Goal: Task Accomplishment & Management: Contribute content

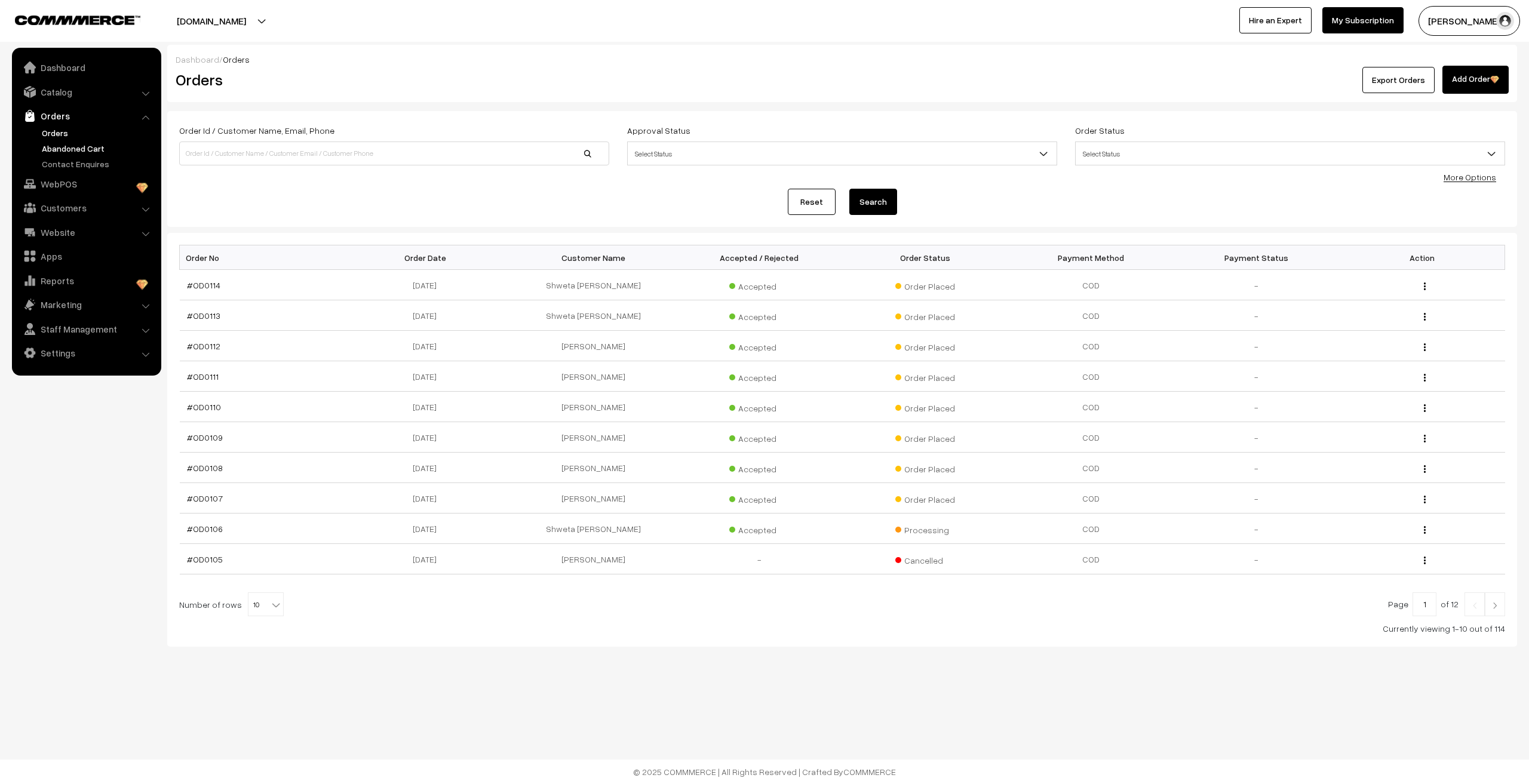
click at [77, 151] on link "Abandoned Cart" at bounding box center [97, 148] width 118 height 13
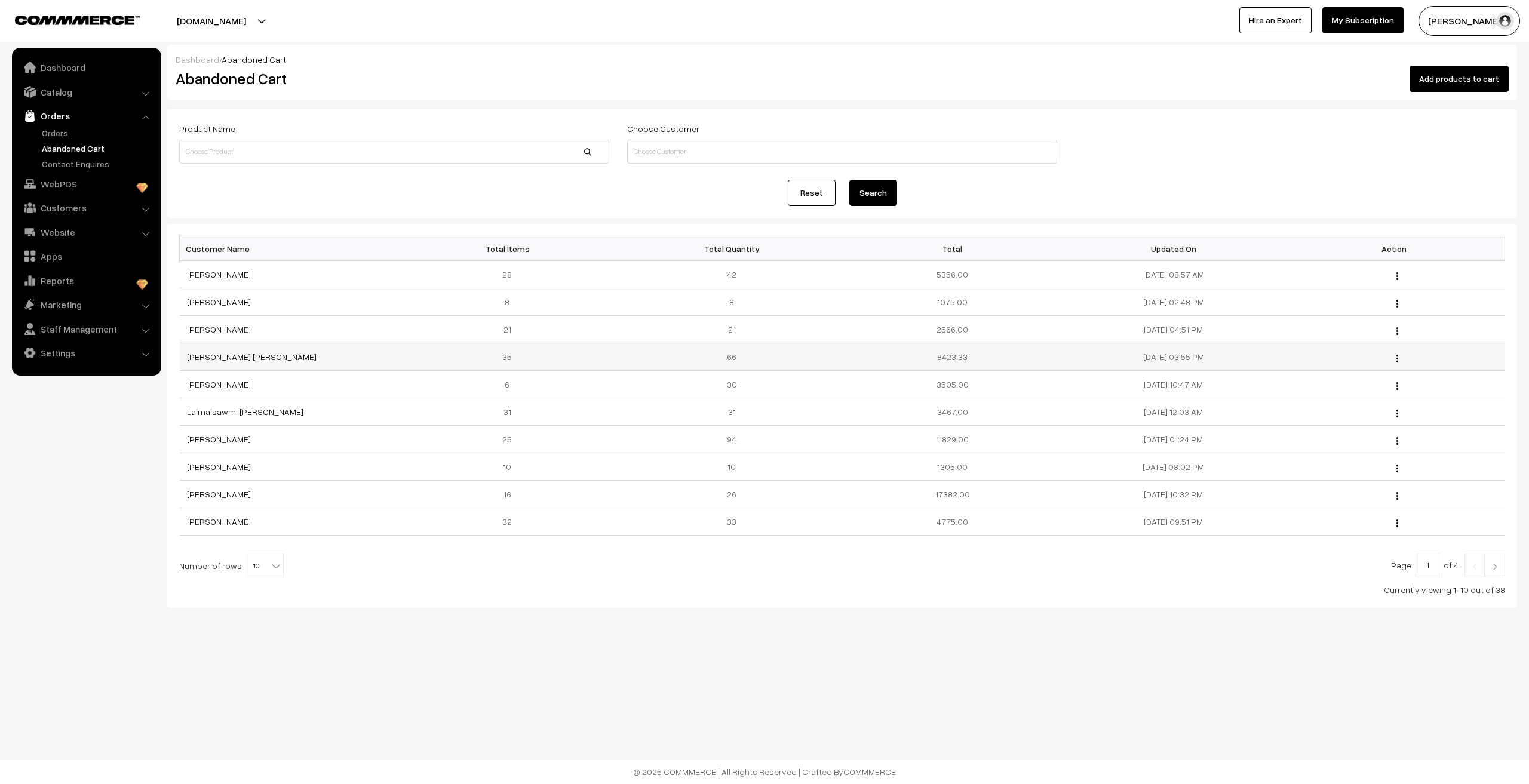
click at [212, 359] on link "[PERSON_NAME] [PERSON_NAME]" at bounding box center [252, 356] width 129 height 10
click at [212, 303] on link "[PERSON_NAME]" at bounding box center [219, 302] width 64 height 10
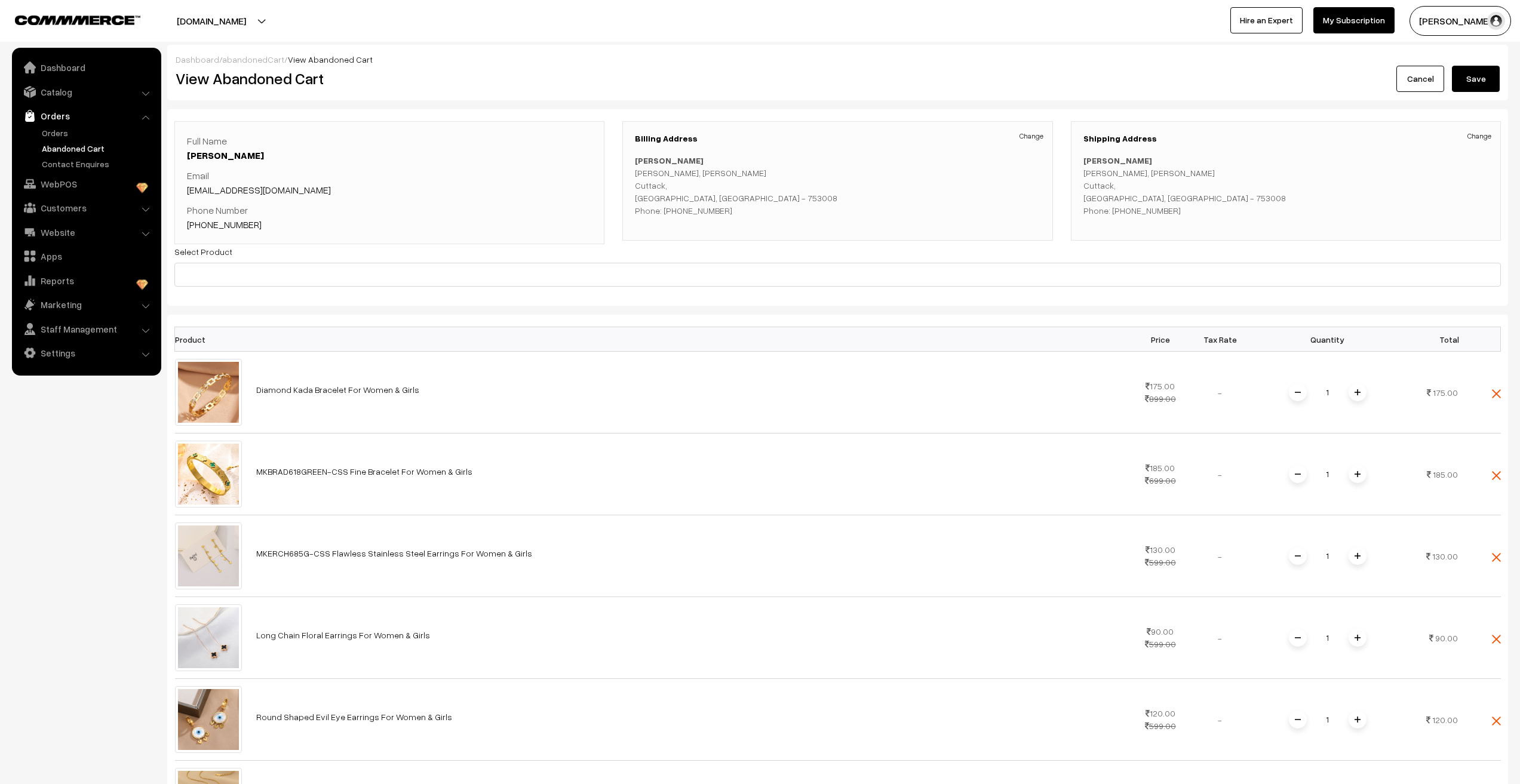
click at [51, 150] on link "Abandoned Cart" at bounding box center [97, 148] width 118 height 13
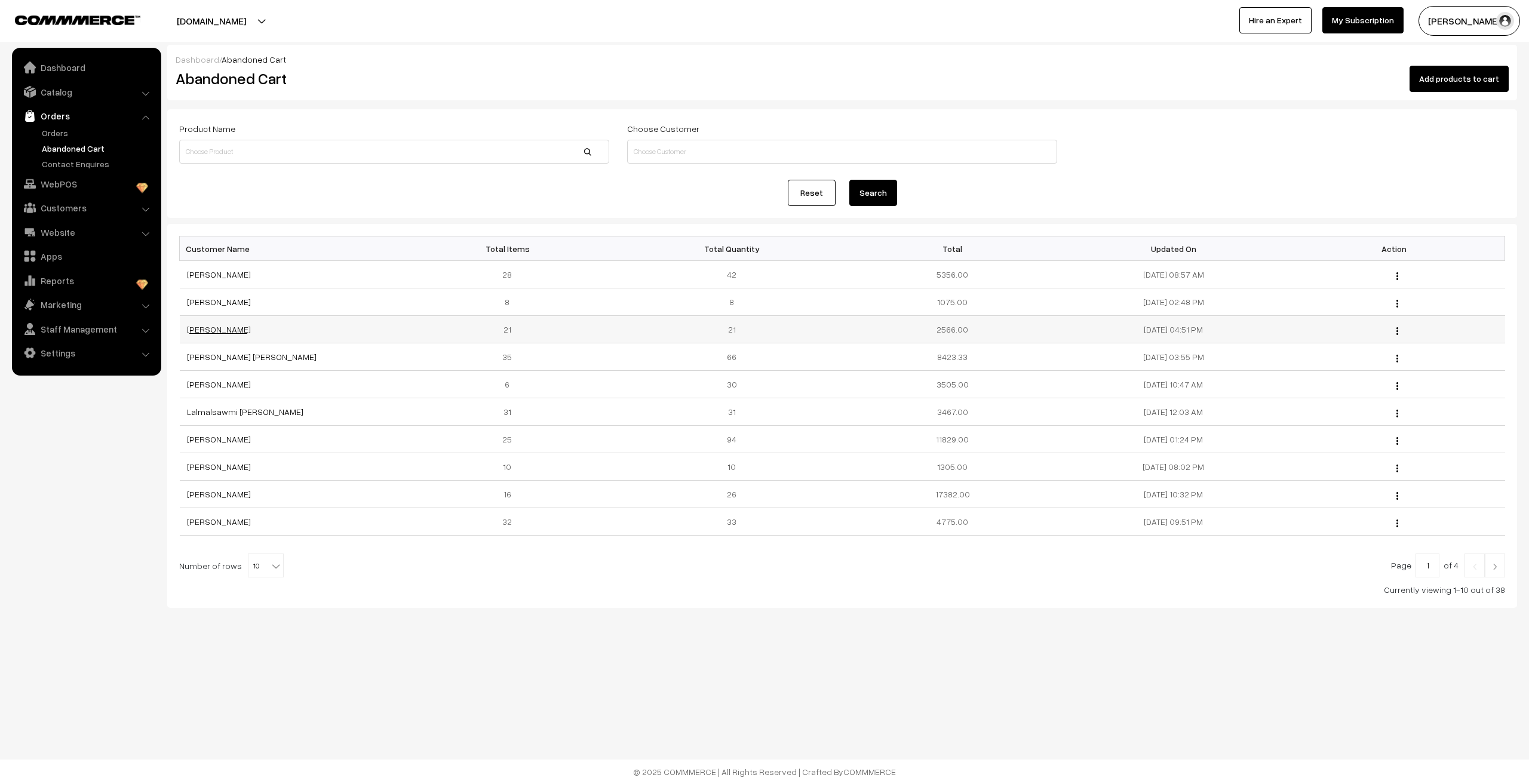
click at [211, 330] on link "[PERSON_NAME]" at bounding box center [219, 329] width 64 height 10
click at [213, 414] on link "Lalmalsawmi [PERSON_NAME]" at bounding box center [245, 411] width 116 height 10
click at [221, 441] on link "Neha Bansal" at bounding box center [219, 439] width 64 height 10
click at [205, 467] on link "[PERSON_NAME]" at bounding box center [219, 466] width 64 height 10
click at [248, 496] on link "Saumya Choudhary" at bounding box center [219, 494] width 64 height 10
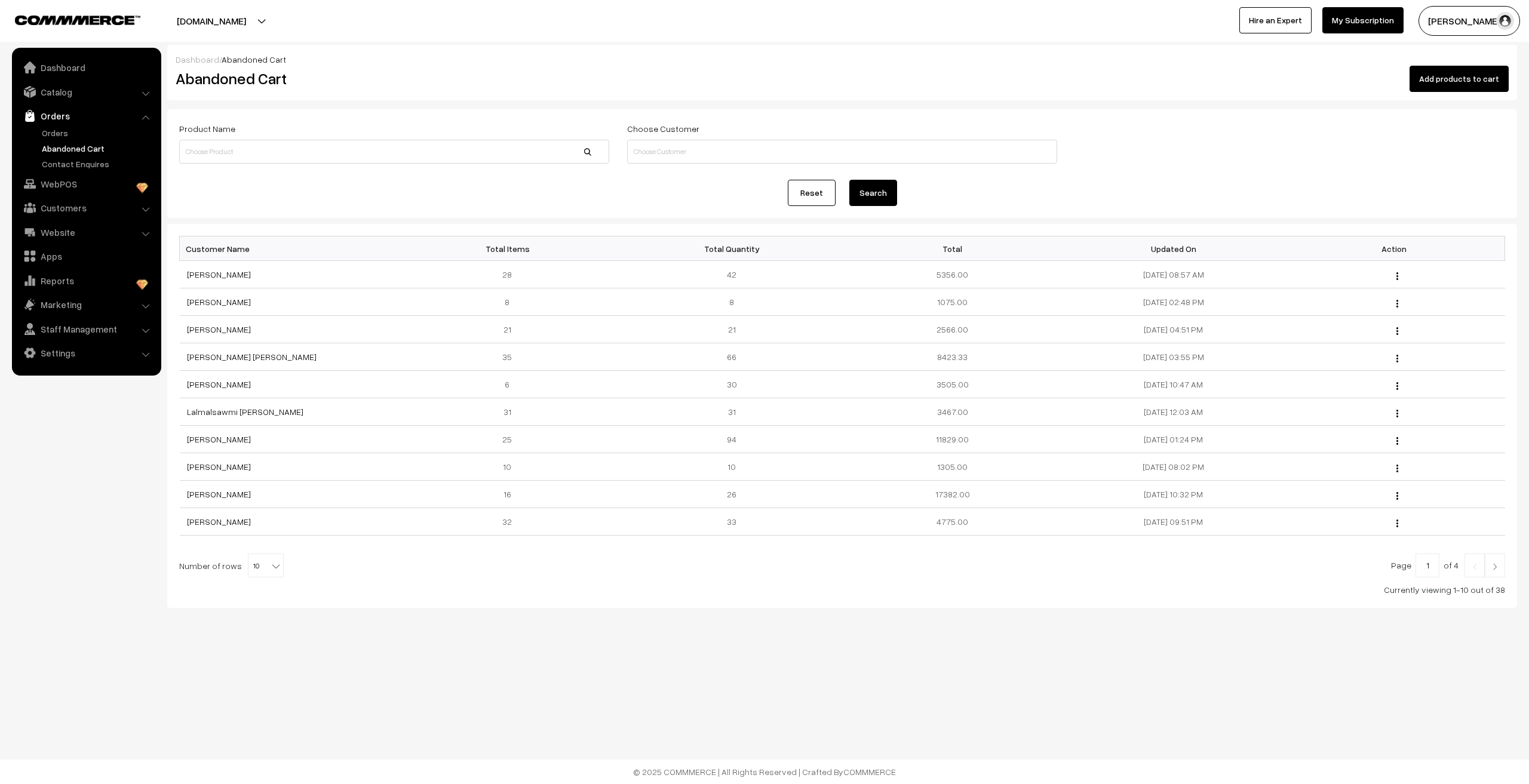
click at [1495, 572] on link at bounding box center [1494, 565] width 20 height 24
click at [216, 276] on link "Balavigneshwari A" at bounding box center [222, 274] width 71 height 10
click at [213, 307] on link "[PERSON_NAME]" at bounding box center [219, 302] width 64 height 10
click at [206, 357] on link "[PERSON_NAME]" at bounding box center [219, 356] width 64 height 10
click at [206, 440] on link "Cluster Fascination" at bounding box center [224, 439] width 75 height 10
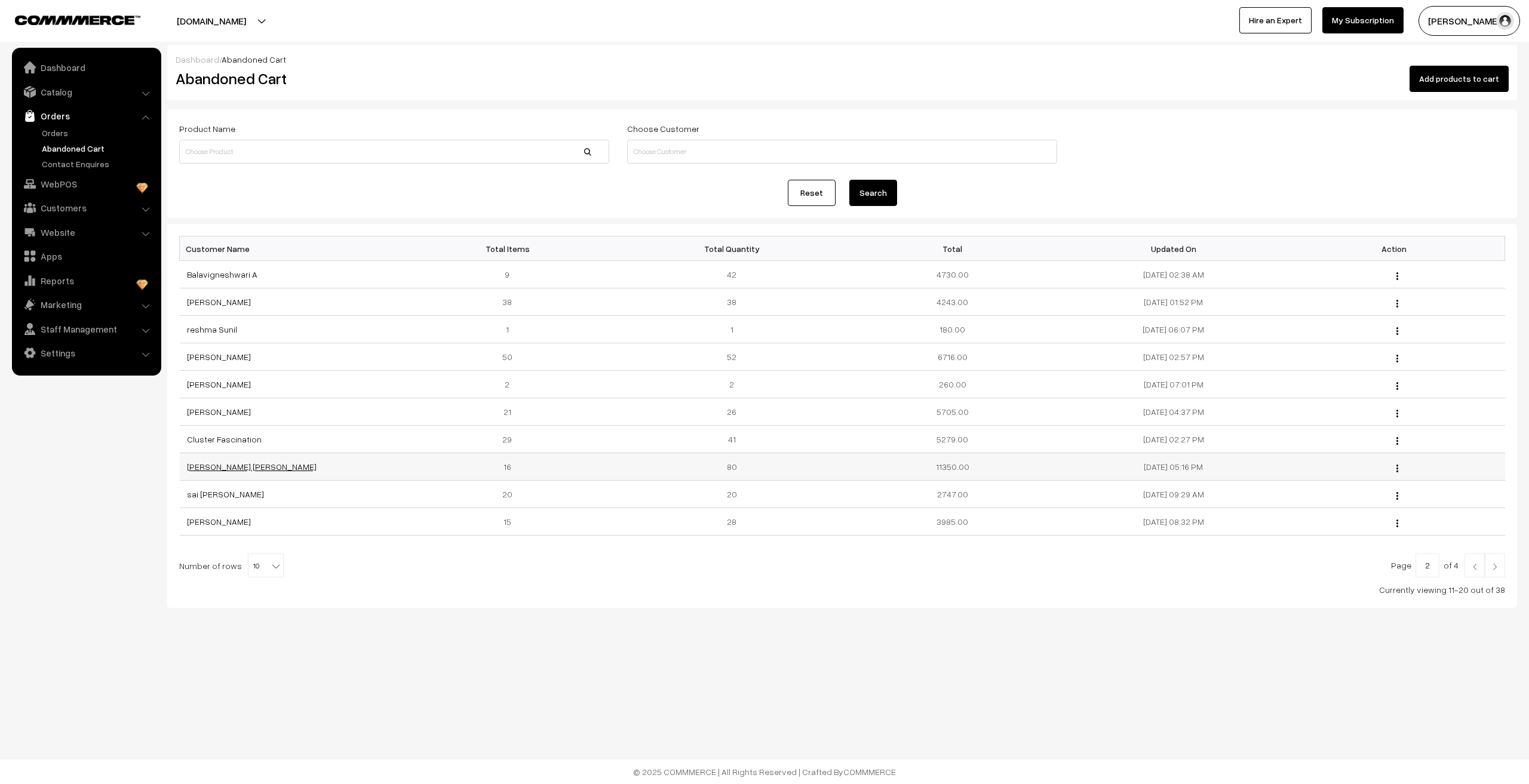
click at [202, 467] on link "Kajol Patel" at bounding box center [252, 466] width 129 height 10
click at [219, 498] on link "sai [PERSON_NAME]" at bounding box center [225, 494] width 77 height 10
click at [228, 524] on link "[PERSON_NAME]" at bounding box center [219, 521] width 64 height 10
click at [1498, 569] on img at bounding box center [1495, 566] width 11 height 7
click at [202, 332] on link "[PERSON_NAME]" at bounding box center [219, 329] width 64 height 10
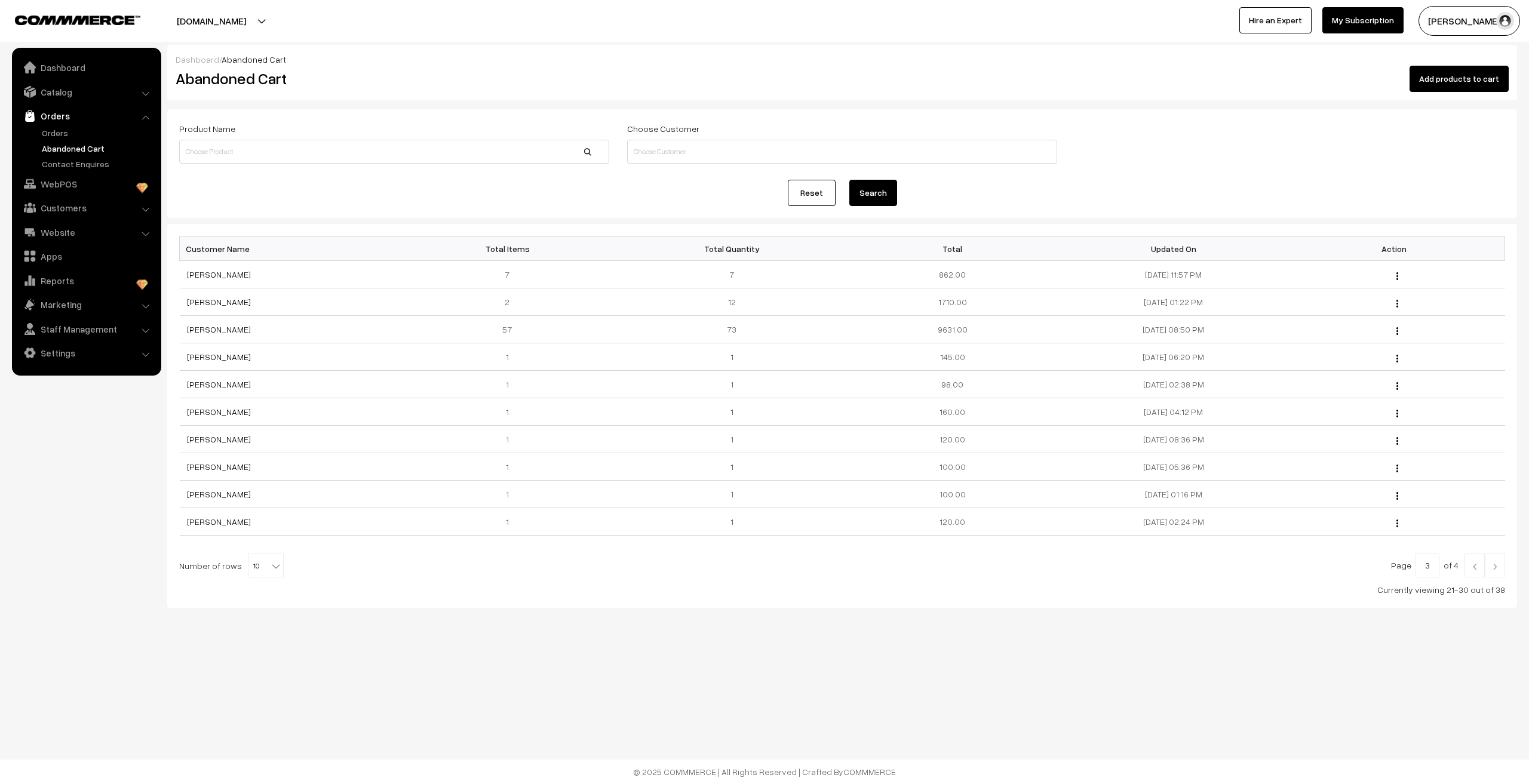
click at [1496, 564] on img at bounding box center [1495, 566] width 11 height 7
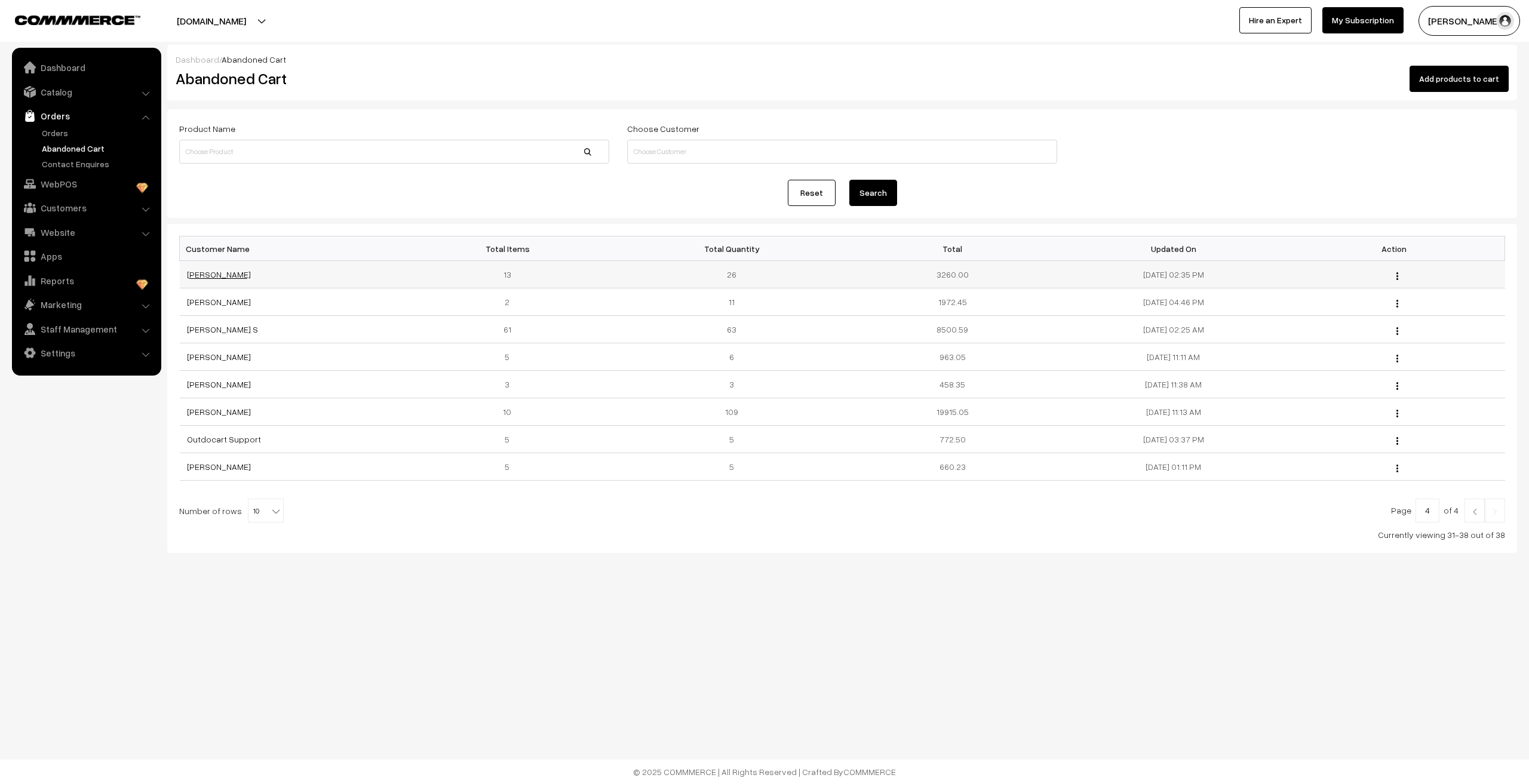
click at [226, 276] on link "[PERSON_NAME]" at bounding box center [219, 274] width 64 height 10
click at [199, 302] on link "Dayal Gafoor" at bounding box center [219, 302] width 64 height 10
click at [203, 332] on link "[PERSON_NAME] S" at bounding box center [222, 329] width 71 height 10
click at [63, 117] on link "Orders" at bounding box center [85, 115] width 142 height 21
click at [45, 135] on link "Orders" at bounding box center [97, 133] width 118 height 13
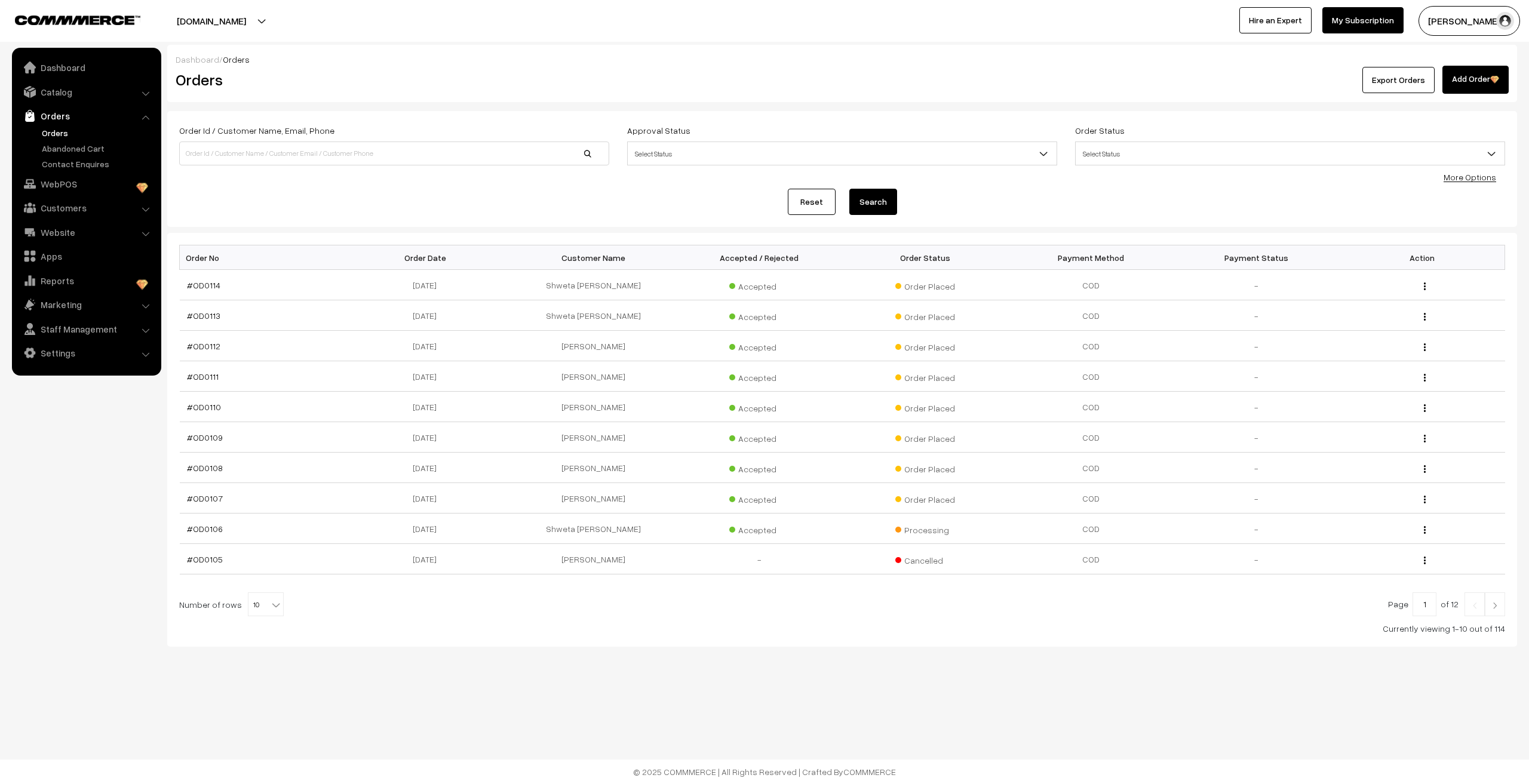
click at [250, 609] on span "10" at bounding box center [266, 605] width 35 height 24
click at [422, 663] on div "Dashboard / Orders Orders Export Orders Add Order Order Id / Customer Name, Ema…" at bounding box center [764, 362] width 1529 height 724
click at [62, 88] on link "Catalog" at bounding box center [85, 92] width 142 height 21
click at [59, 120] on link "Products" at bounding box center [97, 123] width 118 height 13
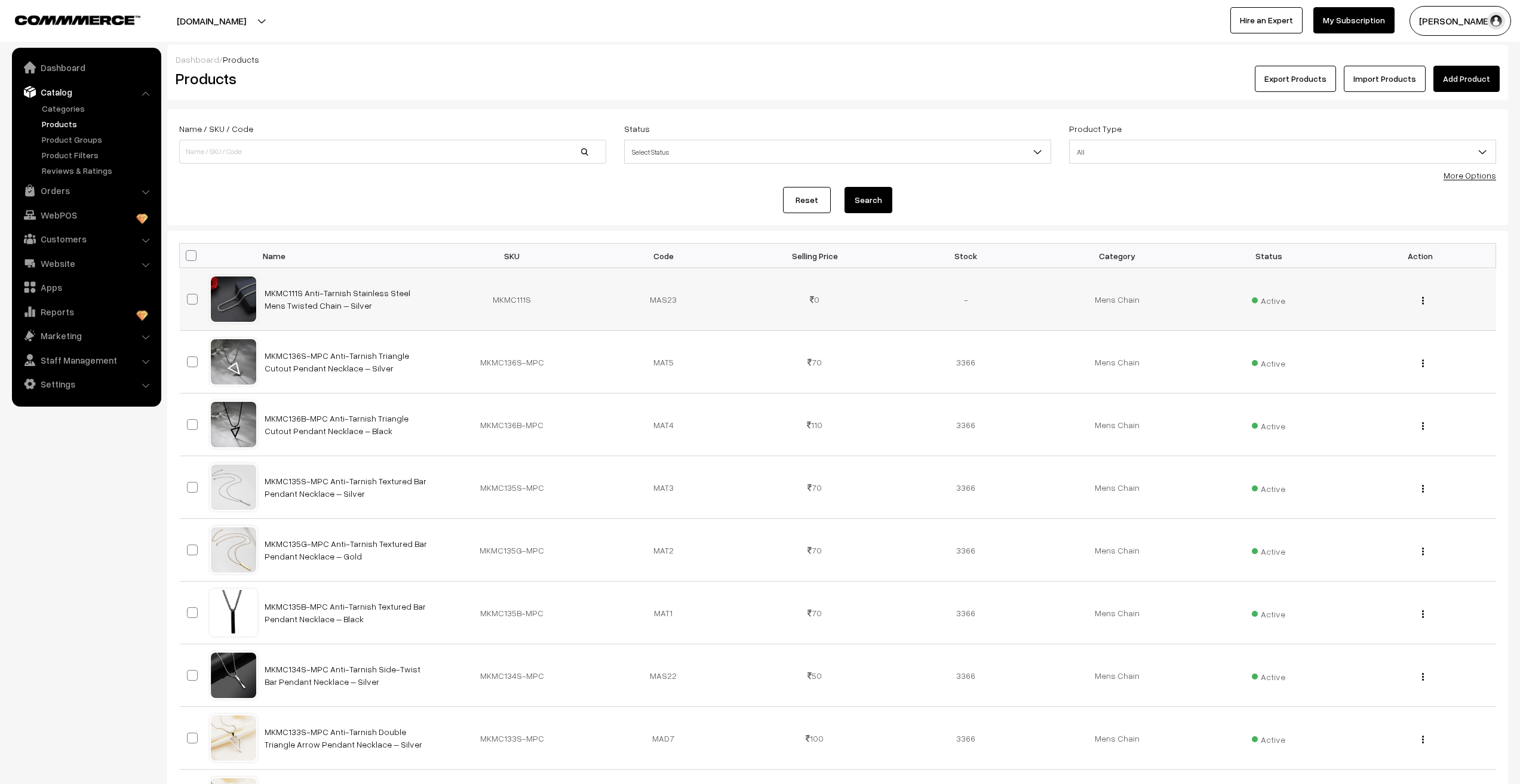
click at [1426, 303] on div "View Edit Delete" at bounding box center [1420, 299] width 137 height 13
click at [1423, 303] on img "button" at bounding box center [1423, 301] width 2 height 8
click at [1348, 346] on link "Edit" at bounding box center [1370, 344] width 101 height 26
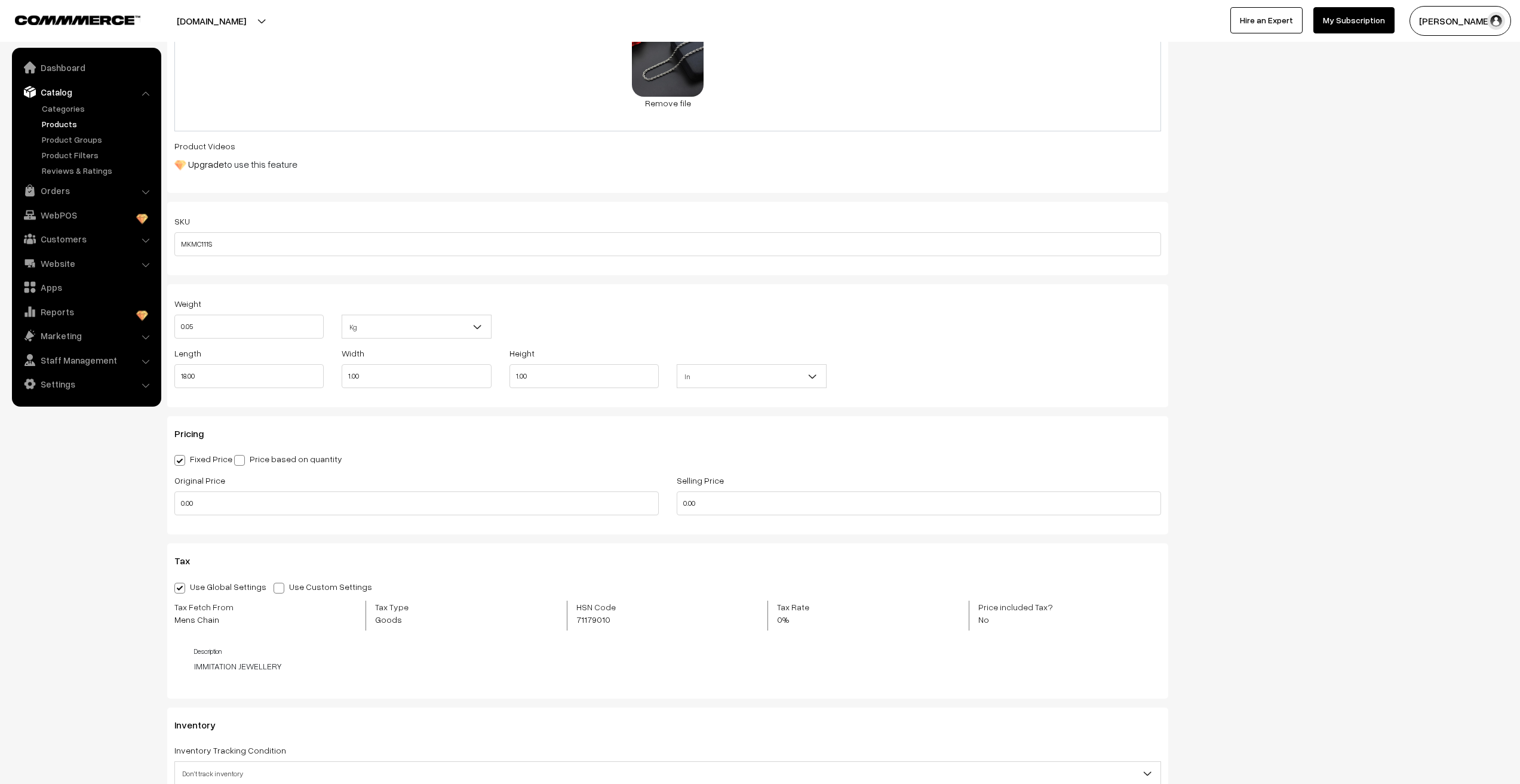
scroll to position [537, 0]
click at [455, 505] on input "0.00" at bounding box center [417, 498] width 485 height 24
type input "499.00"
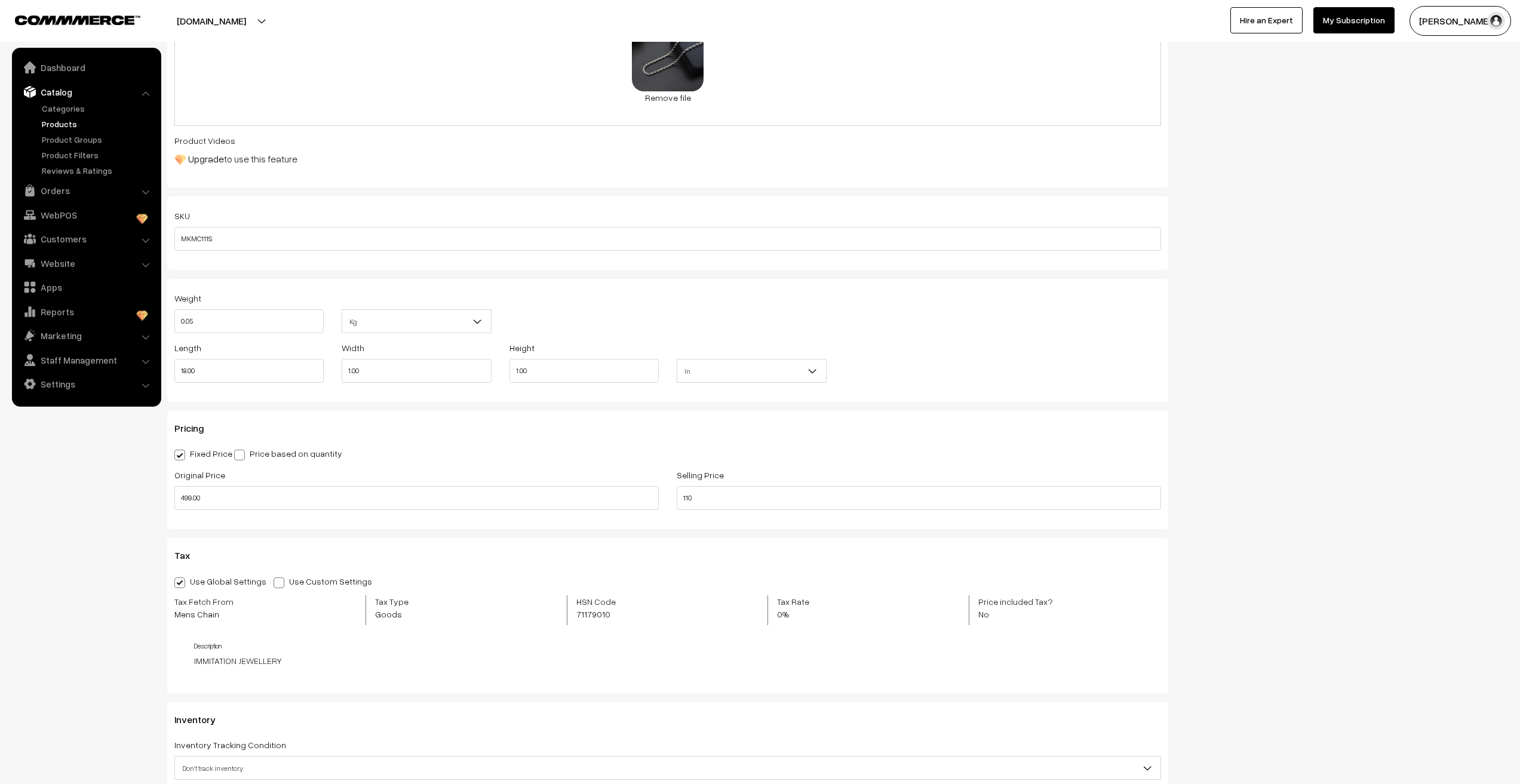
type input "110.00"
click at [1345, 605] on div "Status Active Inactive Active Publish Date Product Type -- Select -- -- Select …" at bounding box center [1347, 280] width 340 height 1415
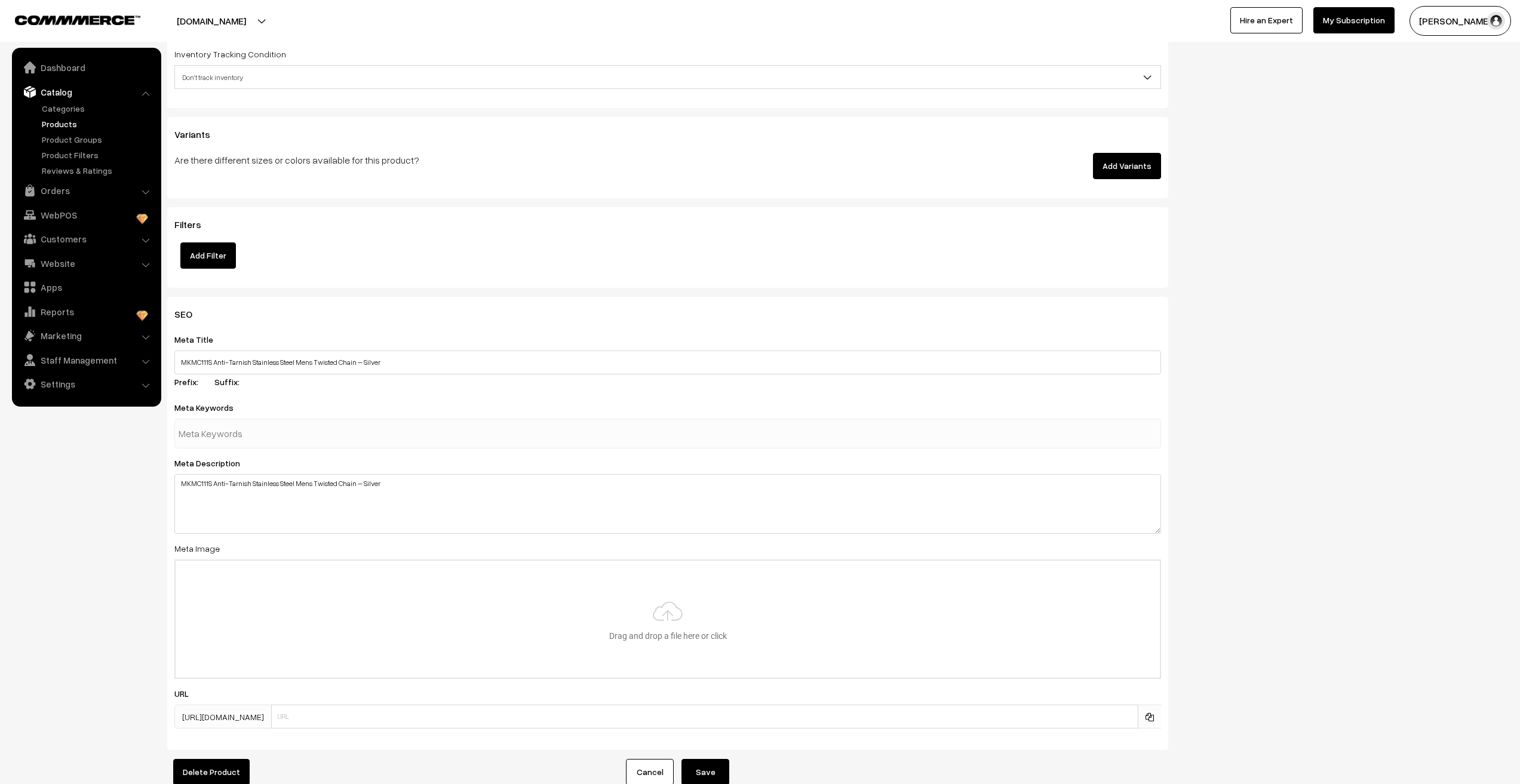
scroll to position [1307, 0]
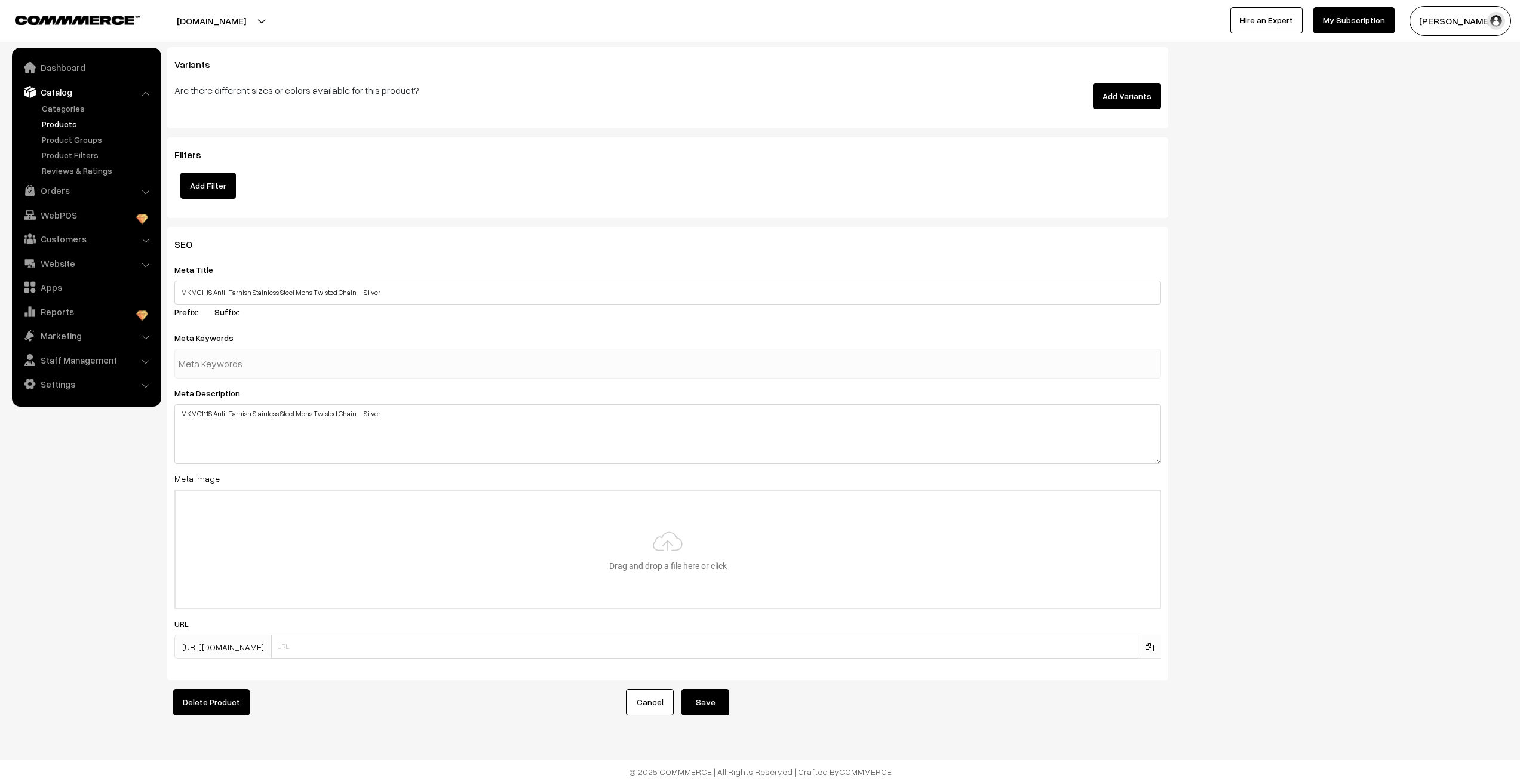
click at [695, 694] on button "Save" at bounding box center [706, 702] width 48 height 26
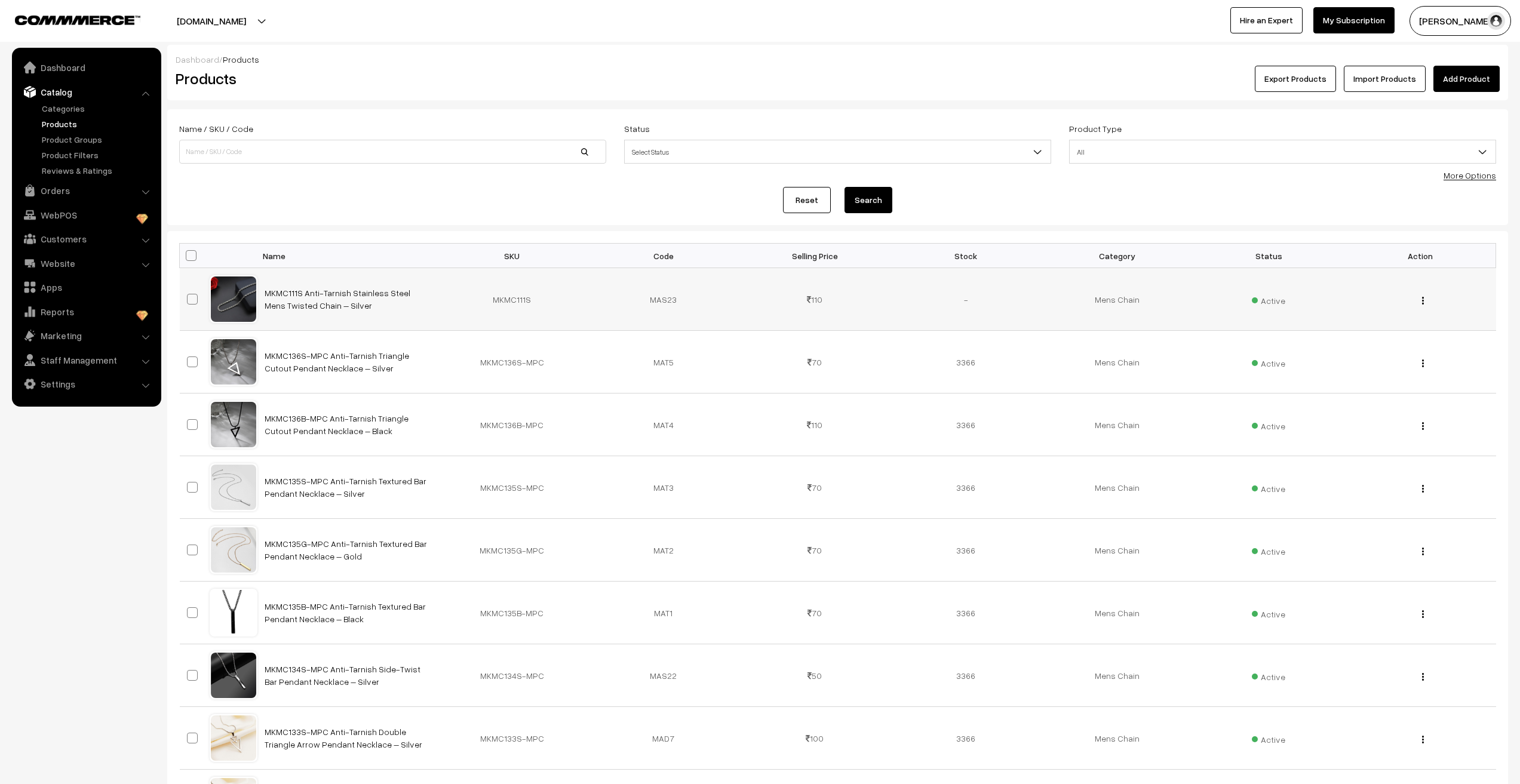
click at [1424, 304] on img "button" at bounding box center [1423, 301] width 2 height 8
click at [1369, 348] on link "Edit" at bounding box center [1370, 344] width 101 height 26
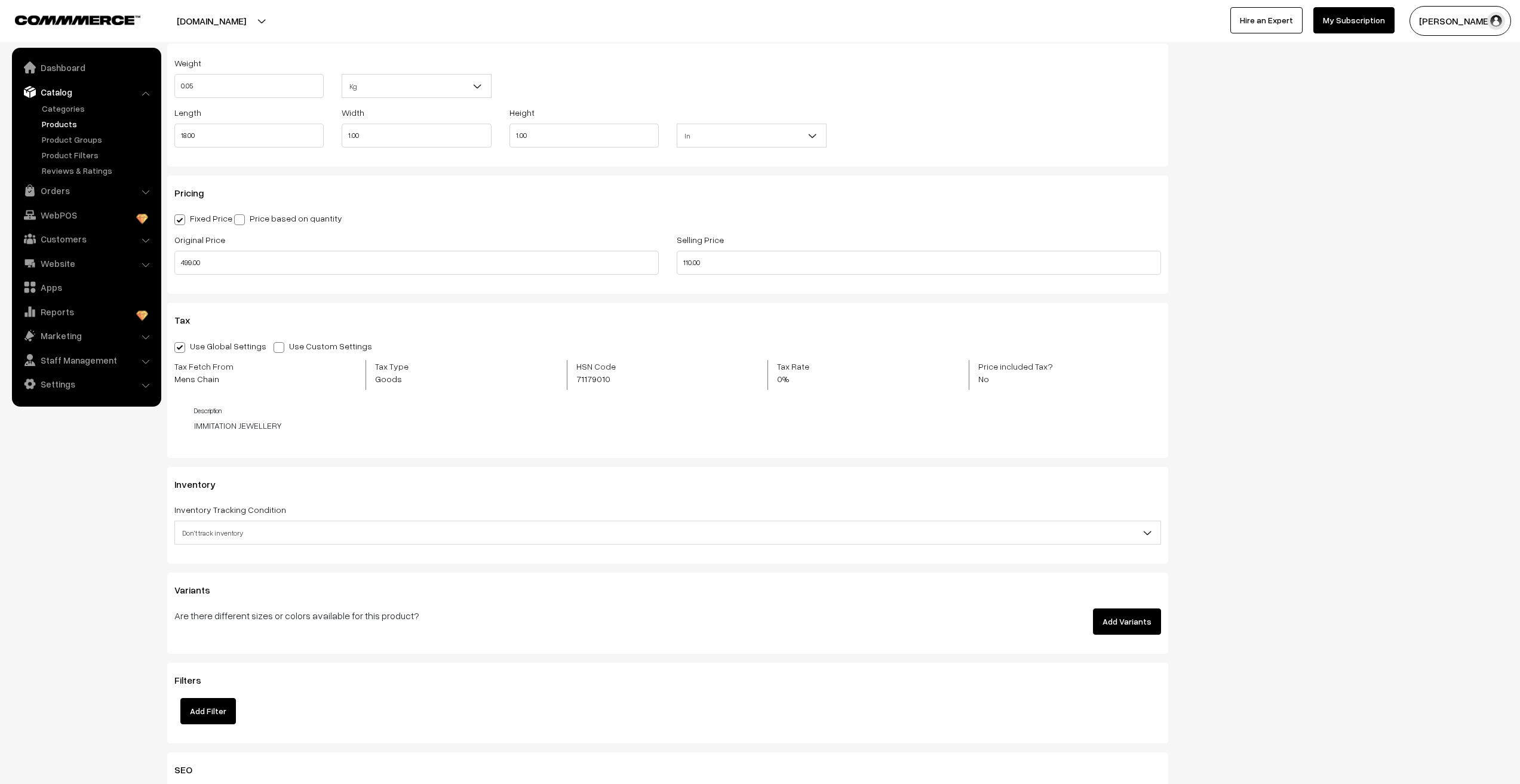
scroll to position [776, 0]
click at [370, 534] on span "Don't track inventory" at bounding box center [668, 529] width 985 height 21
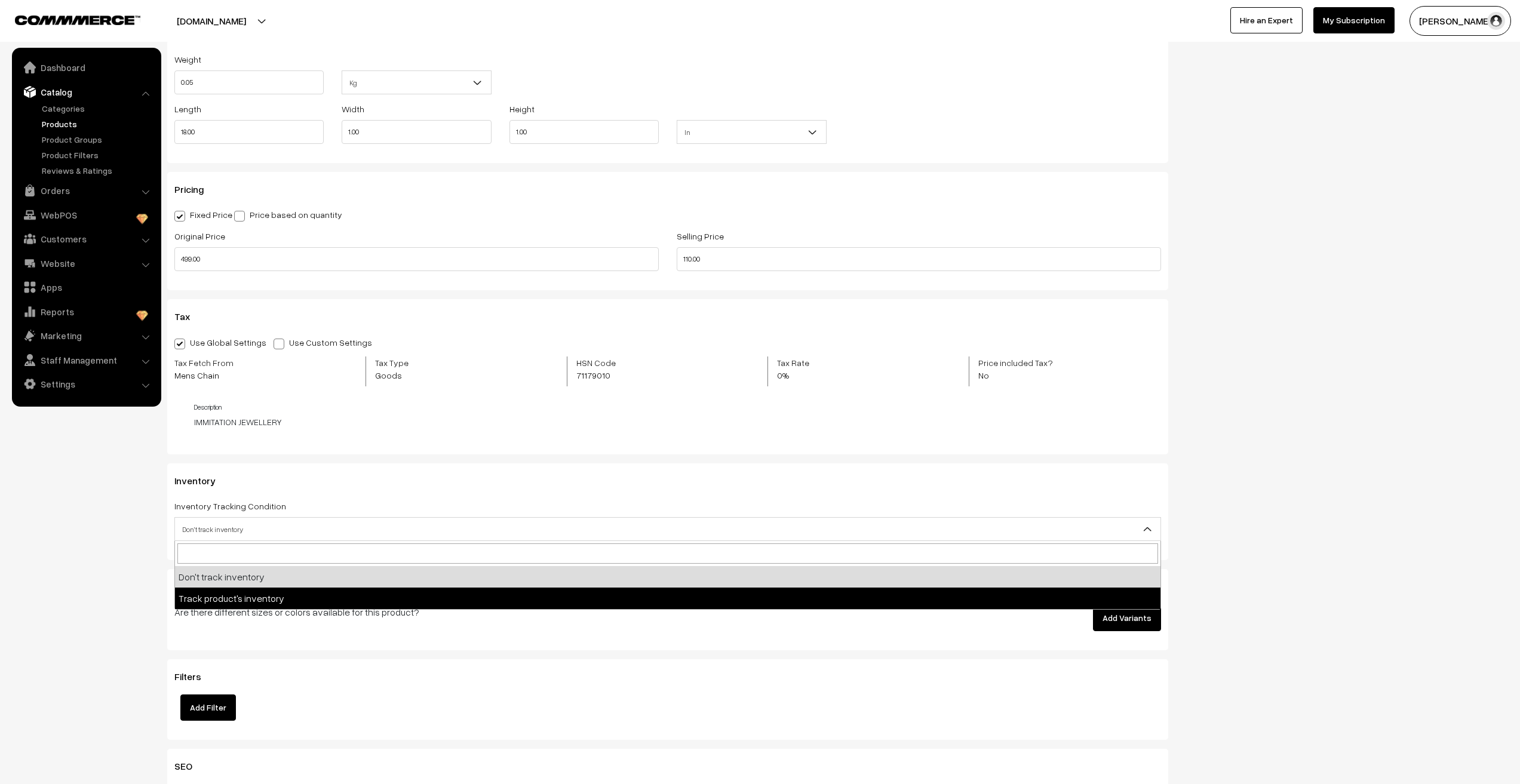
select select "2"
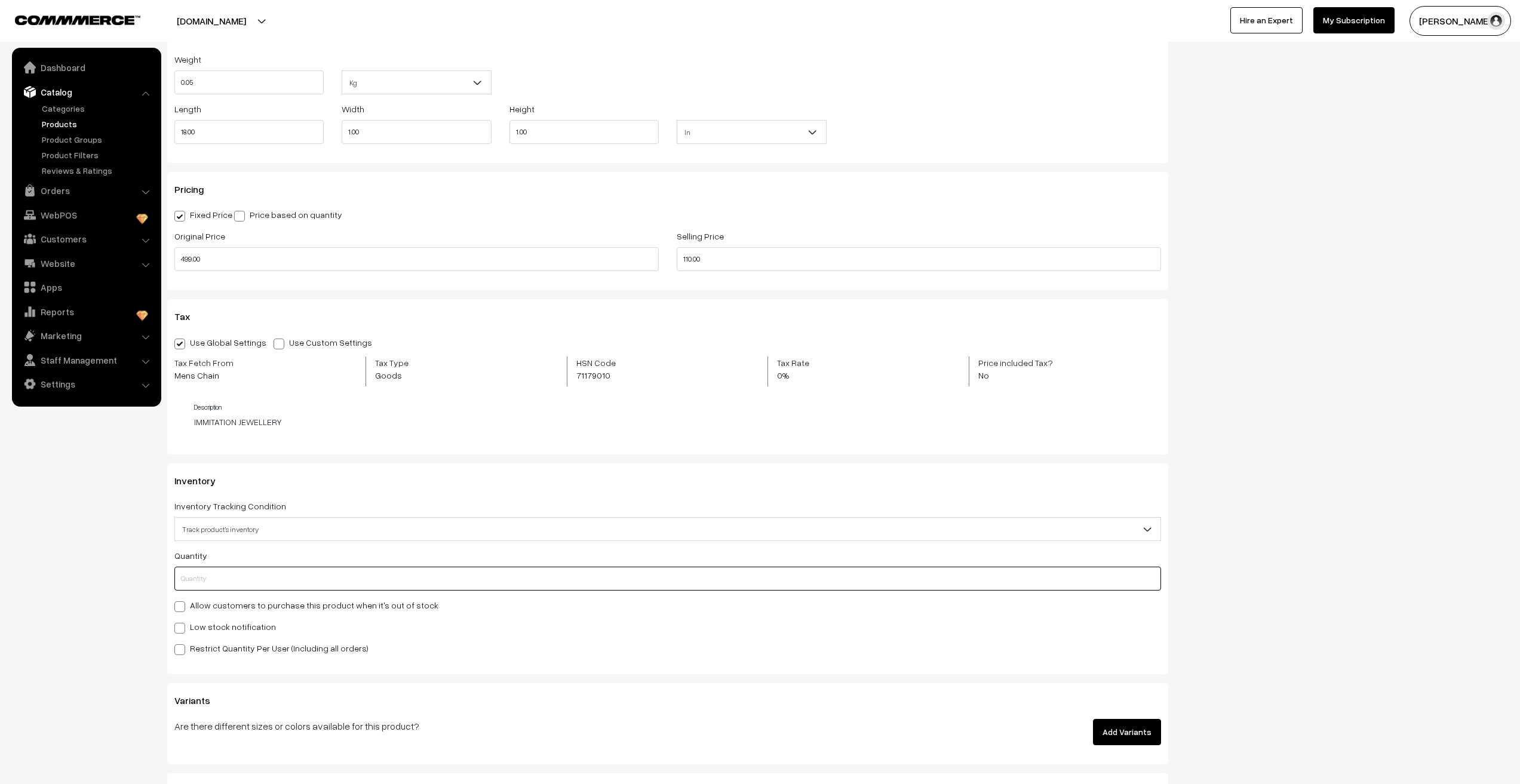
click at [194, 578] on input "text" at bounding box center [668, 578] width 987 height 24
type input "3"
type input "33"
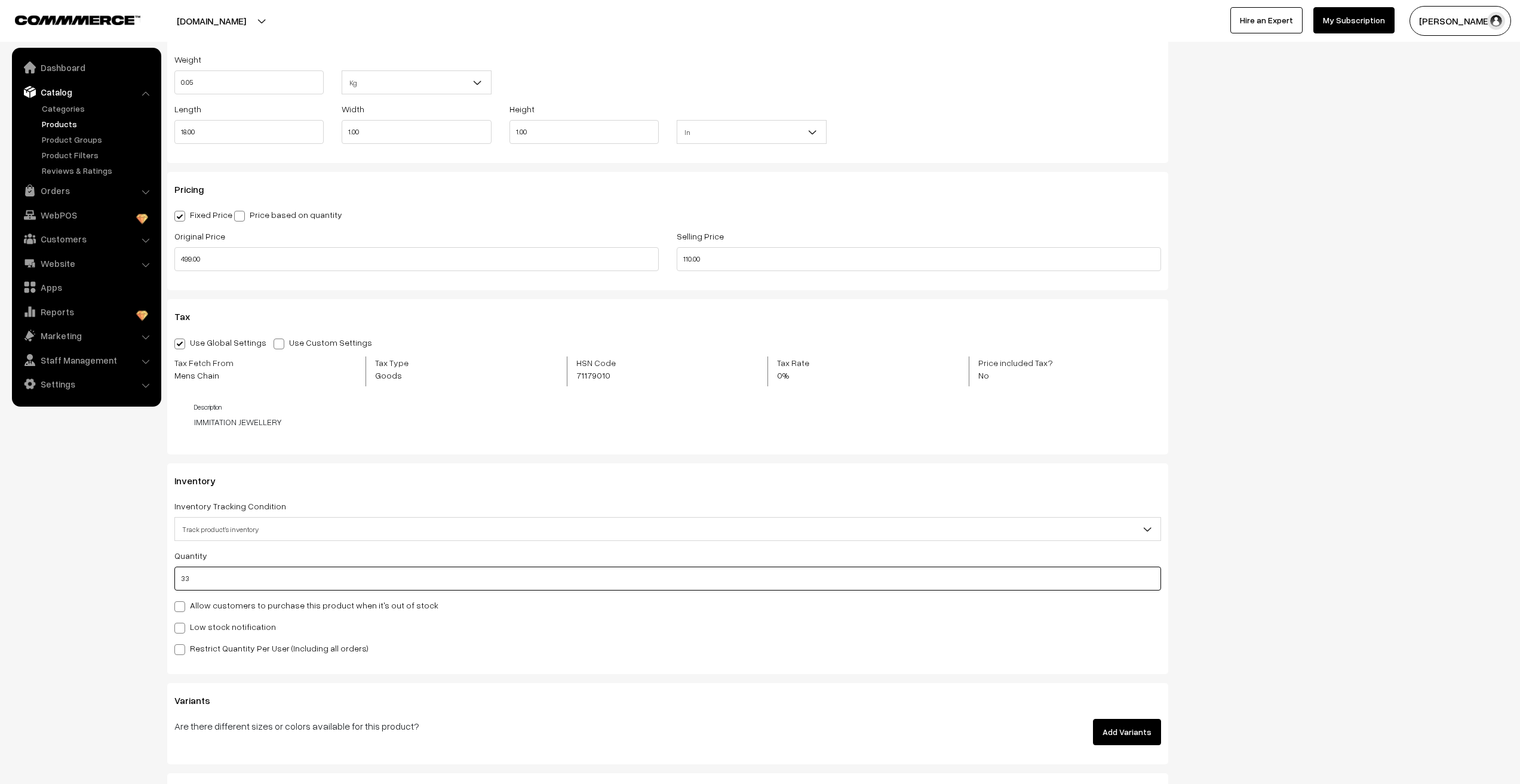
type input "336"
type input "3366"
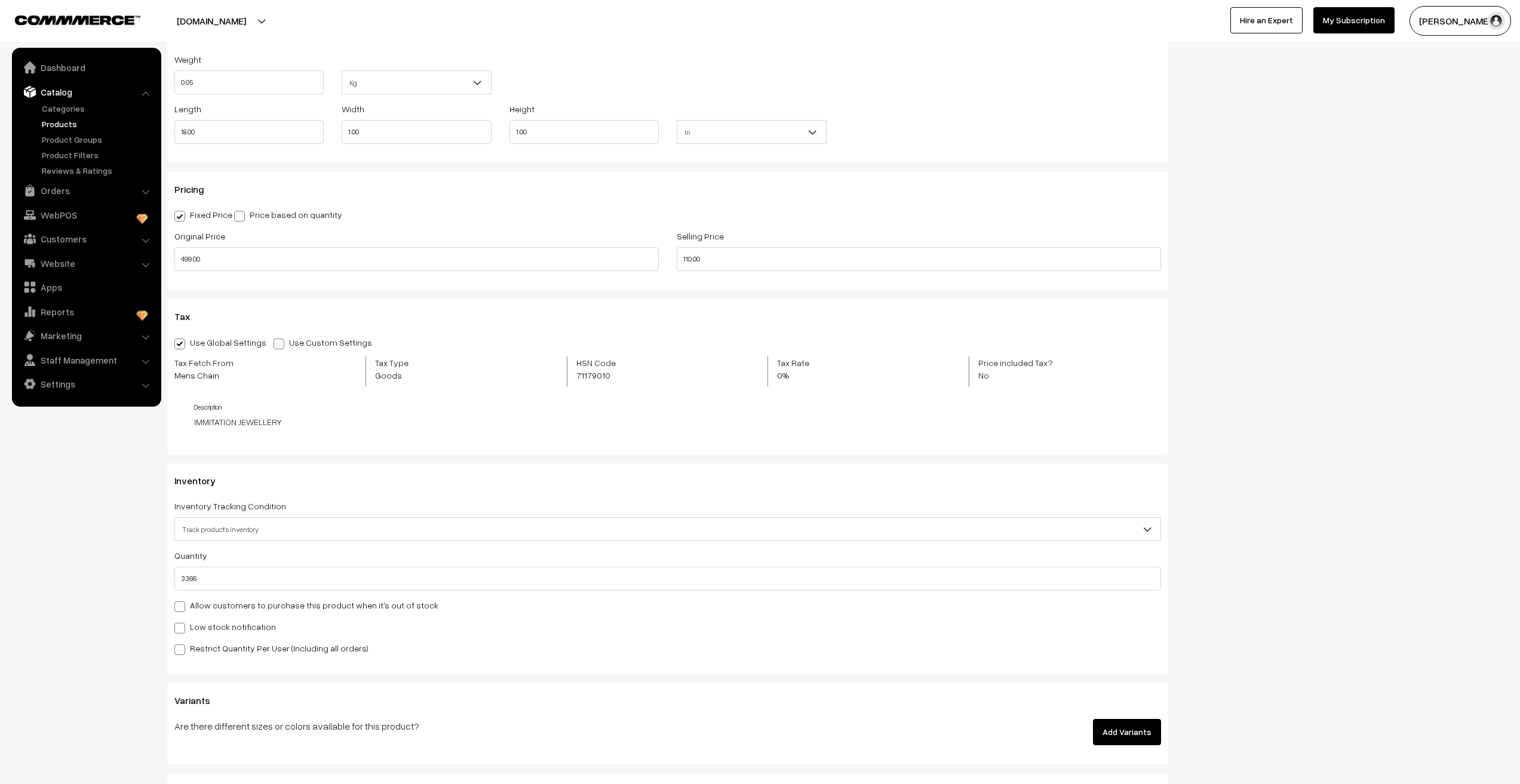
click at [42, 572] on nav "Dashboard Catalog" at bounding box center [81, 440] width 162 height 784
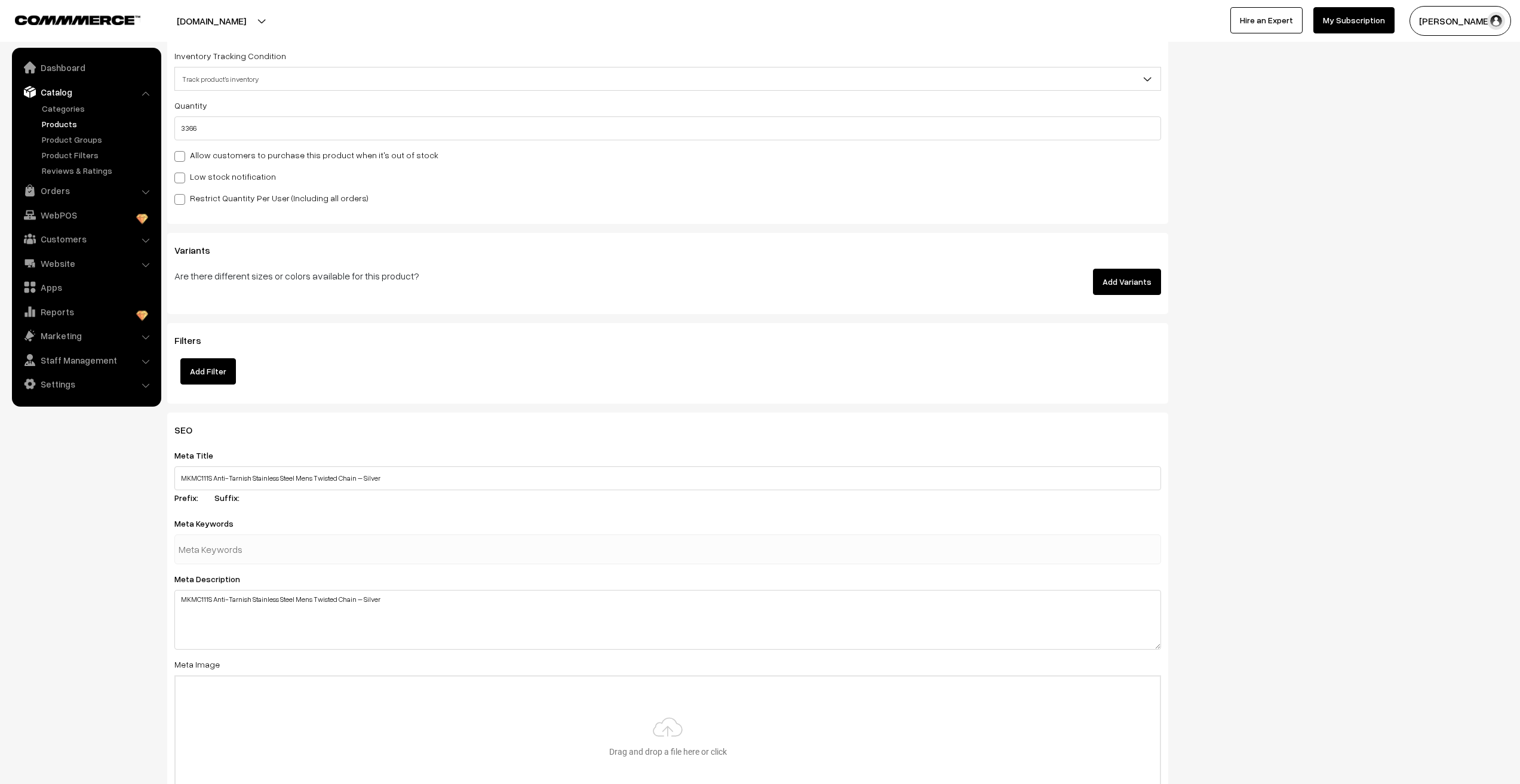
scroll to position [1421, 0]
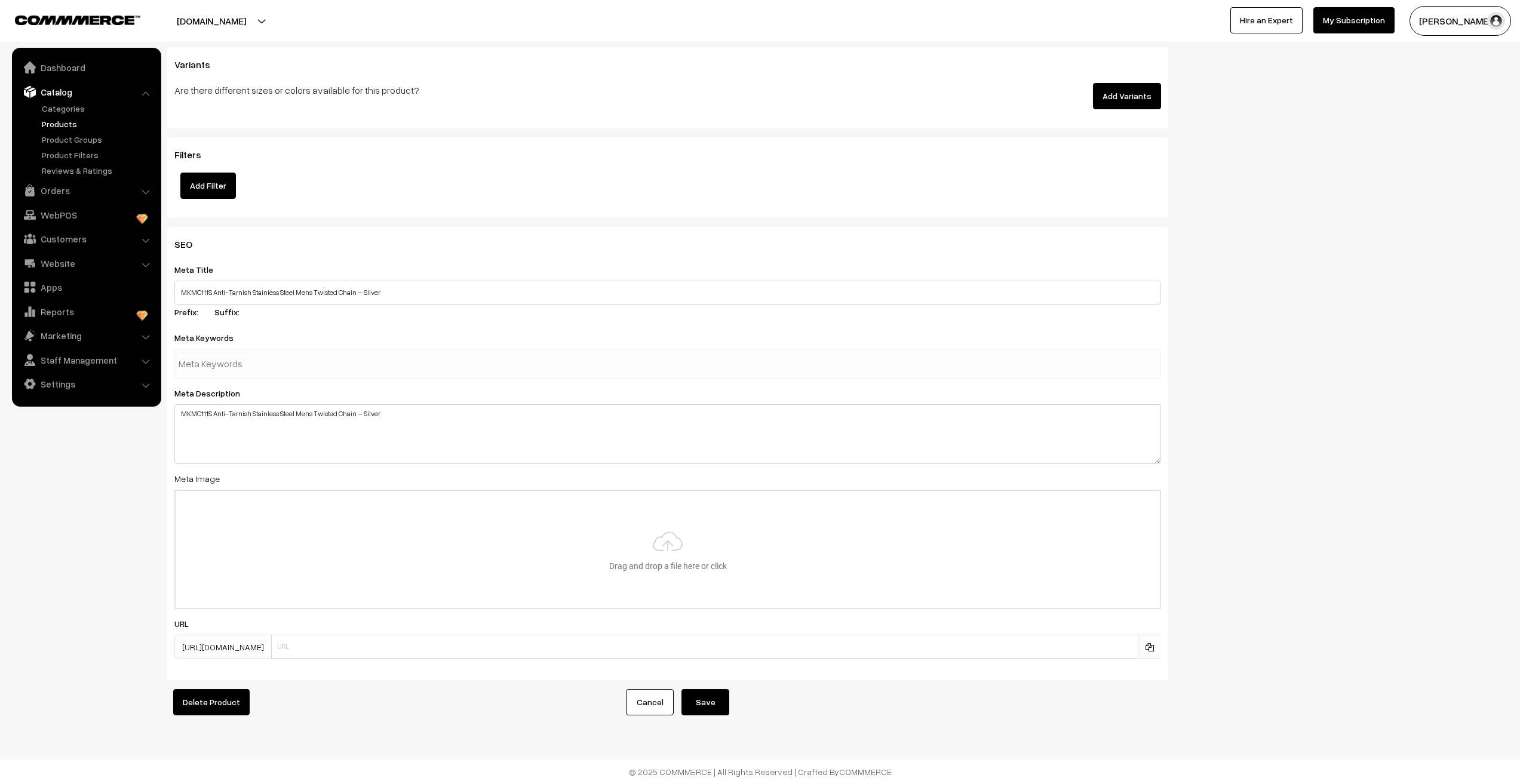
click at [718, 689] on button "Save" at bounding box center [706, 702] width 48 height 26
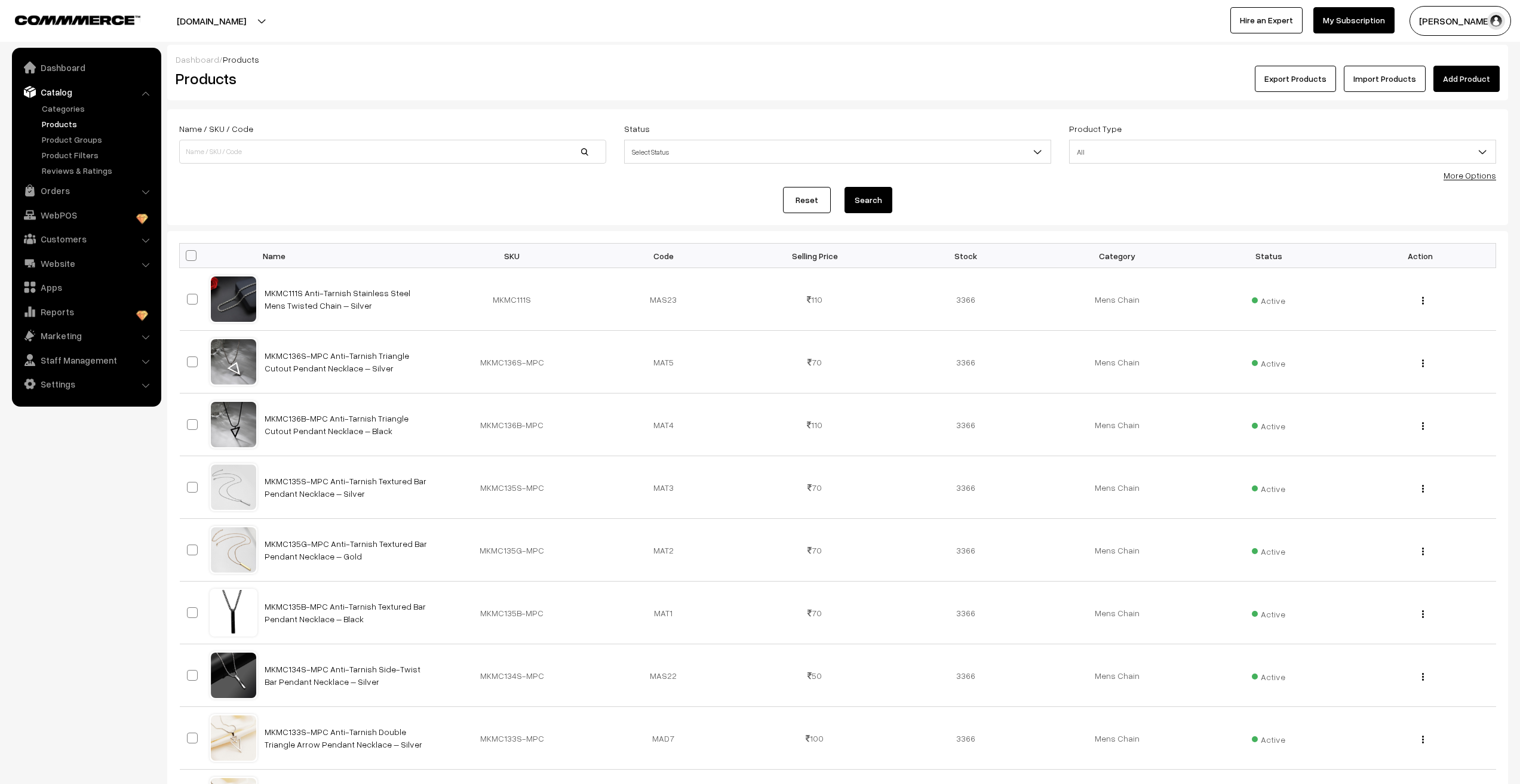
click at [1445, 87] on link "Add Product" at bounding box center [1467, 78] width 66 height 26
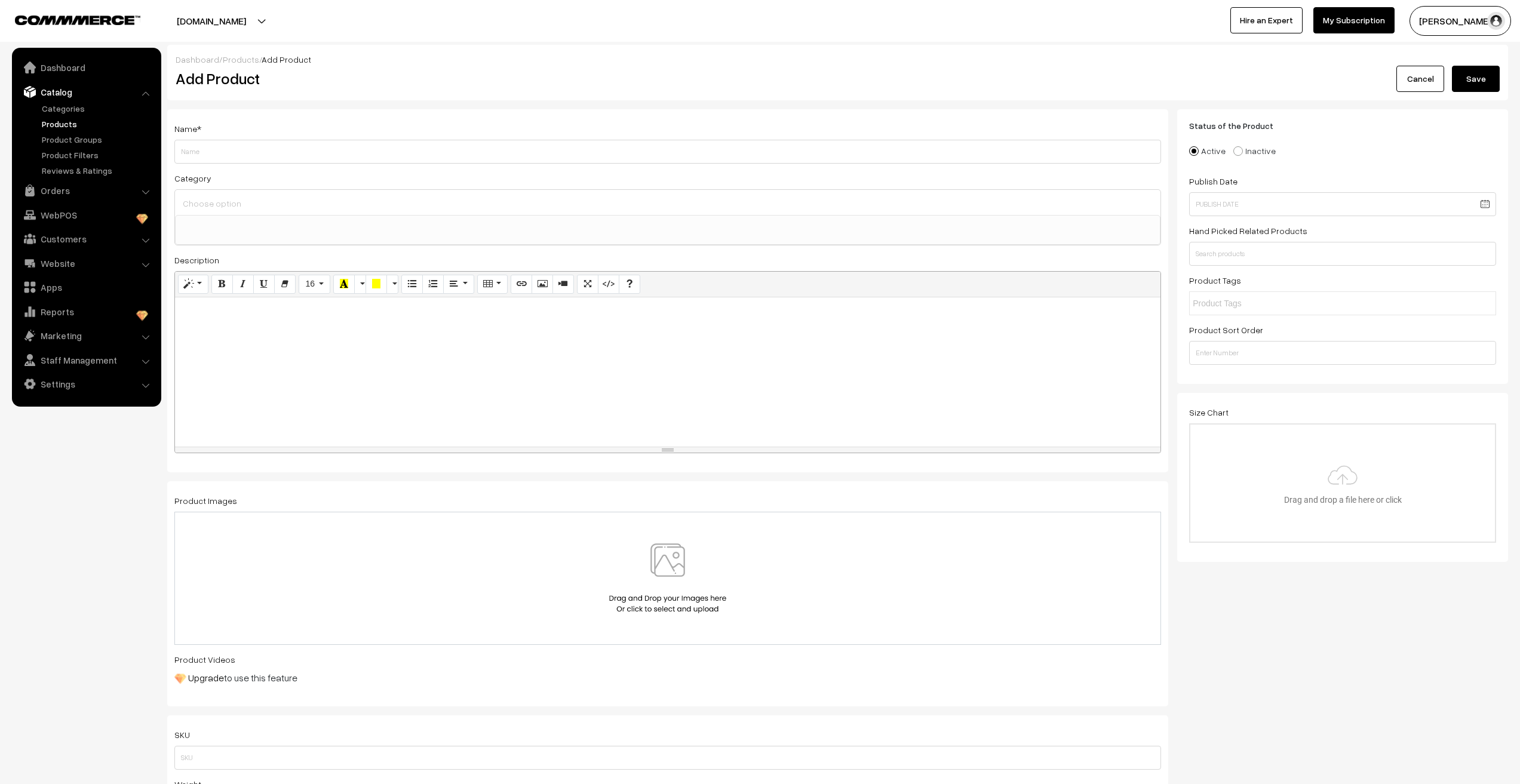
select select
paste input "MKMC111S Anti-Tarnish Stainless Steel Mens Twisted Chain – Silver"
click at [206, 150] on input "MKMC111S Anti-Tarnish Stainless Steel Mens Twisted Chain – Silver" at bounding box center [668, 151] width 987 height 24
click at [374, 155] on input "MKMC102G Anti-Tarnish Stainless Steel Mens Twisted Chain – Silver" at bounding box center [668, 151] width 987 height 24
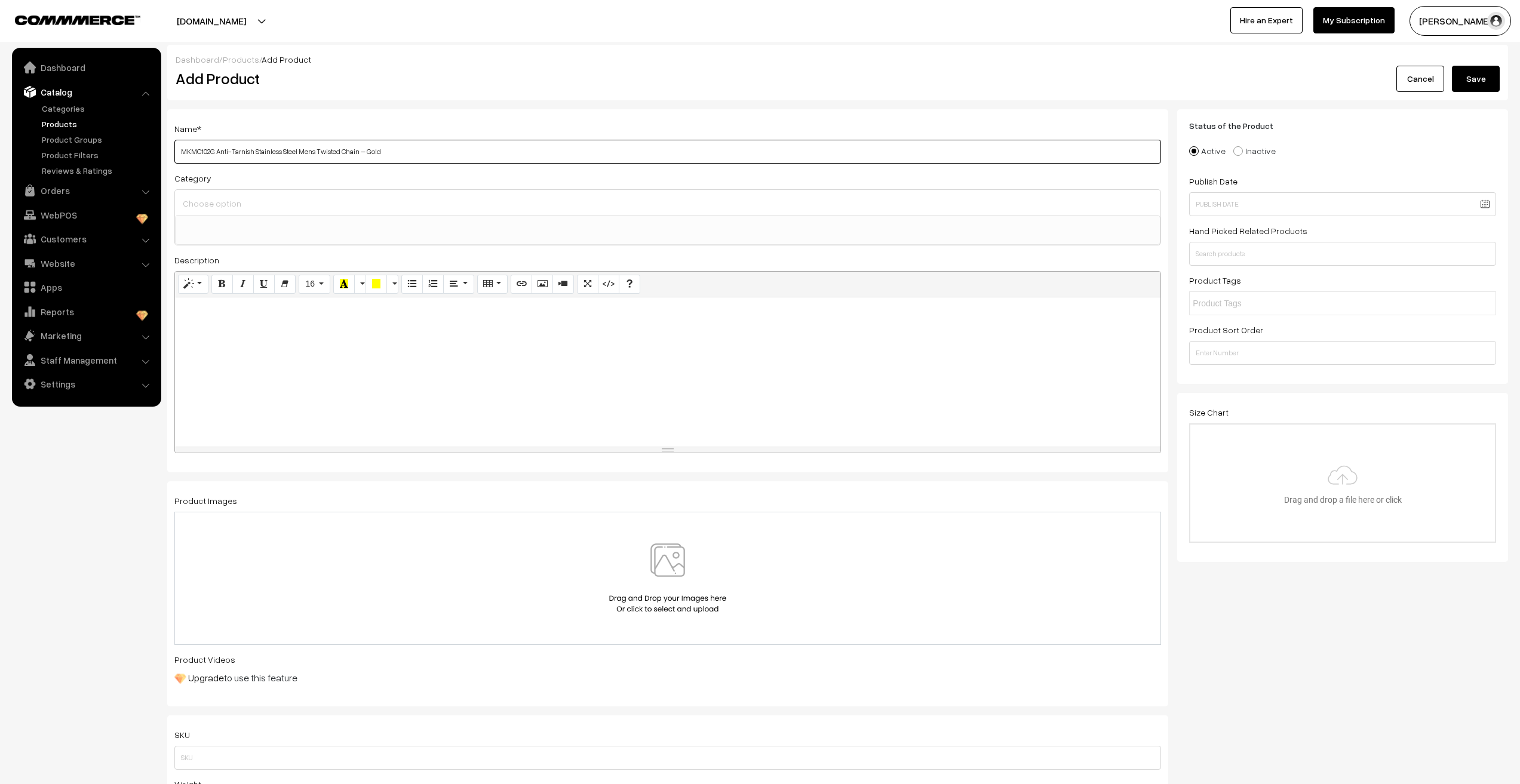
type input "MKMC102G Anti-Tarnish Stainless Steel Mens Twisted Chain – Gold"
click at [300, 206] on input at bounding box center [668, 204] width 976 height 17
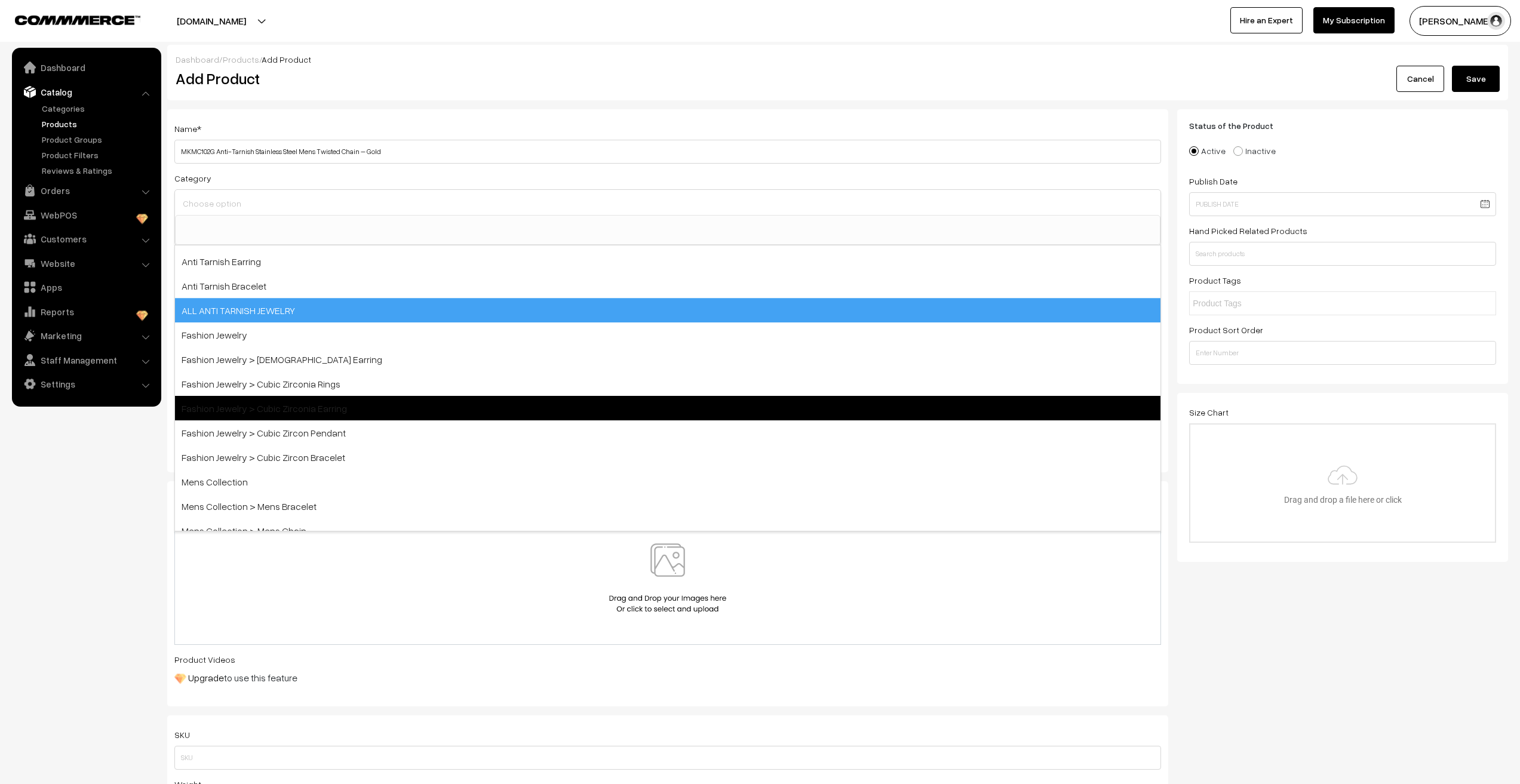
scroll to position [82, 0]
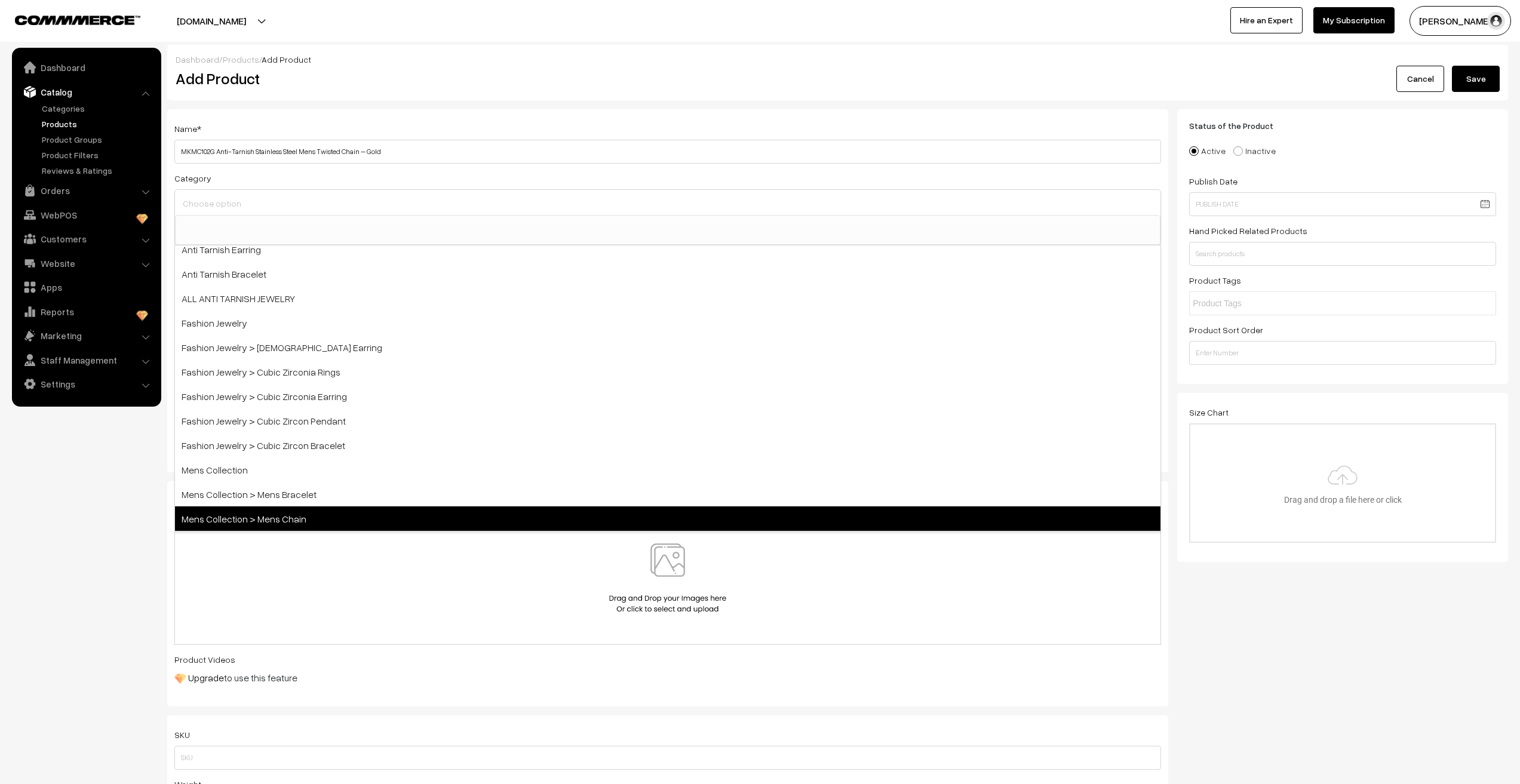
click at [264, 510] on span "Mens Collection > Mens Chain" at bounding box center [668, 518] width 985 height 25
select select "15"
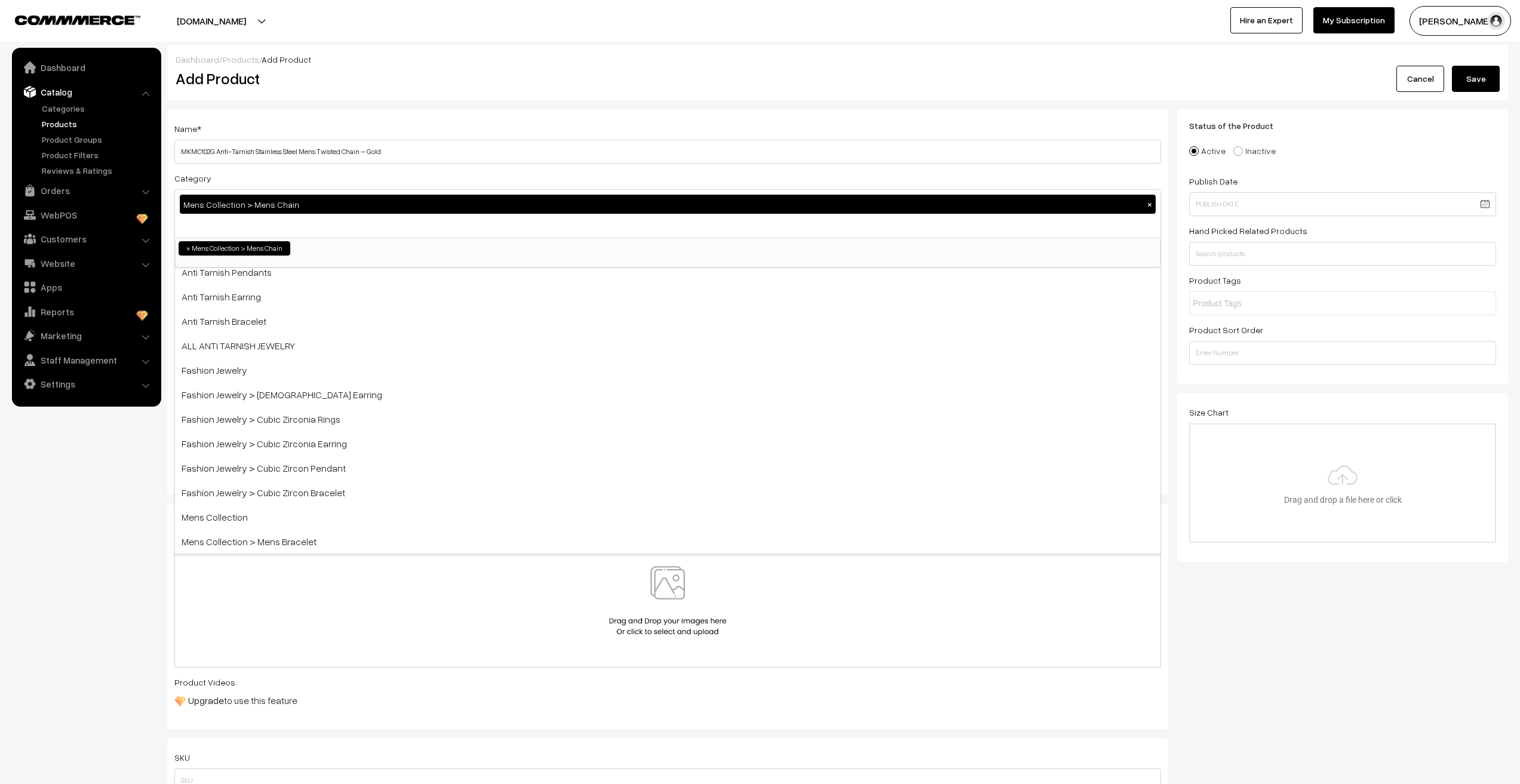
click at [51, 542] on nav "Dashboard Catalog" at bounding box center [81, 440] width 162 height 784
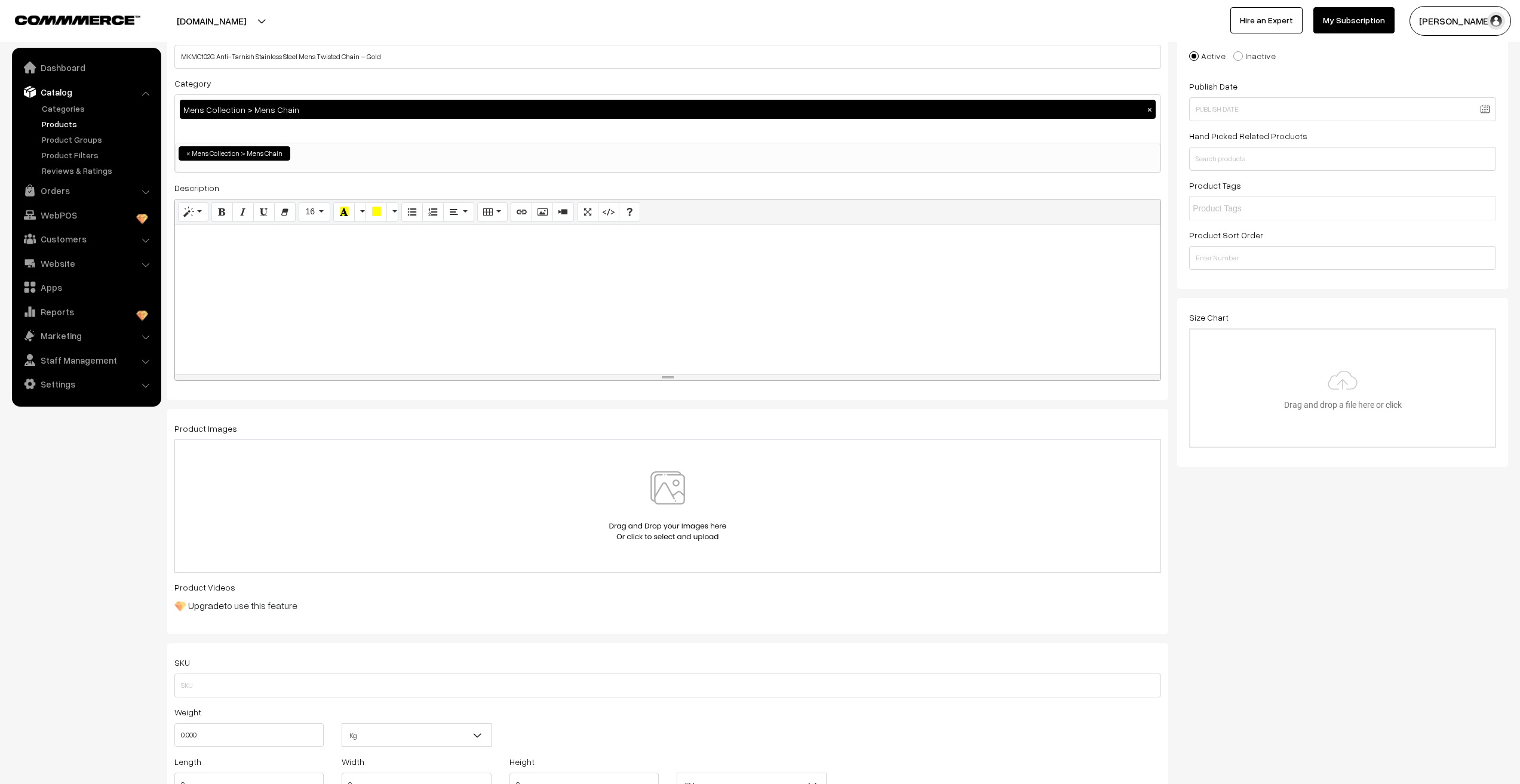
scroll to position [119, 0]
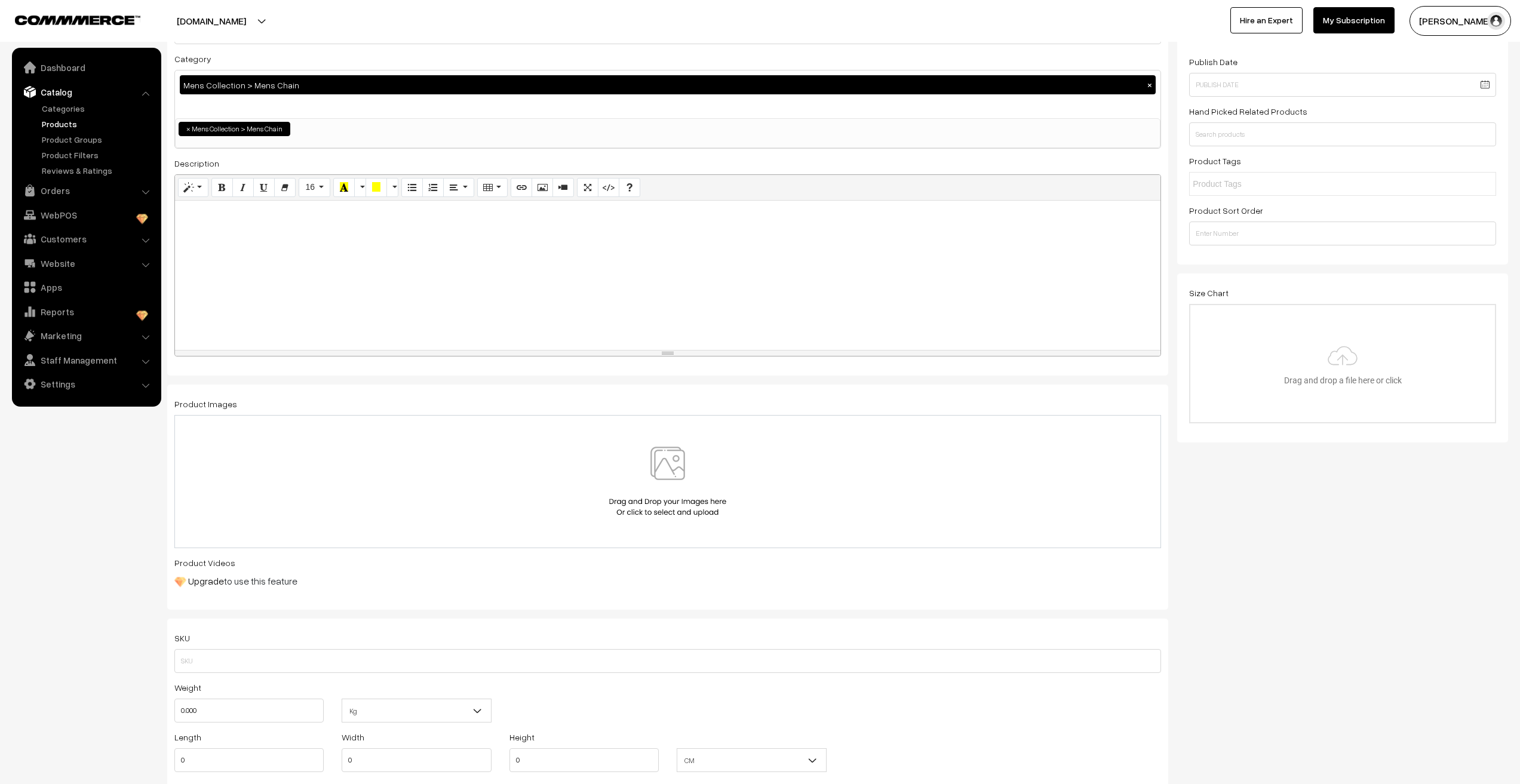
click at [322, 256] on div at bounding box center [668, 276] width 985 height 149
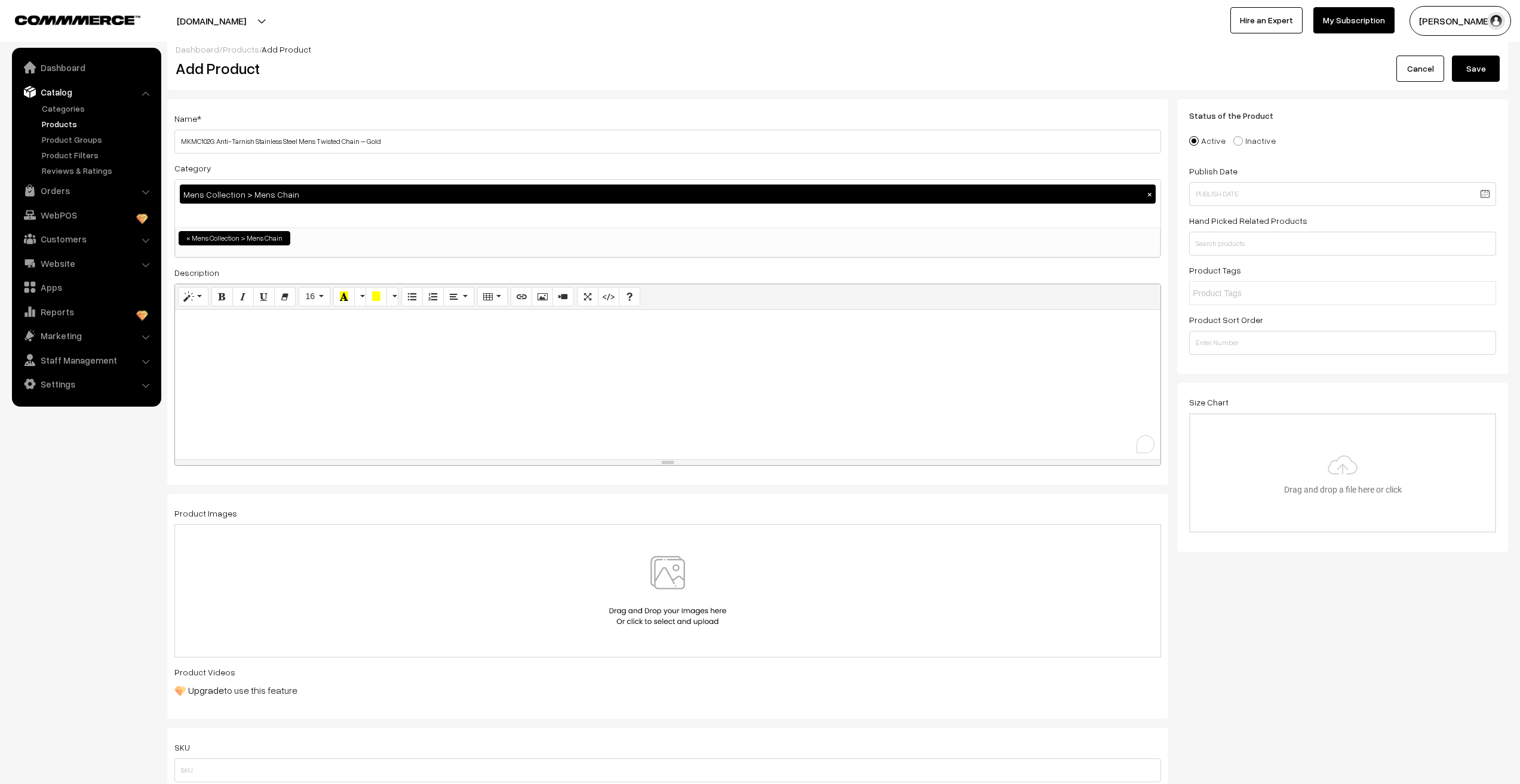
scroll to position [0, 0]
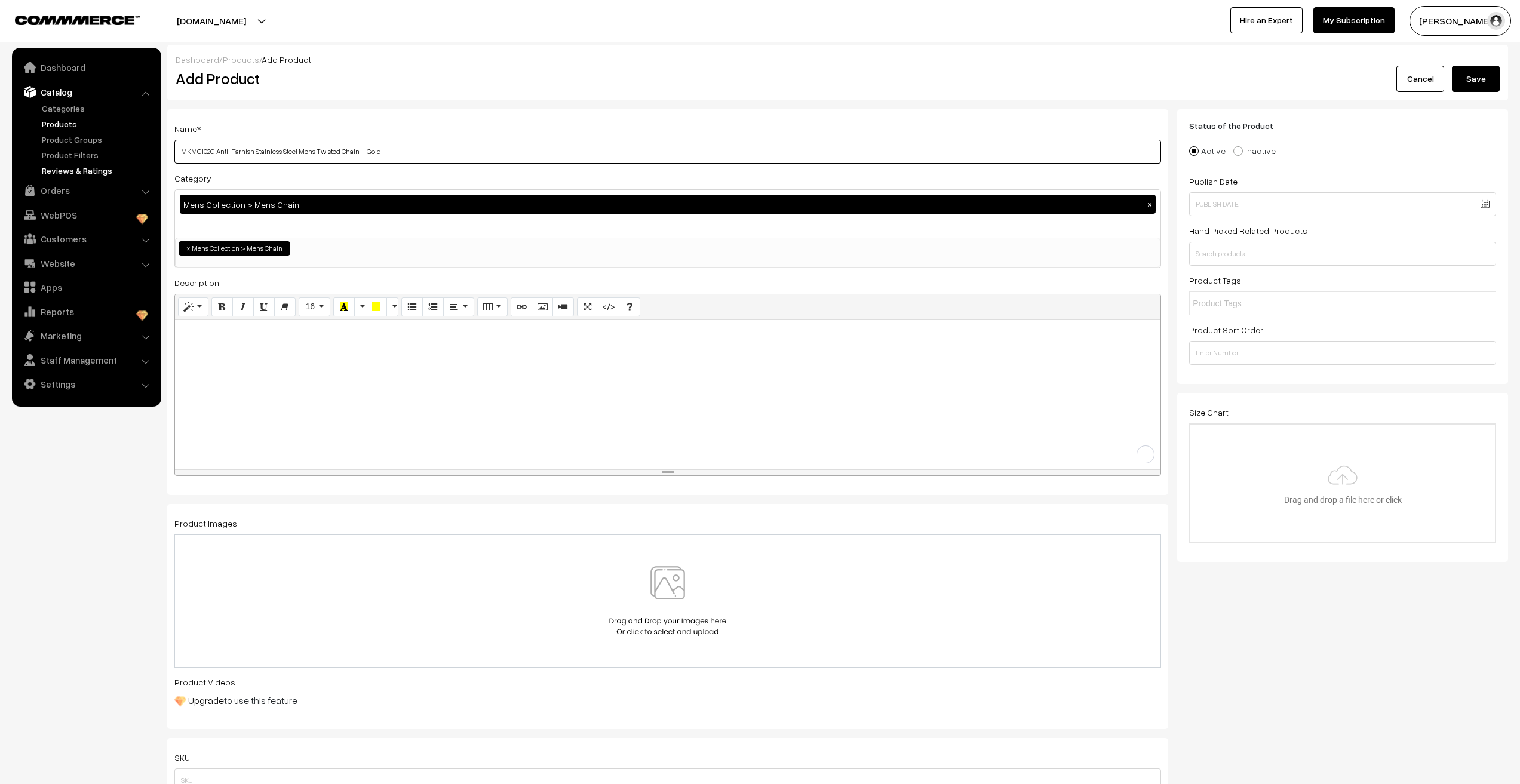
drag, startPoint x: 437, startPoint y: 152, endPoint x: 82, endPoint y: 168, distance: 355.4
click at [282, 372] on div "To enrich screen reader interactions, please activate Accessibility in Grammarl…" at bounding box center [668, 395] width 985 height 149
paste div "To enrich screen reader interactions, please activate Accessibility in Grammarl…"
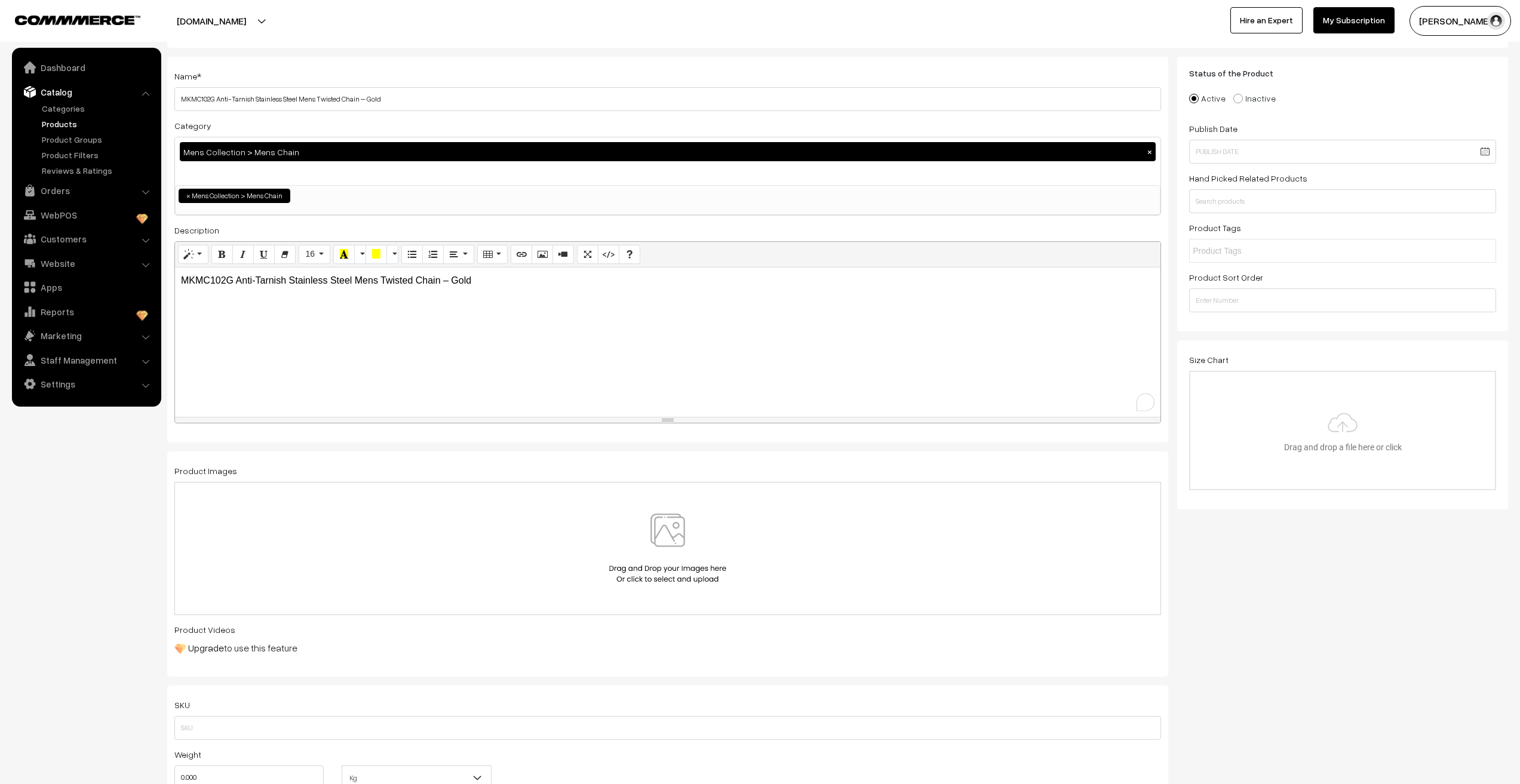
scroll to position [59, 0]
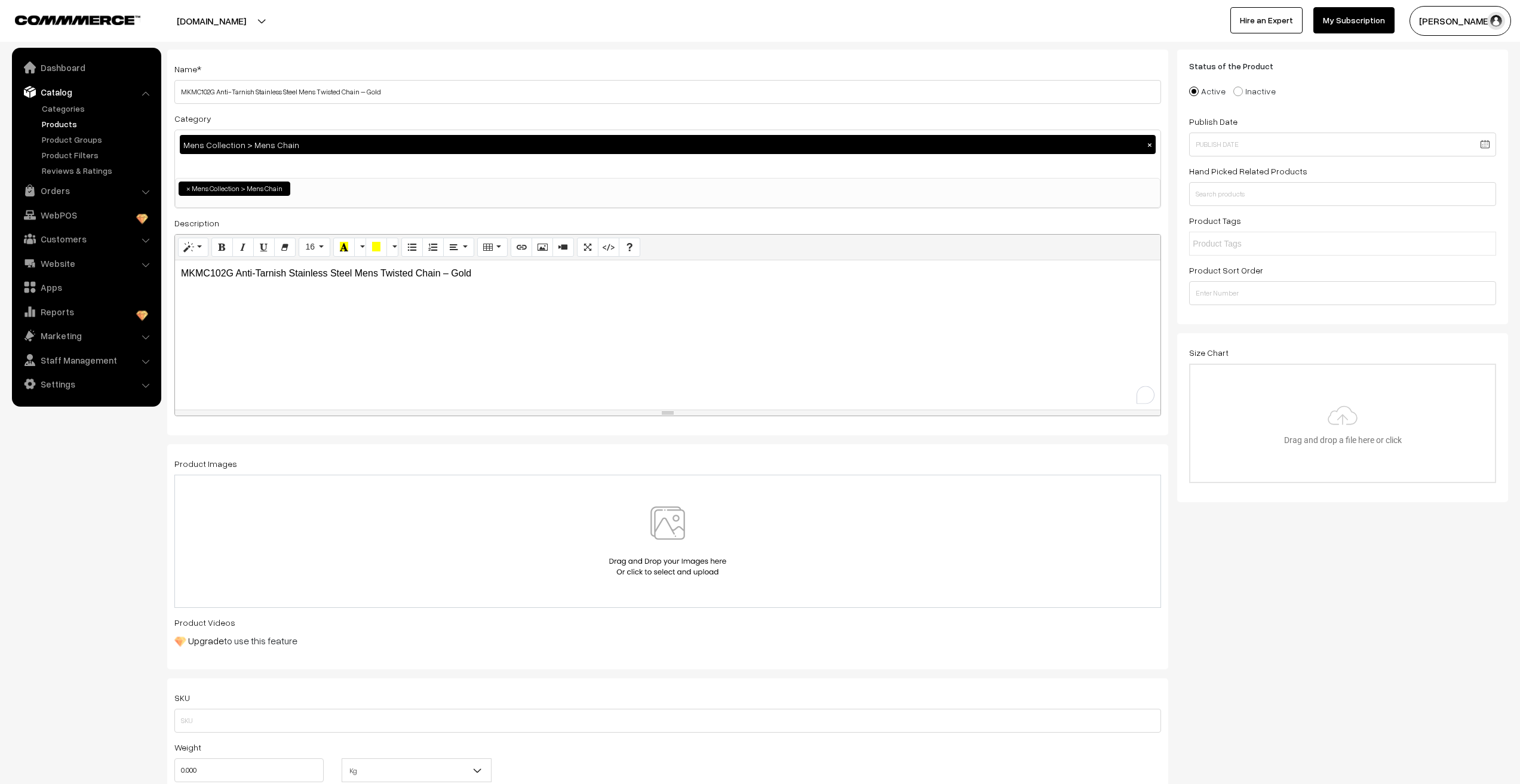
click at [673, 539] on img at bounding box center [668, 541] width 123 height 70
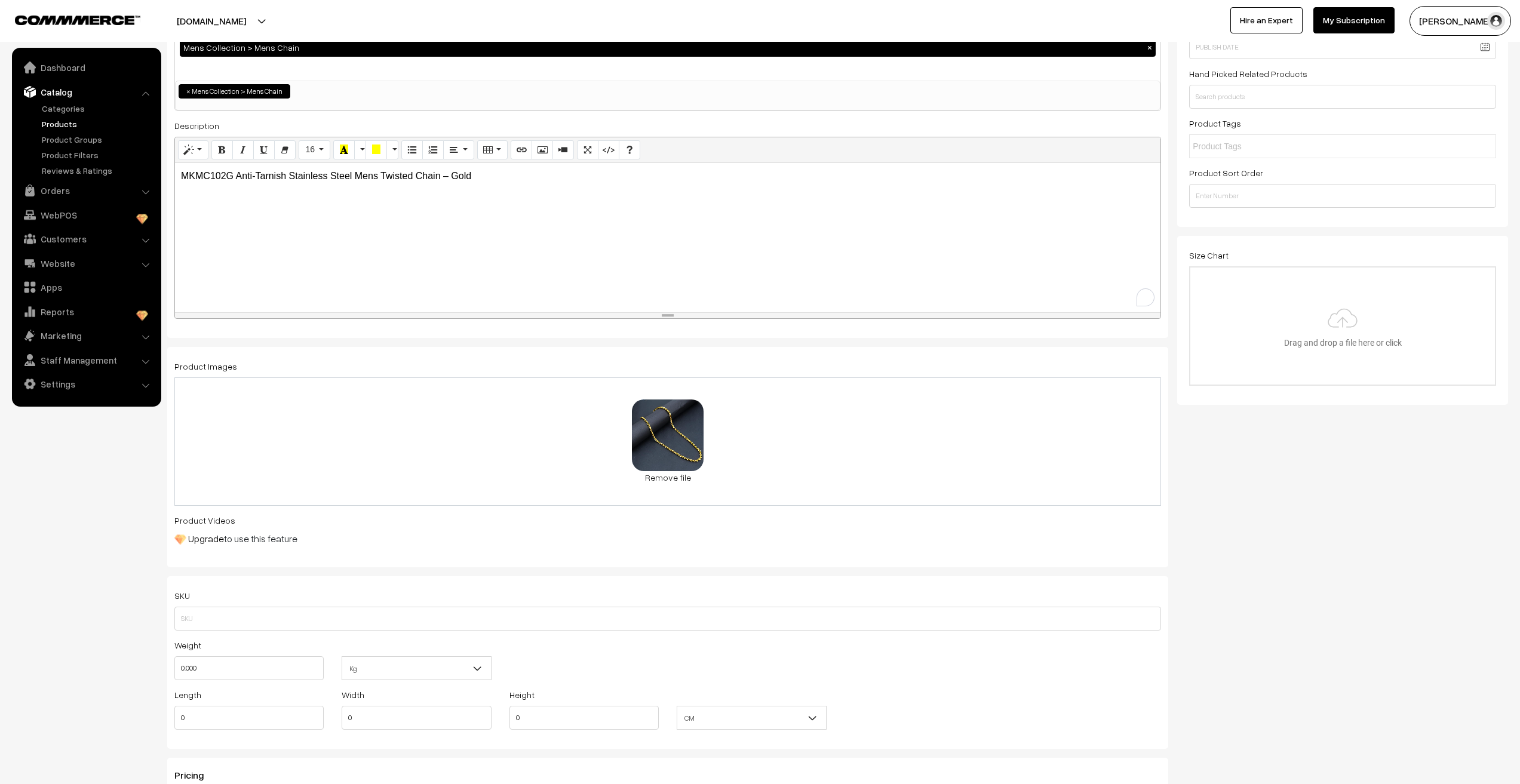
scroll to position [0, 0]
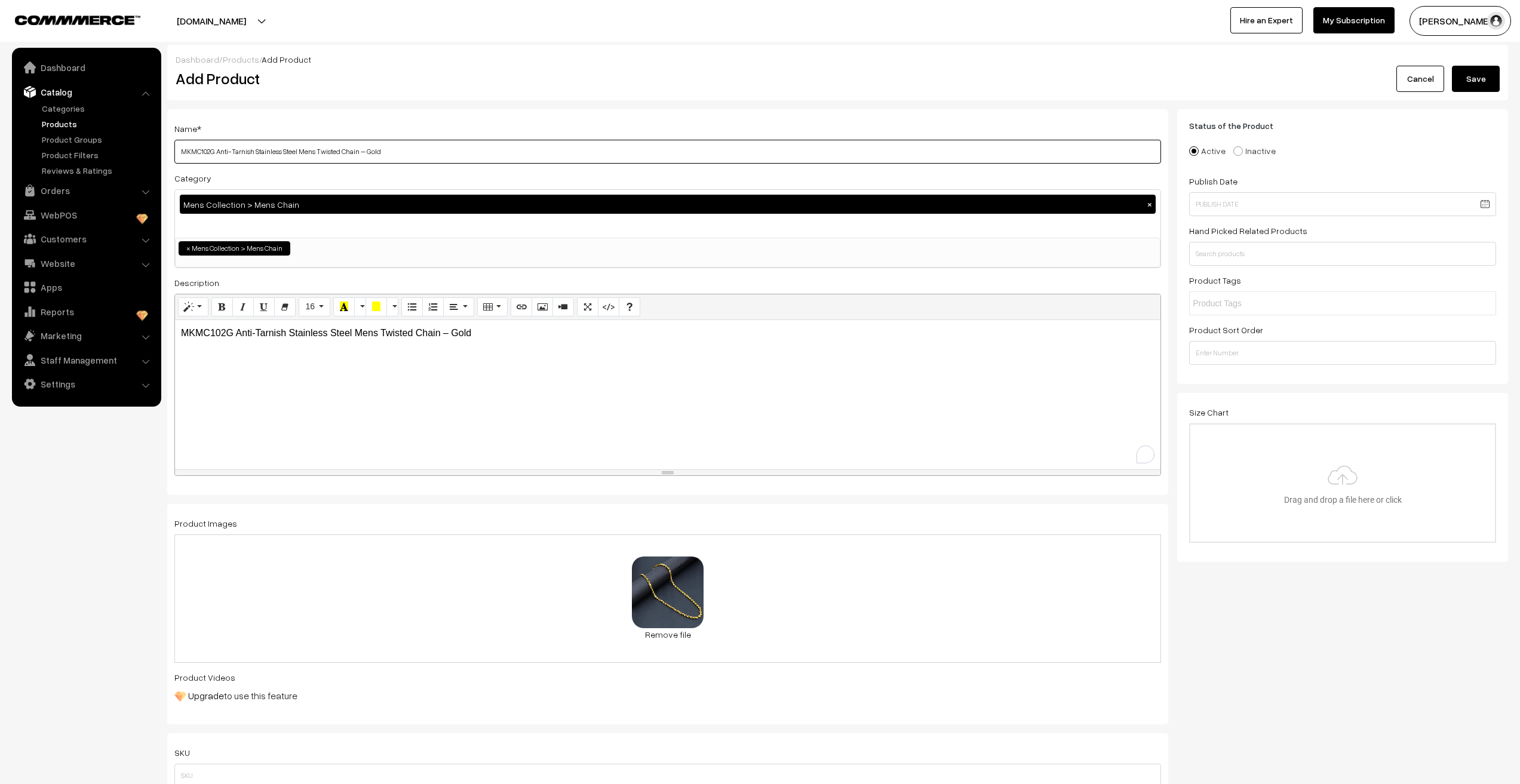
click at [190, 150] on input "MKMC102G Anti-Tarnish Stainless Steel Mens Twisted Chain – Gold" at bounding box center [668, 151] width 987 height 24
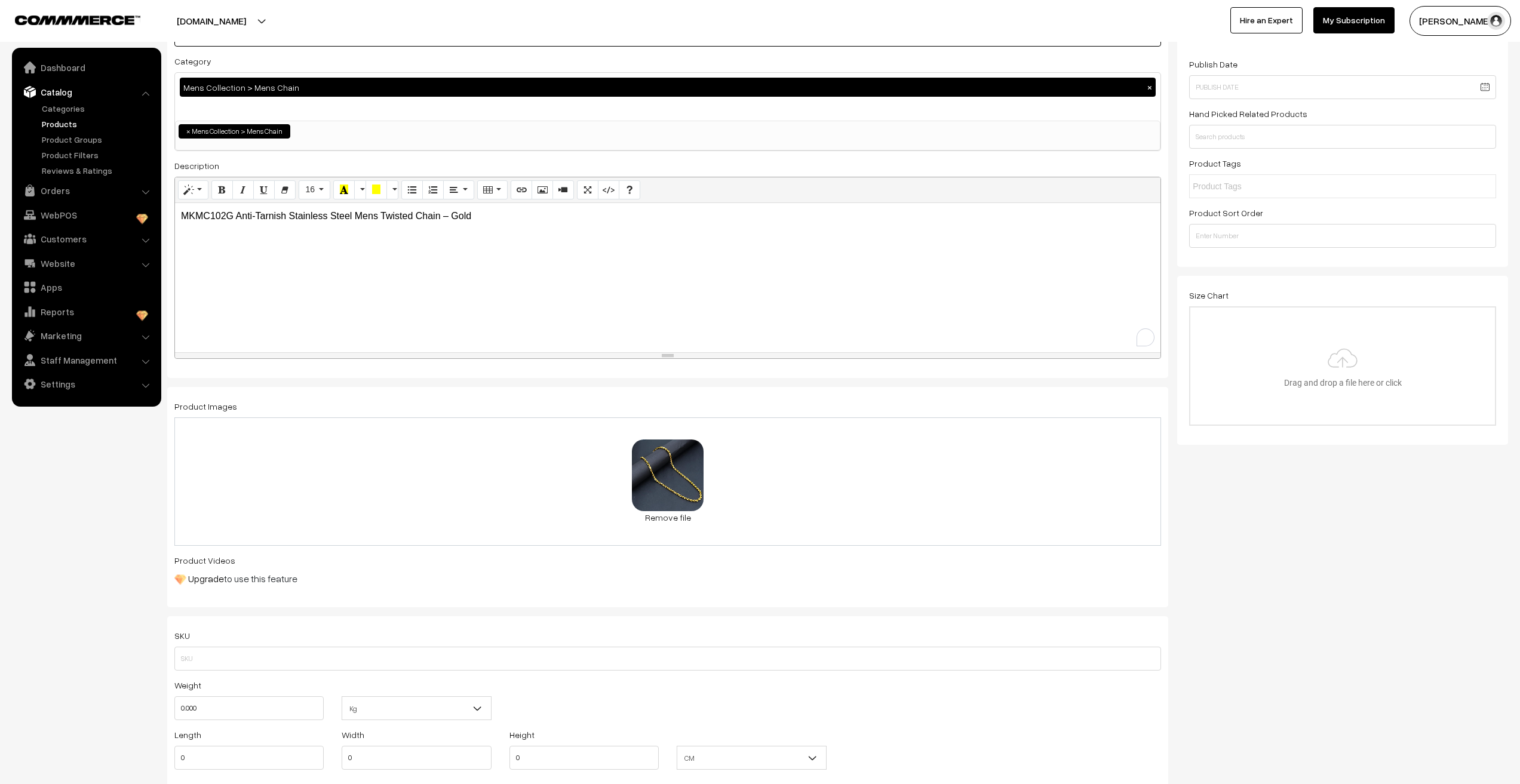
scroll to position [119, 0]
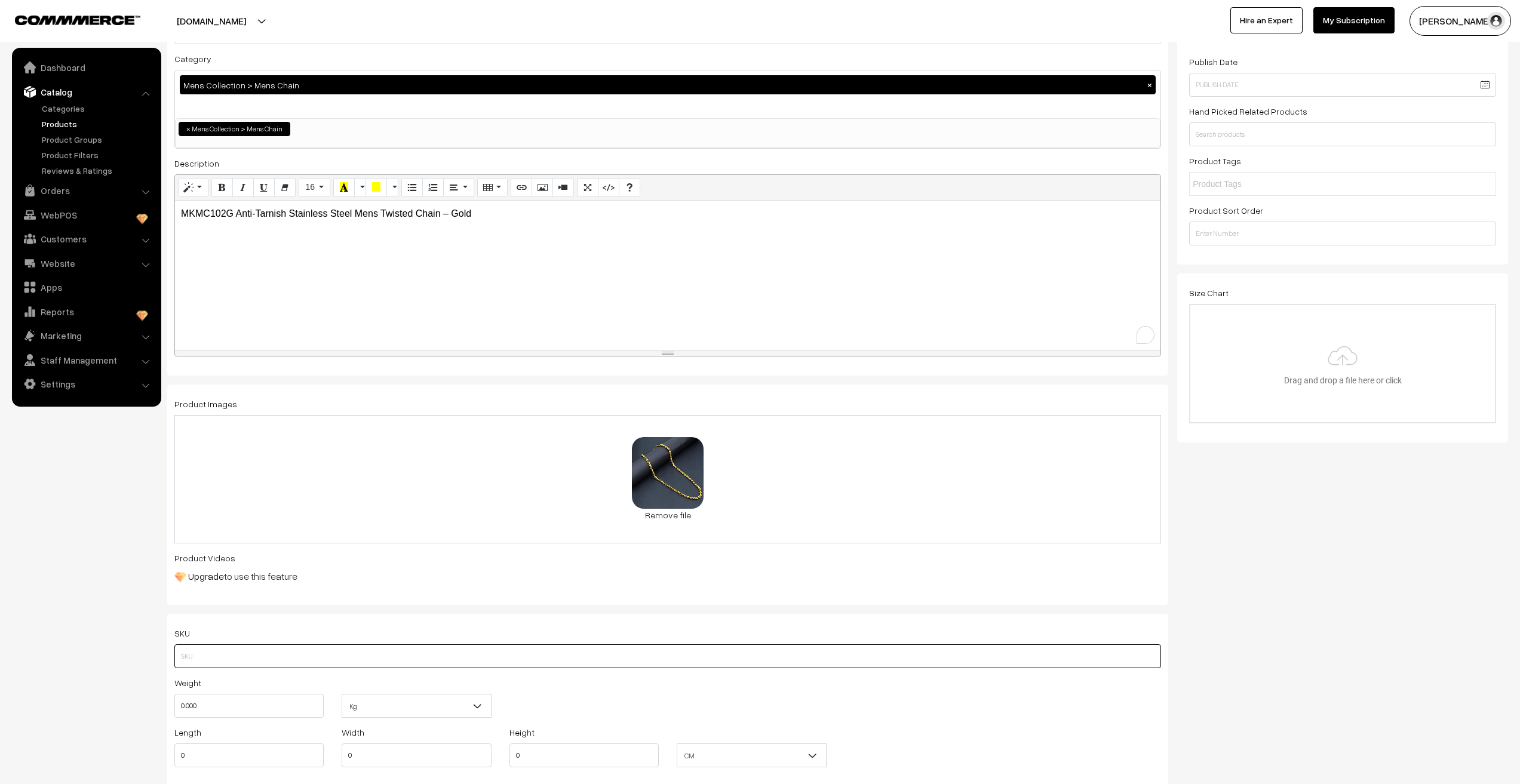
click at [220, 652] on input "text" at bounding box center [668, 656] width 987 height 24
paste input "MKMC102G"
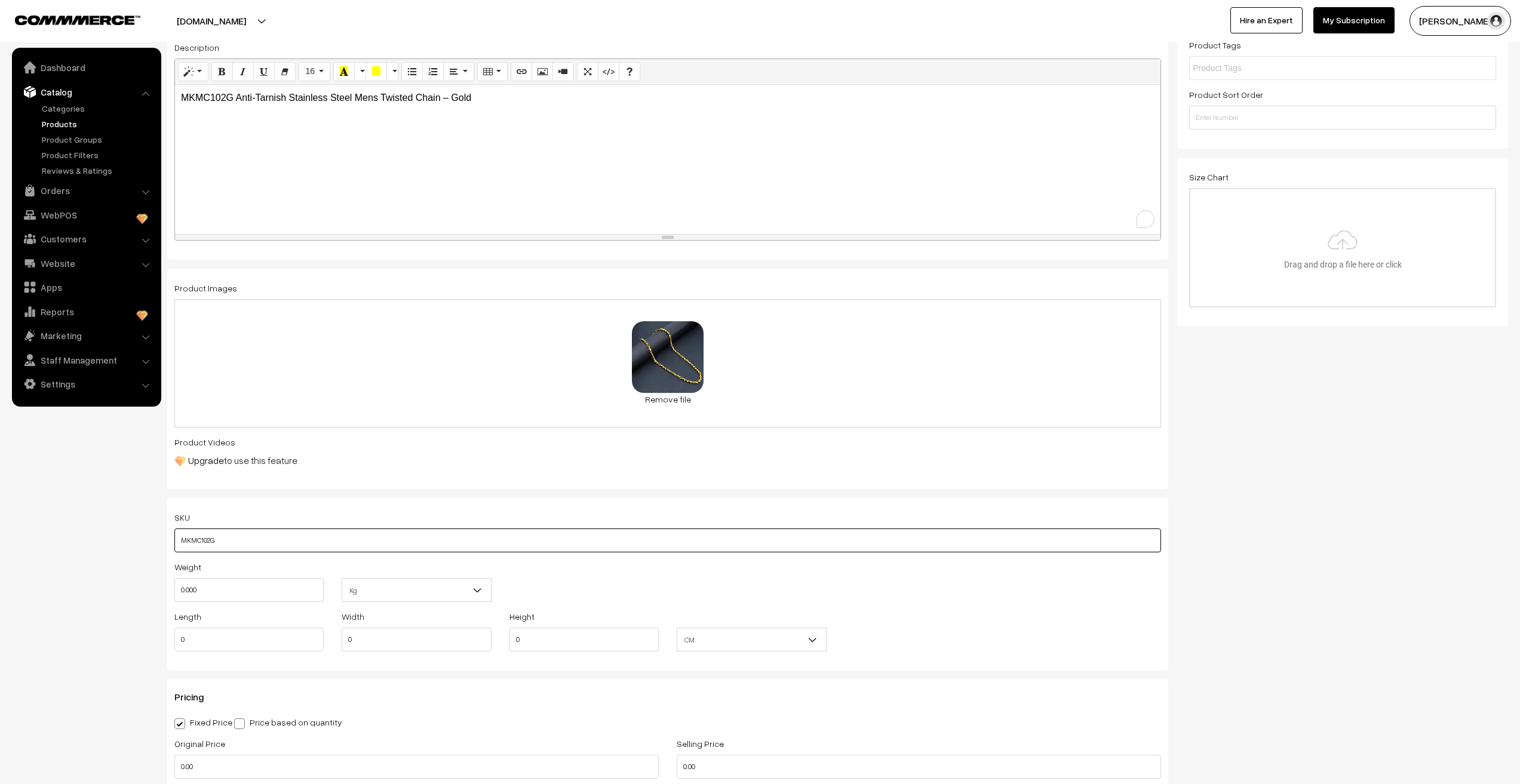
scroll to position [239, 0]
type input "MKMC102G"
click at [214, 593] on input "0.000" at bounding box center [249, 586] width 150 height 24
click at [378, 585] on span "Kg" at bounding box center [417, 586] width 148 height 21
click at [231, 592] on input "0" at bounding box center [249, 586] width 150 height 24
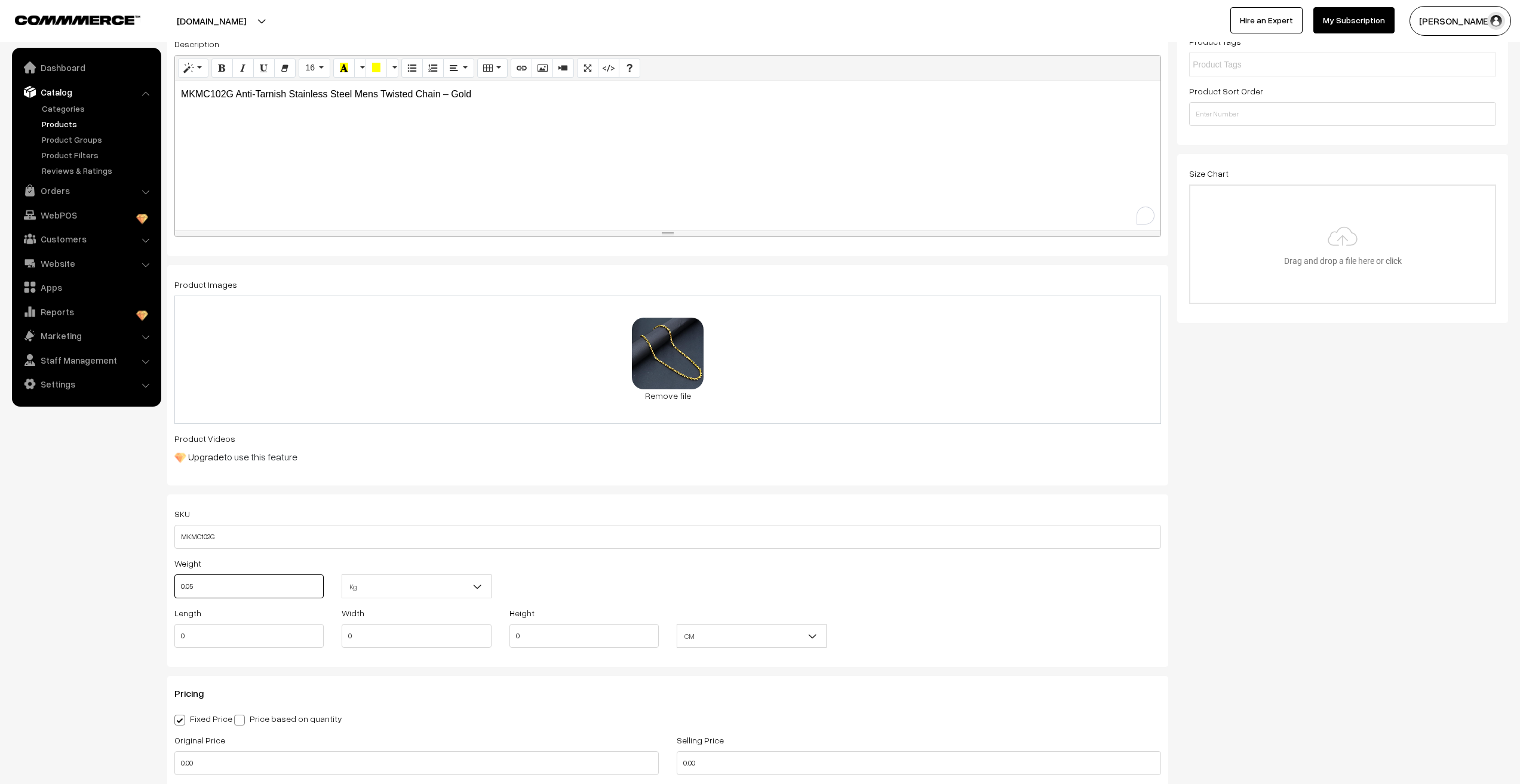
type input "0.05"
click at [206, 638] on input "0" at bounding box center [249, 636] width 150 height 24
type input "18"
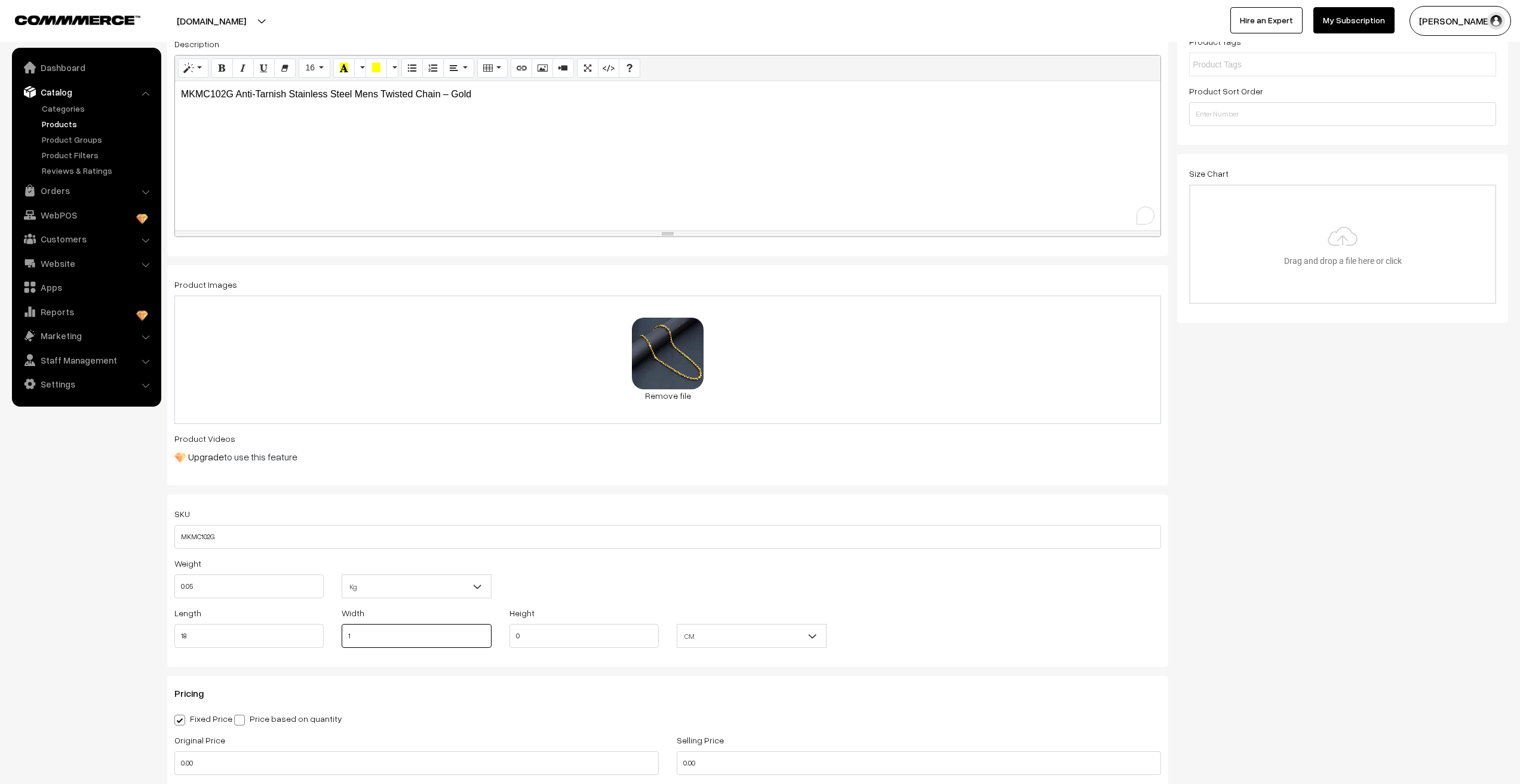
type input "1"
click at [85, 656] on nav "Dashboard Catalog" at bounding box center [81, 440] width 162 height 784
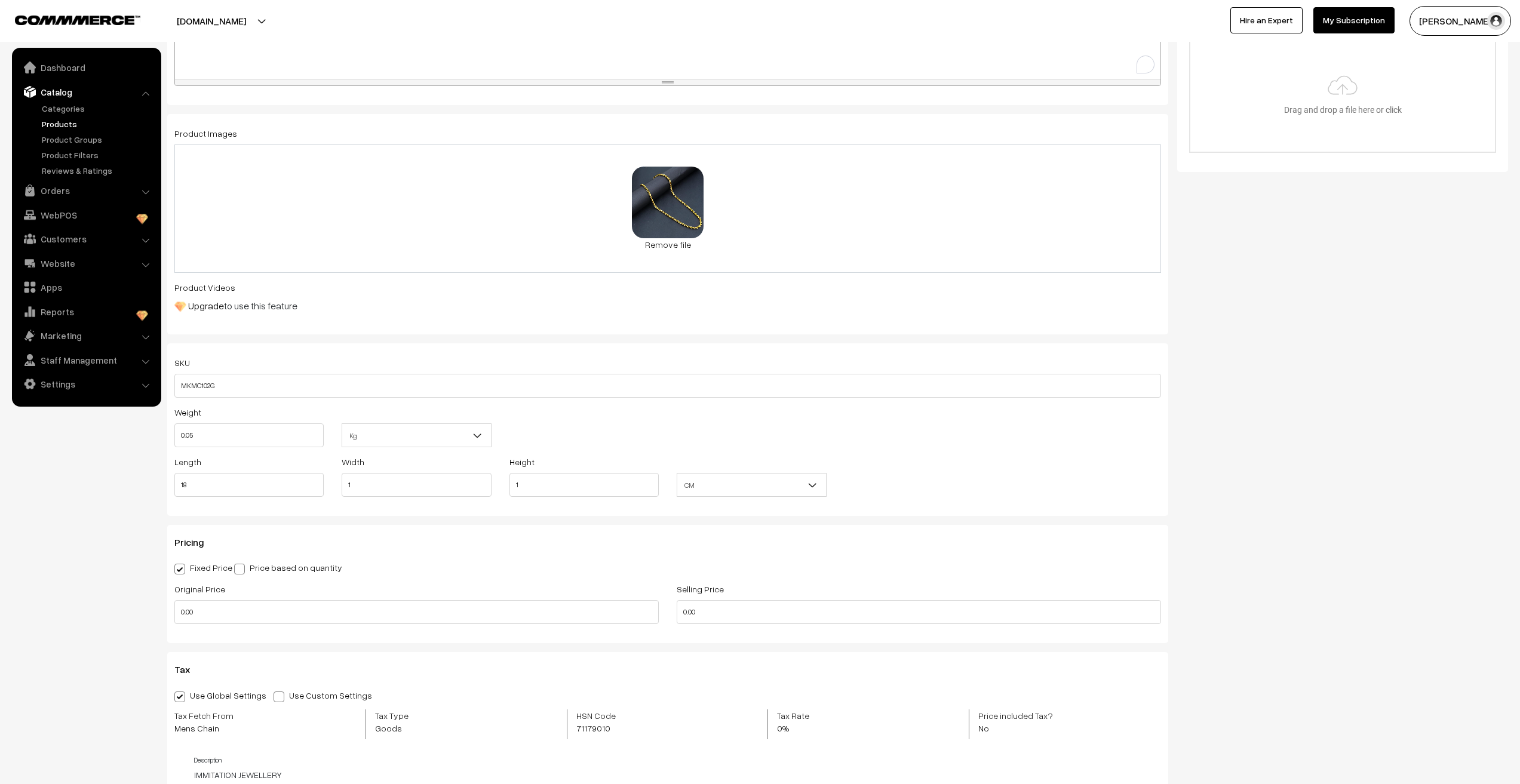
scroll to position [418, 0]
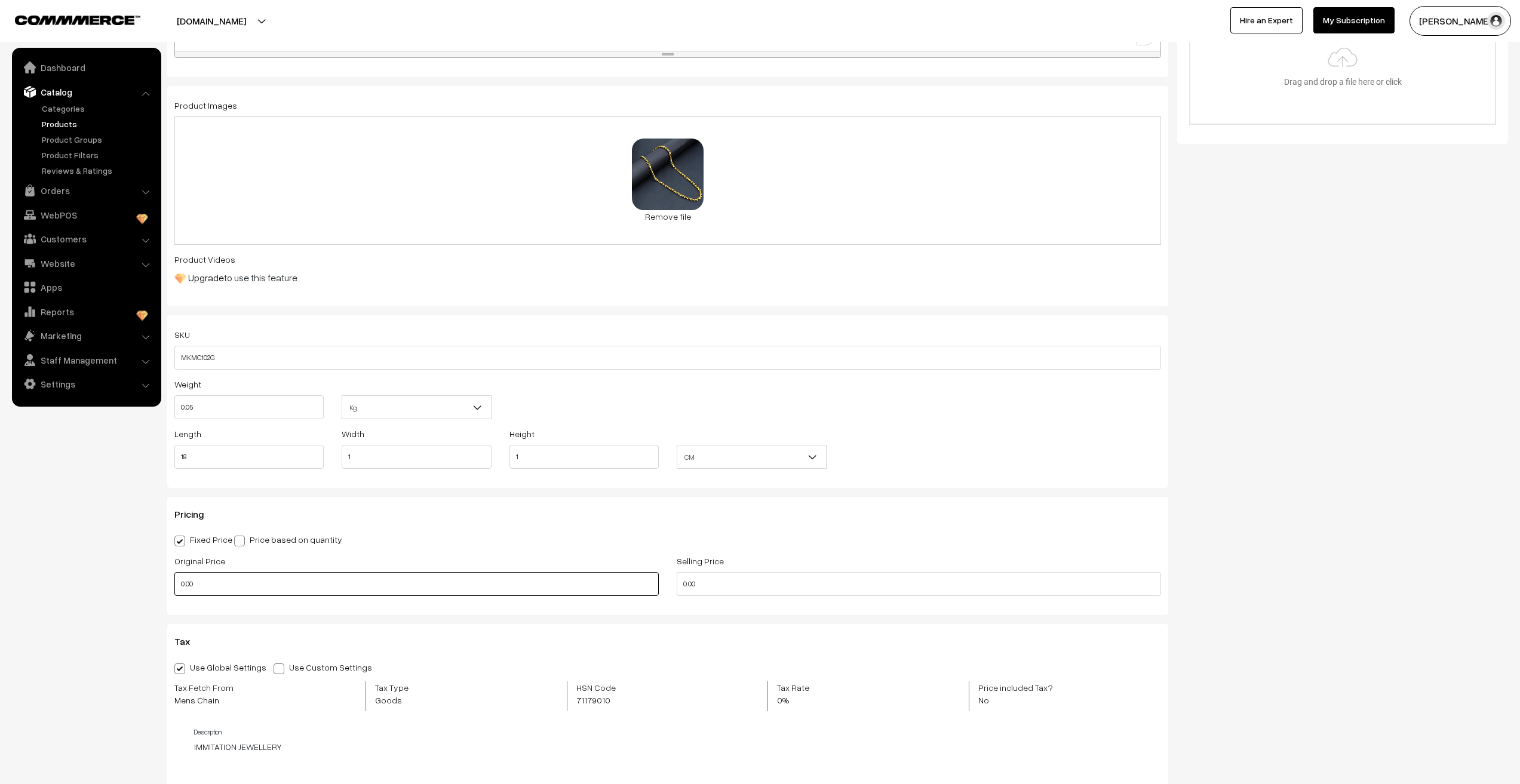
click at [250, 589] on input "0.00" at bounding box center [417, 584] width 485 height 24
type input "499"
type input "135"
click at [145, 535] on nav "Dashboard Catalog" at bounding box center [81, 440] width 162 height 784
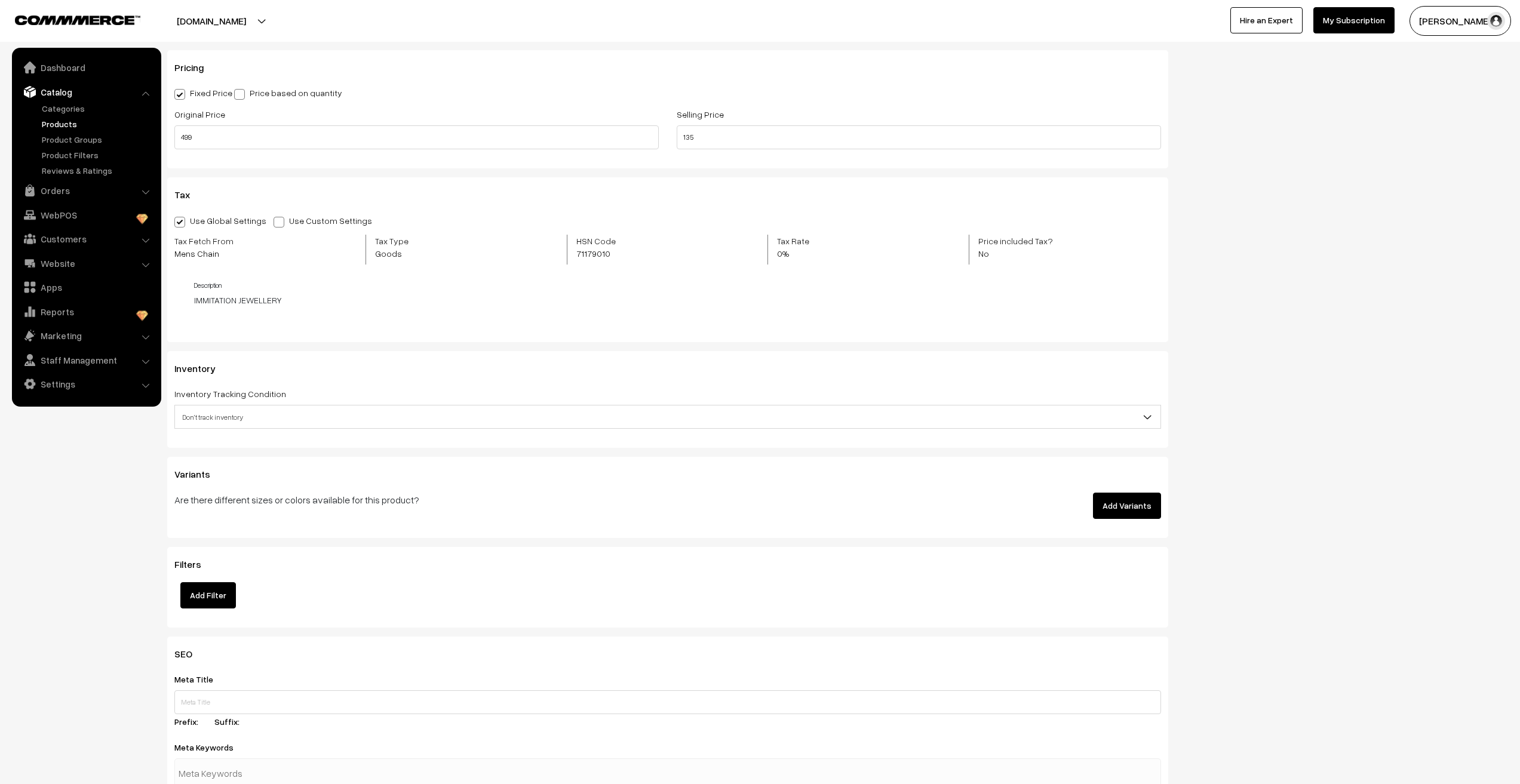
scroll to position [895, 0]
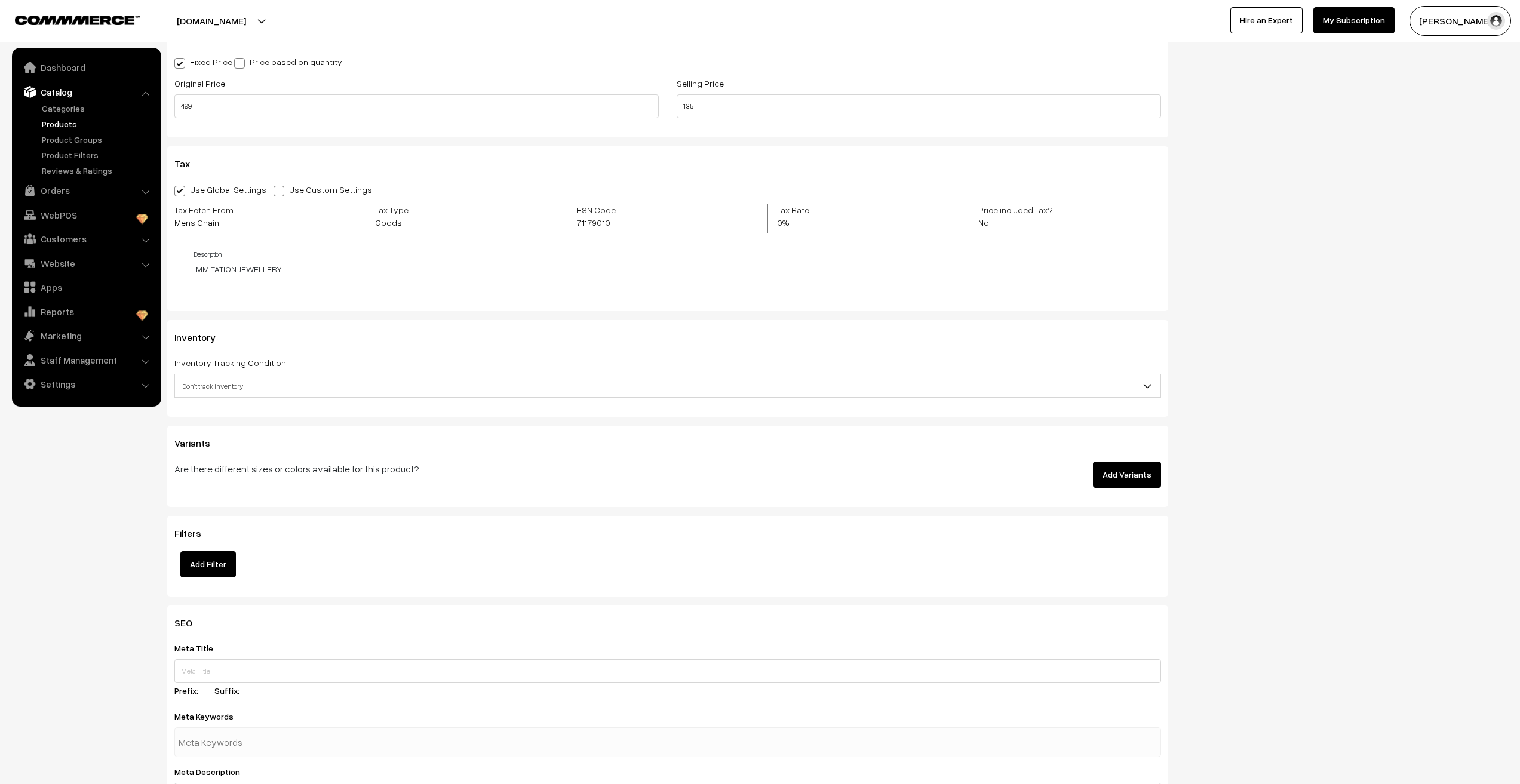
click at [238, 385] on span "Don't track inventory" at bounding box center [668, 386] width 985 height 21
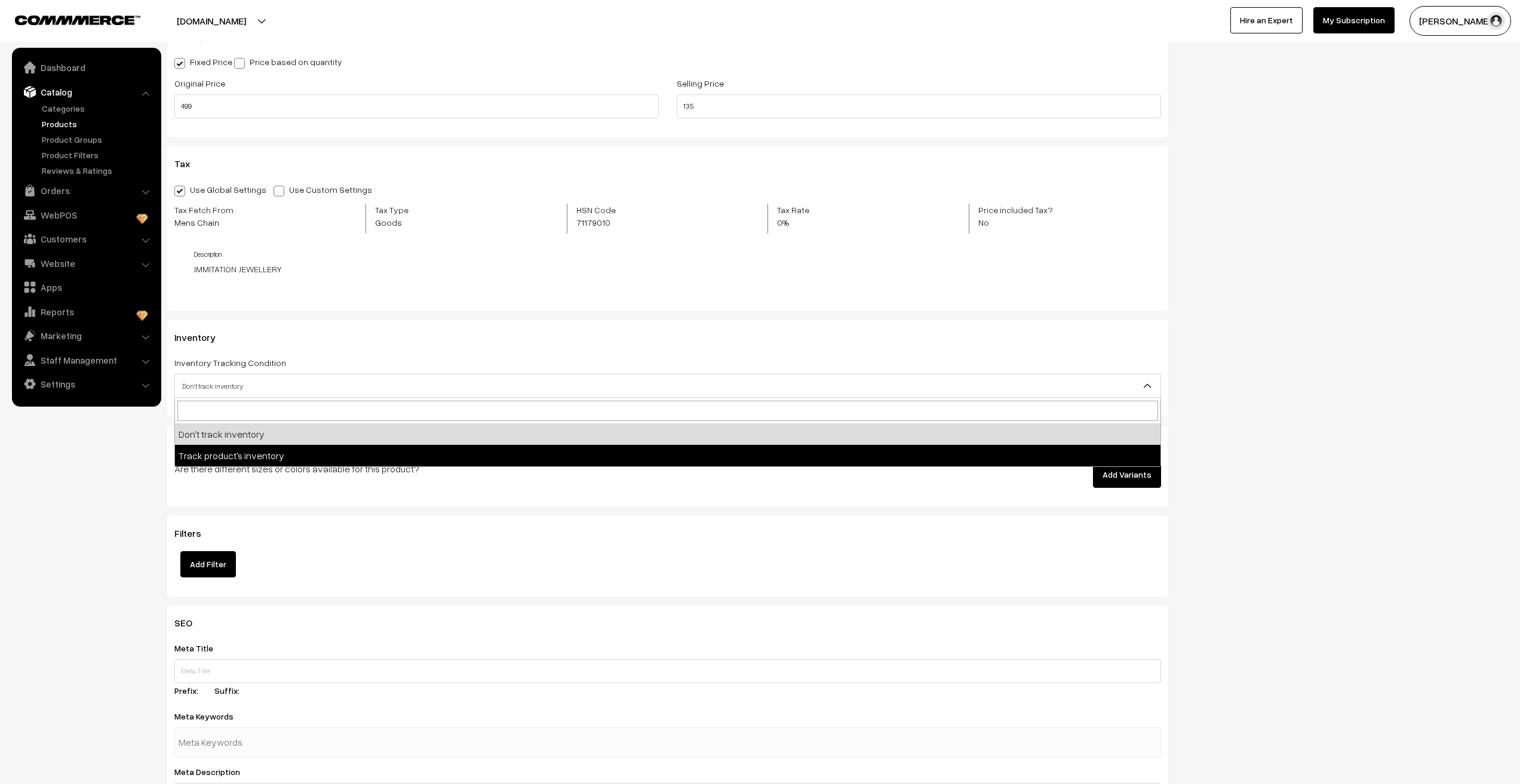
select select "2"
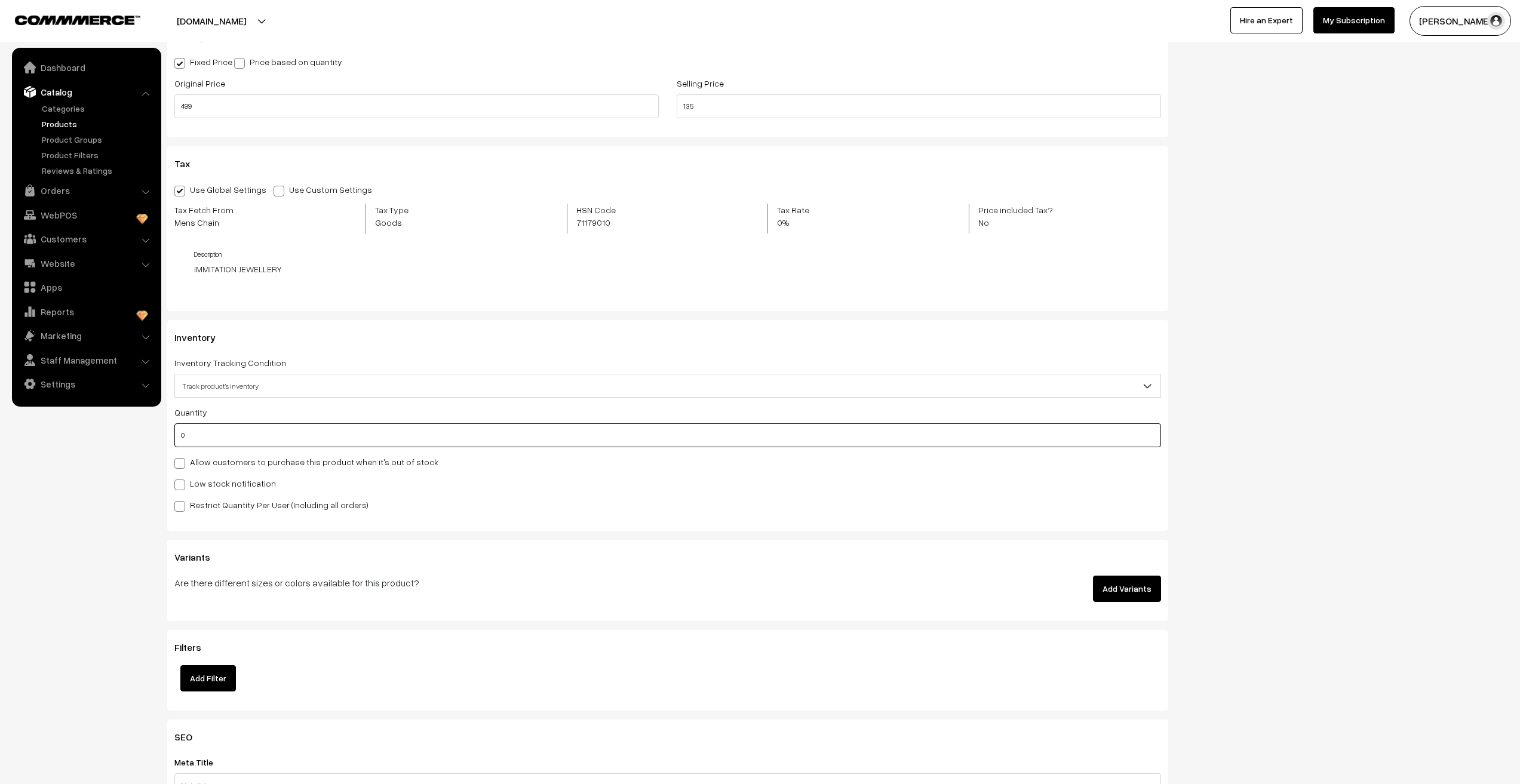
click at [204, 435] on input "0" at bounding box center [668, 435] width 987 height 24
type input "3366"
click at [111, 511] on nav "Dashboard Catalog" at bounding box center [81, 440] width 162 height 784
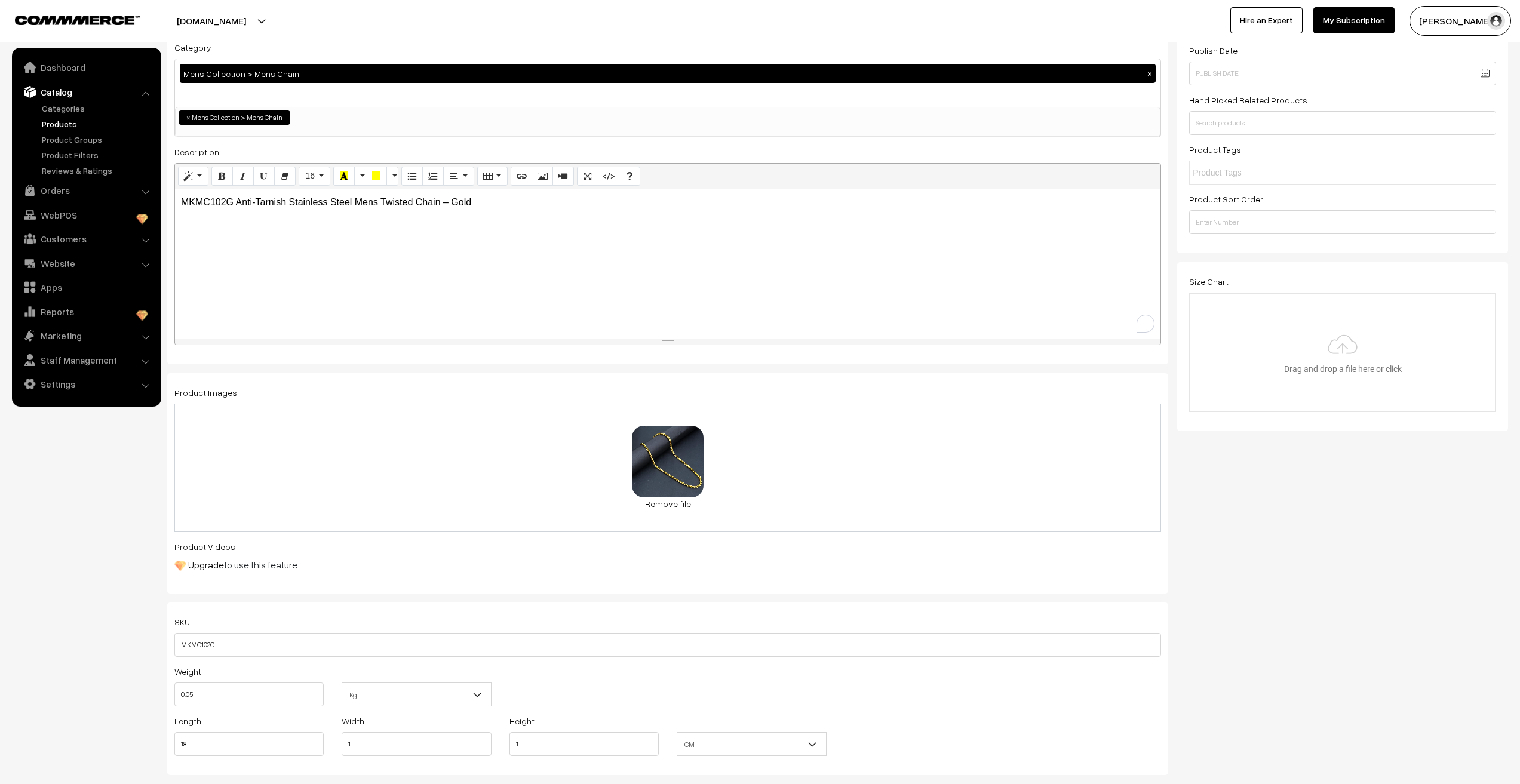
scroll to position [0, 0]
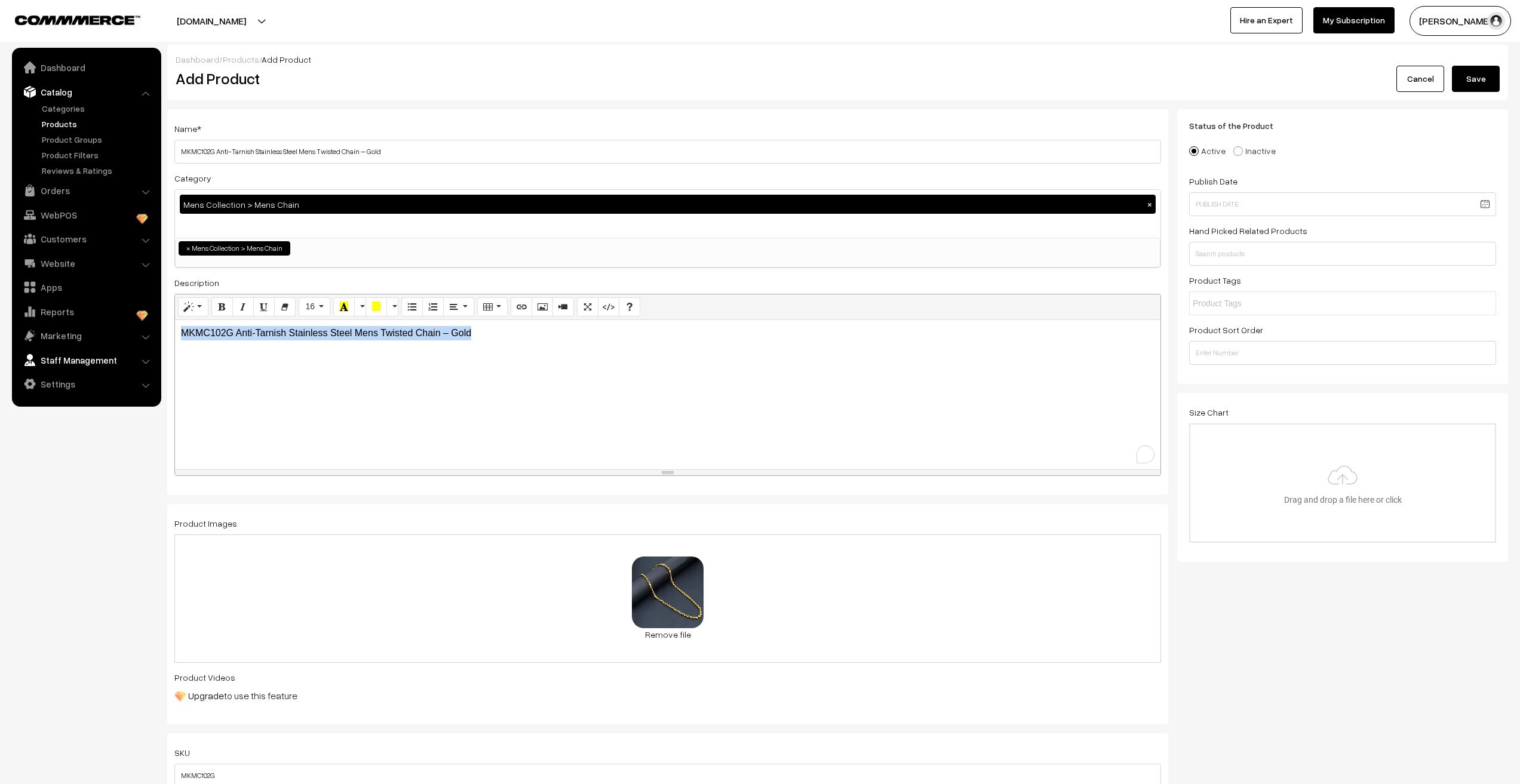
copy p "MKMC102G Anti-Tarnish Stainless Steel Mens Twisted Chain – Gold"
drag, startPoint x: 378, startPoint y: 344, endPoint x: 63, endPoint y: 351, distance: 315.1
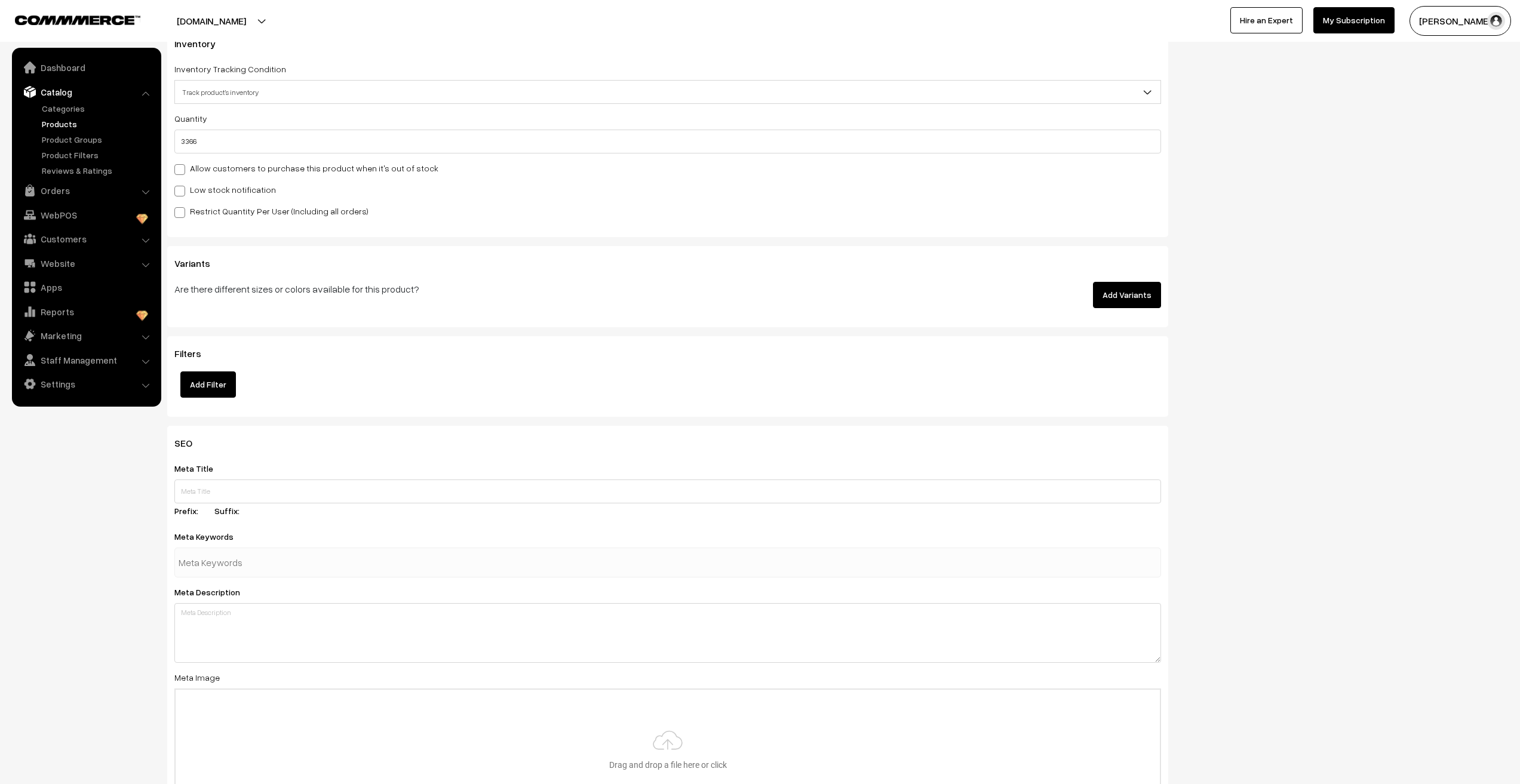
scroll to position [1194, 0]
click at [227, 491] on input "text" at bounding box center [668, 486] width 987 height 24
paste input "MKMC102G Anti-Tarnish Stainless Steel Mens Twisted Chain – Gold"
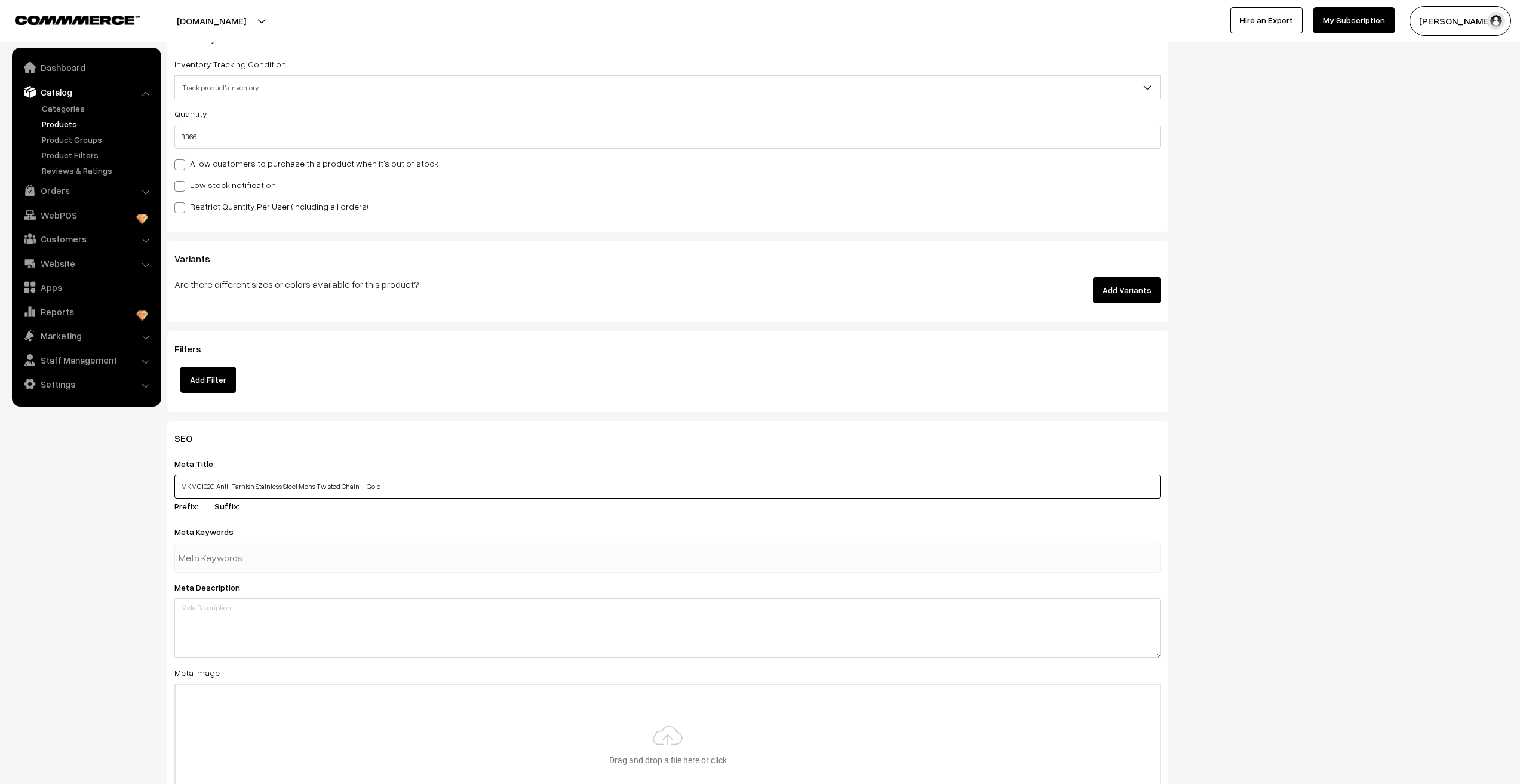
type input "MKMC102G Anti-Tarnish Stainless Steel Mens Twisted Chain – Gold"
click at [224, 560] on input "text" at bounding box center [241, 558] width 124 height 24
paste input "MKMC102G Anti-Tarnish Stainless Steel Mens Twisted Chain – Gold"
type input "MKMC102G Anti-Tarnish Stainless Steel Mens Twisted Chain – Gold"
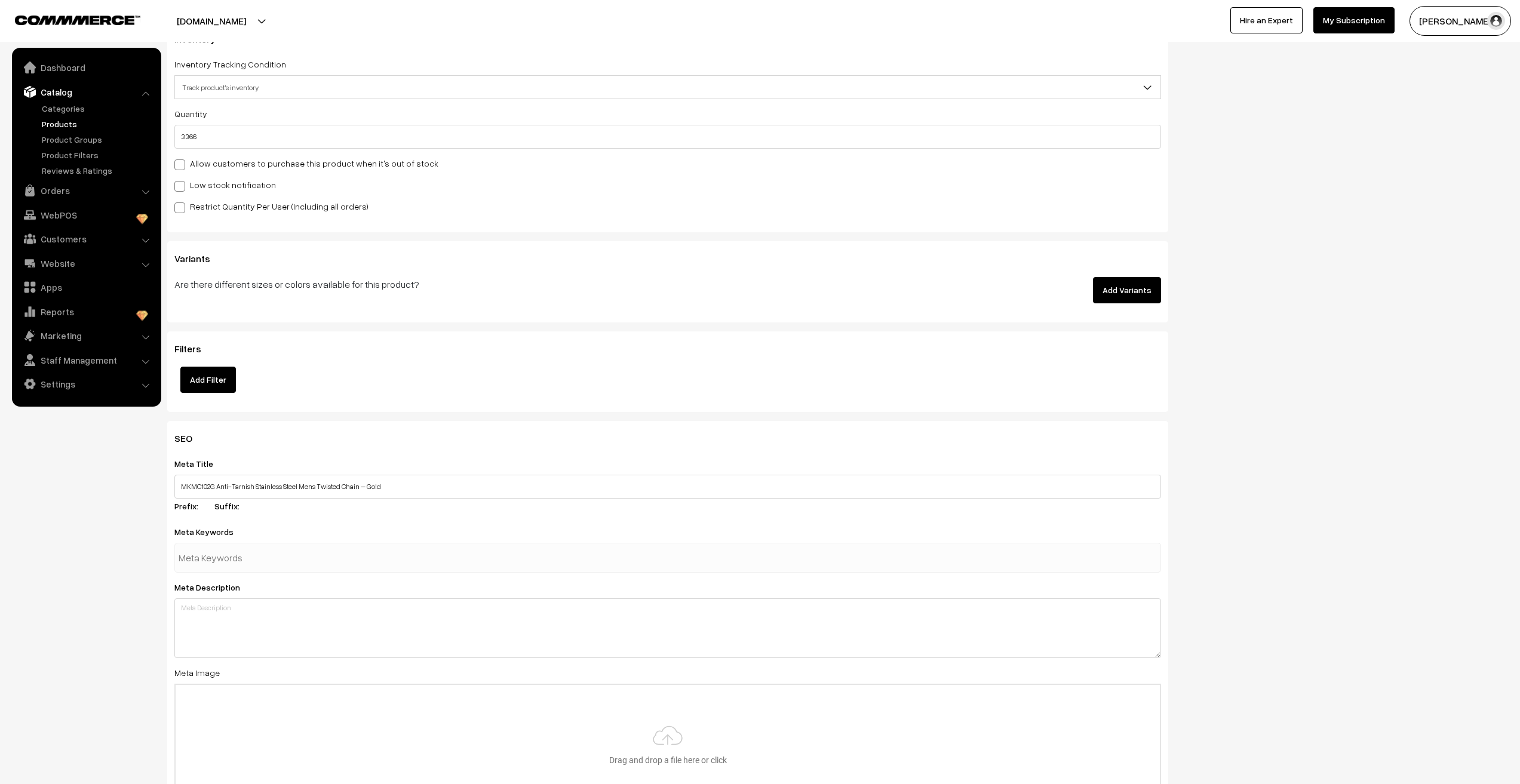
scroll to position [0, 0]
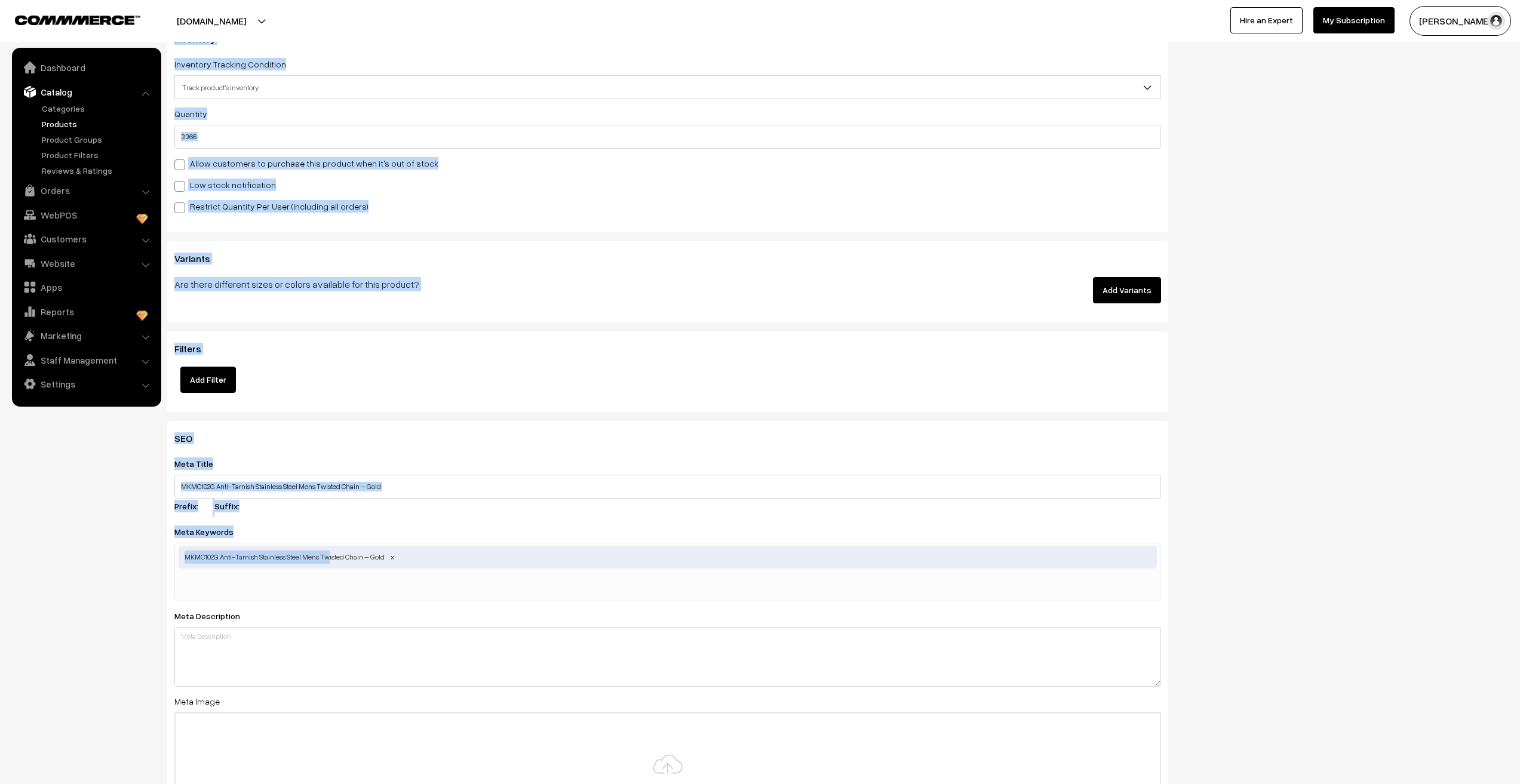
drag, startPoint x: 327, startPoint y: 562, endPoint x: 122, endPoint y: 554, distance: 205.2
click at [91, 598] on nav "Dashboard Catalog" at bounding box center [81, 440] width 162 height 784
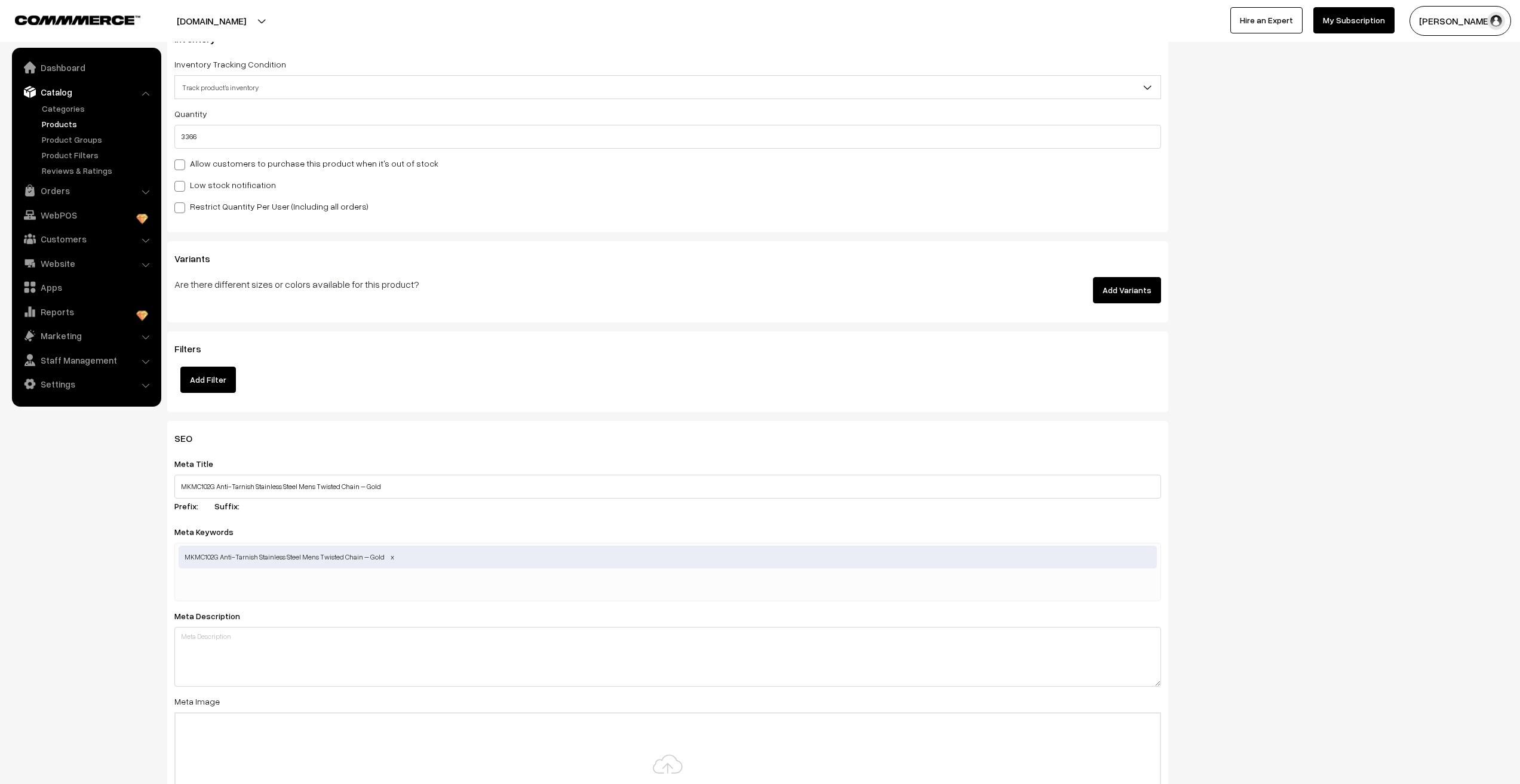
click at [284, 593] on input "text" at bounding box center [241, 586] width 124 height 24
click at [57, 641] on nav "Dashboard Catalog" at bounding box center [81, 440] width 162 height 784
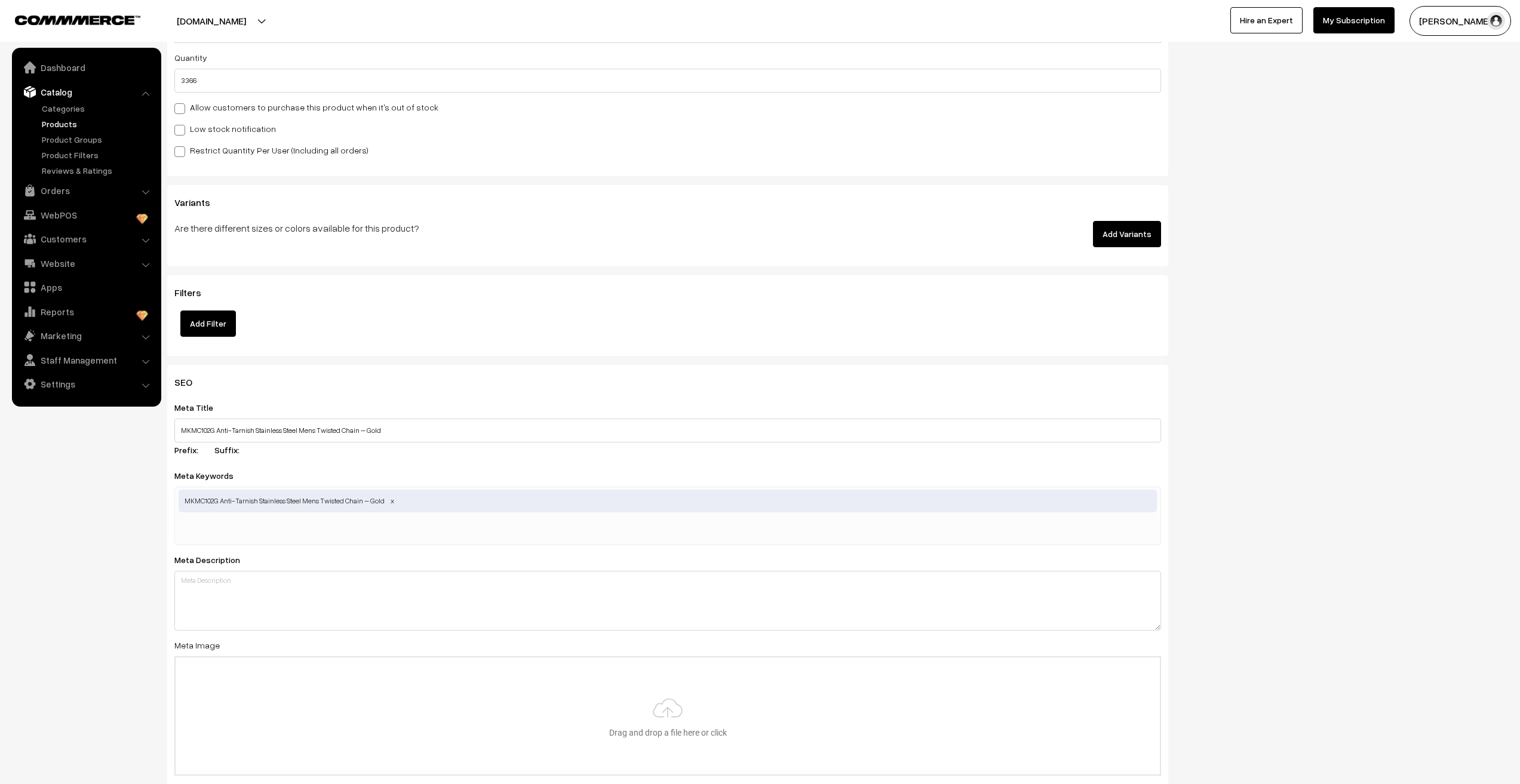
scroll to position [1254, 0]
click at [217, 593] on textarea at bounding box center [668, 597] width 987 height 59
paste textarea "MKMC102G Anti-Tarnish Stainless Steel Mens Twisted Chain – Gold"
type textarea "MKMC102G Anti-Tarnish Stainless Steel Mens Twisted Chain – Gold"
click at [99, 617] on nav "Dashboard Catalog" at bounding box center [81, 440] width 162 height 784
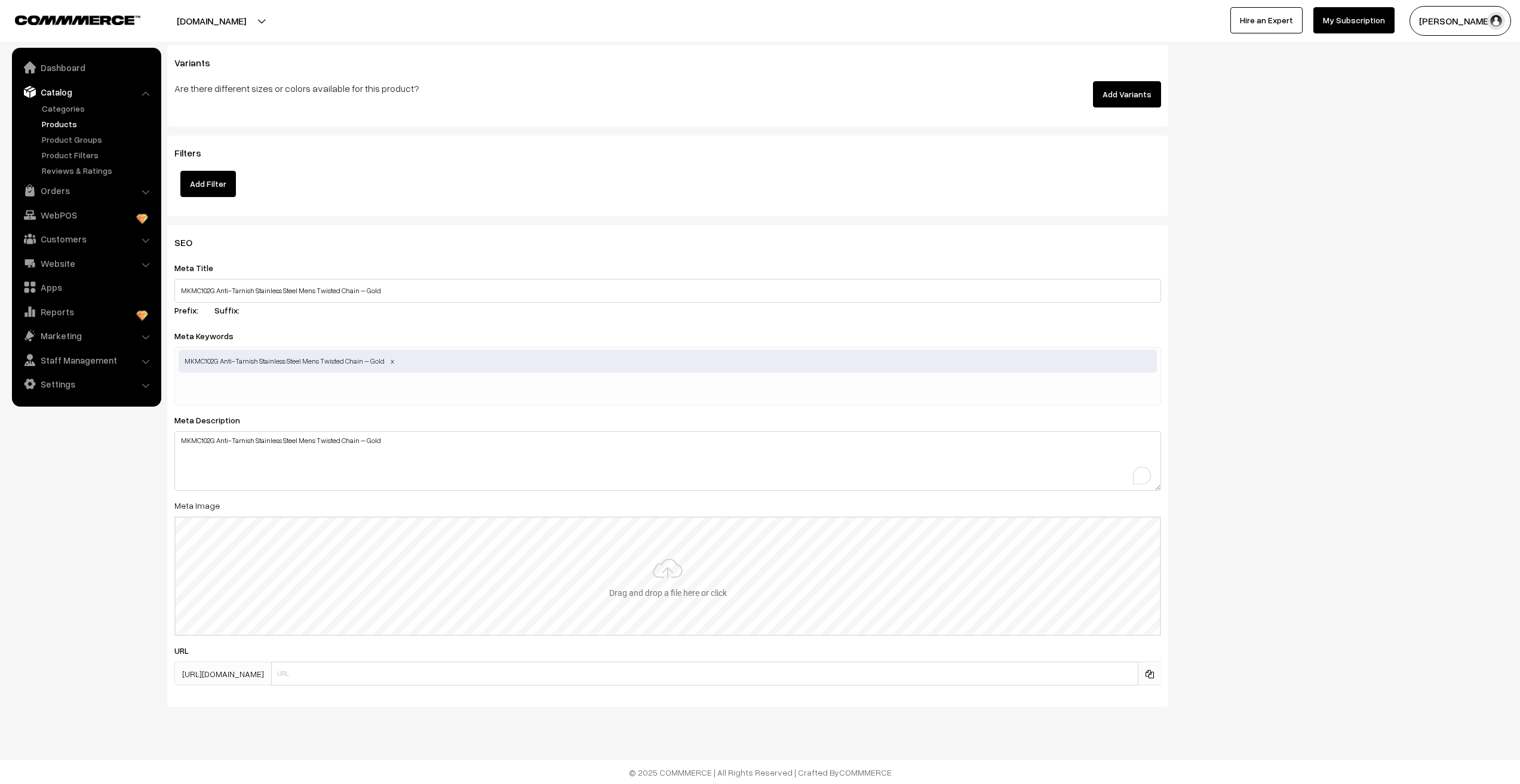
scroll to position [1391, 0]
click at [638, 596] on input "file" at bounding box center [668, 575] width 985 height 117
type input "C:\fakepath\102G (1).jpg"
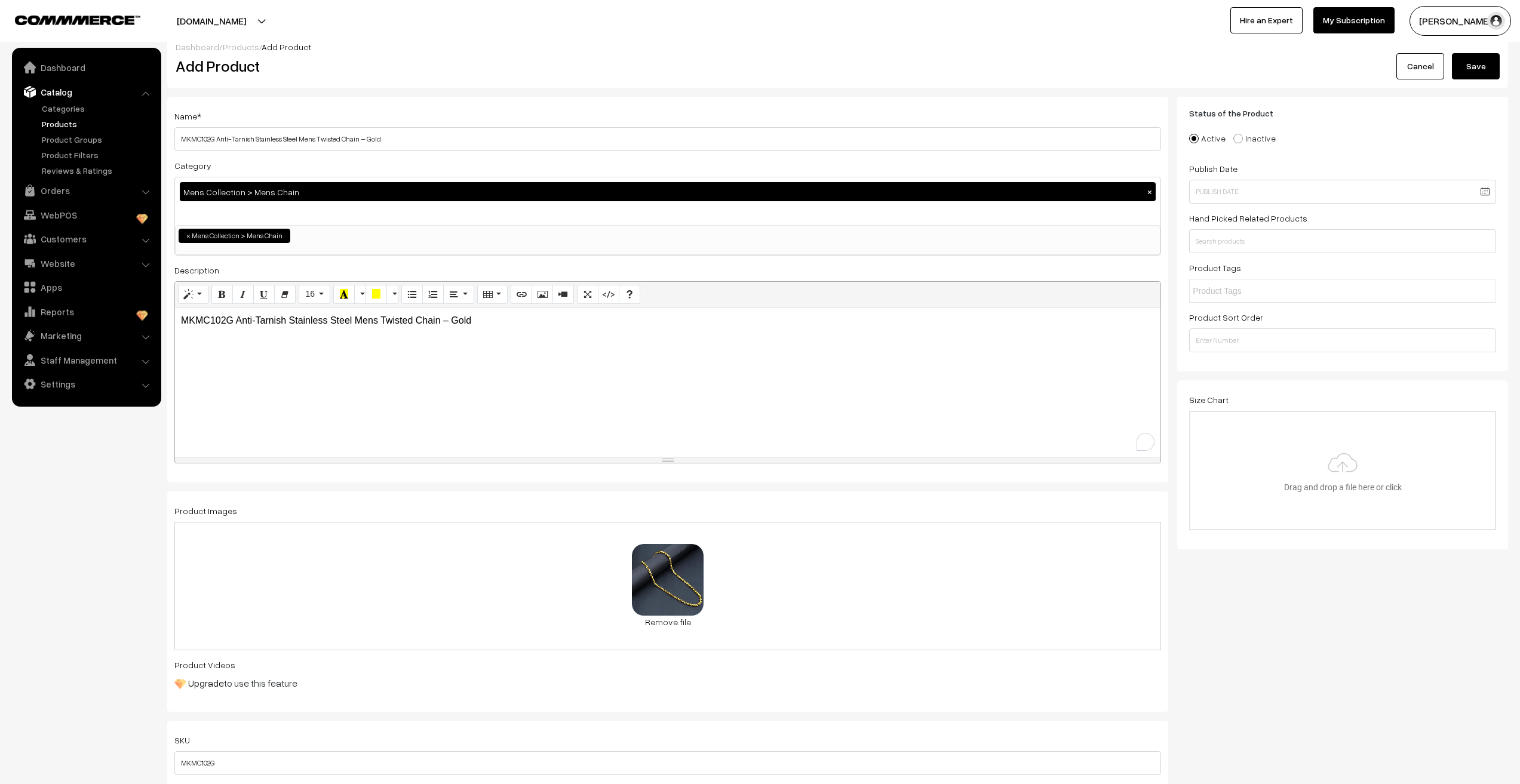
scroll to position [0, 0]
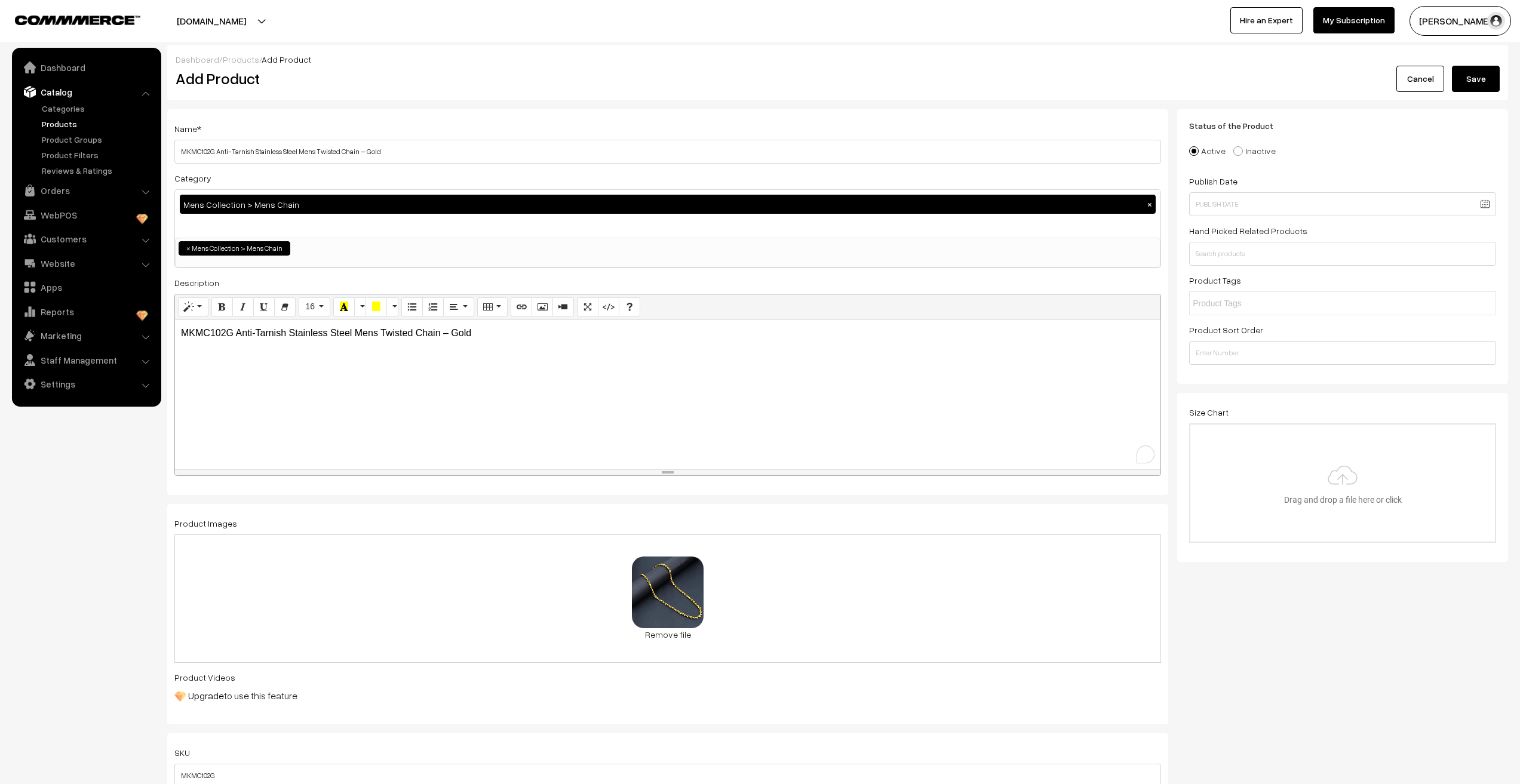
click at [1461, 82] on button "Save" at bounding box center [1476, 78] width 48 height 26
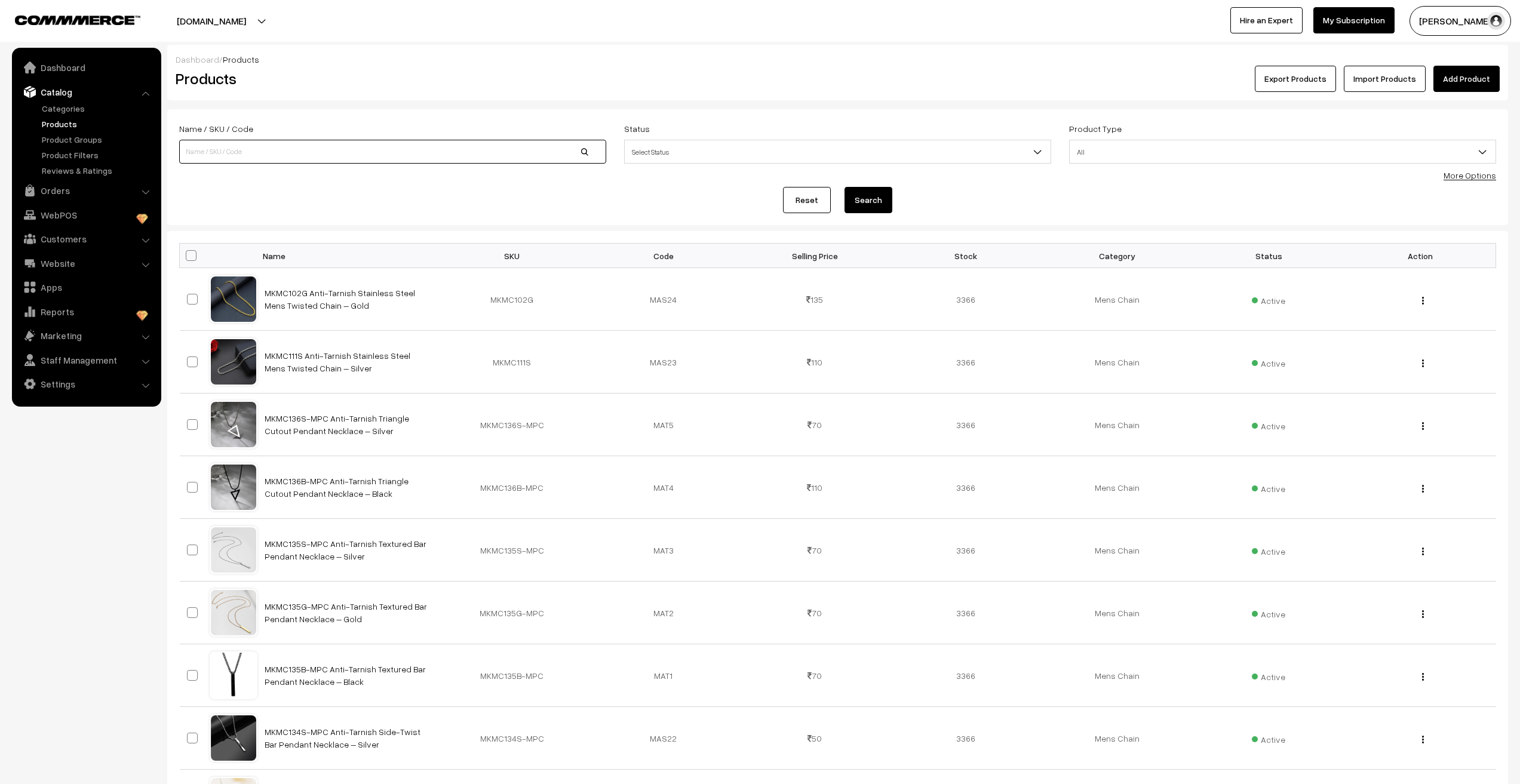
click at [326, 154] on input at bounding box center [393, 151] width 427 height 24
type input "m"
type input "MK498"
click at [844, 187] on button "Search" at bounding box center [868, 200] width 48 height 26
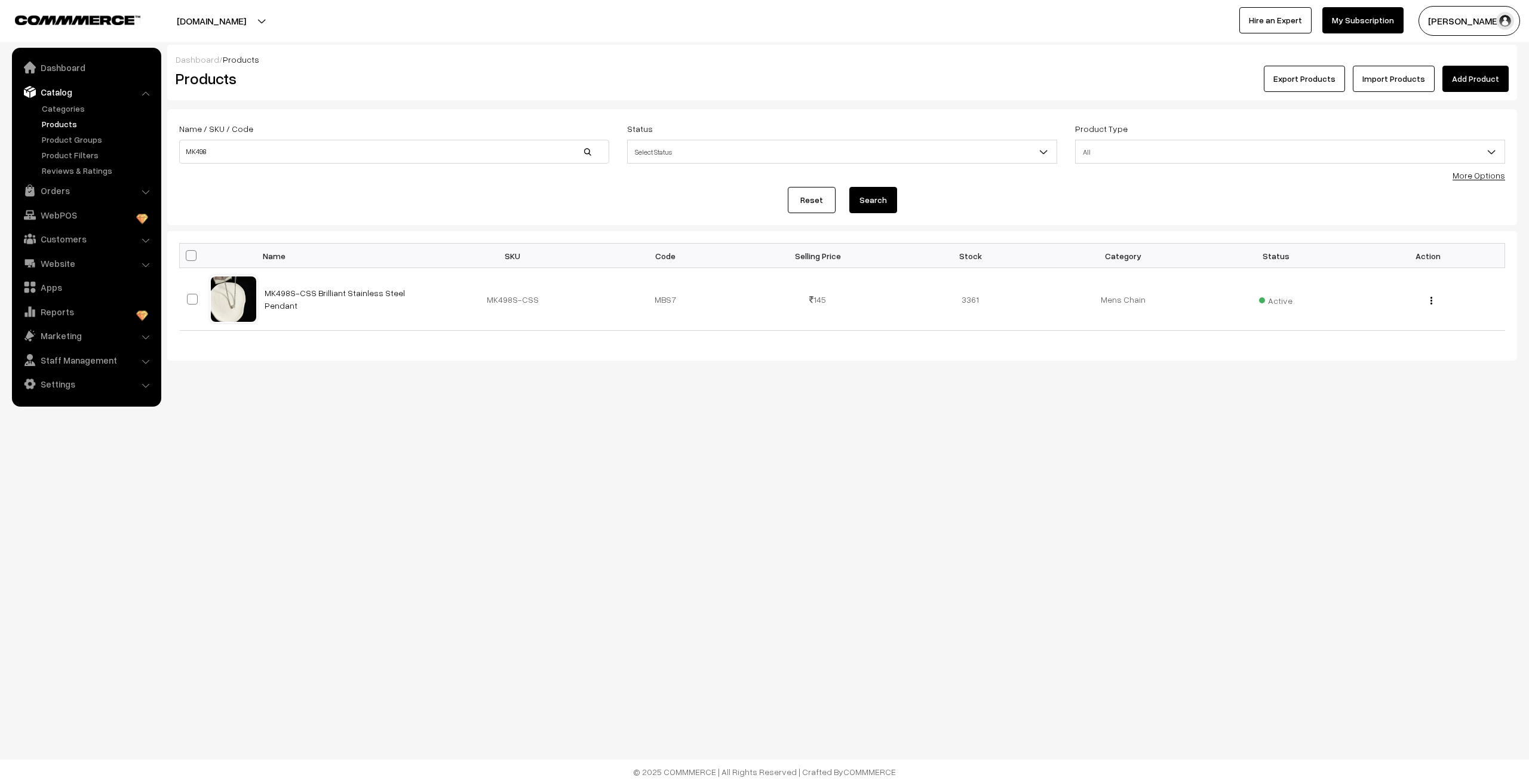
click at [515, 372] on div "Dashboard / Products Products Export Products Import Products Add Product Name …" at bounding box center [764, 219] width 1529 height 438
click at [1465, 74] on link "Add Product" at bounding box center [1475, 78] width 66 height 26
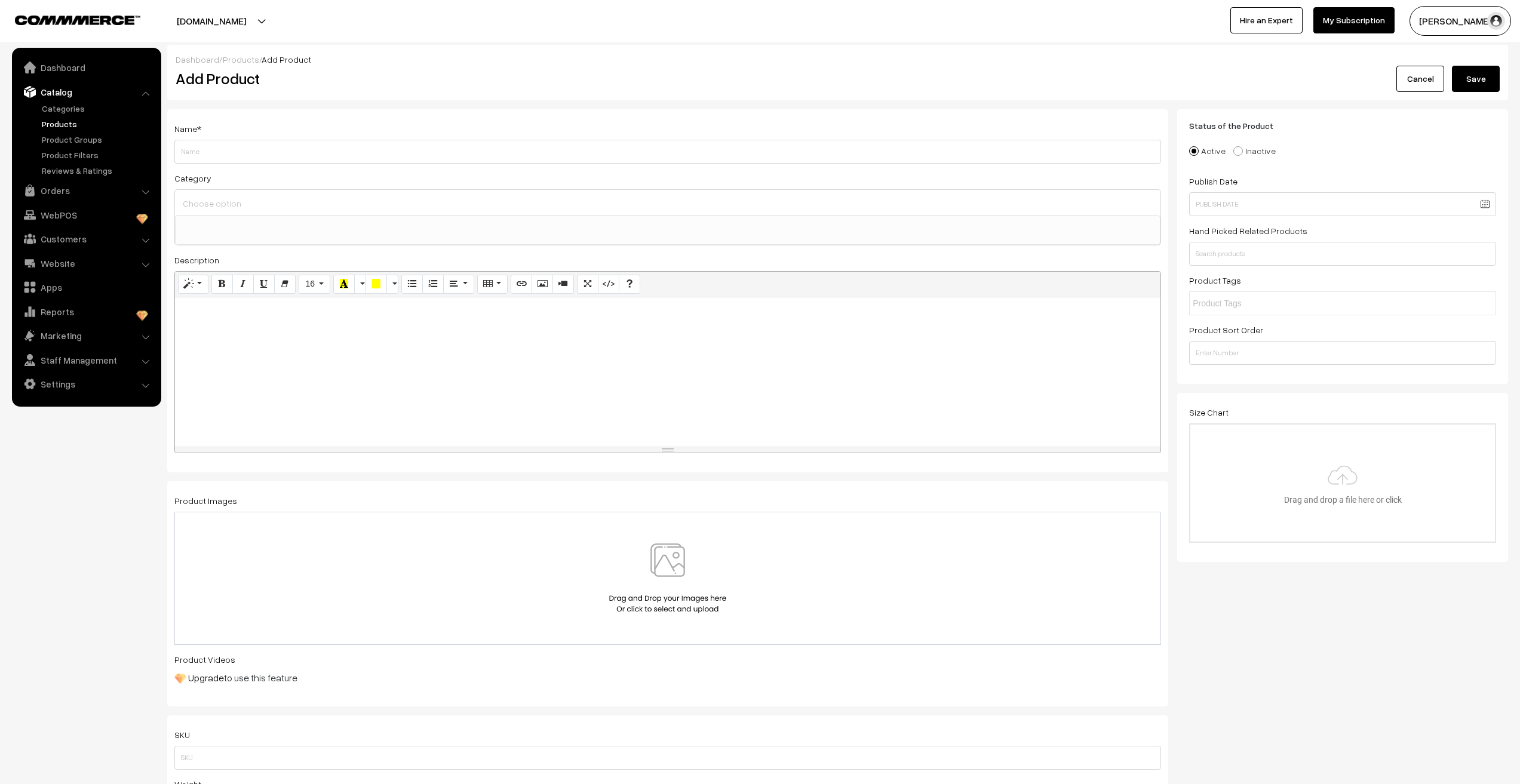
select select
click at [241, 157] on input "Weight" at bounding box center [668, 151] width 987 height 24
paste input "MKMC111S Anti-Tarnish Stainless Steel Mens Twisted Chain – Silver"
click at [192, 150] on input "MKMC111S Anti-Tarnish Stainless Steel Mens Twisted Chain – Silver" at bounding box center [668, 151] width 987 height 24
drag, startPoint x: 205, startPoint y: 155, endPoint x: 174, endPoint y: 158, distance: 31.1
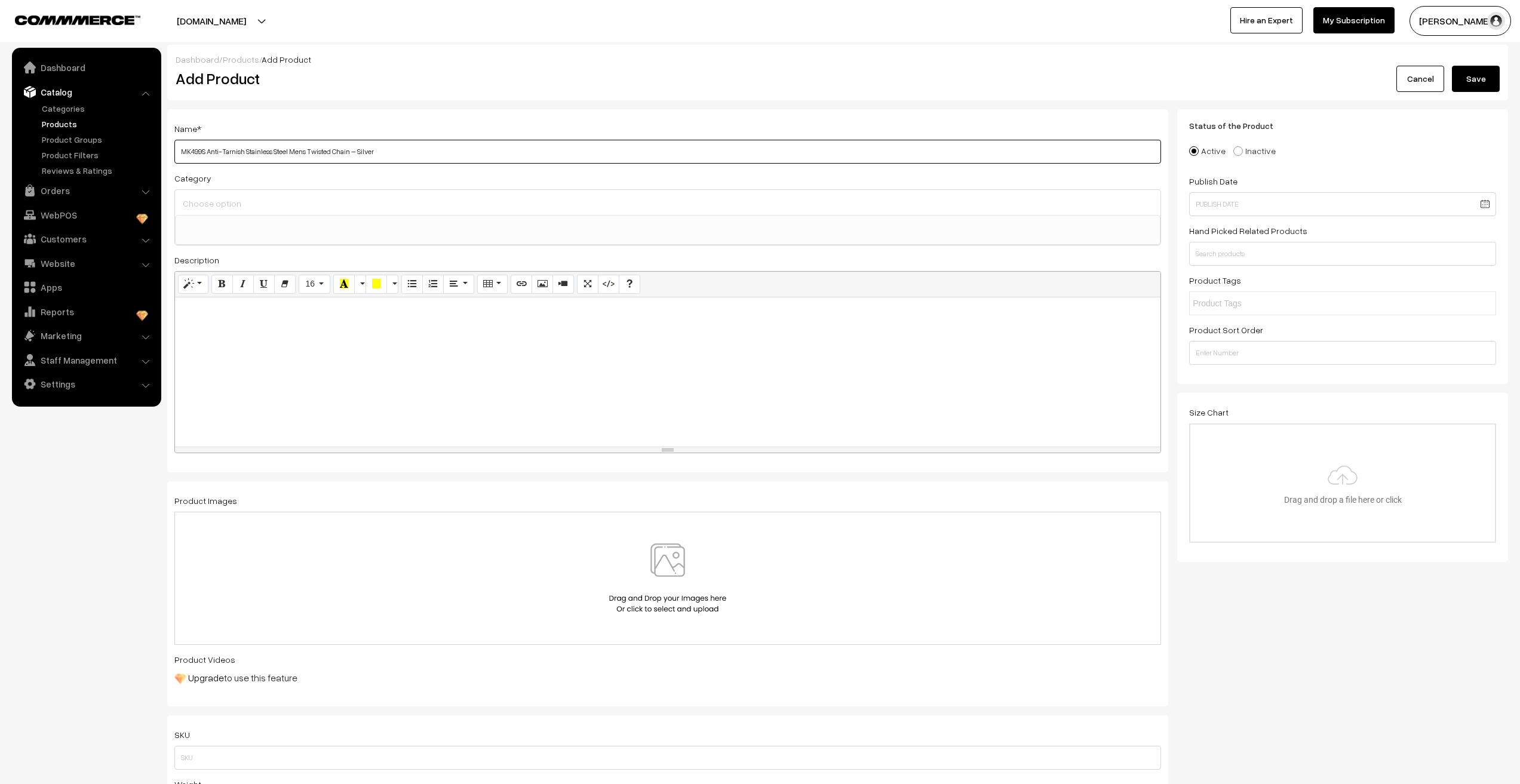
click at [174, 158] on div "Name * MK499S Anti-Tarnish Stainless Steel Mens Twisted Chain – Silver Category…" at bounding box center [668, 291] width 1001 height 363
paste input "-CSS"
drag, startPoint x: 324, startPoint y: 150, endPoint x: 348, endPoint y: 150, distance: 24.0
click at [348, 150] on input "MK499S-CSS Anti-Tarnish Stainless Steel Mens Twisted Chain – Silver" at bounding box center [668, 151] width 987 height 24
type input "MK499S-CSS Anti-Tarnish Stainless Steel Mens Ring Pendant Chain – Silver"
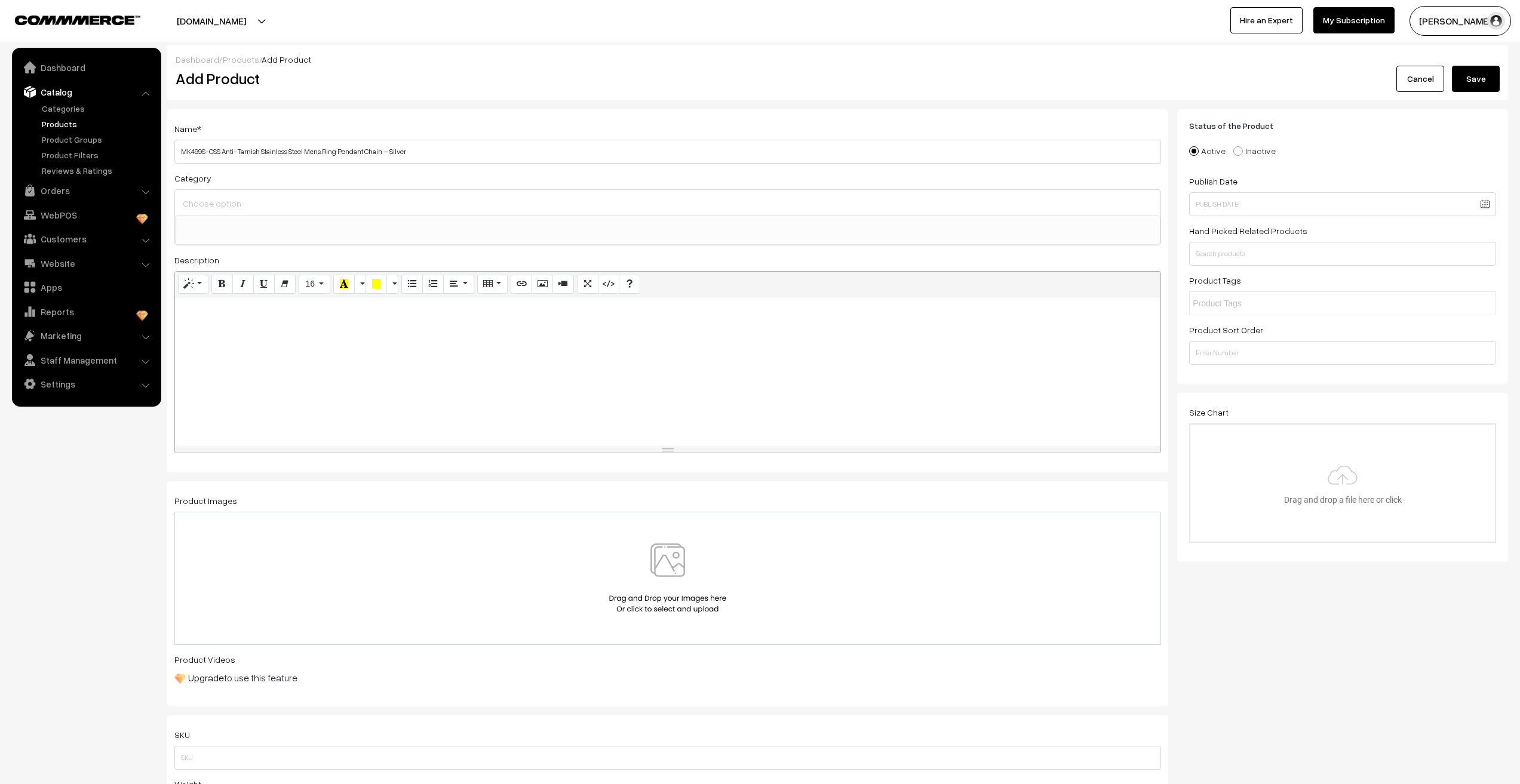
click at [335, 207] on input at bounding box center [668, 204] width 976 height 17
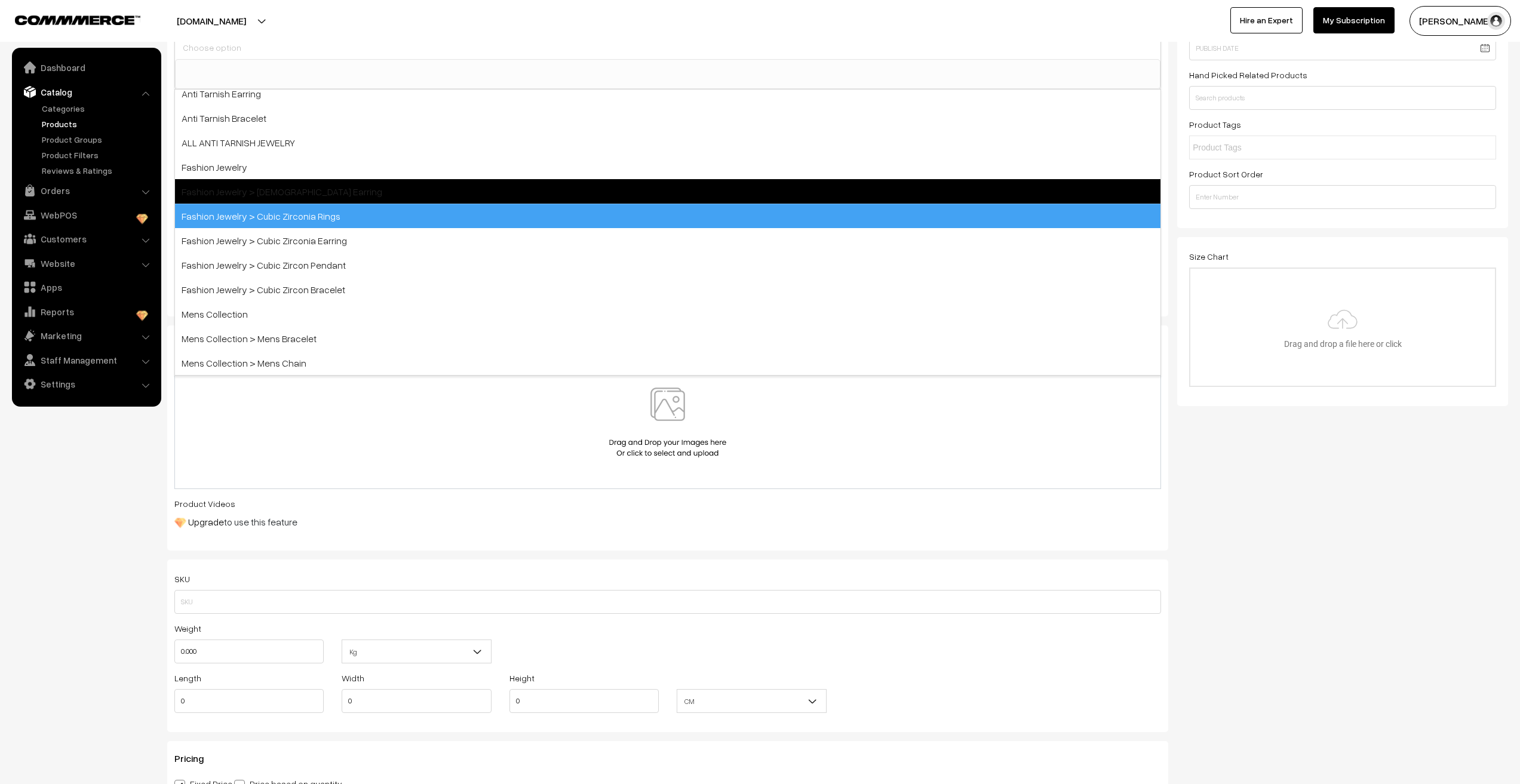
scroll to position [358, 0]
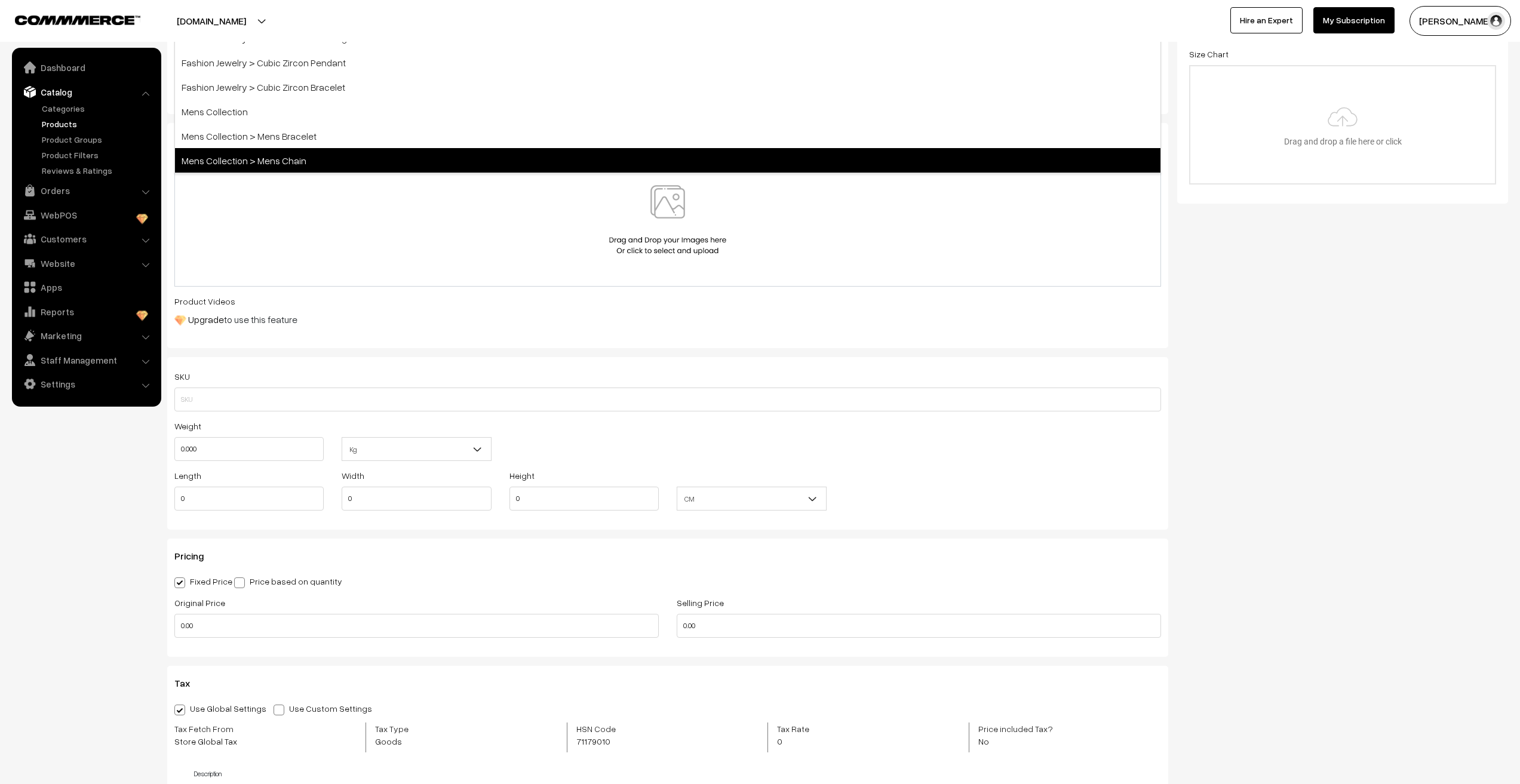
click at [236, 167] on span "Mens Collection > Mens Chain" at bounding box center [668, 160] width 985 height 25
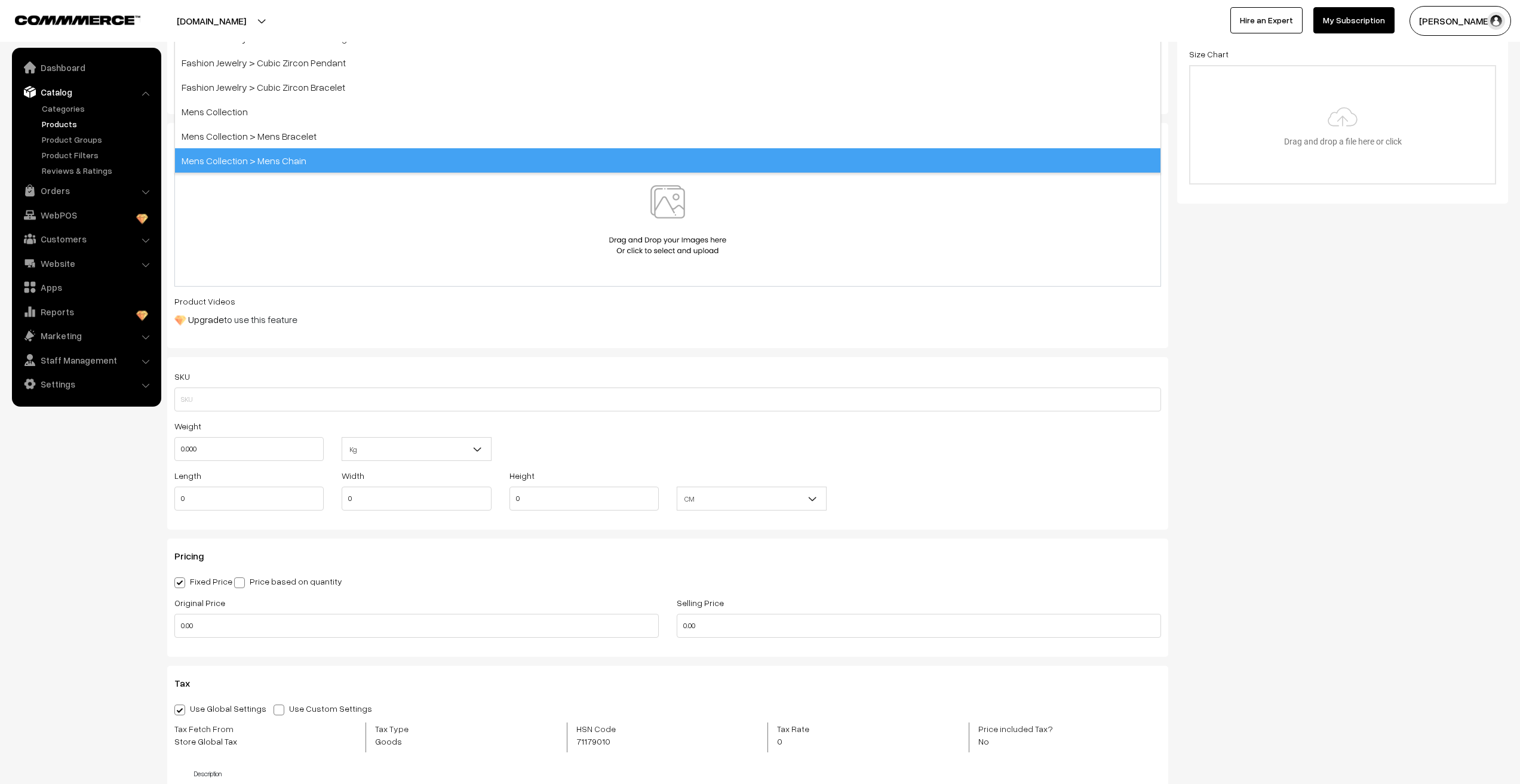
scroll to position [111, 0]
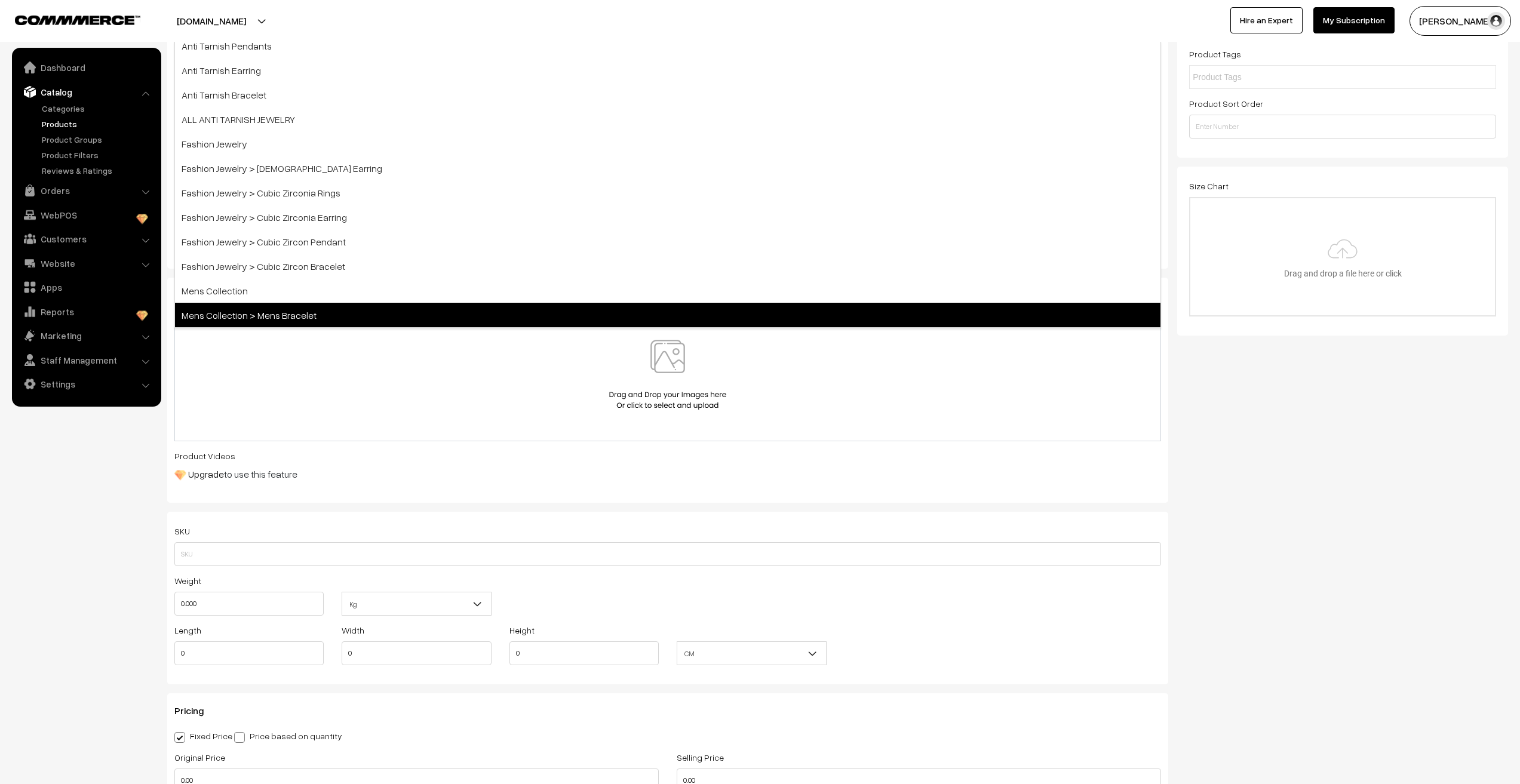
click at [276, 316] on span "Mens Collection > Mens Bracelet" at bounding box center [668, 315] width 985 height 25
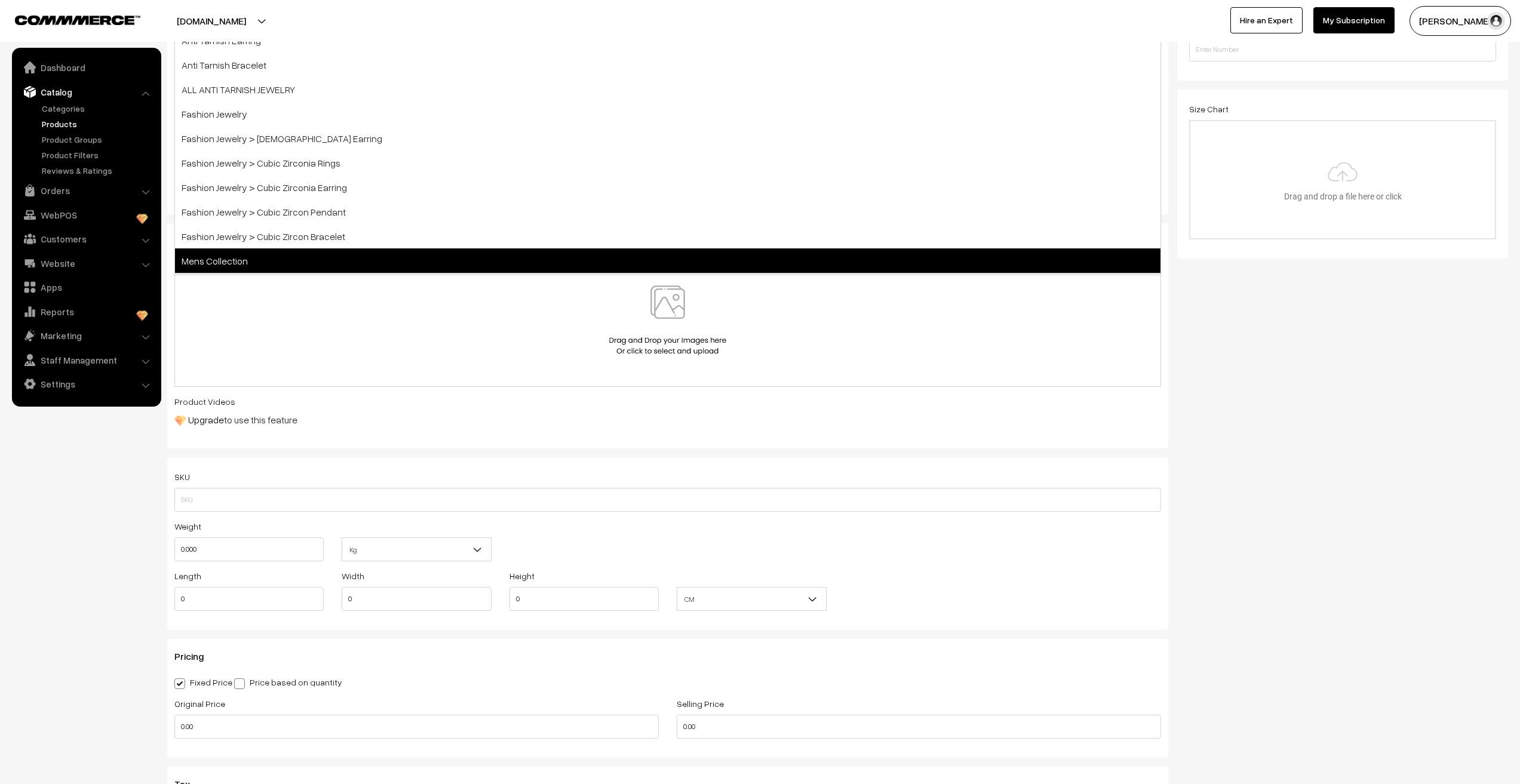
scroll to position [309, 0]
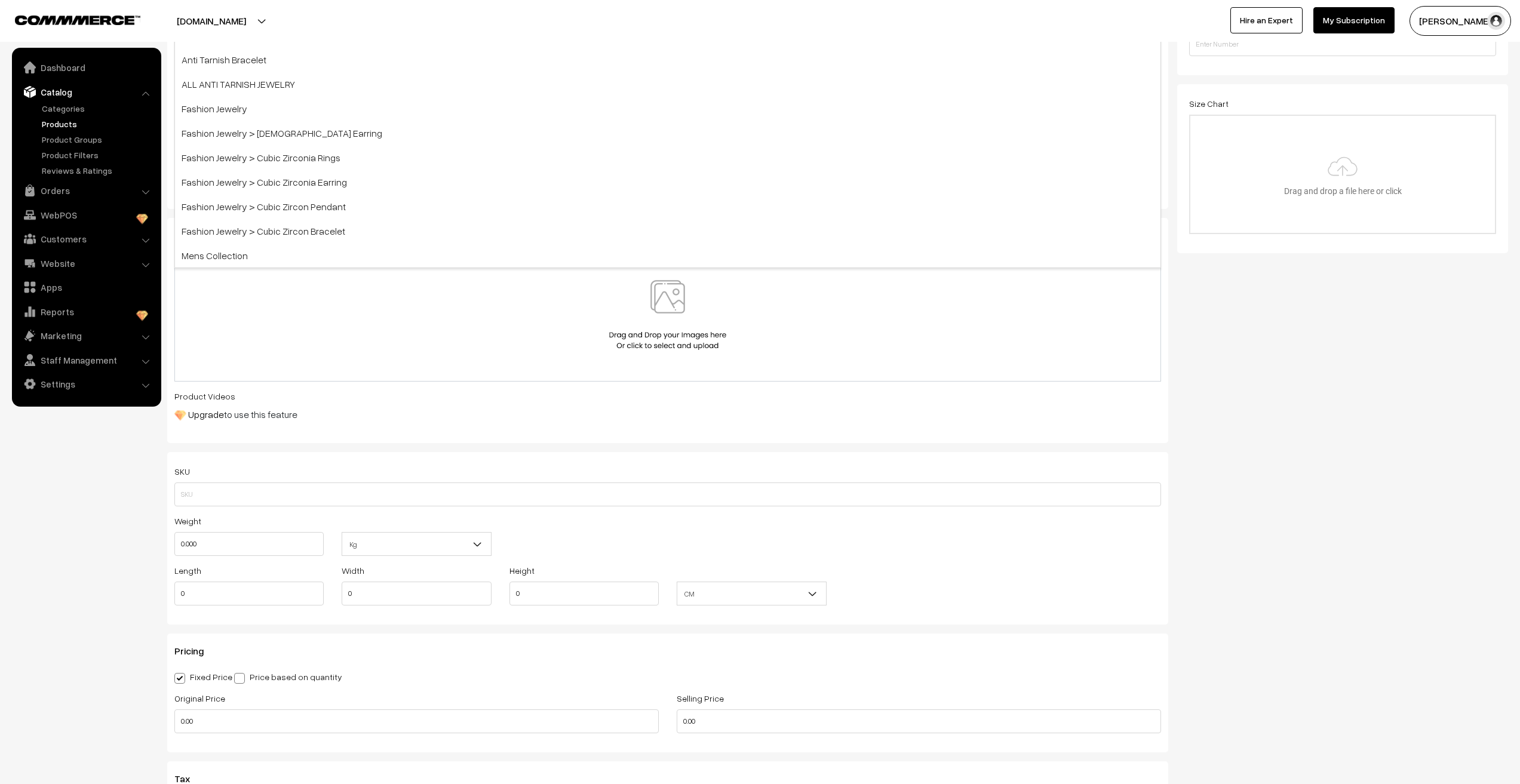
click at [242, 323] on div at bounding box center [668, 315] width 962 height 70
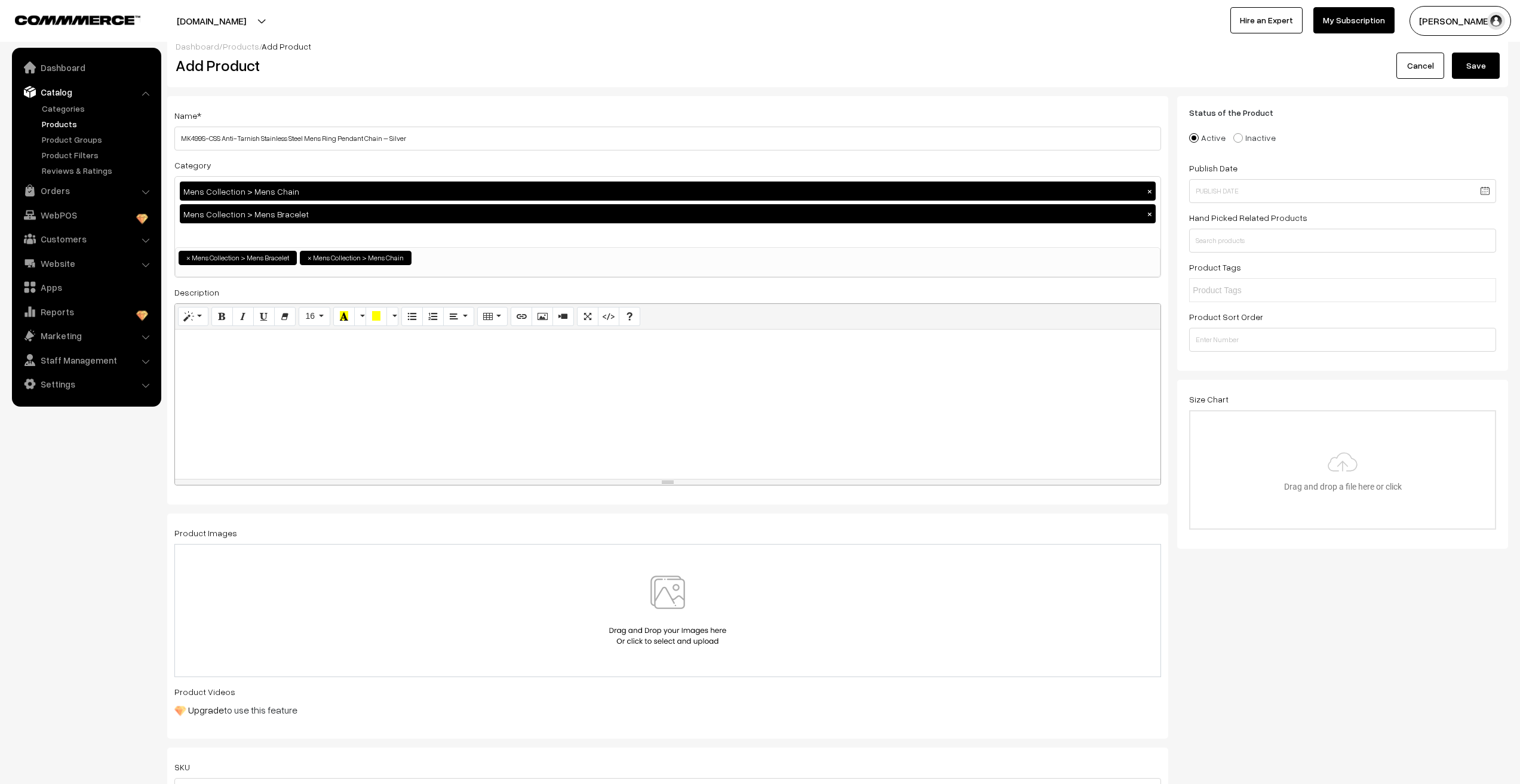
scroll to position [0, 0]
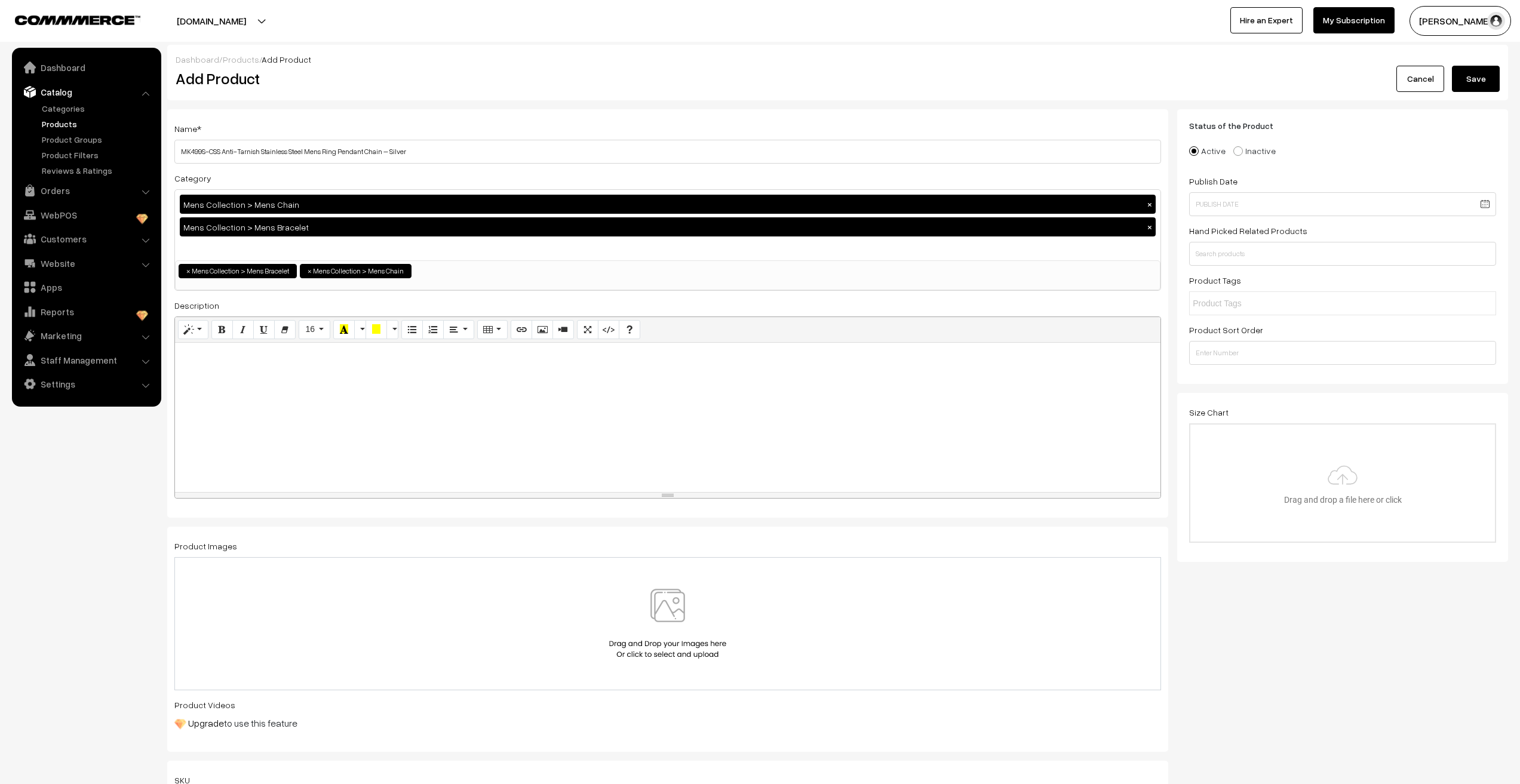
click at [270, 274] on li "× Mens Collection > Mens Bracelet" at bounding box center [238, 271] width 118 height 14
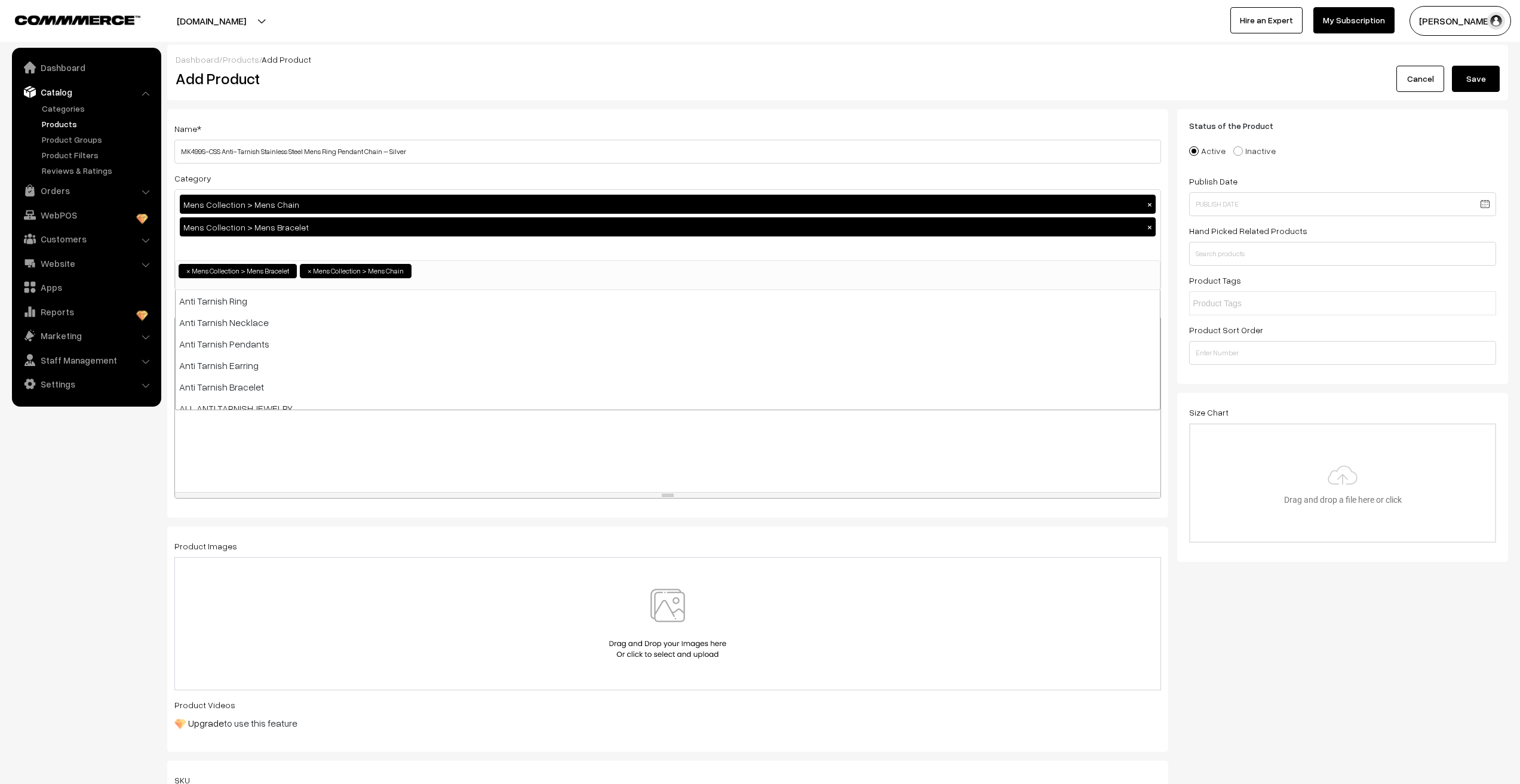
scroll to position [203, 0]
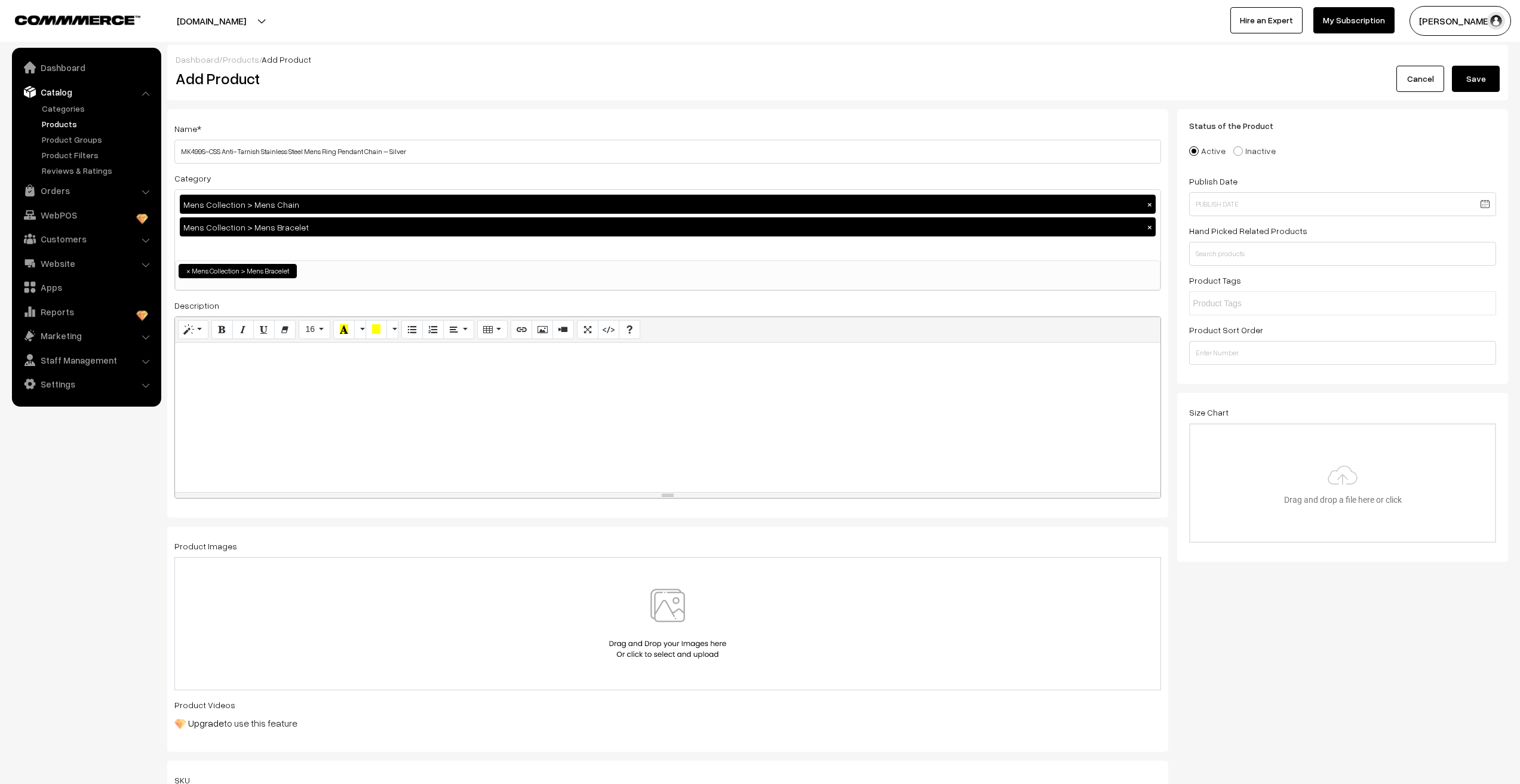
click at [274, 277] on li "× Mens Collection > Mens Bracelet" at bounding box center [238, 271] width 118 height 14
click at [188, 272] on span "×" at bounding box center [188, 271] width 4 height 11
select select "15"
click at [1148, 228] on button "×" at bounding box center [1150, 227] width 11 height 11
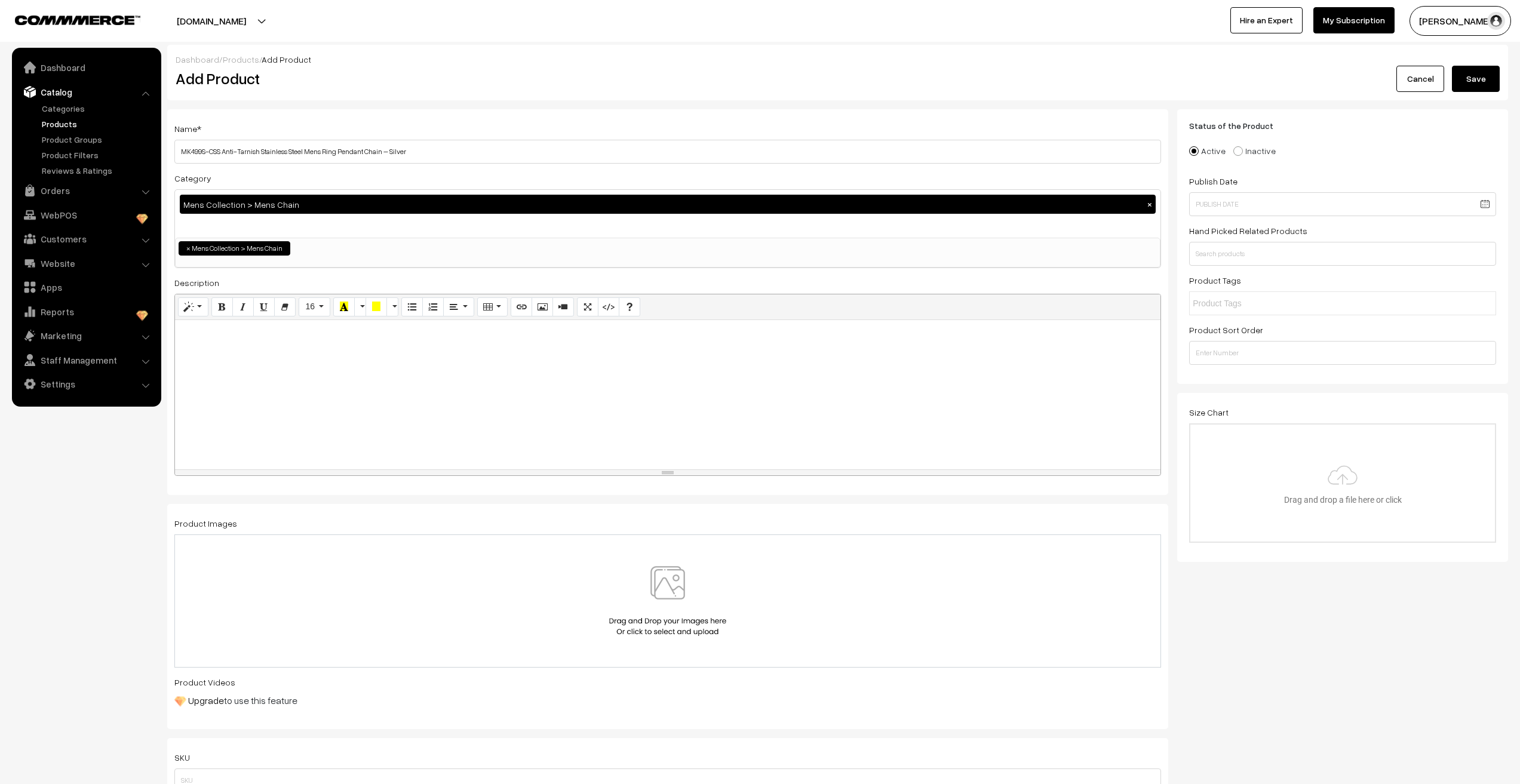
click at [343, 412] on div at bounding box center [668, 395] width 985 height 149
click at [421, 152] on input "MK499S-CSS Anti-Tarnish Stainless Steel Mens Ring Pendant Chain – Silver" at bounding box center [668, 151] width 987 height 24
click at [242, 367] on div "To enrich screen reader interactions, please activate Accessibility in Grammarl…" at bounding box center [668, 395] width 985 height 149
click at [485, 153] on input "MK499S-CSS Anti-Tarnish Stainless Steel Mens Ring Pendant Chain – Silver" at bounding box center [668, 151] width 987 height 24
click at [312, 378] on div "To enrich screen reader interactions, please activate Accessibility in Grammarl…" at bounding box center [668, 395] width 985 height 149
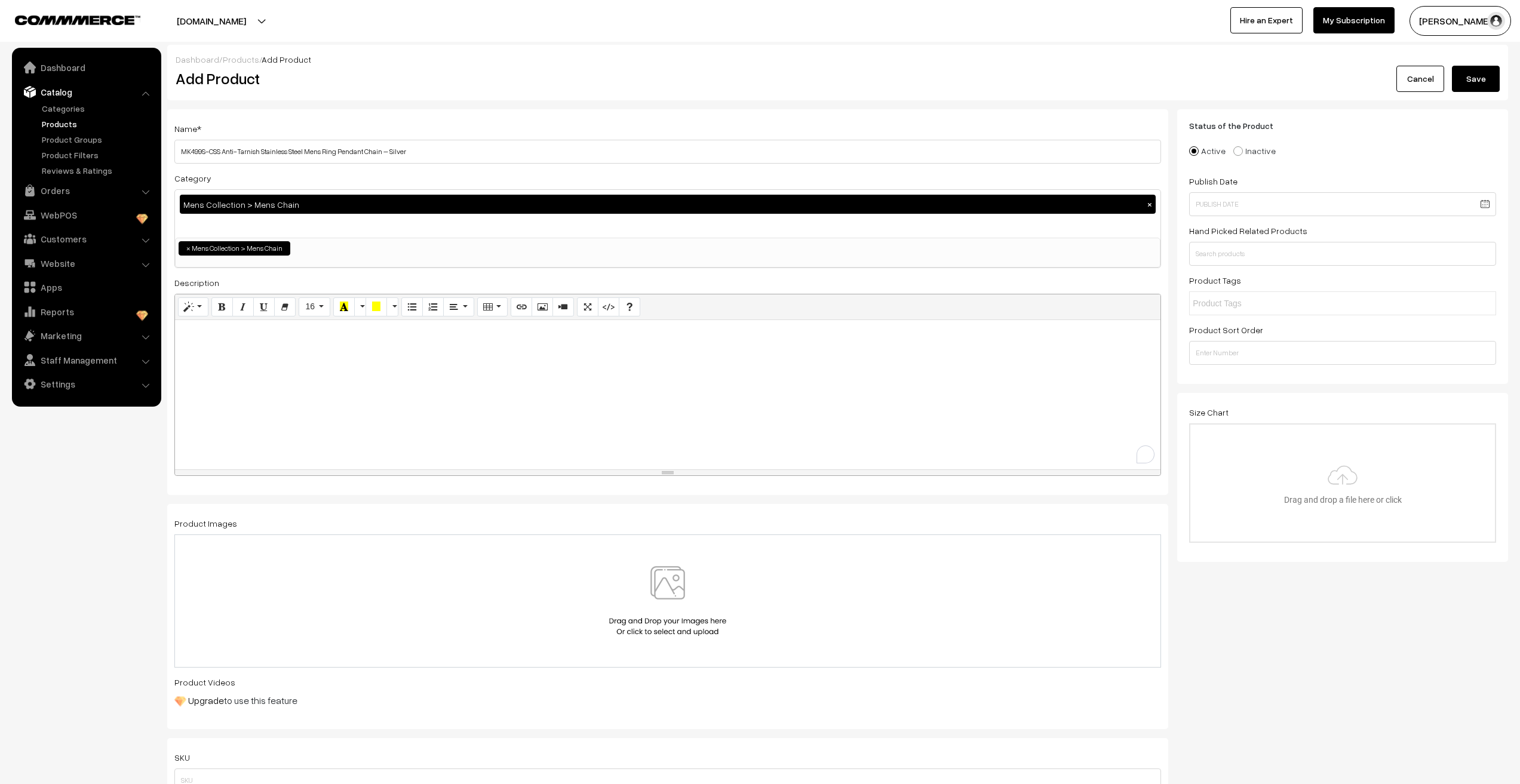
paste div "To enrich screen reader interactions, please activate Accessibility in Grammarl…"
click at [676, 593] on img at bounding box center [668, 601] width 123 height 70
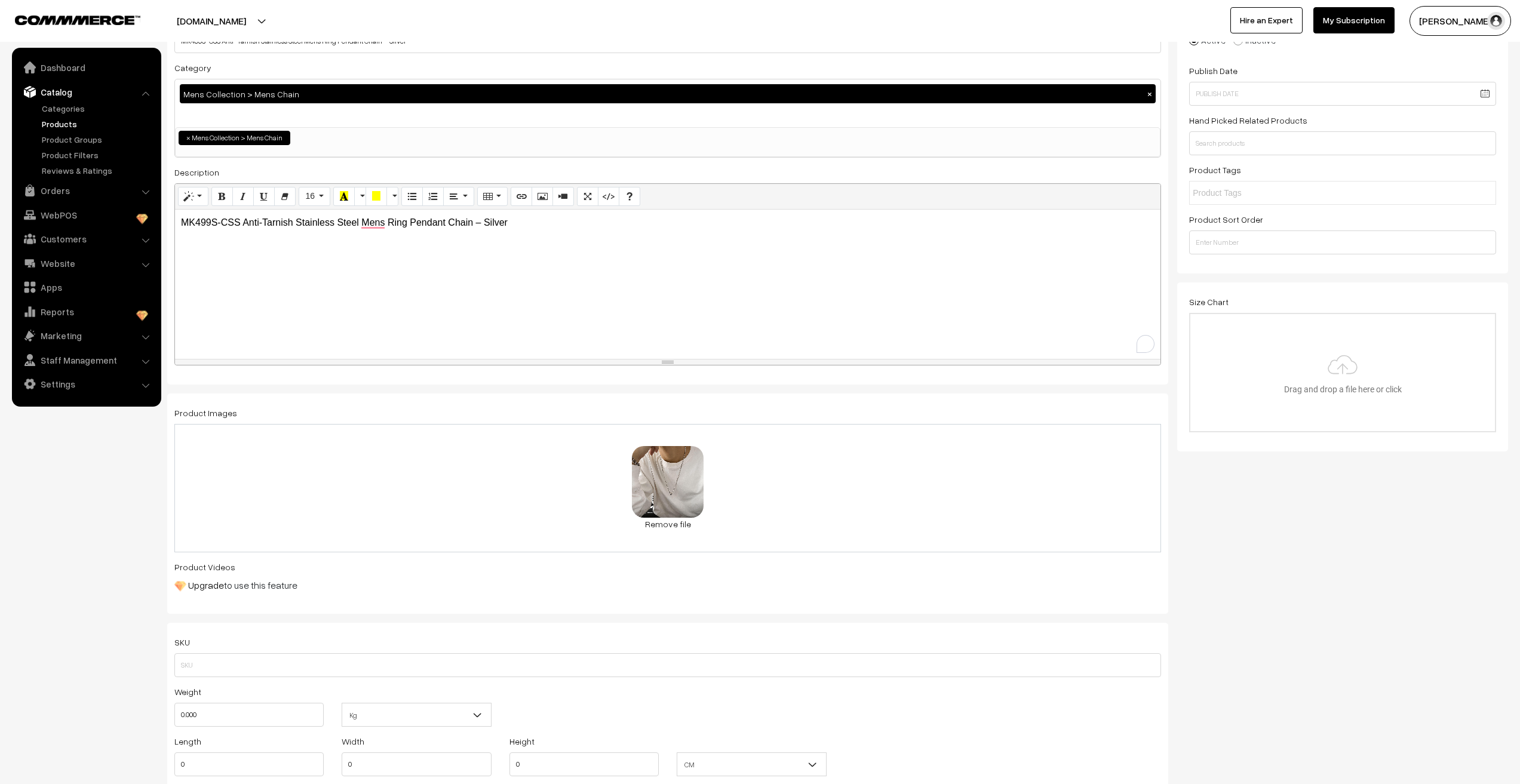
scroll to position [119, 0]
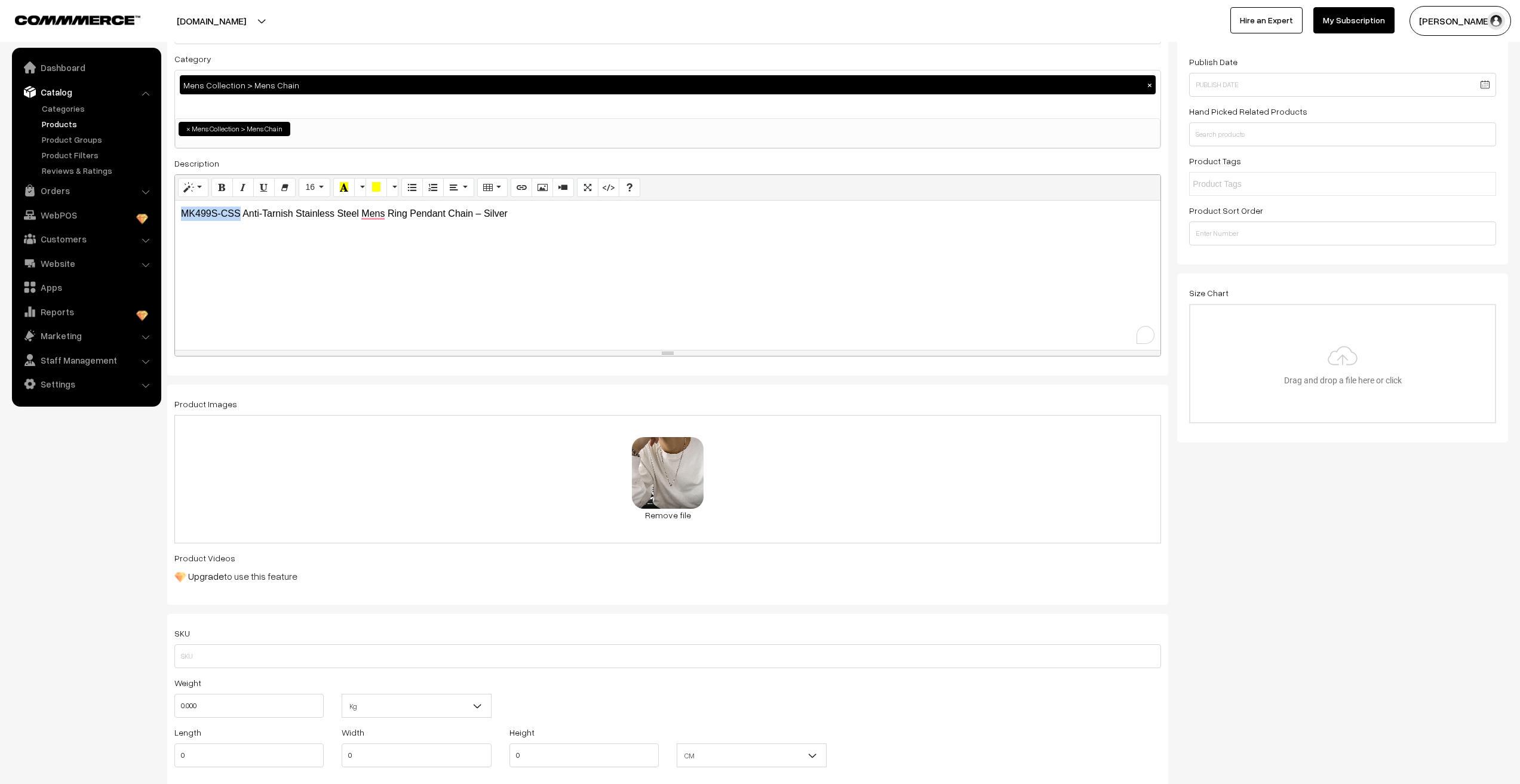
drag, startPoint x: 180, startPoint y: 214, endPoint x: 240, endPoint y: 217, distance: 60.1
click at [240, 217] on div "MK499S-CSS Anti-Tarnish Stainless Steel Mens Ring Pendant Chain – Silver" at bounding box center [668, 276] width 985 height 149
copy p "MK499S-CSS"
click at [224, 666] on input "text" at bounding box center [668, 656] width 987 height 24
paste input "MK499S-CSS"
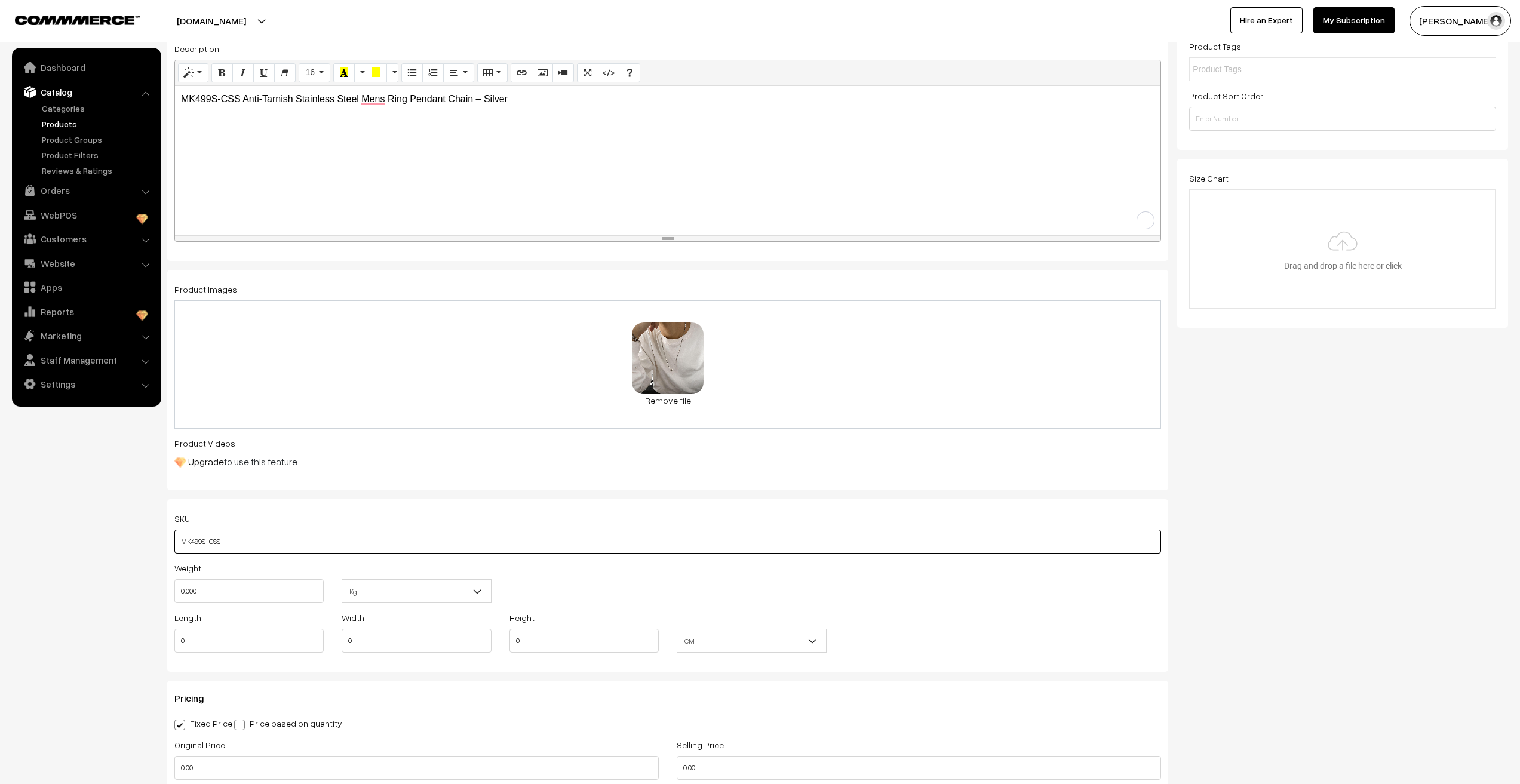
scroll to position [239, 0]
type input "MK499S-CSS"
click at [216, 584] on input "0.000" at bounding box center [249, 586] width 150 height 24
drag, startPoint x: 216, startPoint y: 584, endPoint x: 178, endPoint y: 593, distance: 39.1
click at [178, 593] on input "0.000" at bounding box center [249, 586] width 150 height 24
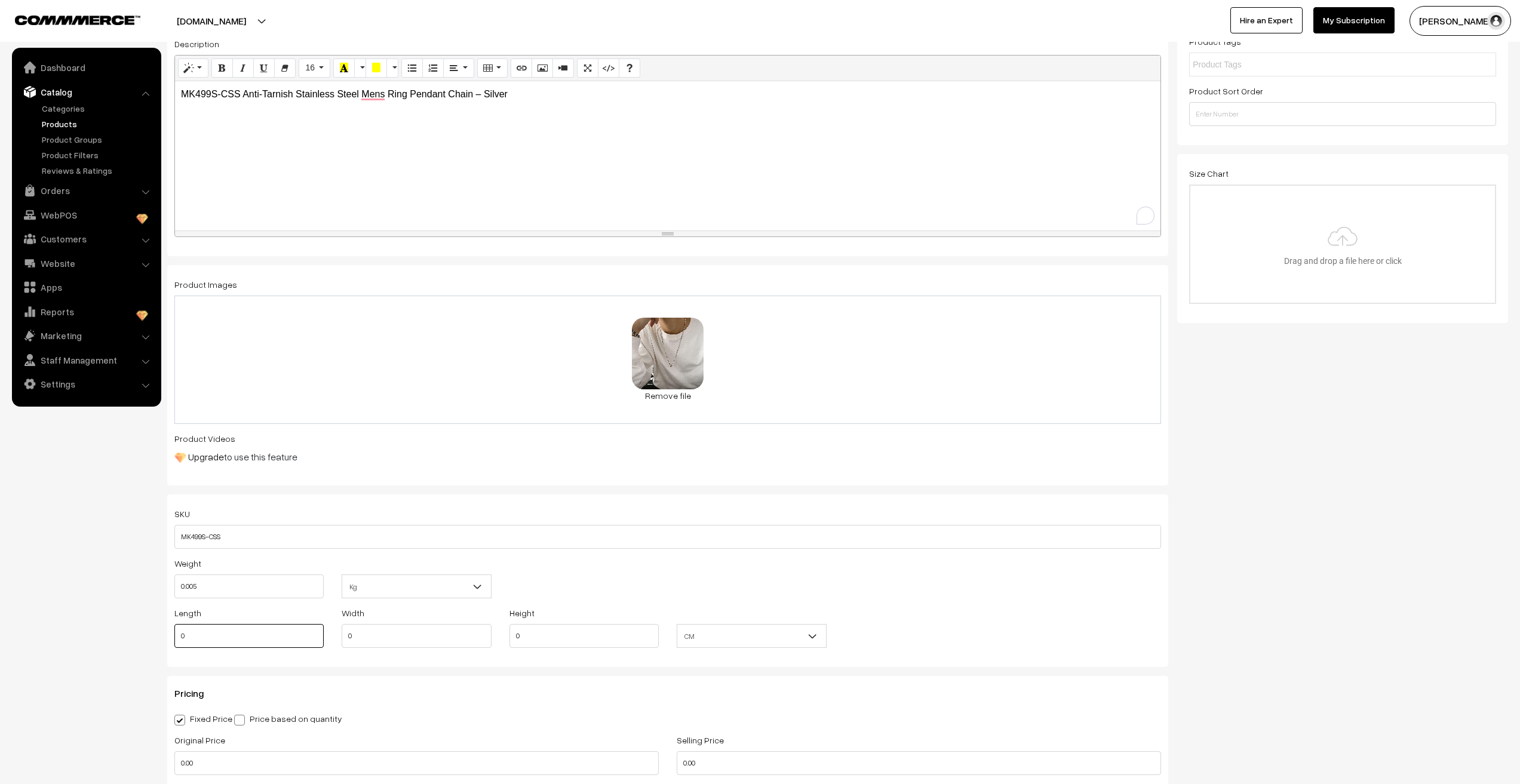
type input "0.01"
click at [194, 646] on input "0" at bounding box center [249, 636] width 150 height 24
type input "18"
type input "1"
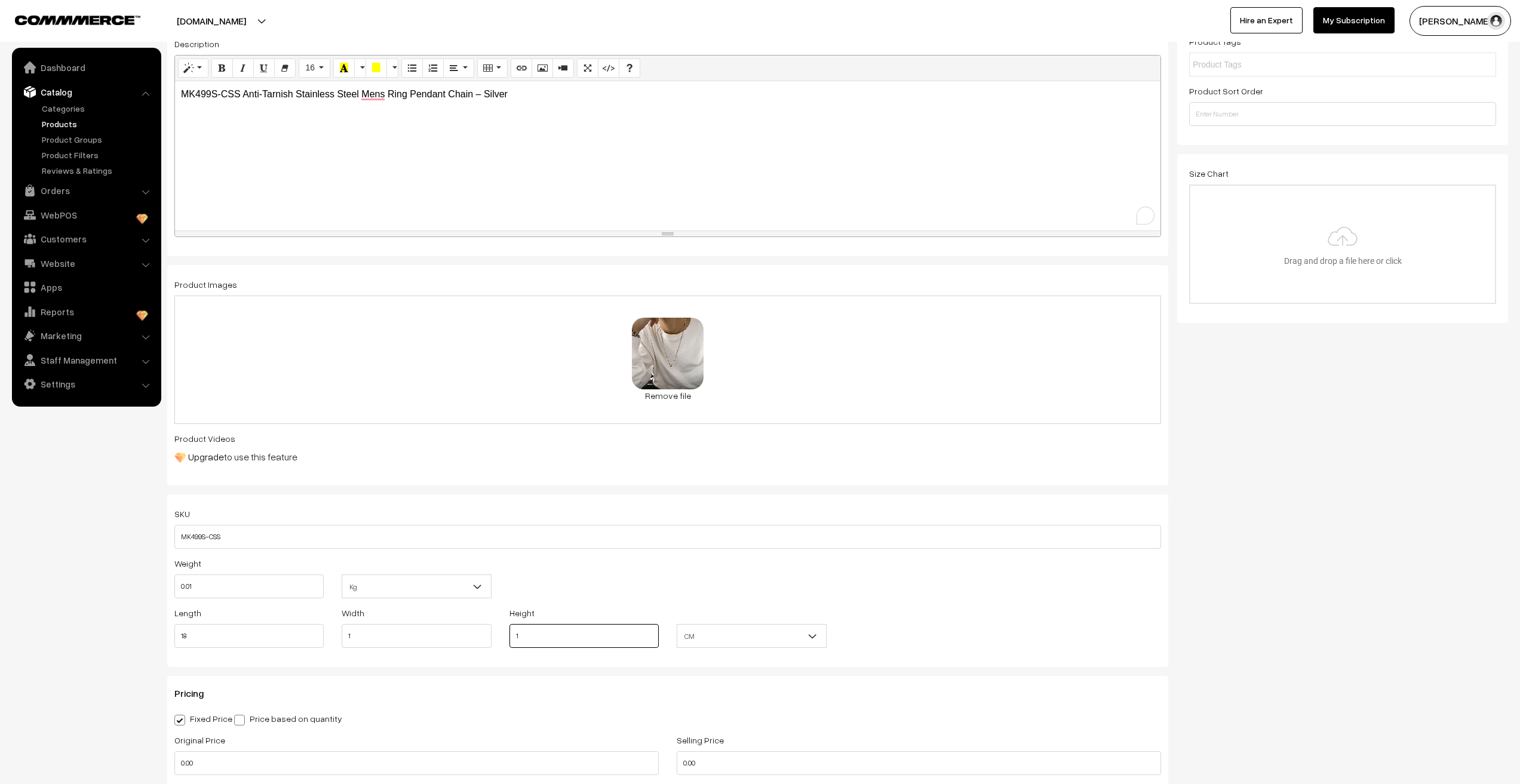
type input "1"
click at [993, 623] on div "Length 18 Width 1 Height 1 CM In CM" at bounding box center [668, 630] width 1005 height 49
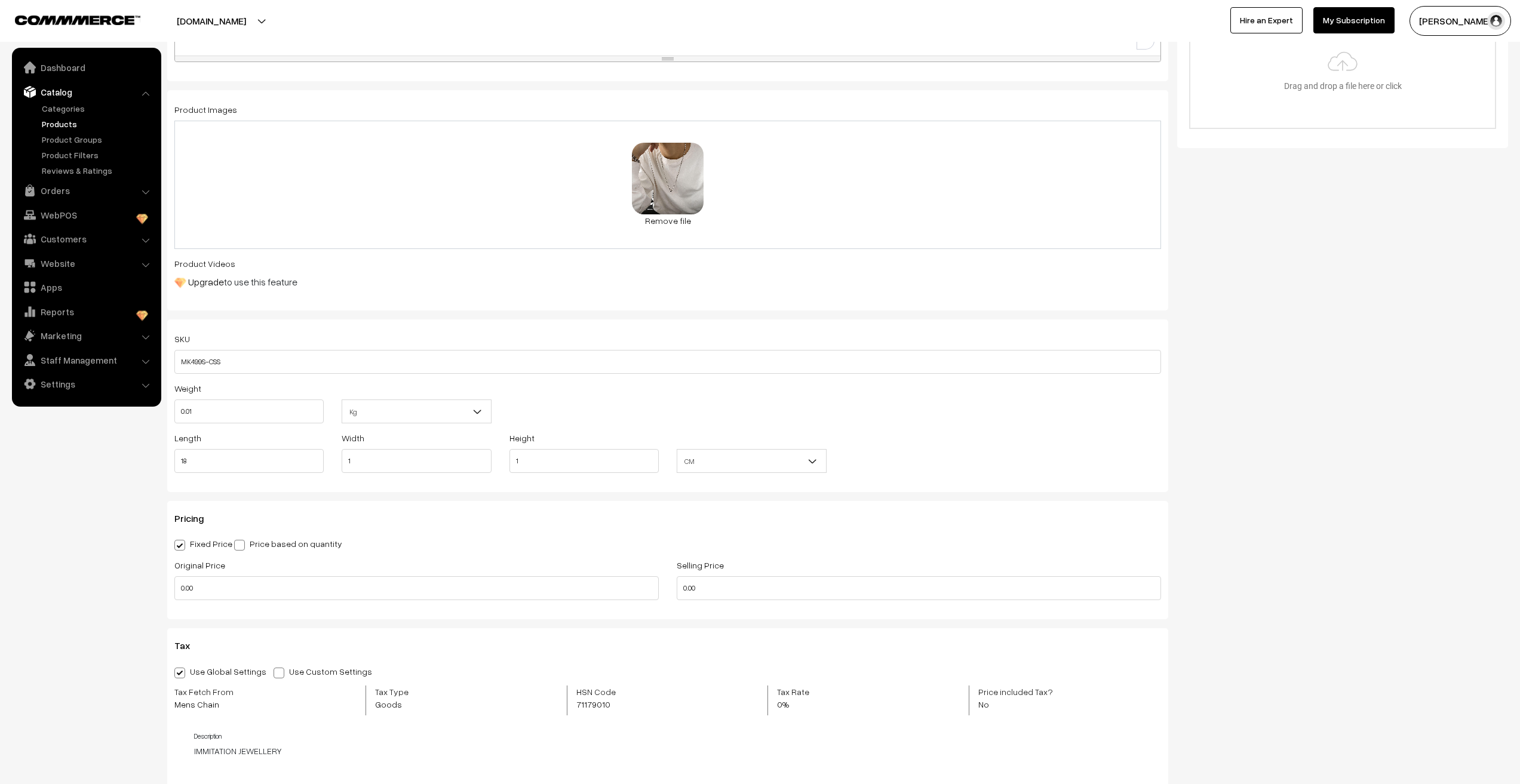
scroll to position [418, 0]
click at [199, 594] on input "0.00" at bounding box center [417, 584] width 485 height 24
type input "899"
click at [702, 585] on input "0" at bounding box center [919, 584] width 485 height 24
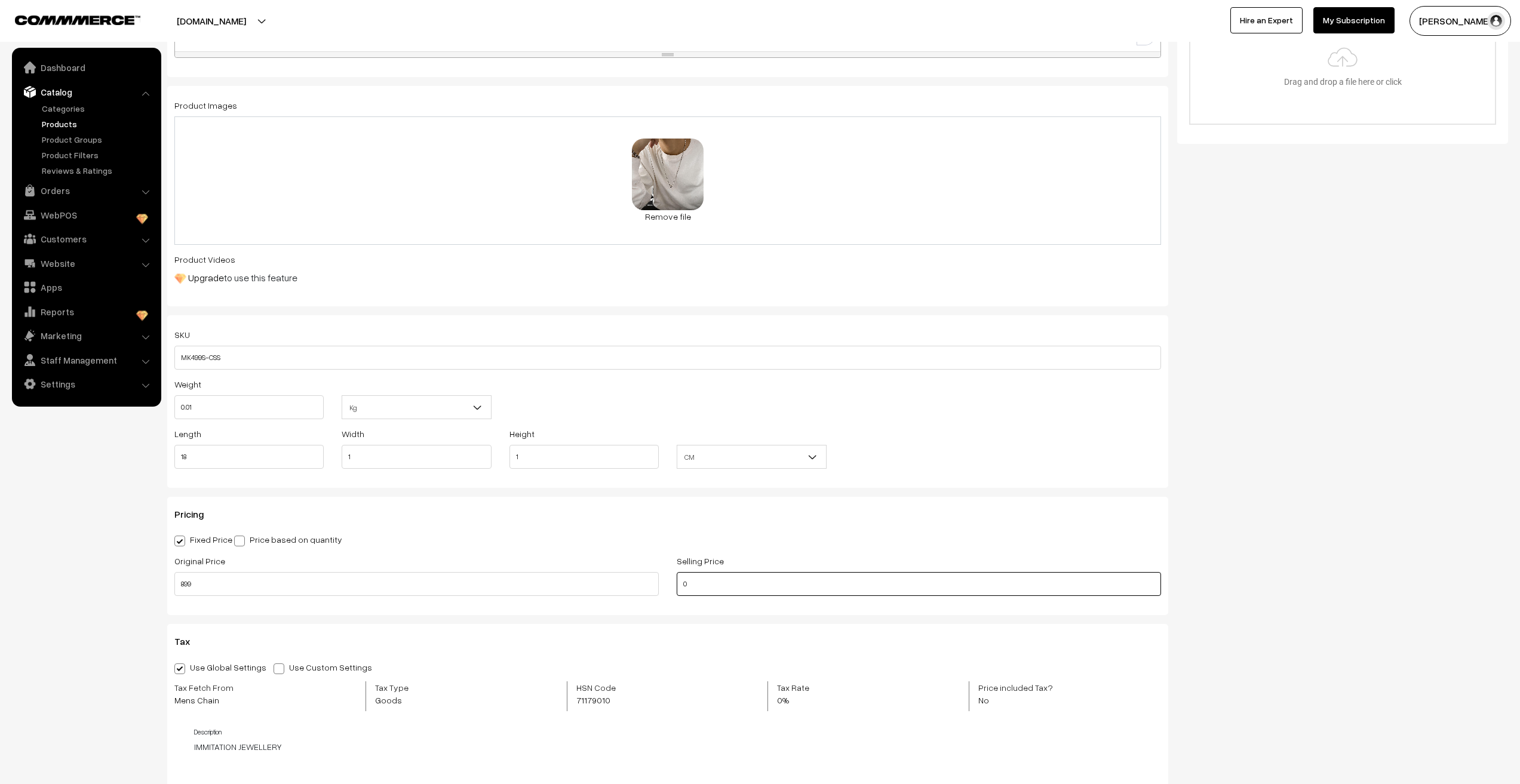
click at [702, 585] on input "0" at bounding box center [919, 584] width 485 height 24
type input "145"
click at [94, 610] on nav "Dashboard Catalog" at bounding box center [81, 440] width 162 height 784
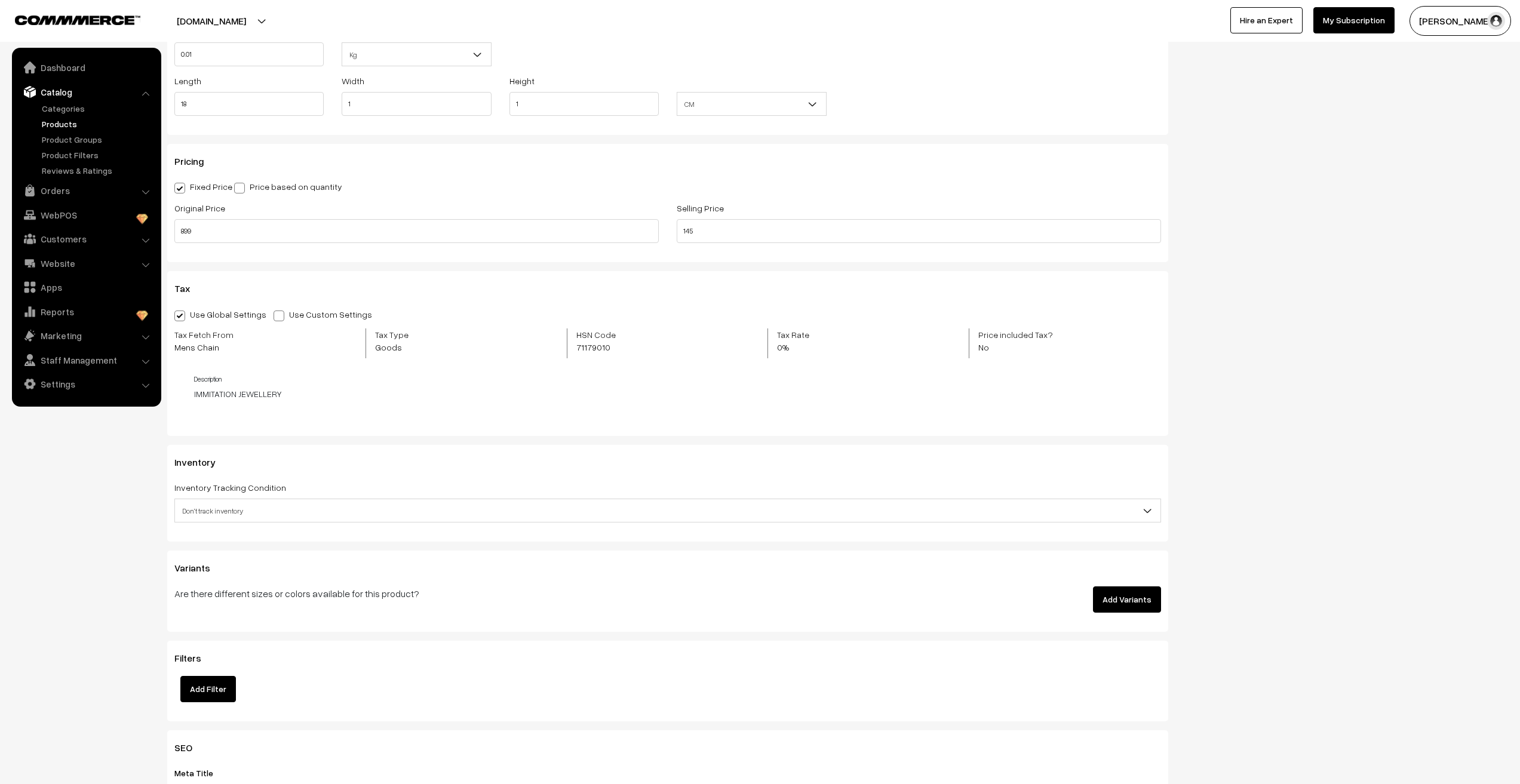
scroll to position [776, 0]
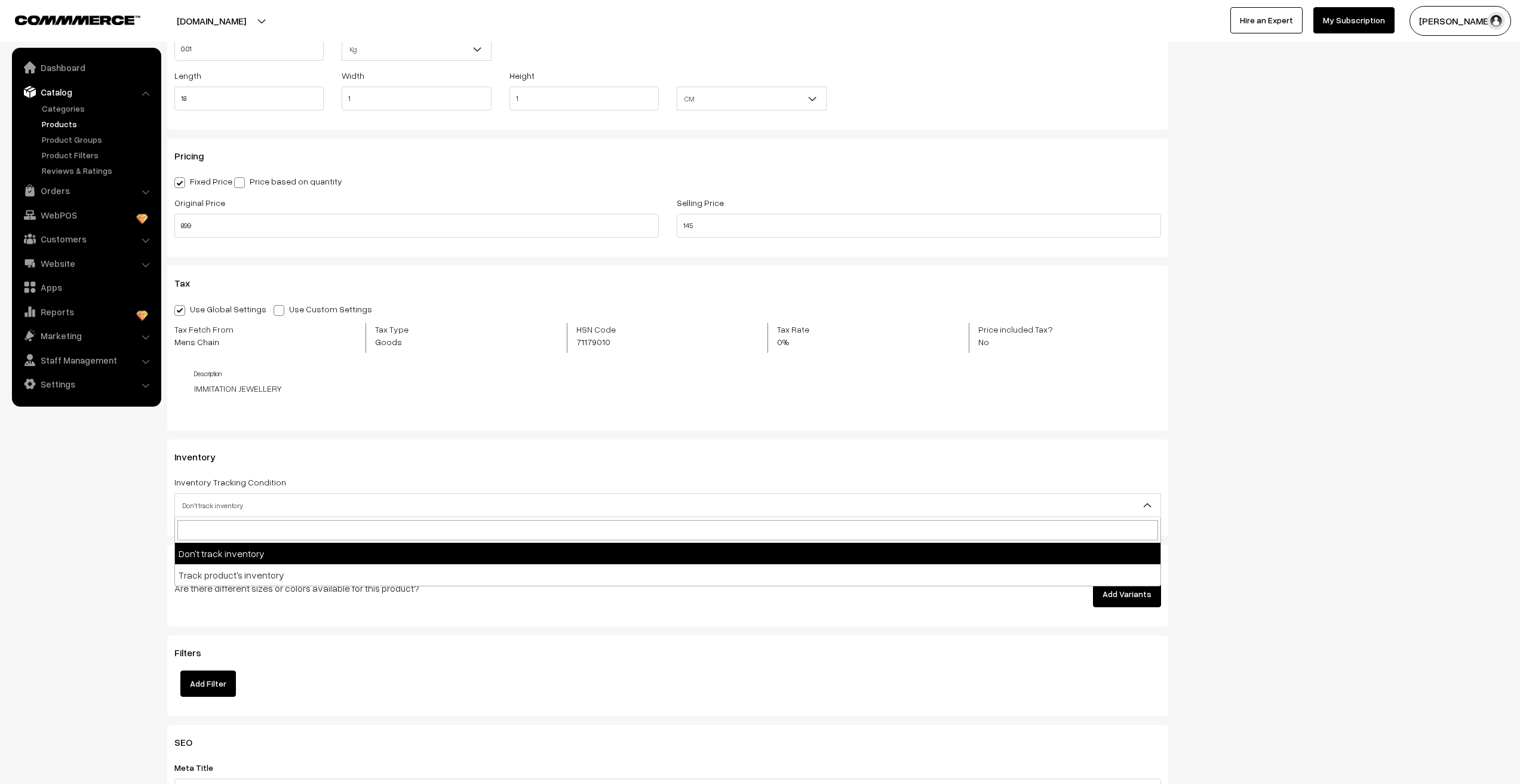
click at [219, 510] on span "Don't track inventory" at bounding box center [668, 505] width 985 height 21
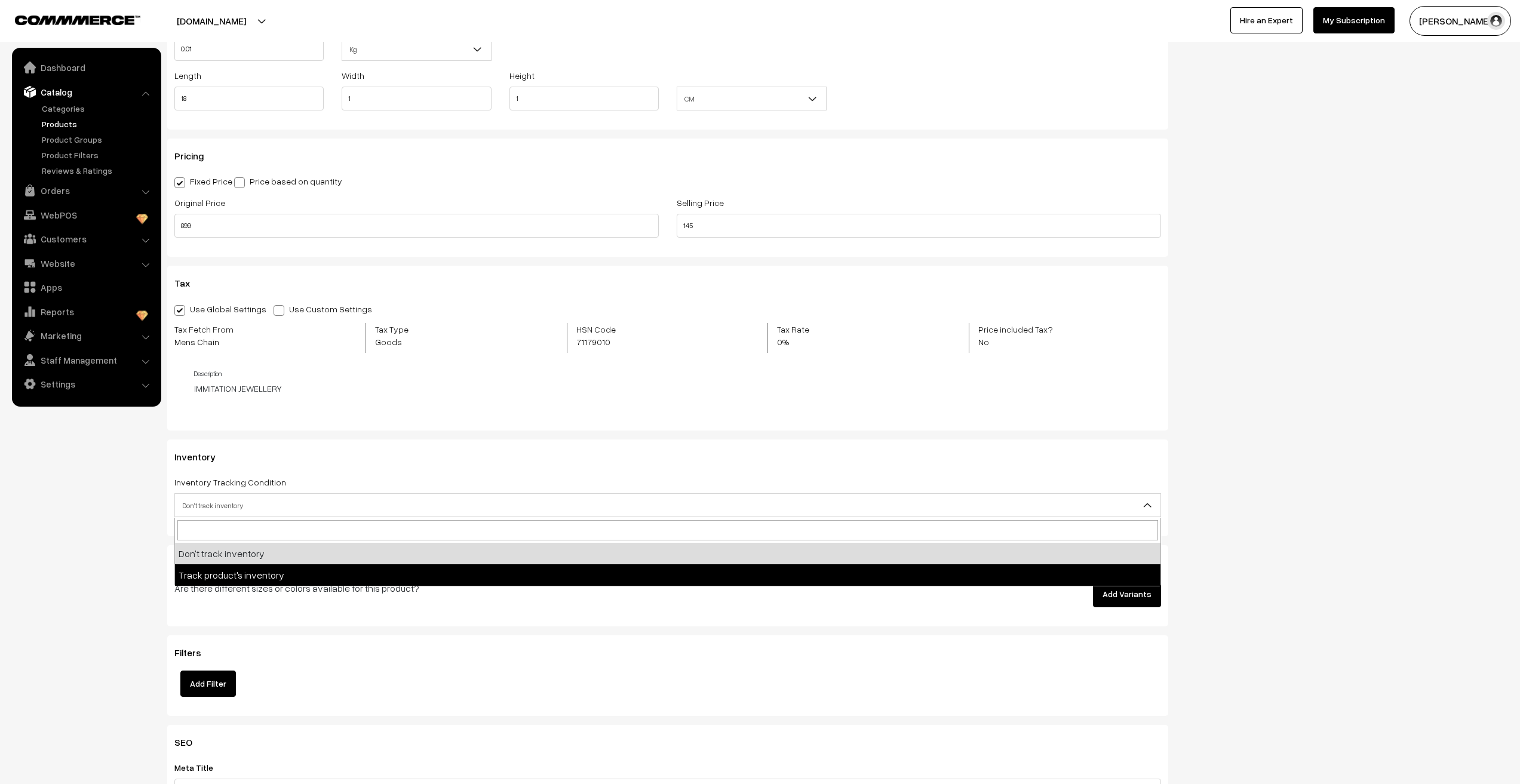
select select "2"
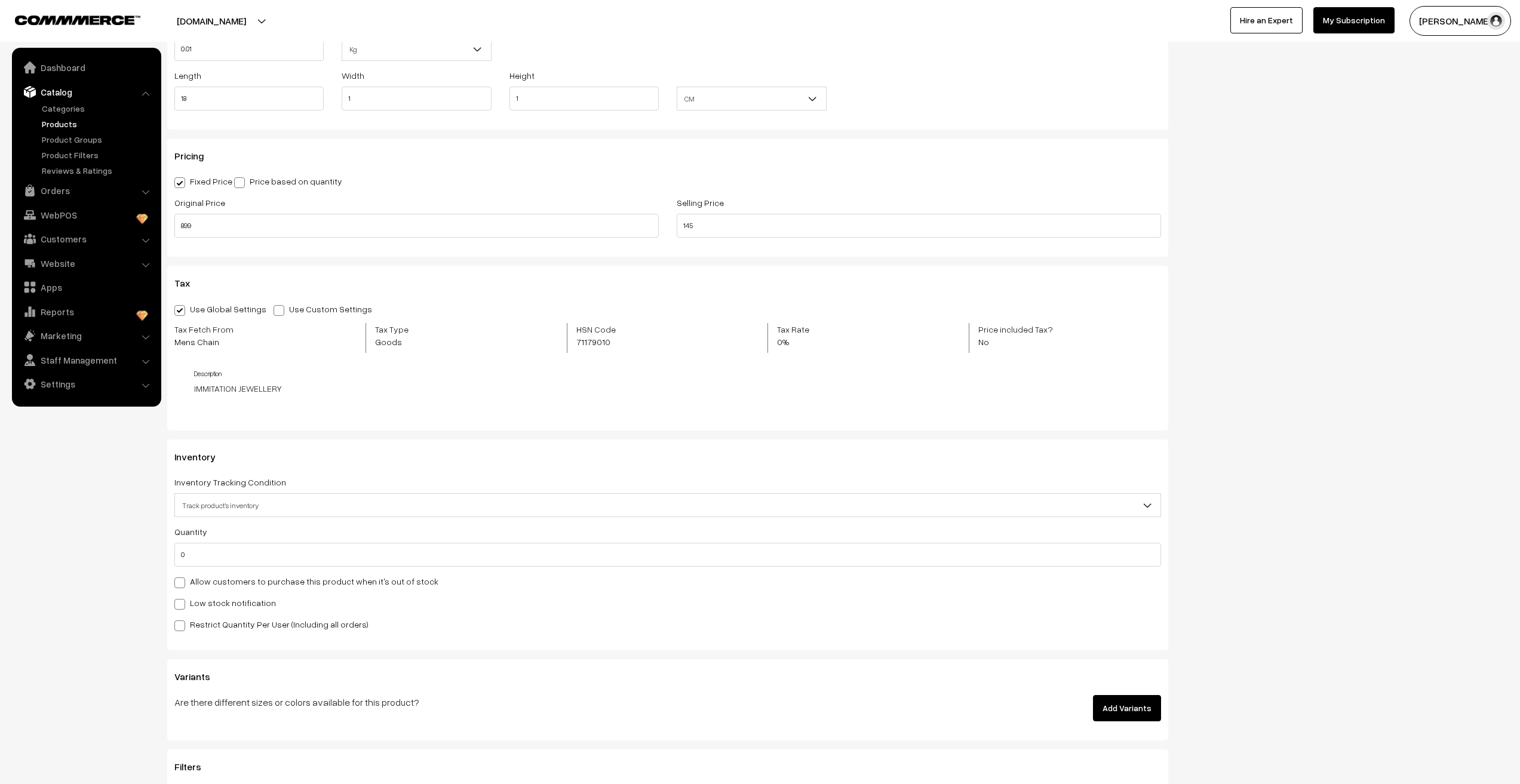
click at [113, 570] on nav "Dashboard Catalog" at bounding box center [81, 440] width 162 height 784
click at [207, 553] on input "0" at bounding box center [668, 554] width 987 height 24
type input "3366"
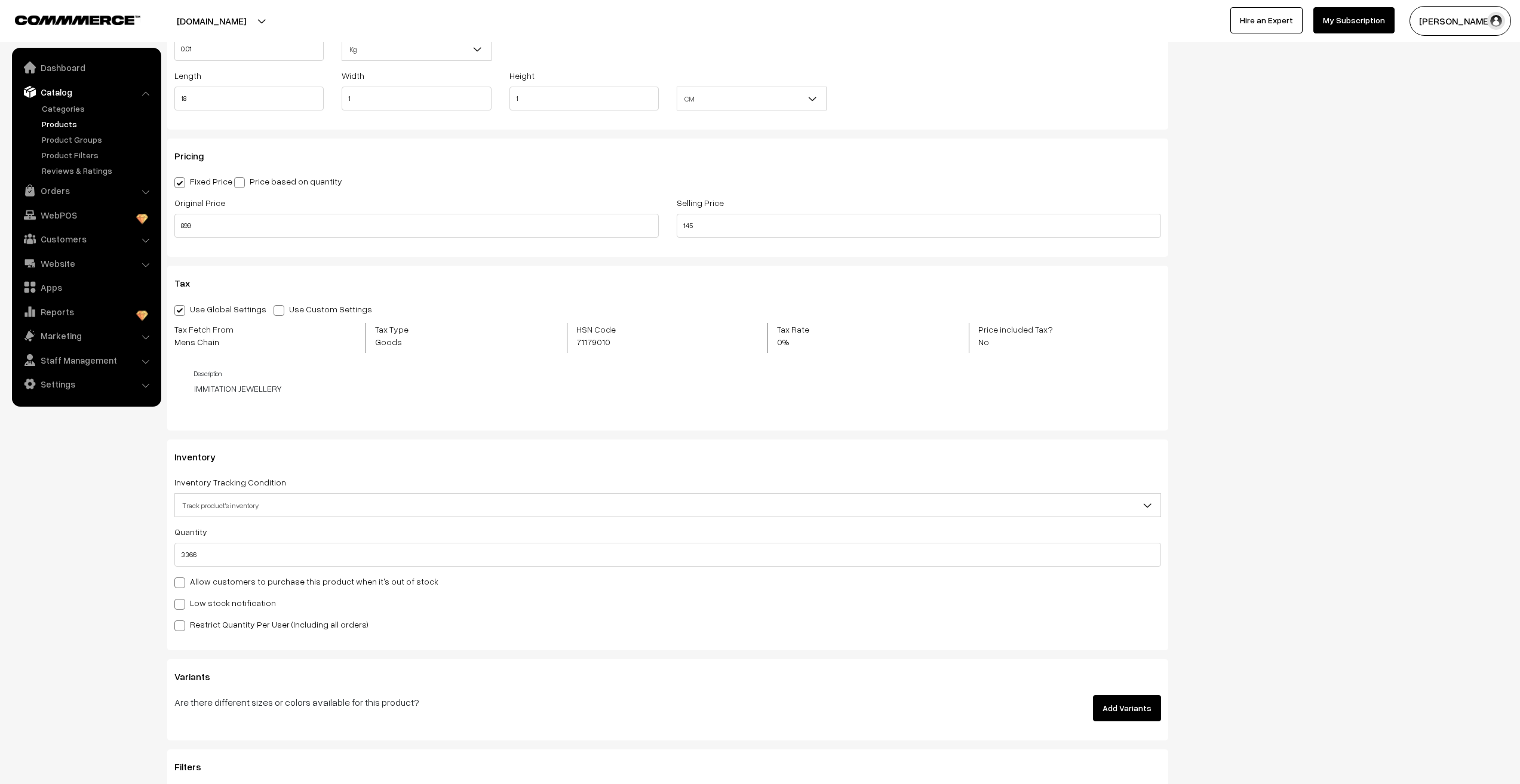
click at [89, 538] on nav "Dashboard Catalog" at bounding box center [81, 440] width 162 height 784
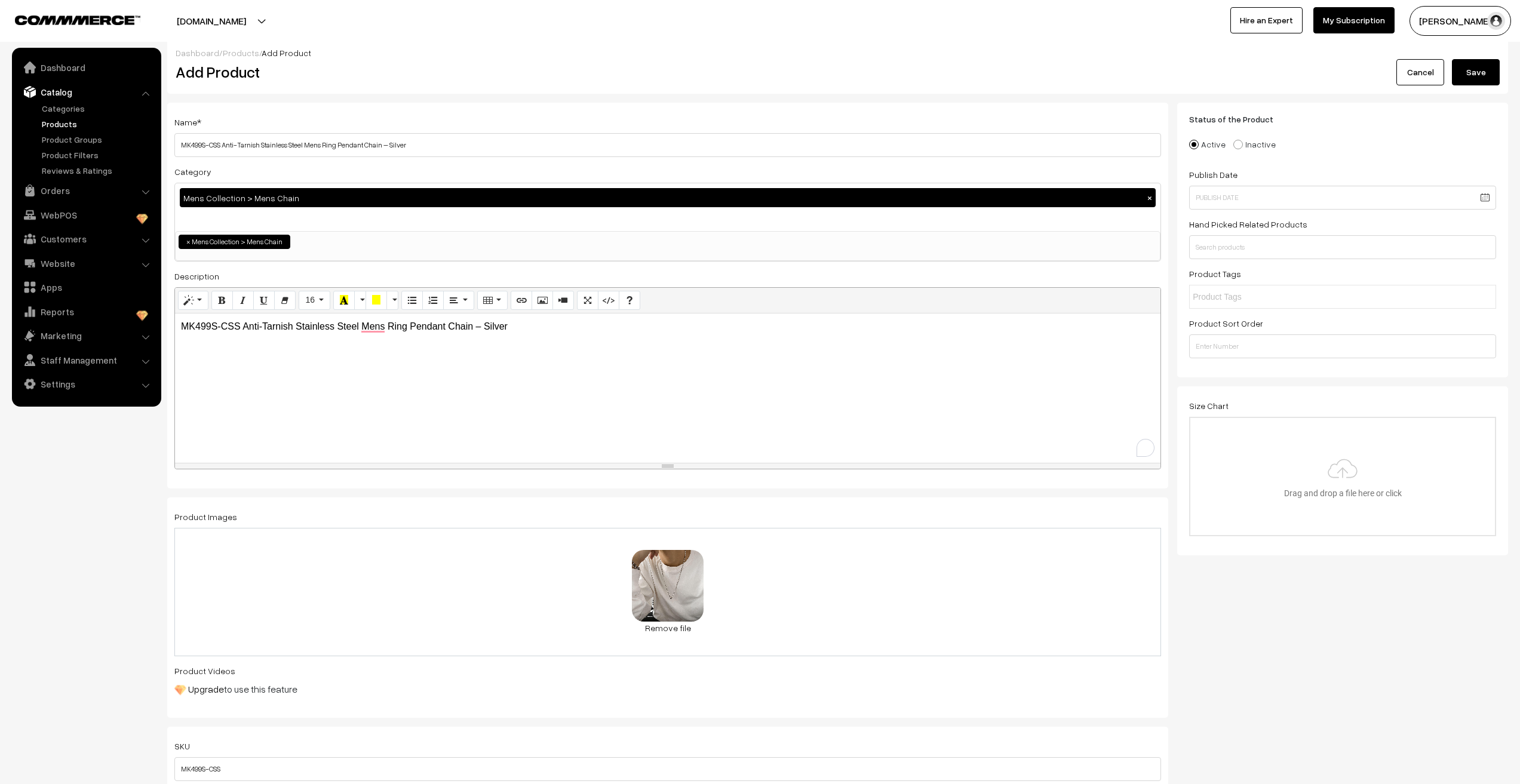
scroll to position [0, 0]
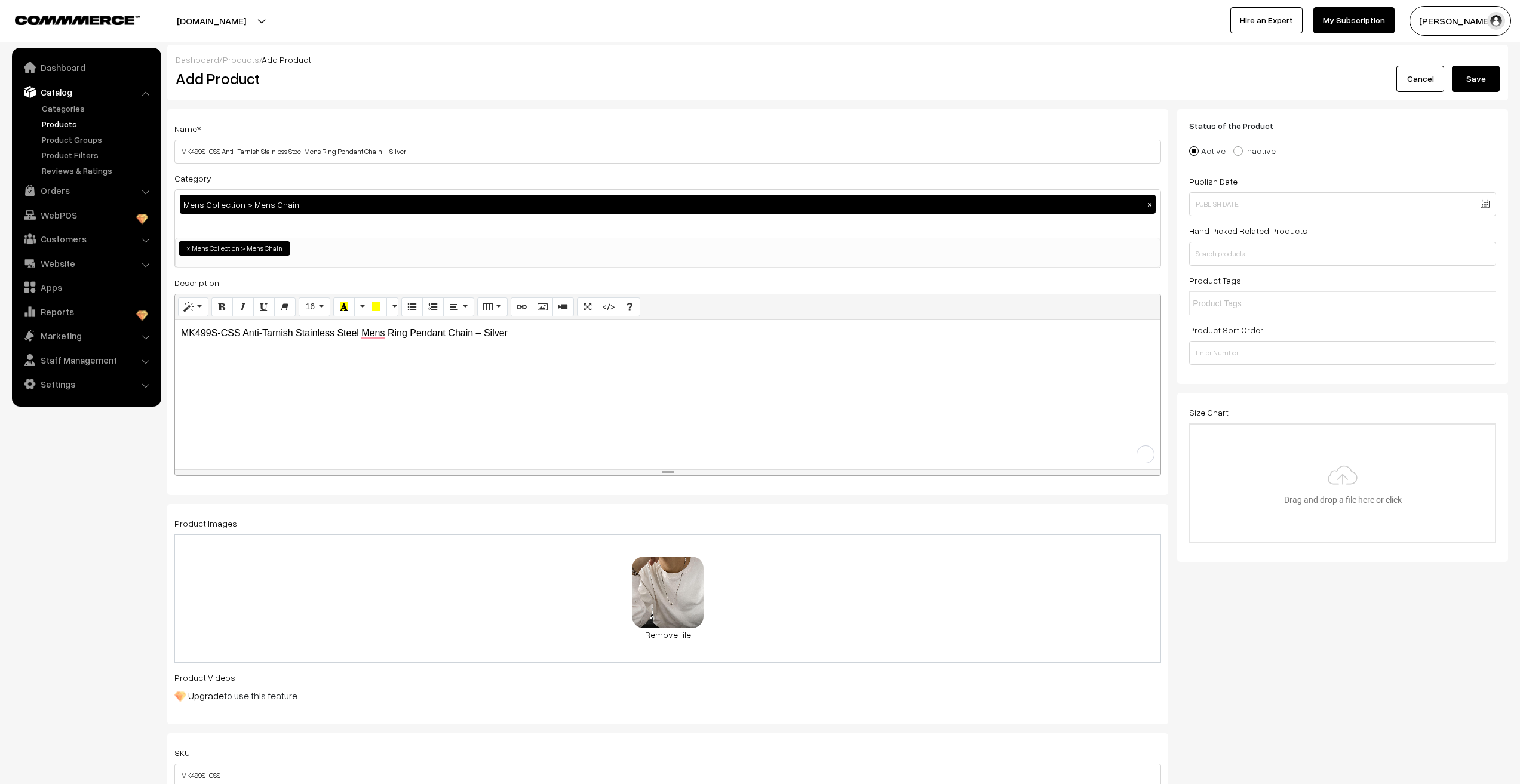
click at [378, 379] on div "MK499S-CSS Anti-Tarnish Stainless Steel Mens Ring Pendant Chain – Silver" at bounding box center [668, 395] width 985 height 149
copy p "MK499S-CSS Anti-Tarnish Stainless Steel Mens Ring Pendant Chain – Silver"
click at [74, 576] on nav "Dashboard Catalog" at bounding box center [81, 440] width 162 height 784
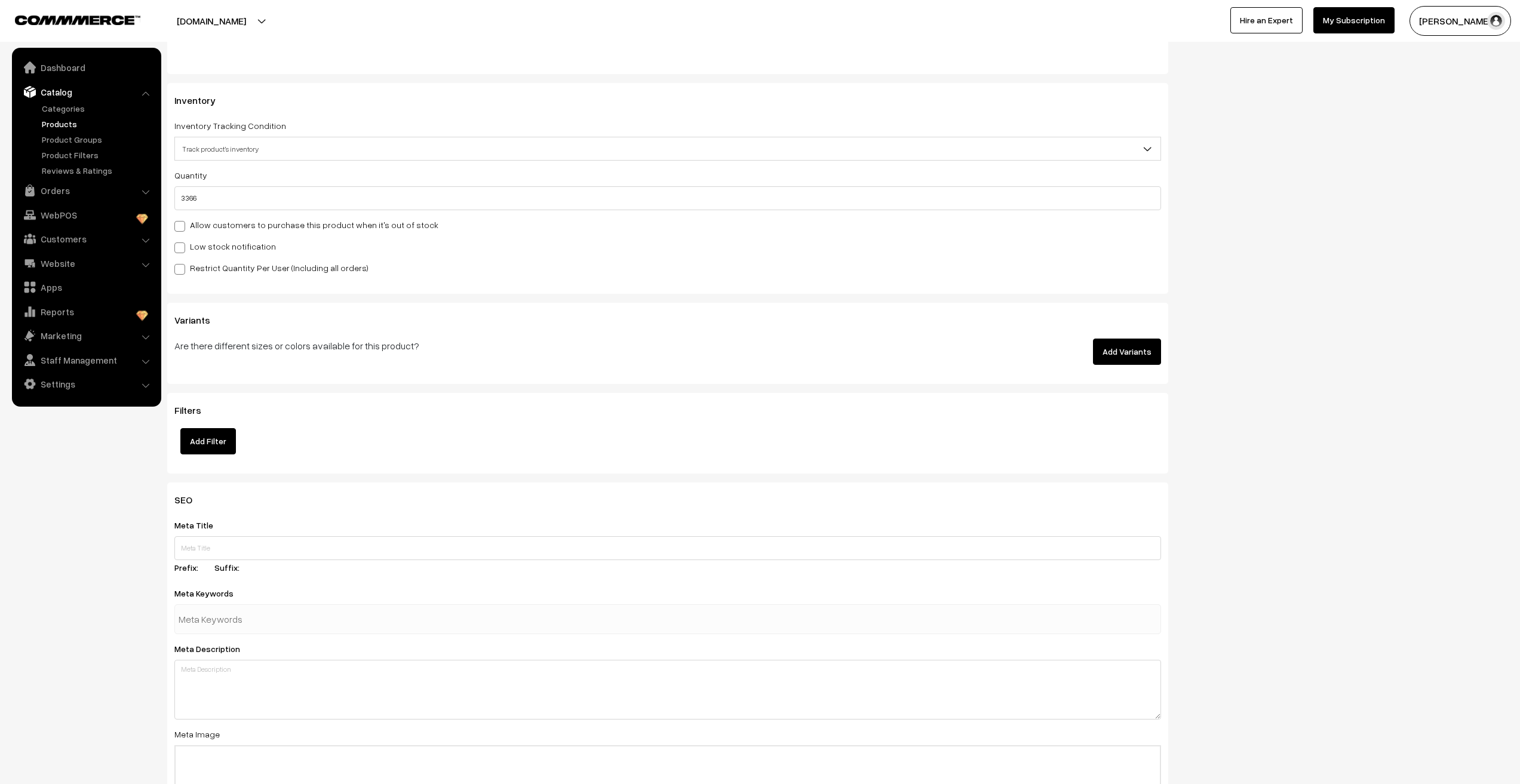
scroll to position [1134, 0]
click at [198, 548] on input "text" at bounding box center [668, 546] width 987 height 24
paste input "MK499S-CSS Anti-Tarnish Stainless Steel Mens Ring Pendant Chain – Silver"
type input "MK499S-CSS Anti-Tarnish Stainless Steel Mens Ring Pendant Chain – Silver"
click at [73, 618] on nav "Dashboard Catalog" at bounding box center [81, 440] width 162 height 784
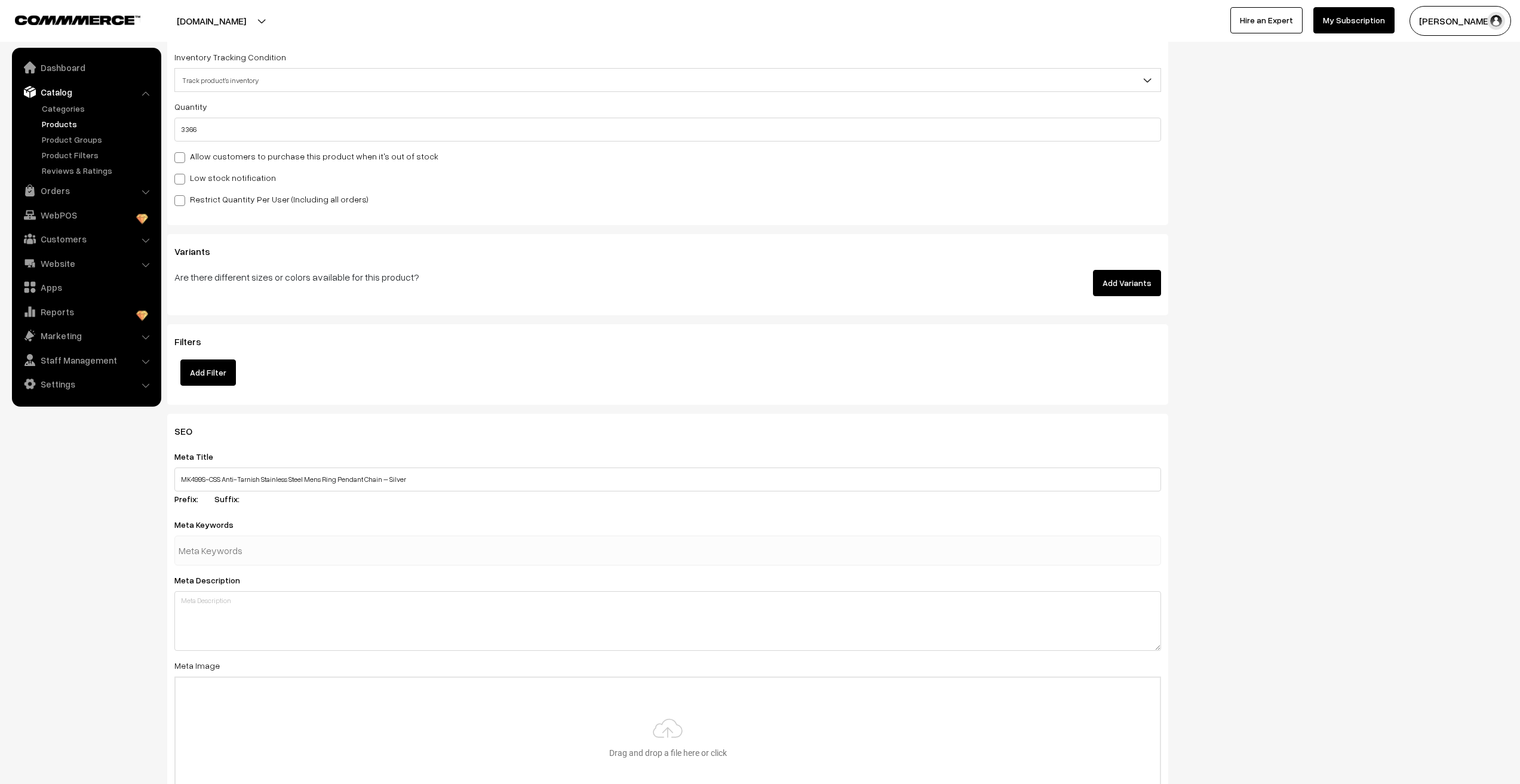
scroll to position [1254, 0]
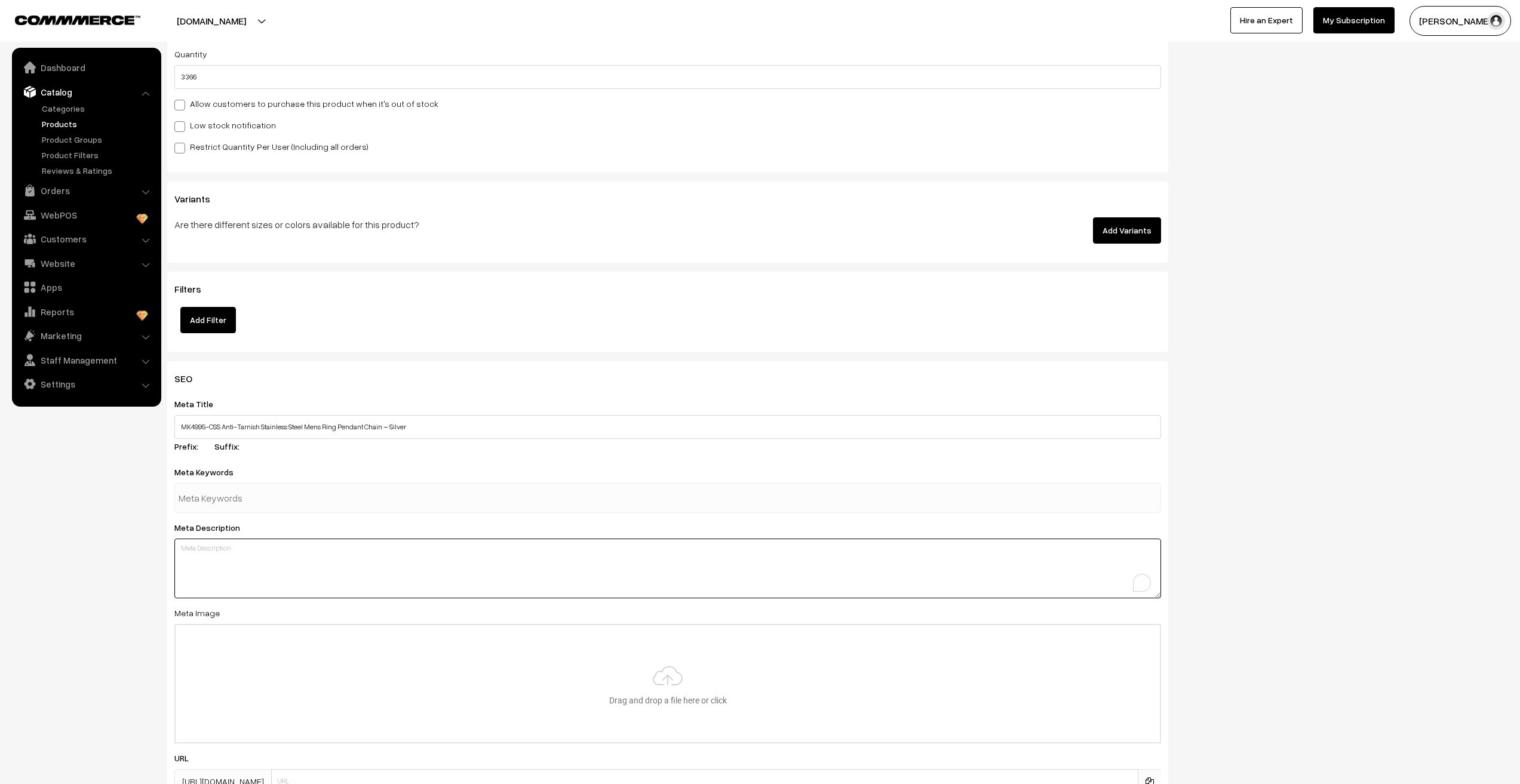
click at [210, 563] on textarea "To enrich screen reader interactions, please activate Accessibility in Grammarl…" at bounding box center [668, 568] width 987 height 59
paste textarea "MK499S-CSS Anti-Tarnish Stainless Steel Mens Ring Pendant Chain – Silver"
type textarea "MK499S-CSS Anti-Tarnish Stainless Steel Mens Ring Pendant Chain – Silver"
click at [93, 604] on nav "Dashboard Catalog" at bounding box center [81, 440] width 162 height 784
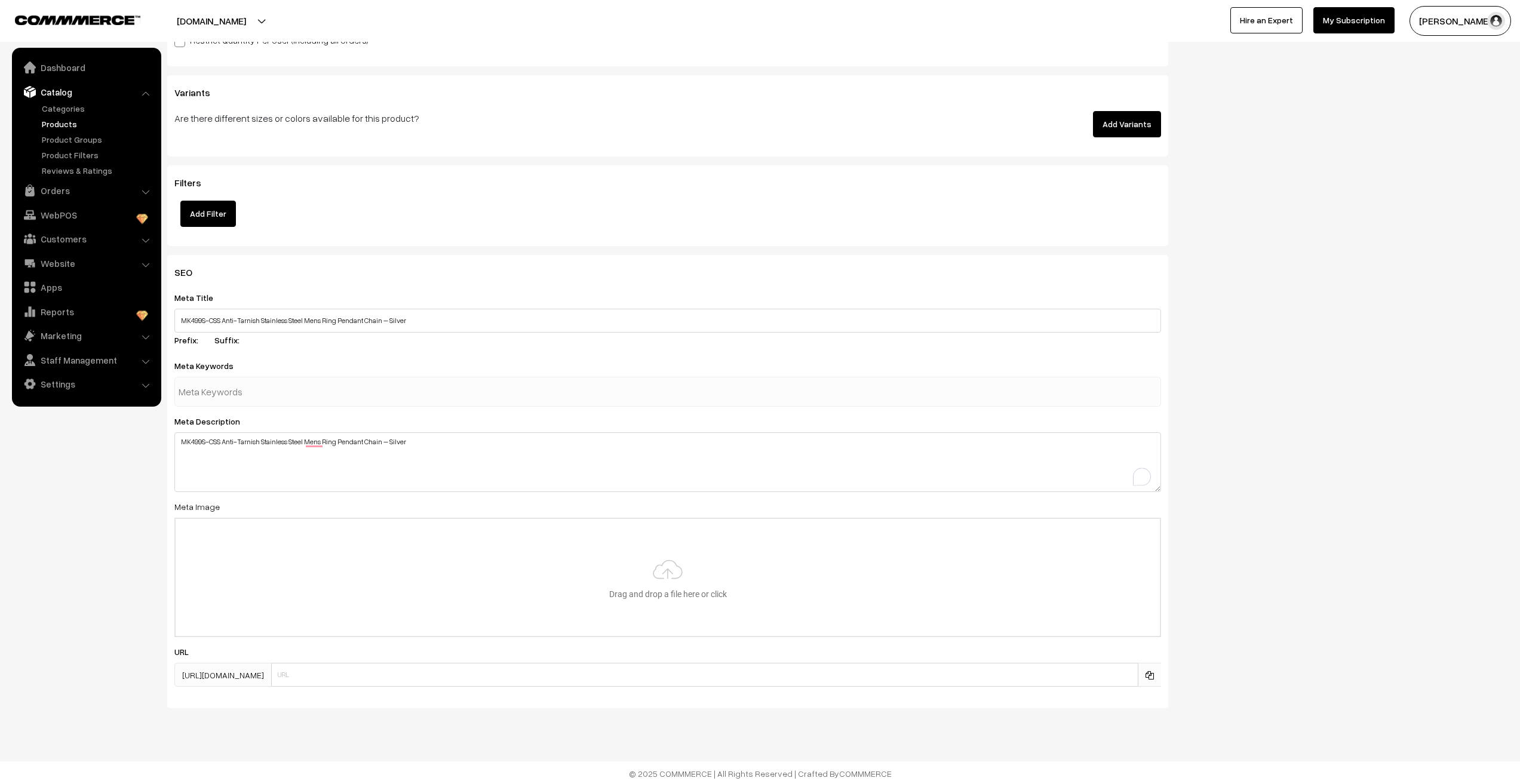
scroll to position [1362, 0]
click at [282, 532] on input "file" at bounding box center [668, 575] width 985 height 117
type input "C:\fakepath\499S (1).jpg"
click at [55, 649] on nav "Dashboard Catalog" at bounding box center [81, 440] width 162 height 784
click at [1353, 471] on div "SEO Meta Title MK499S-CSS Anti-Tarnish Stainless Steel Mens Ring Pendant Chain …" at bounding box center [838, 484] width 1359 height 462
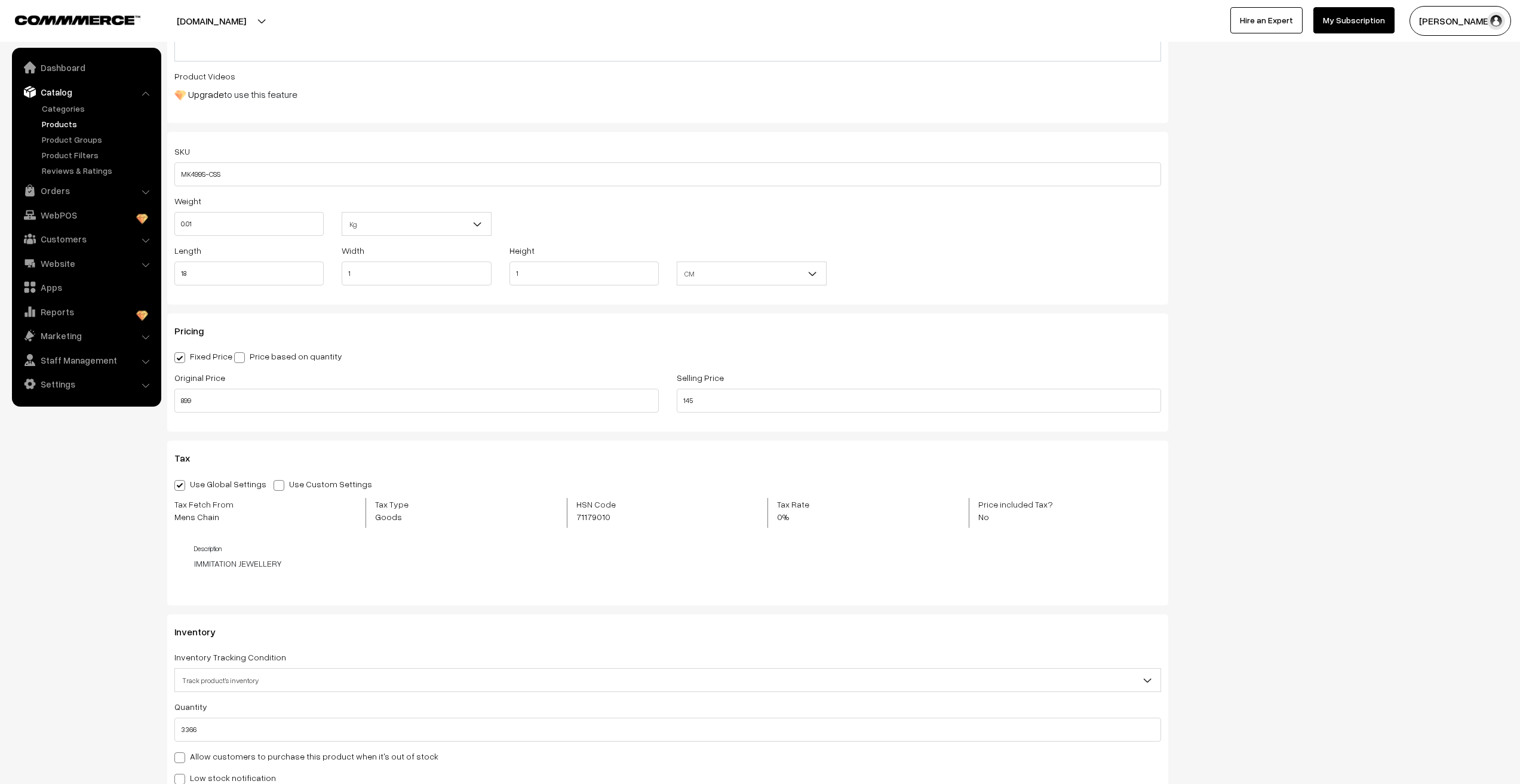
scroll to position [0, 0]
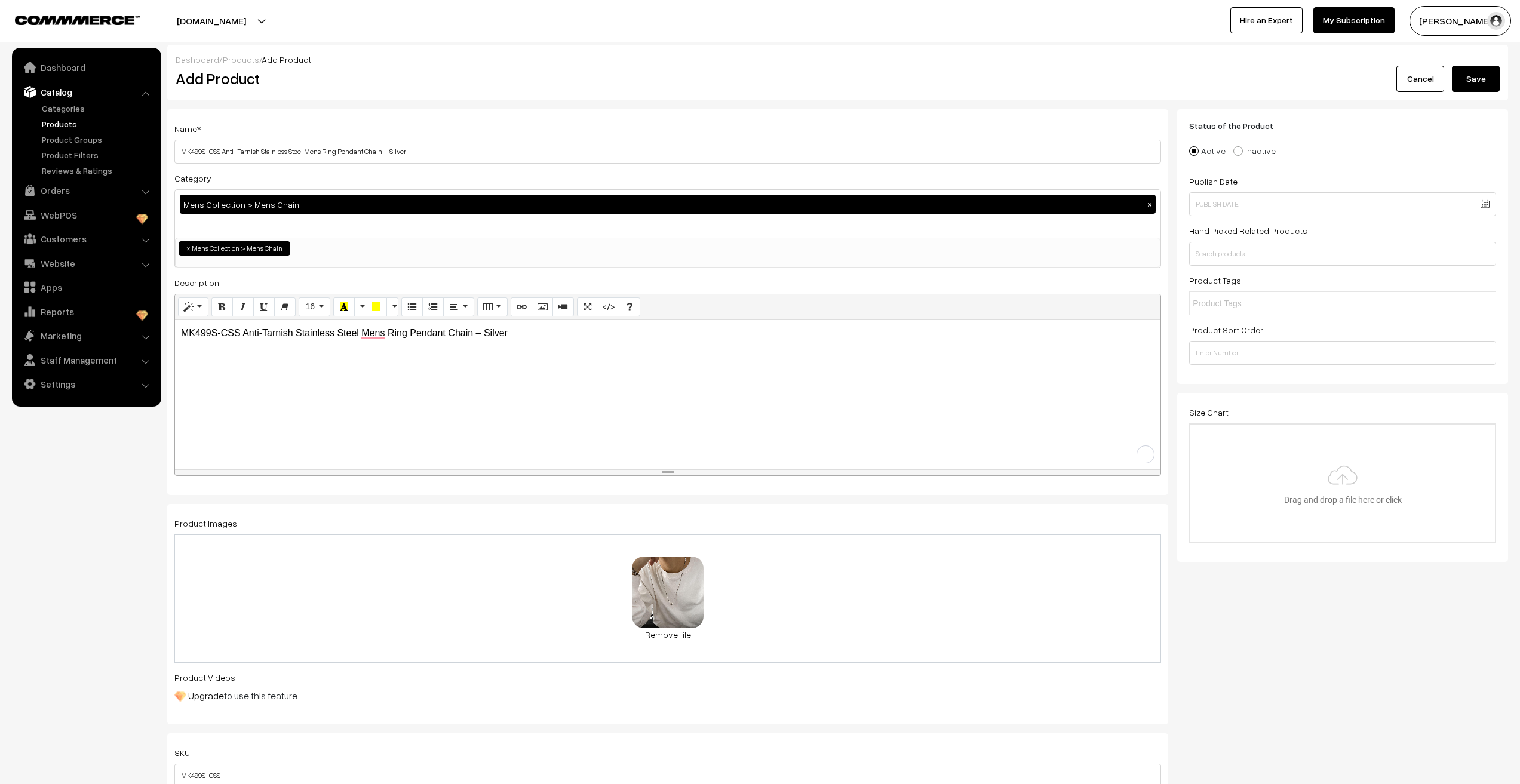
click at [1490, 70] on button "Save" at bounding box center [1476, 78] width 48 height 26
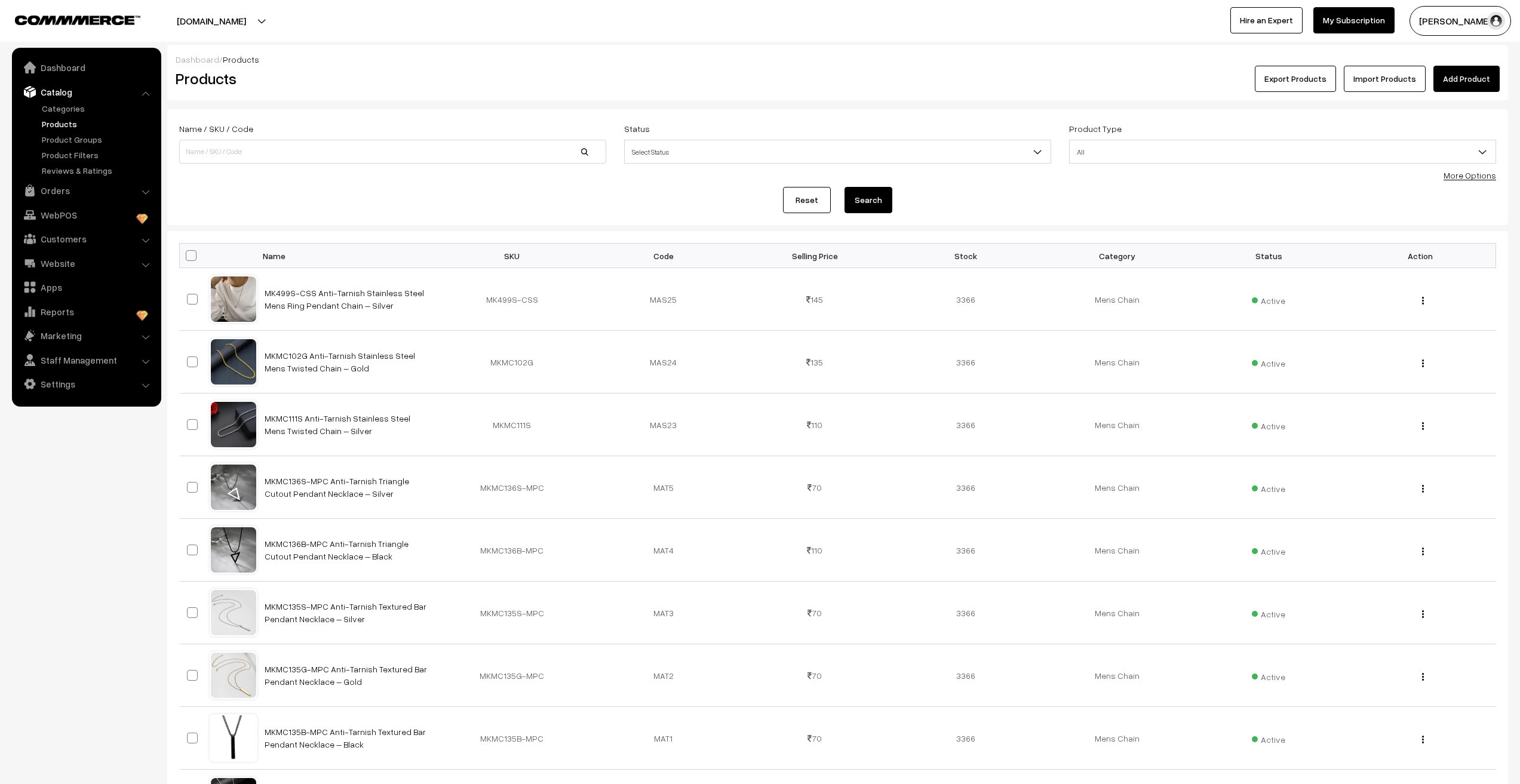
click at [65, 121] on link "Products" at bounding box center [97, 123] width 118 height 13
click at [70, 599] on nav "Dashboard Catalog" at bounding box center [81, 440] width 162 height 784
click at [59, 123] on link "Products" at bounding box center [97, 123] width 118 height 13
click at [212, 150] on input at bounding box center [393, 151] width 427 height 24
type input "MKFBR117"
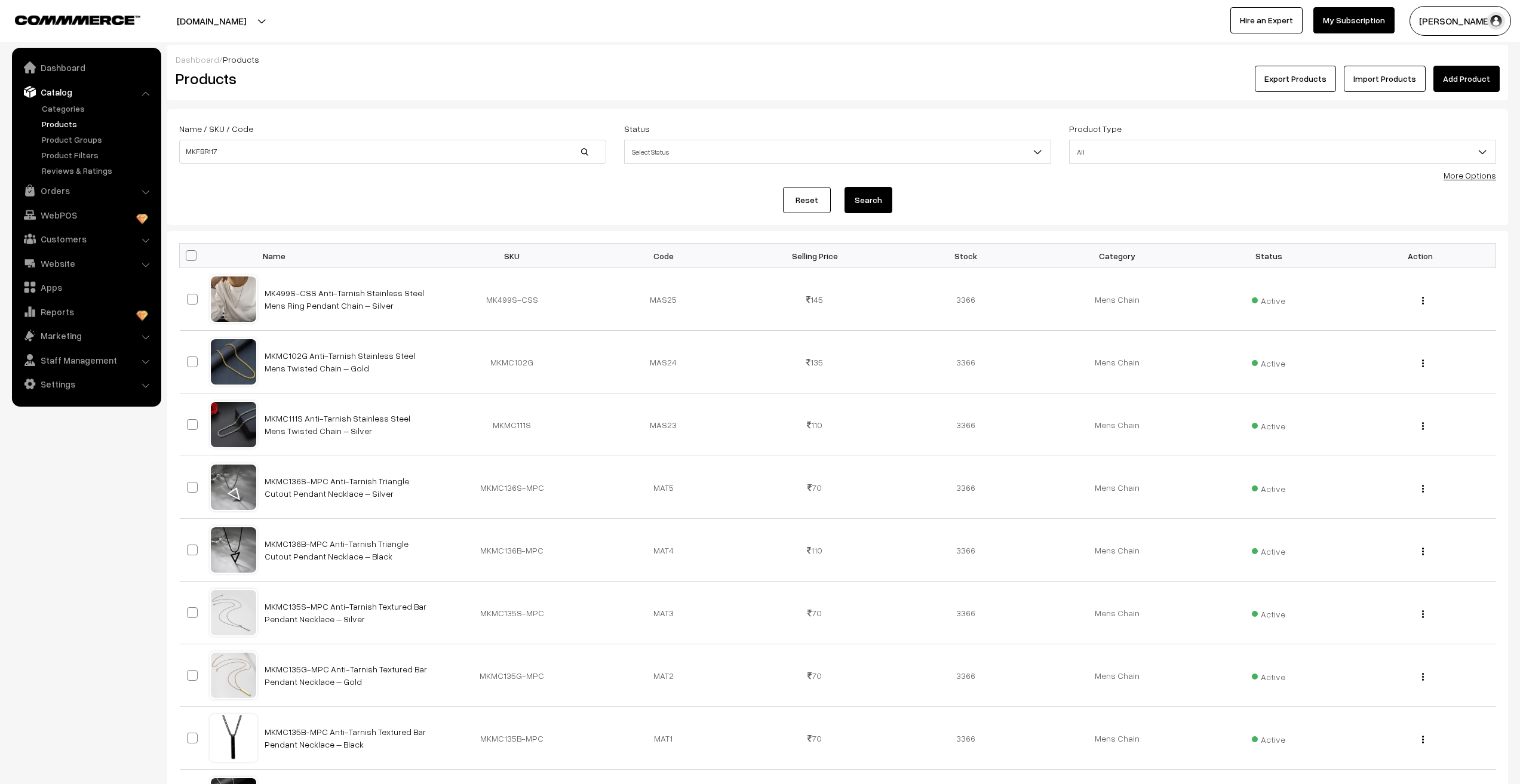
click at [858, 207] on button "Search" at bounding box center [868, 200] width 48 height 26
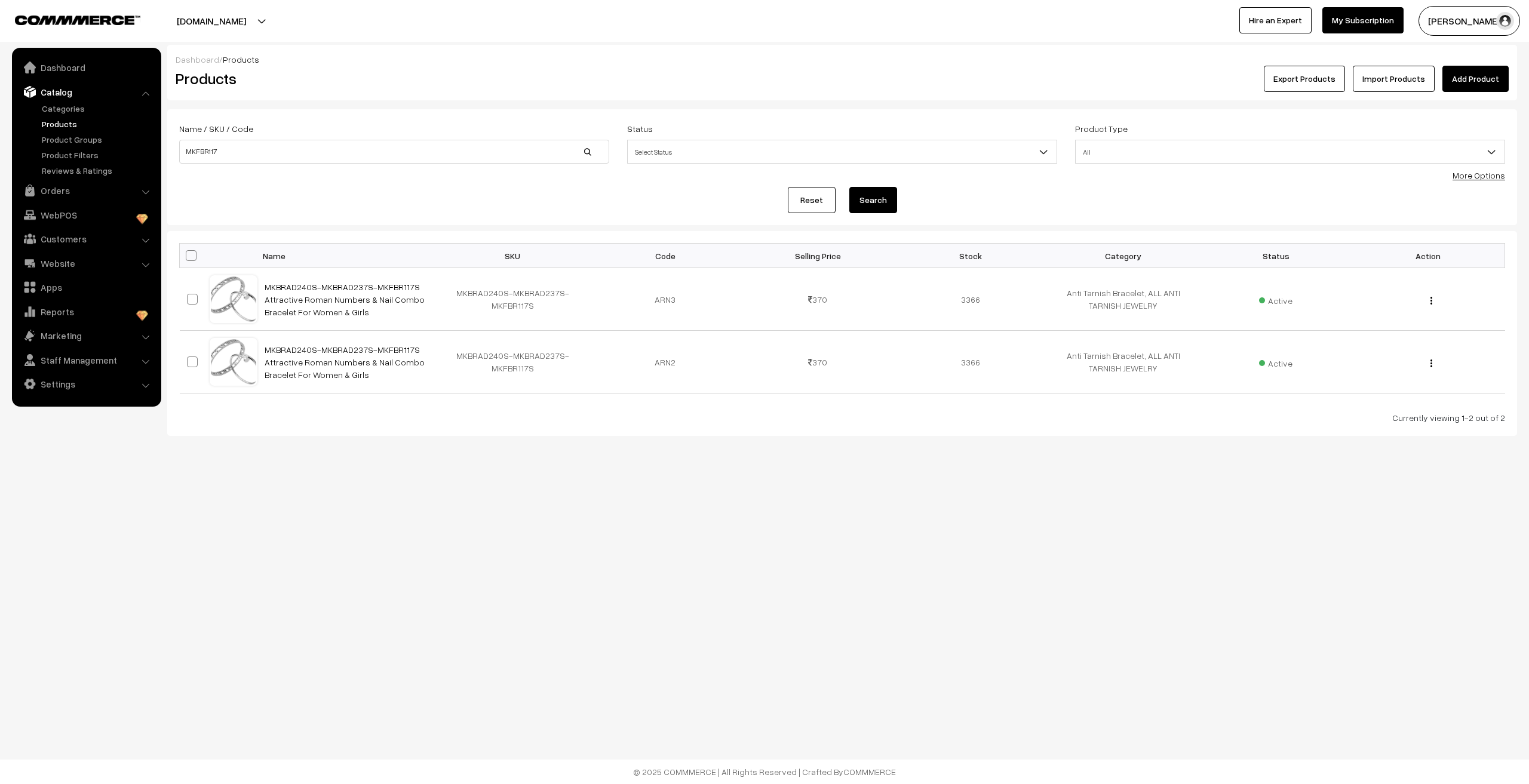
click at [285, 543] on body "Thank you for showing interest. Our team will call you shortly. Close [DOMAIN_N…" at bounding box center [764, 392] width 1529 height 784
drag, startPoint x: 222, startPoint y: 153, endPoint x: 104, endPoint y: 173, distance: 119.7
click at [104, 173] on body "Thank you for showing interest. Our team will call you shortly. Close [DOMAIN_N…" at bounding box center [764, 392] width 1529 height 784
click at [338, 623] on body "Thank you for showing interest. Our team will call you shortly. Close [DOMAIN_N…" at bounding box center [764, 392] width 1529 height 784
click at [1457, 87] on link "Add Product" at bounding box center [1475, 78] width 66 height 26
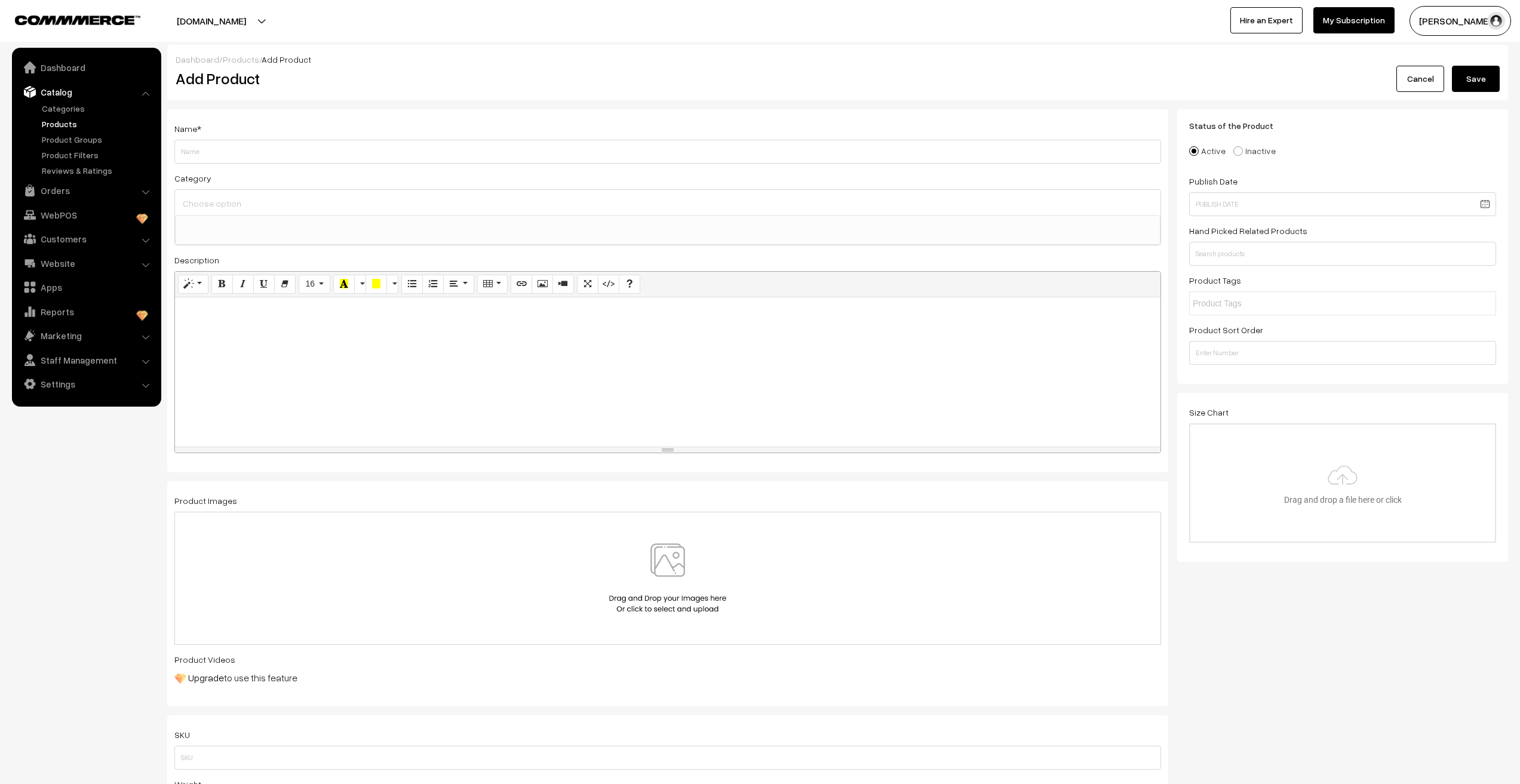
select select
click at [194, 153] on input "Weight" at bounding box center [668, 151] width 987 height 24
type input "t"
click at [241, 151] on input "Trending Anti Tarnish Nail Bracelet (Unisex)" at bounding box center [668, 151] width 987 height 24
click at [242, 150] on input "Trending Anti Tarnish Nail Bracelet (Unisex)" at bounding box center [668, 151] width 987 height 24
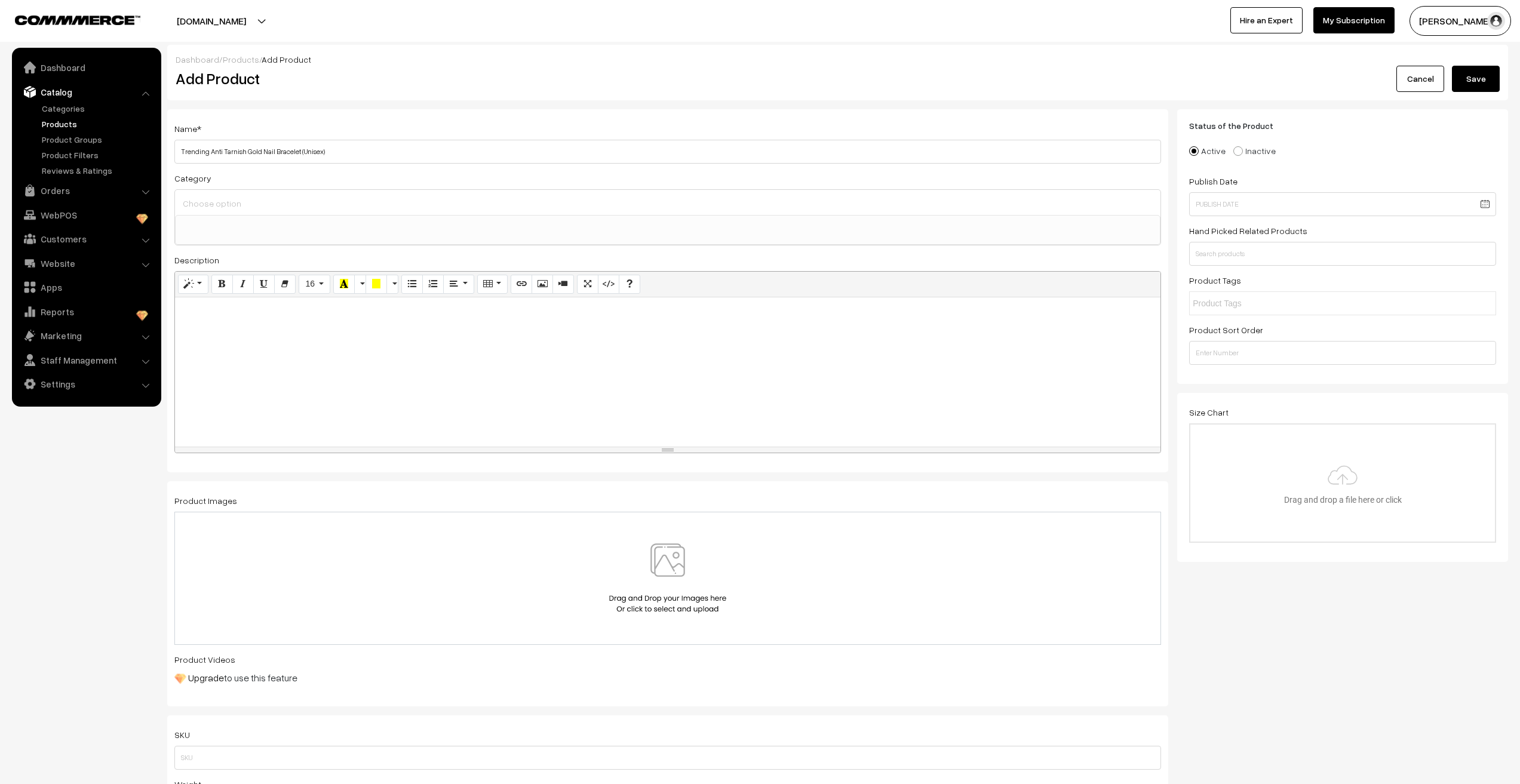
click at [361, 151] on input "Trending Anti Tarnish Gold Nail Bracelet (Unisex)" at bounding box center [668, 151] width 987 height 24
click at [178, 154] on input "Trending Anti Tarnish Gold Nail Bracelet (Unisex)" at bounding box center [668, 151] width 987 height 24
type input "MKFBR117G Trending Anti Tarnish Gold Nail Bracelet (Unisex)"
click at [354, 207] on input at bounding box center [668, 204] width 976 height 17
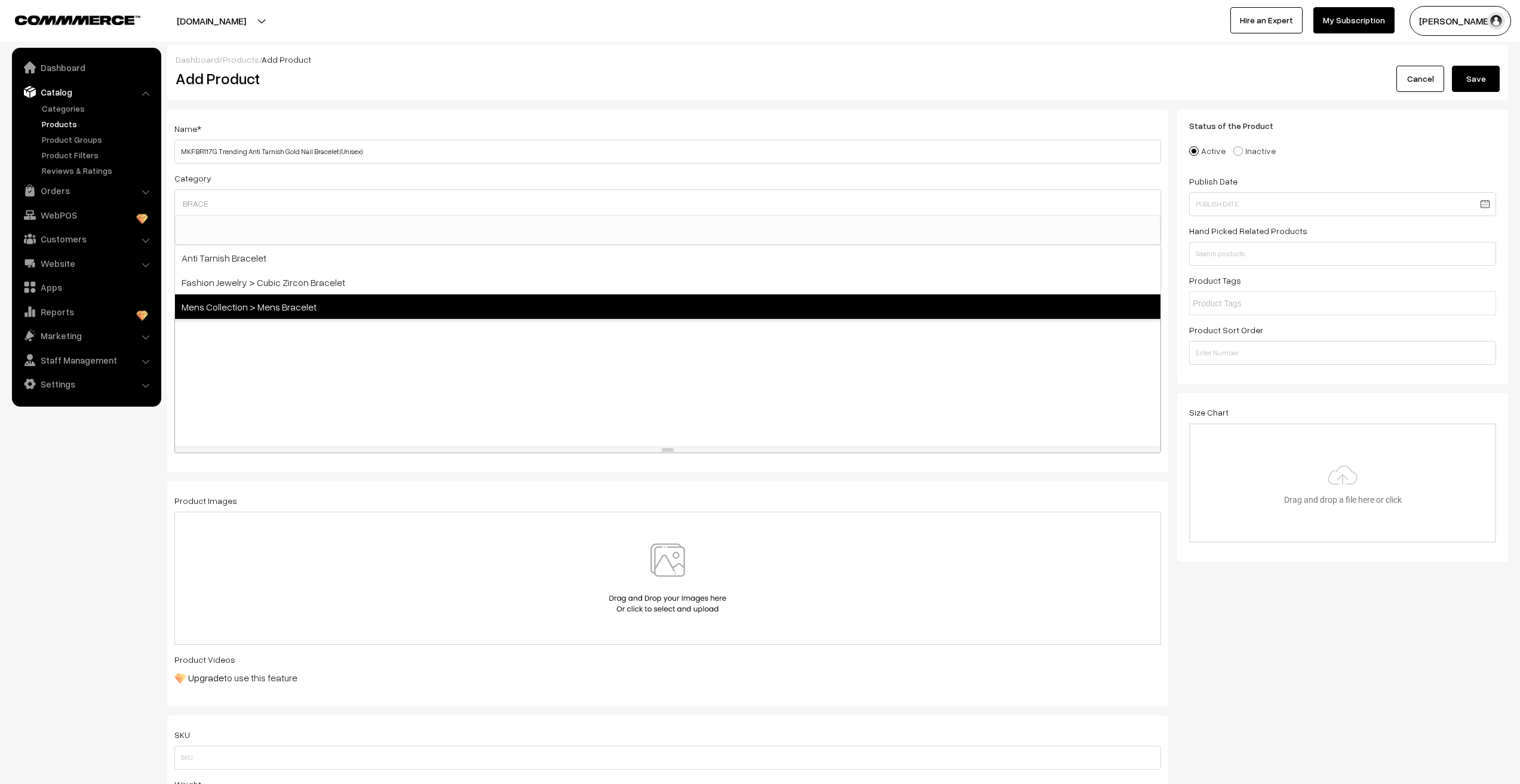
type input "BRACE"
click at [281, 310] on span "Mens Collection > Mens Bracelet" at bounding box center [668, 306] width 985 height 25
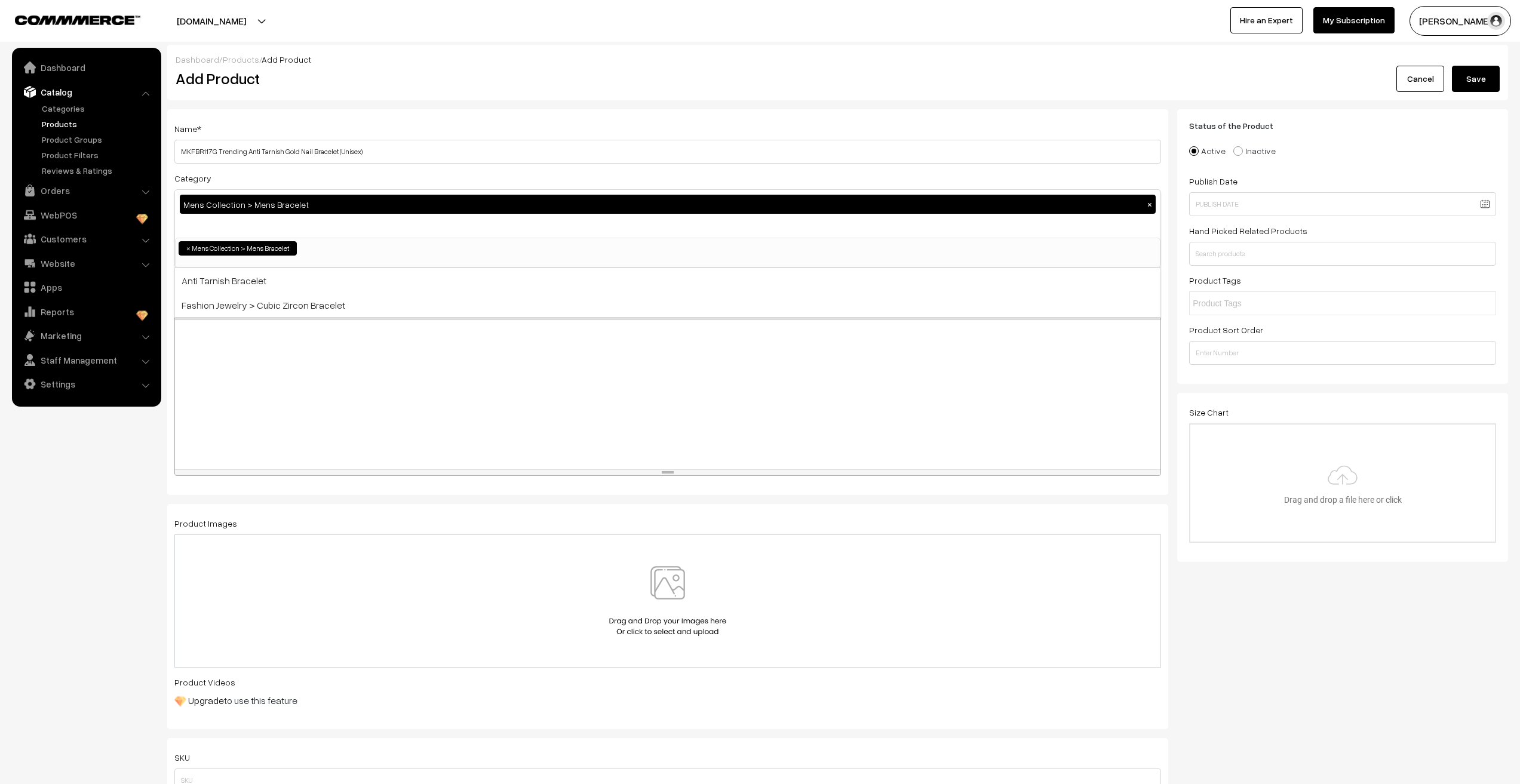
click at [207, 400] on div at bounding box center [668, 395] width 985 height 149
click at [354, 230] on div "Mens Collection > Mens Bracelet ×" at bounding box center [668, 214] width 985 height 48
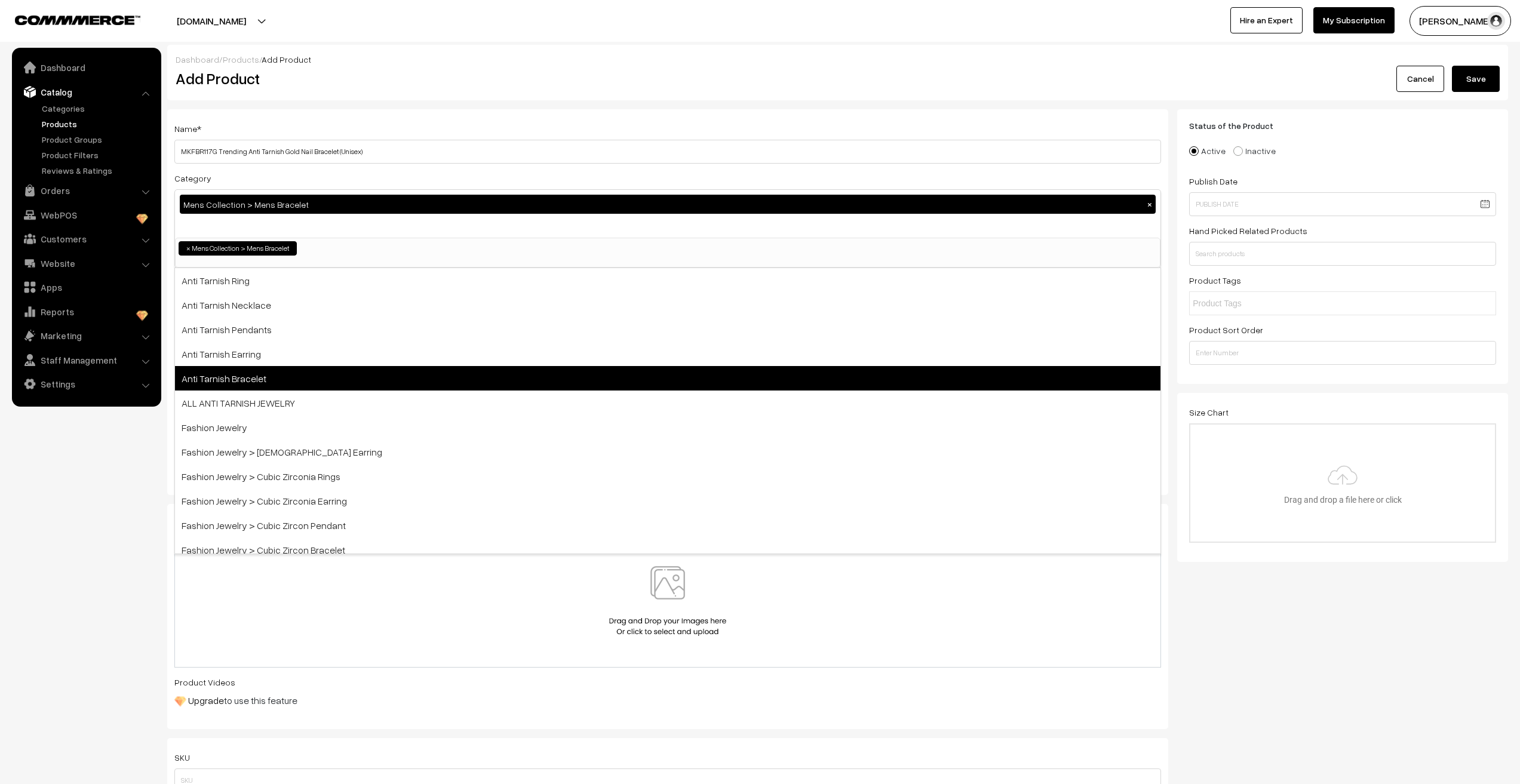
click at [222, 376] on span "Anti Tarnish Bracelet" at bounding box center [668, 378] width 985 height 25
select select "7"
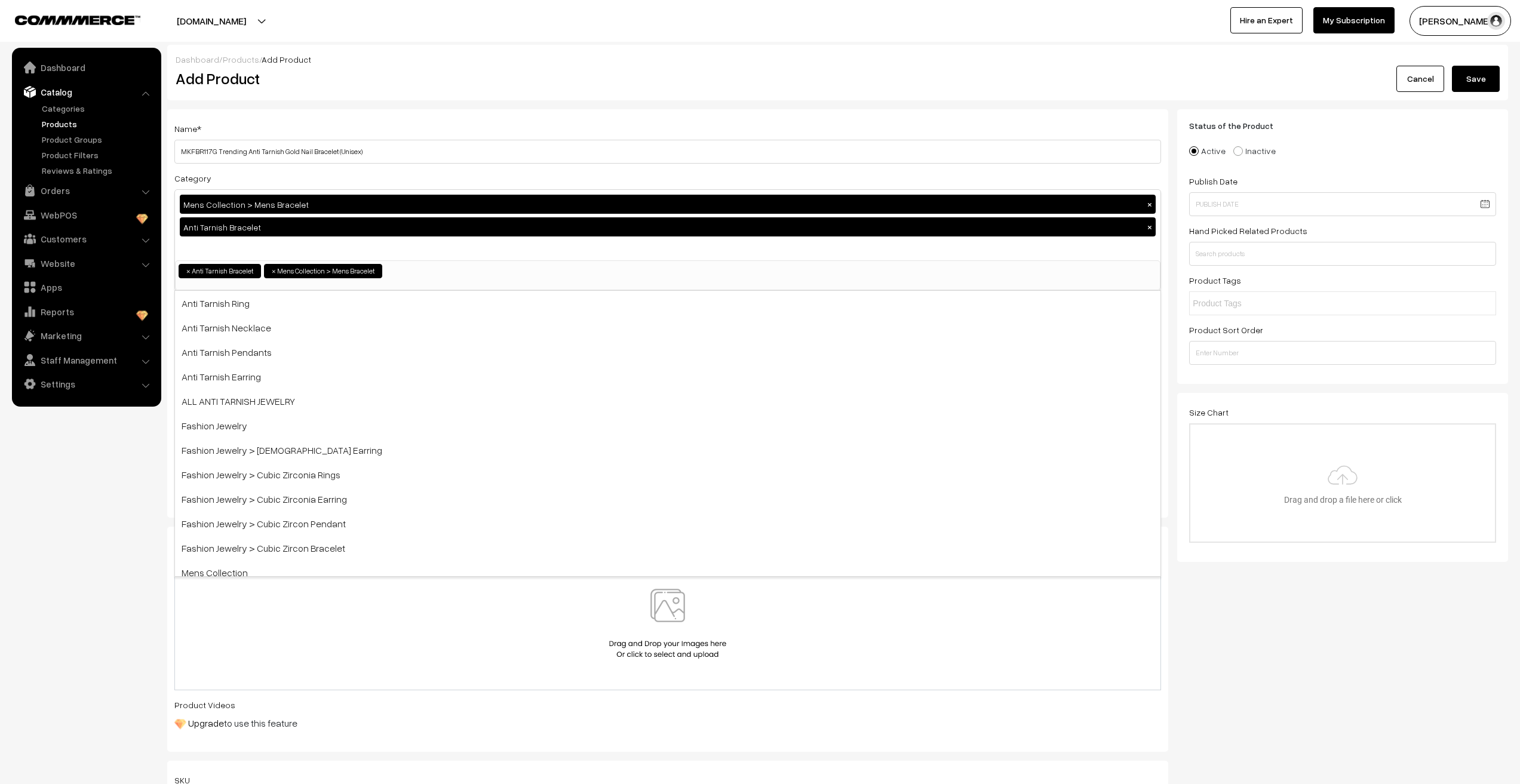
click at [105, 584] on nav "Dashboard Catalog" at bounding box center [81, 440] width 162 height 784
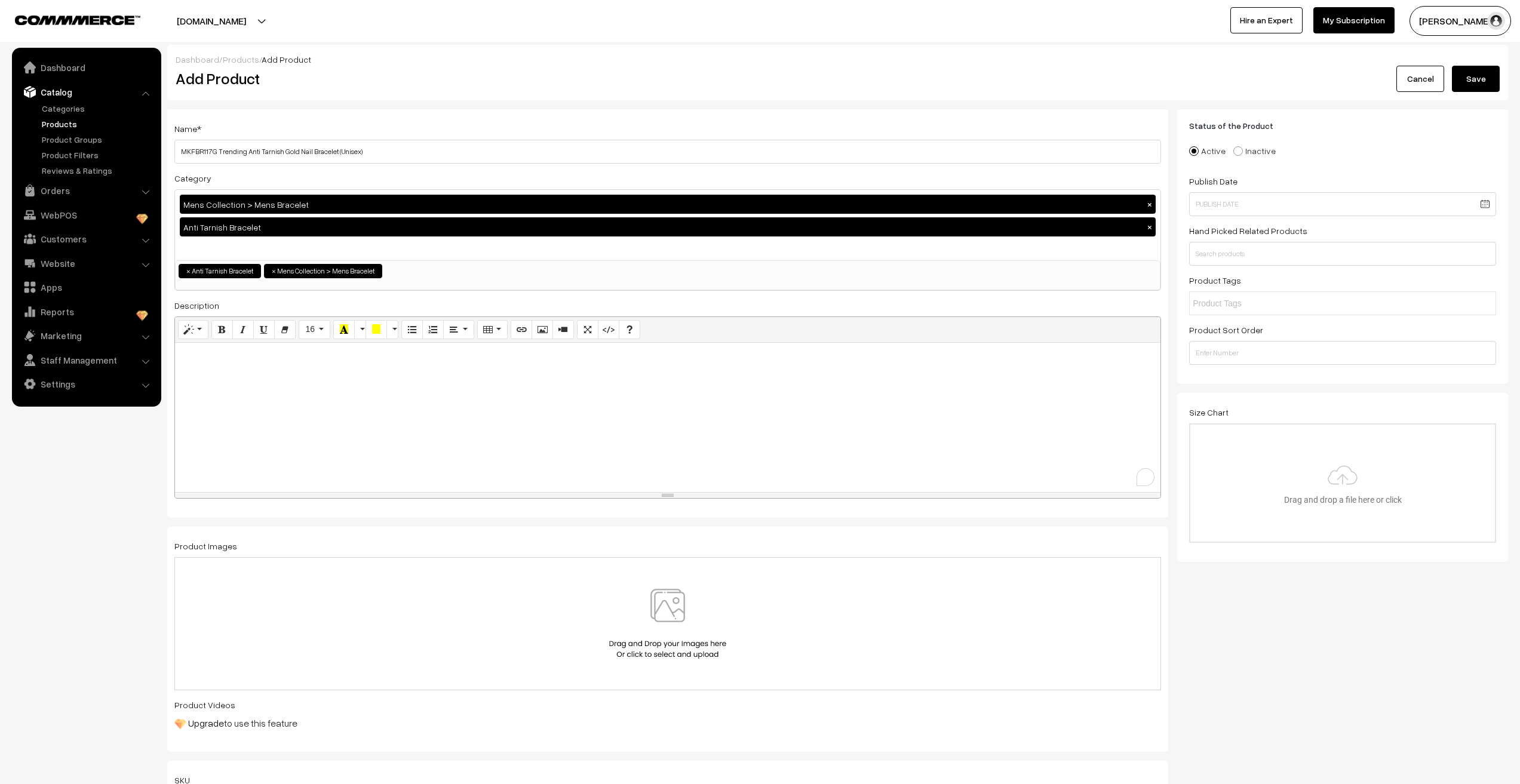
click at [272, 468] on div "To enrich screen reader interactions, please activate Accessibility in Grammarl…" at bounding box center [668, 418] width 985 height 149
drag, startPoint x: 268, startPoint y: 155, endPoint x: 31, endPoint y: 173, distance: 237.7
click at [242, 381] on div "To enrich screen reader interactions, please activate Accessibility in Grammarl…" at bounding box center [668, 418] width 985 height 149
paste div "To enrich screen reader interactions, please activate Accessibility in Grammarl…"
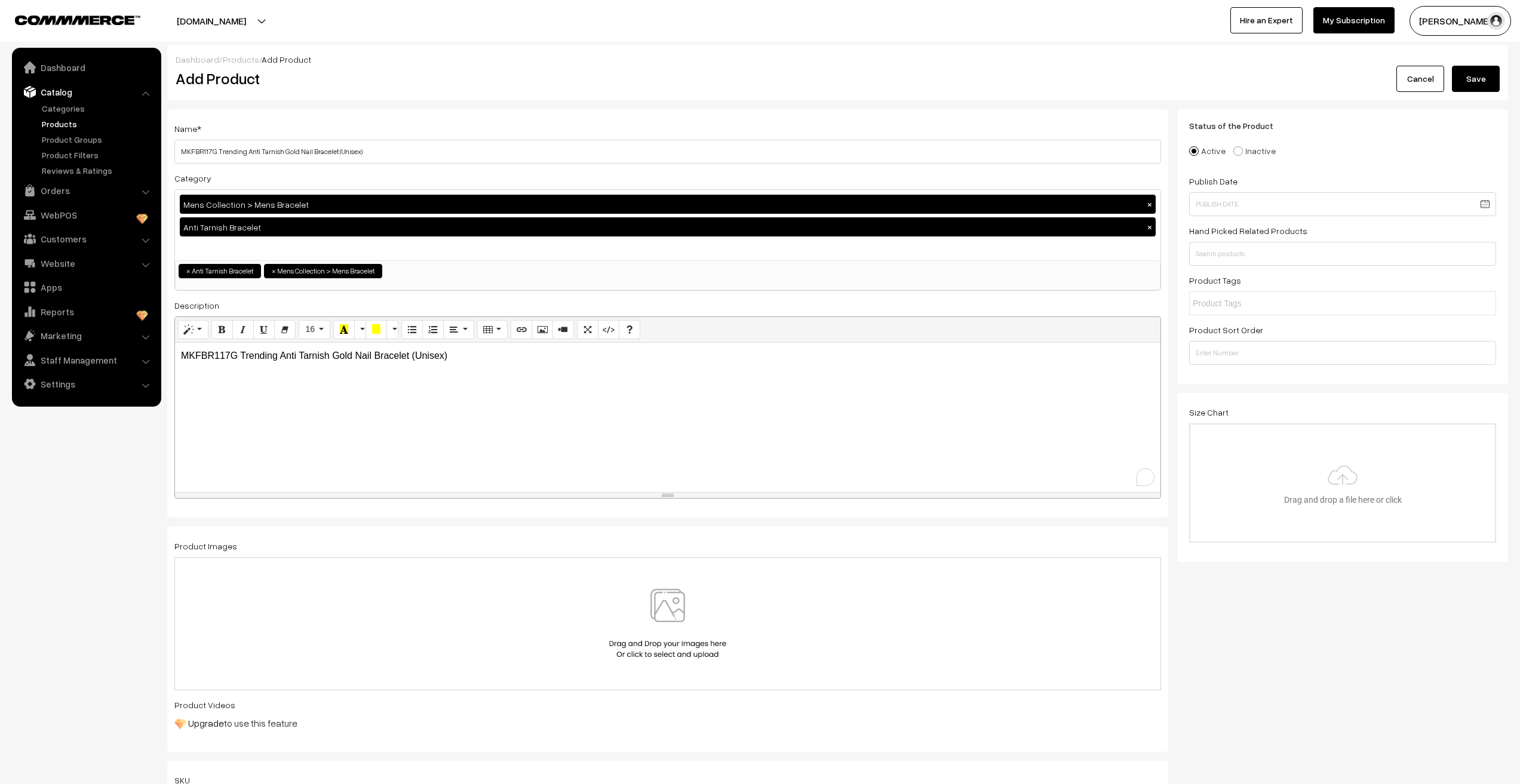
click at [666, 611] on img at bounding box center [668, 623] width 123 height 70
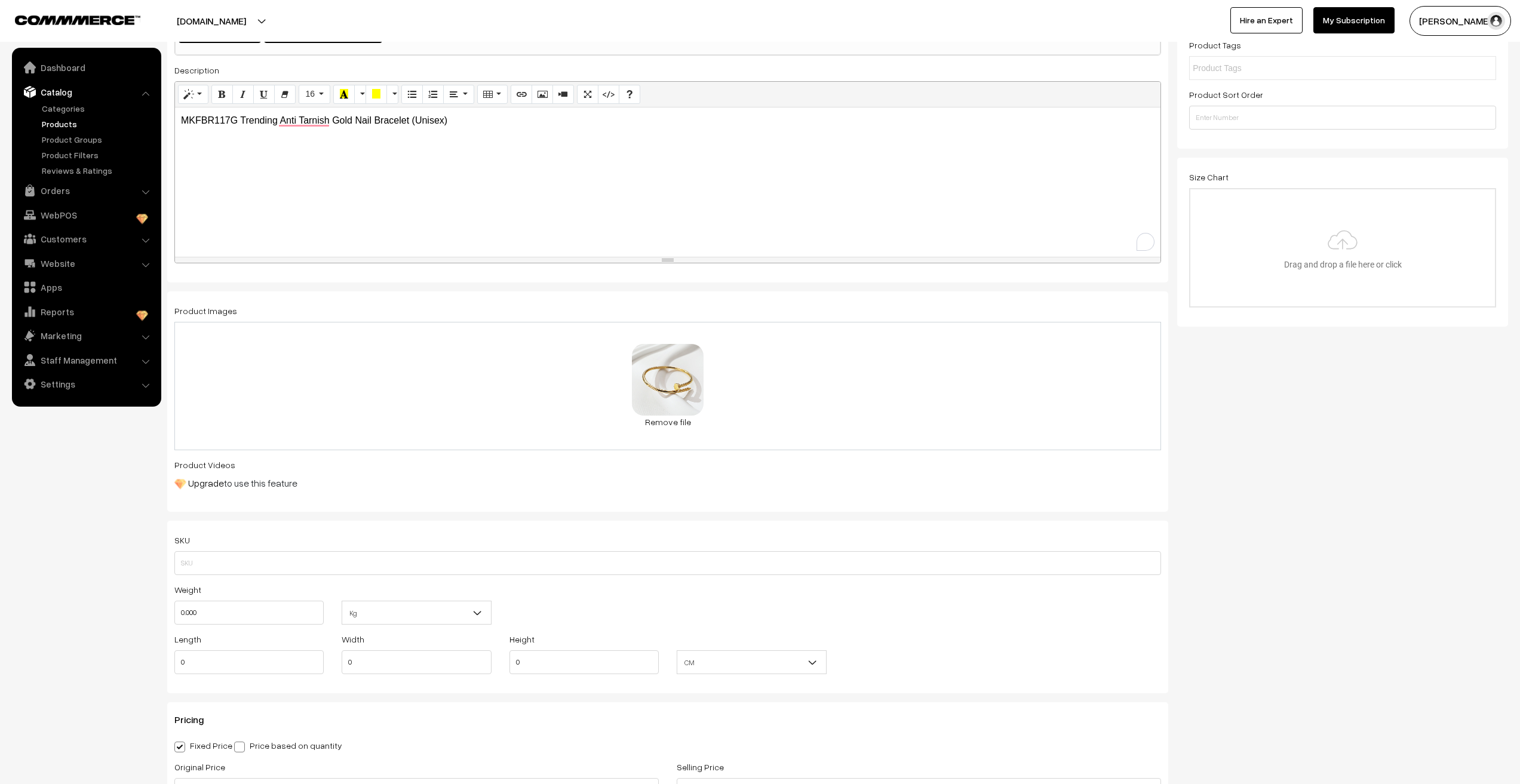
scroll to position [239, 0]
click at [299, 567] on input "text" at bounding box center [668, 560] width 987 height 24
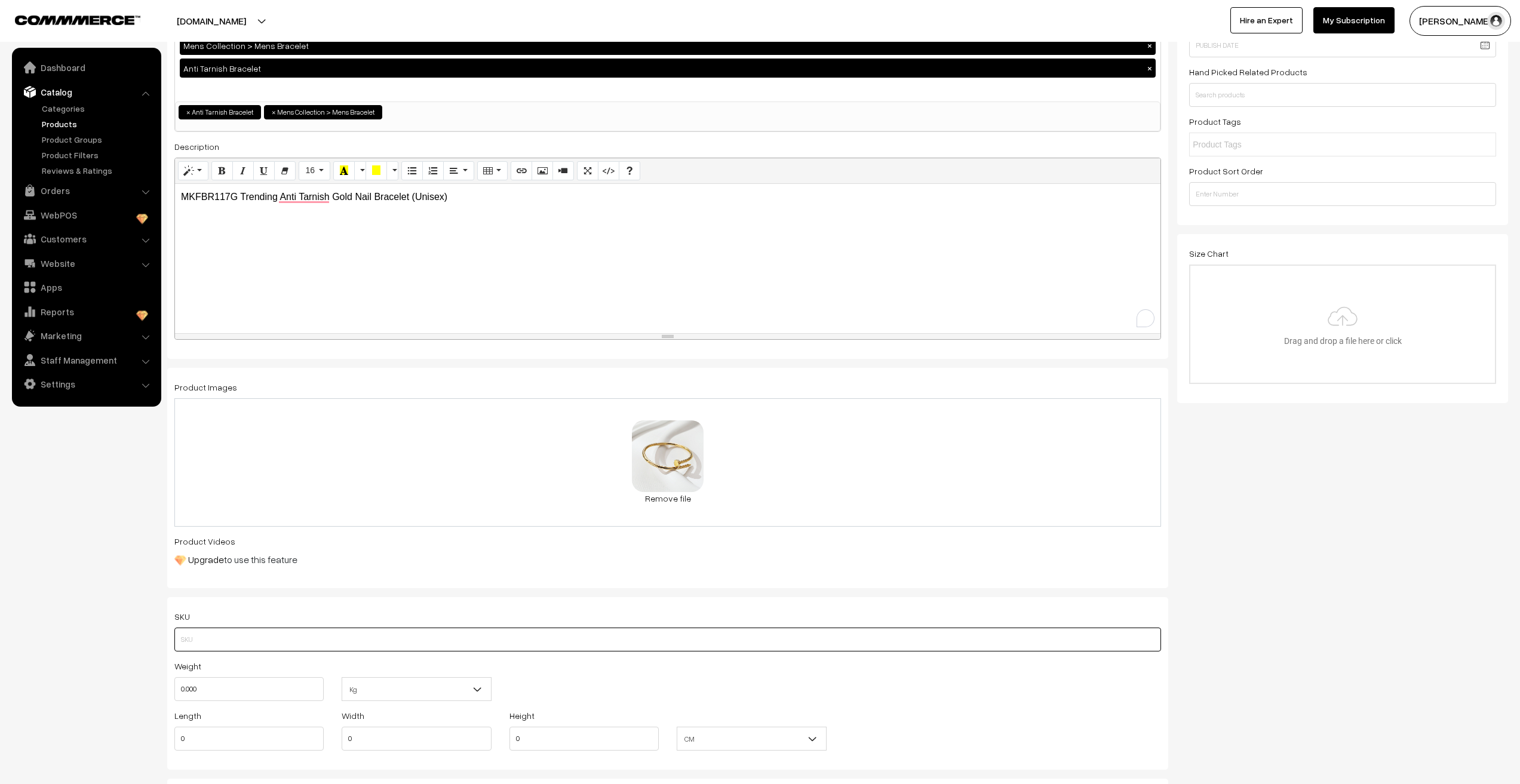
scroll to position [119, 0]
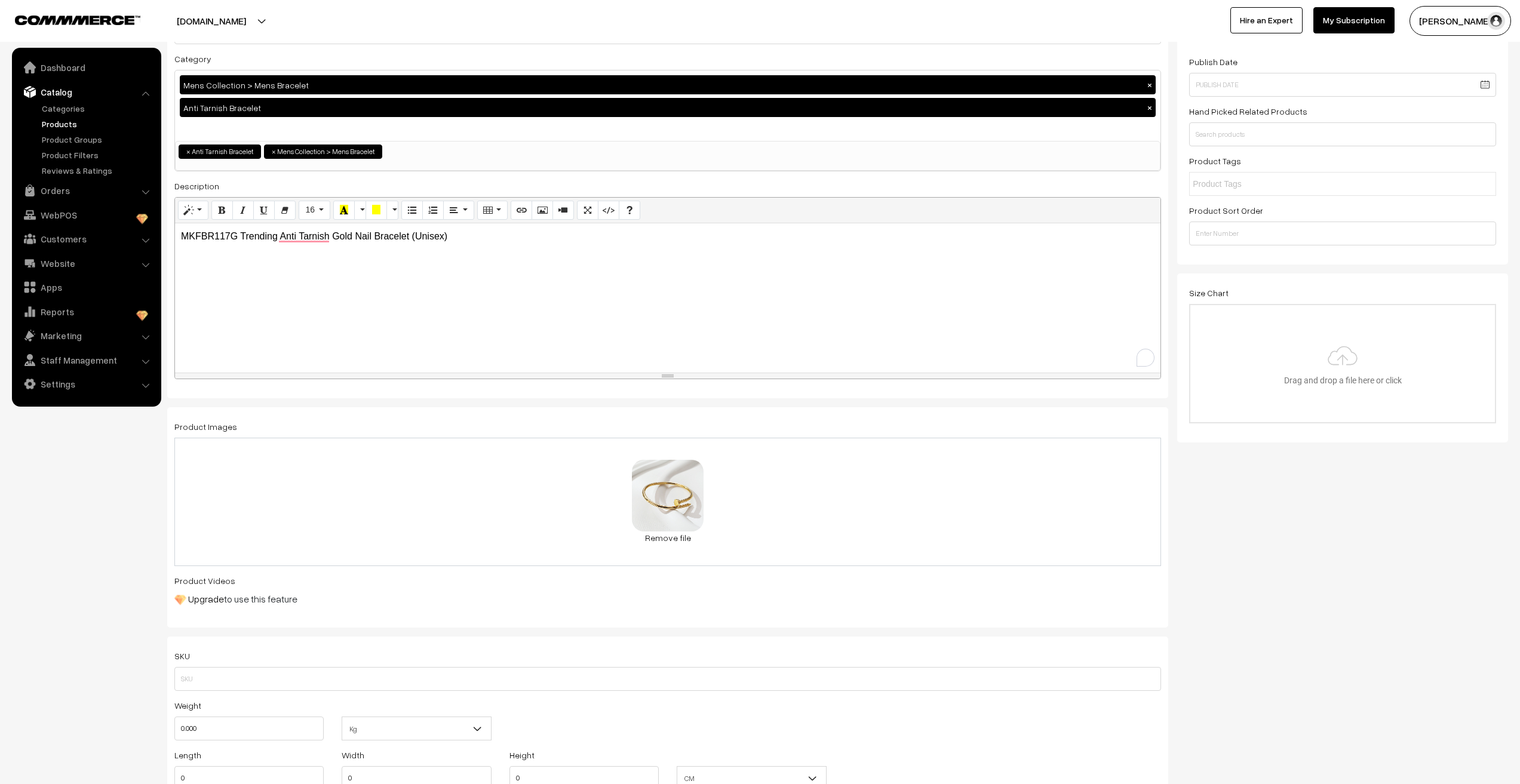
click at [213, 242] on p "MKFBR117G Trending Anti Tarnish Gold Nail Bracelet (Unisex)" at bounding box center [668, 236] width 974 height 14
copy p "MKFBR117G"
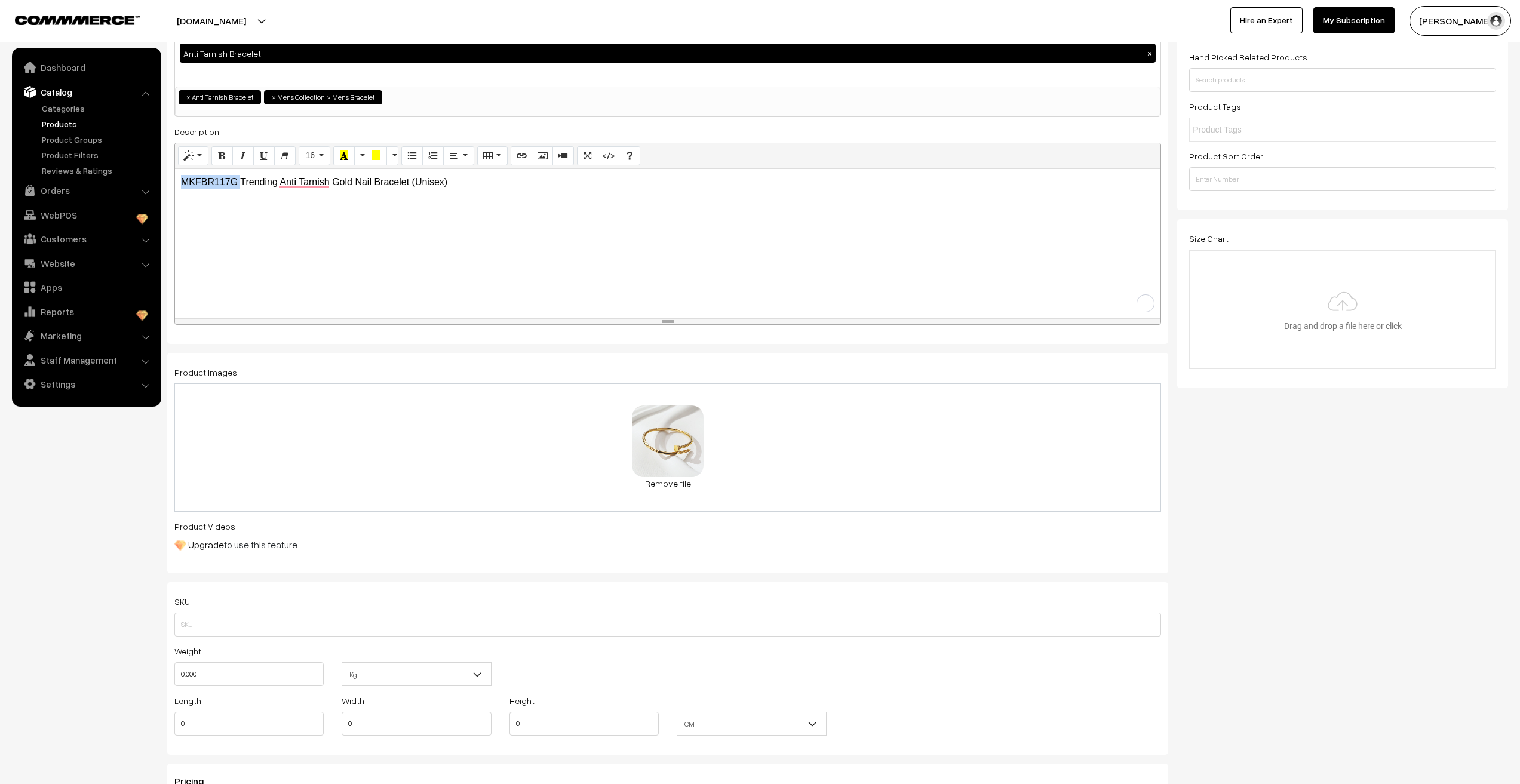
scroll to position [179, 0]
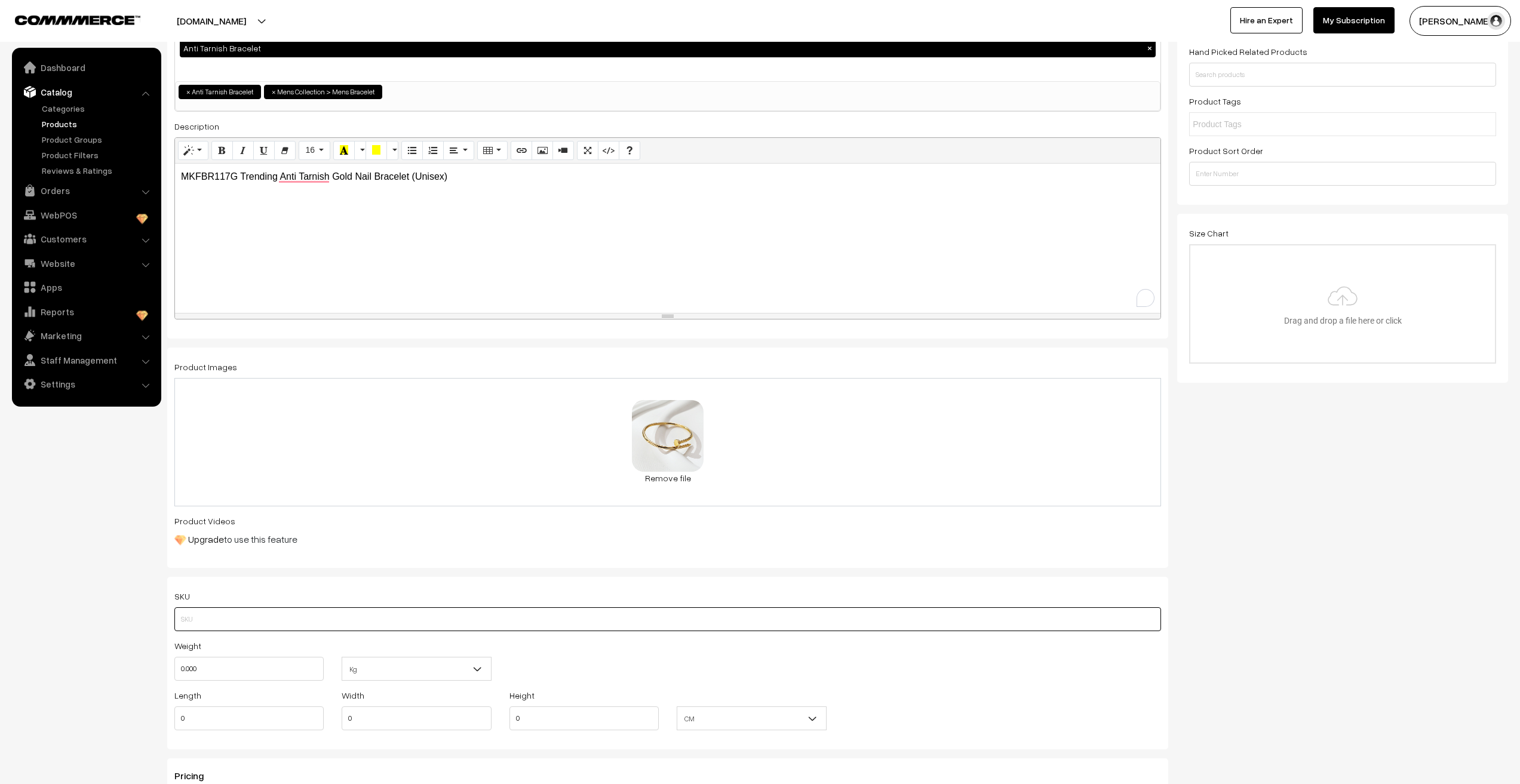
click at [236, 618] on input "text" at bounding box center [668, 619] width 987 height 24
paste input "MKFBR117G"
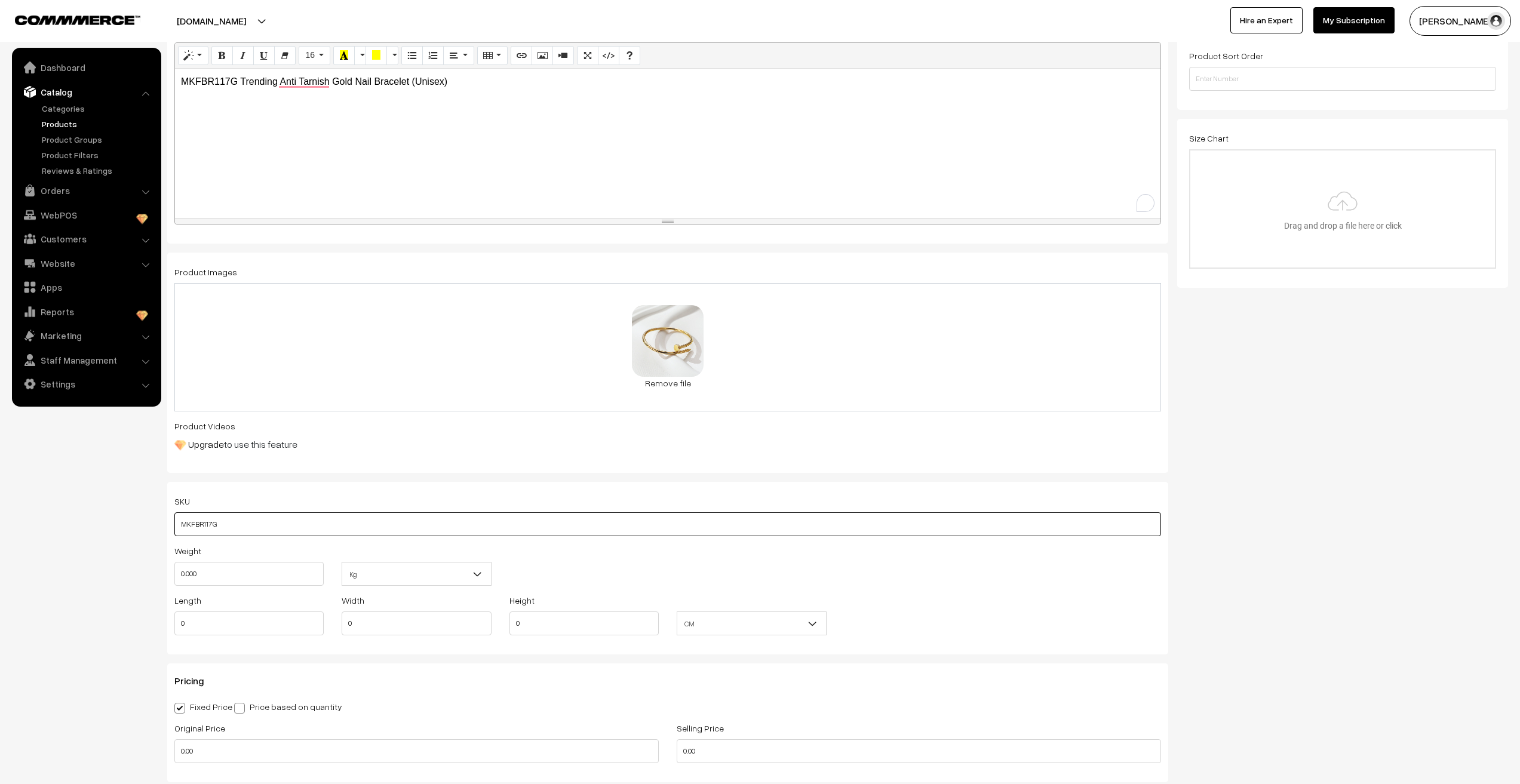
scroll to position [298, 0]
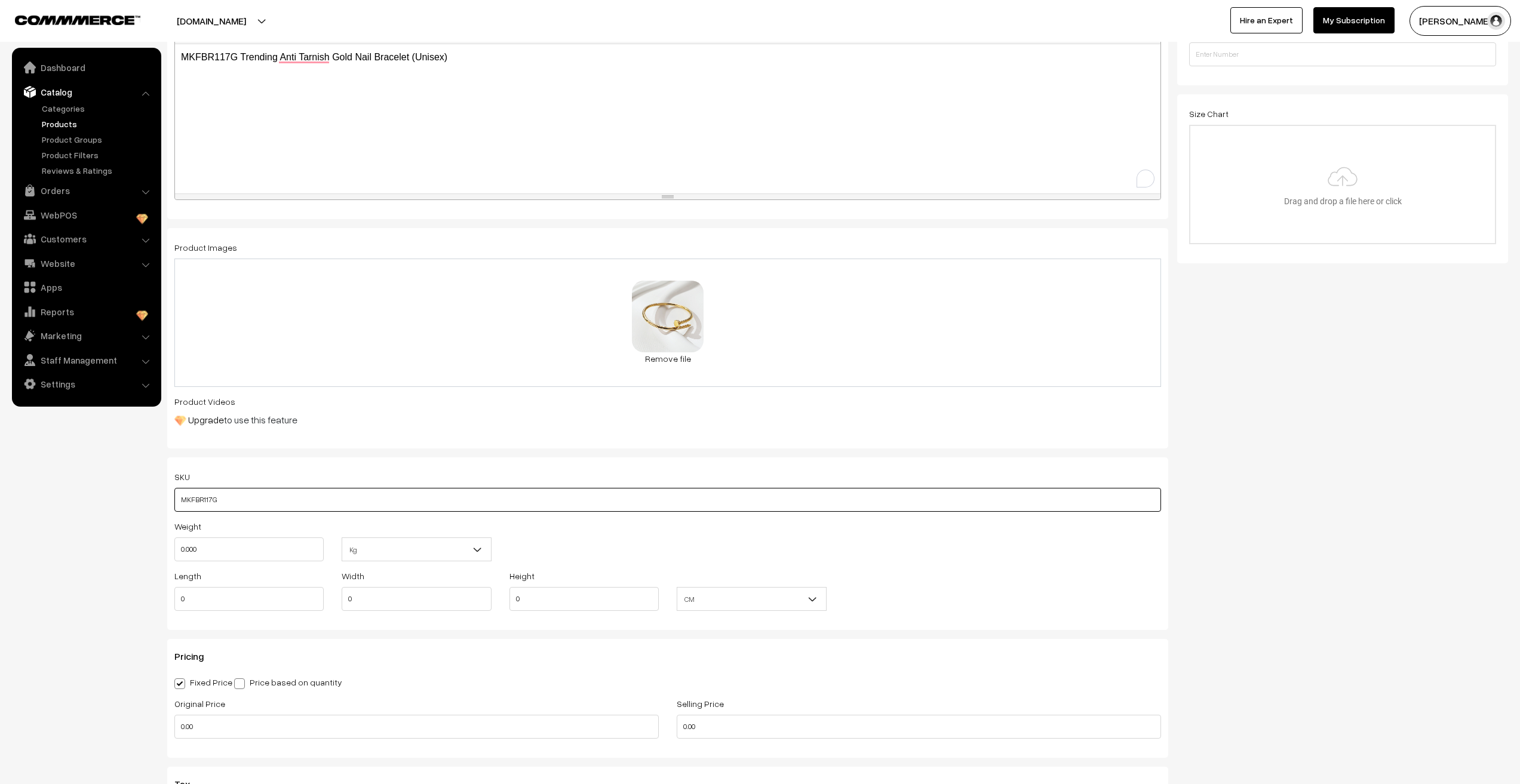
type input "MKFBR117G"
click at [214, 548] on input "0.000" at bounding box center [249, 549] width 150 height 24
type input "0.01"
click at [200, 593] on input "0" at bounding box center [249, 599] width 150 height 24
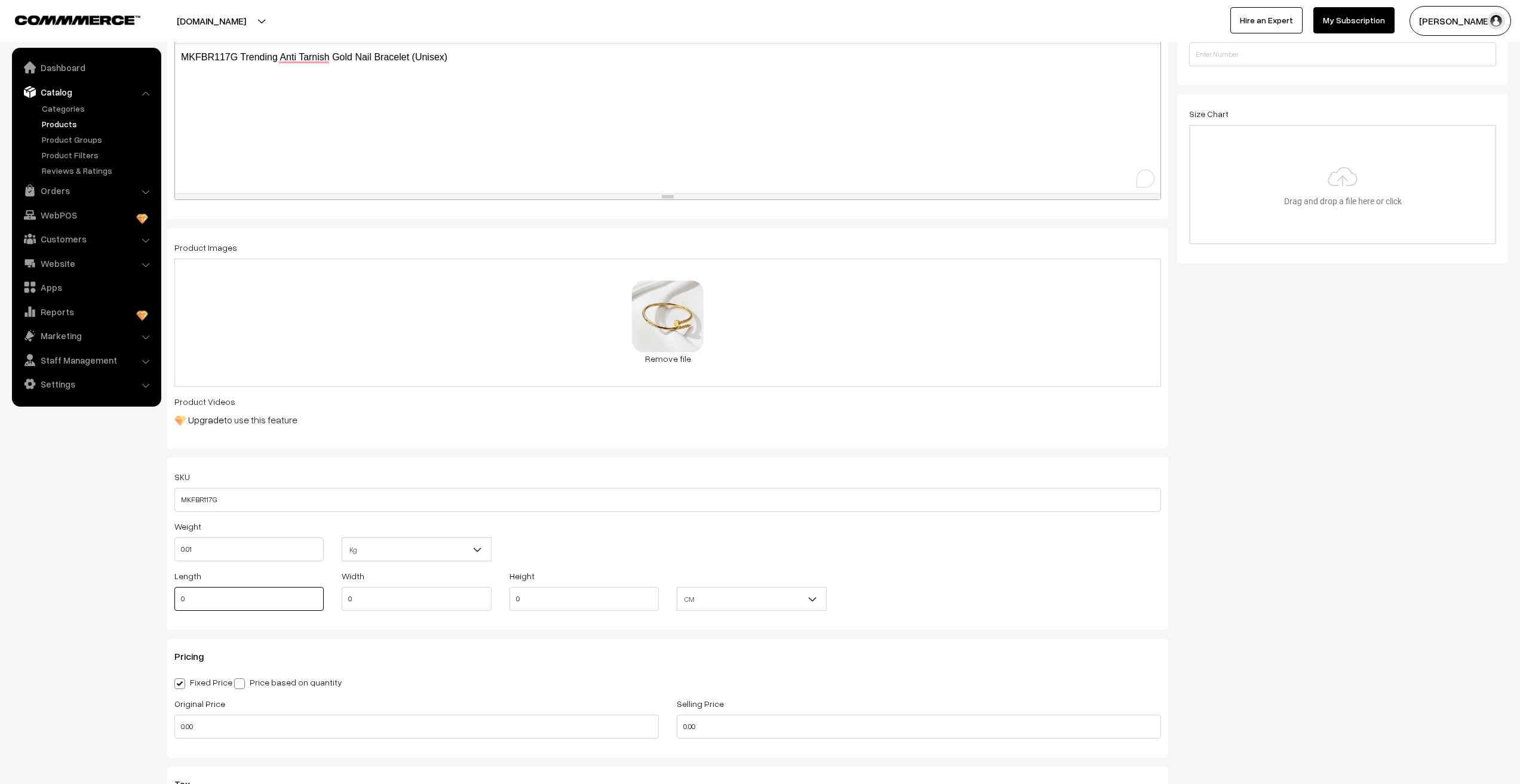
click at [200, 593] on input "0" at bounding box center [249, 599] width 150 height 24
type input "10"
type input "1"
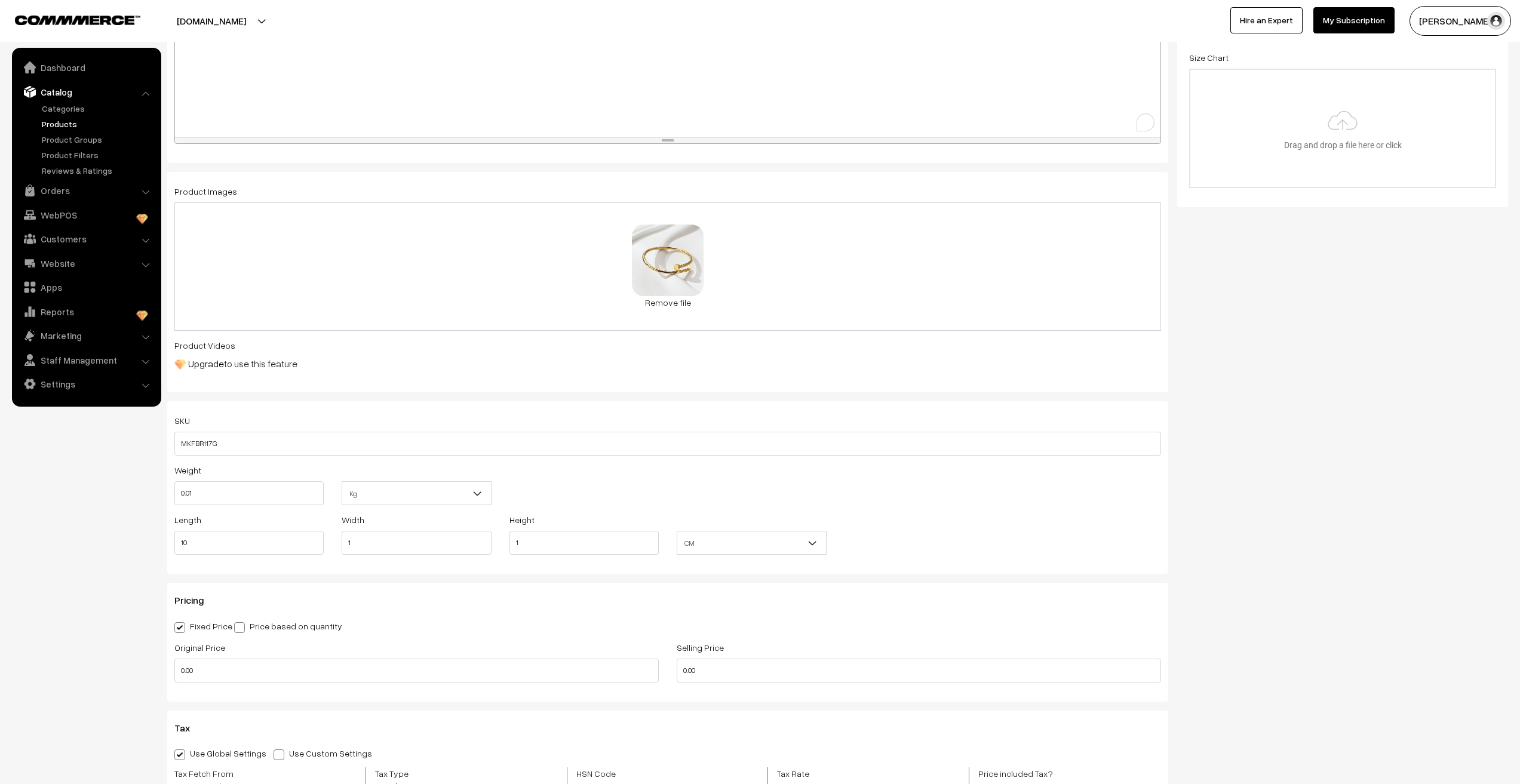
scroll to position [358, 0]
click at [189, 665] on input "0.00" at bounding box center [417, 667] width 485 height 24
type input "899"
type input "145"
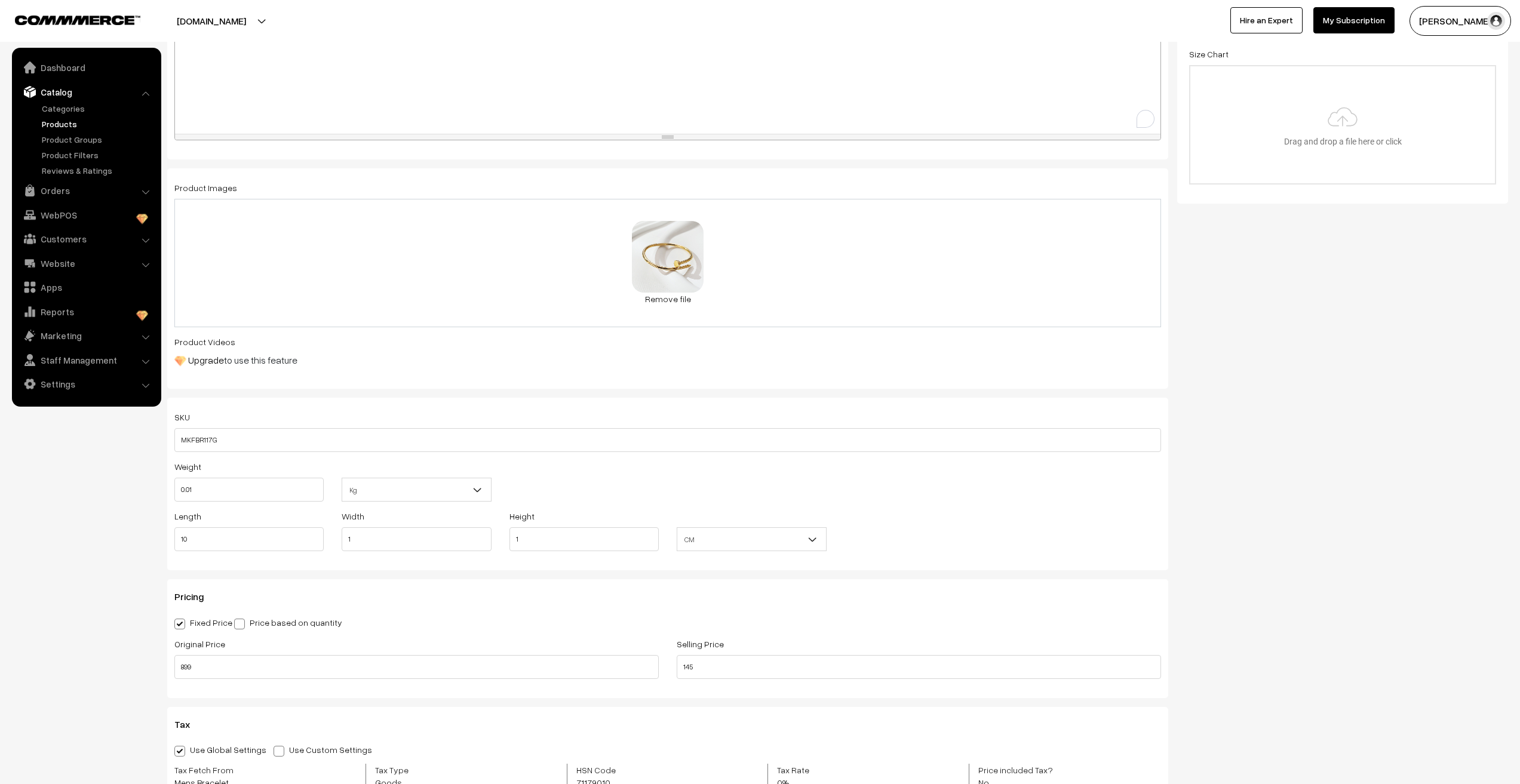
click at [79, 564] on nav "Dashboard Catalog" at bounding box center [81, 440] width 162 height 784
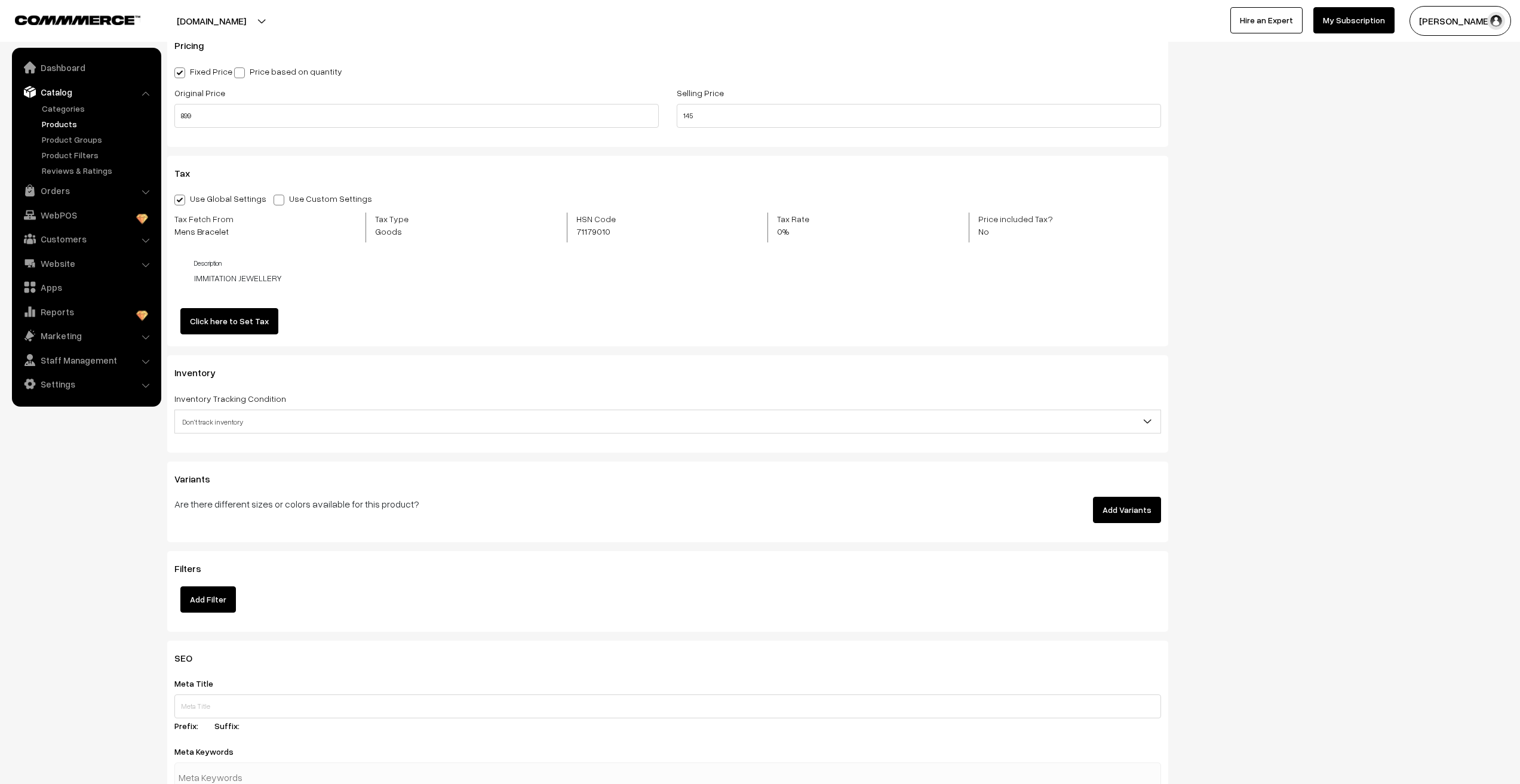
scroll to position [955, 0]
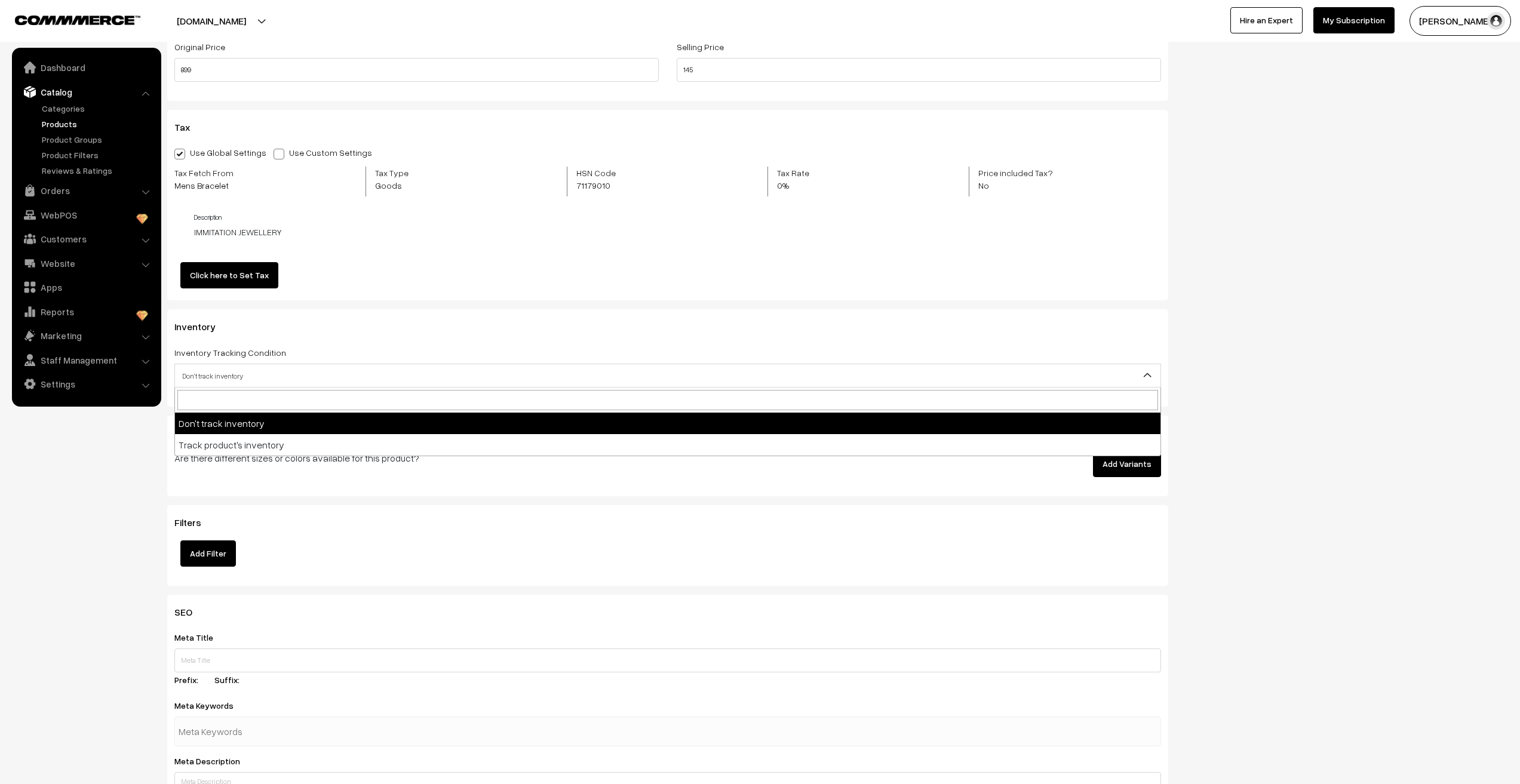
click at [199, 372] on span "Don't track inventory" at bounding box center [668, 376] width 985 height 21
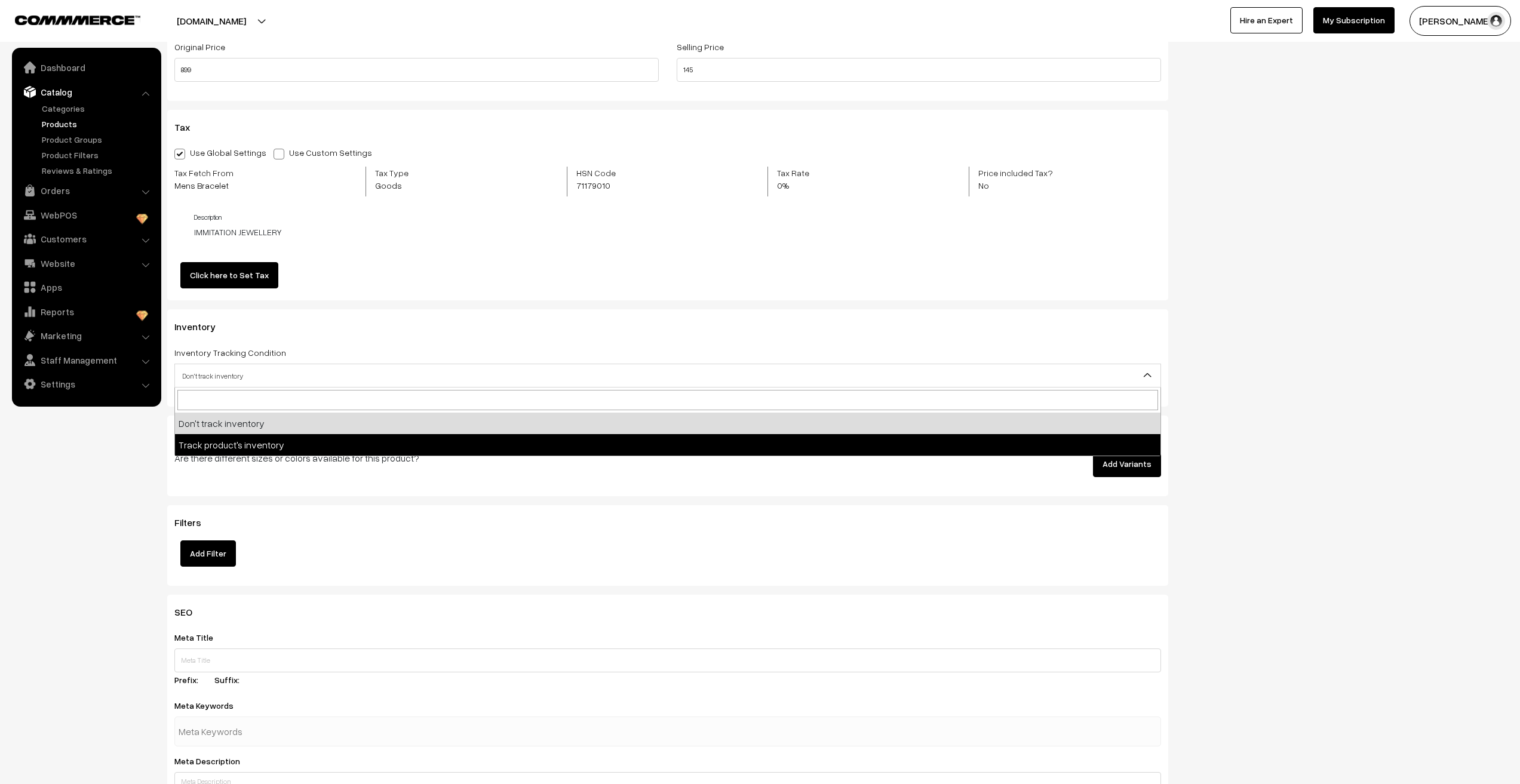
select select "2"
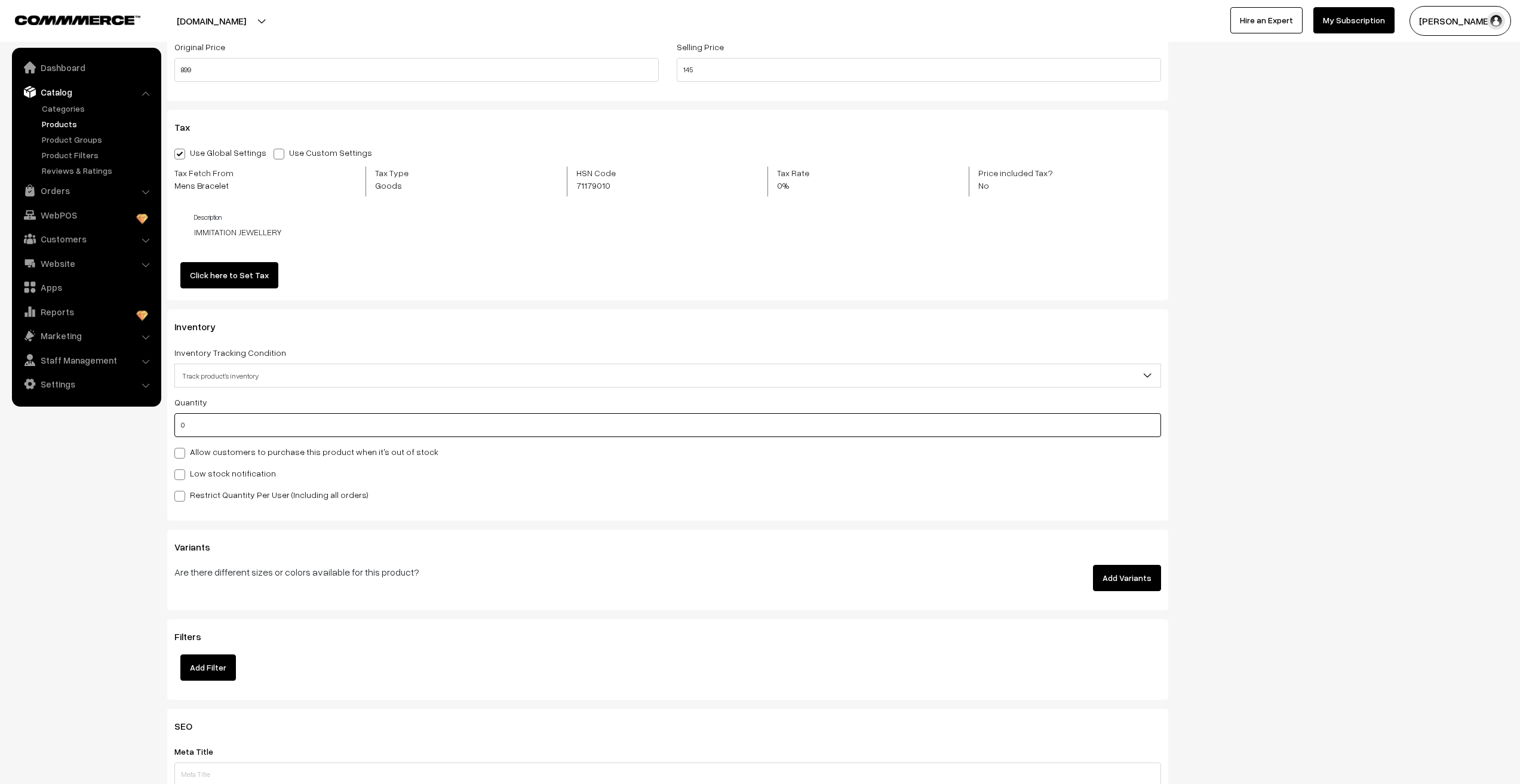
click at [190, 426] on input "0" at bounding box center [668, 425] width 987 height 24
type input "3366"
click at [98, 510] on nav "Dashboard Catalog" at bounding box center [81, 440] width 162 height 784
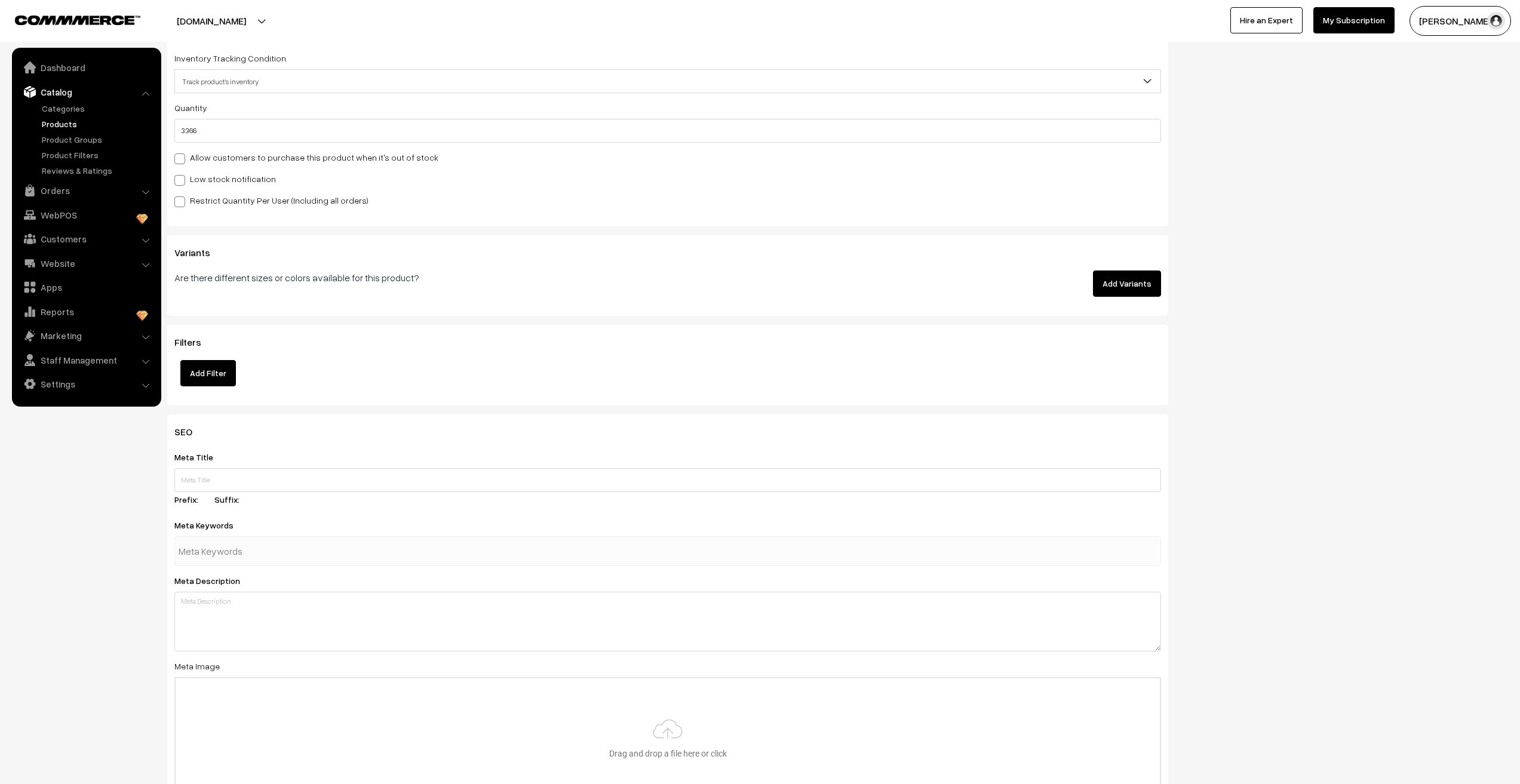
scroll to position [1254, 0]
click at [204, 480] on input "text" at bounding box center [668, 476] width 987 height 24
click at [194, 476] on input "NAIL BRACELET" at bounding box center [668, 476] width 987 height 24
type input "NAIL KADA BRACELET"
click at [244, 605] on textarea "To enrich screen reader interactions, please activate Accessibility in Grammarl…" at bounding box center [668, 617] width 987 height 59
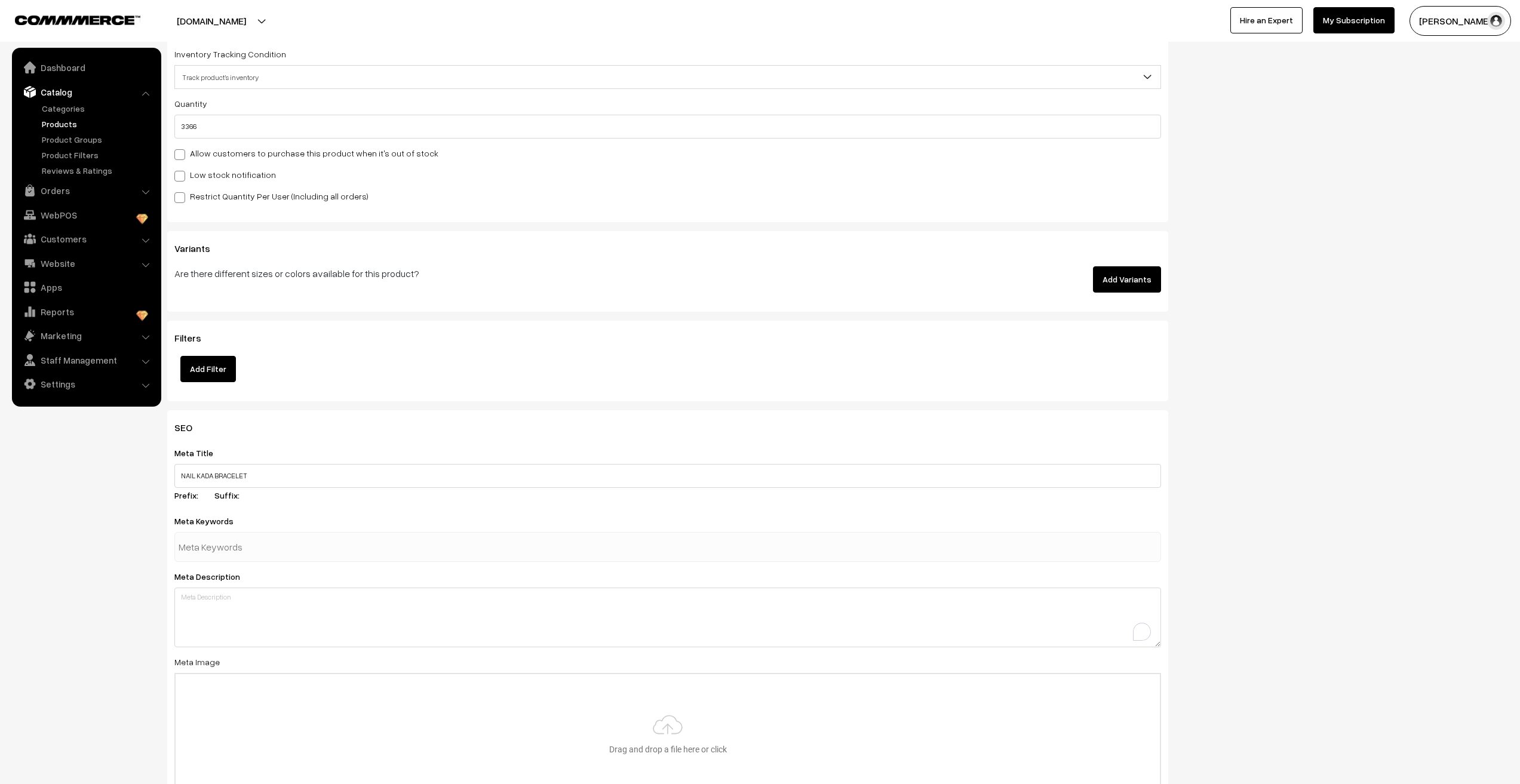
click at [253, 555] on input "text" at bounding box center [241, 547] width 124 height 24
paste input "NAIL KADA BRACELET"
type input "NAIL KADA BRACELET"
click at [245, 627] on textarea "To enrich screen reader interactions, please activate Accessibility in Grammarl…" at bounding box center [668, 617] width 987 height 59
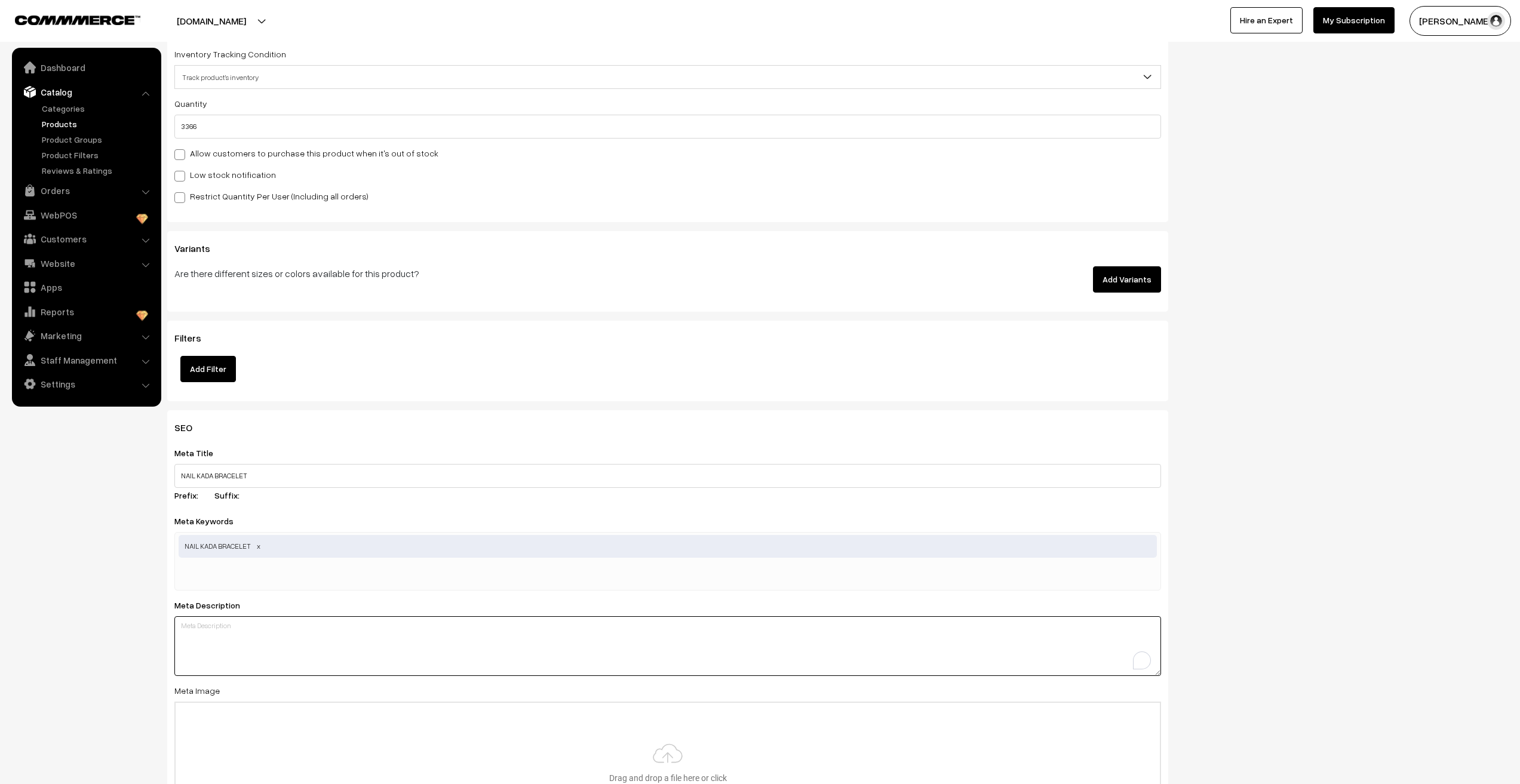
paste textarea "NAIL KADA BRACELET"
type textarea "NAIL KADA BRACELET"
click at [276, 548] on span "NAIL KADA BRACELET" at bounding box center [668, 546] width 979 height 23
type input "ANTI TARNISH KADA"
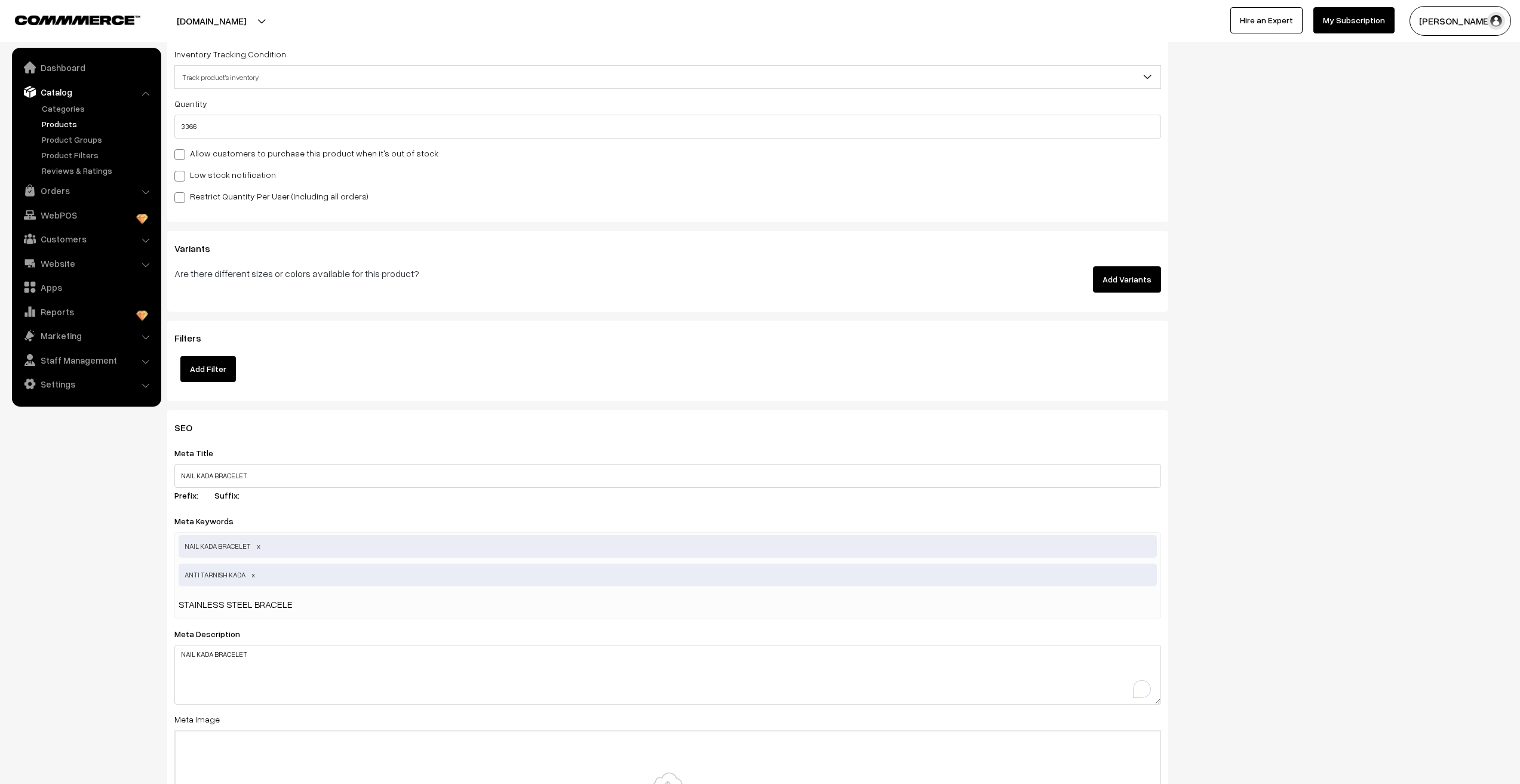
type input "STAINLESS STEEL BRACELET"
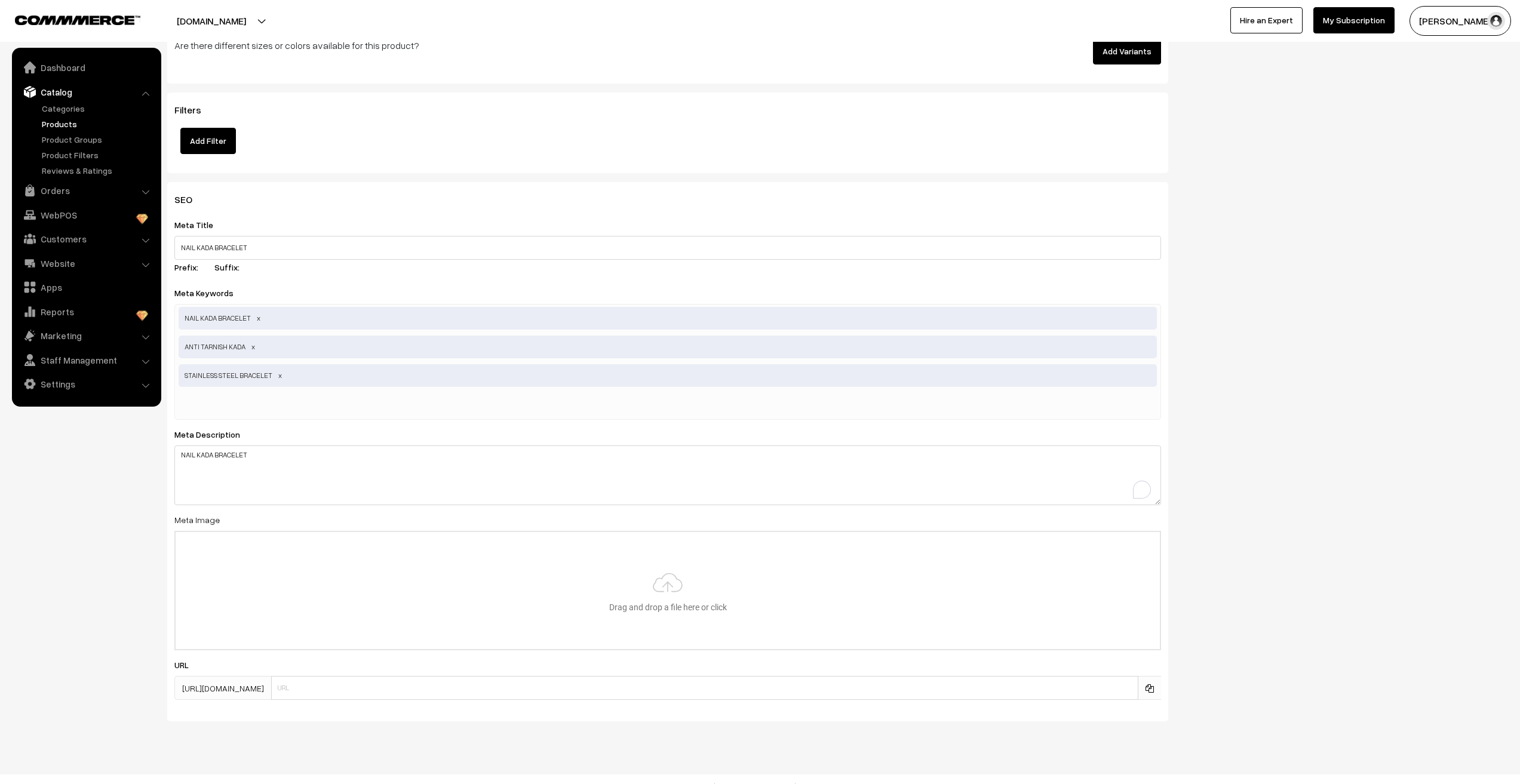
scroll to position [1497, 0]
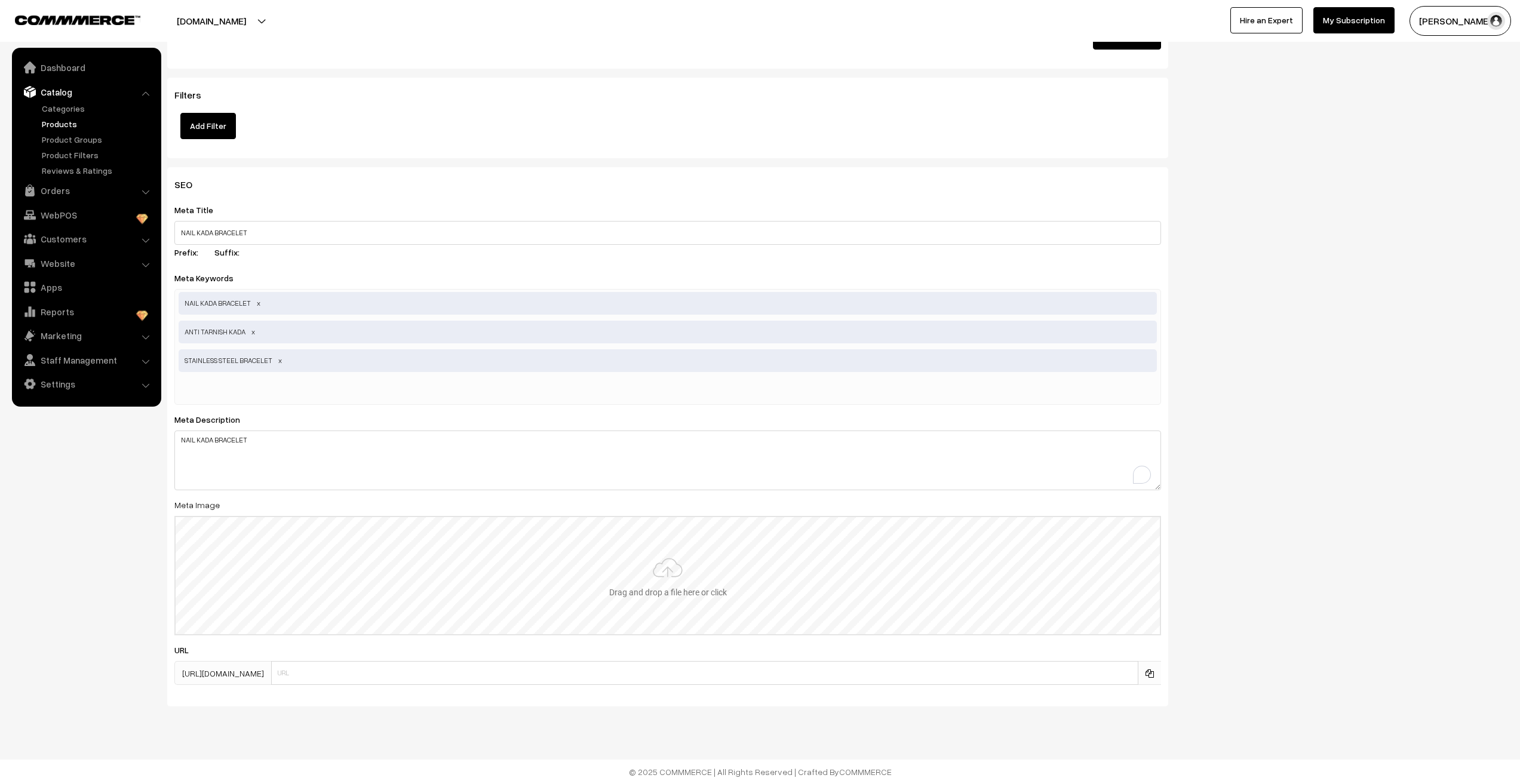
click at [673, 588] on input "file" at bounding box center [668, 575] width 985 height 117
type input "C:\fakepath\MKFBR117D-G-3.JPG"
click at [1250, 570] on div "SEO Meta Title NAIL KADA BRACELET Prefix: Suffix: Meta Keywords NAIL KADA BRACE…" at bounding box center [838, 441] width 1359 height 548
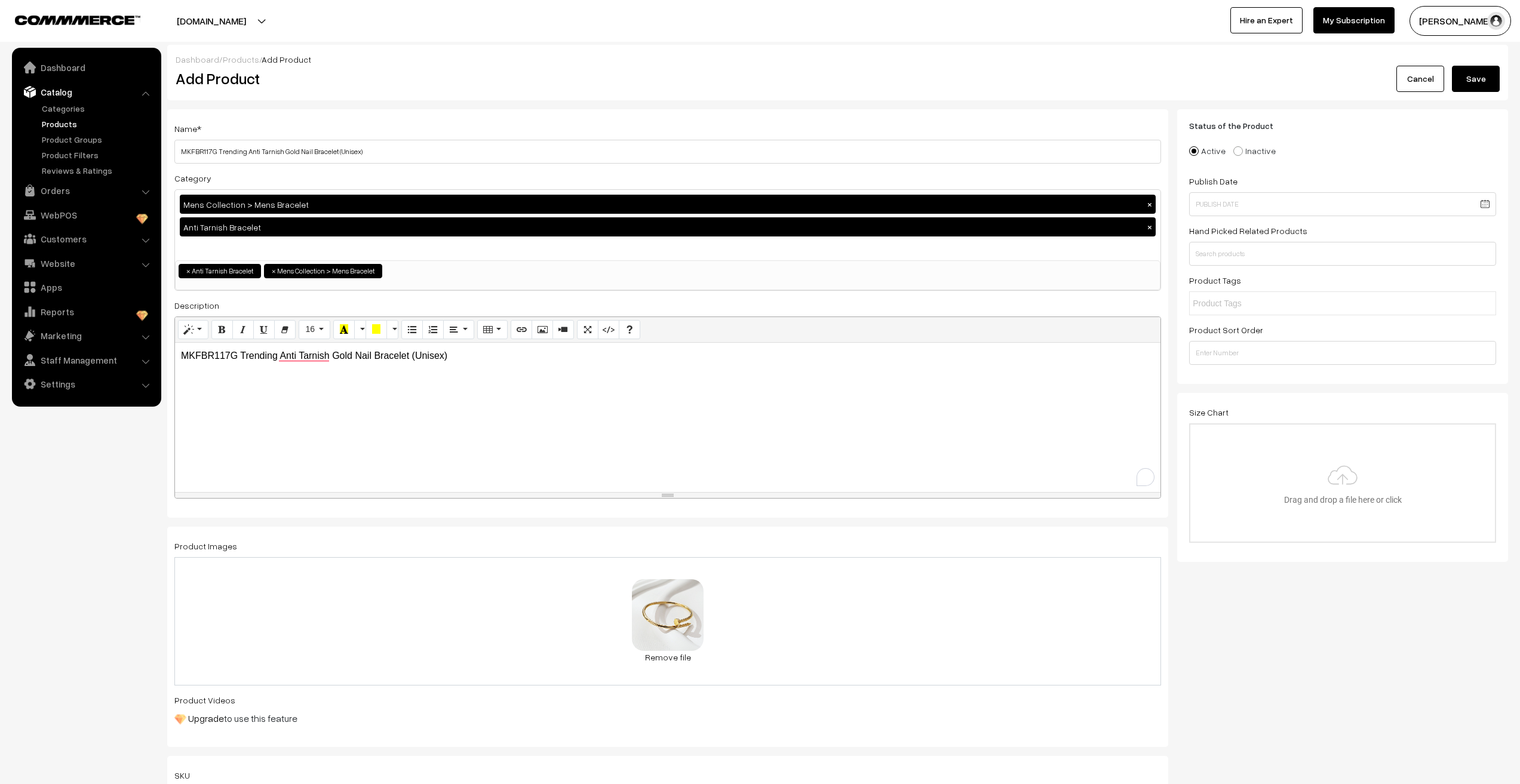
click at [1471, 89] on button "Save" at bounding box center [1476, 78] width 48 height 26
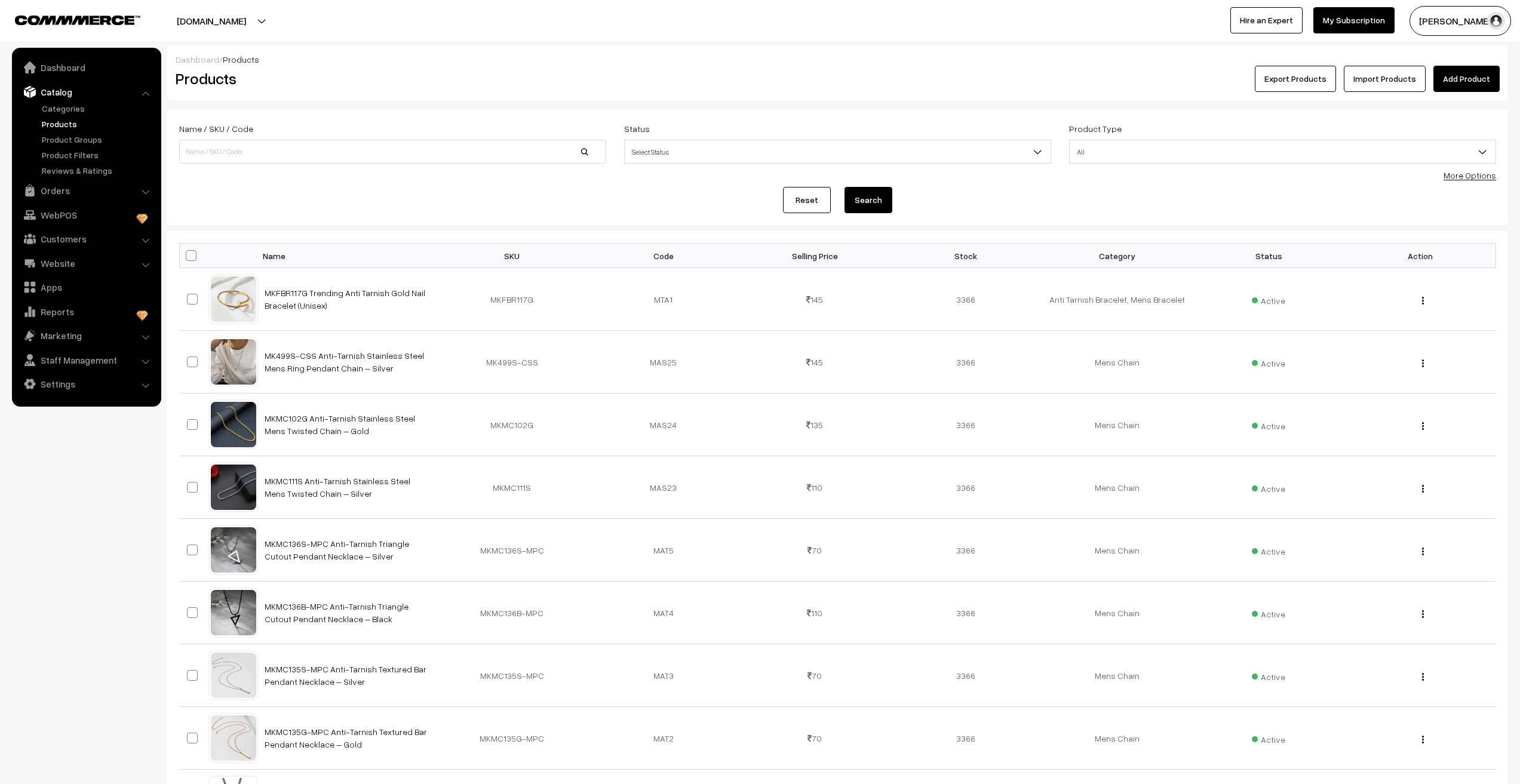
click at [1471, 77] on link "Add Product" at bounding box center [1467, 78] width 66 height 26
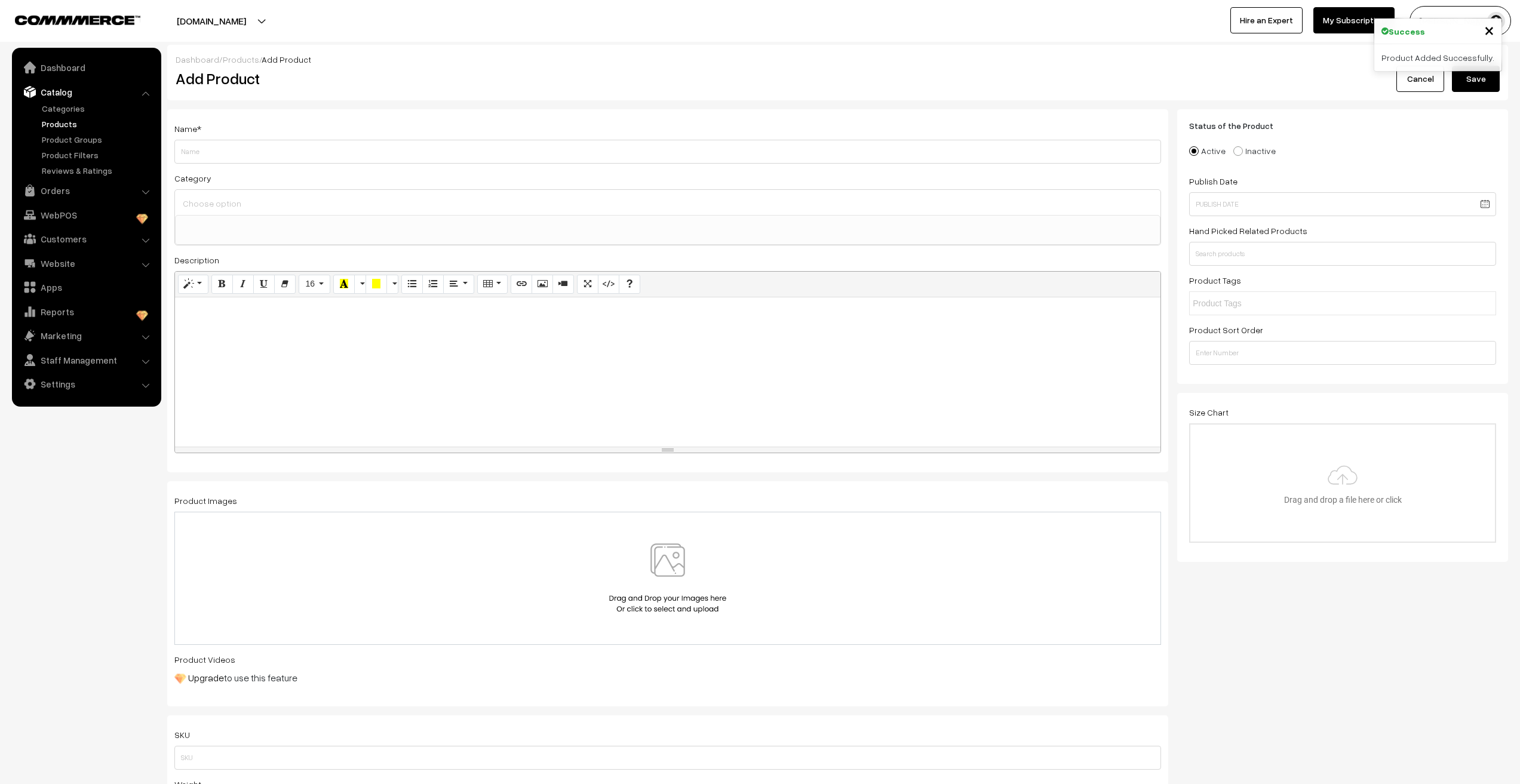
select select
paste input "MKFBR117G Trending Anti Tarnish Gold Nail Bracelet (Unisex)"
click at [215, 155] on input "MKFBR117G Trending Anti Tarnish Gold Nail Bracelet (Unisex)" at bounding box center [668, 151] width 987 height 24
click at [284, 151] on input "MKFBR117S Trending Anti Tarnish Gold Nail Bracelet (Unisex)" at bounding box center [668, 151] width 987 height 24
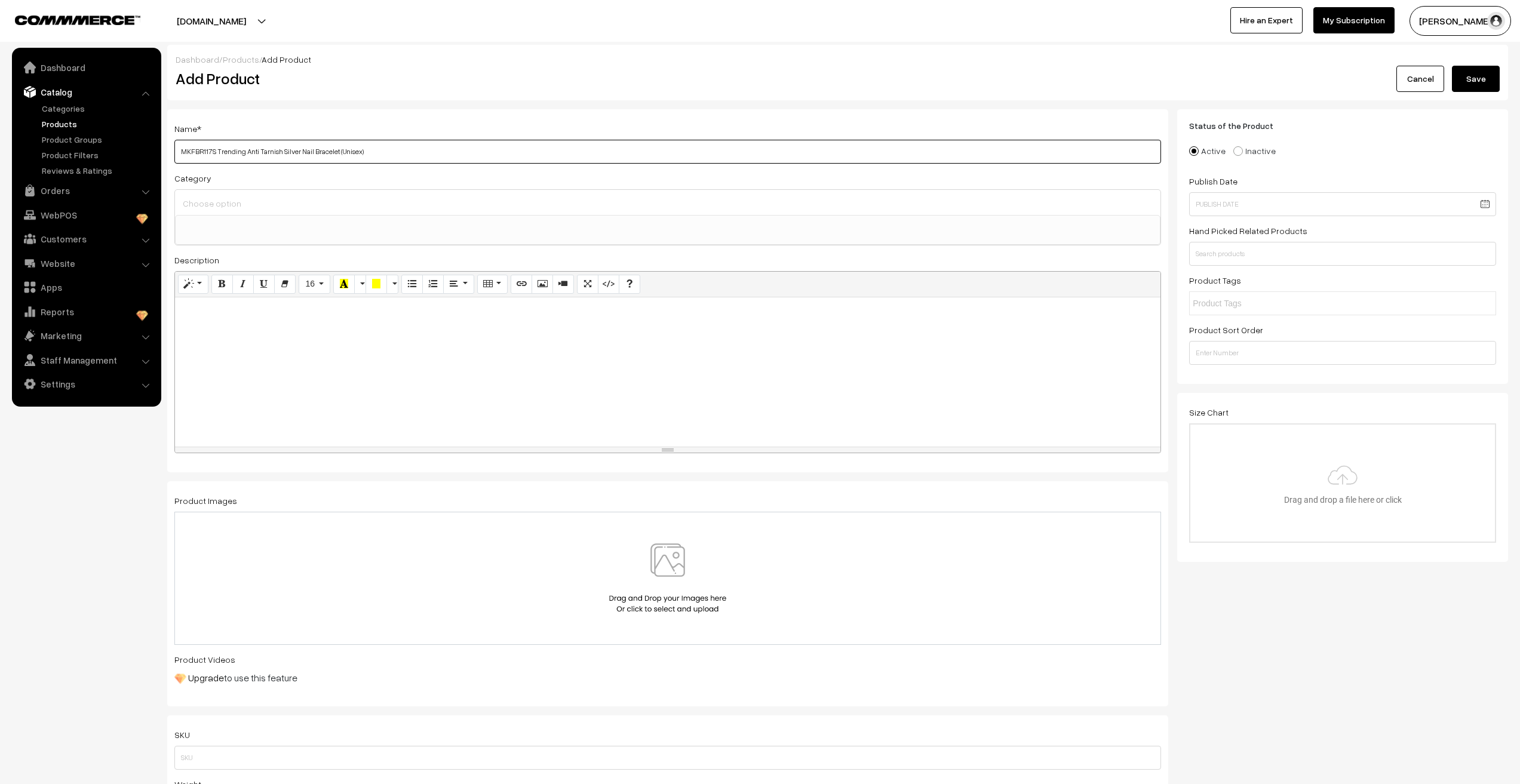
type input "MKFBR117S Trending Anti Tarnish Silver Nail Bracelet (Unisex)"
click at [295, 213] on div at bounding box center [668, 203] width 985 height 25
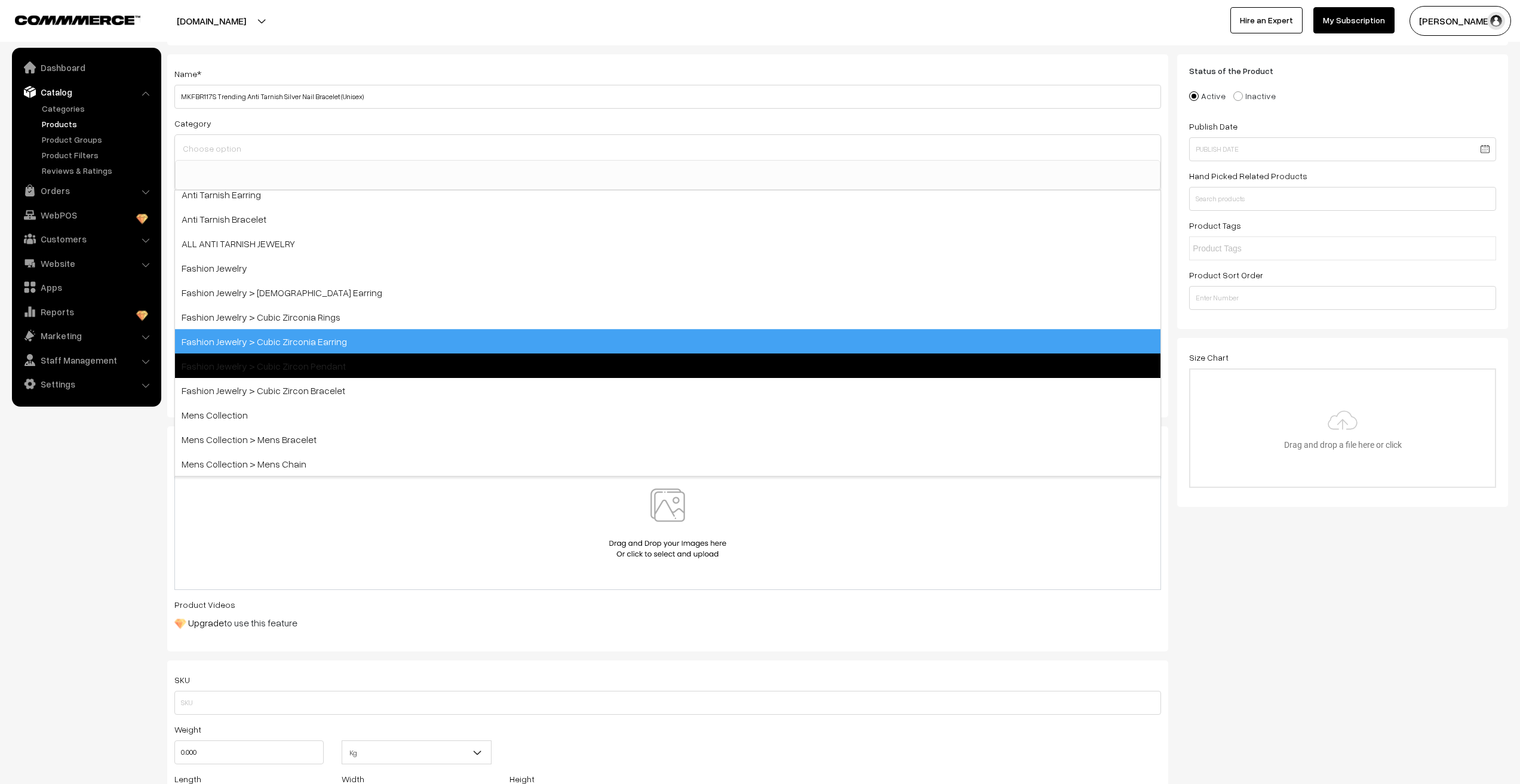
scroll to position [59, 0]
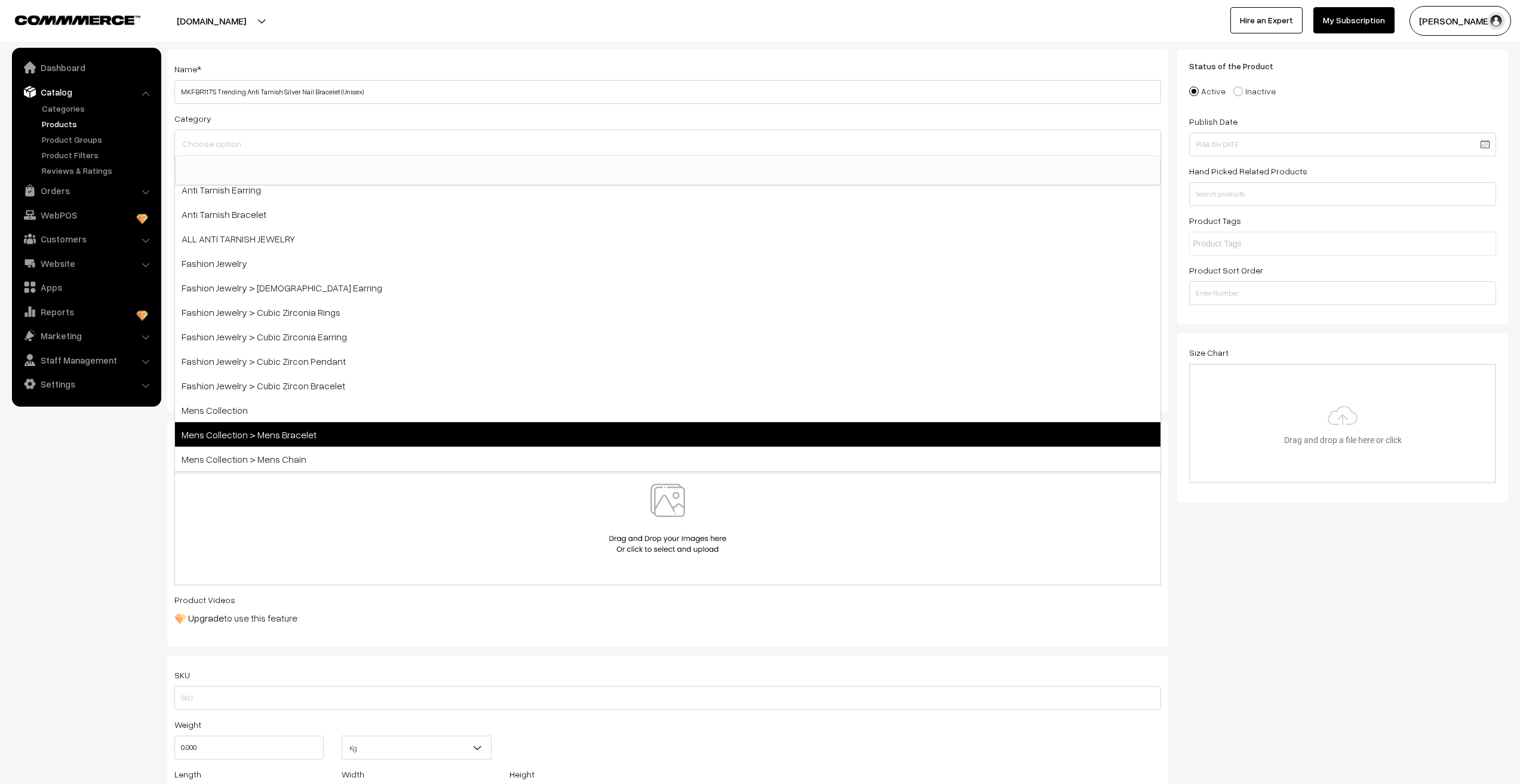
click at [292, 428] on span "Mens Collection > Mens Bracelet" at bounding box center [668, 434] width 985 height 25
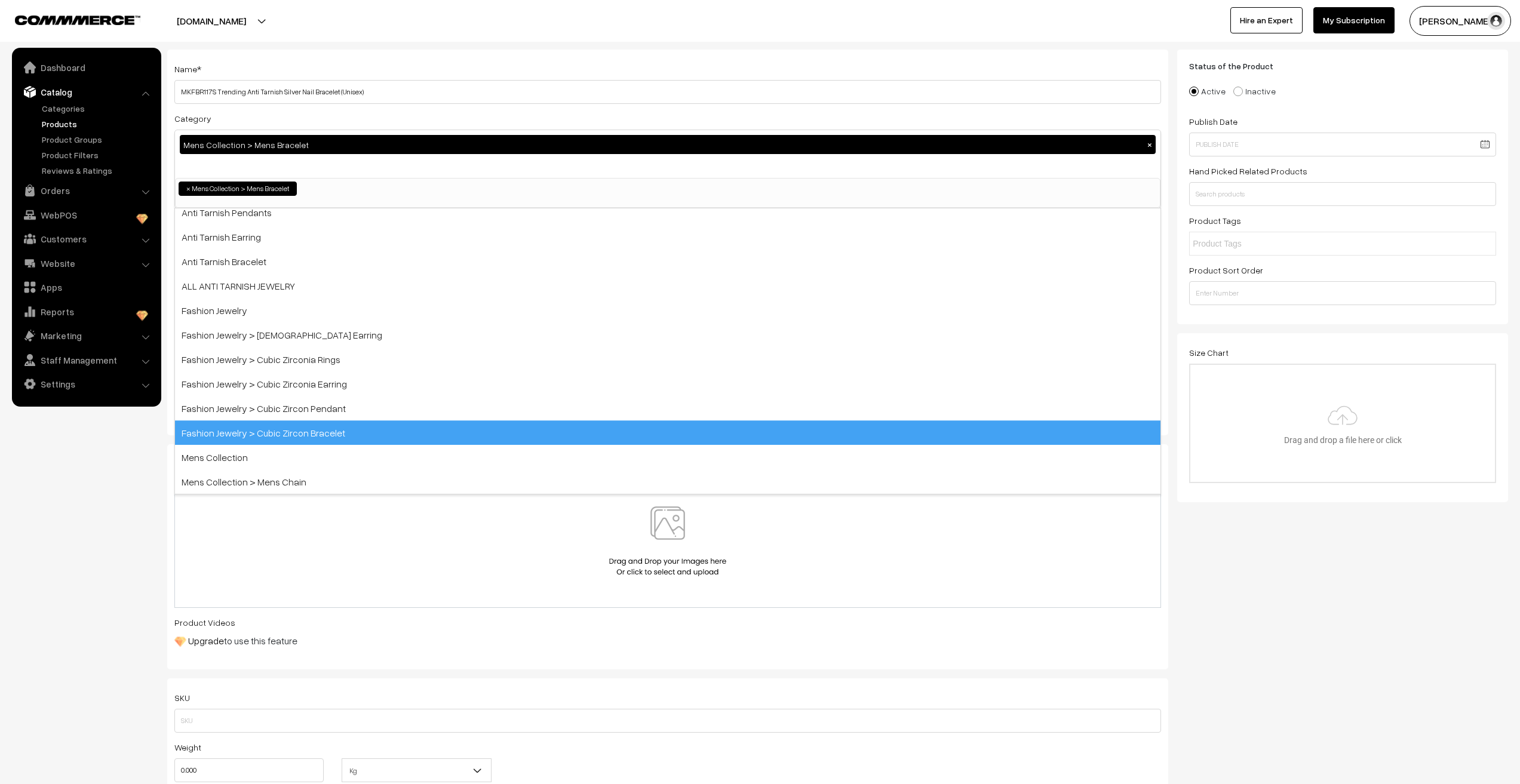
scroll to position [101, 0]
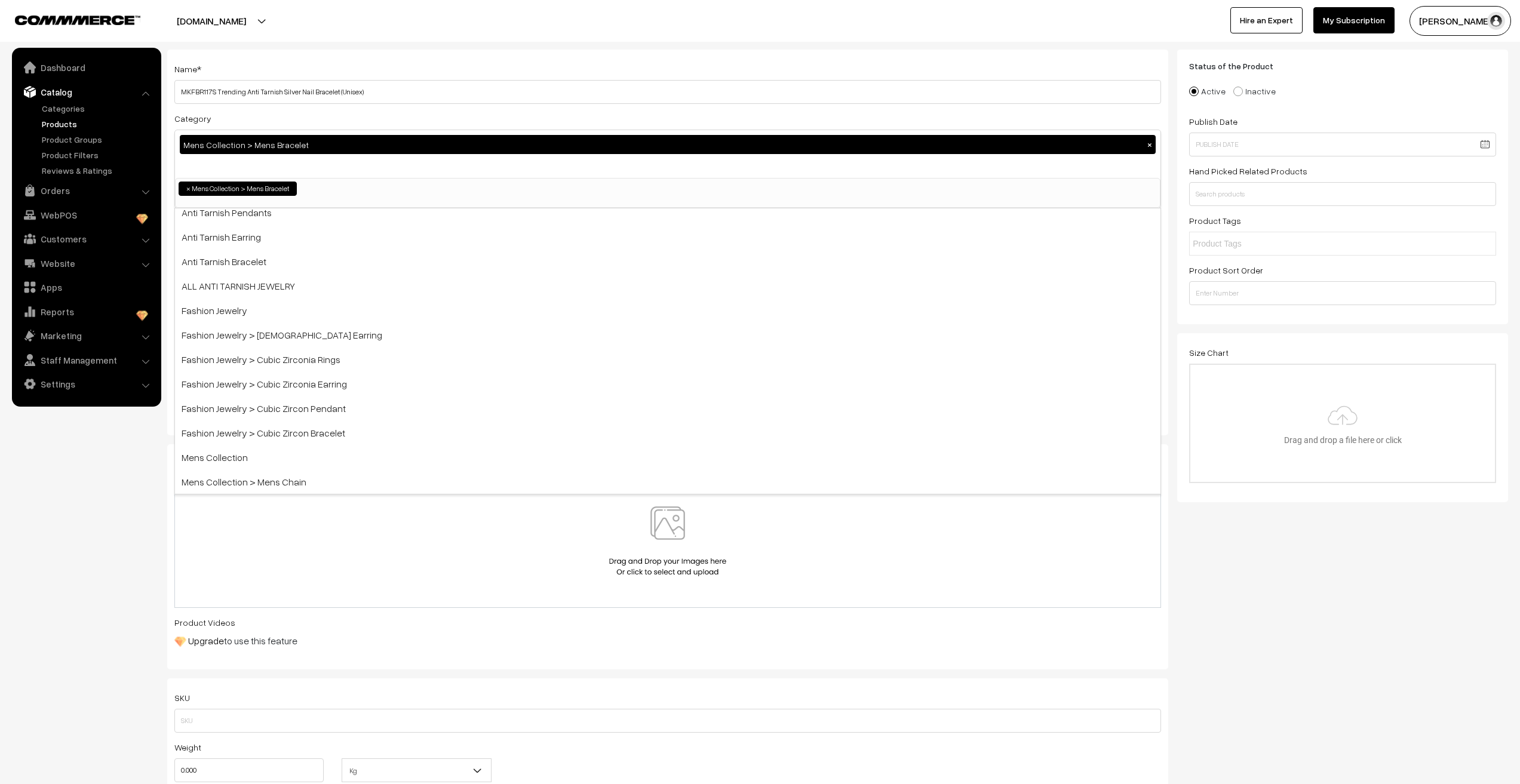
click at [326, 169] on div "Mens Collection > Mens Bracelet ×" at bounding box center [668, 154] width 985 height 48
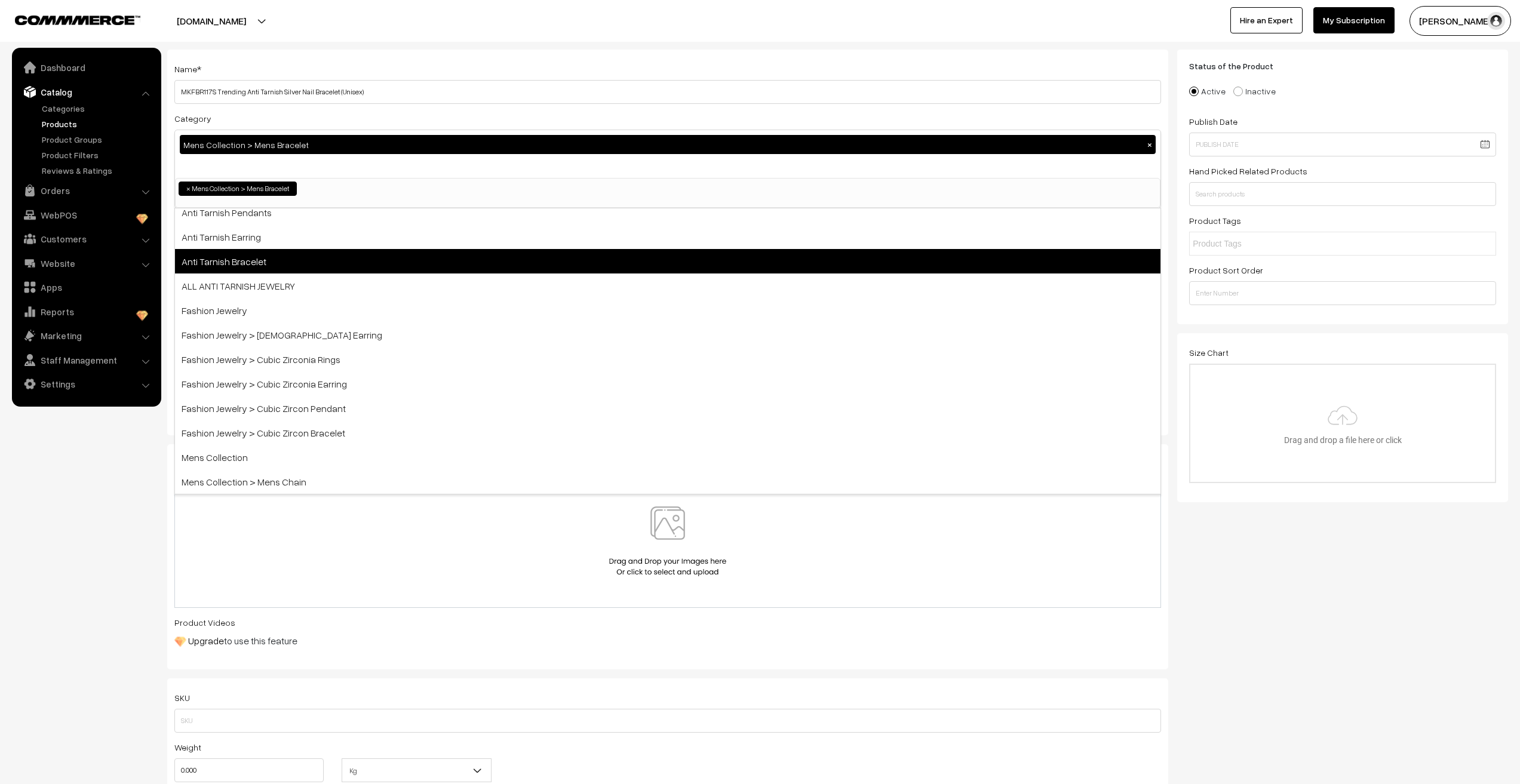
click at [228, 264] on span "Anti Tarnish Bracelet" at bounding box center [668, 261] width 985 height 25
select select "7"
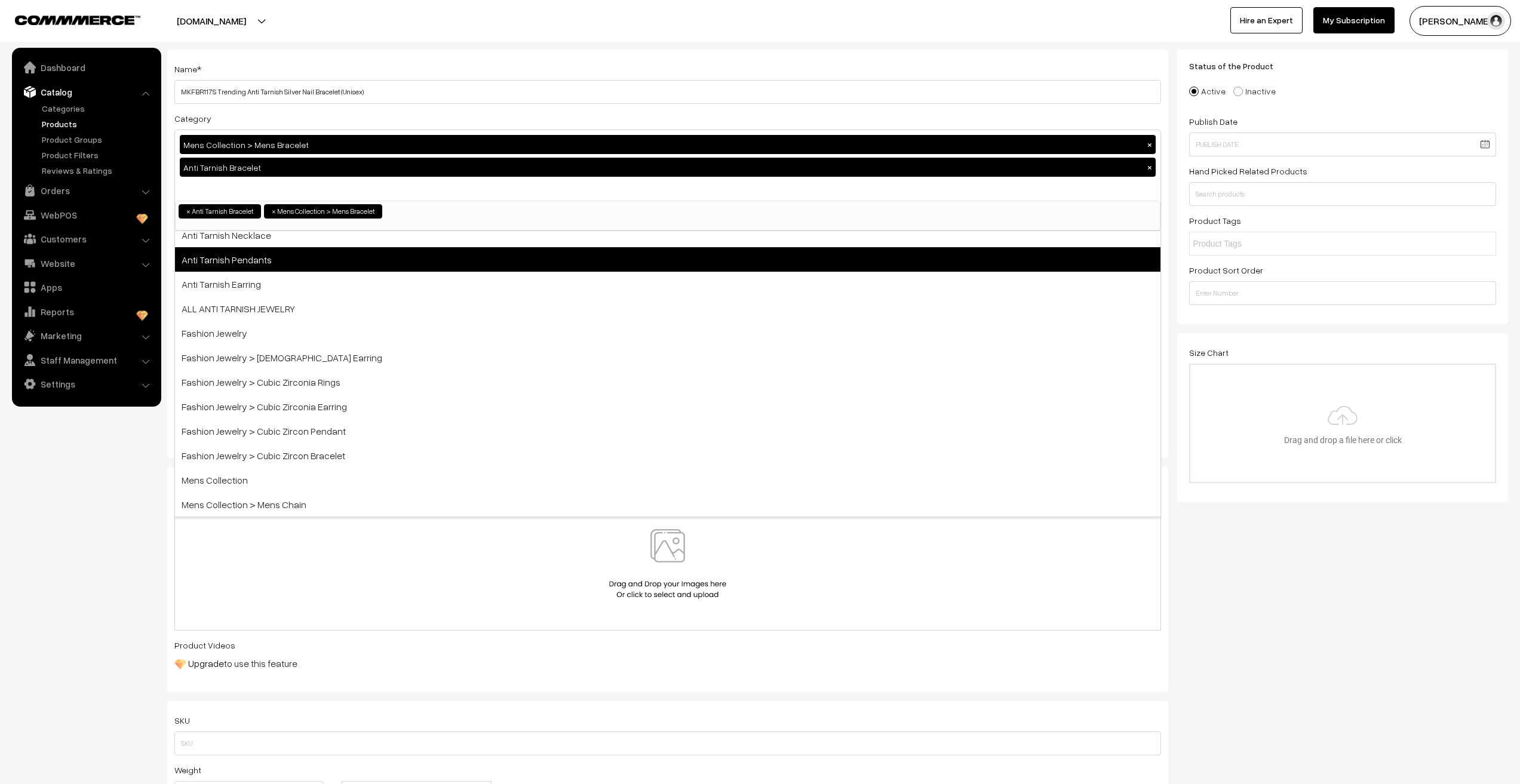
scroll to position [33, 0]
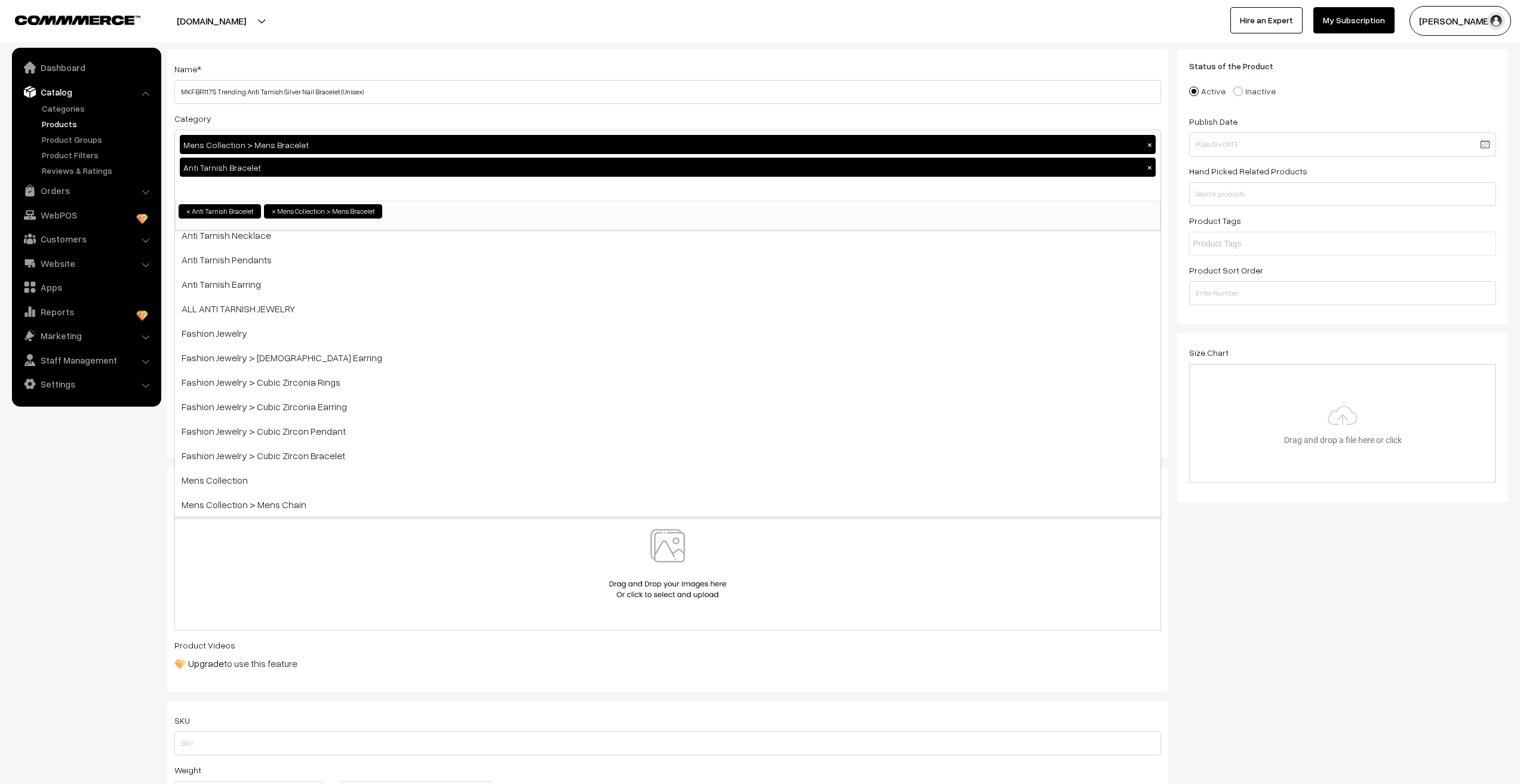
click at [41, 519] on nav "Dashboard Catalog" at bounding box center [81, 440] width 162 height 784
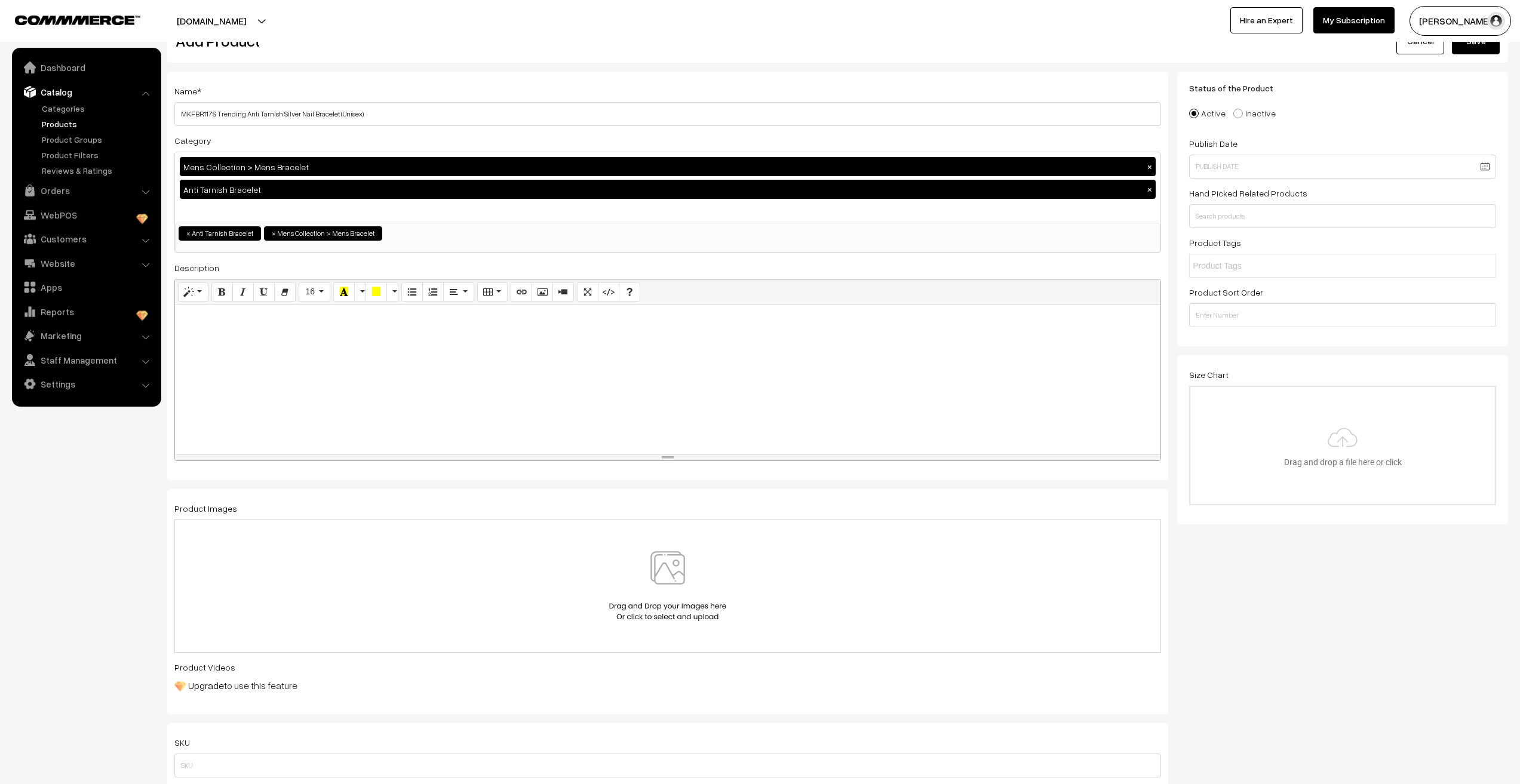
scroll to position [0, 0]
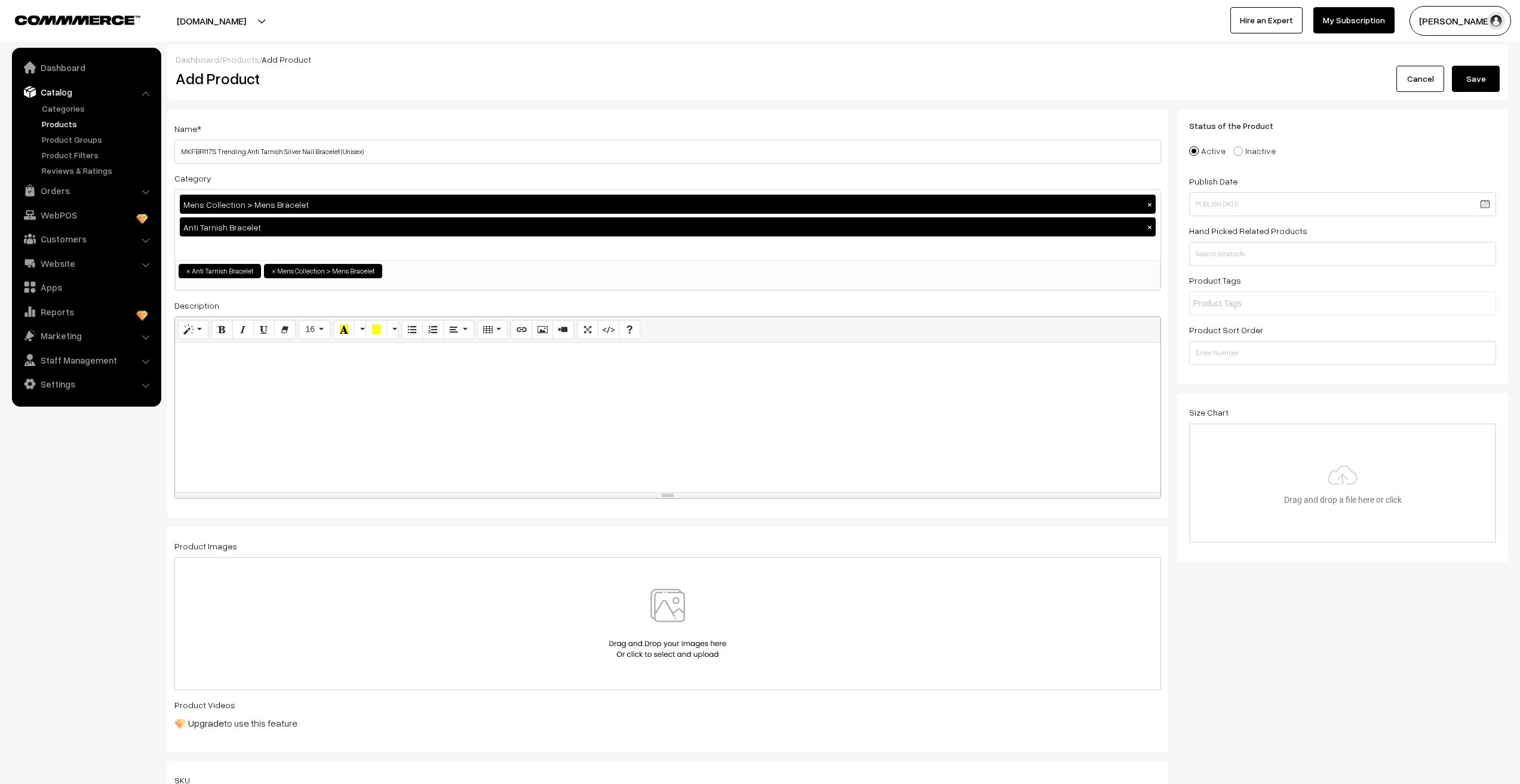
click at [294, 446] on div at bounding box center [668, 418] width 985 height 149
click at [385, 160] on input "MKFBR117S Trending Anti Tarnish Silver Nail Bracelet (Unisex)" at bounding box center [668, 151] width 987 height 24
click at [284, 379] on div "To enrich screen reader interactions, please activate Accessibility in Grammarl…" at bounding box center [668, 418] width 985 height 149
paste div "To enrich screen reader interactions, please activate Accessibility in Grammarl…"
click at [662, 606] on img at bounding box center [668, 623] width 123 height 70
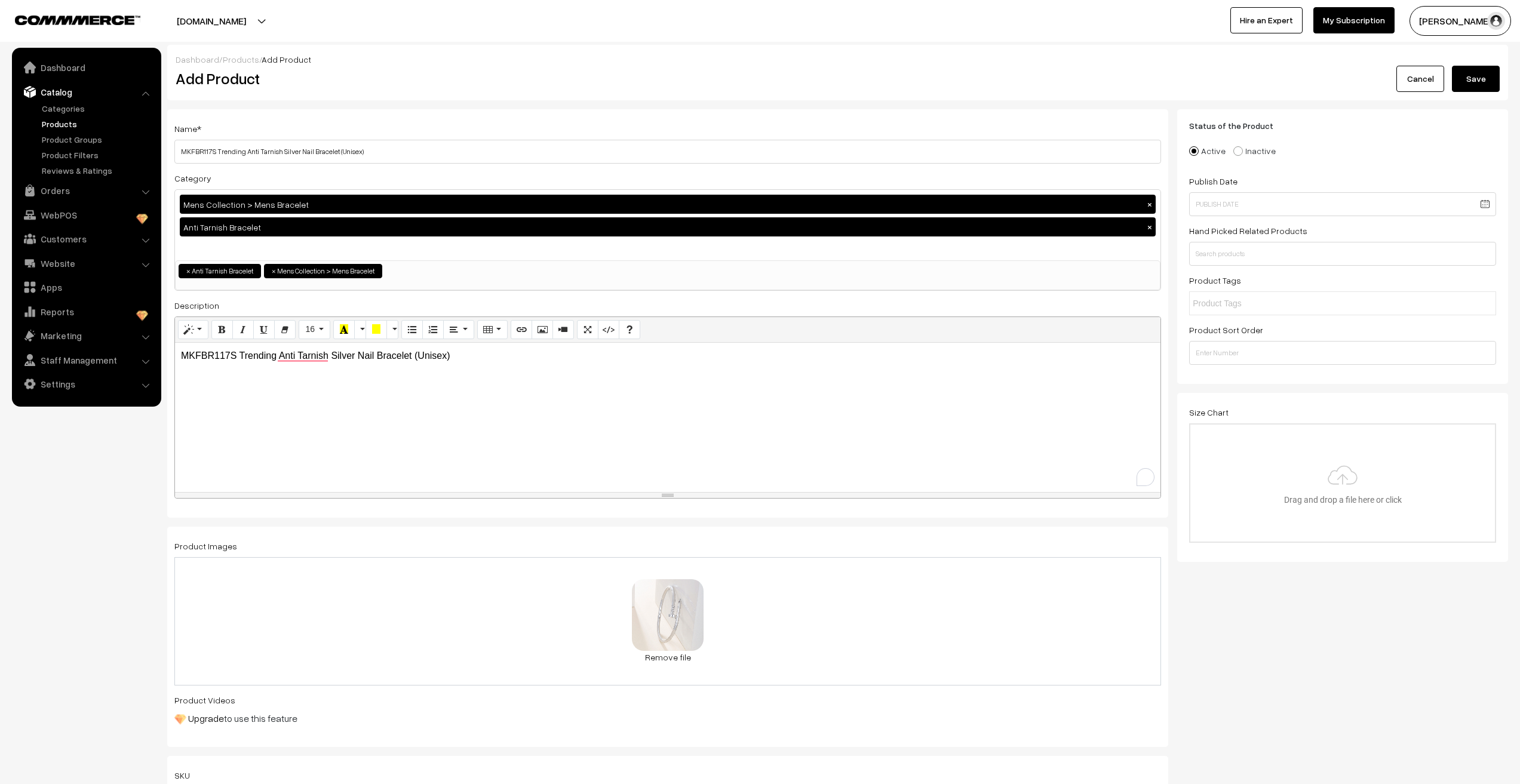
click at [104, 554] on nav "Dashboard Catalog" at bounding box center [81, 440] width 162 height 784
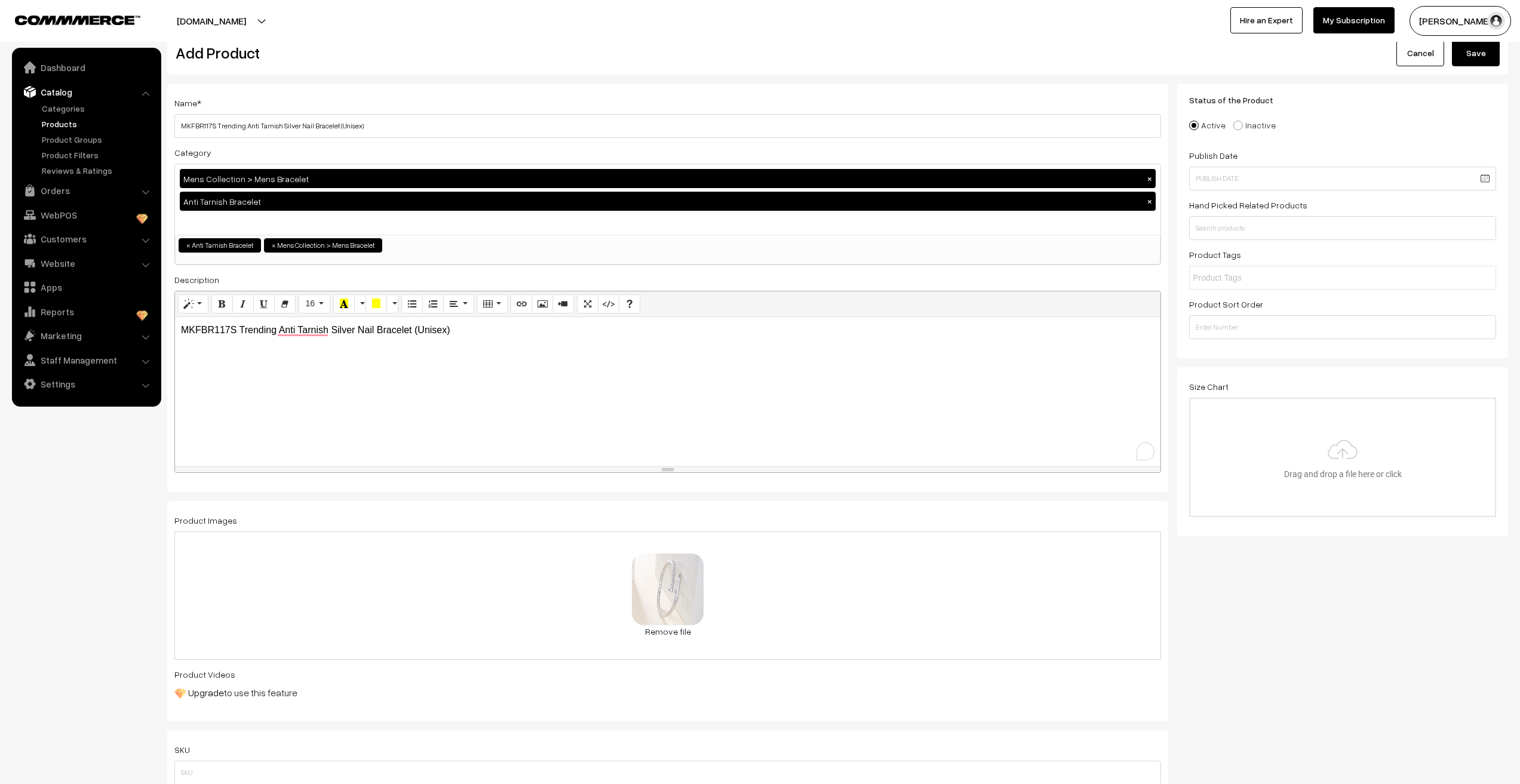
scroll to position [179, 0]
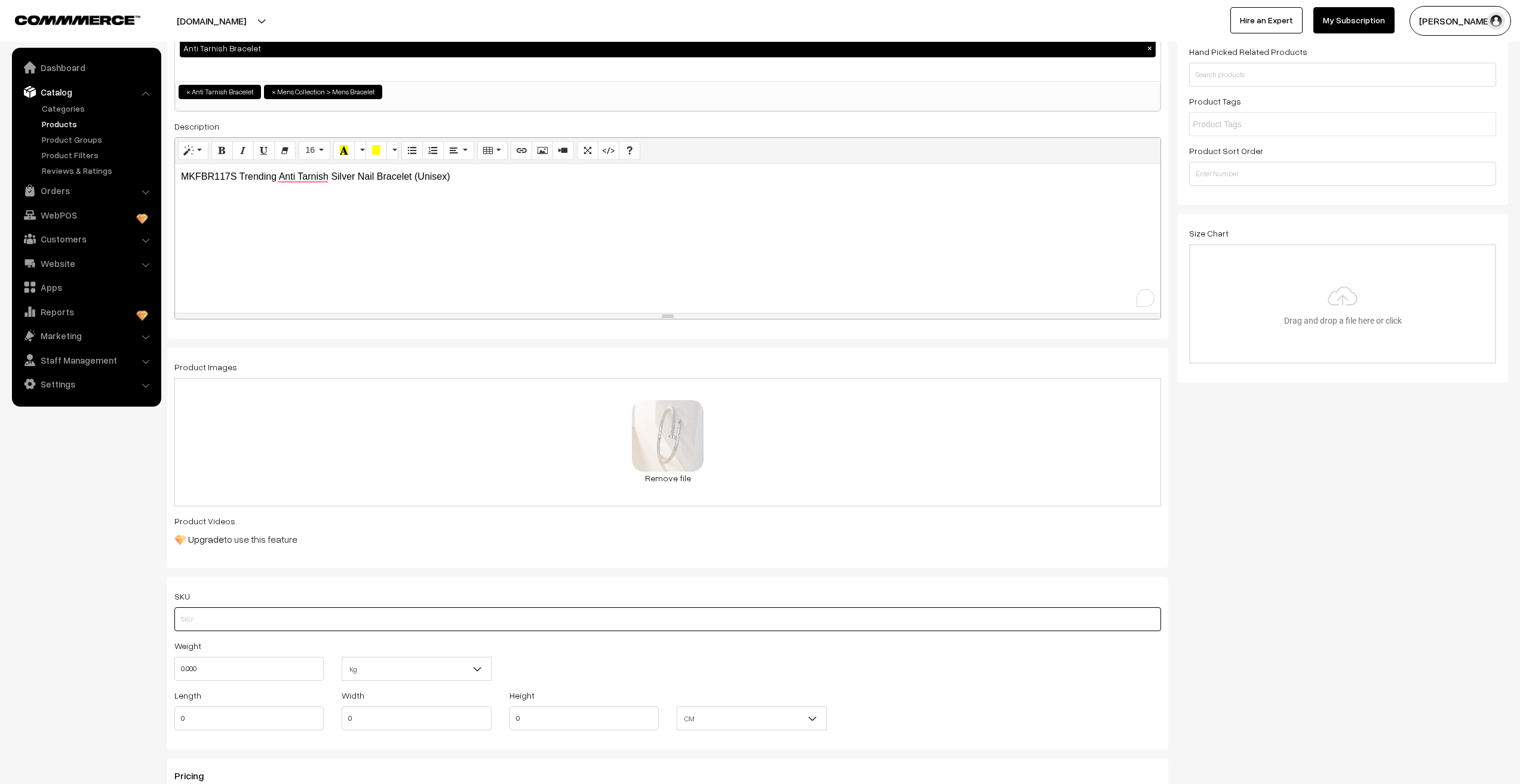
click at [200, 623] on input "text" at bounding box center [668, 619] width 987 height 24
click at [202, 179] on p "MKFBR117S Trending Anti Tarnish Silver Nail Bracelet (Unisex)" at bounding box center [668, 176] width 974 height 14
copy p "MKFBR117S"
click at [202, 622] on input "text" at bounding box center [668, 619] width 987 height 24
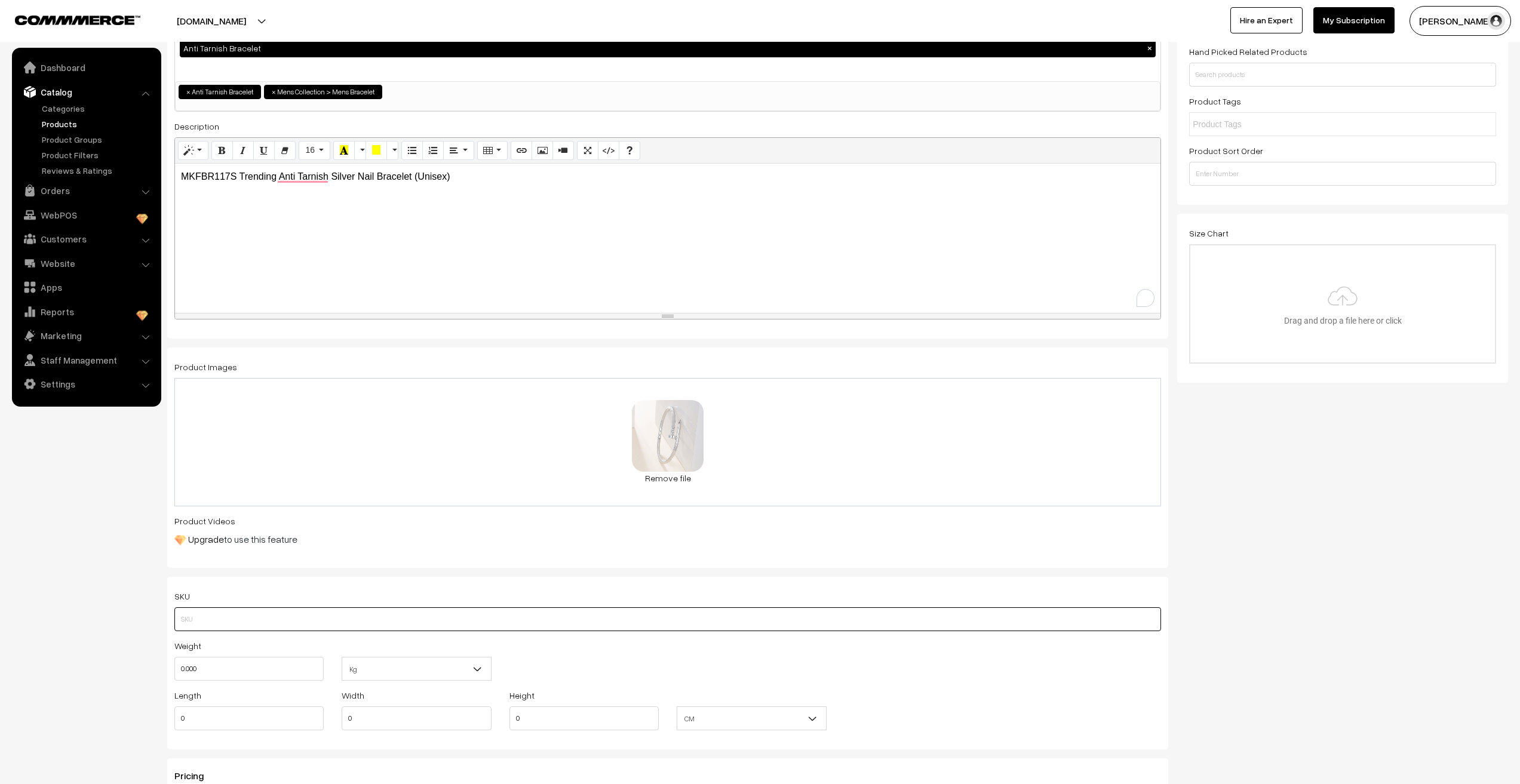
paste input "MKFBR117S"
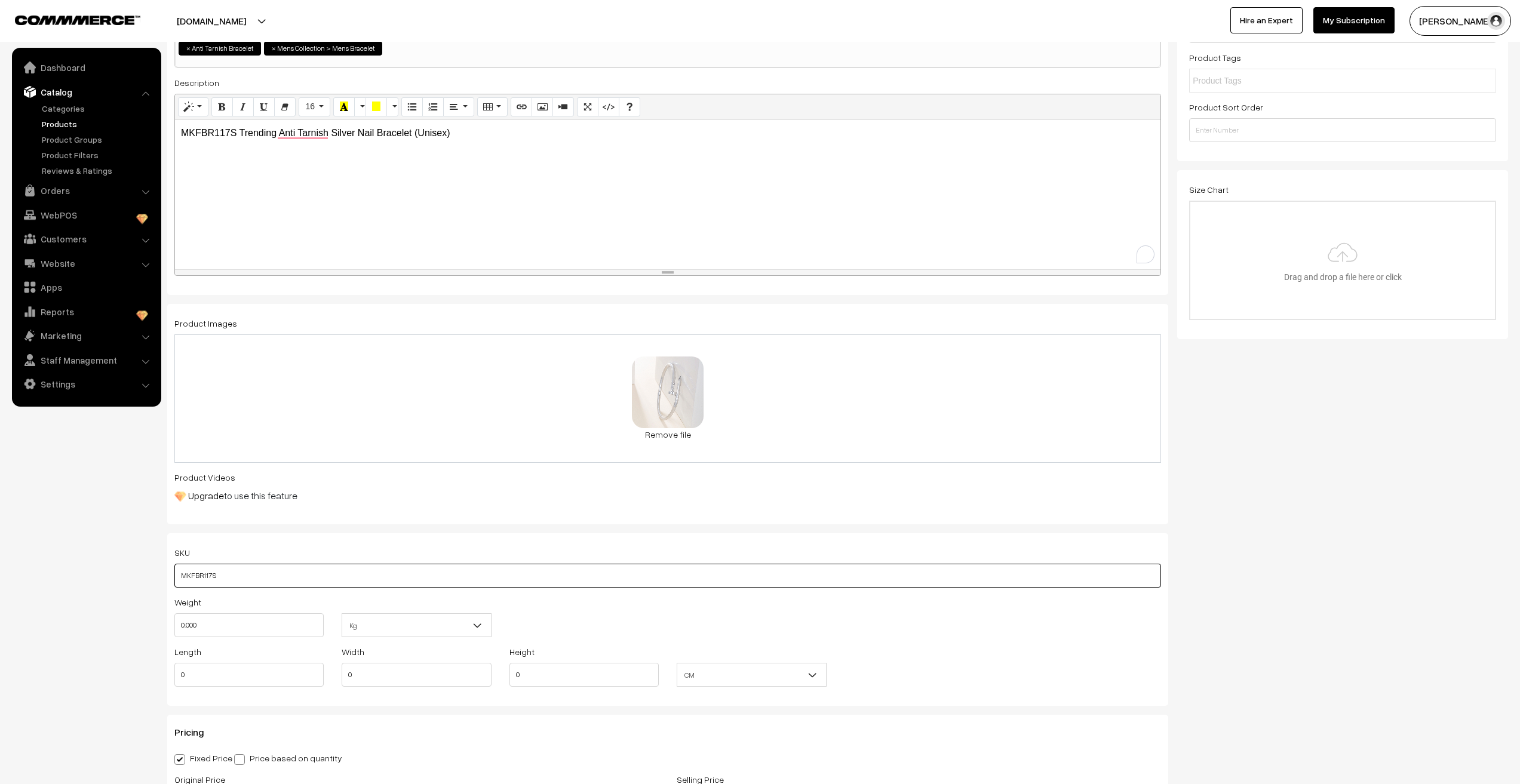
scroll to position [239, 0]
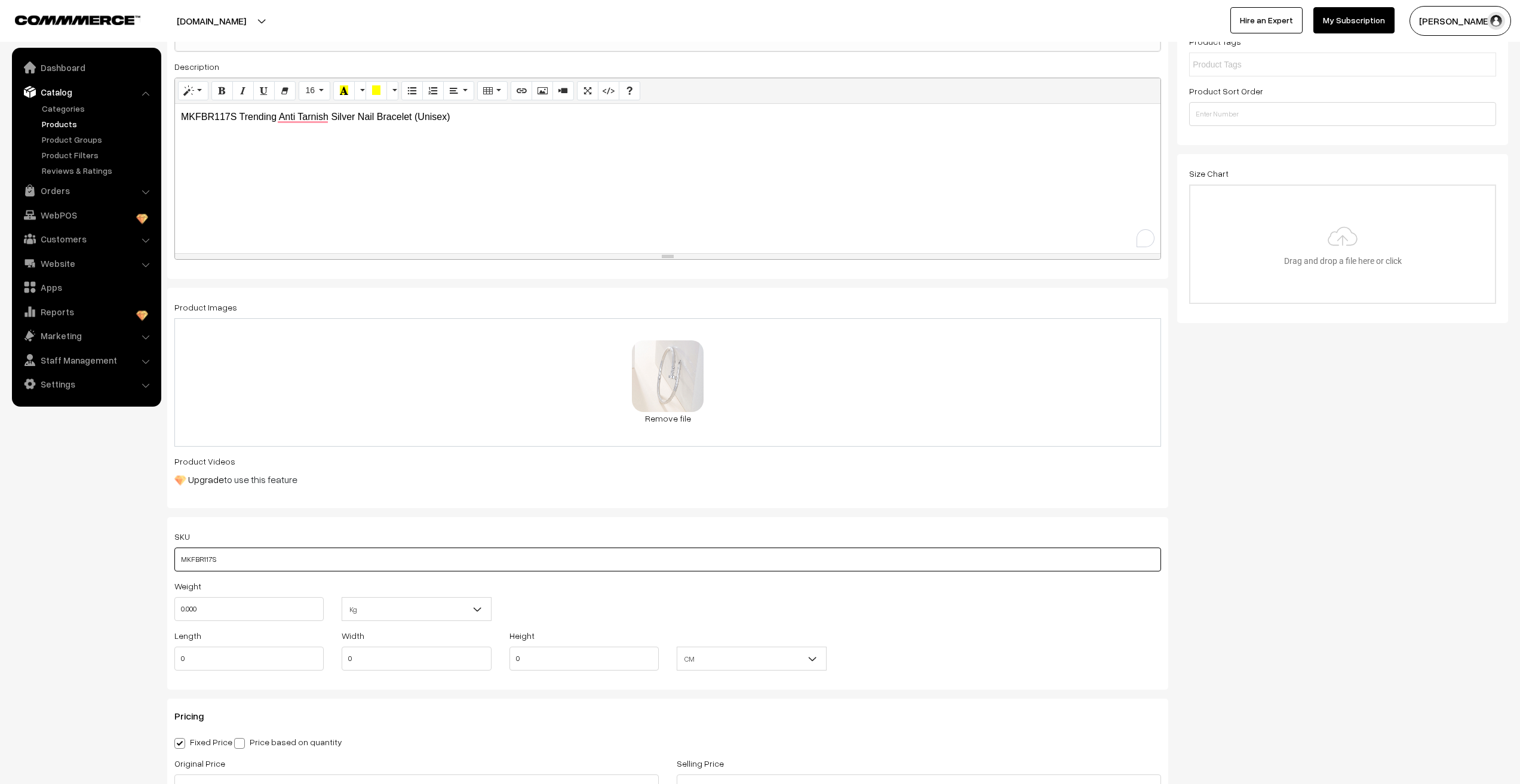
type input "MKFBR117S"
click at [196, 610] on input "0.000" at bounding box center [249, 609] width 150 height 24
type input "0.01"
click at [231, 661] on input "0" at bounding box center [249, 659] width 150 height 24
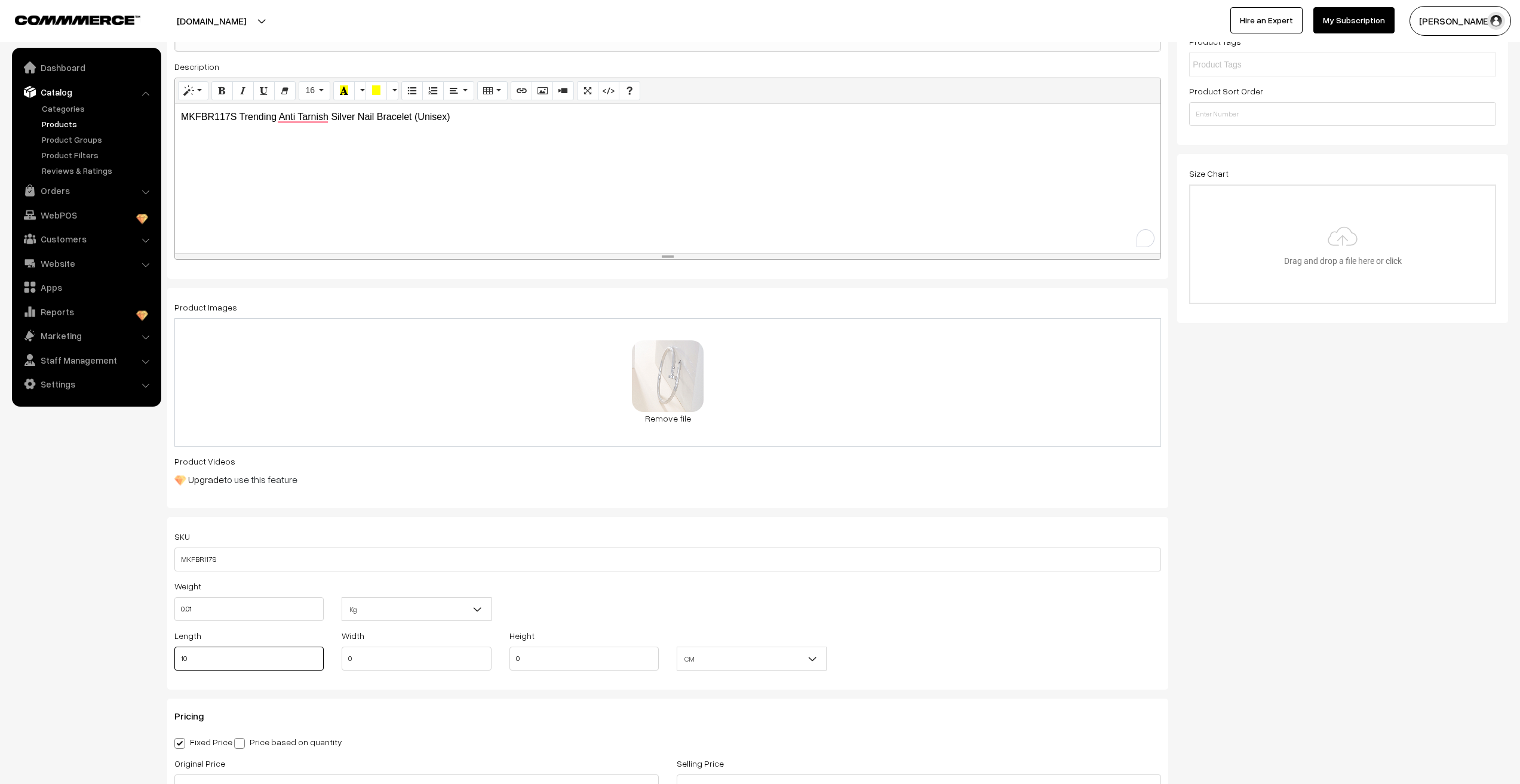
type input "10"
type input "1"
click at [77, 682] on nav "Dashboard Catalog" at bounding box center [81, 440] width 162 height 784
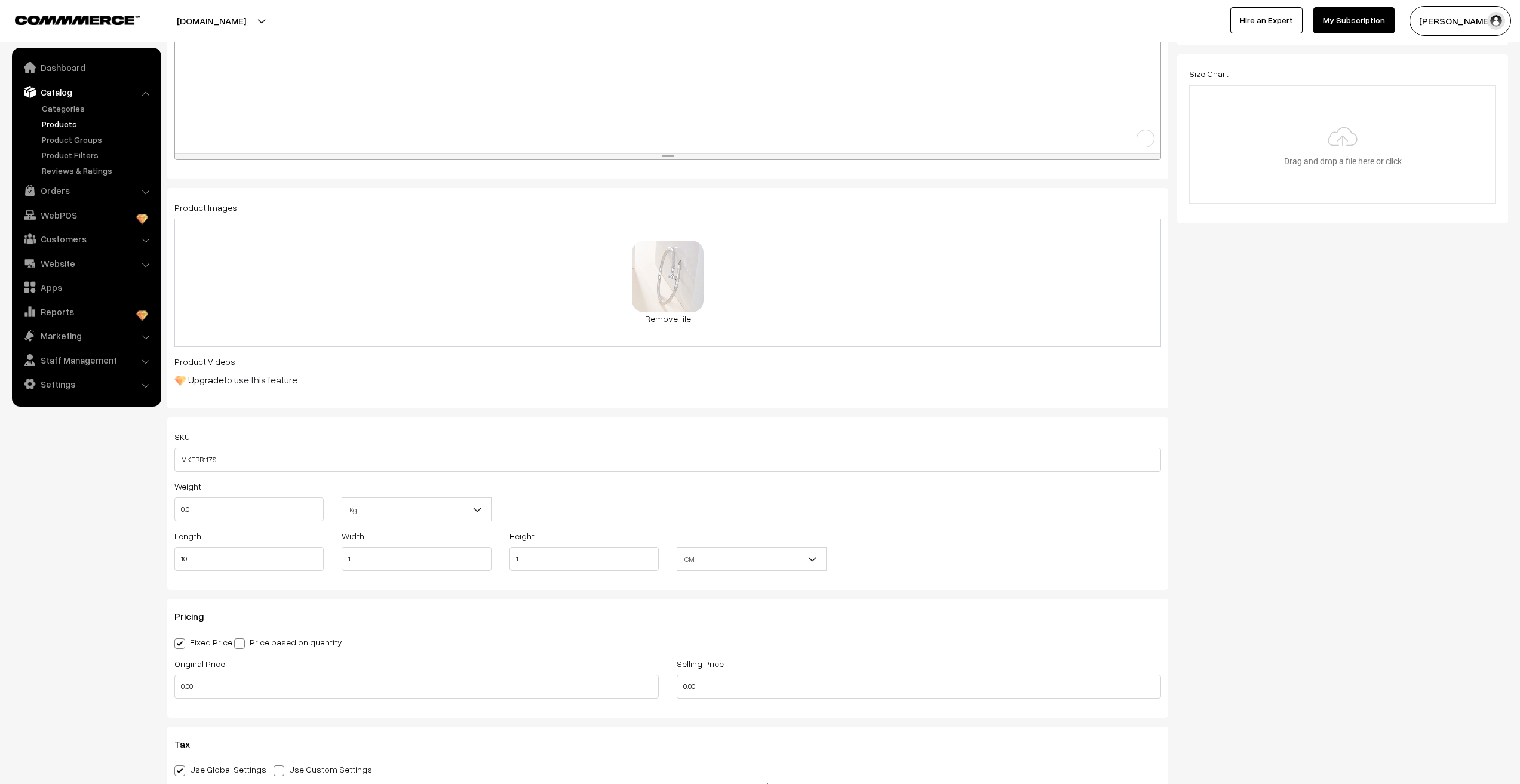
scroll to position [358, 0]
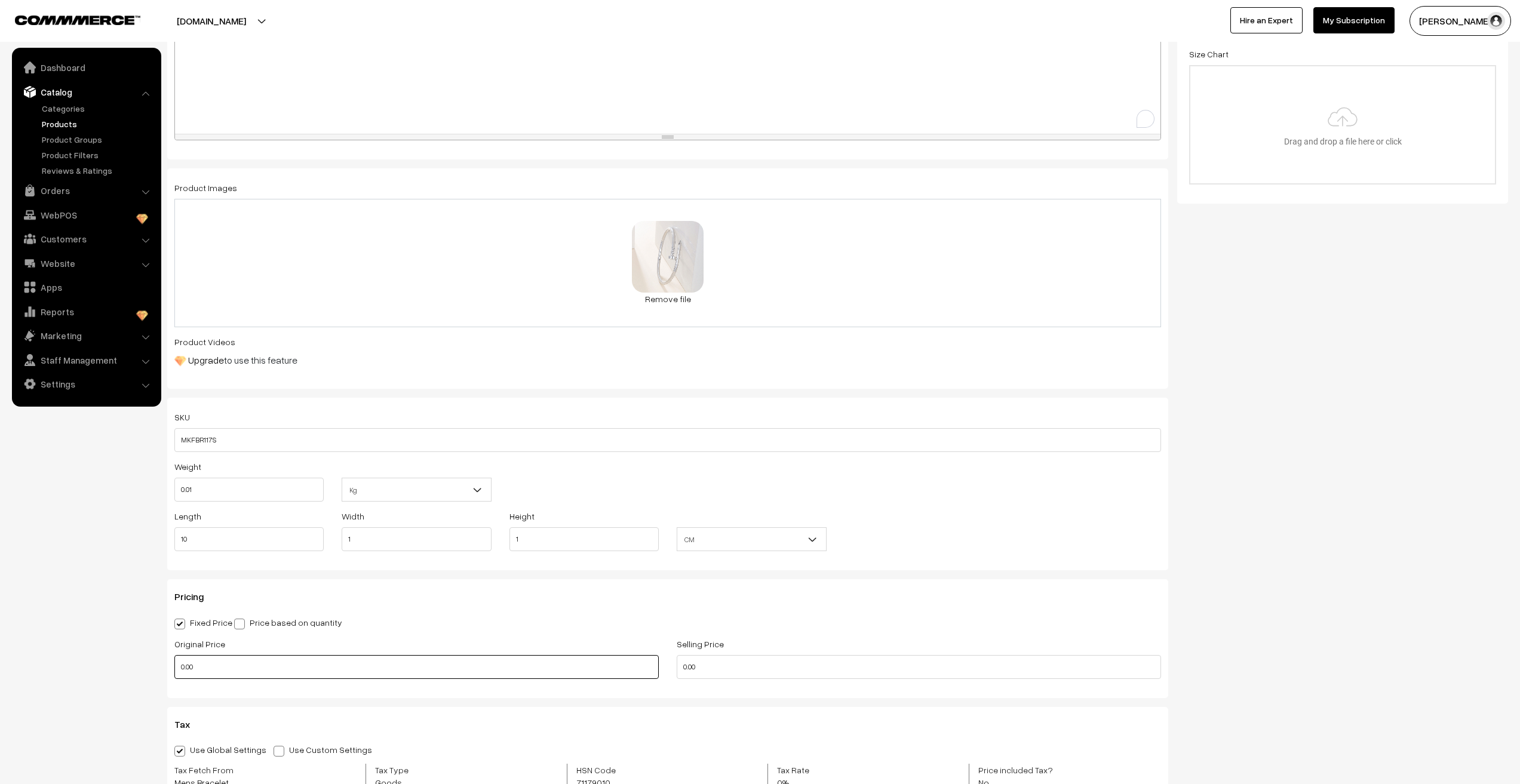
click at [198, 669] on input "0.00" at bounding box center [417, 667] width 485 height 24
type input "899"
type input "145"
click at [65, 624] on nav "Dashboard Catalog" at bounding box center [81, 440] width 162 height 784
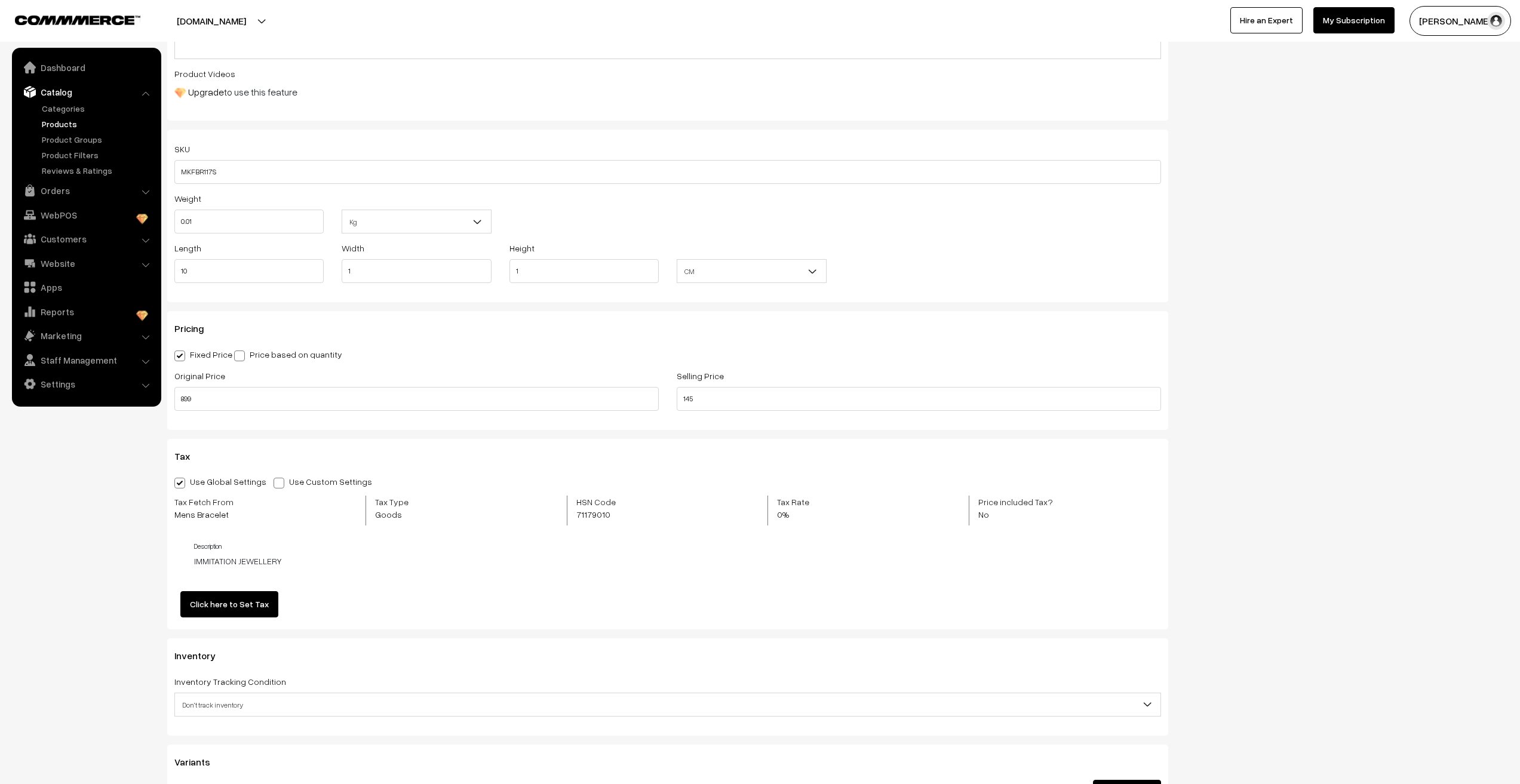
scroll to position [717, 0]
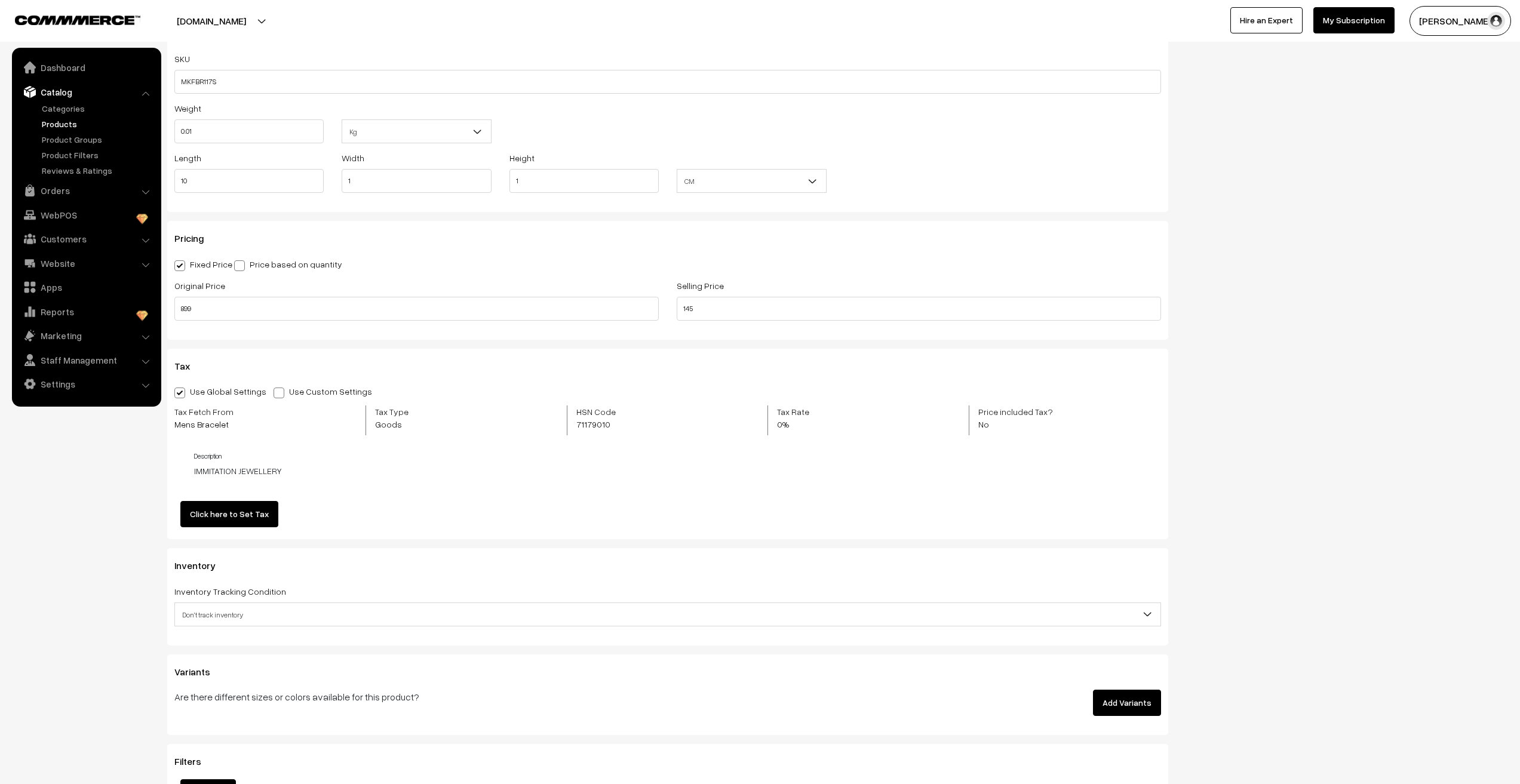
click at [246, 607] on span "Don't track inventory" at bounding box center [668, 615] width 985 height 21
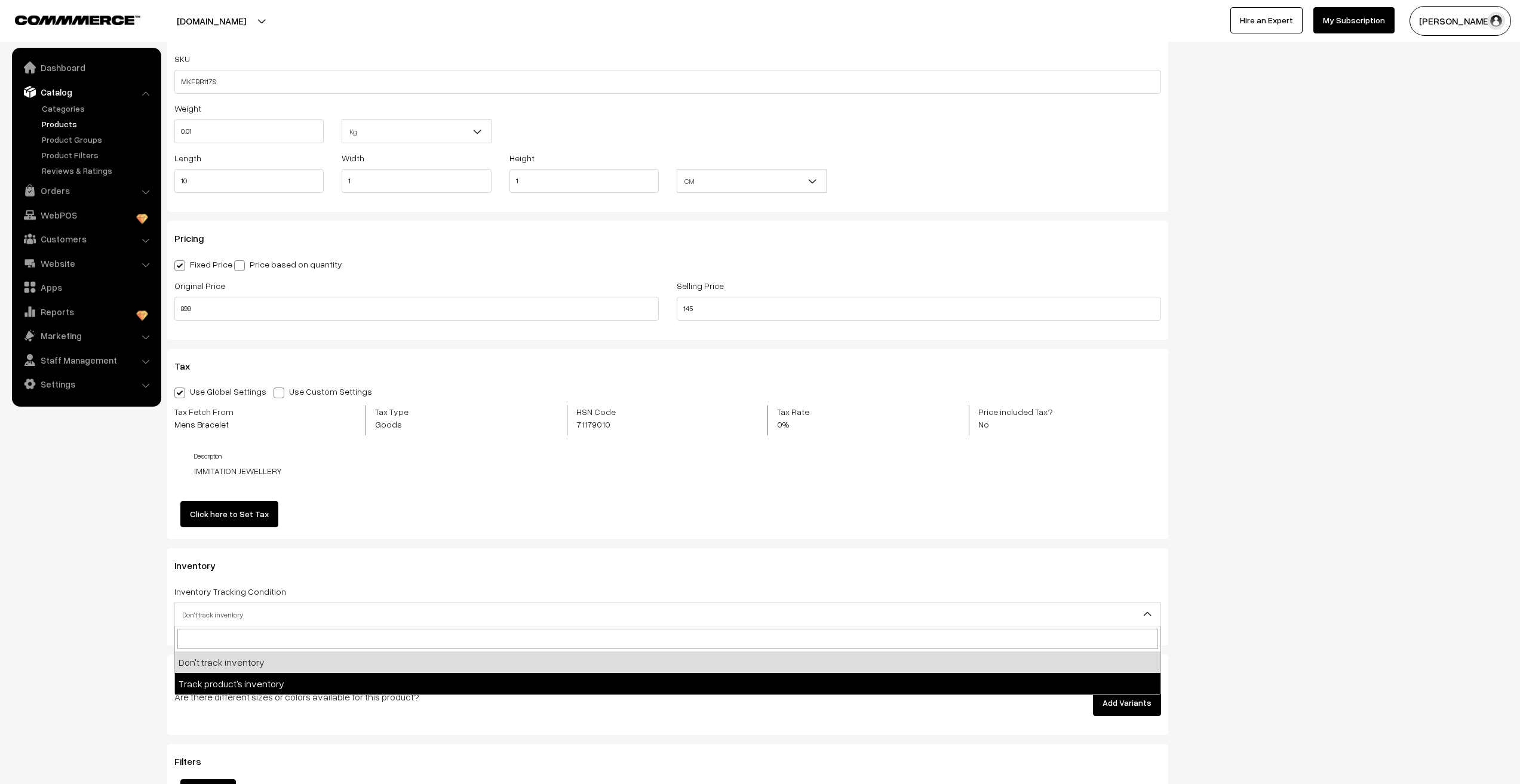
select select "2"
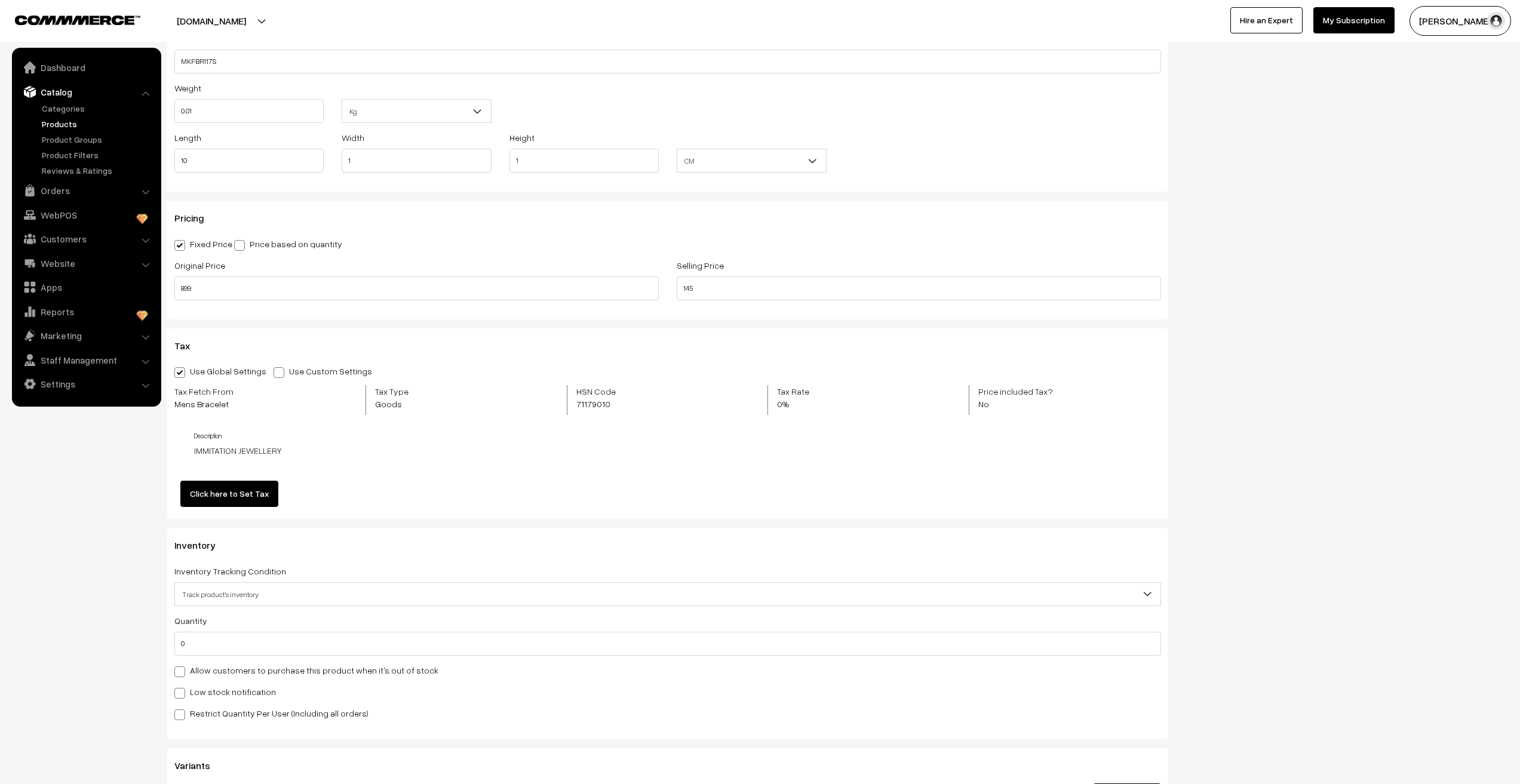
scroll to position [776, 0]
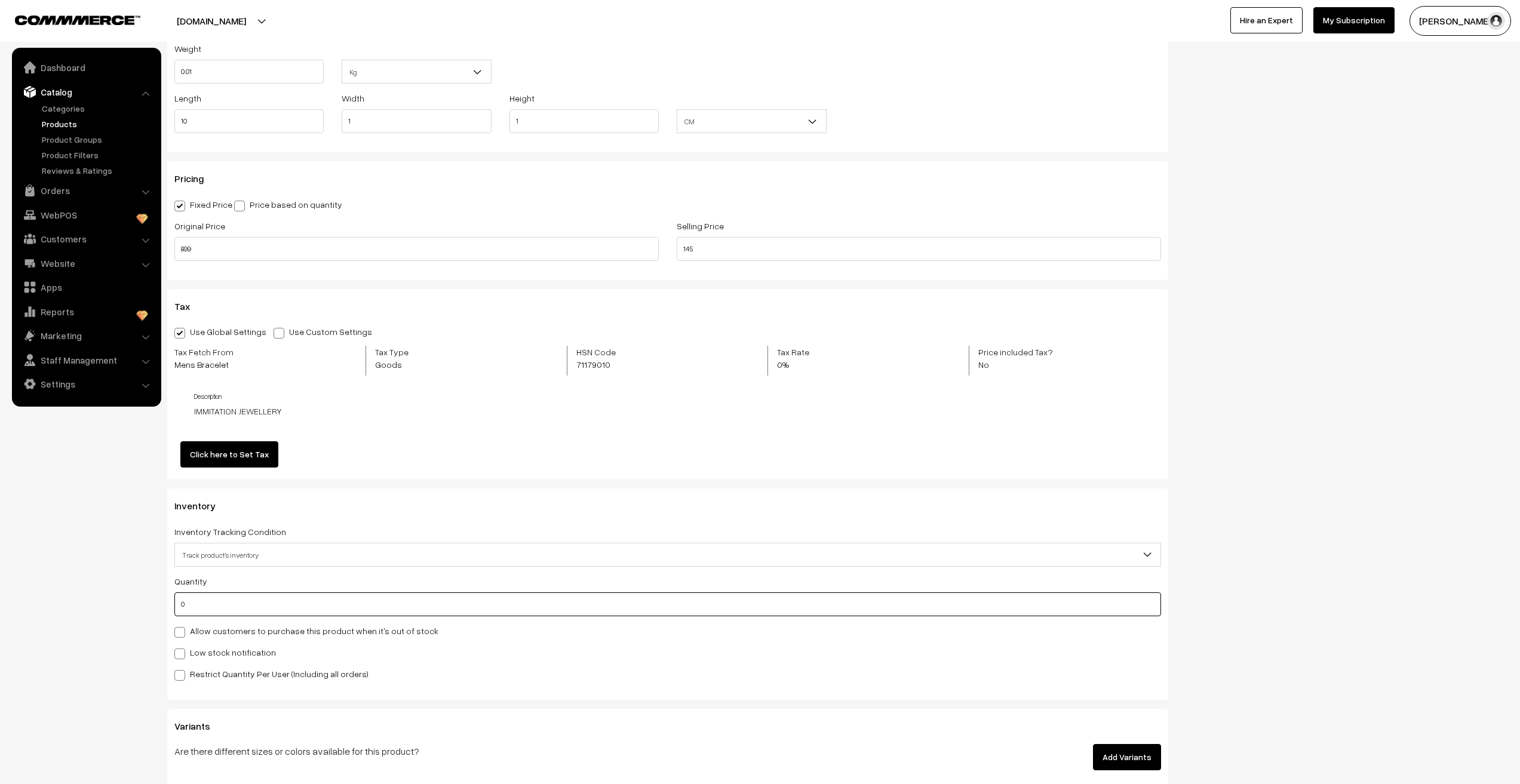
click at [194, 597] on input "0" at bounding box center [668, 605] width 987 height 24
type input "3366"
click at [117, 633] on nav "Dashboard Catalog" at bounding box center [81, 440] width 162 height 784
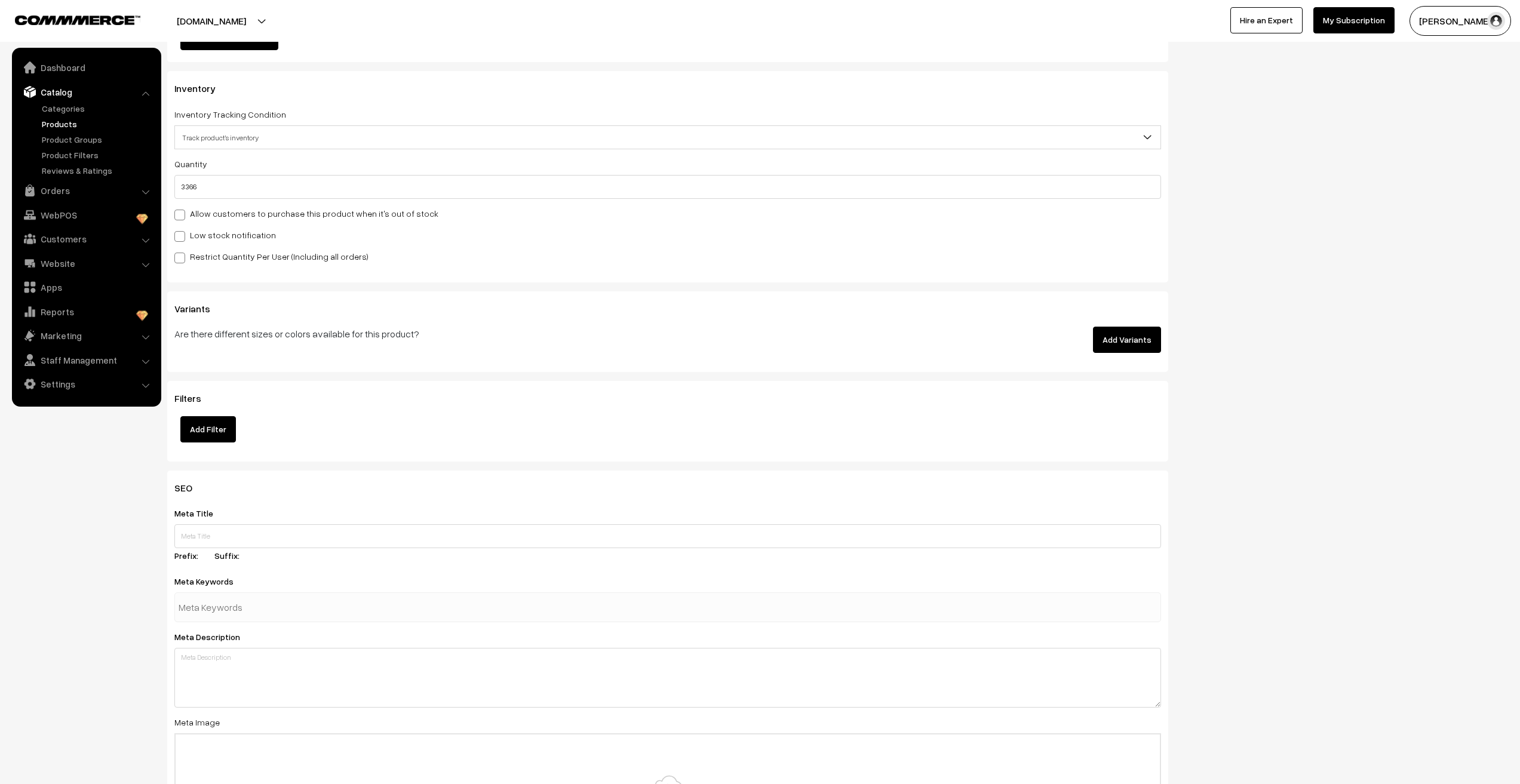
scroll to position [1194, 0]
click at [275, 542] on input "text" at bounding box center [668, 536] width 987 height 24
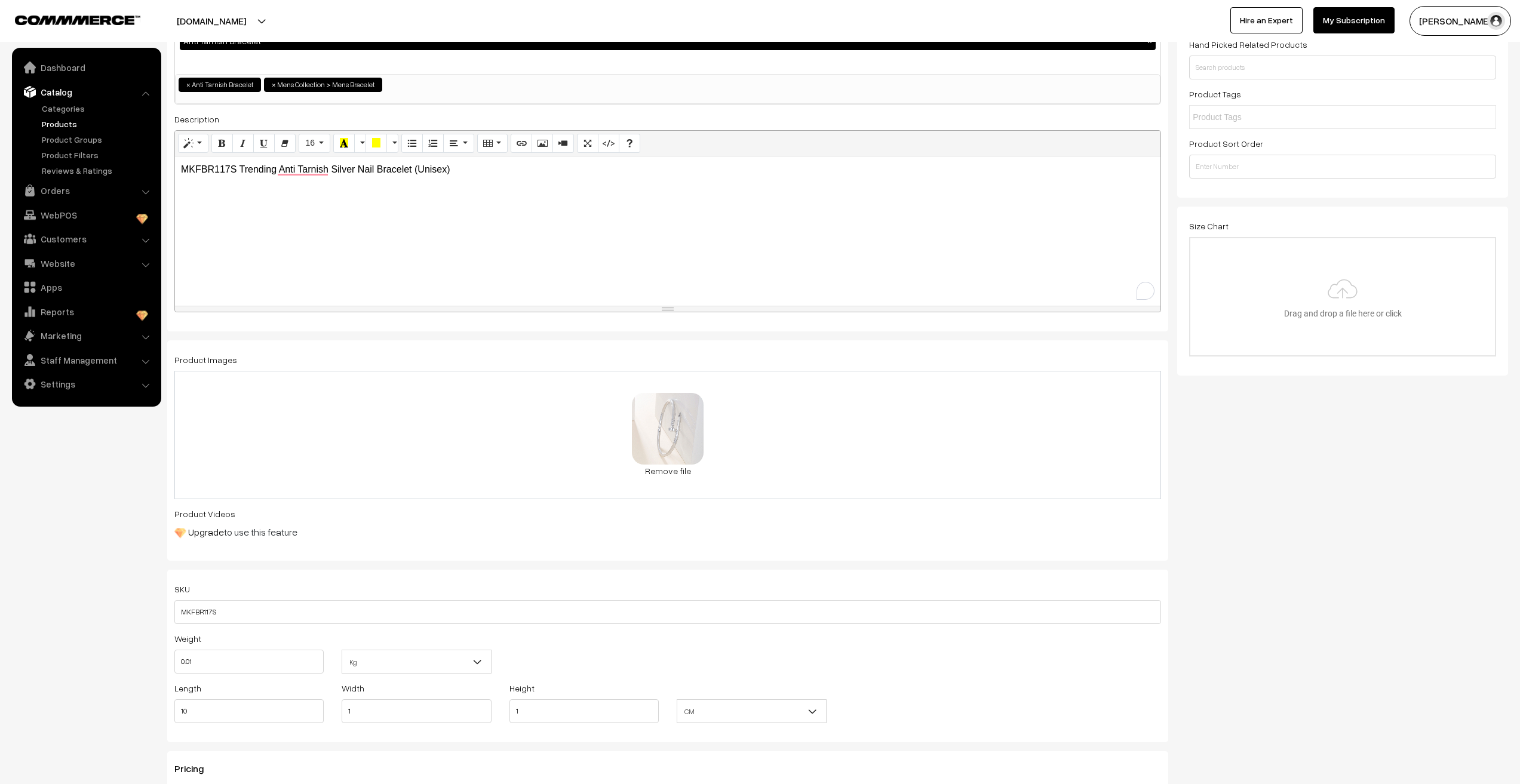
scroll to position [179, 0]
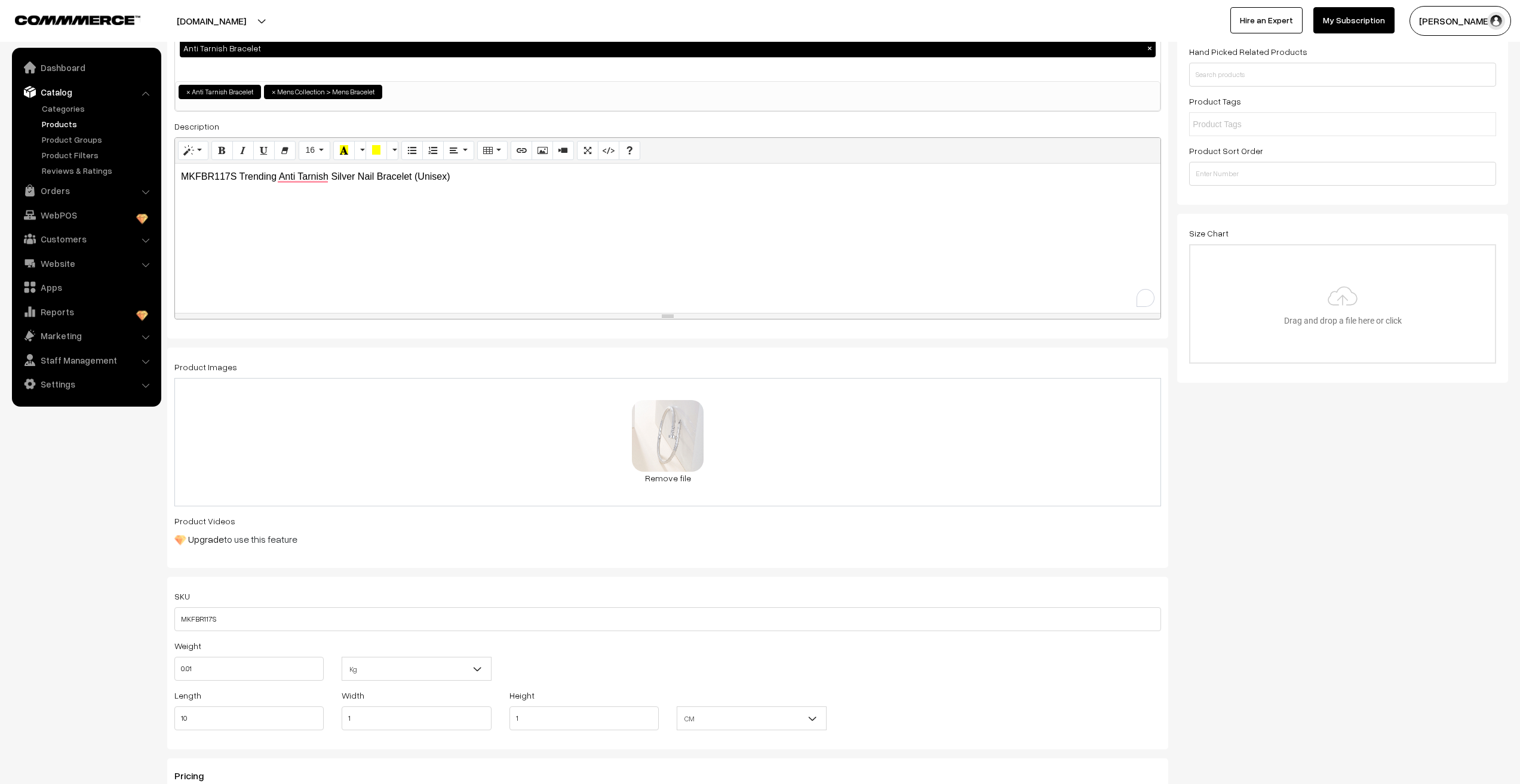
click at [541, 230] on div "MKFBR117S Trending Anti Tarnish Silver Nail Bracelet (Unisex)" at bounding box center [668, 238] width 985 height 149
copy p "MKFBR117S Trending Anti Tarnish Silver Nail Bracelet (Unisex)"
click at [40, 611] on nav "Dashboard Catalog" at bounding box center [81, 440] width 162 height 784
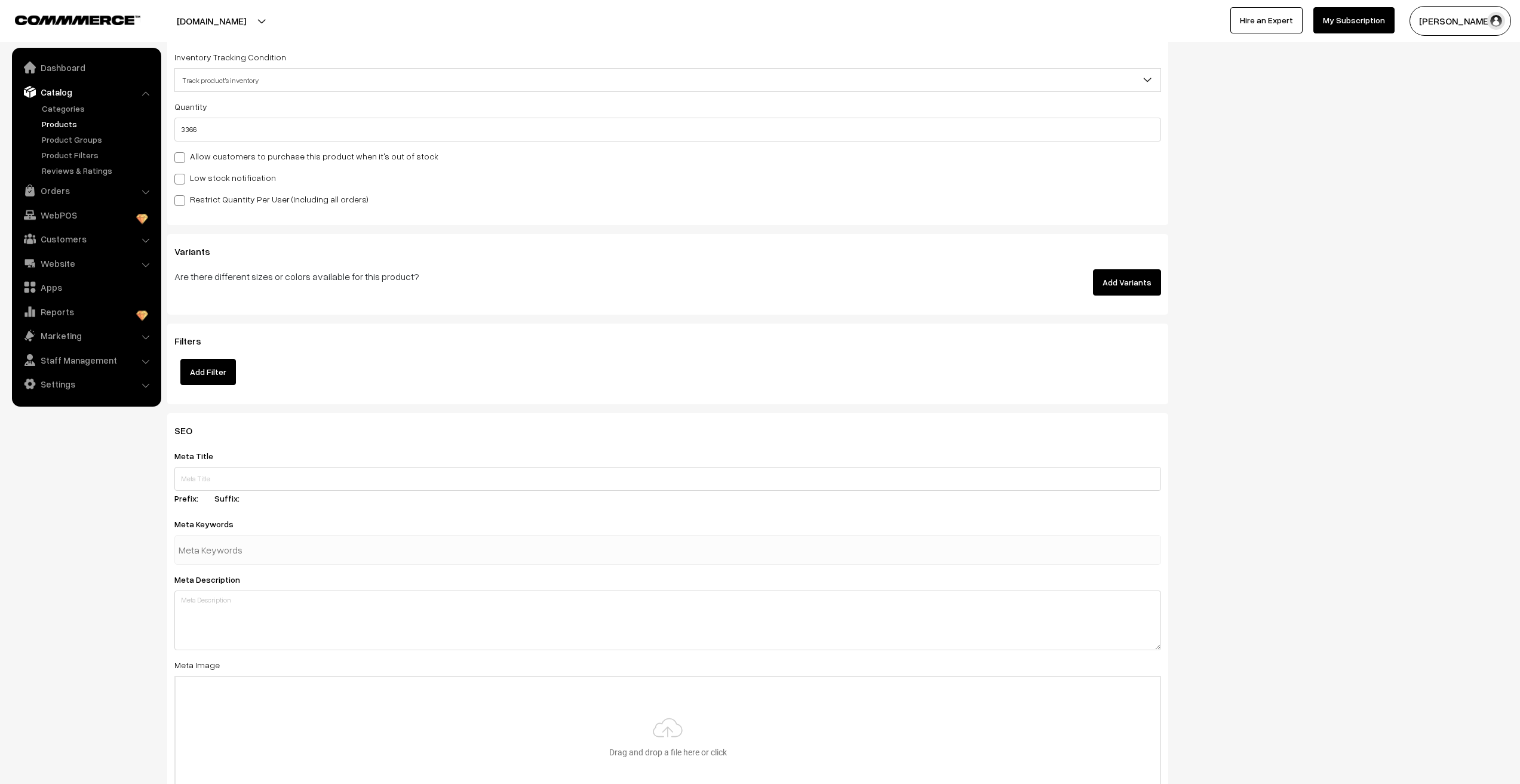
scroll to position [1254, 0]
click at [213, 480] on input "text" at bounding box center [668, 476] width 987 height 24
paste input "MKFBR117S Trending Anti Tarnish Silver Nail Bracelet (Unisex)"
type input "MKFBR117S Trending Anti Tarnish Silver Nail Bracelet (Unisex)"
click at [224, 605] on textarea at bounding box center [668, 617] width 987 height 59
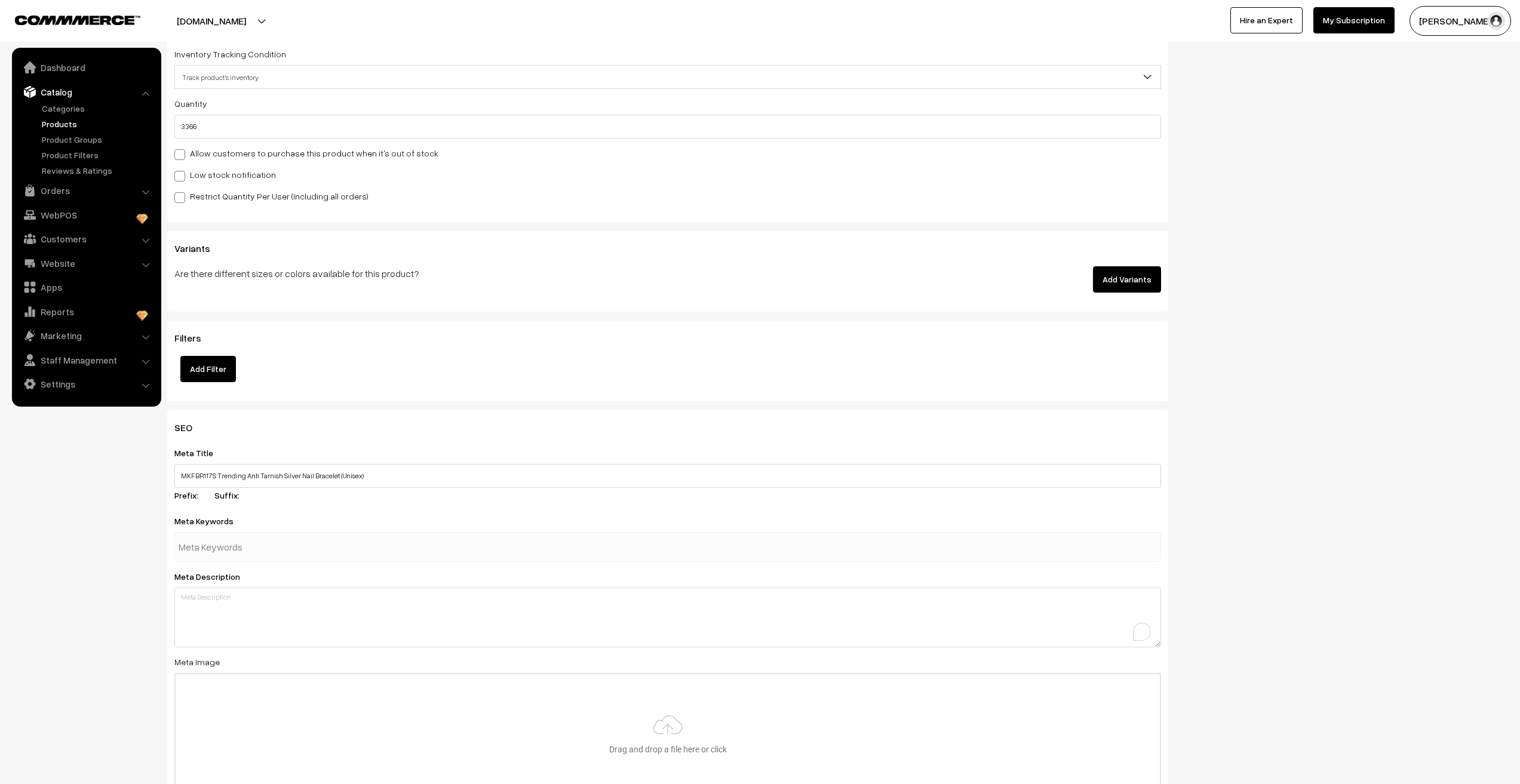
click at [227, 550] on input "text" at bounding box center [241, 547] width 124 height 24
paste input "MKFBR117S Trending Anti Tarnish Silver Nail Bracelet (Unisex)"
type input "MKFBR117S Trending Anti Tarnish Silver Nail Bracelet (Unisex)"
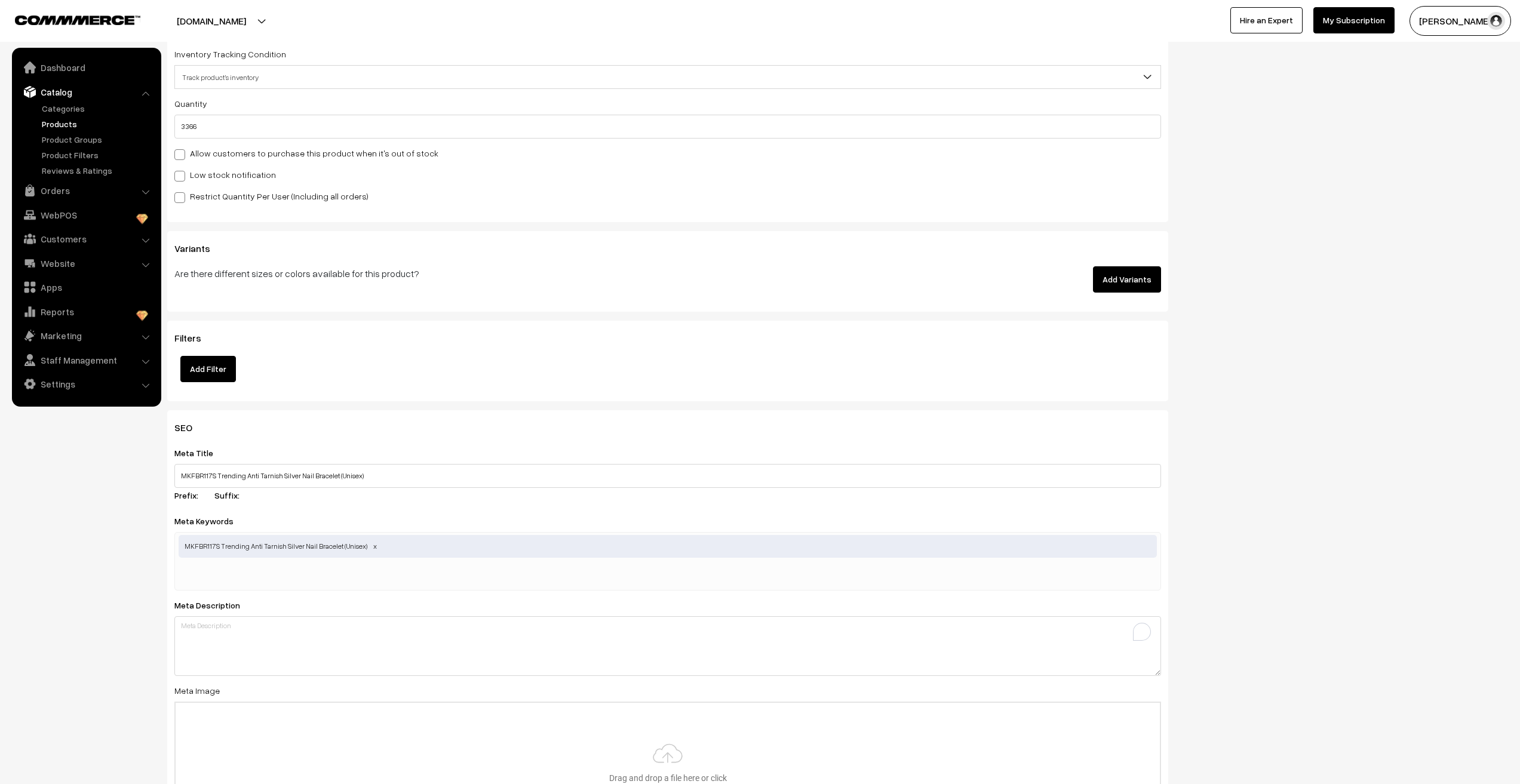
scroll to position [0, 0]
click at [109, 665] on nav "Dashboard Catalog" at bounding box center [81, 440] width 162 height 784
click at [252, 648] on textarea "To enrich screen reader interactions, please activate Accessibility in Grammarl…" at bounding box center [668, 645] width 987 height 59
paste textarea "MKFBR117S Trending Anti Tarnish Silver Nail Bracelet (Unisex)"
type textarea "MKFBR117S Trending Anti Tarnish Silver Nail Bracelet (Unisex)"
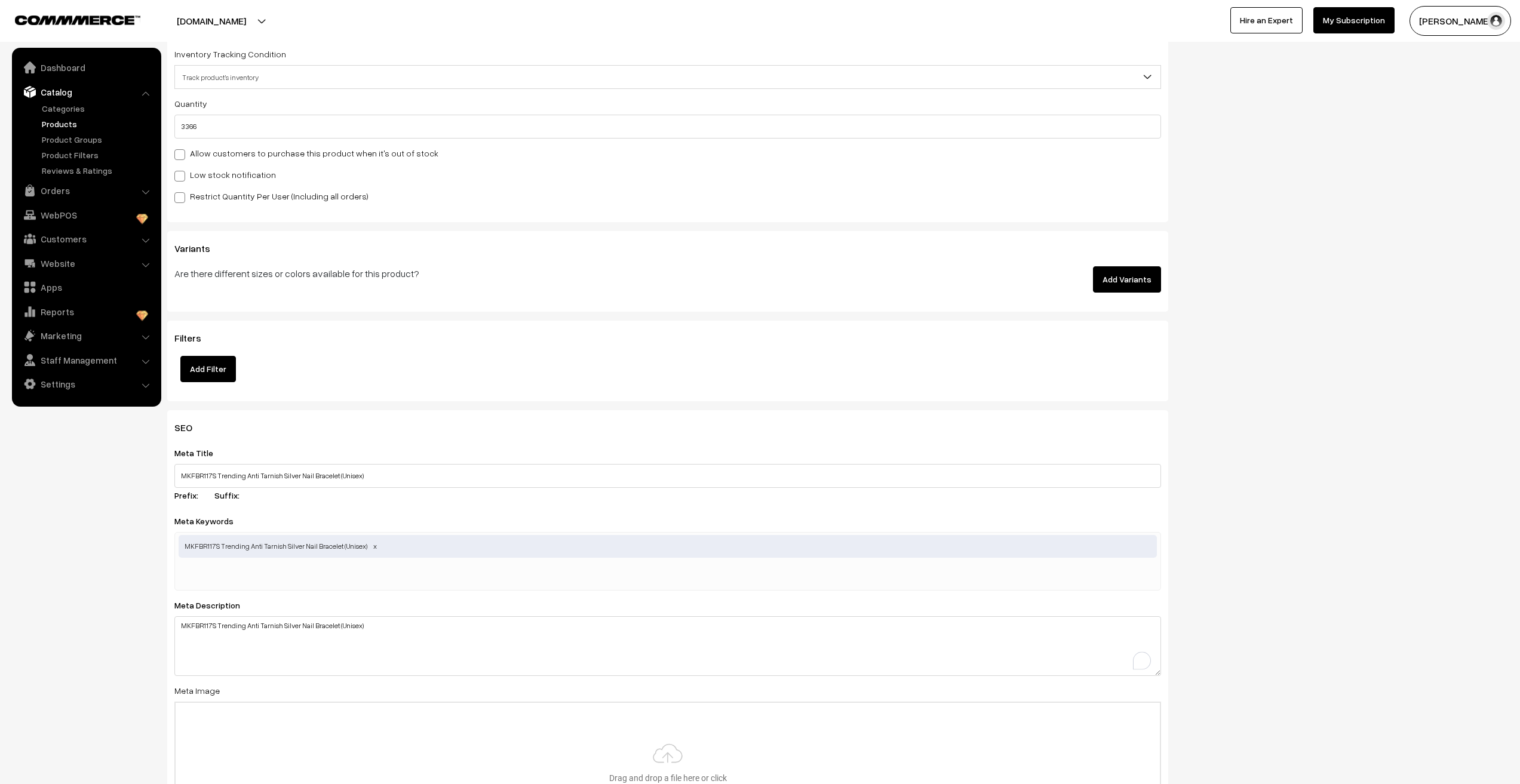
click at [81, 655] on nav "Dashboard Catalog" at bounding box center [81, 440] width 162 height 784
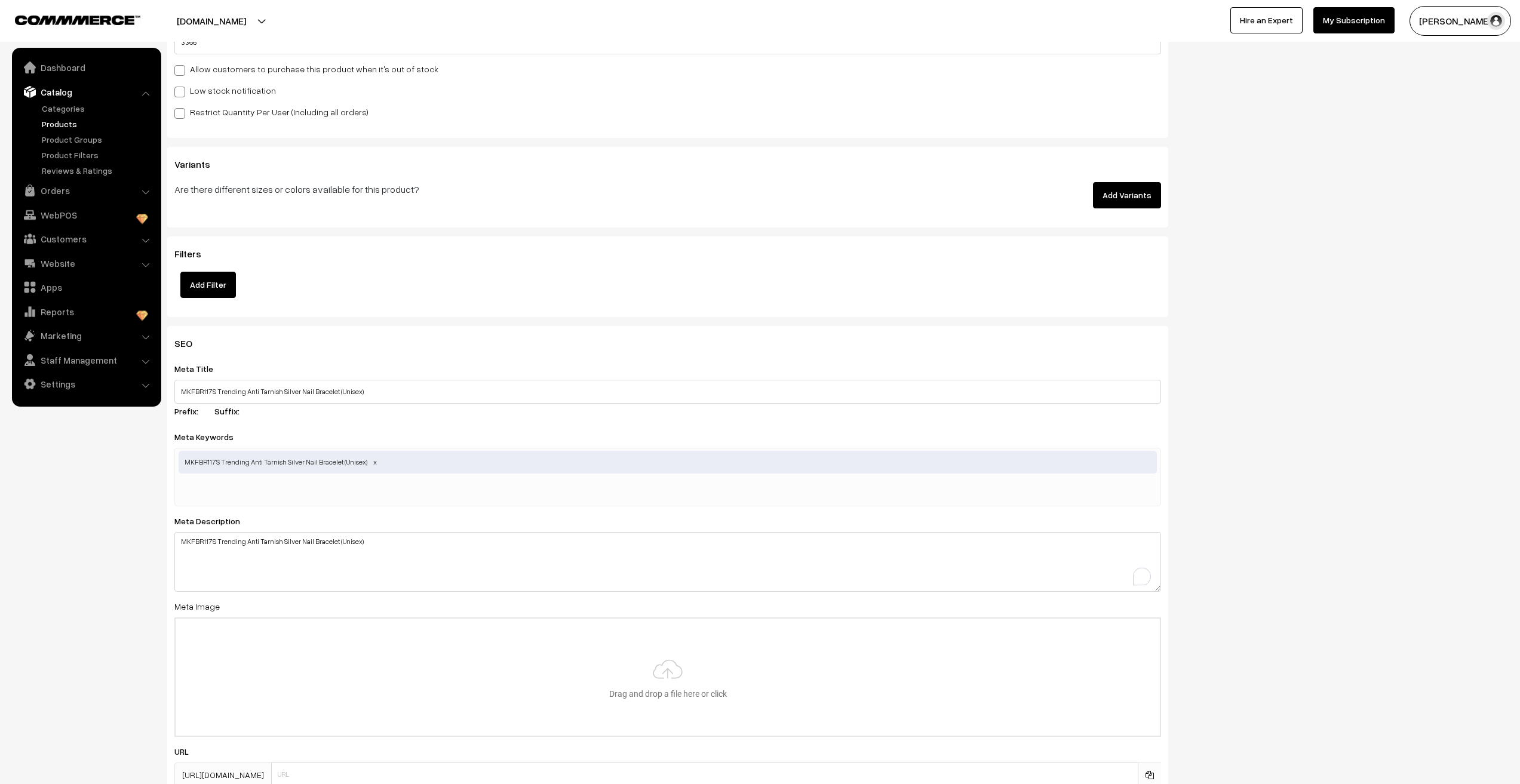
scroll to position [1373, 0]
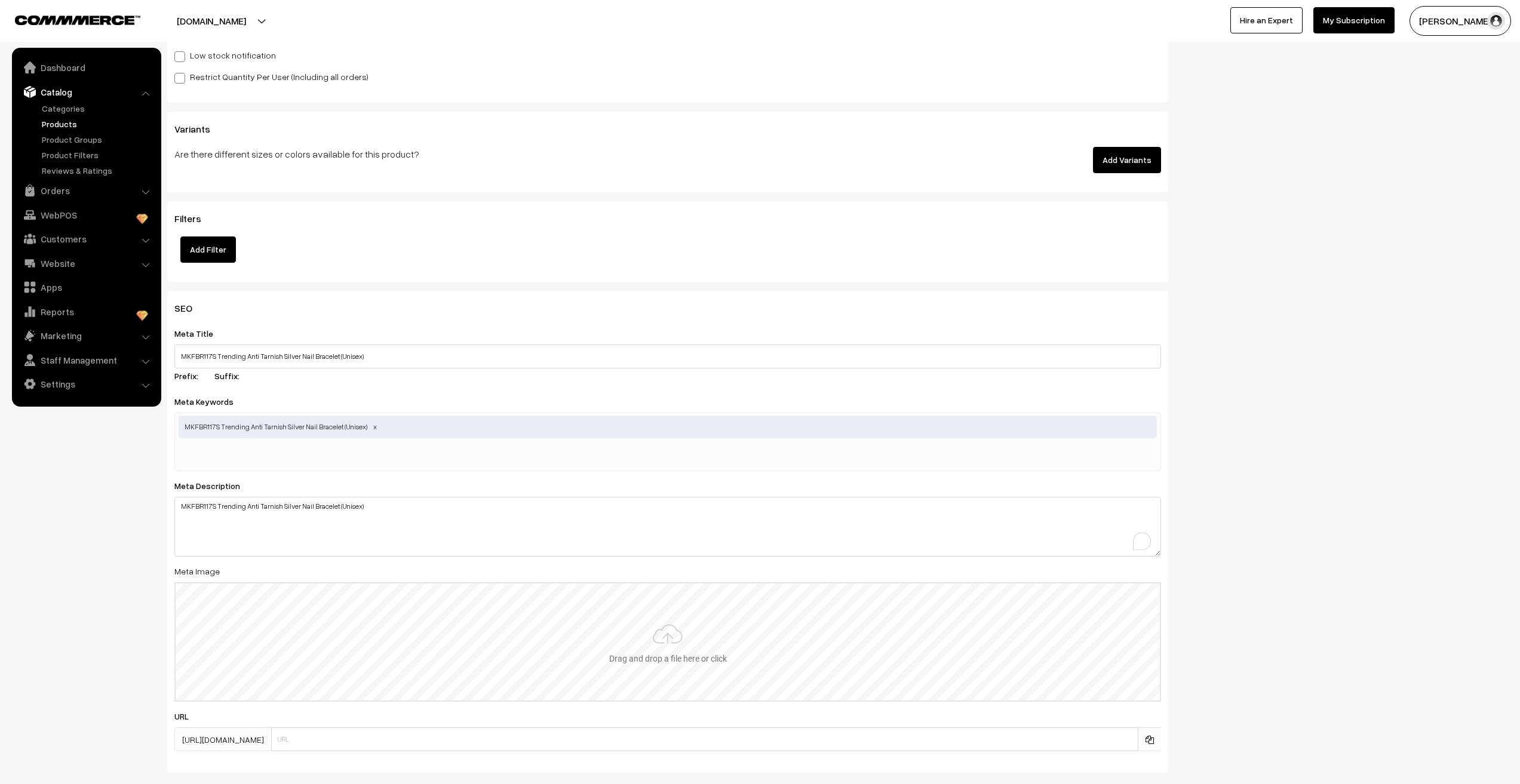
click at [634, 667] on input "file" at bounding box center [668, 641] width 985 height 117
type input "C:\fakepath\MKFBR117D-S-2.JPG"
click at [40, 636] on nav "Dashboard Catalog" at bounding box center [81, 440] width 162 height 784
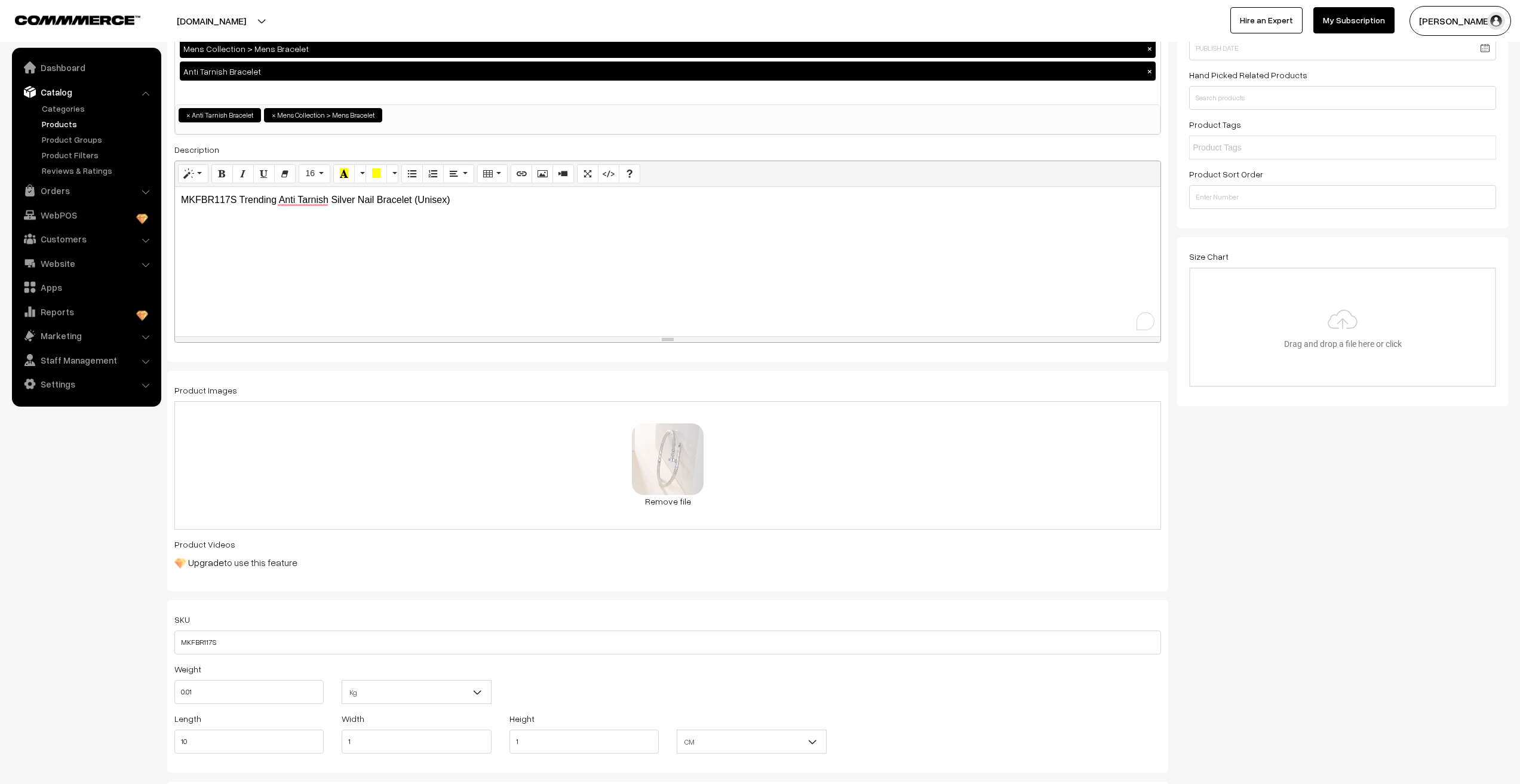
scroll to position [59, 0]
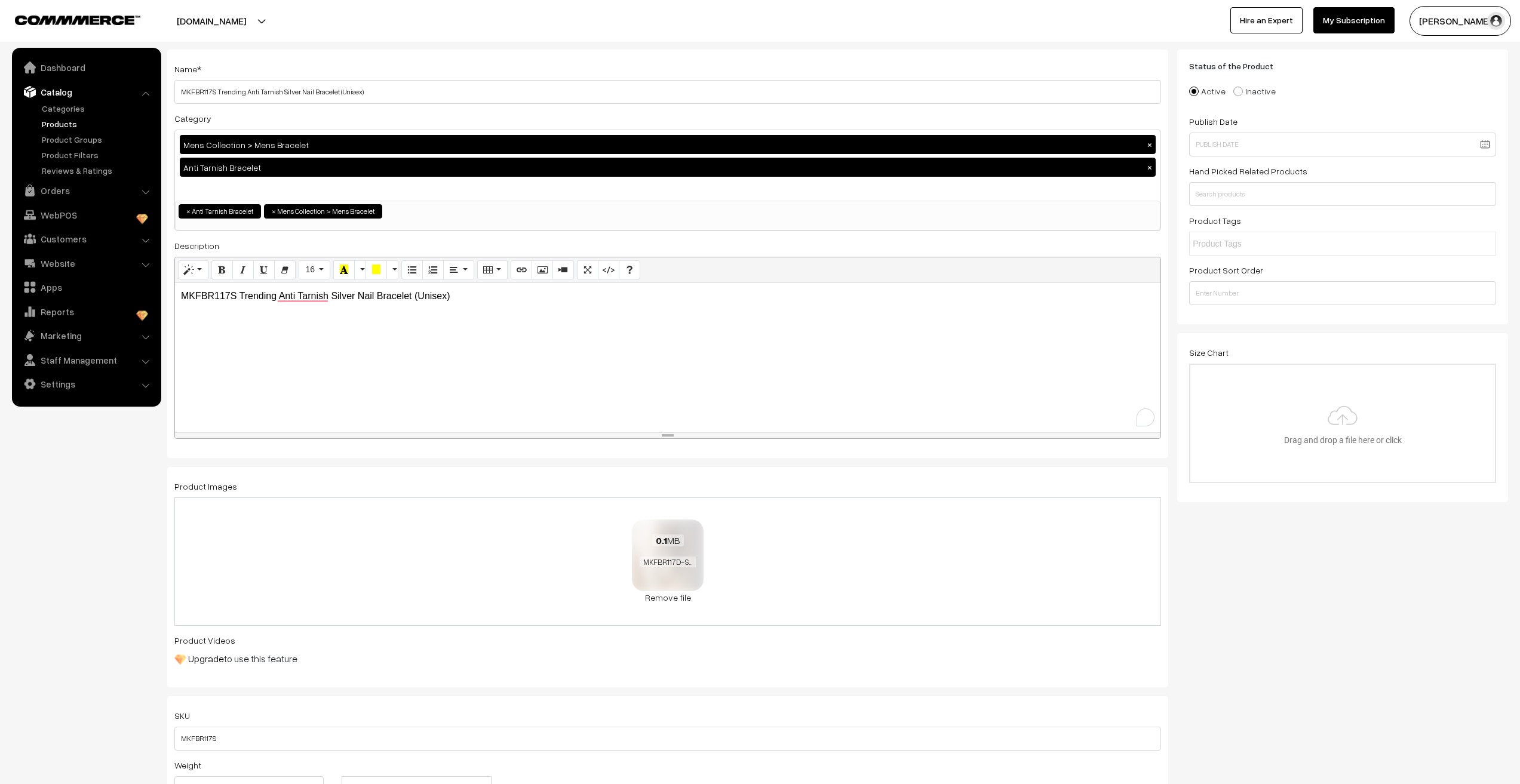
click at [678, 542] on span "0.1 MB" at bounding box center [668, 540] width 31 height 12
click at [652, 599] on link "Remove file" at bounding box center [668, 597] width 71 height 13
click at [656, 556] on img at bounding box center [668, 564] width 123 height 70
click at [89, 616] on nav "Dashboard Catalog" at bounding box center [81, 440] width 162 height 784
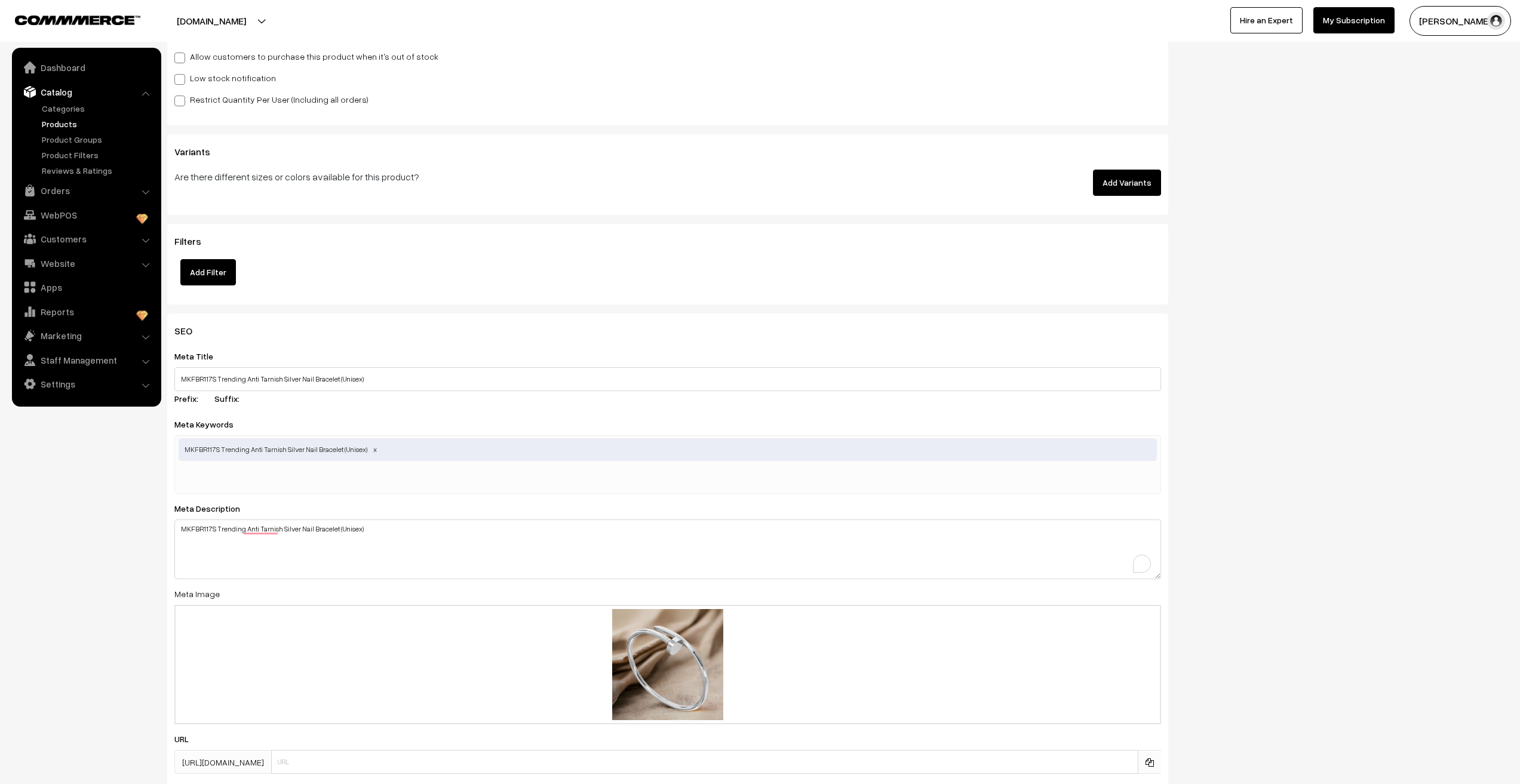
scroll to position [1439, 0]
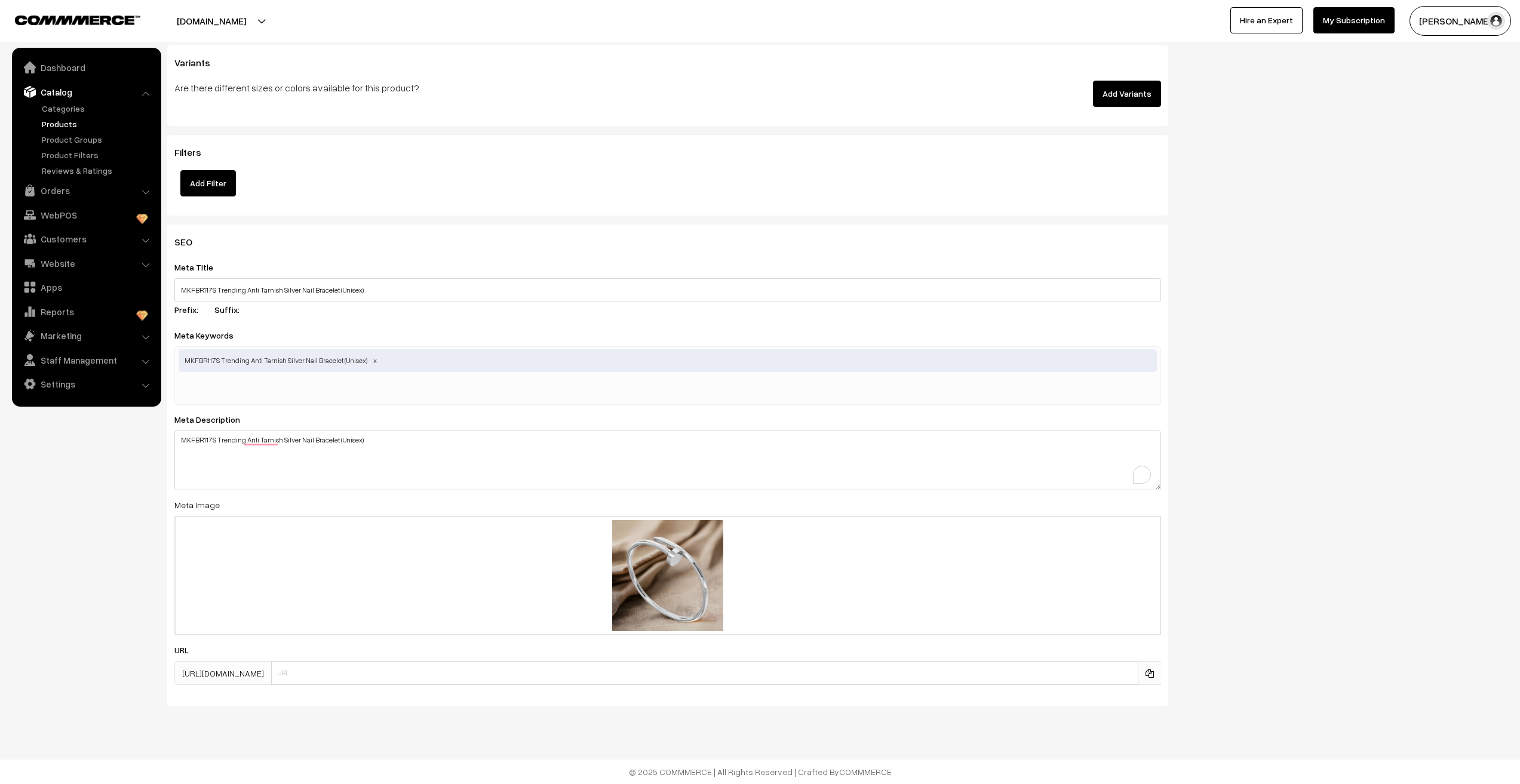
click at [1275, 463] on div "SEO Meta Title MKFBR117S Trending Anti Tarnish Silver Nail Bracelet (Unisex) Pr…" at bounding box center [838, 470] width 1359 height 491
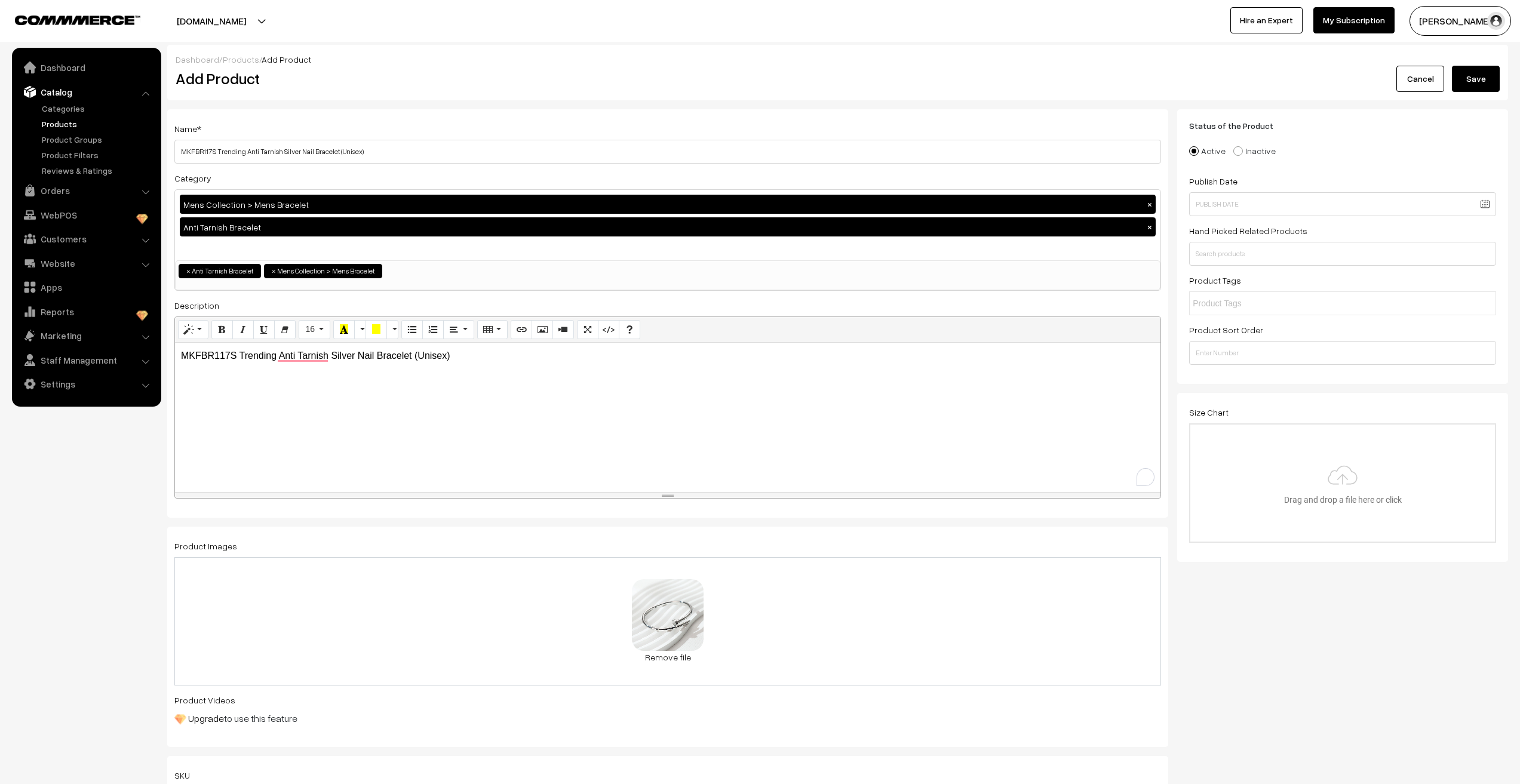
click at [1485, 83] on button "Save" at bounding box center [1476, 78] width 48 height 26
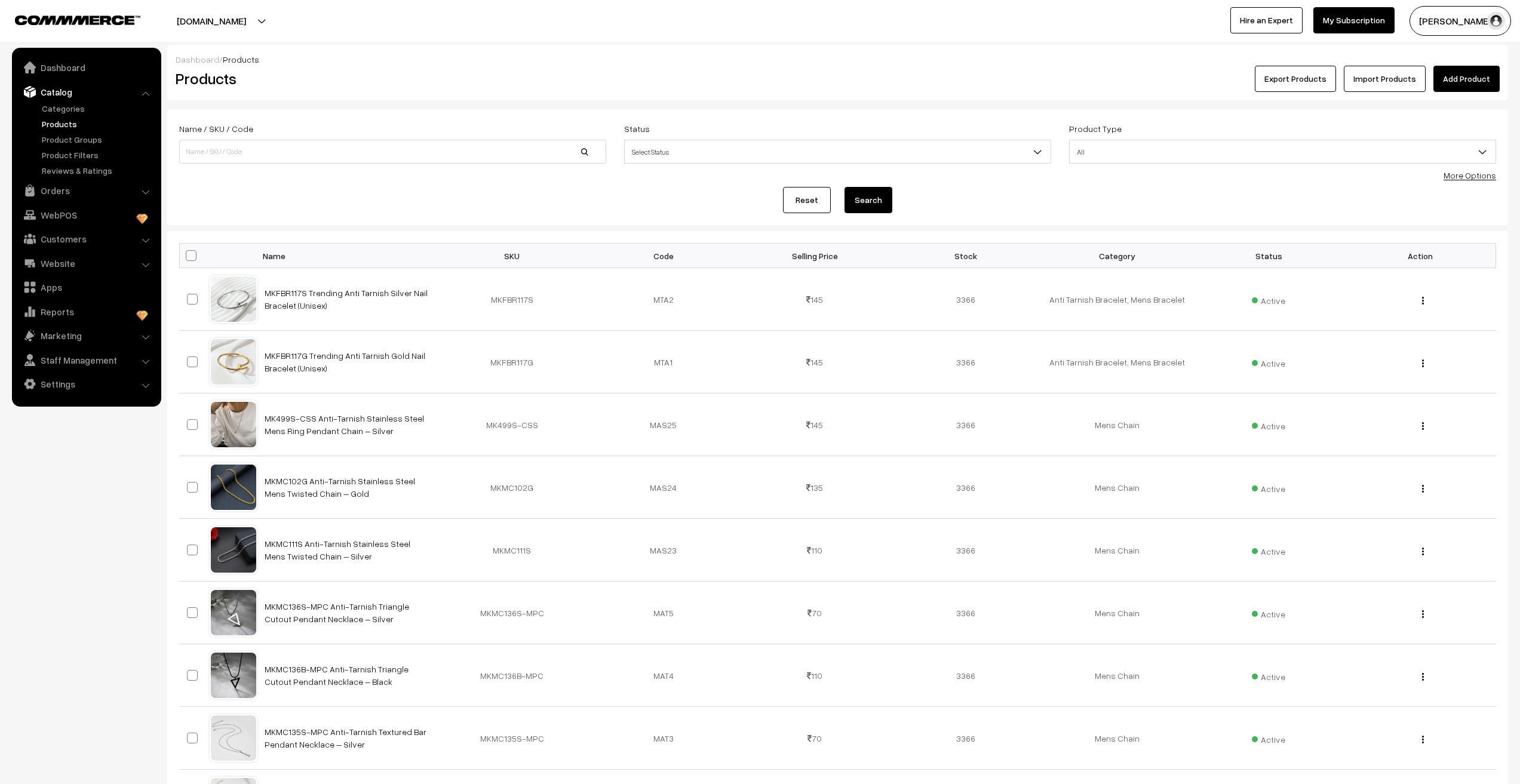
click at [1469, 85] on link "Add Product" at bounding box center [1467, 78] width 66 height 26
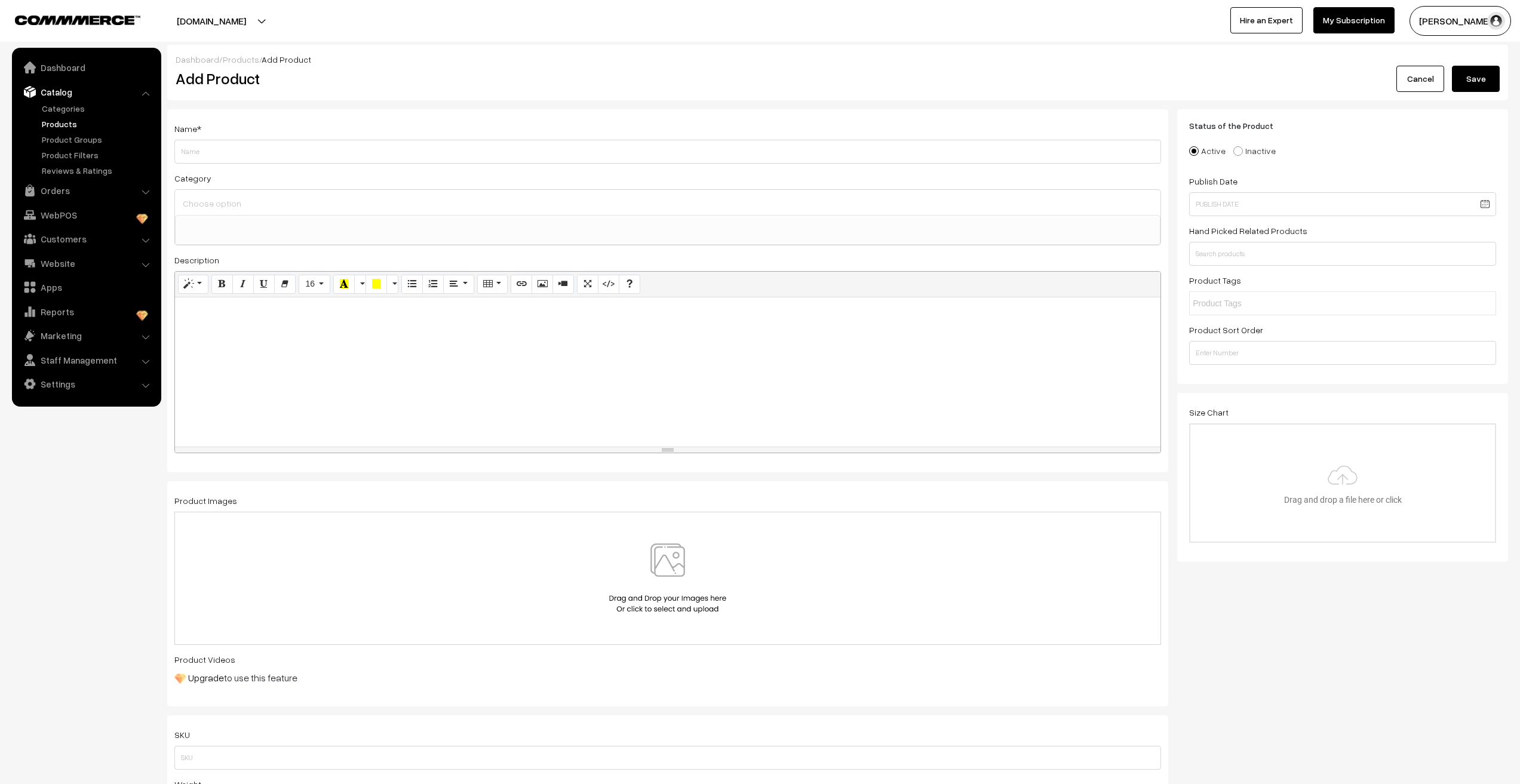
select select
click at [319, 158] on input "Weight" at bounding box center [668, 151] width 987 height 24
paste input "MKFBR117G Trending Anti Tarnish Gold Nail Bracelet (Unisex)"
click at [213, 151] on input "MKFBR117G Trending Anti Tarnish Gold Nail Bracelet (Unisex)" at bounding box center [668, 151] width 987 height 24
type input "MKFBR117RG Trending Anti Tarnish Rosegold Nail Bracelet (Unisex)"
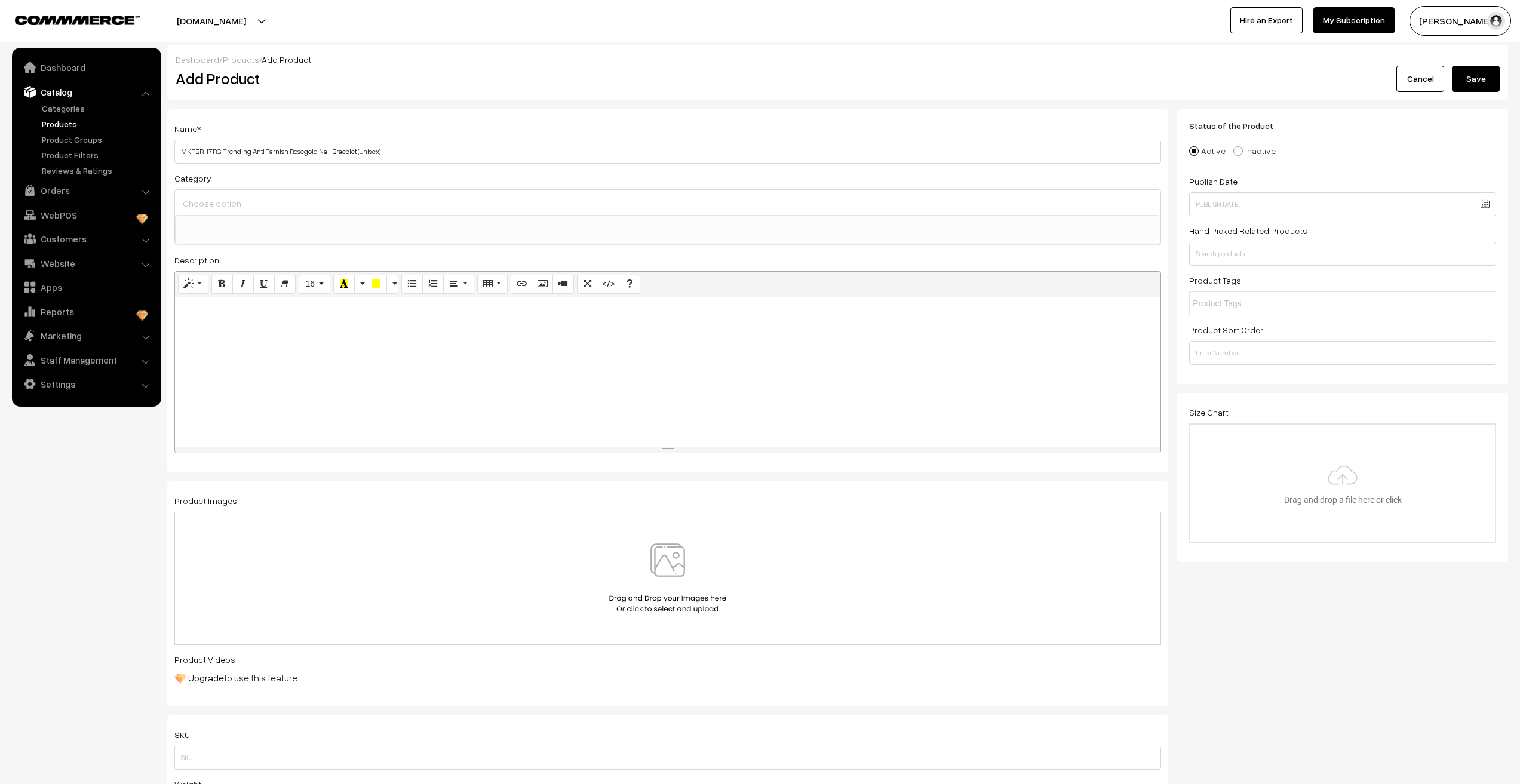
click at [216, 200] on input at bounding box center [668, 204] width 976 height 17
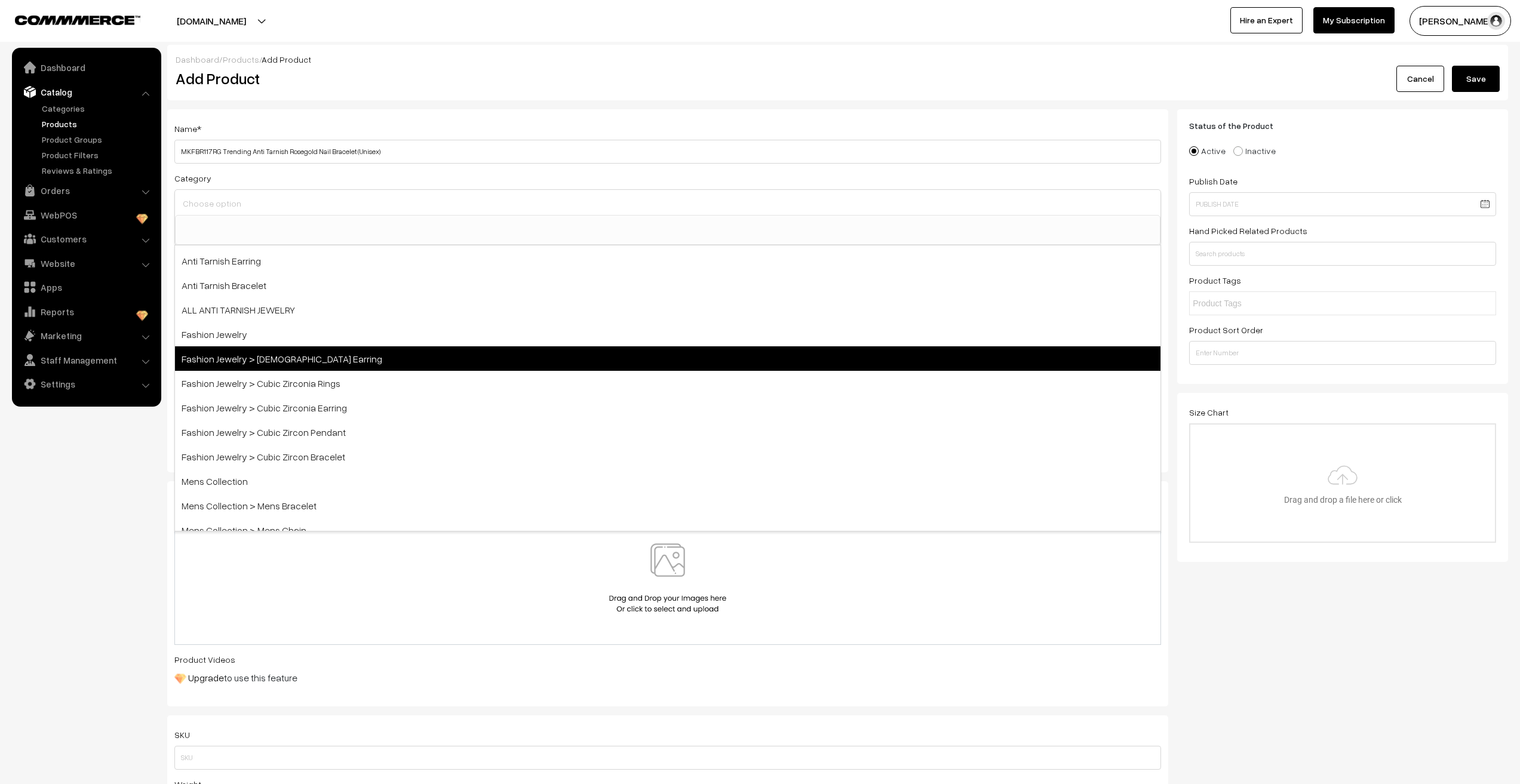
scroll to position [82, 0]
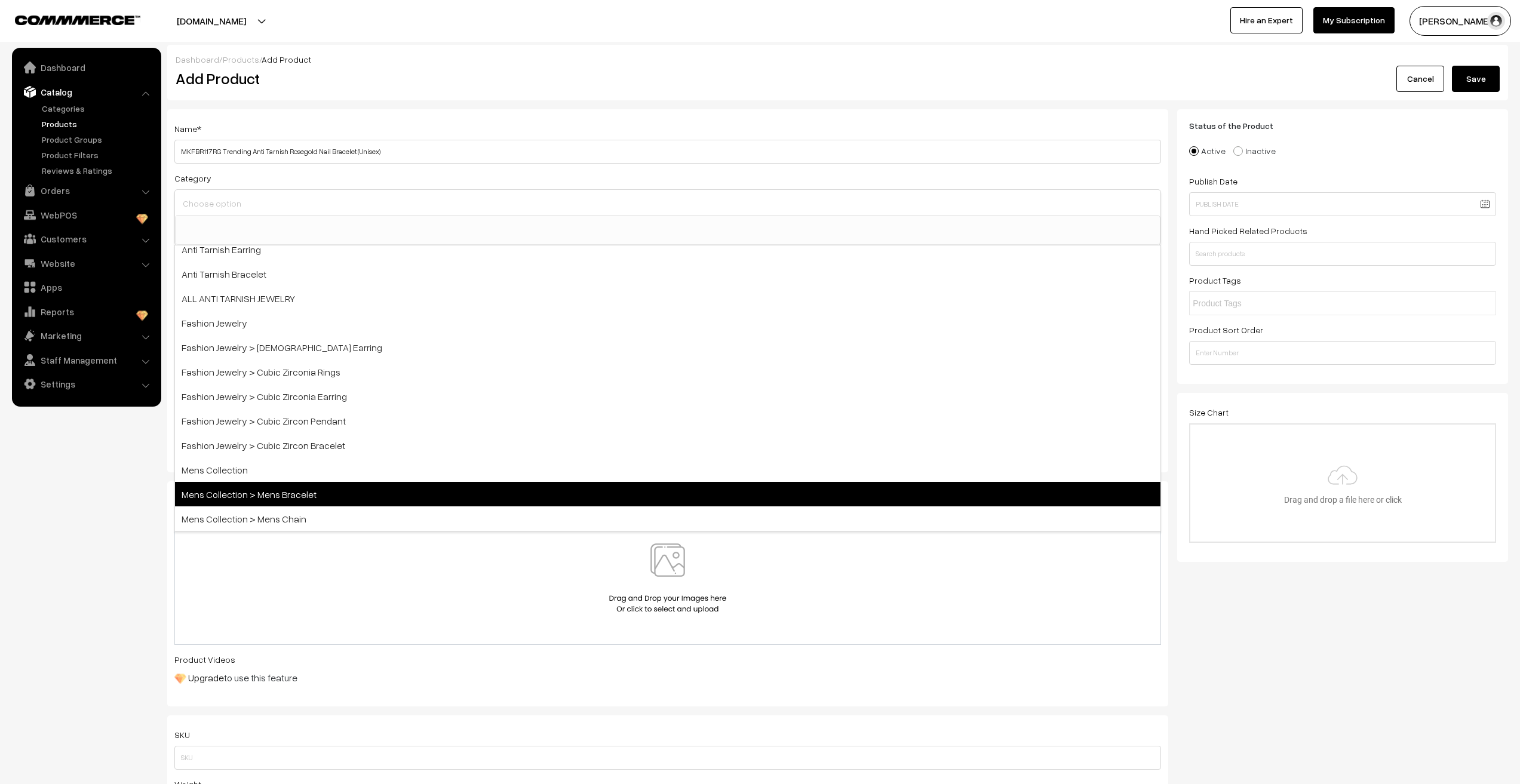
click at [275, 500] on span "Mens Collection > Mens Bracelet" at bounding box center [668, 494] width 985 height 25
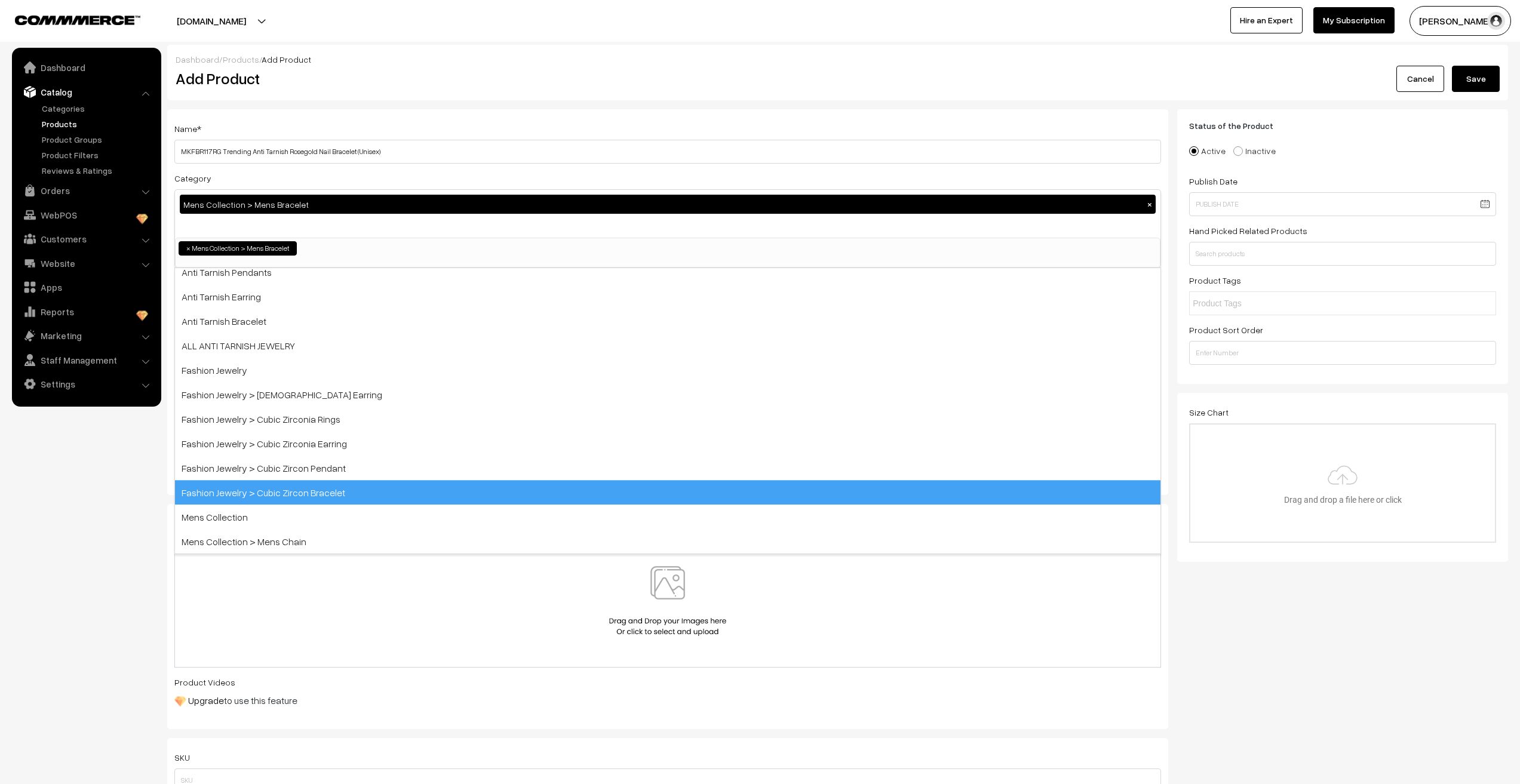
scroll to position [101, 0]
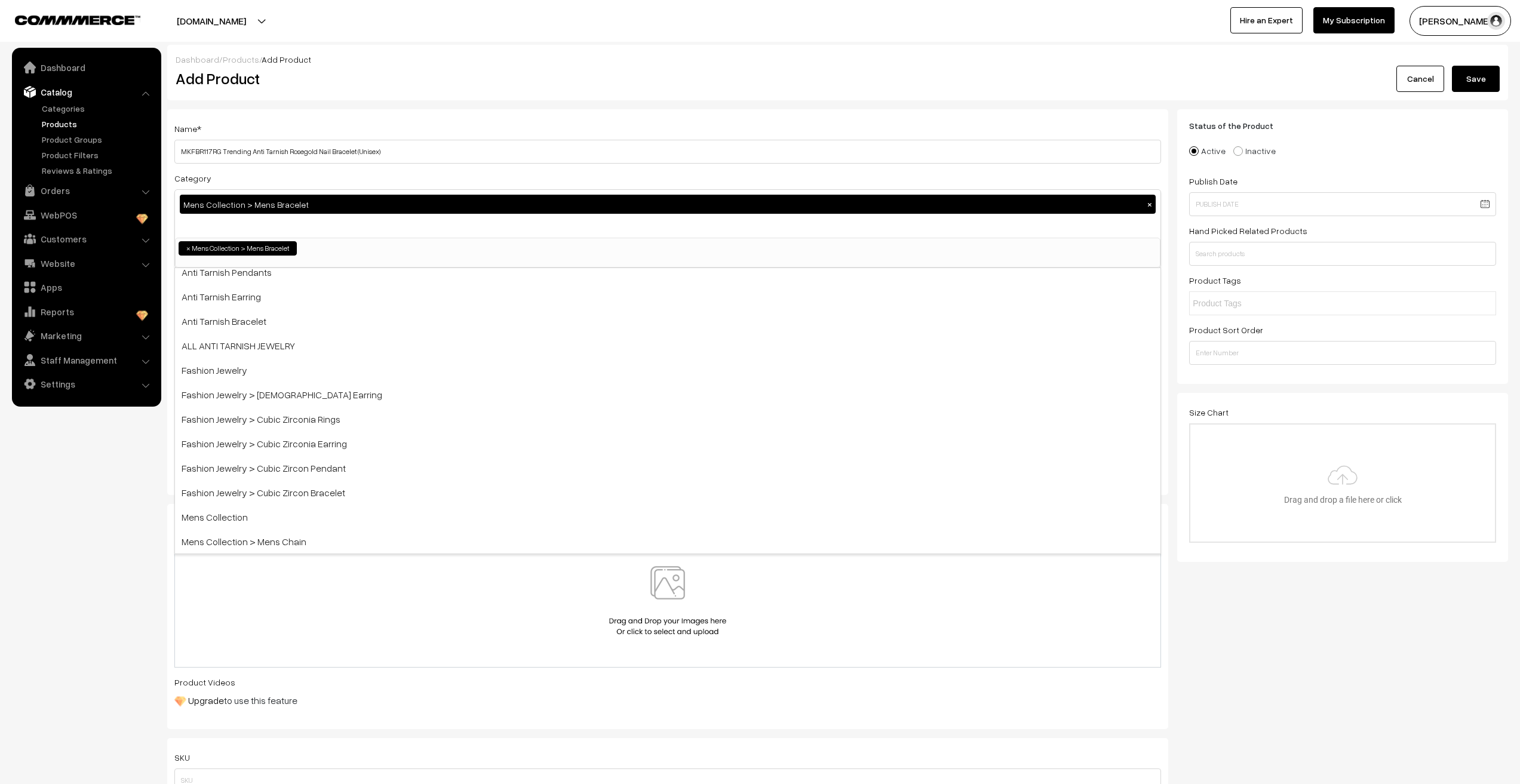
click at [276, 227] on div "Mens Collection > Mens Bracelet ×" at bounding box center [668, 214] width 985 height 48
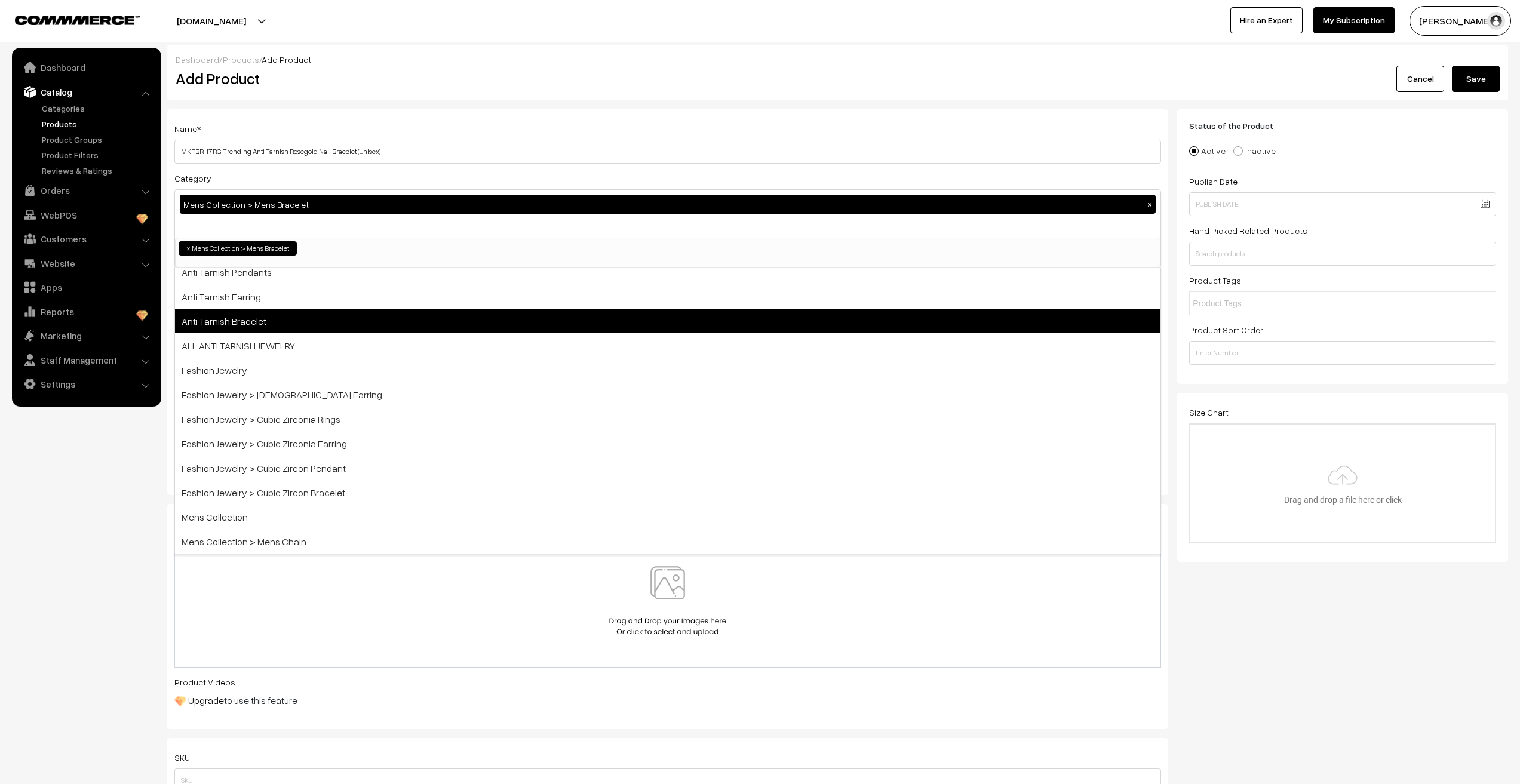
click at [226, 326] on span "Anti Tarnish Bracelet" at bounding box center [668, 321] width 985 height 25
select select "7"
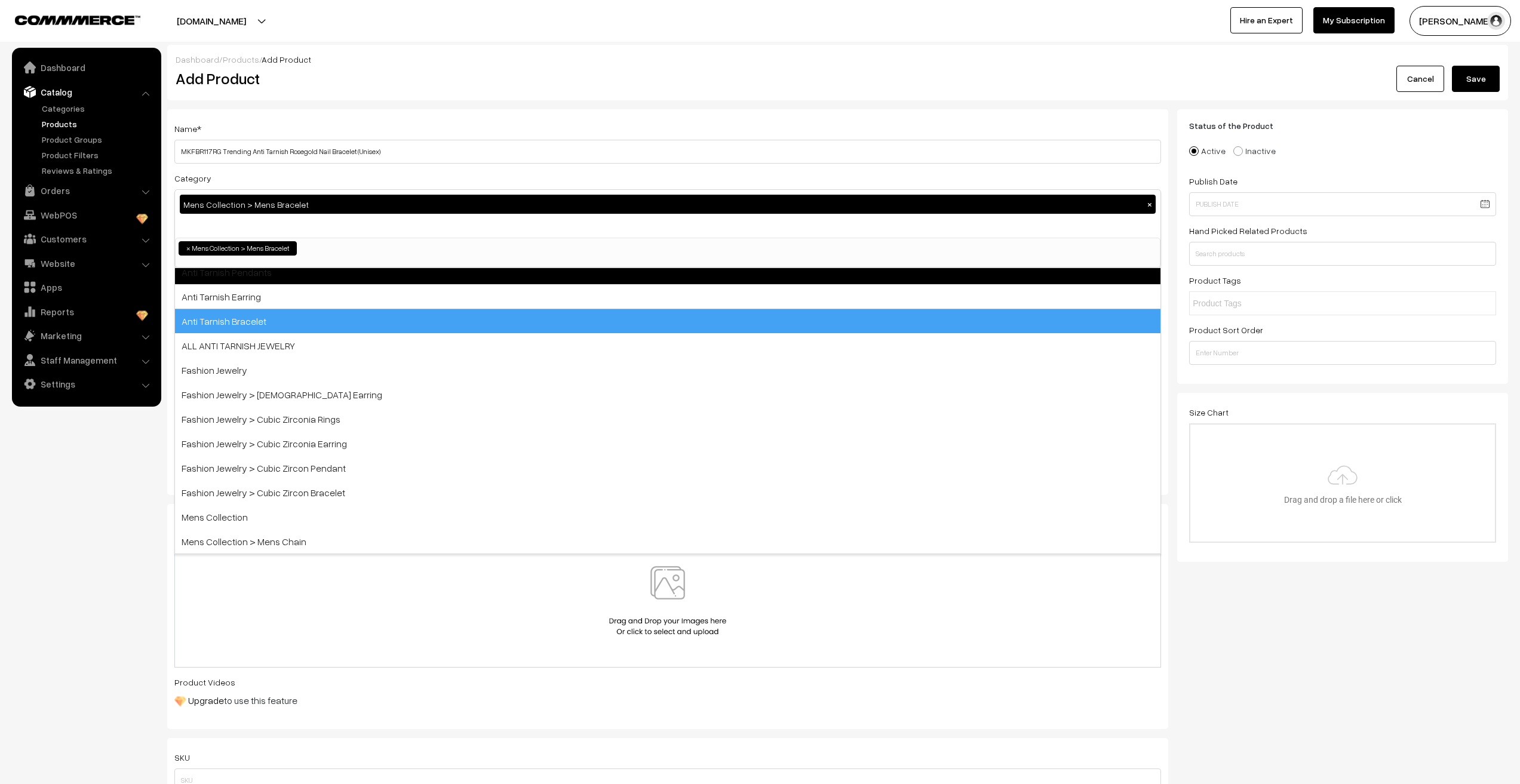
scroll to position [33, 0]
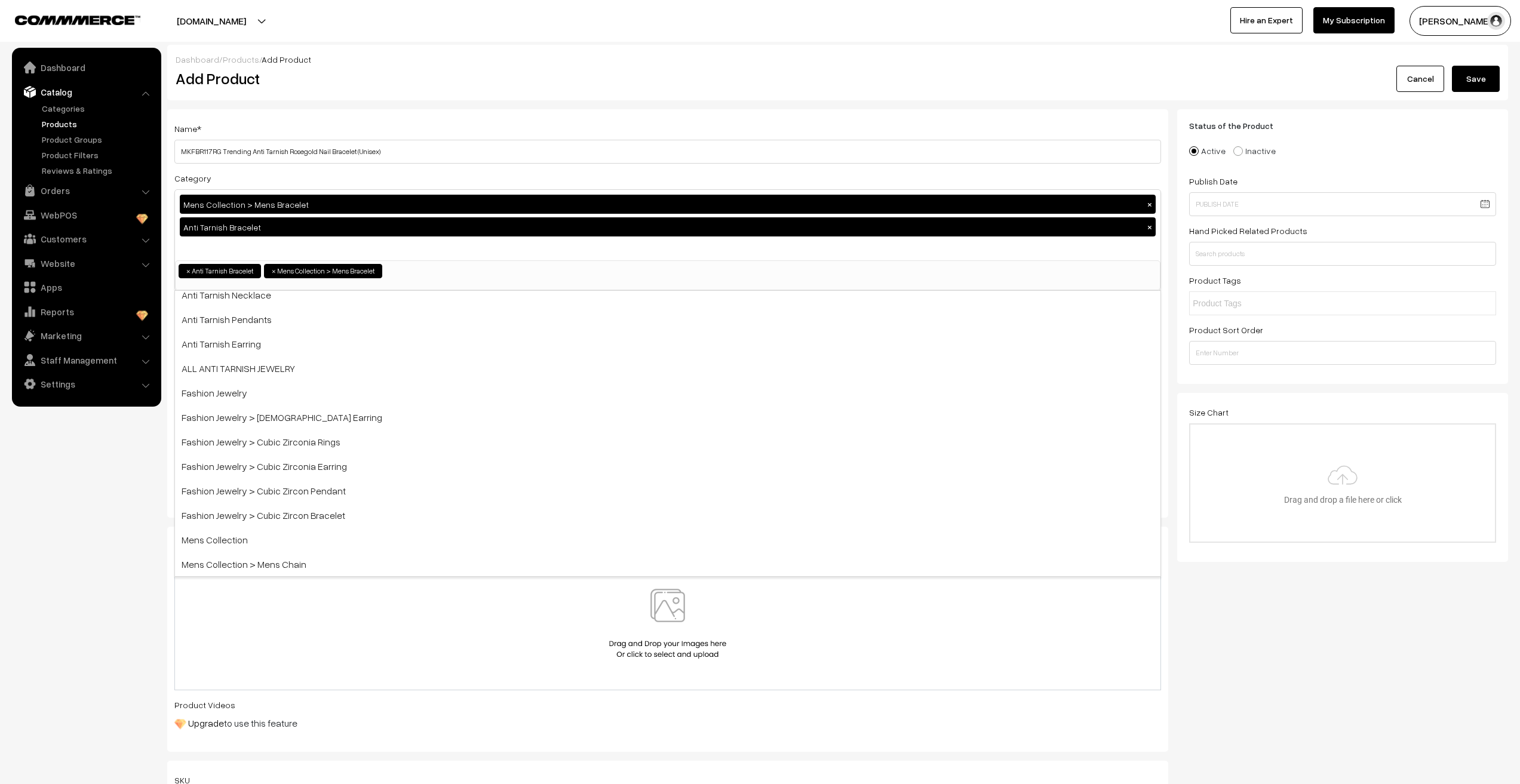
click at [120, 560] on nav "Dashboard Catalog" at bounding box center [81, 440] width 162 height 784
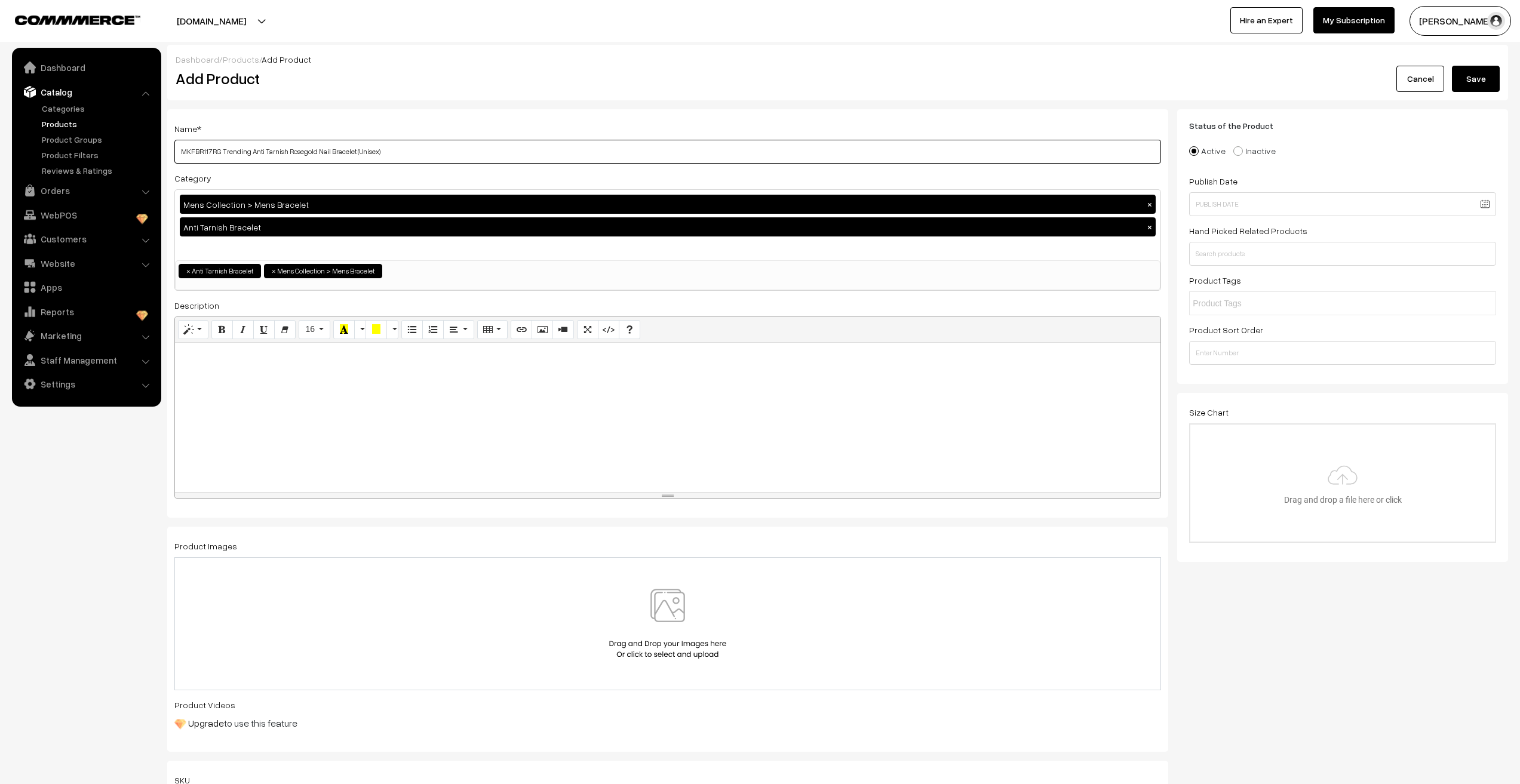
click at [440, 160] on input "MKFBR117RG Trending Anti Tarnish Rosegold Nail Bracelet (Unisex)" at bounding box center [668, 151] width 987 height 24
click at [373, 386] on div at bounding box center [668, 418] width 985 height 149
paste div "To enrich screen reader interactions, please activate Accessibility in Grammarl…"
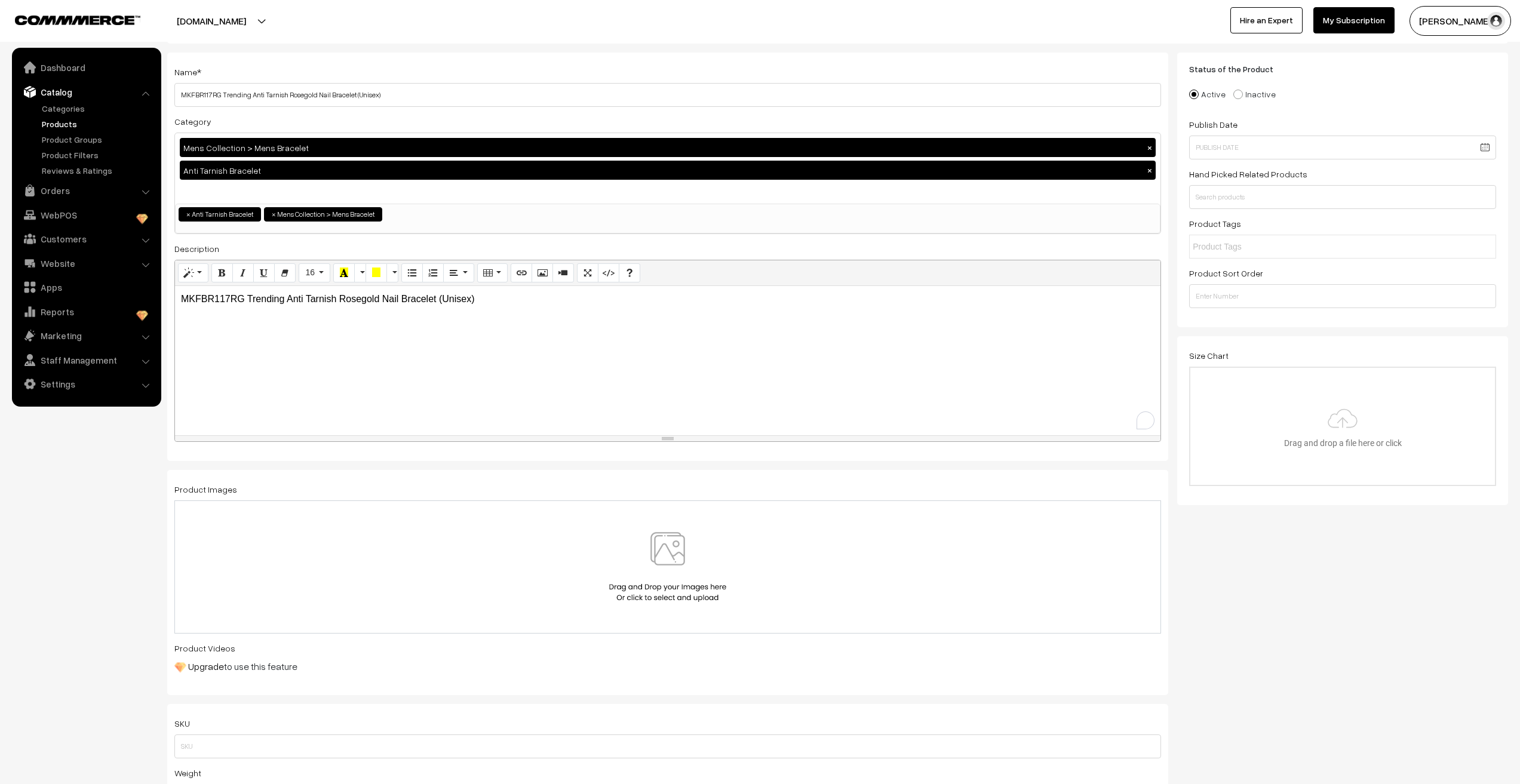
scroll to position [59, 0]
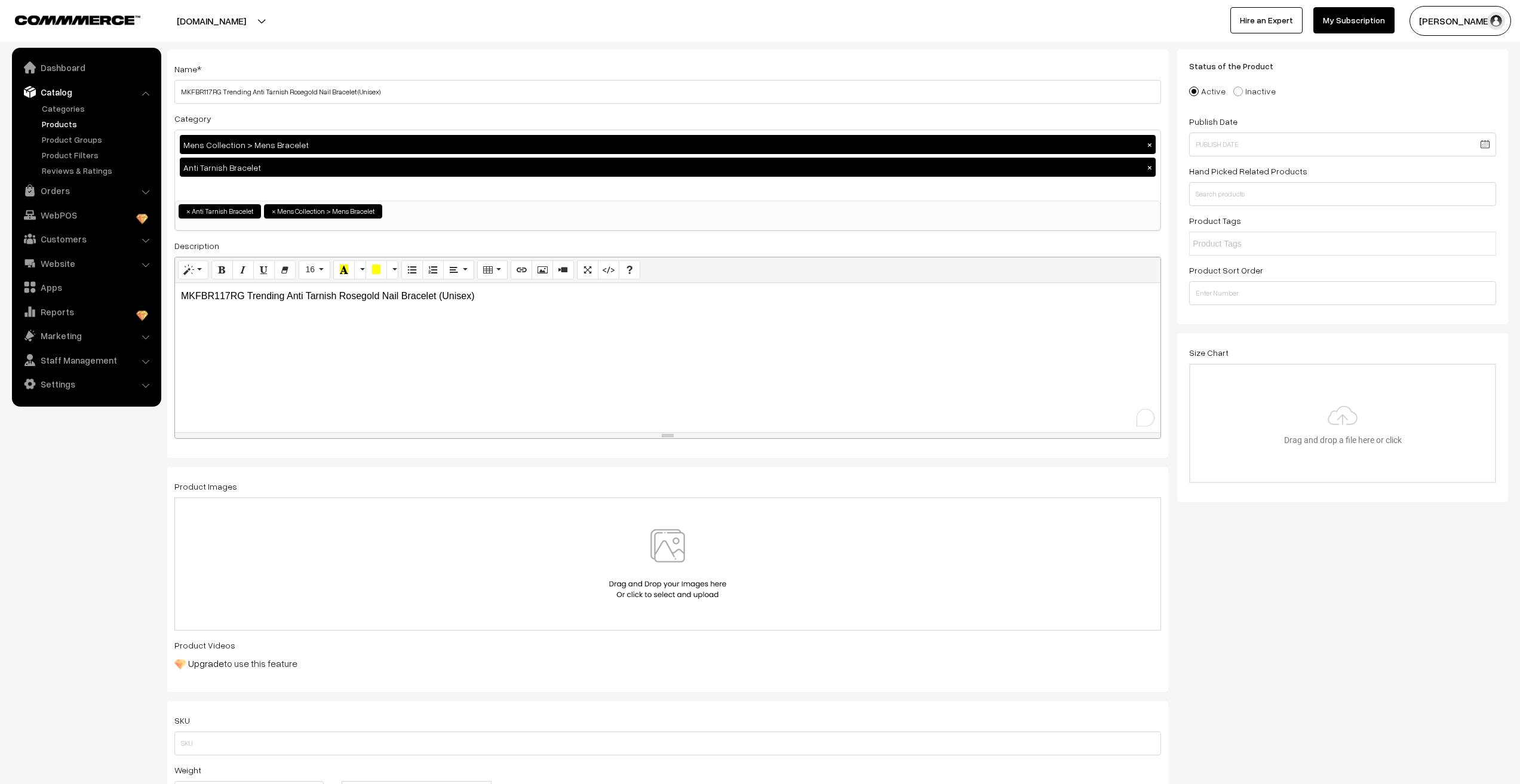
click at [672, 565] on img at bounding box center [668, 564] width 123 height 70
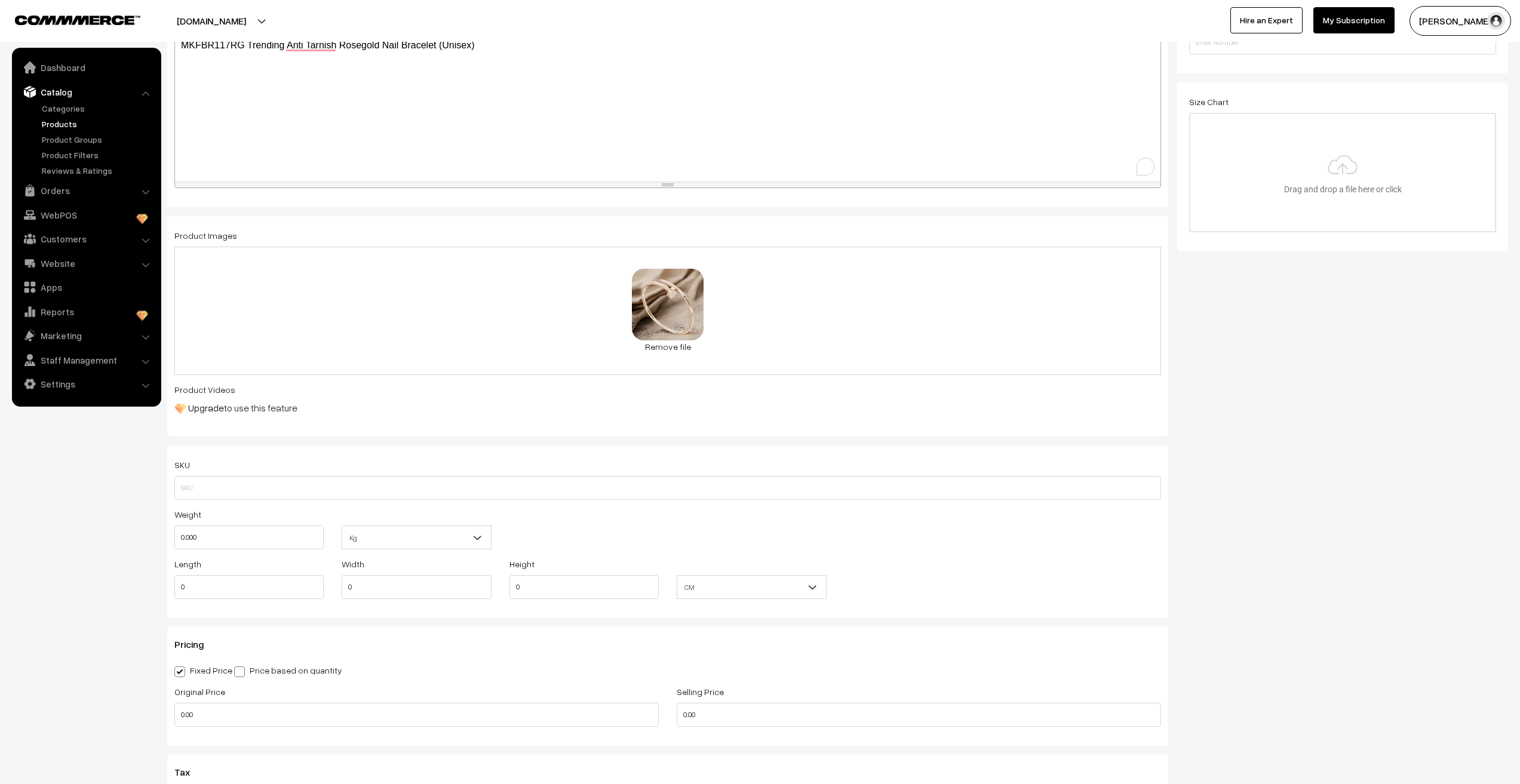
scroll to position [358, 0]
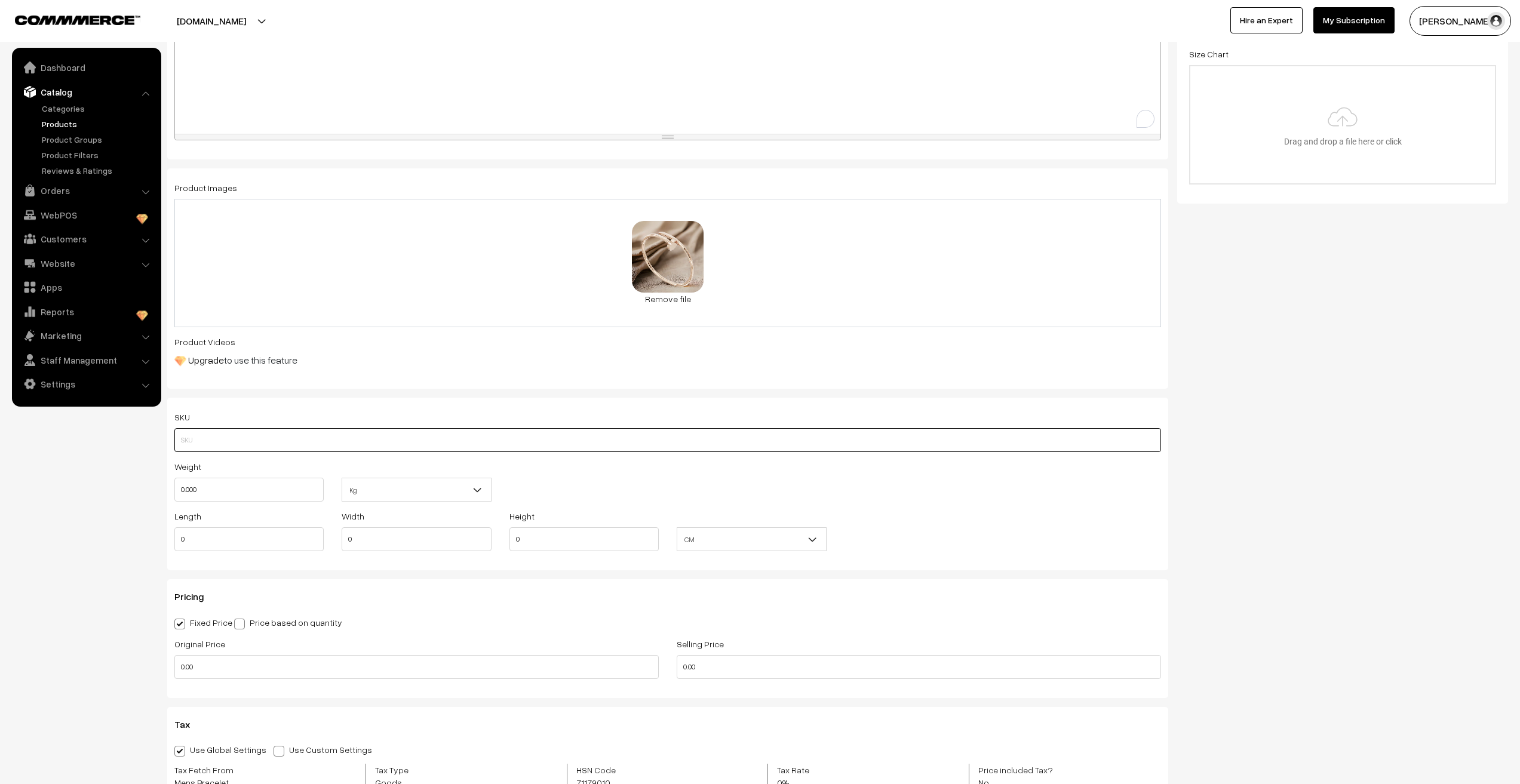
click at [202, 444] on input "text" at bounding box center [668, 440] width 987 height 24
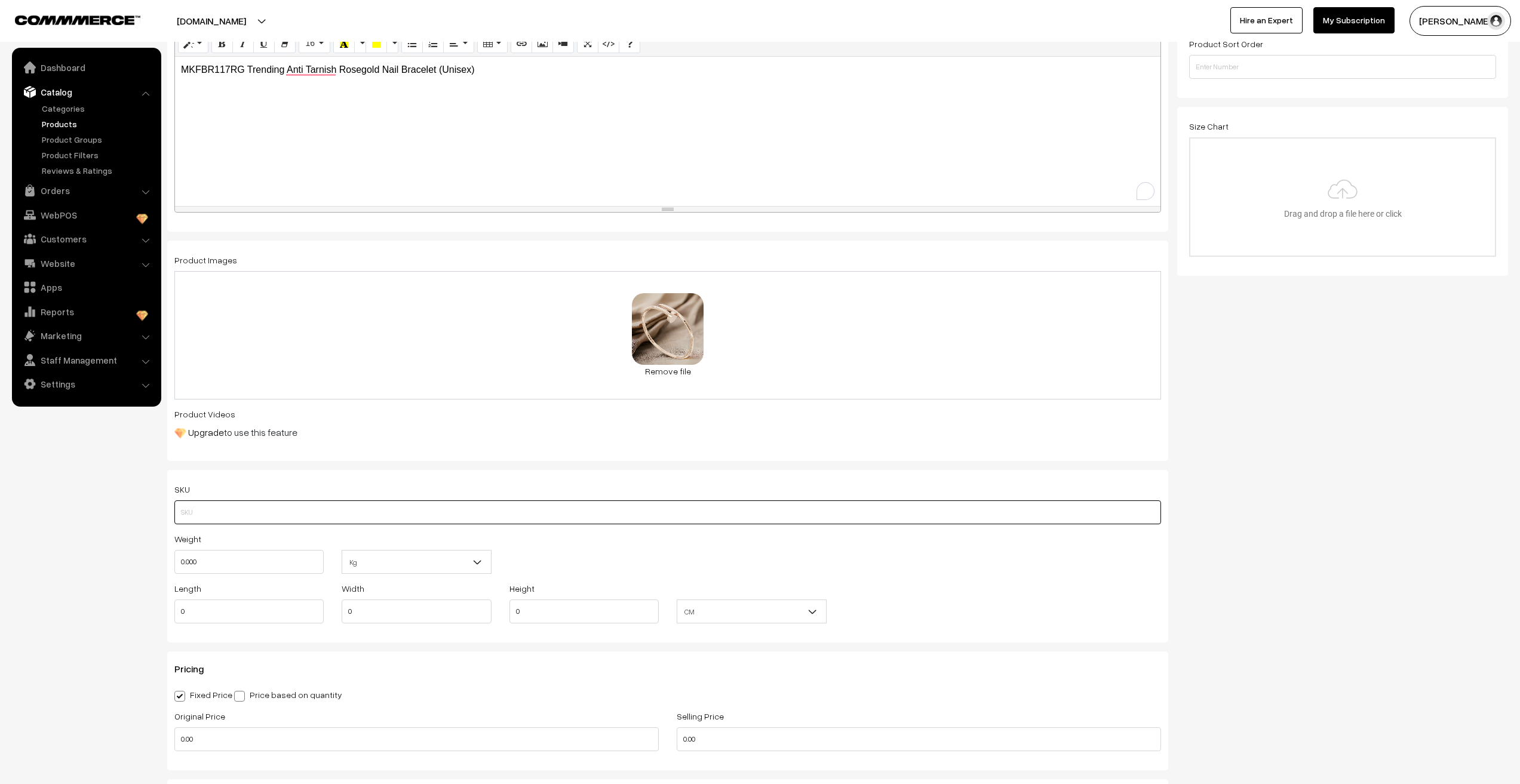
scroll to position [119, 0]
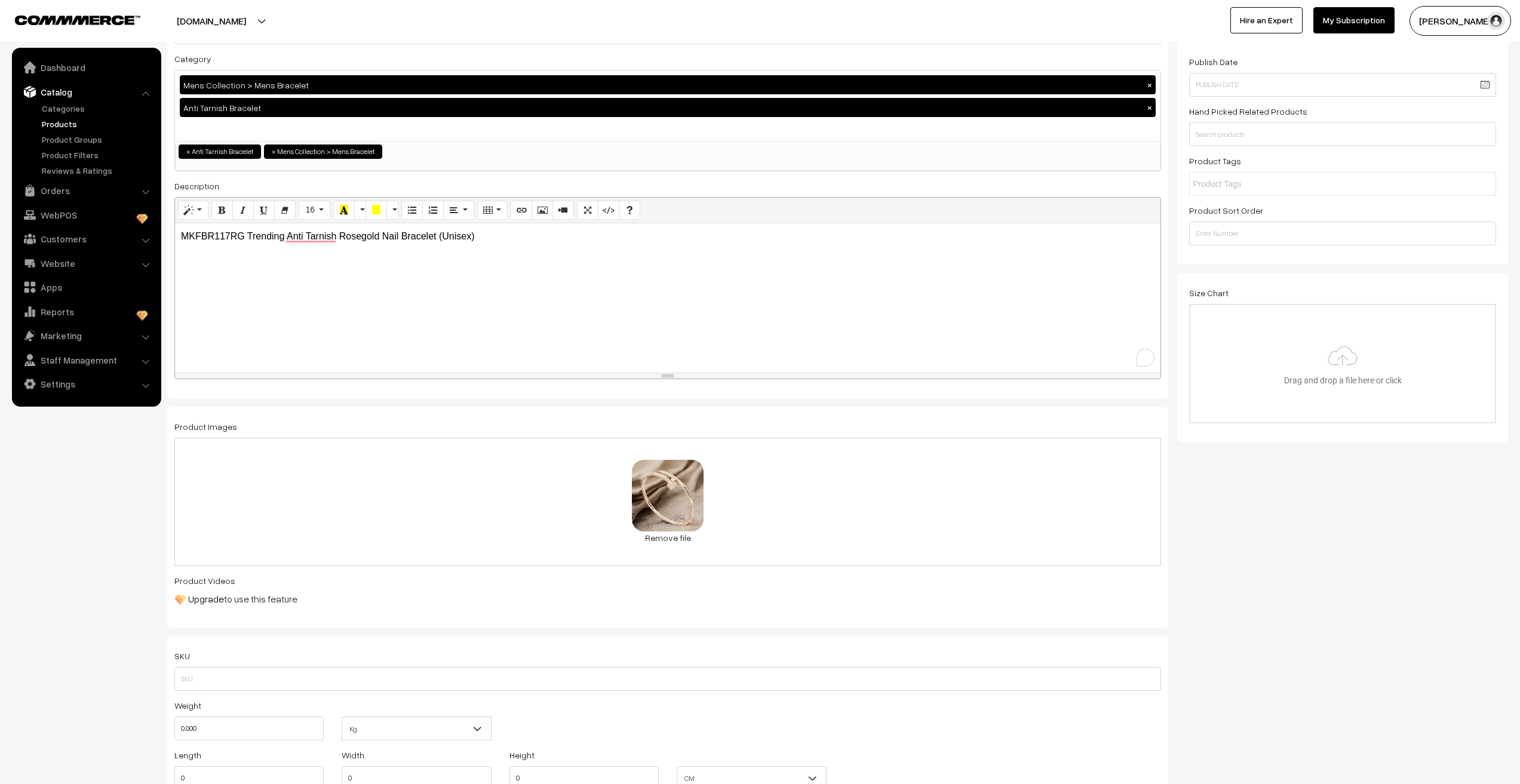
click at [201, 240] on p "MKFBR117RG Trending Anti Tarnish Rosegold Nail Bracelet (Unisex)" at bounding box center [668, 236] width 974 height 14
copy p "MKFBR117RG"
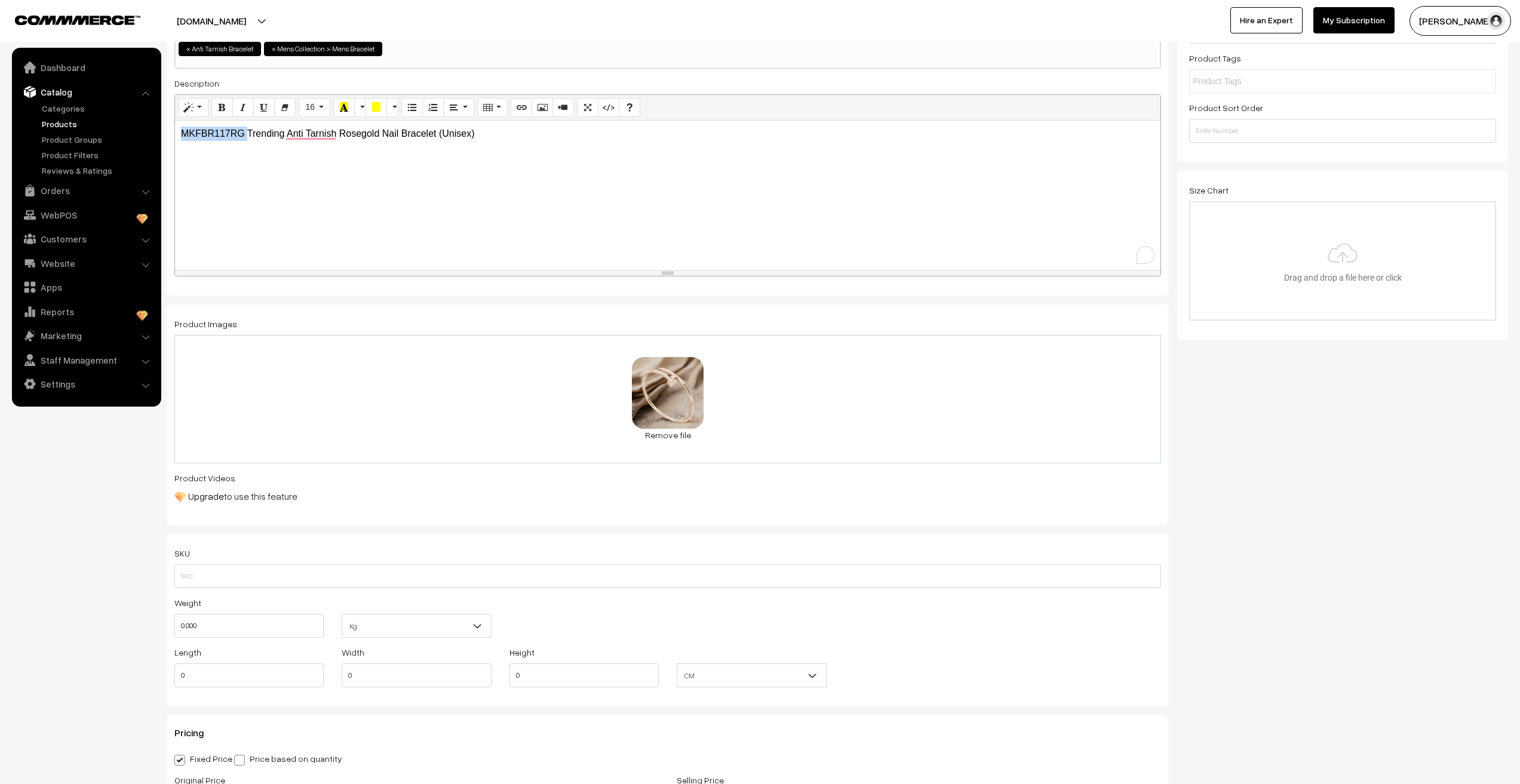
scroll to position [239, 0]
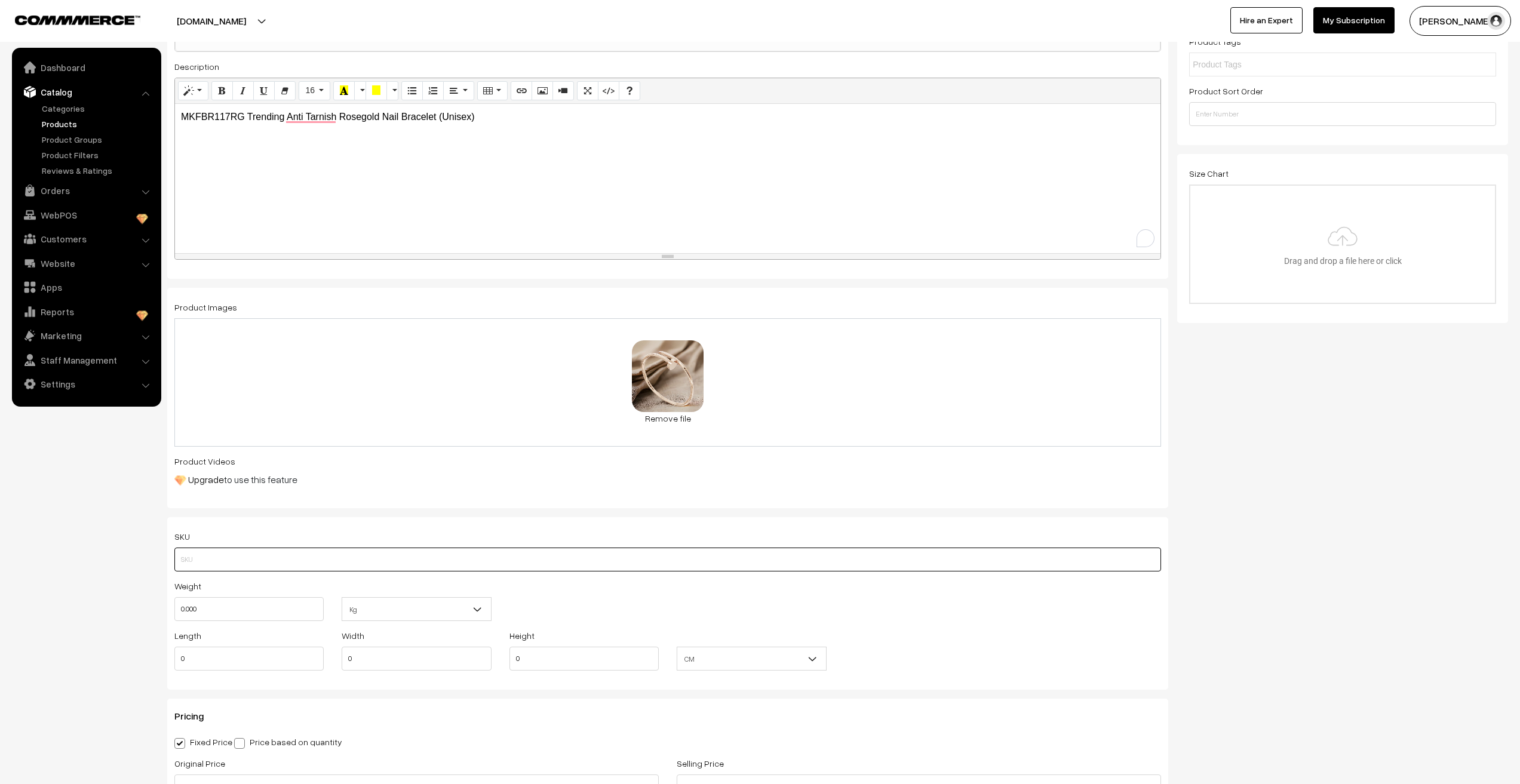
click at [220, 558] on input "text" at bounding box center [668, 560] width 987 height 24
paste input "MKFBR117RG"
type input "MKFBR117RG"
click at [97, 609] on nav "Dashboard Catalog" at bounding box center [81, 440] width 162 height 784
click at [207, 610] on input "0.000" at bounding box center [249, 609] width 150 height 24
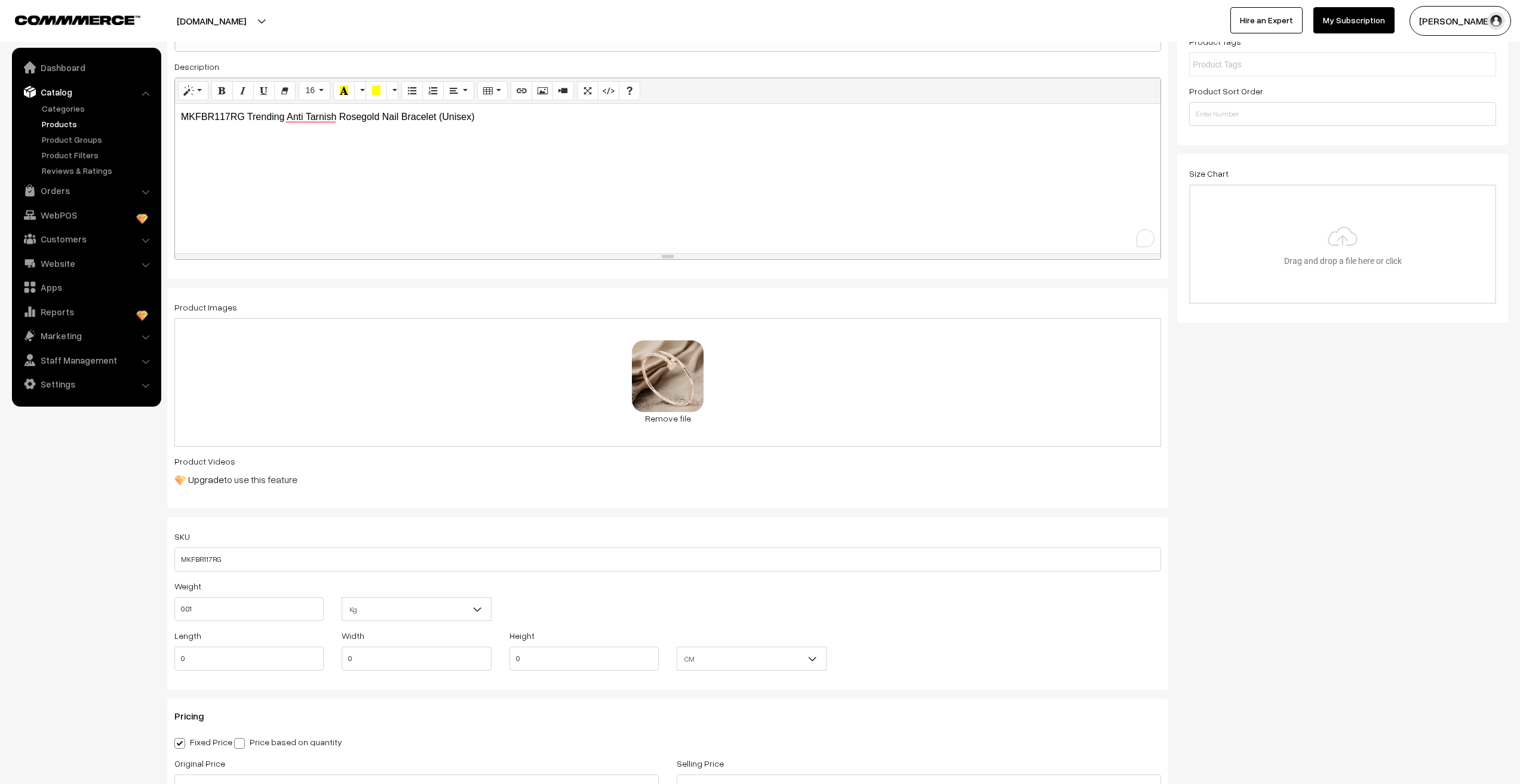
click at [72, 610] on nav "Dashboard Catalog" at bounding box center [81, 440] width 162 height 784
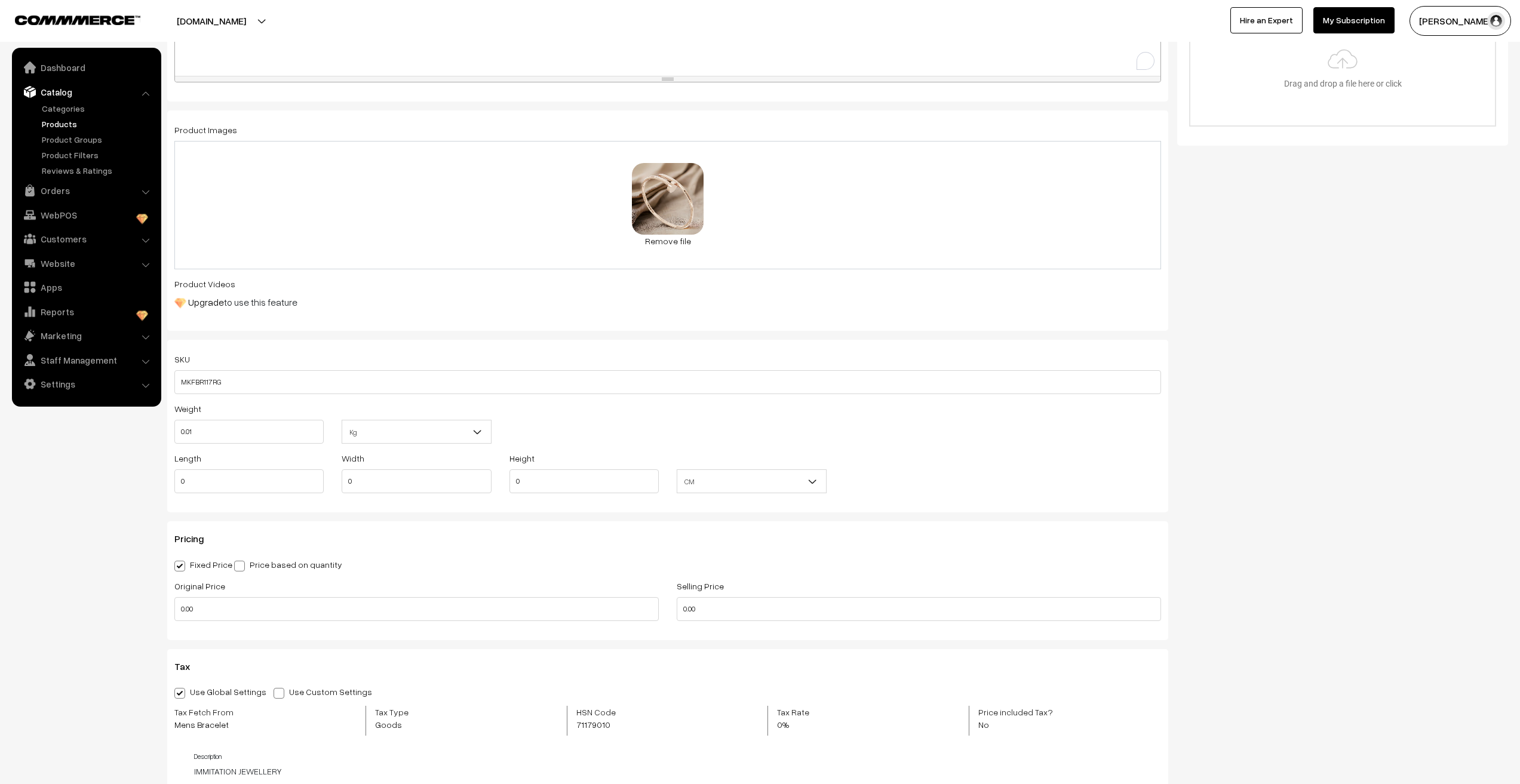
scroll to position [418, 0]
click at [207, 436] on input "0.01" at bounding box center [249, 430] width 150 height 24
type input "0.01"
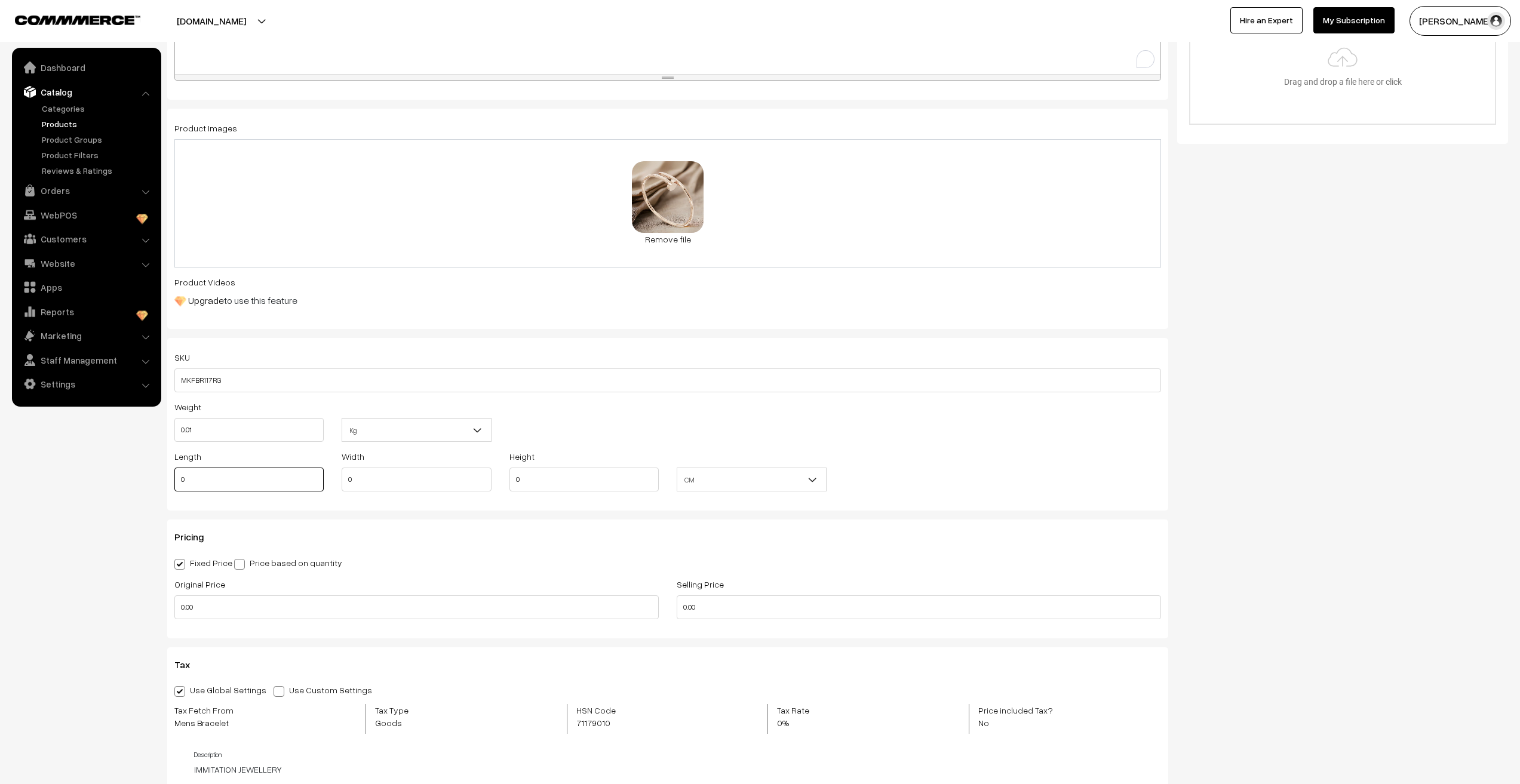
click at [201, 480] on input "0" at bounding box center [249, 480] width 150 height 24
click at [201, 480] on input "0" at bounding box center [249, 480] width 150 height 24
type input "10"
type input "1"
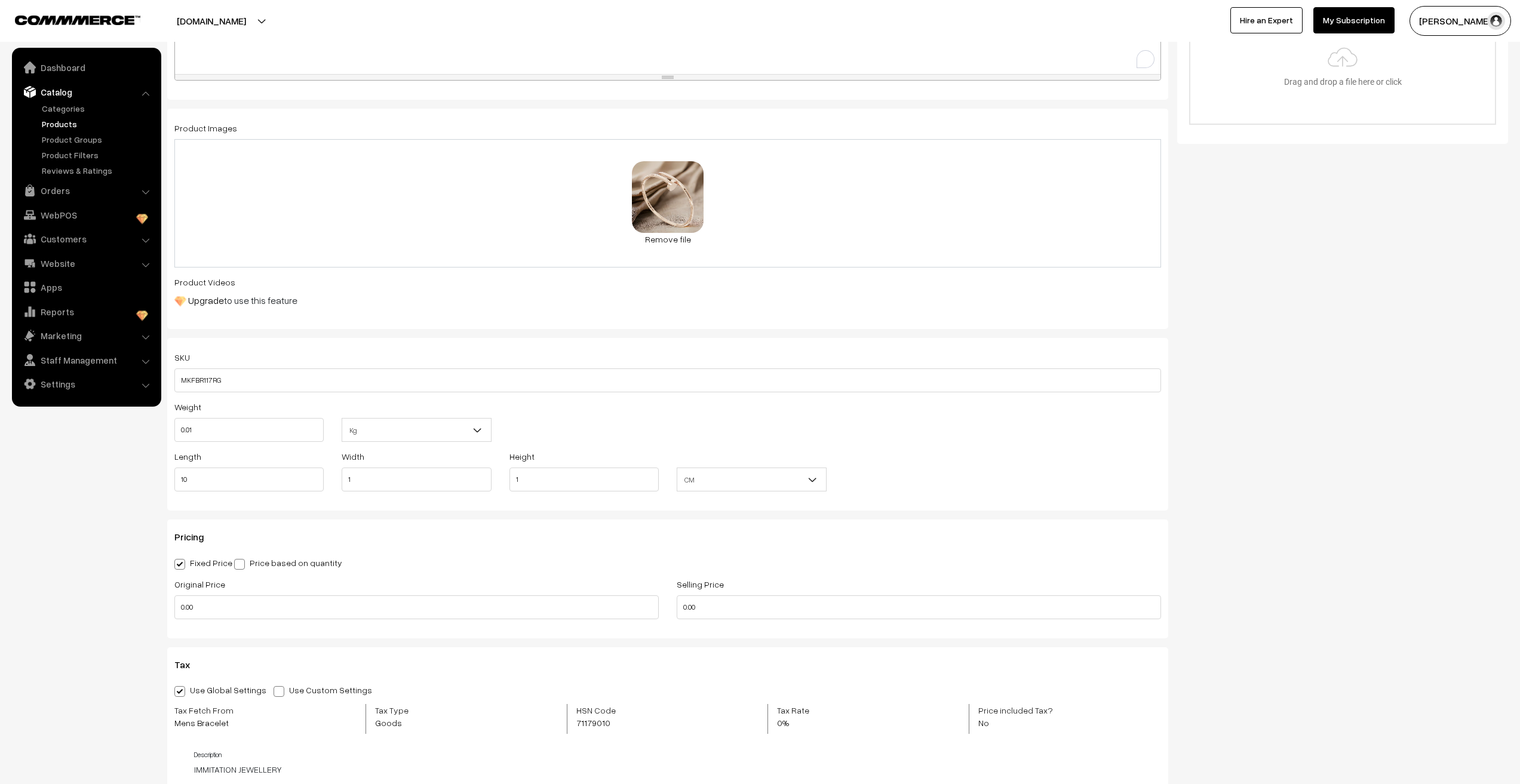
click at [65, 554] on nav "Dashboard Catalog" at bounding box center [81, 440] width 162 height 784
click at [186, 605] on input "0.00" at bounding box center [417, 607] width 485 height 24
type input "899"
type input "145"
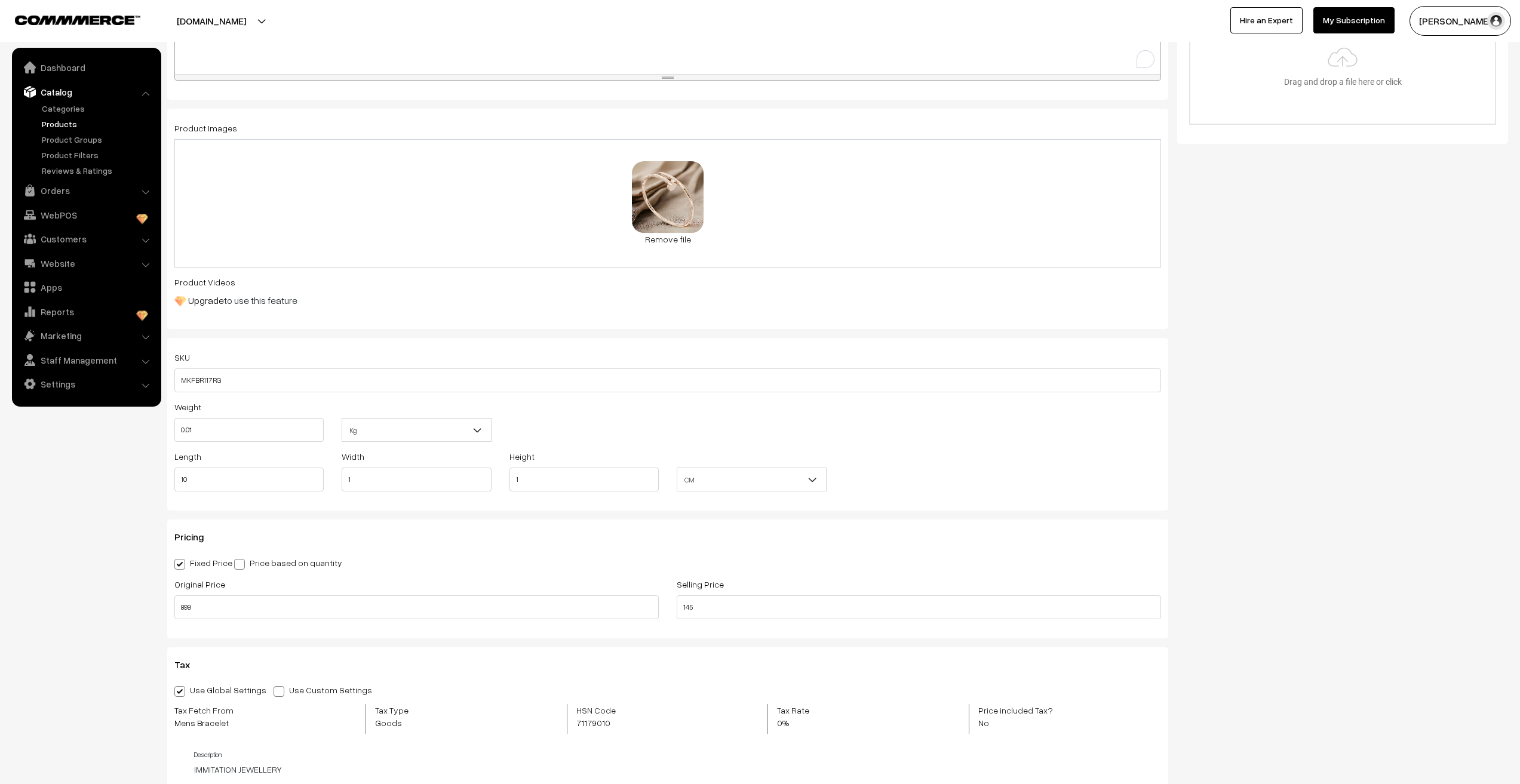
click at [82, 623] on nav "Dashboard Catalog" at bounding box center [81, 440] width 162 height 784
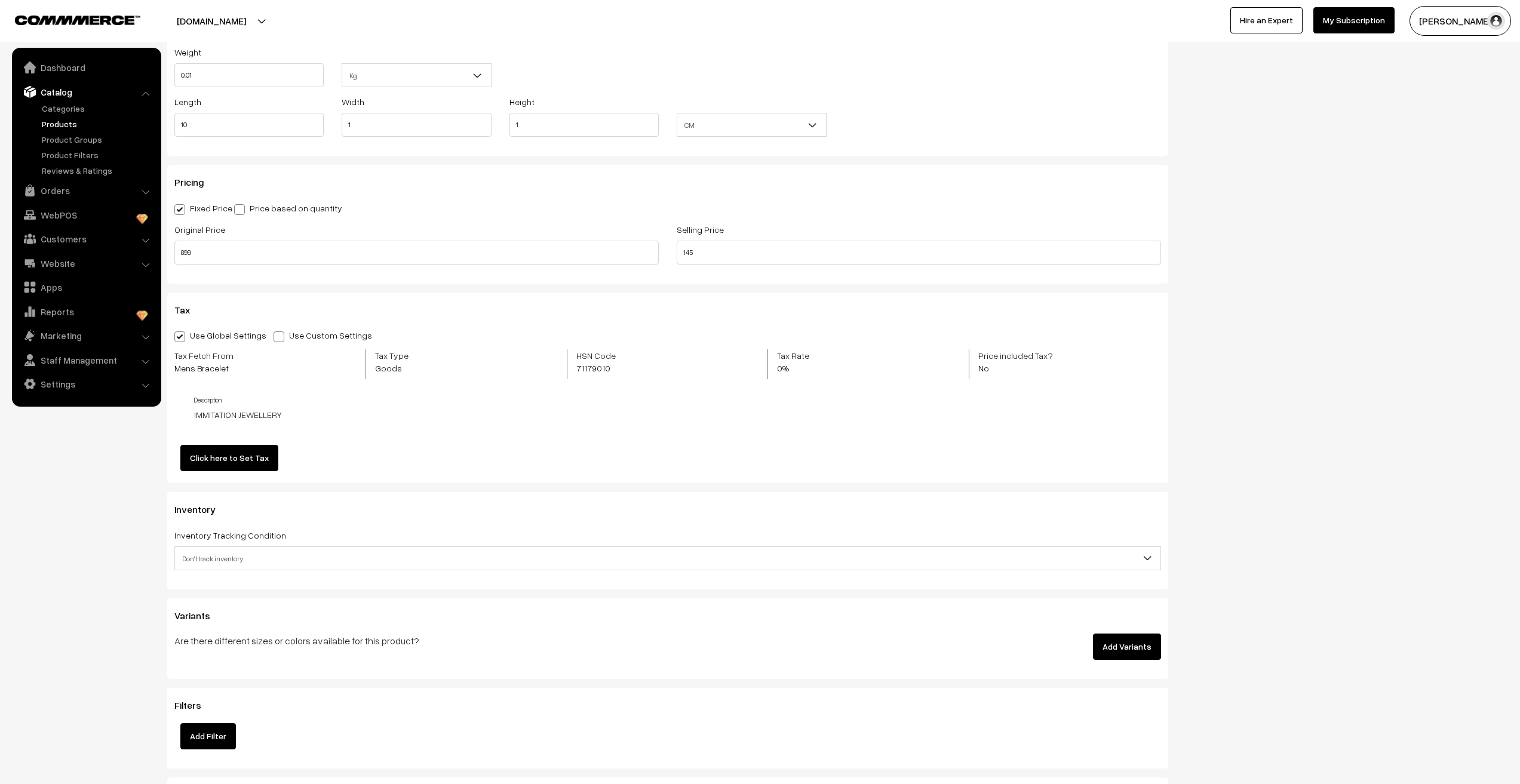
scroll to position [776, 0]
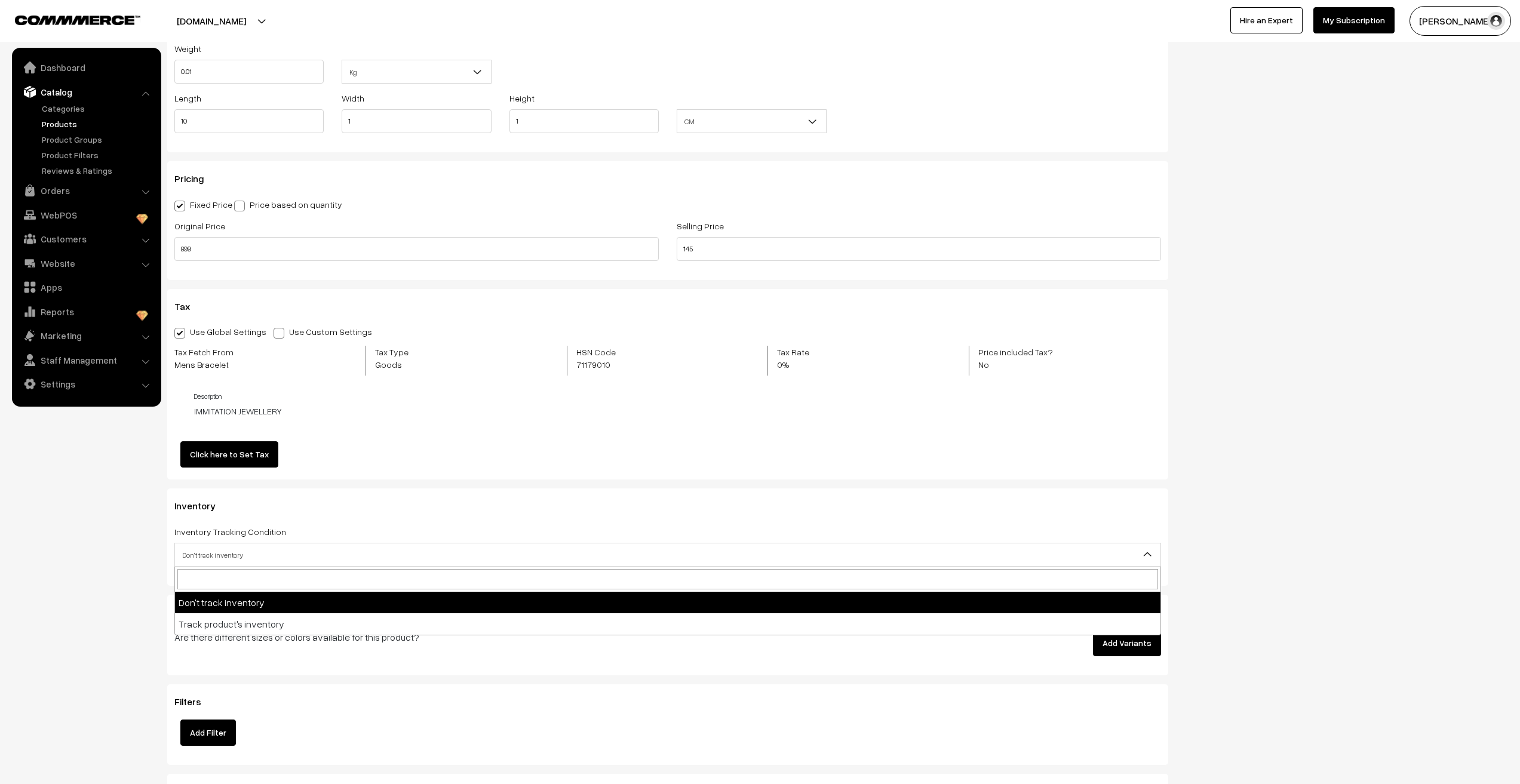
click at [184, 564] on span "Don't track inventory" at bounding box center [668, 554] width 985 height 21
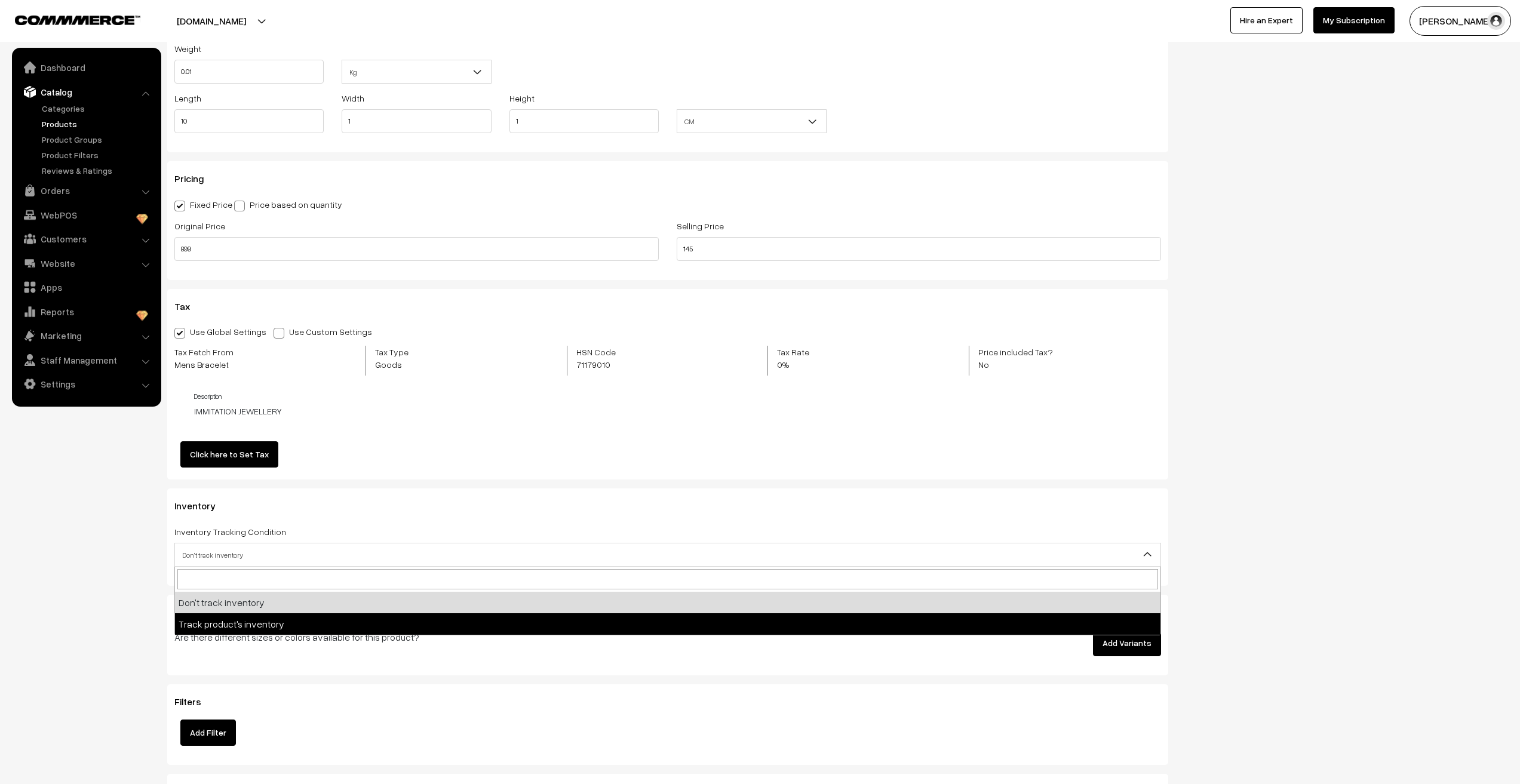
select select "2"
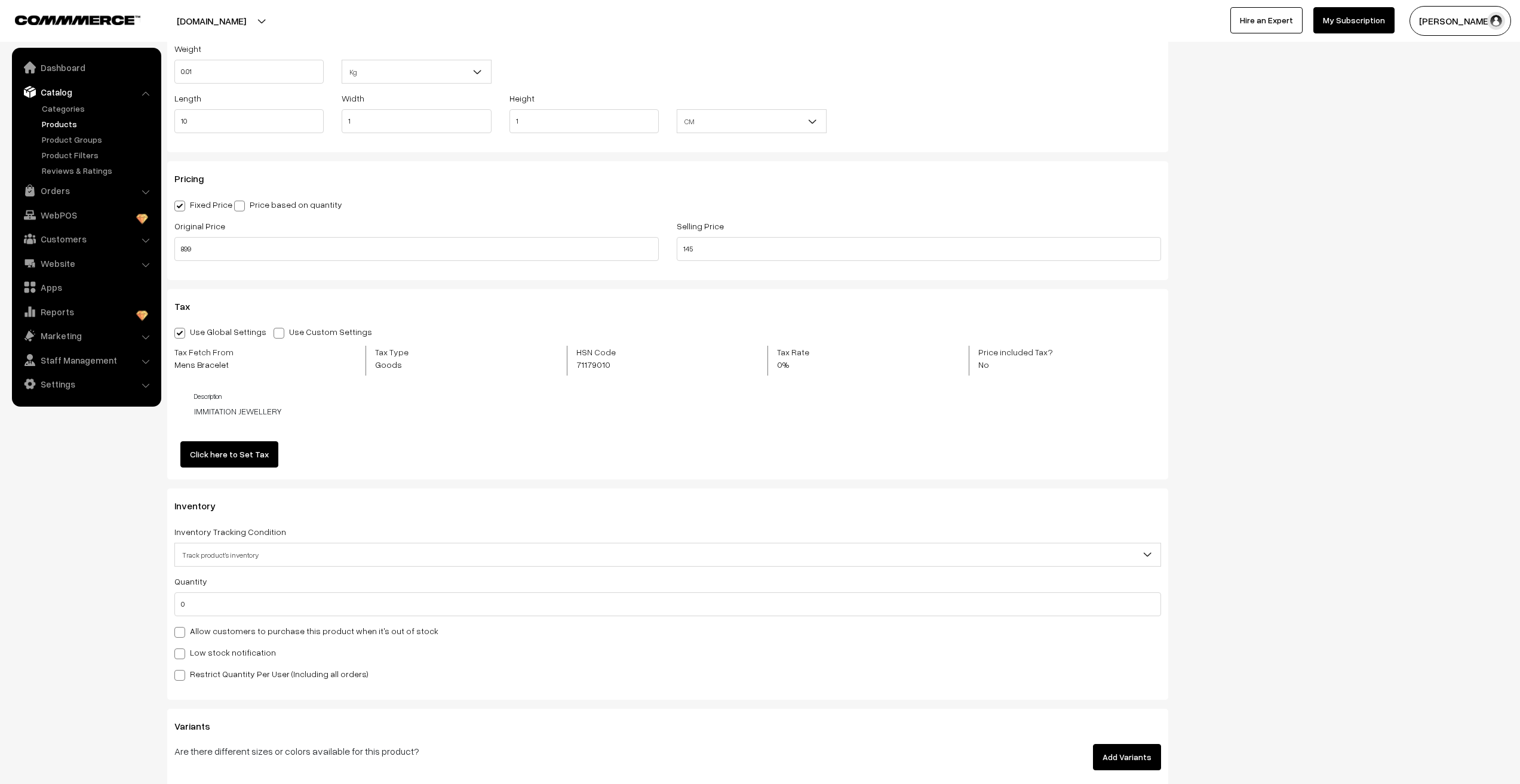
click at [105, 635] on nav "Dashboard Catalog" at bounding box center [81, 440] width 162 height 784
click at [193, 610] on input "0" at bounding box center [668, 605] width 987 height 24
type input "3366"
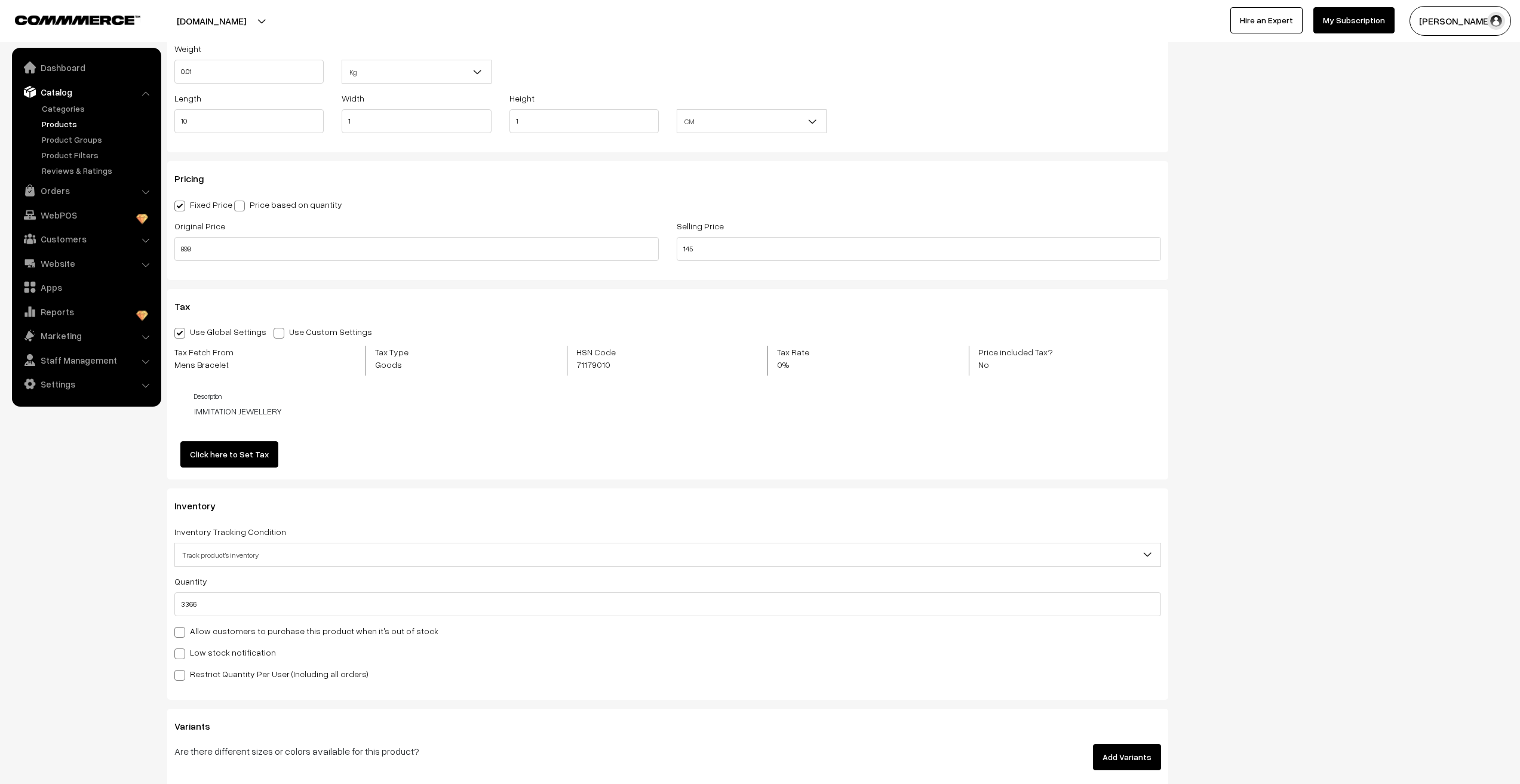
click at [93, 648] on nav "Dashboard Catalog" at bounding box center [81, 440] width 162 height 784
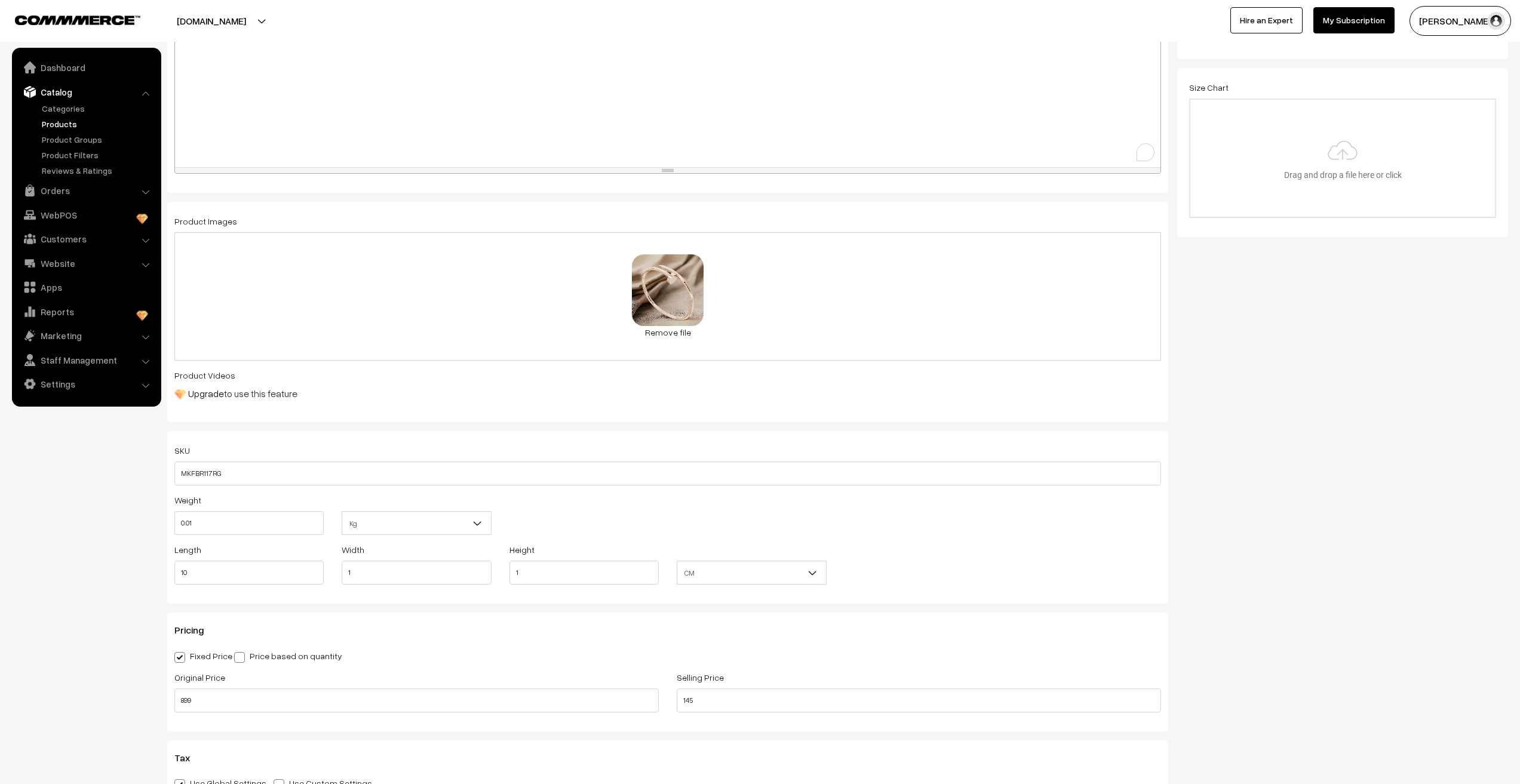
scroll to position [239, 0]
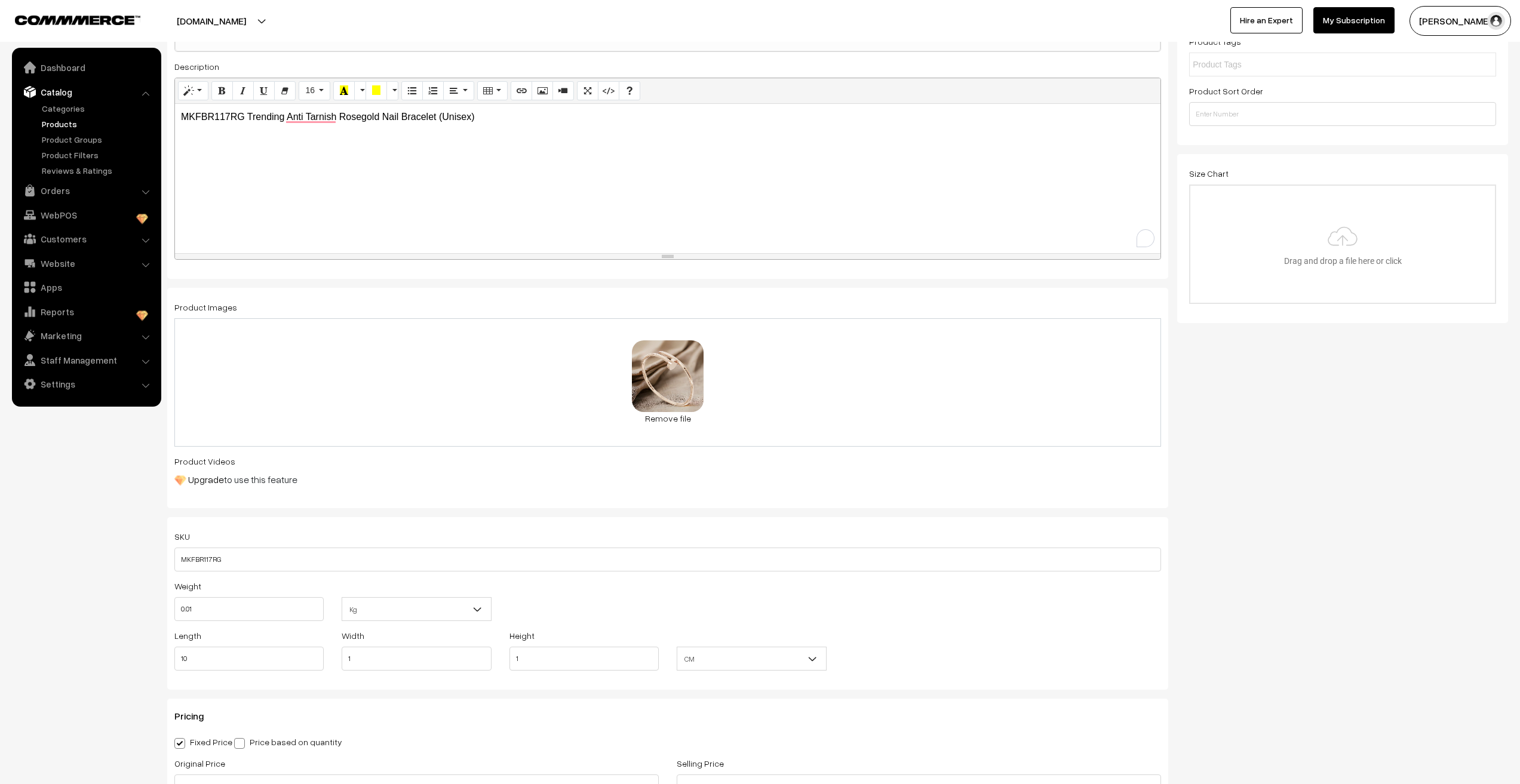
click at [349, 167] on div "MKFBR117RG Trending Anti Tarnish Rosegold Nail Bracelet (Unisex)" at bounding box center [668, 179] width 985 height 149
copy p "MKFBR117RG Trending Anti Tarnish Rosegold Nail Bracelet (Unisex)"
click at [42, 541] on nav "Dashboard Catalog" at bounding box center [81, 440] width 162 height 784
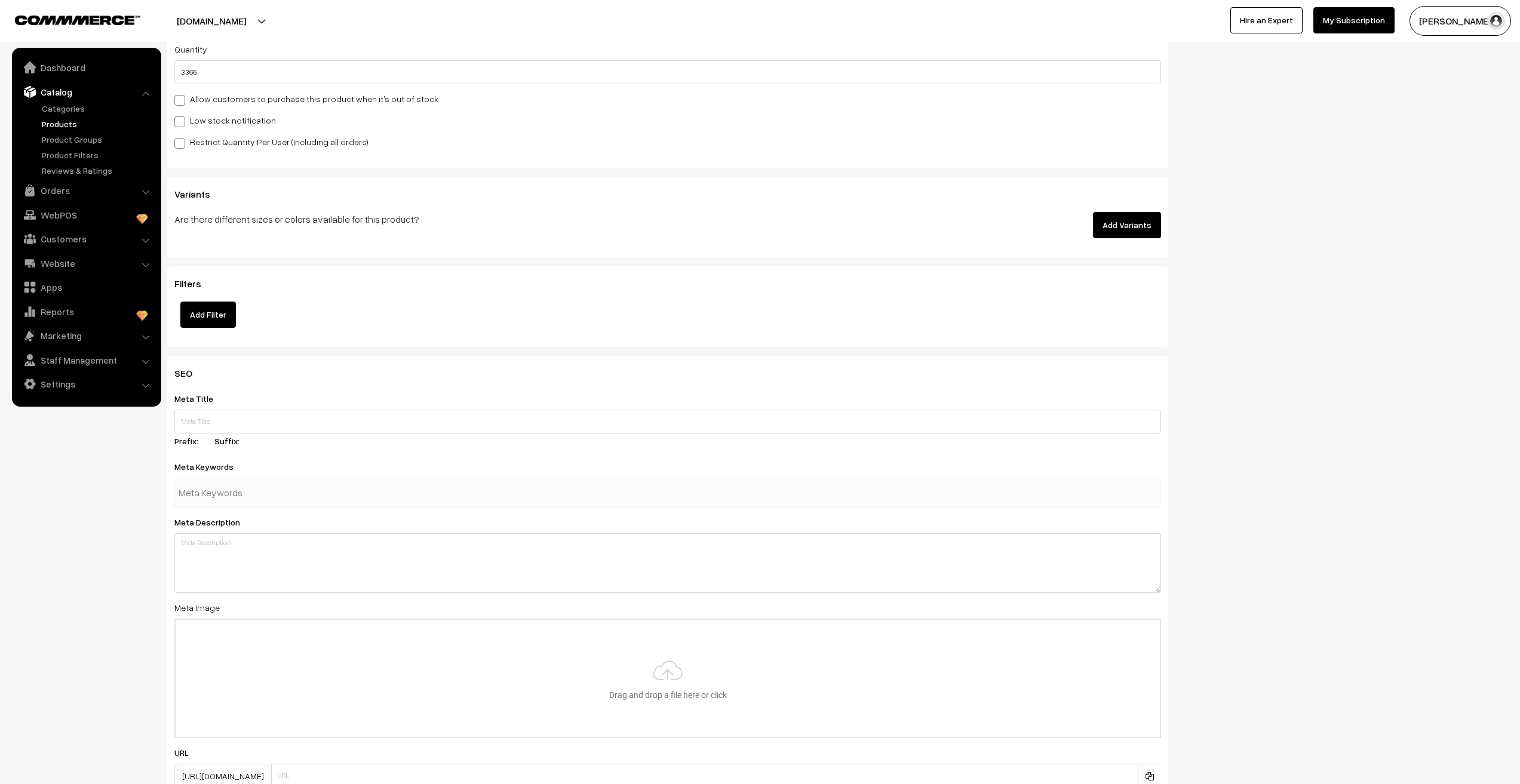
scroll to position [1314, 0]
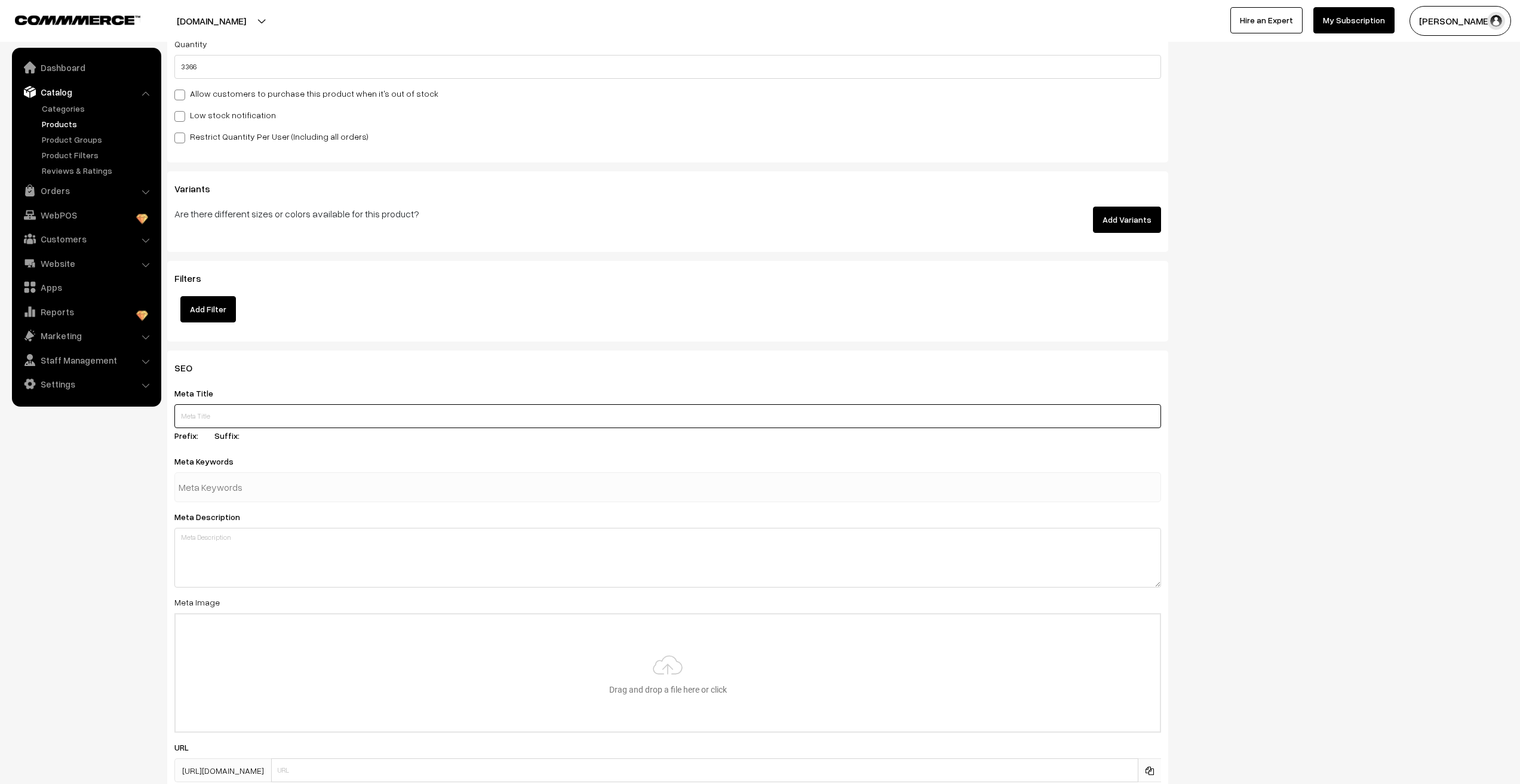
click at [215, 418] on input "text" at bounding box center [668, 416] width 987 height 24
paste input "MKFBR117RG Trending Anti Tarnish Rosegold Nail Bracelet (Unisex)"
type input "MKFBR117RG Trending Anti Tarnish Rosegold Nail Bracelet (Unisex)"
click at [214, 552] on textarea at bounding box center [668, 557] width 987 height 59
click at [216, 487] on input "text" at bounding box center [241, 487] width 124 height 24
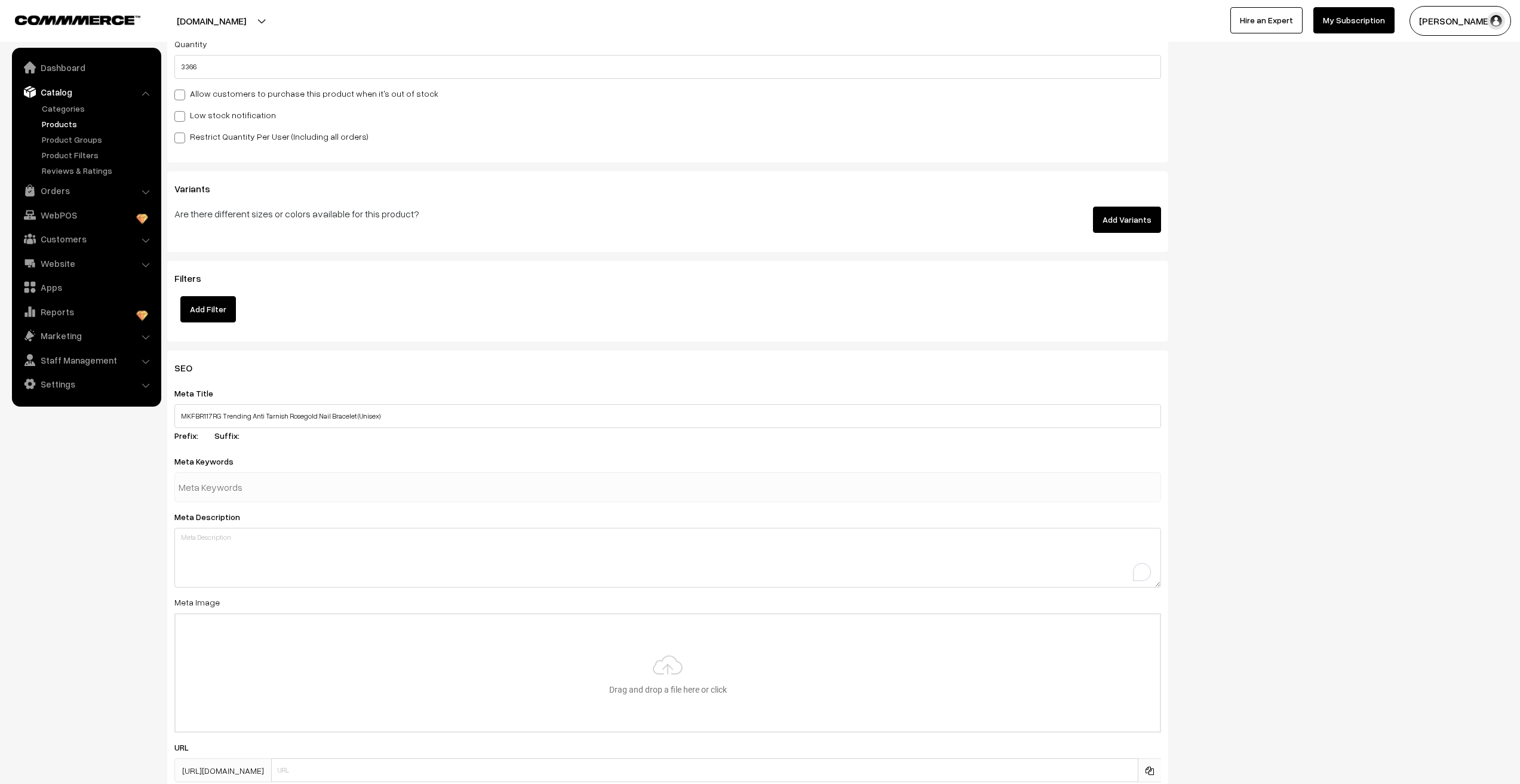
paste input "MKFBR117RG Trending Anti Tarnish Rosegold Nail Bracelet (Unisex)"
type input "MKFBR117RG Trending Anti Tarnish Rosegold Nail Bracelet (Unisex)"
click at [210, 550] on div "Meta Description" at bounding box center [668, 548] width 987 height 78
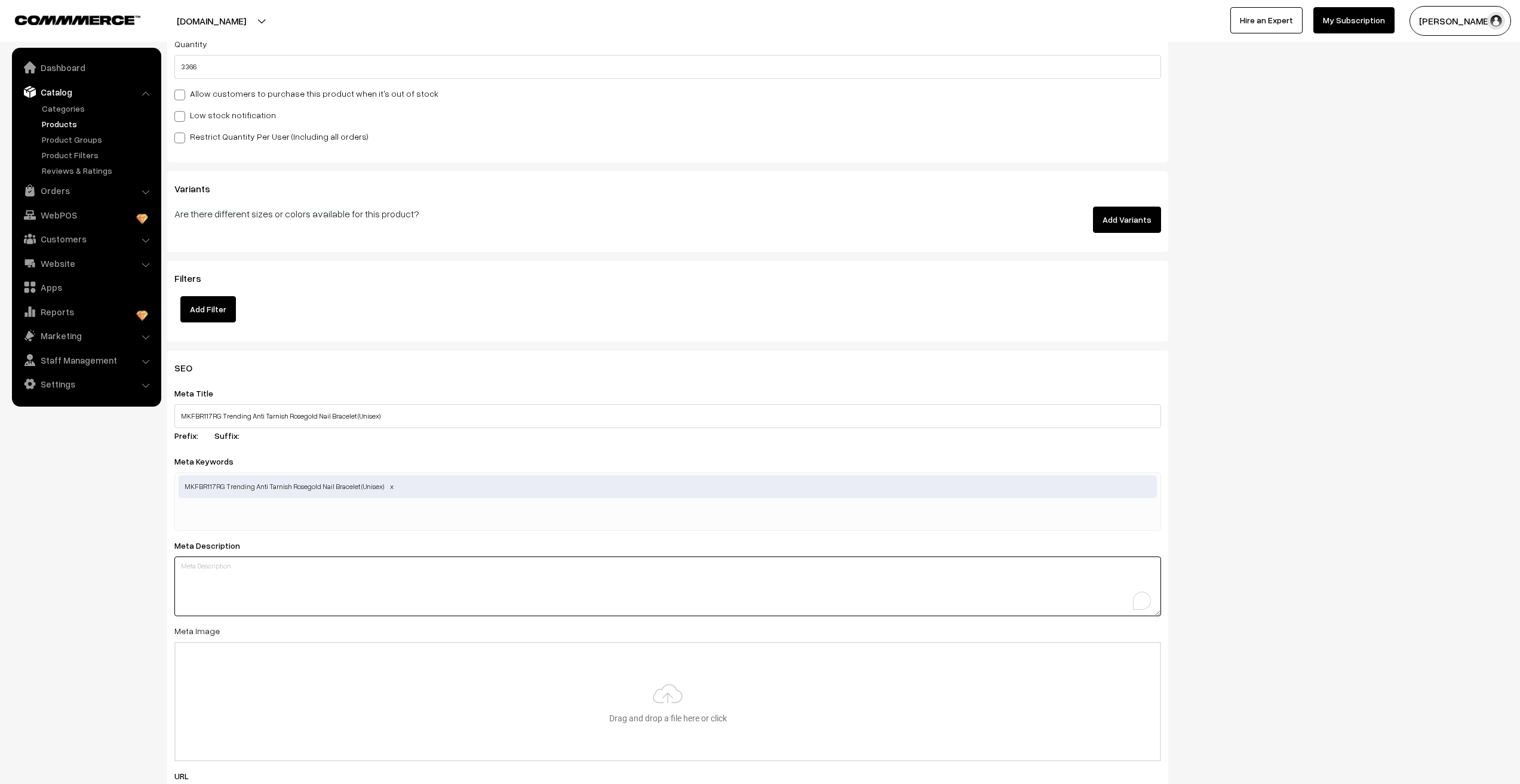
paste textarea "MKFBR117RG Trending Anti Tarnish Rosegold Nail Bracelet (Unisex)"
type textarea "MKFBR117RG Trending Anti Tarnish Rosegold Nail Bracelet (Unisex)"
click at [99, 590] on nav "Dashboard Catalog" at bounding box center [81, 440] width 162 height 784
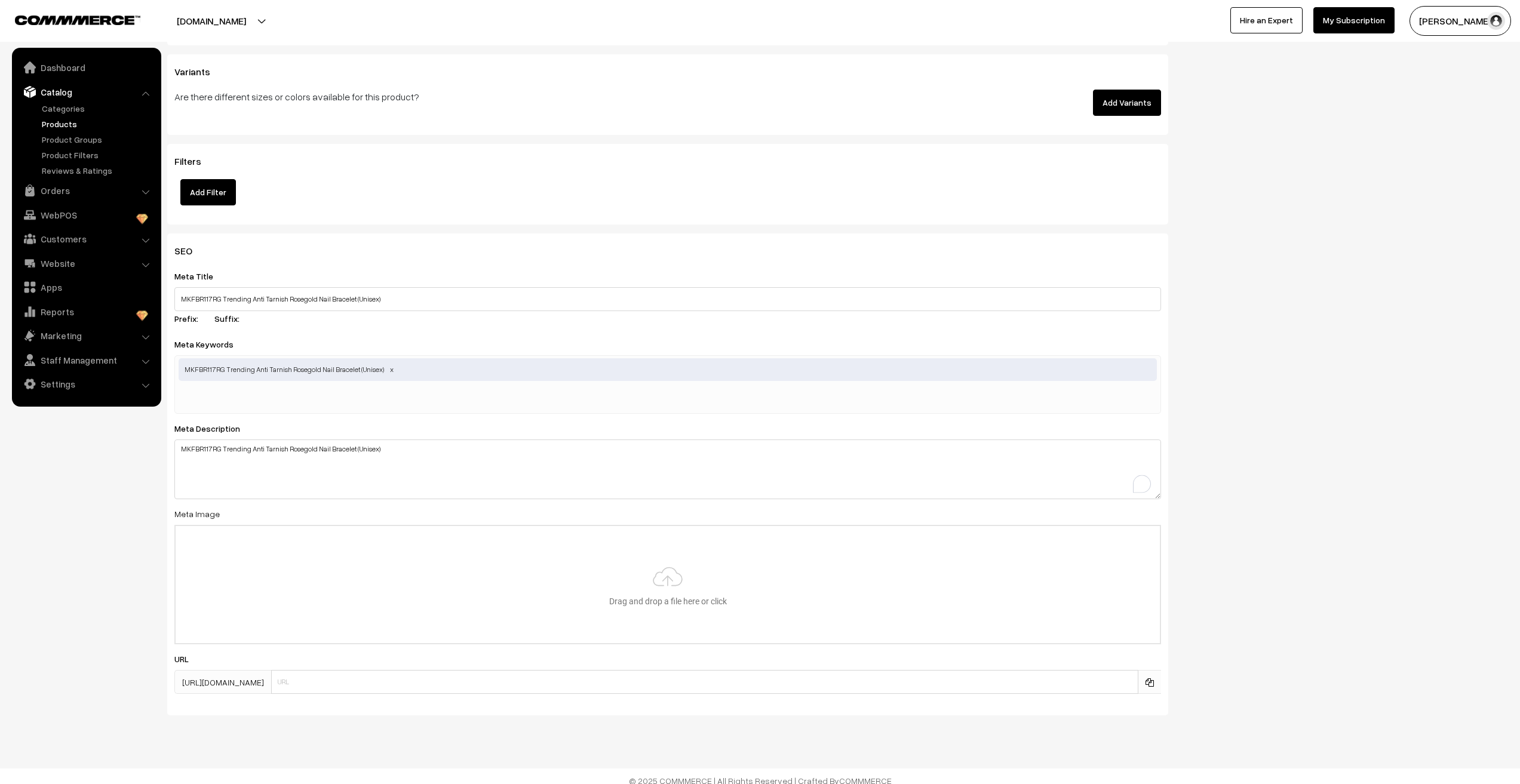
scroll to position [1439, 0]
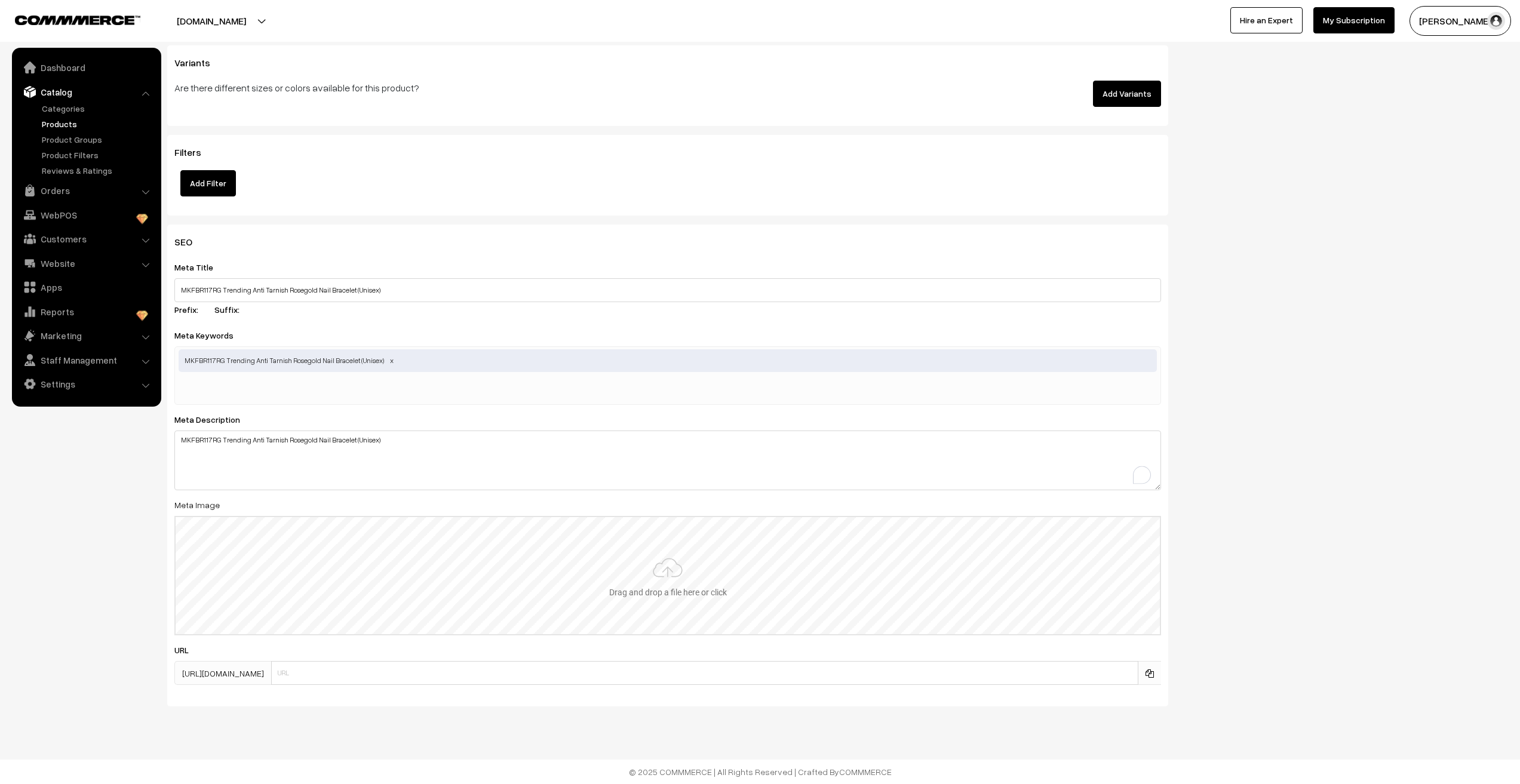
click at [675, 587] on input "file" at bounding box center [668, 575] width 985 height 117
type input "C:\fakepath\MKFBR117D-RG-2.JPG"
click at [1348, 287] on div "SEO Meta Title MKFBR117RG Trending Anti Tarnish Rosegold Nail Bracelet (Unisex)…" at bounding box center [838, 470] width 1359 height 491
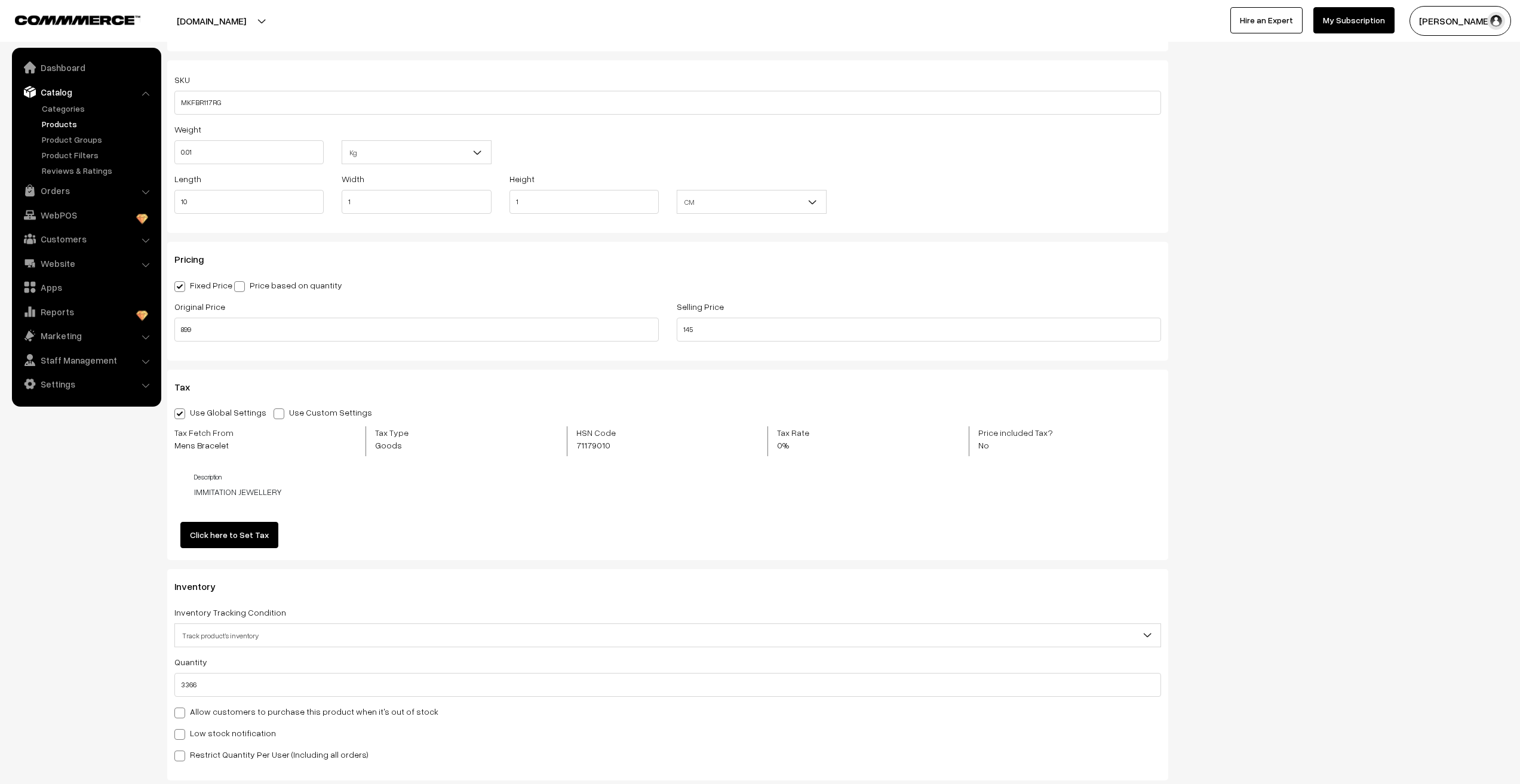
scroll to position [0, 0]
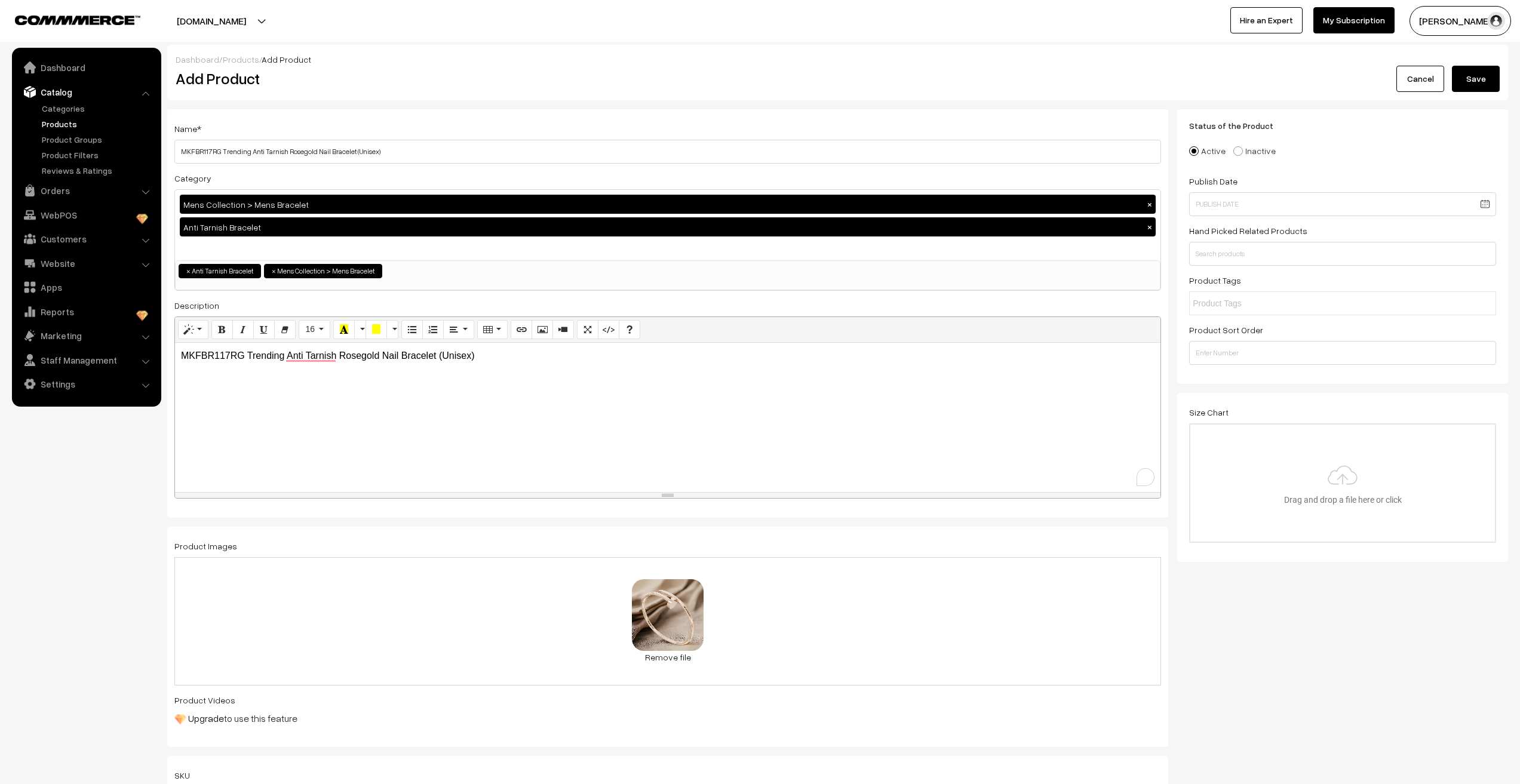
click at [1471, 77] on button "Save" at bounding box center [1476, 78] width 48 height 26
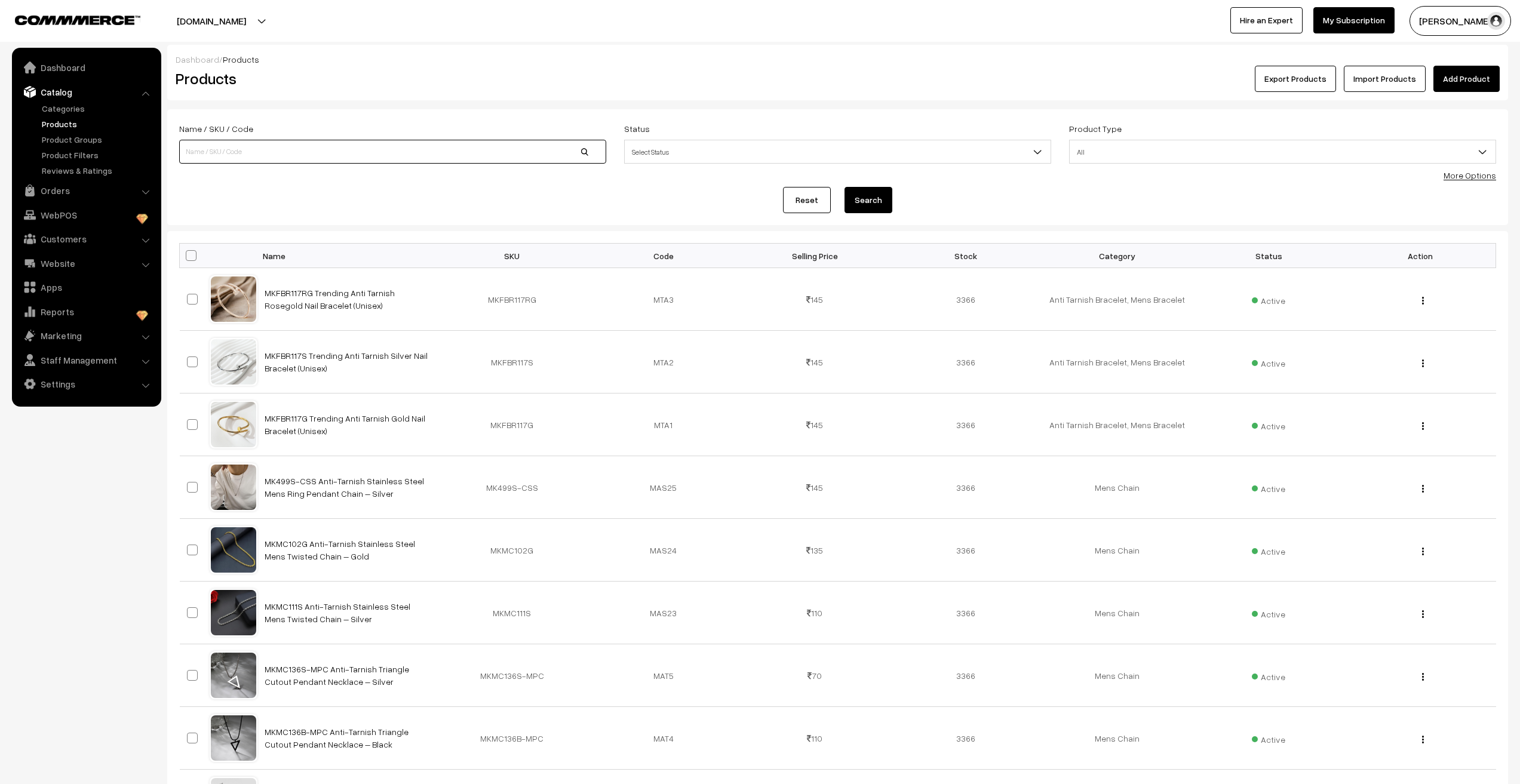
click at [306, 158] on input at bounding box center [393, 151] width 427 height 24
type input "m"
type input "MKFEAR"
click at [844, 187] on button "Search" at bounding box center [868, 200] width 48 height 26
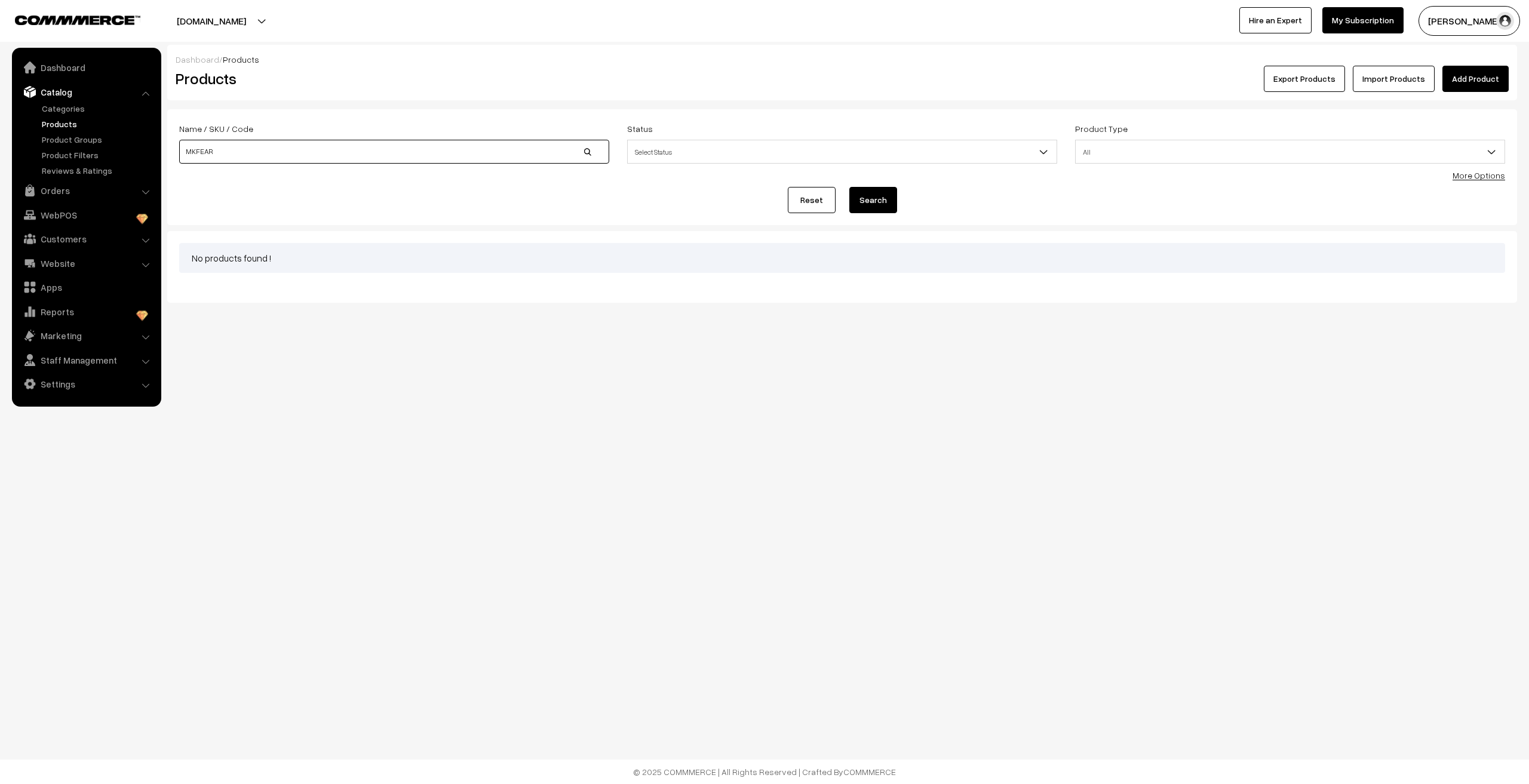
click at [298, 149] on input "MKFEAR" at bounding box center [394, 151] width 430 height 24
drag, startPoint x: 298, startPoint y: 149, endPoint x: 197, endPoint y: 161, distance: 101.7
click at [198, 161] on input "MKFEAR" at bounding box center [394, 151] width 430 height 24
type input "FEAR"
click at [849, 187] on button "Search" at bounding box center [873, 200] width 48 height 26
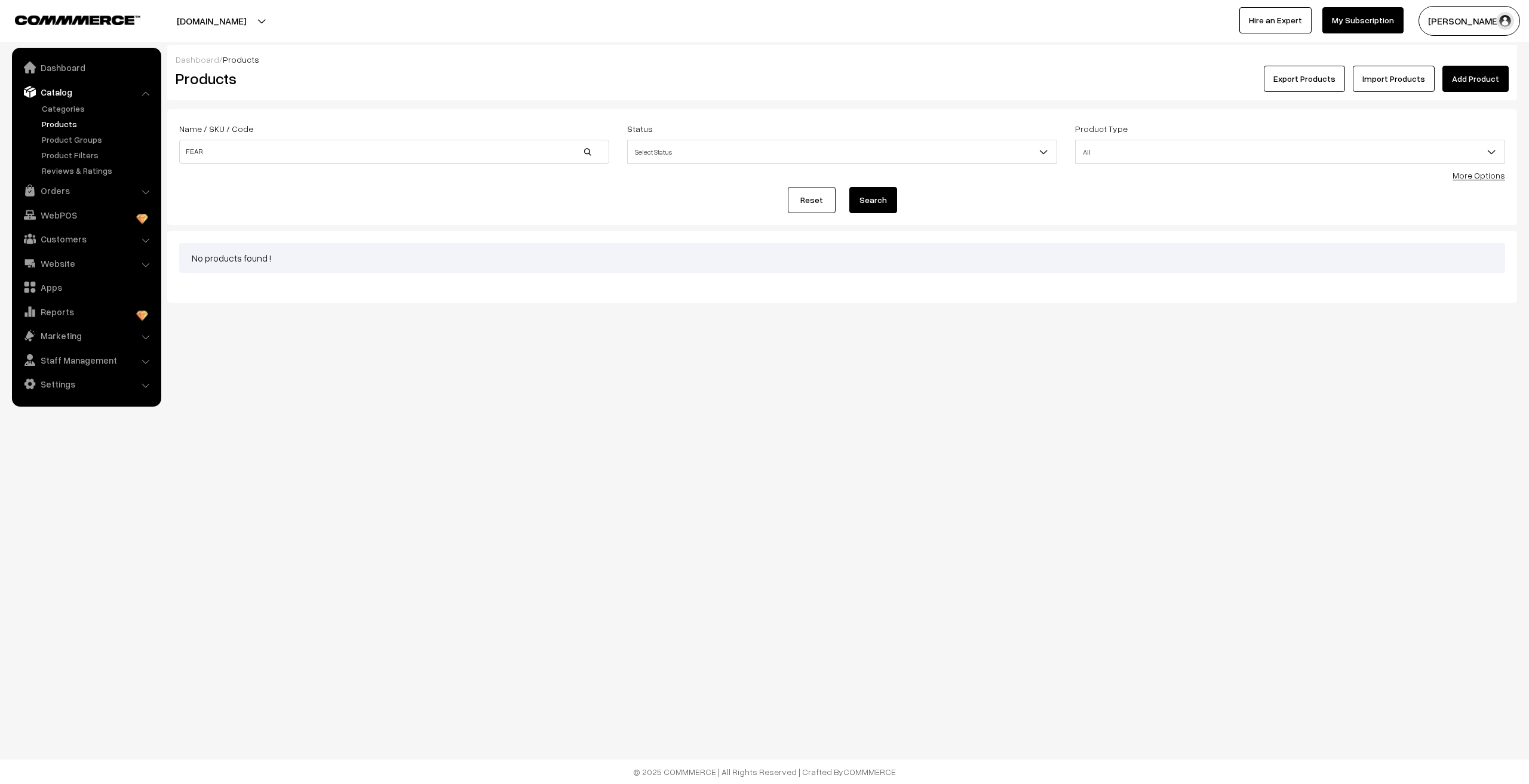
click at [38, 121] on ul "Categories" at bounding box center [86, 139] width 143 height 75
click at [46, 120] on link "Products" at bounding box center [97, 123] width 118 height 13
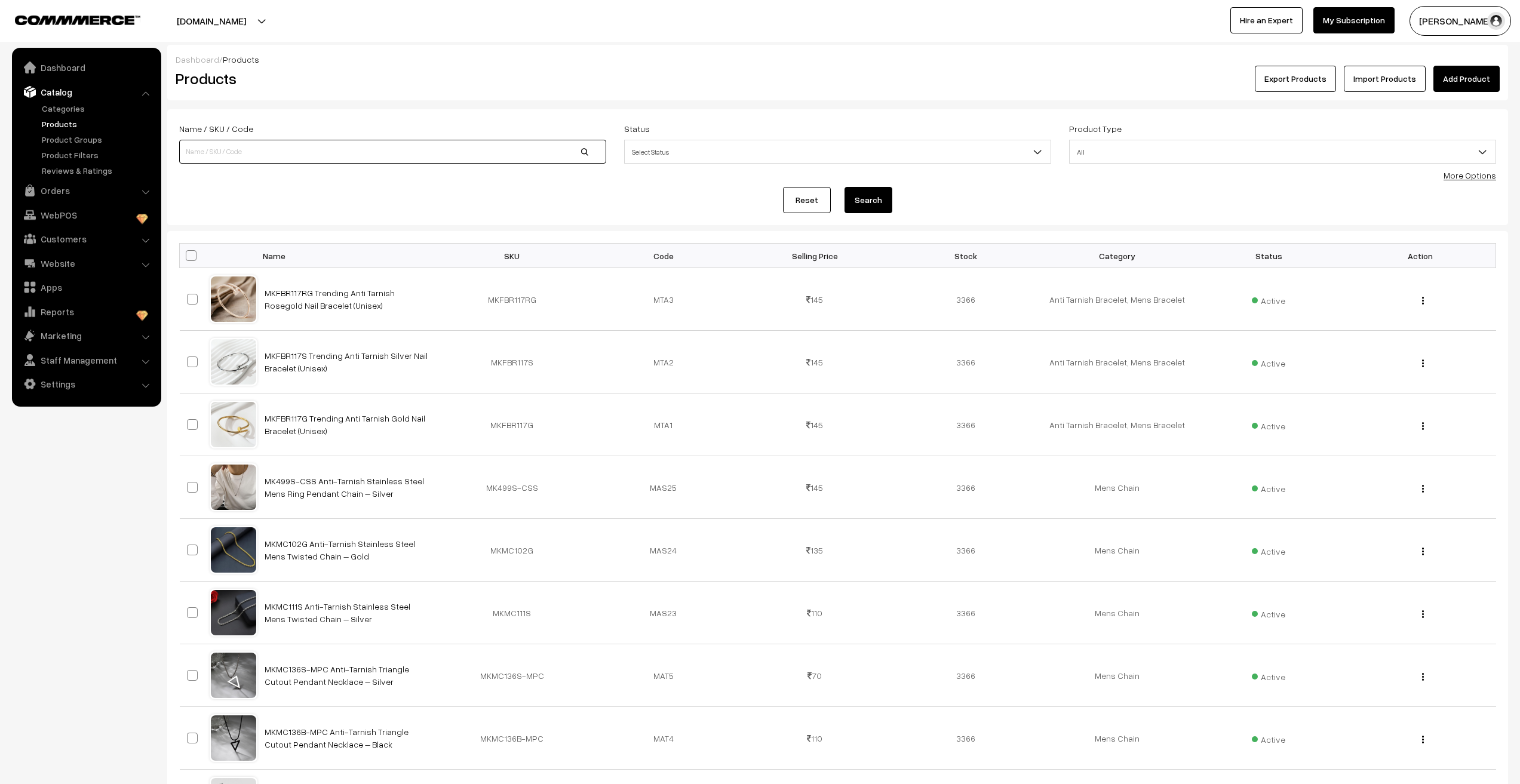
click at [228, 147] on input at bounding box center [393, 151] width 427 height 24
click at [220, 152] on input at bounding box center [393, 151] width 427 height 24
type input "MKFEAR"
click at [844, 187] on button "Search" at bounding box center [868, 200] width 48 height 26
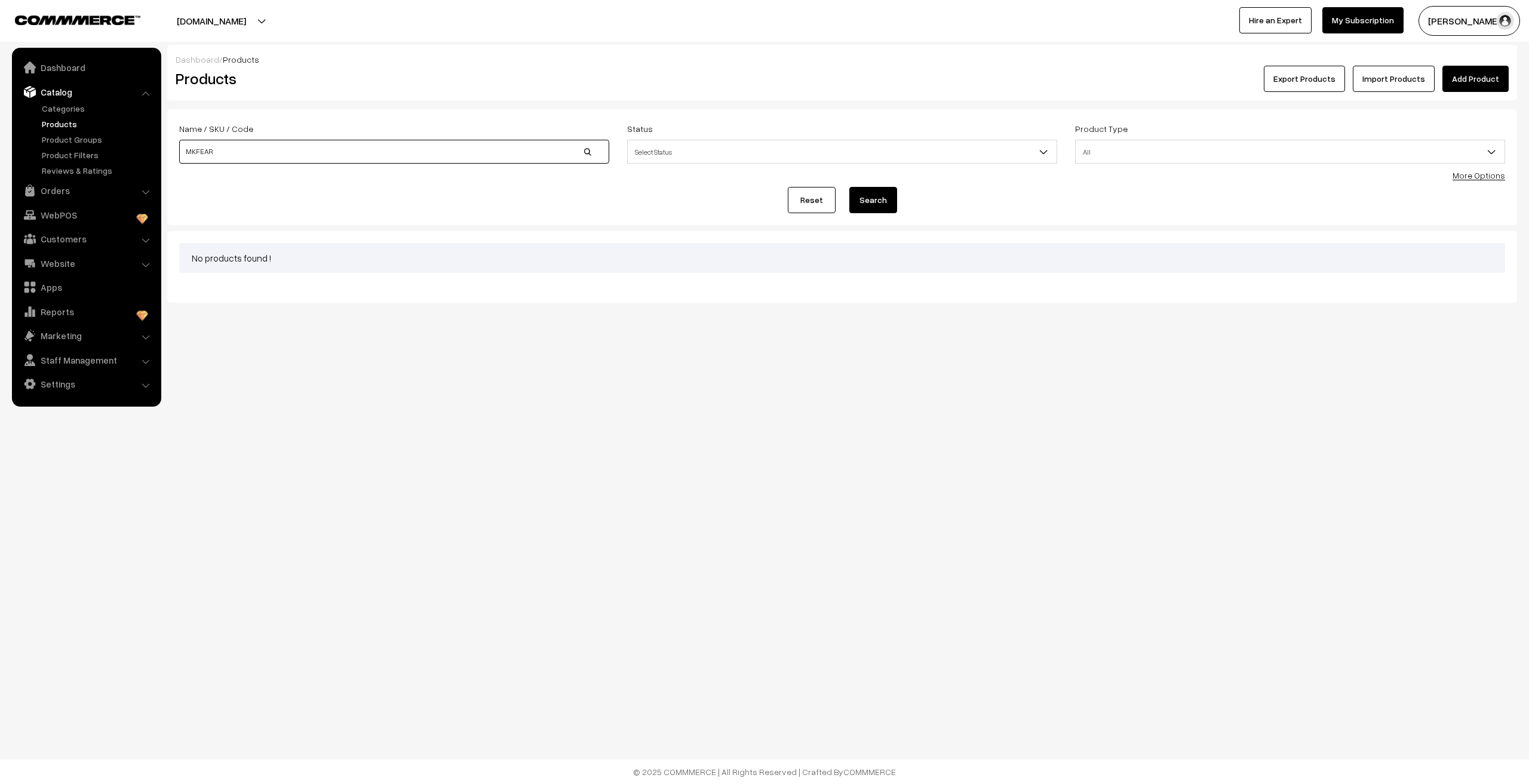
drag, startPoint x: 0, startPoint y: 0, endPoint x: 171, endPoint y: 163, distance: 236.2
click at [171, 162] on div "Name / SKU / Code MKFEAR" at bounding box center [394, 146] width 448 height 49
click at [270, 208] on div "Reset Search" at bounding box center [842, 200] width 1325 height 26
click at [1459, 81] on link "Add Product" at bounding box center [1475, 78] width 66 height 26
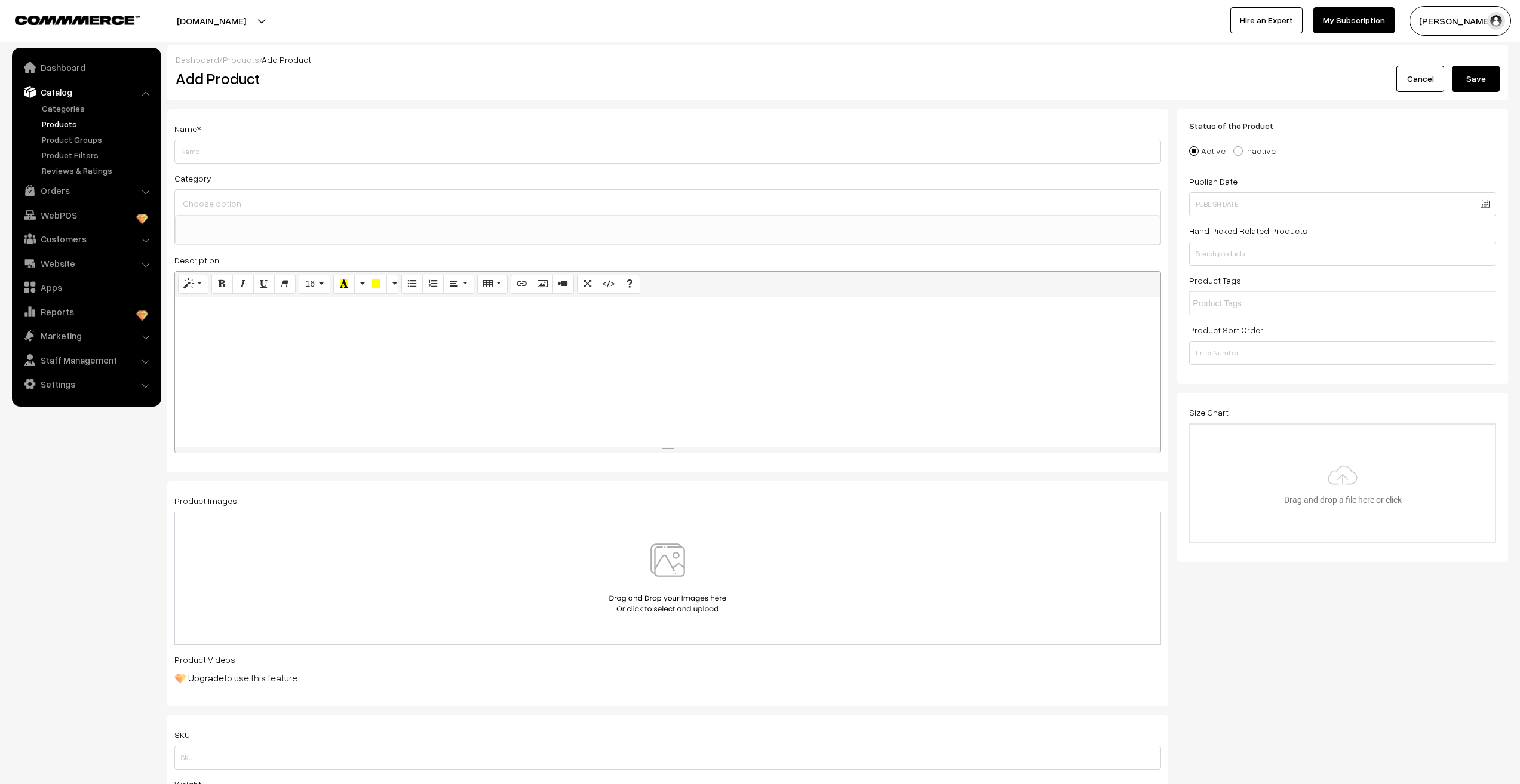
select select
click at [289, 151] on input "Weight" at bounding box center [668, 151] width 987 height 24
click at [143, 336] on li "Marketing Offers" at bounding box center [86, 336] width 144 height 21
click at [146, 339] on li "Marketing Offers" at bounding box center [86, 336] width 144 height 21
click at [144, 336] on li "Marketing Offers" at bounding box center [86, 336] width 144 height 21
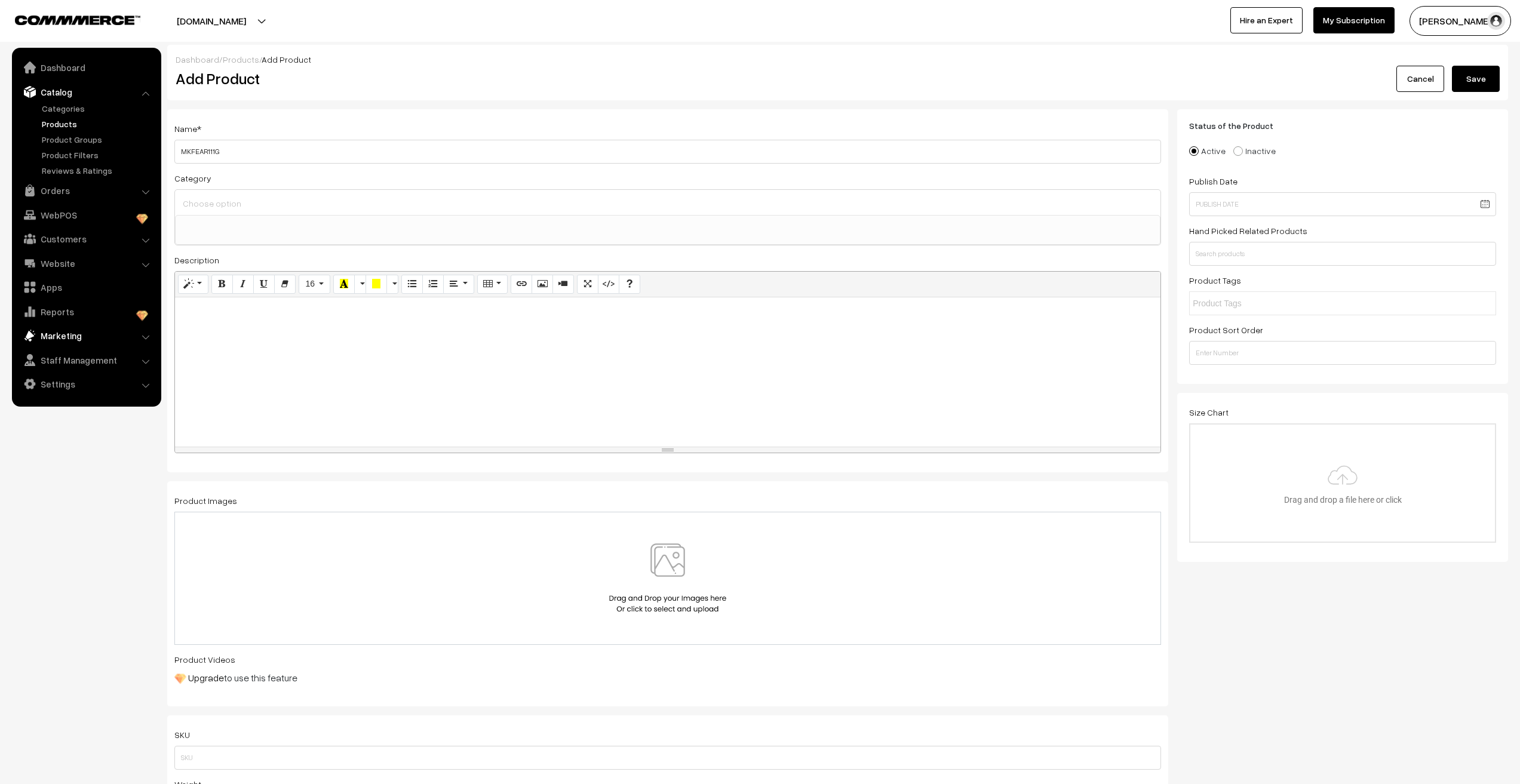
click at [68, 337] on link "Marketing" at bounding box center [85, 336] width 142 height 21
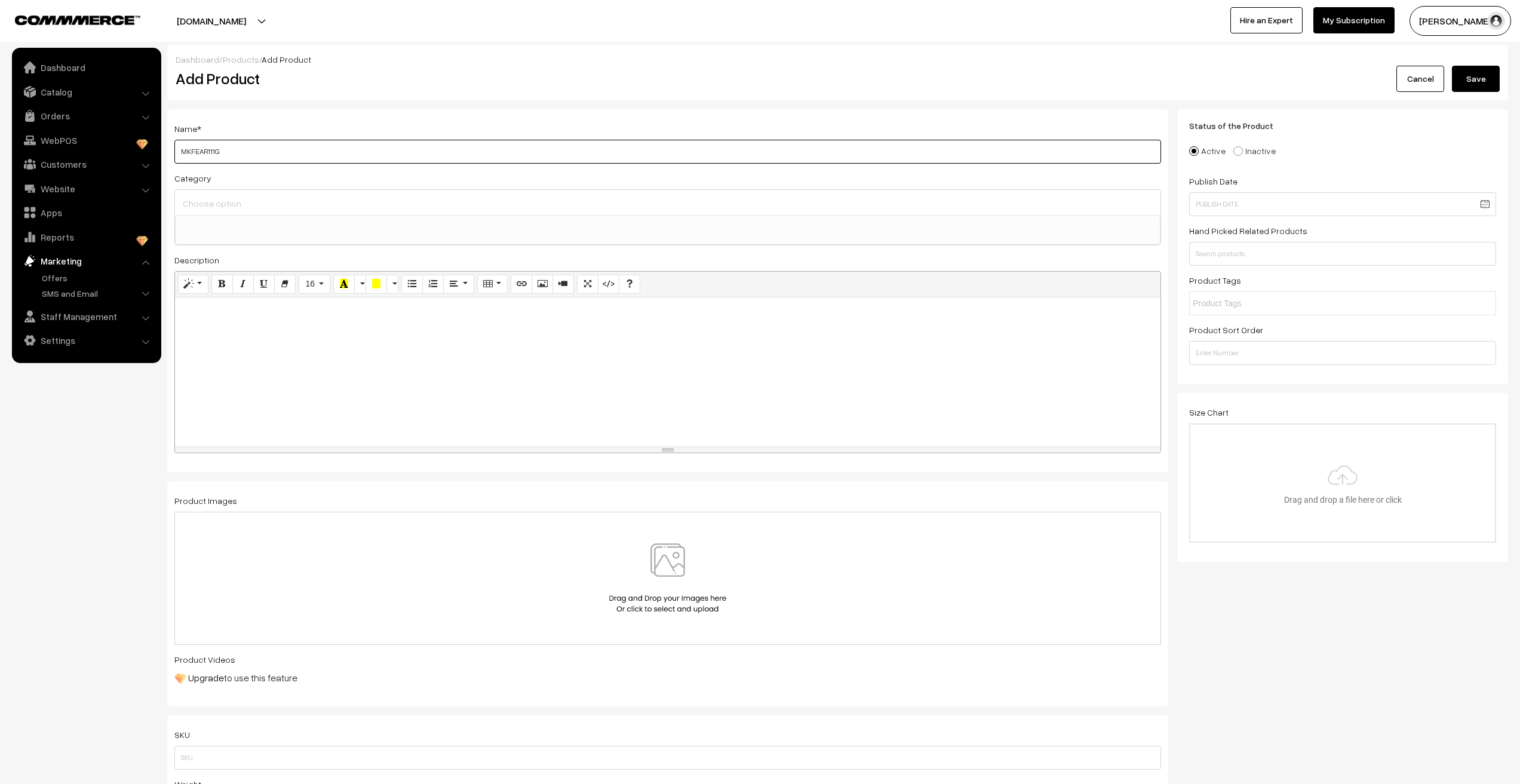
click at [268, 154] on input "MKFEAR111G" at bounding box center [668, 151] width 987 height 24
type input "MKFEAR111G Cute Shimmery Butterfly Studs (Gold)"
click at [264, 206] on input at bounding box center [668, 204] width 976 height 17
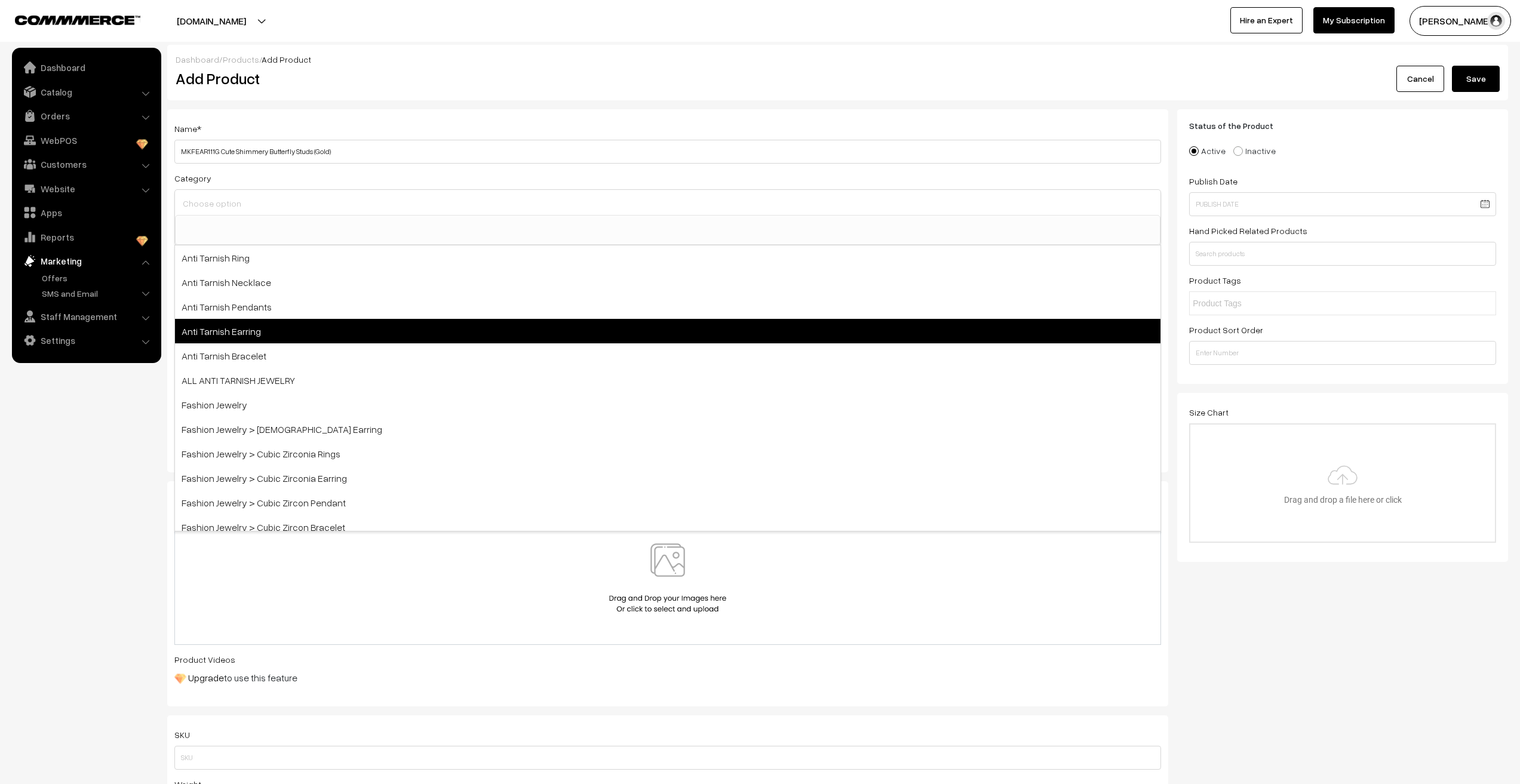
click at [230, 336] on span "Anti Tarnish Earring" at bounding box center [668, 331] width 985 height 25
select select "6"
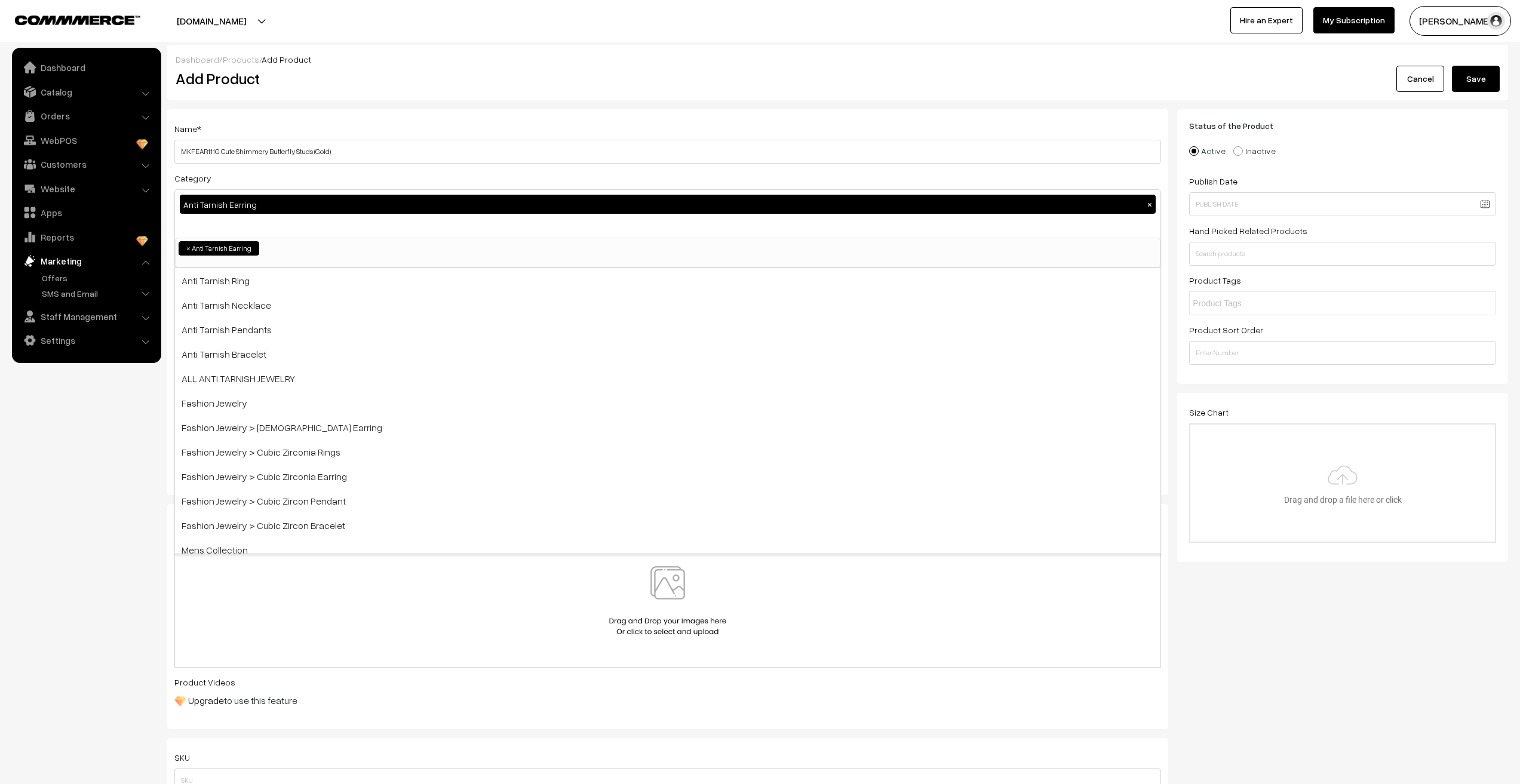
click at [97, 490] on nav "Dashboard Catalog" at bounding box center [81, 440] width 162 height 784
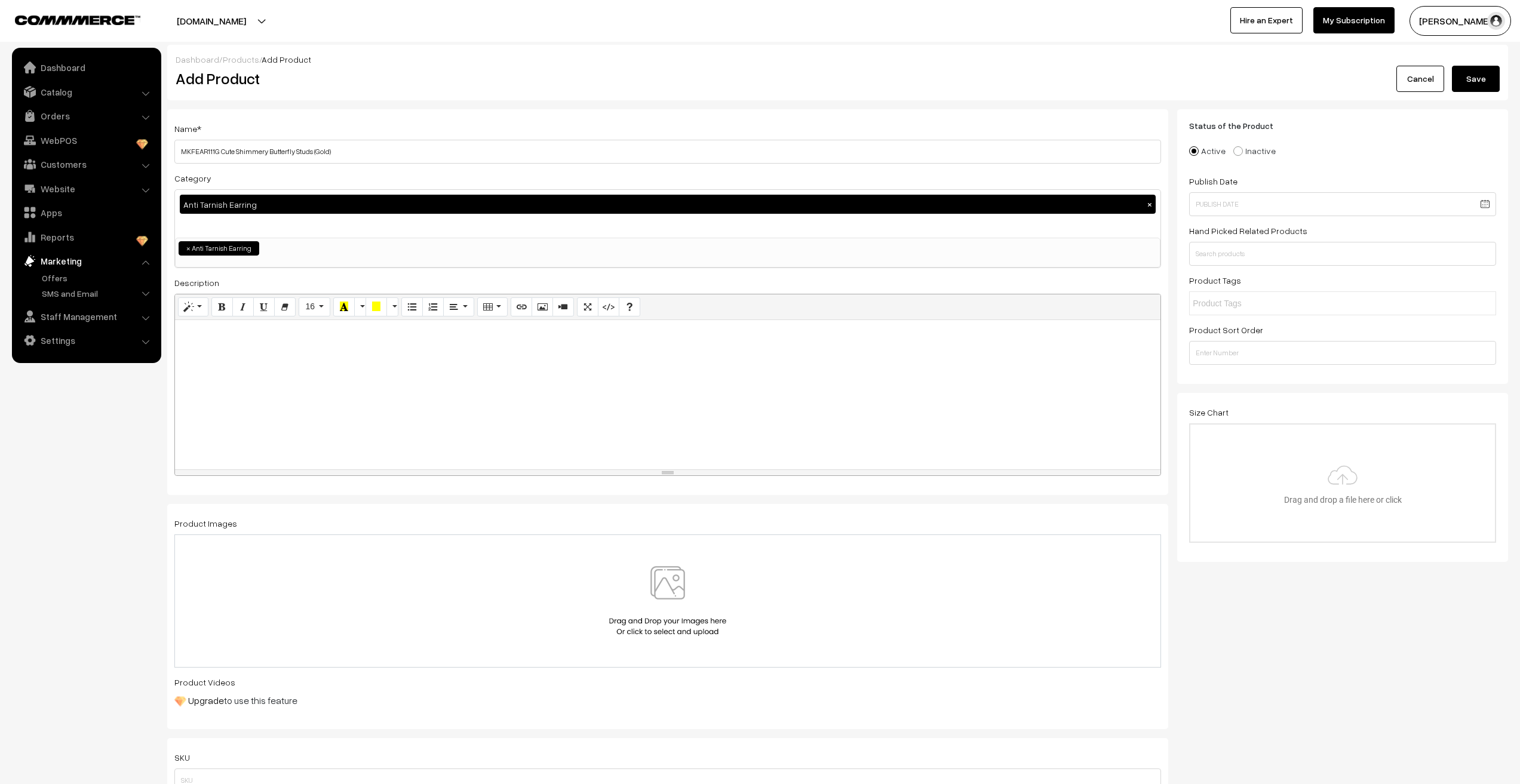
click at [265, 384] on div at bounding box center [668, 395] width 985 height 149
click at [383, 150] on input "MKFEAR111G Cute Shimmery Butterfly Studs (Gold)" at bounding box center [668, 151] width 987 height 24
click at [341, 149] on input "MKFEAR111G Cute Shimmery Butterfly Studs (Gold)" at bounding box center [668, 151] width 987 height 24
click at [218, 155] on input "MKFEAR111G Cute Shimmery Butterfly Studs (Gold)" at bounding box center [668, 151] width 987 height 24
click at [389, 156] on input "MKFEAR111G Anti Tarnish Cute Shimmery Butterfly Studs (Gold)" at bounding box center [668, 151] width 987 height 24
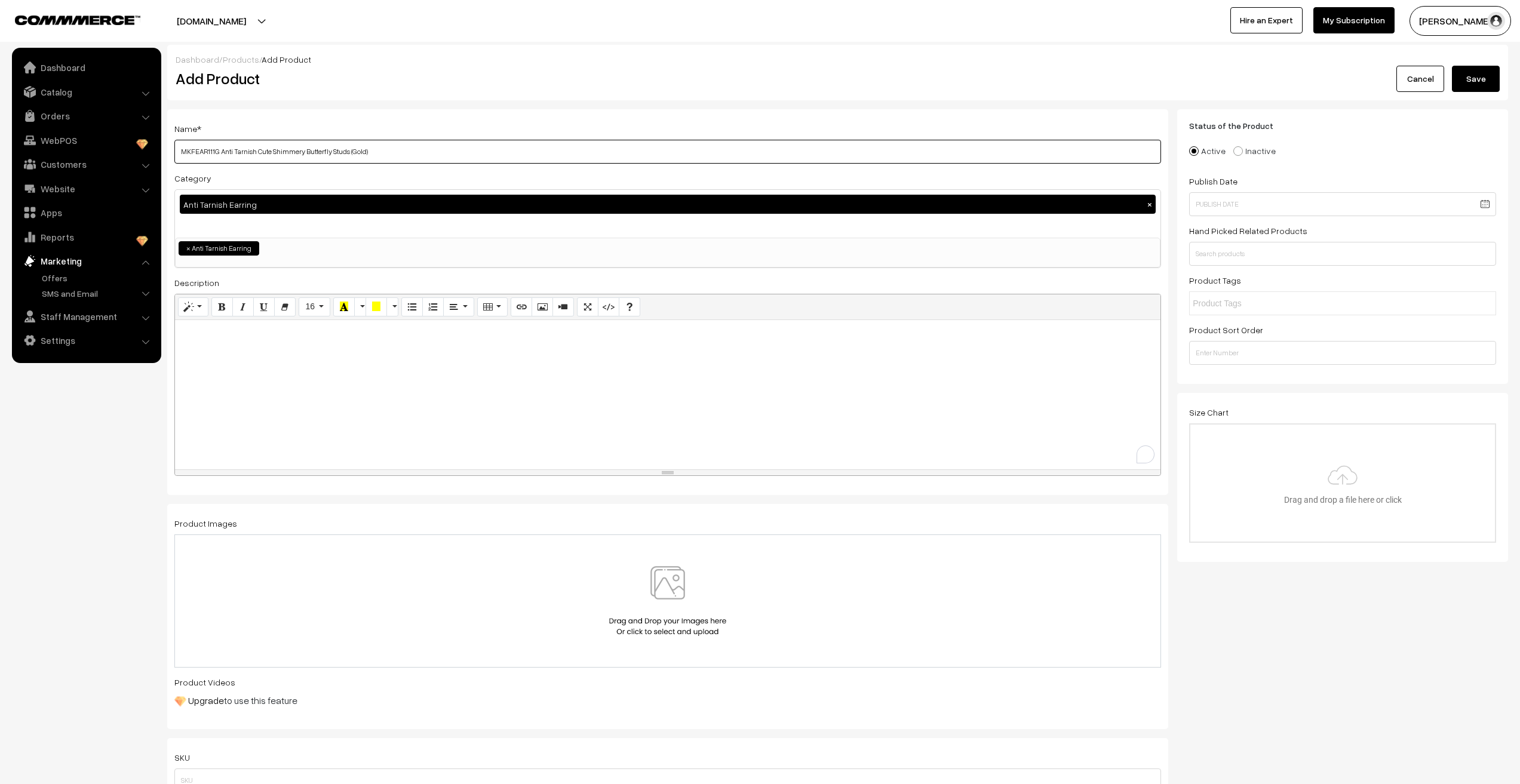
type input "MKFEAR111G Anti Tarnish Cute Shimmery Butterfly Studs (Gold)"
click at [236, 355] on div "To enrich screen reader interactions, please activate Accessibility in Grammarl…" at bounding box center [668, 395] width 985 height 149
paste div "To enrich screen reader interactions, please activate Accessibility in Grammarl…"
click at [662, 589] on img at bounding box center [668, 601] width 123 height 70
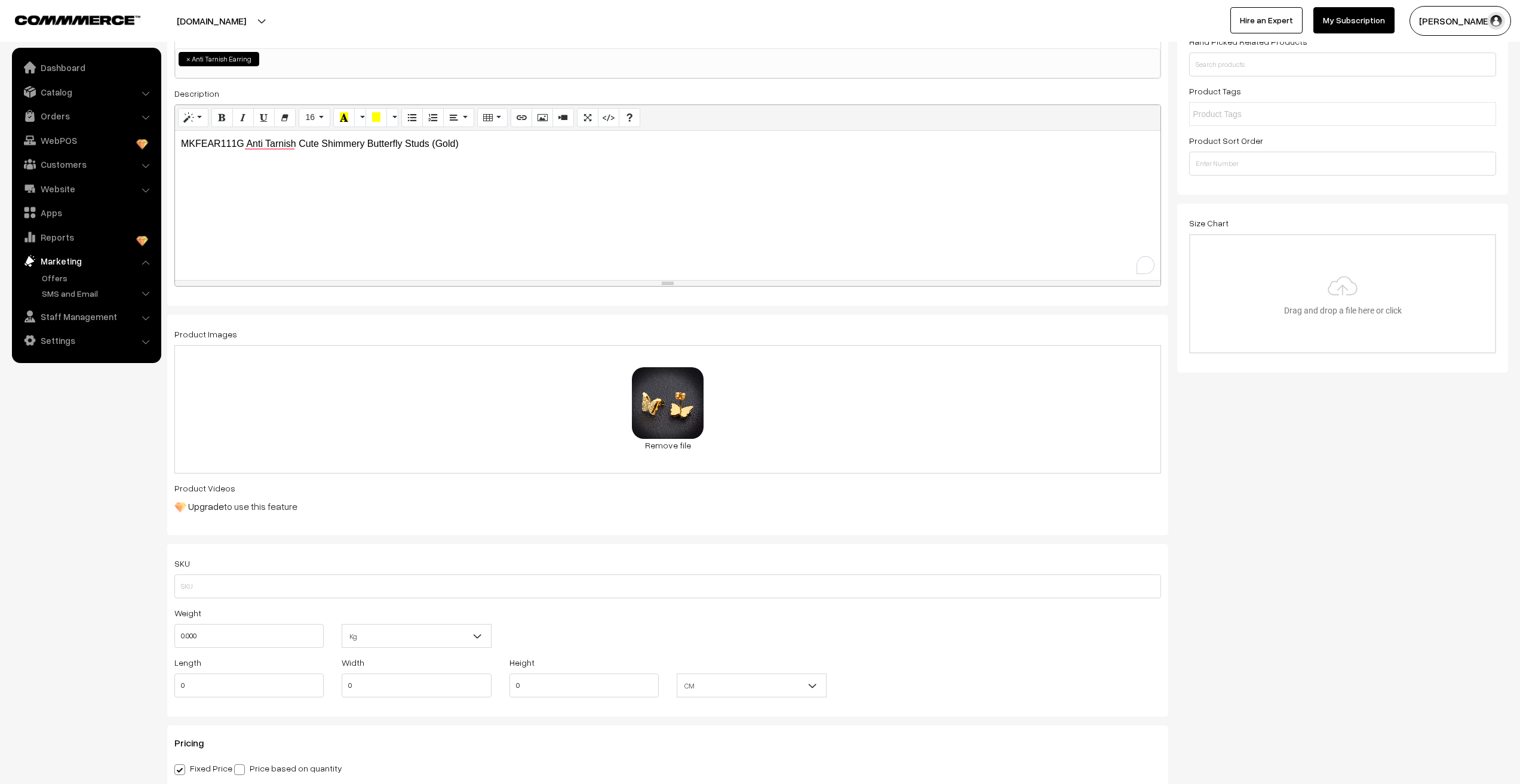
scroll to position [239, 0]
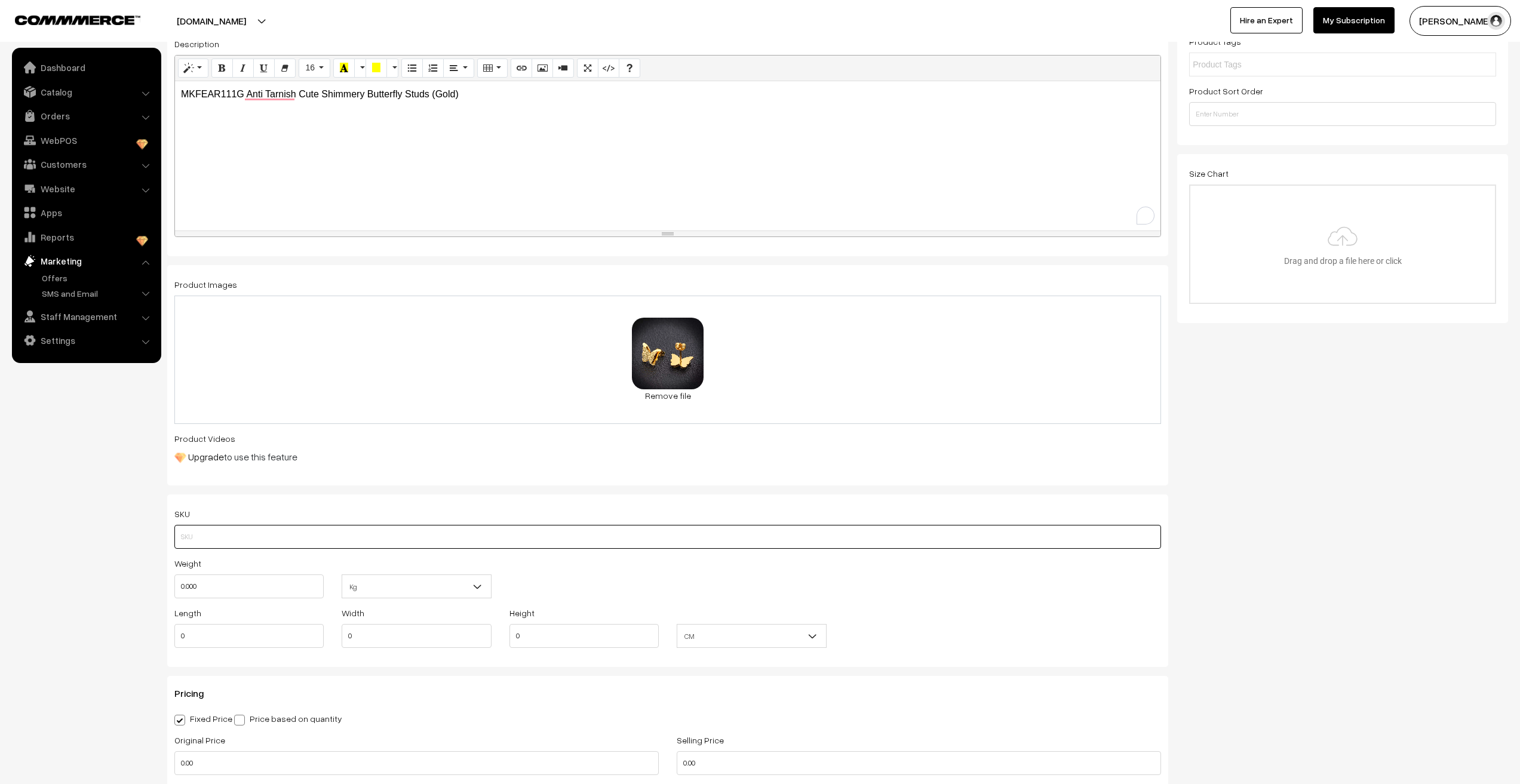
click at [262, 546] on input "text" at bounding box center [668, 537] width 987 height 24
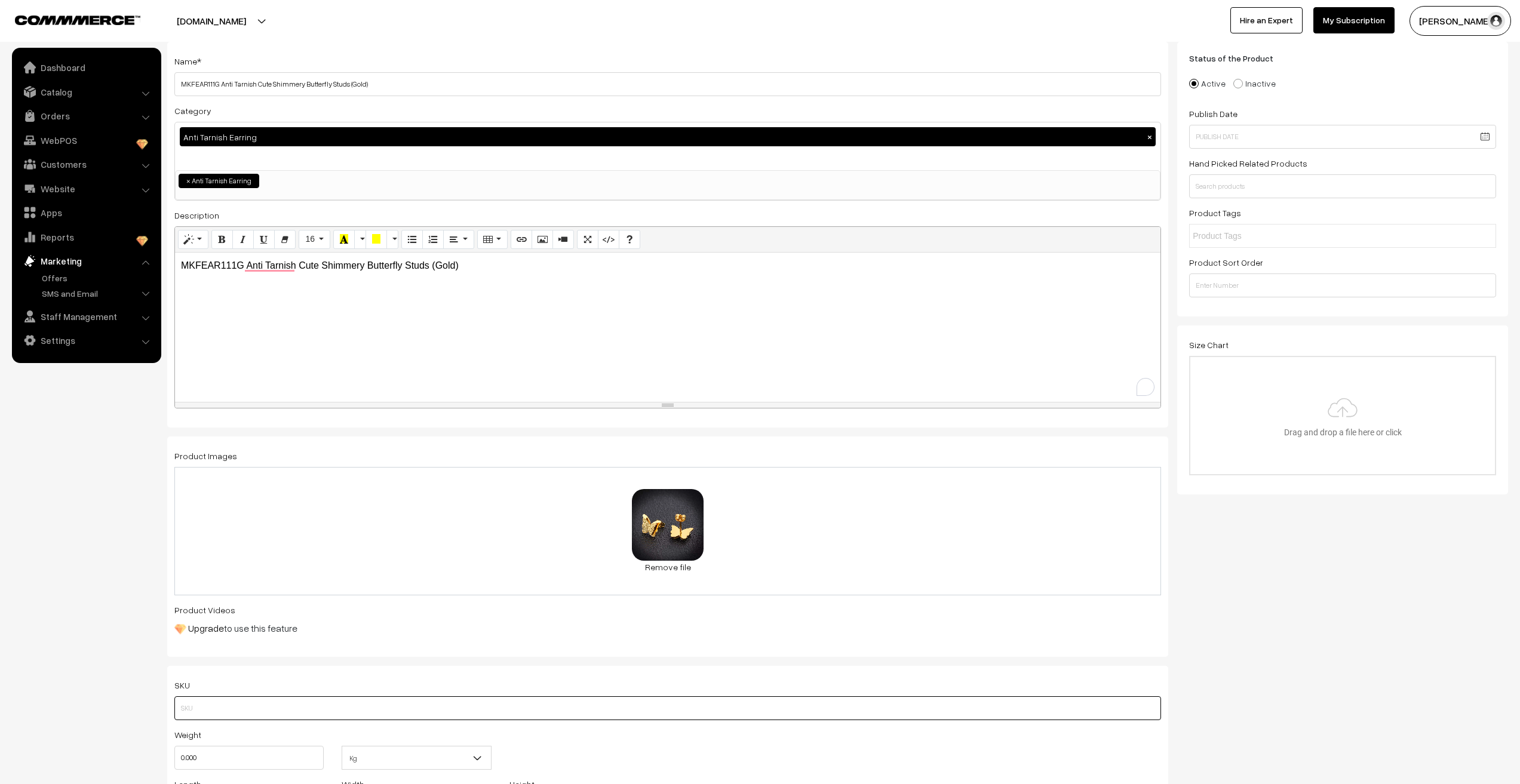
scroll to position [59, 0]
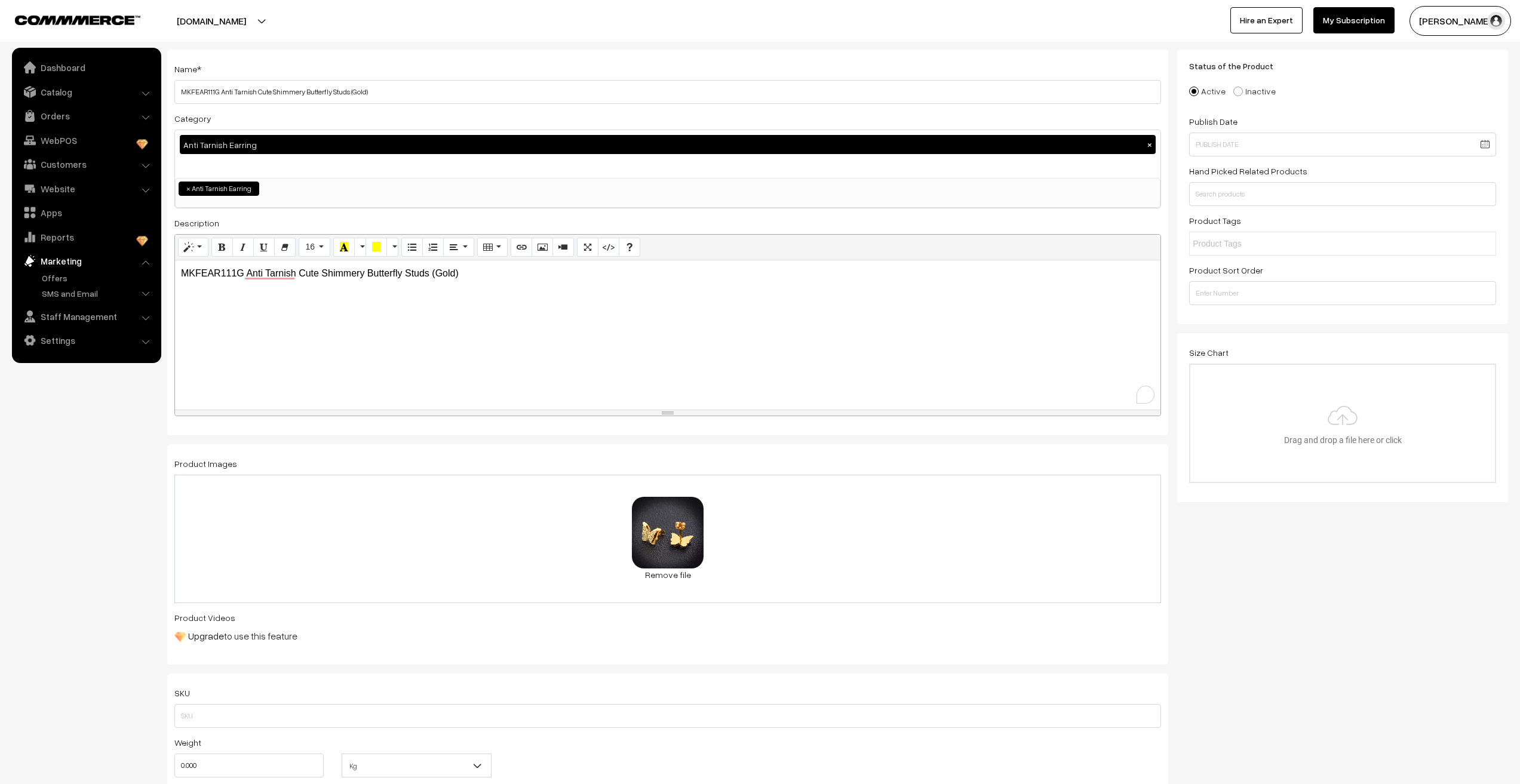
click at [209, 270] on p "MKFEAR111G Anti Tarnish Cute Shimmery Butterfly Studs (Gold)" at bounding box center [668, 273] width 974 height 14
copy p "MKFEAR111G"
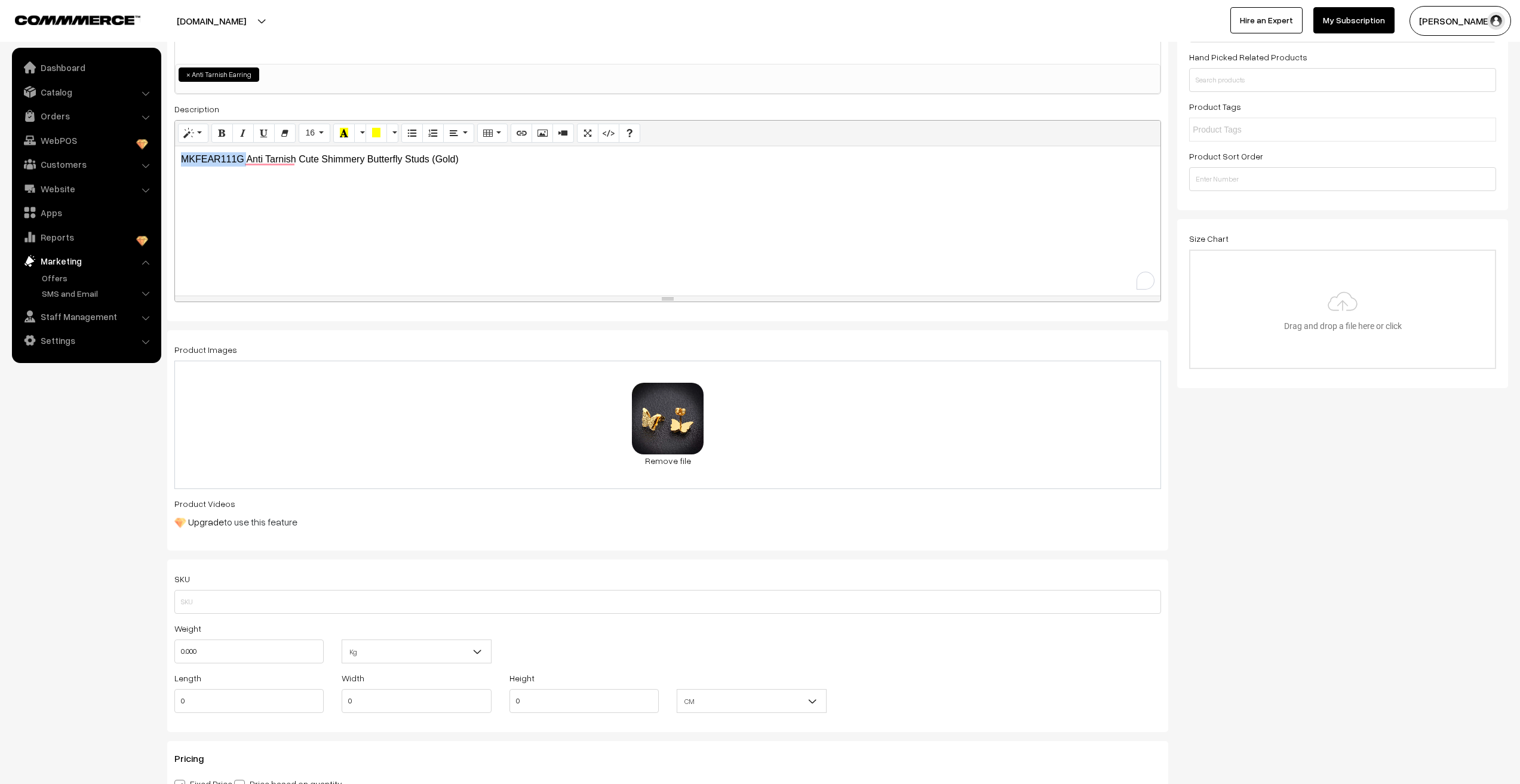
scroll to position [179, 0]
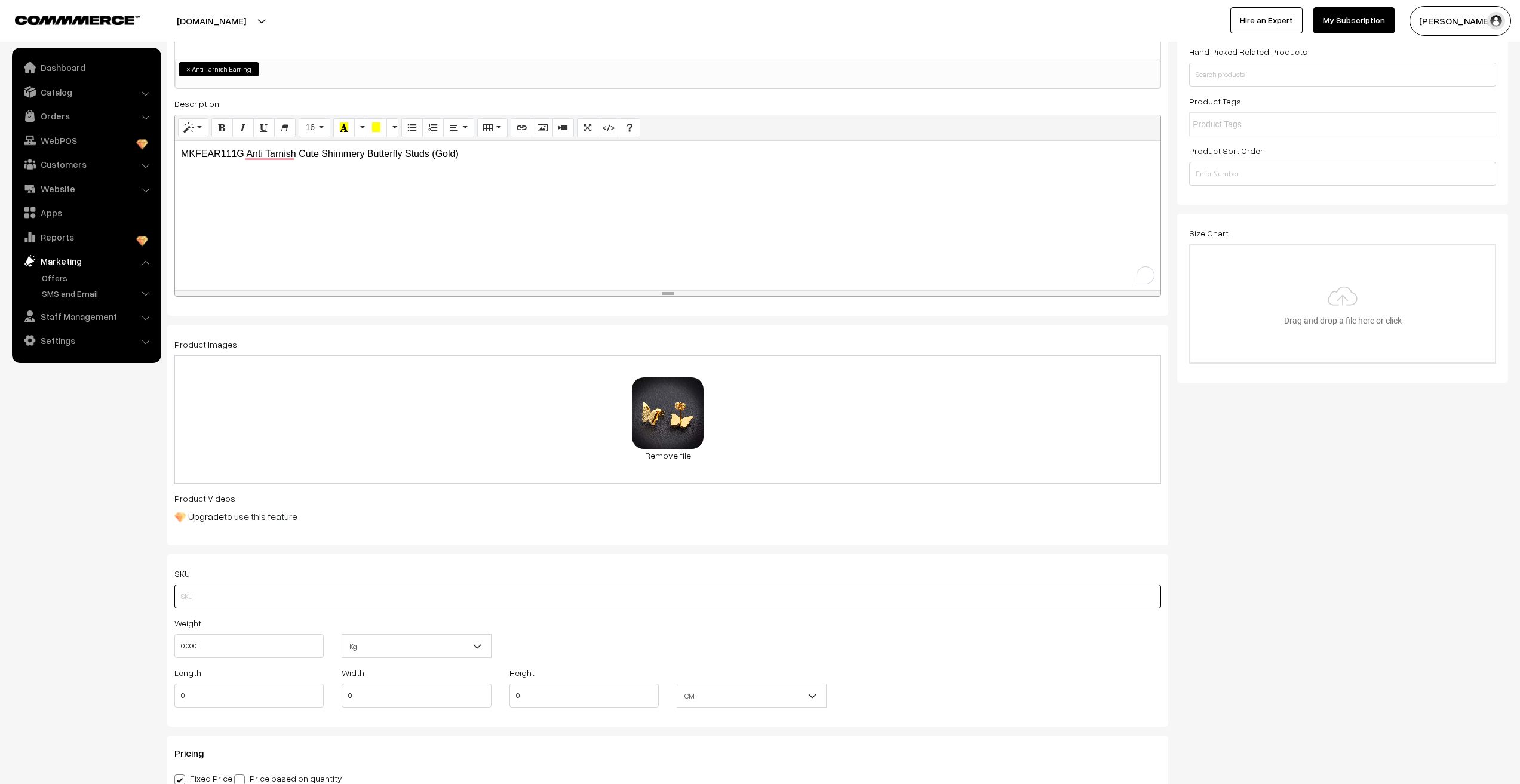
click at [216, 599] on input "text" at bounding box center [668, 597] width 987 height 24
paste input "MKFEAR111G"
type input "MKFEAR111G"
click at [197, 647] on input "0.000" at bounding box center [249, 646] width 150 height 24
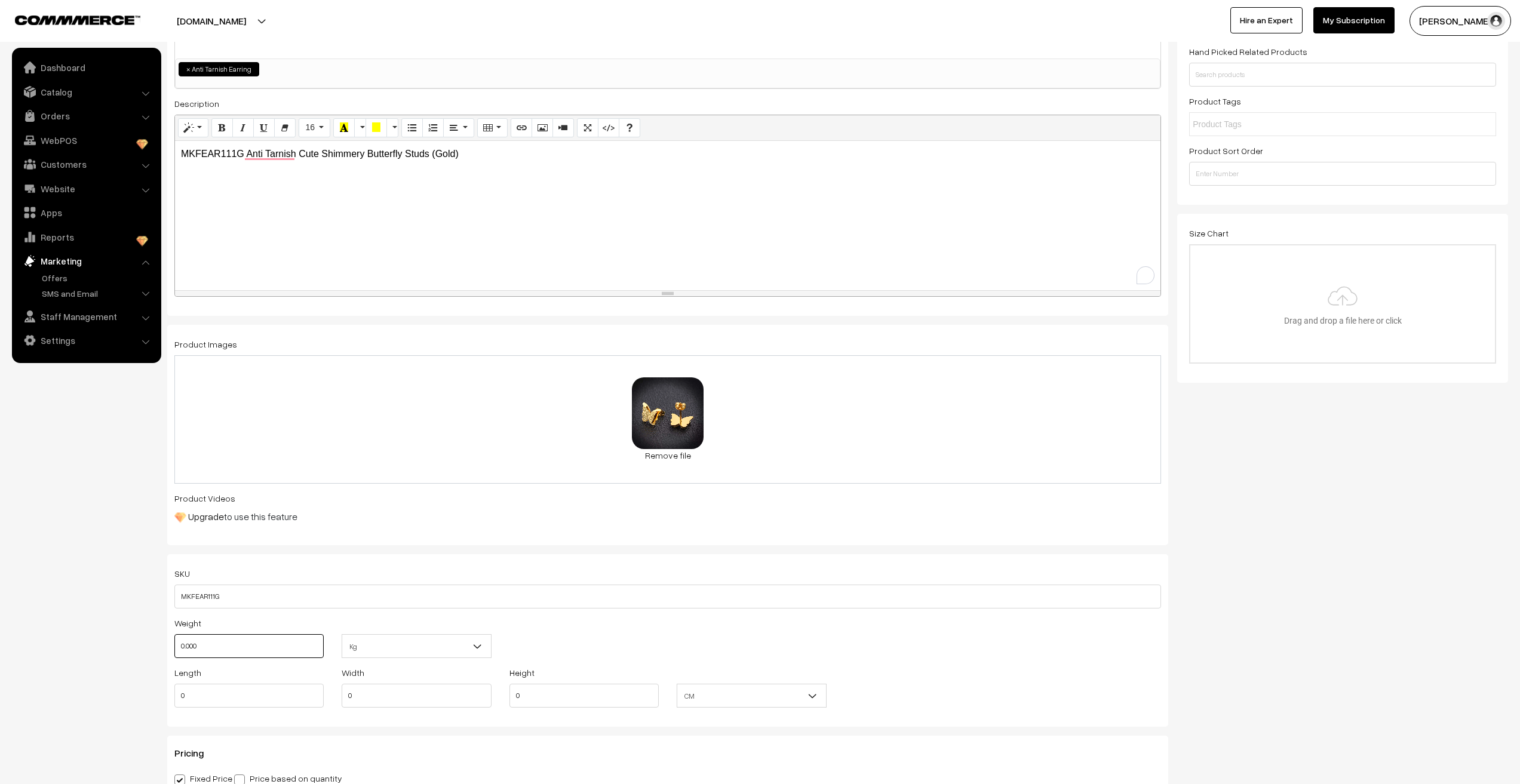
click at [228, 634] on input "0.000" at bounding box center [249, 646] width 150 height 24
type input "0.01"
click at [97, 692] on nav "Dashboard Catalog" at bounding box center [81, 440] width 162 height 784
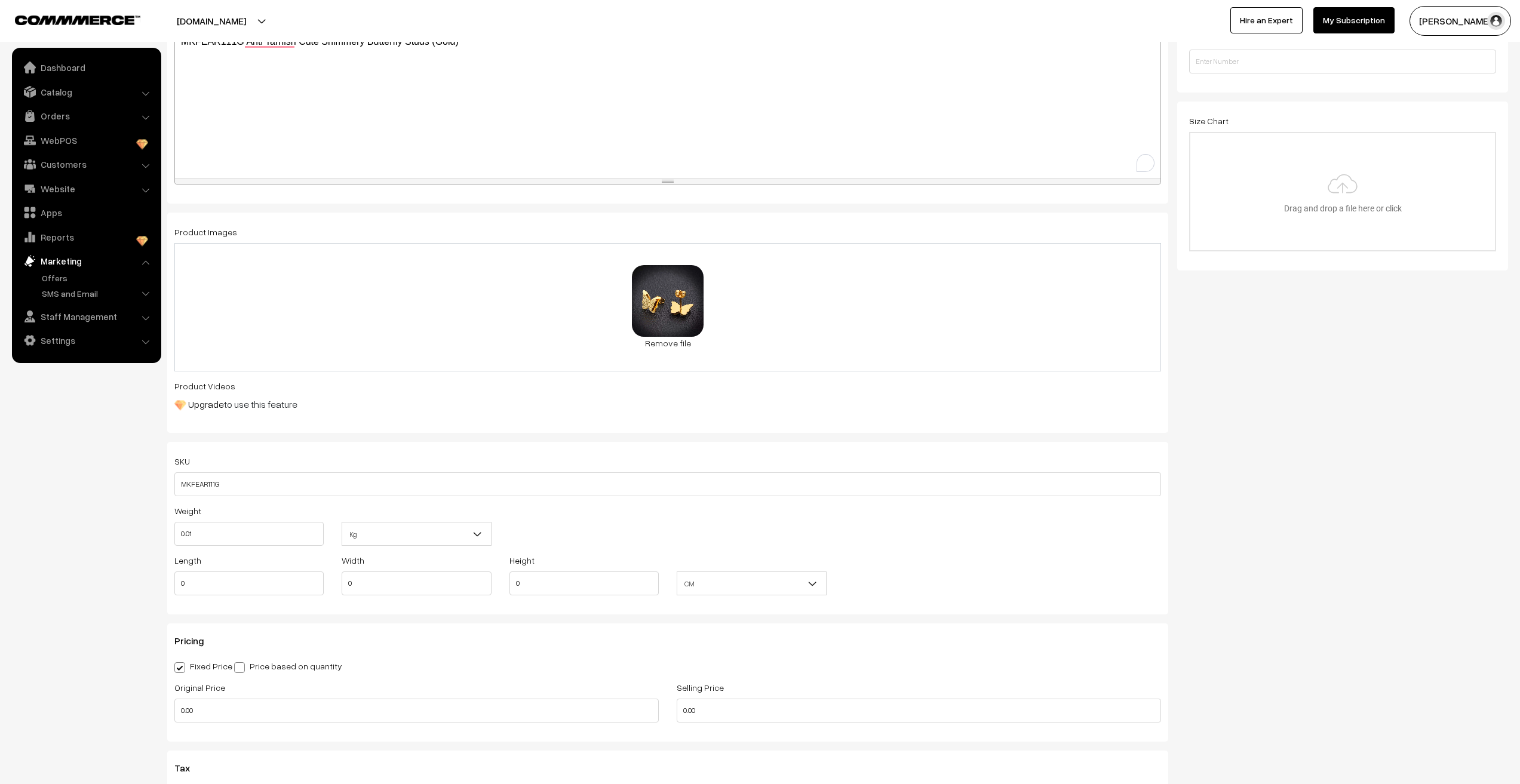
scroll to position [298, 0]
click at [57, 599] on nav "Dashboard Catalog" at bounding box center [81, 440] width 162 height 784
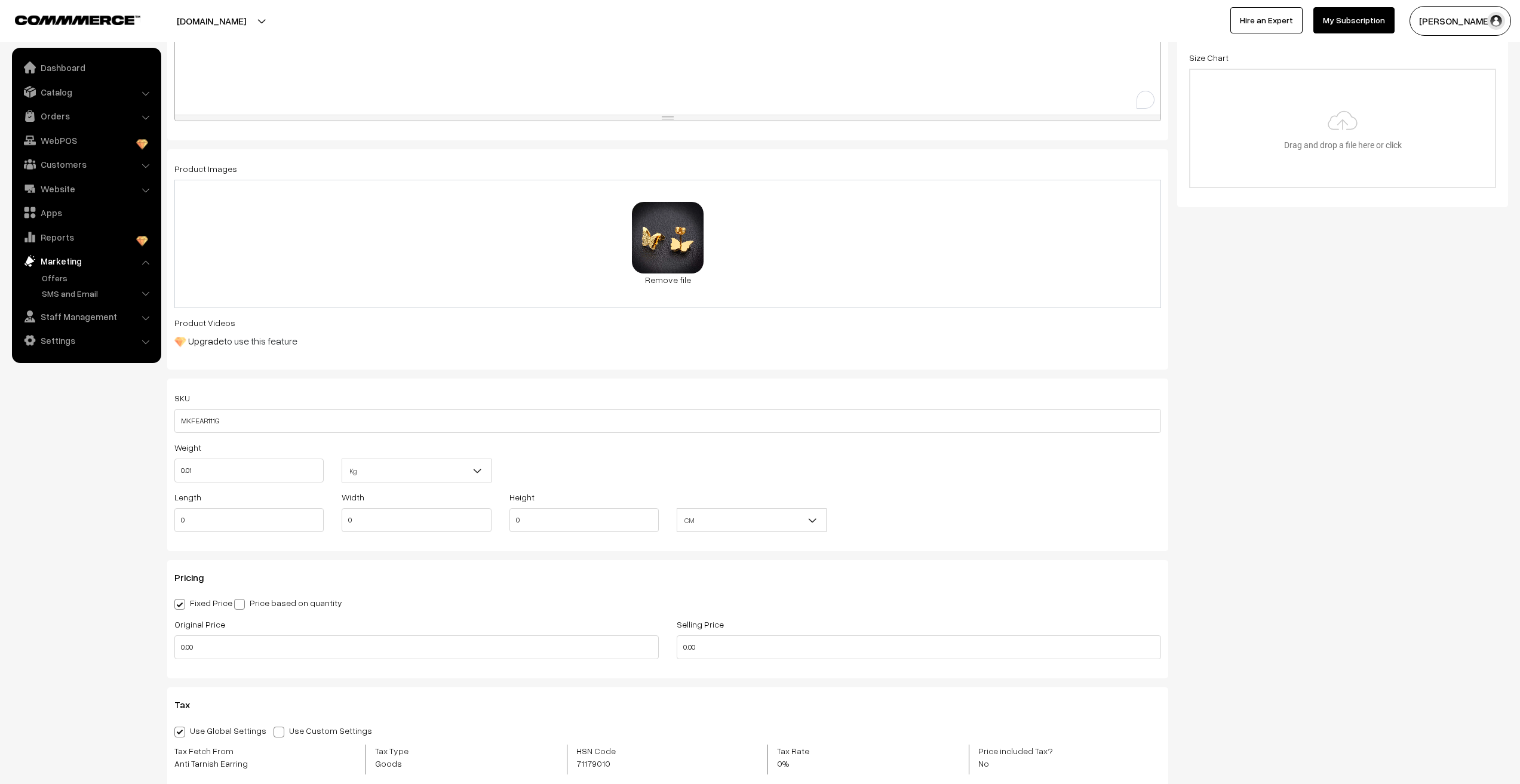
scroll to position [358, 0]
click at [210, 515] on input "0" at bounding box center [249, 516] width 150 height 24
type input "3"
type input "2"
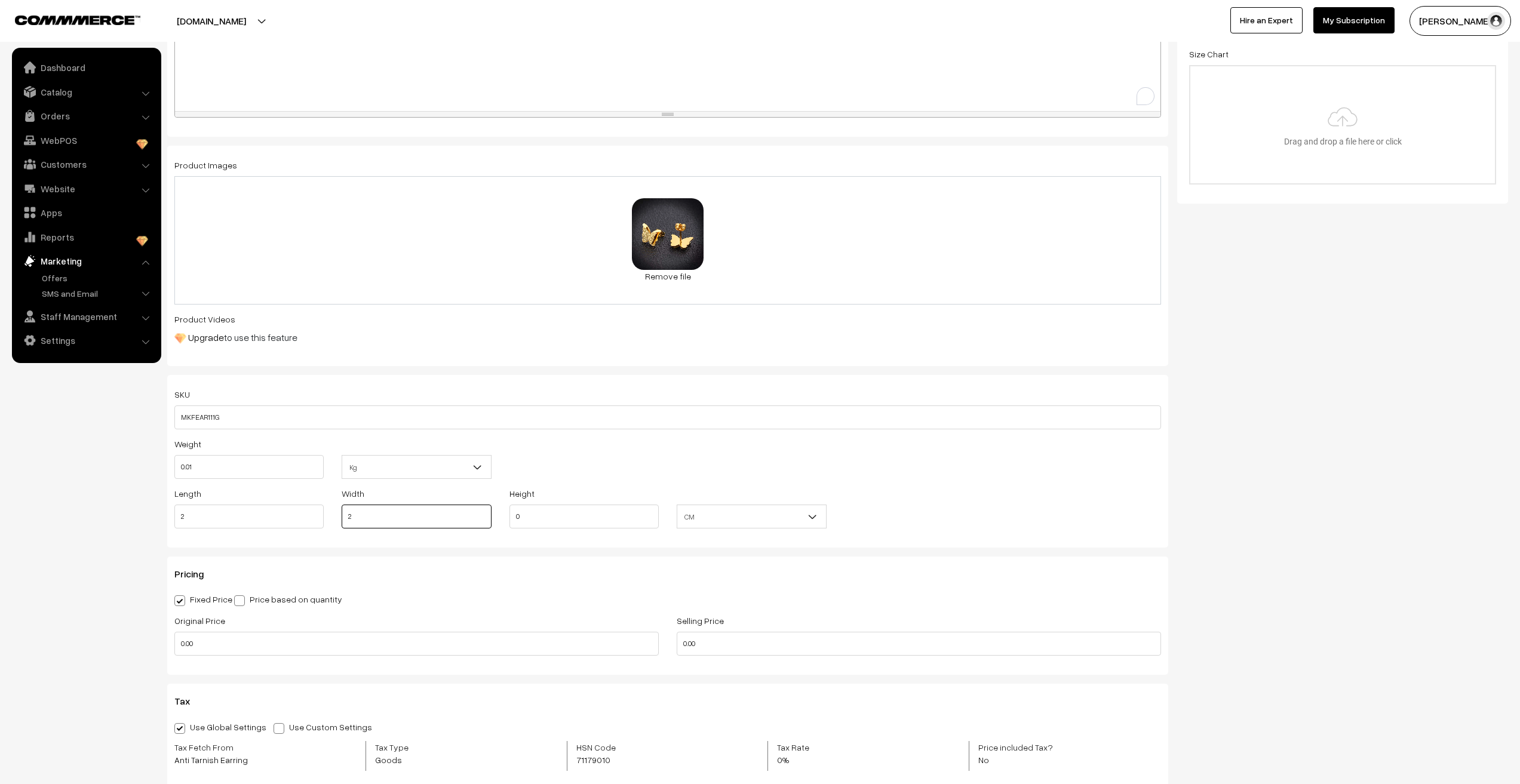
type input "2"
type input "1"
click at [154, 666] on nav "Dashboard Catalog" at bounding box center [81, 440] width 162 height 784
click at [194, 651] on input "0.00" at bounding box center [417, 644] width 485 height 24
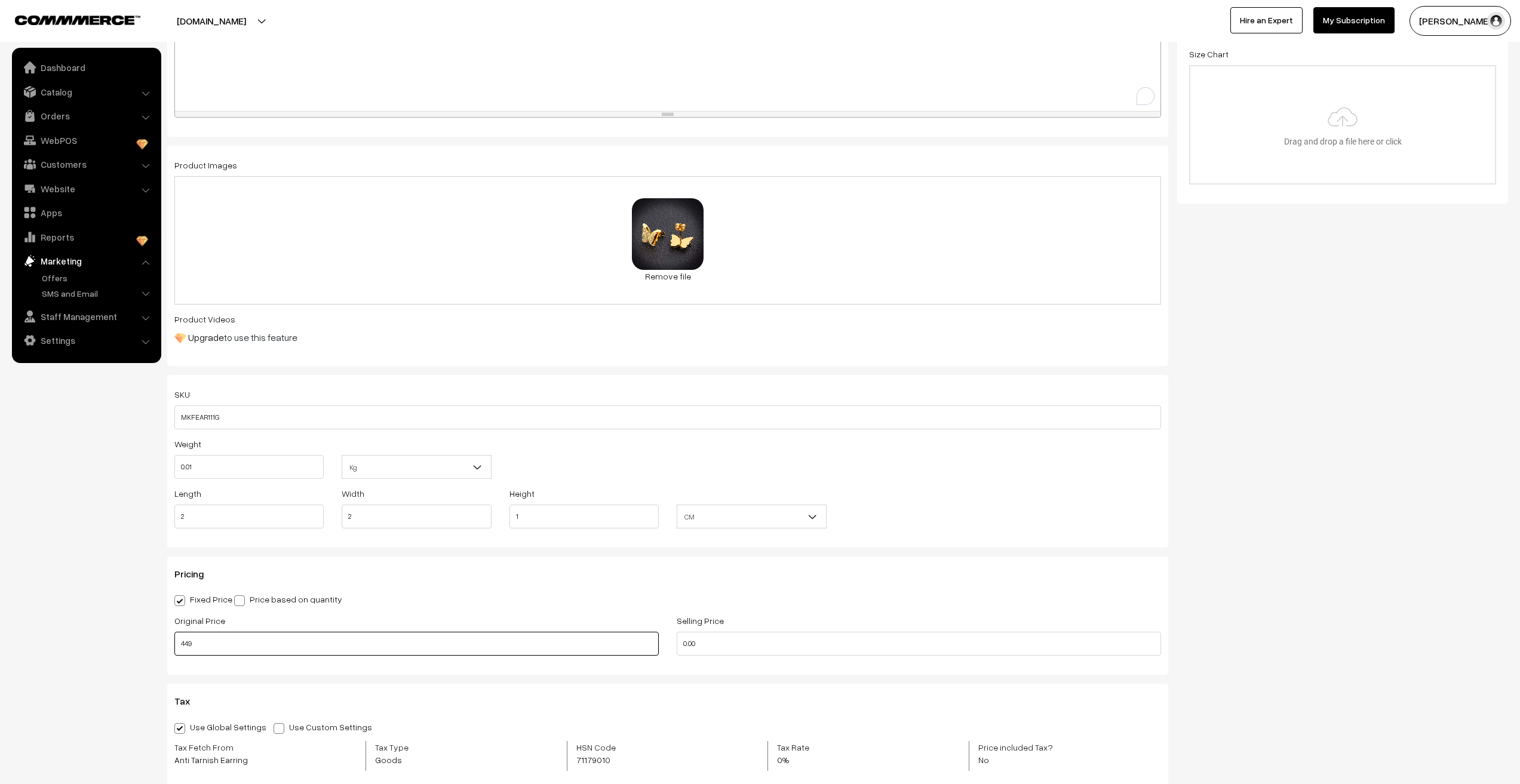
type input "449"
type input "90"
click at [99, 557] on nav "Dashboard Catalog" at bounding box center [81, 440] width 162 height 784
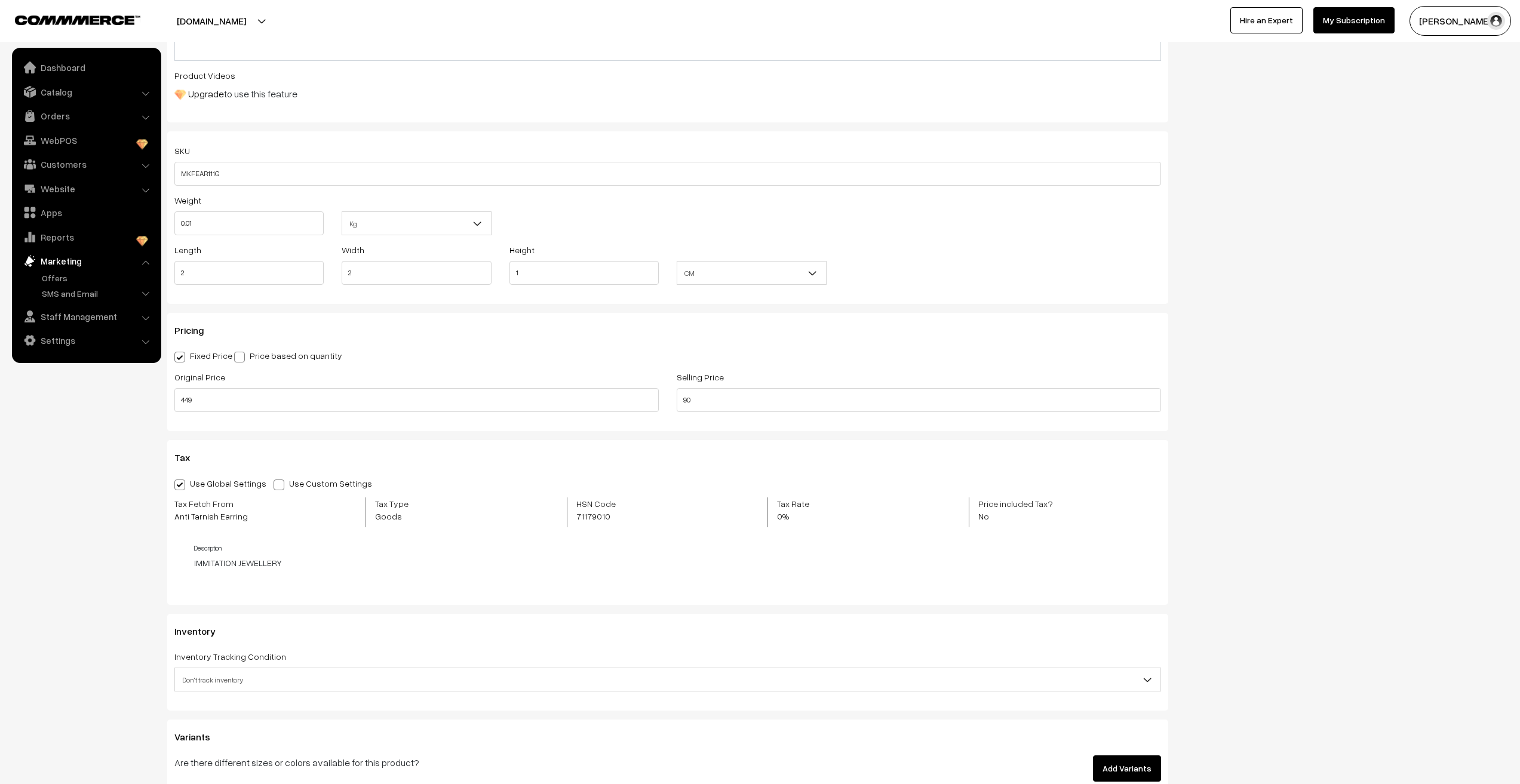
scroll to position [657, 0]
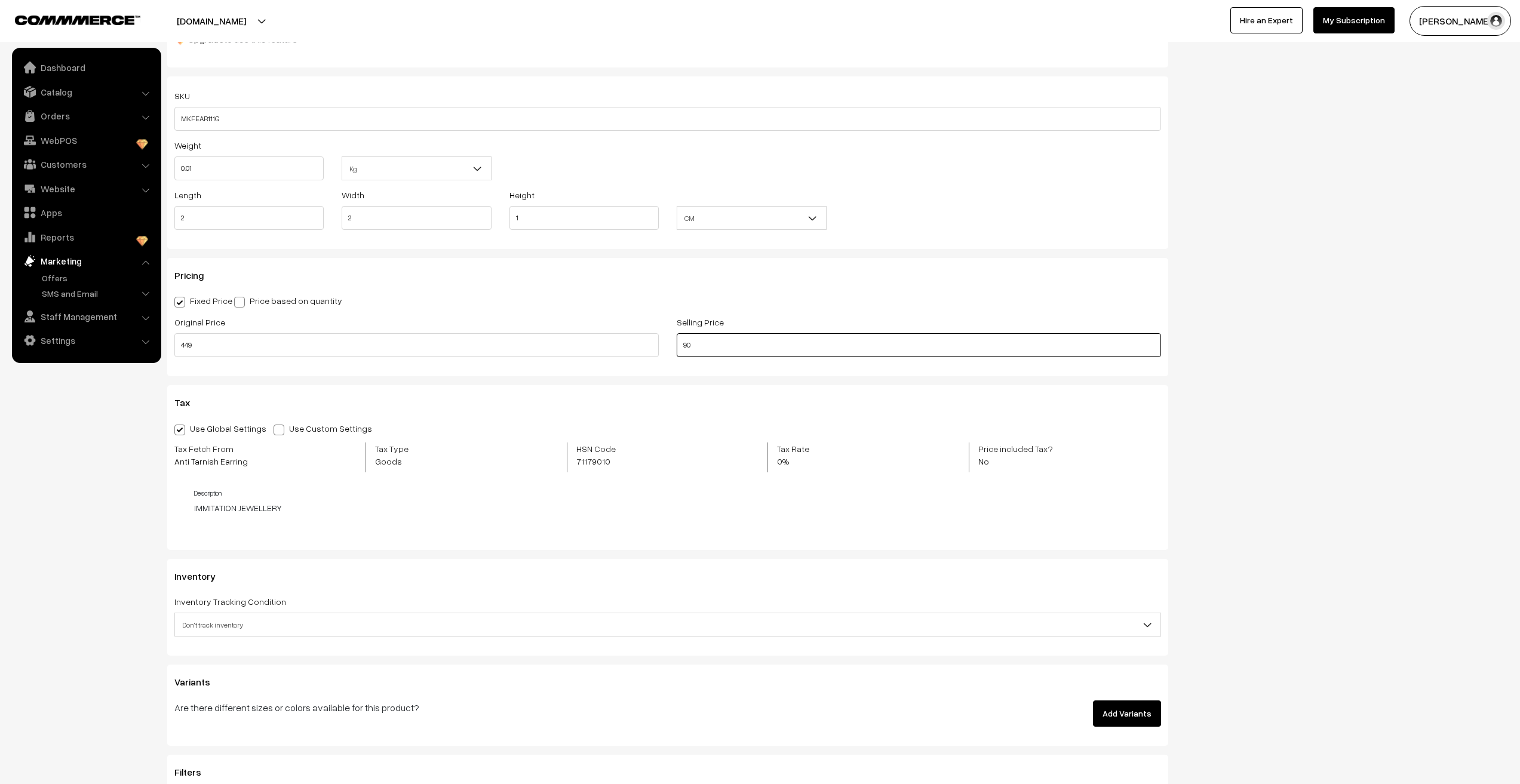
click at [684, 349] on input "90" at bounding box center [919, 345] width 485 height 24
click at [115, 490] on nav "Dashboard Catalog" at bounding box center [81, 440] width 162 height 784
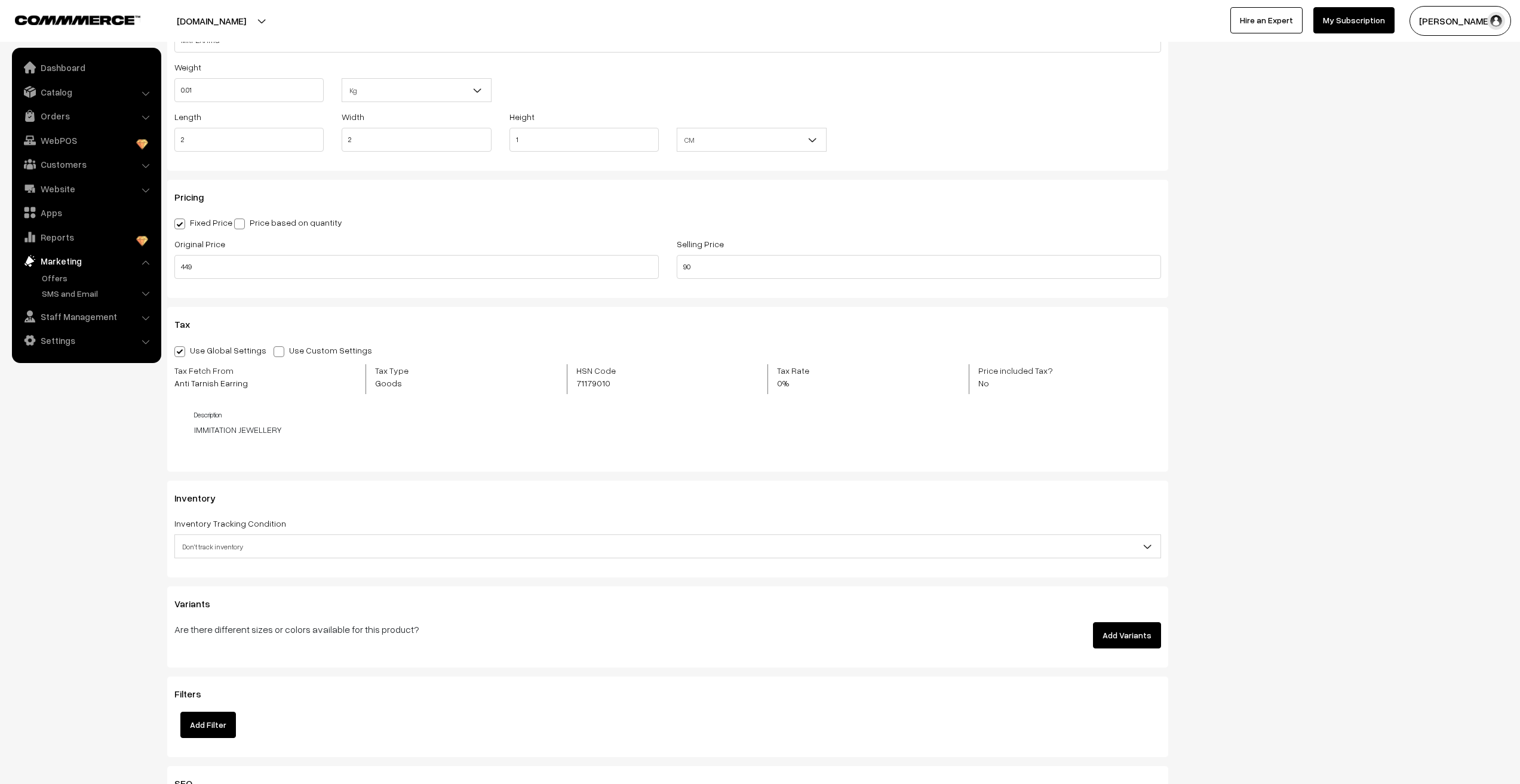
scroll to position [776, 0]
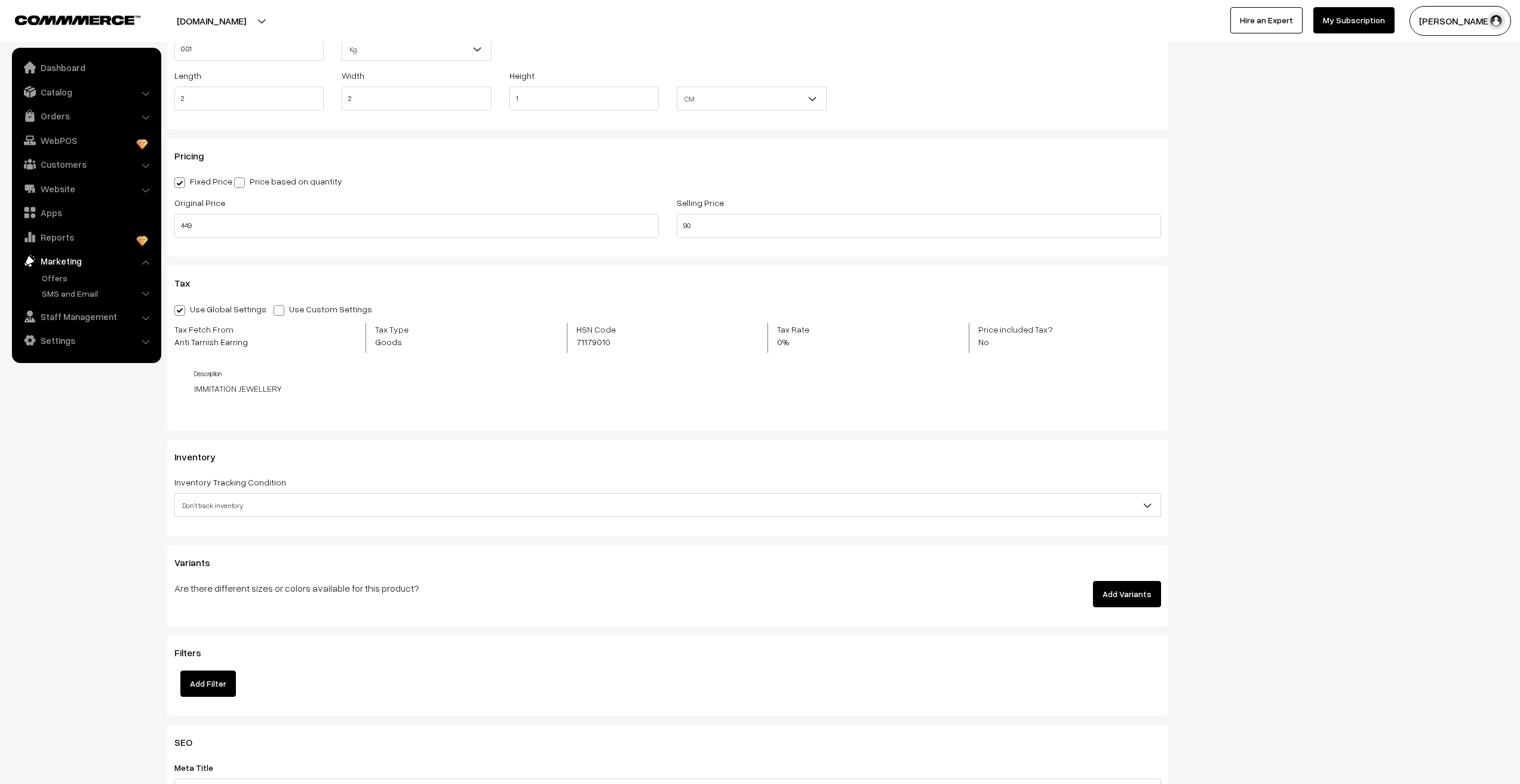
click at [342, 500] on span "Don't track inventory" at bounding box center [668, 505] width 985 height 21
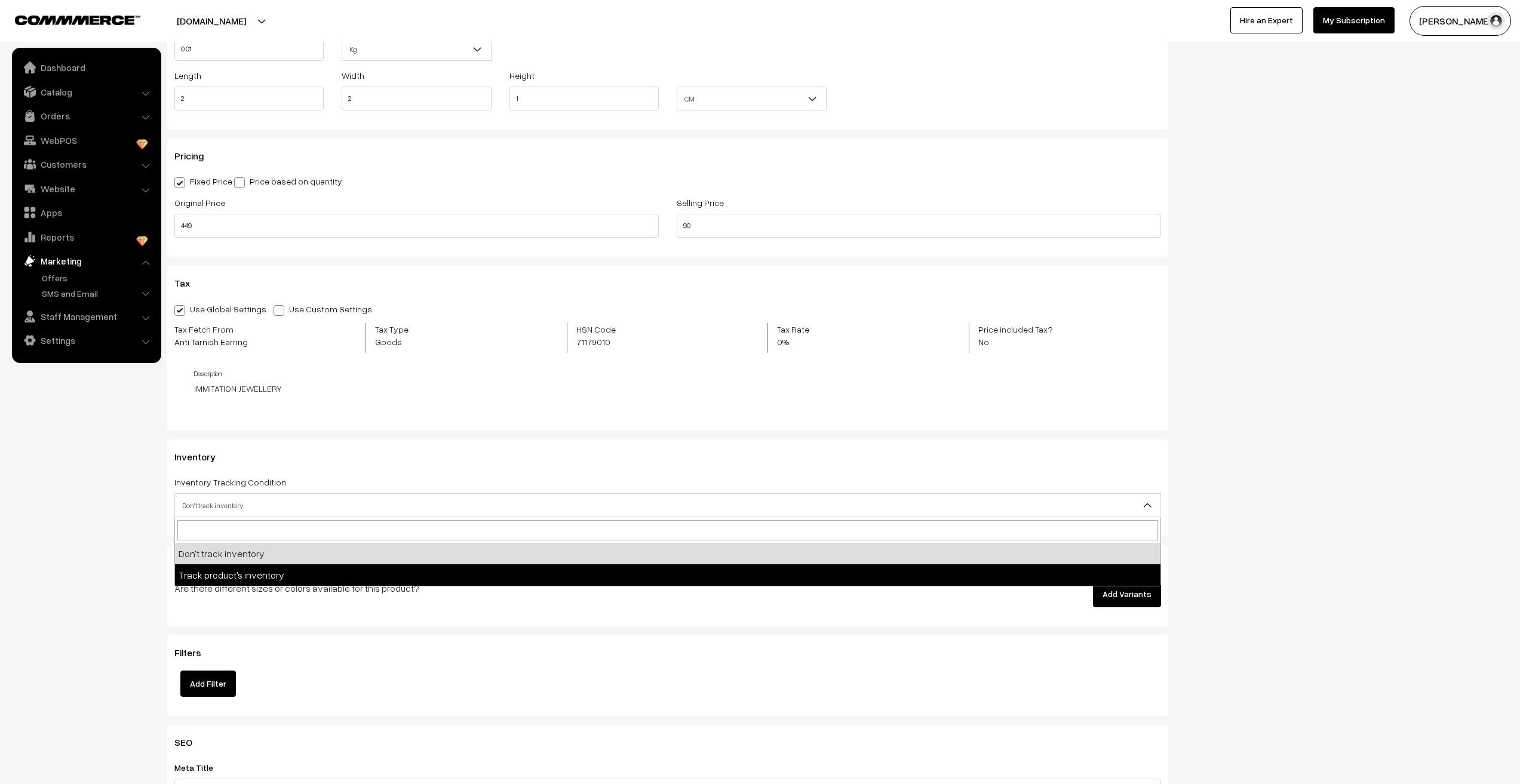
select select "2"
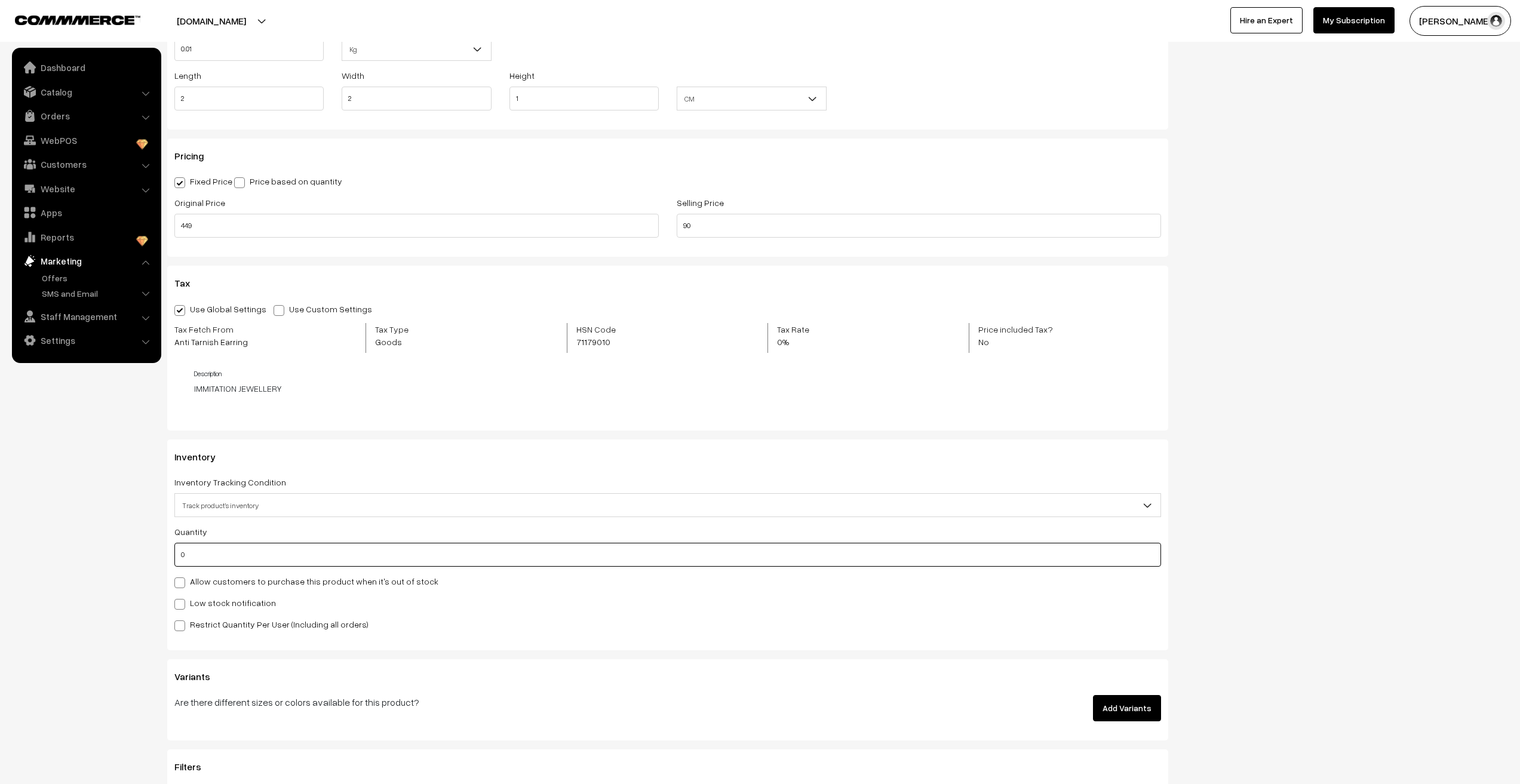
click at [218, 559] on input "0" at bounding box center [668, 554] width 987 height 24
type input "3366"
click at [105, 570] on nav "Dashboard Catalog" at bounding box center [81, 440] width 162 height 784
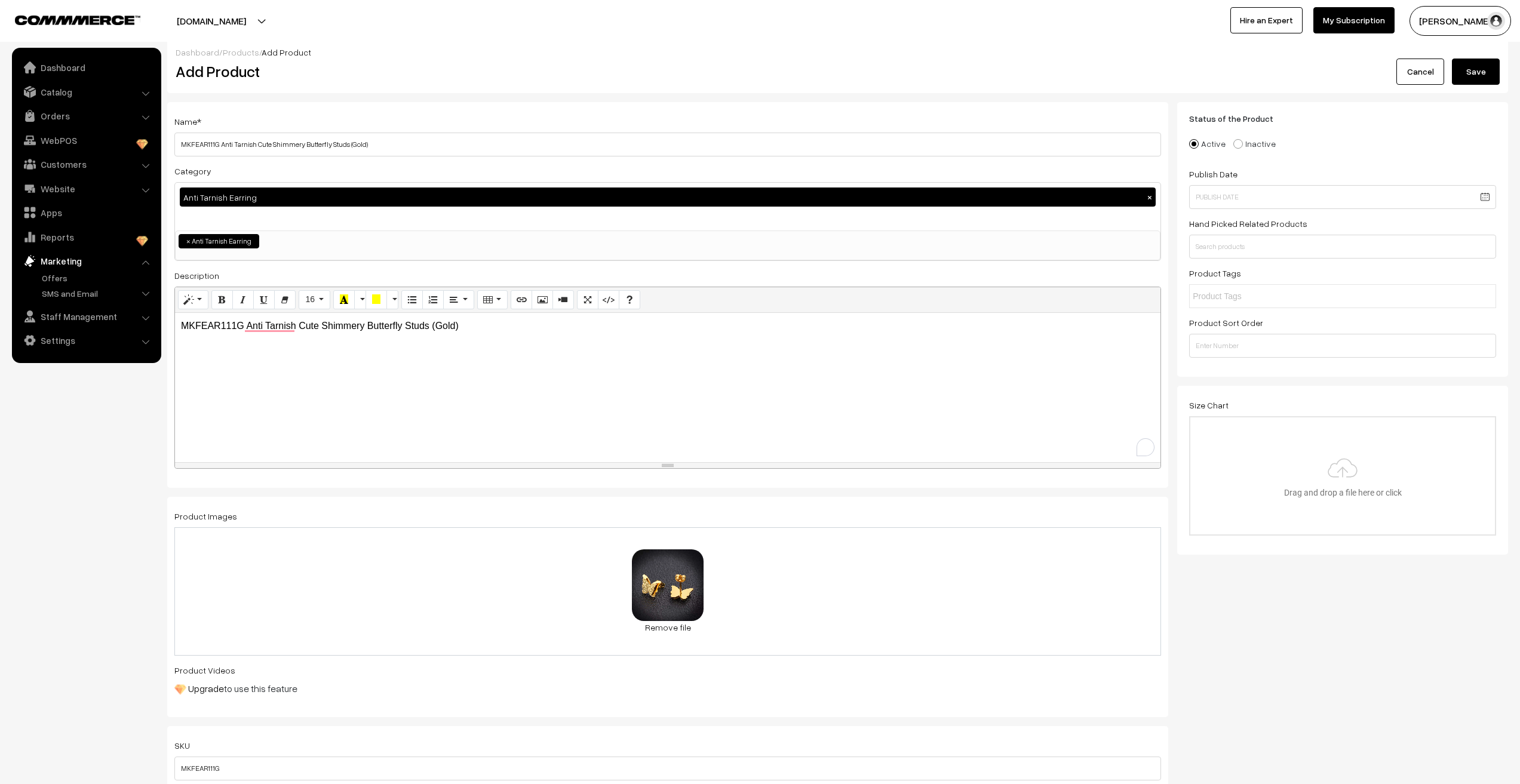
scroll to position [0, 0]
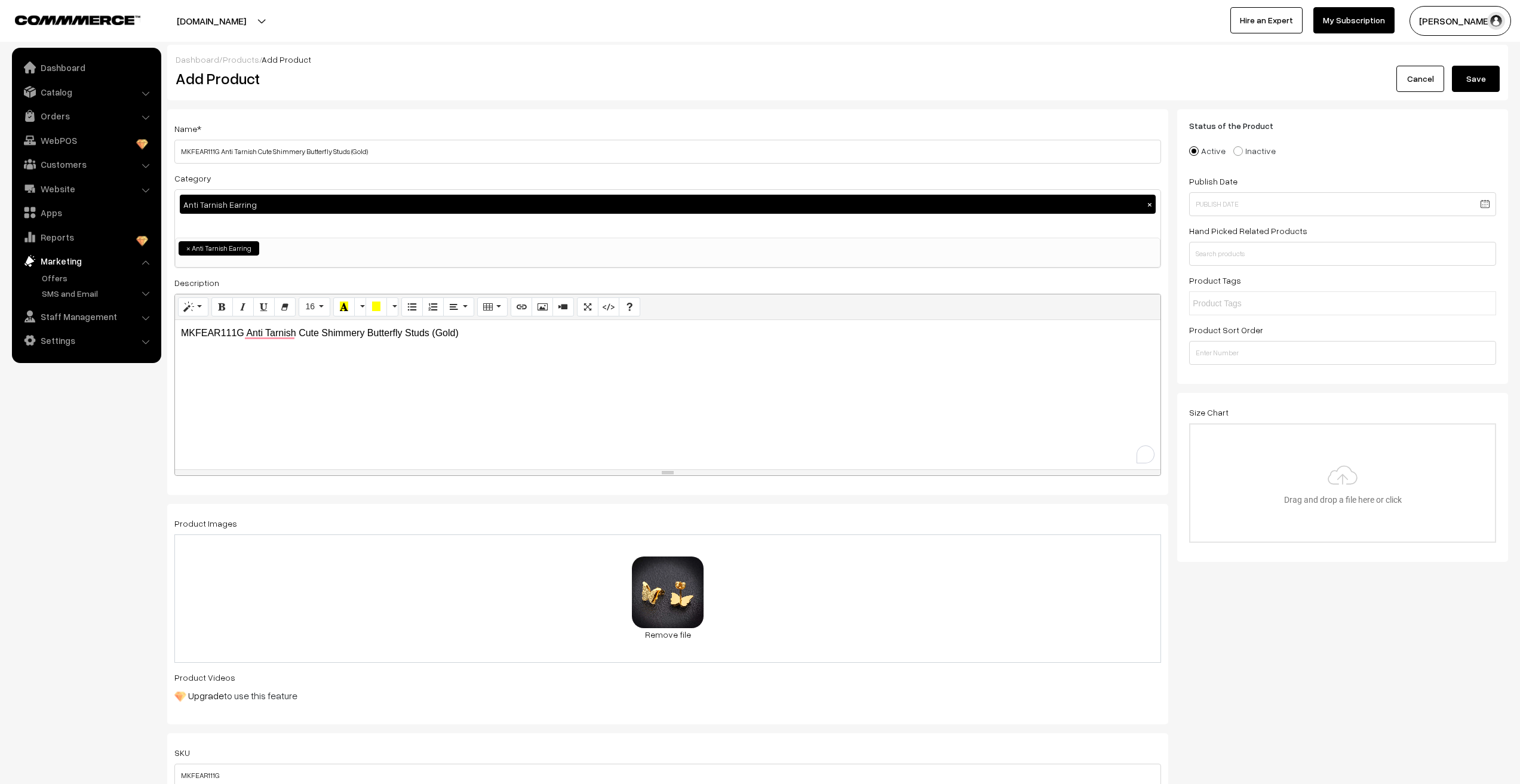
click at [266, 416] on div "MKFEAR111G Anti Tarnish Cute Shimmery Butterfly Studs (Gold)" at bounding box center [668, 395] width 985 height 149
copy p "MKFEAR111G Anti Tarnish Cute Shimmery Butterfly Studs (Gold)"
click at [104, 622] on nav "Dashboard Catalog" at bounding box center [81, 440] width 162 height 784
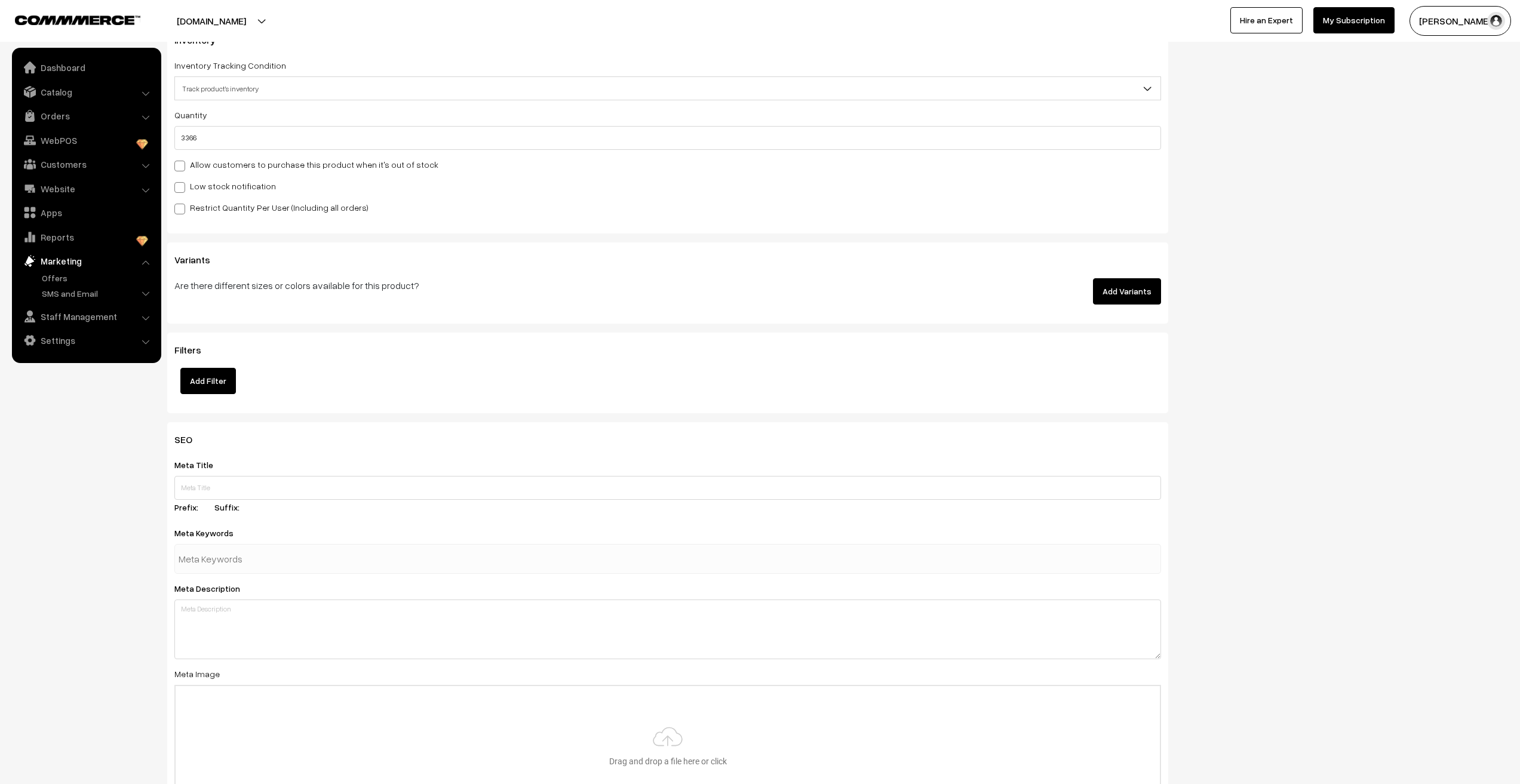
scroll to position [1194, 0]
click at [194, 480] on input "text" at bounding box center [668, 486] width 987 height 24
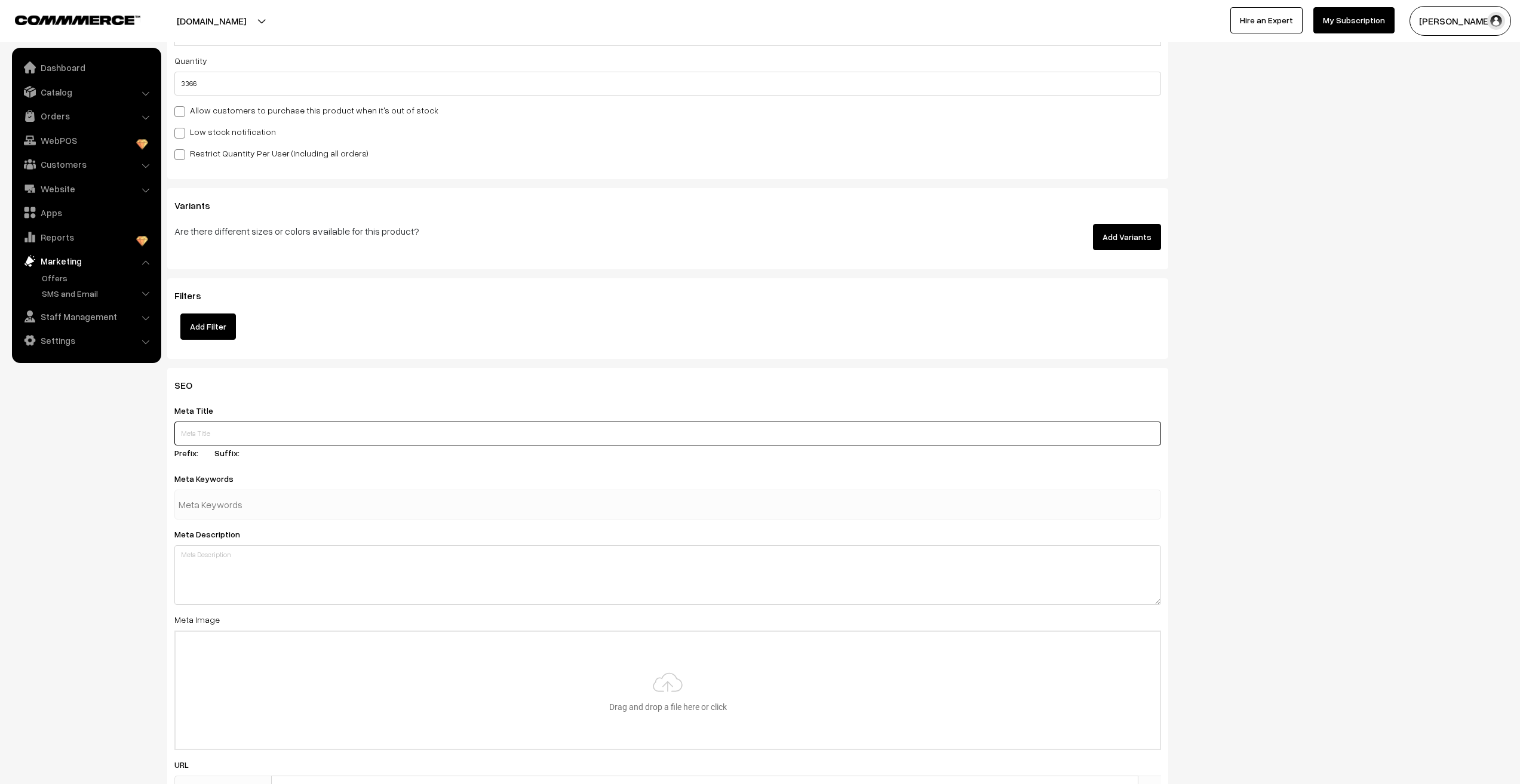
scroll to position [1254, 0]
paste input "MKFEAR111G Anti Tarnish Cute Shimmery Butterfly Studs (Gold)"
type input "MKFEAR111G Anti Tarnish Cute Shimmery Butterfly Studs (Gold)"
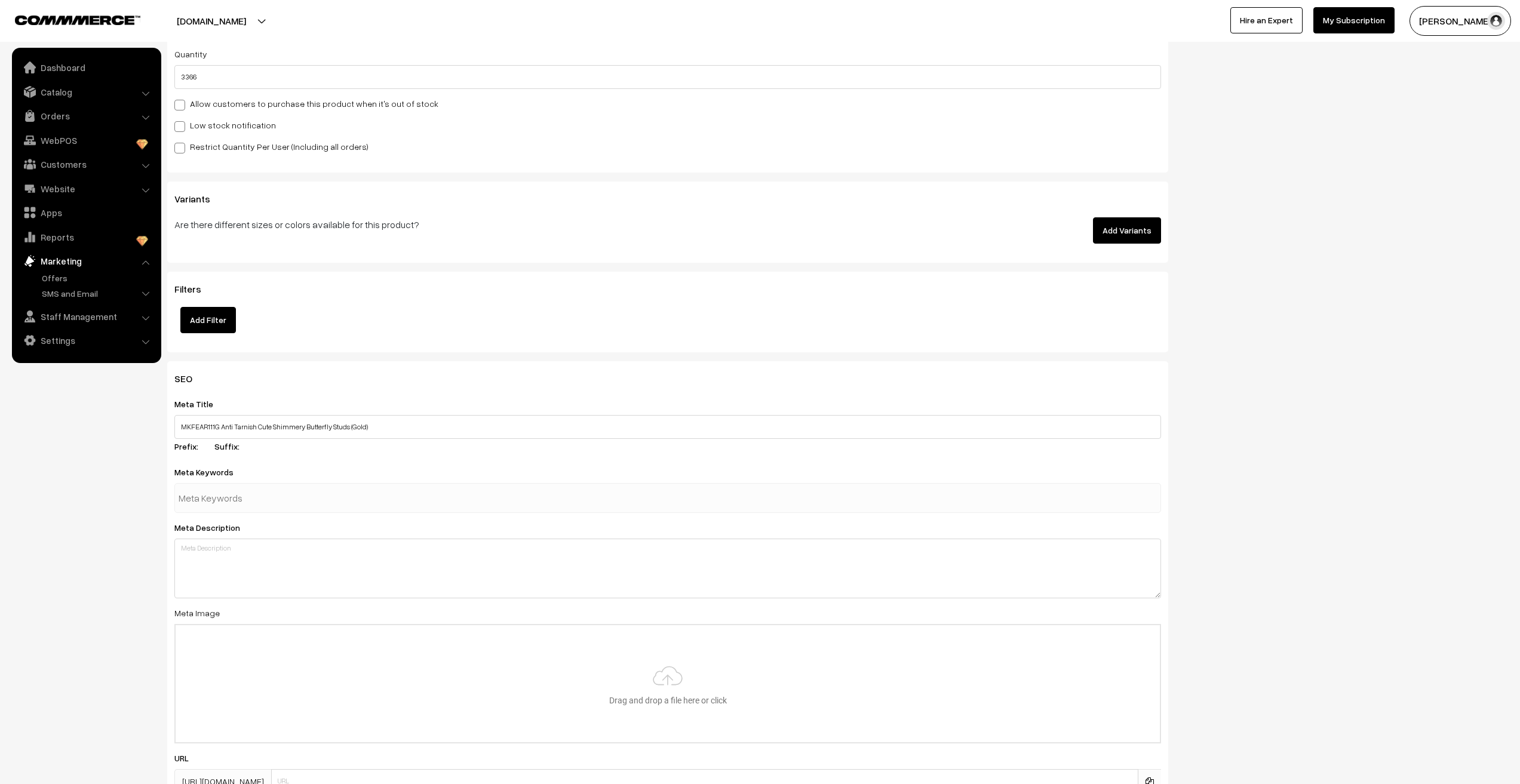
click at [210, 500] on input "text" at bounding box center [241, 498] width 124 height 24
paste input "MKFEAR111G Anti Tarnish Cute Shimmery Butterfly Studs (Gold)"
type input "MKFEAR111G Anti Tarnish Cute Shimmery Butterfly Studs (Gold)"
click at [212, 564] on div "Meta Description" at bounding box center [668, 558] width 987 height 78
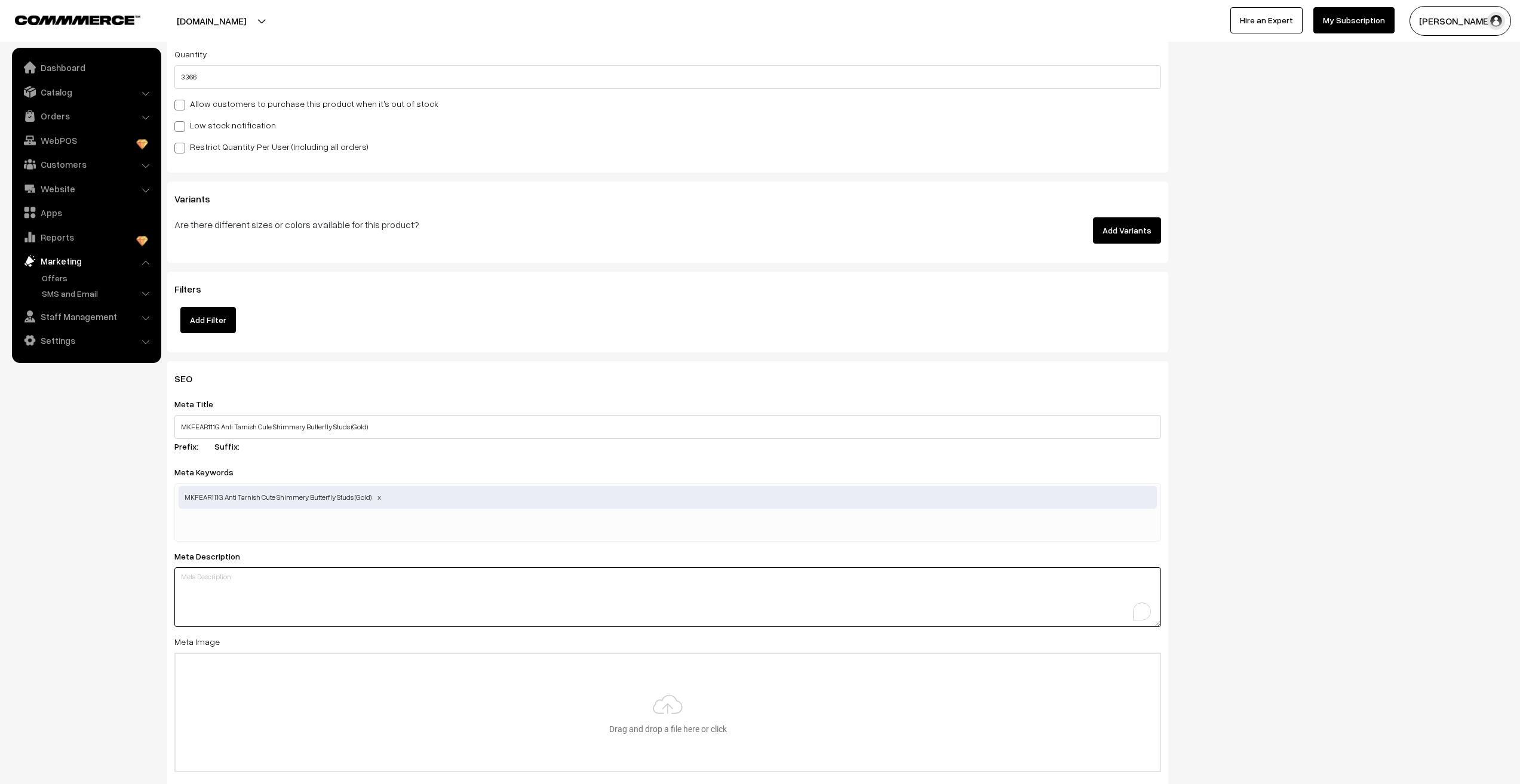
scroll to position [0, 0]
paste textarea "MKFEAR111G Anti Tarnish Cute Shimmery Butterfly Studs (Gold)"
type textarea "MKFEAR111G Anti Tarnish Cute Shimmery Butterfly Studs (Gold)"
click at [90, 605] on nav "Dashboard Catalog" at bounding box center [81, 440] width 162 height 784
click at [656, 716] on input "file" at bounding box center [668, 712] width 985 height 117
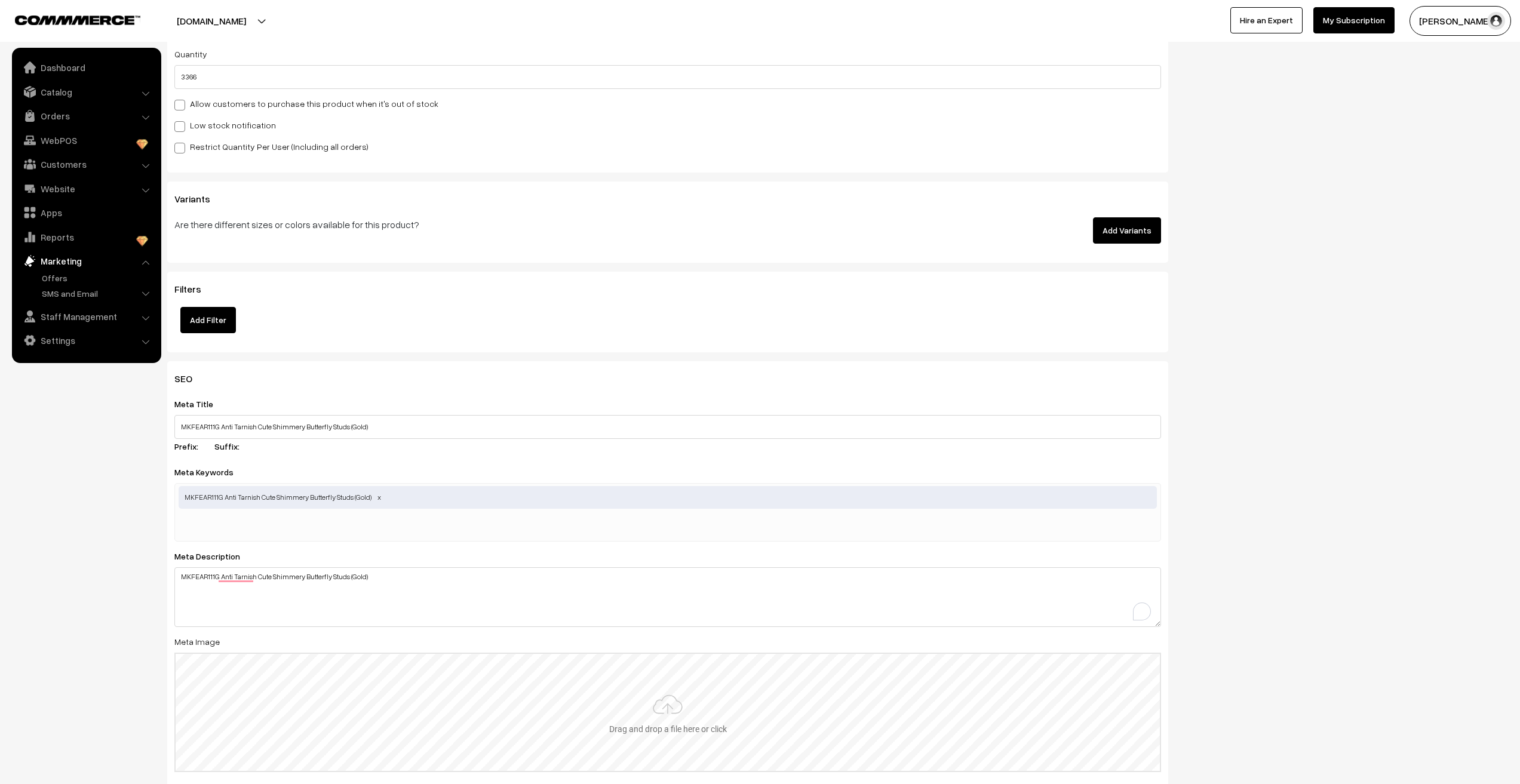
type input "C:\fakepath\111G (2).jpg"
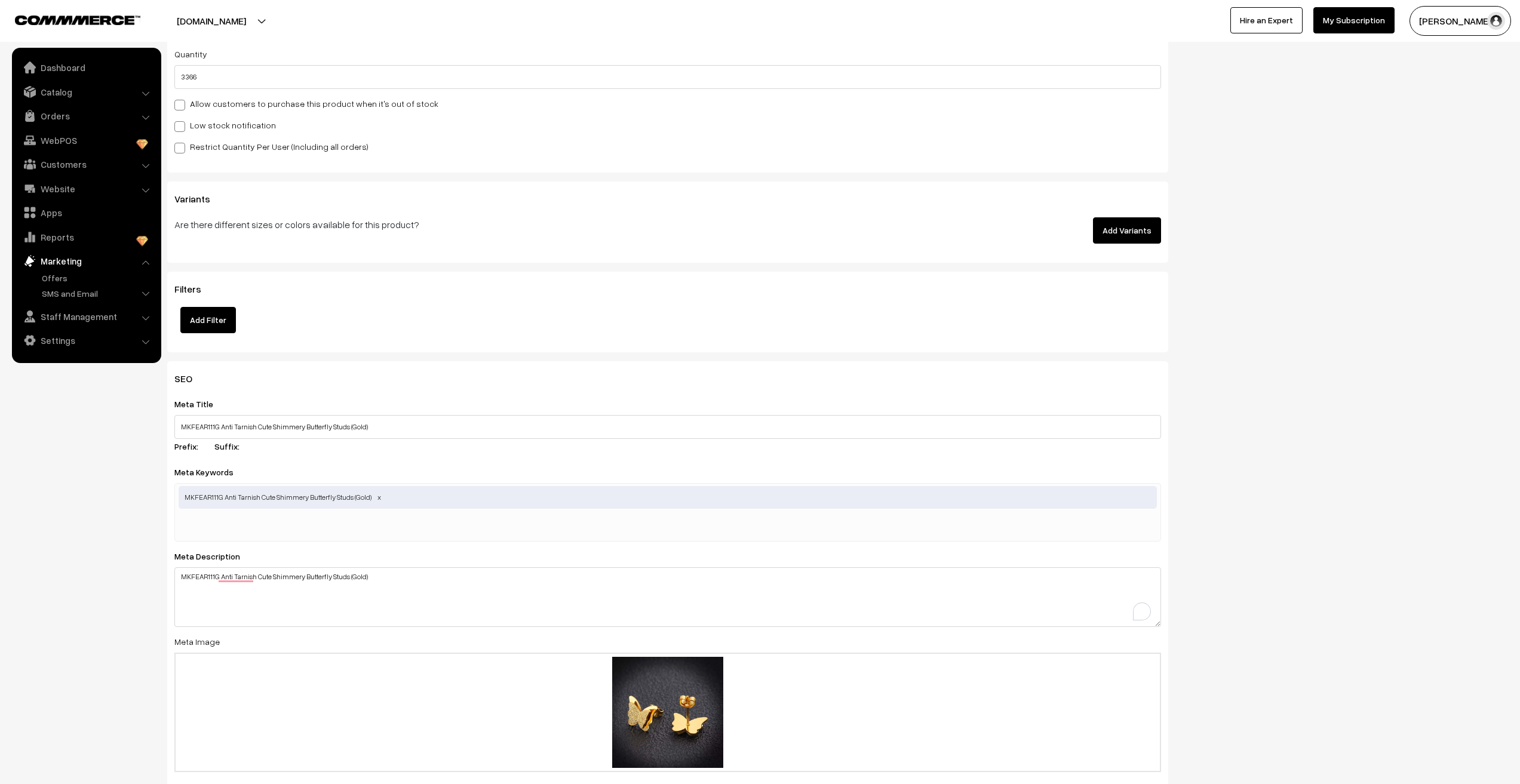
click at [34, 661] on nav "Dashboard Catalog" at bounding box center [81, 440] width 162 height 784
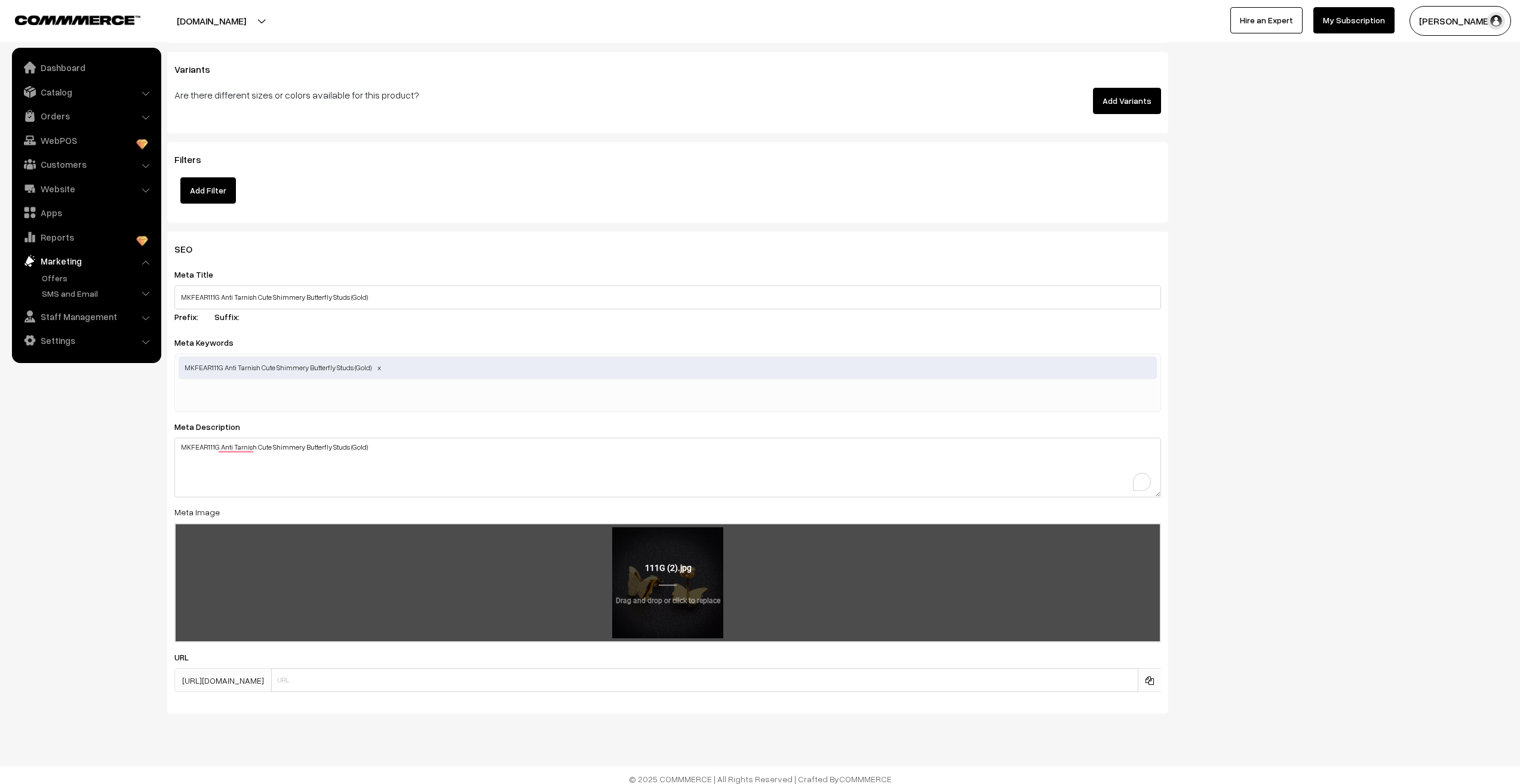
scroll to position [1391, 0]
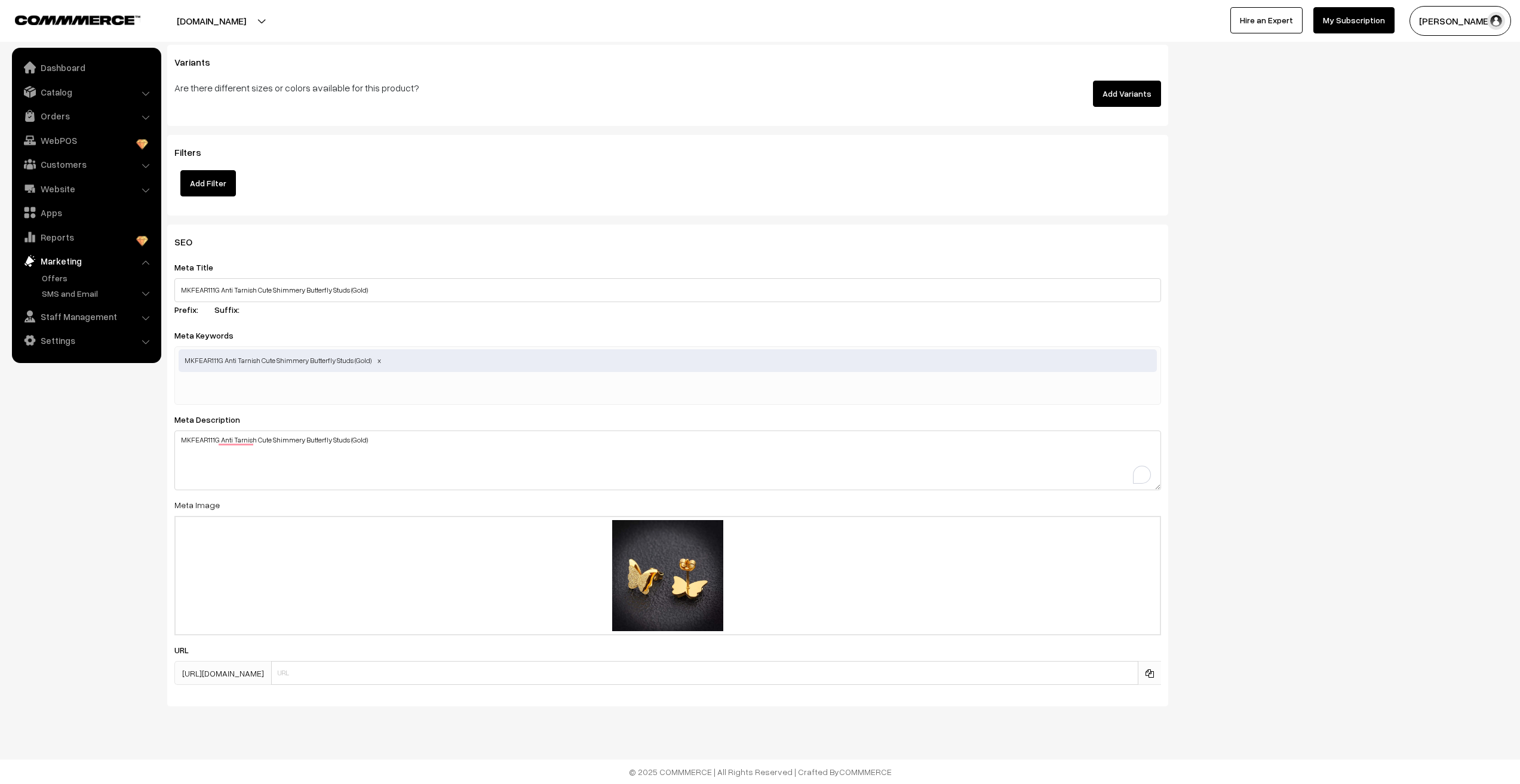
click at [1279, 556] on div "SEO Meta Title MKFEAR111G Anti Tarnish Cute Shimmery Butterfly Studs (Gold) Pre…" at bounding box center [838, 470] width 1359 height 491
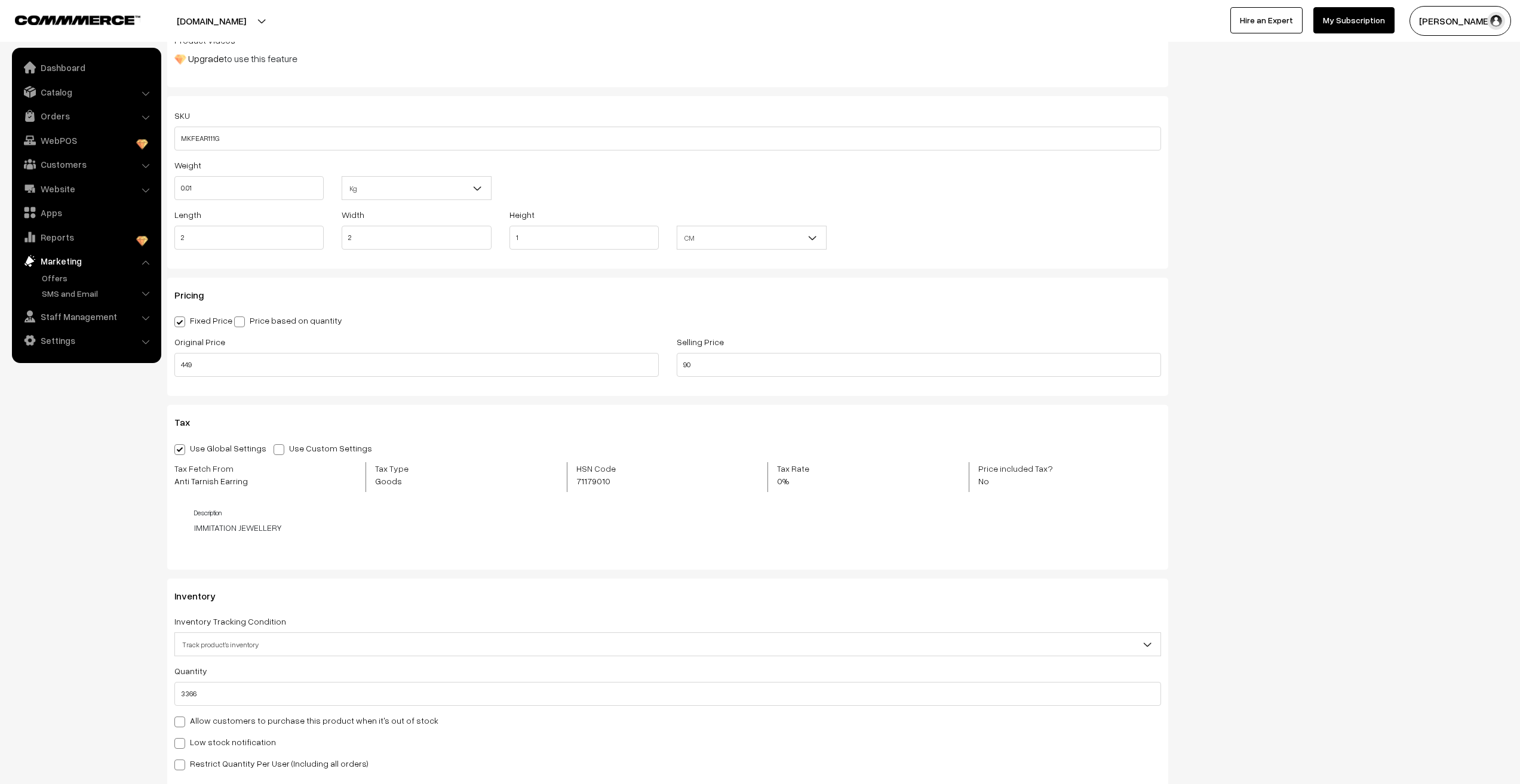
scroll to position [0, 0]
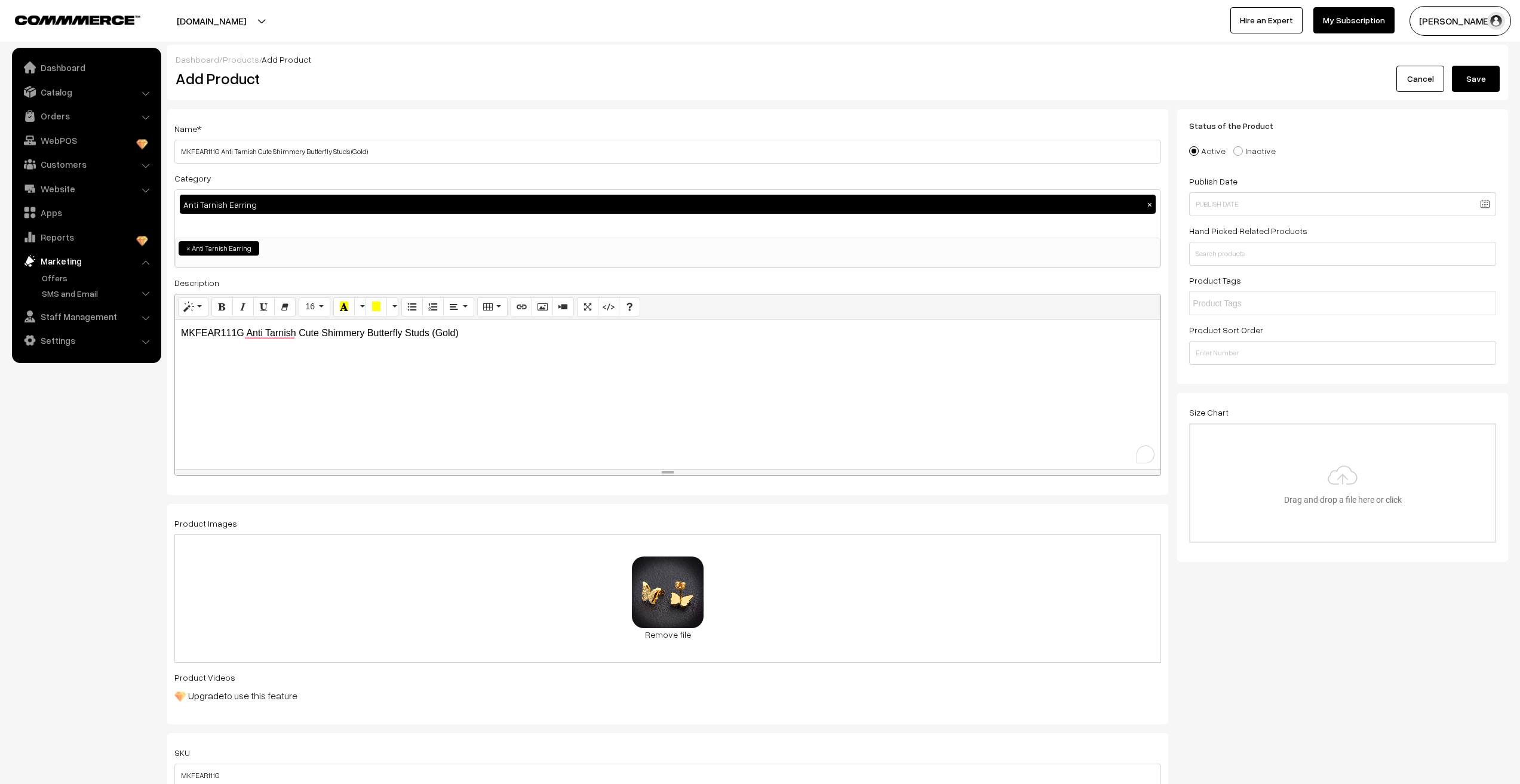
click at [1463, 83] on button "Save" at bounding box center [1476, 78] width 48 height 26
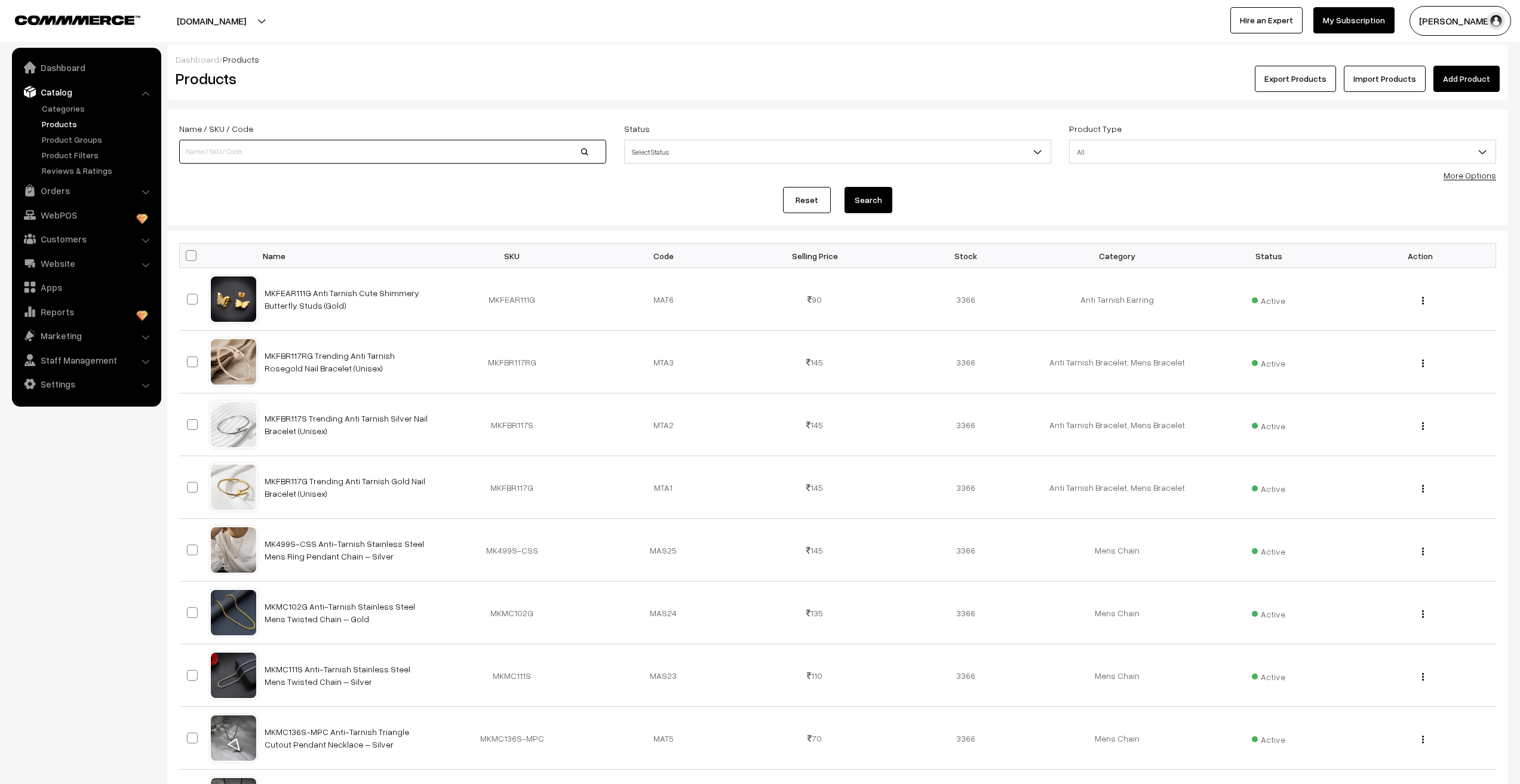
click at [216, 159] on input at bounding box center [393, 151] width 427 height 24
click at [505, 230] on div "Dashboard / Products Products Export Products Import Products Add Product Name …" at bounding box center [838, 506] width 1341 height 922
click at [1423, 300] on img "button" at bounding box center [1423, 301] width 2 height 8
click at [198, 300] on label at bounding box center [194, 299] width 14 height 14
click at [189, 296] on input "checkbox" at bounding box center [185, 292] width 8 height 8
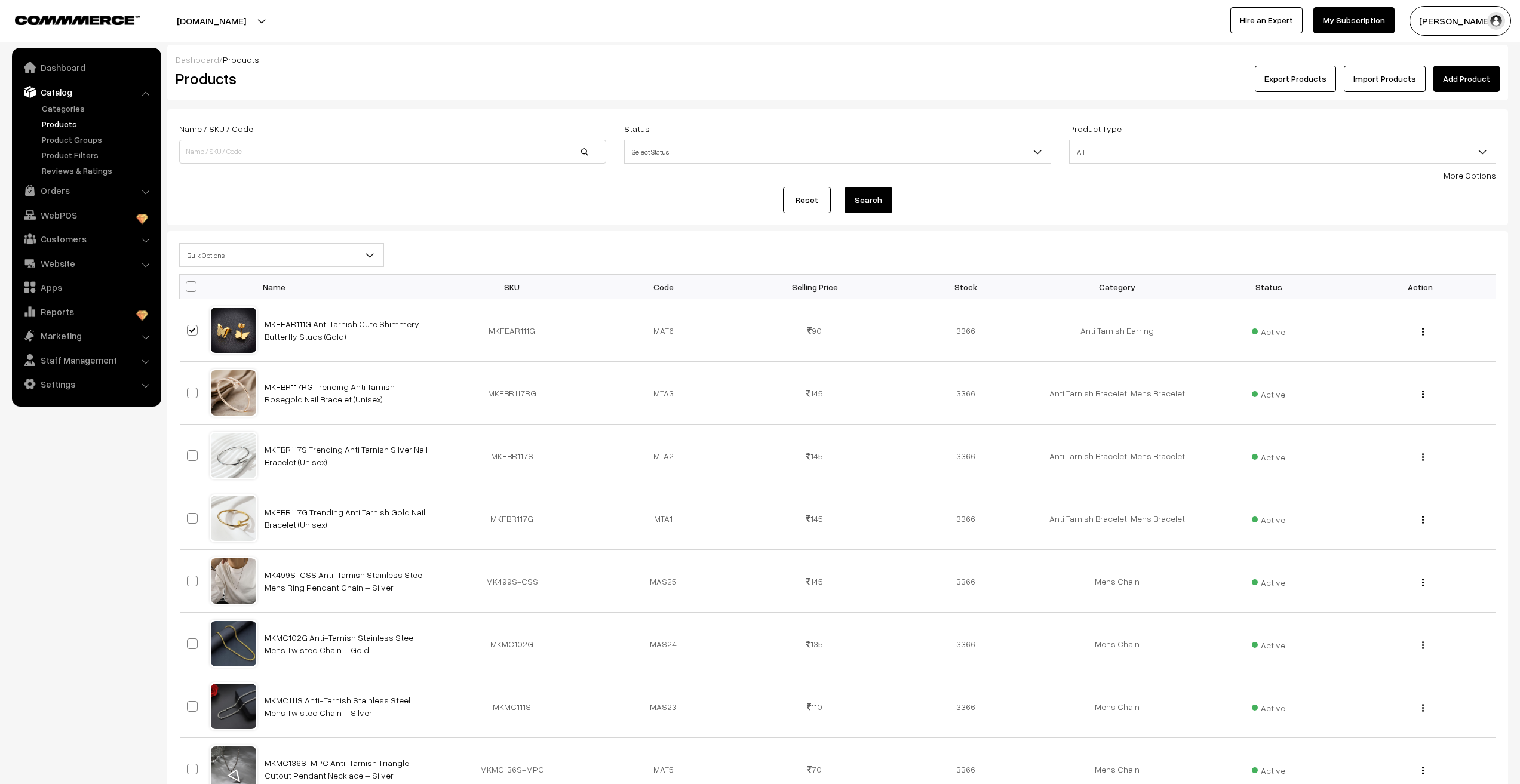
click at [254, 253] on span "Bulk Options" at bounding box center [281, 255] width 204 height 21
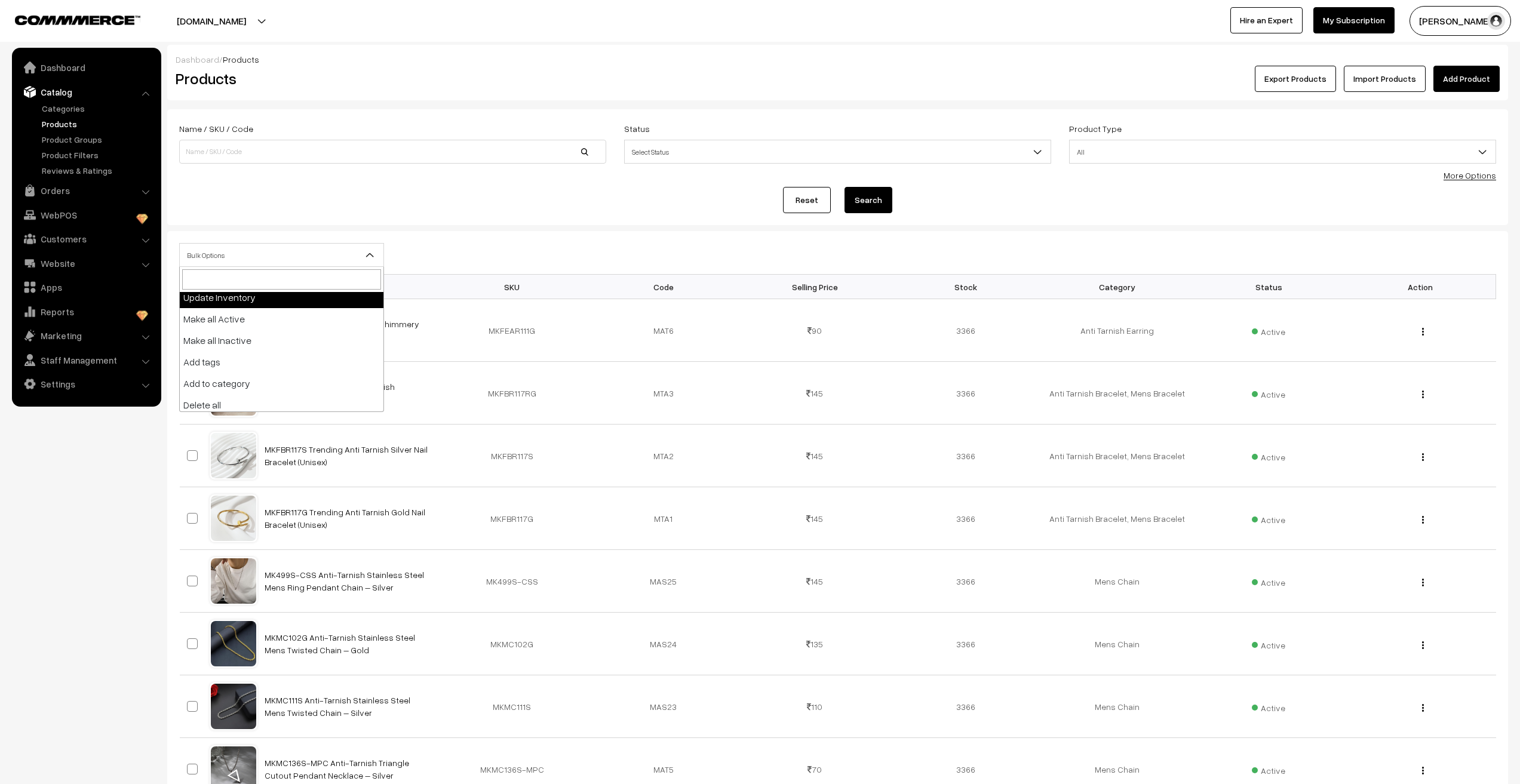
scroll to position [53, 0]
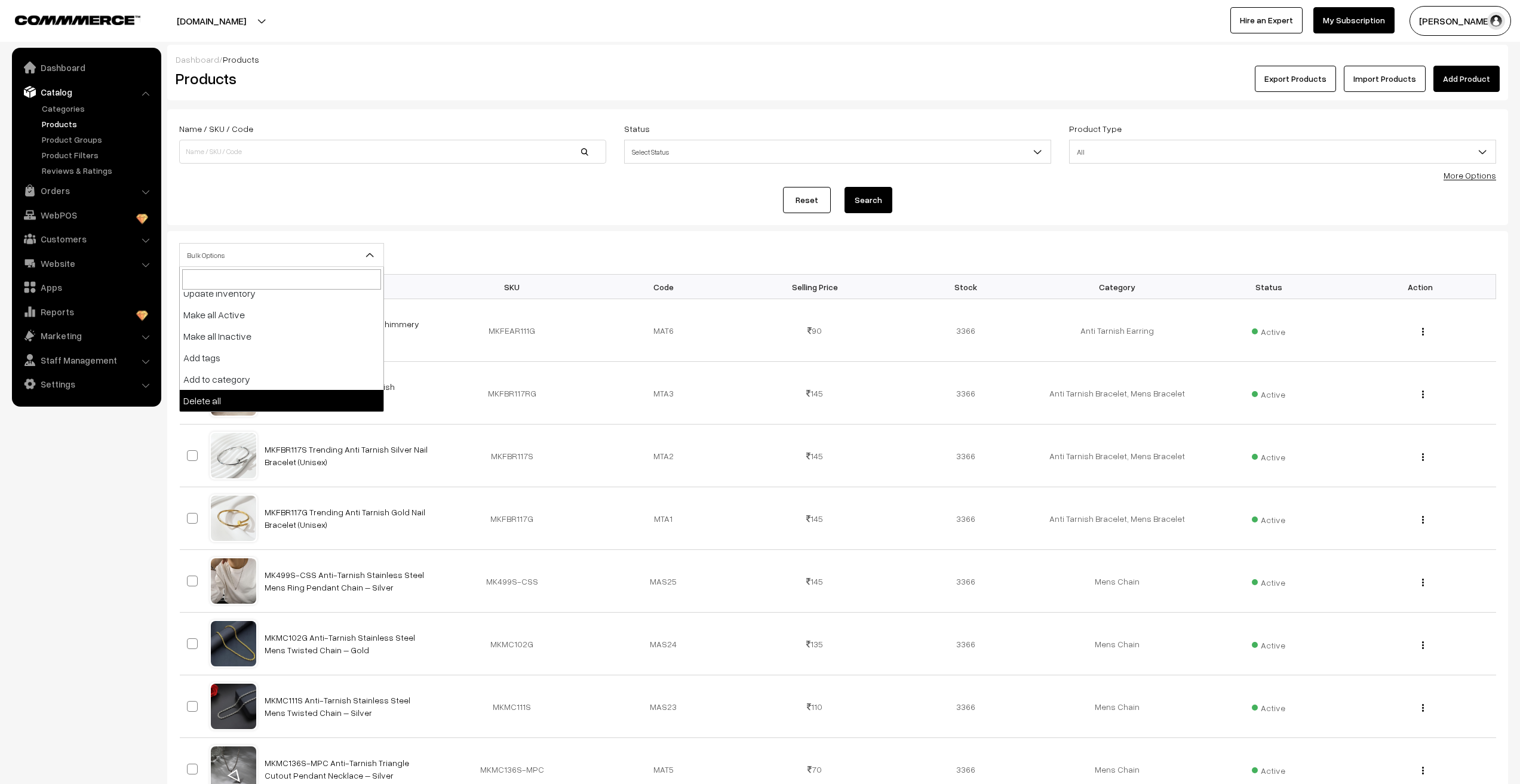
click at [87, 453] on nav "Dashboard Catalog" at bounding box center [81, 440] width 162 height 784
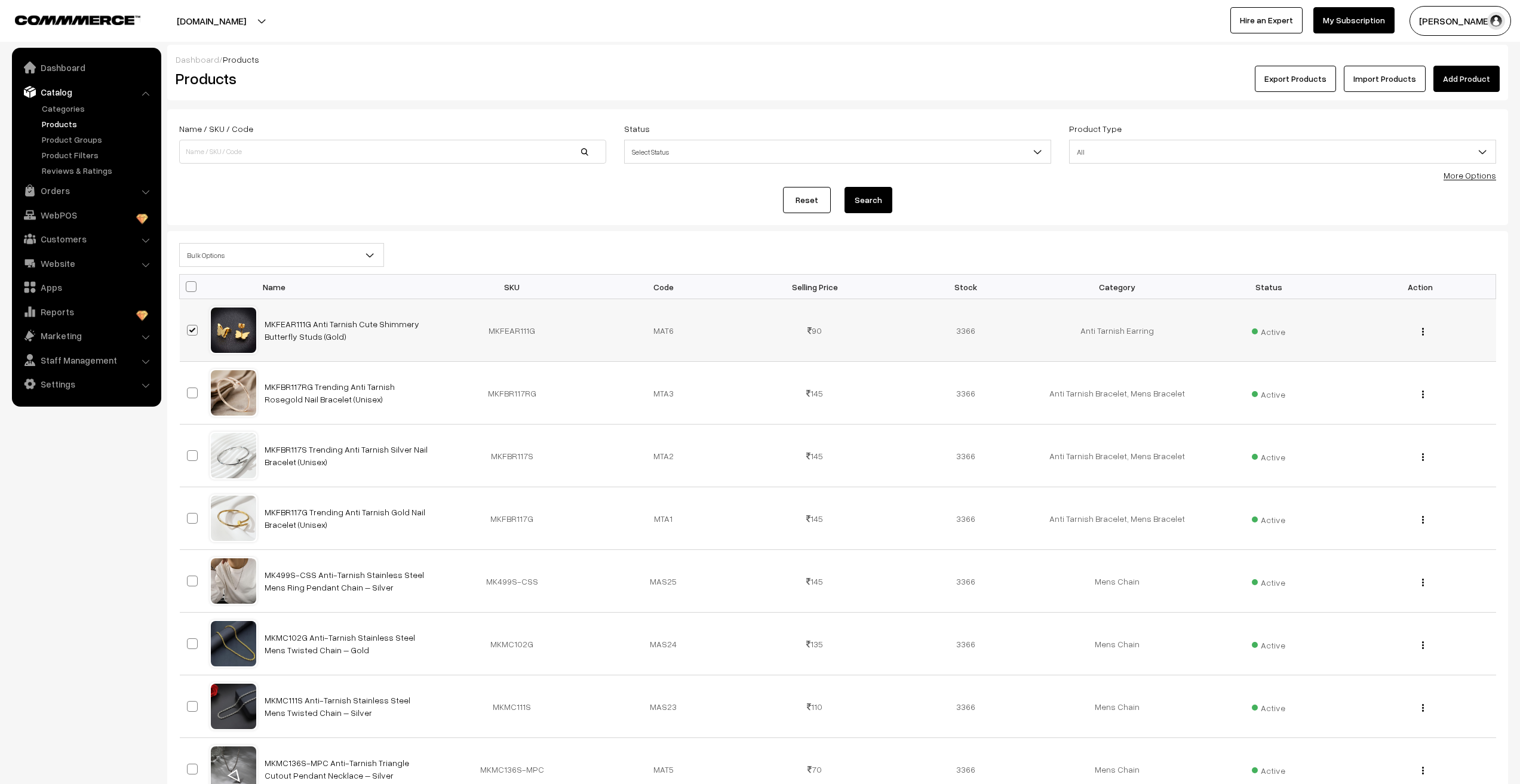
click at [195, 330] on span at bounding box center [192, 330] width 11 height 11
click at [189, 326] on input "checkbox" at bounding box center [185, 323] width 8 height 8
checkbox input "false"
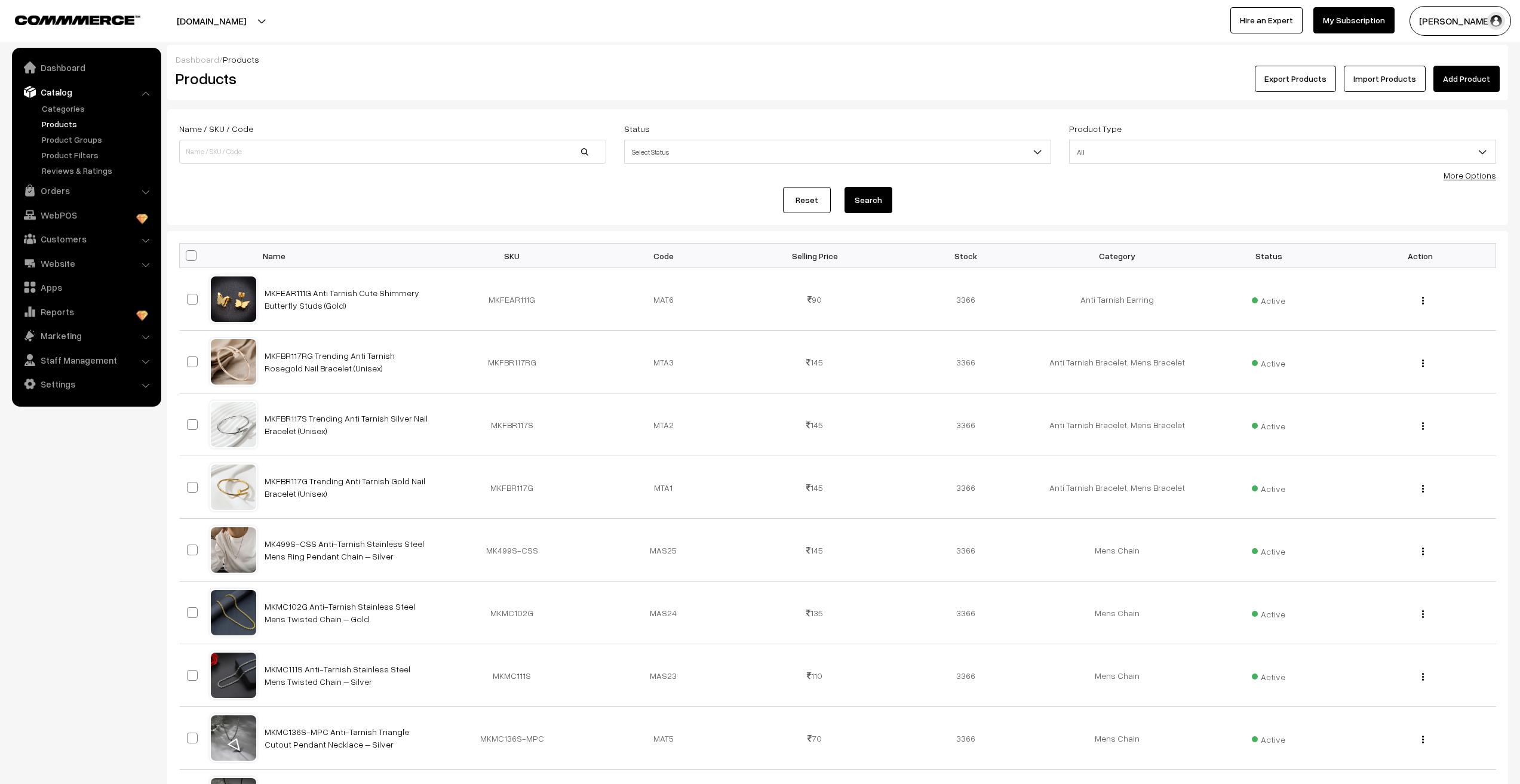
click at [354, 171] on div "Name / SKU / Code Status Select Status Active Inactive Select Status Product Ty…" at bounding box center [838, 148] width 1335 height 54
click at [1451, 81] on link "Add Product" at bounding box center [1467, 78] width 66 height 26
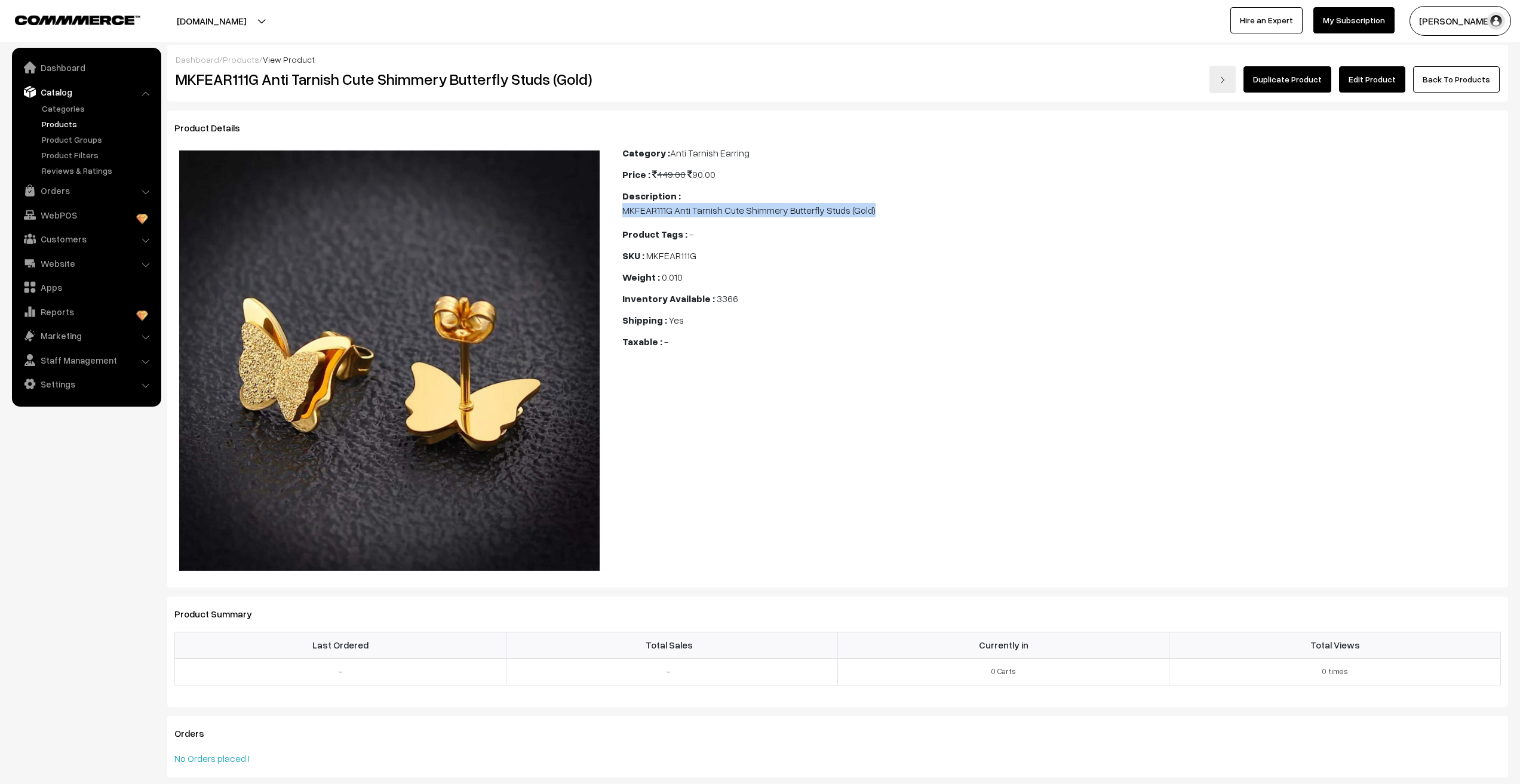
drag, startPoint x: 623, startPoint y: 213, endPoint x: 891, endPoint y: 214, distance: 268.0
click at [891, 214] on p "MKFEAR111G Anti Tarnish Cute Shimmery Butterfly Studs (Gold)" at bounding box center [1061, 210] width 878 height 14
copy p "MKFEAR111G Anti Tarnish Cute Shimmery Butterfly Studs (Gold)"
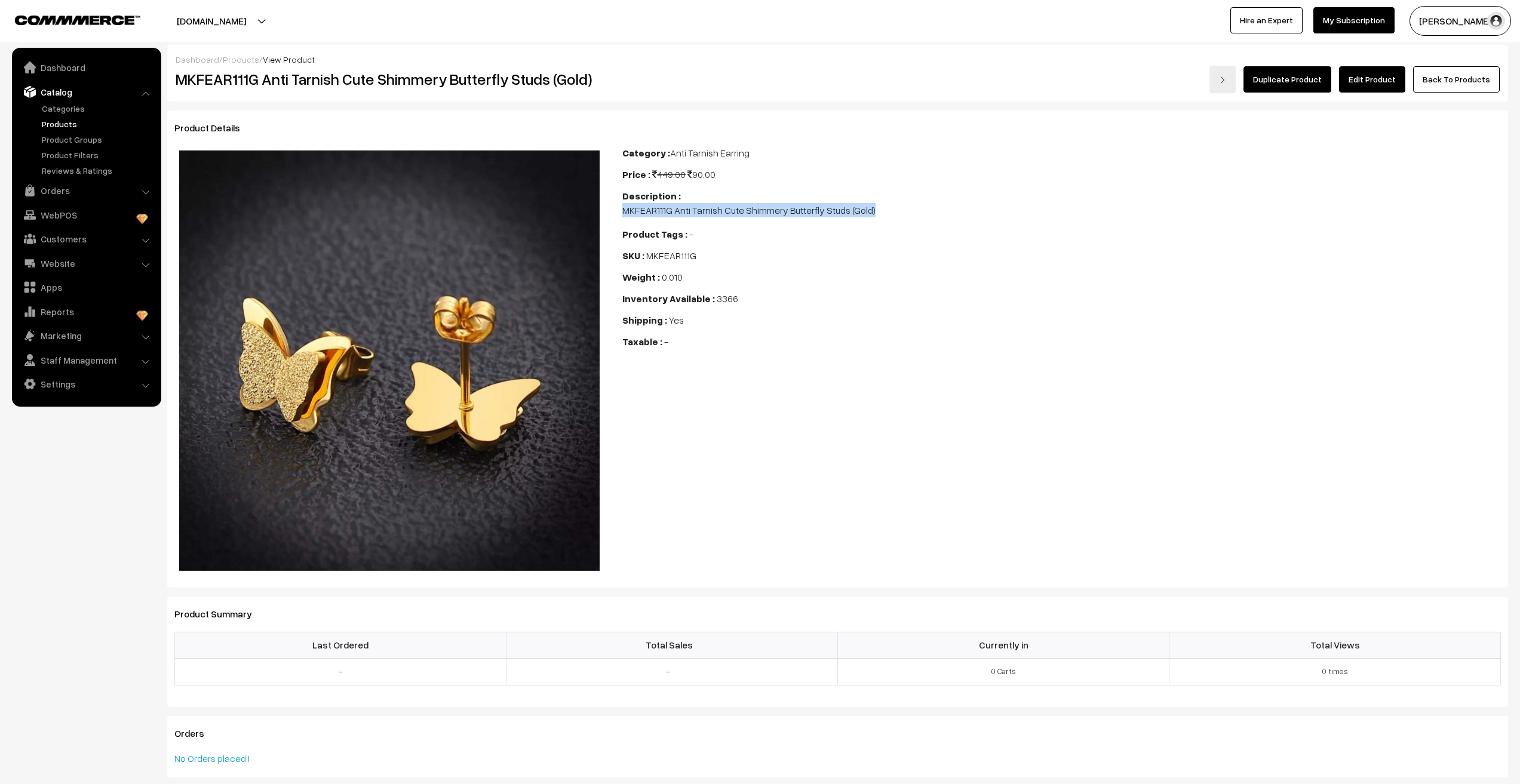
click at [51, 122] on link "Products" at bounding box center [97, 123] width 118 height 13
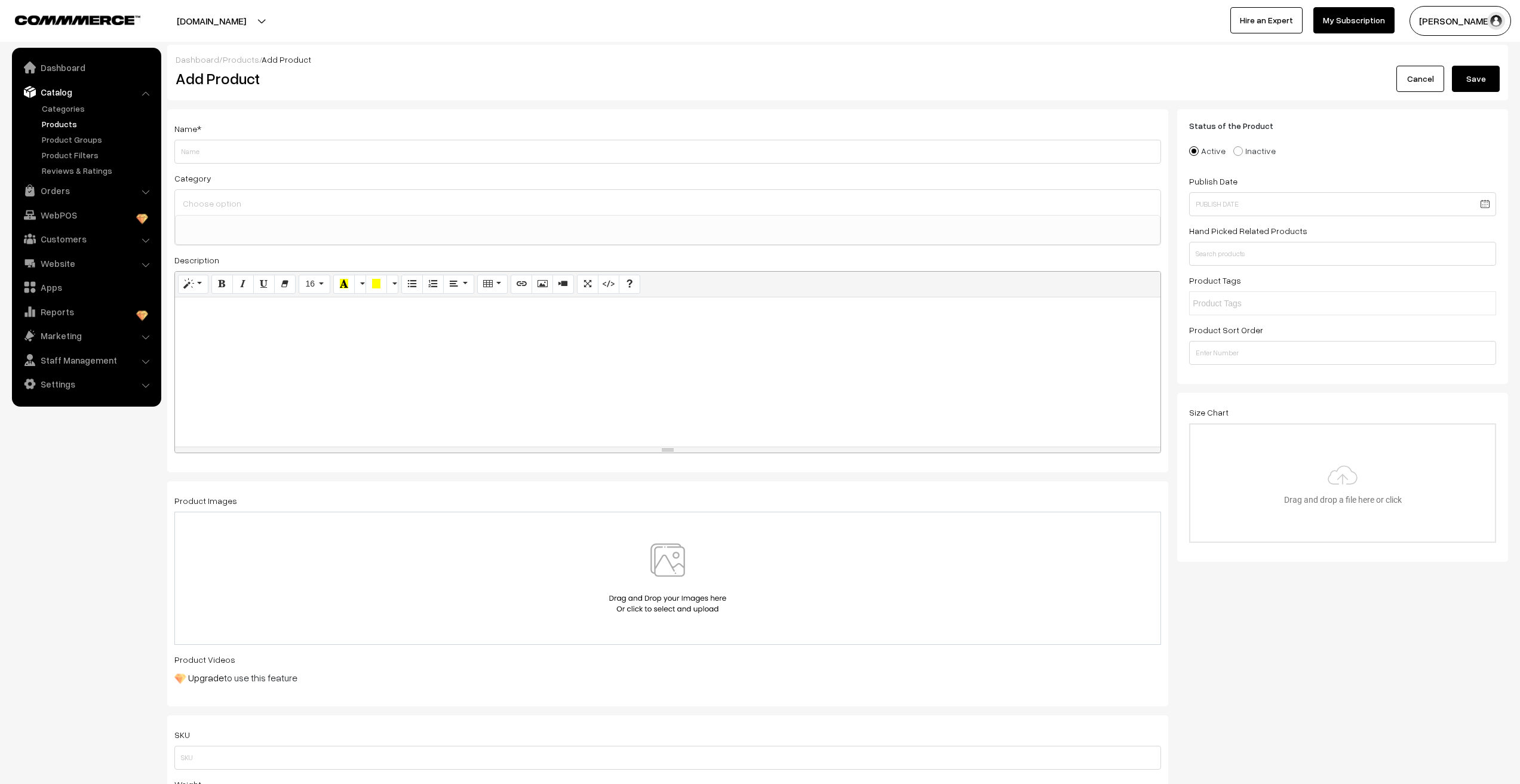
select select
paste input "MKFEAR111G Anti Tarnish Cute Shimmery Butterfly Studs (Gold)"
click at [213, 153] on input "MKFEAR111G Anti Tarnish Cute Shimmery Butterfly Studs (Gold)" at bounding box center [668, 151] width 987 height 24
click at [354, 153] on input "MKFEAR111RG Anti Tarnish Cute Shimmery Butterfly Studs (Gold)" at bounding box center [668, 151] width 987 height 24
type input "MKFEAR111RG Anti Tarnish Cute Shimmery Butterfly Studs (RoseGold)"
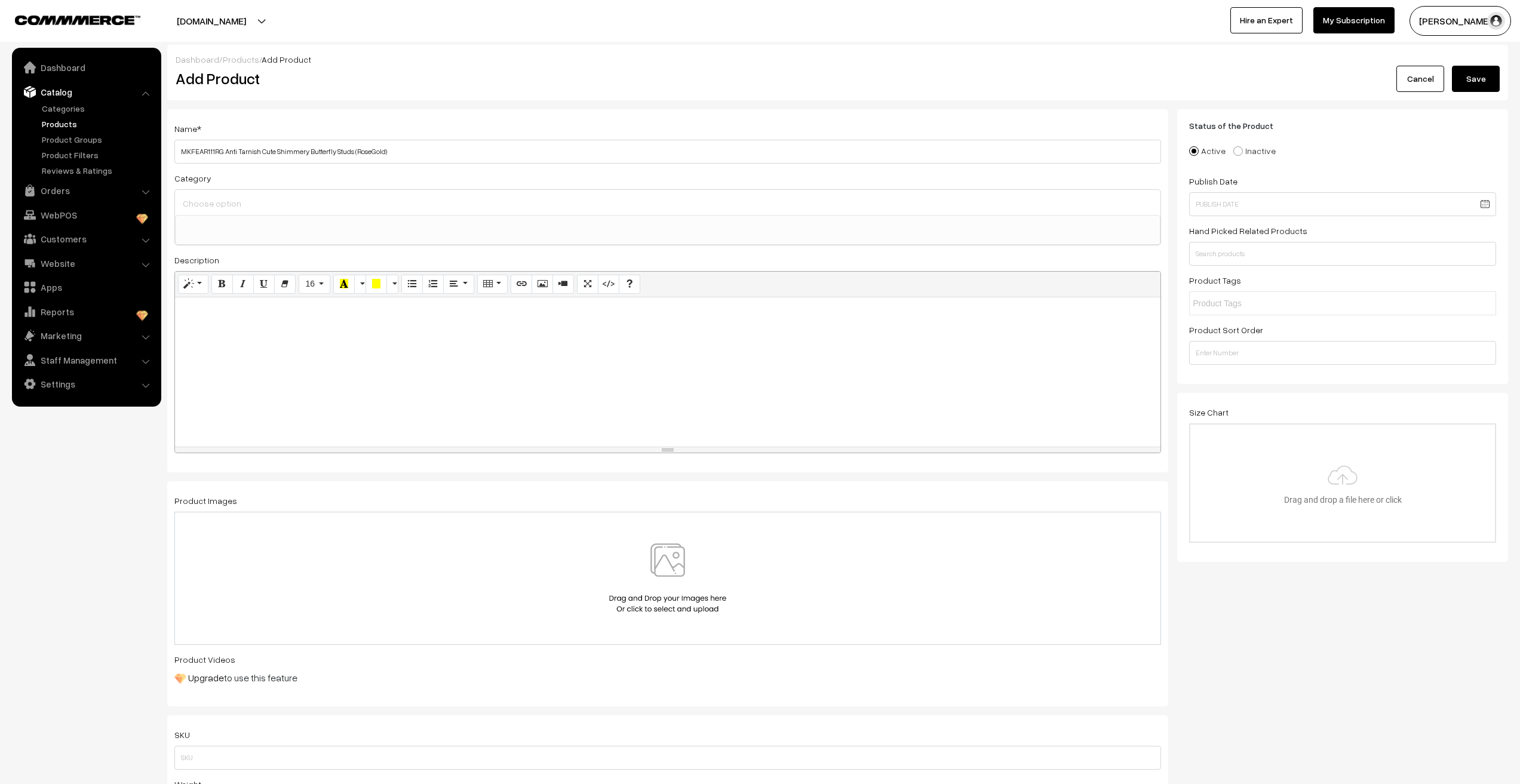
click at [238, 210] on input at bounding box center [668, 204] width 976 height 17
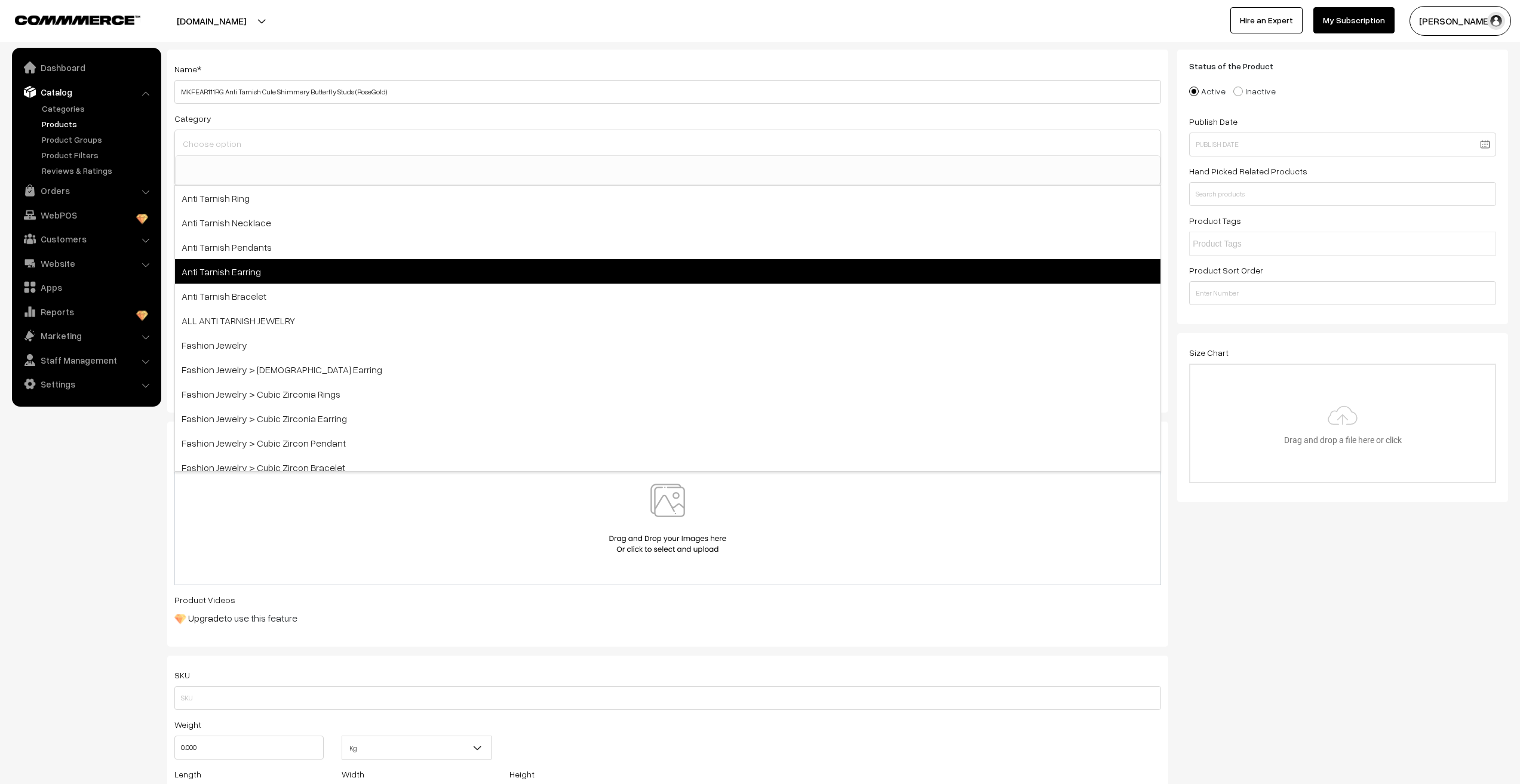
click at [190, 268] on span "Anti Tarnish Earring" at bounding box center [668, 271] width 985 height 25
select select "6"
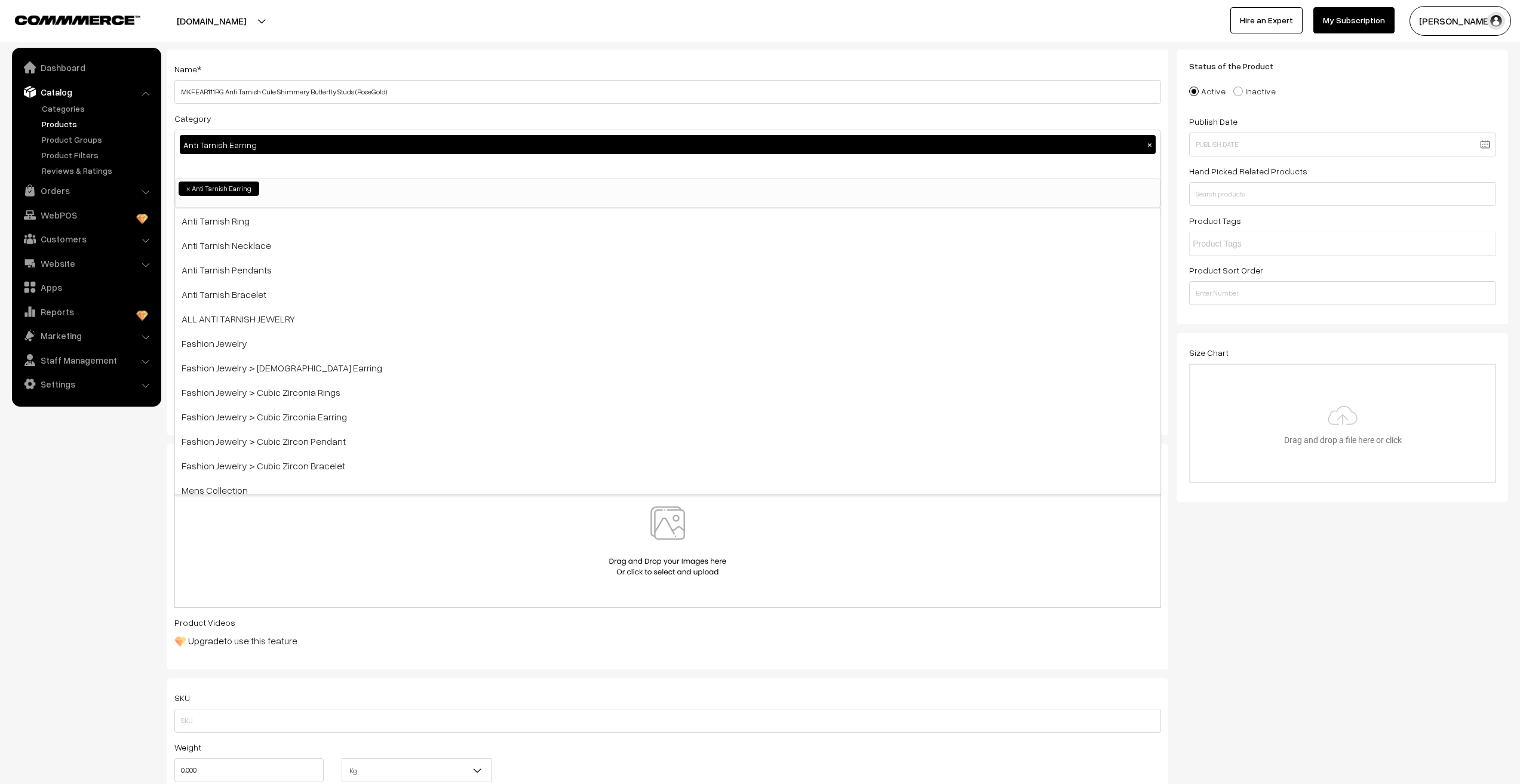
click at [93, 462] on nav "Dashboard Catalog" at bounding box center [81, 440] width 162 height 784
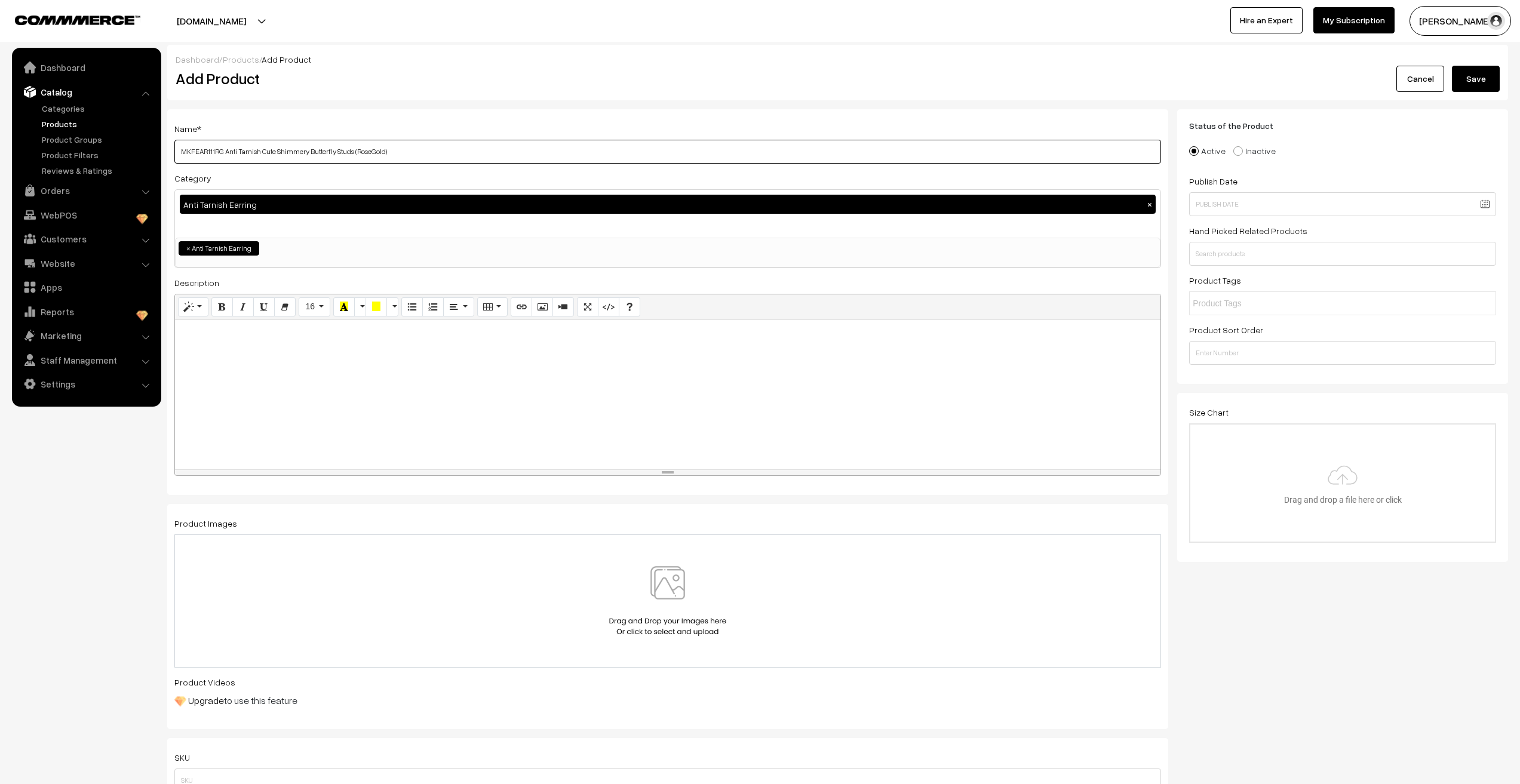
click at [425, 147] on input "MKFEAR111RG Anti Tarnish Cute Shimmery Butterfly Studs (RoseGold)" at bounding box center [668, 151] width 987 height 24
click at [310, 370] on div at bounding box center [668, 395] width 985 height 149
paste div "To enrich screen reader interactions, please activate Accessibility in Grammarl…"
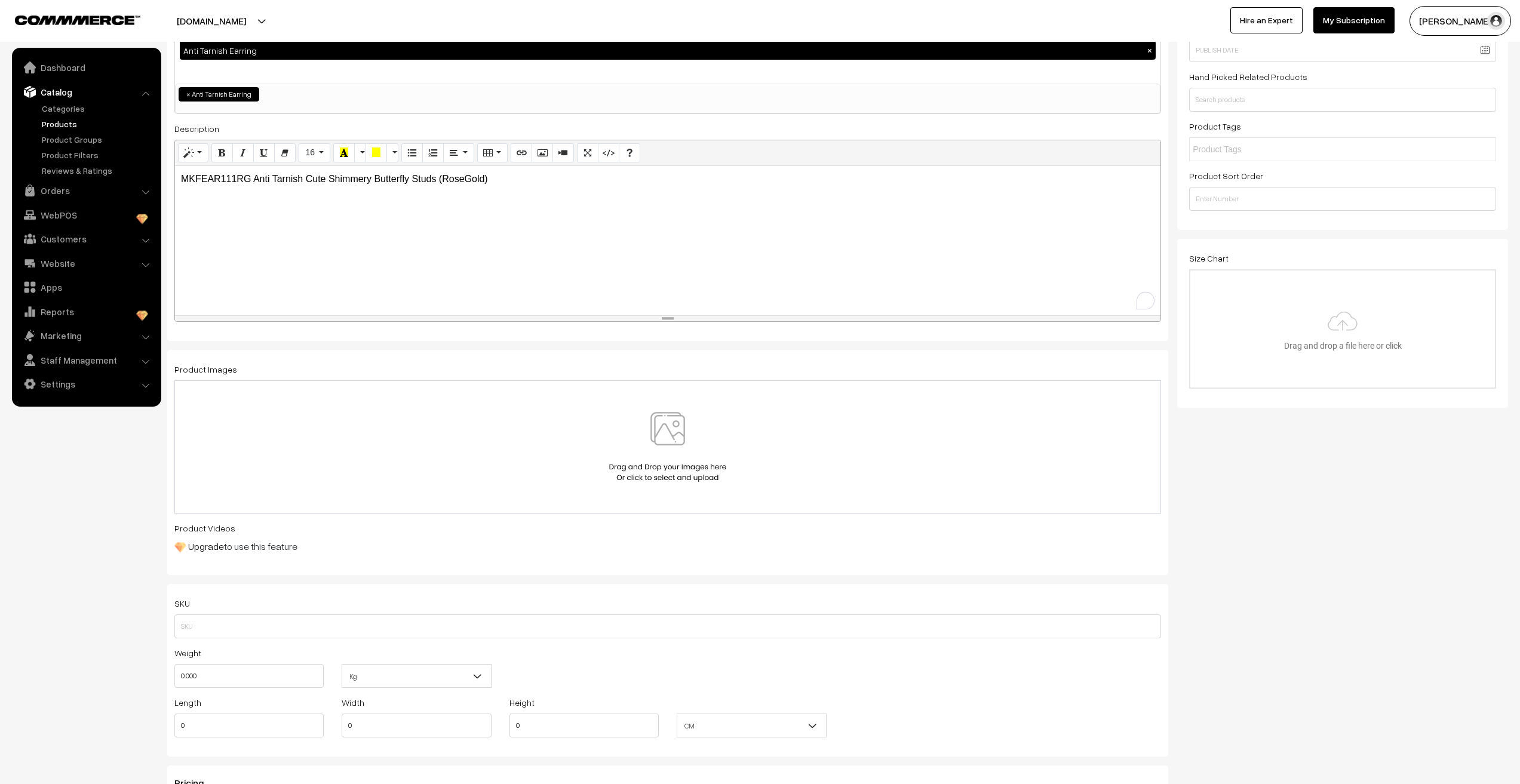
scroll to position [179, 0]
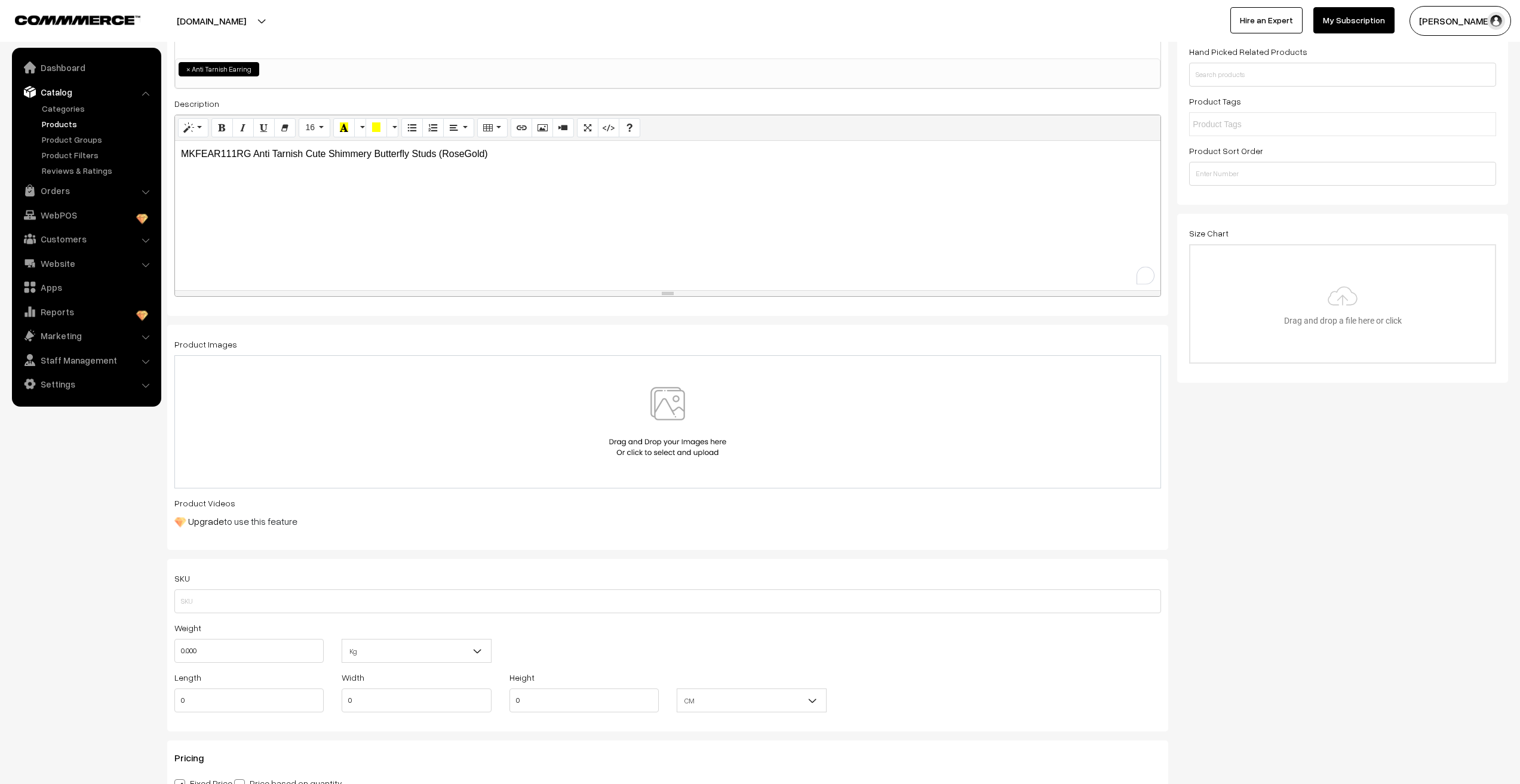
click at [666, 417] on img at bounding box center [668, 422] width 123 height 70
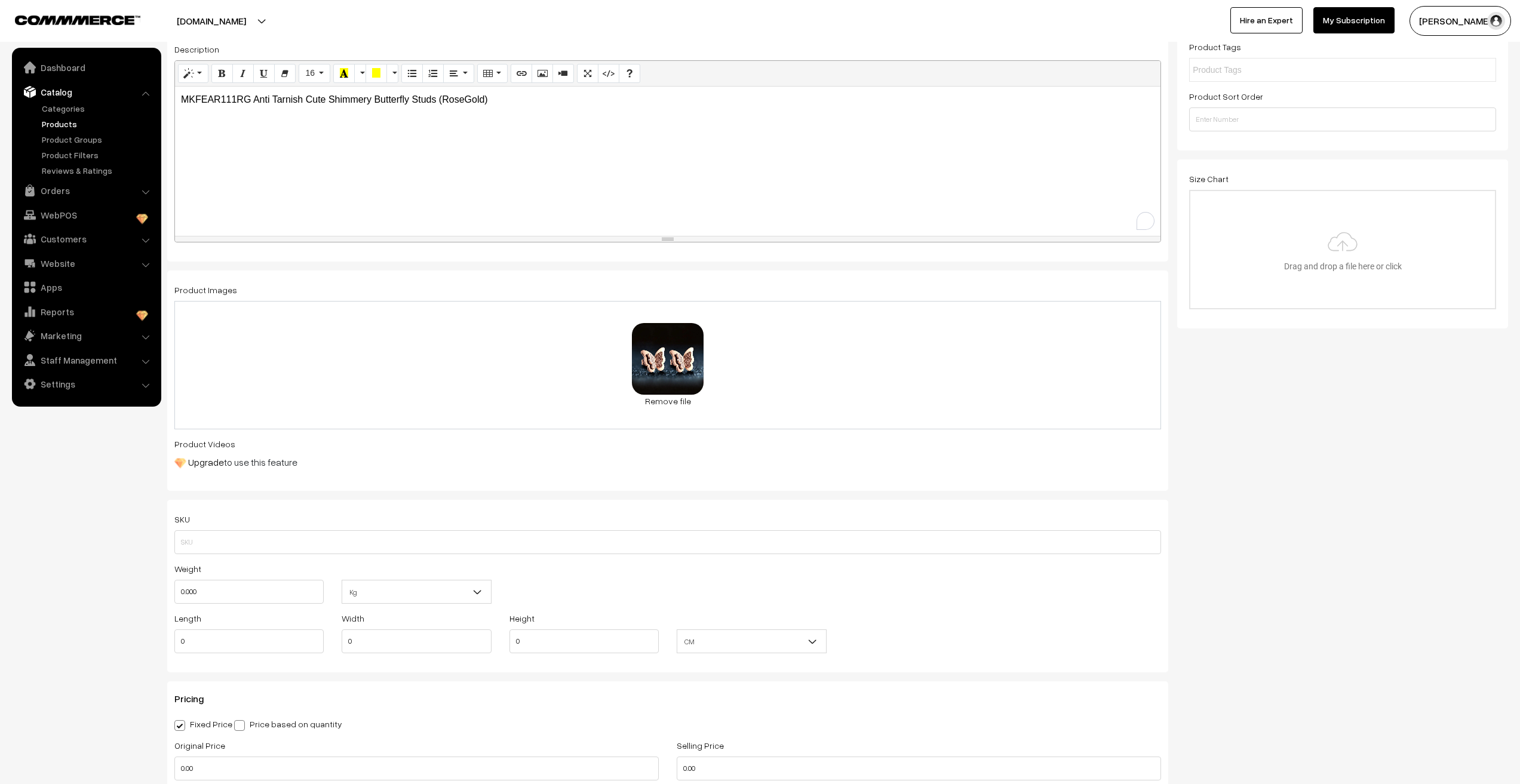
scroll to position [239, 0]
click at [255, 536] on input "text" at bounding box center [668, 537] width 987 height 24
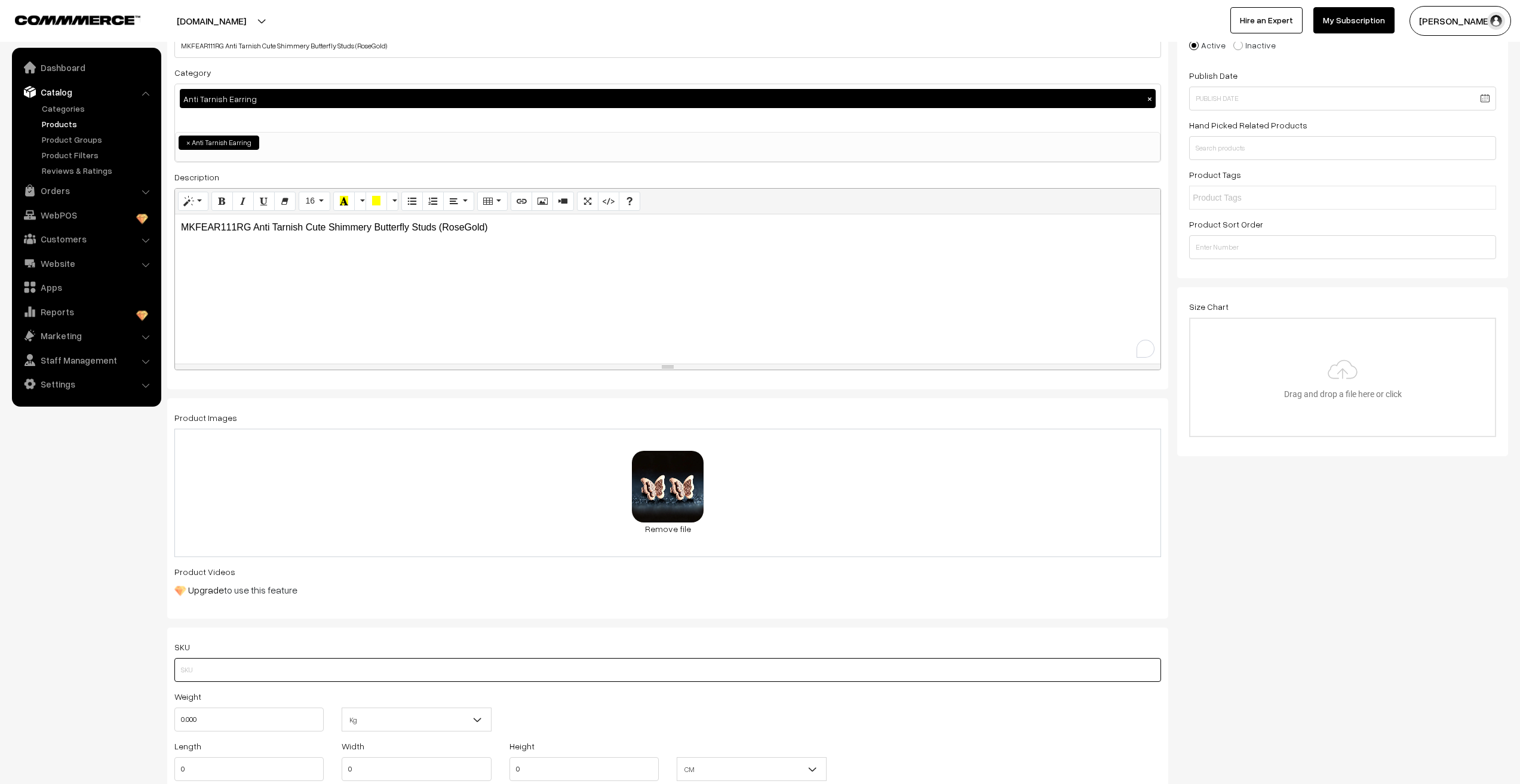
scroll to position [59, 0]
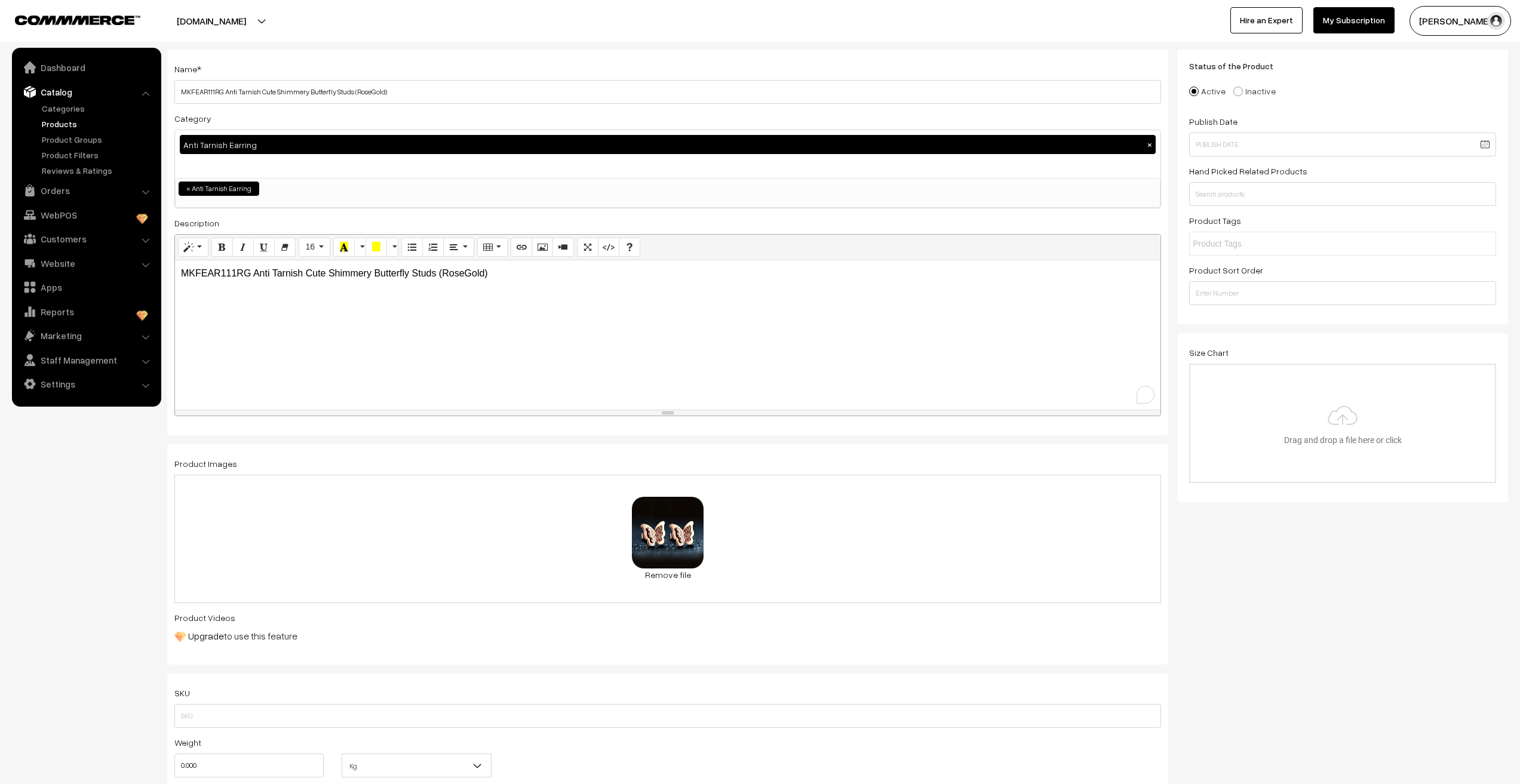
click at [194, 270] on p "MKFEAR111RG Anti Tarnish Cute Shimmery Butterfly Studs (RoseGold)" at bounding box center [668, 273] width 974 height 14
copy p "MKFEAR111RG"
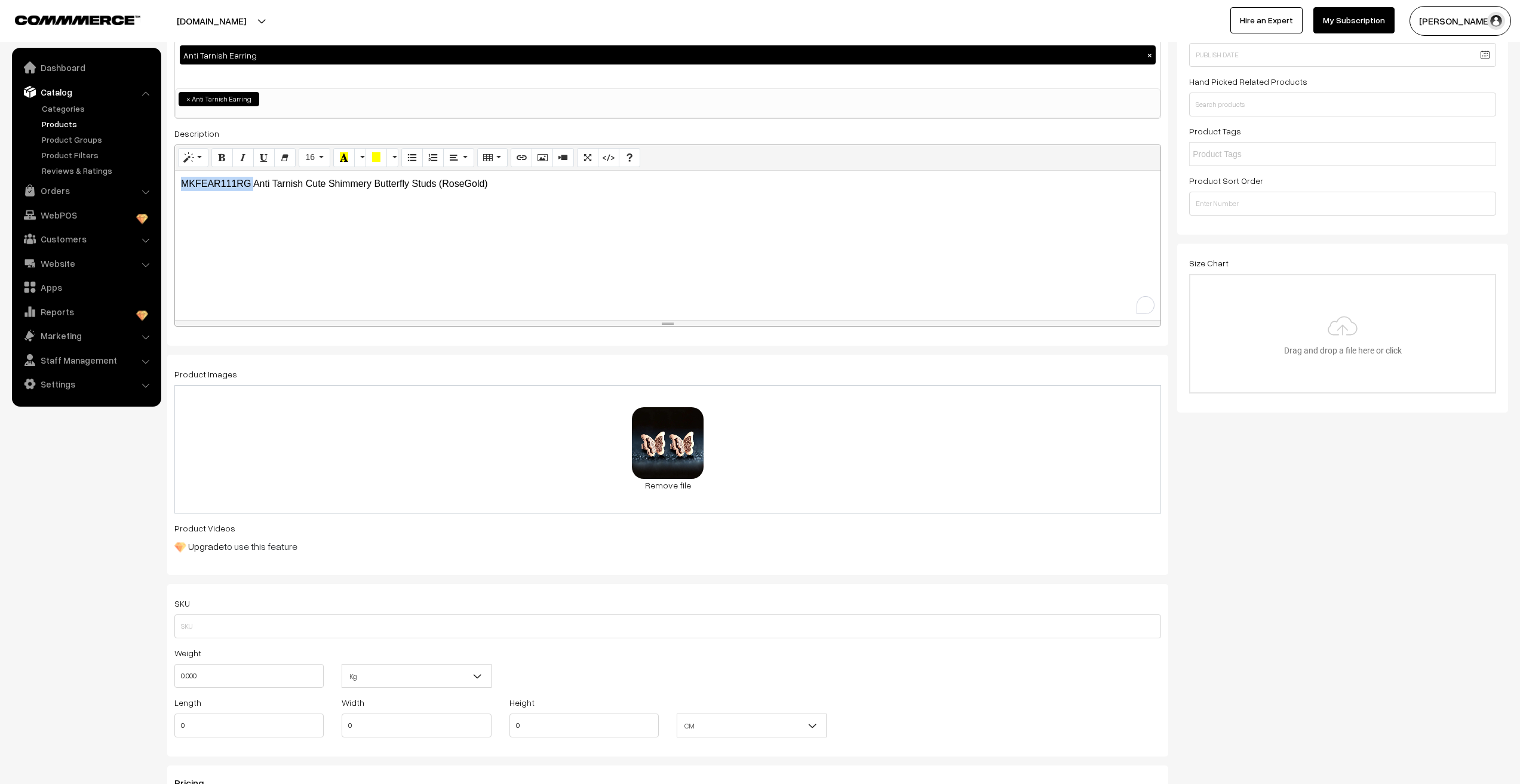
scroll to position [179, 0]
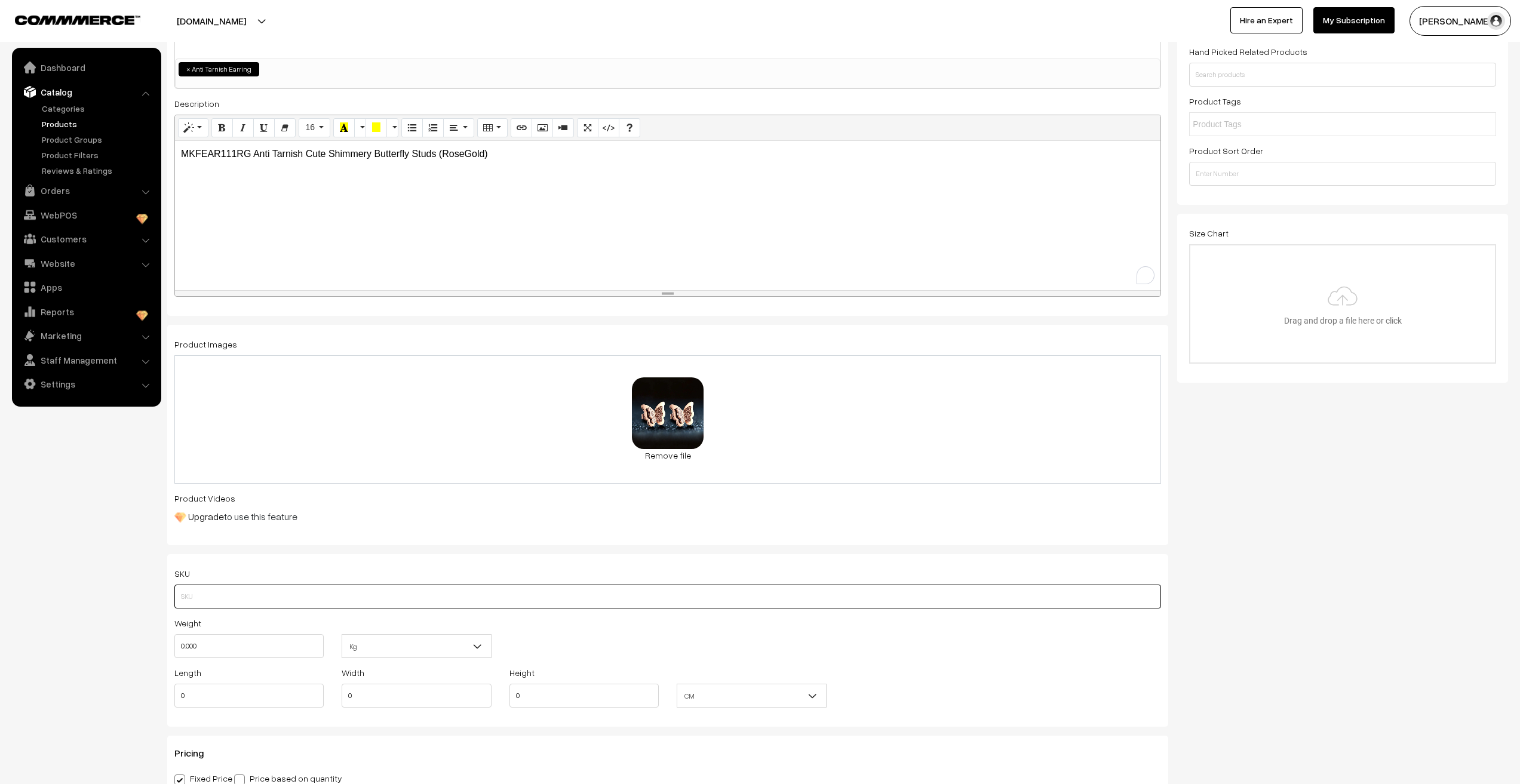
click at [231, 599] on input "text" at bounding box center [668, 597] width 987 height 24
paste input "MKFEAR111RG"
type input "MKFEAR111RG"
click at [83, 618] on nav "Dashboard Catalog" at bounding box center [81, 440] width 162 height 784
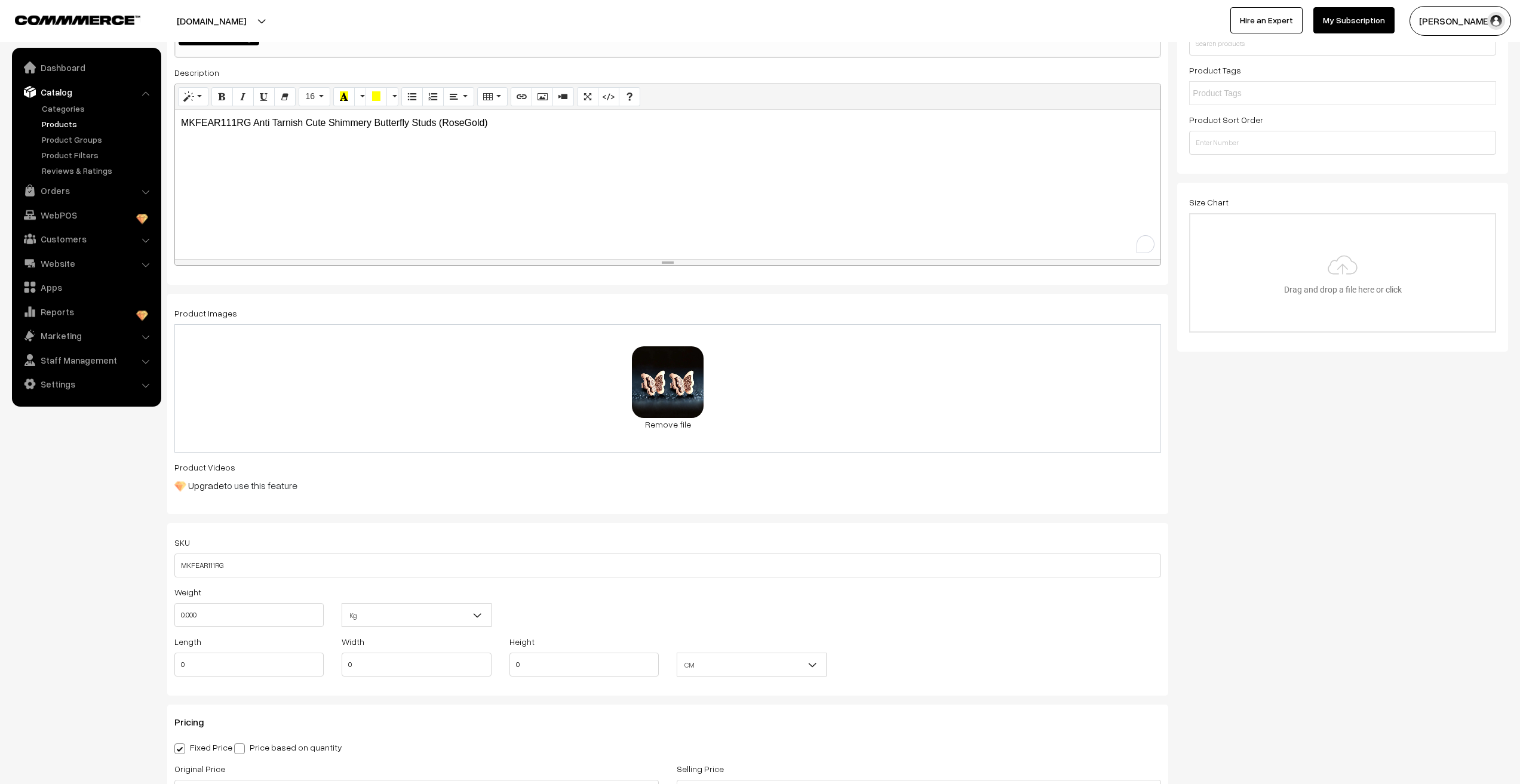
scroll to position [358, 0]
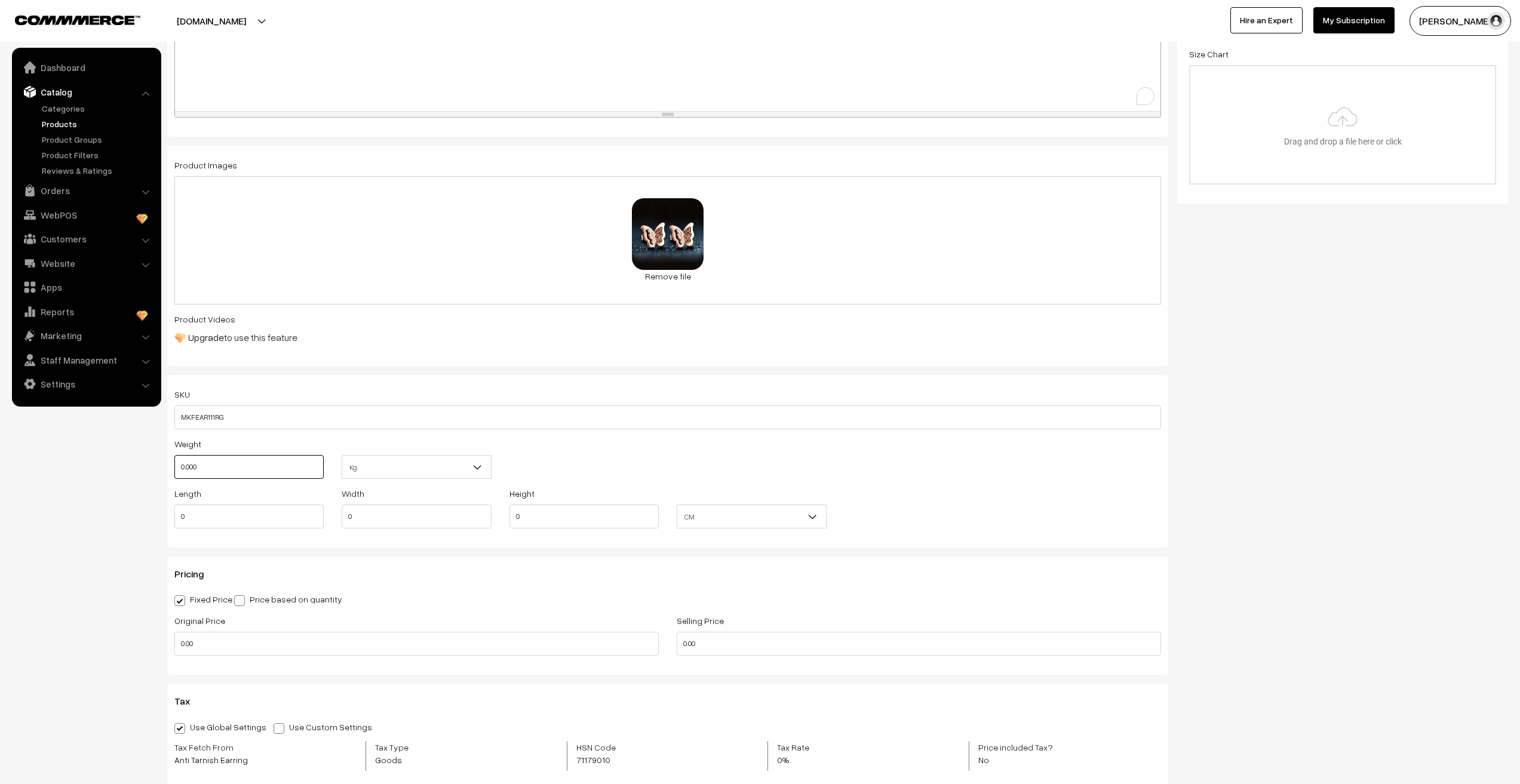
click at [202, 466] on input "0.000" at bounding box center [249, 467] width 150 height 24
type input "0.01"
click at [82, 518] on nav "Dashboard Catalog" at bounding box center [81, 440] width 162 height 784
click at [179, 520] on input "0" at bounding box center [249, 516] width 150 height 24
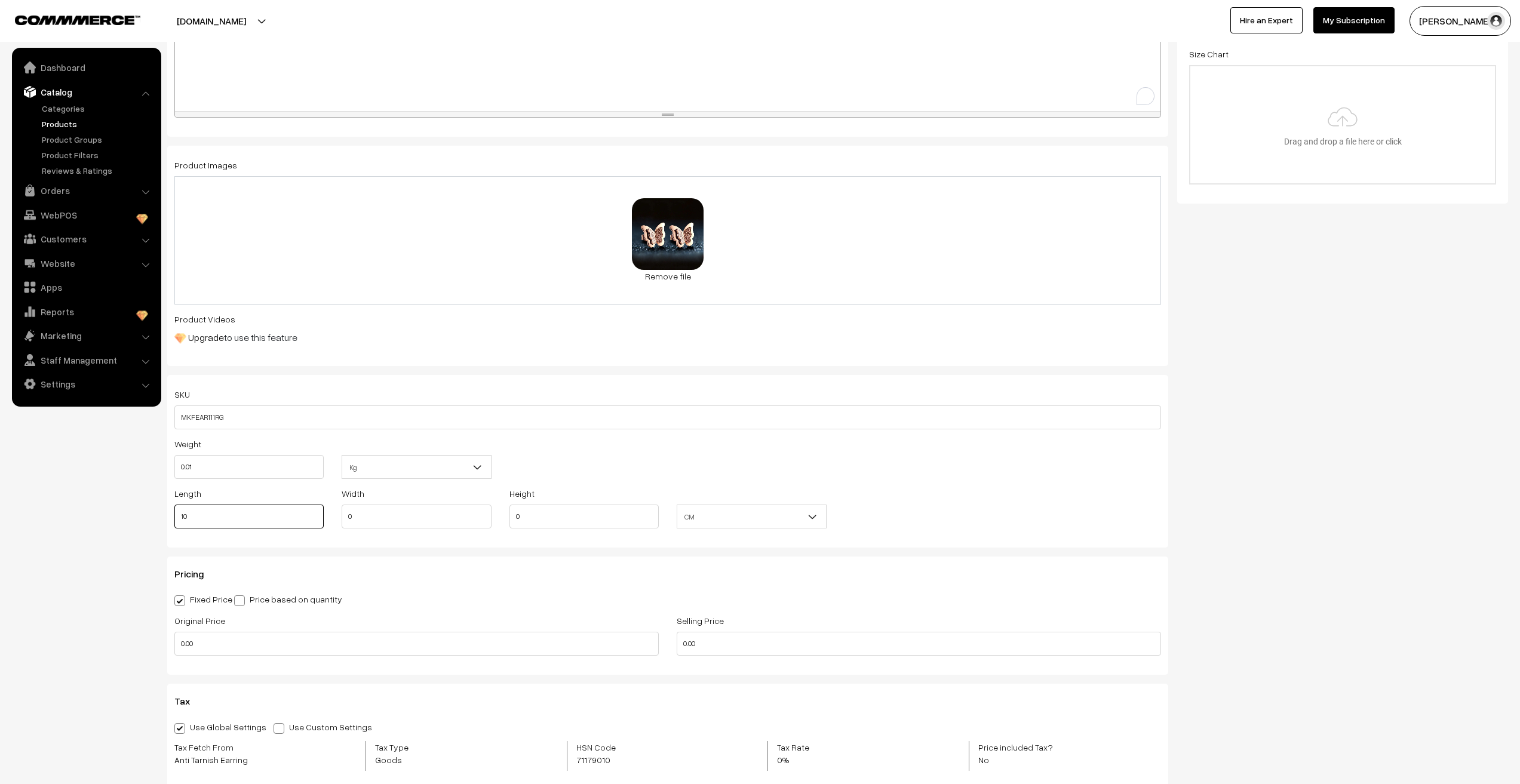
type input "10"
type input "1"
click at [79, 591] on nav "Dashboard Catalog" at bounding box center [81, 440] width 162 height 784
click at [196, 648] on input "0.00" at bounding box center [417, 644] width 485 height 24
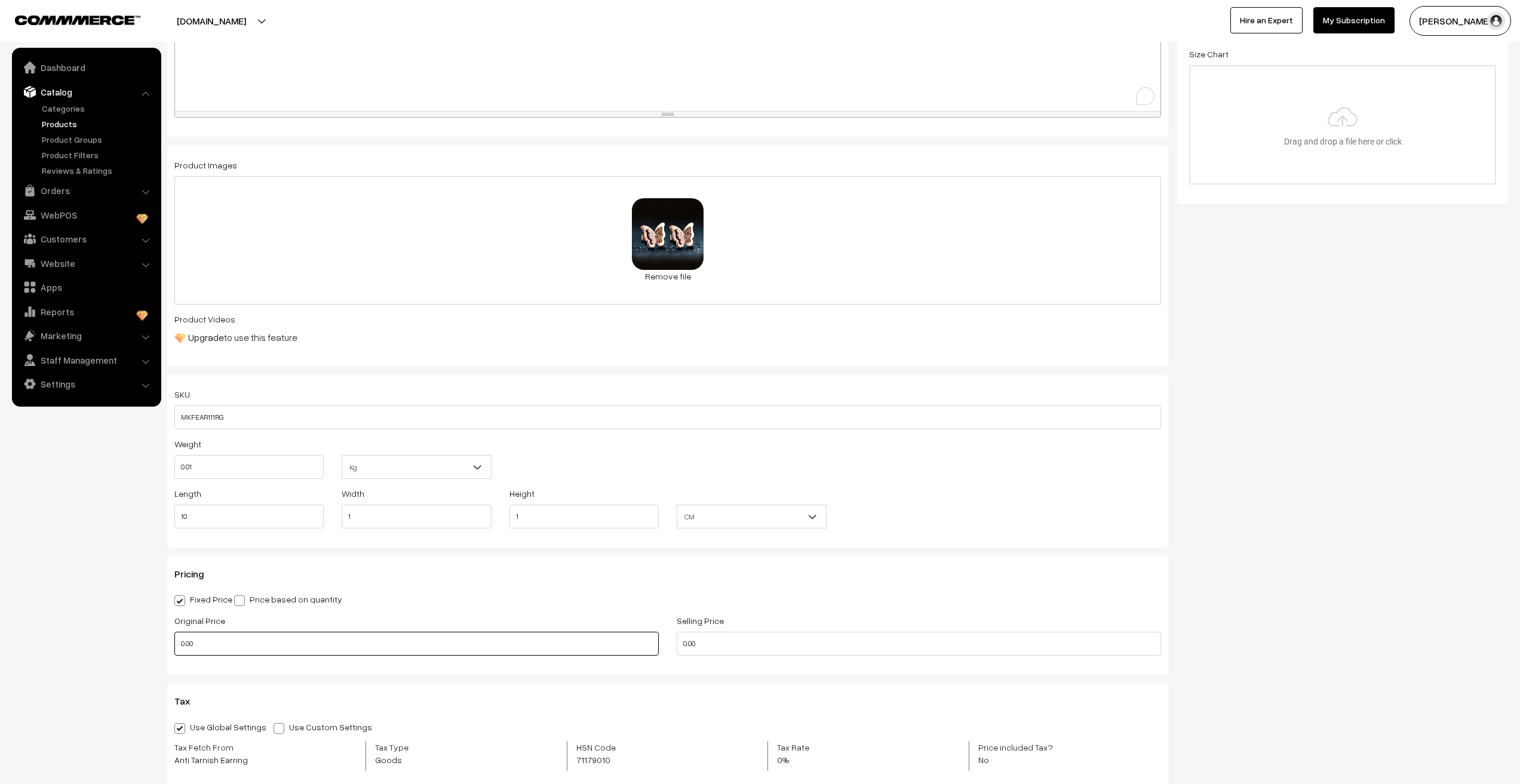
click at [196, 648] on input "0.00" at bounding box center [417, 644] width 485 height 24
type input "499"
click at [113, 616] on nav "Dashboard Catalog" at bounding box center [81, 440] width 162 height 784
click at [690, 650] on input "0.00" at bounding box center [919, 644] width 485 height 24
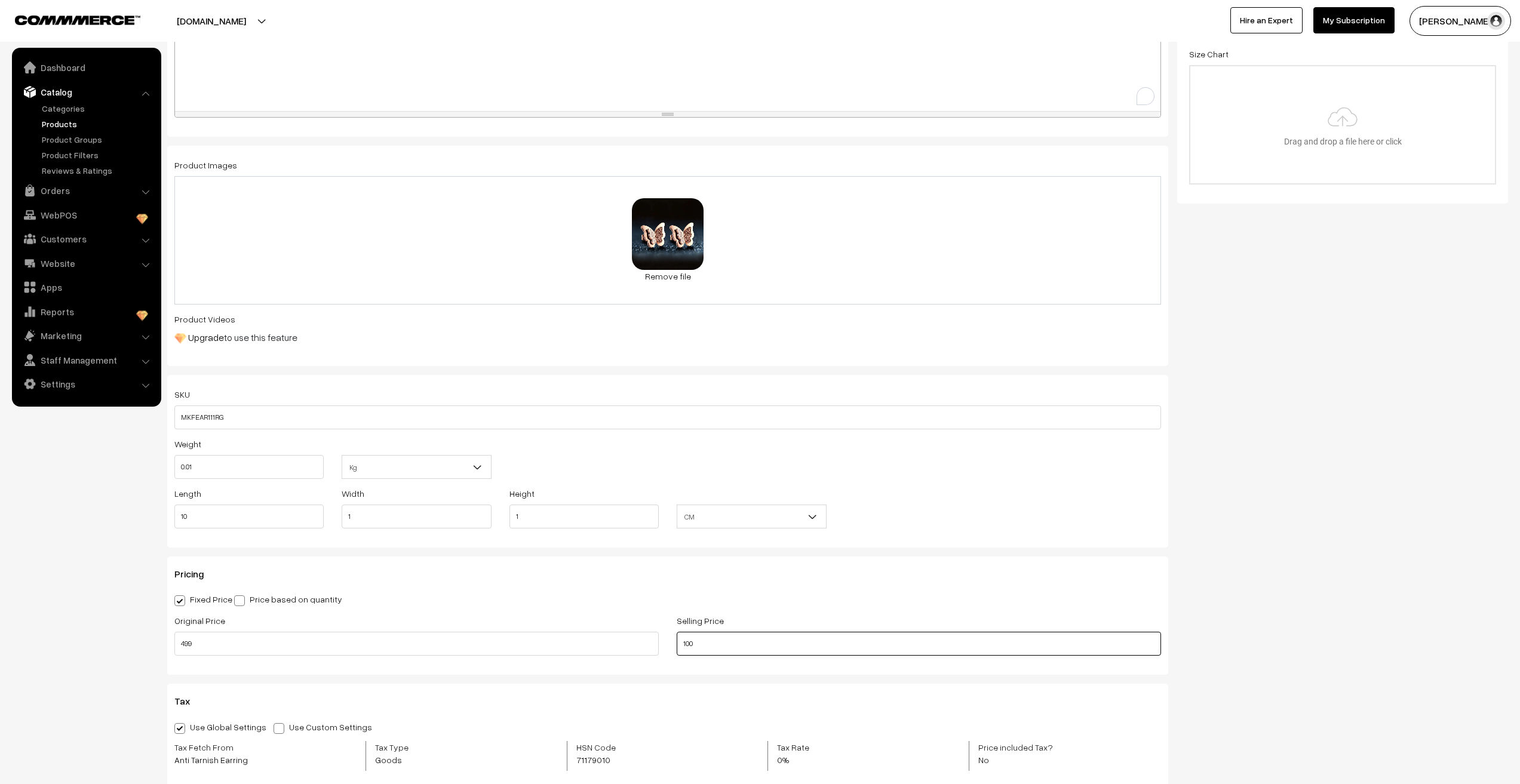
type input "100"
click at [82, 585] on nav "Dashboard Catalog" at bounding box center [81, 440] width 162 height 784
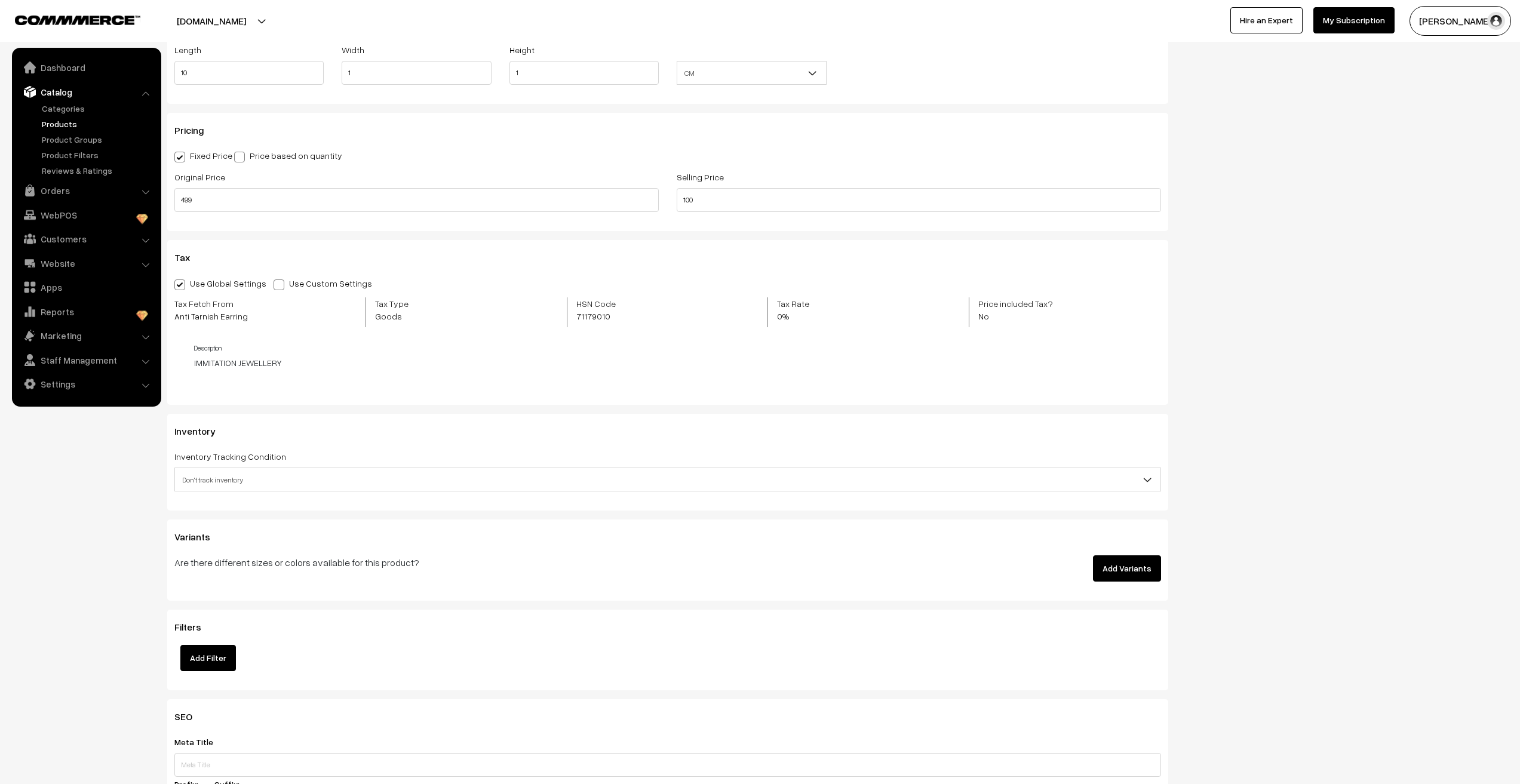
scroll to position [836, 0]
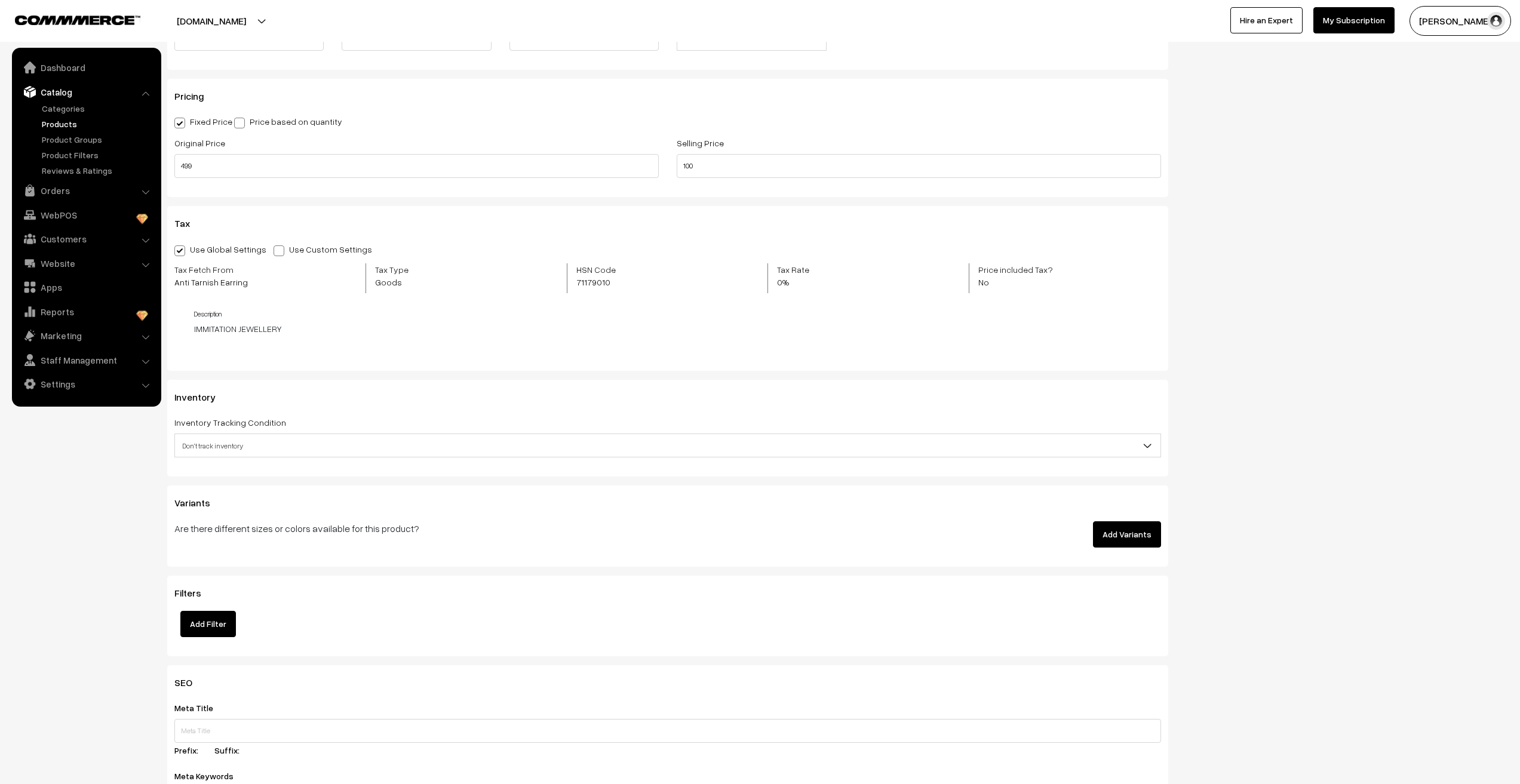
click at [205, 442] on span "Don't track inventory" at bounding box center [668, 445] width 985 height 21
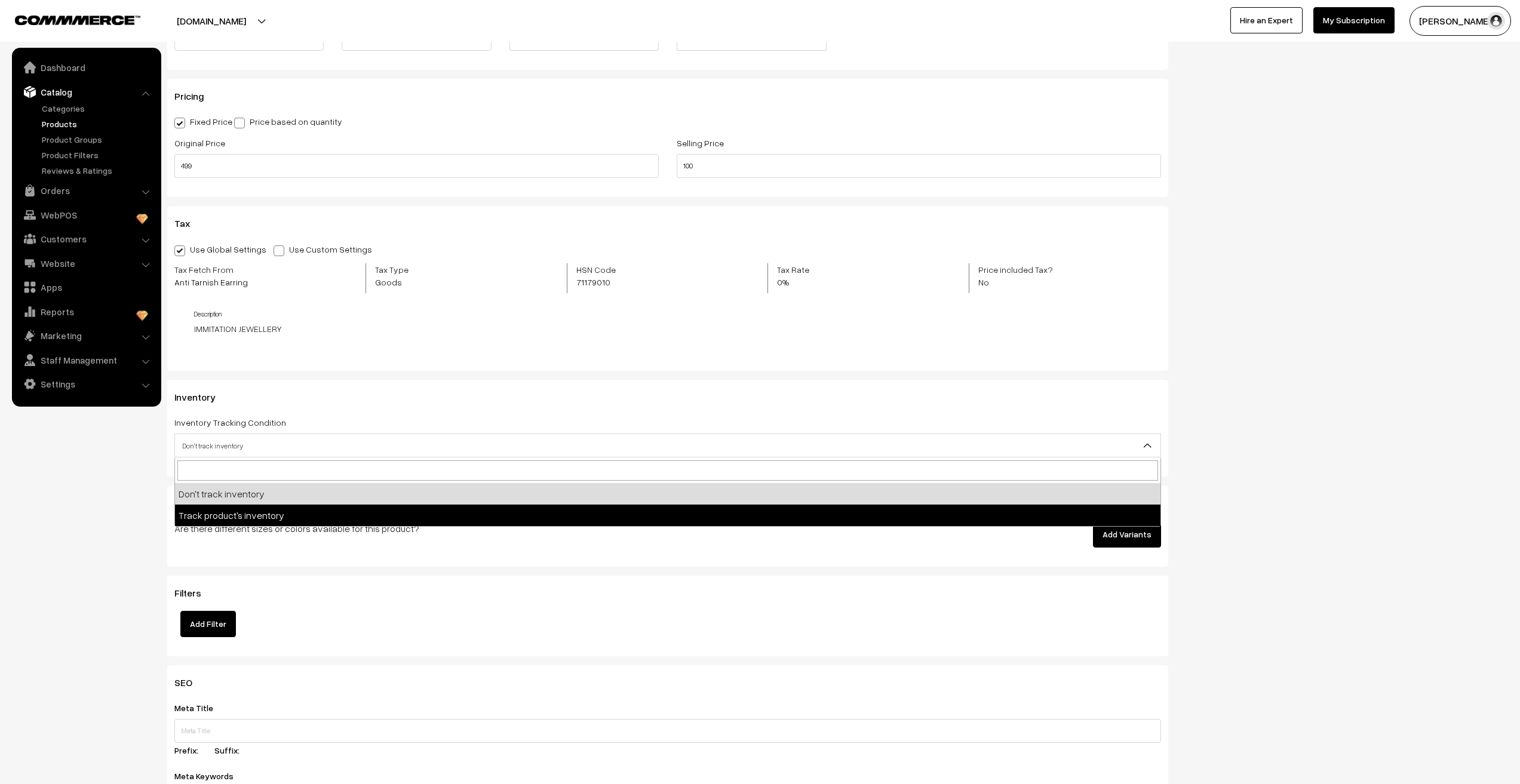
select select "2"
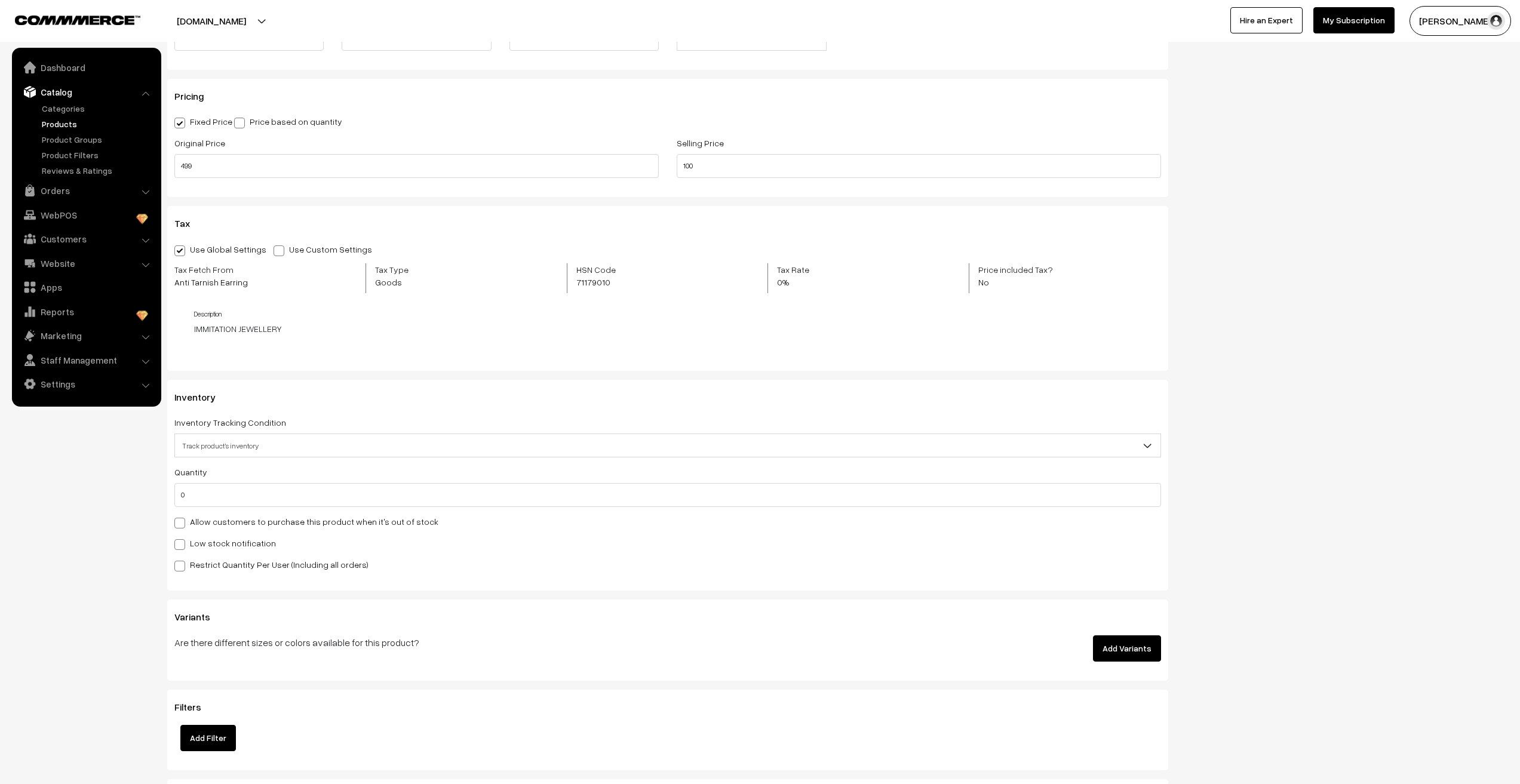
click at [89, 526] on nav "Dashboard Catalog" at bounding box center [81, 440] width 162 height 784
click at [191, 494] on input "0" at bounding box center [668, 495] width 987 height 24
type input "3366"
click at [117, 544] on nav "Dashboard Catalog" at bounding box center [81, 440] width 162 height 784
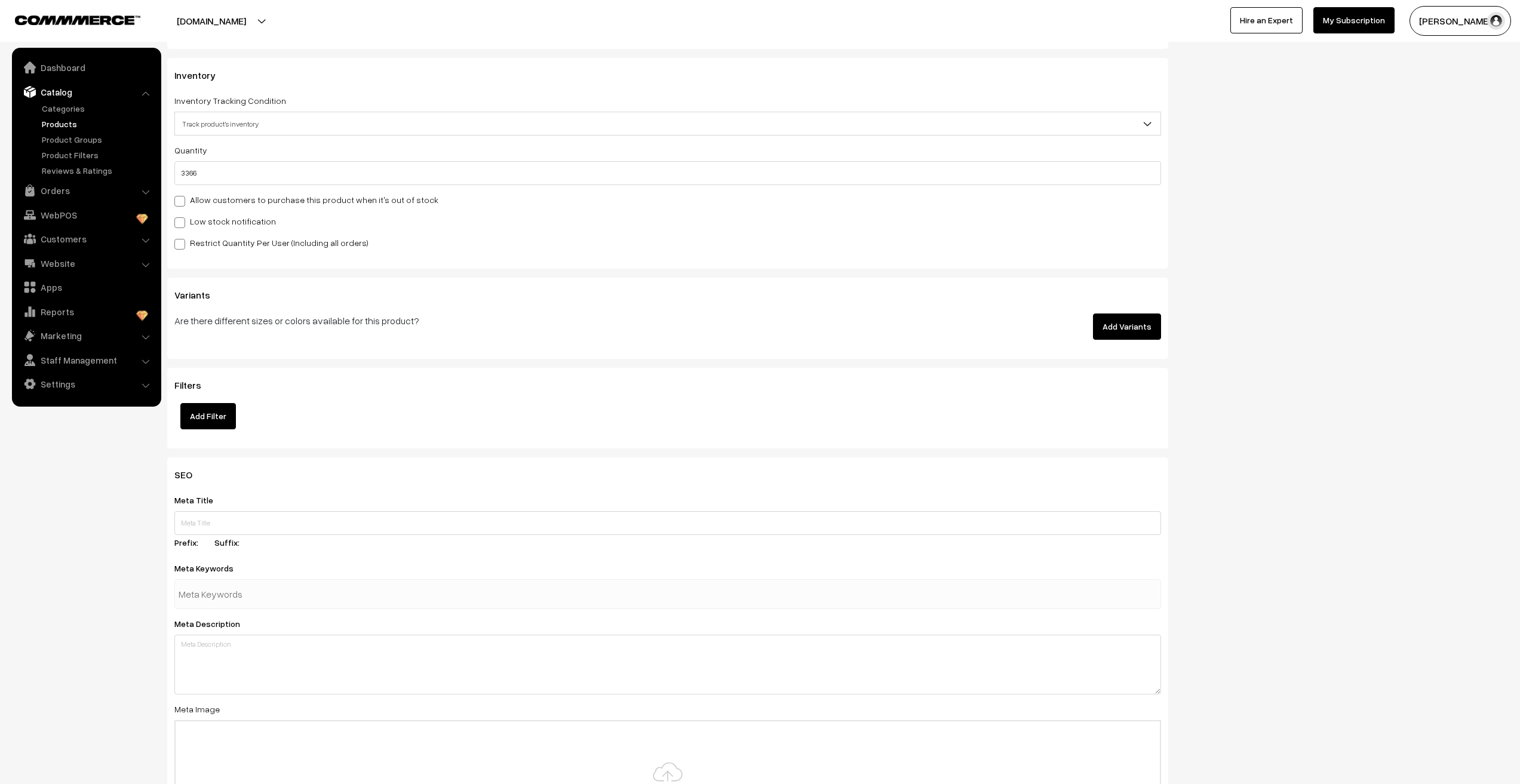
scroll to position [1194, 0]
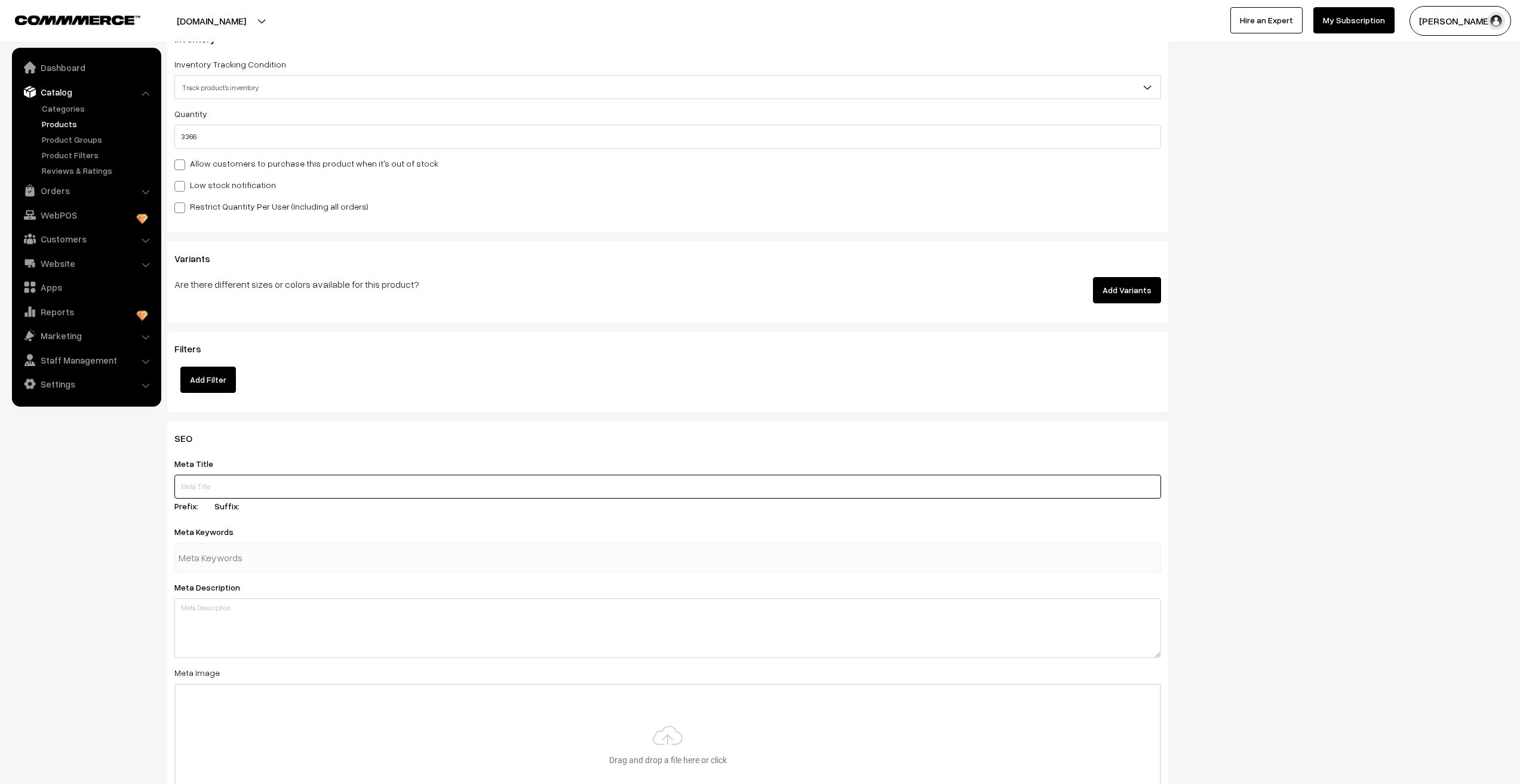
click at [202, 491] on input "text" at bounding box center [668, 486] width 987 height 24
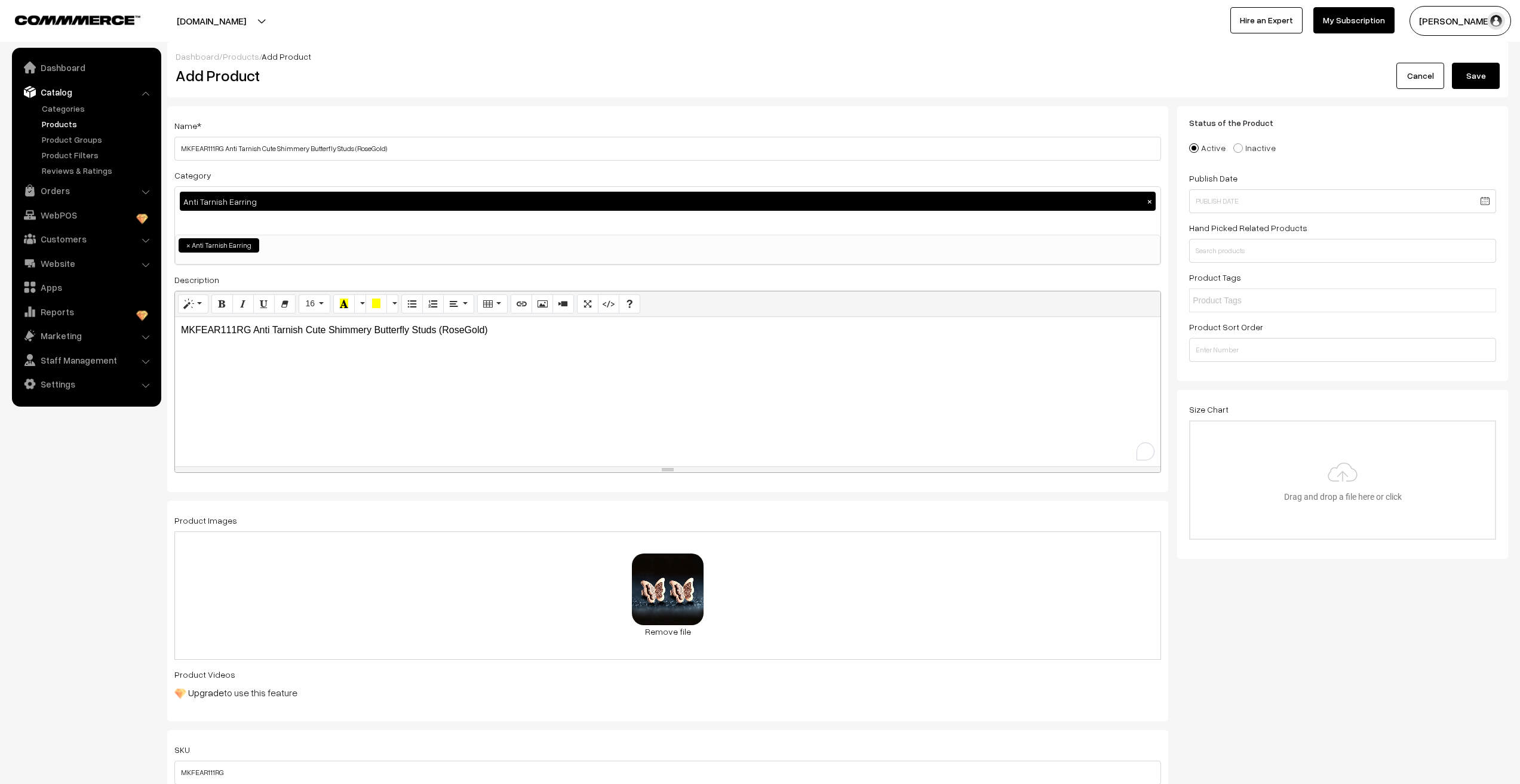
scroll to position [0, 0]
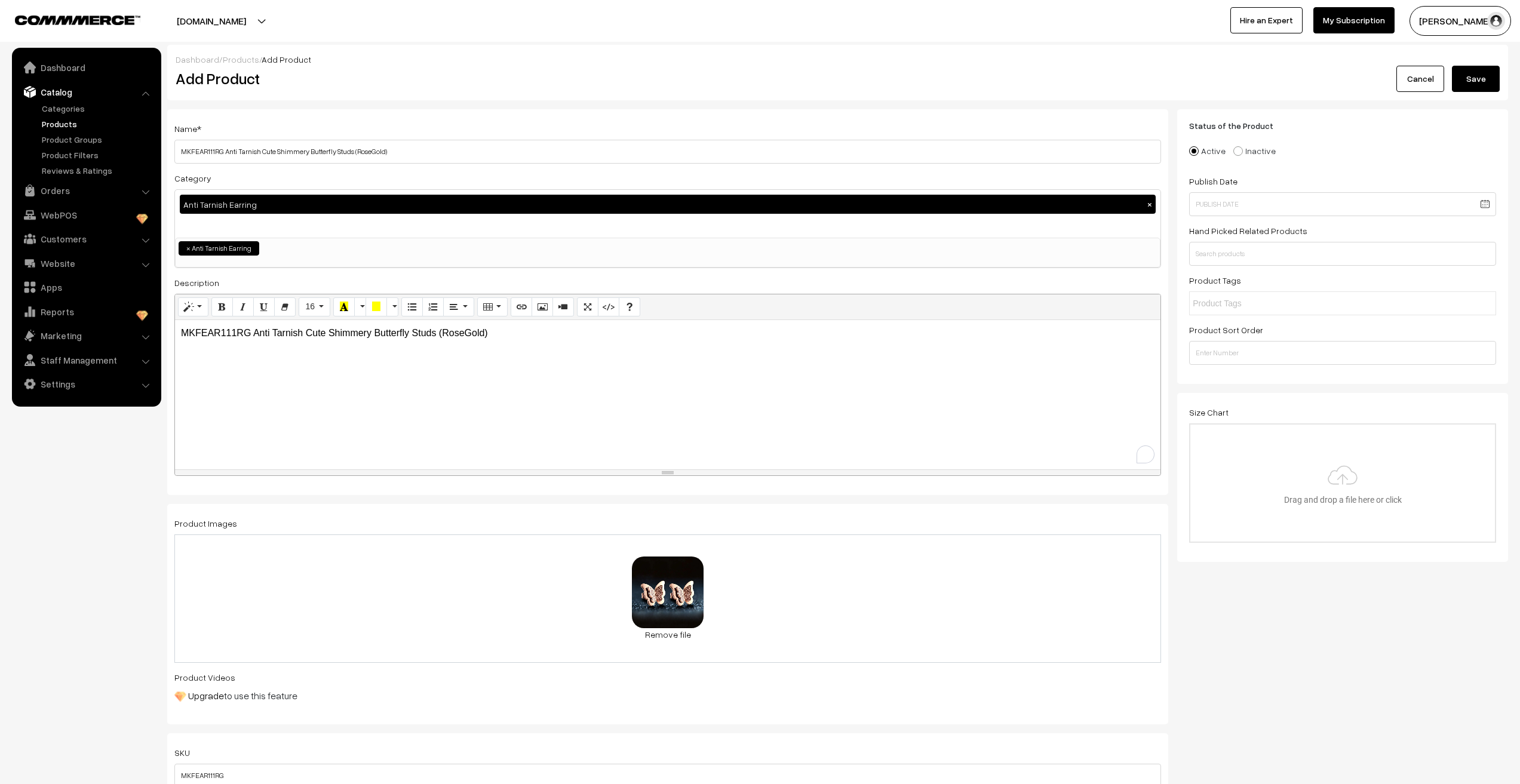
click at [567, 383] on div "MKFEAR111RG Anti Tarnish Cute Shimmery Butterfly Studs (RoseGold)" at bounding box center [668, 395] width 985 height 149
copy p "MKFEAR111RG Anti Tarnish Cute Shimmery Butterfly Studs (RoseGold)"
click at [116, 565] on nav "Dashboard Catalog" at bounding box center [81, 440] width 162 height 784
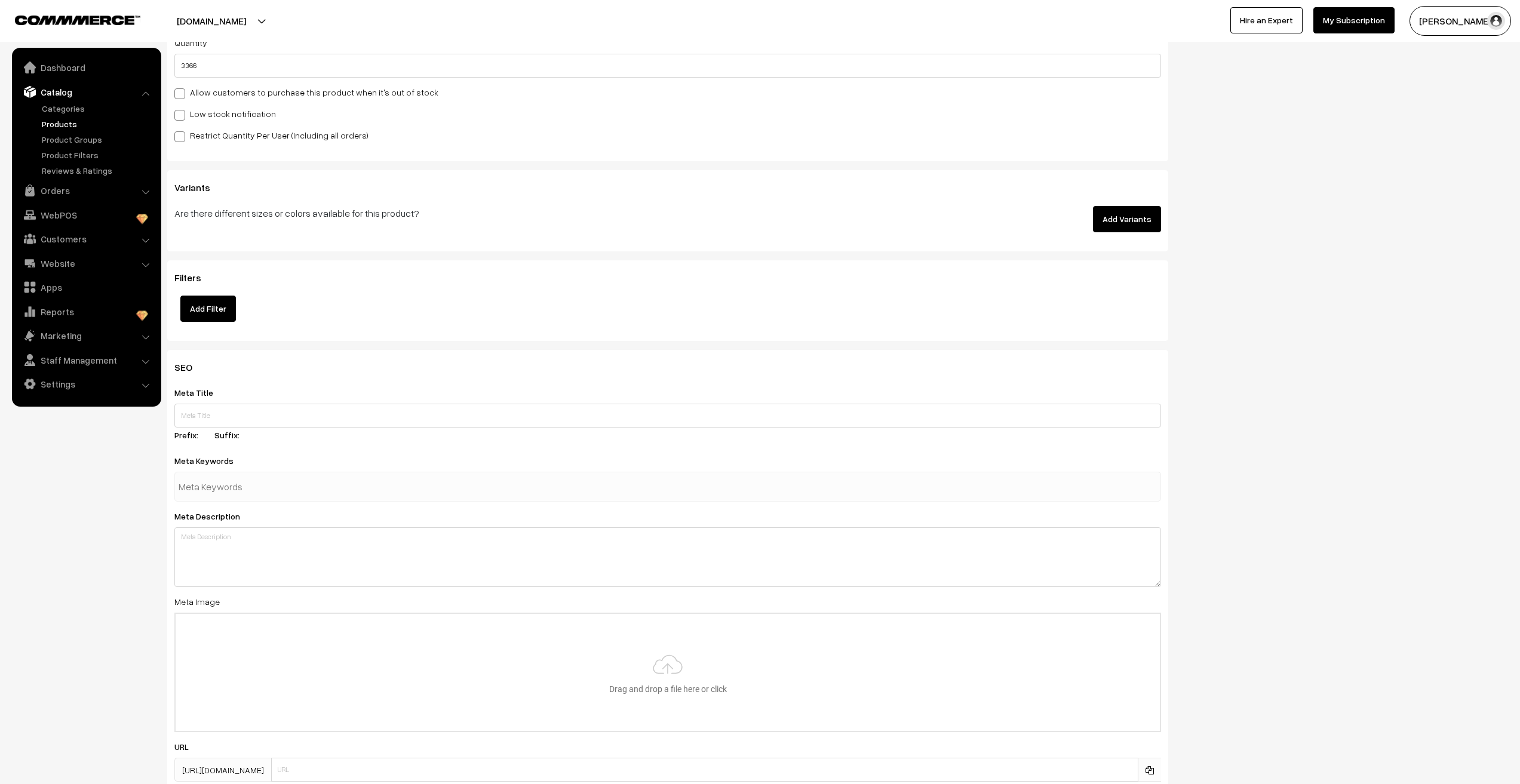
scroll to position [1302, 0]
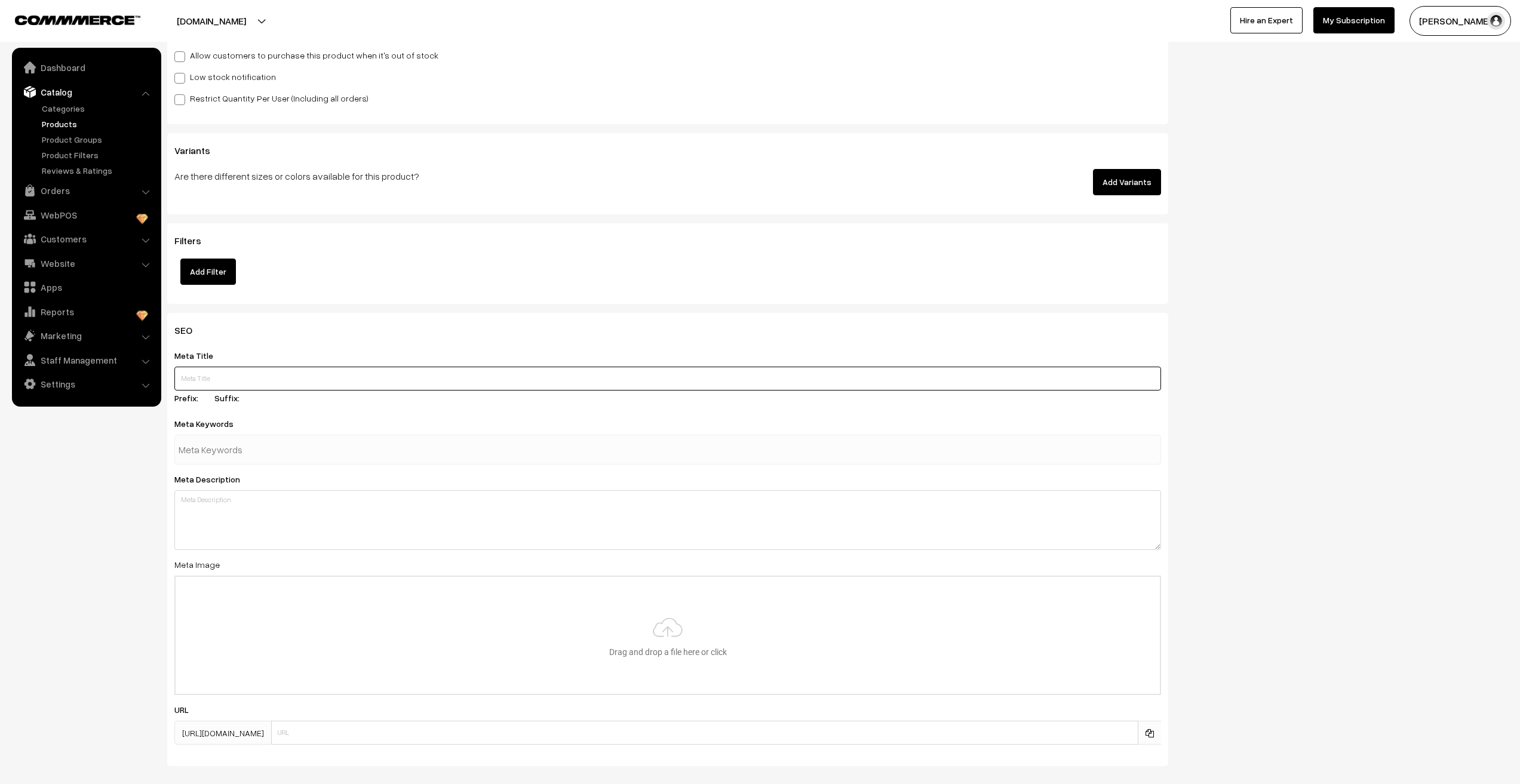
click at [202, 383] on input "text" at bounding box center [668, 378] width 987 height 24
paste input "MKFEAR111RG Anti Tarnish Cute Shimmery Butterfly Studs (RoseGold)"
type input "MKFEAR111RG Anti Tarnish Cute Shimmery Butterfly Studs (RoseGold)"
click at [216, 455] on input "text" at bounding box center [241, 450] width 124 height 24
paste input "MKFEAR111RG Anti Tarnish Cute Shimmery Butterfly Studs (RoseGold)"
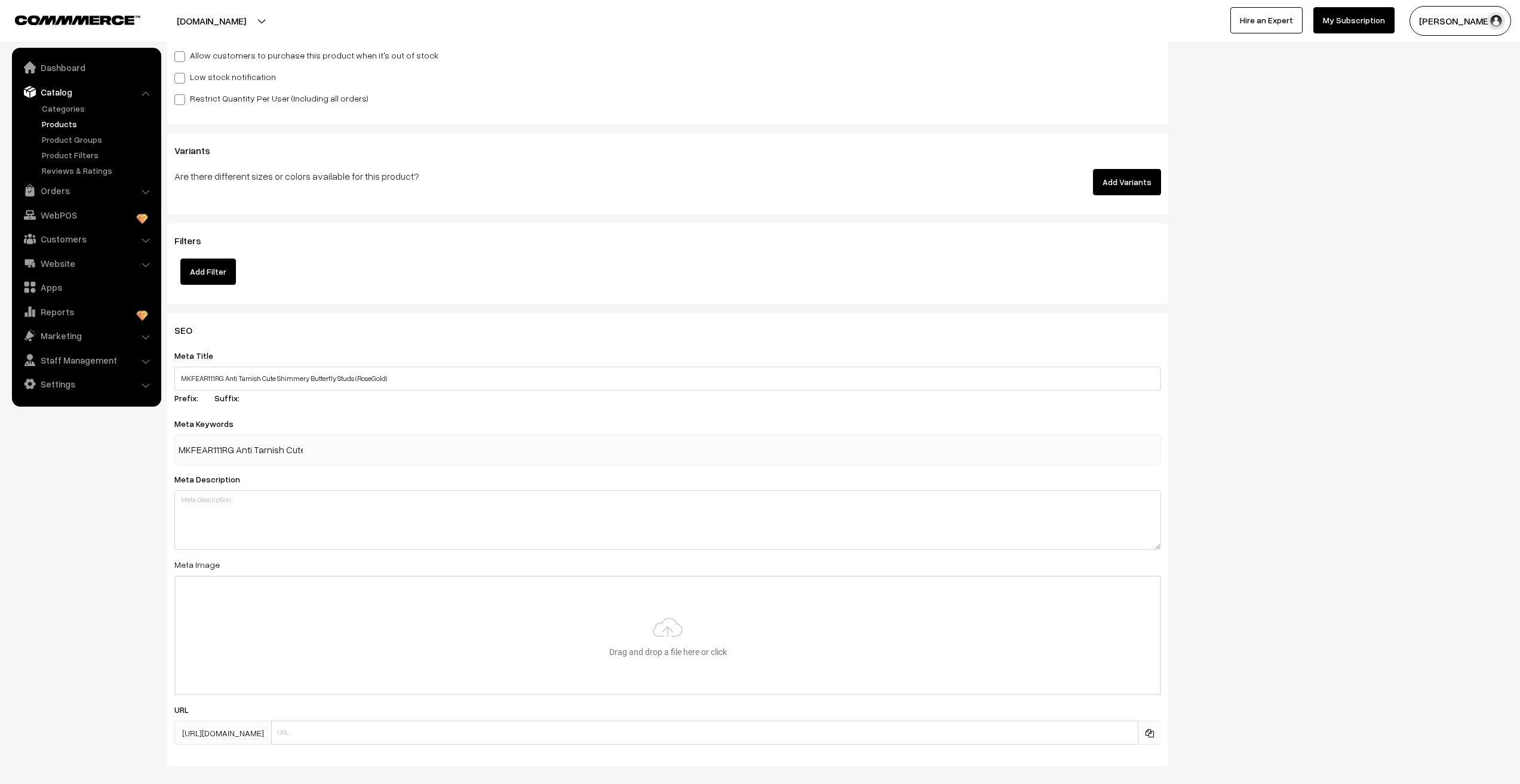
scroll to position [0, 148]
type input "MKFEAR111RG Anti Tarnish Cute Shimmery Butterfly Studs (RoseGold)"
click at [210, 523] on textarea at bounding box center [668, 520] width 987 height 59
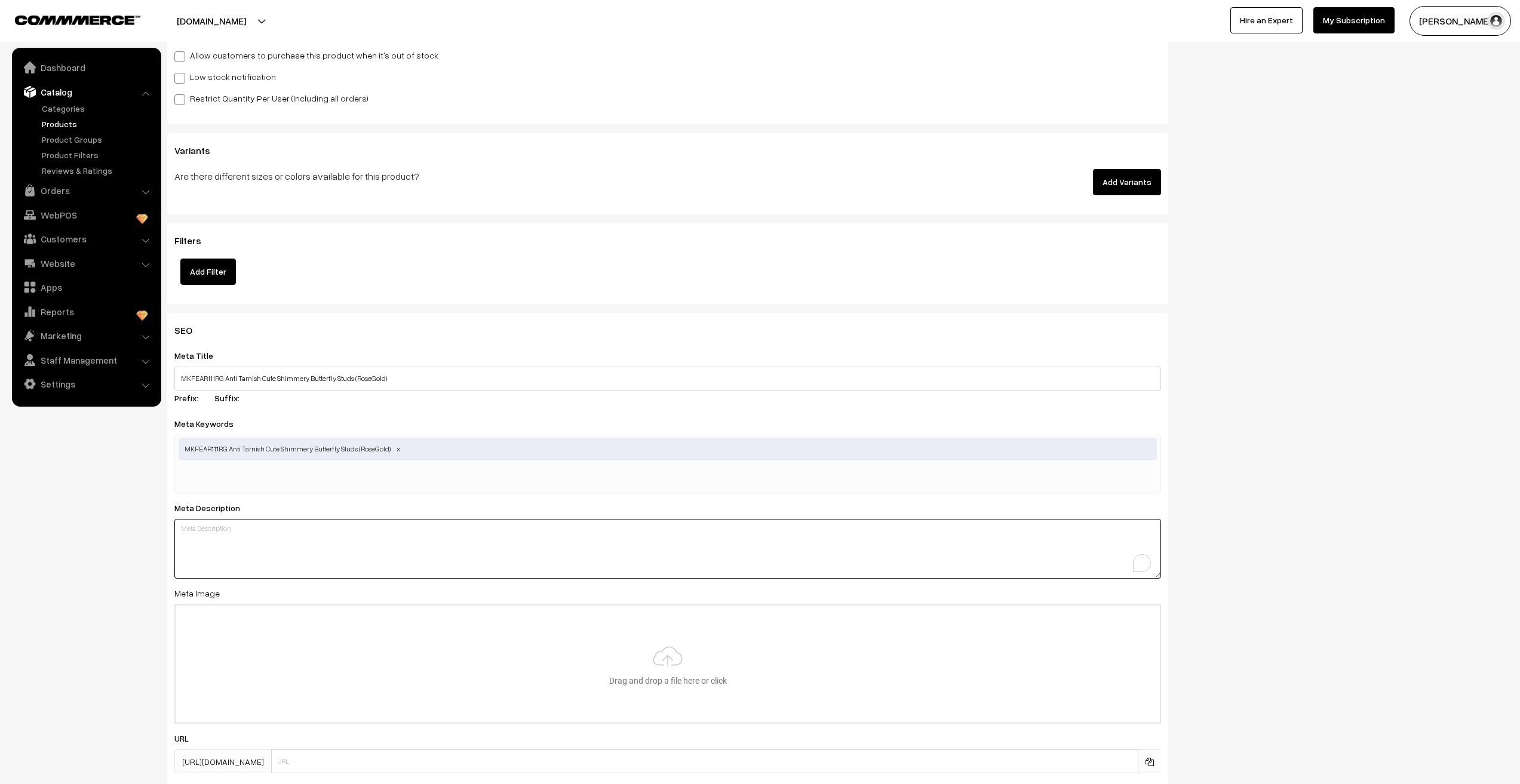
paste textarea "MKFEAR111RG Anti Tarnish Cute Shimmery Butterfly Studs (RoseGold)"
type textarea "MKFEAR111RG Anti Tarnish Cute Shimmery Butterfly Studs (RoseGold)"
click at [112, 564] on nav "Dashboard Catalog" at bounding box center [81, 440] width 162 height 784
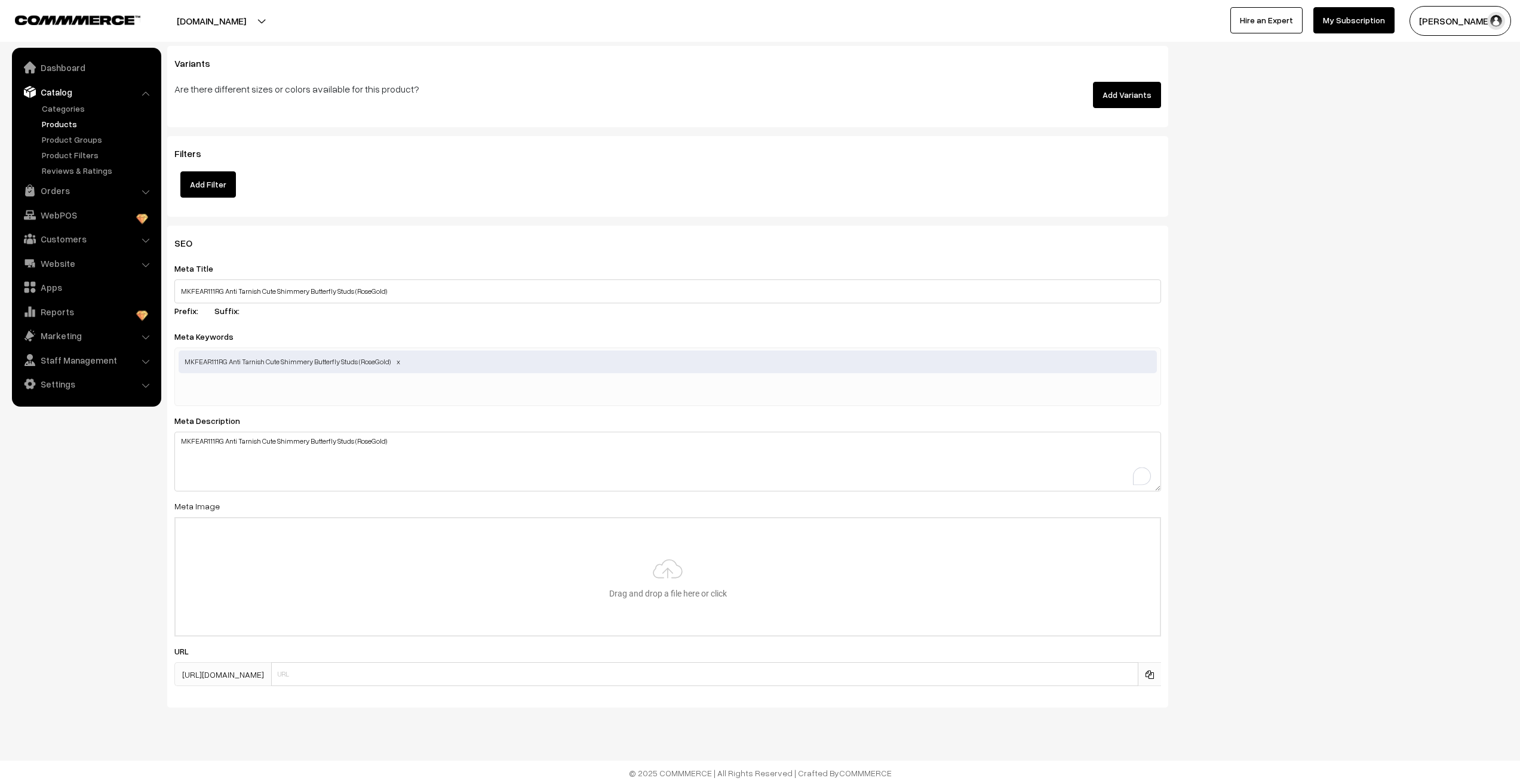
scroll to position [1391, 0]
click at [653, 599] on input "file" at bounding box center [668, 575] width 985 height 117
type input "C:\fakepath\111RG (2).jpg"
click at [85, 562] on nav "Dashboard Catalog" at bounding box center [81, 440] width 162 height 784
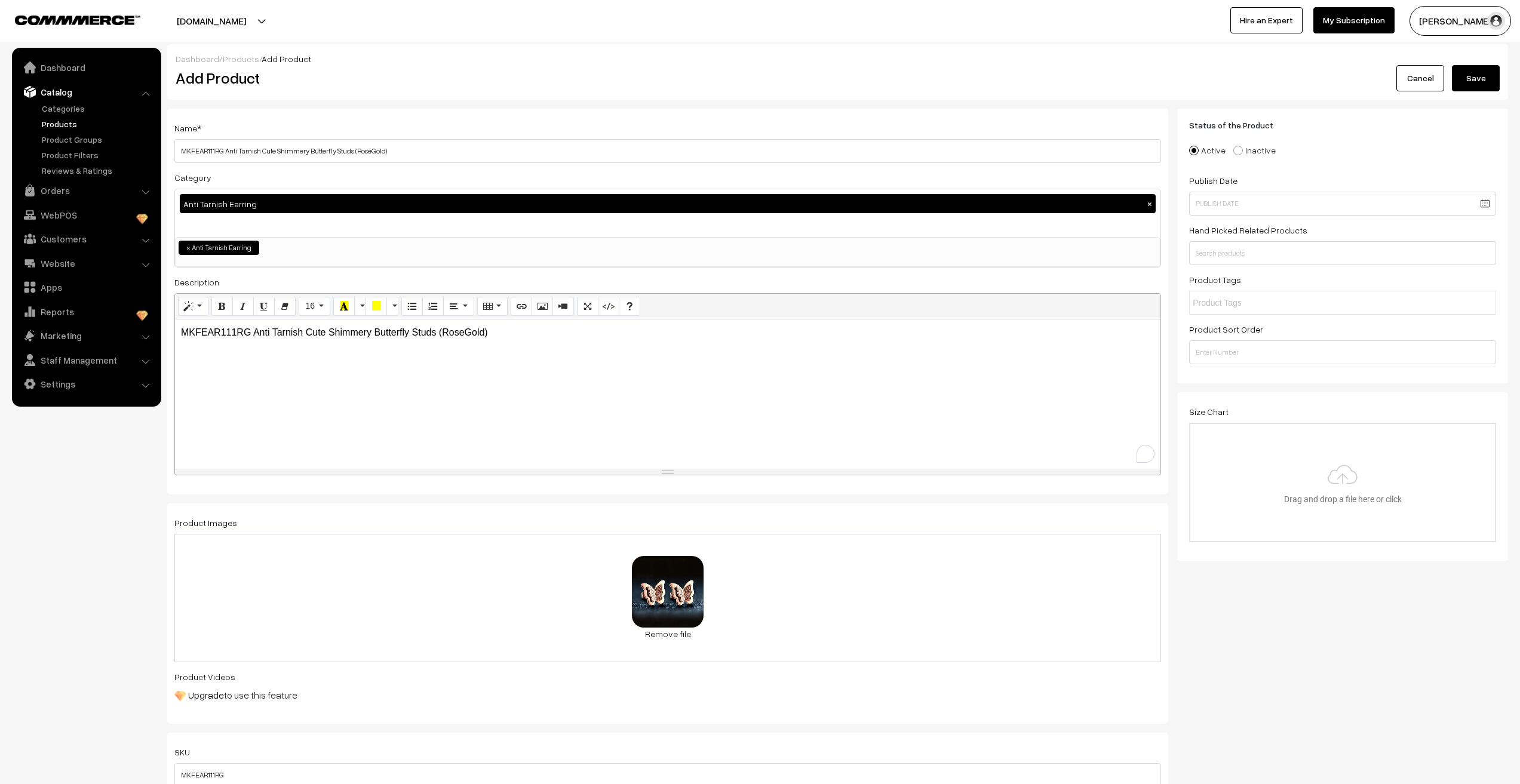
scroll to position [0, 0]
click at [1455, 77] on button "Save" at bounding box center [1476, 78] width 48 height 26
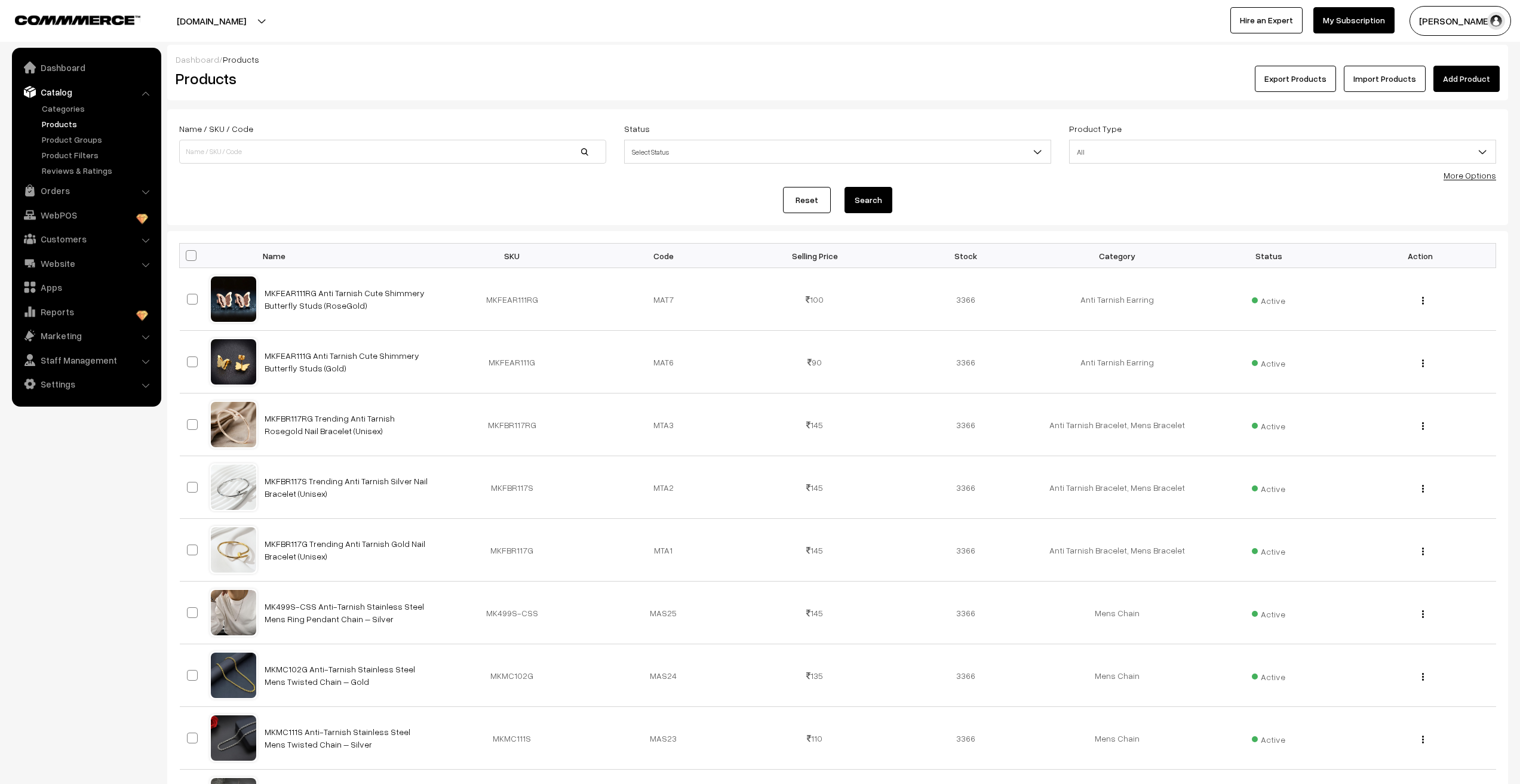
click at [1461, 85] on link "Add Product" at bounding box center [1467, 78] width 66 height 26
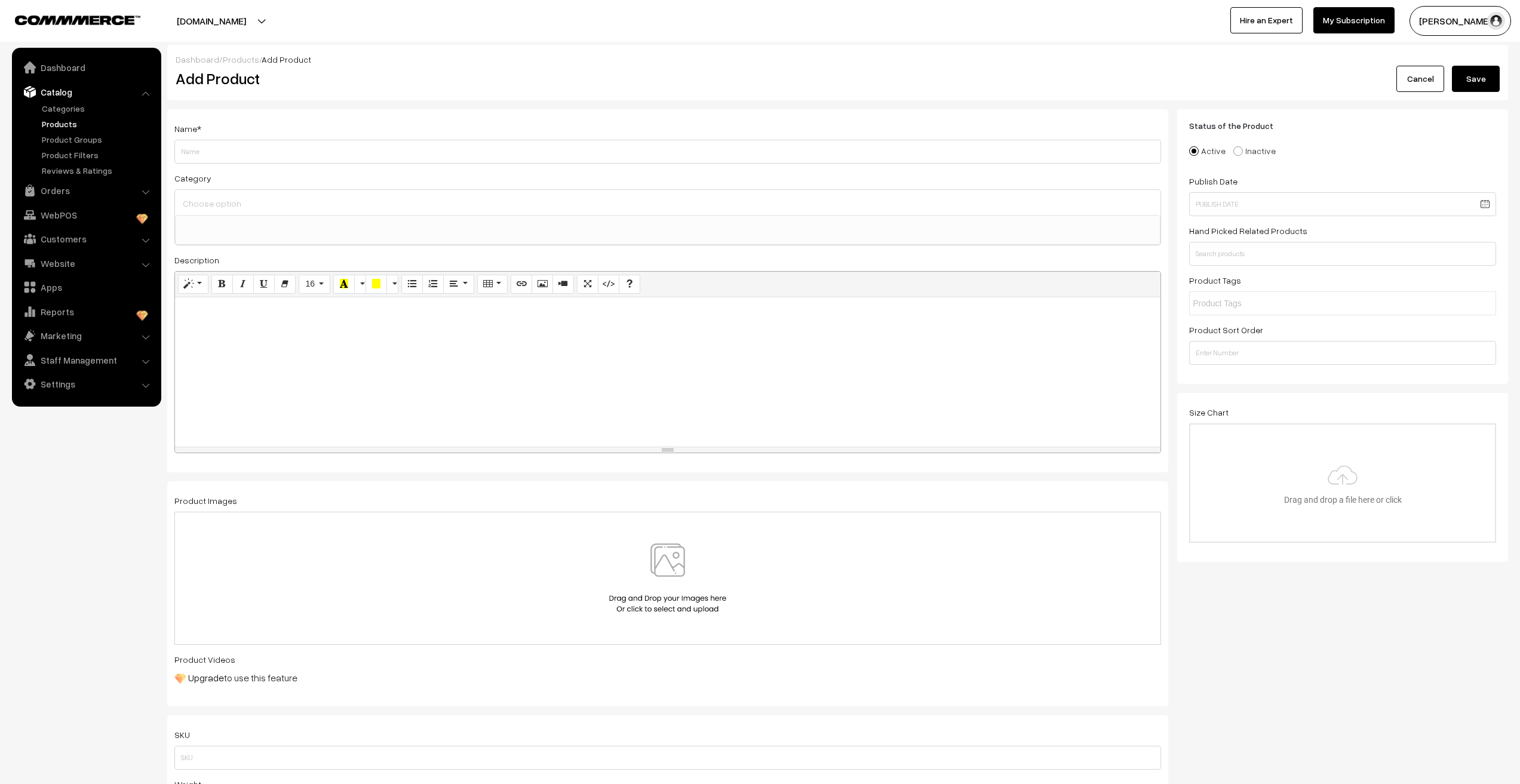
select select
paste input "MKFEAR111G Anti Tarnish Cute Shimmery Butterfly Studs (Gold)"
click at [216, 155] on input "MKFEAR111G Anti Tarnish Cute Shimmery Butterfly Studs (Gold)" at bounding box center [668, 151] width 987 height 24
click at [353, 152] on input "MKFEAR111S Anti Tarnish Cute Shimmery Butterfly Studs (Gold)" at bounding box center [668, 151] width 987 height 24
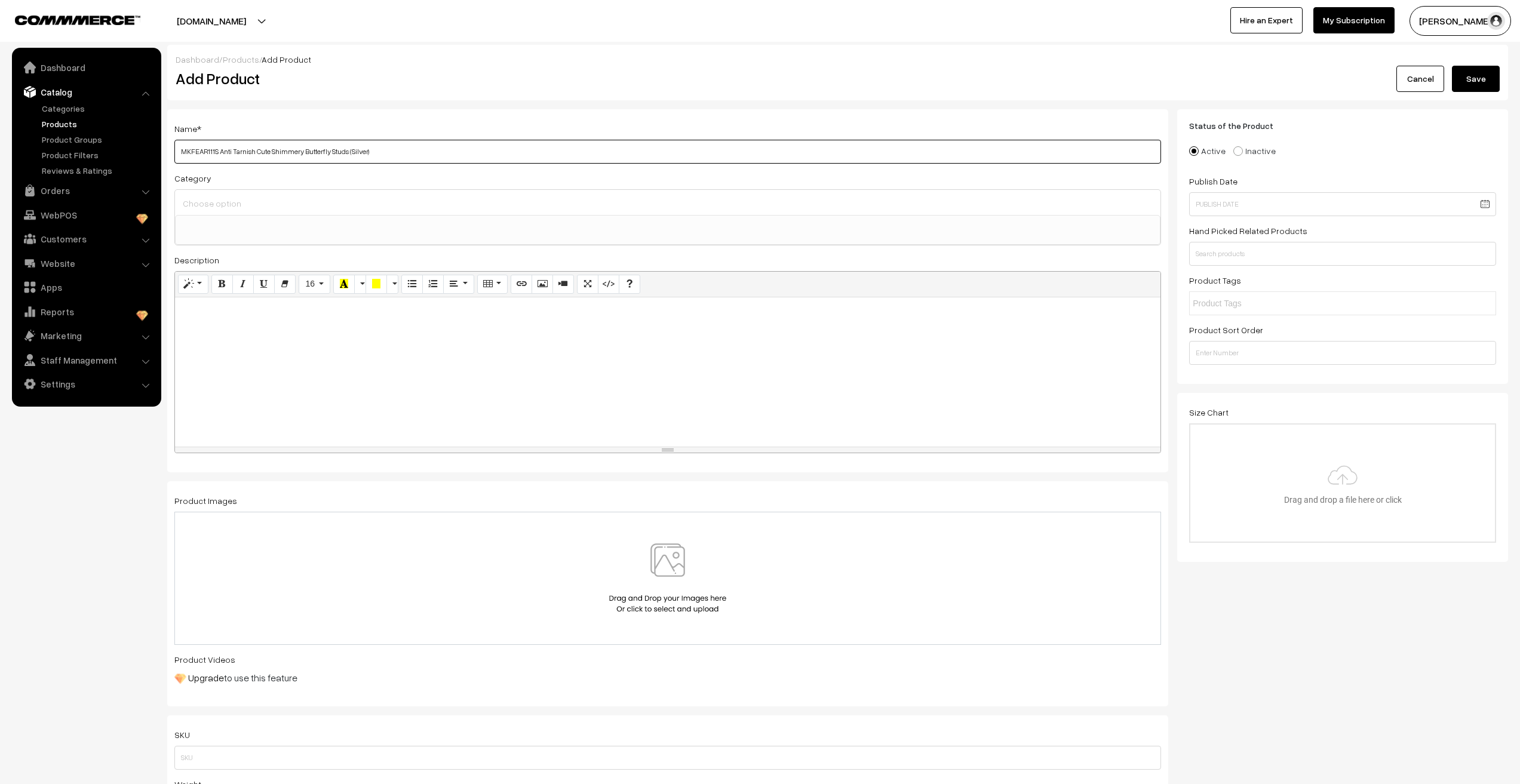
type input "MKFEAR111S Anti Tarnish Cute Shimmery Butterfly Studs (Silver)"
click at [210, 207] on input at bounding box center [668, 204] width 976 height 17
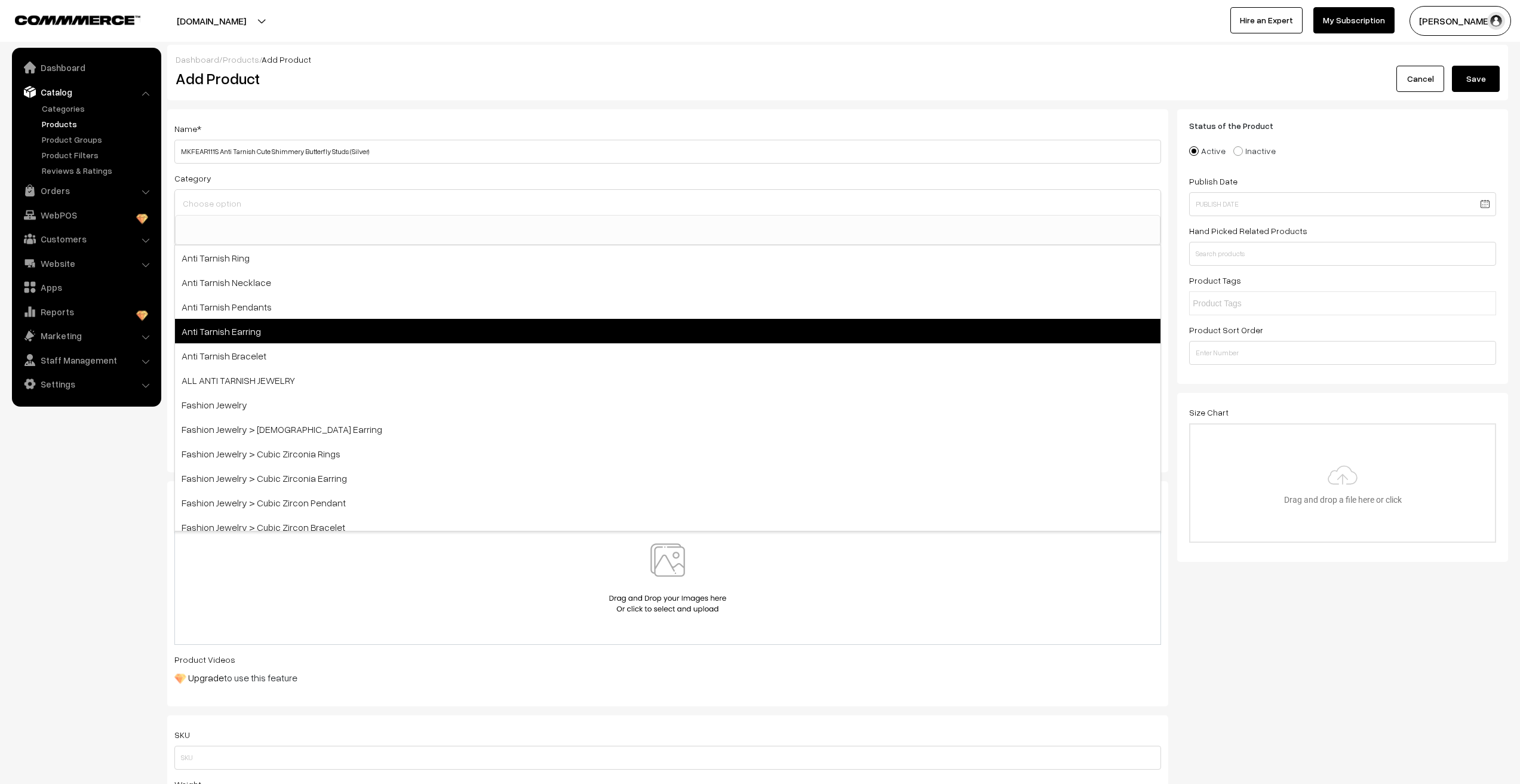
click at [231, 326] on span "Anti Tarnish Earring" at bounding box center [668, 331] width 985 height 25
select select "6"
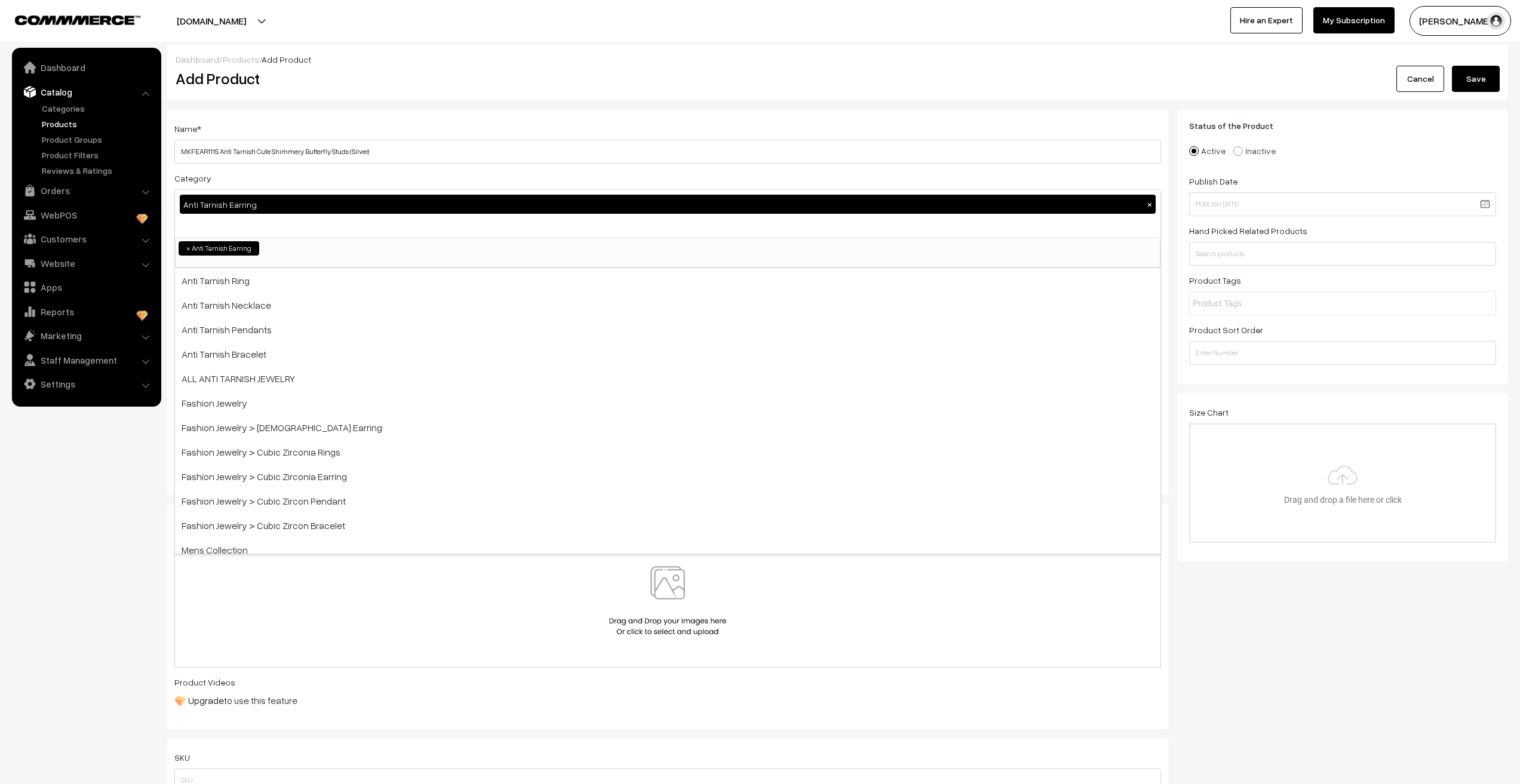
click at [41, 542] on nav "Dashboard Catalog" at bounding box center [81, 440] width 162 height 784
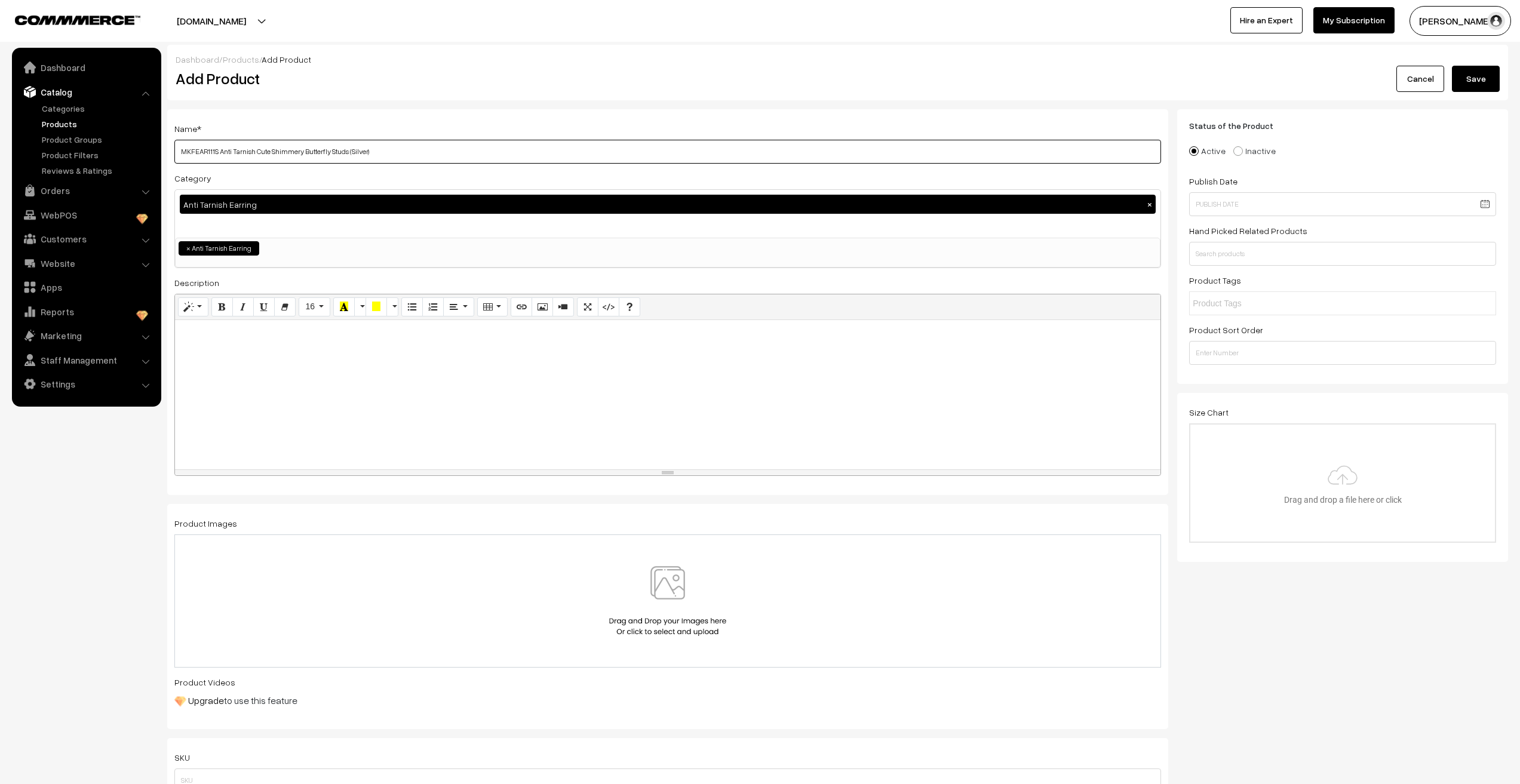
click at [419, 150] on input "MKFEAR111S Anti Tarnish Cute Shimmery Butterfly Studs (Silver)" at bounding box center [668, 151] width 987 height 24
click at [246, 360] on div at bounding box center [668, 395] width 985 height 149
paste div "To enrich screen reader interactions, please activate Accessibility in Grammarl…"
click at [657, 605] on img at bounding box center [668, 601] width 123 height 70
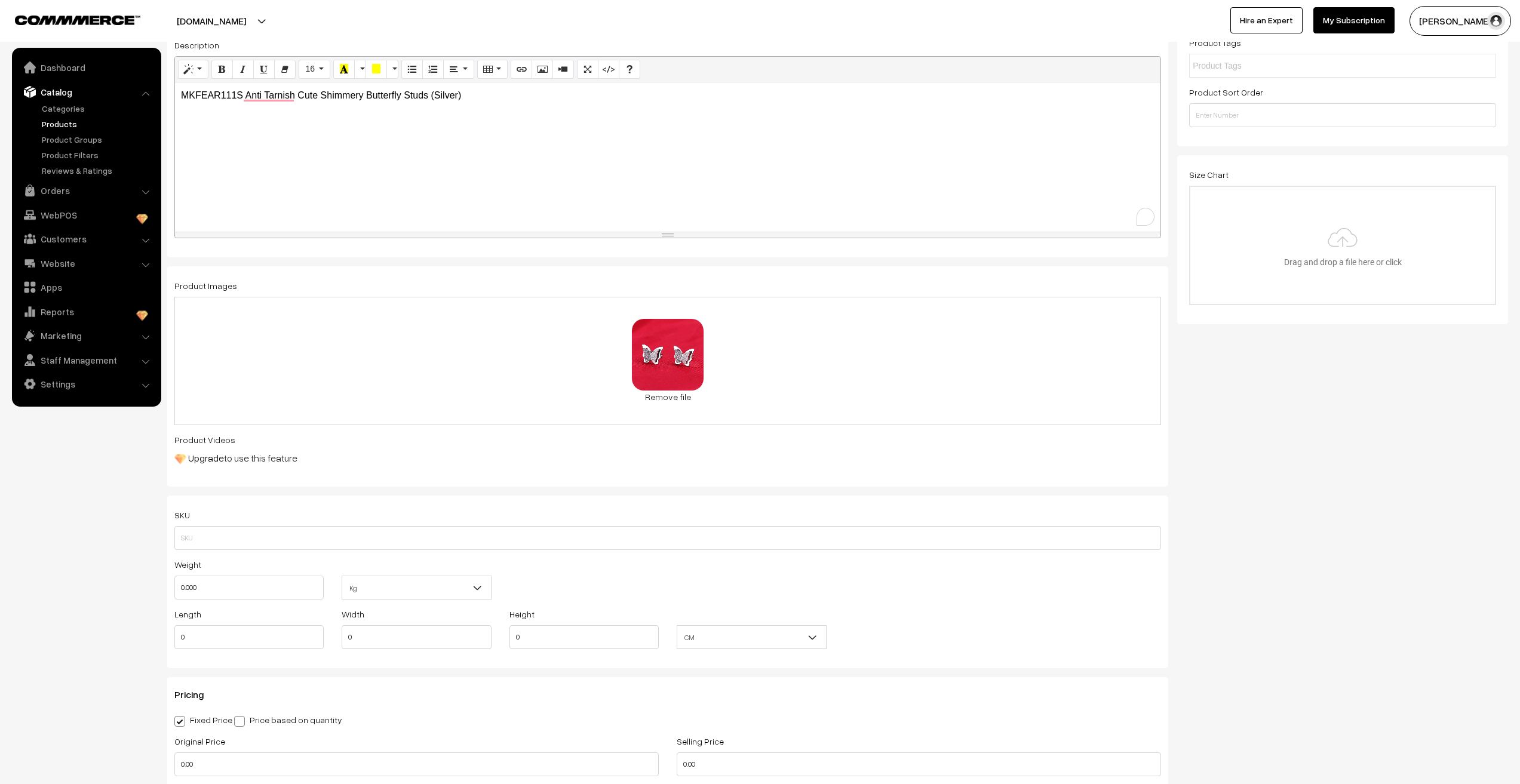
scroll to position [239, 0]
click at [202, 538] on input "text" at bounding box center [668, 537] width 987 height 24
click at [203, 88] on p "MKFEAR111S Anti Tarnish Cute Shimmery Butterfly Studs (Silver)" at bounding box center [668, 94] width 974 height 14
copy p "MKFEAR111S"
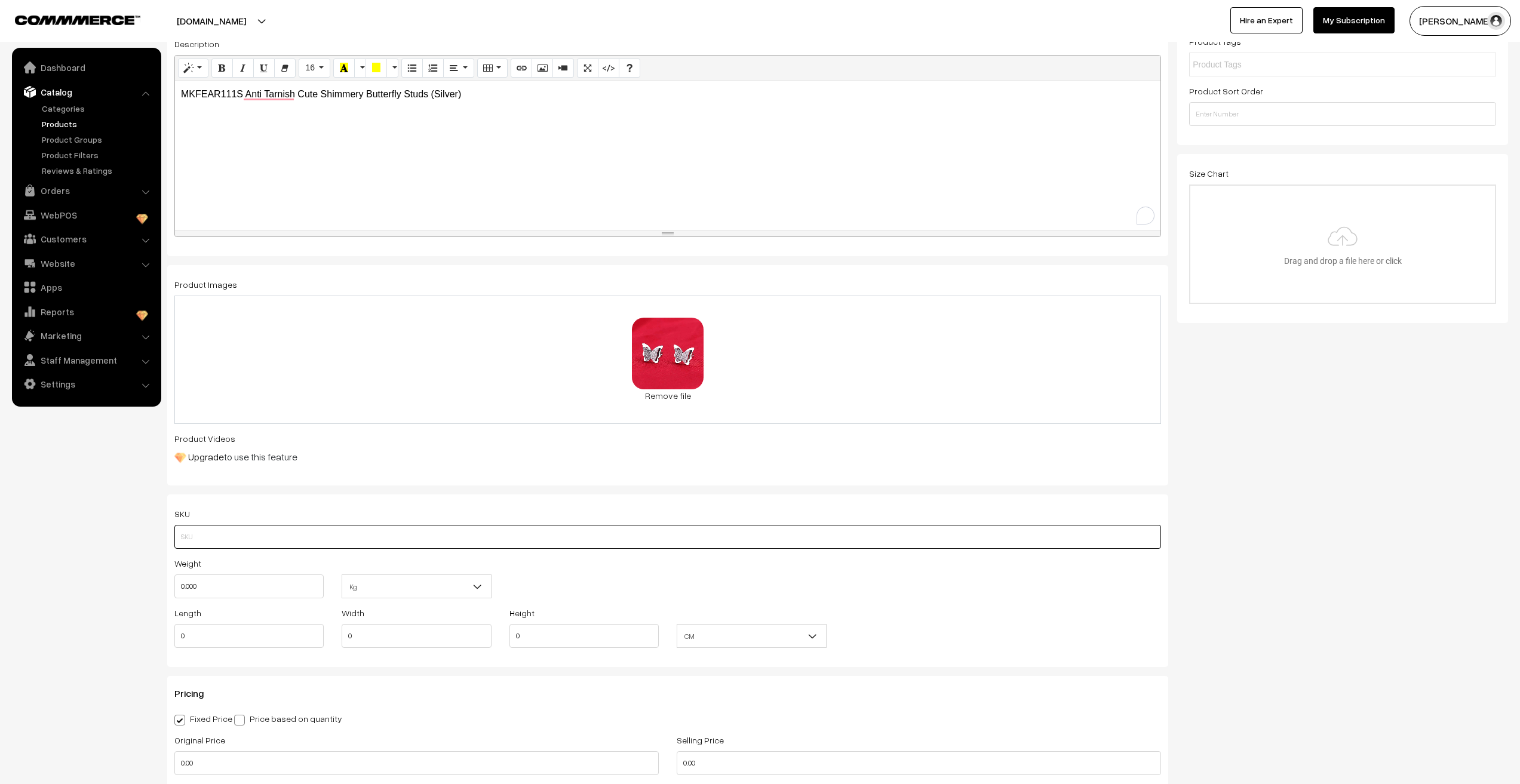
click at [198, 544] on input "text" at bounding box center [668, 537] width 987 height 24
paste input "MKFEAR111S"
type input "MKFEAR111S"
click at [206, 583] on input "0.000" at bounding box center [249, 586] width 150 height 24
type input "0.01"
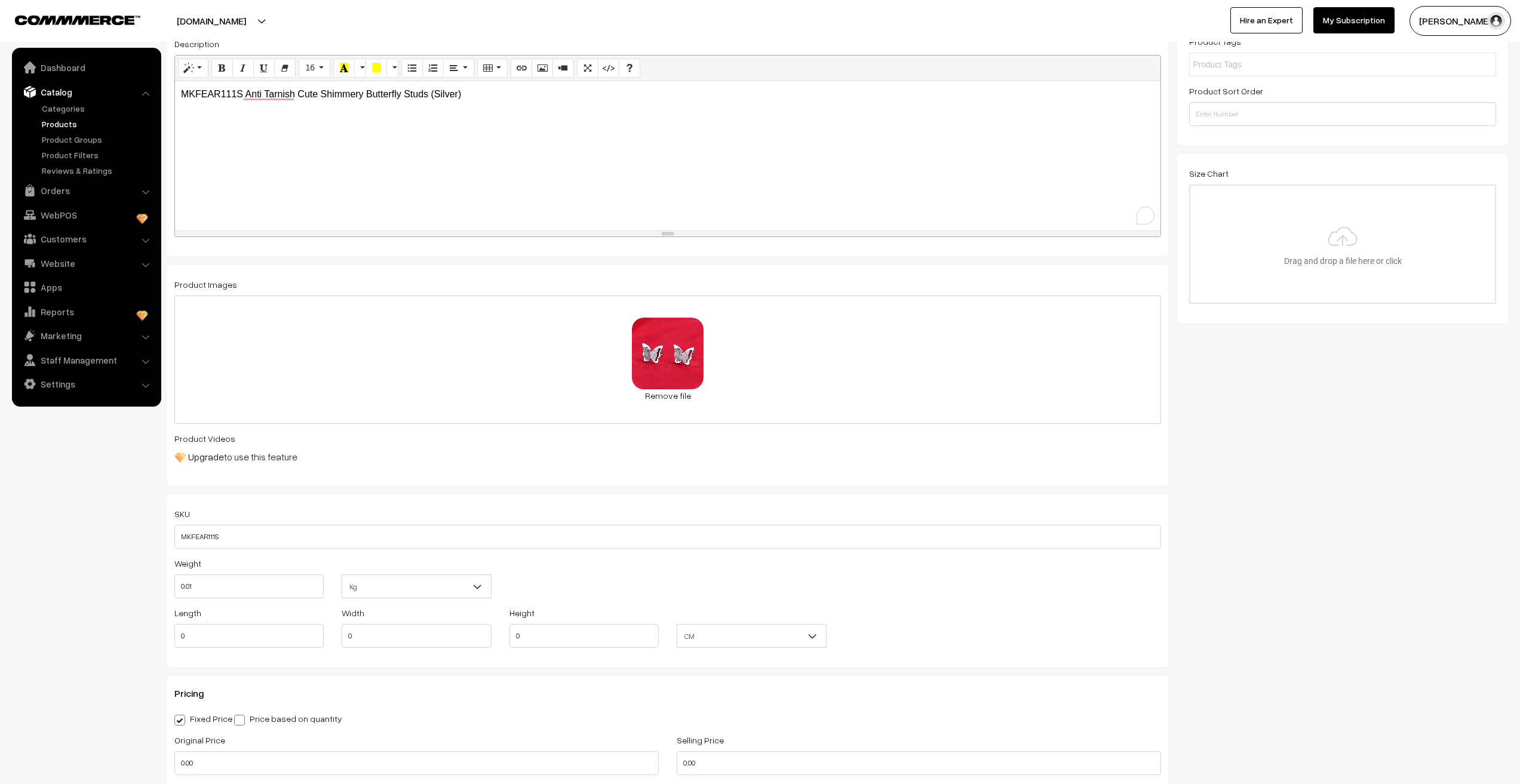
click at [76, 656] on nav "Dashboard Catalog" at bounding box center [81, 440] width 162 height 784
click at [201, 637] on input "0" at bounding box center [249, 636] width 150 height 24
click at [201, 637] on input "10" at bounding box center [249, 636] width 150 height 24
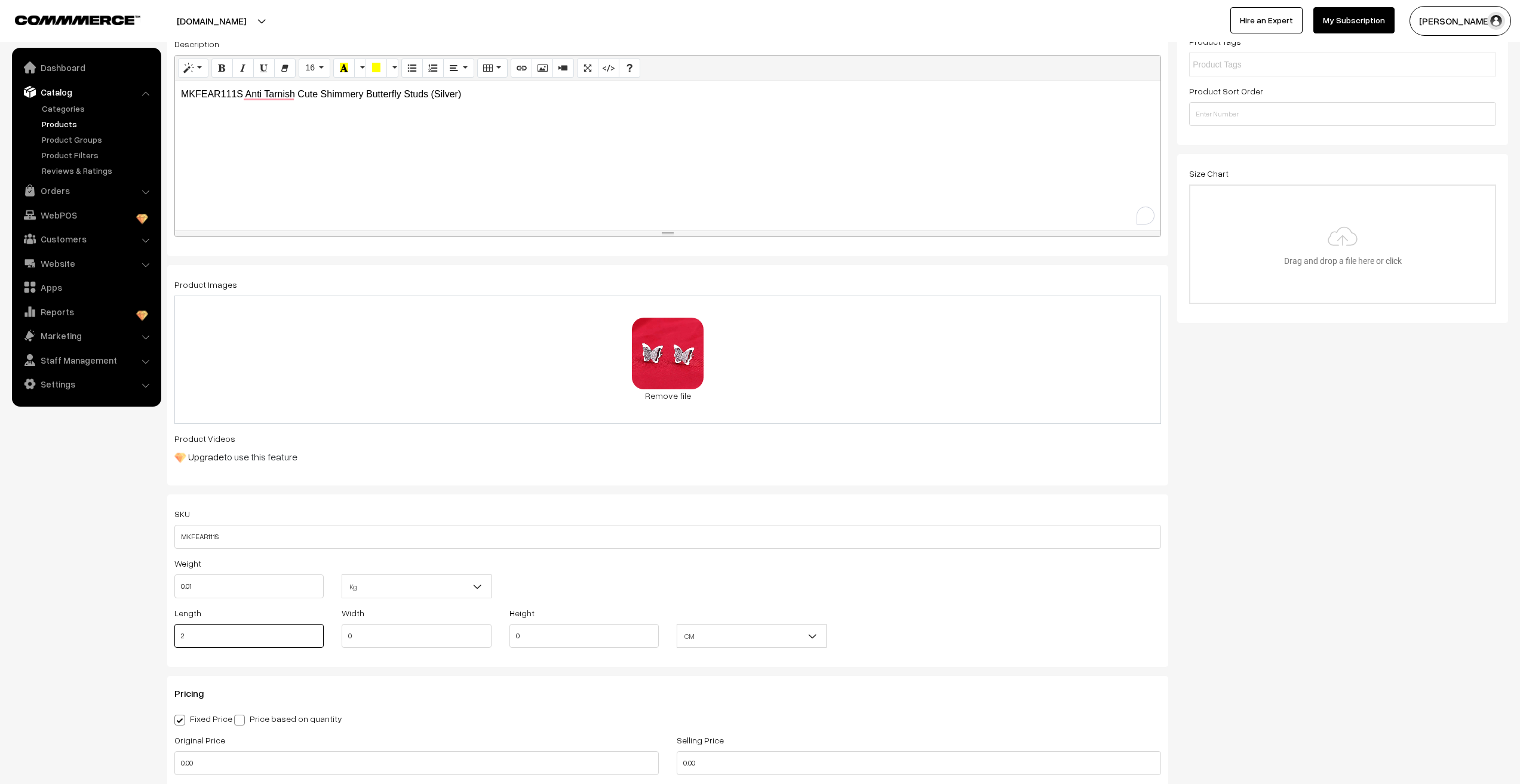
type input "2"
type input "1"
click at [103, 671] on nav "Dashboard Catalog" at bounding box center [81, 440] width 162 height 784
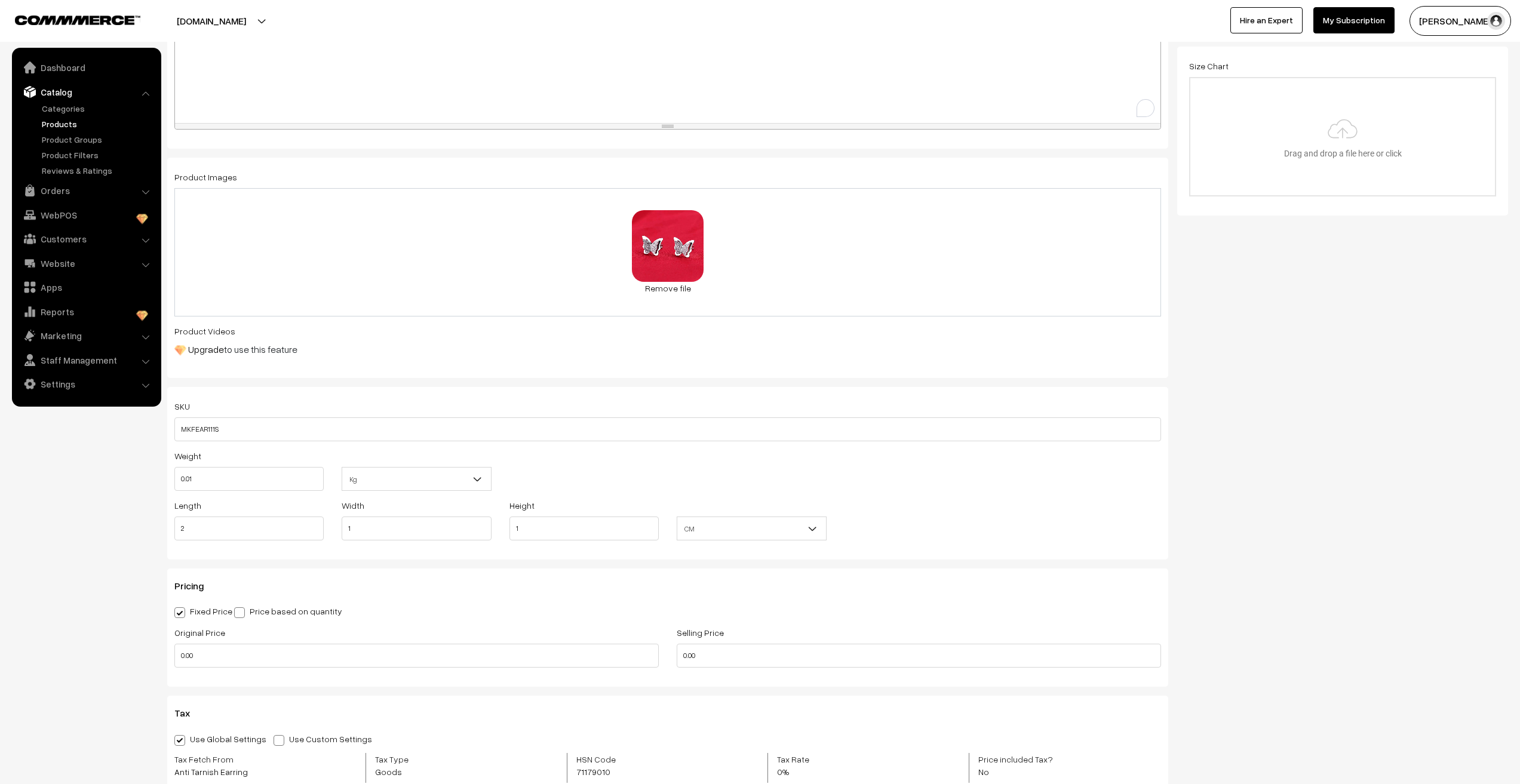
scroll to position [418, 0]
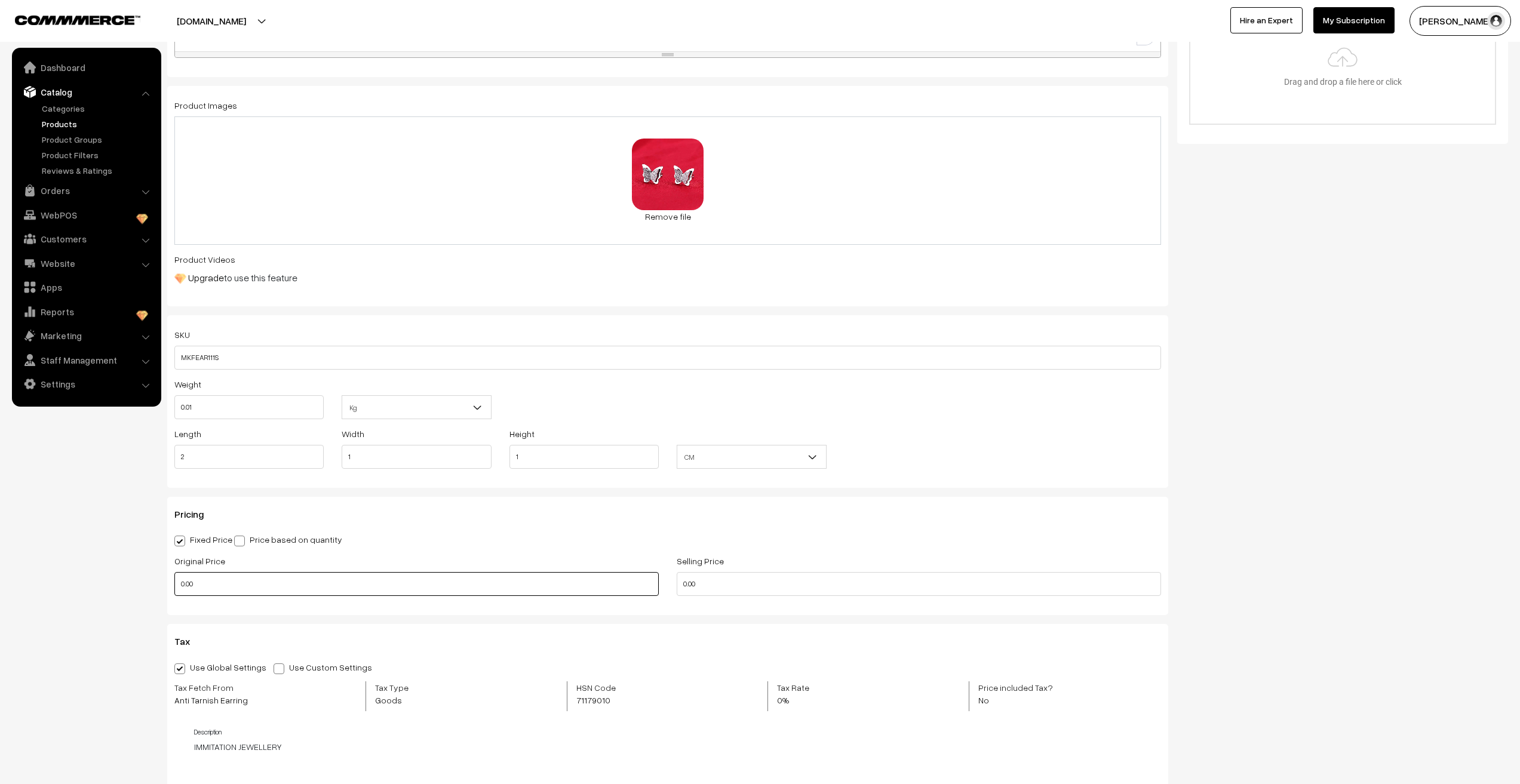
click at [182, 587] on input "0.00" at bounding box center [417, 584] width 485 height 24
type input "449"
type input "90"
click at [45, 679] on nav "Dashboard Catalog" at bounding box center [81, 440] width 162 height 784
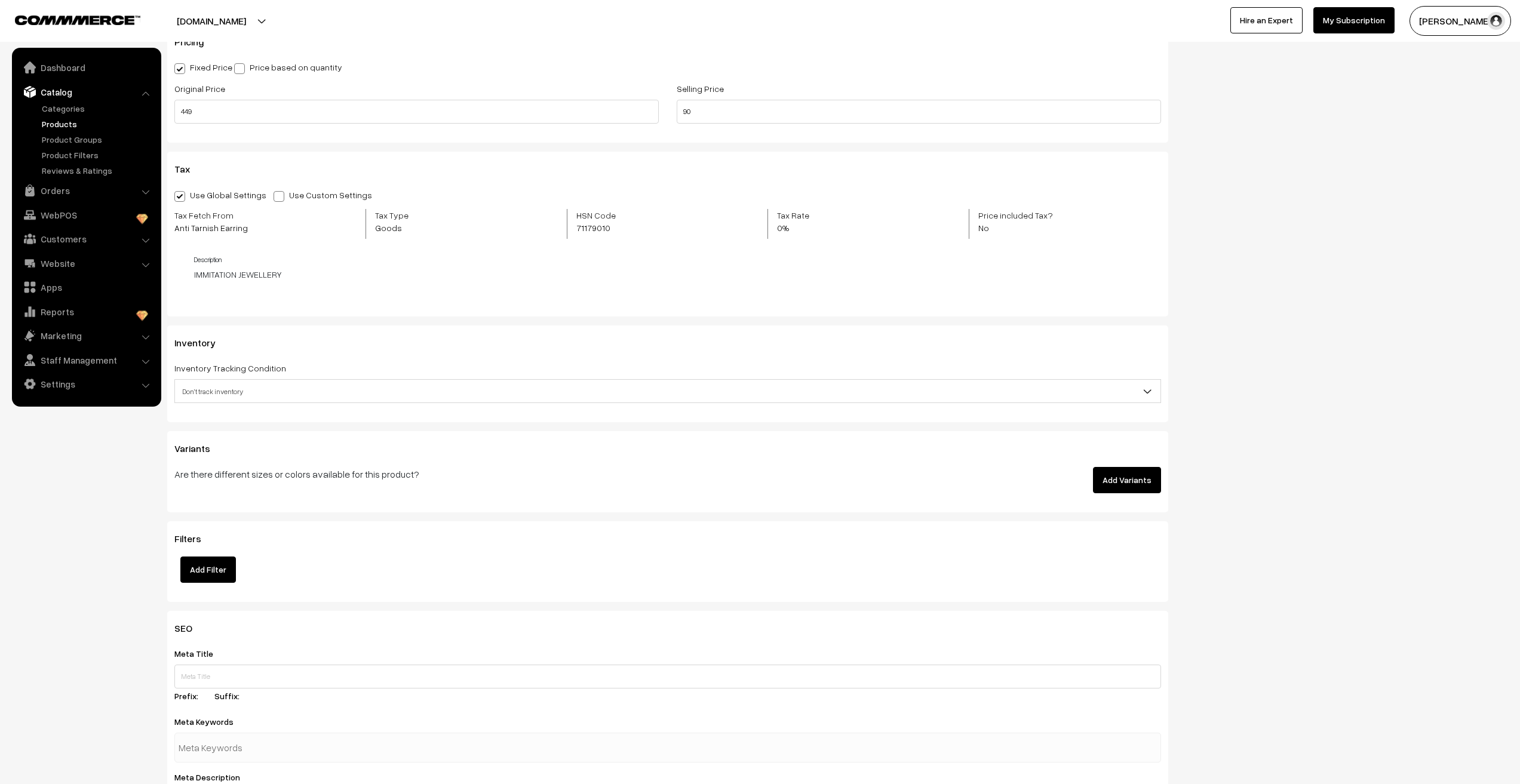
scroll to position [895, 0]
click at [219, 388] on span "Don't track inventory" at bounding box center [668, 386] width 985 height 21
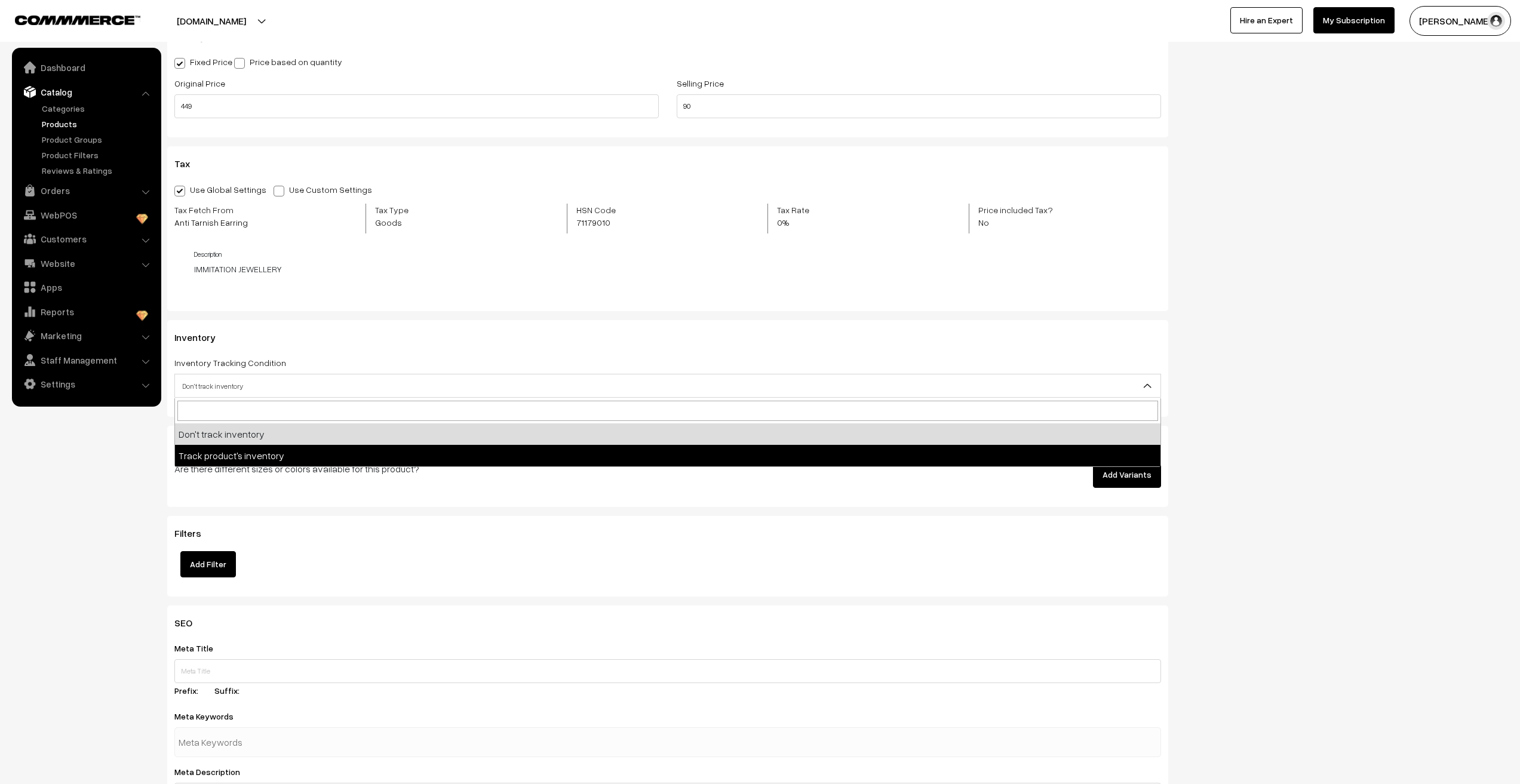
select select "2"
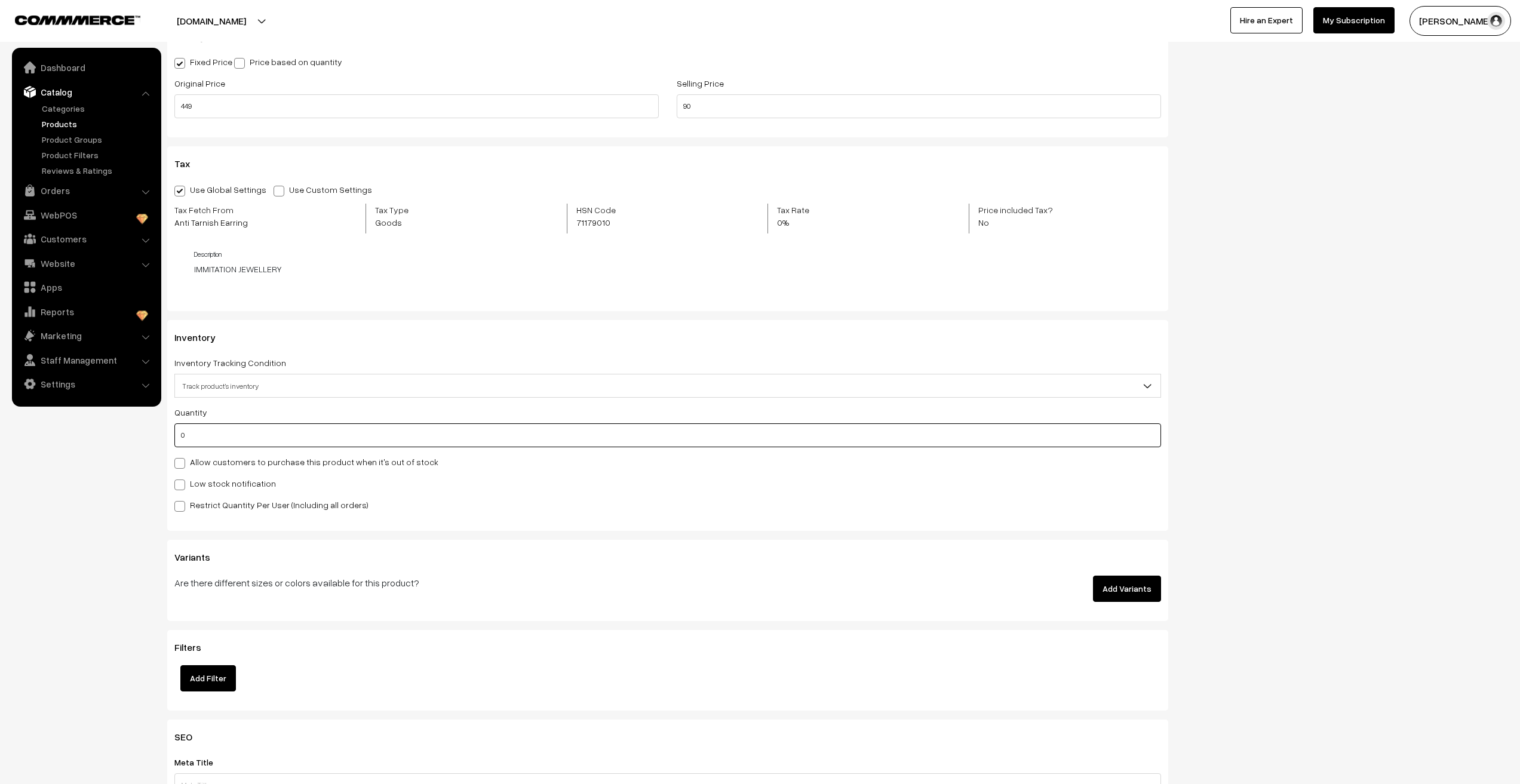
click at [208, 434] on input "0" at bounding box center [668, 435] width 987 height 24
type input "3366"
click at [77, 550] on nav "Dashboard Catalog" at bounding box center [81, 440] width 162 height 784
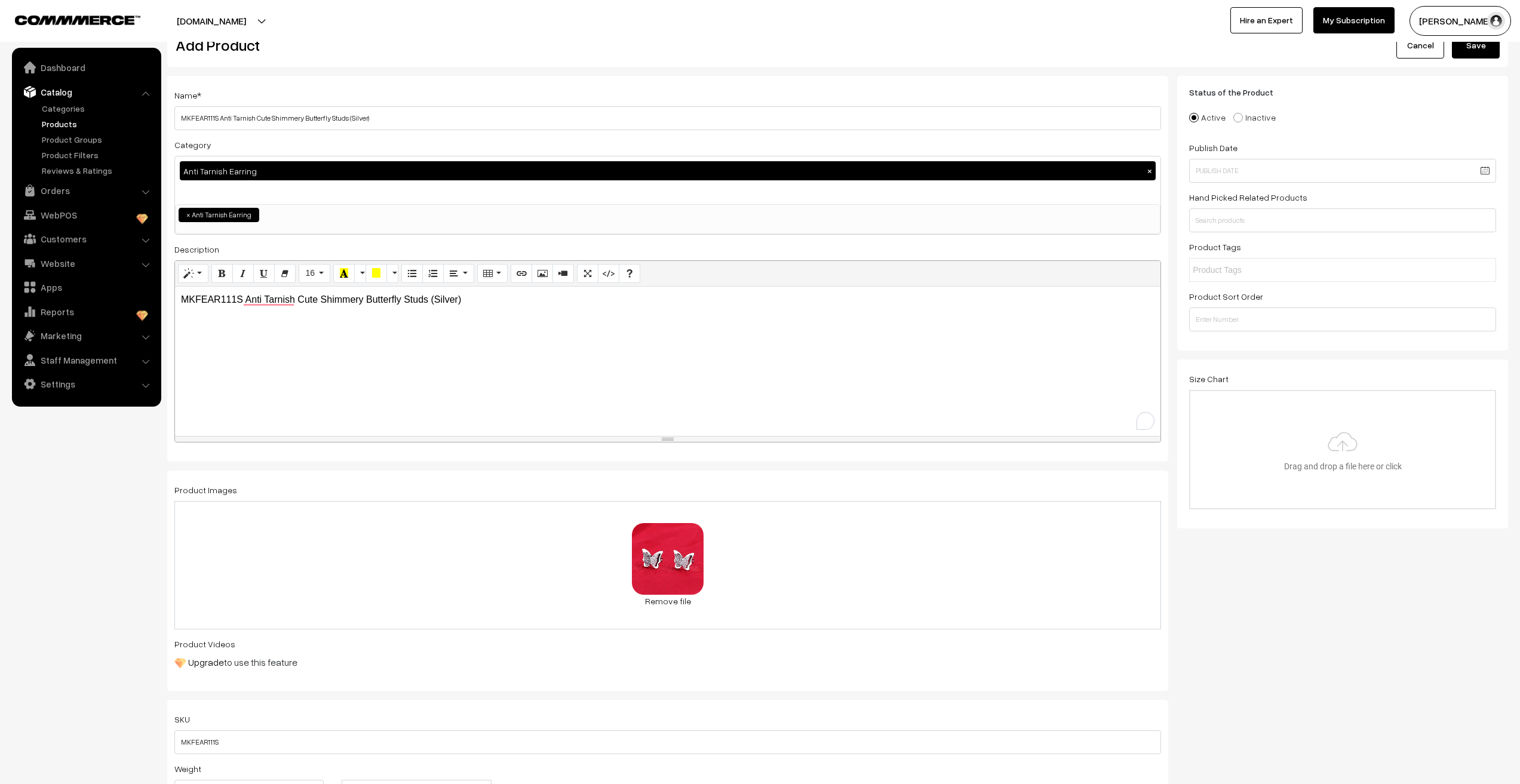
scroll to position [0, 0]
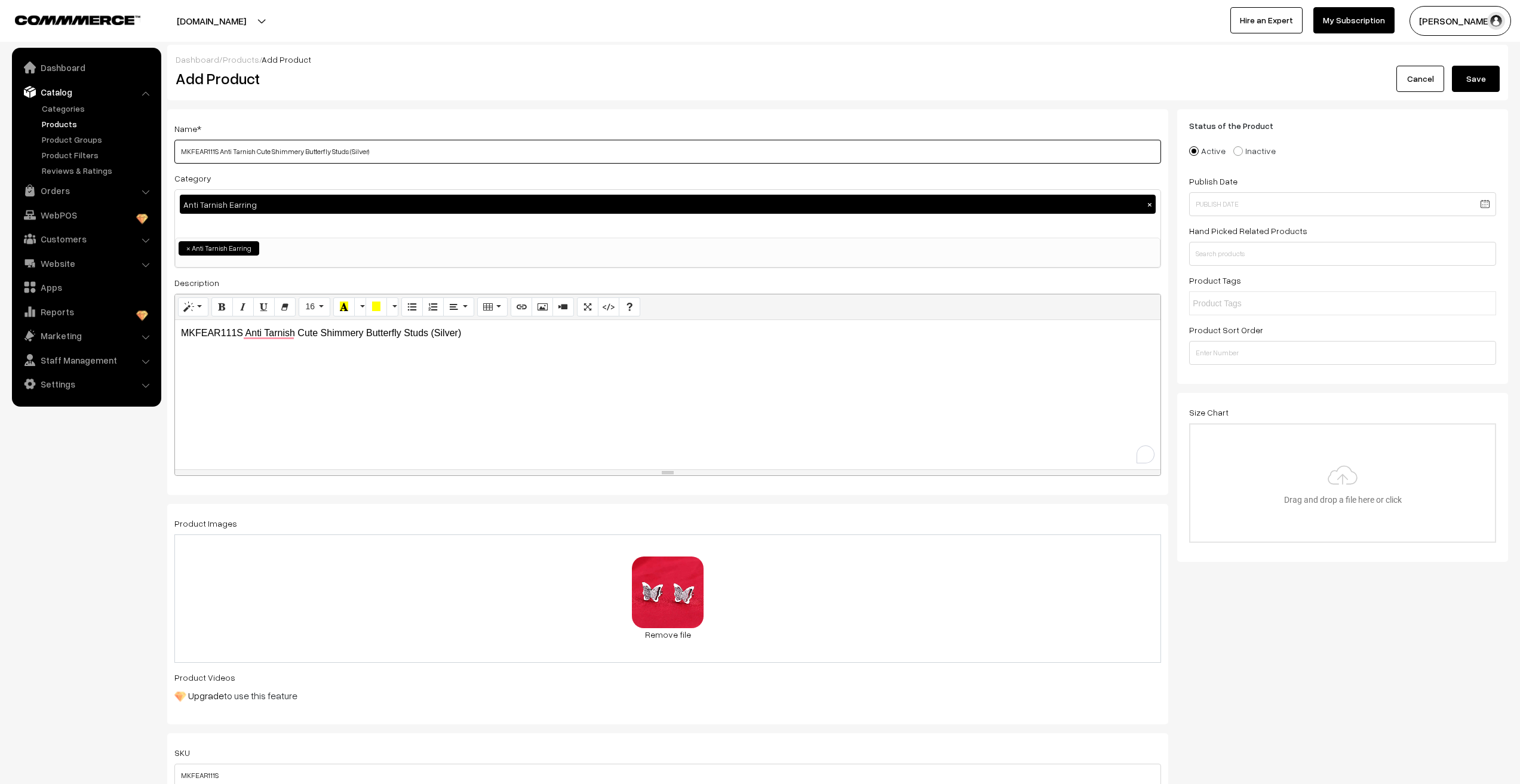
click at [407, 152] on input "MKFEAR111S Anti Tarnish Cute Shimmery Butterfly Studs (Silver)" at bounding box center [668, 151] width 987 height 24
drag, startPoint x: 89, startPoint y: 538, endPoint x: 89, endPoint y: 532, distance: 6.0
click at [89, 536] on nav "Dashboard Catalog" at bounding box center [81, 440] width 162 height 784
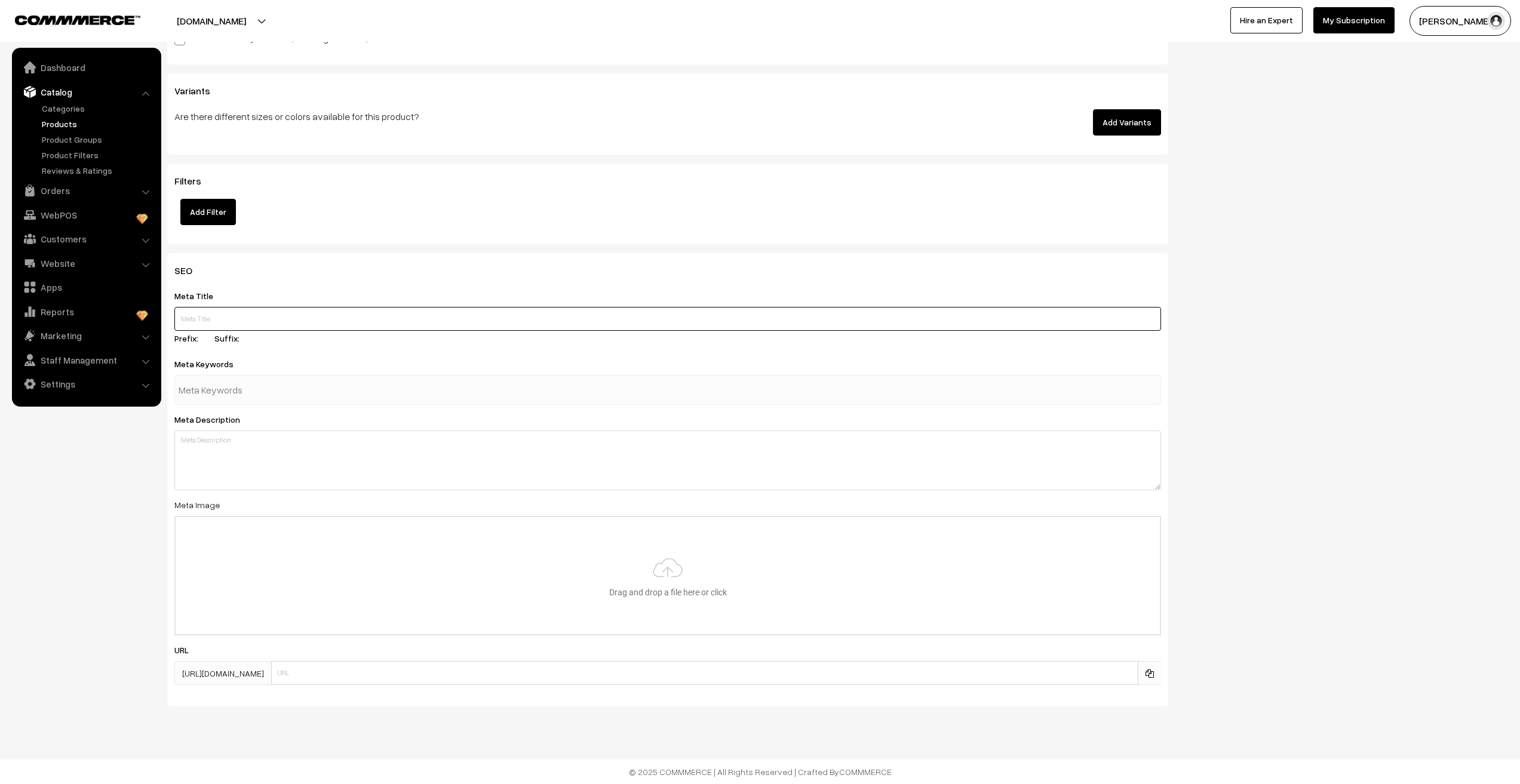
click at [276, 324] on input "text" at bounding box center [668, 319] width 987 height 24
paste input "MKFEAR111S Anti Tarnish Cute Shimmery Butterfly Studs (Silver)"
type input "MKFEAR111S Anti Tarnish Cute Shimmery Butterfly Studs (Silver)"
click at [267, 394] on input "text" at bounding box center [241, 390] width 124 height 24
paste input "MKFEAR111S Anti Tarnish Cute Shimmery Butterfly Studs (Silver)"
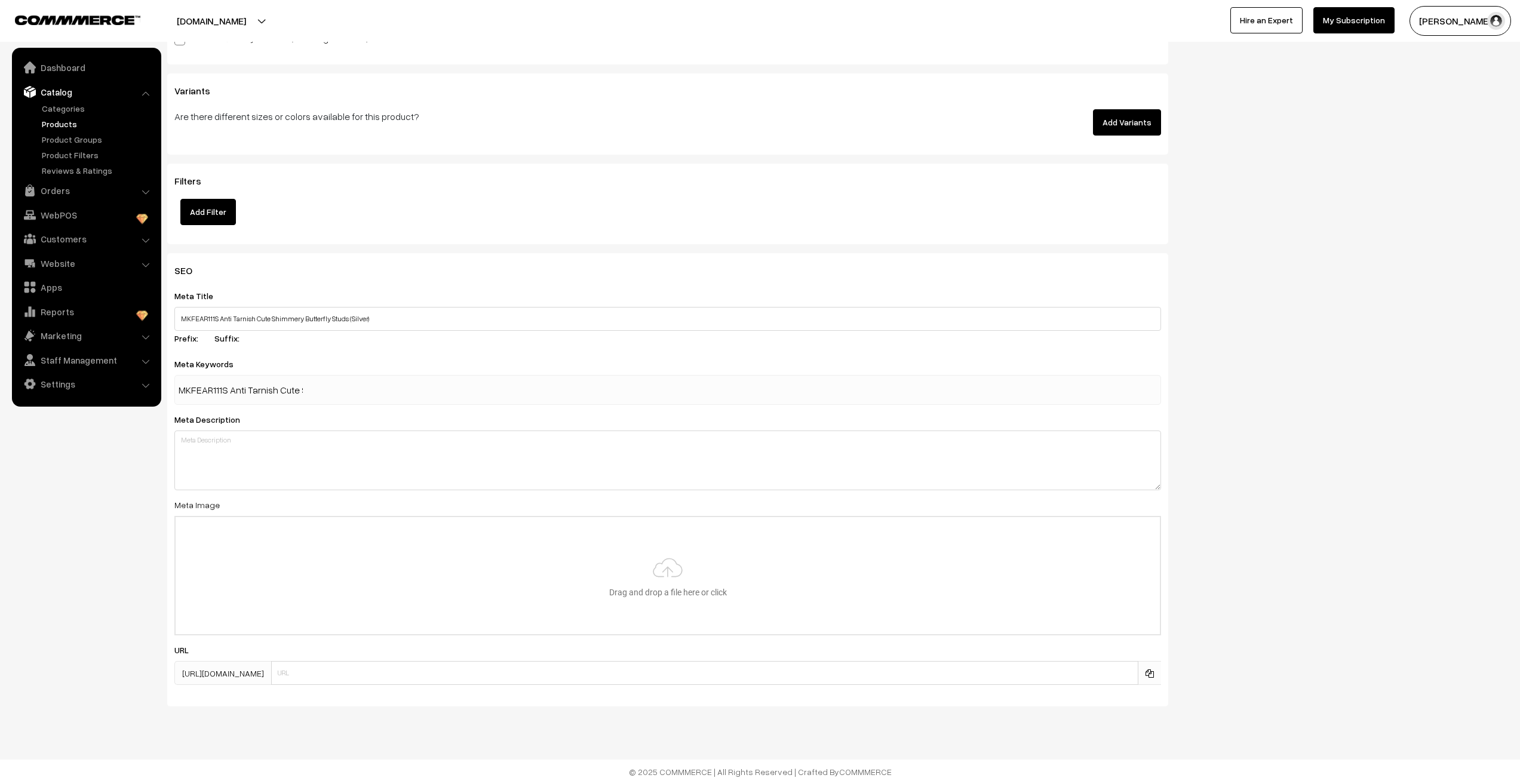
scroll to position [0, 124]
type input "MKFEAR111S Anti Tarnish Cute Shimmery Butterfly Studs (Silver)"
click at [249, 468] on textarea at bounding box center [668, 460] width 987 height 59
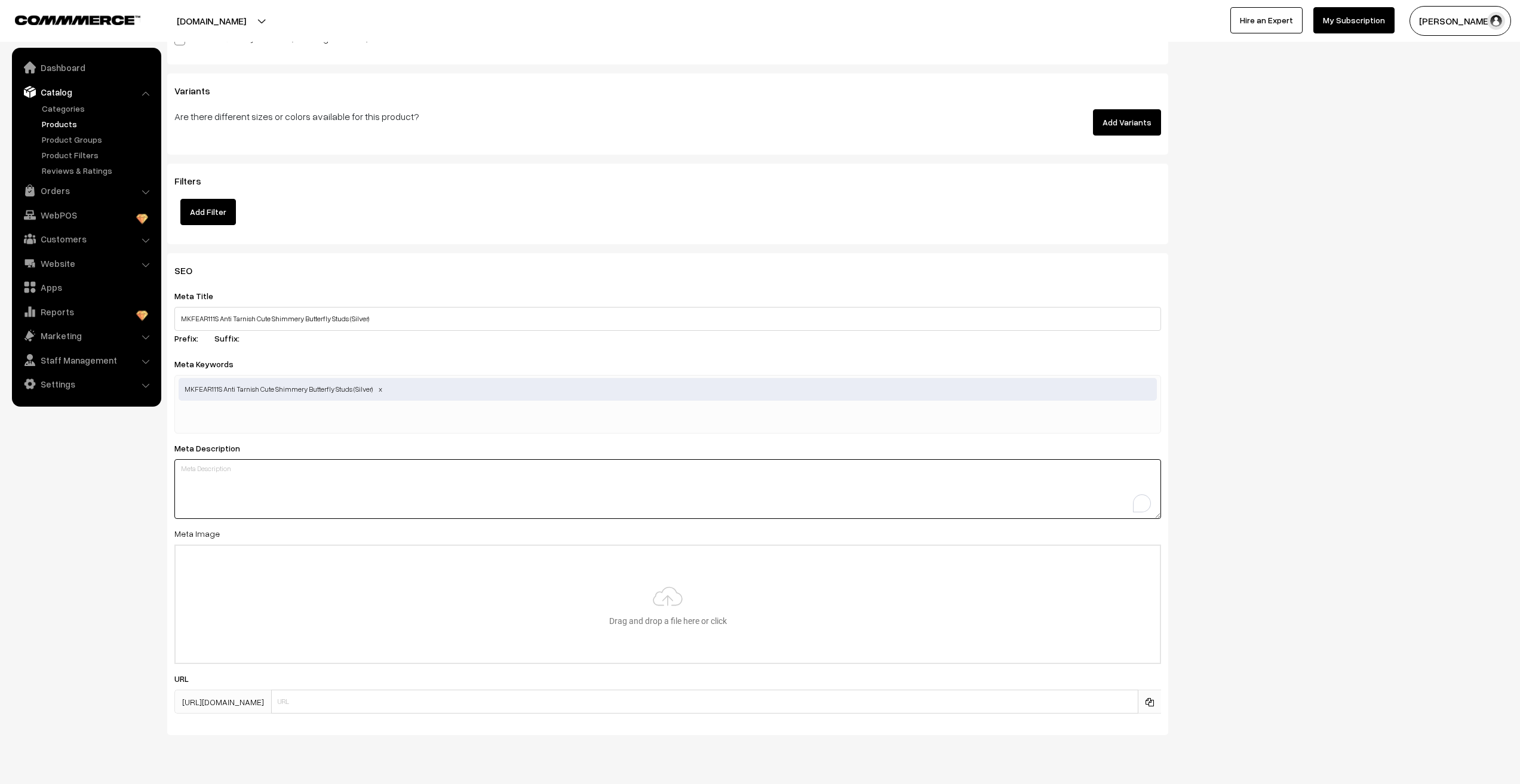
paste textarea "MKFEAR111S Anti Tarnish Cute Shimmery Butterfly Studs (Silver)"
type textarea "MKFEAR111S Anti Tarnish Cute Shimmery Butterfly Studs (Silver)"
click at [68, 578] on nav "Dashboard Catalog" at bounding box center [81, 440] width 162 height 784
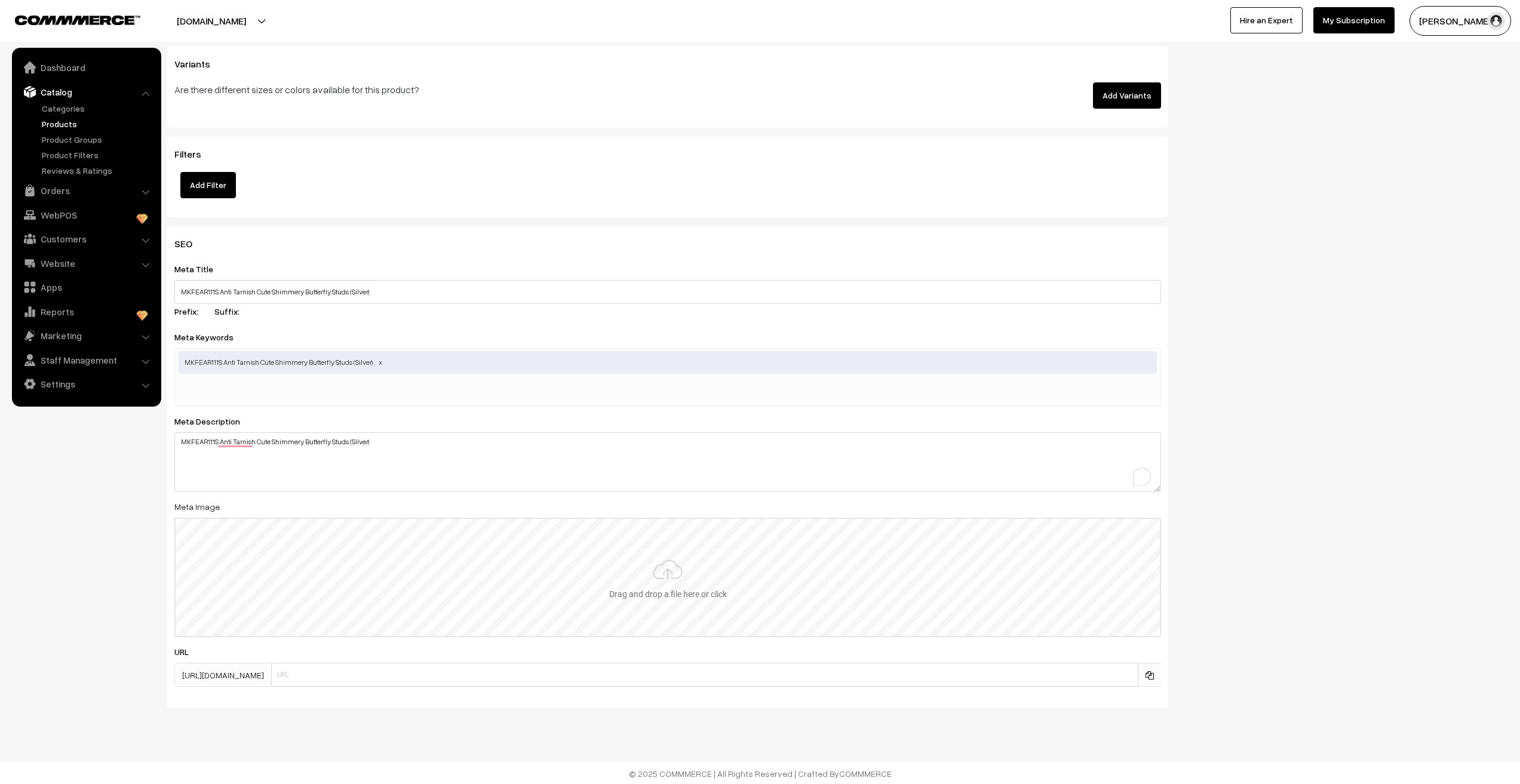
scroll to position [1391, 0]
click at [673, 575] on input "file" at bounding box center [668, 575] width 985 height 117
type input "C:\fakepath\111S (1).jpg"
click at [81, 613] on nav "Dashboard Catalog" at bounding box center [81, 440] width 162 height 784
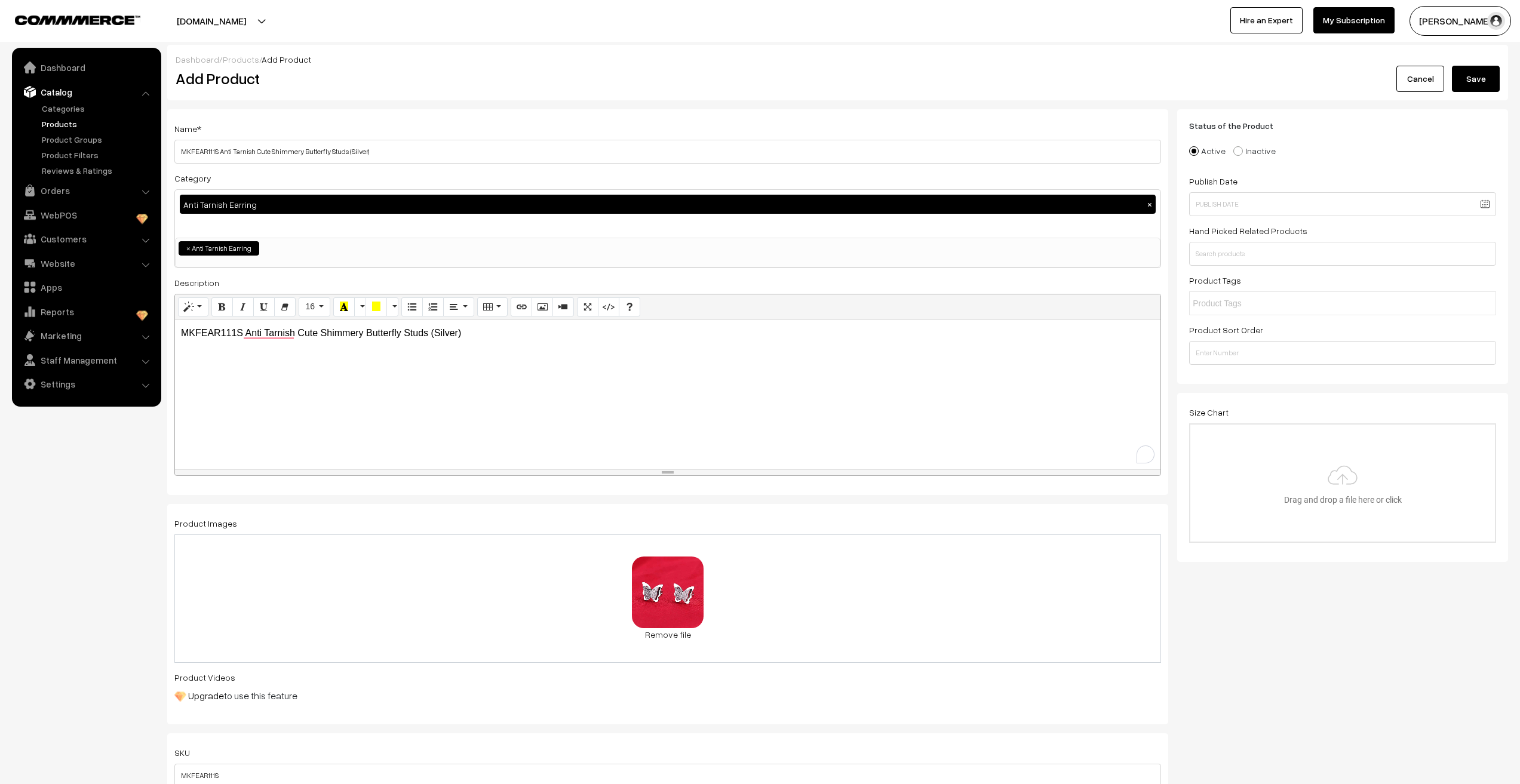
click at [1479, 84] on button "Save" at bounding box center [1476, 78] width 48 height 26
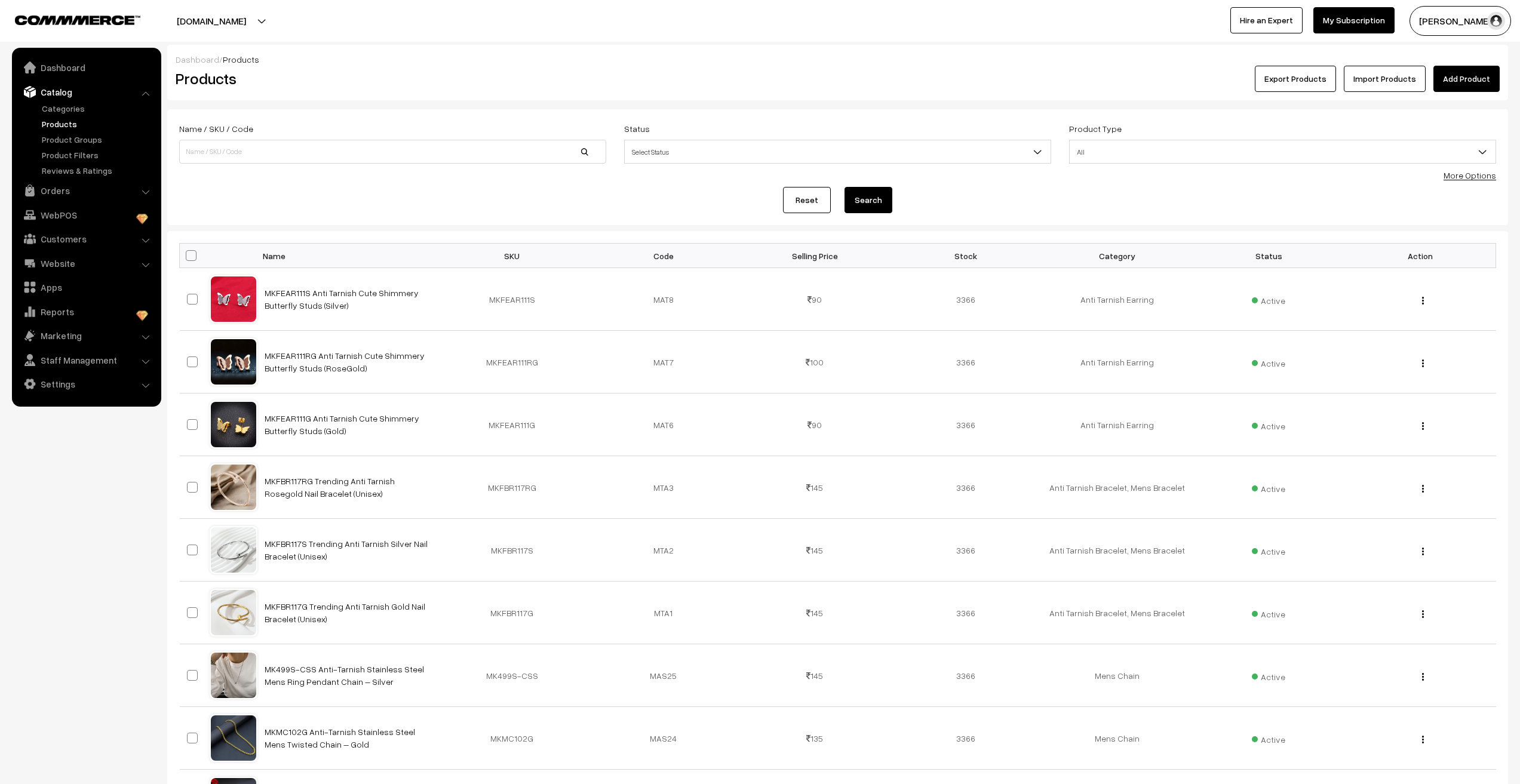
click at [1457, 82] on link "Add Product" at bounding box center [1467, 78] width 66 height 26
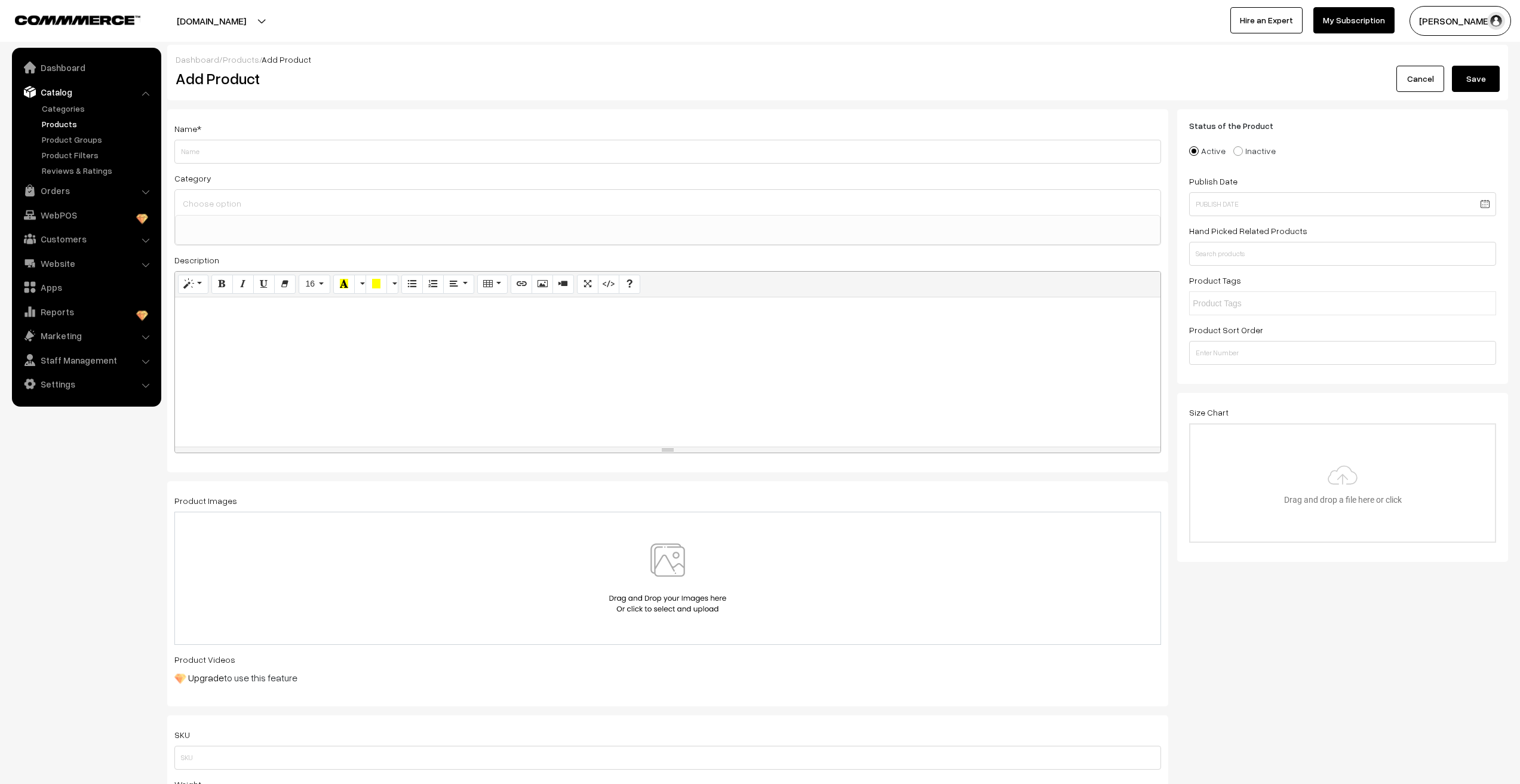
select select
click at [448, 157] on input "Weight" at bounding box center [668, 151] width 987 height 24
drag, startPoint x: 194, startPoint y: 155, endPoint x: 216, endPoint y: 157, distance: 22.1
click at [216, 157] on input "MKFEAR111G Anti Tarnish Cute Shimmery Butterfly Studs (Gold)" at bounding box center [668, 151] width 987 height 24
drag, startPoint x: 324, startPoint y: 152, endPoint x: 401, endPoint y: 151, distance: 77.0
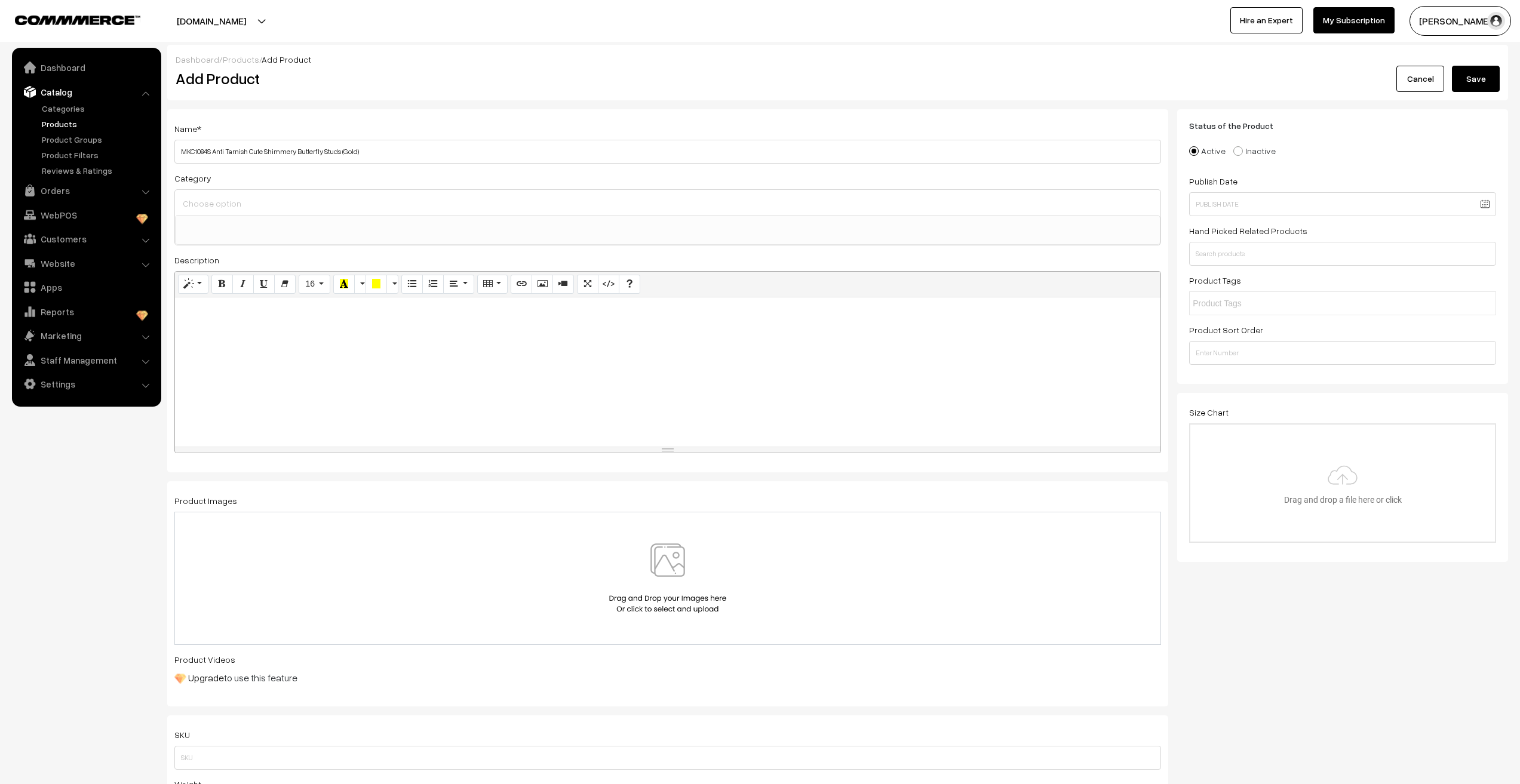
click at [401, 151] on input "MKC1084S Anti Tarnish Cute Shimmery Butterfly Studs (Gold)" at bounding box center [668, 151] width 987 height 24
type input "MKC1084S Anti Tarnish Cute Shimmery Butterfly Pendant Chain (Silver)"
click at [246, 344] on div at bounding box center [668, 372] width 985 height 149
paste div "To enrich screen reader interactions, please activate Accessibility in Grammarl…"
click at [237, 521] on div at bounding box center [668, 578] width 987 height 133
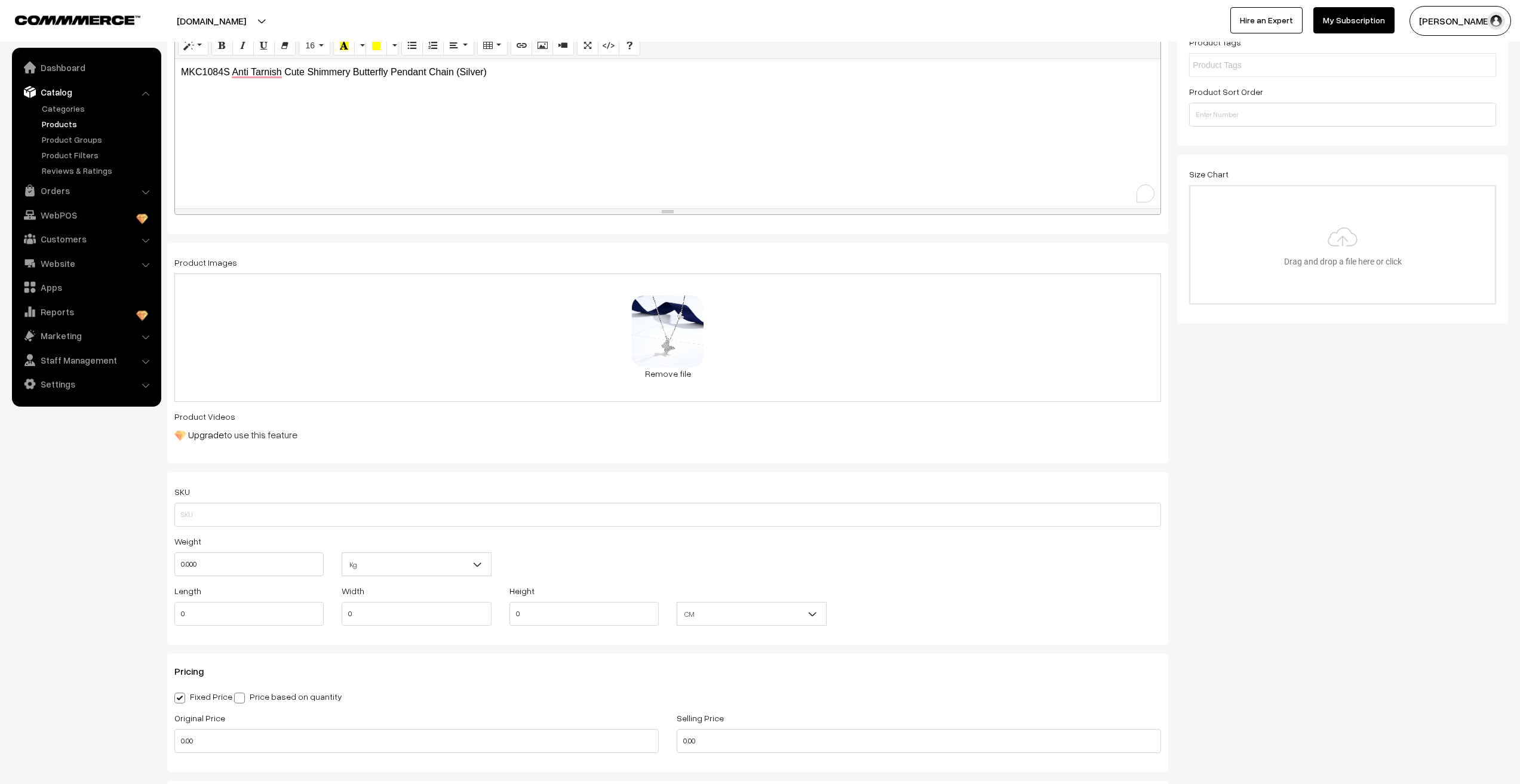
scroll to position [239, 0]
click at [200, 75] on p "MKC1084S Anti Tarnish Cute Shimmery Butterfly Pendant Chain (Silver)" at bounding box center [668, 71] width 974 height 14
copy p "MKC1084S"
click at [206, 516] on input "text" at bounding box center [668, 514] width 987 height 24
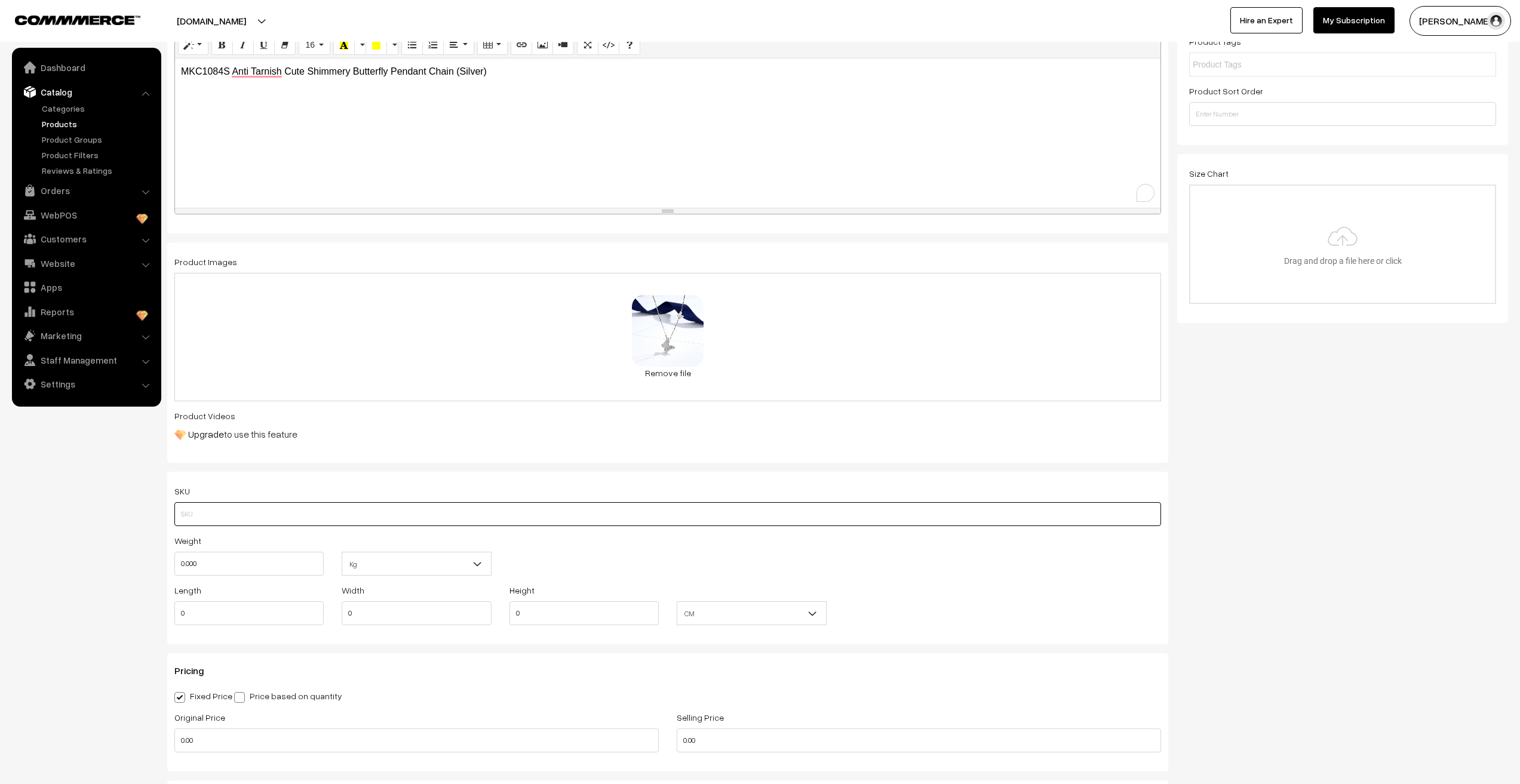
paste input "MKC1084S"
type input "MKC1084S"
click at [93, 555] on nav "Dashboard Catalog" at bounding box center [81, 440] width 162 height 784
click at [220, 568] on input "0.000" at bounding box center [249, 564] width 150 height 24
type input "0.01"
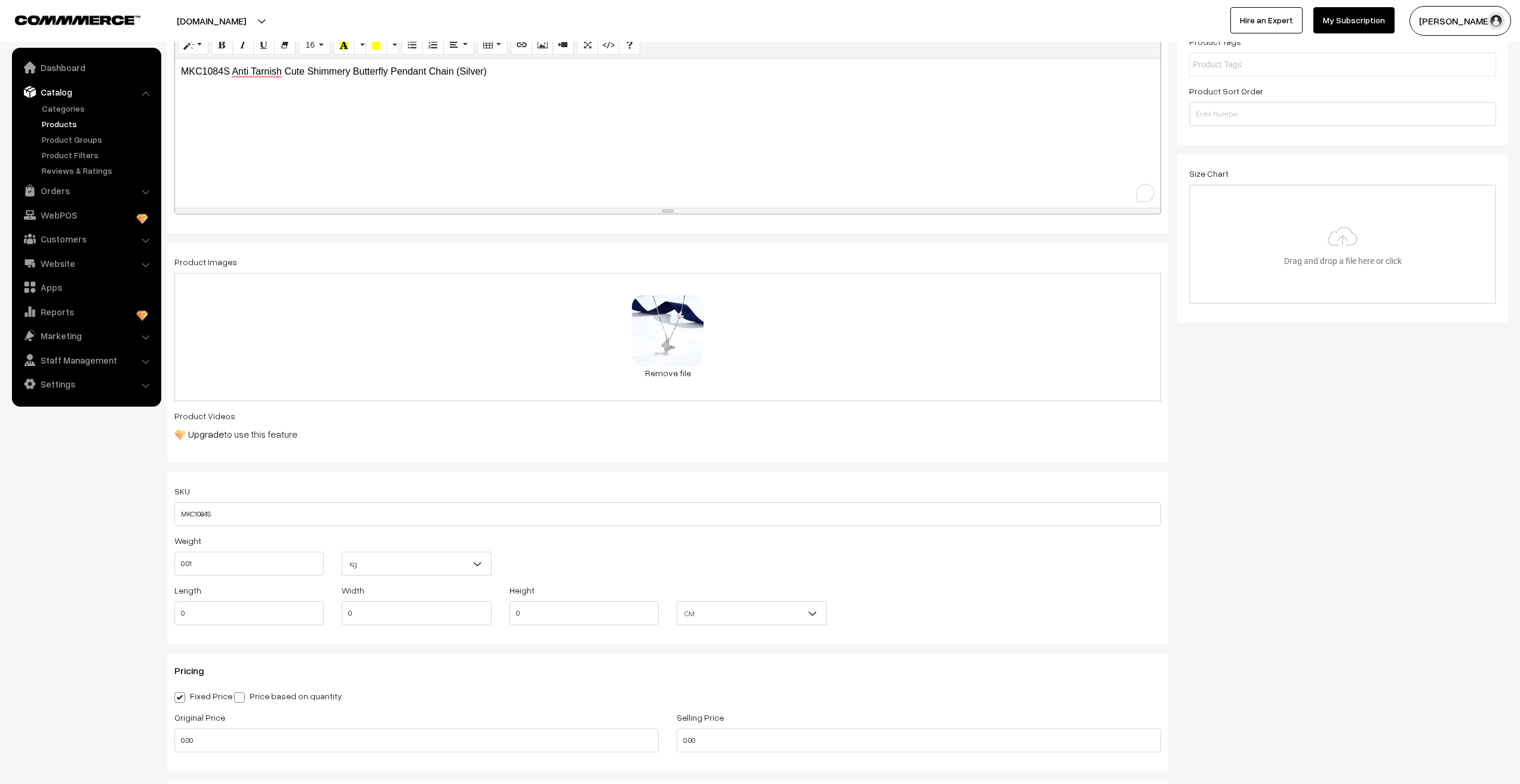
click at [93, 561] on nav "Dashboard Catalog" at bounding box center [81, 440] width 162 height 784
click at [190, 617] on input "0" at bounding box center [249, 613] width 150 height 24
type input "18"
type input "1"
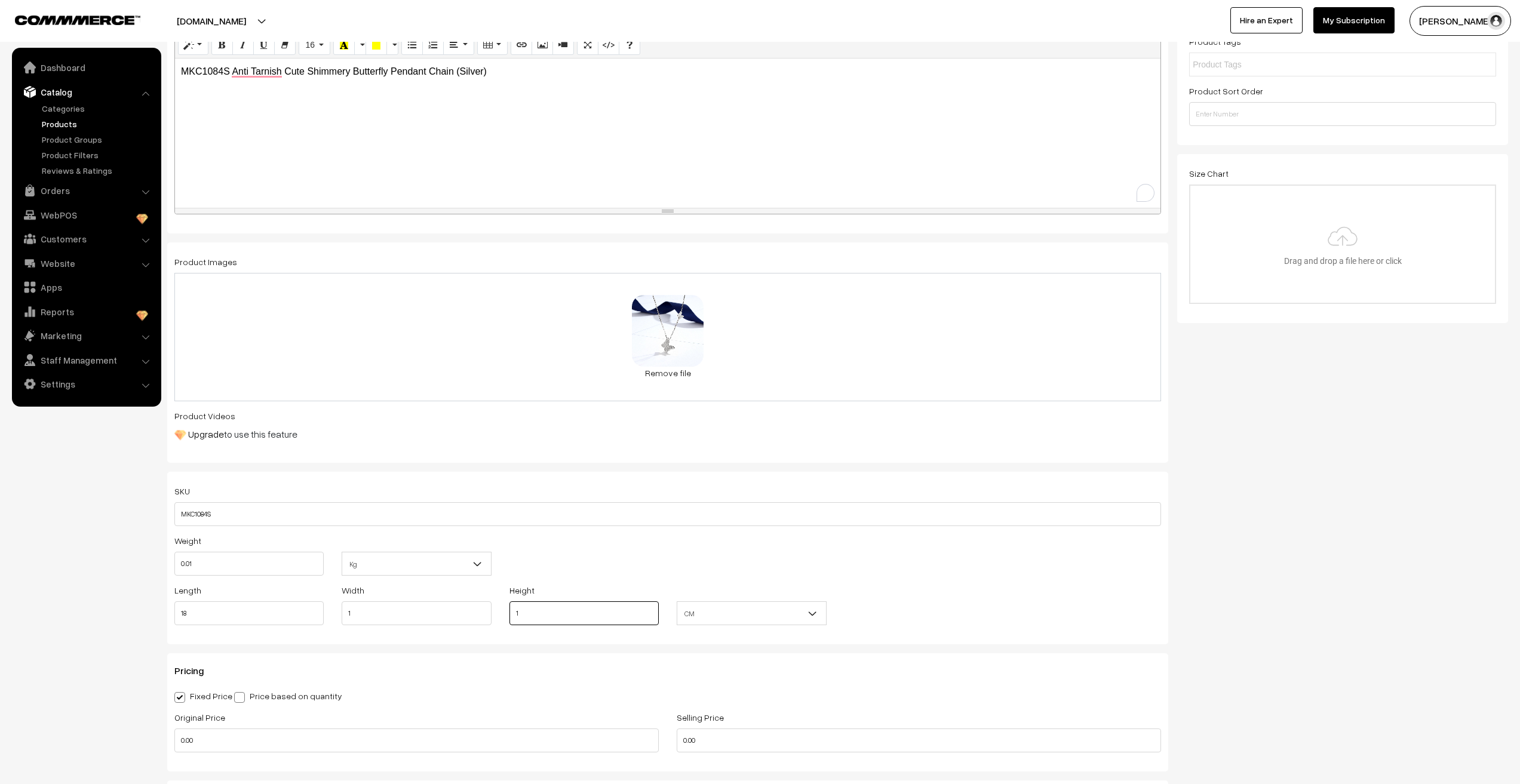
type input "1"
click at [57, 613] on nav "Dashboard Catalog" at bounding box center [81, 440] width 162 height 784
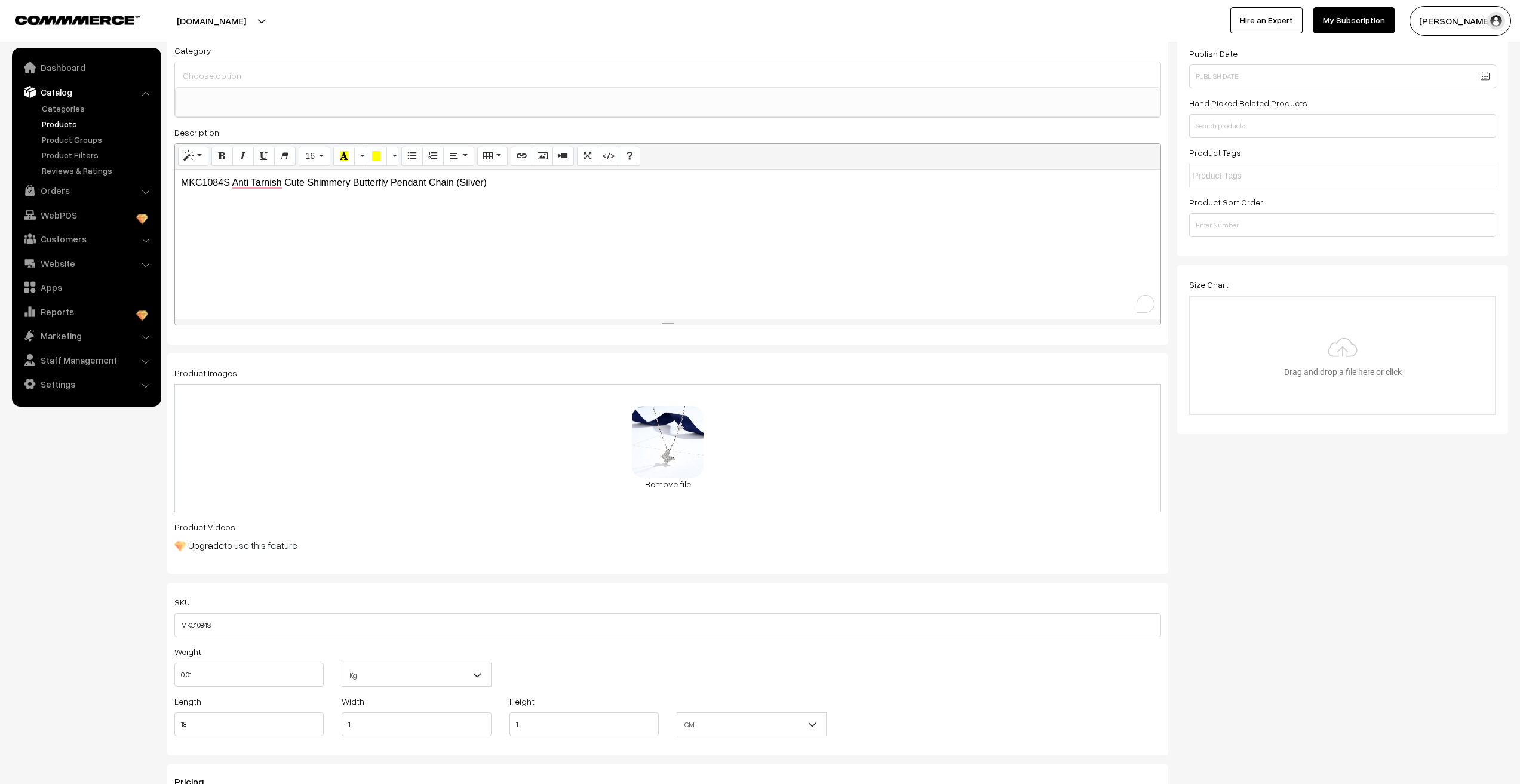
scroll to position [0, 0]
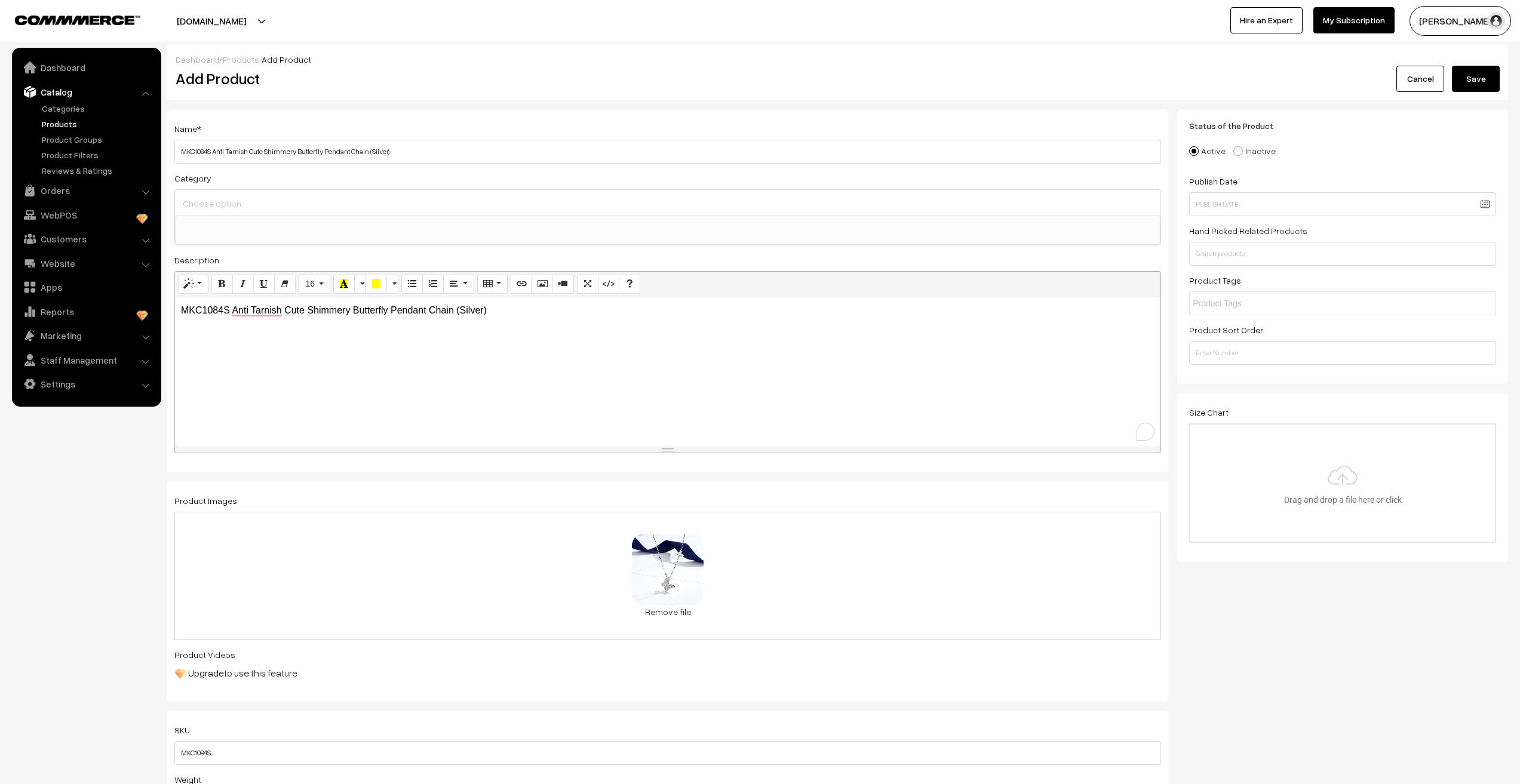
click at [194, 210] on input at bounding box center [668, 204] width 976 height 17
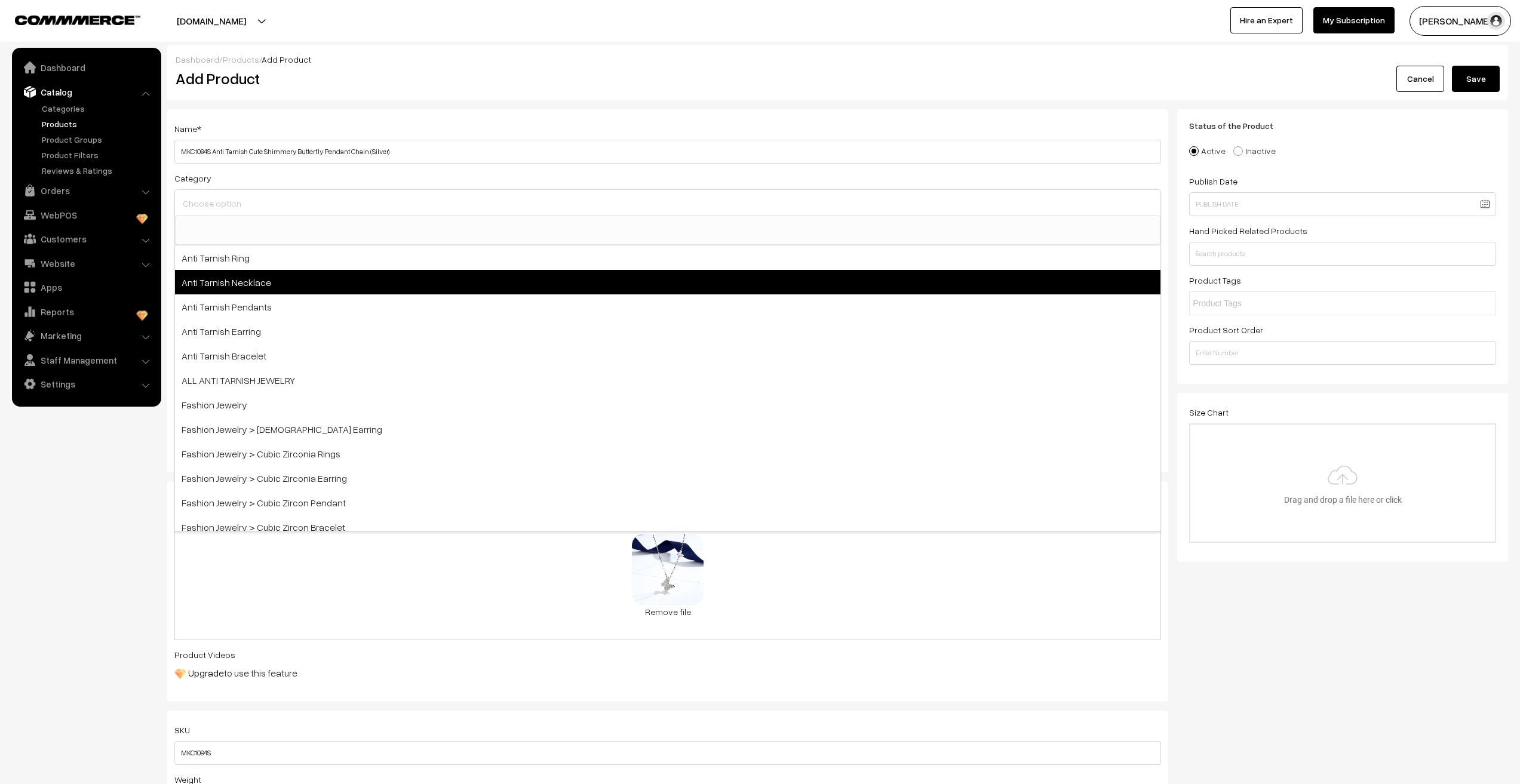
click at [205, 284] on span "Anti Tarnish Necklace" at bounding box center [668, 282] width 985 height 25
select select "4"
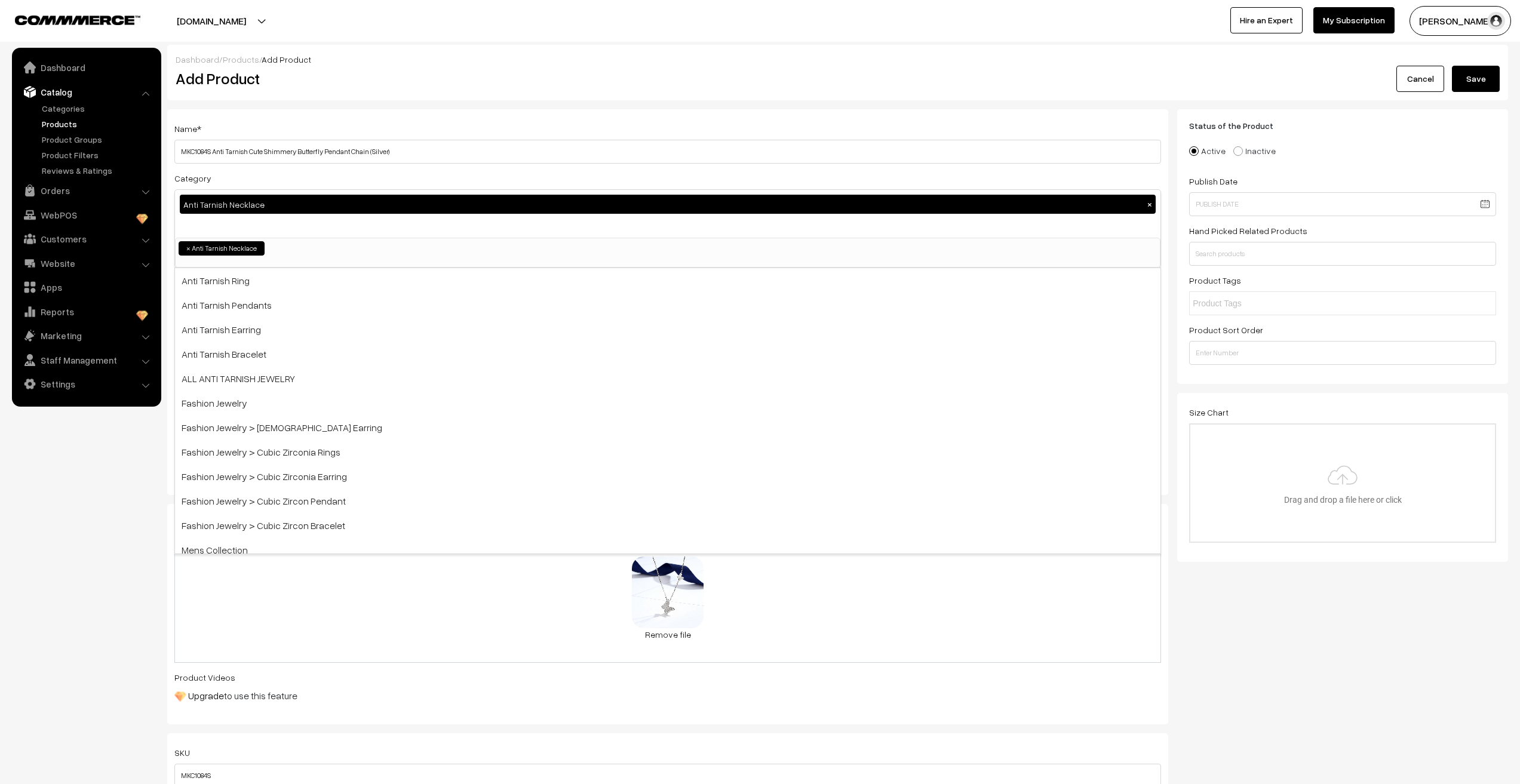
click at [209, 222] on div "Anti Tarnish Necklace ×" at bounding box center [668, 214] width 985 height 48
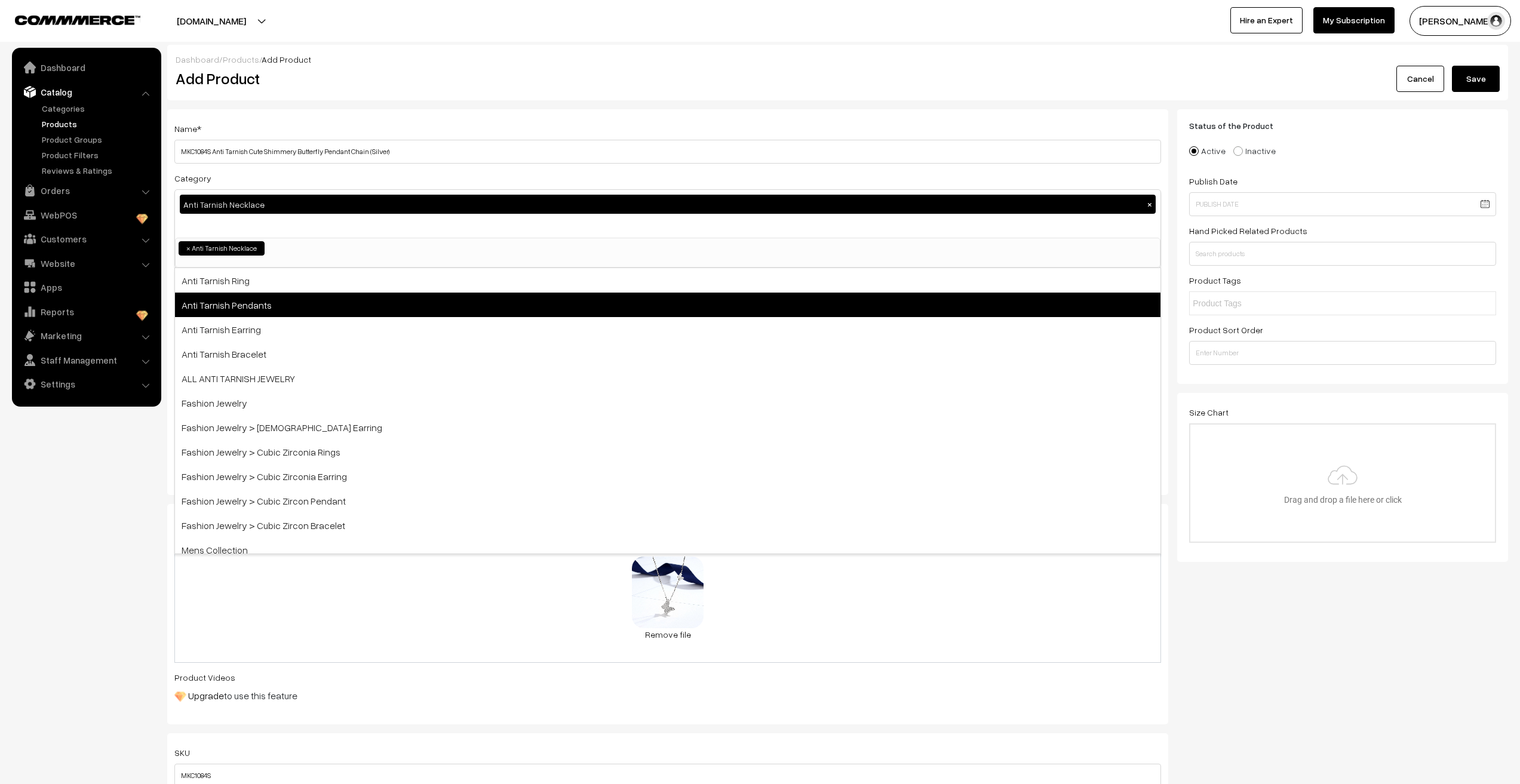
click at [239, 310] on span "Anti Tarnish Pendants" at bounding box center [668, 304] width 985 height 25
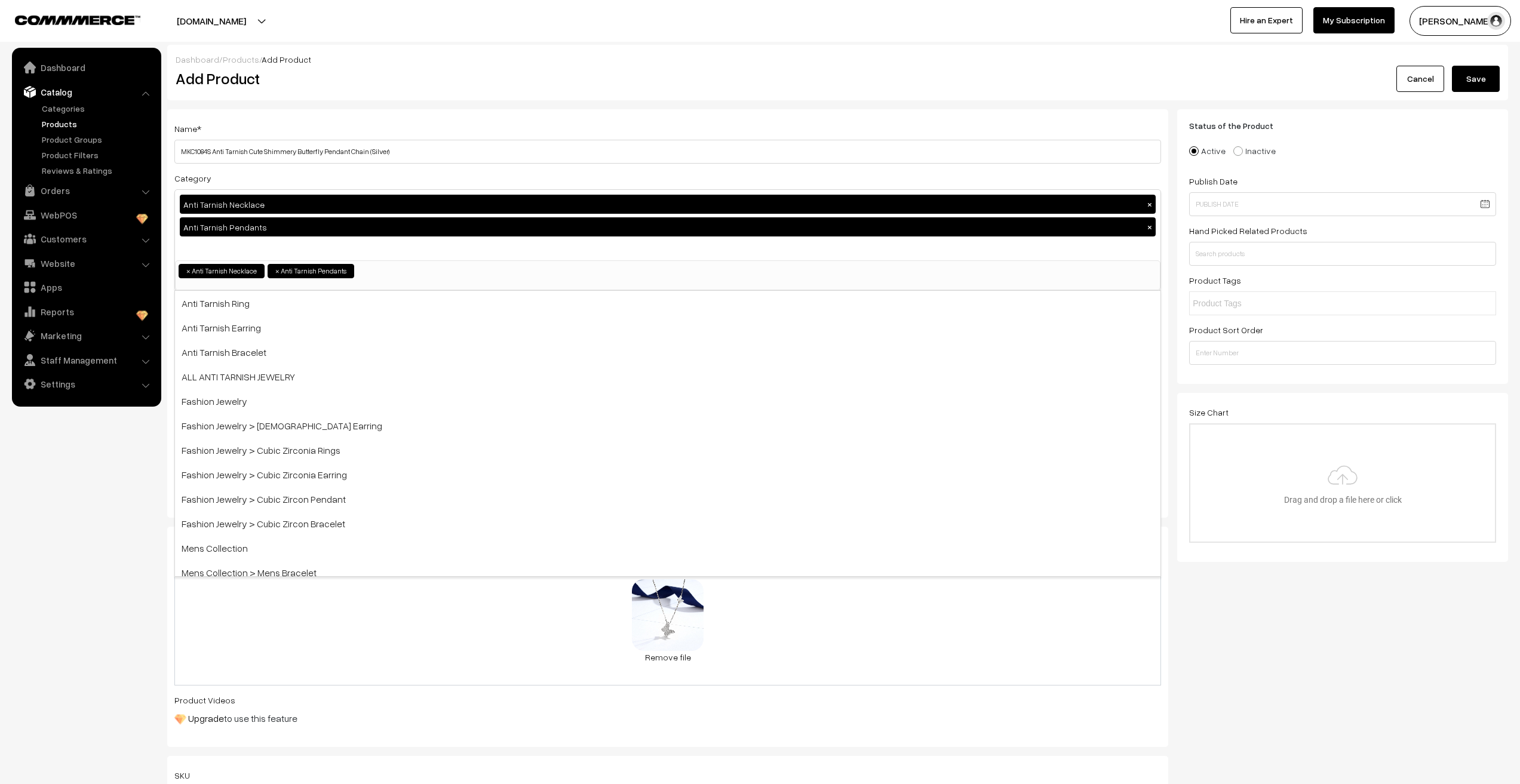
click at [55, 554] on nav "Dashboard Catalog" at bounding box center [81, 440] width 162 height 784
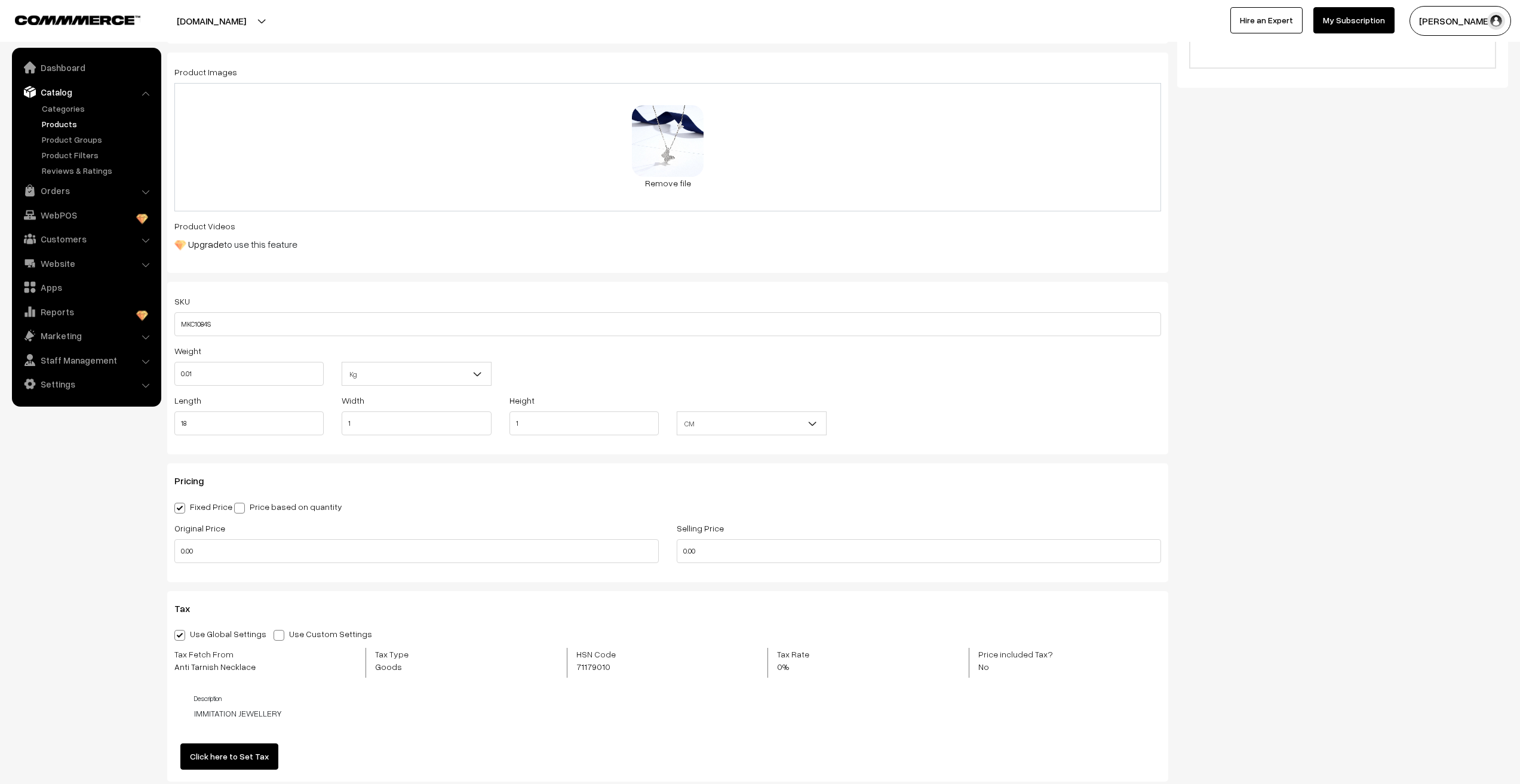
scroll to position [478, 0]
click at [196, 553] on input "0.00" at bounding box center [417, 548] width 485 height 24
click at [232, 543] on input "0" at bounding box center [417, 548] width 485 height 24
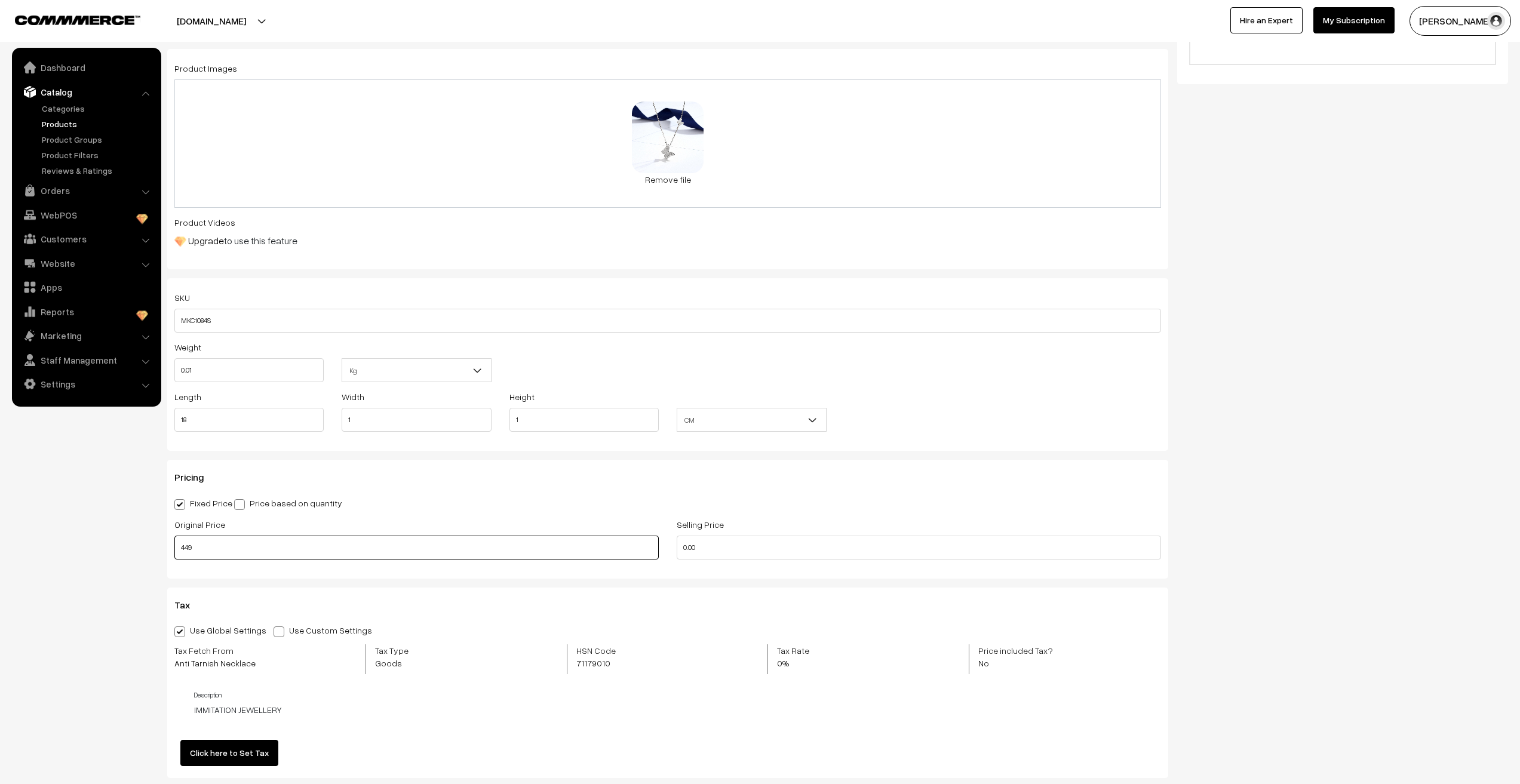
type input "449"
type input "110"
click at [129, 532] on nav "Dashboard Catalog" at bounding box center [81, 440] width 162 height 784
click at [113, 602] on nav "Dashboard Catalog" at bounding box center [81, 440] width 162 height 784
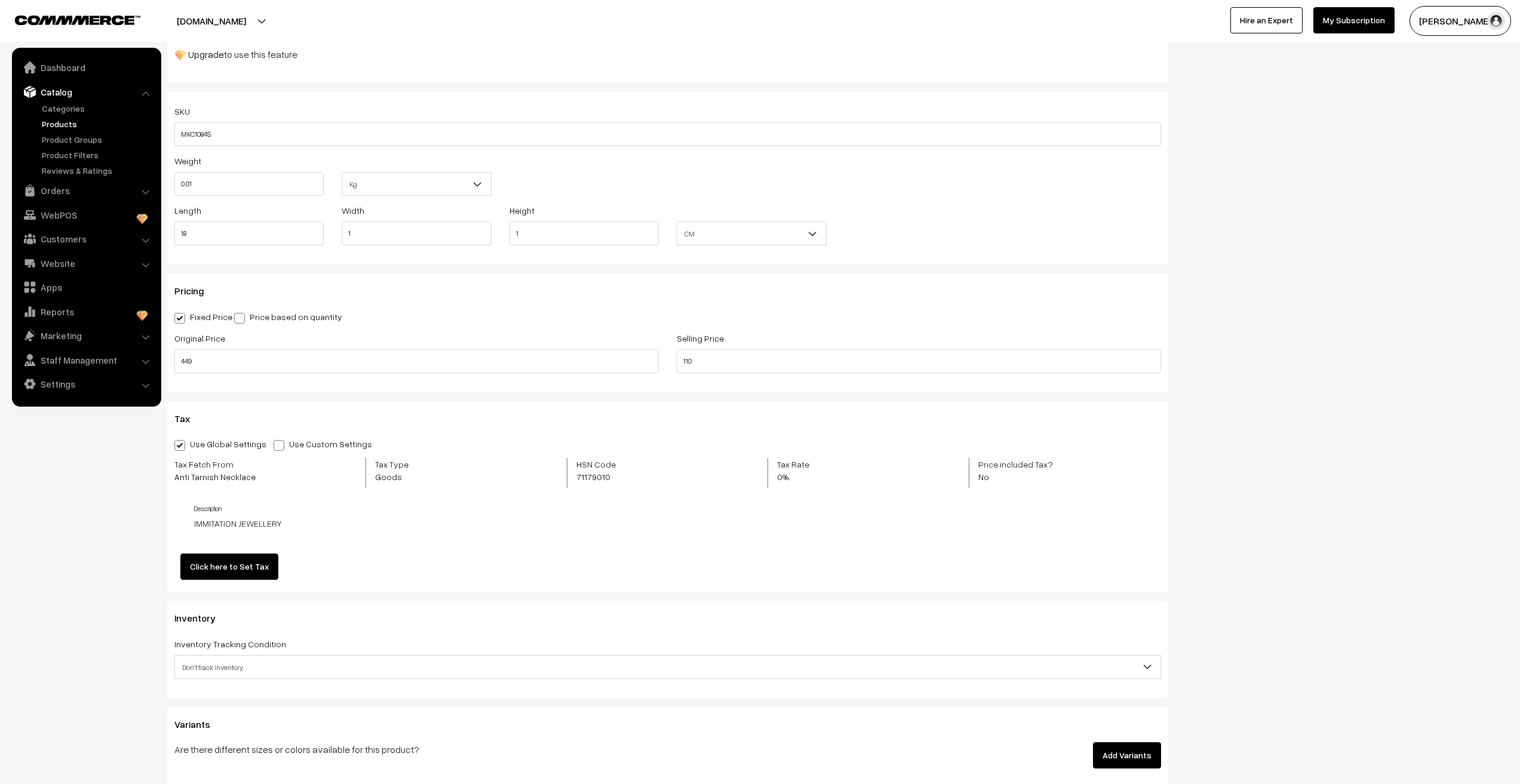
scroll to position [717, 0]
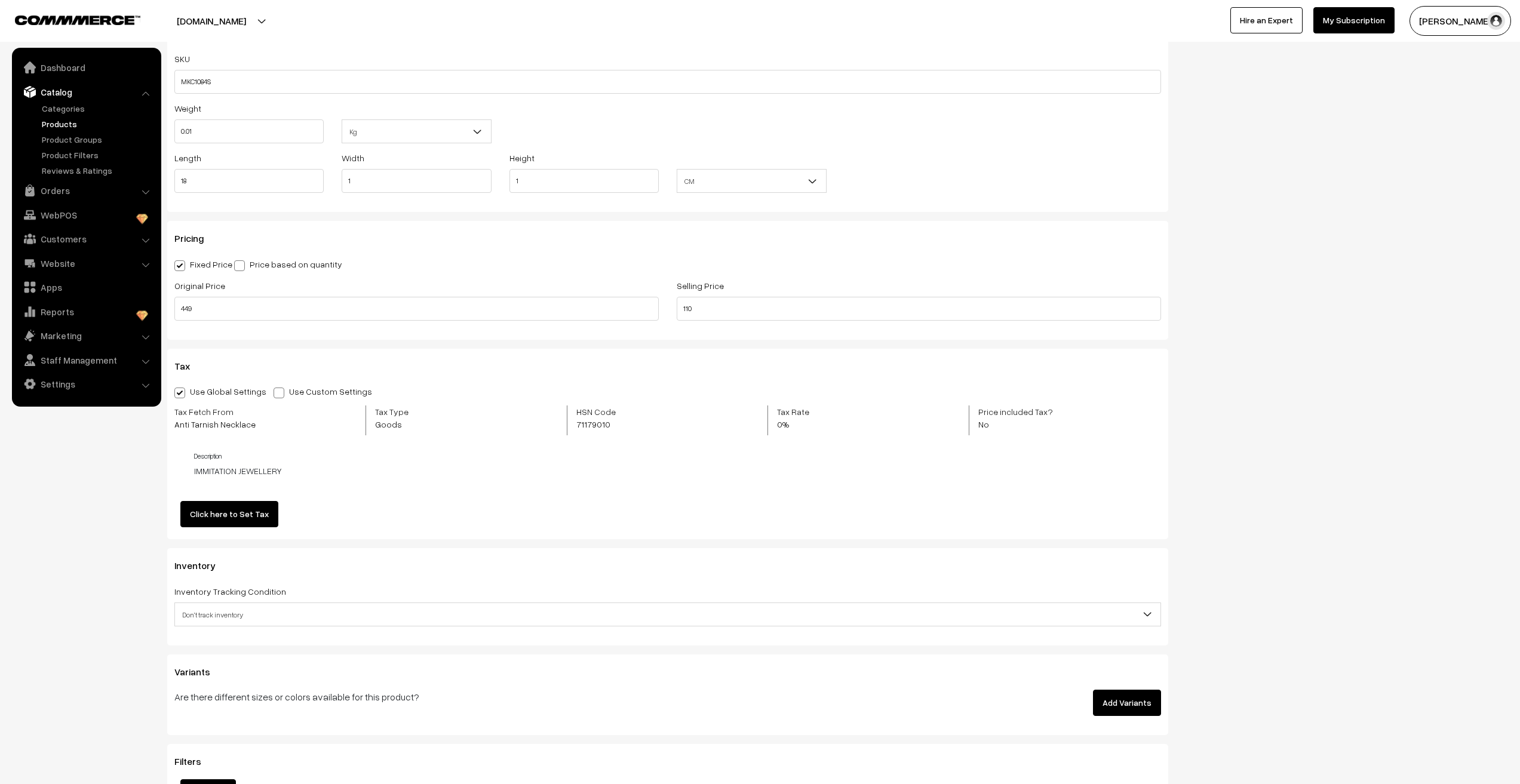
click at [225, 605] on span "Don't track inventory" at bounding box center [668, 615] width 985 height 21
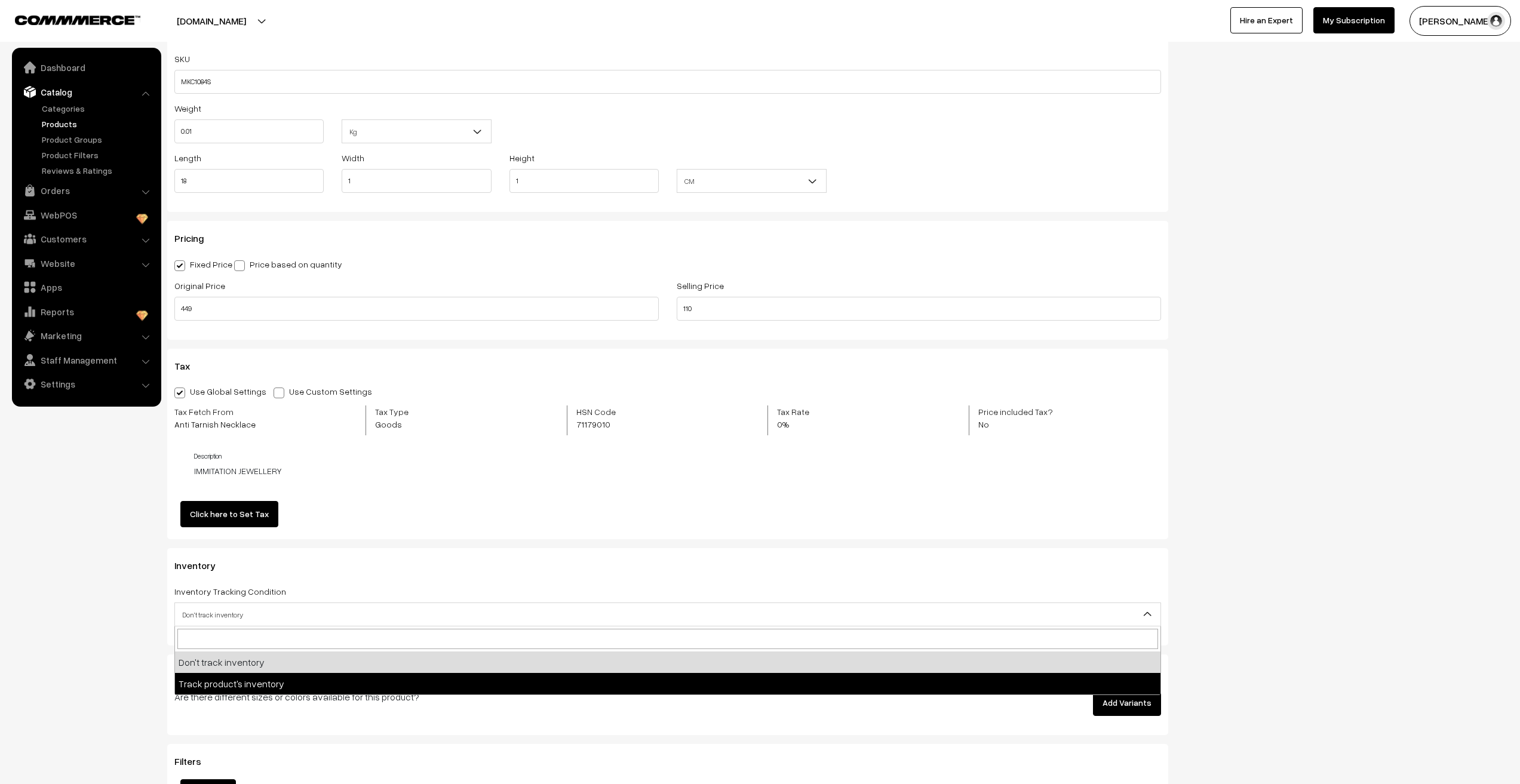
select select "2"
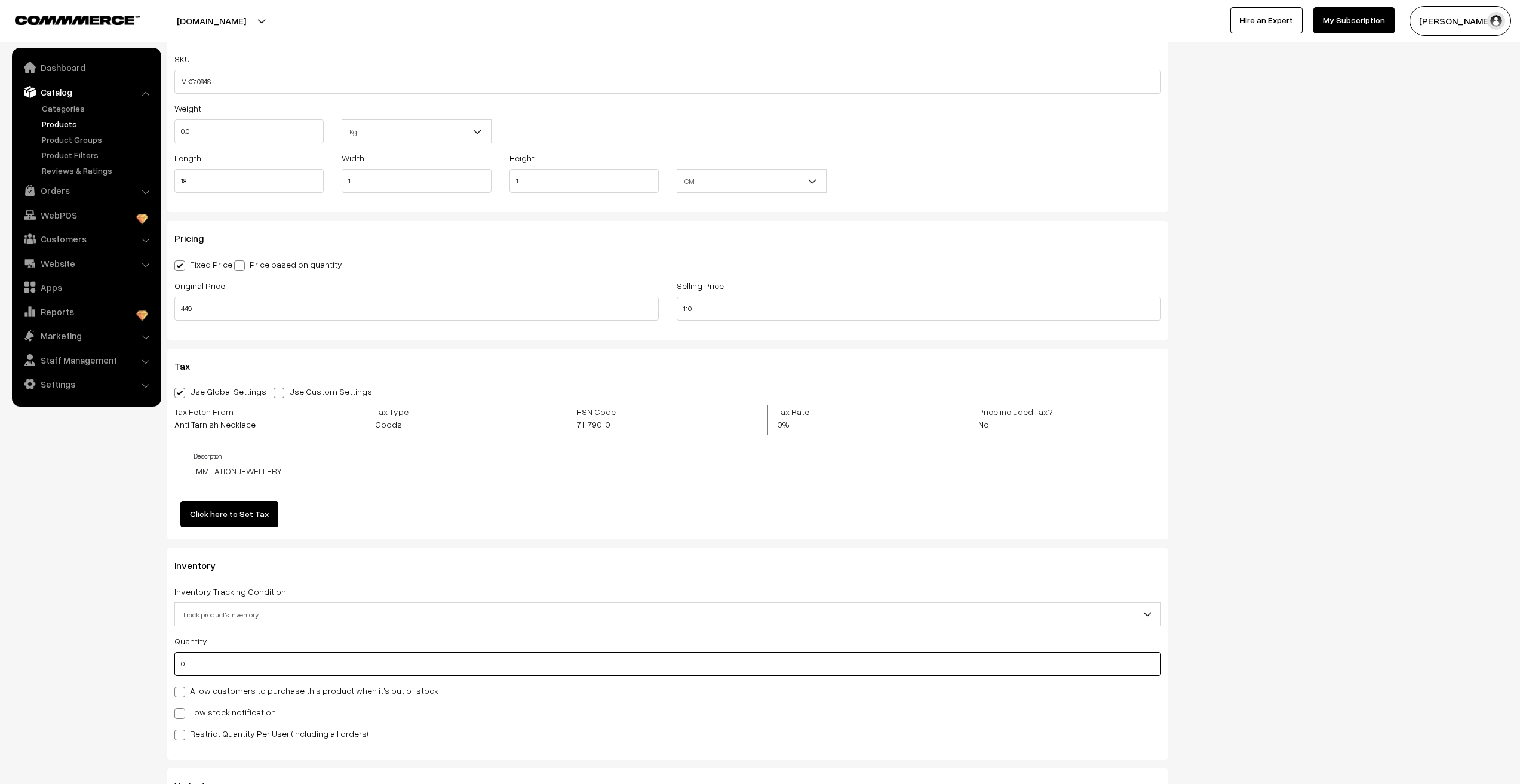
click at [192, 671] on input "0" at bounding box center [668, 664] width 987 height 24
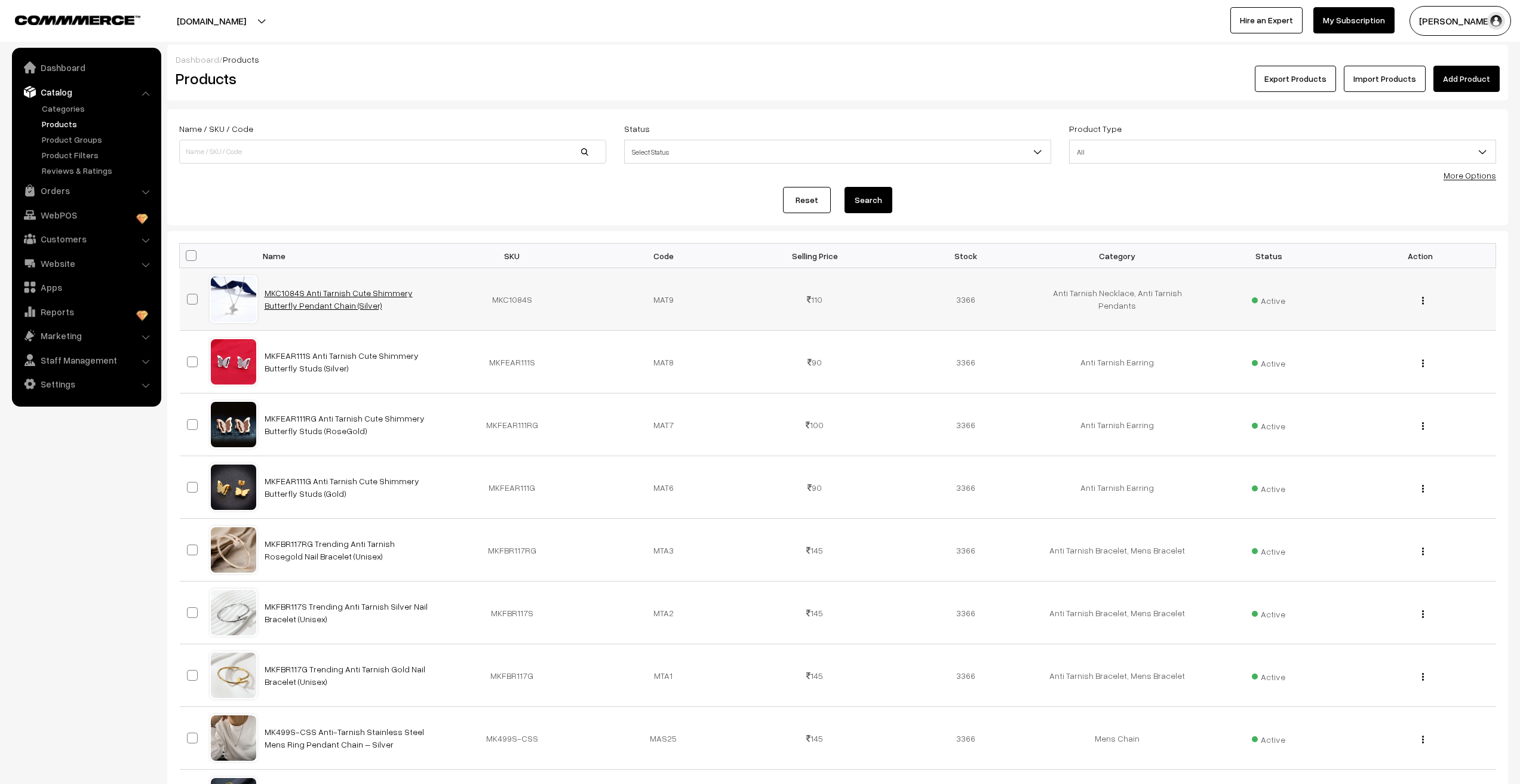
click at [370, 291] on link "MKC1084S Anti Tarnish Cute Shimmery Butterfly Pendant Chain (Silver)" at bounding box center [338, 299] width 148 height 23
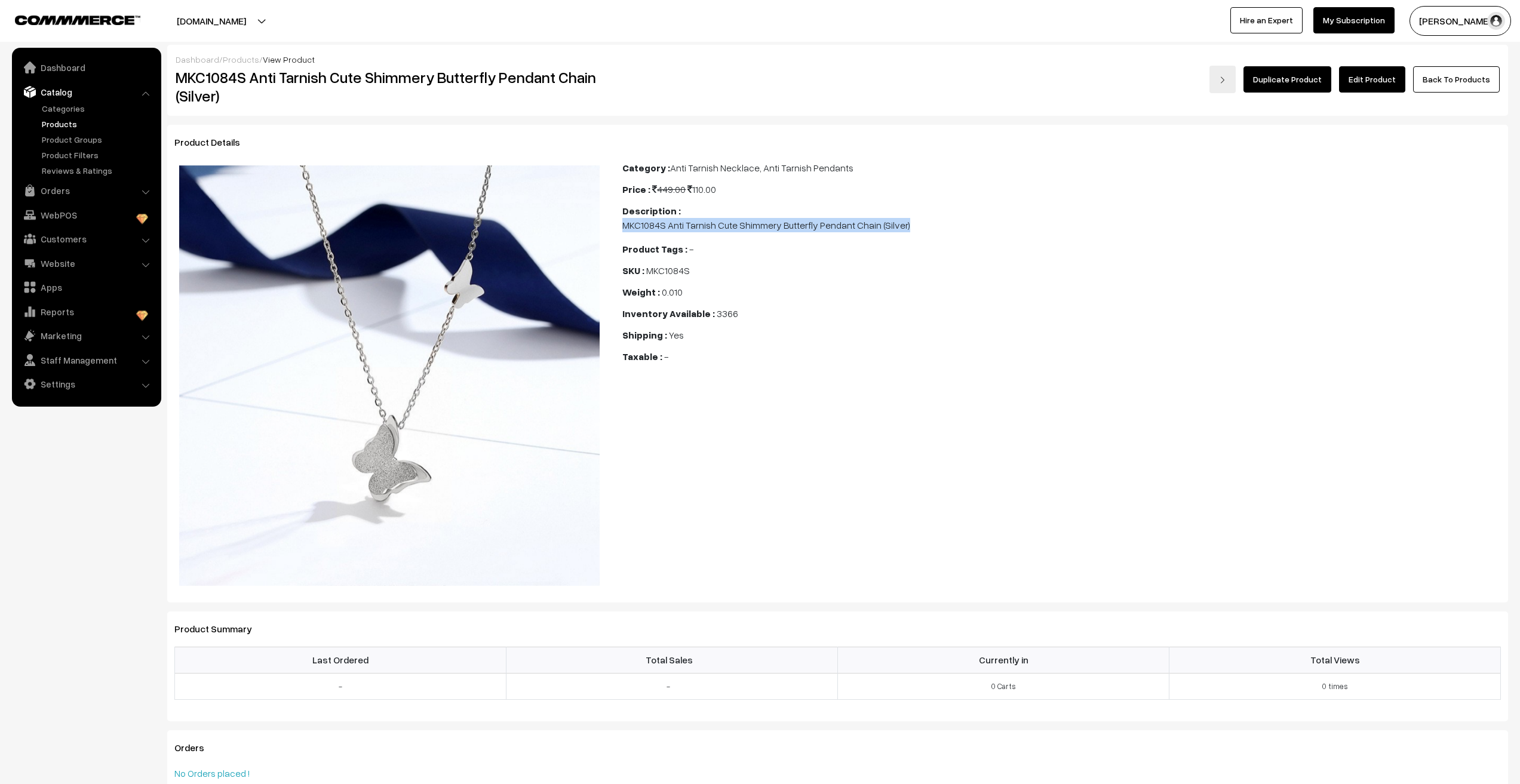
drag, startPoint x: 623, startPoint y: 226, endPoint x: 1005, endPoint y: 232, distance: 382.0
click at [1005, 232] on p "MKC1084S Anti Tarnish Cute Shimmery Butterfly Pendant Chain (Silver)" at bounding box center [1061, 225] width 878 height 14
copy p "MKC1084S Anti Tarnish Cute Shimmery Butterfly Pendant Chain (Silver)"
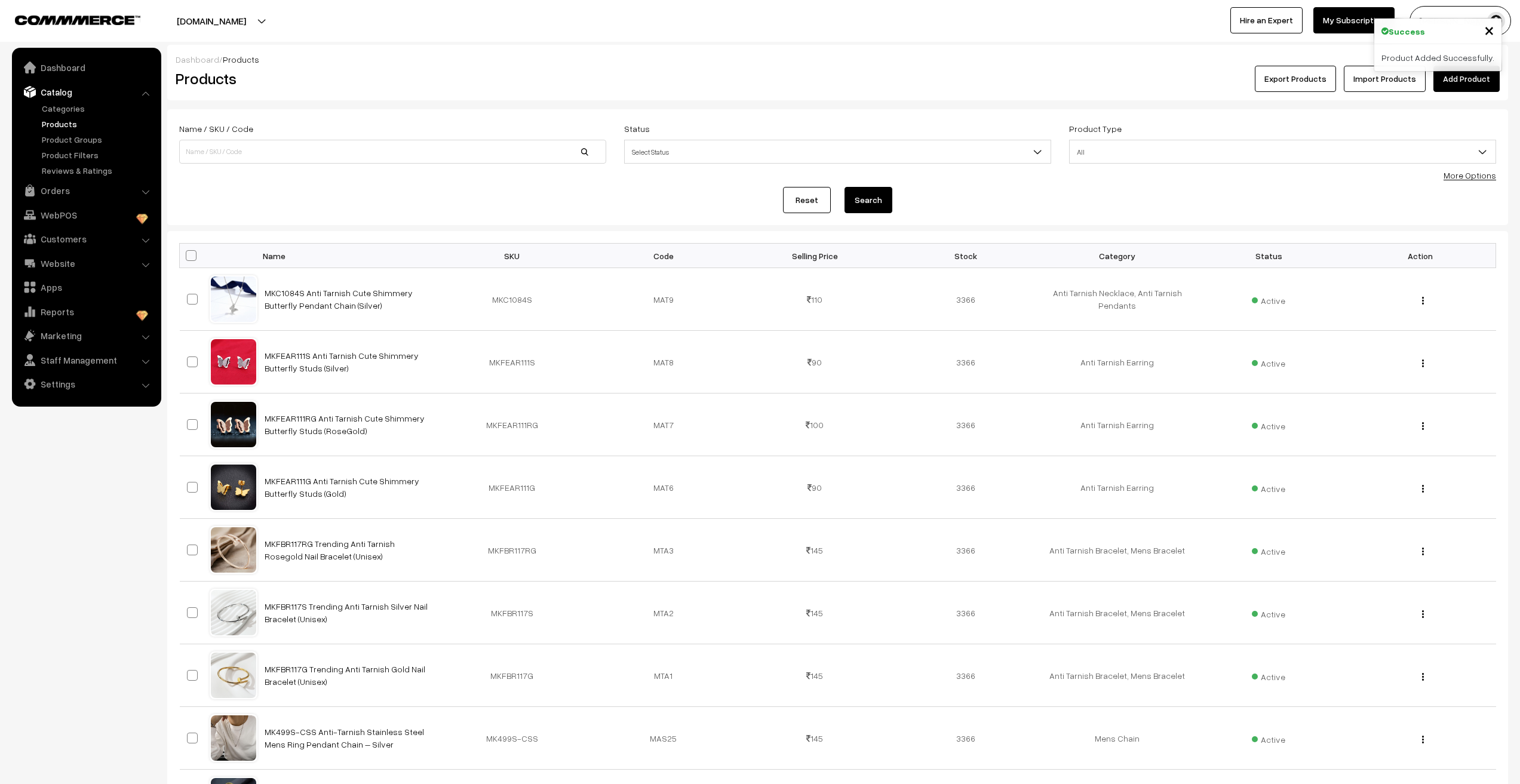
click at [1491, 31] on span "×" at bounding box center [1489, 29] width 10 height 22
click at [1473, 77] on link "Add Product" at bounding box center [1467, 78] width 66 height 26
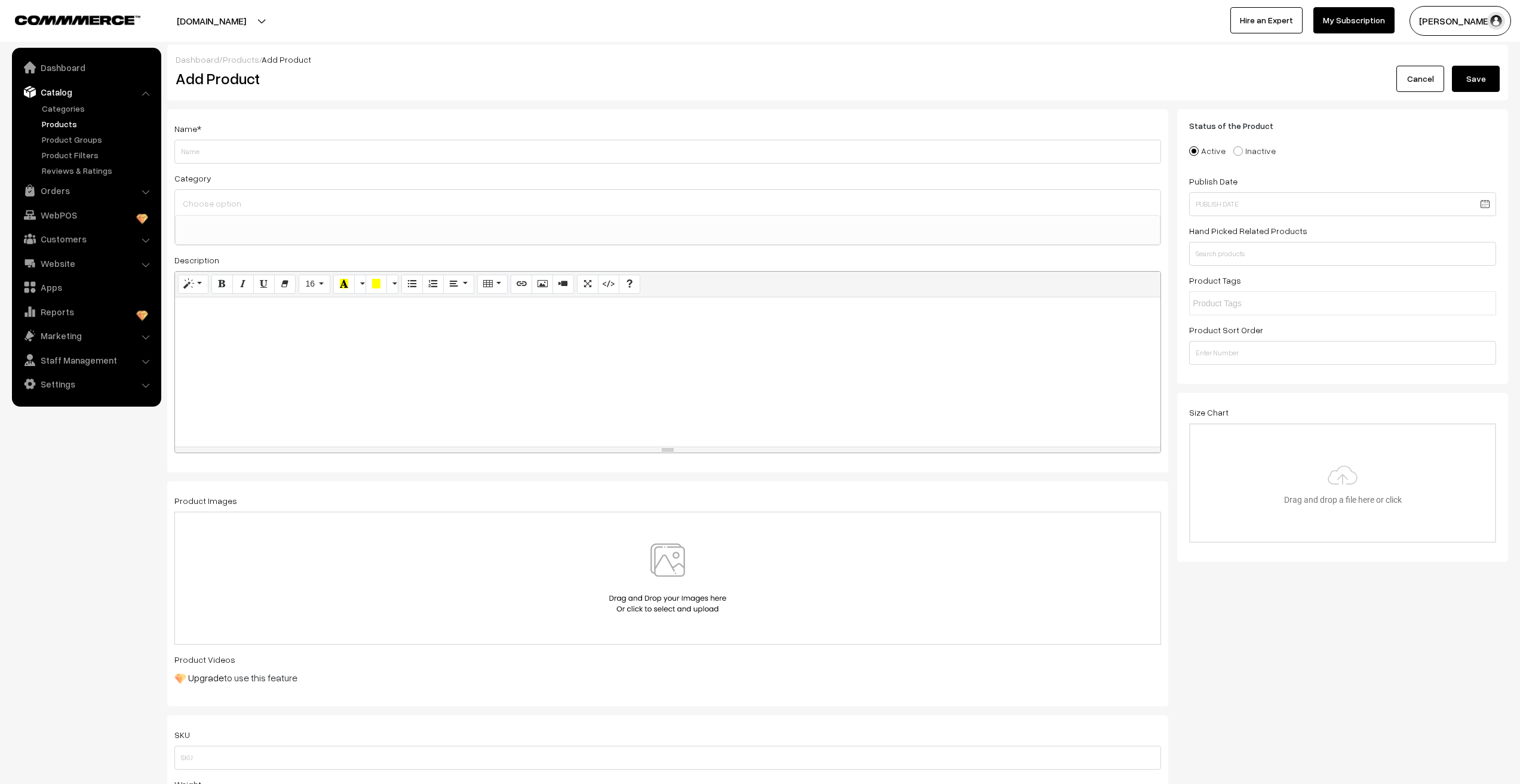
select select
paste input "MKC1084S Anti Tarnish Cute Shimmery Butterfly Pendant Chain (Silver)"
click at [190, 151] on input "MKC1084S Anti Tarnish Cute Shimmery Butterfly Pendant Chain (Silver)" at bounding box center [668, 151] width 987 height 24
click at [196, 151] on input "MKC1084S Anti Tarnish Cute Shimmery Butterfly Pendant Chain (Silver)" at bounding box center [668, 151] width 987 height 24
click at [367, 155] on input "MKC1125 Anti Tarnish Cute Shimmery Butterfly Pendant Chain (Silver)" at bounding box center [668, 151] width 987 height 24
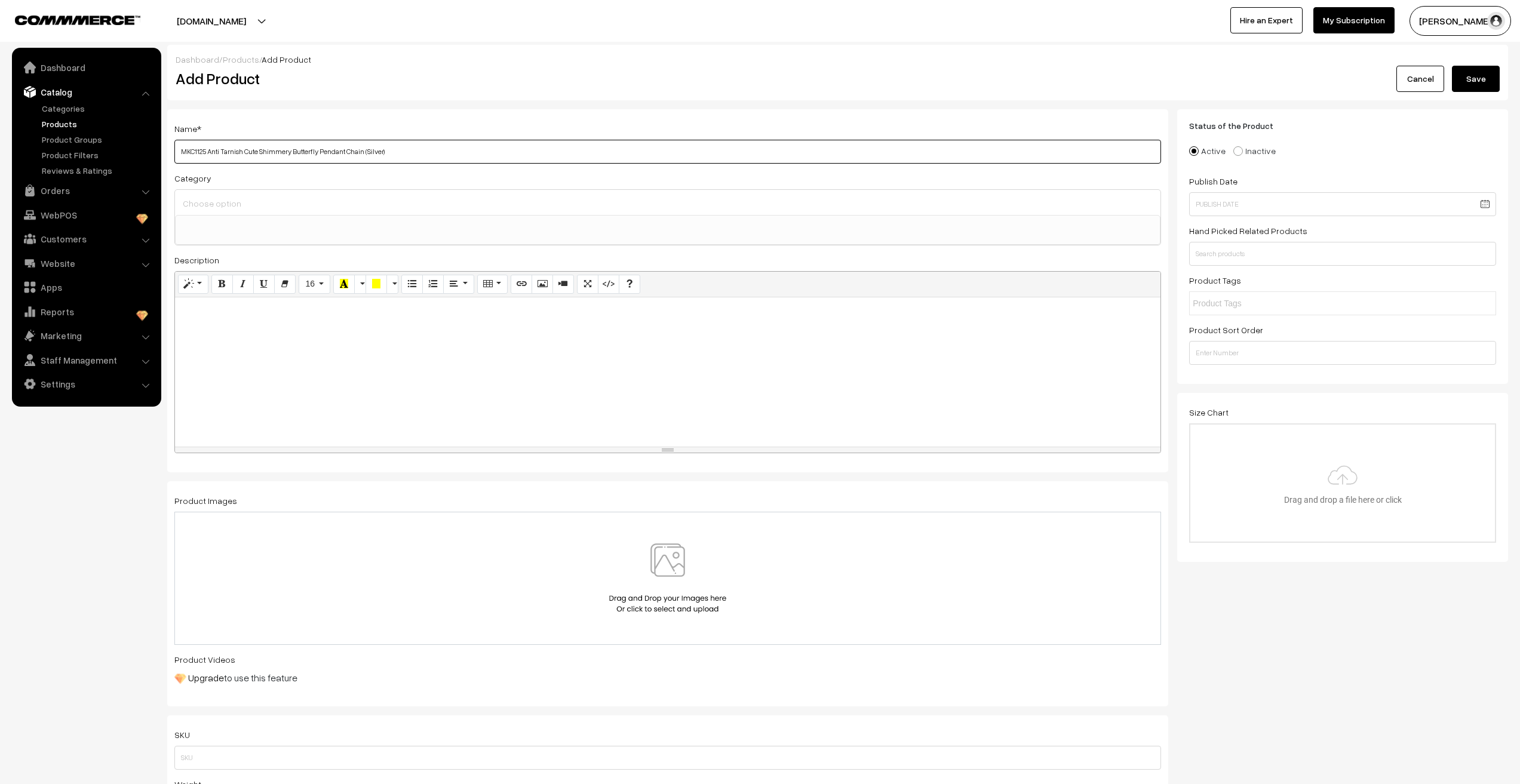
click at [372, 151] on input "MKC1125 Anti Tarnish Cute Shimmery Butterfly Pendant Chain (Silver)" at bounding box center [668, 151] width 987 height 24
click at [411, 145] on input "MKC1125 Anti Tarnish Cute Shimmery Butterfly Pendant Chain (Rosegold)" at bounding box center [668, 151] width 987 height 24
type input "MKC1125 Anti Tarnish Cute Shimmery Butterfly Pendant Chain (Rosegold)"
click at [59, 616] on nav "Dashboard Catalog" at bounding box center [81, 440] width 162 height 784
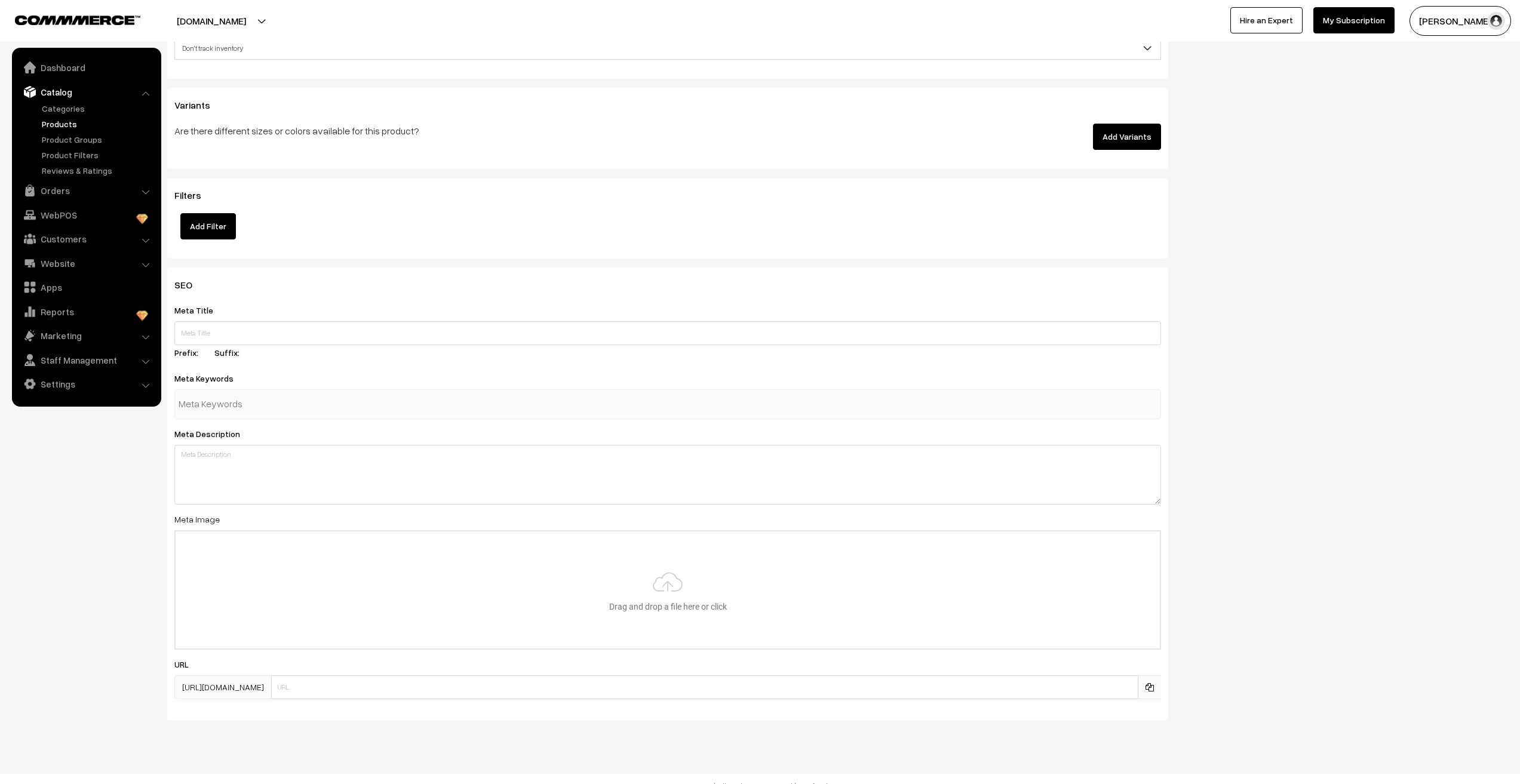
scroll to position [1216, 0]
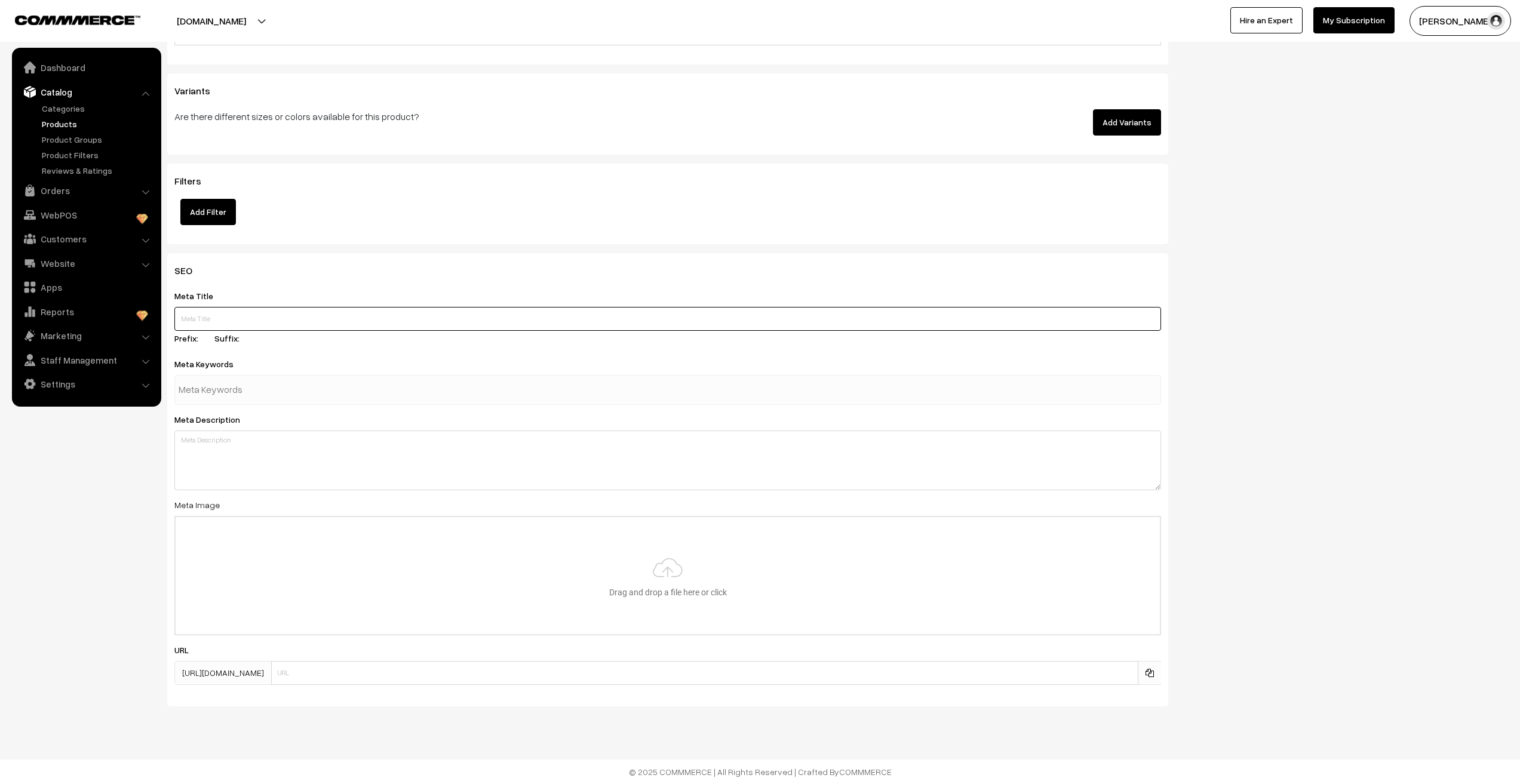
click at [245, 326] on input "text" at bounding box center [668, 319] width 987 height 24
paste input "MKC1125 Anti Tarnish Cute Shimmery Butterfly Pendant Chain (Rosegold)"
type input "MKC1125 Anti Tarnish Cute Shimmery Butterfly Pendant Chain (Rosegold)"
click at [224, 386] on input "text" at bounding box center [241, 390] width 124 height 24
paste input "MKC1125 Anti Tarnish Cute Shimmery Butterfly Pendant Chain (Rosegold)"
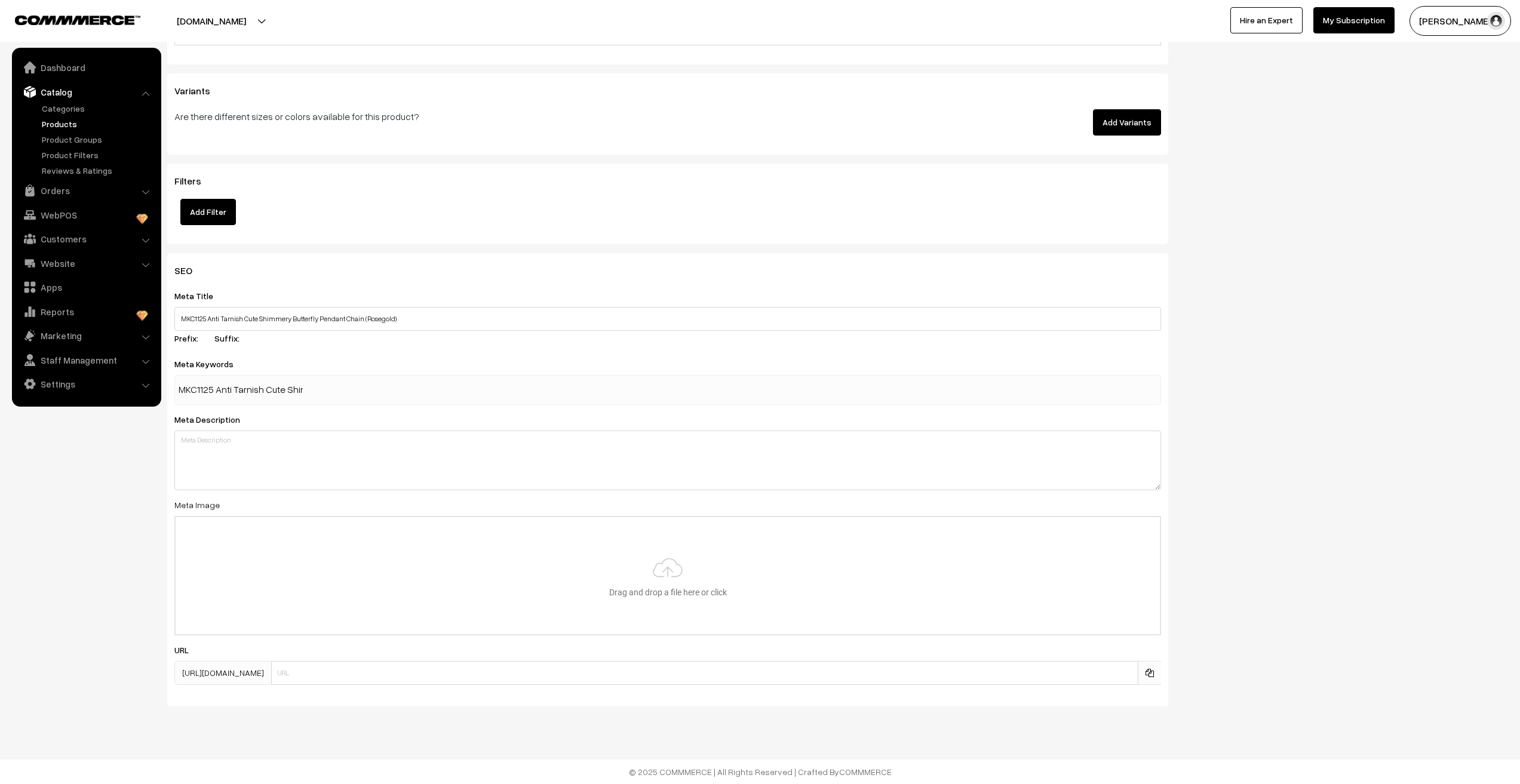
scroll to position [0, 162]
type input "MKC1125 Anti Tarnish Cute Shimmery Butterfly Pendant Chain (Rosegold)"
click at [204, 455] on div "Meta Description" at bounding box center [668, 450] width 987 height 78
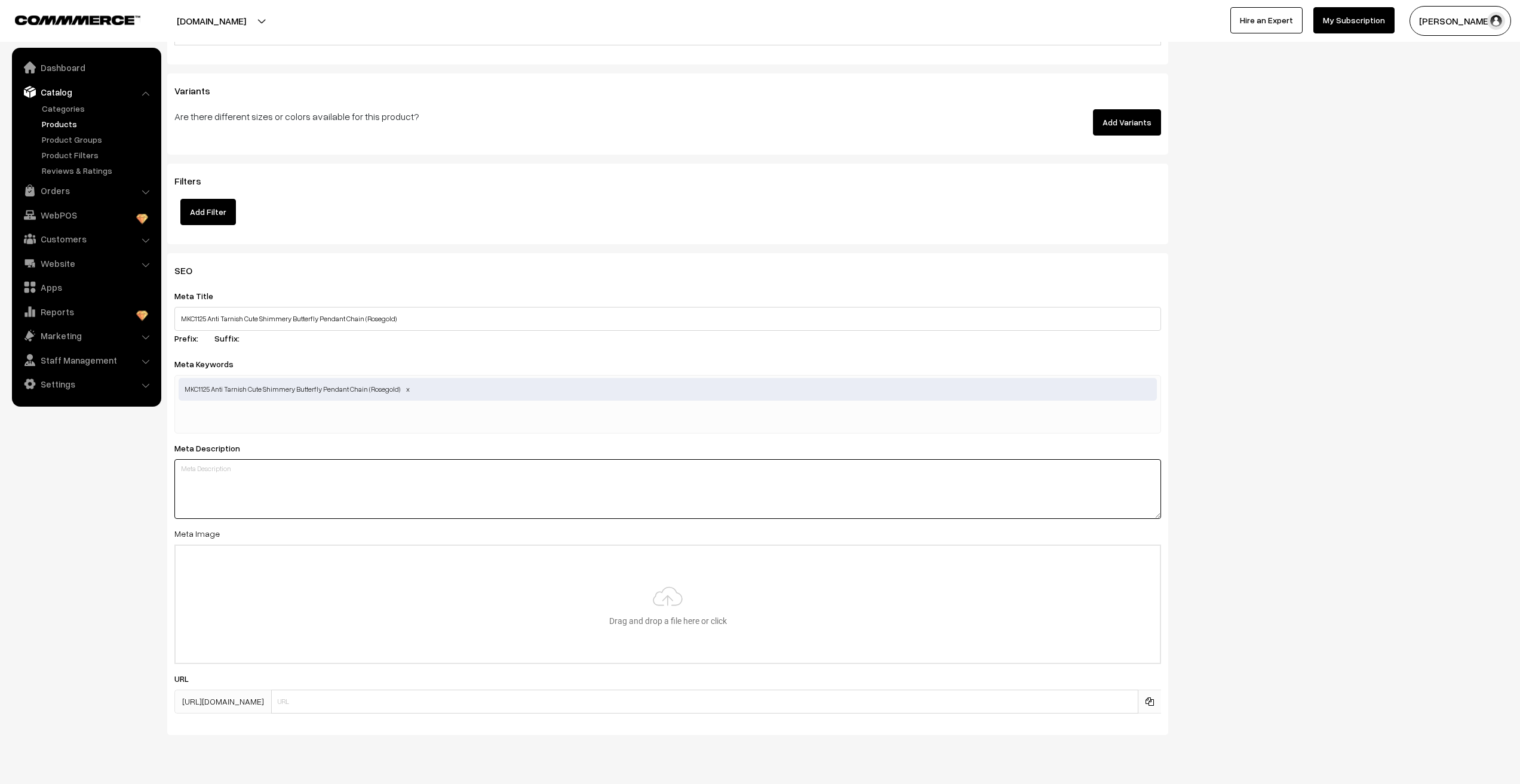
scroll to position [0, 0]
paste textarea "MKC1125 Anti Tarnish Cute Shimmery Butterfly Pendant Chain (Rosegold)"
type textarea "MKC1125 Anti Tarnish Cute Shimmery Butterfly Pendant Chain (Rosegold)"
click at [86, 522] on nav "Dashboard Catalog" at bounding box center [81, 440] width 162 height 784
click at [680, 612] on input "file" at bounding box center [668, 604] width 985 height 117
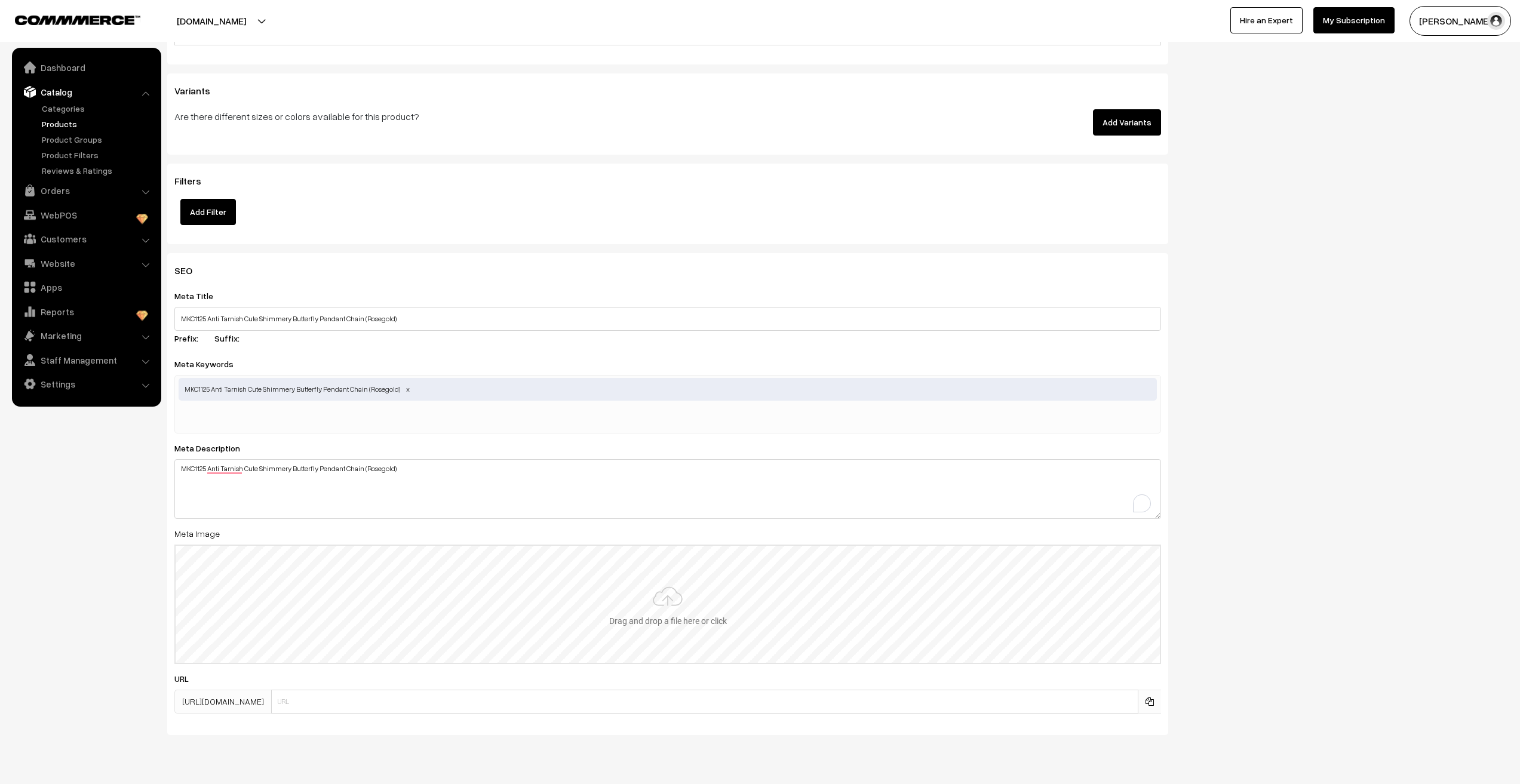
type input "C:\fakepath\1125 (6).jpg"
click at [17, 590] on nav "Dashboard Catalog" at bounding box center [81, 440] width 162 height 784
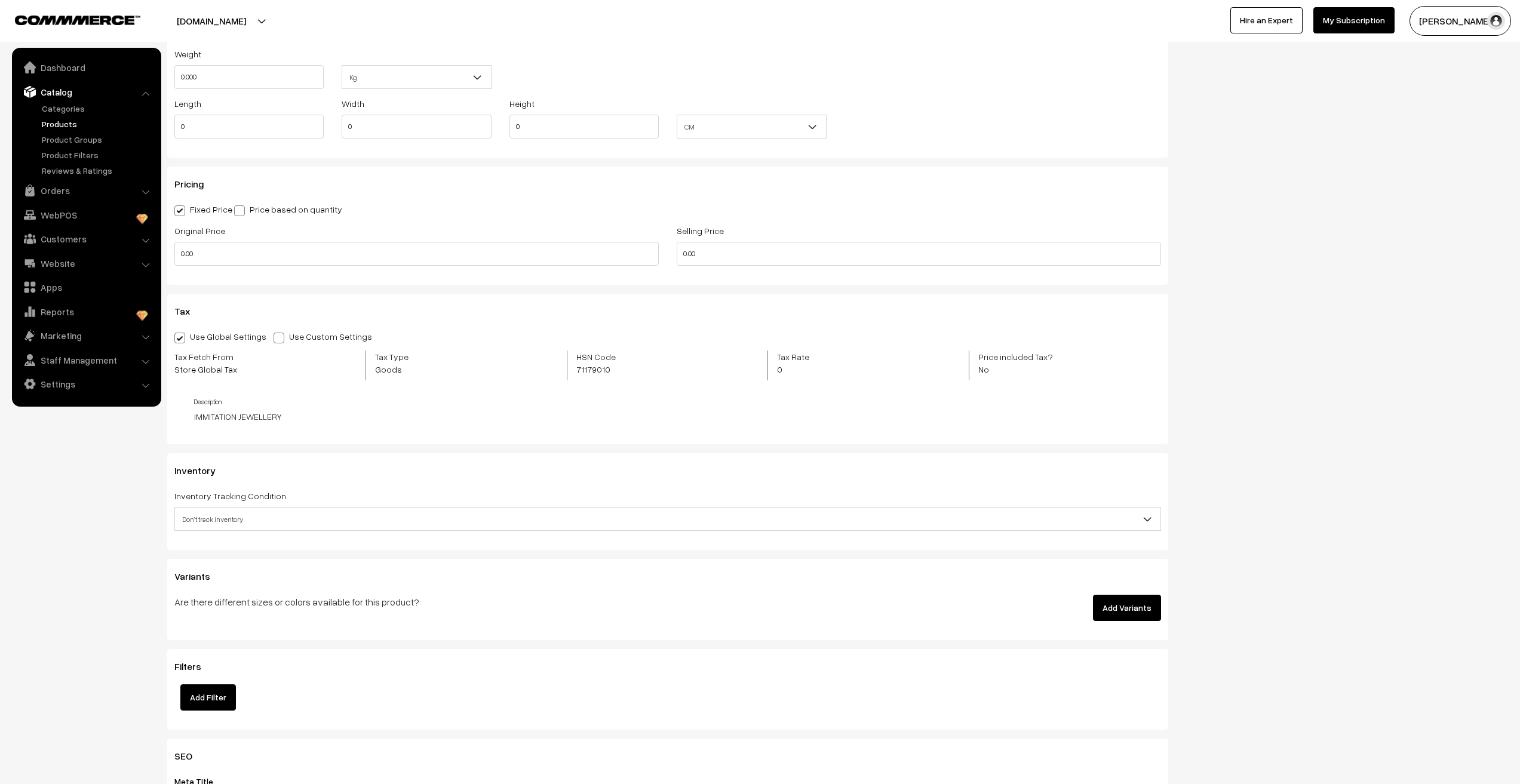
scroll to position [707, 0]
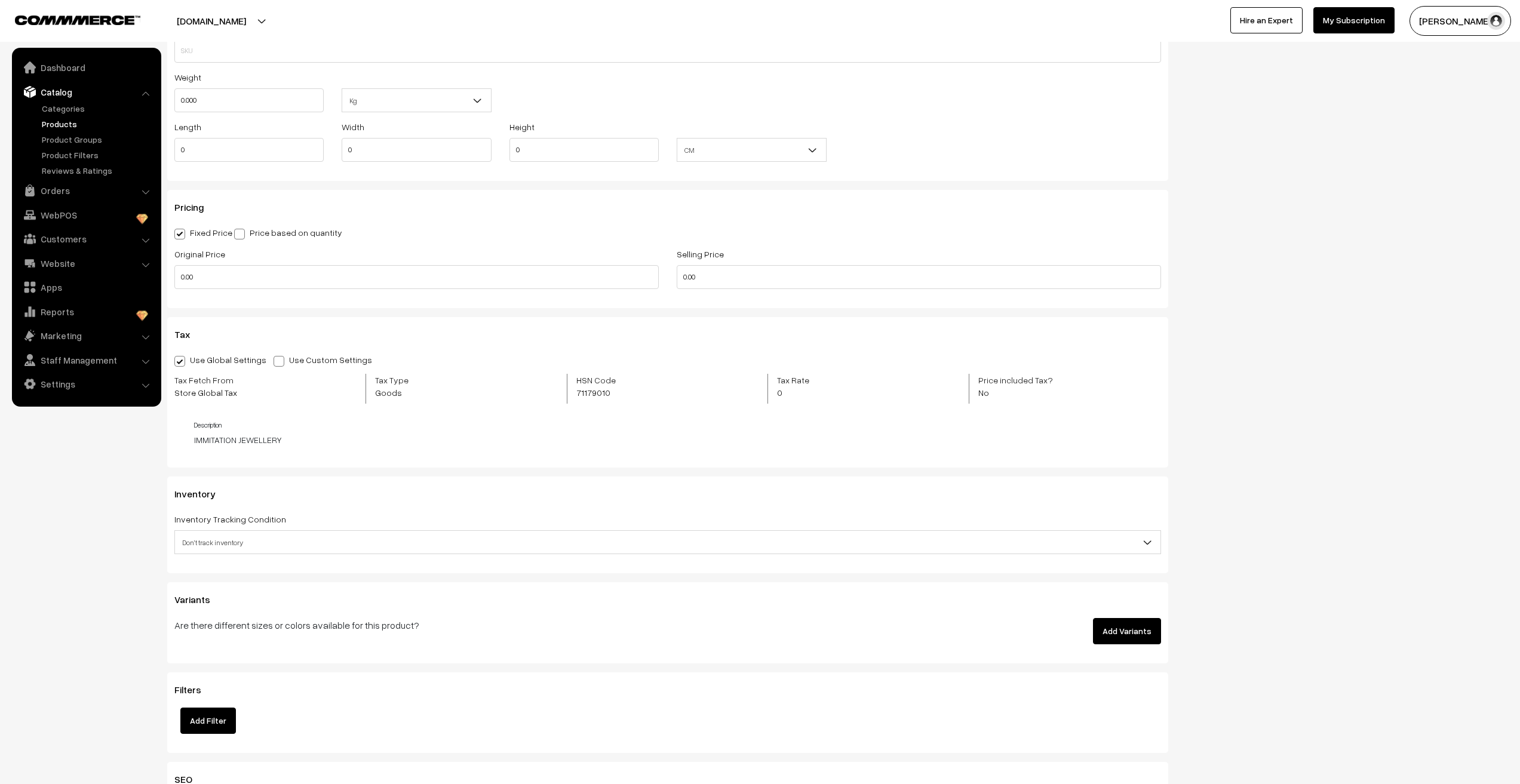
click at [272, 544] on span "Don't track inventory" at bounding box center [668, 542] width 985 height 21
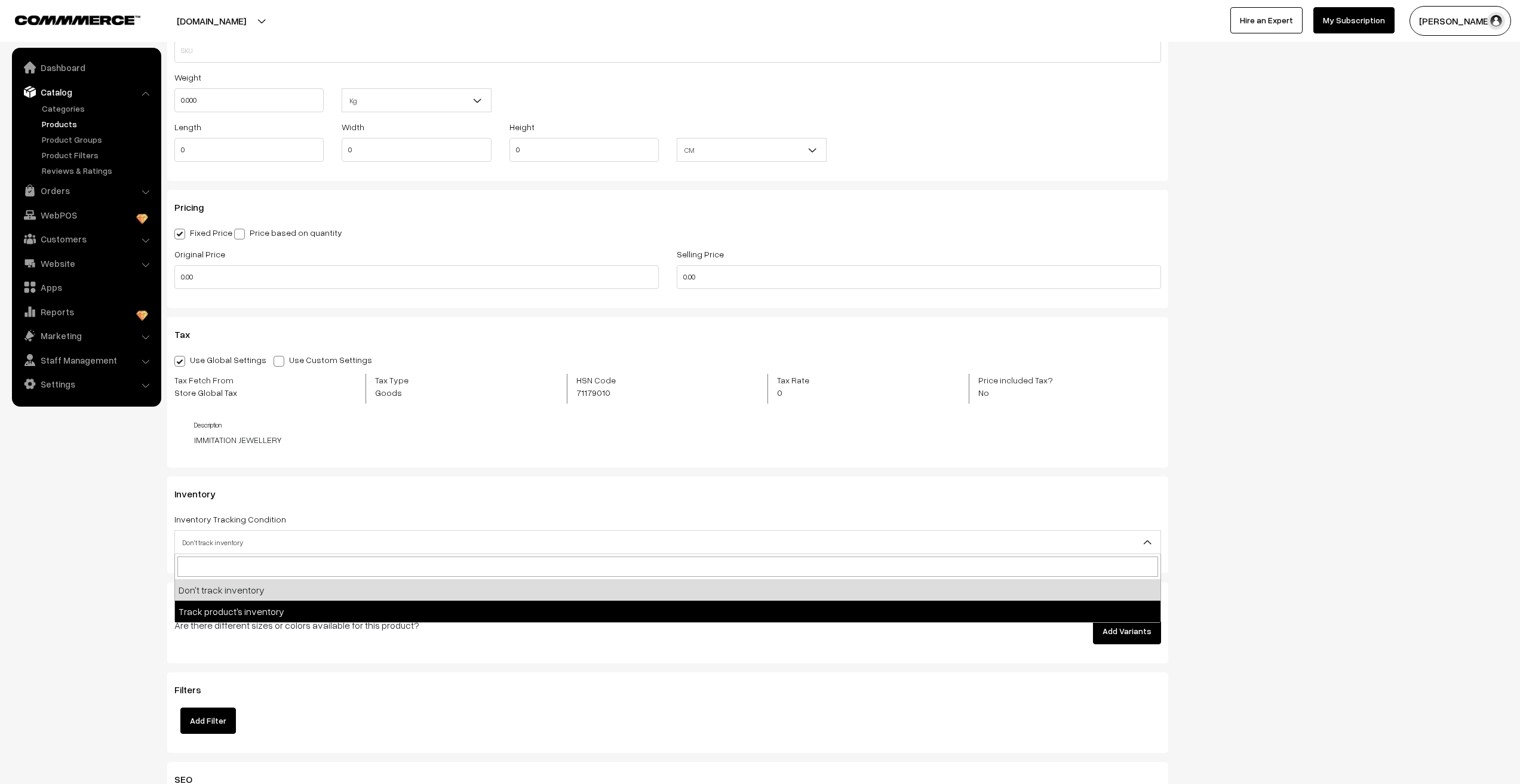
select select "2"
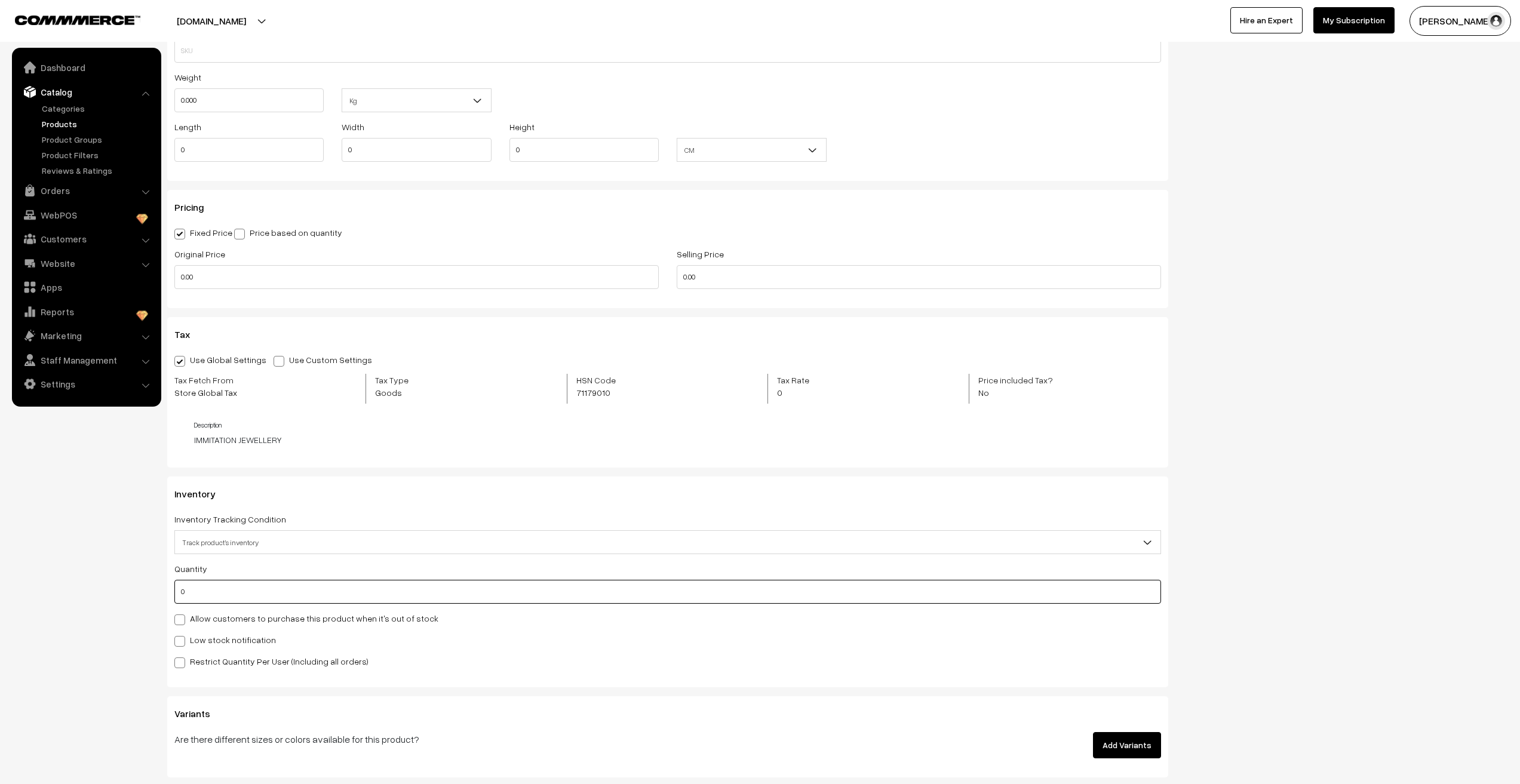
click at [225, 597] on input "0" at bounding box center [668, 592] width 987 height 24
type input "3366"
click at [107, 539] on nav "Dashboard Catalog" at bounding box center [81, 440] width 162 height 784
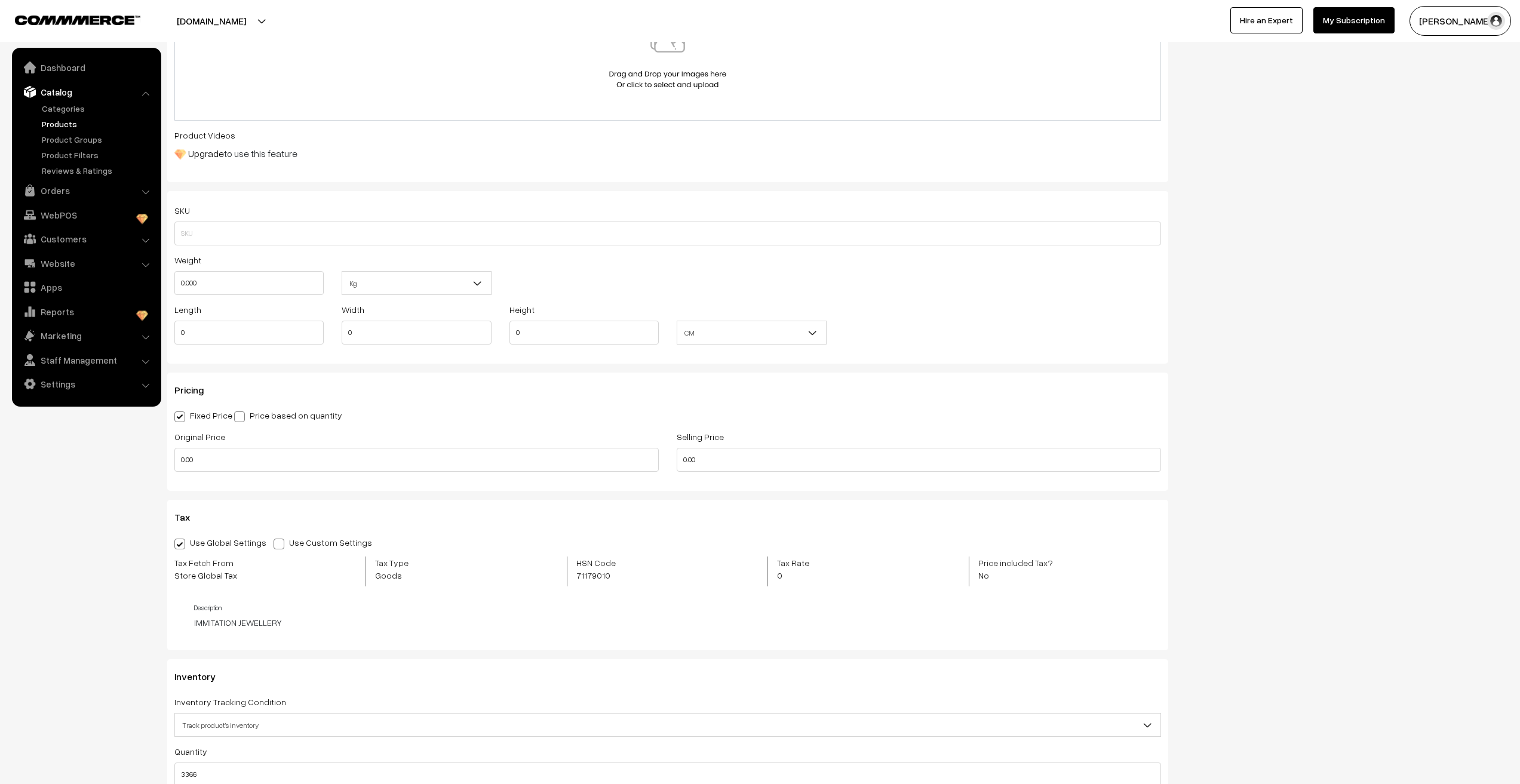
scroll to position [468, 0]
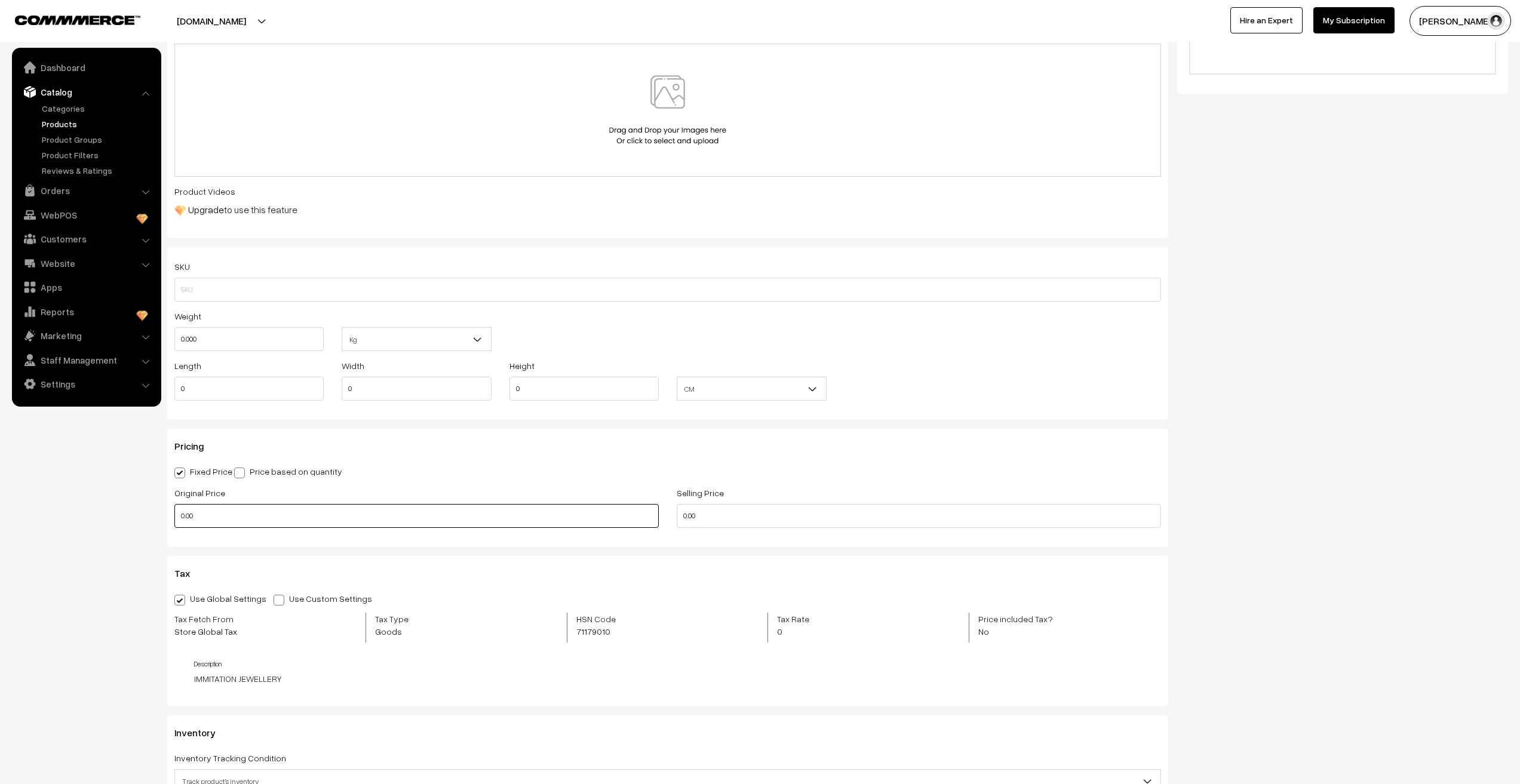
click at [228, 522] on input "0.00" at bounding box center [417, 516] width 485 height 24
type input "449"
click at [58, 512] on nav "Dashboard Catalog" at bounding box center [81, 440] width 162 height 784
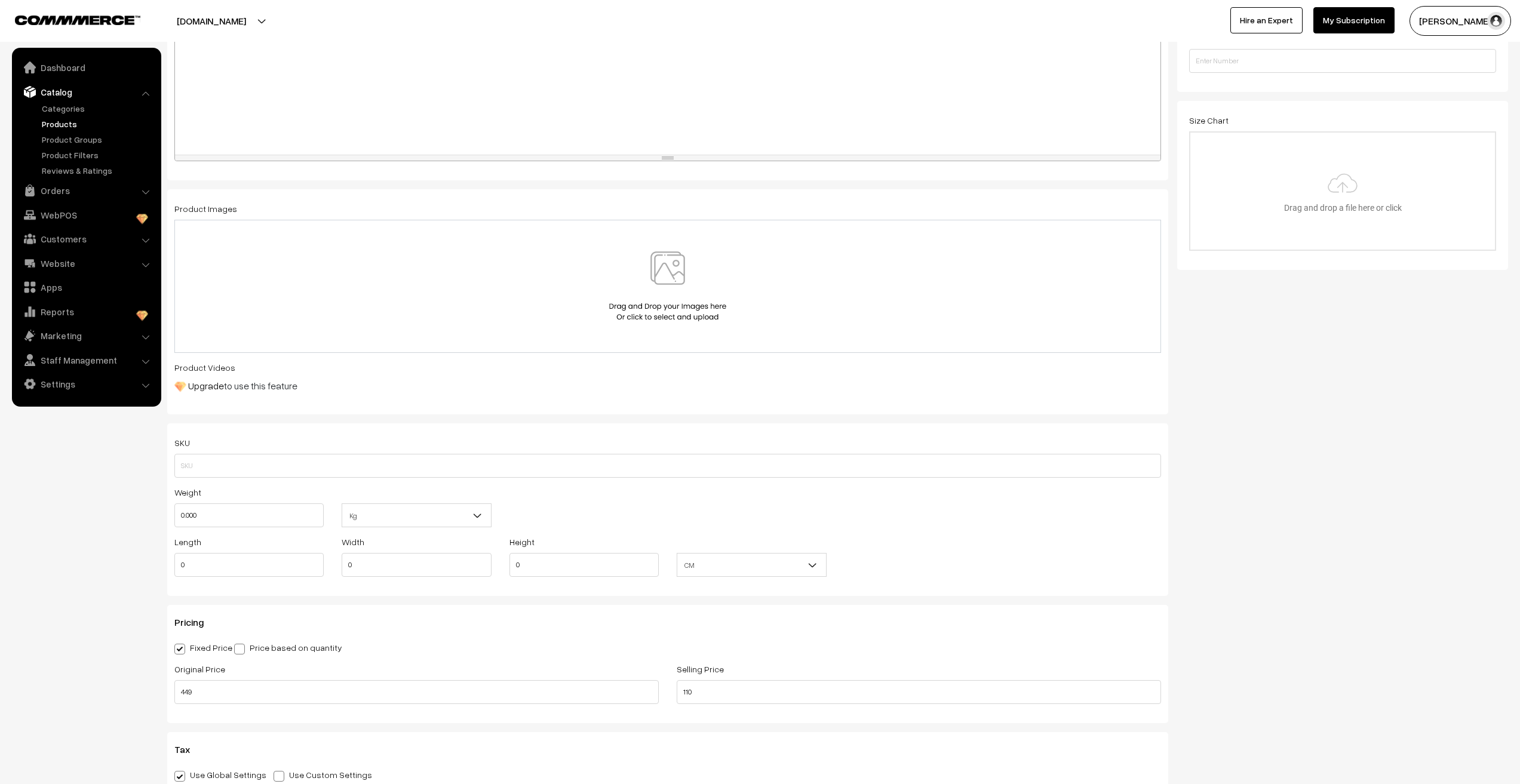
scroll to position [289, 0]
click at [736, 693] on input "110" at bounding box center [919, 695] width 485 height 24
type input "120"
click at [47, 701] on nav "Dashboard Catalog" at bounding box center [81, 440] width 162 height 784
click at [204, 522] on input "0.000" at bounding box center [249, 518] width 150 height 24
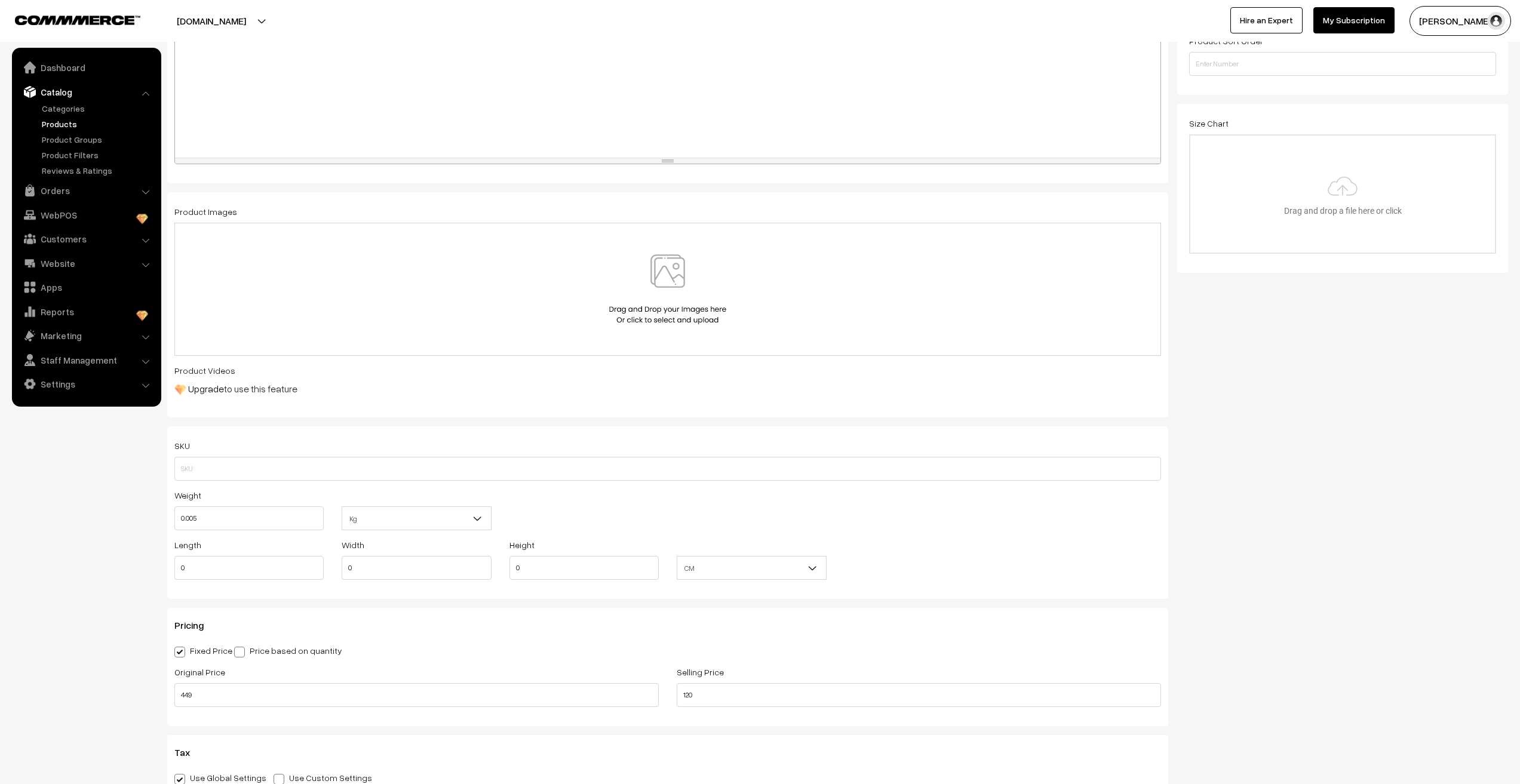
type input "0.01"
click at [105, 562] on nav "Dashboard Catalog" at bounding box center [81, 440] width 162 height 784
click at [210, 566] on input "0" at bounding box center [249, 568] width 150 height 24
type input "10"
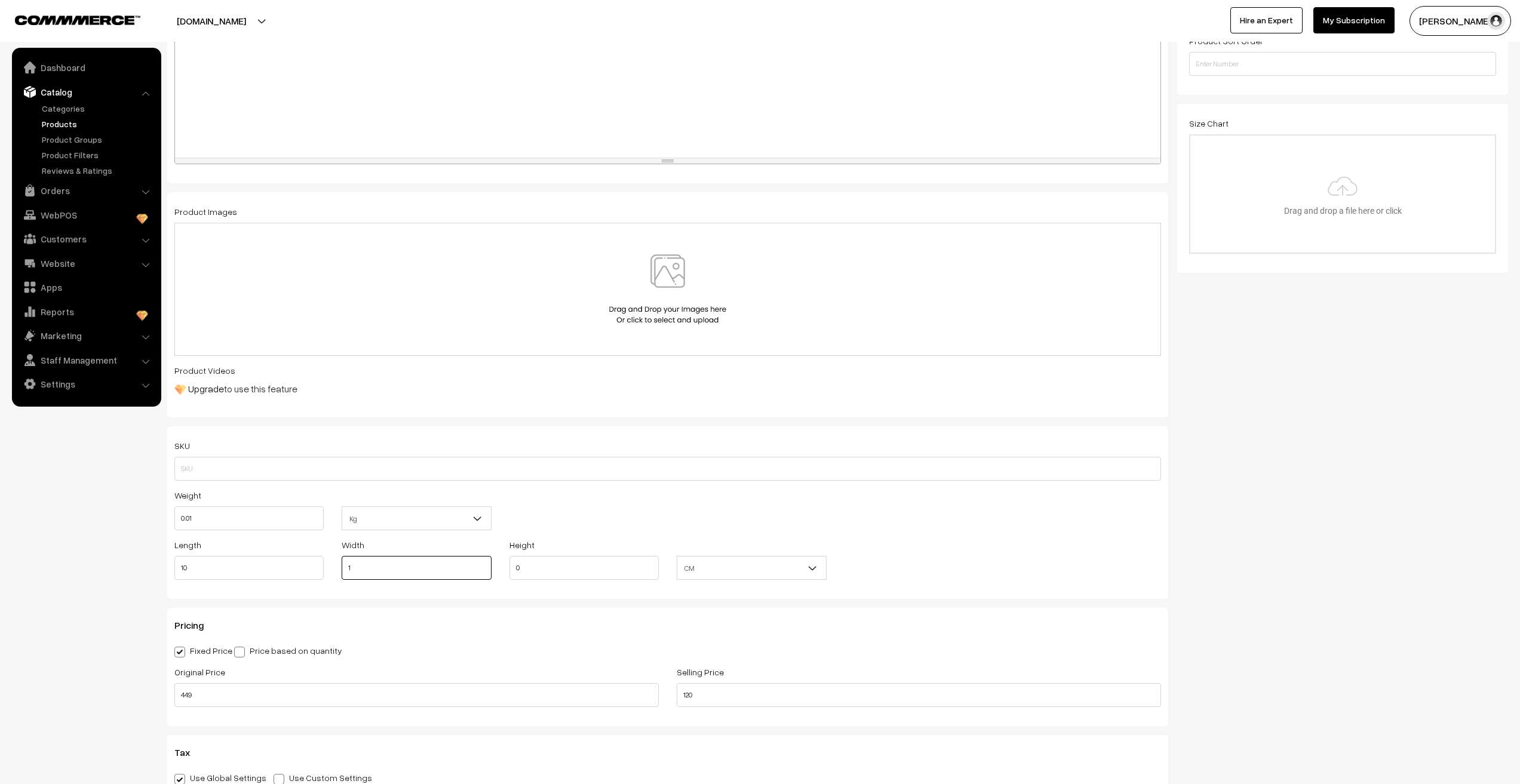
type input "1"
click at [45, 585] on nav "Dashboard Catalog" at bounding box center [81, 440] width 162 height 784
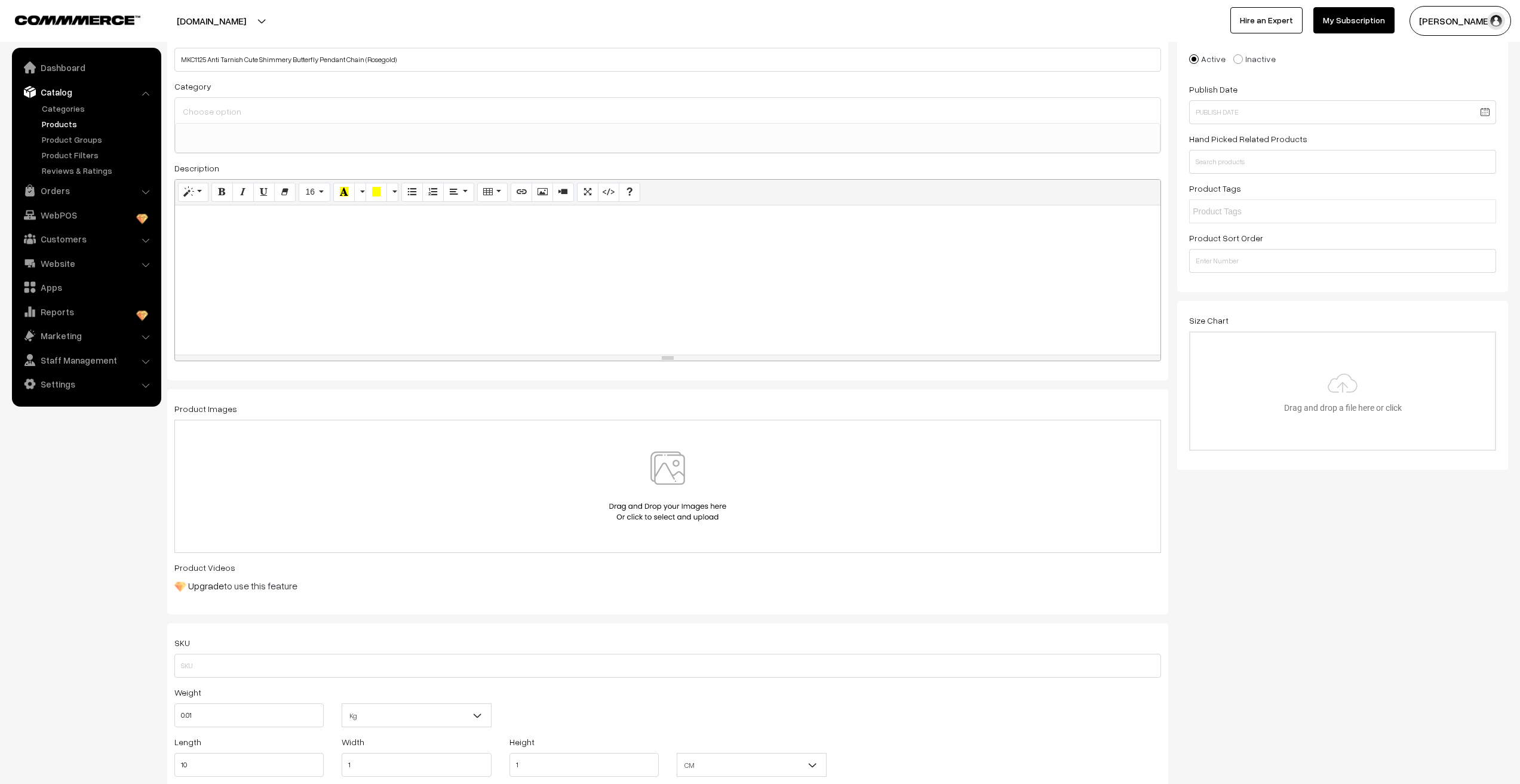
scroll to position [0, 0]
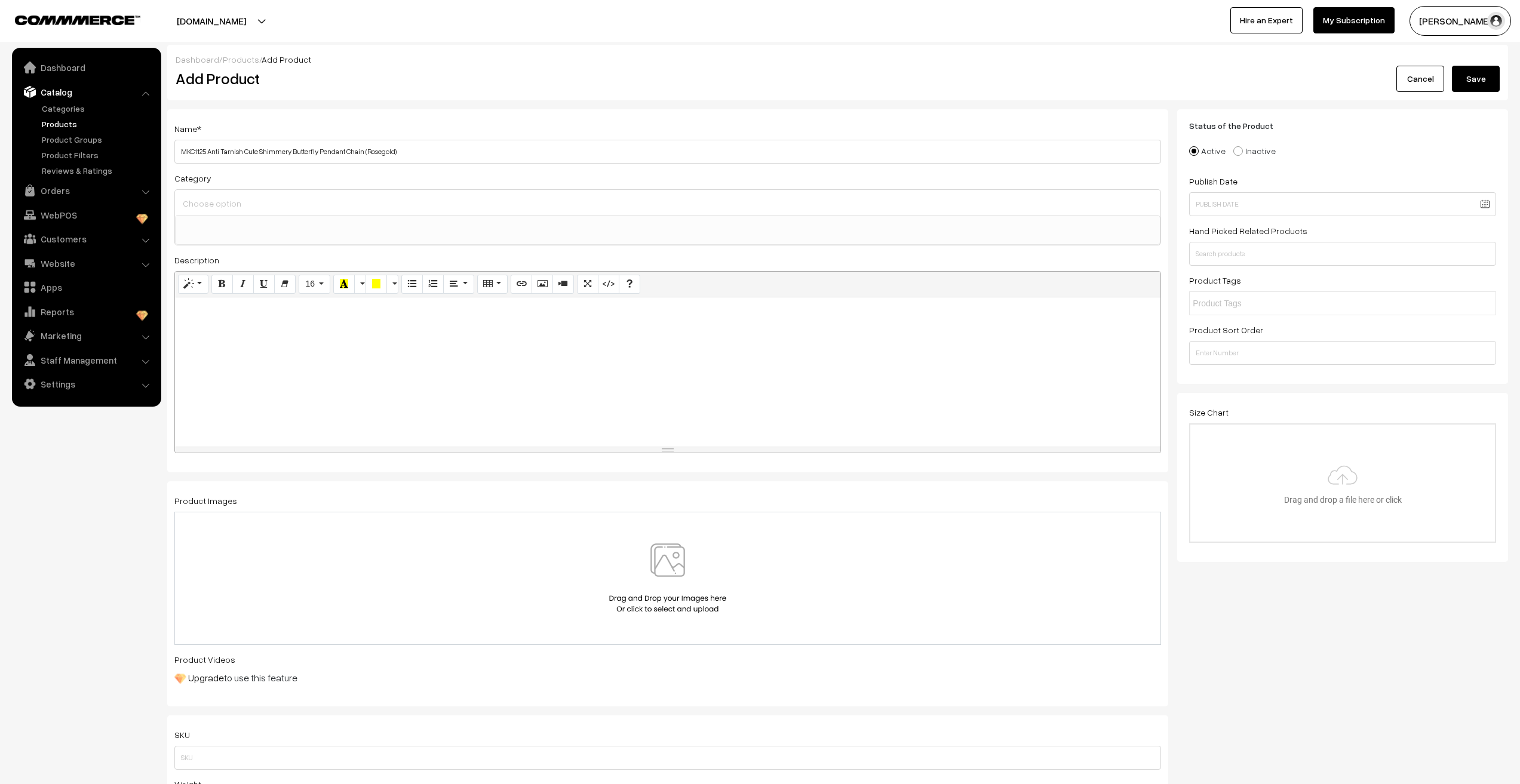
click at [261, 333] on div at bounding box center [668, 372] width 985 height 149
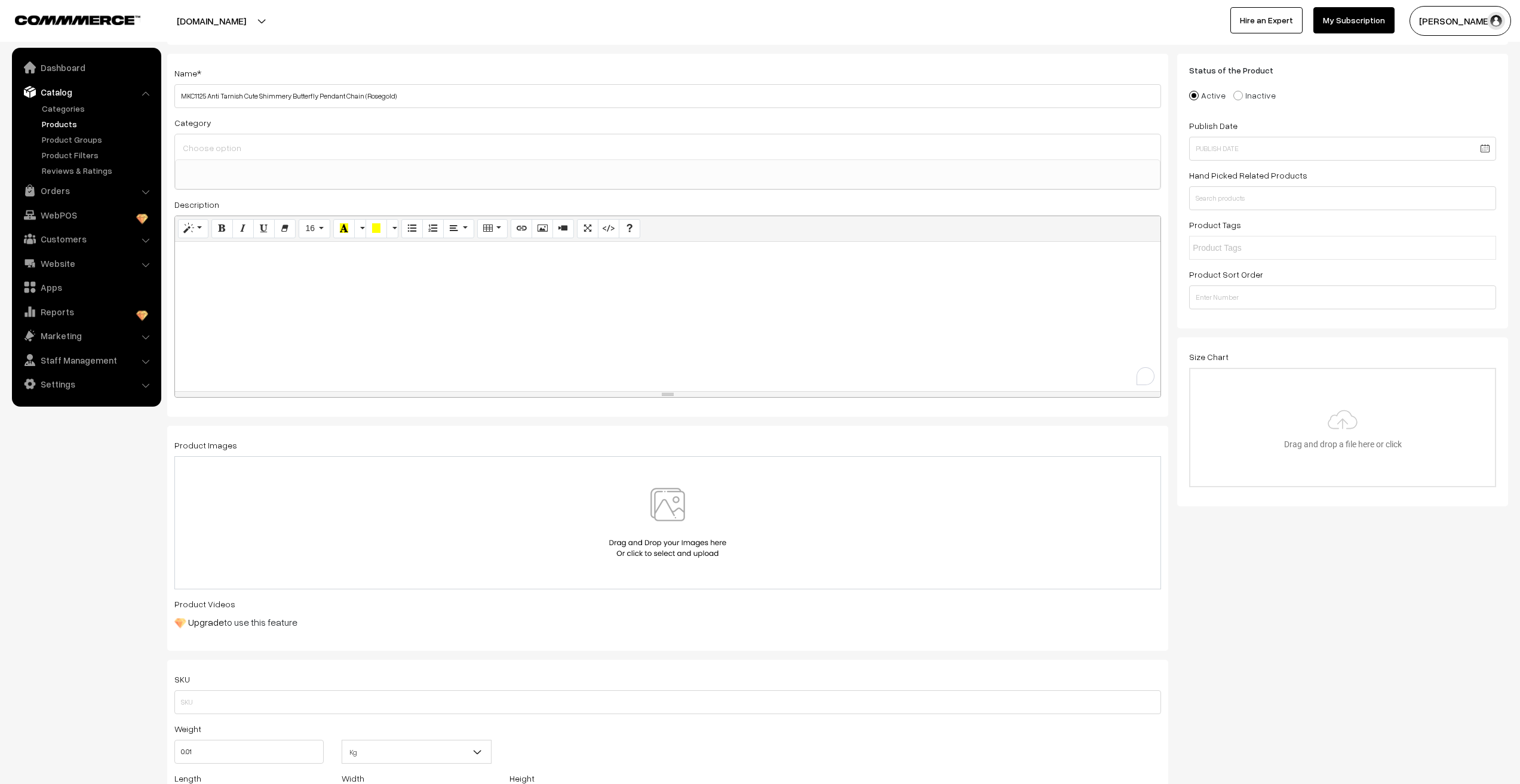
scroll to position [59, 0]
paste div "To enrich screen reader interactions, please activate Accessibility in Grammarl…"
click at [200, 255] on p "MKC1125 Anti Tarnish Cute Shimmery Butterfly Pendant Chain (Rosegold)" at bounding box center [668, 250] width 974 height 14
copy p "MKC1125"
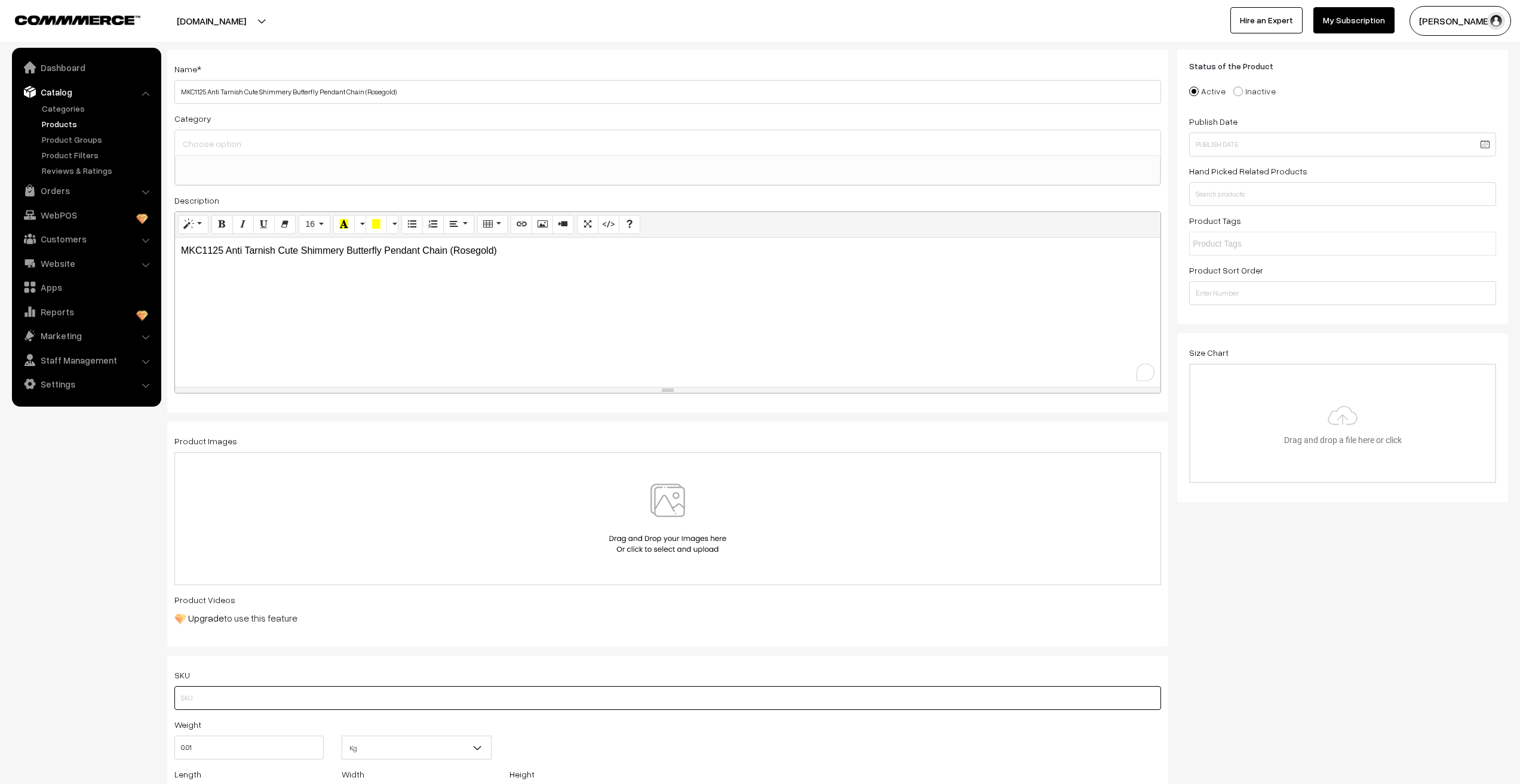
click at [195, 695] on input "text" at bounding box center [668, 698] width 987 height 24
paste input "MKC1125"
type input "MKC1125"
click at [49, 642] on nav "Dashboard Catalog" at bounding box center [81, 440] width 162 height 784
click at [678, 502] on img at bounding box center [668, 518] width 123 height 70
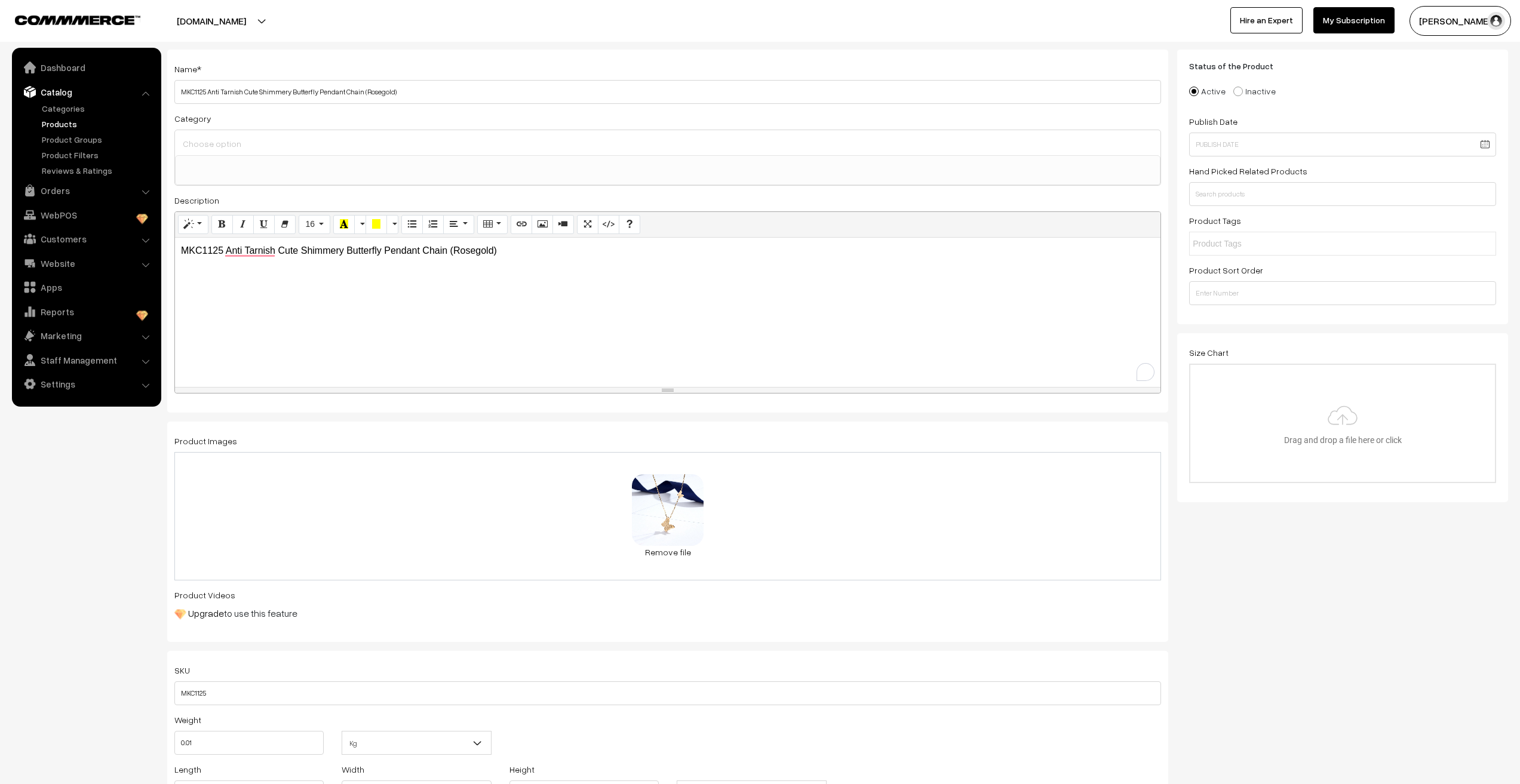
click at [116, 650] on nav "Dashboard Catalog" at bounding box center [81, 440] width 162 height 784
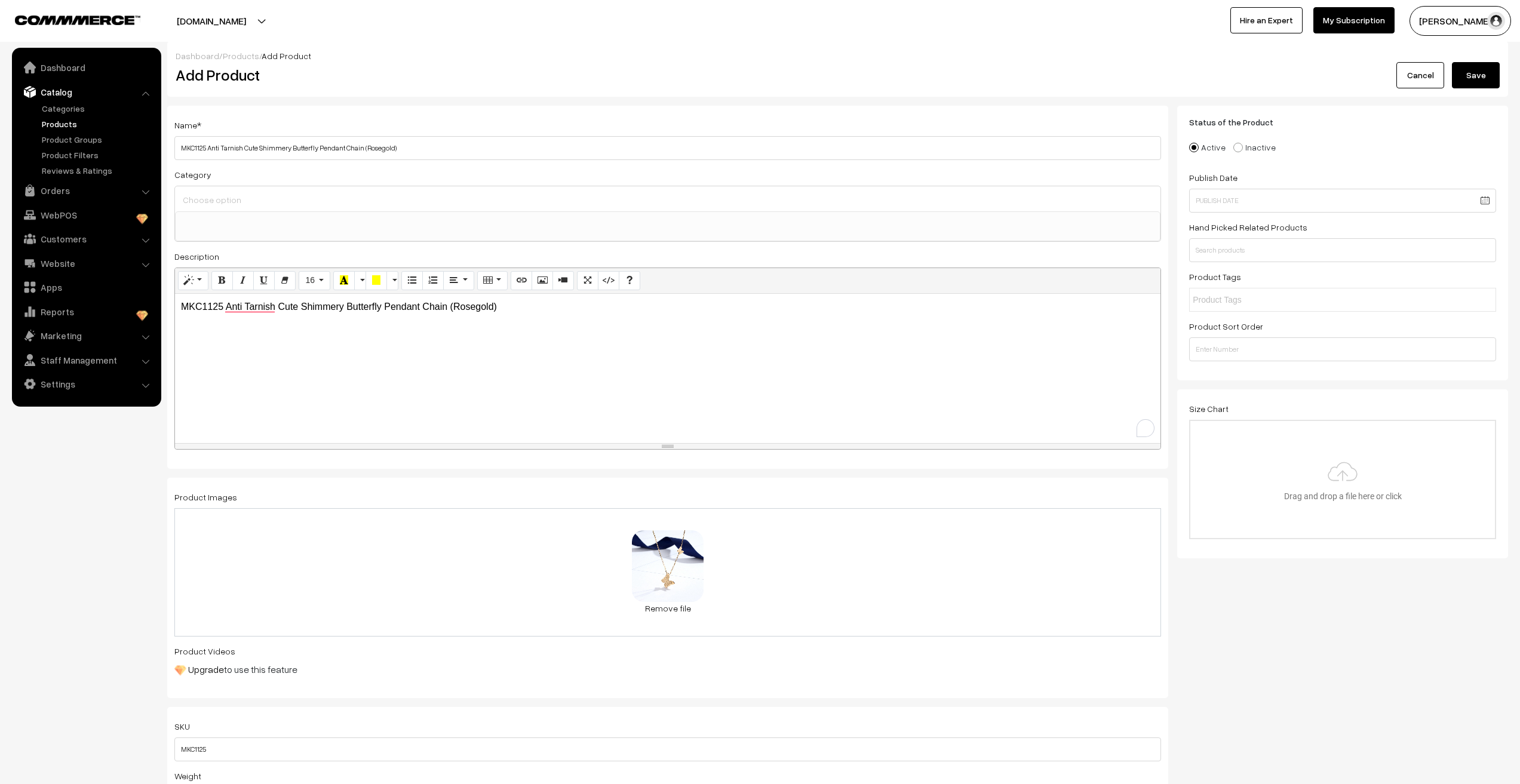
scroll to position [0, 0]
click at [244, 207] on input at bounding box center [668, 204] width 976 height 17
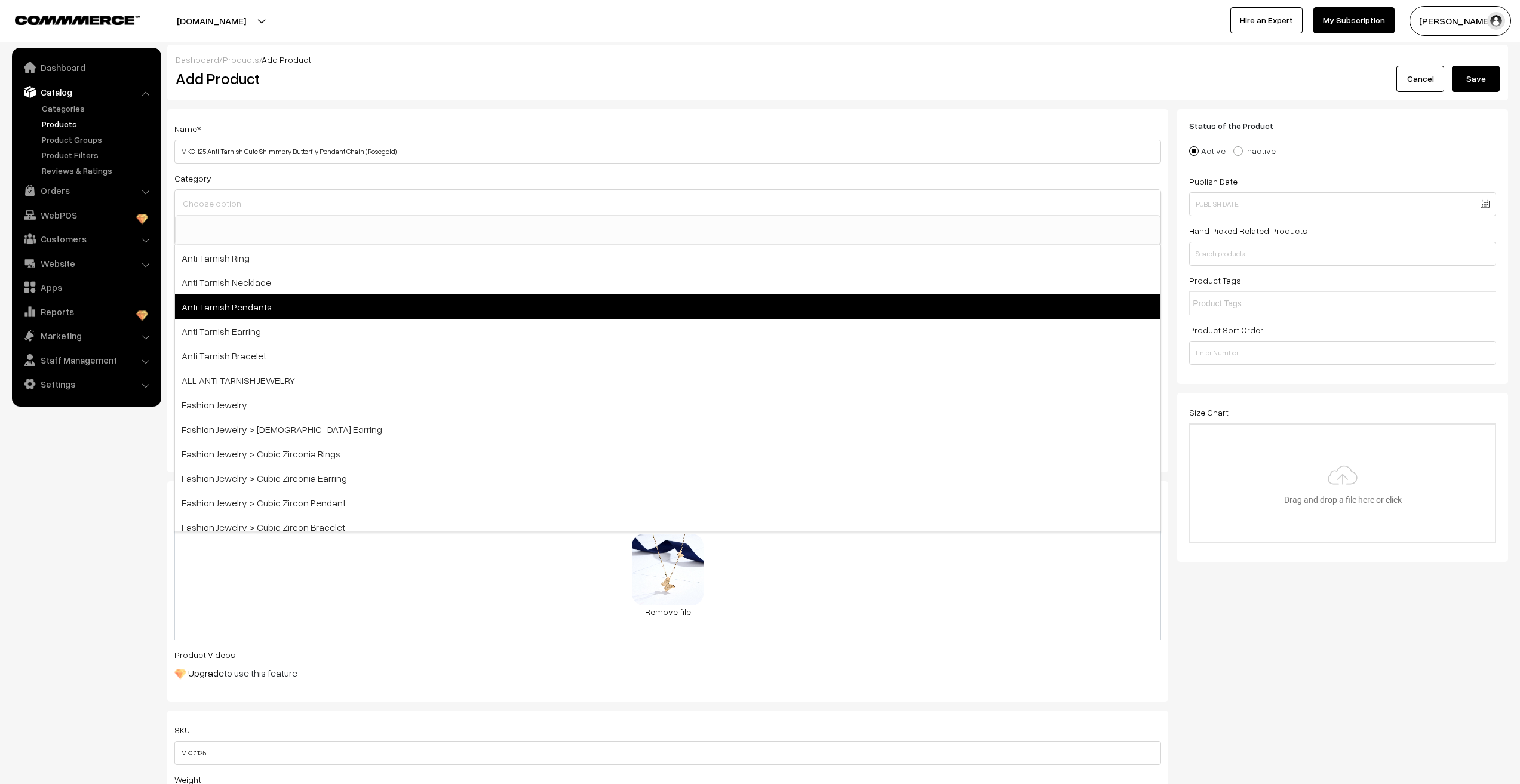
click at [250, 306] on span "Anti Tarnish Pendants" at bounding box center [668, 306] width 985 height 25
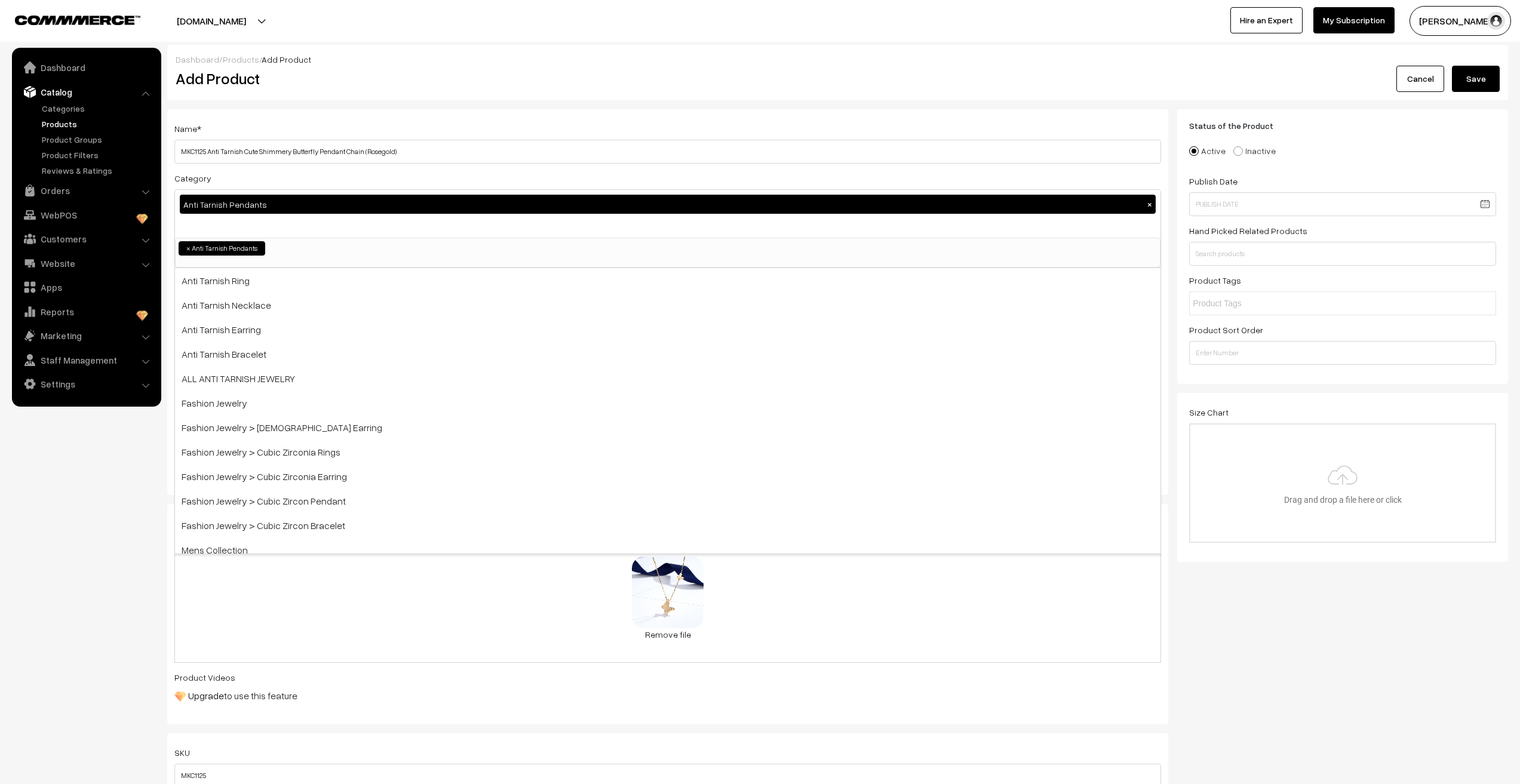
click at [196, 226] on div "Anti Tarnish Pendants ×" at bounding box center [668, 214] width 985 height 48
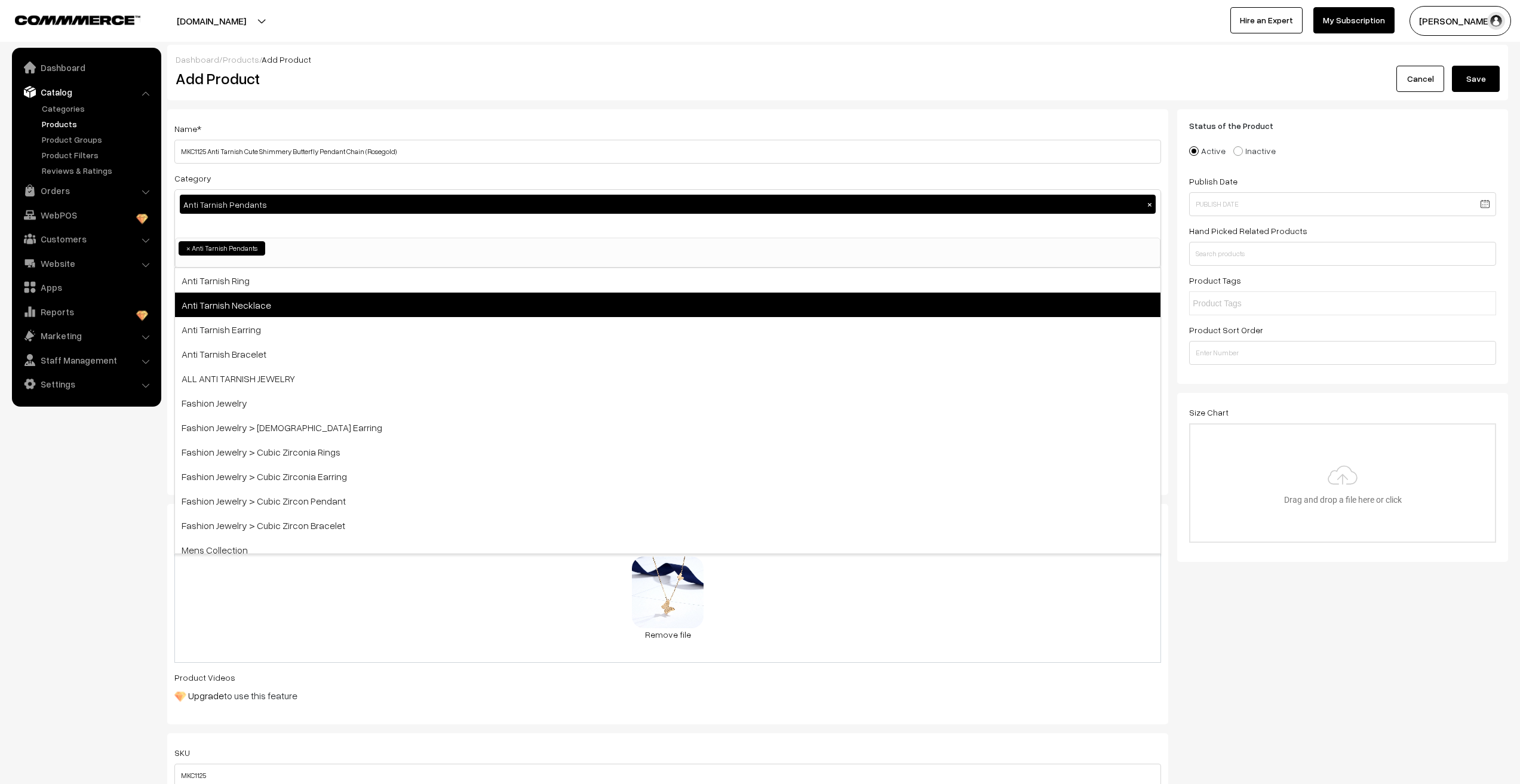
click at [217, 300] on span "Anti Tarnish Necklace" at bounding box center [668, 304] width 985 height 25
select select "4"
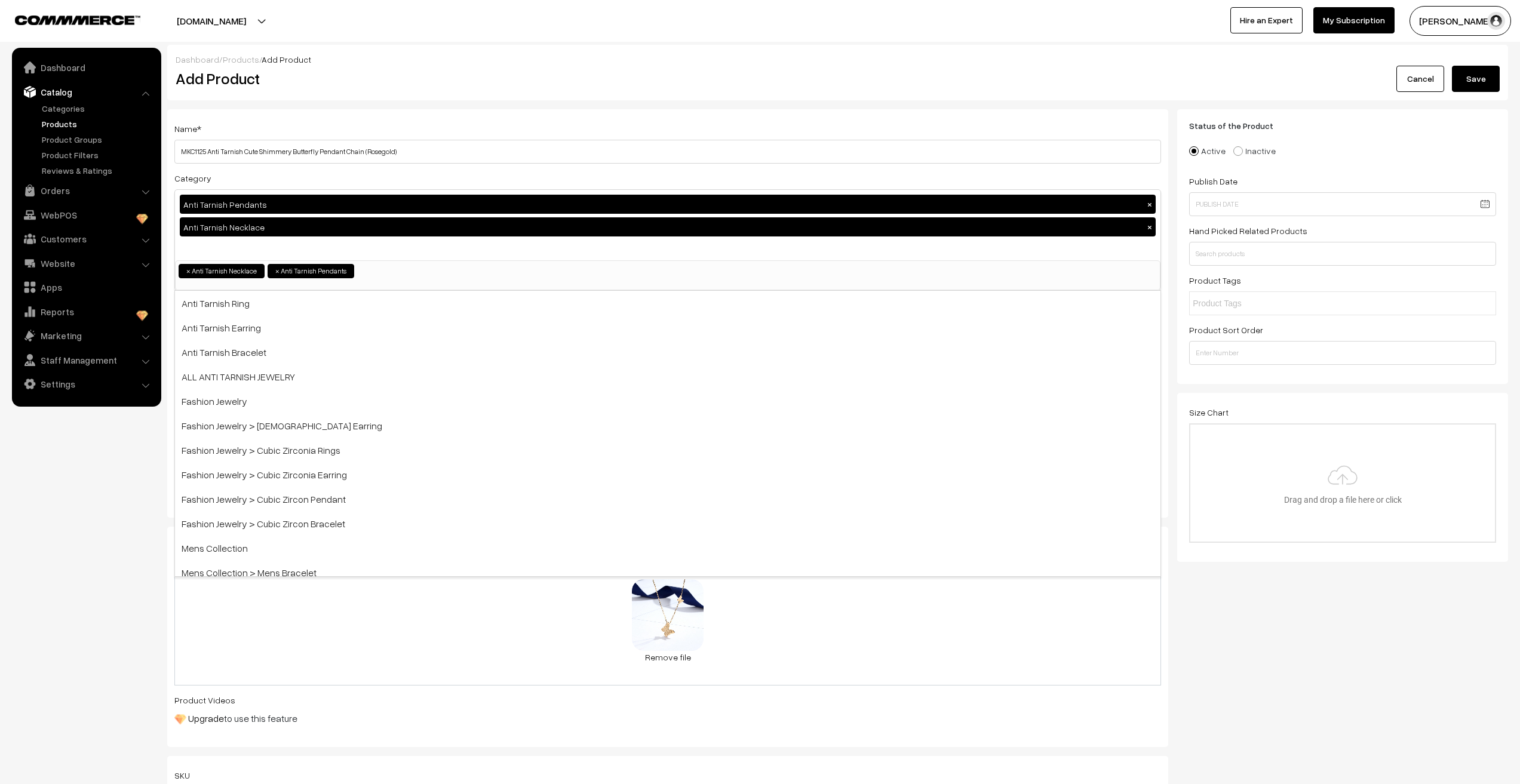
click at [80, 552] on nav "Dashboard Catalog" at bounding box center [81, 440] width 162 height 784
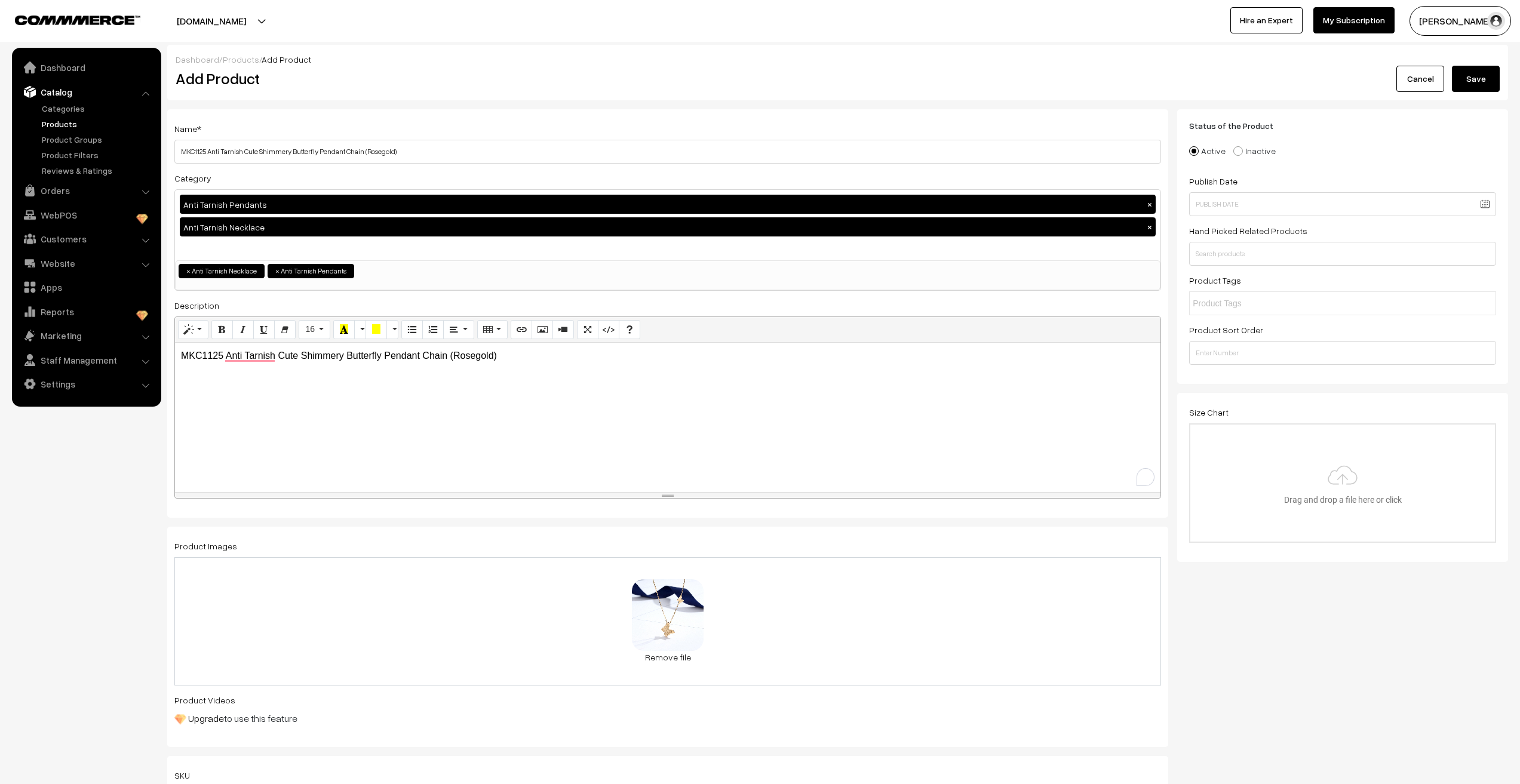
click at [1479, 79] on button "Save" at bounding box center [1476, 78] width 48 height 26
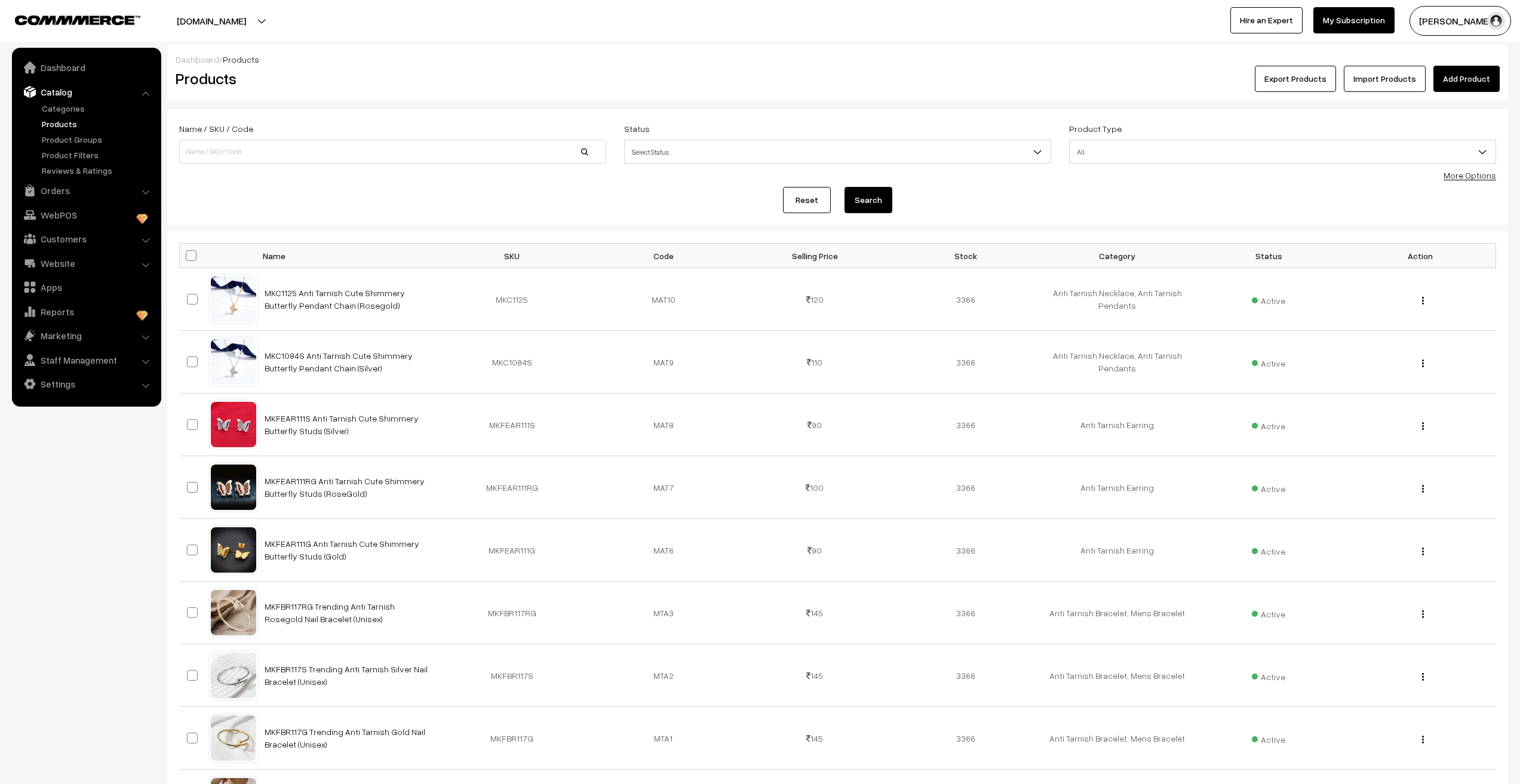
click at [1451, 79] on link "Add Product" at bounding box center [1467, 78] width 66 height 26
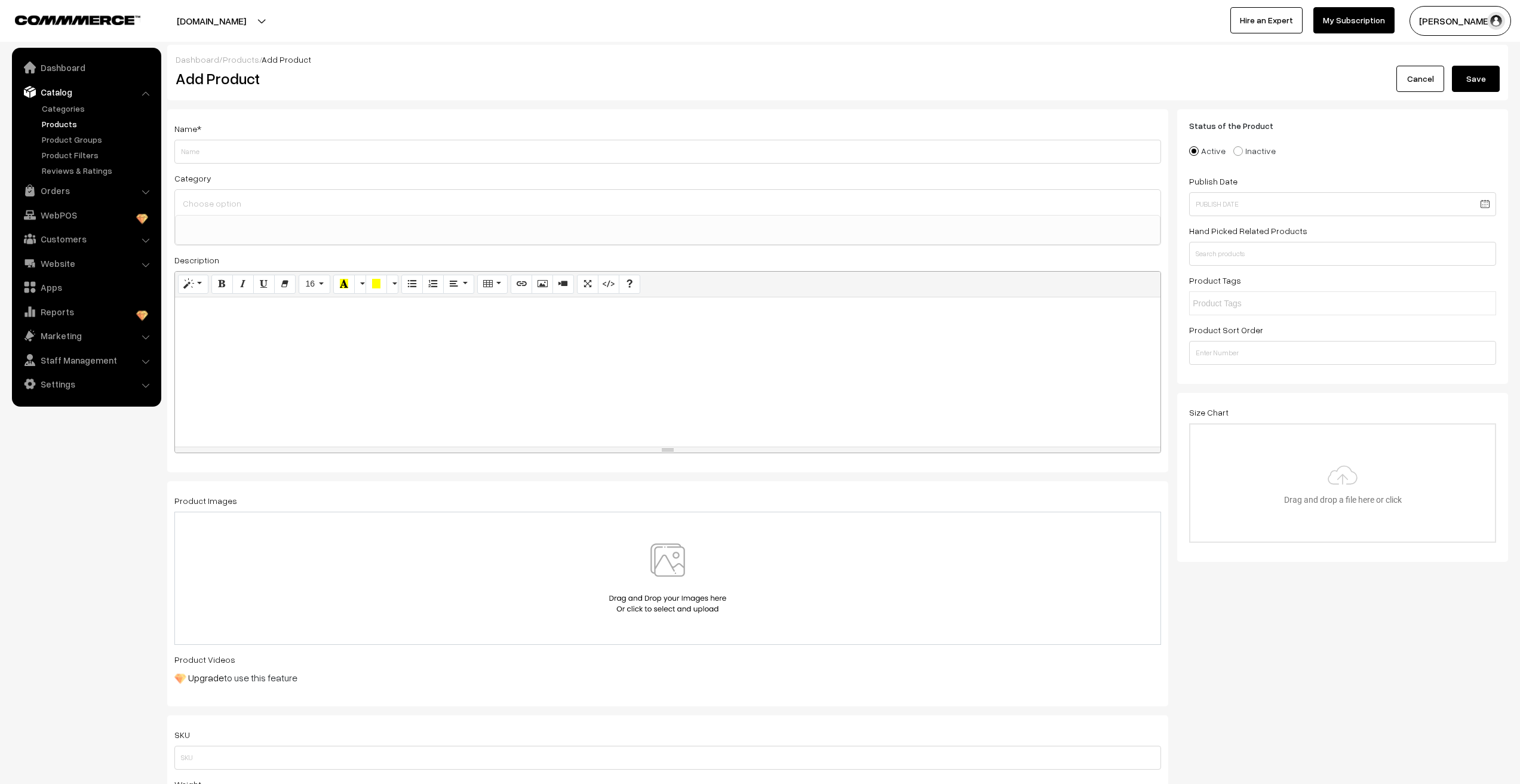
select select
click at [210, 153] on input "MKC1084S Anti Tarnish Cute Shimmery Butterfly Pendant Chain (Silver)" at bounding box center [668, 151] width 987 height 24
click at [371, 150] on input "MKC1149 Anti Tarnish Cute Shimmery Butterfly Pendant Chain (Silver)" at bounding box center [668, 151] width 987 height 24
click at [438, 145] on input "MKC1149 Anti Tarnish Cute Shimmery Butterfly Pendant Chain (Gold)" at bounding box center [668, 151] width 987 height 24
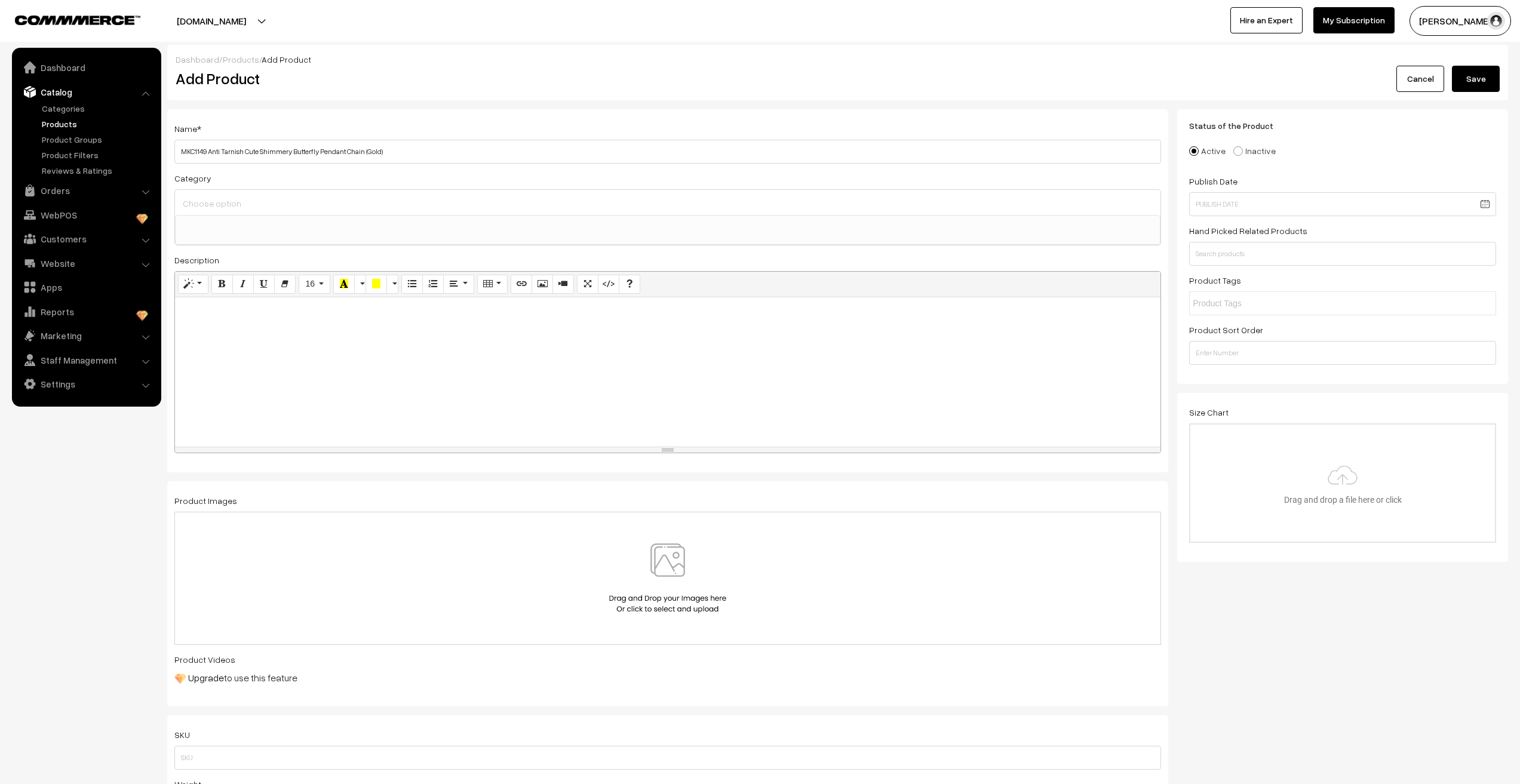
type input "MKC1149 Anti Tarnish Cute Shimmery Butterfly Pendant Chain (Gold)"
click at [196, 207] on input at bounding box center [668, 204] width 976 height 17
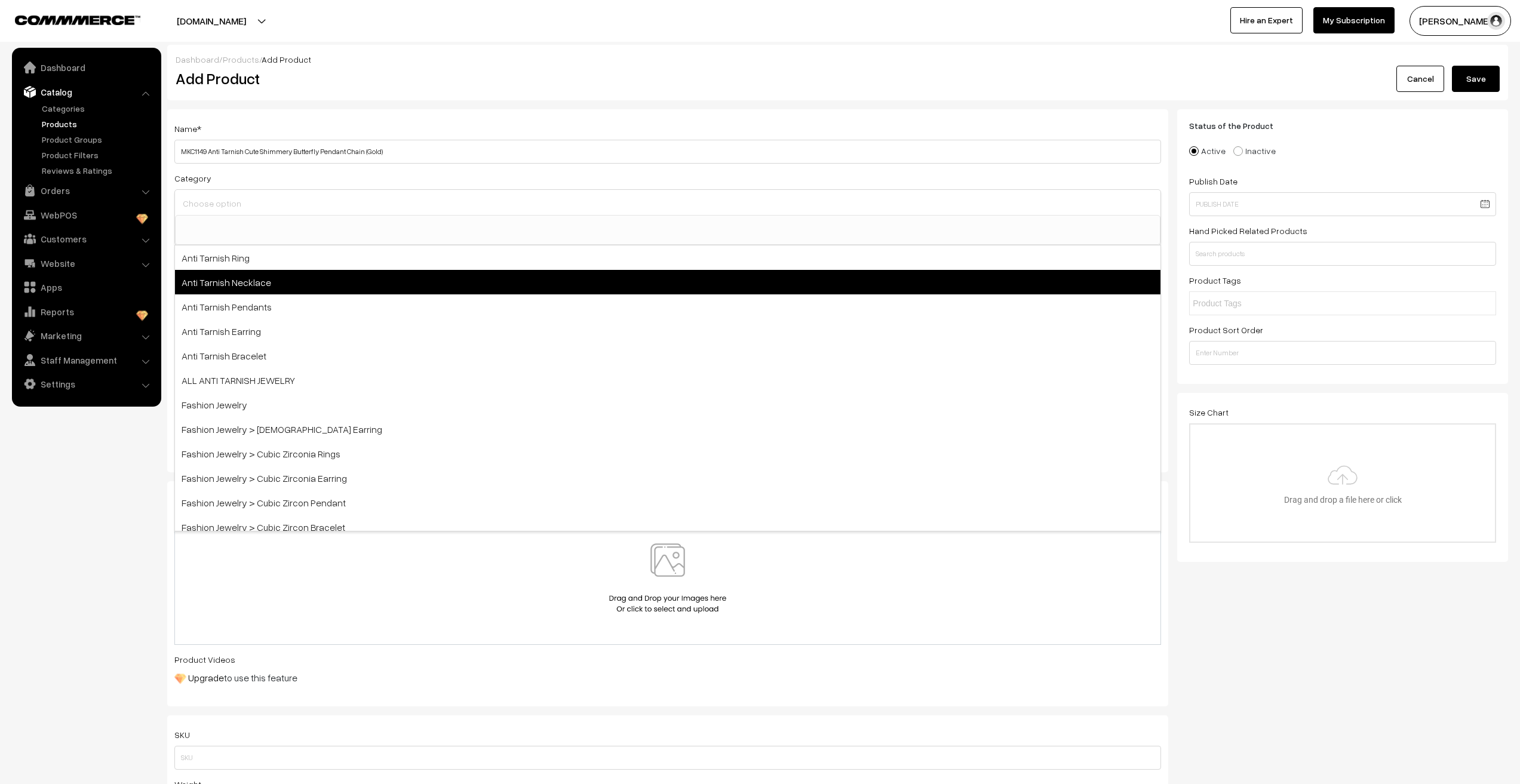
click at [246, 281] on span "Anti Tarnish Necklace" at bounding box center [668, 282] width 985 height 25
select select "4"
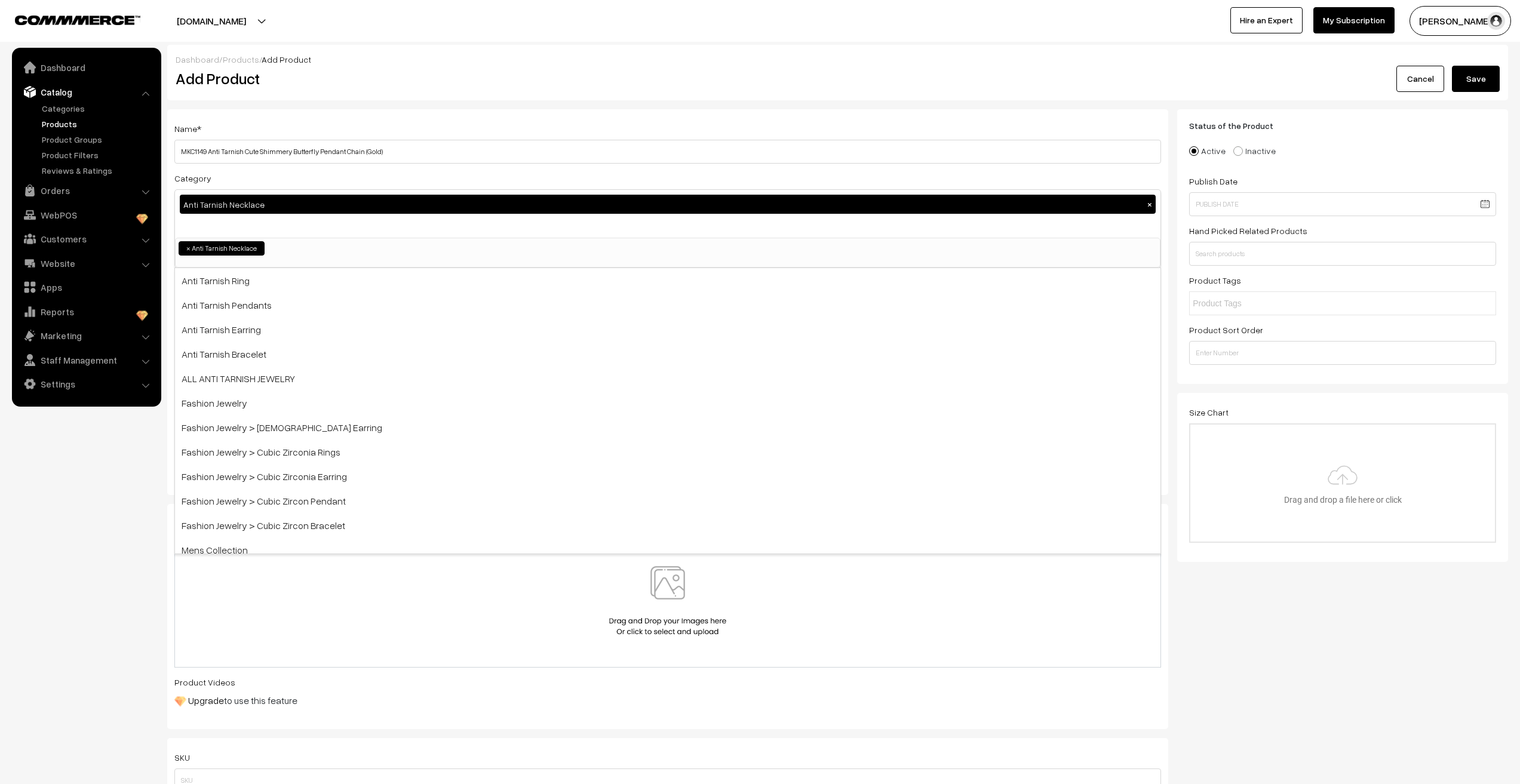
click at [233, 224] on div "Anti Tarnish Necklace ×" at bounding box center [668, 214] width 985 height 48
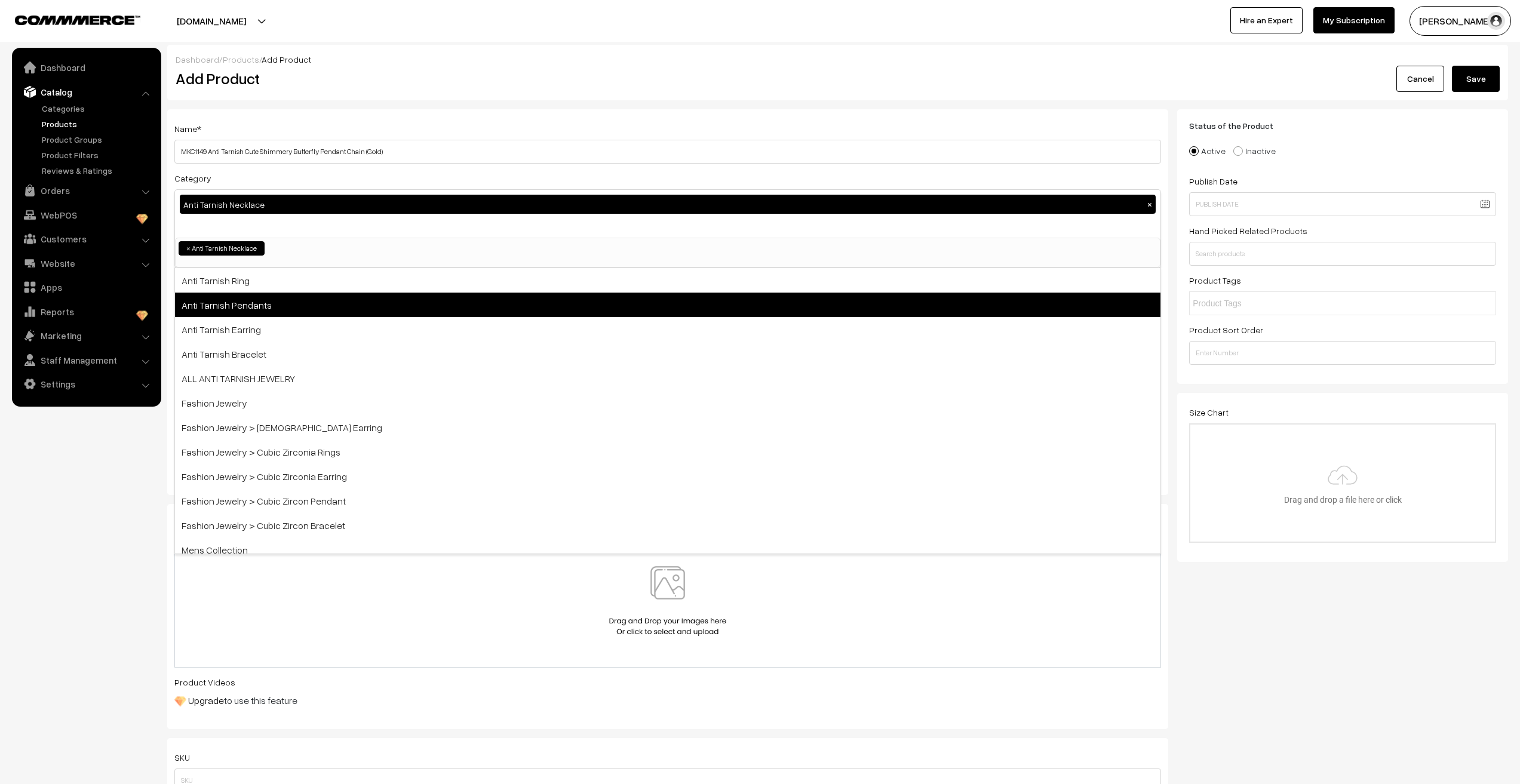
click at [241, 311] on span "Anti Tarnish Pendants" at bounding box center [668, 304] width 985 height 25
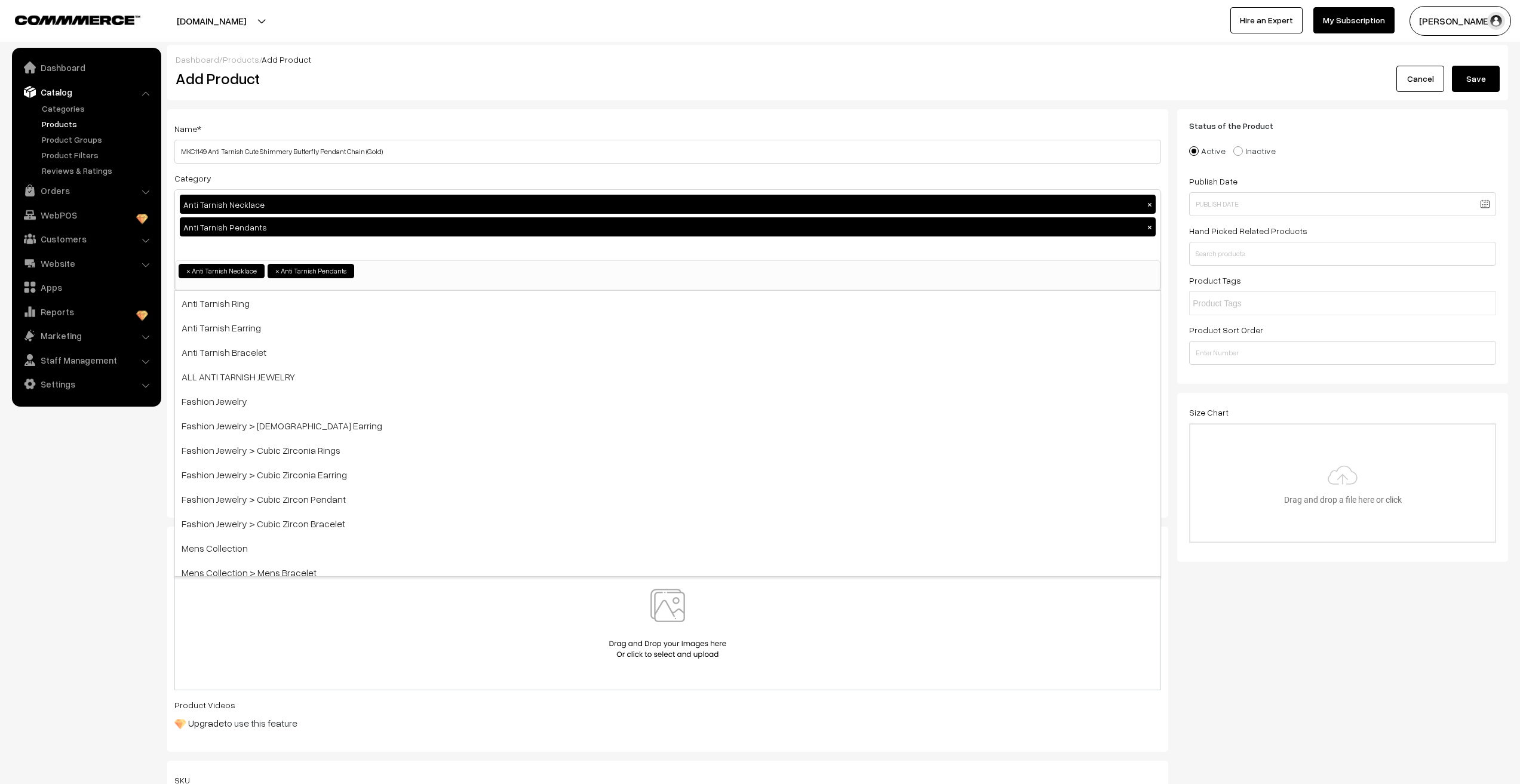
click at [67, 522] on nav "Dashboard Catalog" at bounding box center [81, 440] width 162 height 784
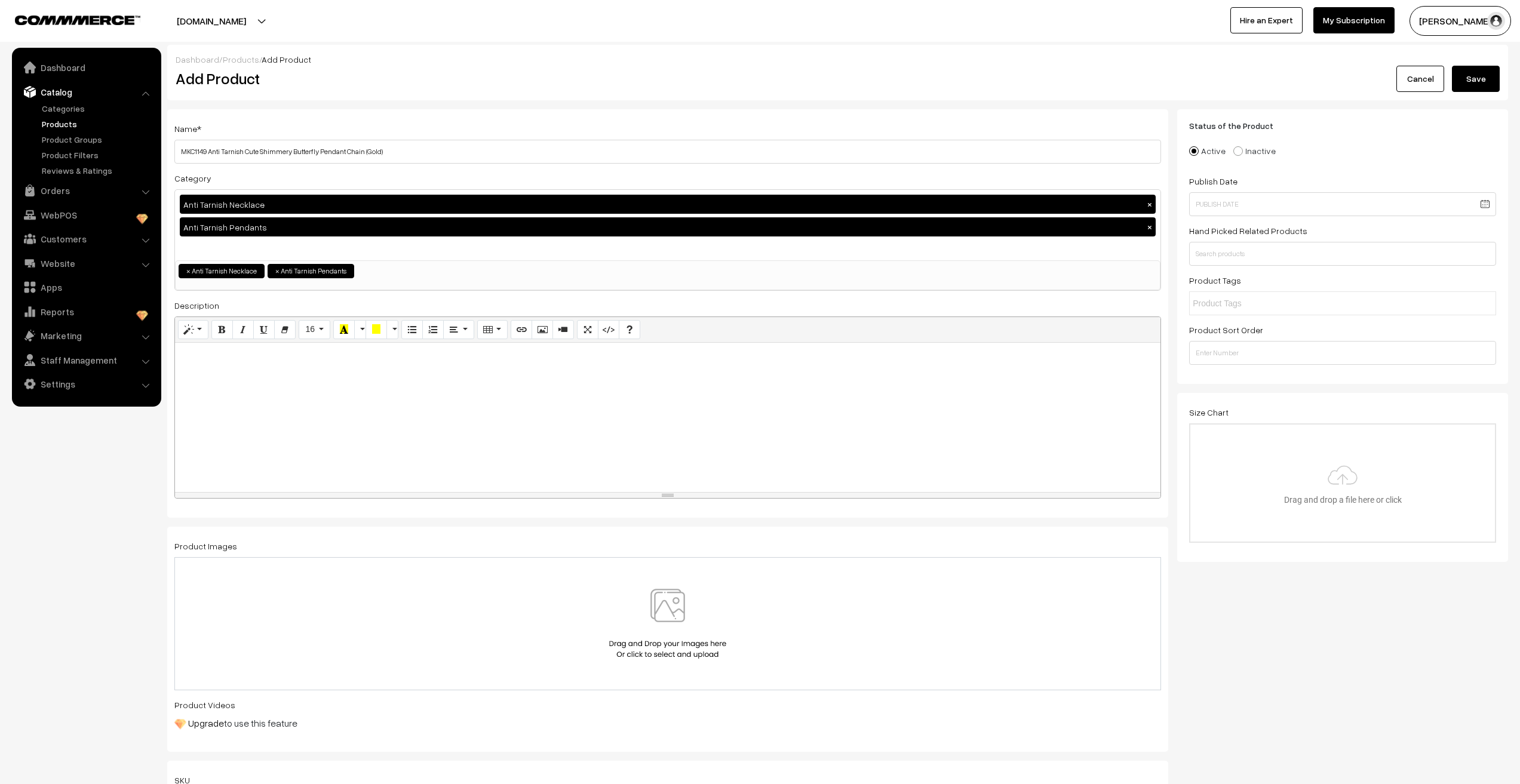
click at [334, 443] on div at bounding box center [668, 418] width 985 height 149
paste div "To enrich screen reader interactions, please activate Accessibility in Grammarl…"
click at [679, 627] on img at bounding box center [668, 623] width 123 height 70
click at [81, 659] on nav "Dashboard Catalog" at bounding box center [81, 440] width 162 height 784
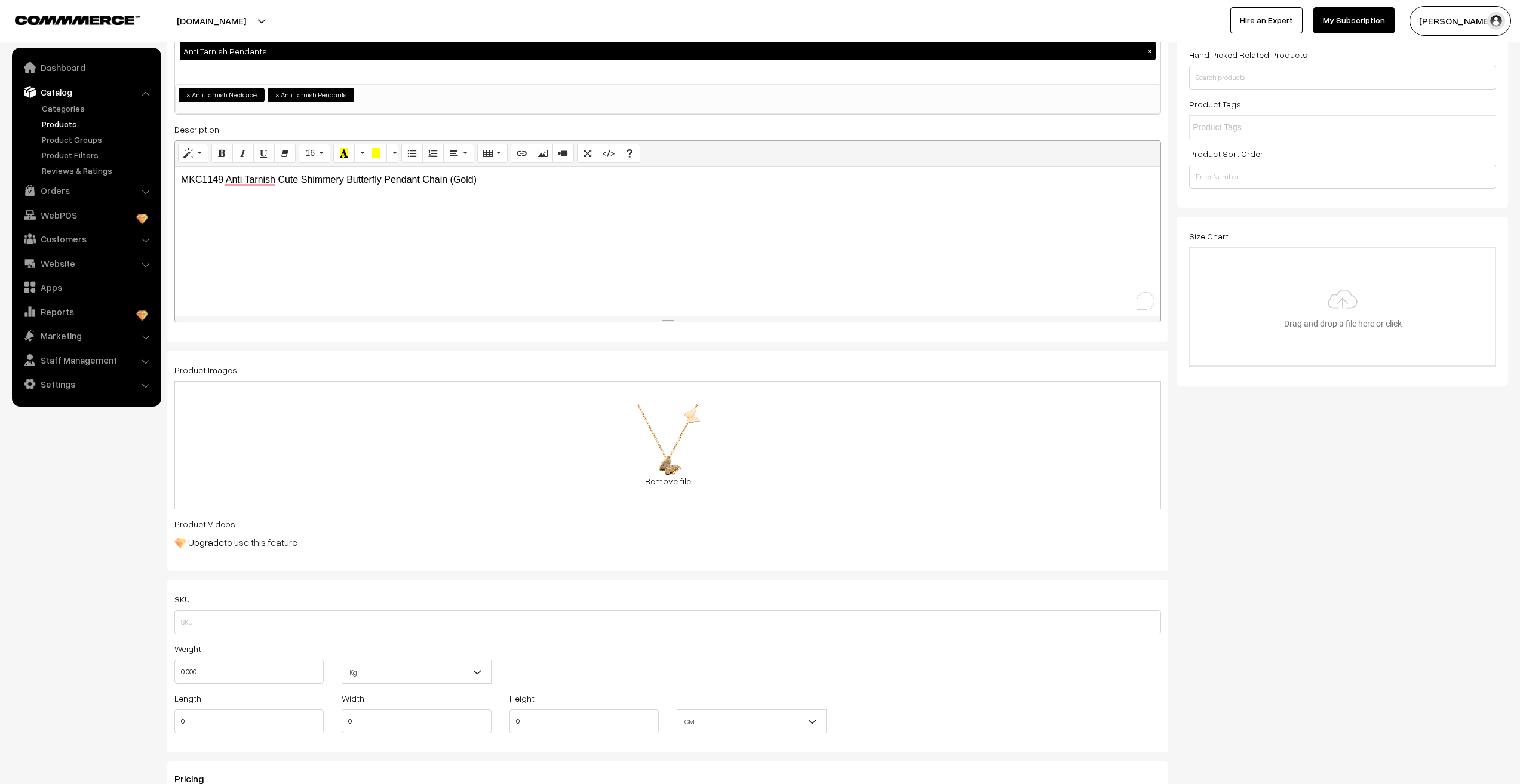
scroll to position [179, 0]
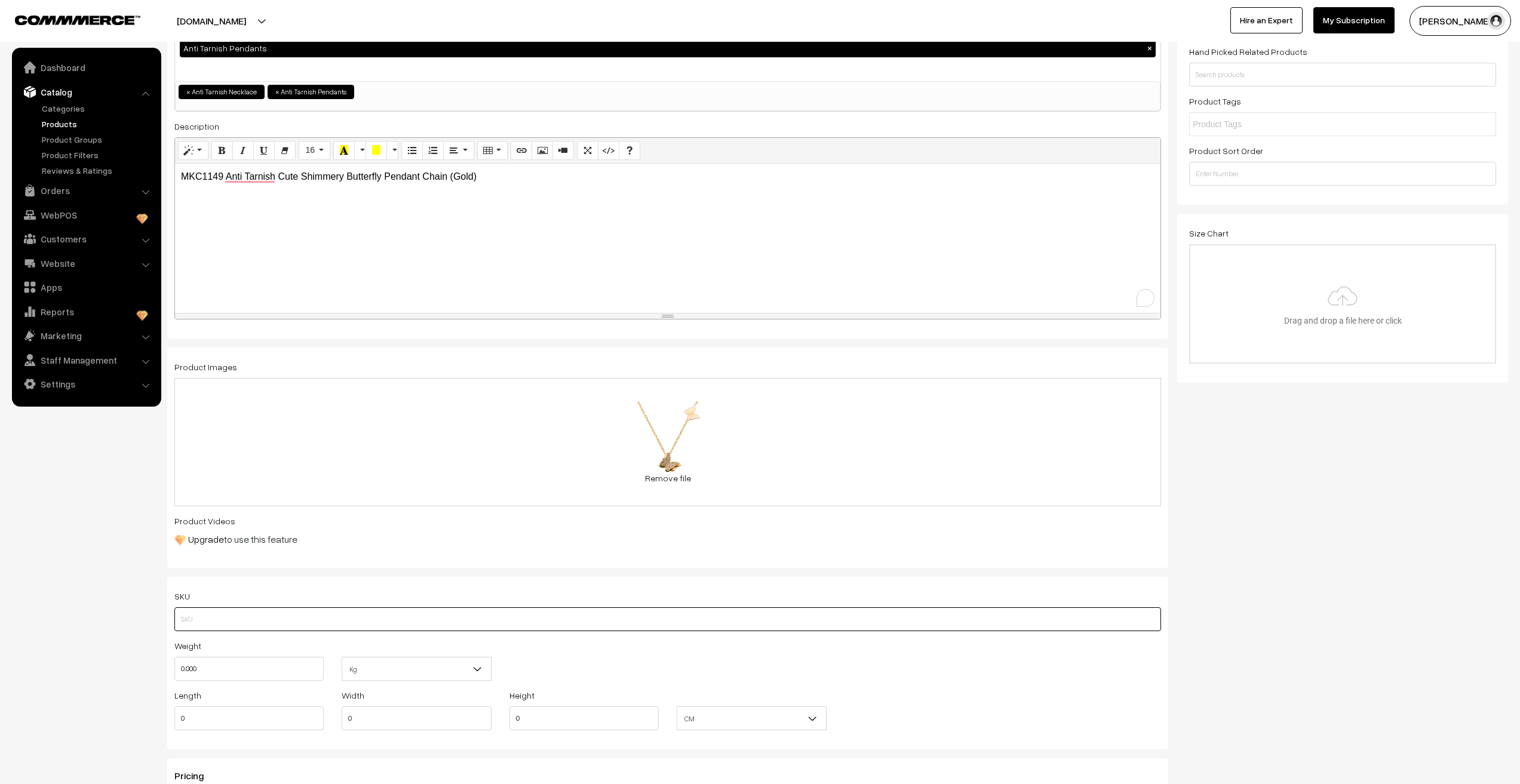
click at [201, 613] on input "text" at bounding box center [668, 619] width 987 height 24
click at [197, 177] on p "MKC1149 Anti Tarnish Cute Shimmery Butterfly Pendant Chain (Gold)" at bounding box center [668, 176] width 974 height 14
copy p "MKC1149"
click at [236, 615] on input "text" at bounding box center [668, 619] width 987 height 24
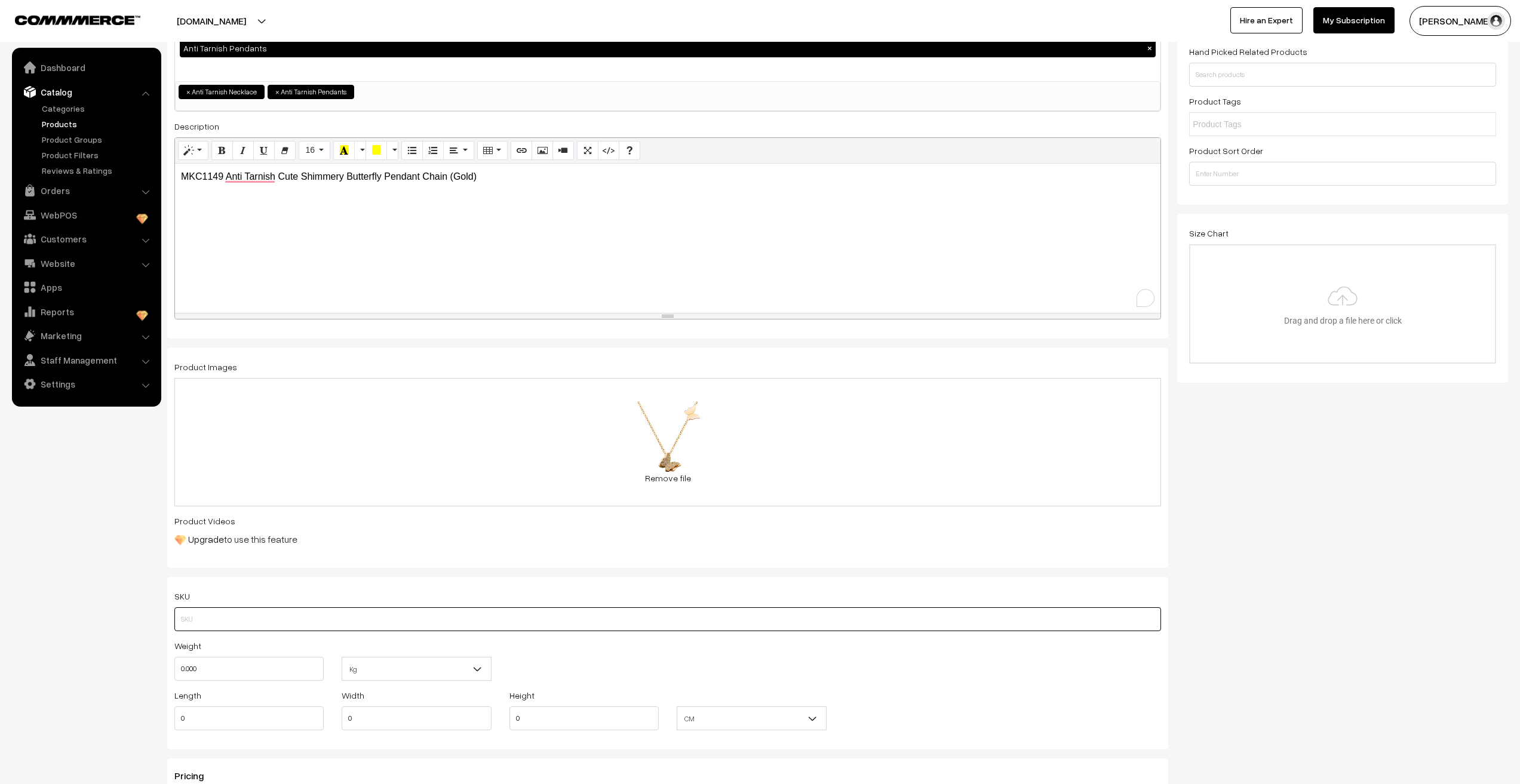
paste input "MKC1149"
type input "MKC1149"
click at [127, 625] on nav "Dashboard Catalog" at bounding box center [81, 440] width 162 height 784
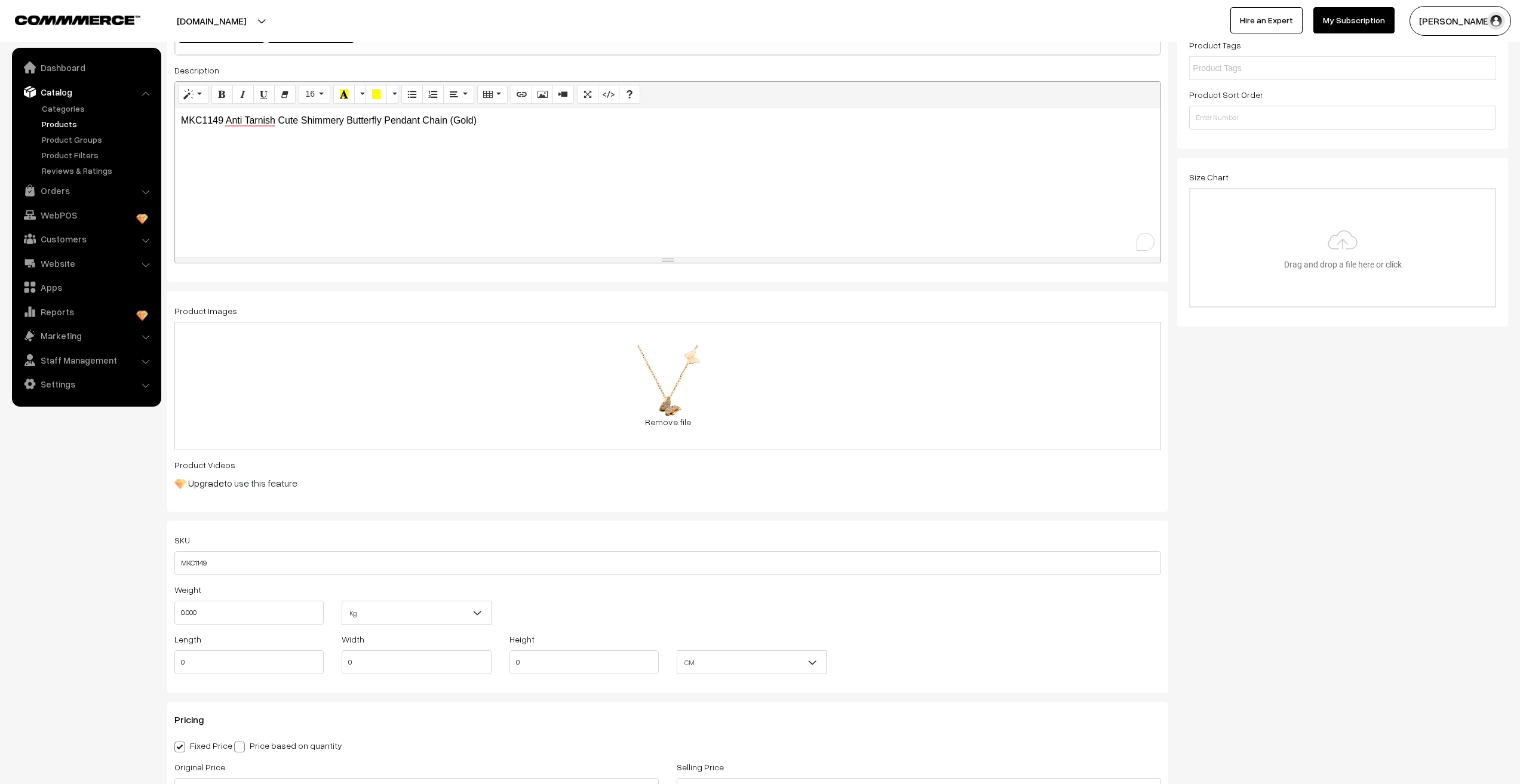
scroll to position [239, 0]
click at [212, 615] on input "0.000" at bounding box center [249, 609] width 150 height 24
click at [79, 628] on nav "Dashboard Catalog" at bounding box center [81, 440] width 162 height 784
click at [206, 610] on input "0.00" at bounding box center [249, 609] width 150 height 24
type input "0.01"
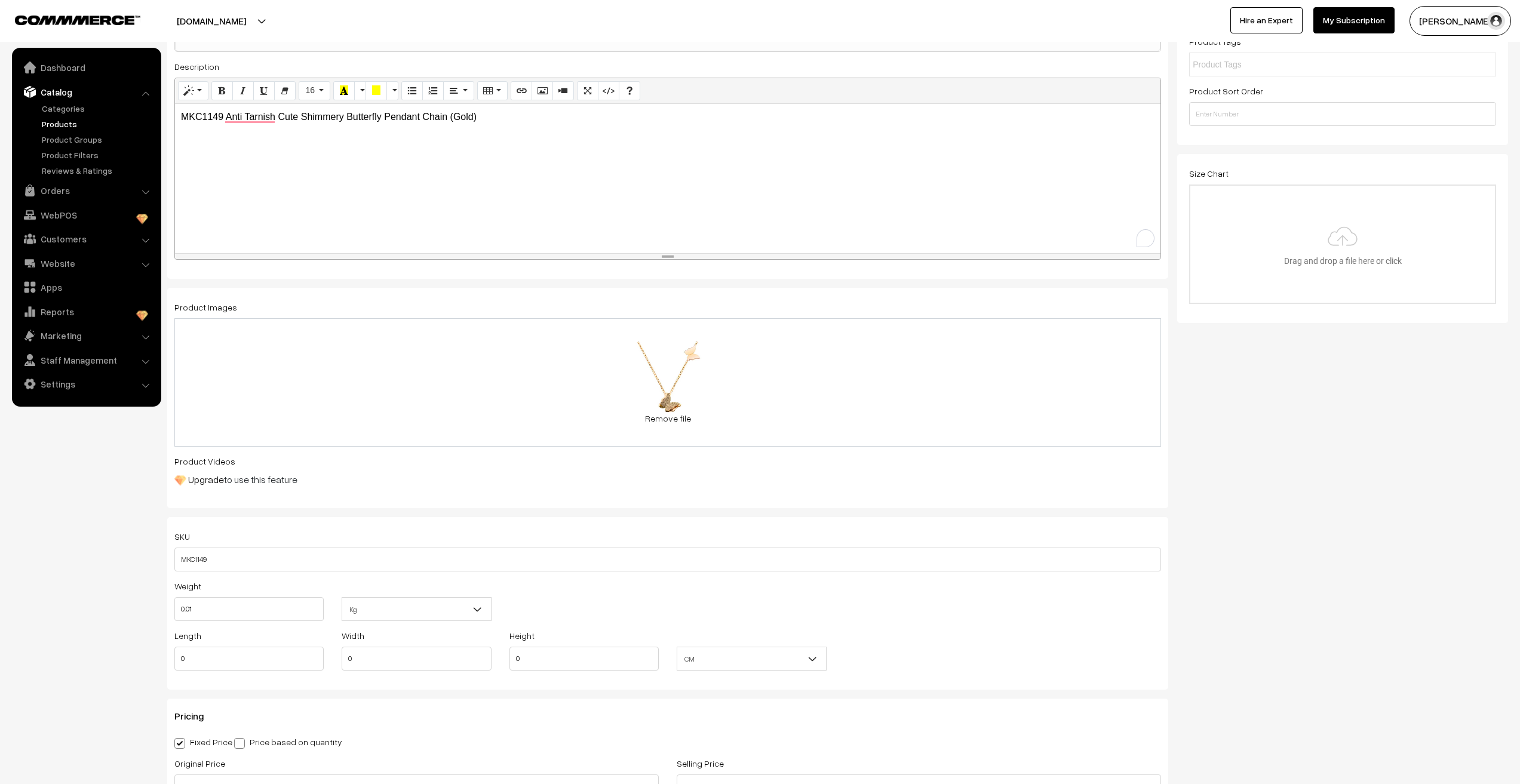
click at [147, 638] on nav "Dashboard Catalog" at bounding box center [81, 440] width 162 height 784
click at [191, 657] on input "0" at bounding box center [249, 659] width 150 height 24
type input "10"
type input "1"
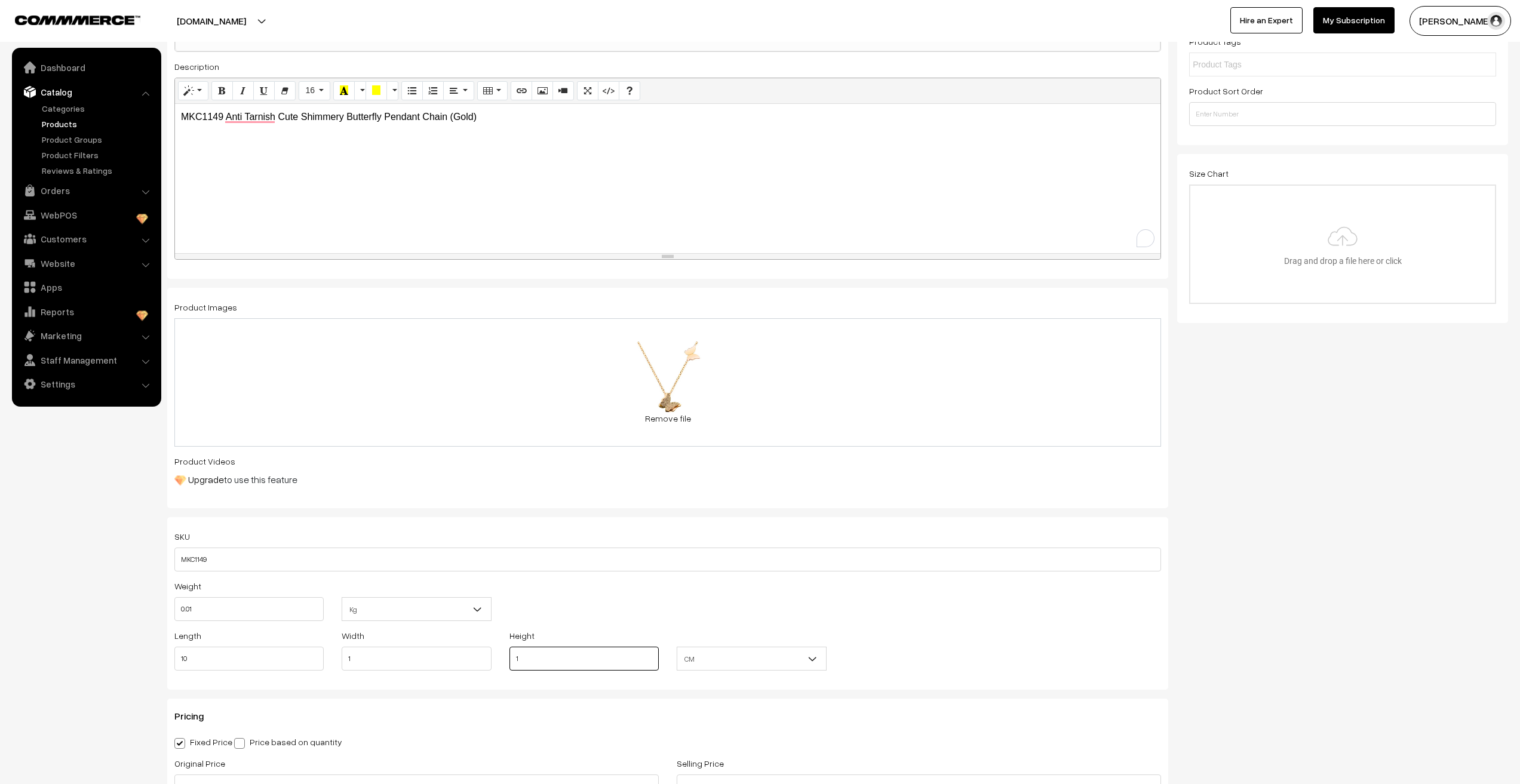
type input "1"
click at [68, 580] on nav "Dashboard Catalog" at bounding box center [81, 440] width 162 height 784
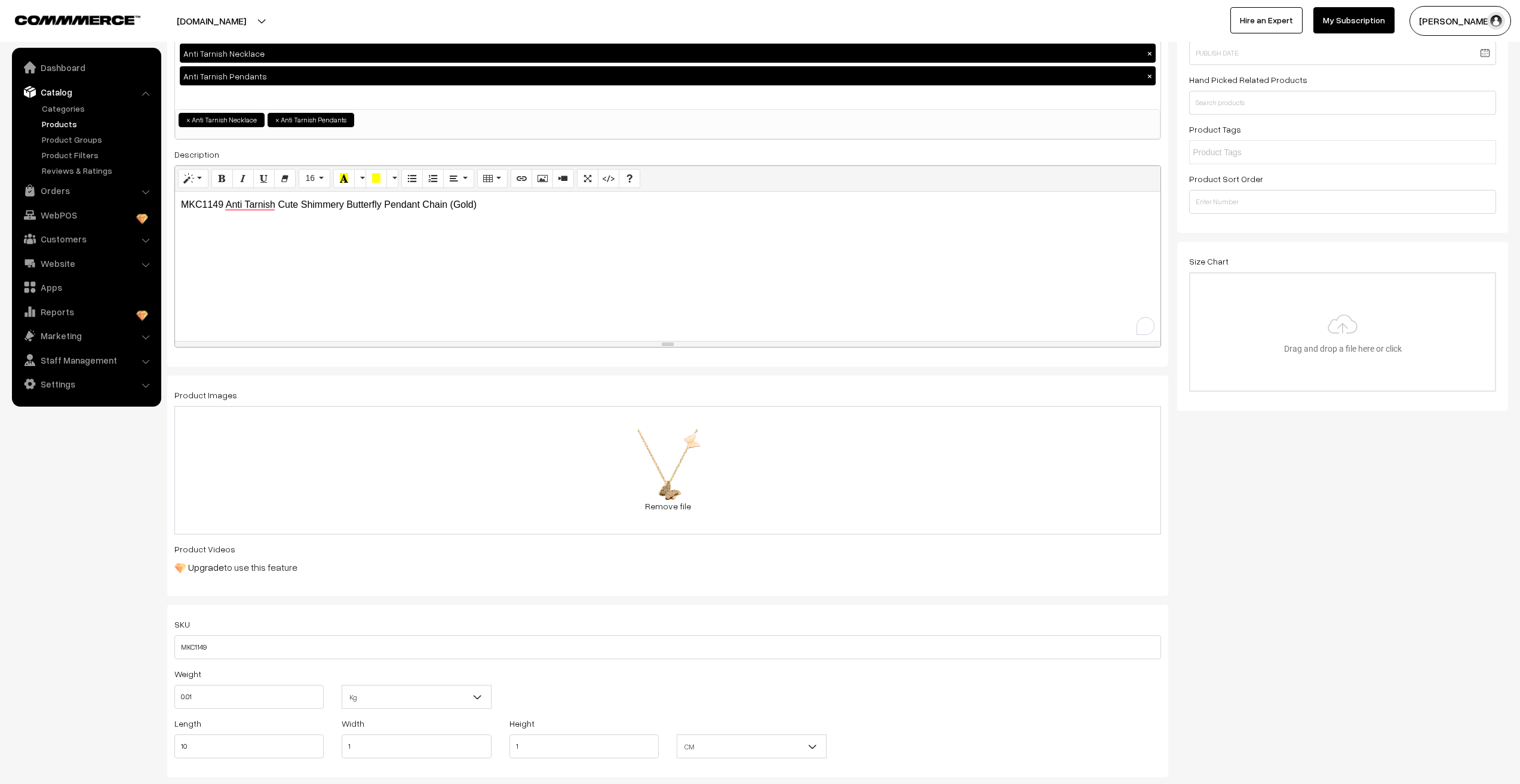
scroll to position [0, 0]
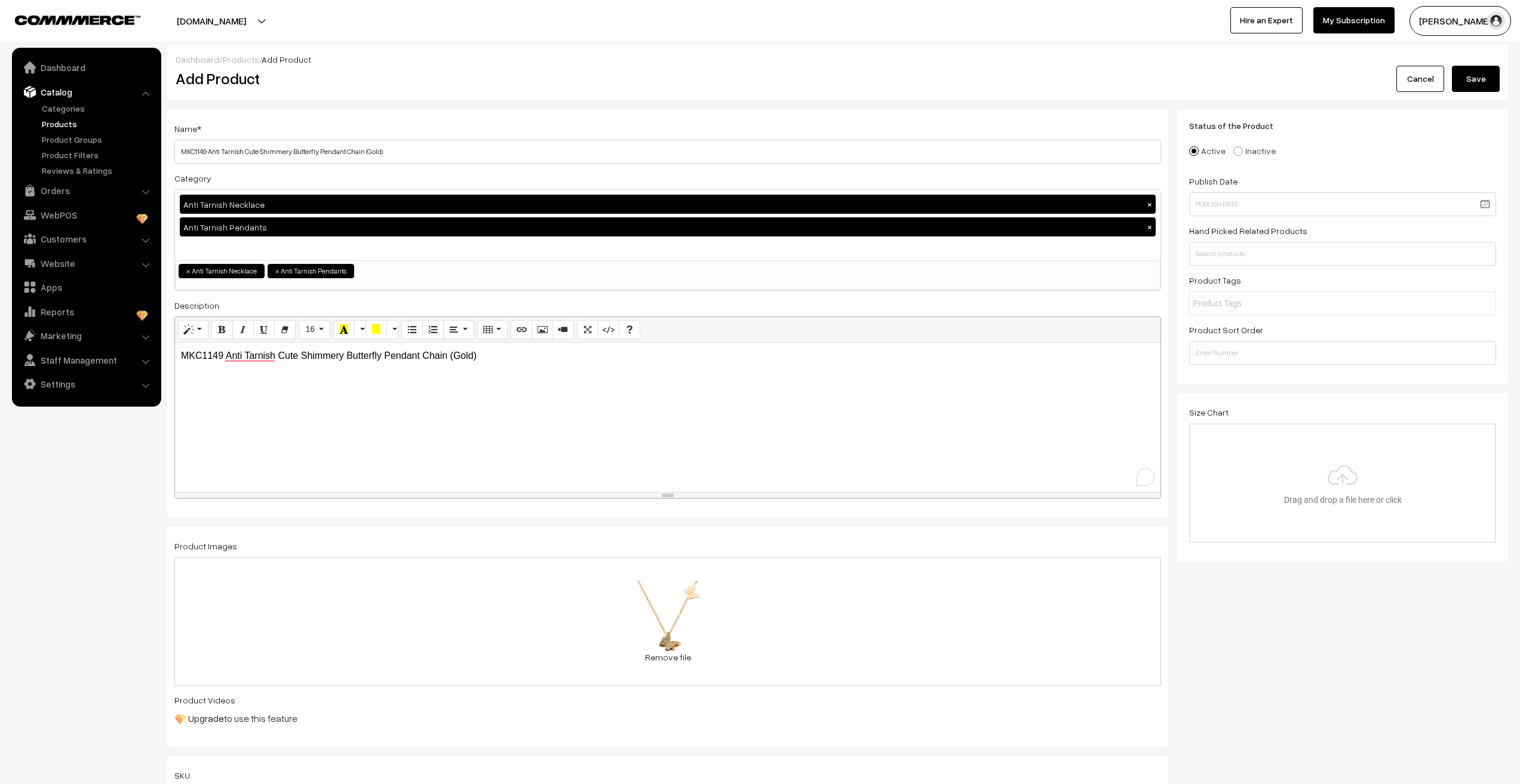
click at [288, 456] on div "MKC1149 Anti Tarnish Cute Shimmery Butterfly Pendant Chain (Gold)" at bounding box center [668, 418] width 985 height 149
copy p "MKC1149 Anti Tarnish Cute Shimmery Butterfly Pendant Chain (Gold)"
click at [30, 540] on nav "Dashboard Catalog" at bounding box center [81, 440] width 162 height 784
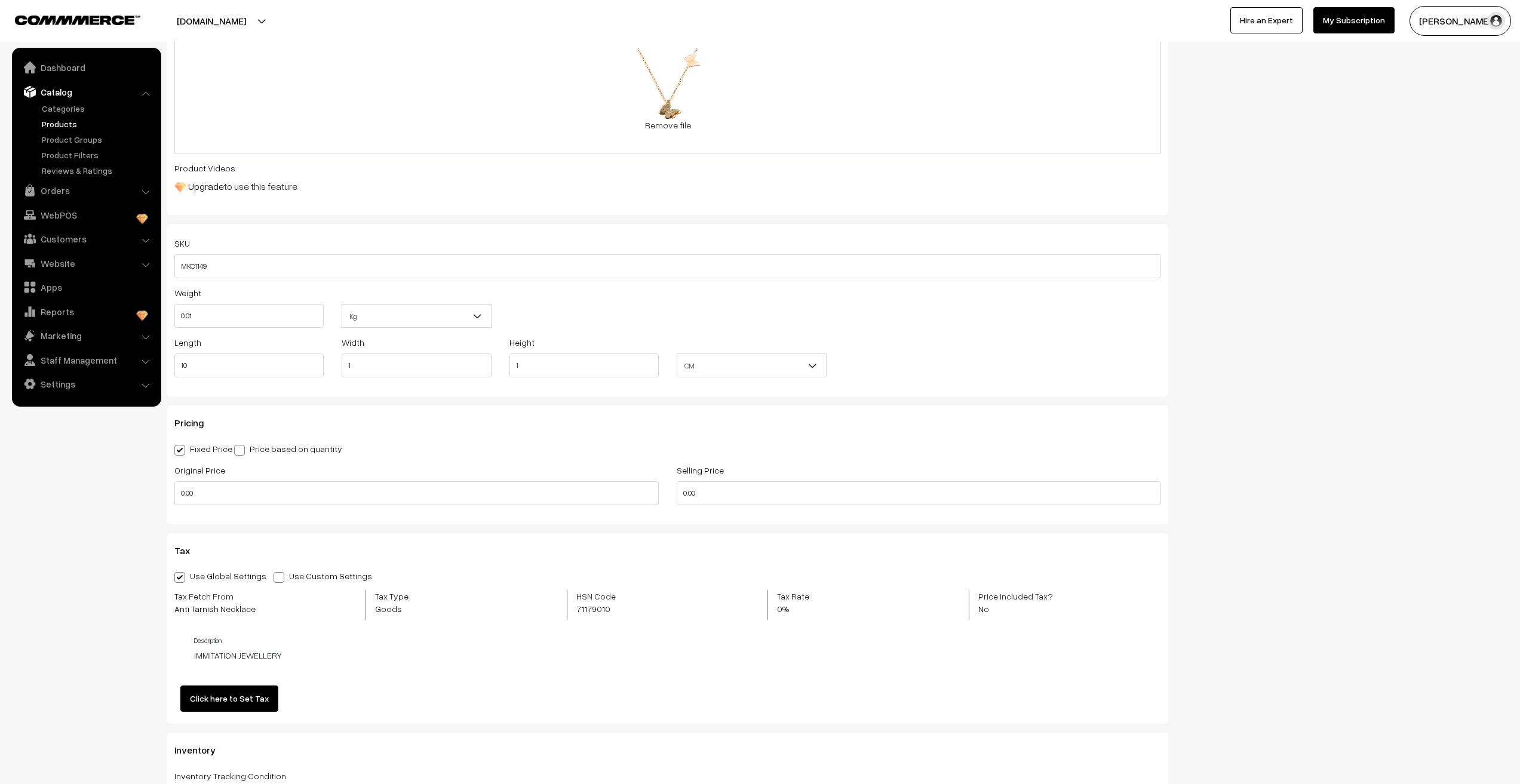
scroll to position [537, 0]
click at [229, 486] on input "0.00" at bounding box center [417, 488] width 485 height 24
type input "449"
type input "110"
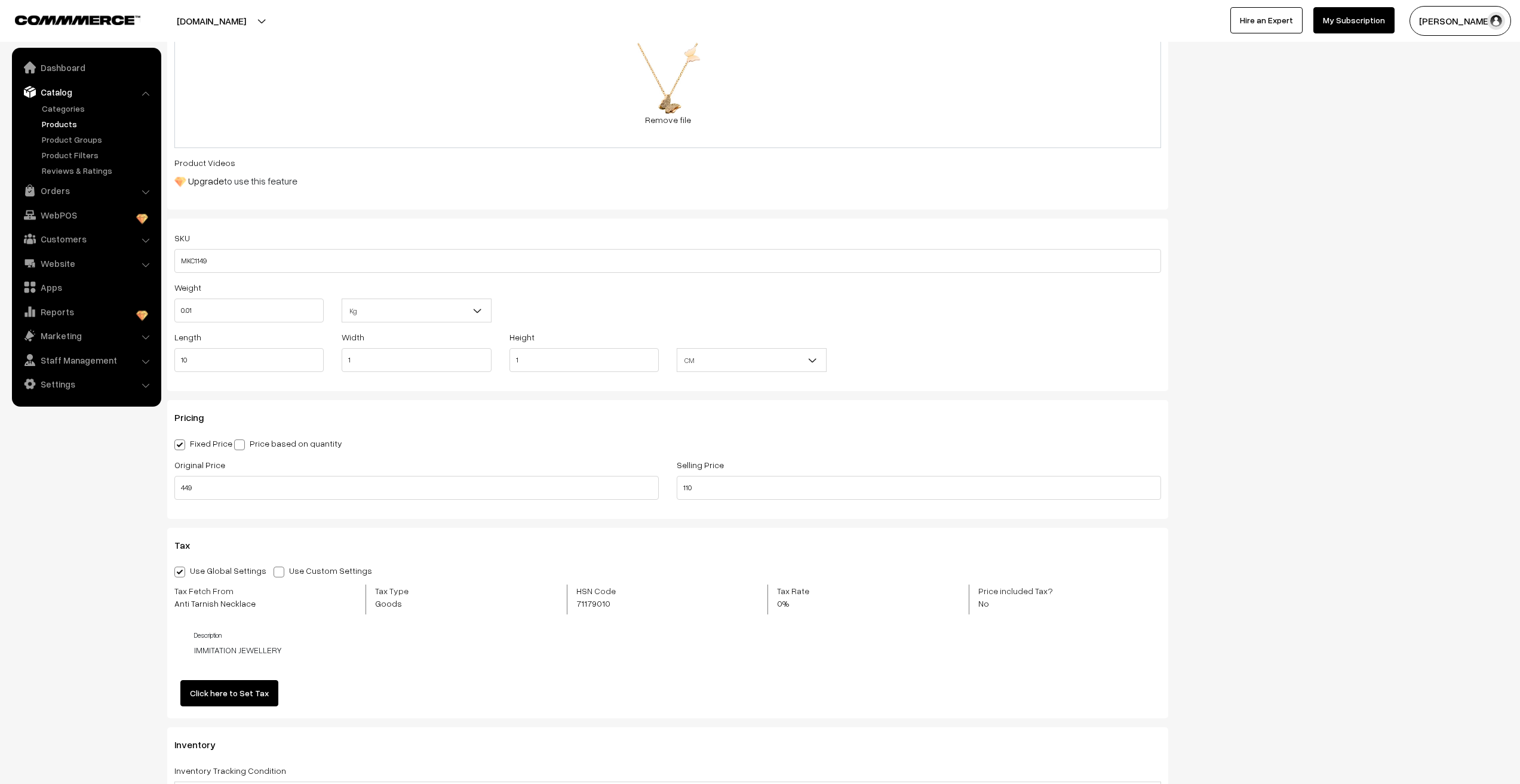
click at [159, 525] on nav "Dashboard Catalog" at bounding box center [81, 440] width 162 height 784
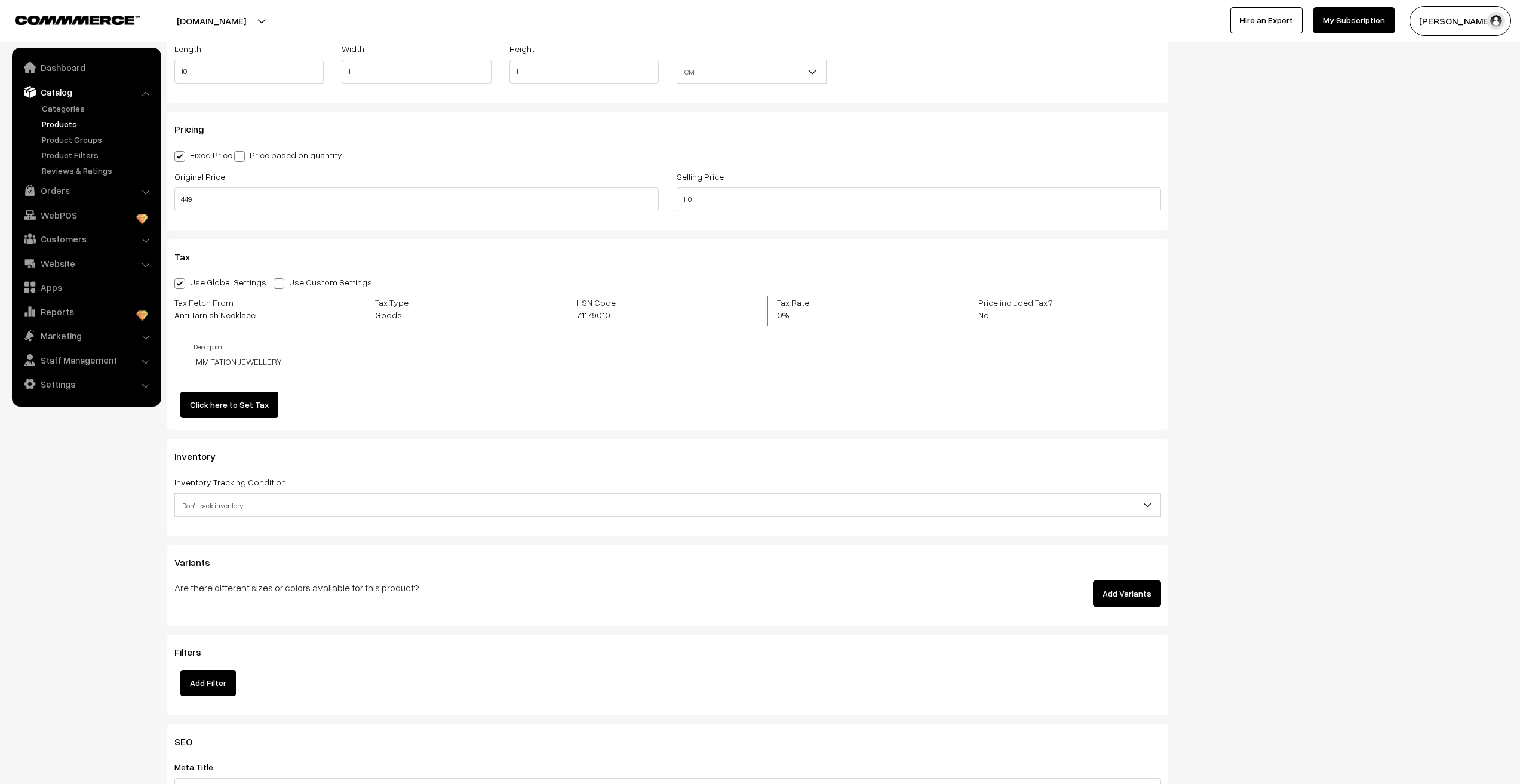
scroll to position [836, 0]
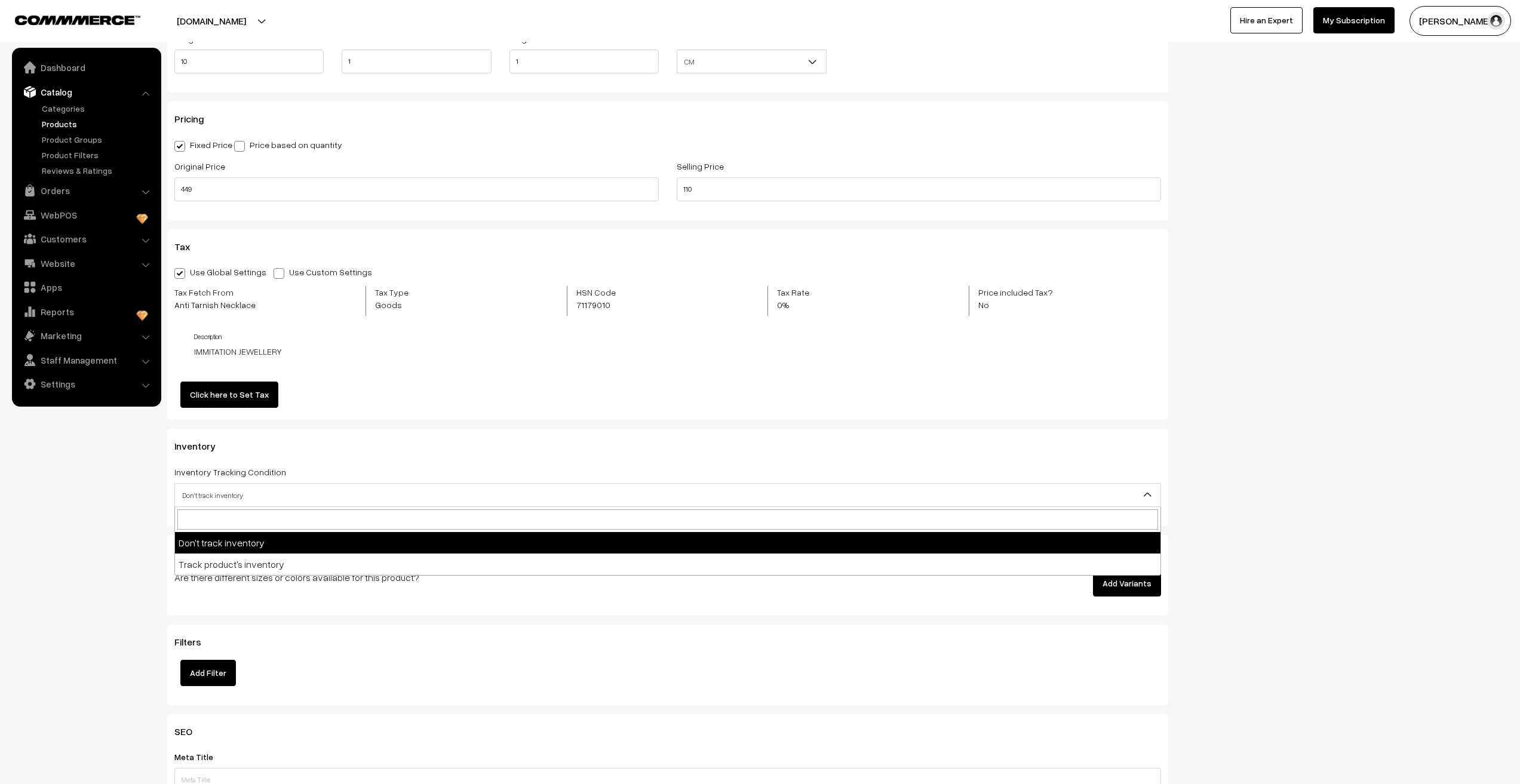
click at [218, 496] on span "Don't track inventory" at bounding box center [668, 495] width 985 height 21
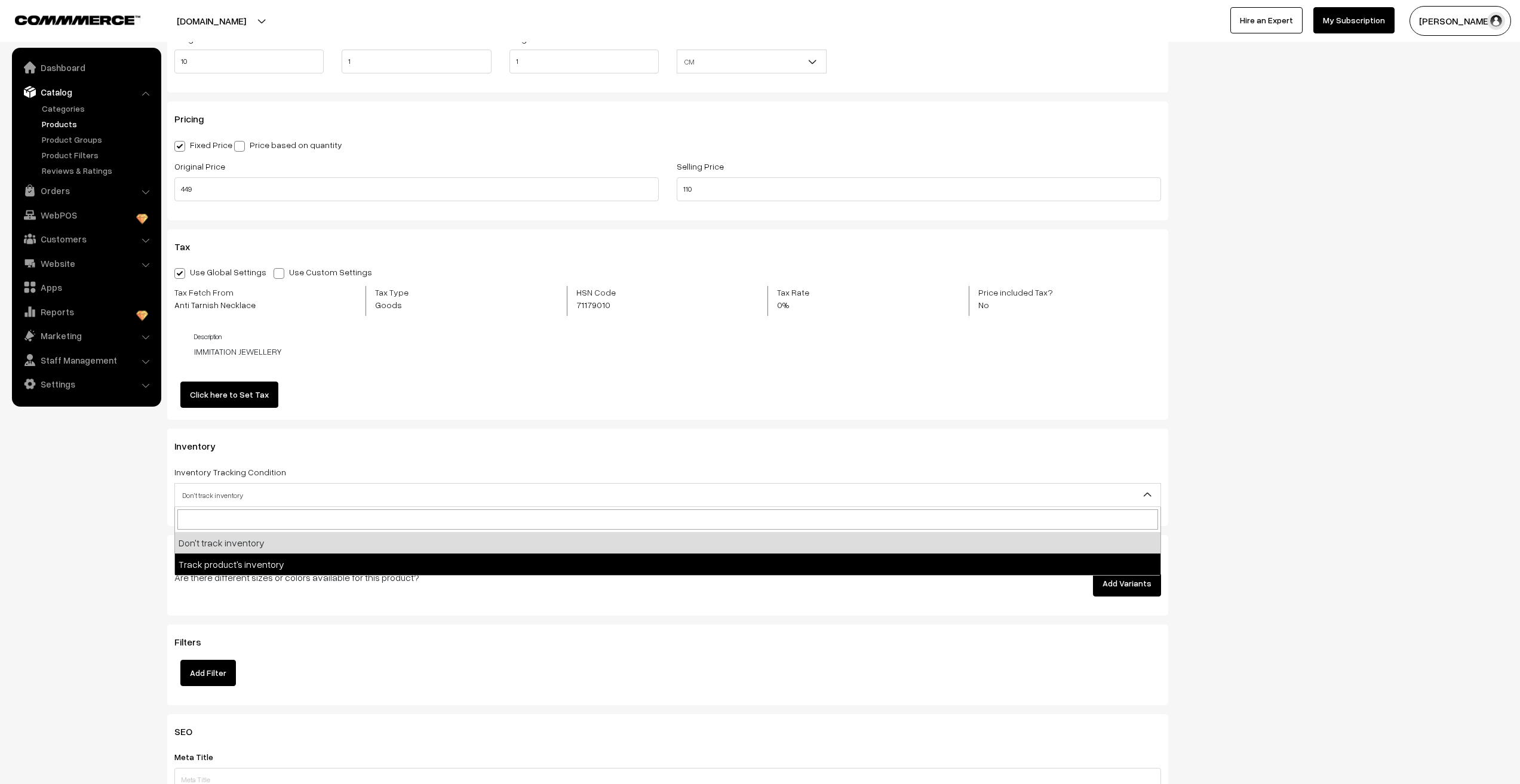
select select "2"
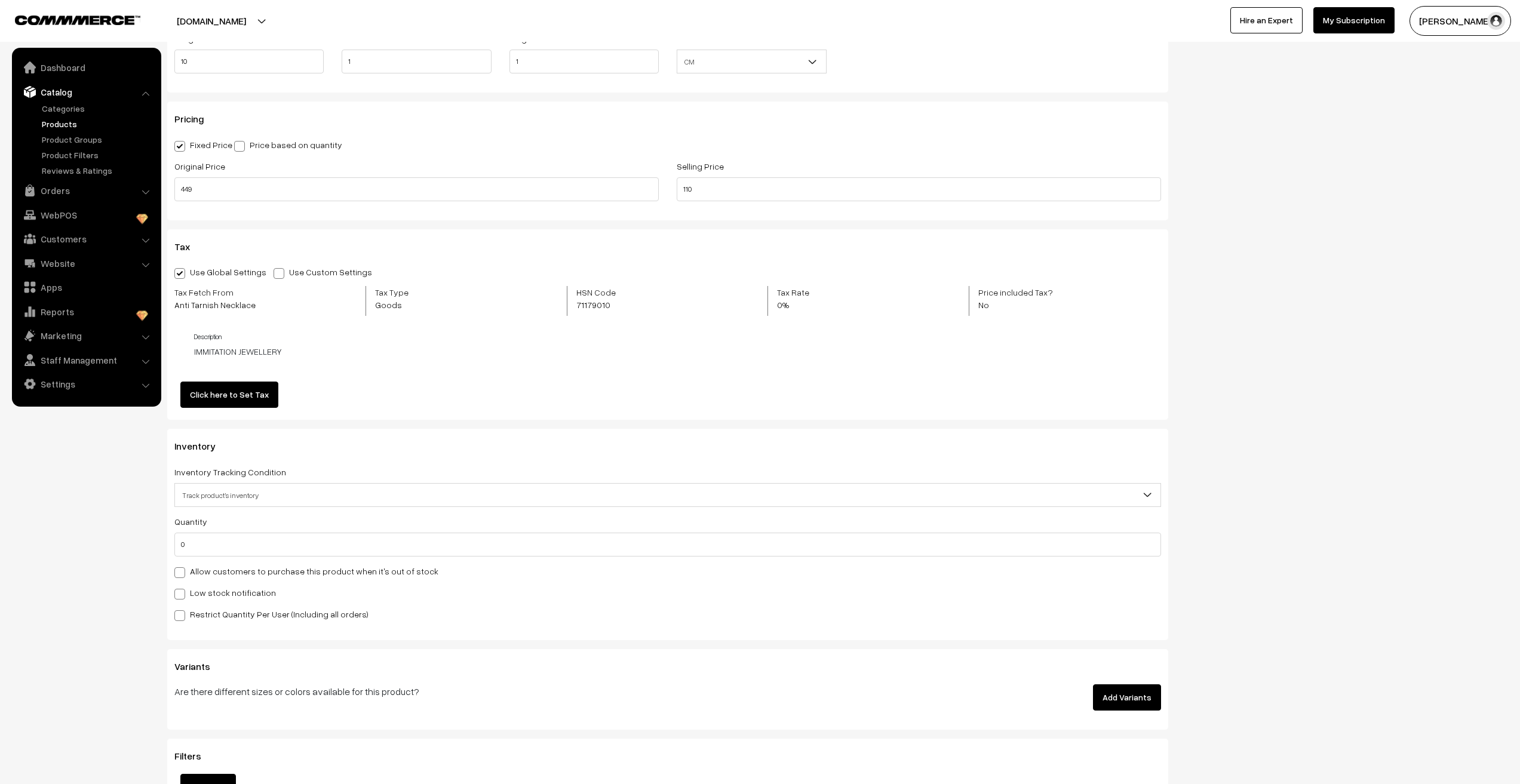
click at [88, 570] on nav "Dashboard Catalog" at bounding box center [81, 440] width 162 height 784
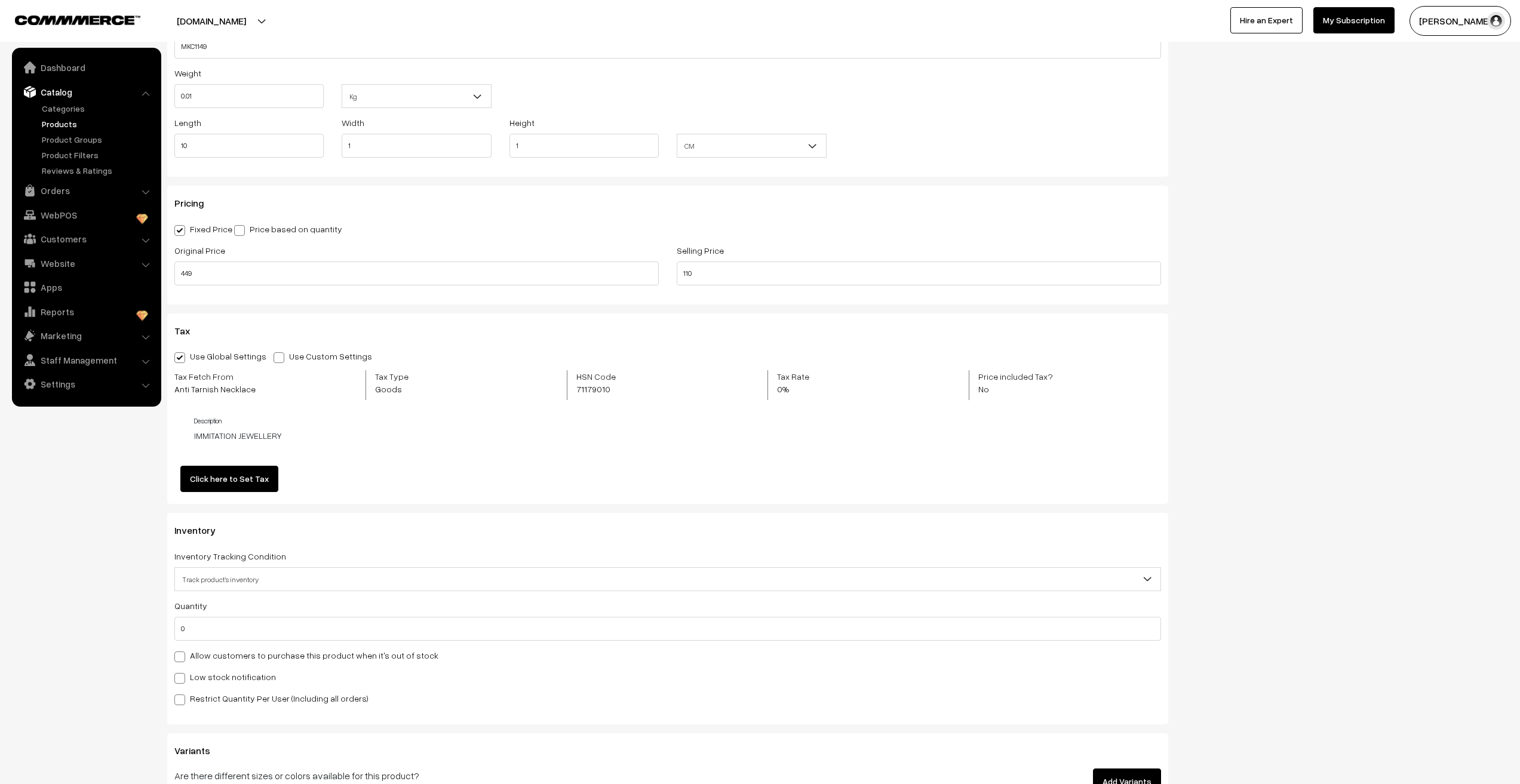
scroll to position [717, 0]
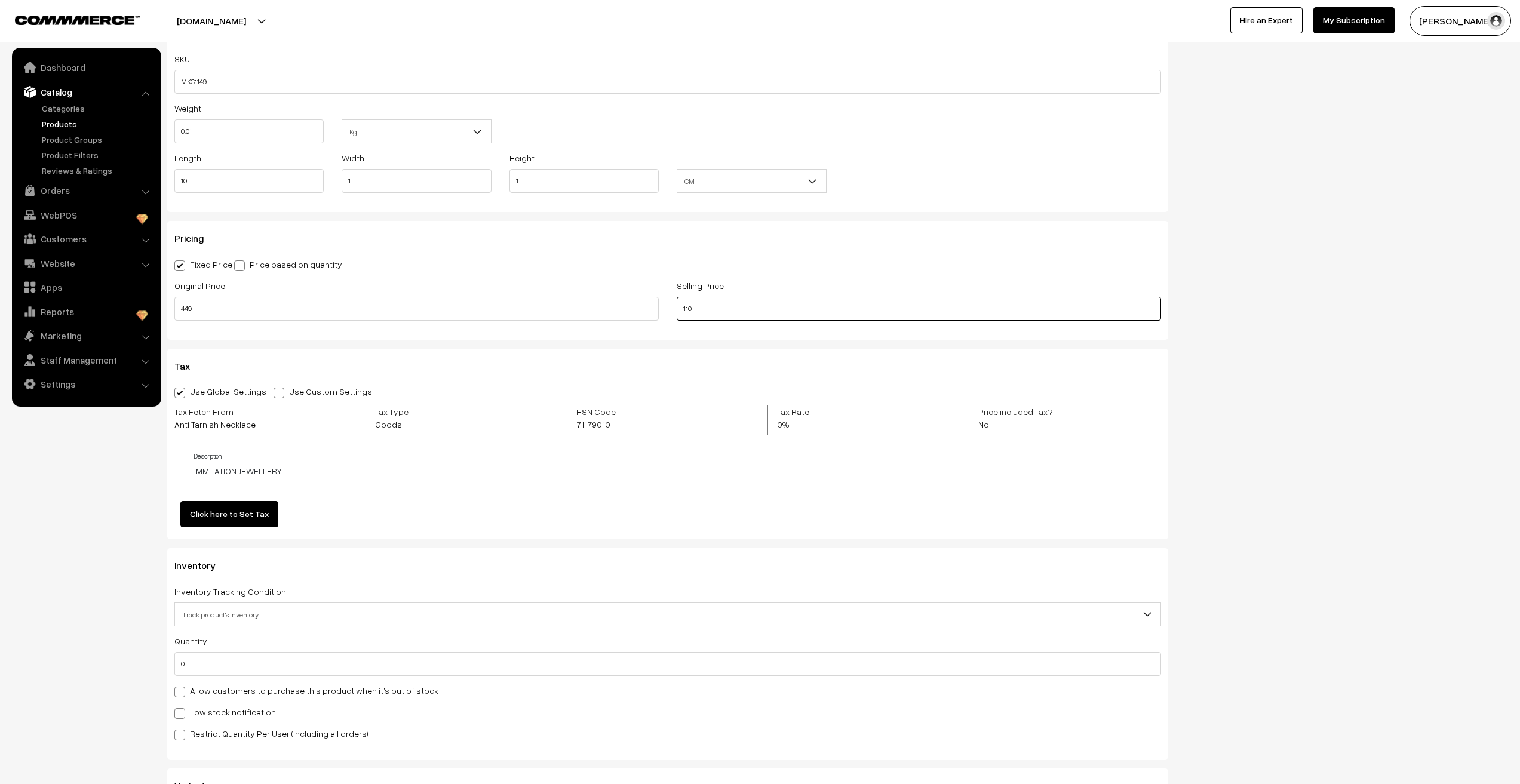
click at [707, 316] on input "110" at bounding box center [919, 309] width 485 height 24
type input "120"
drag, startPoint x: 44, startPoint y: 593, endPoint x: 48, endPoint y: 603, distance: 10.8
click at [44, 594] on nav "Dashboard Catalog" at bounding box center [81, 440] width 162 height 784
click at [214, 659] on input "0" at bounding box center [668, 664] width 987 height 24
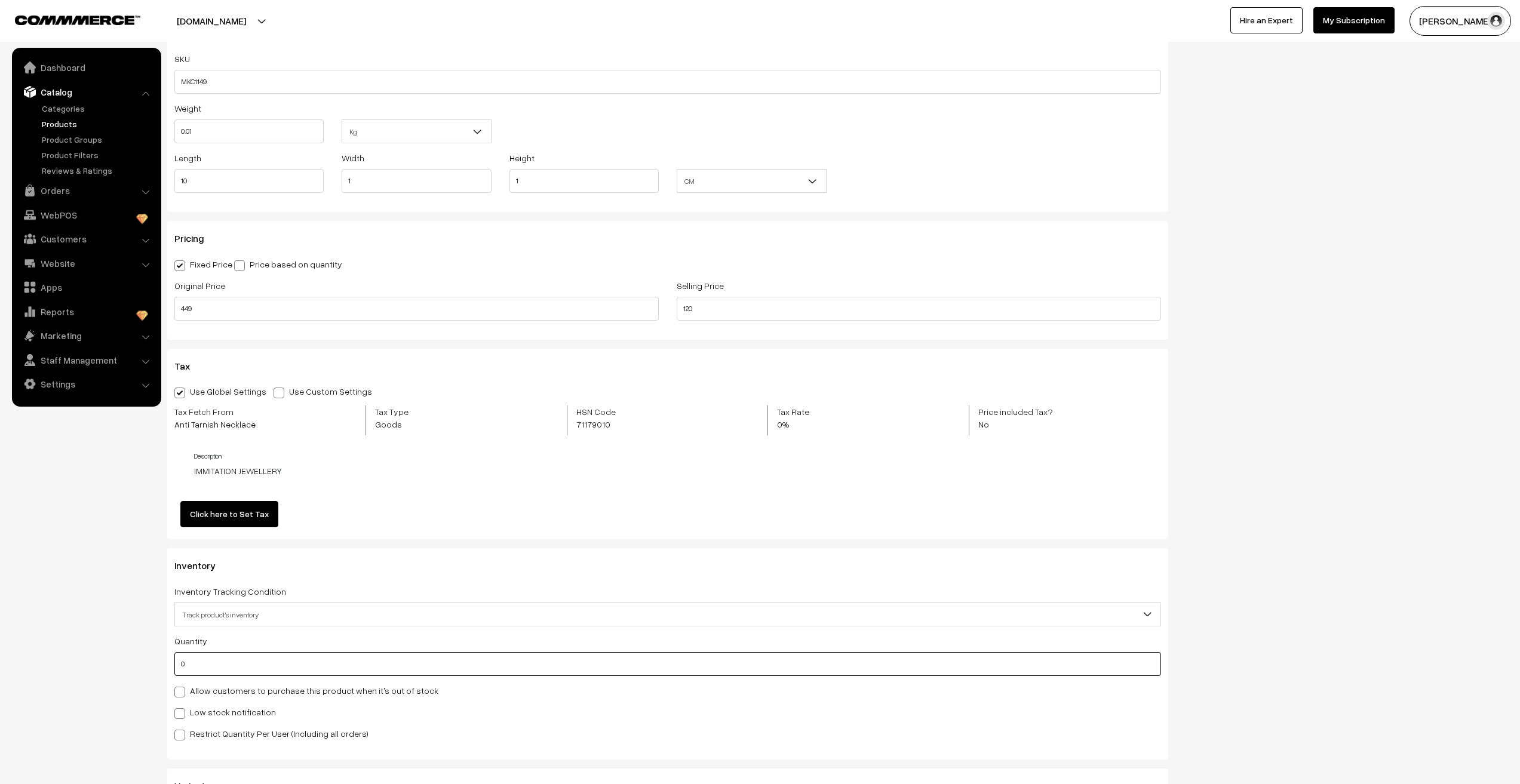
click at [213, 660] on input "0" at bounding box center [668, 664] width 987 height 24
type input "3366"
click at [129, 623] on nav "Dashboard Catalog" at bounding box center [81, 440] width 162 height 784
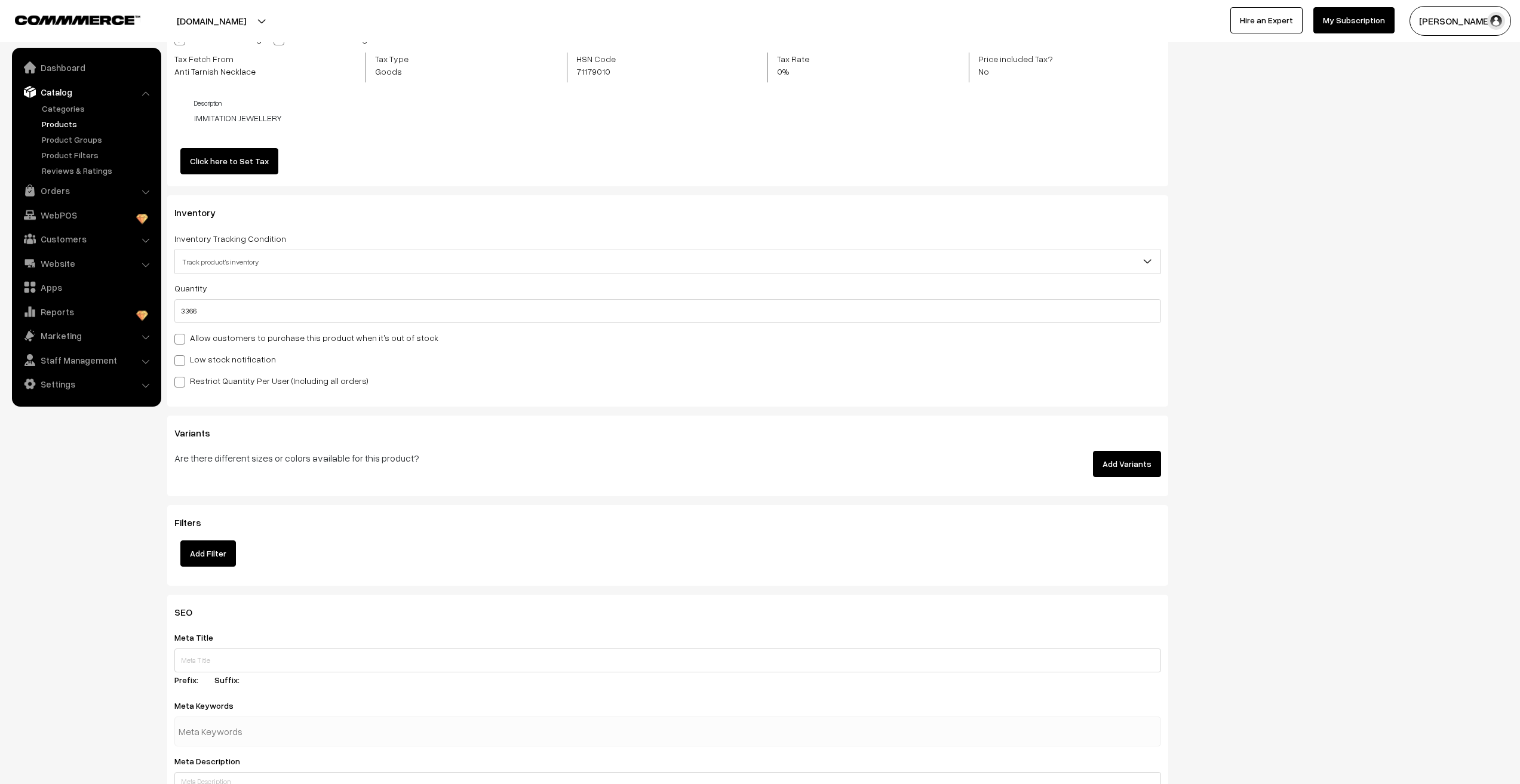
scroll to position [1075, 0]
click at [196, 647] on input "text" at bounding box center [668, 655] width 987 height 24
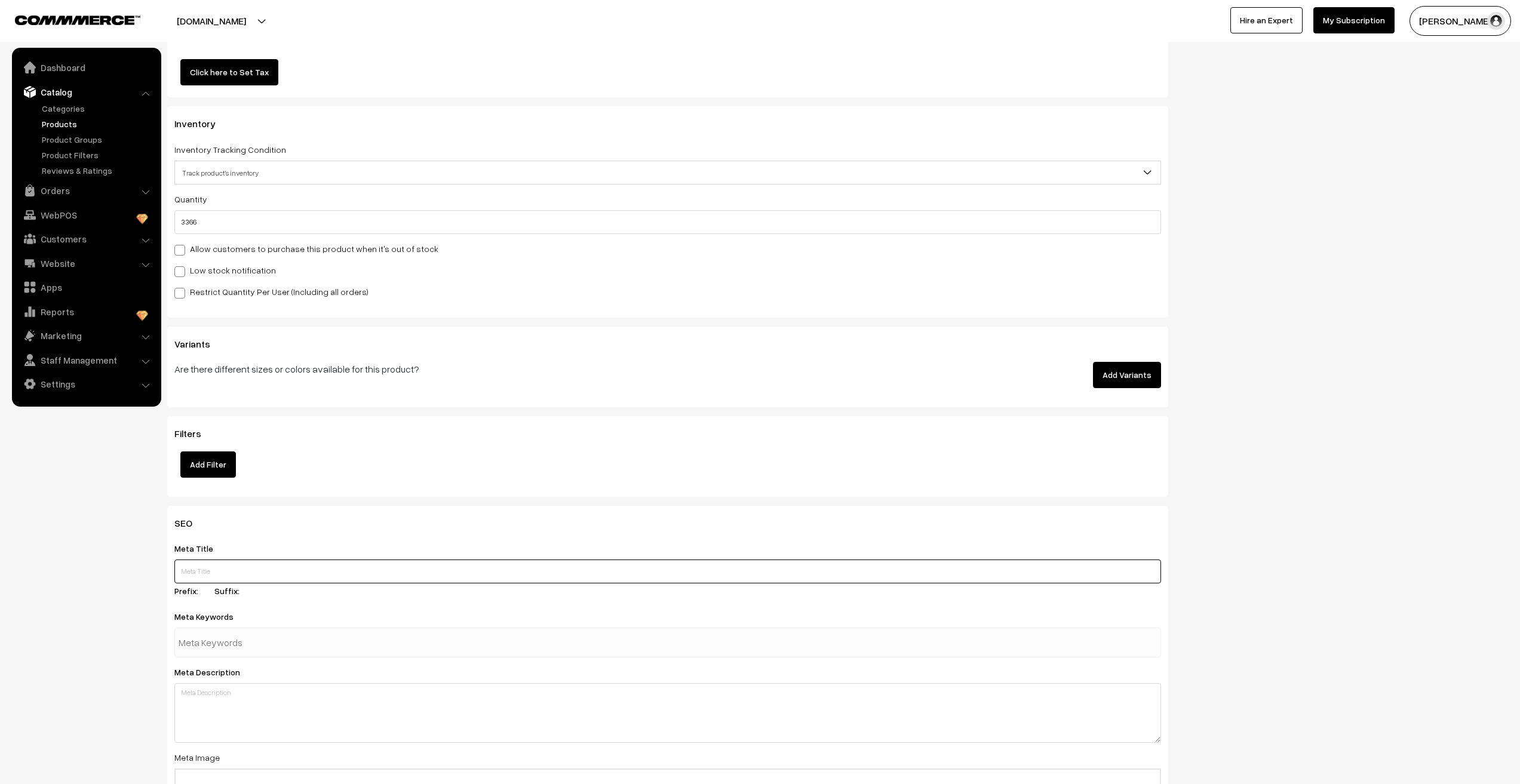
scroll to position [1194, 0]
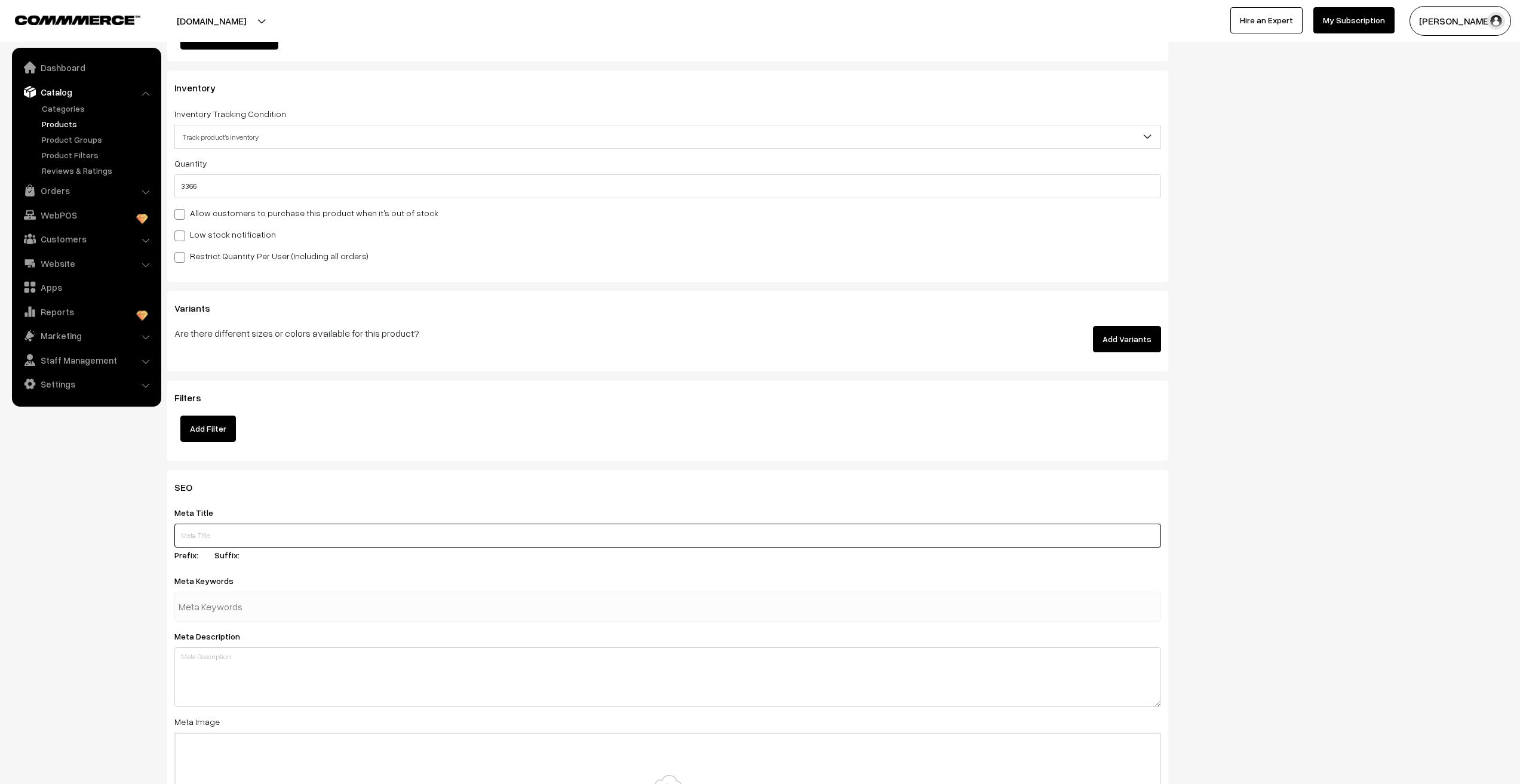
paste input "MKC1149 Anti Tarnish Cute Shimmery Butterfly Pendant Chain (Gold)"
type input "MKC1149 Anti Tarnish Cute Shimmery Butterfly Pendant Chain (Gold)"
click at [218, 610] on input "text" at bounding box center [241, 607] width 124 height 24
paste input "MKC1149 Anti Tarnish Cute Shimmery Butterfly Pendant Chain (Gold)"
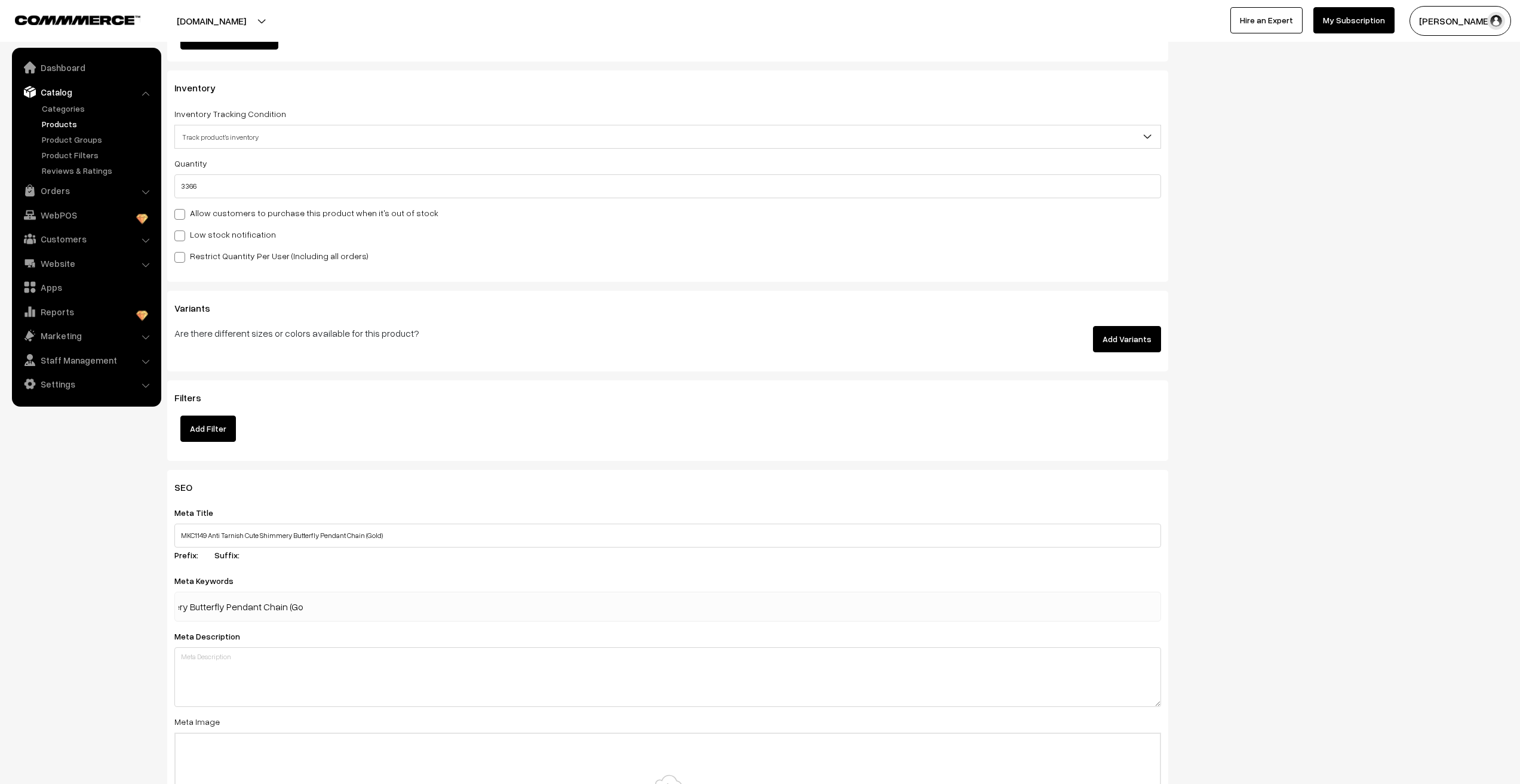
type input "MKC1149 Anti Tarnish Cute Shimmery Butterfly Pendant Chain (Gold)"
click at [236, 683] on textarea at bounding box center [668, 677] width 987 height 59
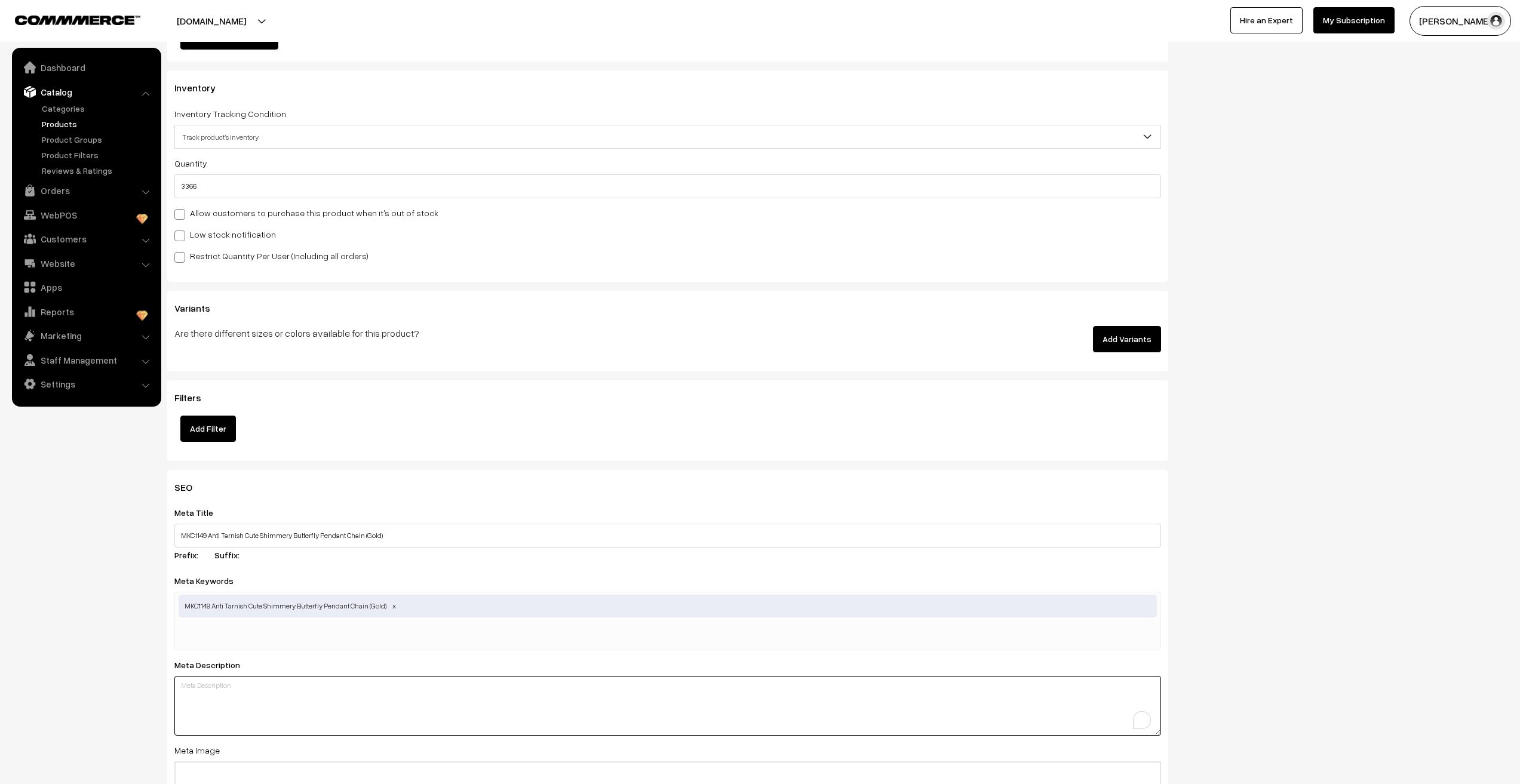
paste textarea "MKC1149 Anti Tarnish Cute Shimmery Butterfly Pendant Chain (Gold)"
type textarea "MKC1149 Anti Tarnish Cute Shimmery Butterfly Pendant Chain (Gold)"
click at [128, 666] on nav "Dashboard Catalog" at bounding box center [81, 440] width 162 height 784
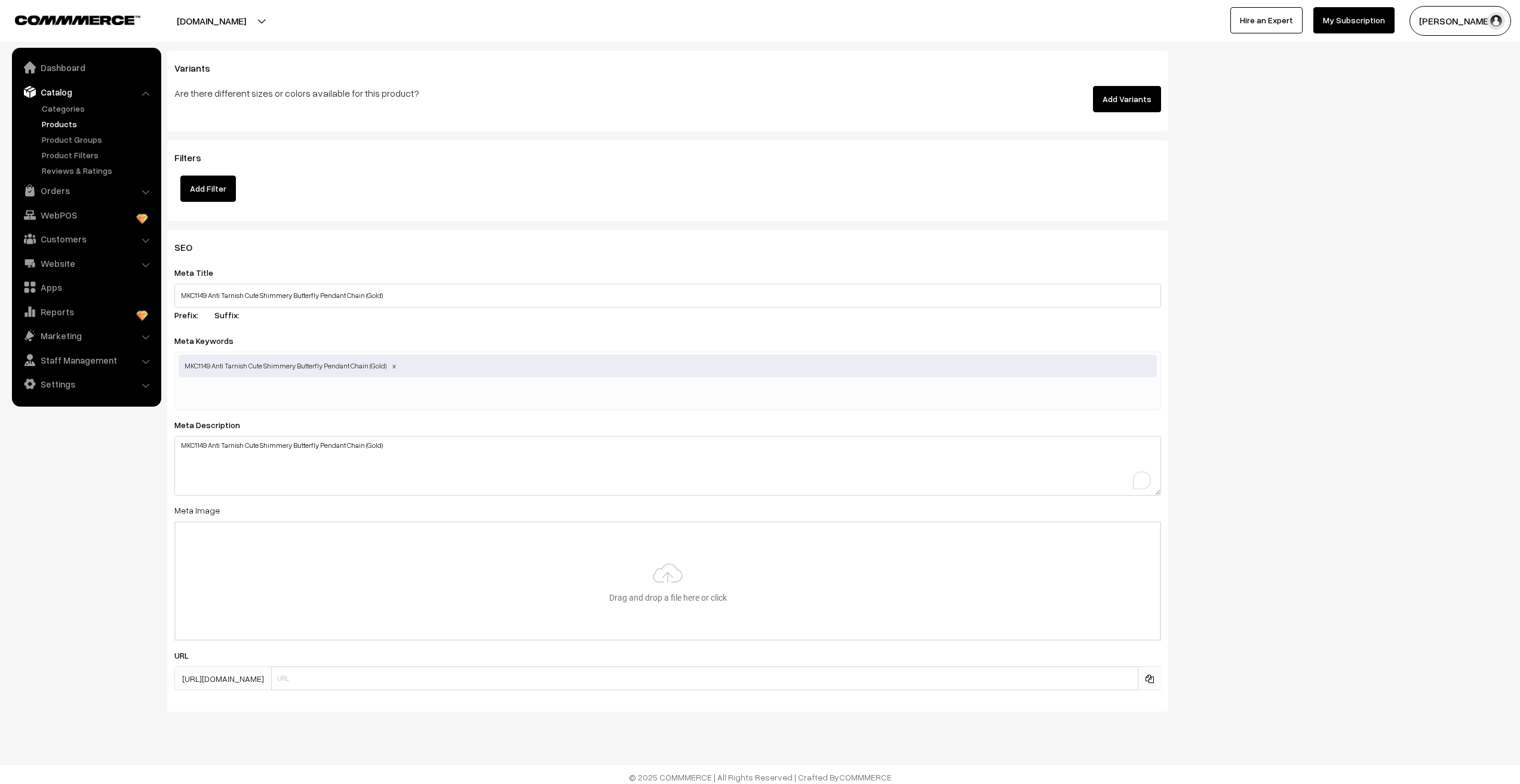
scroll to position [1439, 0]
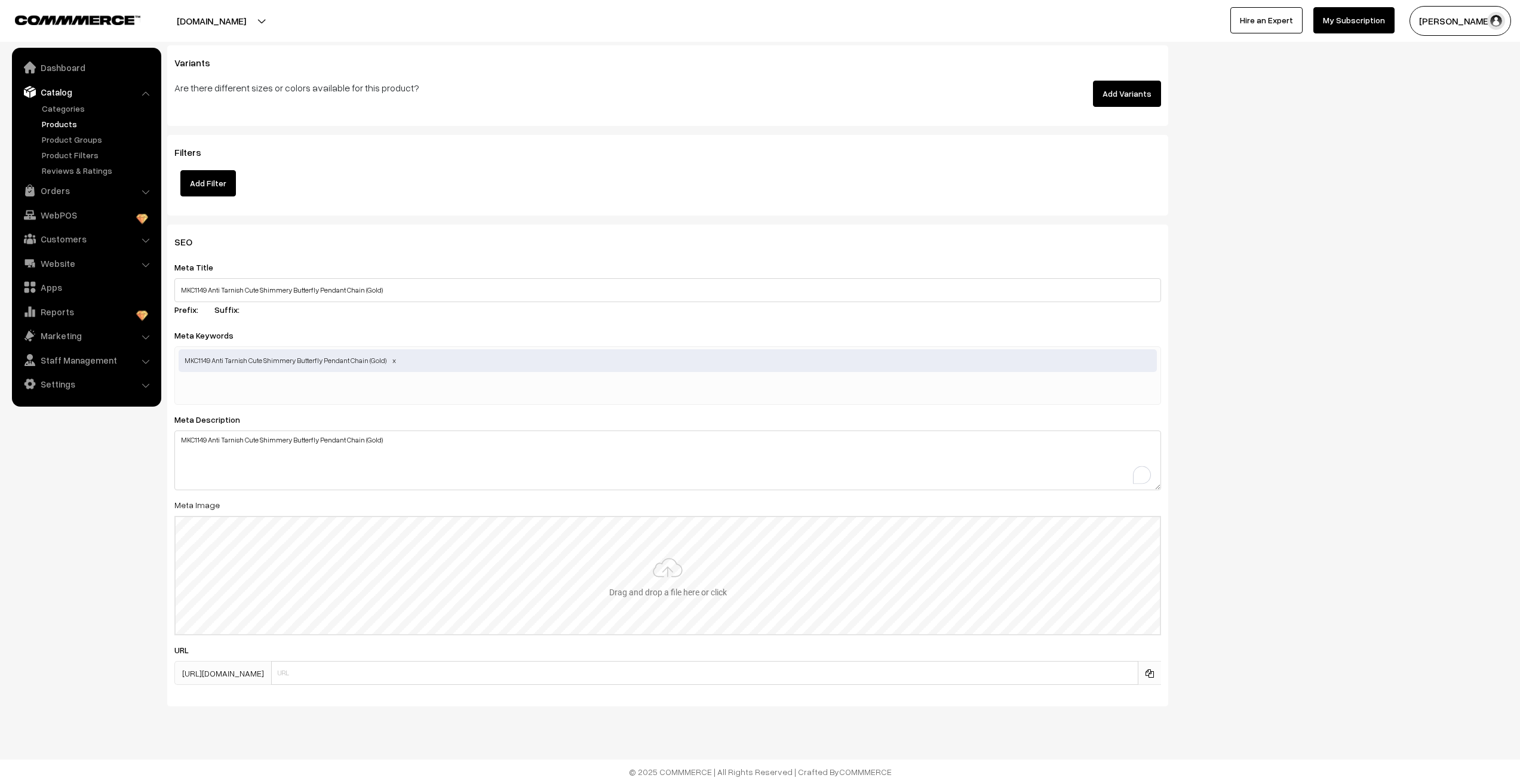
click at [650, 578] on input "file" at bounding box center [668, 575] width 985 height 117
type input "C:\fakepath\1149 (1).jpeg"
click at [75, 575] on nav "Dashboard Catalog" at bounding box center [81, 440] width 162 height 784
click at [54, 633] on nav "Dashboard Catalog" at bounding box center [81, 440] width 162 height 784
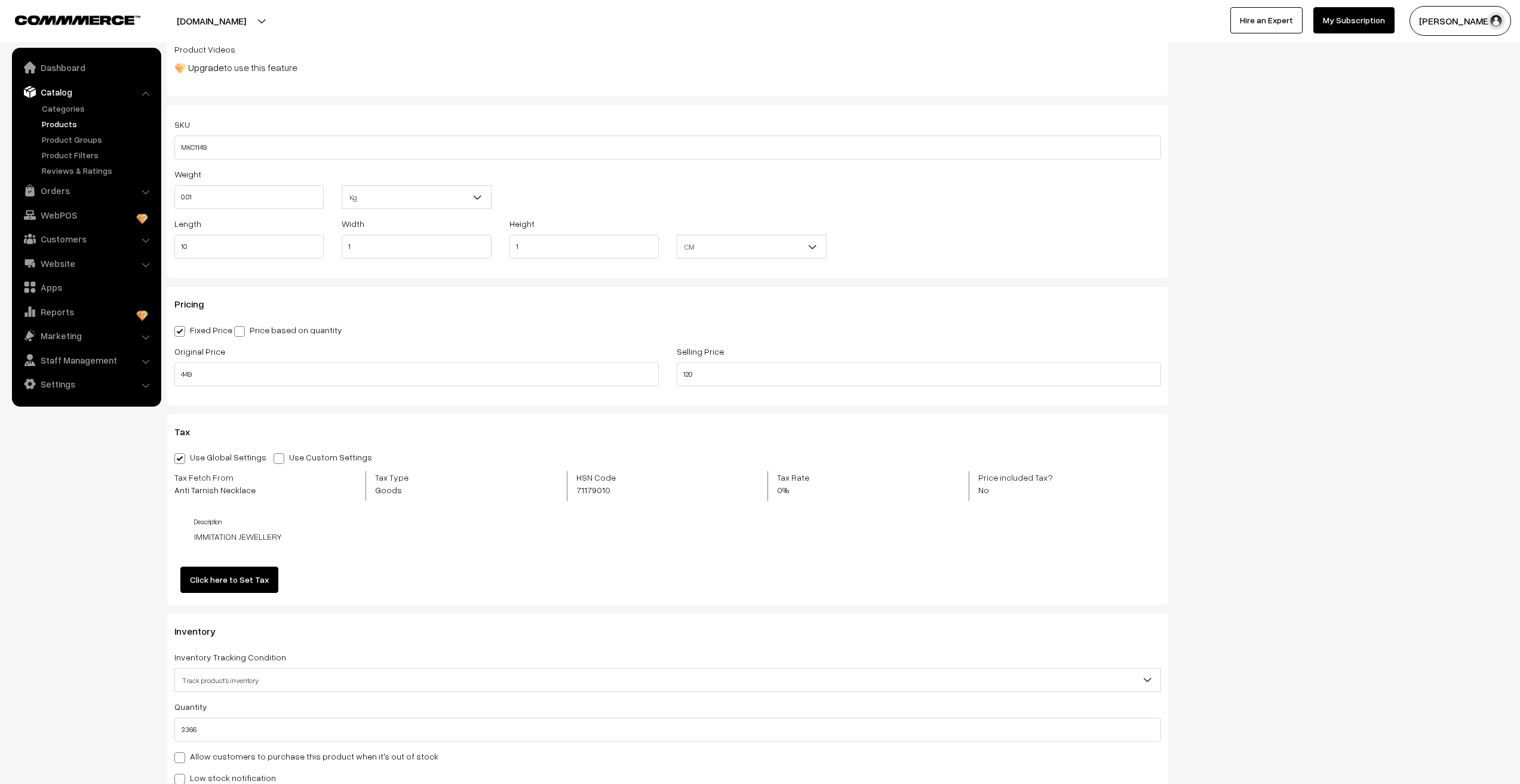
scroll to position [0, 0]
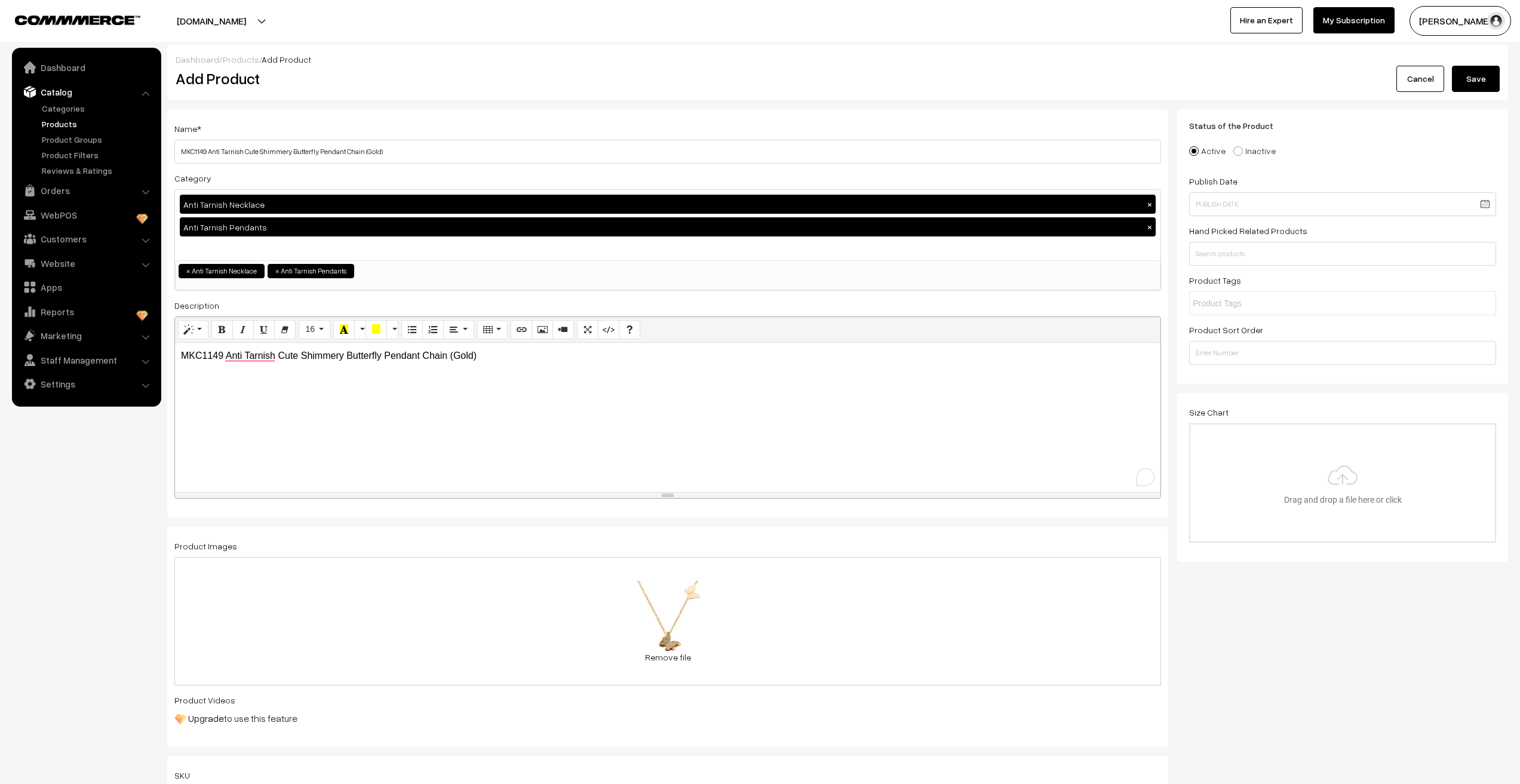
click at [1471, 82] on button "Save" at bounding box center [1476, 78] width 48 height 26
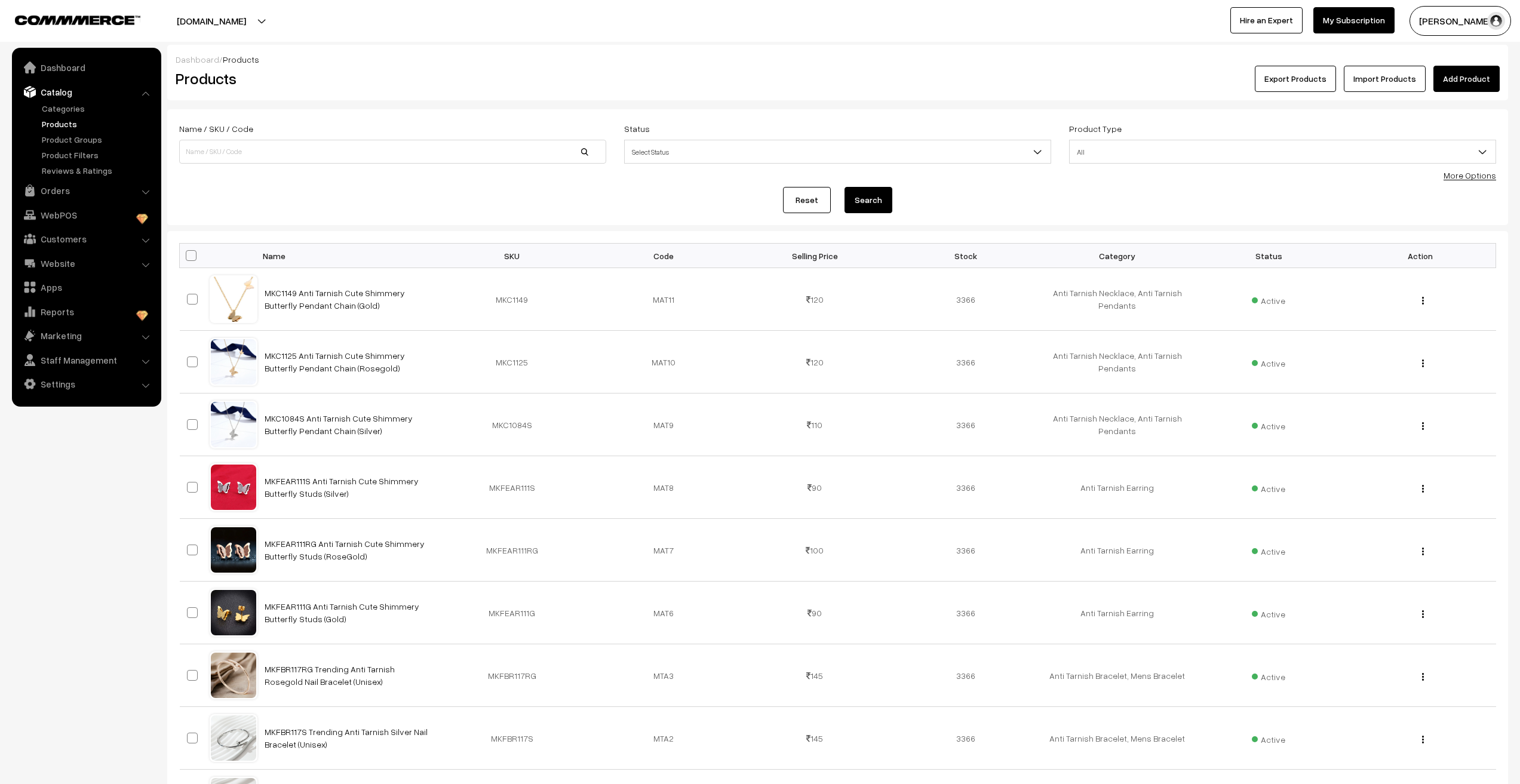
click at [1466, 83] on link "Add Product" at bounding box center [1467, 78] width 66 height 26
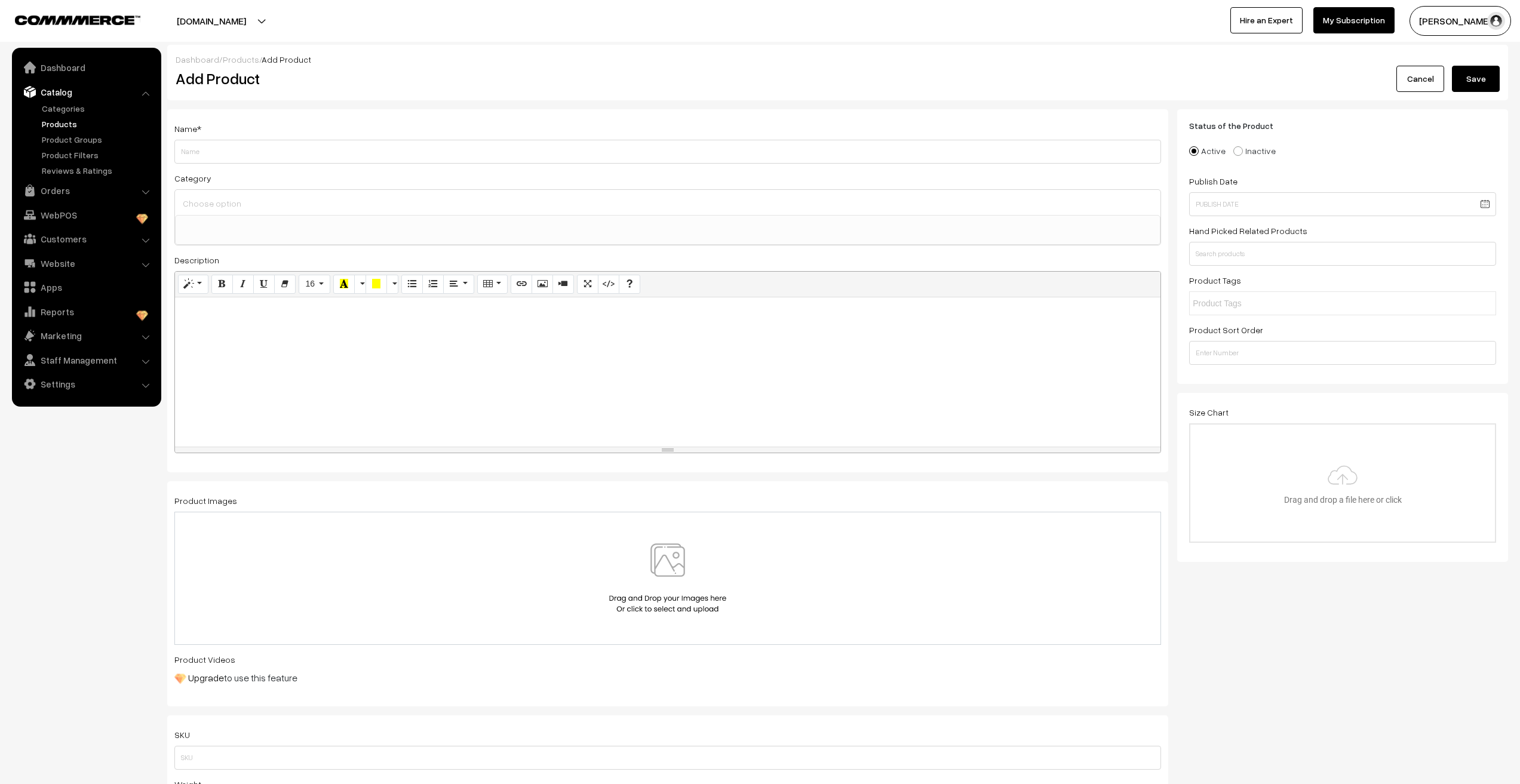
select select
click at [365, 147] on input "Weight" at bounding box center [668, 151] width 987 height 24
type input "m"
type input "MKC1117 Anti Tarnish Love Heartbeat Chain (Rosegold)"
click at [325, 213] on div at bounding box center [668, 203] width 985 height 25
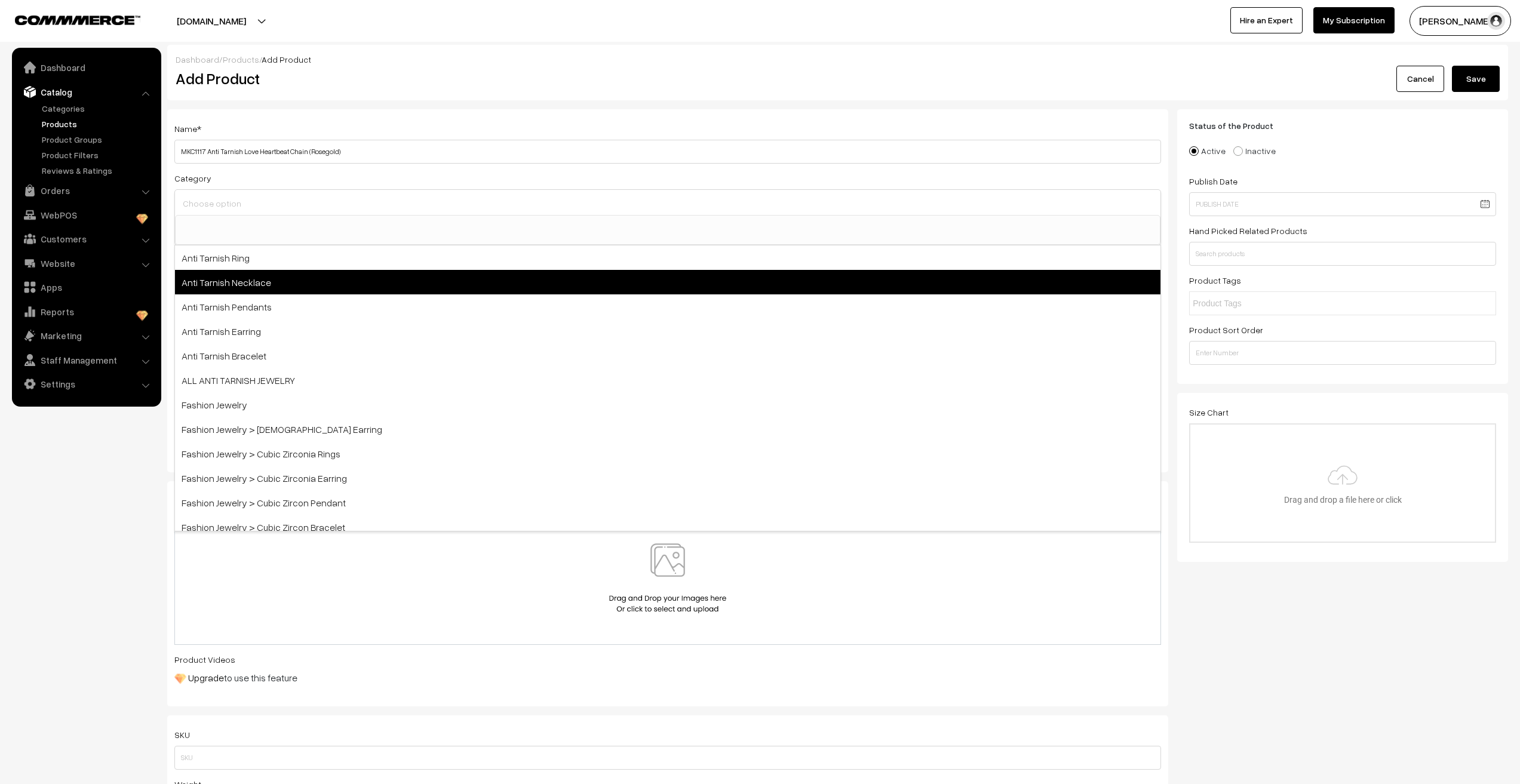
click at [262, 272] on span "Anti Tarnish Necklace" at bounding box center [668, 282] width 985 height 25
select select "4"
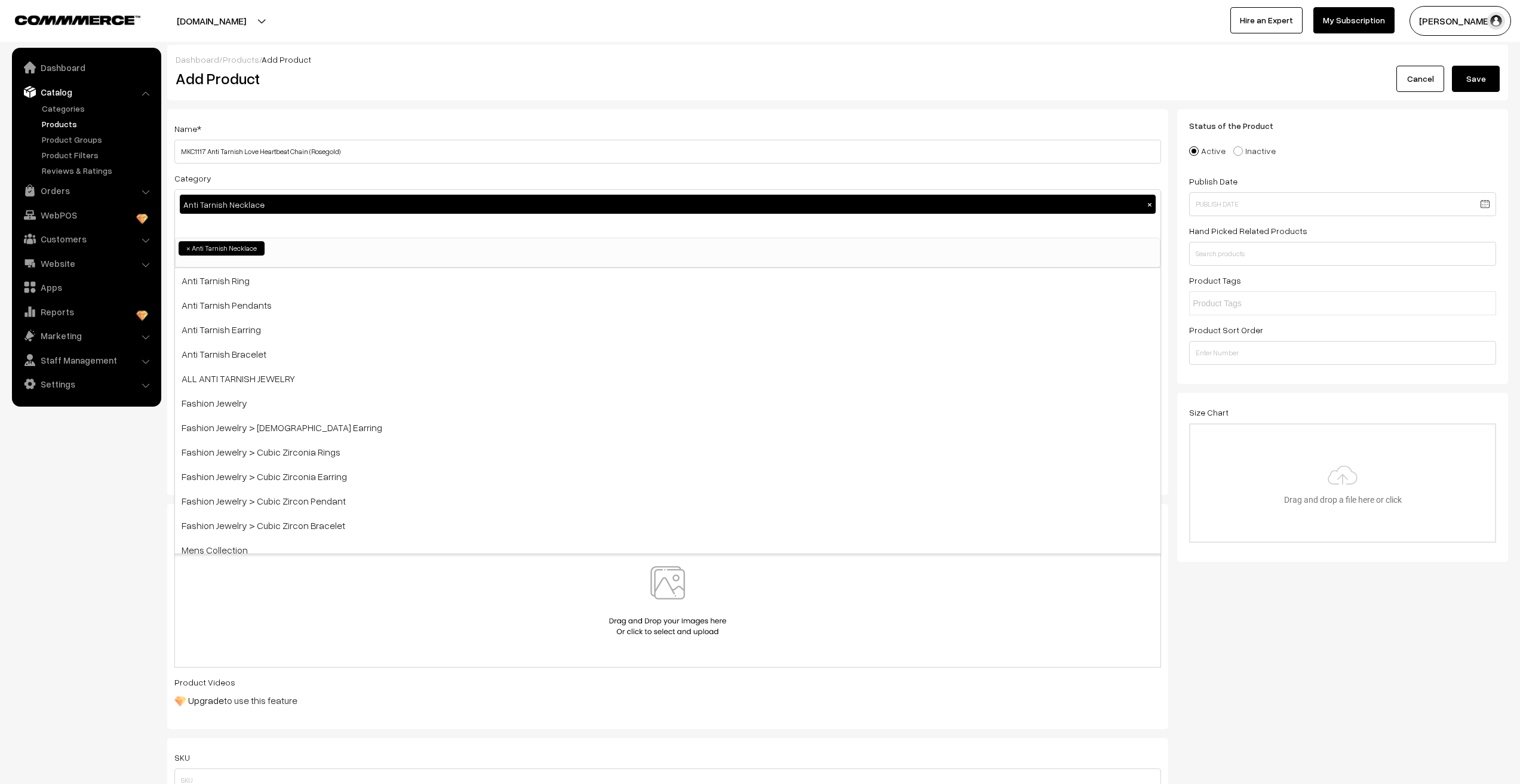
click at [260, 224] on div "Anti Tarnish Necklace ×" at bounding box center [668, 214] width 985 height 48
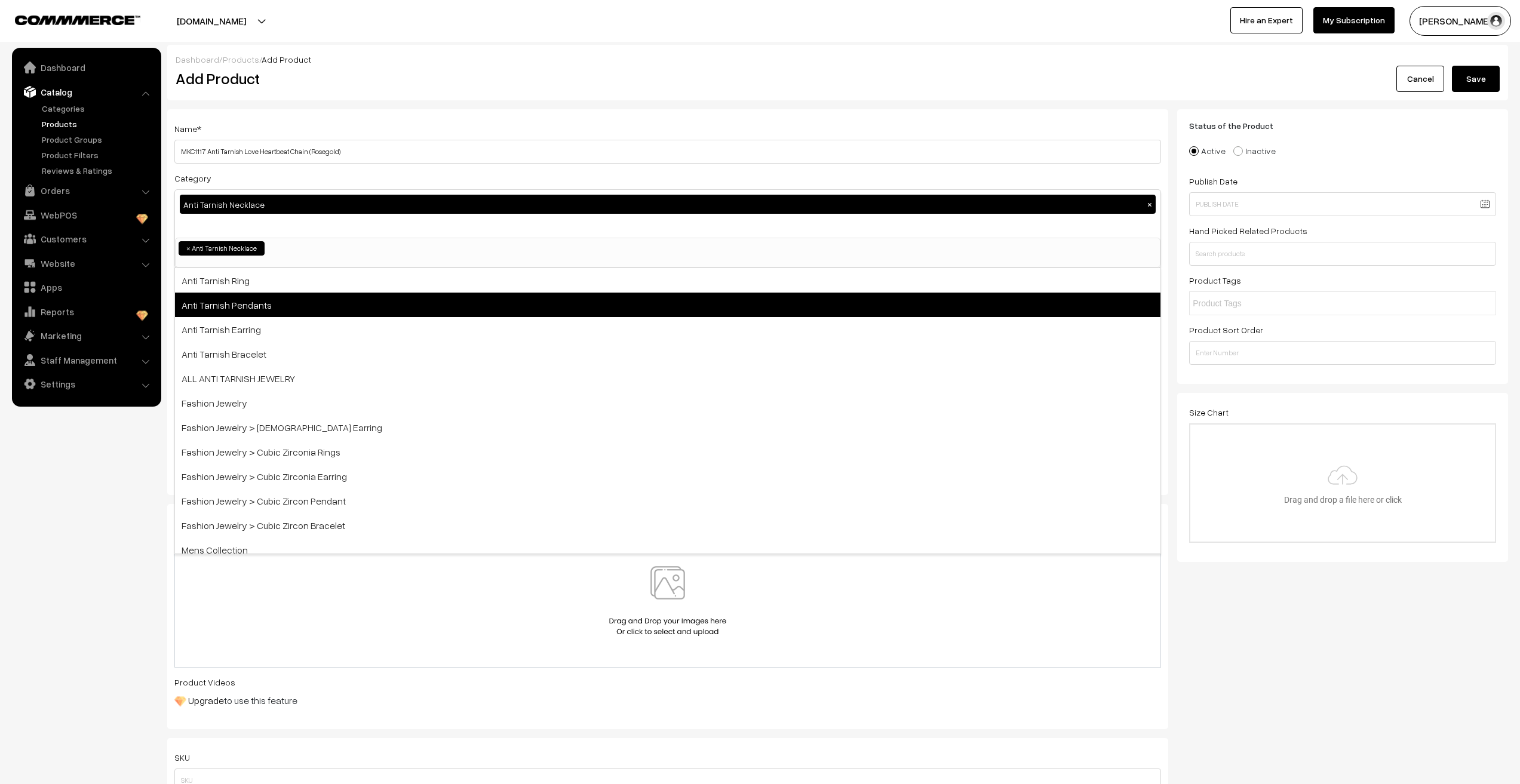
click at [246, 304] on span "Anti Tarnish Pendants" at bounding box center [668, 304] width 985 height 25
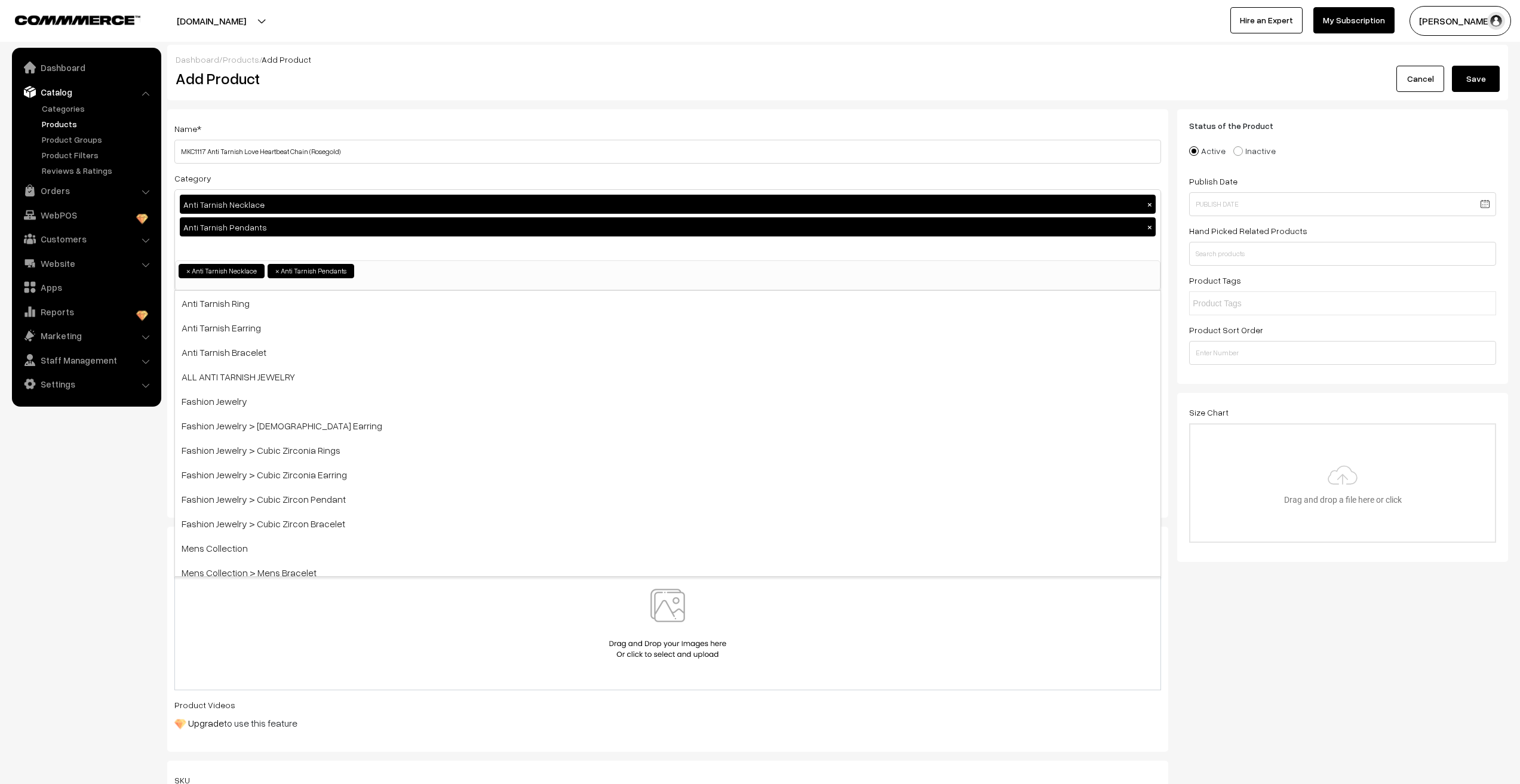
click at [79, 517] on nav "Dashboard Catalog" at bounding box center [81, 440] width 162 height 784
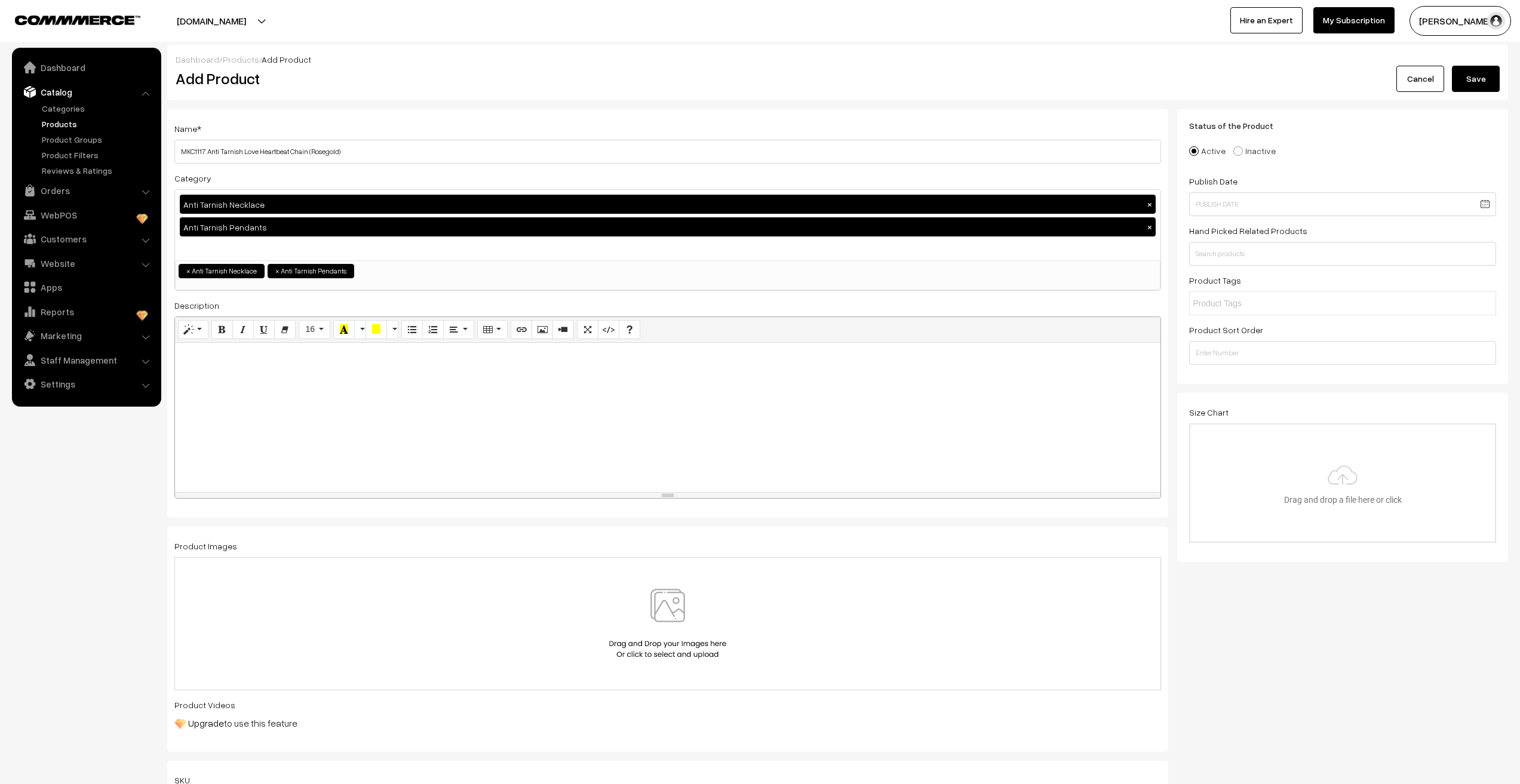
click at [252, 397] on div at bounding box center [668, 418] width 985 height 149
paste div "To enrich screen reader interactions, please activate Accessibility in Grammarl…"
click at [641, 617] on img at bounding box center [668, 623] width 123 height 70
click at [671, 660] on link "Remove file" at bounding box center [668, 657] width 71 height 13
click at [664, 621] on img at bounding box center [668, 623] width 123 height 70
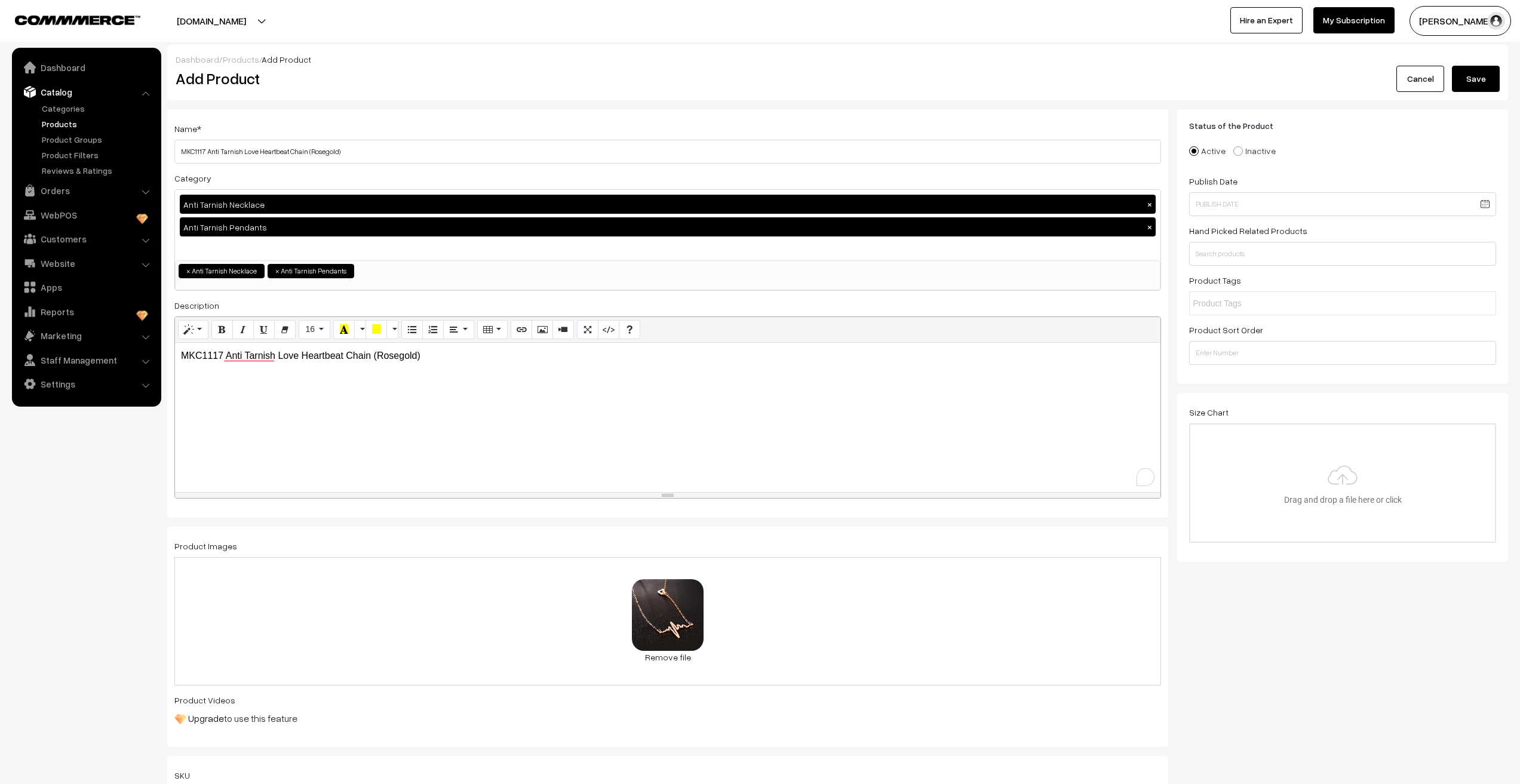
click at [83, 638] on nav "Dashboard Catalog" at bounding box center [81, 440] width 162 height 784
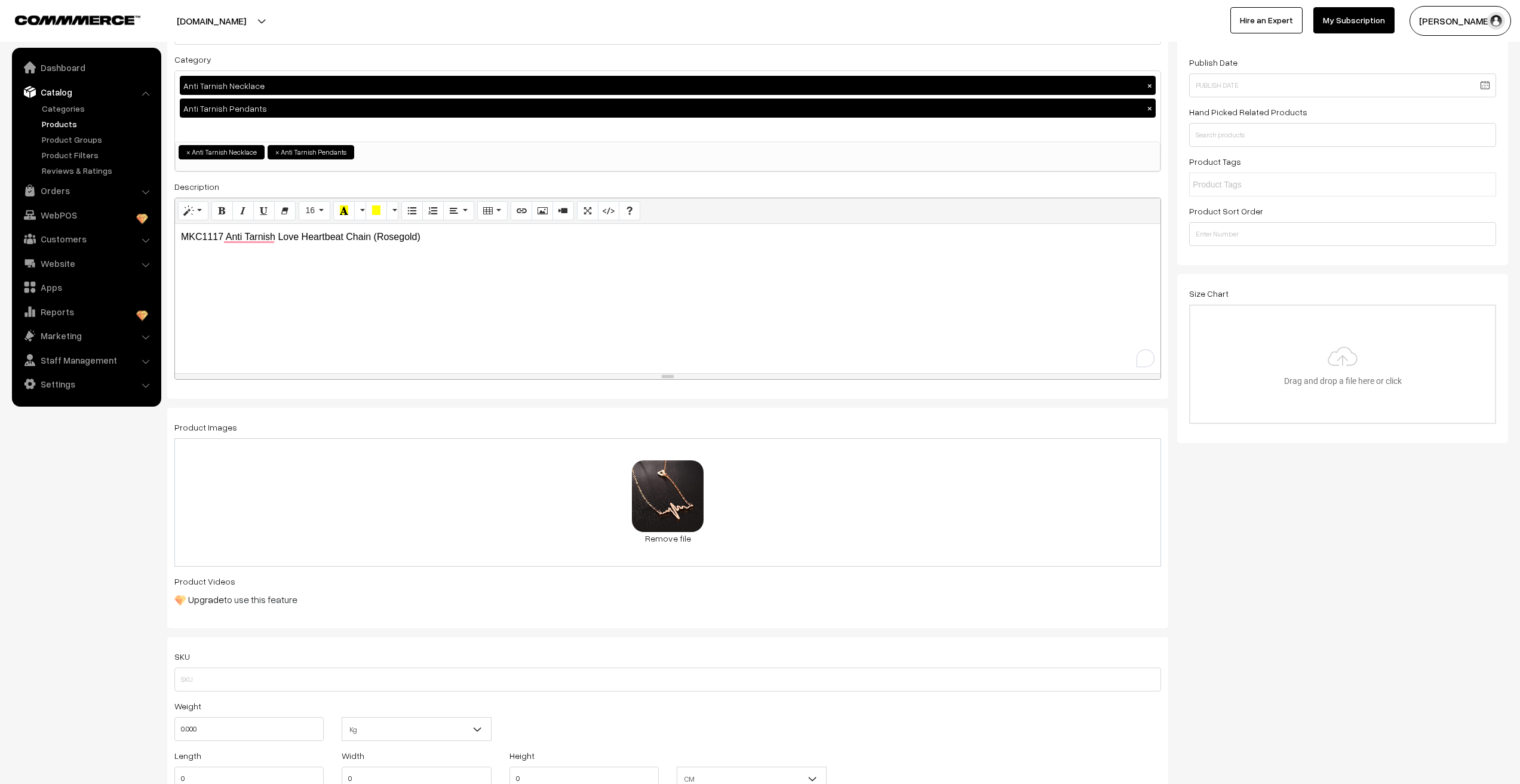
scroll to position [119, 0]
click at [222, 679] on input "text" at bounding box center [668, 679] width 987 height 24
click at [189, 237] on p "MKC1117 Anti Tarnish Love Heartbeat Chain (Rosegold)" at bounding box center [668, 236] width 974 height 14
copy p "MKC1117"
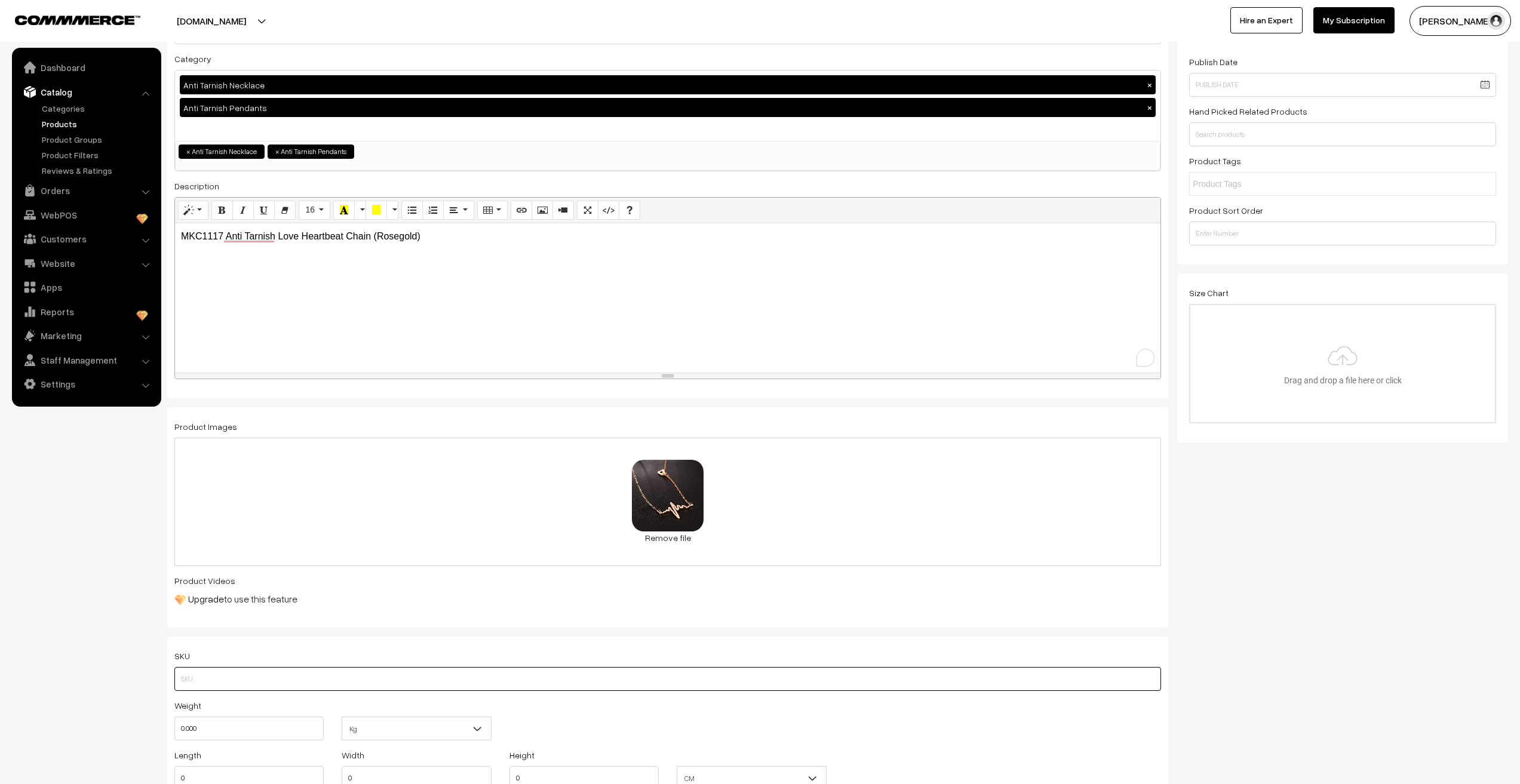
click at [261, 689] on input "text" at bounding box center [668, 679] width 987 height 24
paste input "MKC1117"
type input "MKC1117"
click at [28, 661] on nav "Dashboard Catalog" at bounding box center [81, 440] width 162 height 784
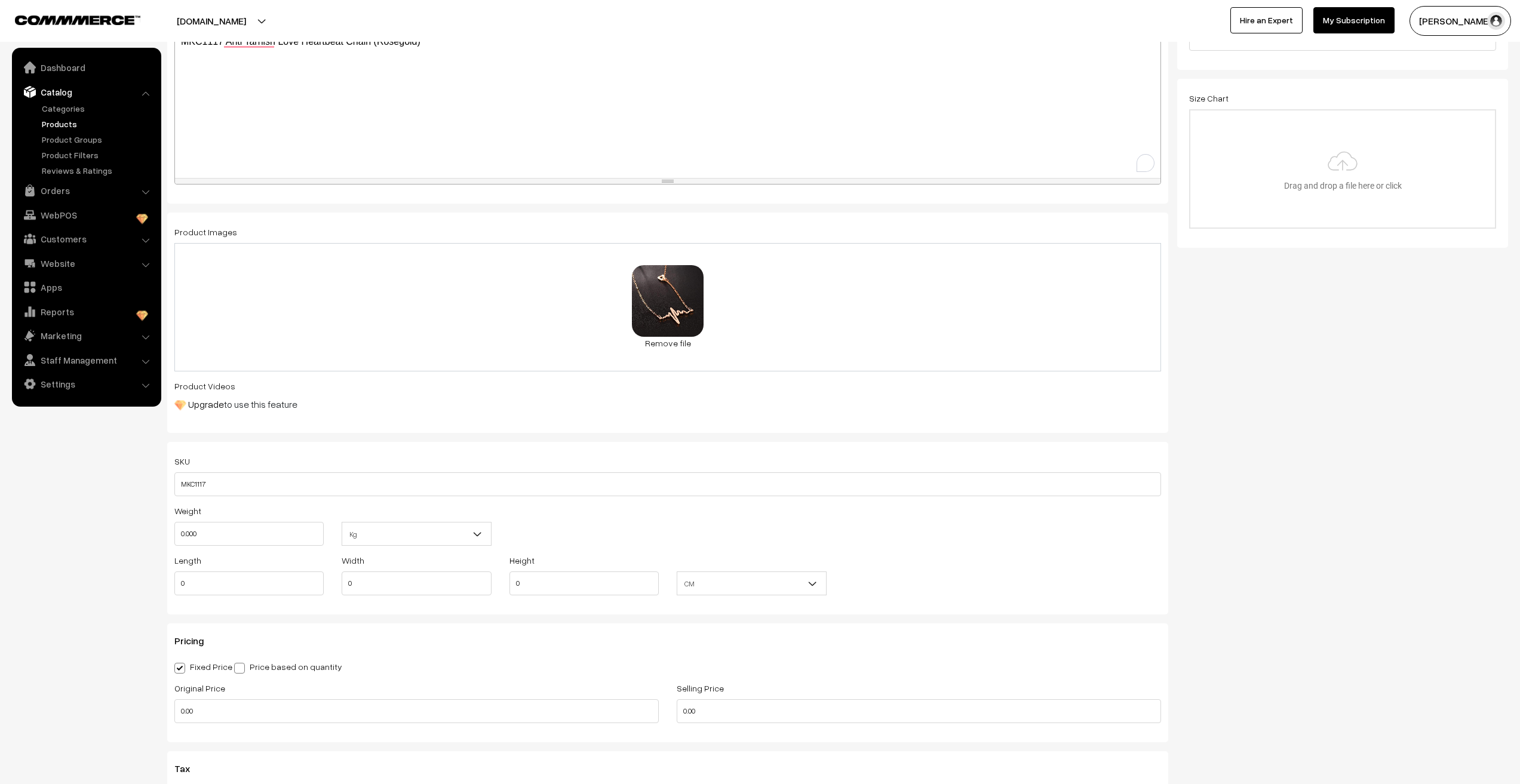
scroll to position [358, 0]
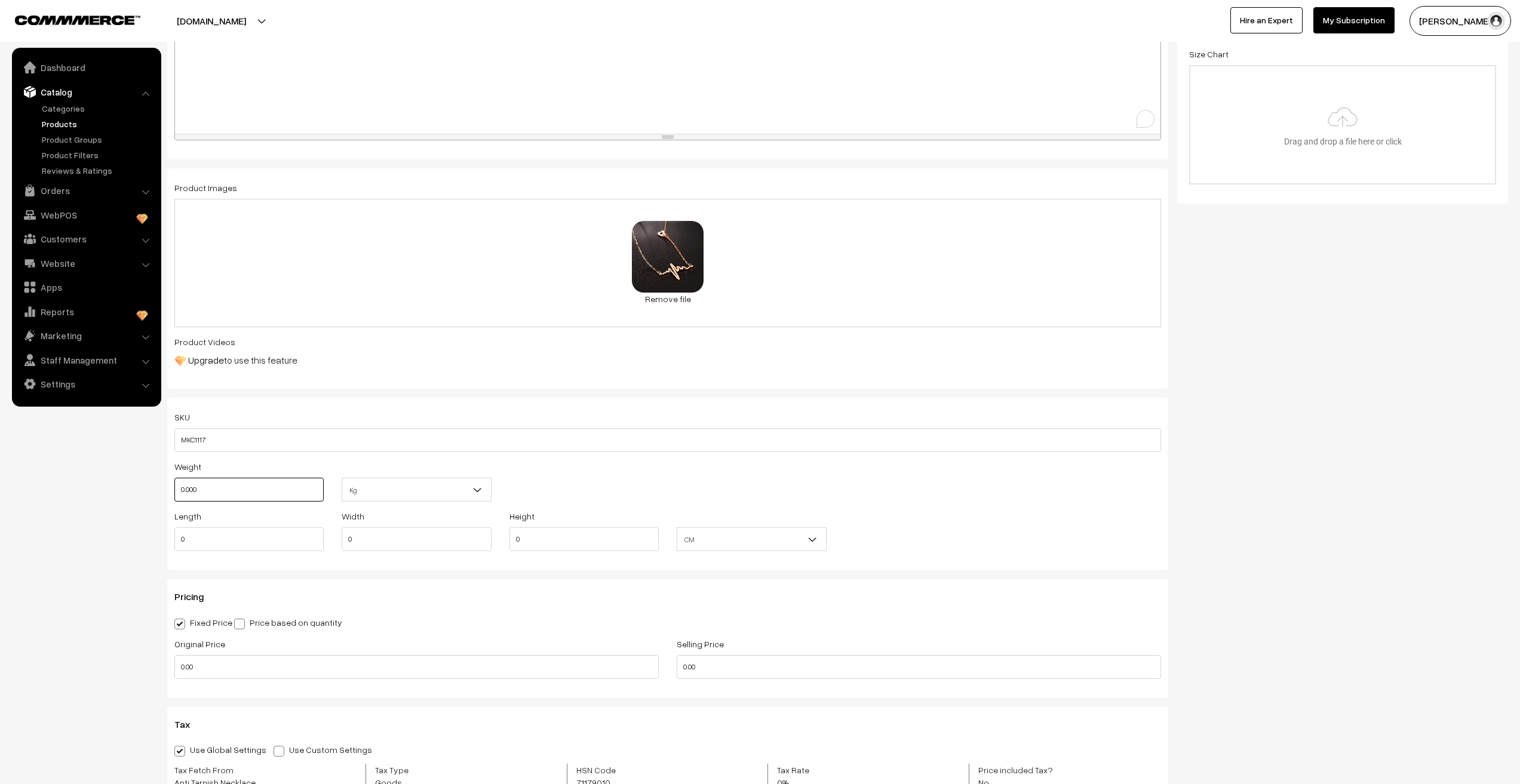
click at [228, 492] on input "0.000" at bounding box center [249, 490] width 150 height 24
type input "0.01"
click at [80, 585] on nav "Dashboard Catalog" at bounding box center [81, 440] width 162 height 784
click at [191, 541] on input "0" at bounding box center [249, 539] width 150 height 24
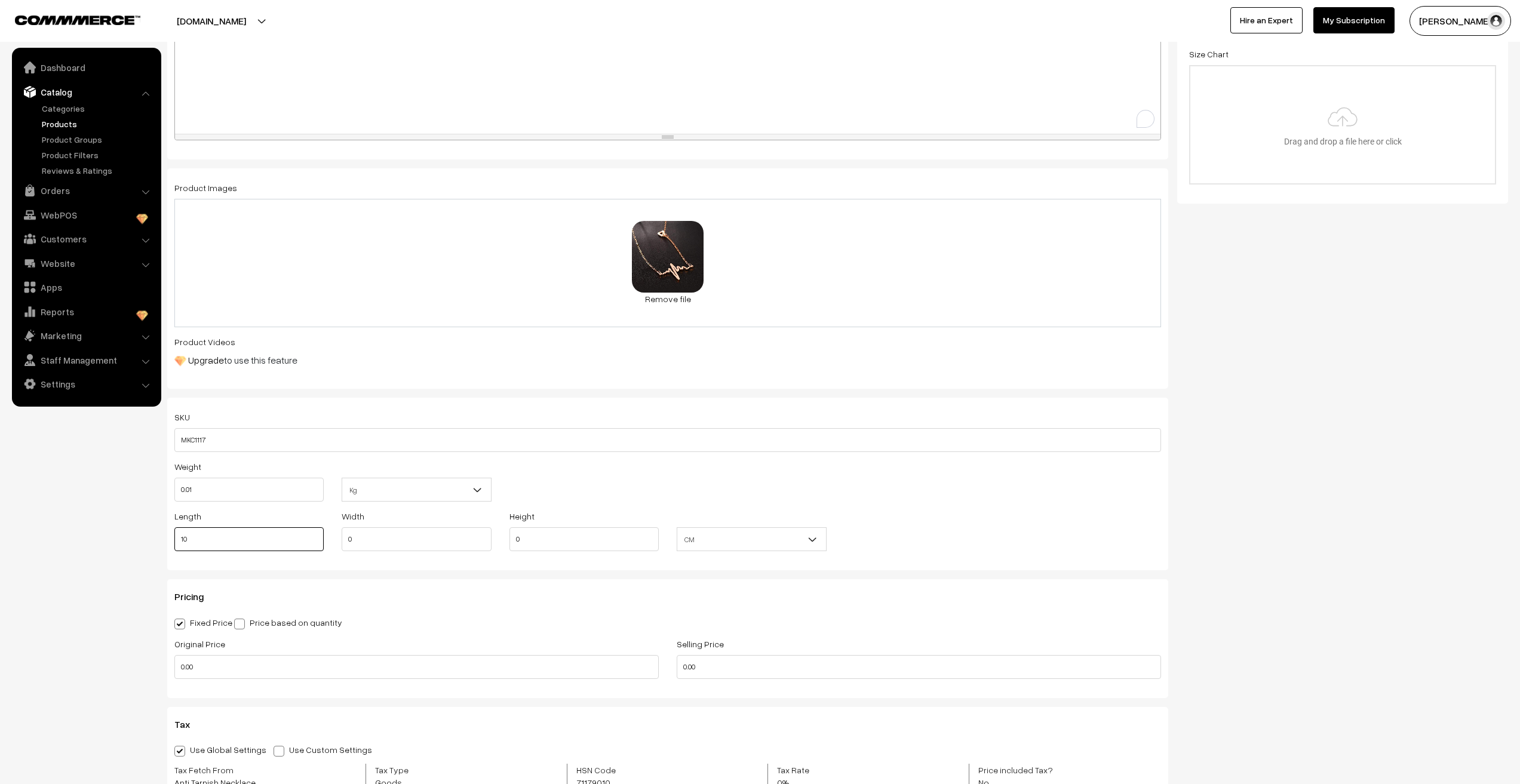
type input "10"
type input "1"
click at [34, 609] on nav "Dashboard Catalog" at bounding box center [81, 440] width 162 height 784
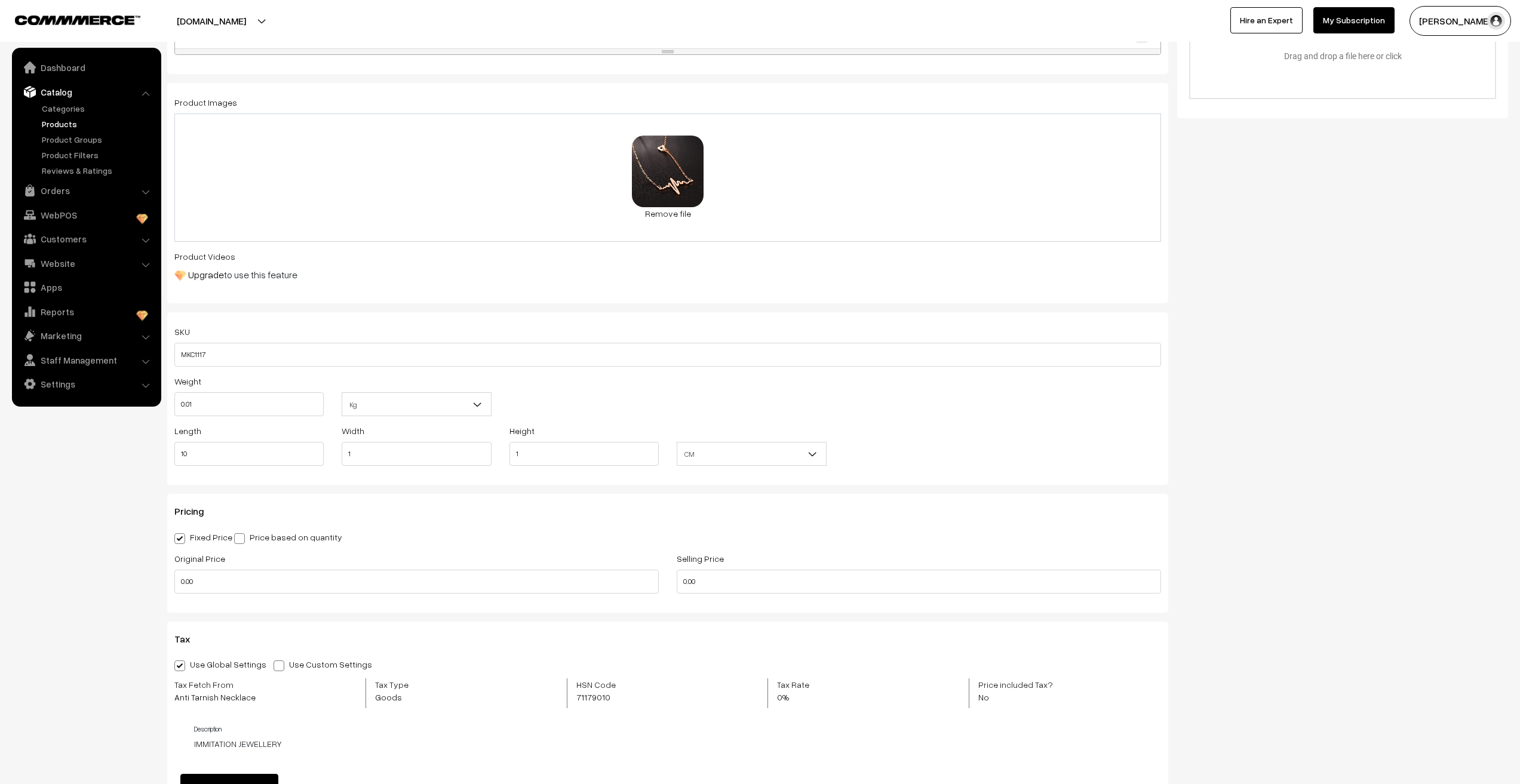
scroll to position [478, 0]
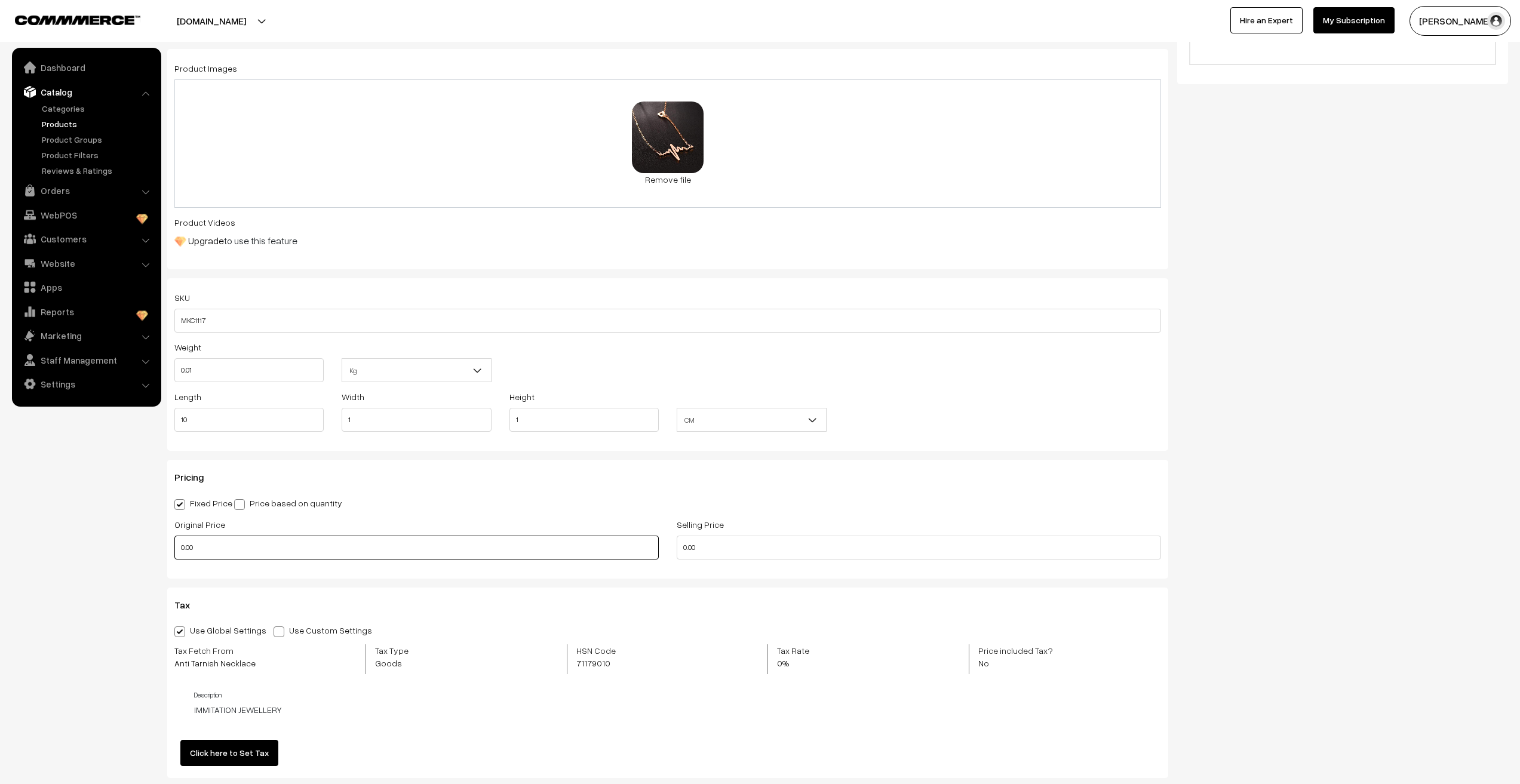
click at [184, 548] on input "0.00" at bounding box center [417, 548] width 485 height 24
type input "449"
type input "0"
click at [184, 548] on input "449" at bounding box center [417, 548] width 485 height 24
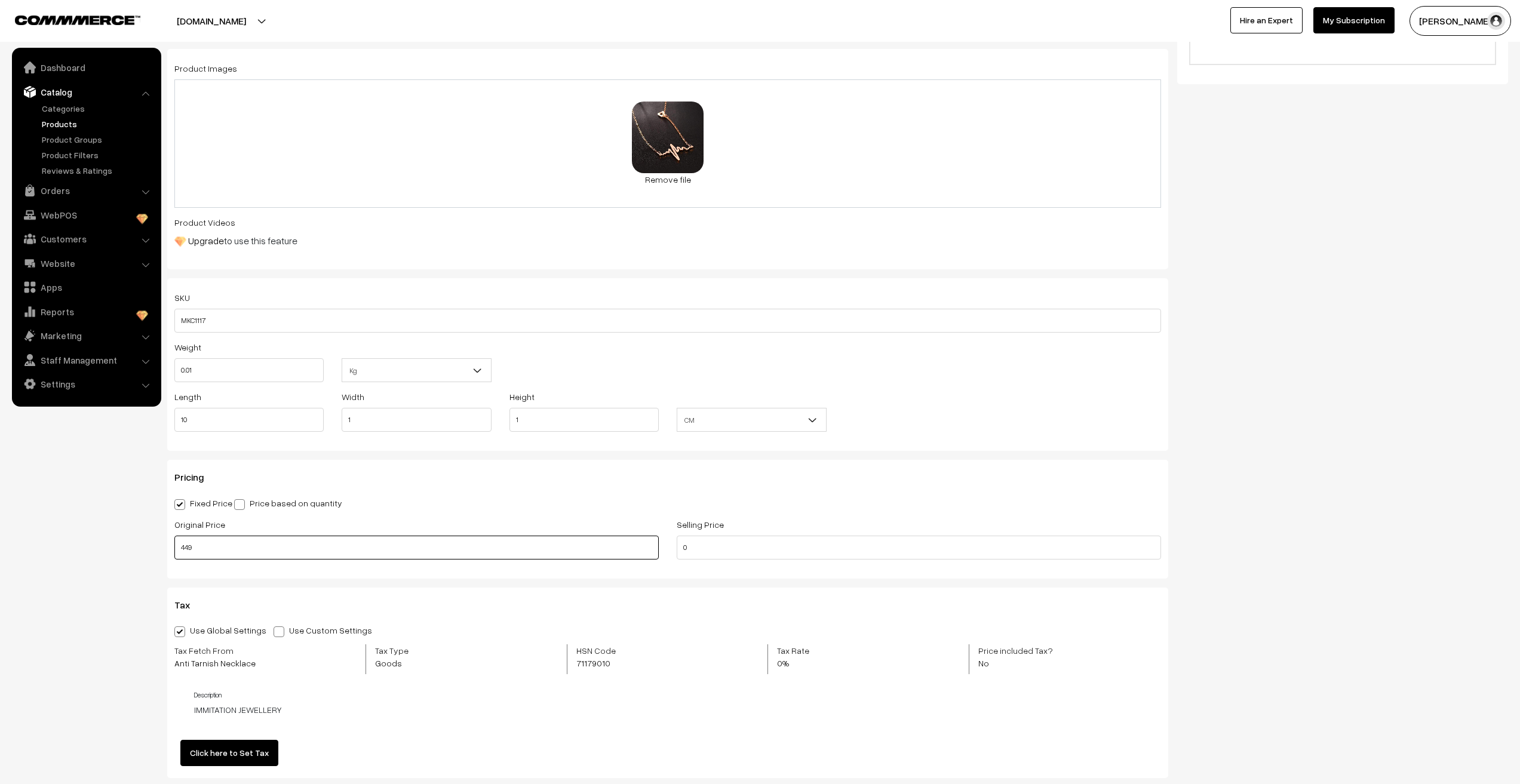
click at [184, 548] on input "449" at bounding box center [417, 548] width 485 height 24
type input "499"
click at [700, 554] on input "0" at bounding box center [919, 548] width 485 height 24
type input "130"
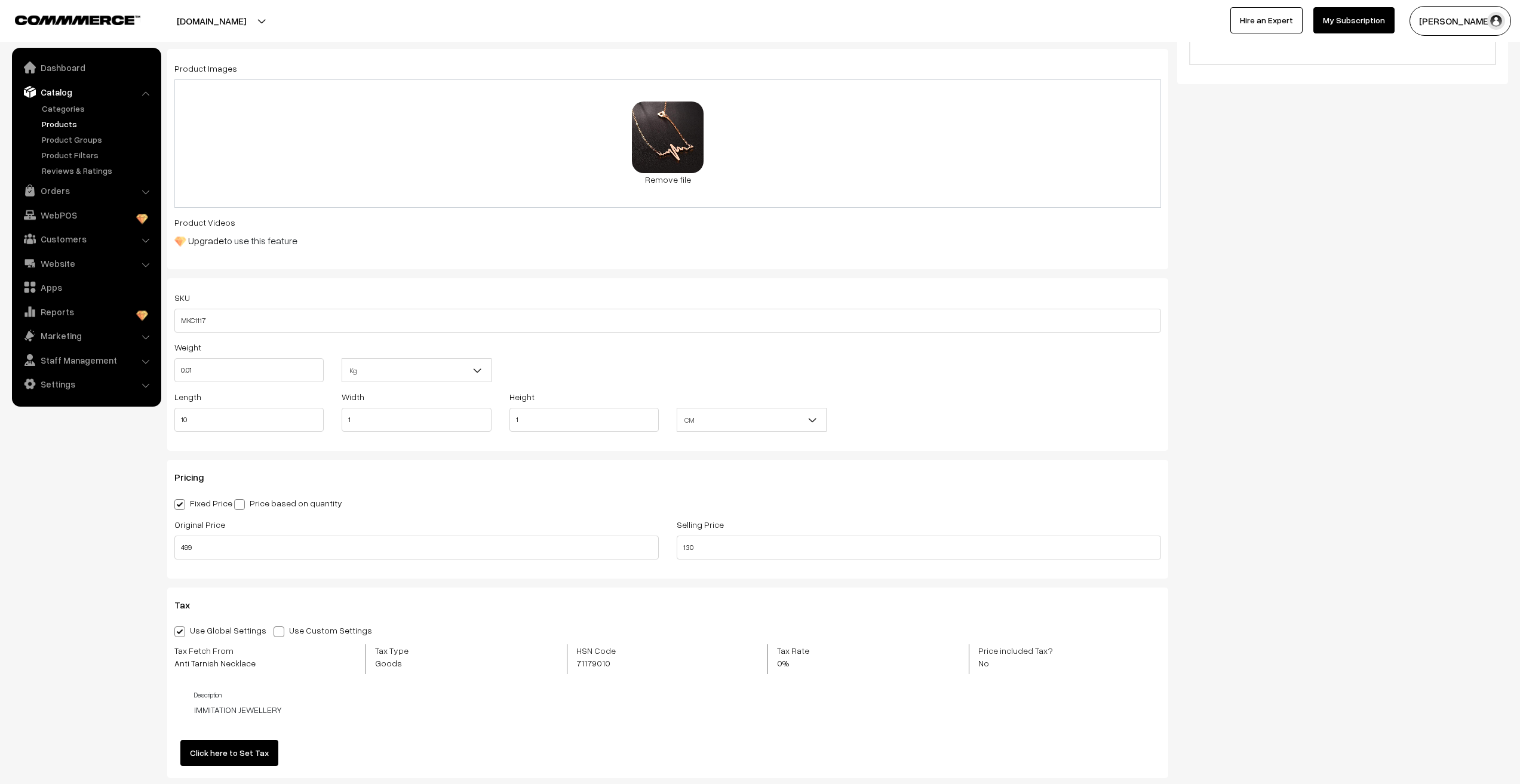
click at [105, 594] on nav "Dashboard Catalog" at bounding box center [81, 440] width 162 height 784
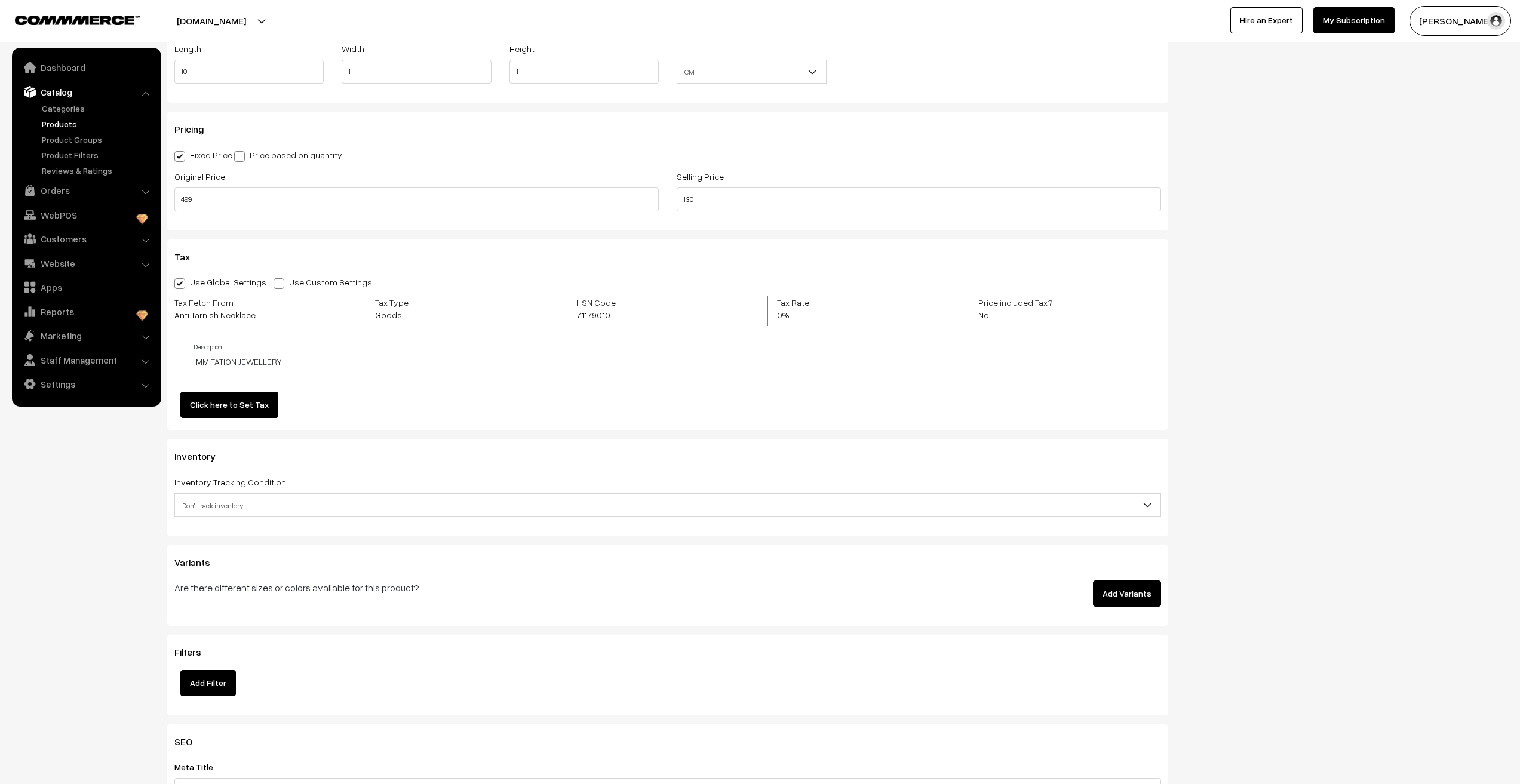
scroll to position [836, 0]
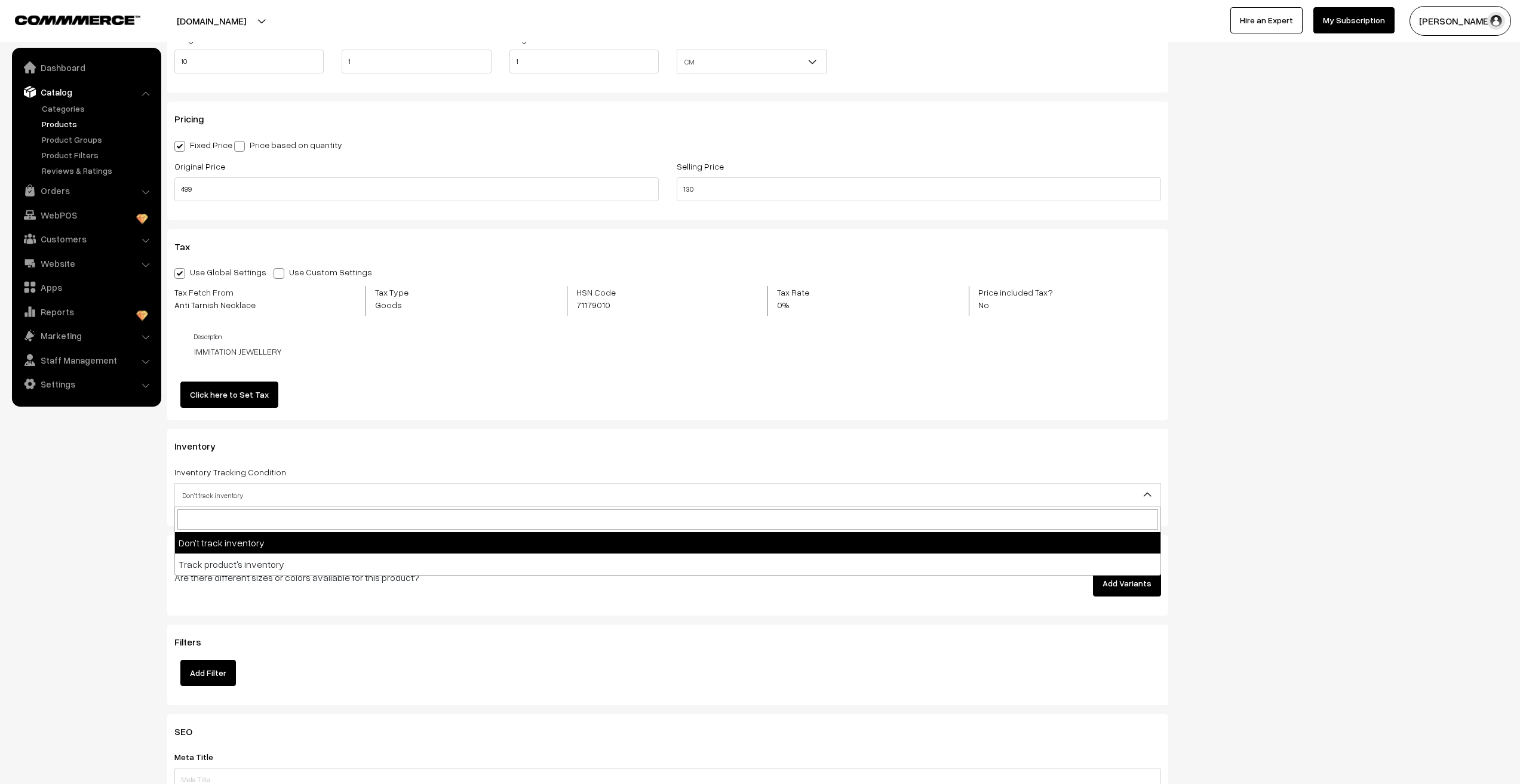
click at [201, 499] on span "Don't track inventory" at bounding box center [668, 495] width 985 height 21
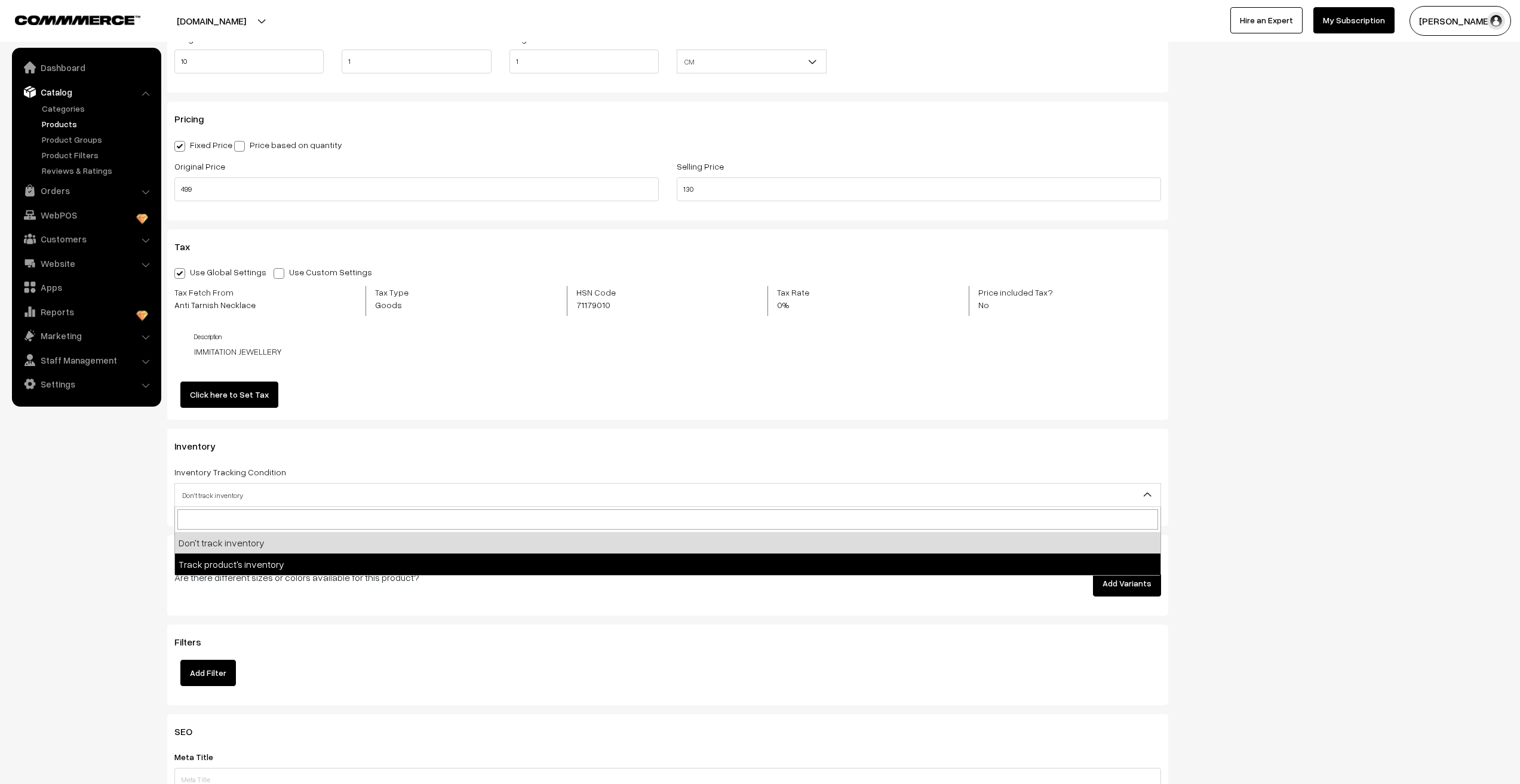
select select "2"
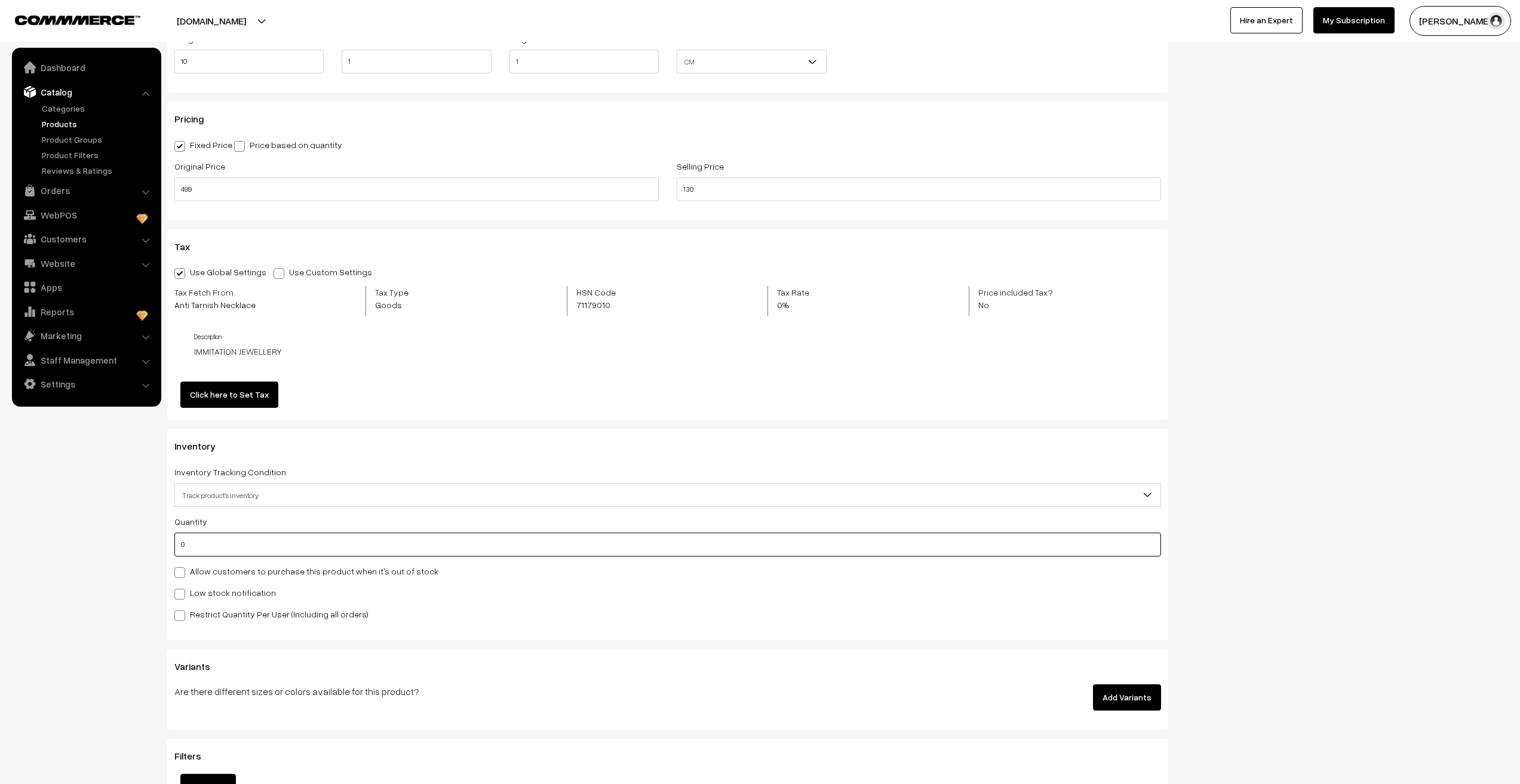
click at [192, 546] on input "0" at bounding box center [668, 544] width 987 height 24
type input "3366"
click at [139, 555] on nav "Dashboard Catalog" at bounding box center [81, 440] width 162 height 784
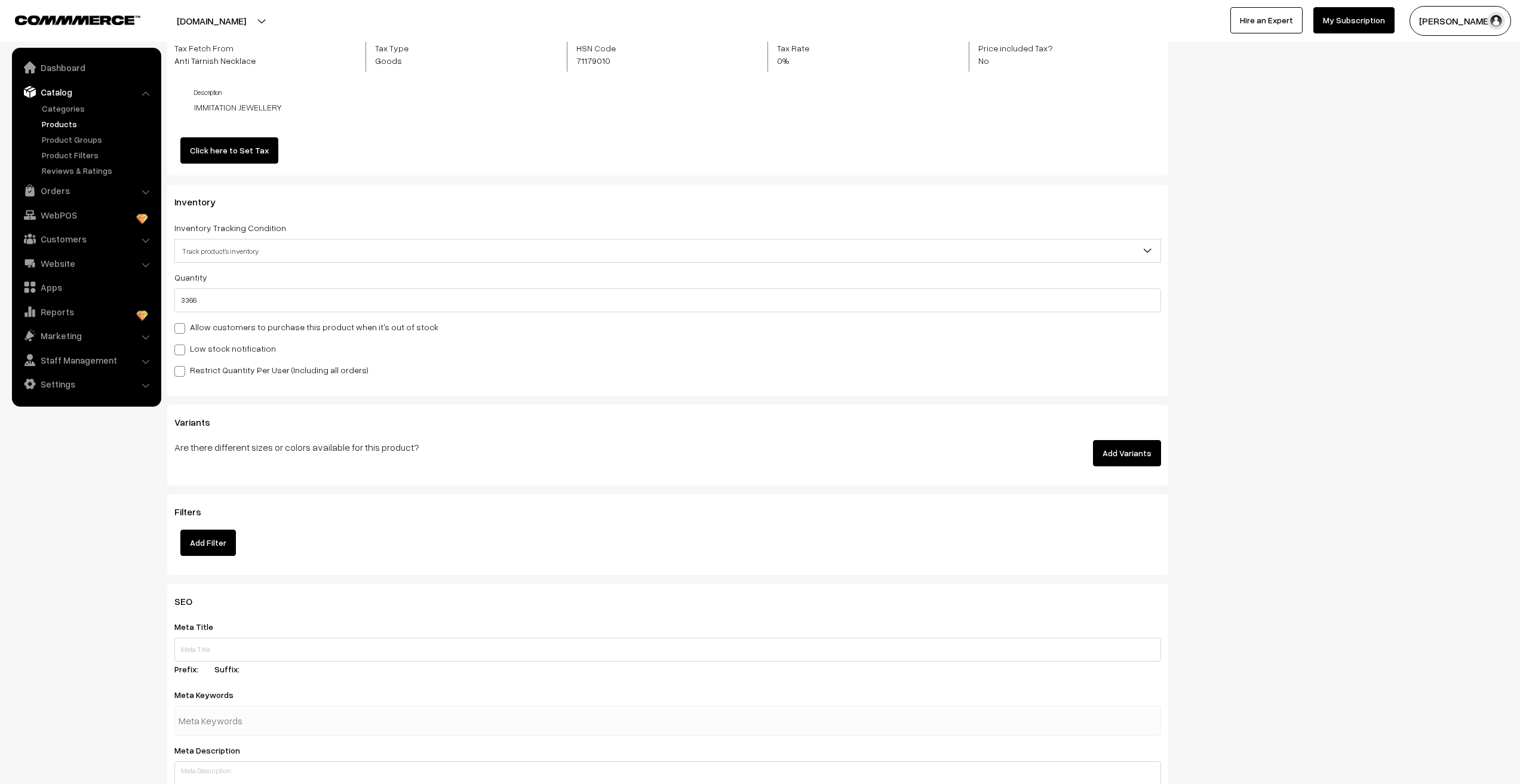
scroll to position [1134, 0]
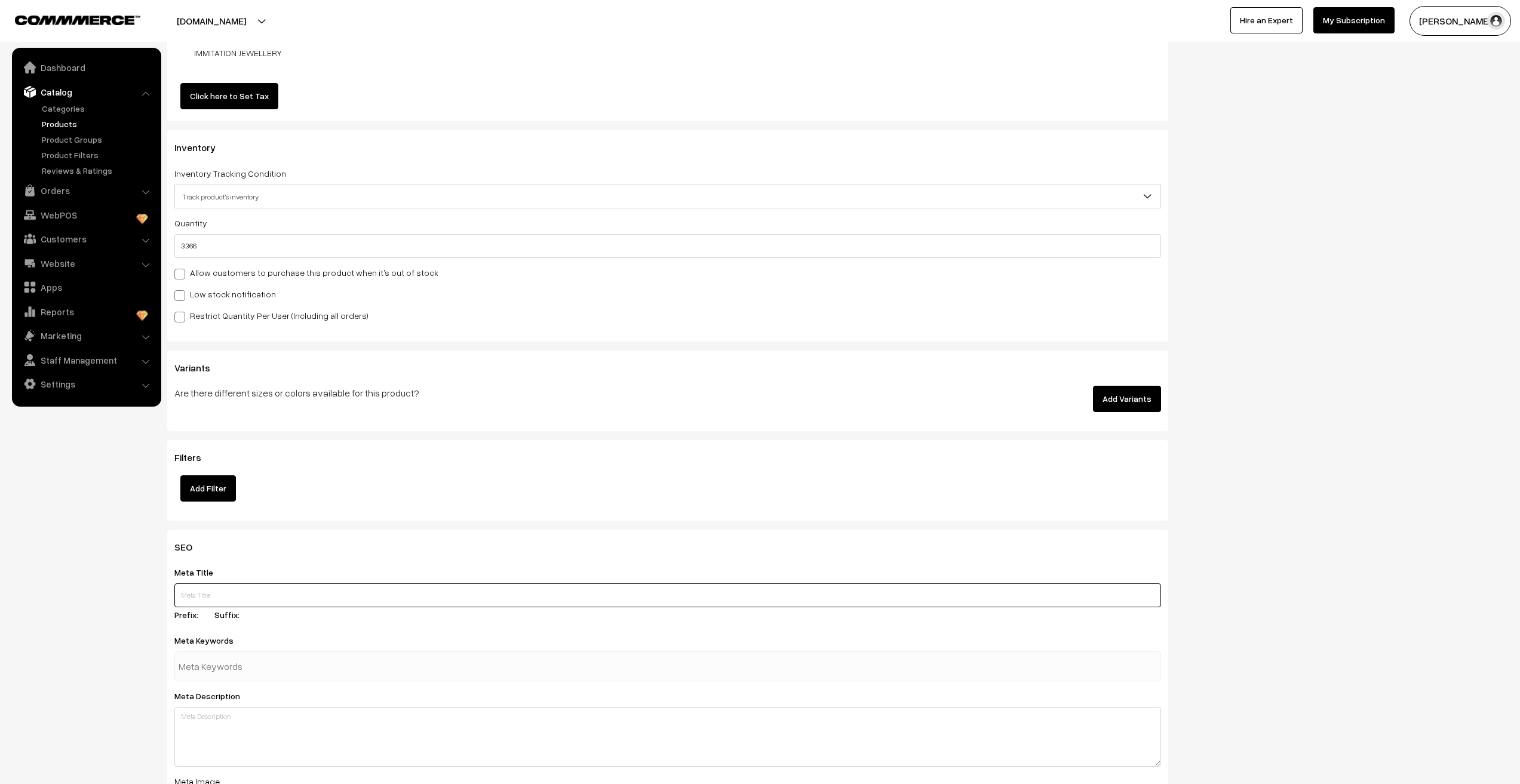
click at [198, 601] on input "text" at bounding box center [668, 595] width 987 height 24
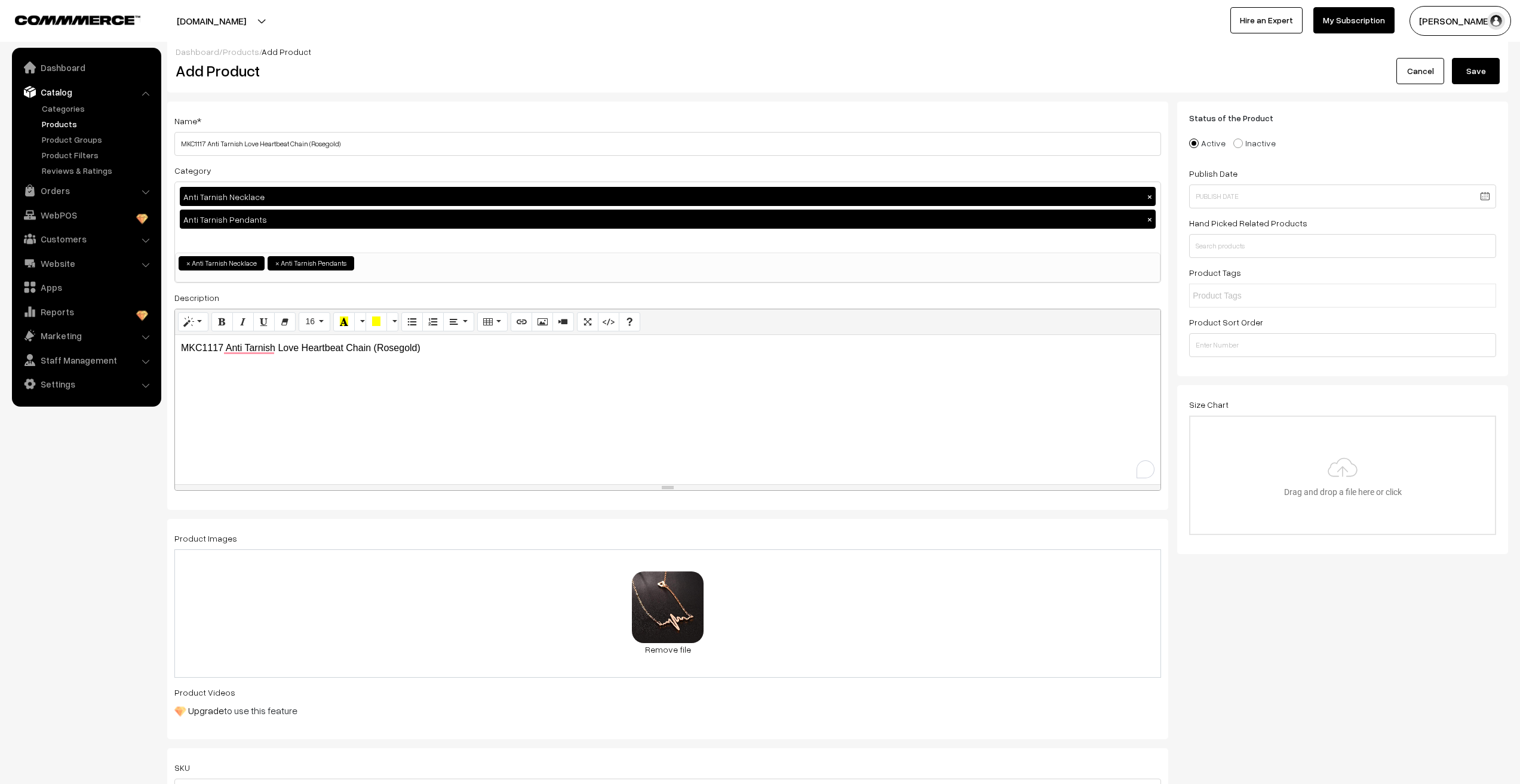
scroll to position [0, 0]
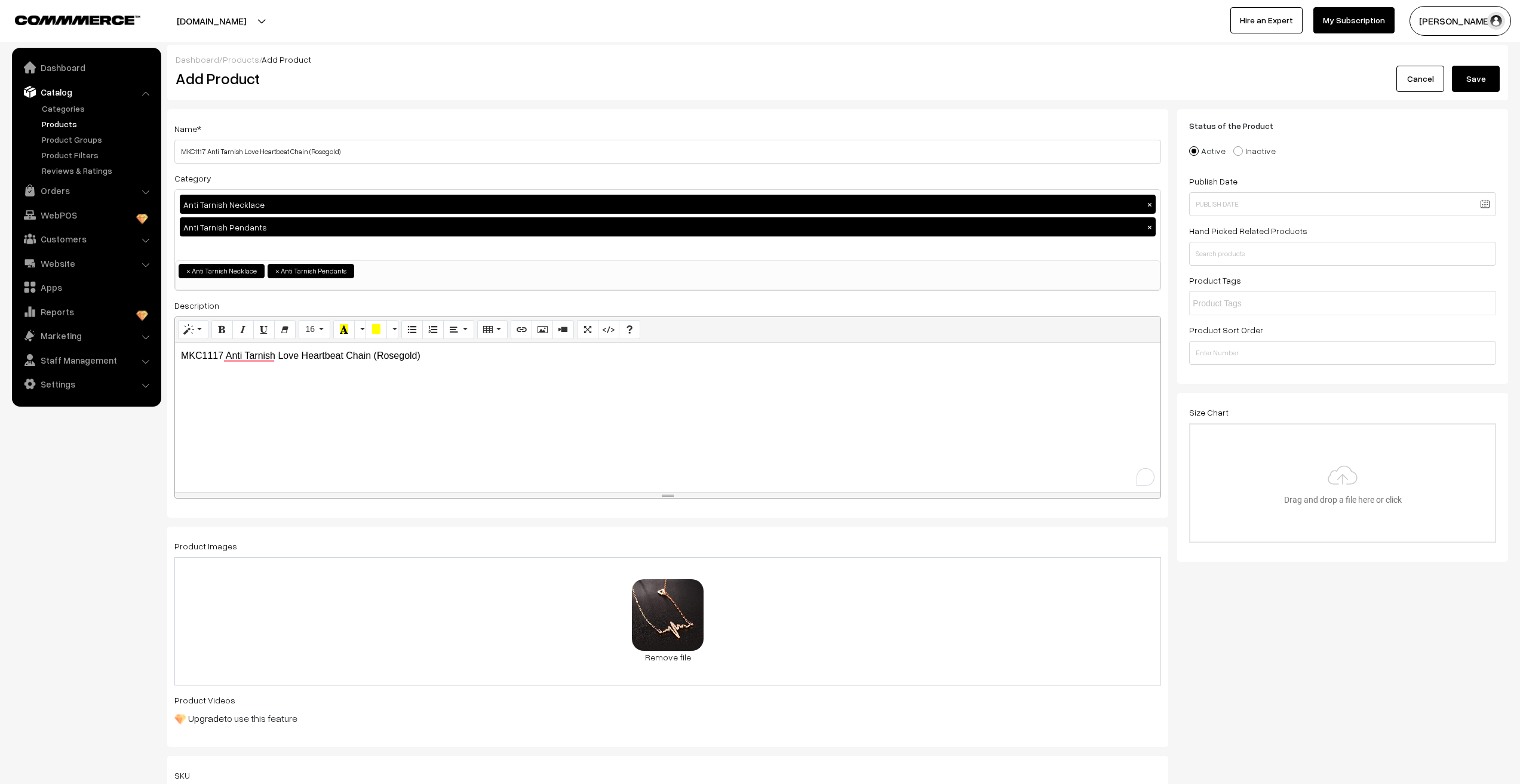
click at [409, 347] on div "MKC1117 Anti Tarnish Love Heartbeat Chain (Rosegold)" at bounding box center [668, 418] width 985 height 149
copy p "MKC1117 Anti Tarnish Love Heartbeat Chain (Rosegold)"
click at [0, 593] on nav "Dashboard Catalog" at bounding box center [81, 440] width 162 height 784
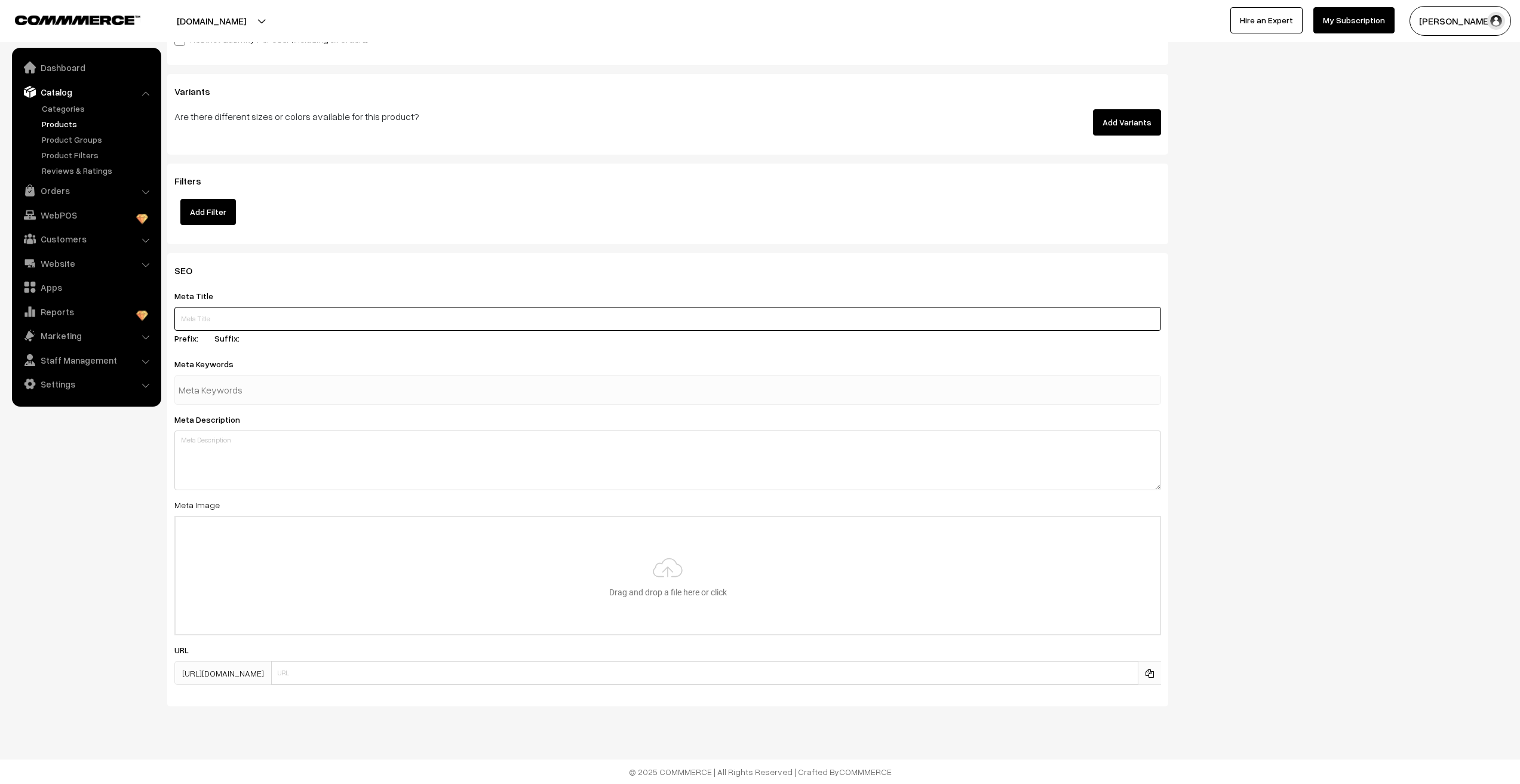
click at [211, 314] on input "text" at bounding box center [668, 319] width 987 height 24
paste input "MKC1117 Anti Tarnish Love Heartbeat Chain (Rosegold)"
type input "MKC1117 Anti Tarnish Love Heartbeat Chain (Rosegold)"
click at [211, 383] on input "text" at bounding box center [241, 390] width 124 height 24
paste input "MKC1117 Anti Tarnish Love Heartbeat Chain (Rosegold)"
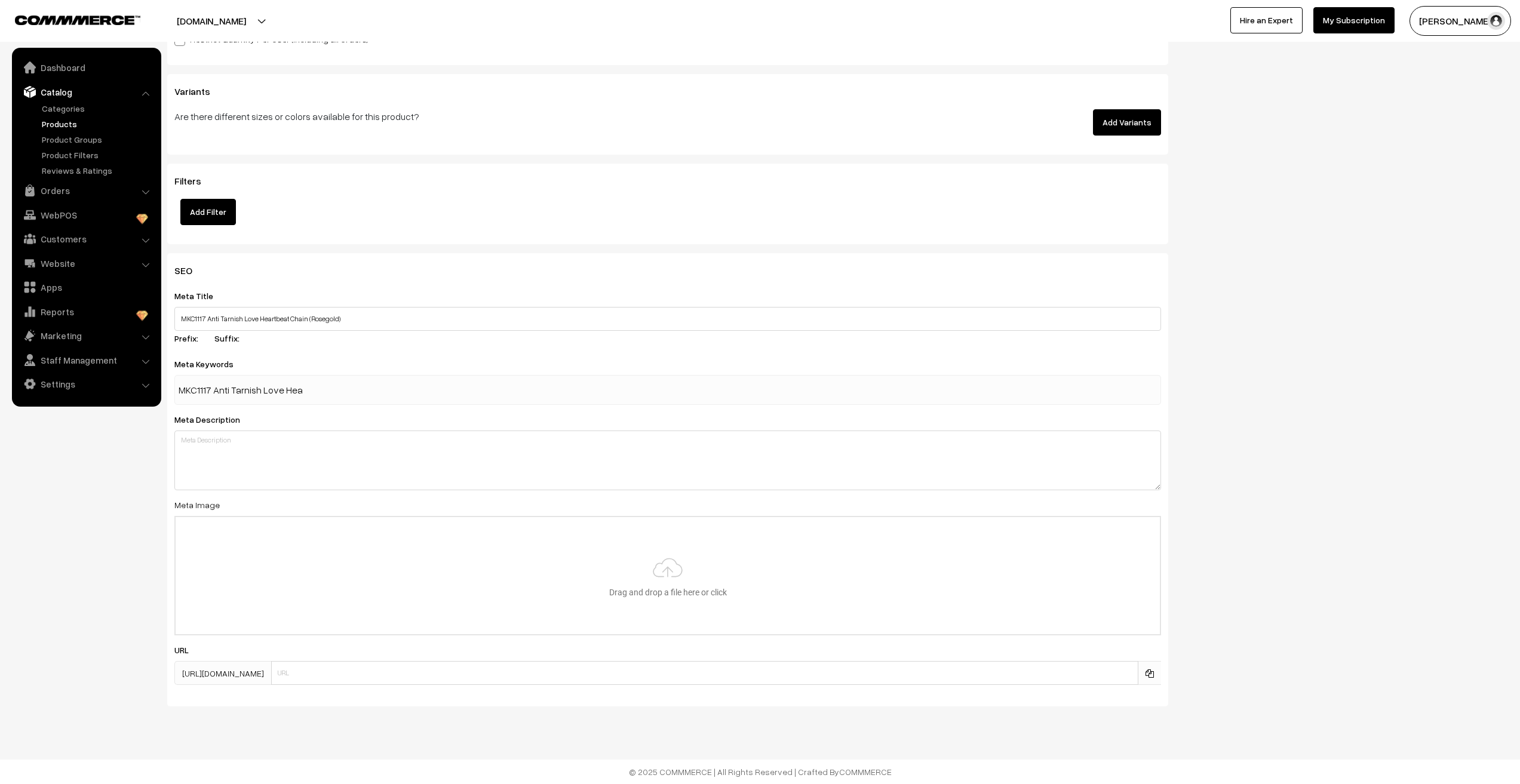
scroll to position [0, 87]
type input "MKC1117 Anti Tarnish Love Heartbeat Chain (Rosegold)"
click at [208, 452] on div "Meta Description" at bounding box center [668, 450] width 987 height 78
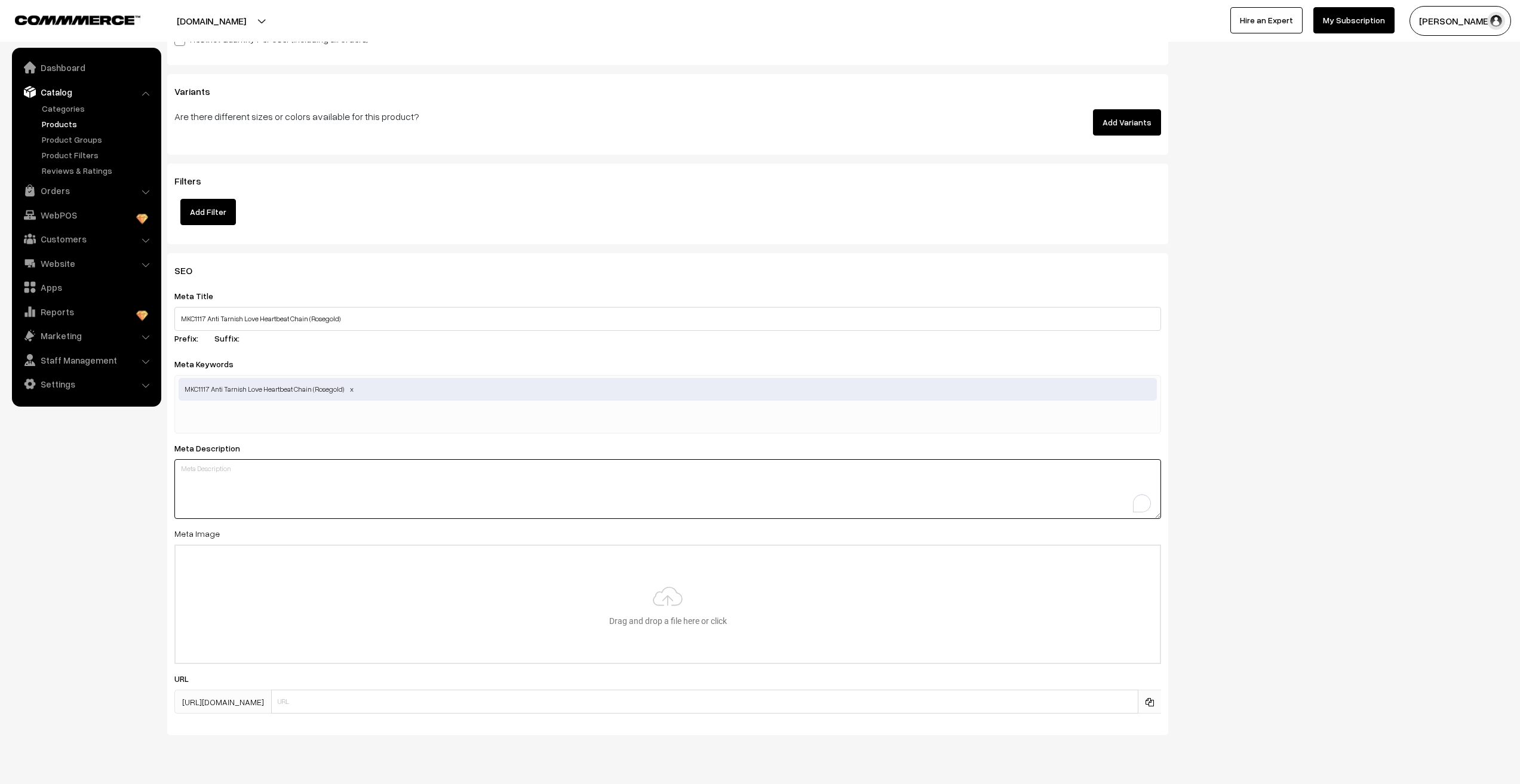
scroll to position [0, 0]
paste textarea "MKC1117 Anti Tarnish Love Heartbeat Chain (Rosegold)"
type textarea "MKC1117 Anti Tarnish Love Heartbeat Chain (Rosegold)"
click at [93, 540] on nav "Dashboard Catalog" at bounding box center [81, 440] width 162 height 784
click at [634, 611] on input "file" at bounding box center [668, 604] width 985 height 117
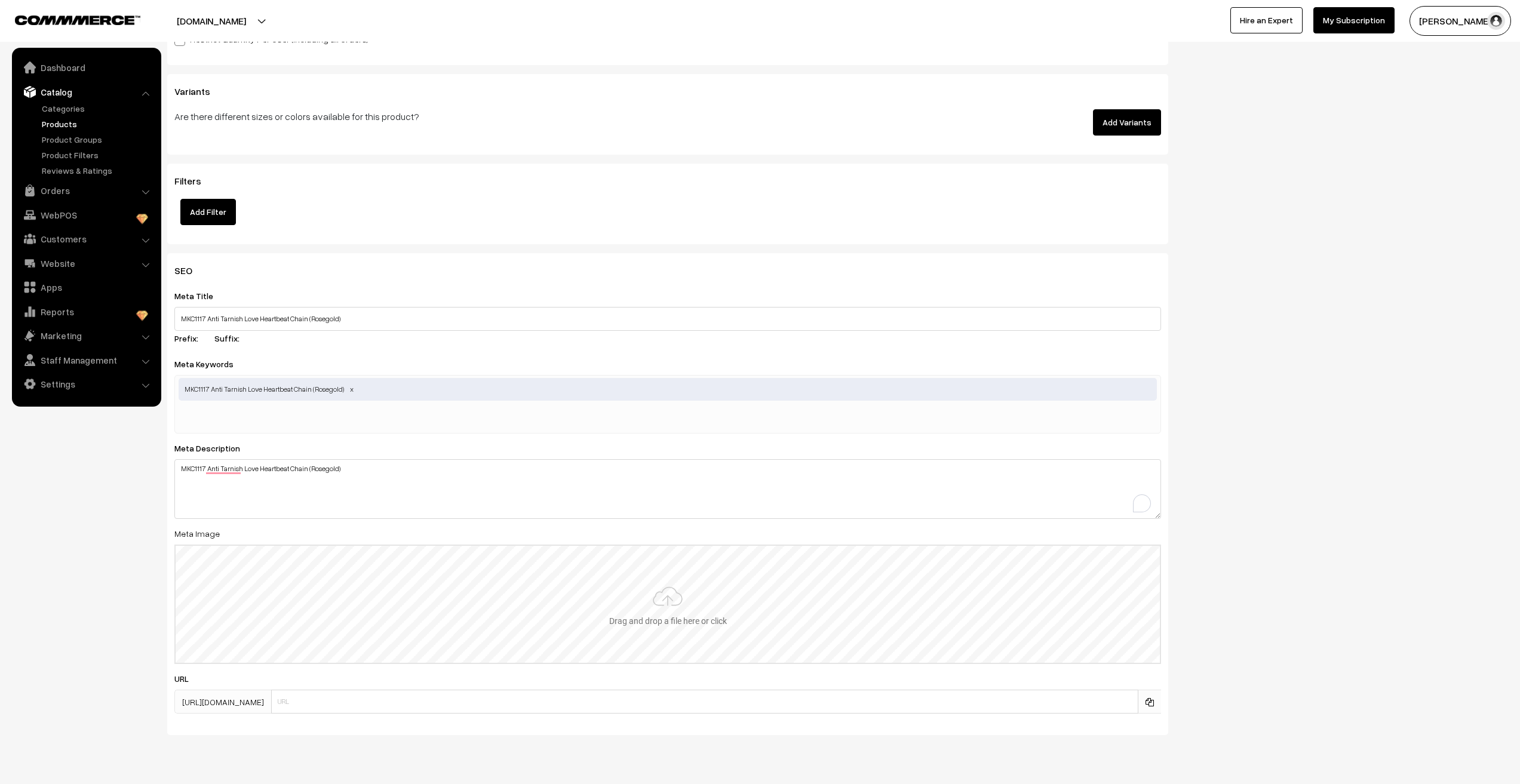
type input "C:\fakepath\1117 (4).jpg"
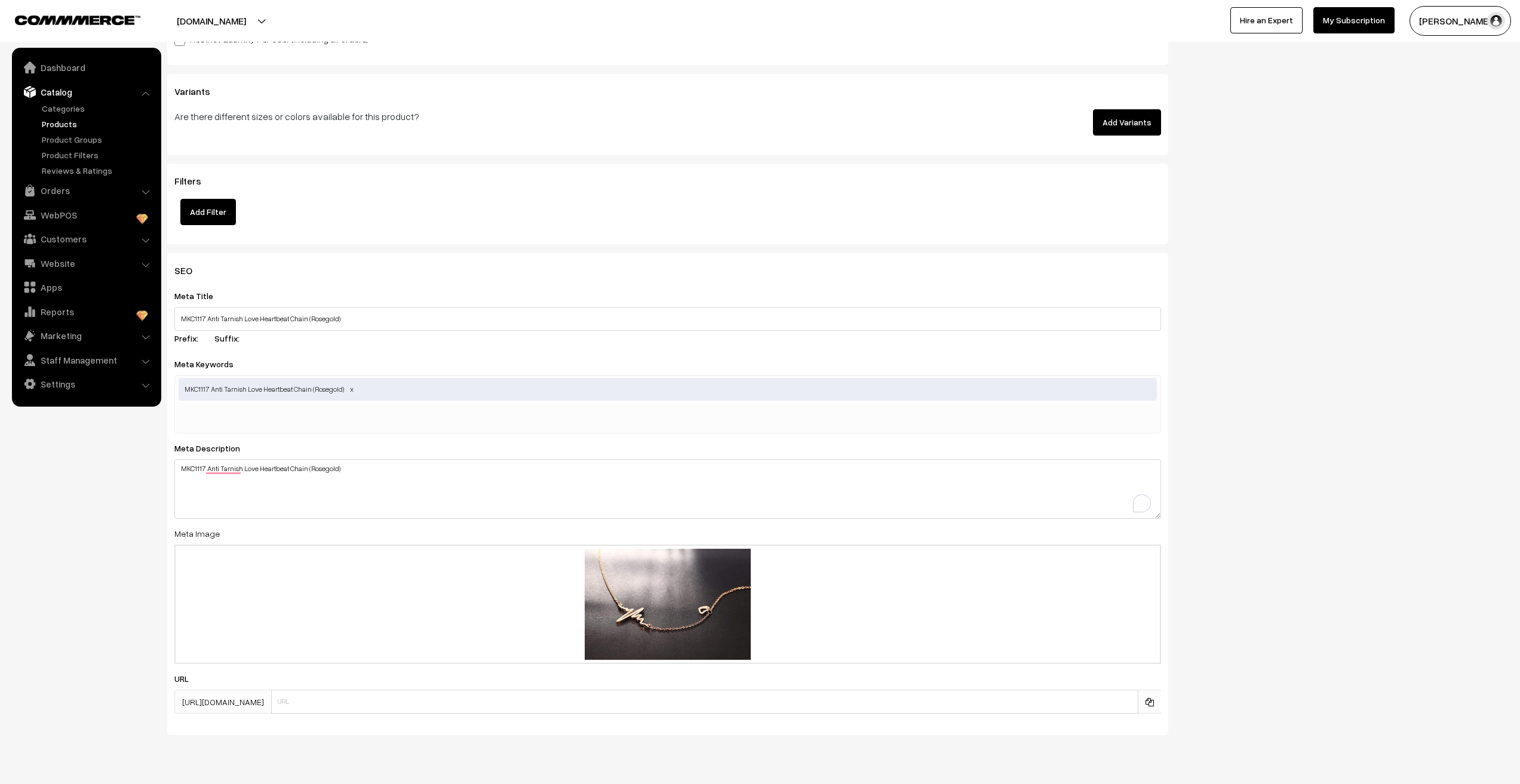
click at [93, 622] on nav "Dashboard Catalog" at bounding box center [81, 440] width 162 height 784
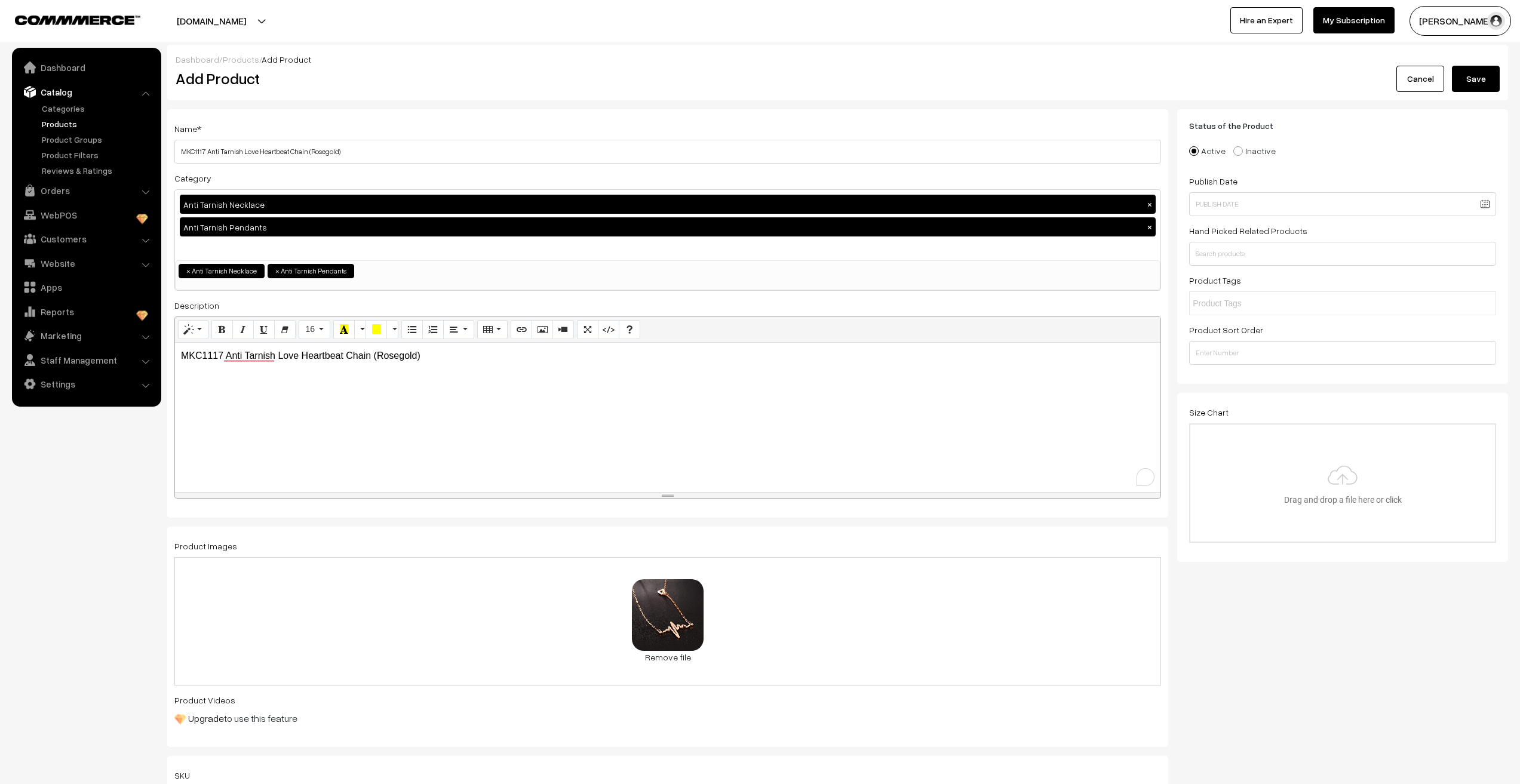
click at [1476, 77] on button "Save" at bounding box center [1476, 78] width 48 height 26
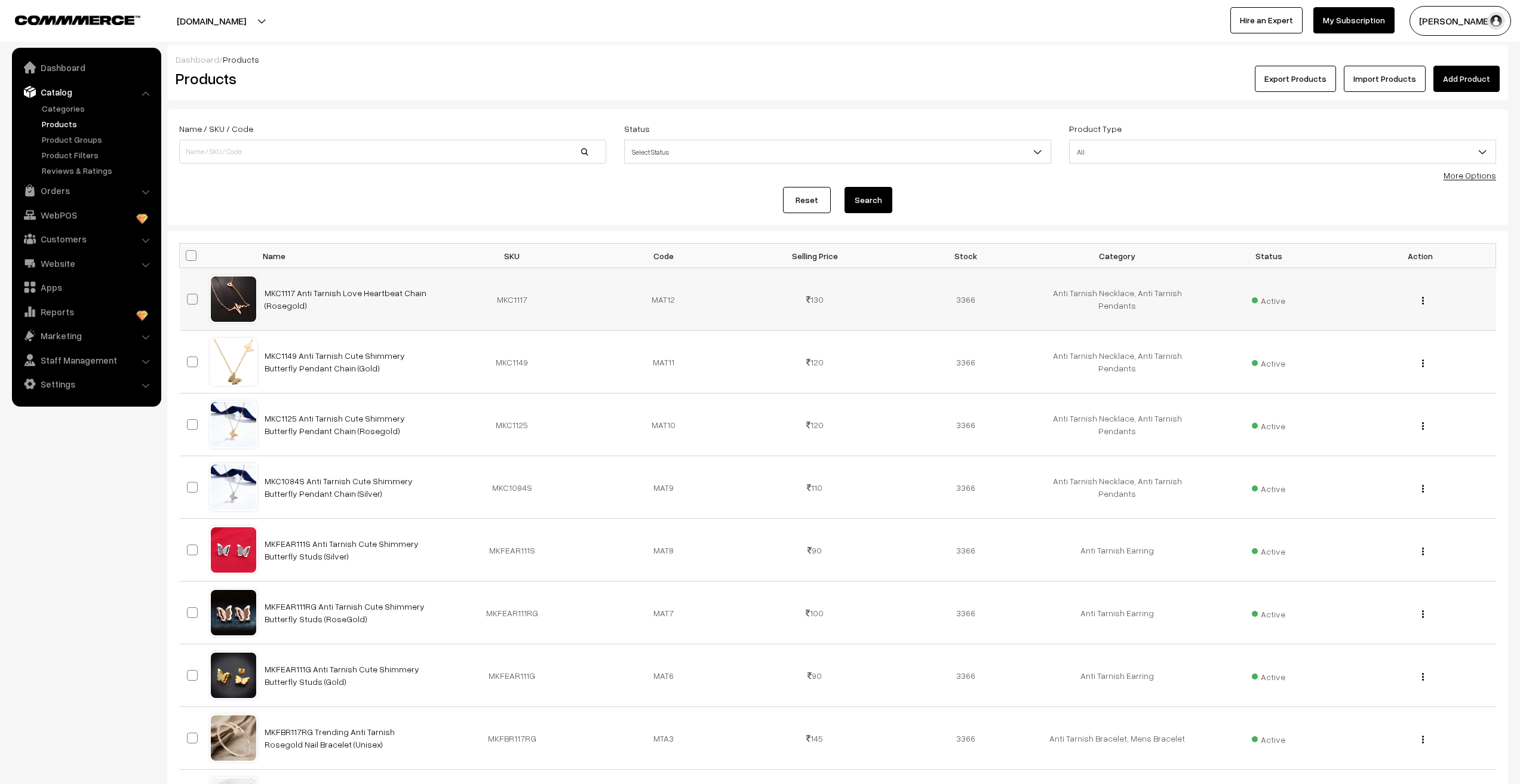
click at [1421, 303] on div "View Edit Delete" at bounding box center [1420, 299] width 137 height 13
click at [1425, 300] on button "button" at bounding box center [1423, 300] width 3 height 9
click at [1380, 336] on link "Edit" at bounding box center [1370, 344] width 101 height 26
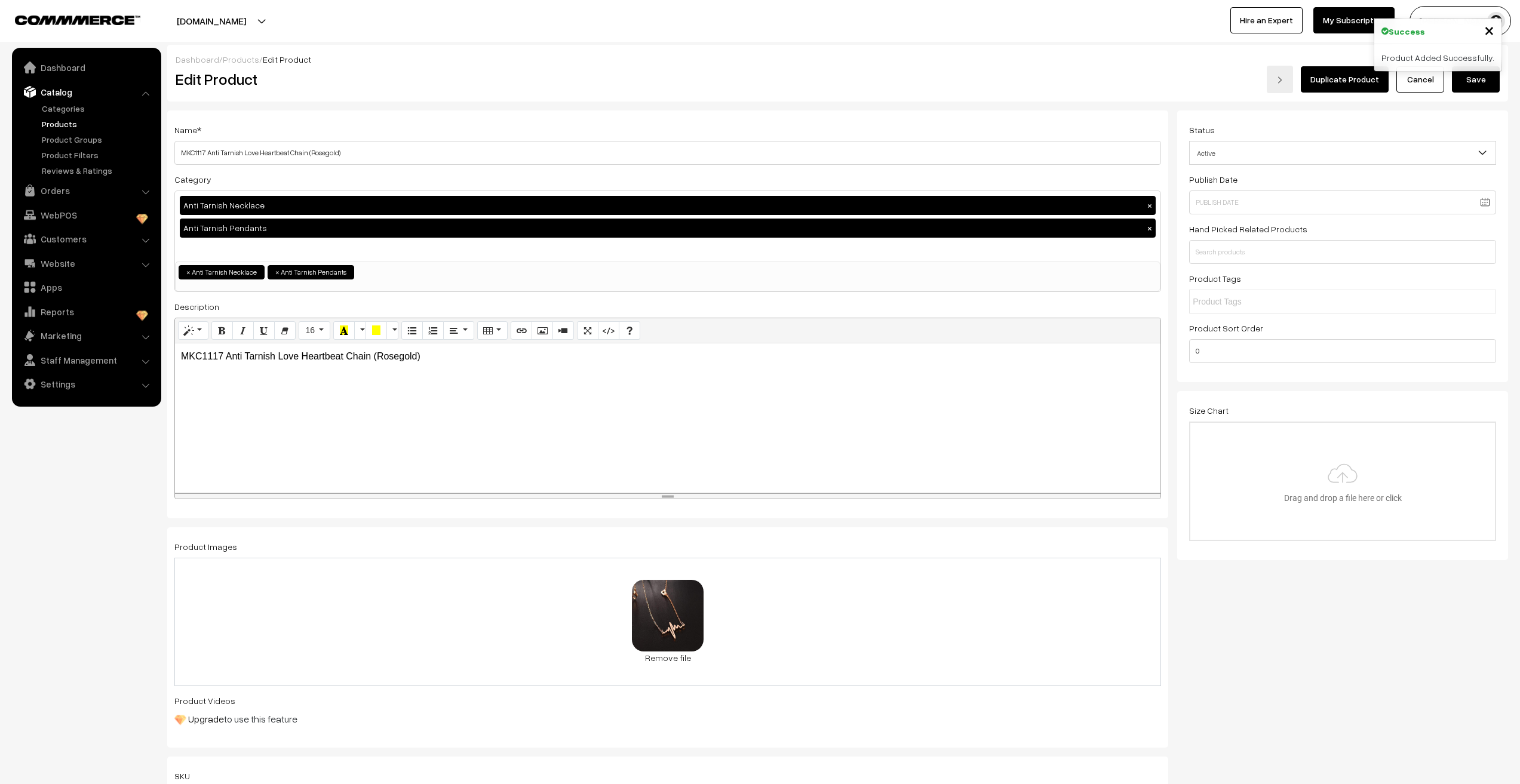
click at [67, 582] on nav "Dashboard Catalog" at bounding box center [81, 440] width 162 height 784
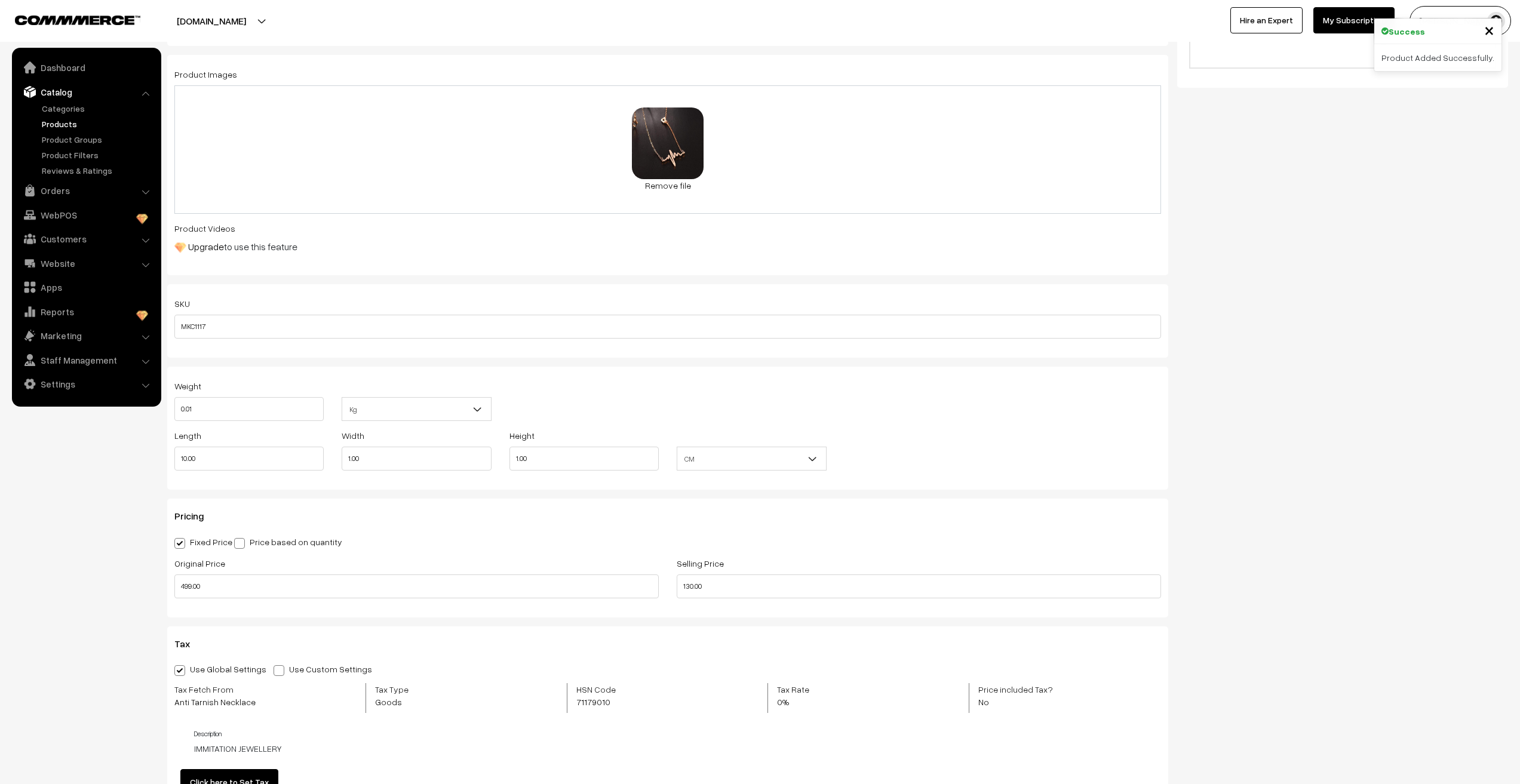
scroll to position [478, 0]
click at [690, 582] on input "130.00" at bounding box center [919, 581] width 485 height 24
type input "110.00"
click at [125, 627] on nav "Dashboard Catalog" at bounding box center [81, 440] width 162 height 784
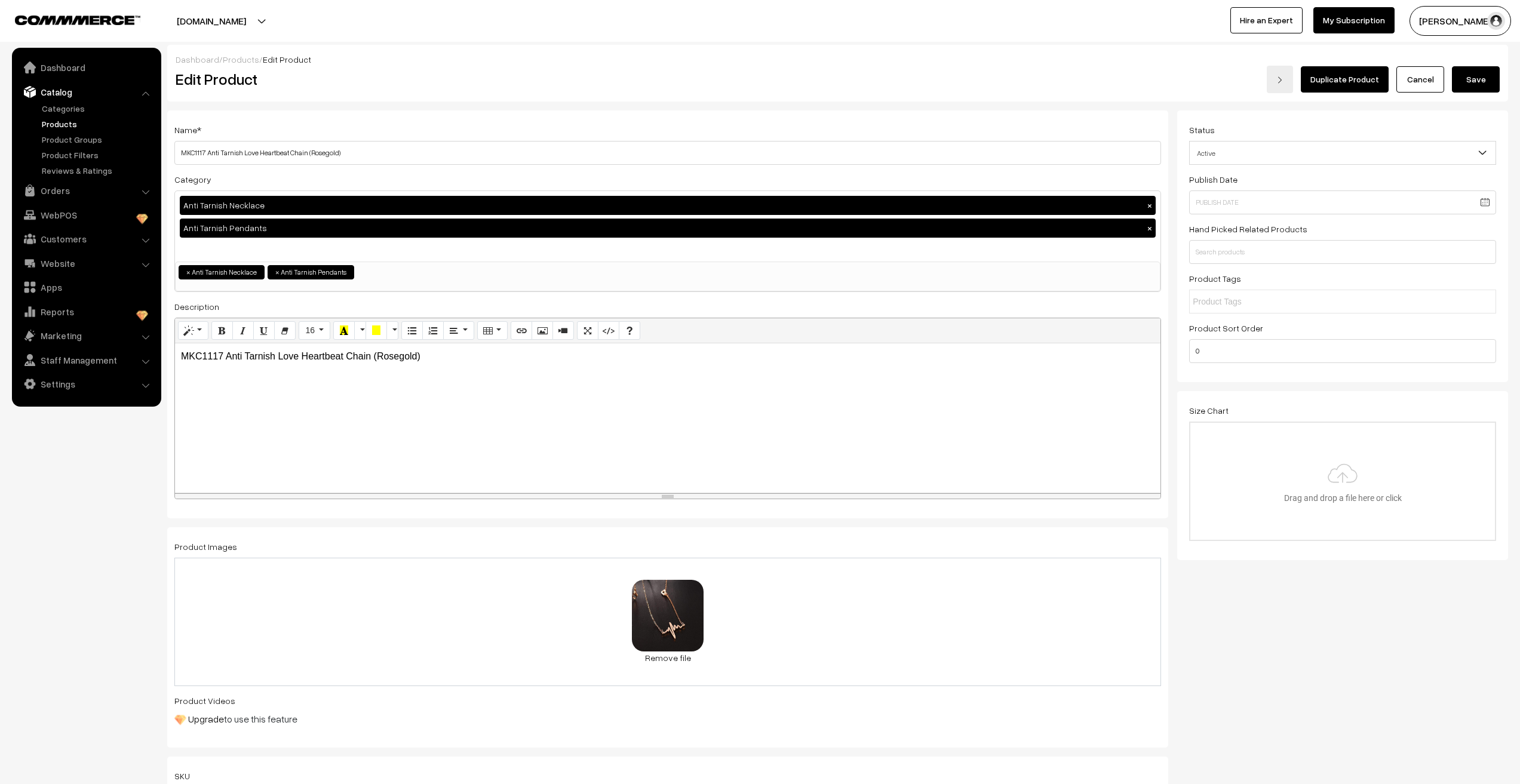
click at [1471, 82] on button "Save" at bounding box center [1476, 79] width 48 height 26
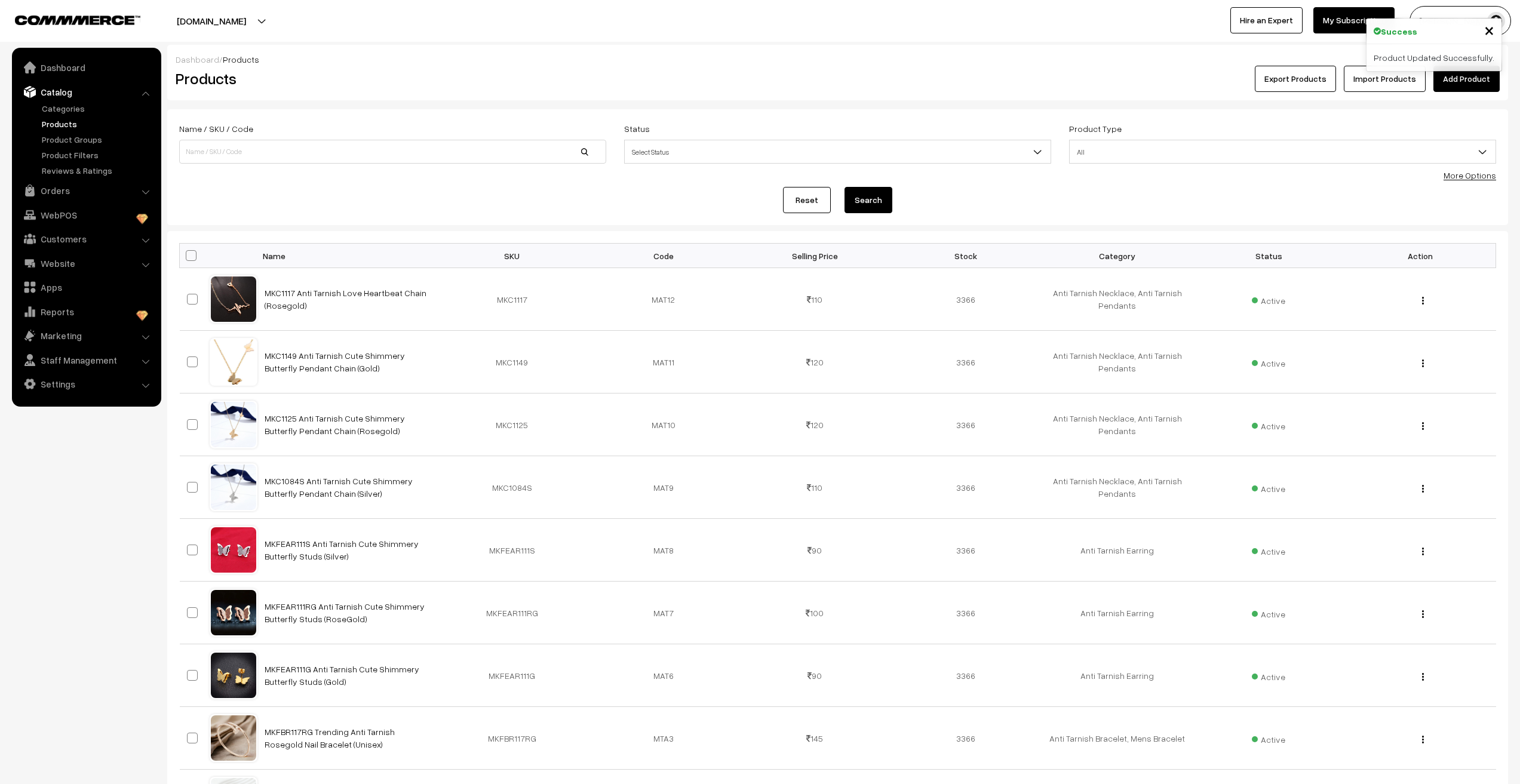
click at [109, 621] on nav "Dashboard Catalog" at bounding box center [81, 440] width 162 height 784
click at [315, 295] on link "MKC1117 Anti Tarnish Love Heartbeat Chain (Rosegold)" at bounding box center [345, 299] width 162 height 23
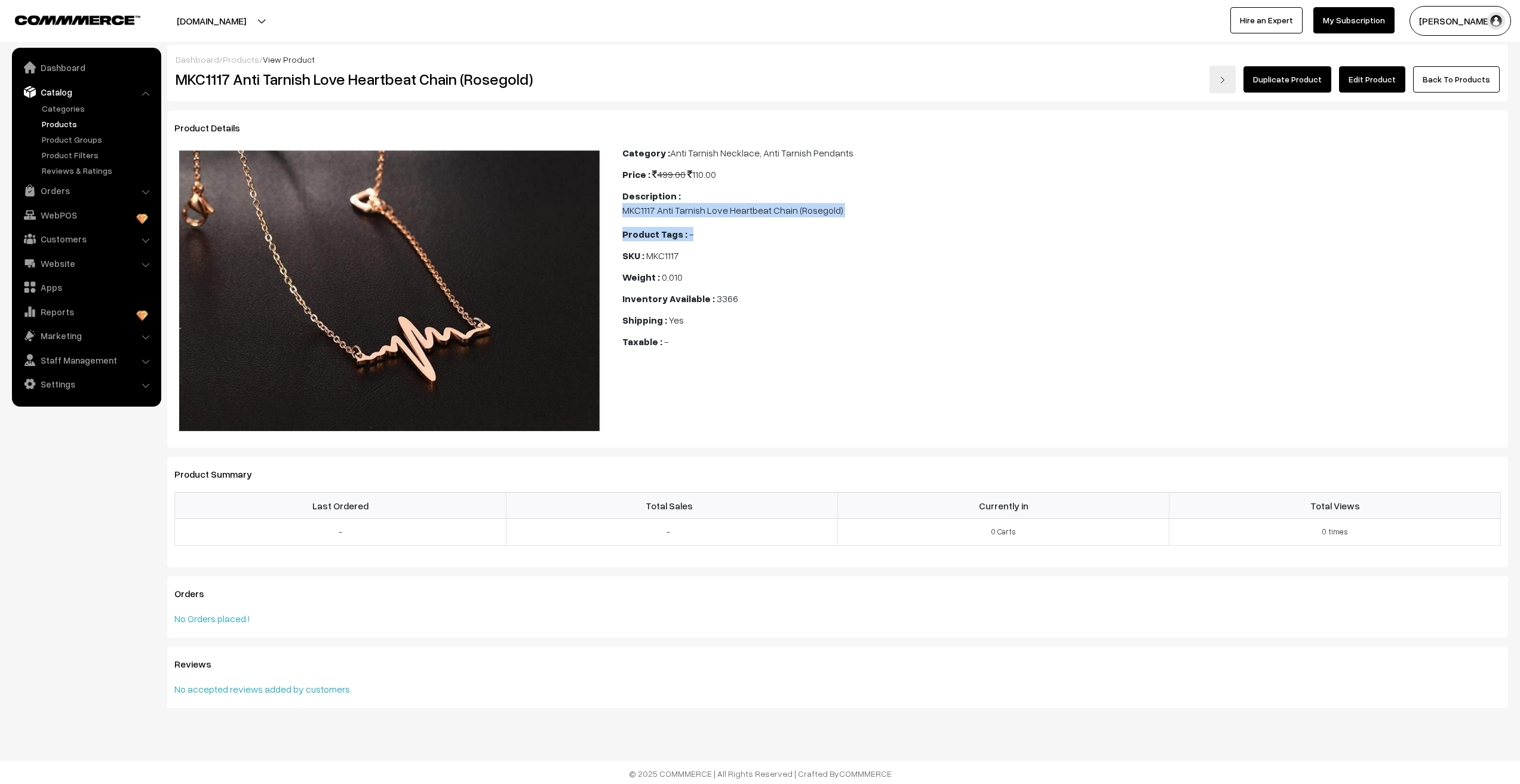
drag, startPoint x: 622, startPoint y: 210, endPoint x: 979, endPoint y: 220, distance: 357.1
click at [979, 220] on div "Category : Anti Tarnish Necklace, Anti Tarnish Pendants Price : 499.00 110.00 D…" at bounding box center [1061, 290] width 897 height 290
copy div "MKC1117 Anti Tarnish Love Heartbeat Chain (Rosegold) Product Tags : -"
click at [53, 123] on link "Products" at bounding box center [97, 123] width 118 height 13
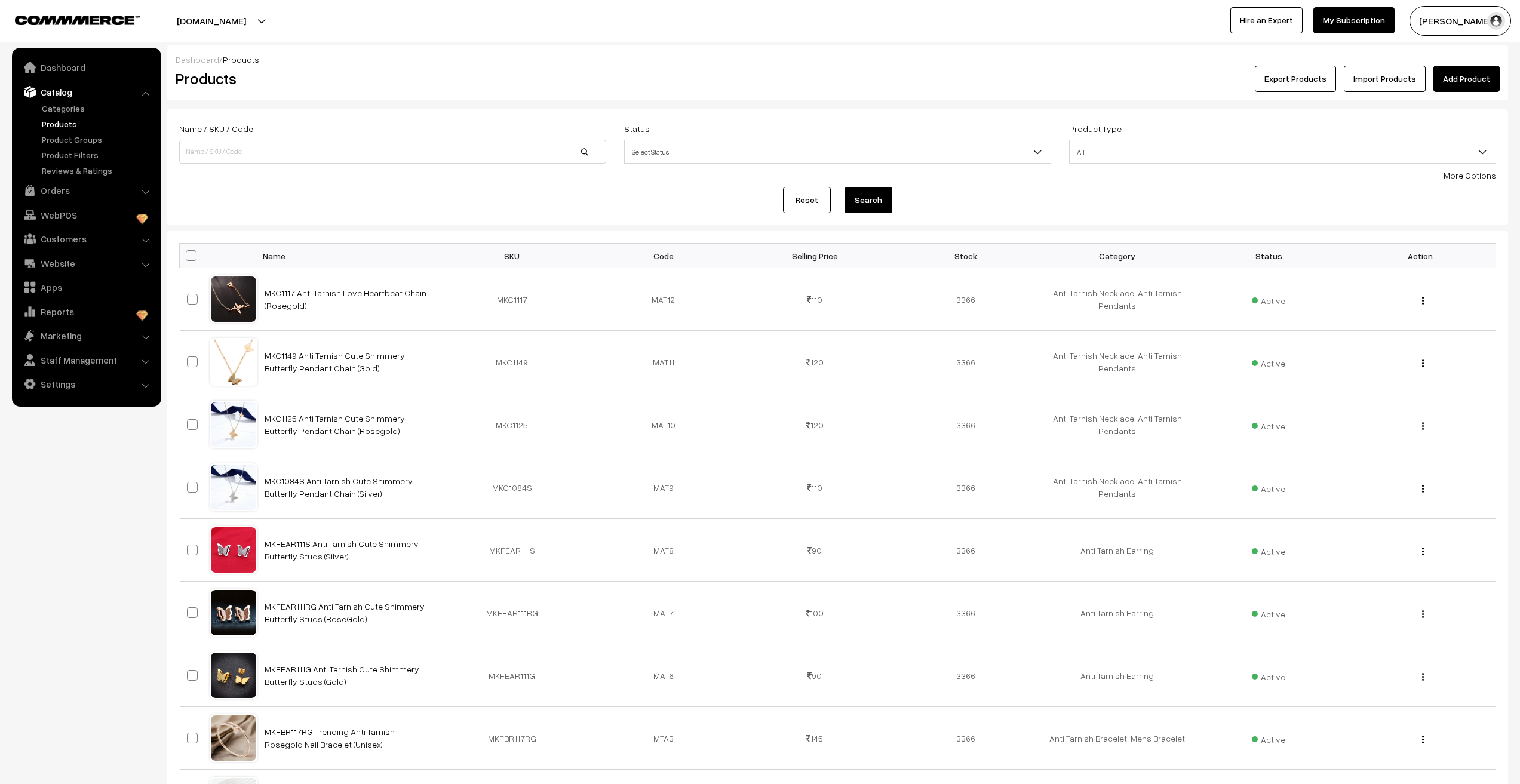
click at [1474, 87] on link "Add Product" at bounding box center [1467, 78] width 66 height 26
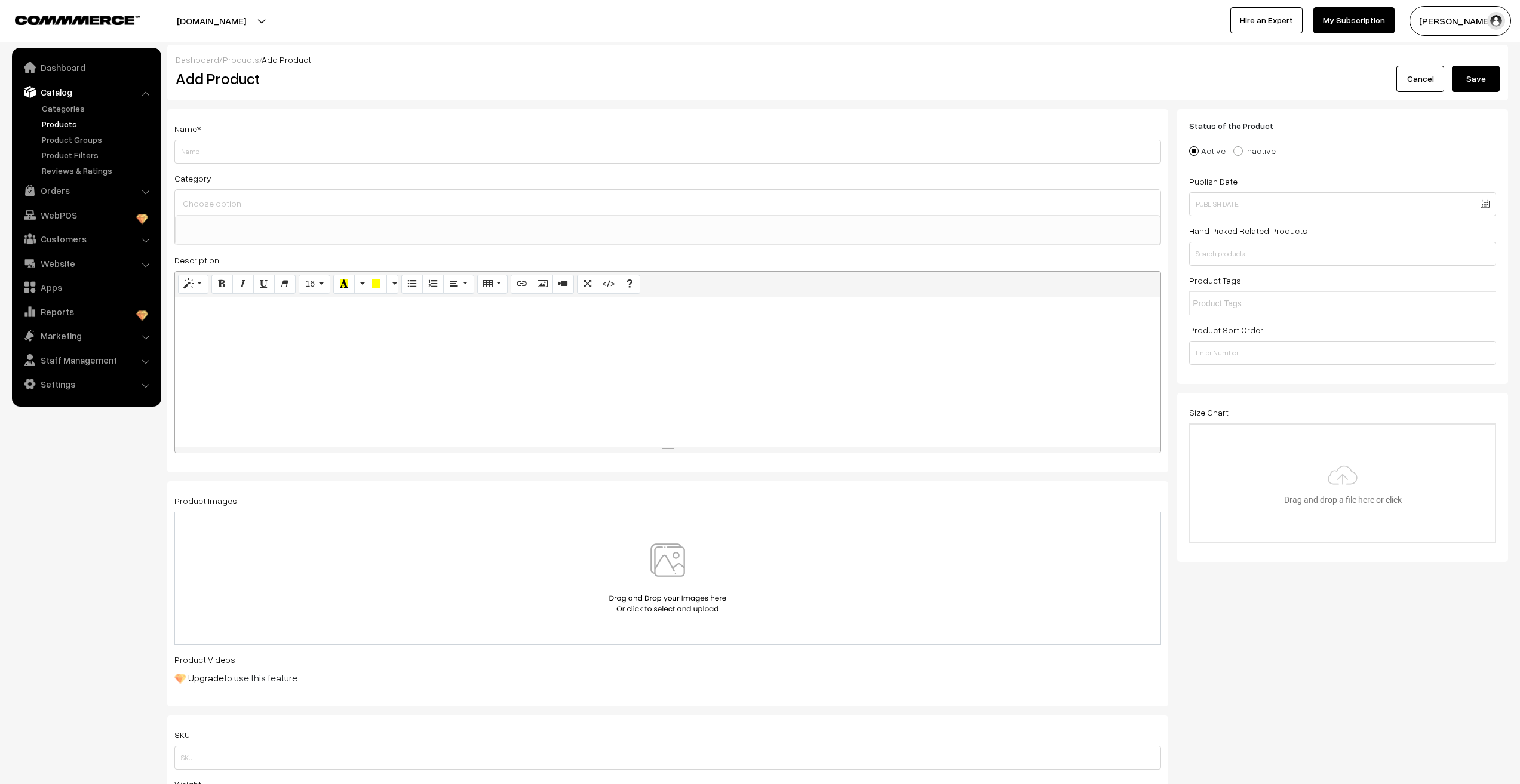
select select
paste input "MKC1117 Anti Tarnish Love Heartbeat Chain (Rosegold) Product Tags : -"
click at [204, 153] on input "MKC1117 Anti Tarnish Love Heartbeat Chain (Rosegold) Product Tags : -" at bounding box center [668, 151] width 987 height 24
click at [439, 152] on input "MKC1118 Anti Tarnish Love Heartbeat Chain (Rosegold) Product Tags : -" at bounding box center [668, 151] width 987 height 24
click at [262, 151] on input "MKC1118 Anti Tarnish Love Heartbeat Chain (Rosegold)" at bounding box center [668, 151] width 987 height 24
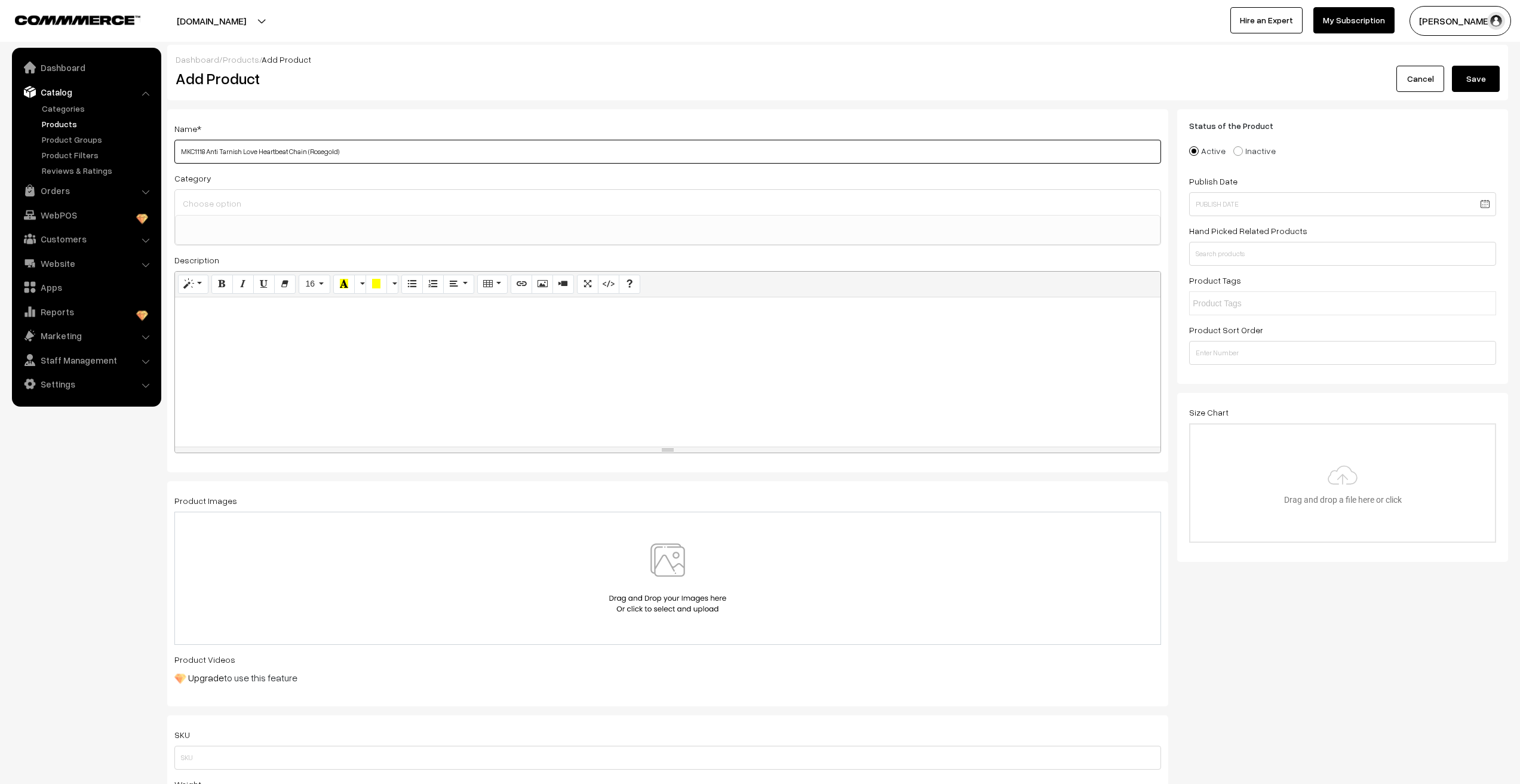
click at [262, 151] on input "MKC1118 Anti Tarnish Love Heartbeat Chain (Rosegold)" at bounding box center [668, 151] width 987 height 24
click at [384, 150] on input "MKC1118 Anti Tarnish L-O-V-E Chain (Rosegold)" at bounding box center [668, 151] width 987 height 24
type input "MKC1118 Anti Tarnish L-O-V-E Chain (Rosegold)"
click at [248, 344] on div at bounding box center [668, 372] width 985 height 149
paste div "To enrich screen reader interactions, please activate Accessibility in Grammarl…"
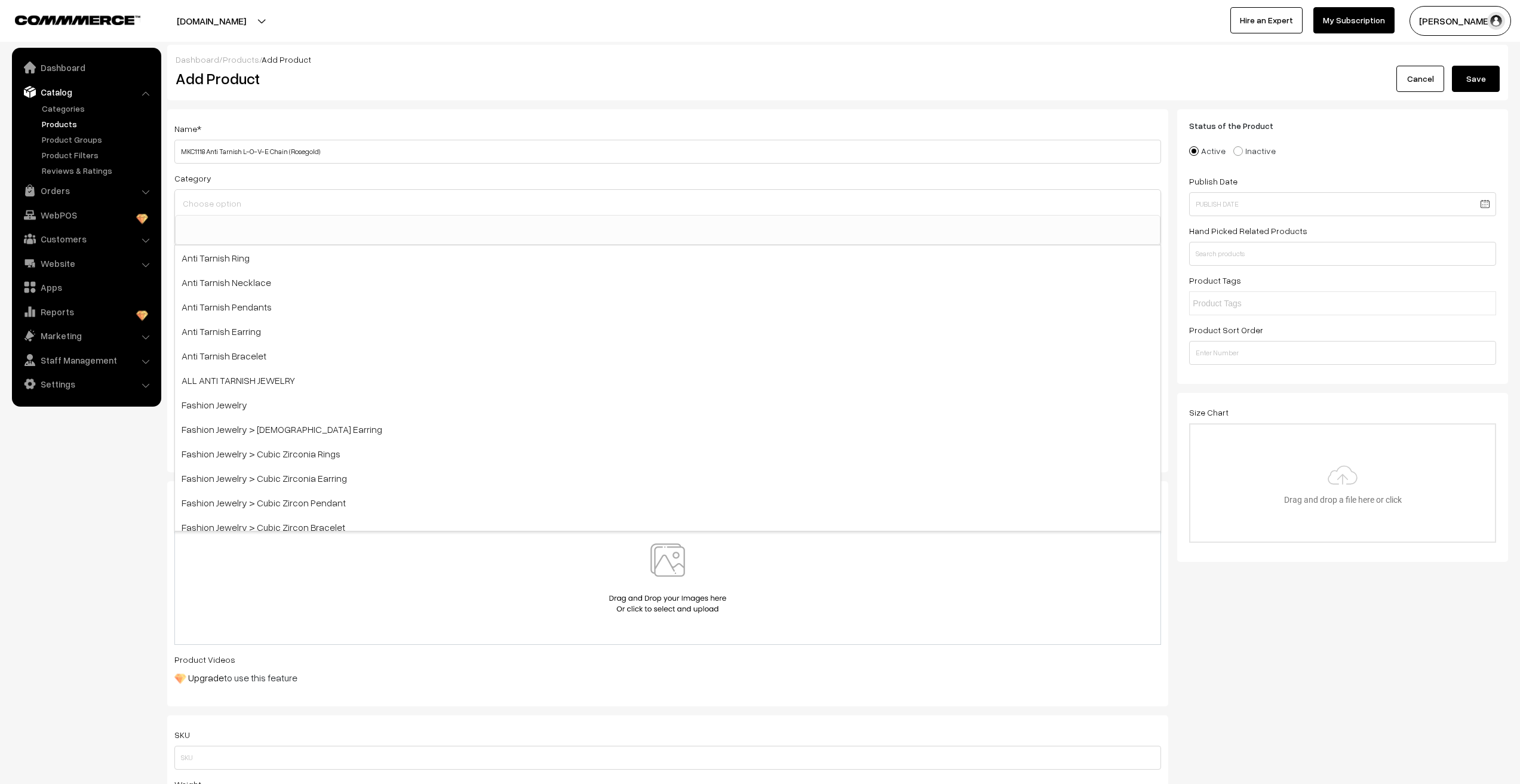
click at [223, 210] on input at bounding box center [668, 204] width 976 height 17
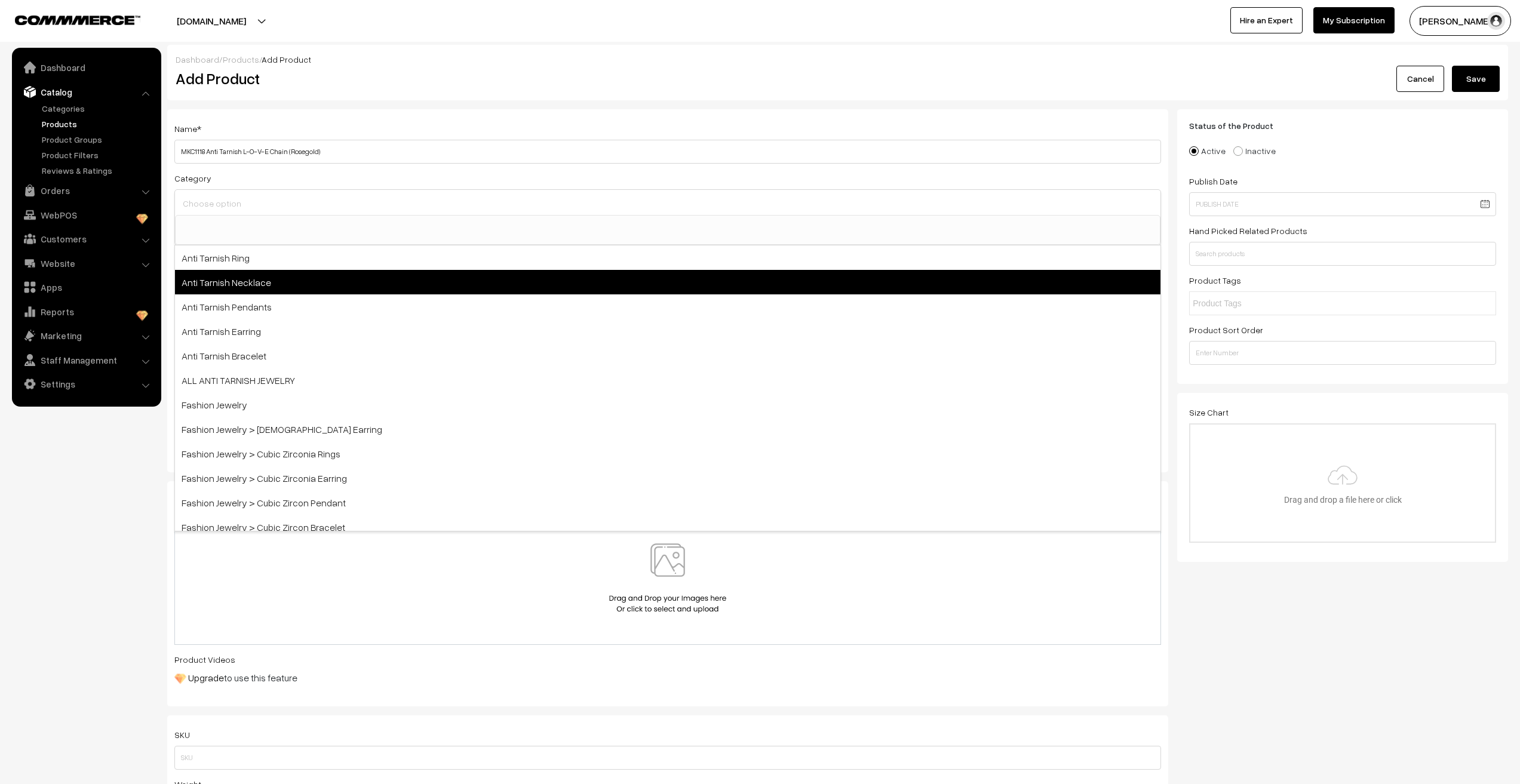
click at [224, 282] on span "Anti Tarnish Necklace" at bounding box center [668, 282] width 985 height 25
select select "4"
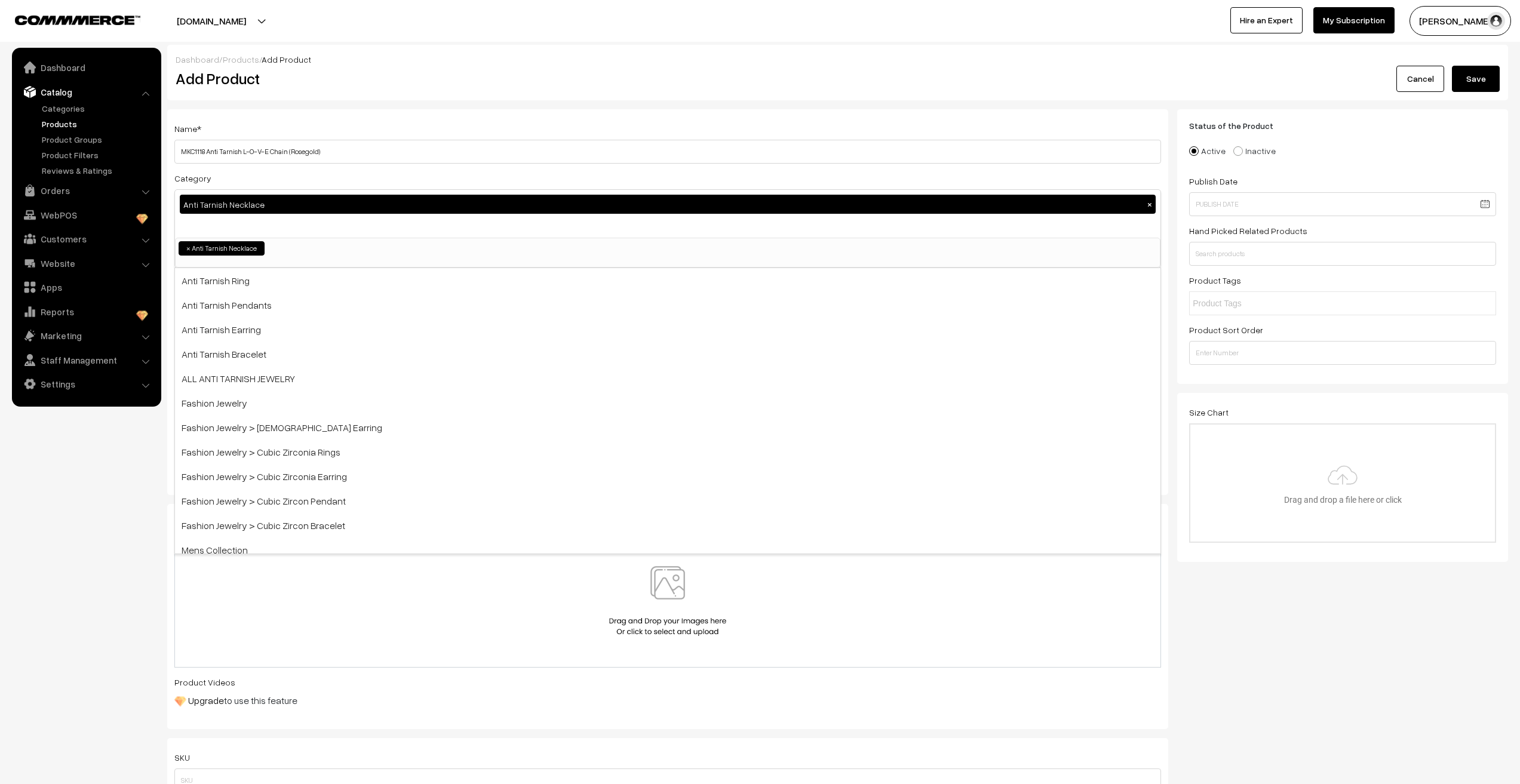
click at [228, 227] on div "Anti Tarnish Necklace ×" at bounding box center [668, 214] width 985 height 48
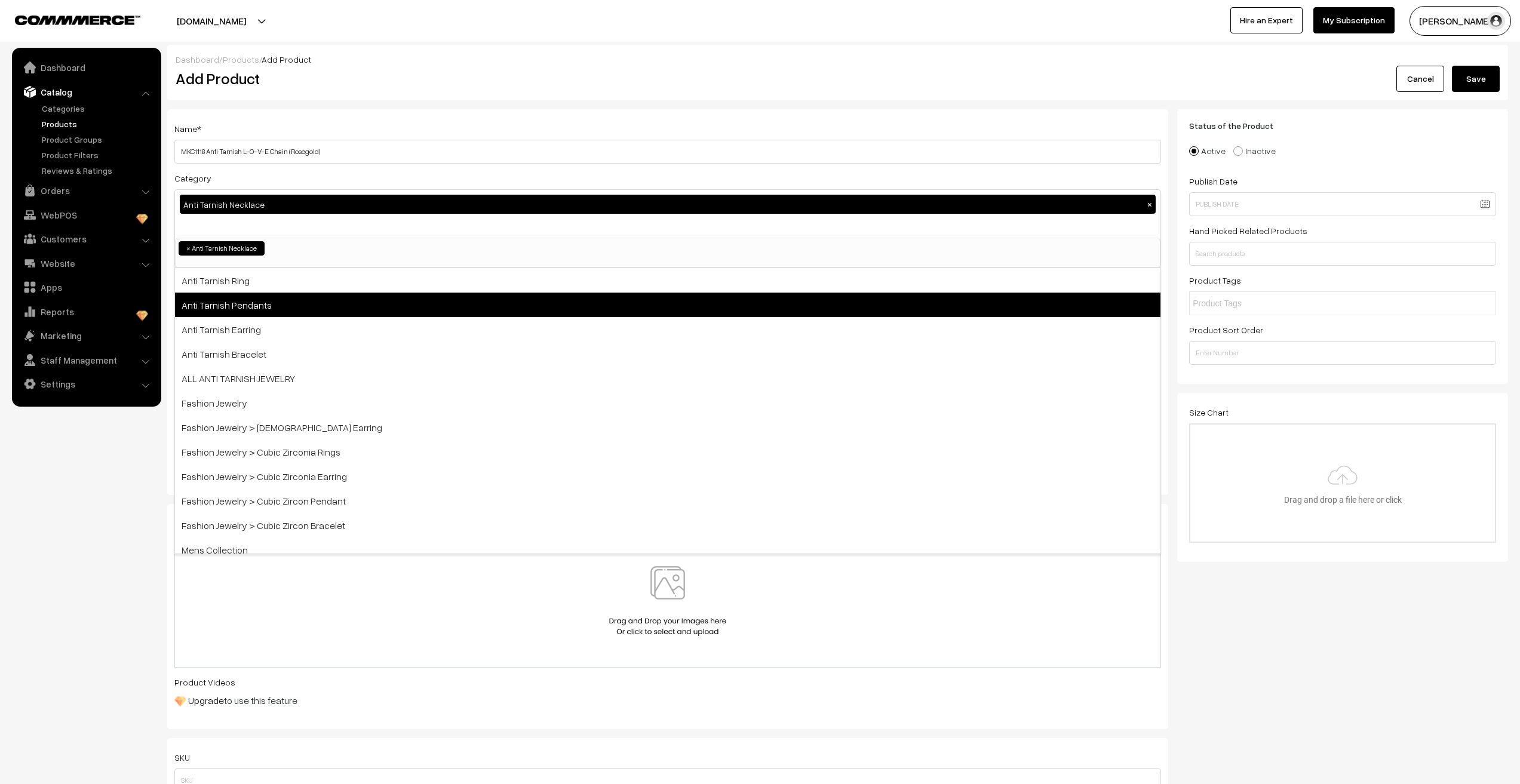
click at [234, 300] on span "Anti Tarnish Pendants" at bounding box center [668, 304] width 985 height 25
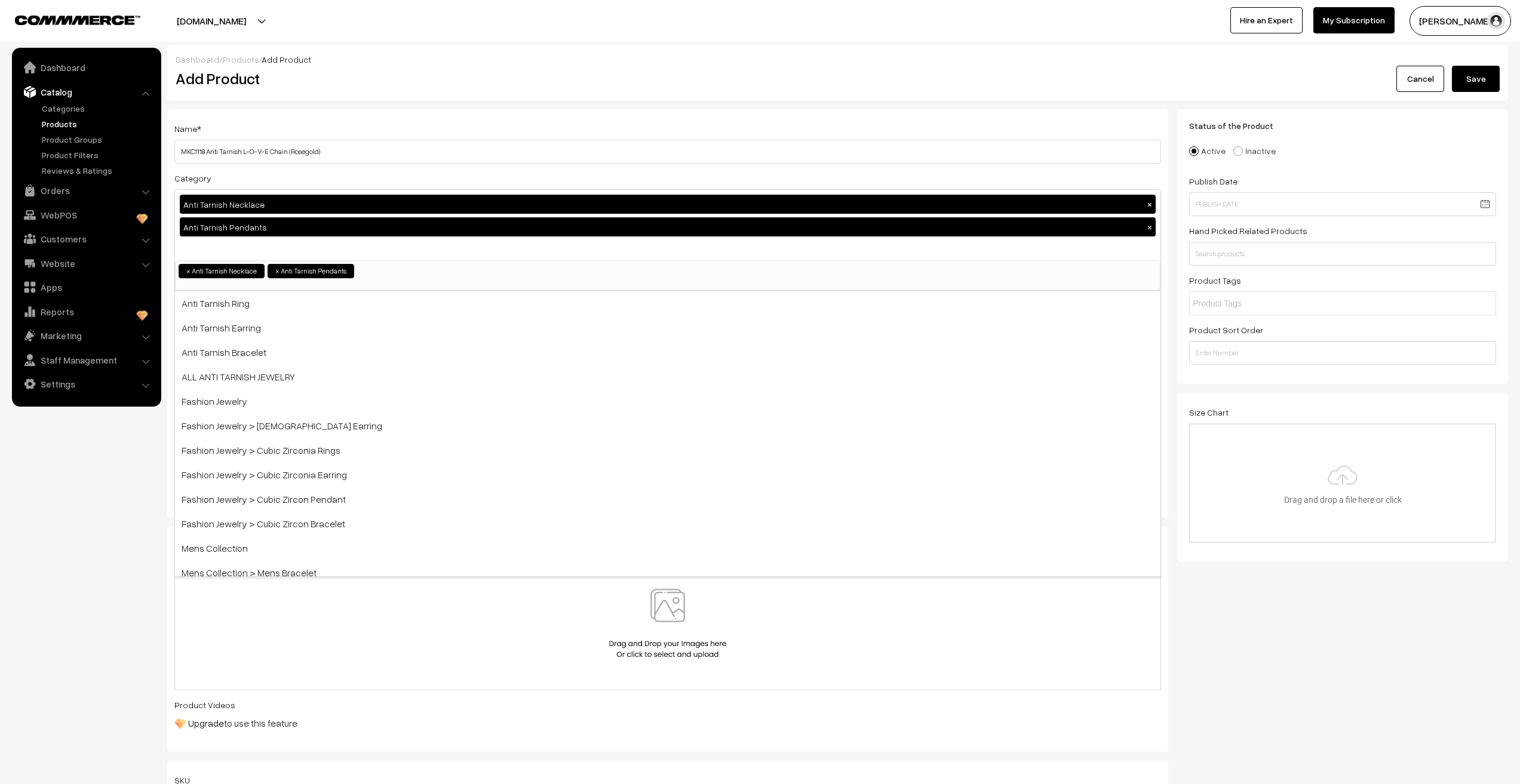
click at [81, 507] on nav "Dashboard Catalog" at bounding box center [81, 440] width 162 height 784
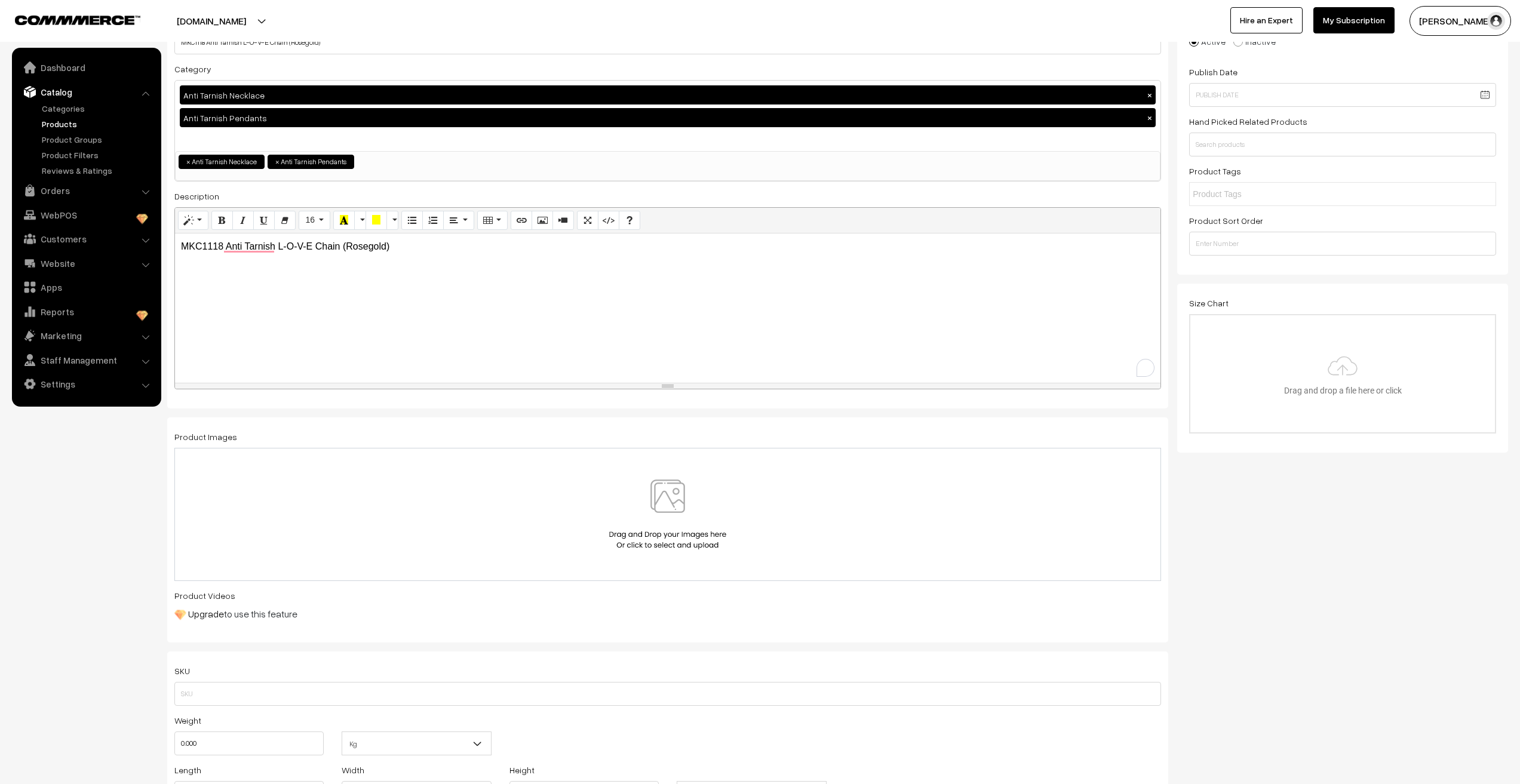
scroll to position [119, 0]
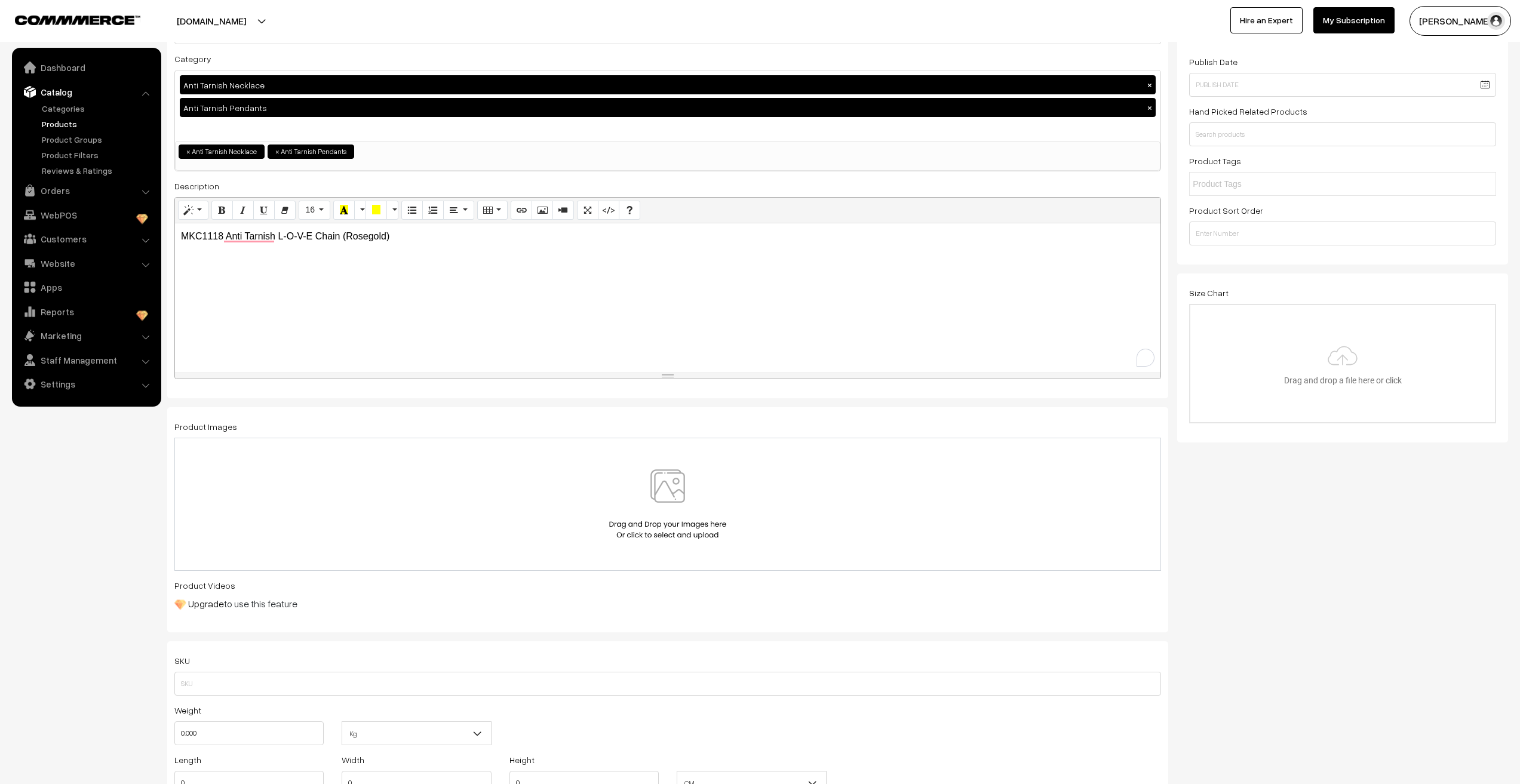
click at [674, 528] on img at bounding box center [668, 504] width 123 height 70
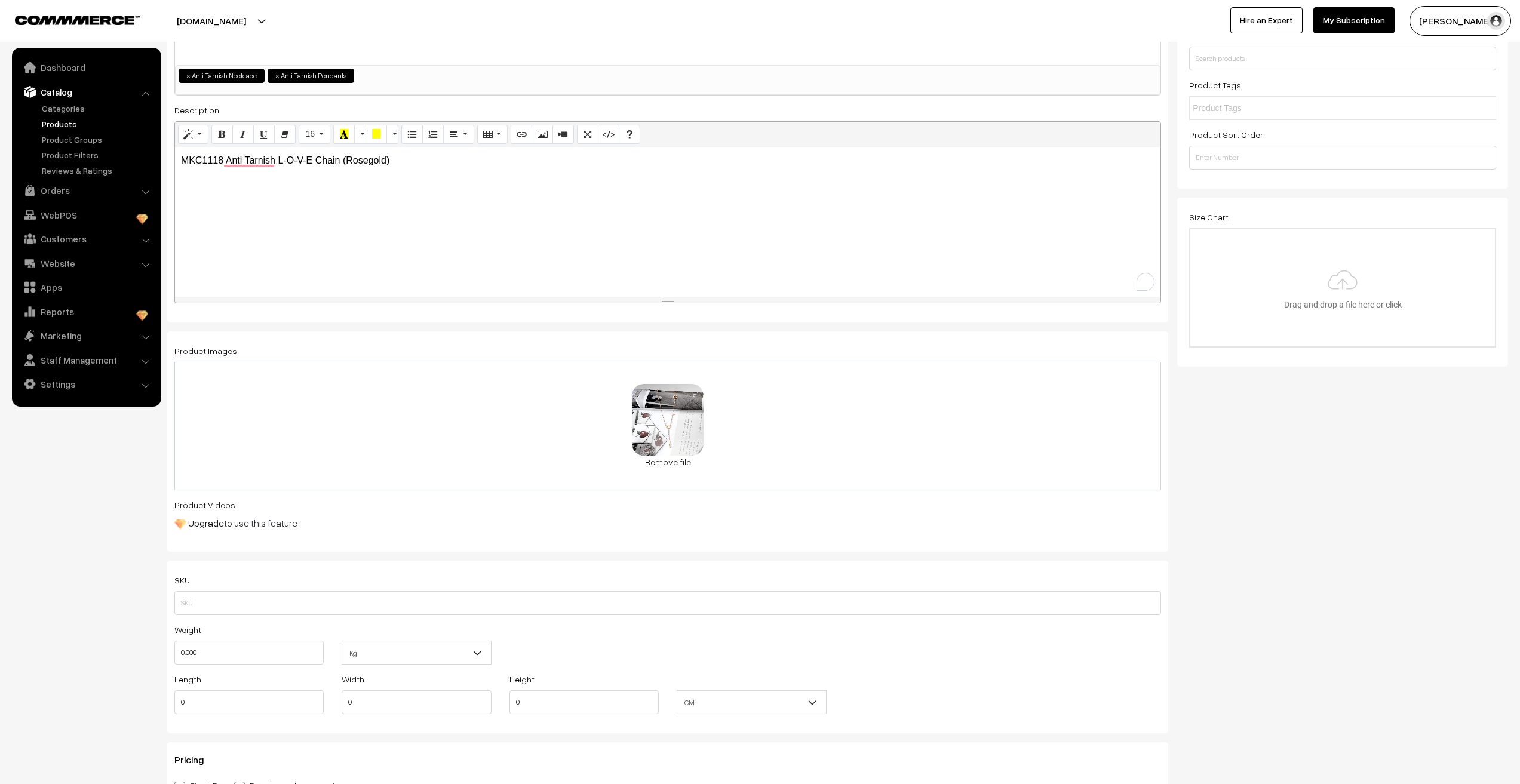
scroll to position [179, 0]
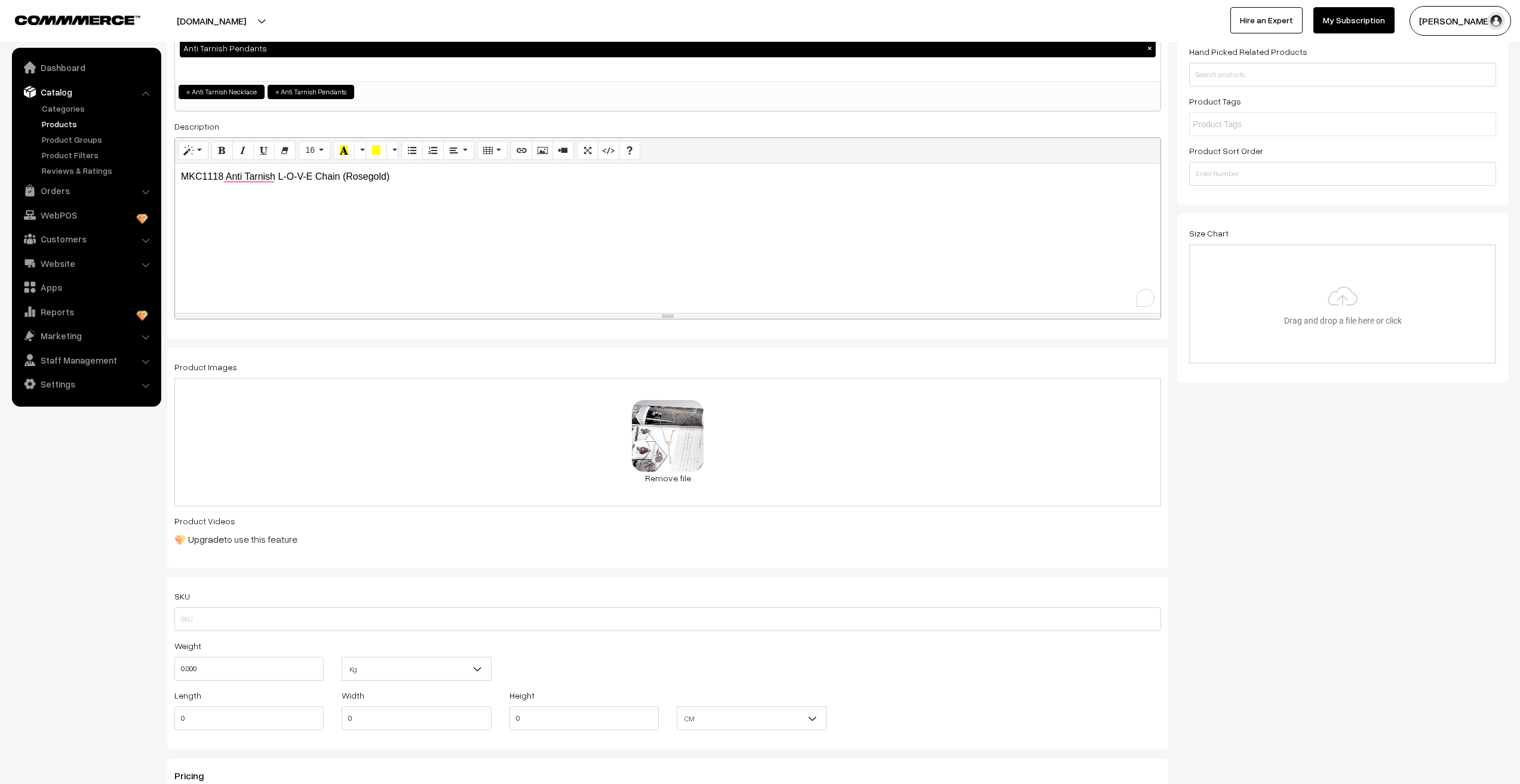
click at [188, 173] on p "MKC1118 Anti Tarnish L-O-V-E Chain (Rosegold)" at bounding box center [668, 176] width 974 height 14
copy p "MKC1118"
click at [210, 623] on input "text" at bounding box center [668, 619] width 987 height 24
paste input "MKC1118"
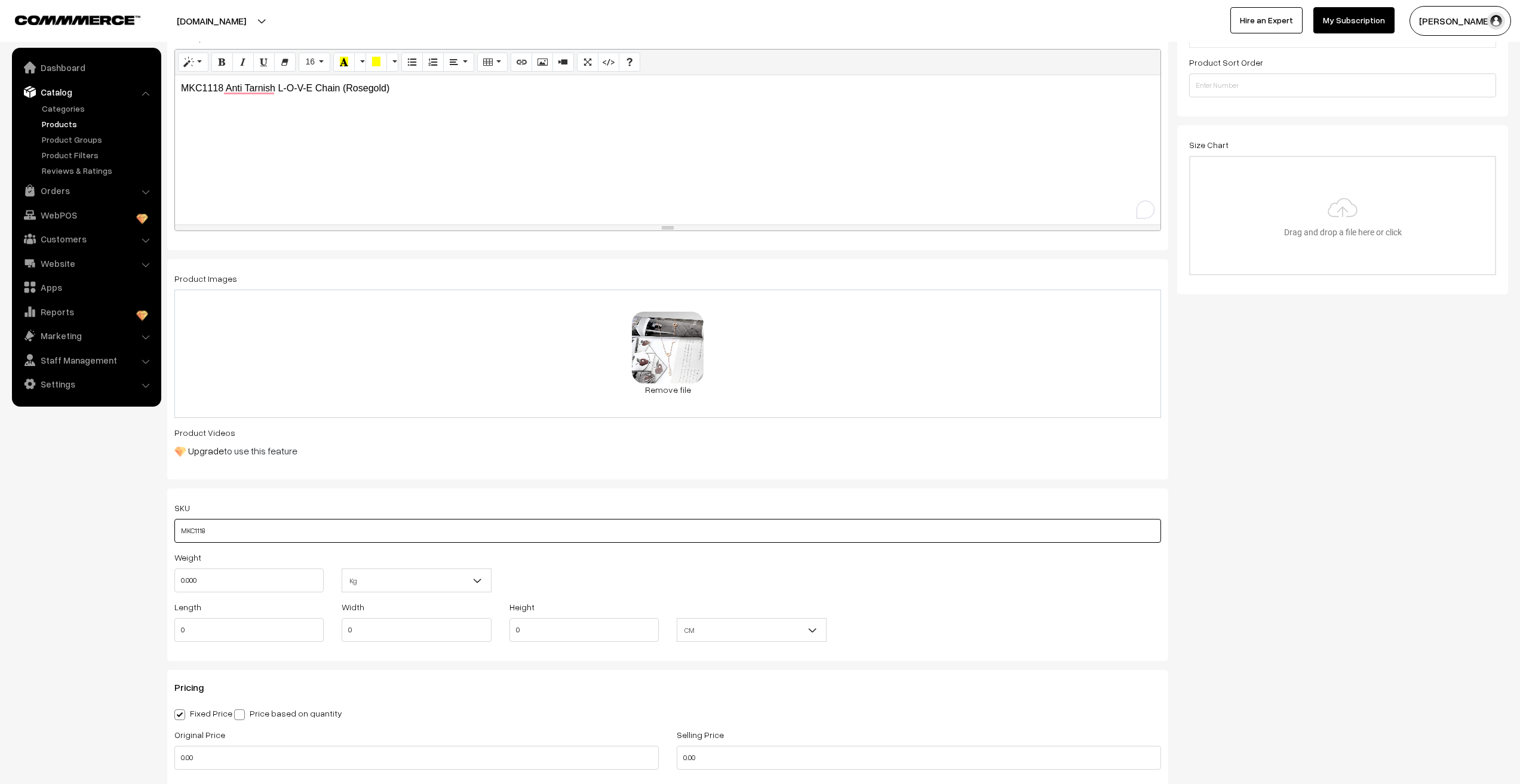
scroll to position [298, 0]
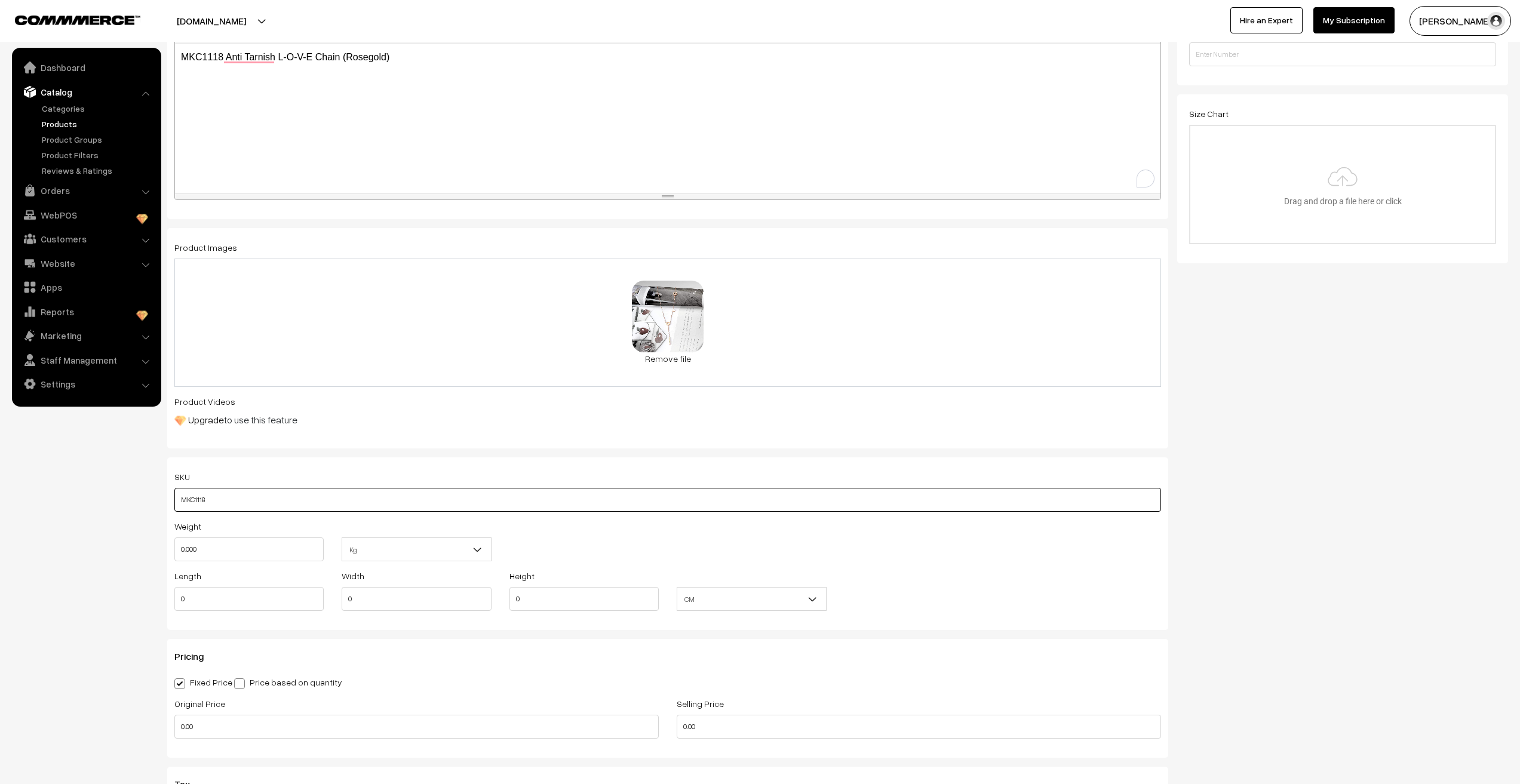
type input "MKC1118"
click at [215, 558] on input "0.000" at bounding box center [249, 549] width 150 height 24
type input "0.01"
click at [95, 570] on nav "Dashboard Catalog" at bounding box center [81, 440] width 162 height 784
click at [184, 599] on input "0" at bounding box center [249, 599] width 150 height 24
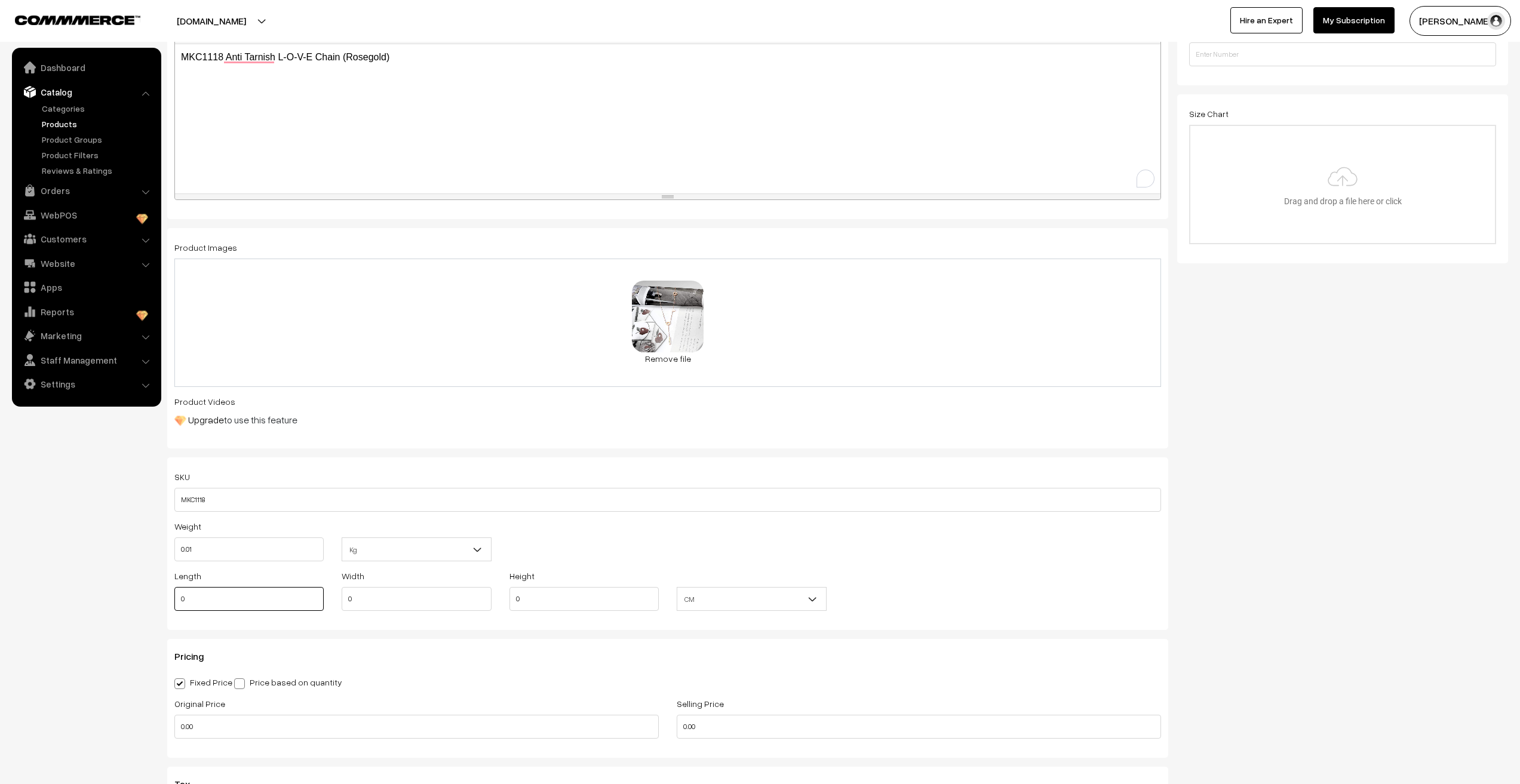
click at [184, 599] on input "0" at bounding box center [249, 599] width 150 height 24
type input "10"
type input "1"
click at [57, 686] on nav "Dashboard Catalog" at bounding box center [81, 440] width 162 height 784
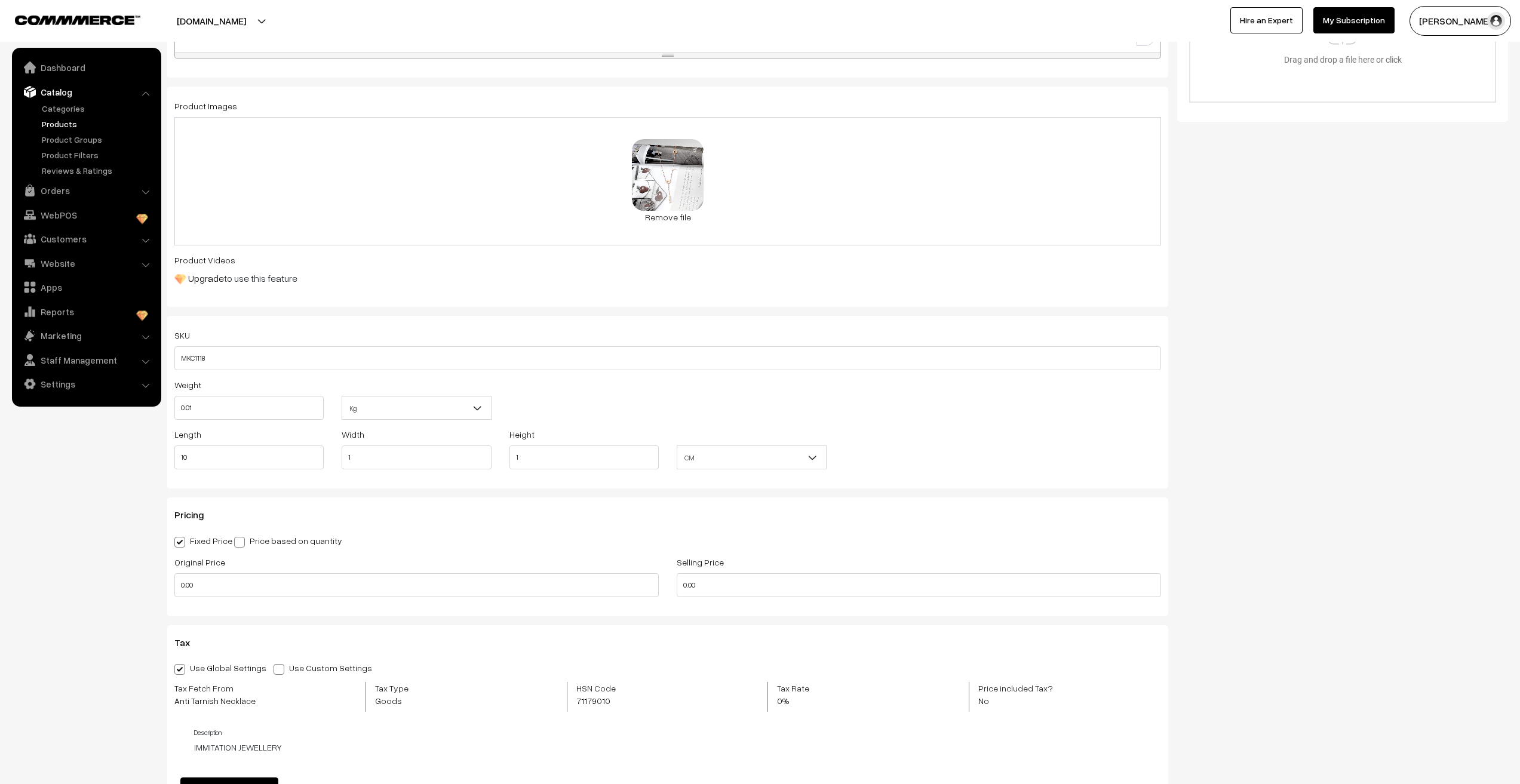
scroll to position [478, 0]
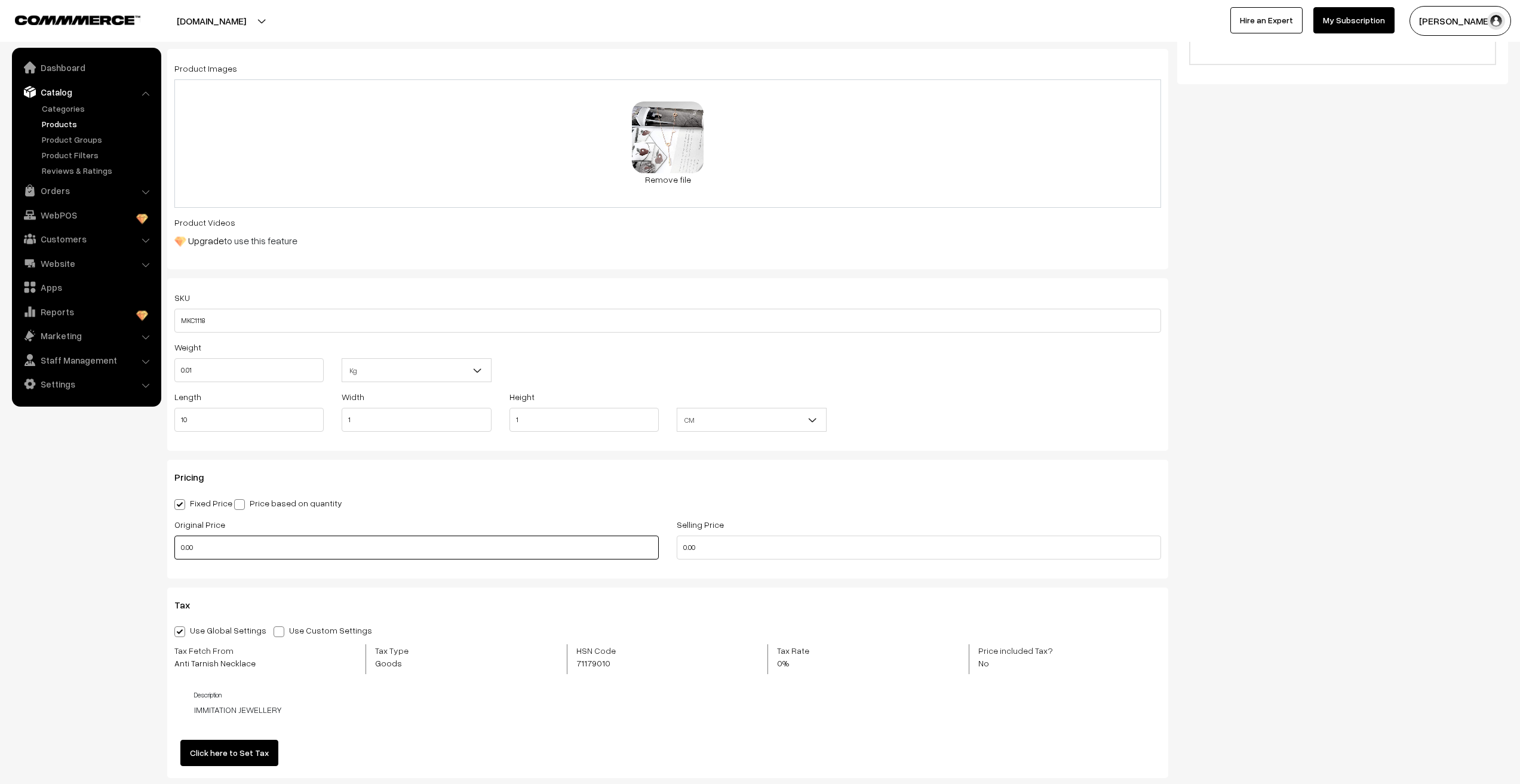
click at [246, 548] on input "0.00" at bounding box center [417, 548] width 485 height 24
type input "499"
click at [681, 546] on input "0.00" at bounding box center [919, 548] width 485 height 24
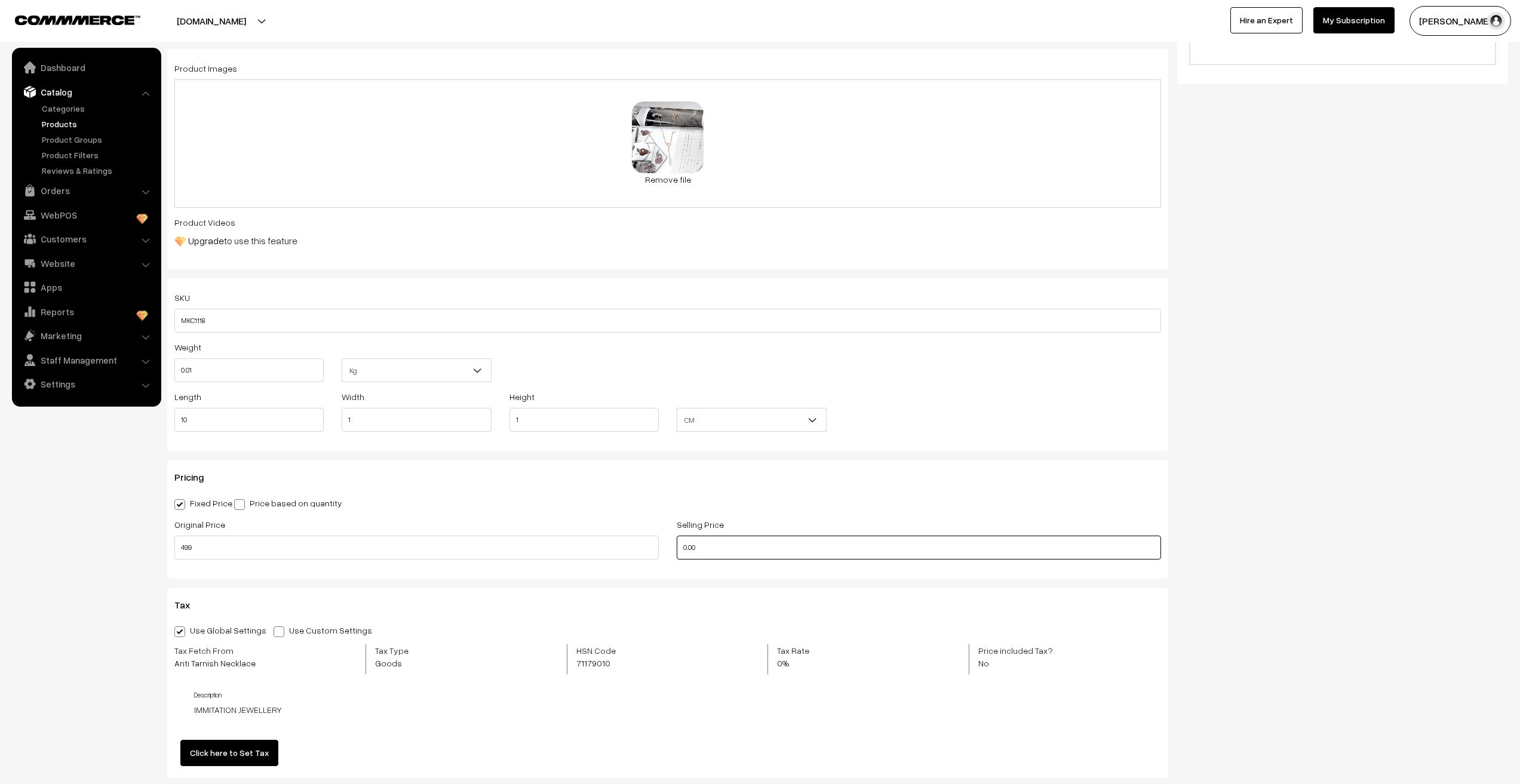
click at [681, 546] on input "0.00" at bounding box center [919, 548] width 485 height 24
type input "120"
click at [105, 609] on nav "Dashboard Catalog" at bounding box center [81, 440] width 162 height 784
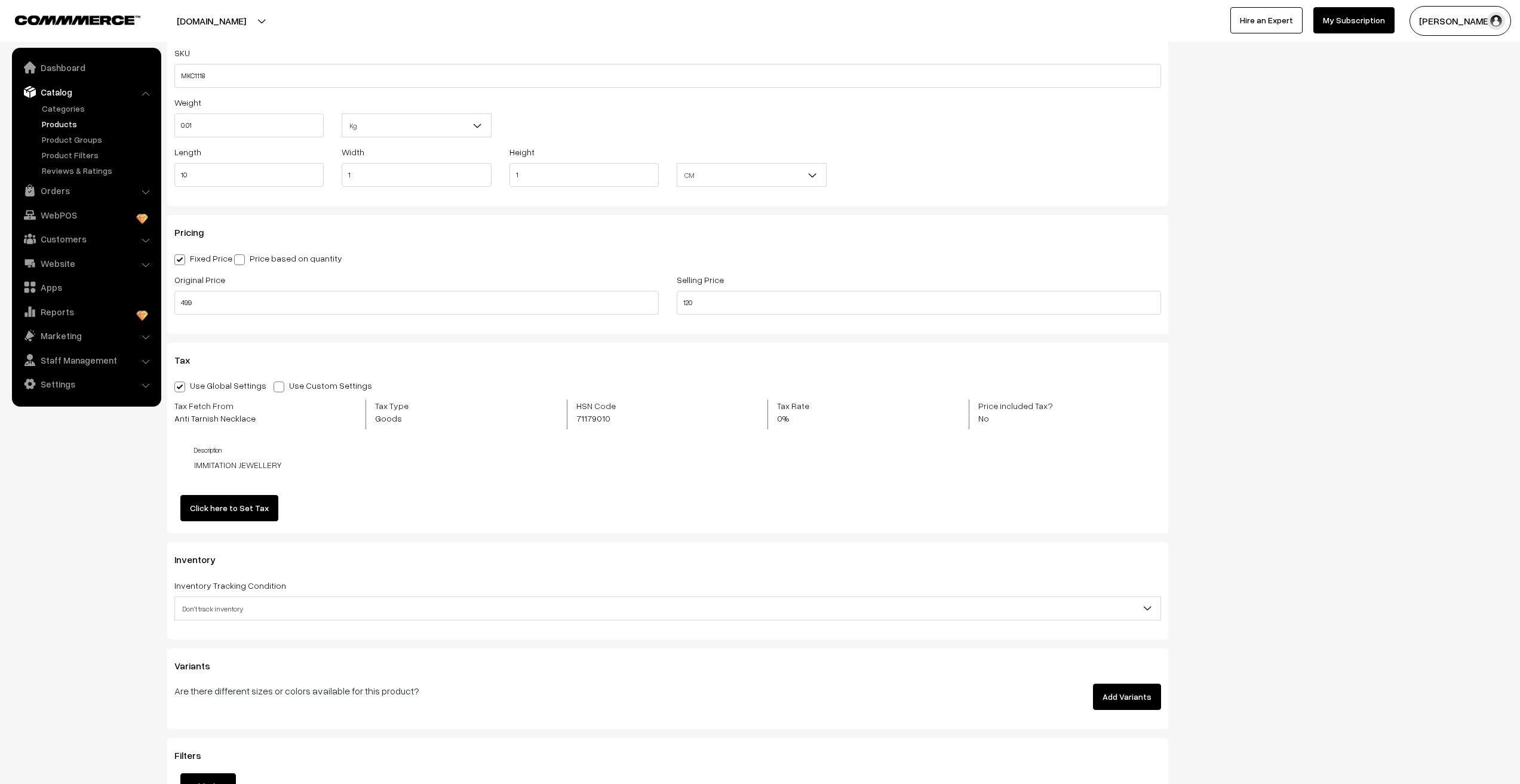
scroll to position [836, 0]
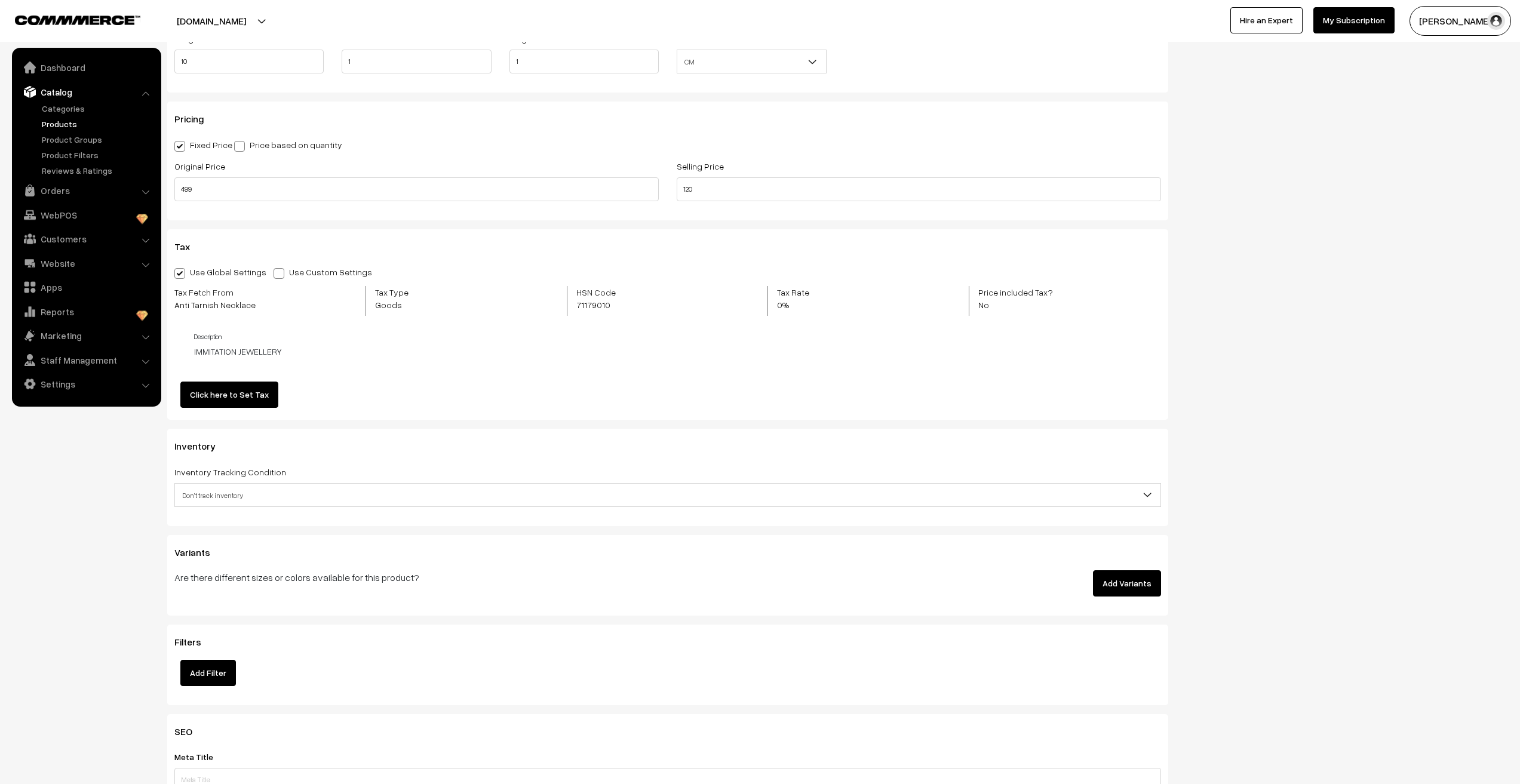
click at [221, 503] on span "Don't track inventory" at bounding box center [668, 495] width 985 height 21
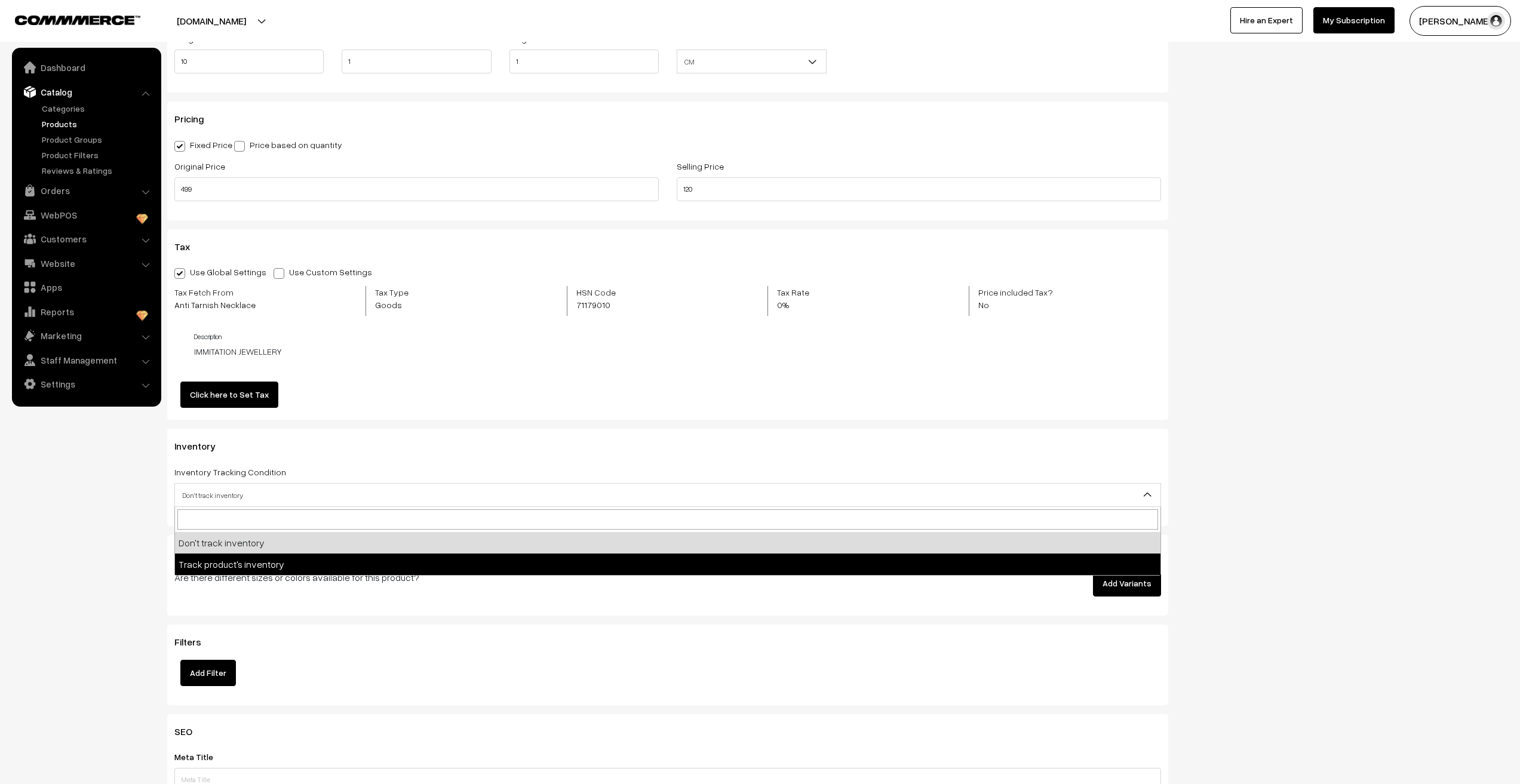
select select "2"
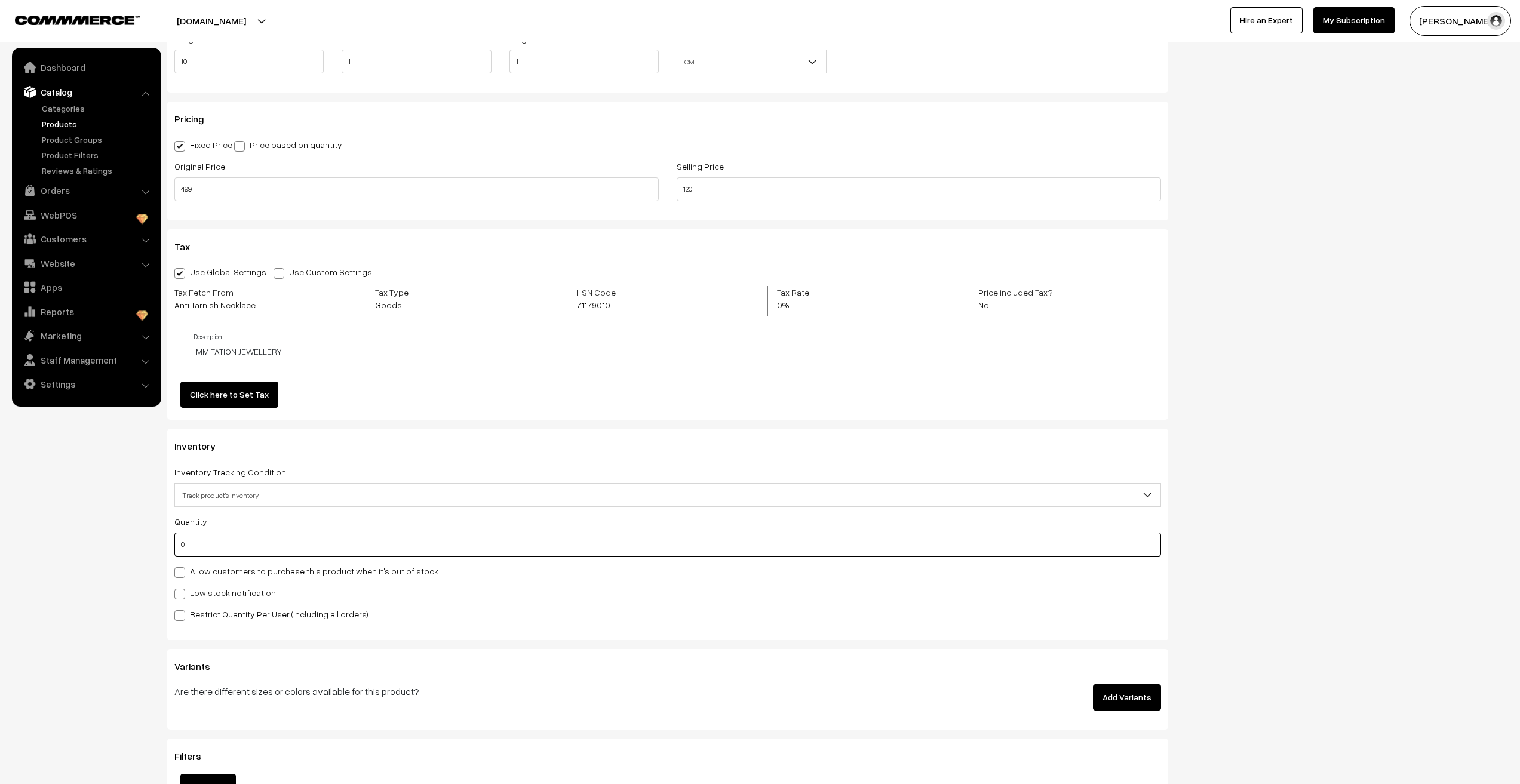
click at [209, 548] on input "0" at bounding box center [668, 544] width 987 height 24
type input "3366"
click at [95, 617] on nav "Dashboard Catalog" at bounding box center [81, 440] width 162 height 784
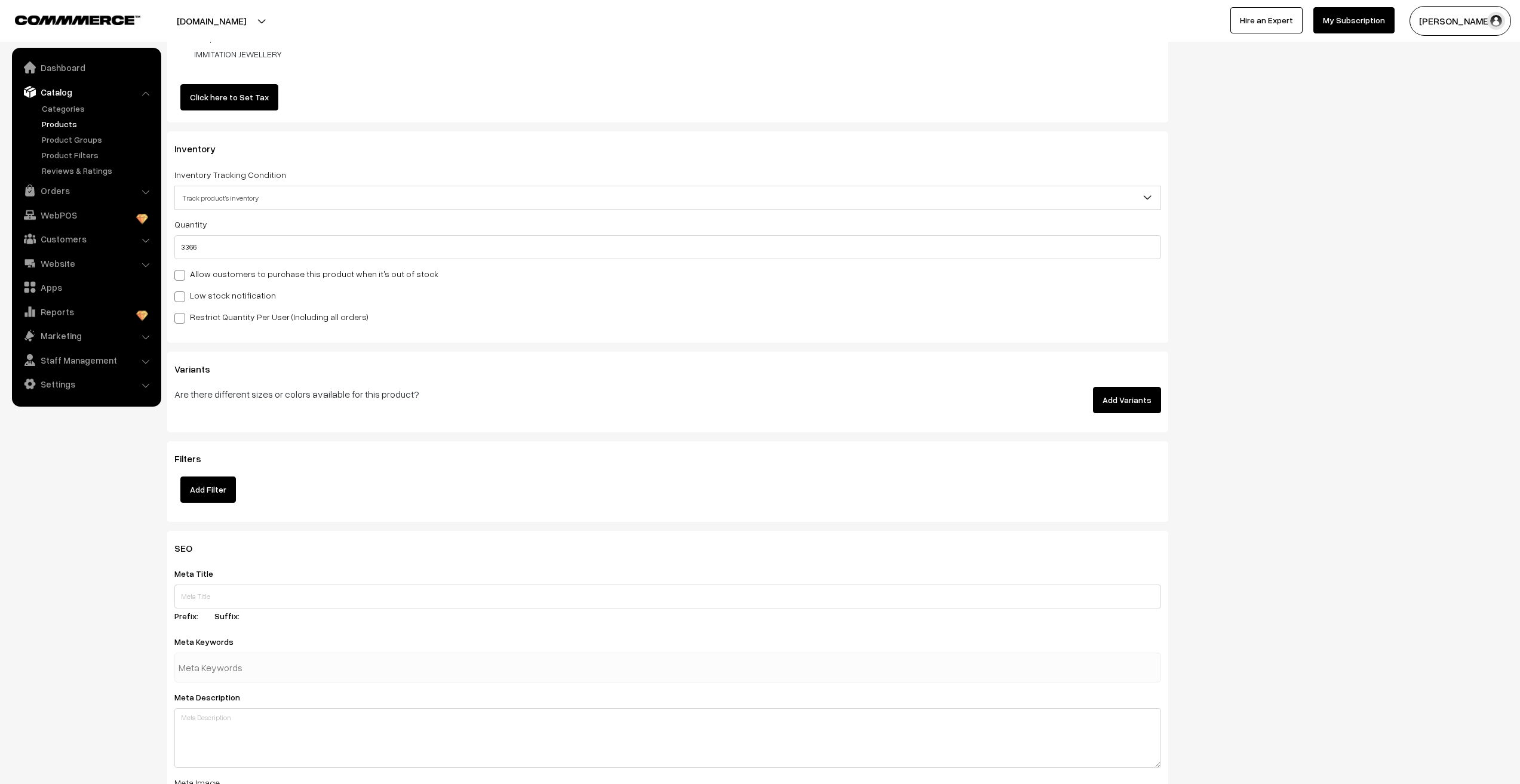
scroll to position [1134, 0]
click at [225, 609] on label "Suffix:" at bounding box center [234, 615] width 39 height 13
click at [225, 599] on input "text" at bounding box center [668, 595] width 987 height 24
click at [48, 586] on nav "Dashboard Catalog" at bounding box center [81, 440] width 162 height 784
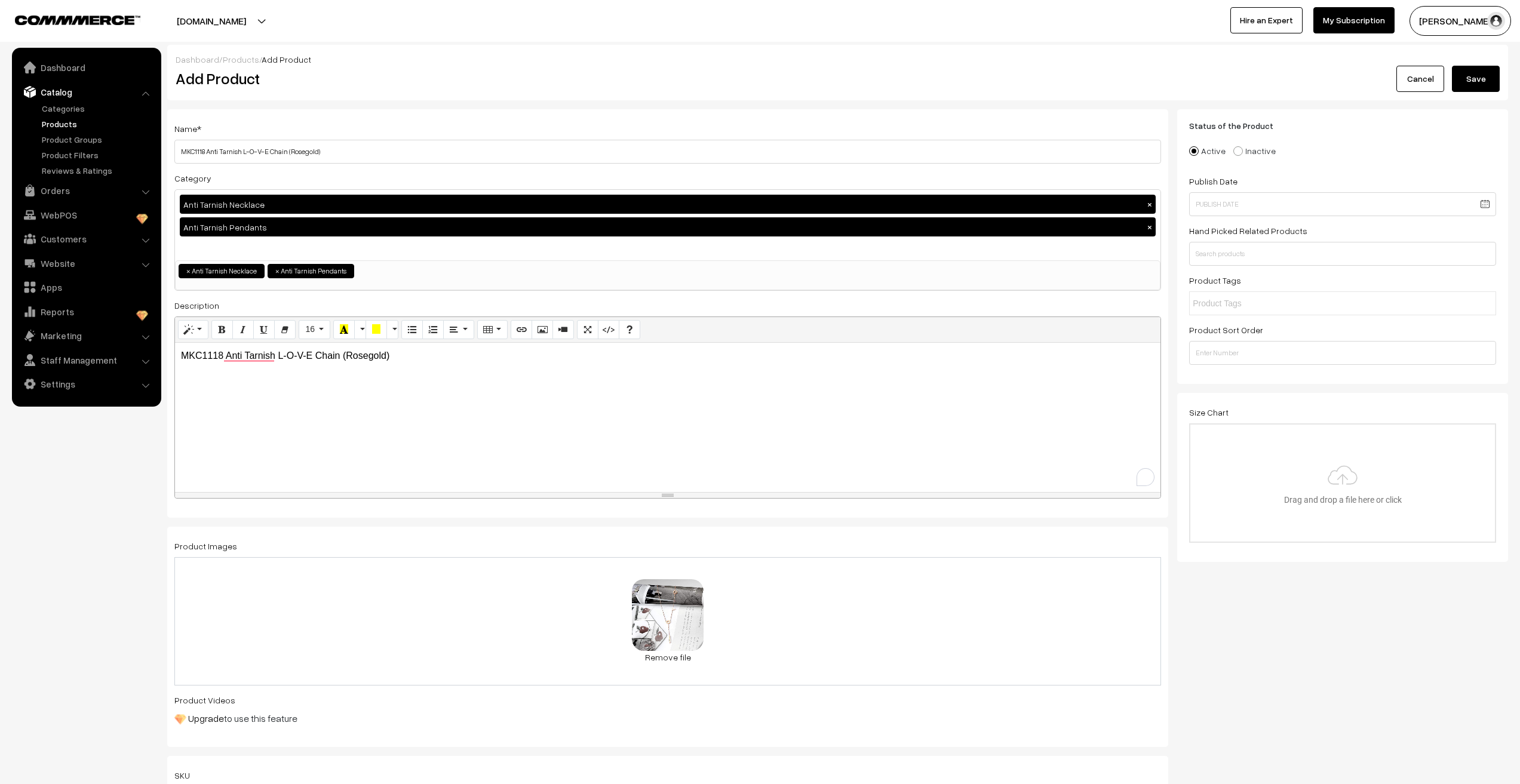
click at [212, 355] on p "MKC1118 Anti Tarnish L-O-V-E Chain (Rosegold)" at bounding box center [668, 356] width 974 height 14
copy p "MKC1118 Anti Tarnish L-O-V-E Chain (Rosegold)"
drag, startPoint x: 89, startPoint y: 576, endPoint x: 85, endPoint y: 567, distance: 9.8
click at [89, 576] on nav "Dashboard Catalog" at bounding box center [81, 440] width 162 height 784
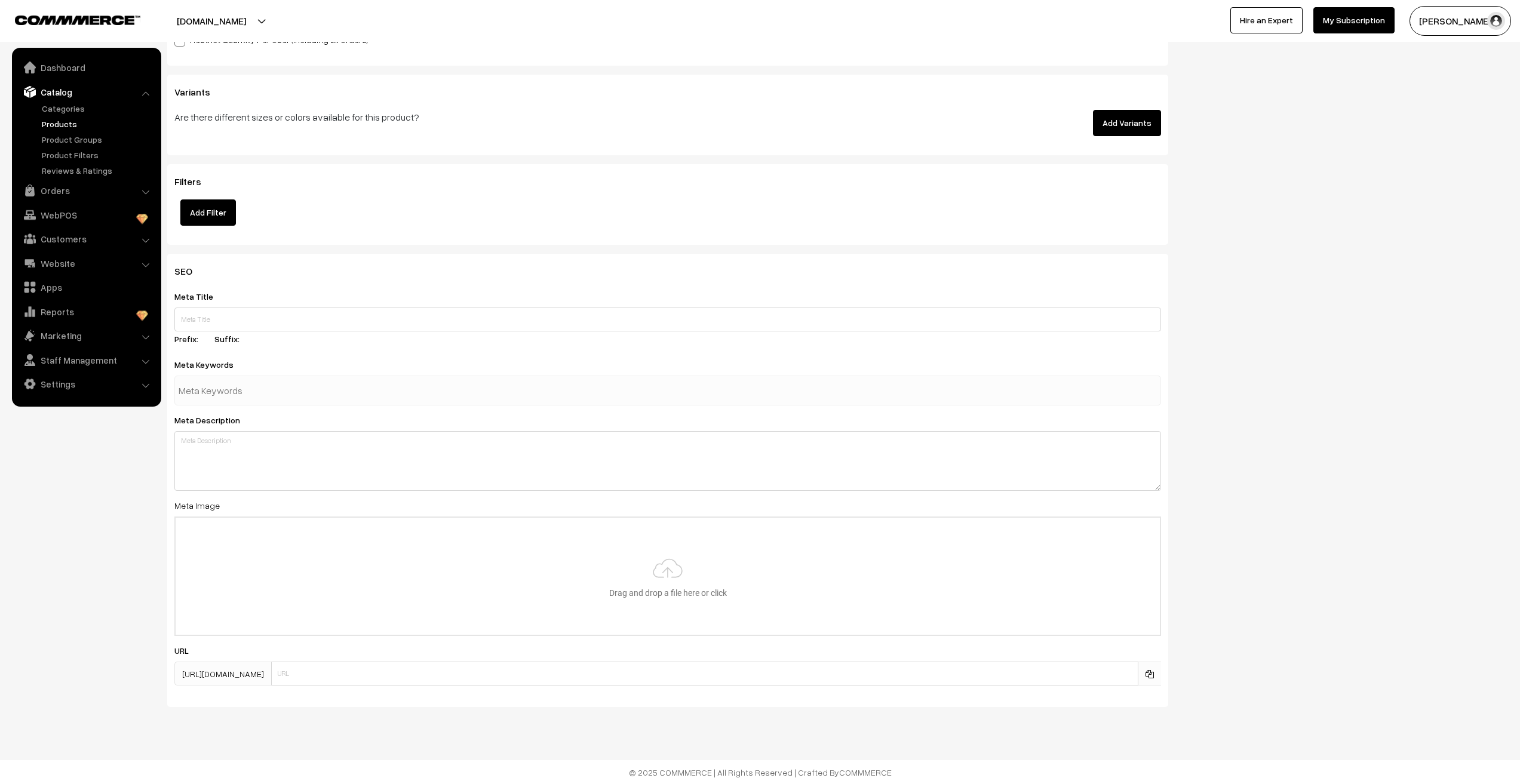
scroll to position [1411, 0]
click at [196, 324] on input "text" at bounding box center [668, 319] width 987 height 24
paste input "MKC1118 Anti Tarnish L-O-V-E Chain (Rosegold)"
type input "MKC1118 Anti Tarnish L-O-V-E Chain (Rosegold)"
click at [202, 393] on input "text" at bounding box center [241, 390] width 124 height 24
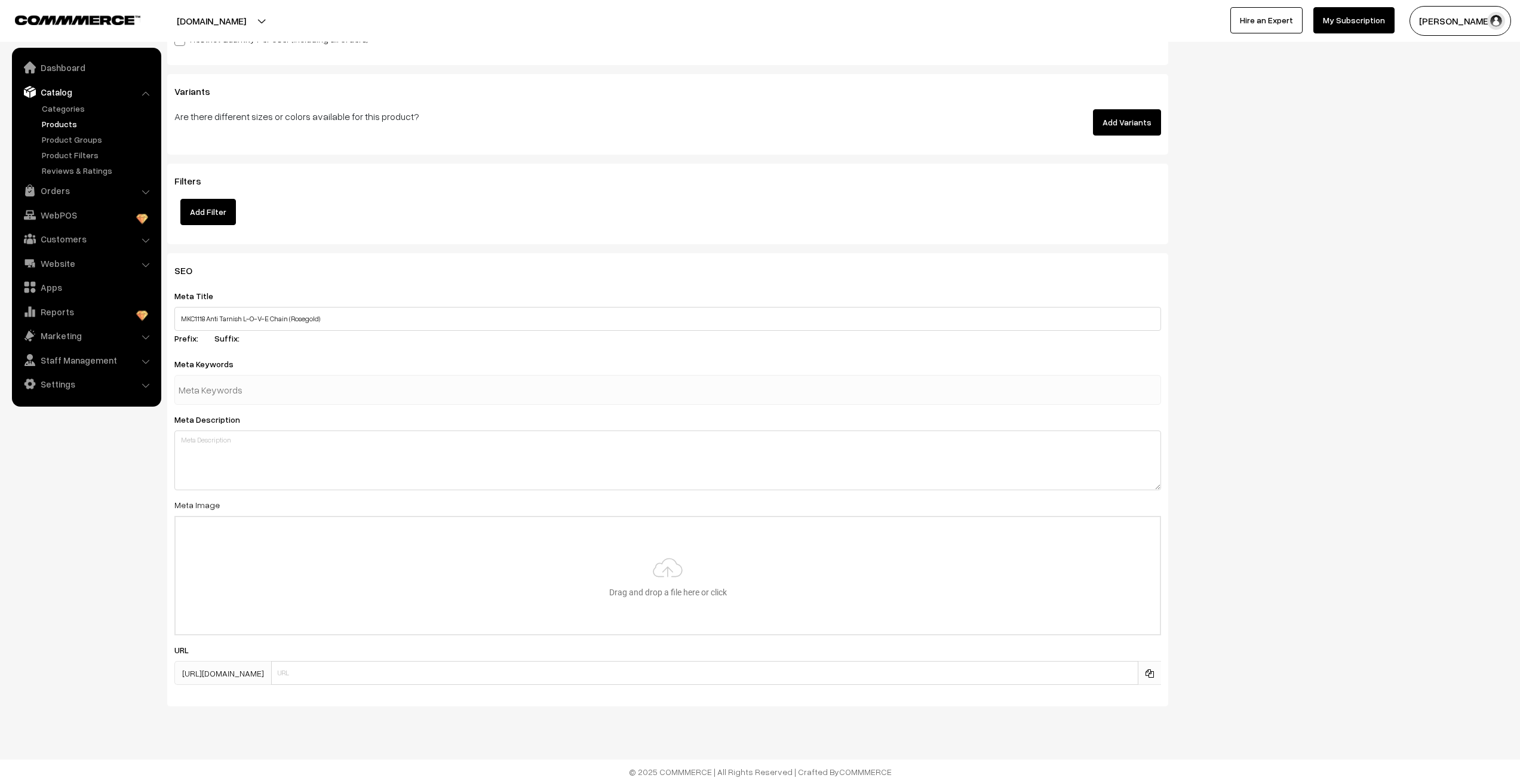
paste input "MKC1118 Anti Tarnish L-O-V-E Chain (Rosegold)"
type input "MKC1118 Anti Tarnish L-O-V-E Chain (Rosegold)"
click at [202, 458] on div "Meta Description" at bounding box center [668, 450] width 987 height 78
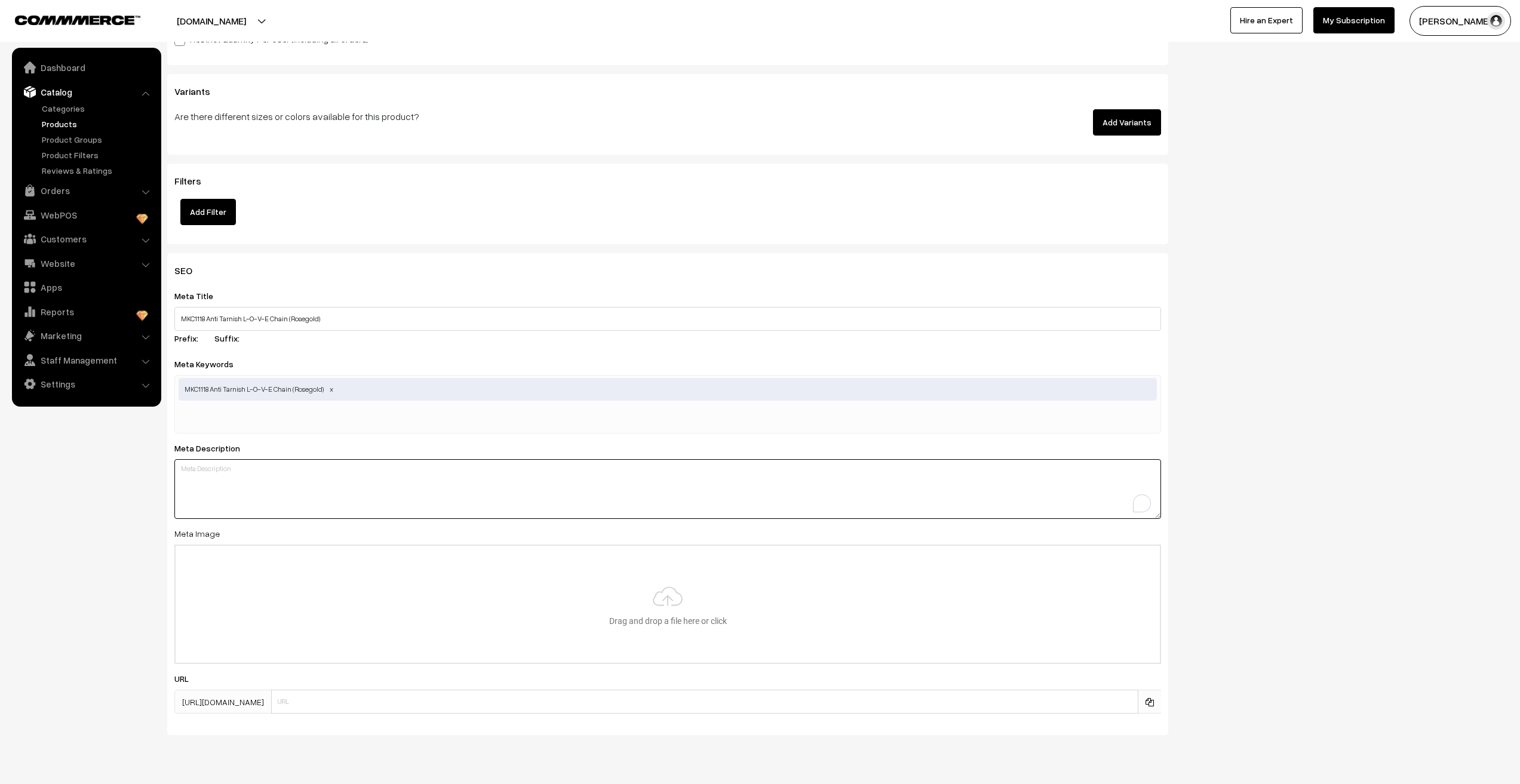
scroll to position [0, 0]
paste textarea "MKC1118 Anti Tarnish L-O-V-E Chain (Rosegold)"
type textarea "MKC1118 Anti Tarnish L-O-V-E Chain (Rosegold)"
click at [63, 593] on nav "Dashboard Catalog" at bounding box center [81, 440] width 162 height 784
click at [284, 615] on input "file" at bounding box center [668, 604] width 985 height 117
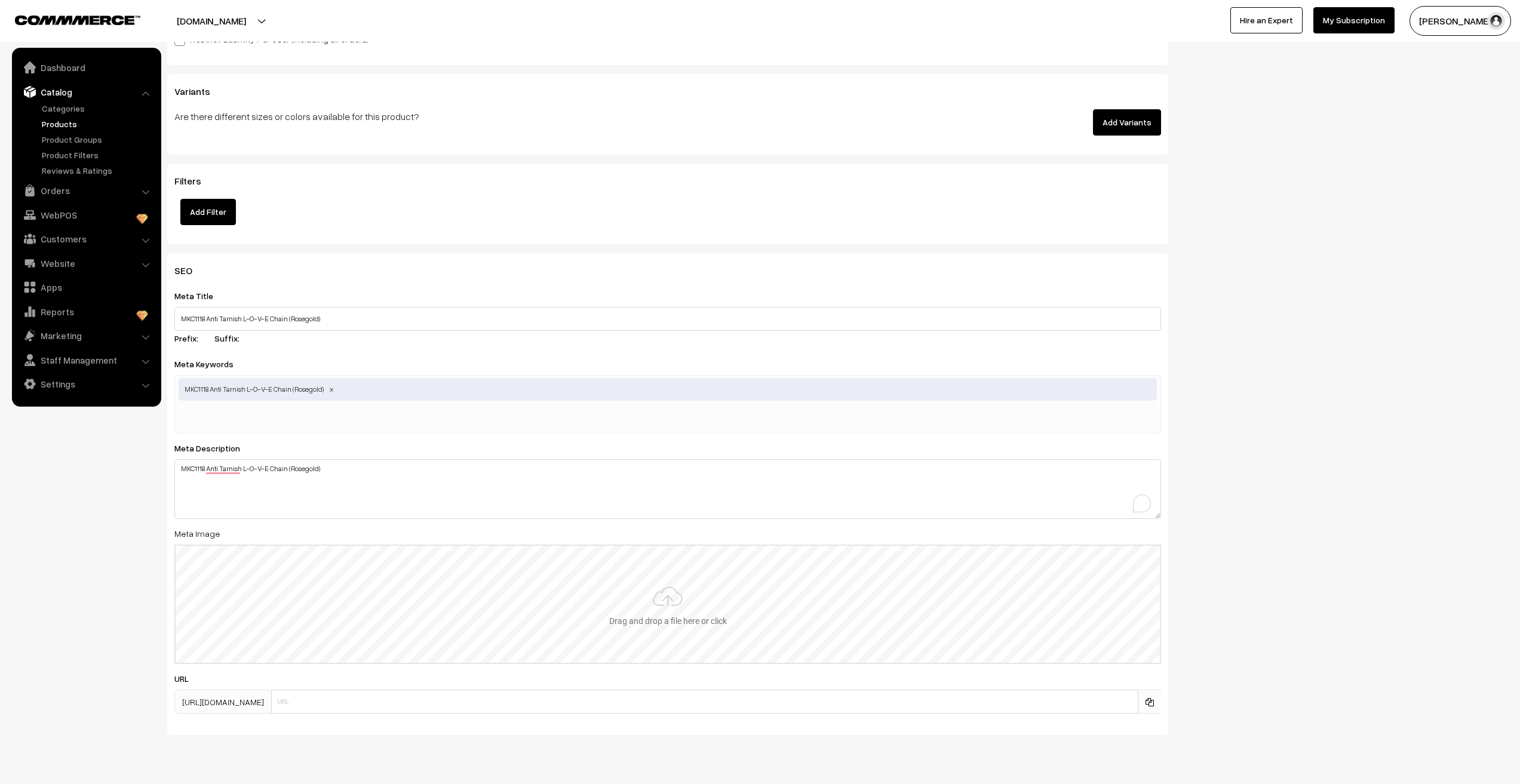
type input "C:\fakepath\1118 (3).jpg"
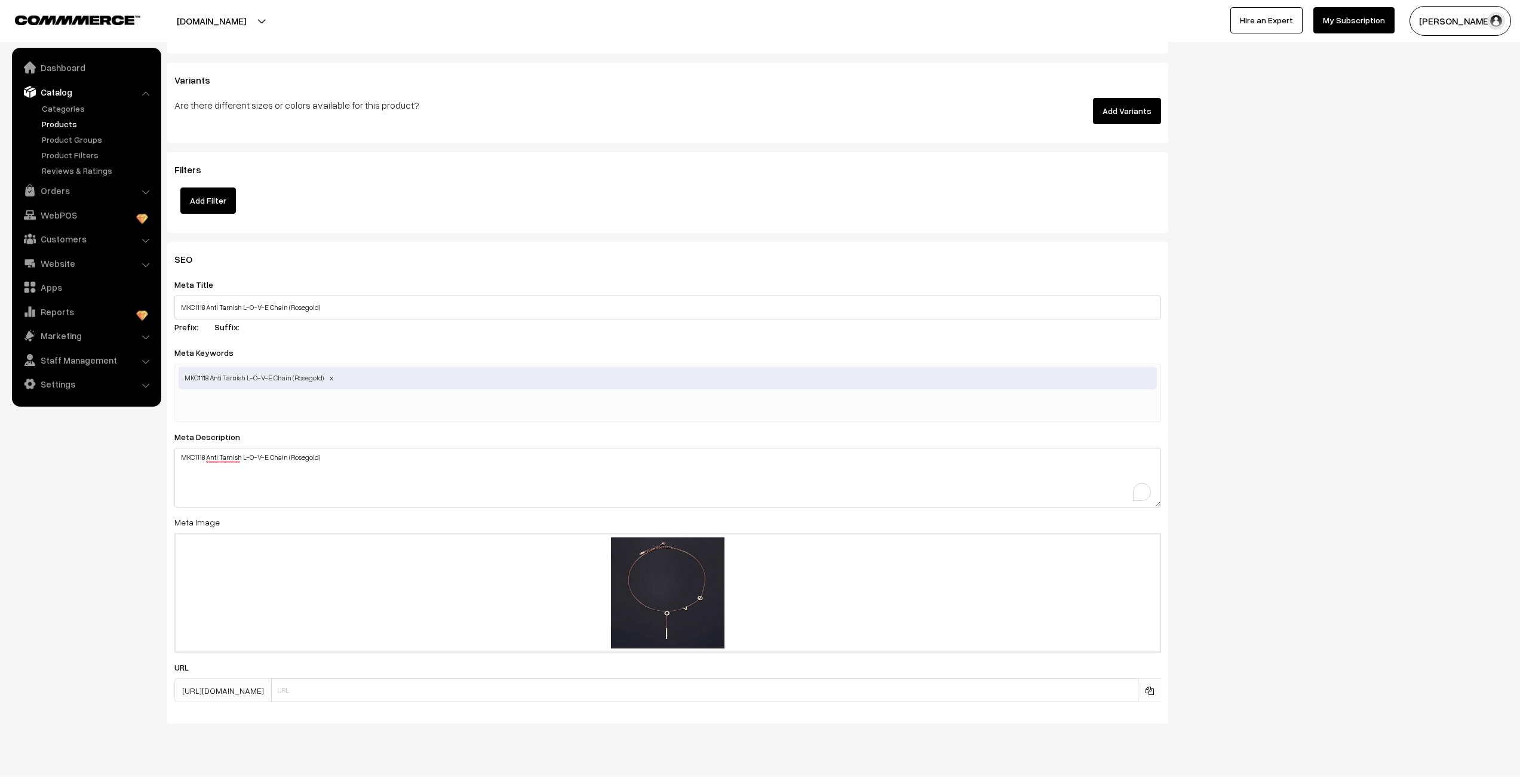
scroll to position [1439, 0]
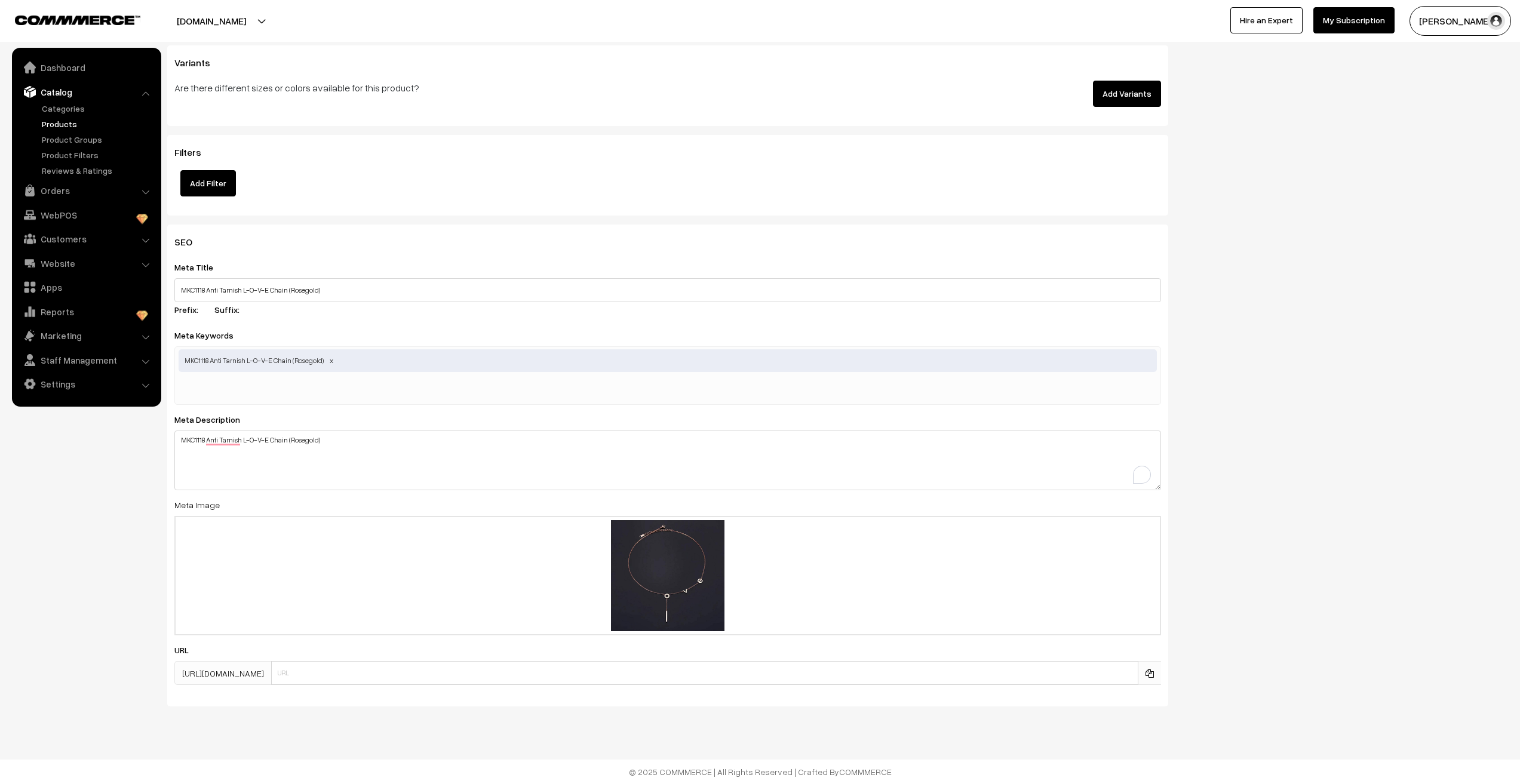
click at [1247, 528] on div "SEO Meta Title MKC1118 Anti Tarnish L-O-V-E Chain (Rosegold) Prefix: Suffix: Me…" at bounding box center [838, 470] width 1359 height 491
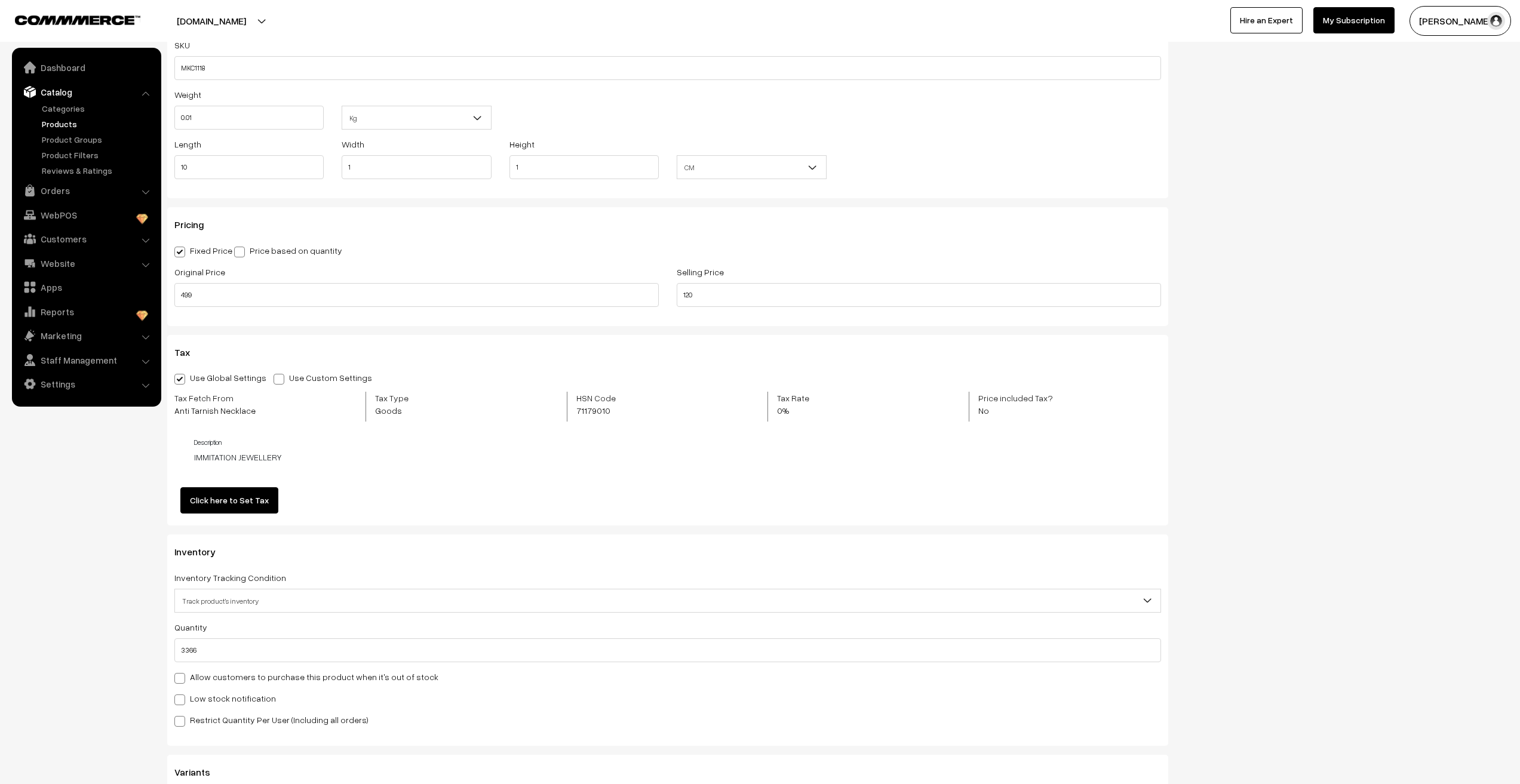
scroll to position [0, 0]
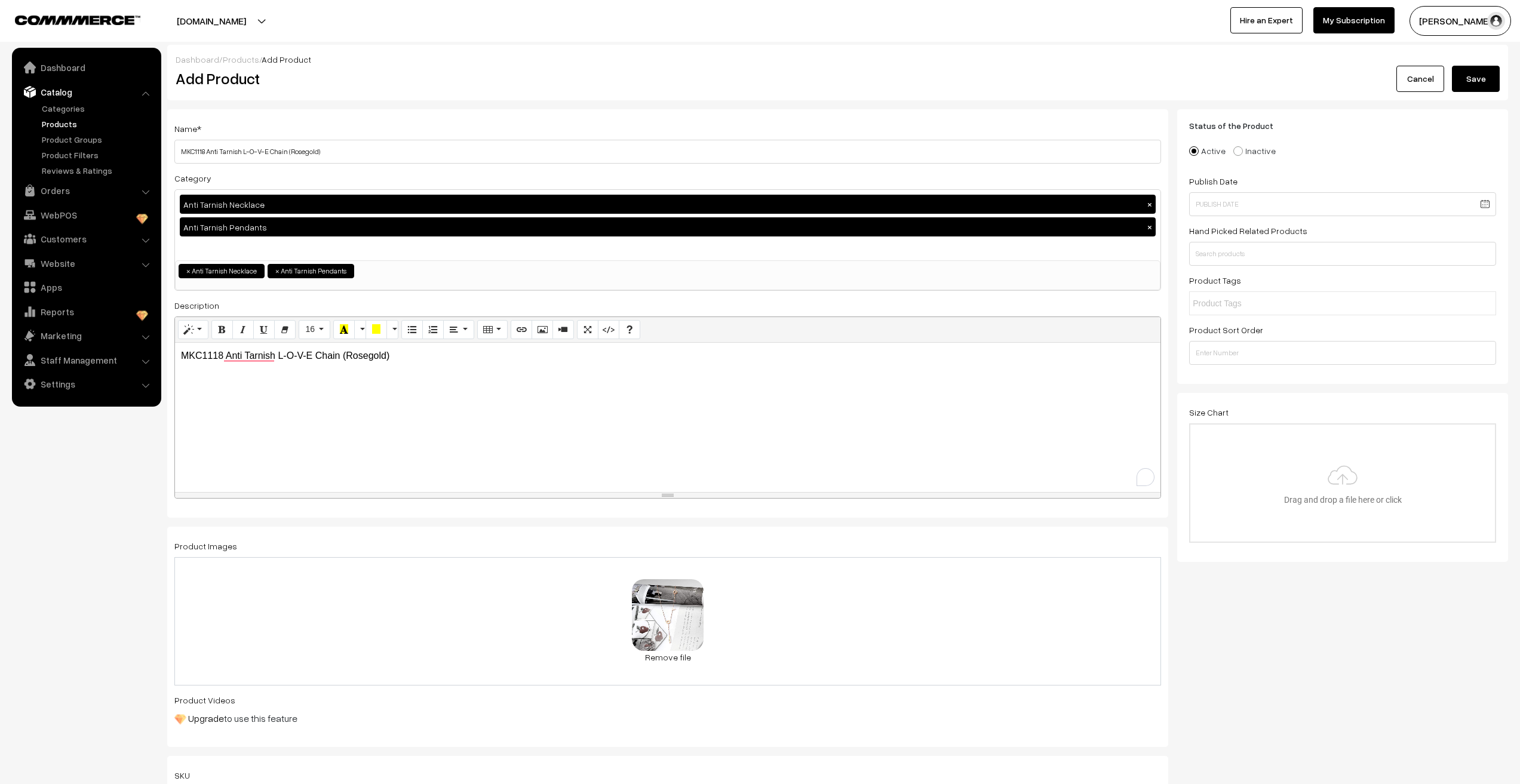
click at [1462, 78] on button "Save" at bounding box center [1476, 78] width 48 height 26
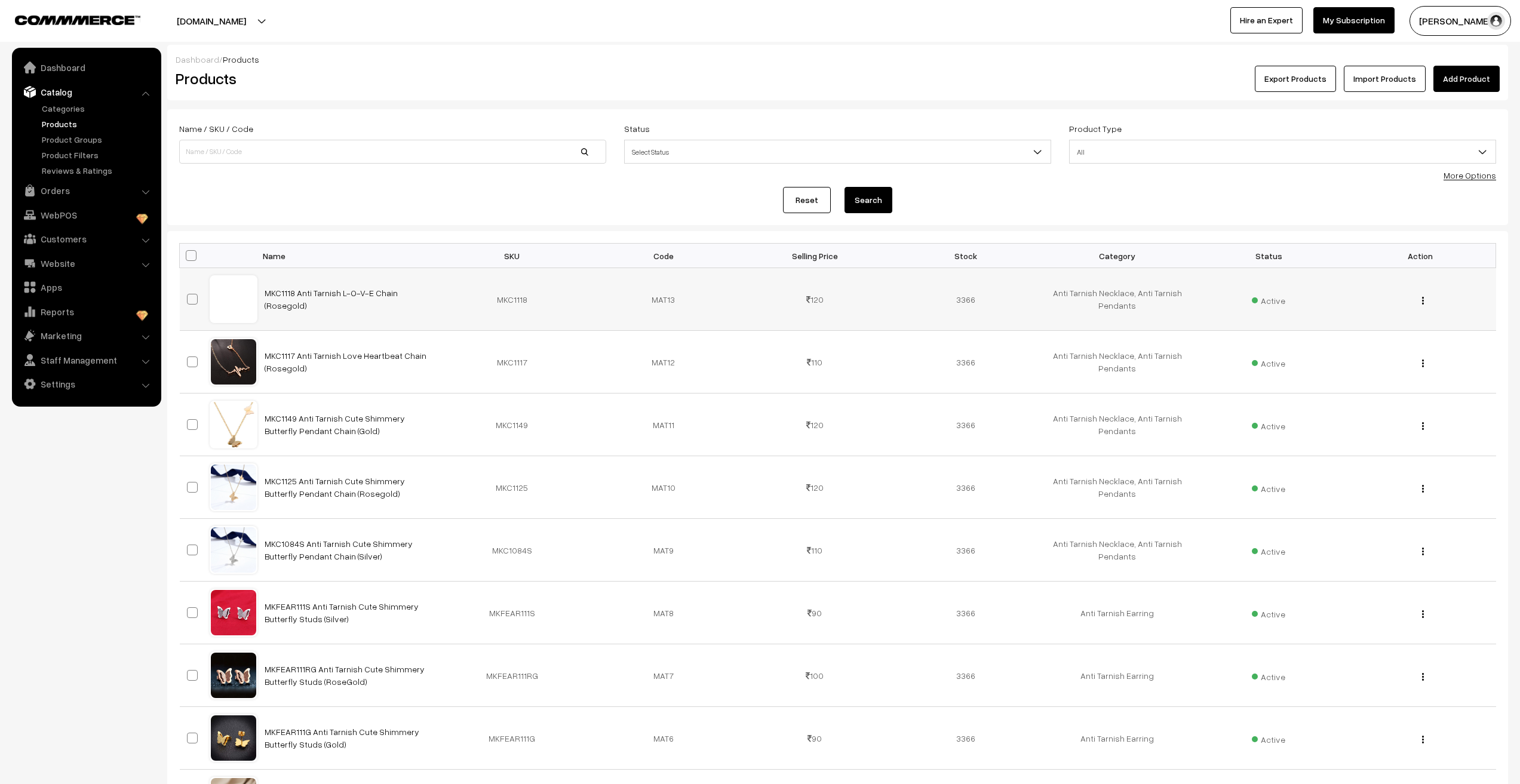
click at [1419, 300] on div "View Edit Delete" at bounding box center [1420, 299] width 137 height 13
click at [1423, 298] on img "button" at bounding box center [1423, 301] width 2 height 8
click at [1370, 347] on link "Edit" at bounding box center [1370, 344] width 101 height 26
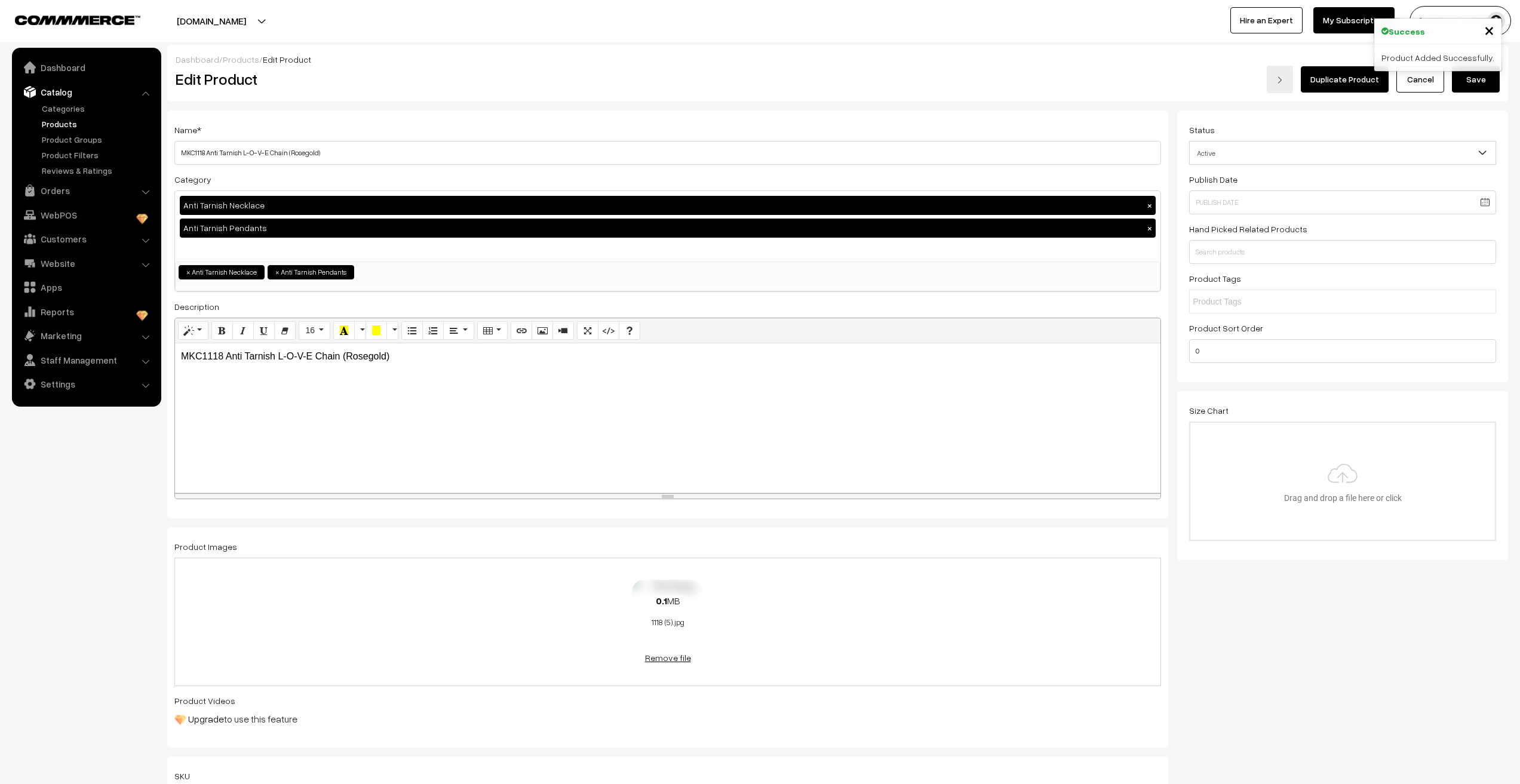
click at [665, 653] on link "Remove file" at bounding box center [668, 657] width 71 height 13
click at [663, 623] on img at bounding box center [668, 624] width 123 height 70
click at [1461, 82] on button "Save" at bounding box center [1476, 79] width 48 height 26
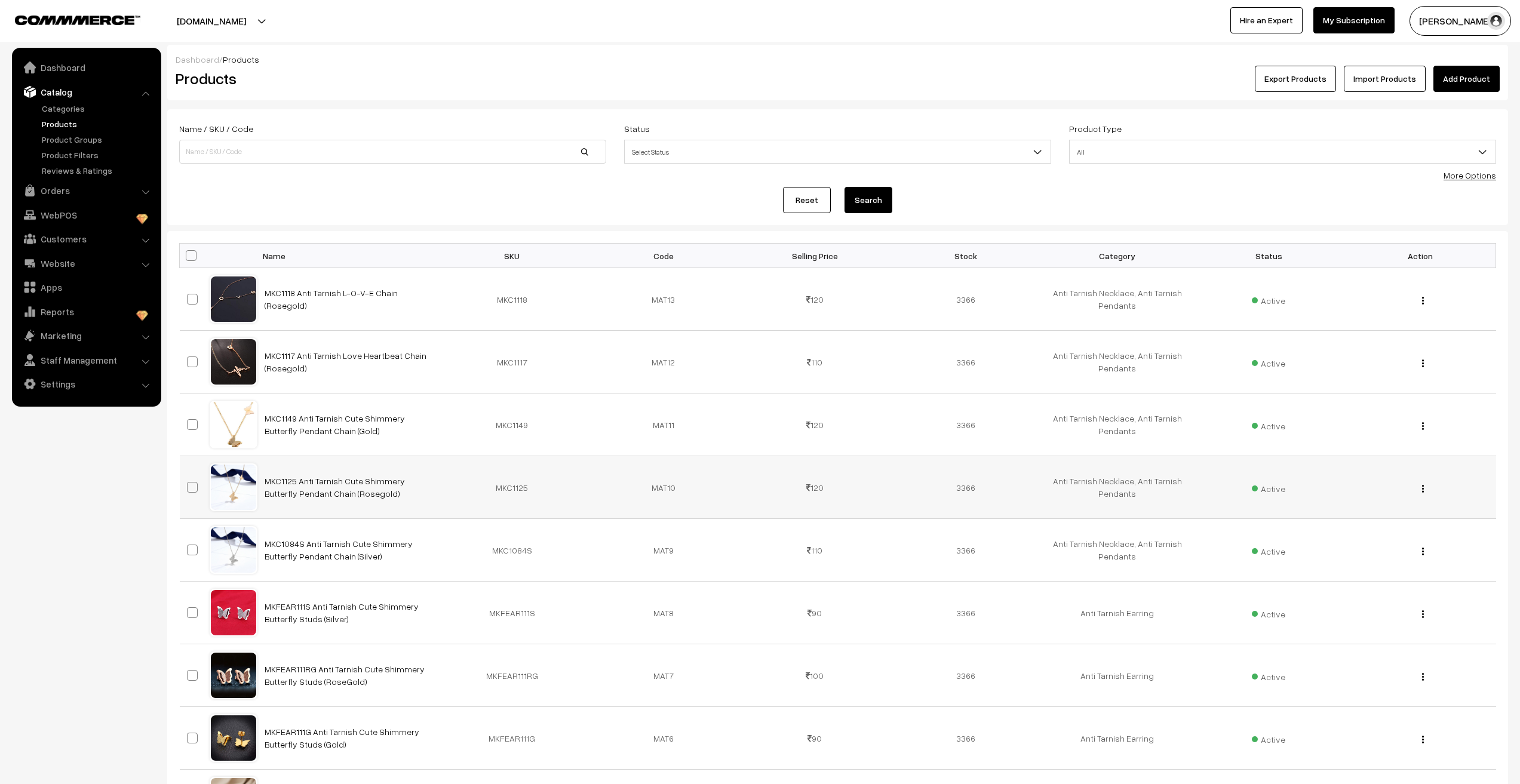
click at [1422, 492] on button "button" at bounding box center [1423, 488] width 3 height 9
click at [1377, 536] on link "Edit" at bounding box center [1370, 532] width 101 height 26
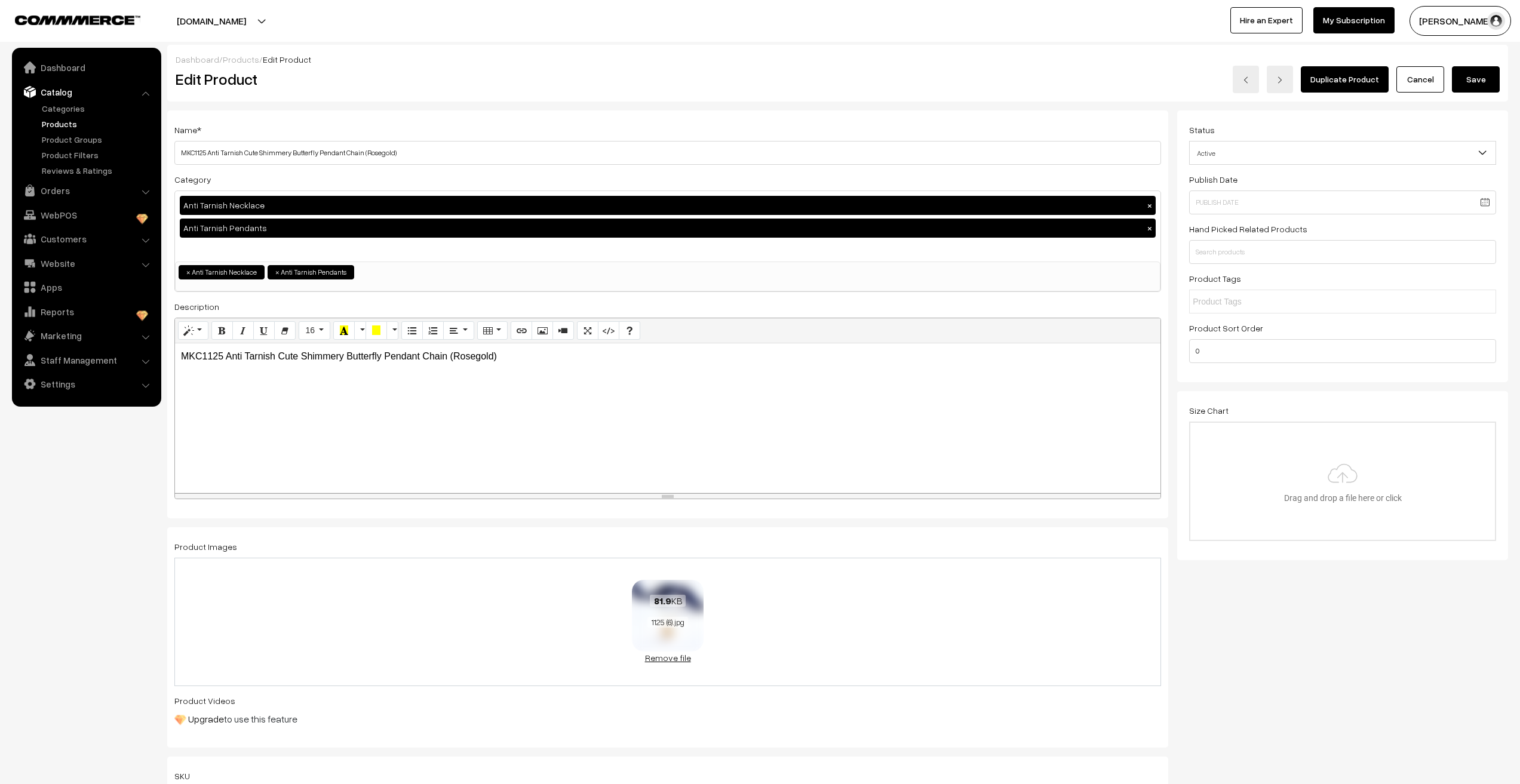
click at [671, 661] on link "Remove file" at bounding box center [668, 657] width 71 height 13
click at [668, 617] on img at bounding box center [668, 624] width 123 height 70
click at [1486, 81] on button "Save" at bounding box center [1476, 79] width 48 height 26
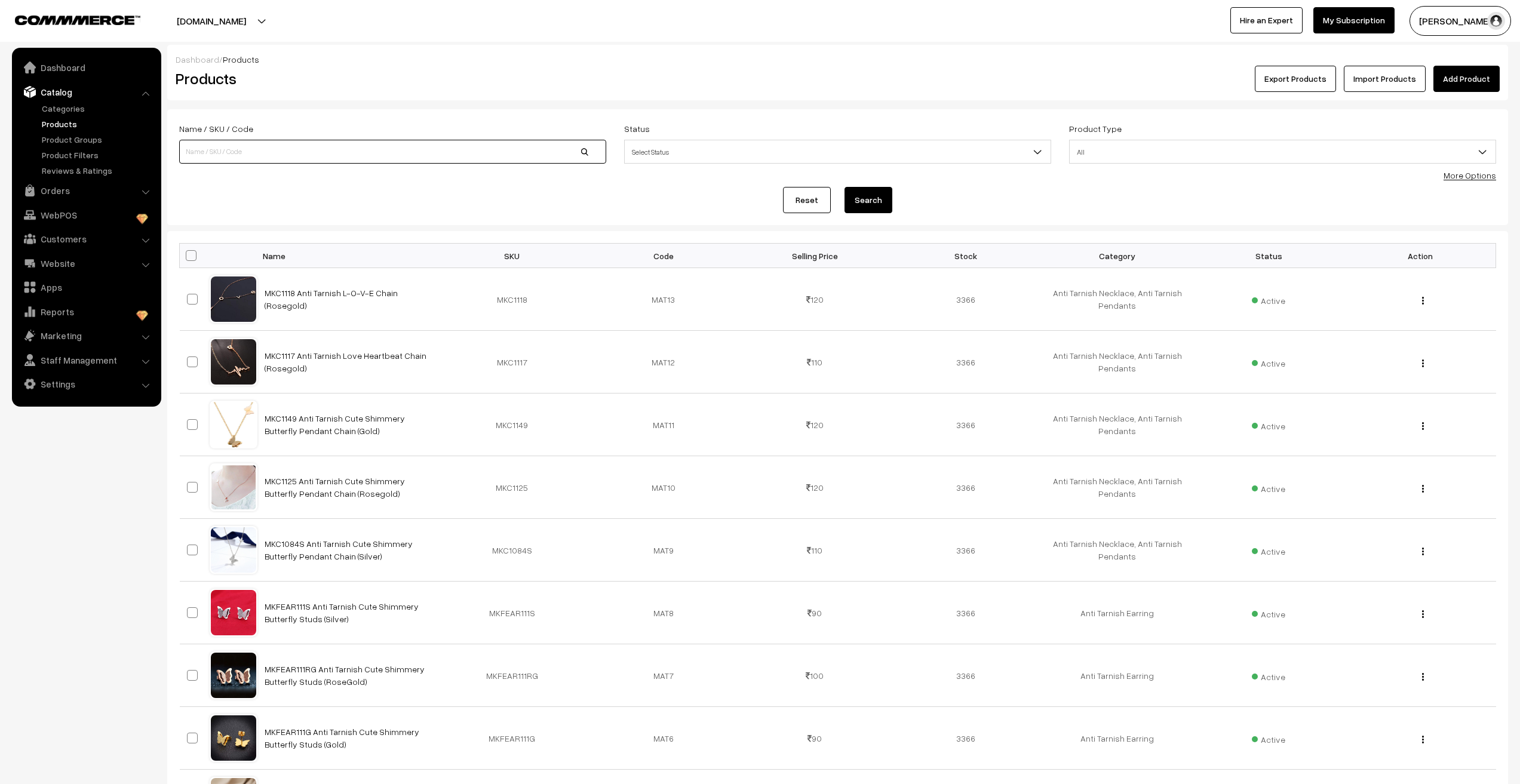
click at [276, 156] on input at bounding box center [393, 151] width 427 height 24
type input "m"
type input "MKR2001"
click at [868, 201] on button "Search" at bounding box center [868, 200] width 48 height 26
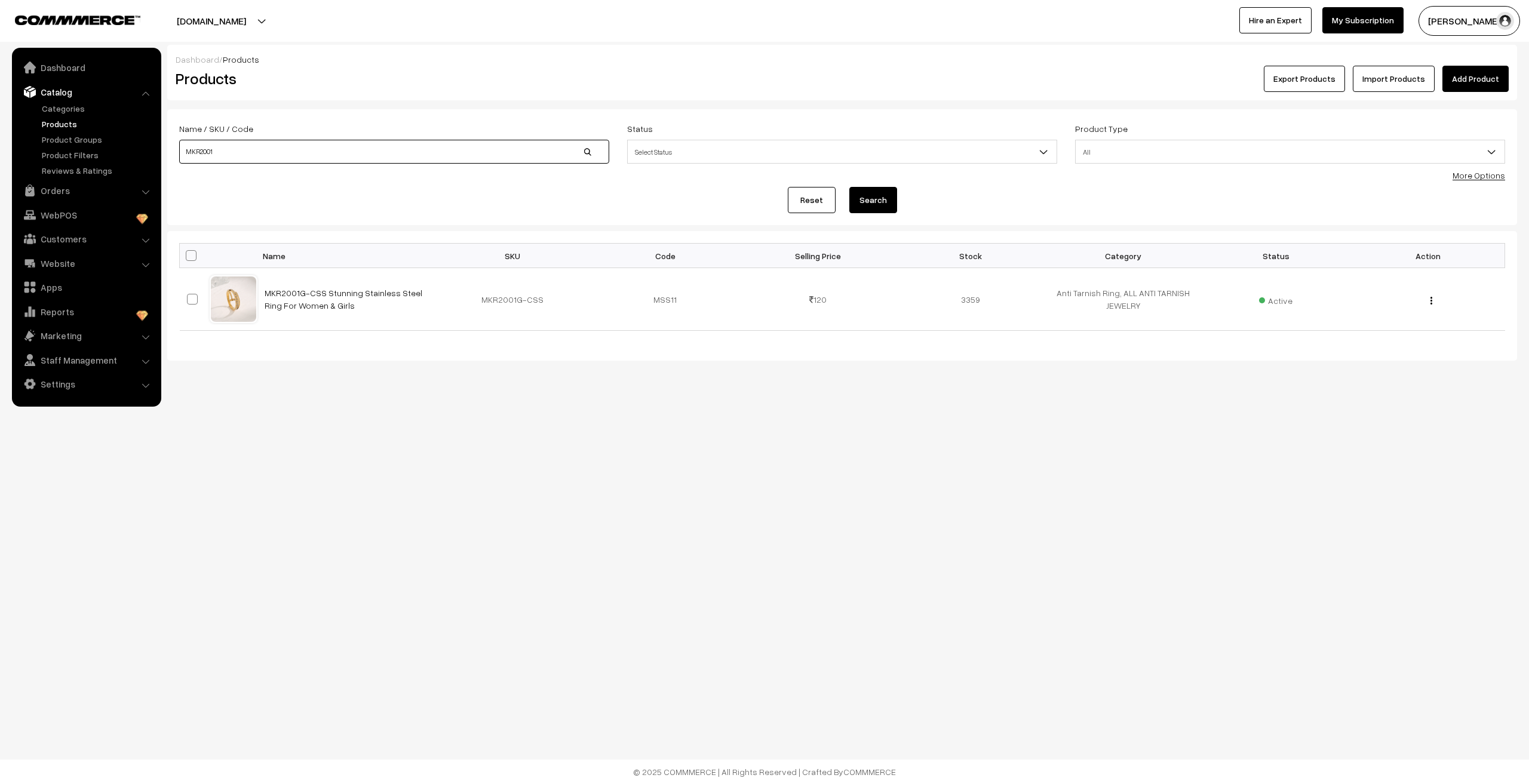
click at [400, 156] on input "MKR2001" at bounding box center [394, 151] width 430 height 24
type input "MKR200"
click at [866, 200] on button "Search" at bounding box center [873, 200] width 48 height 26
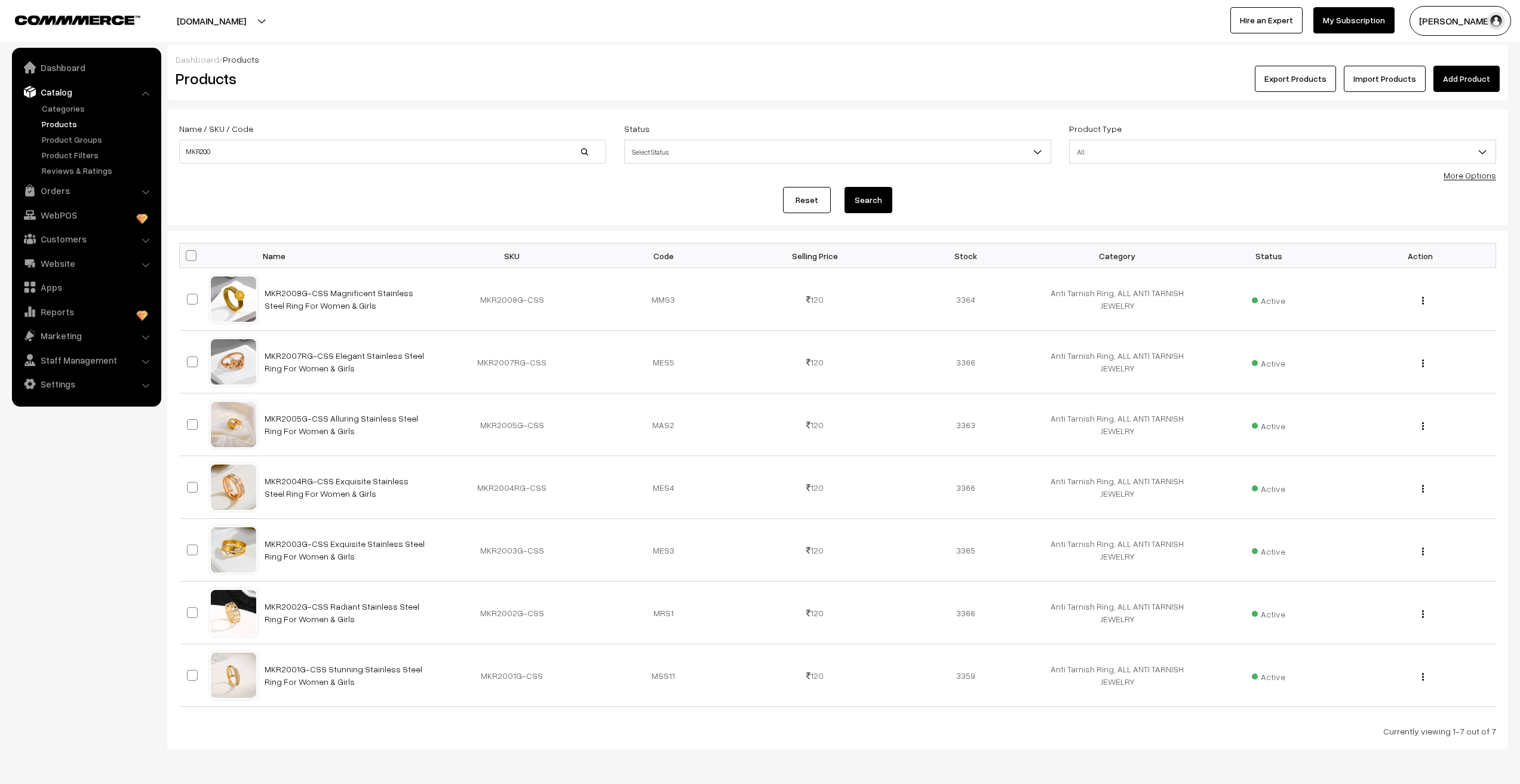
click at [192, 257] on span at bounding box center [191, 256] width 11 height 11
click at [188, 257] on input "checkbox" at bounding box center [184, 256] width 8 height 8
checkbox input "true"
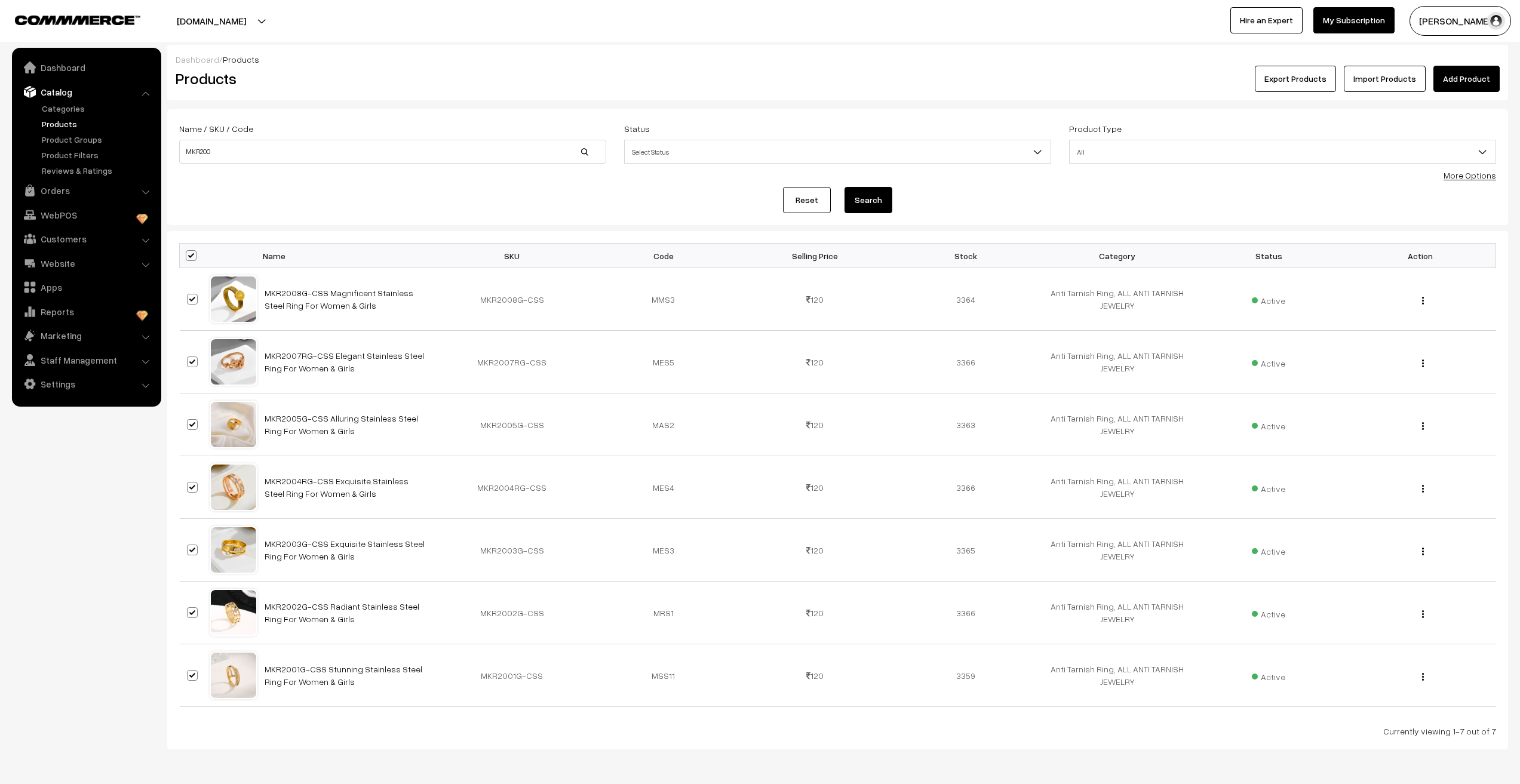
checkbox input "true"
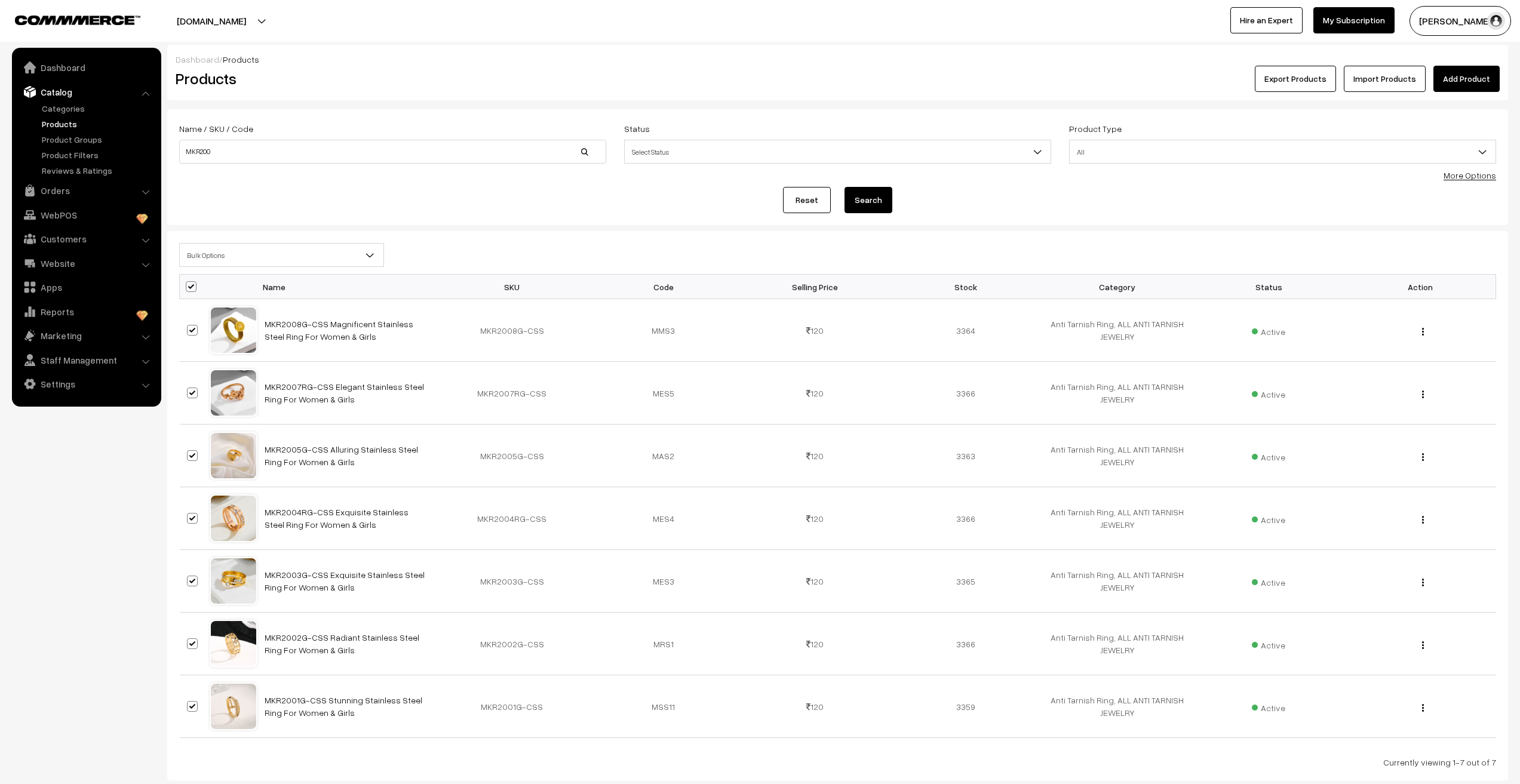
click at [191, 284] on span at bounding box center [191, 286] width 11 height 11
click at [188, 284] on input "checkbox" at bounding box center [184, 286] width 8 height 8
checkbox input "false"
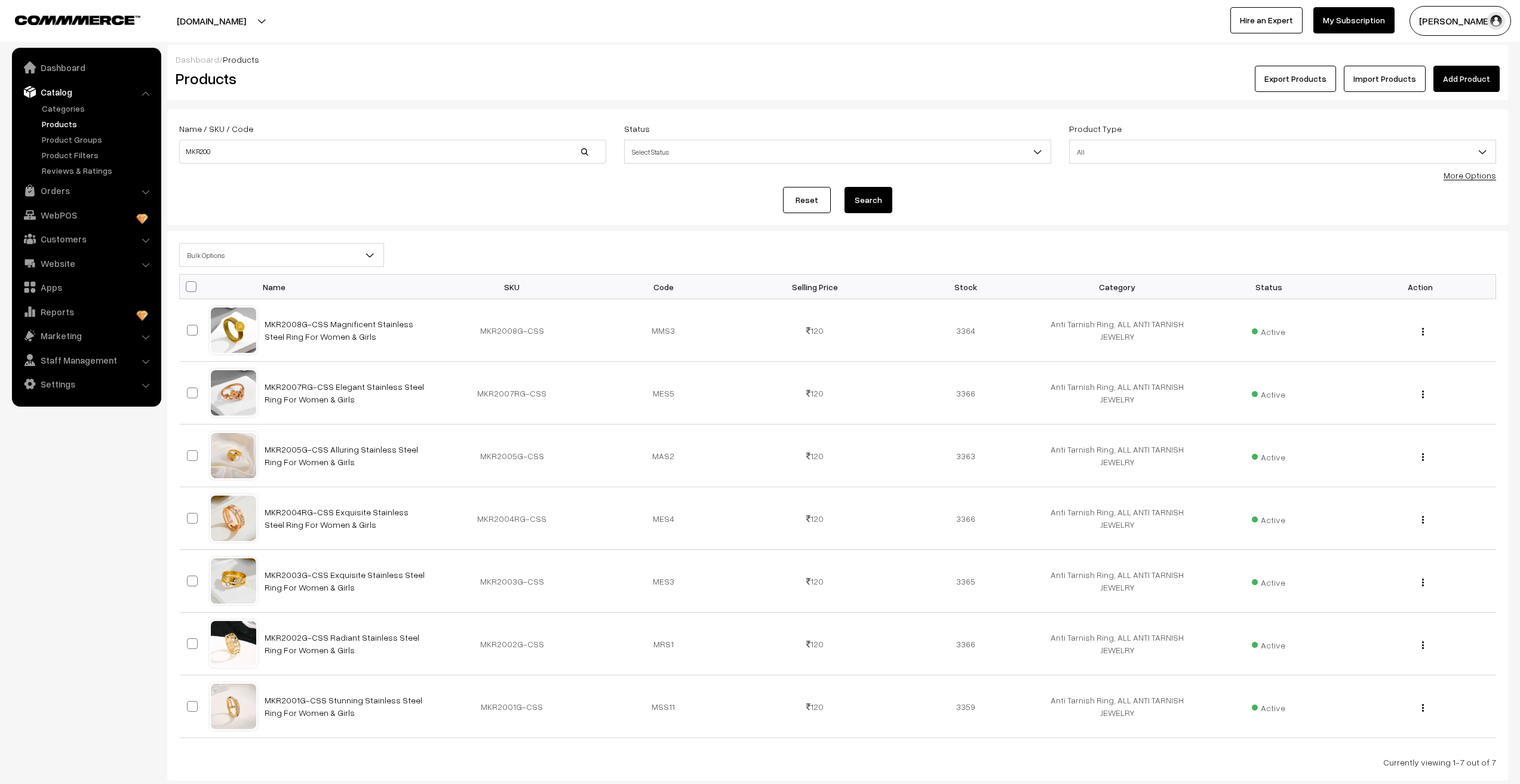
checkbox input "false"
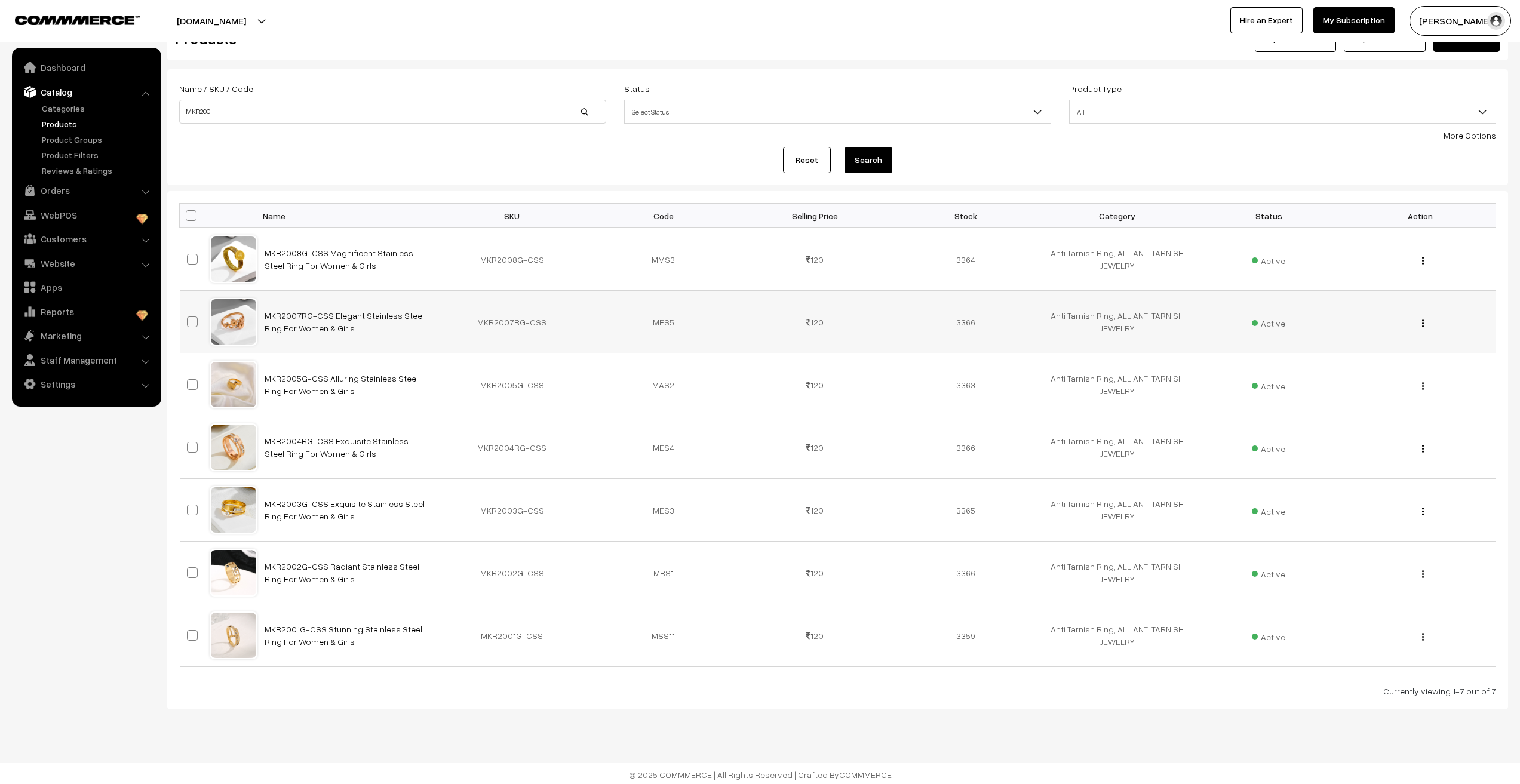
scroll to position [43, 0]
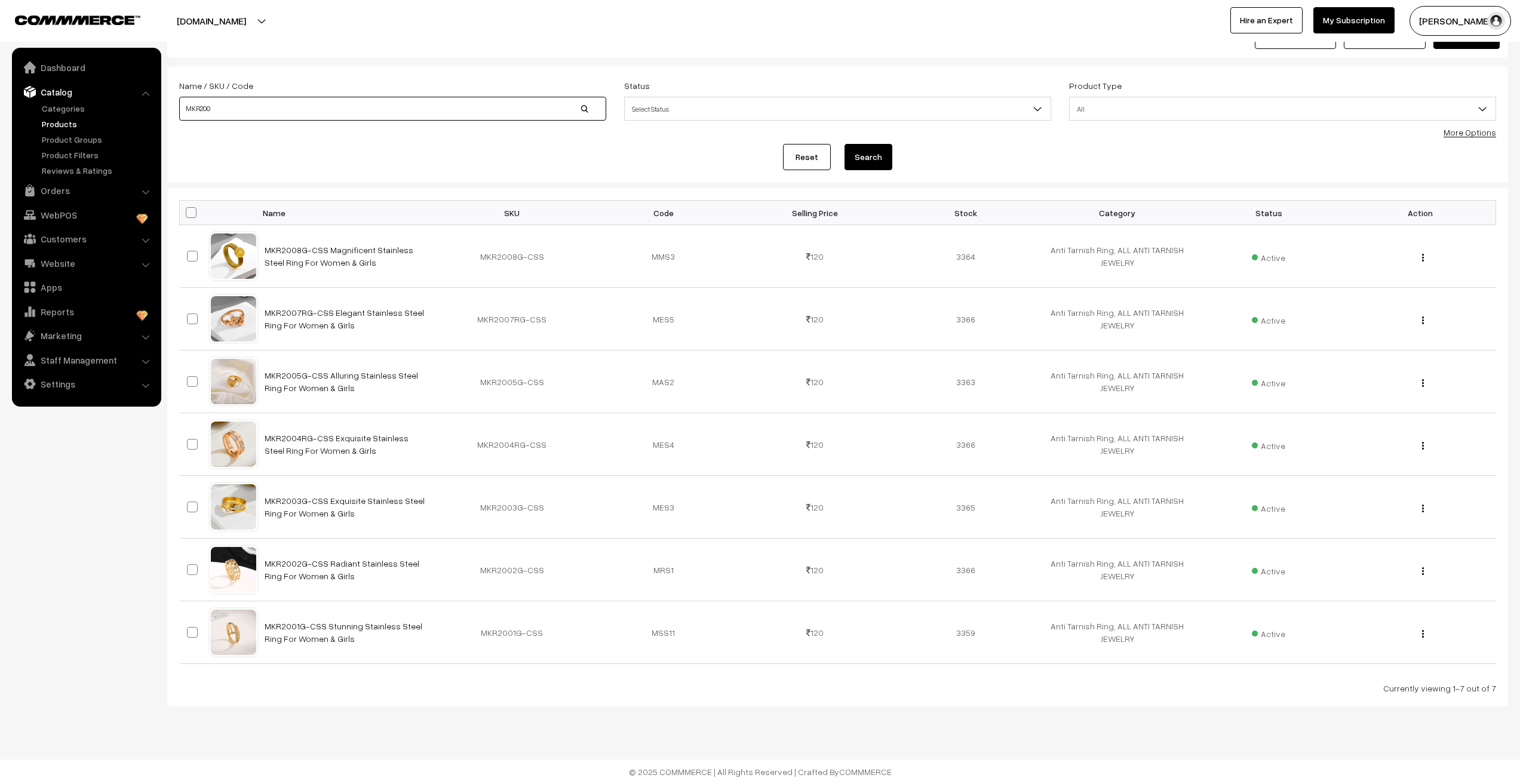
click at [250, 111] on input "MKR200" at bounding box center [393, 109] width 427 height 24
type input "MKR201"
click at [858, 160] on button "Search" at bounding box center [868, 157] width 48 height 26
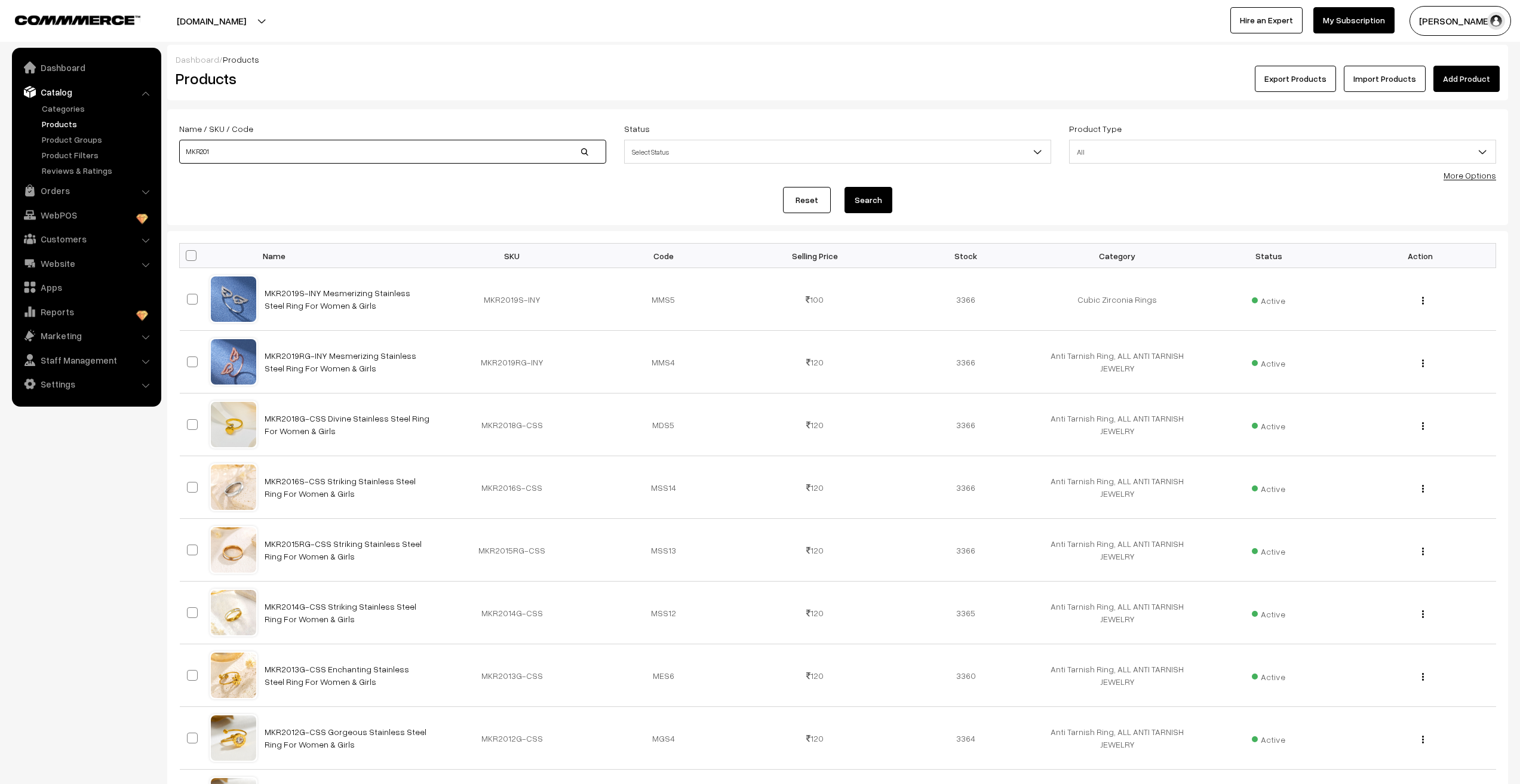
click at [284, 147] on input "MKR201" at bounding box center [393, 151] width 427 height 24
type input "MKR202"
click at [844, 187] on button "Search" at bounding box center [868, 200] width 48 height 26
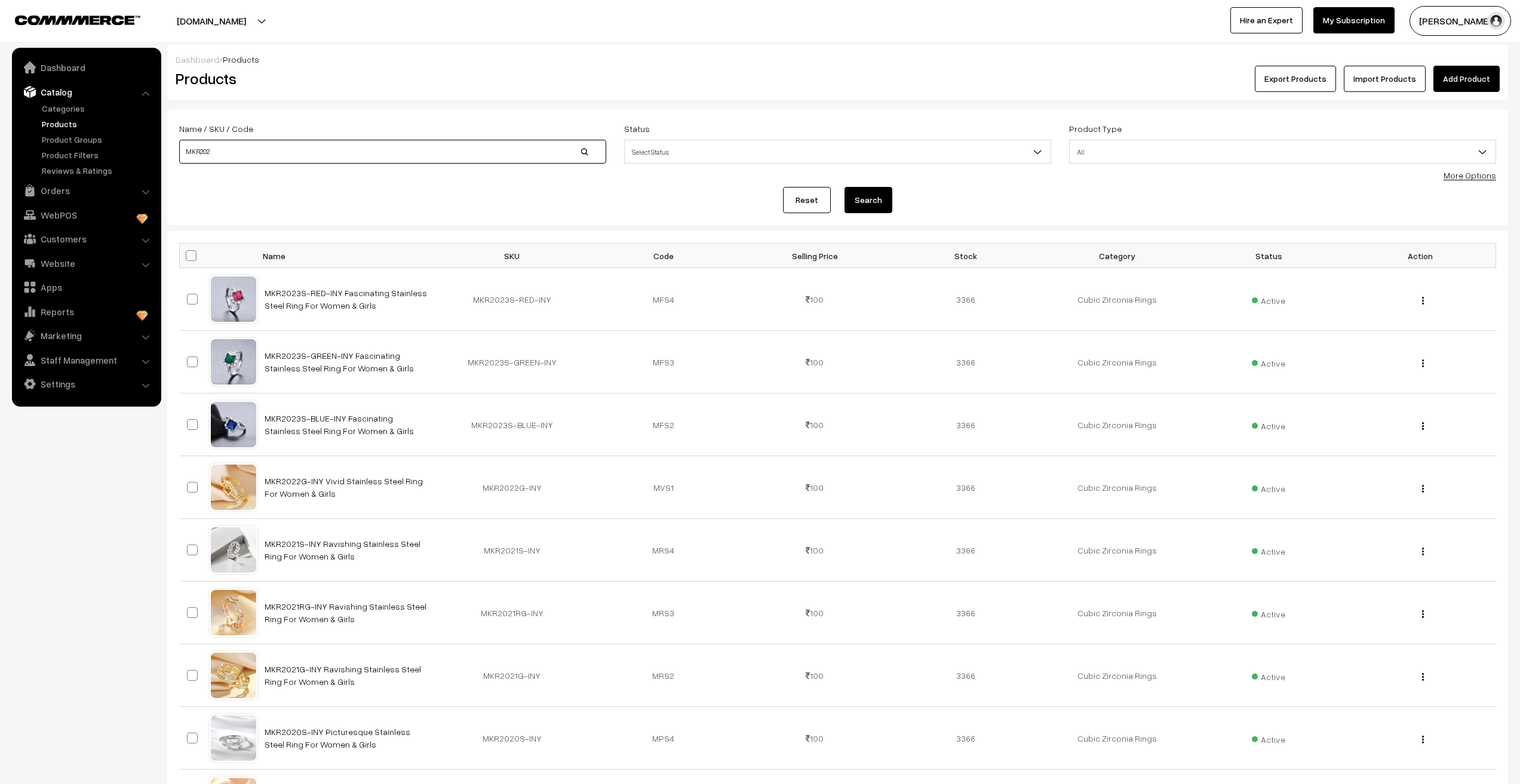
click at [230, 151] on input "MKR202" at bounding box center [393, 151] width 427 height 24
type input "MKR20"
click at [872, 205] on button "Search" at bounding box center [868, 200] width 48 height 26
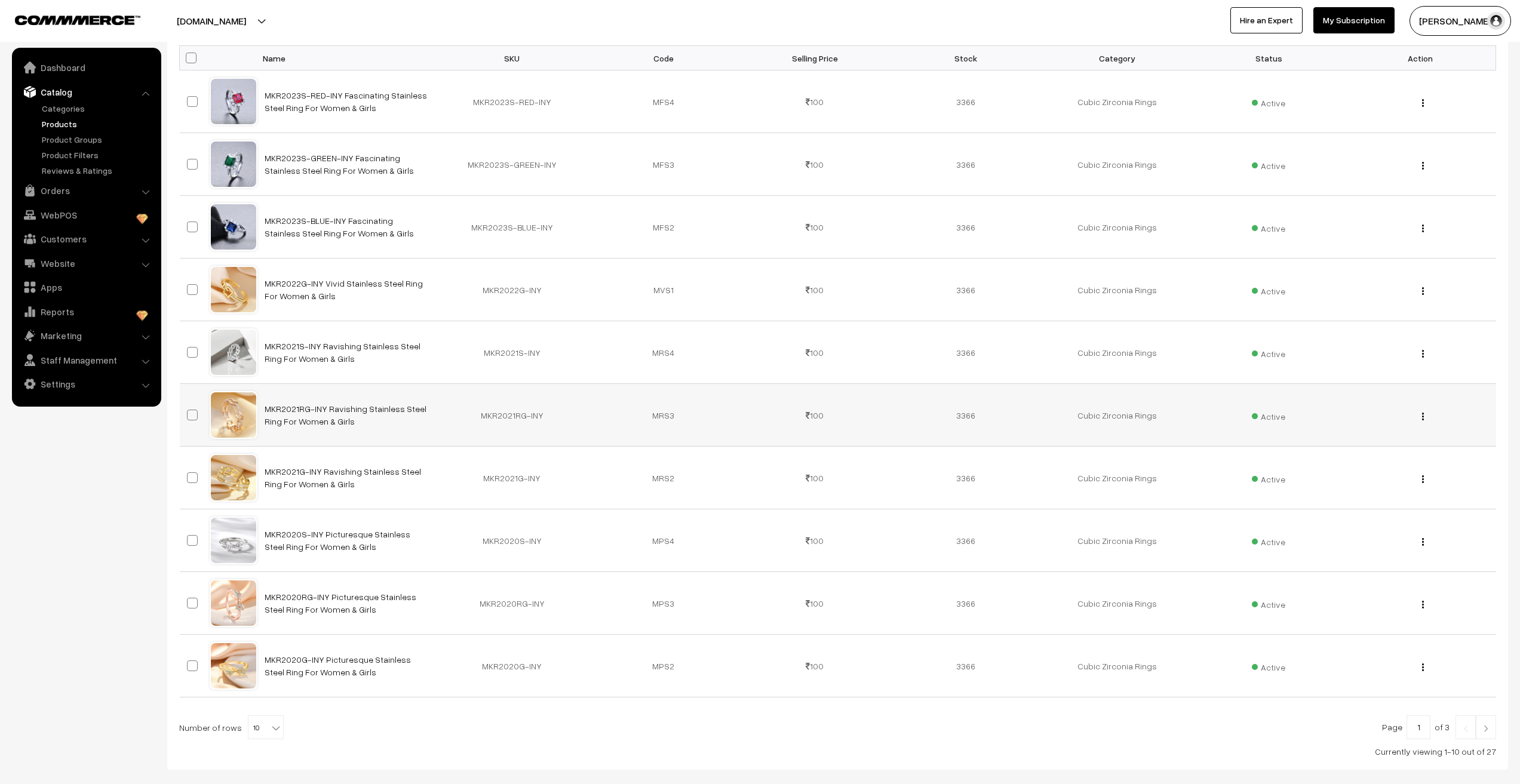
scroll to position [261, 0]
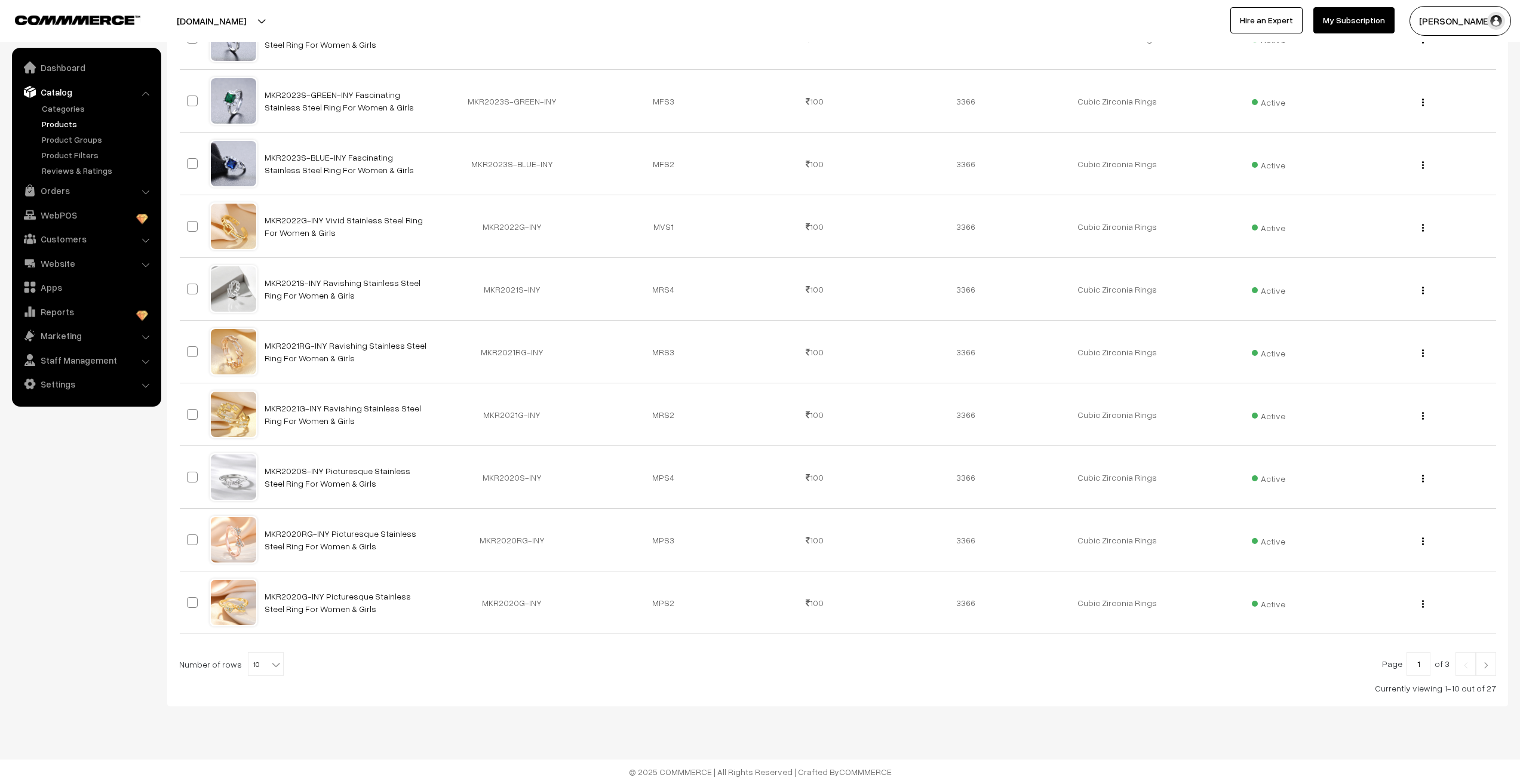
click at [253, 673] on span "10" at bounding box center [266, 665] width 35 height 24
select select "100"
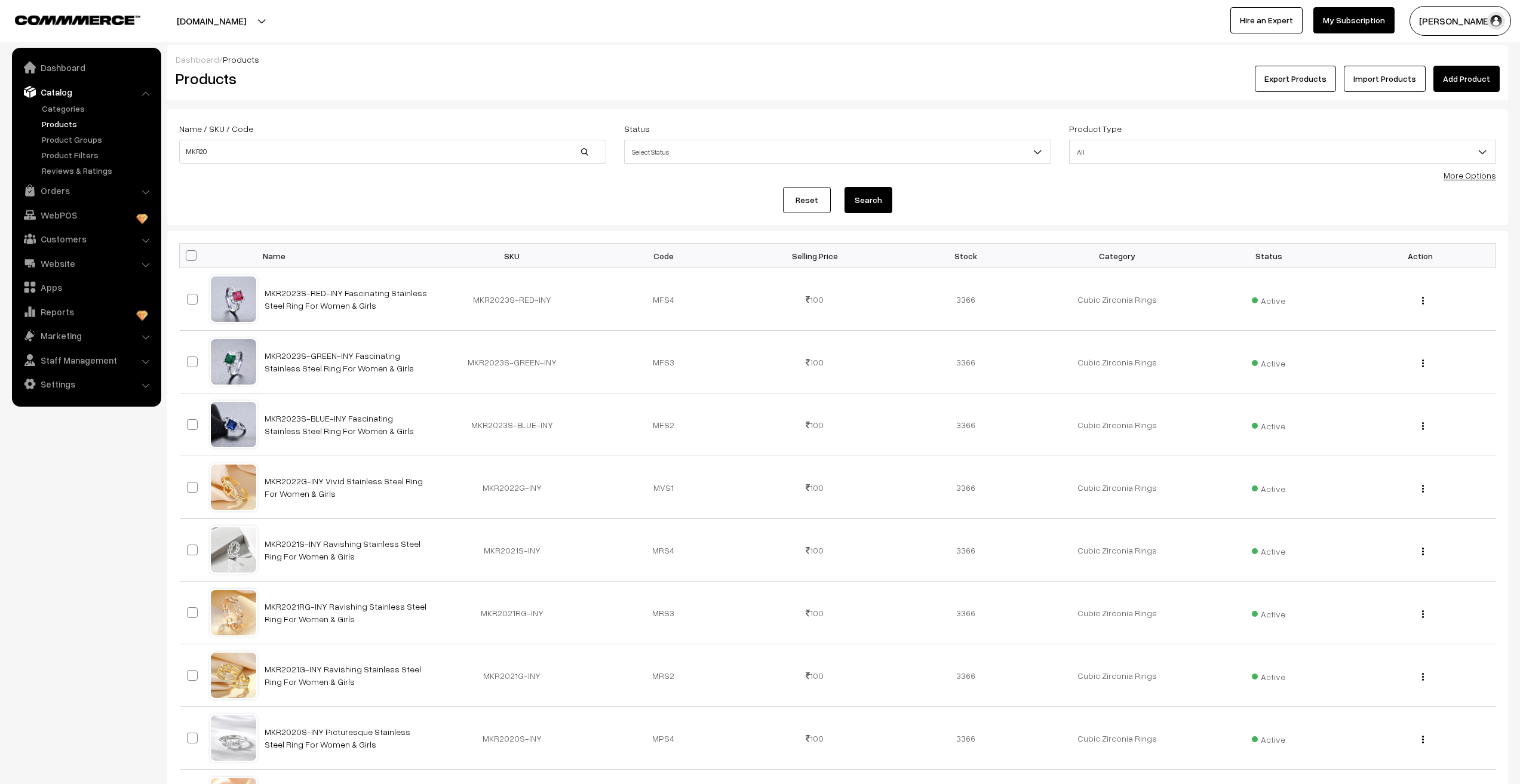
click at [1446, 83] on link "Add Product" at bounding box center [1467, 78] width 66 height 26
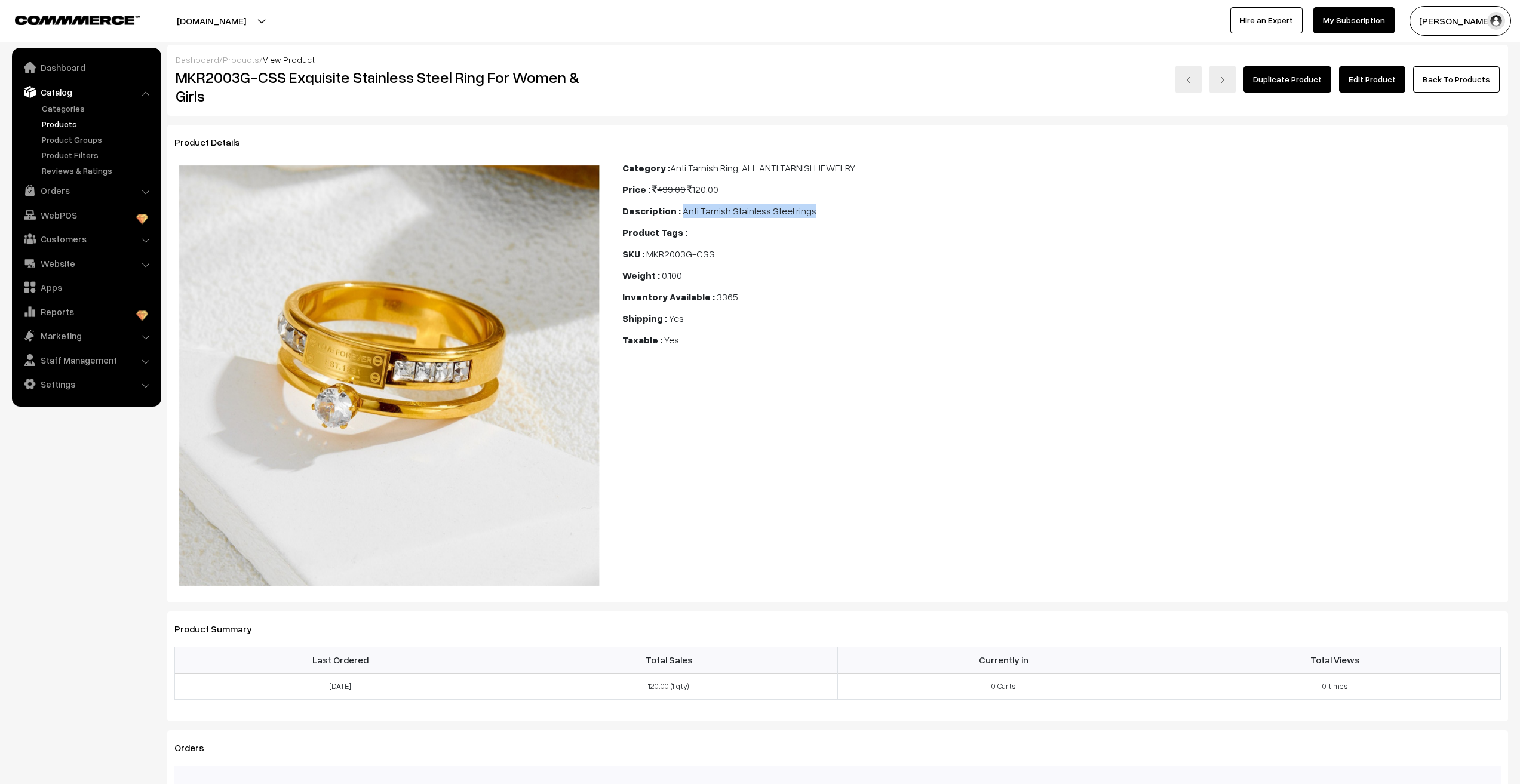
drag, startPoint x: 684, startPoint y: 212, endPoint x: 843, endPoint y: 216, distance: 159.1
click at [843, 216] on div "Description : Anti Tarnish Stainless Steel rings" at bounding box center [1061, 210] width 878 height 14
click at [844, 247] on div "SKU : MKR2003G-CSS" at bounding box center [1061, 254] width 878 height 14
drag, startPoint x: 682, startPoint y: 213, endPoint x: 886, endPoint y: 208, distance: 204.1
click at [886, 208] on div "Description : Anti Tarnish Stainless Steel rings" at bounding box center [1061, 210] width 878 height 14
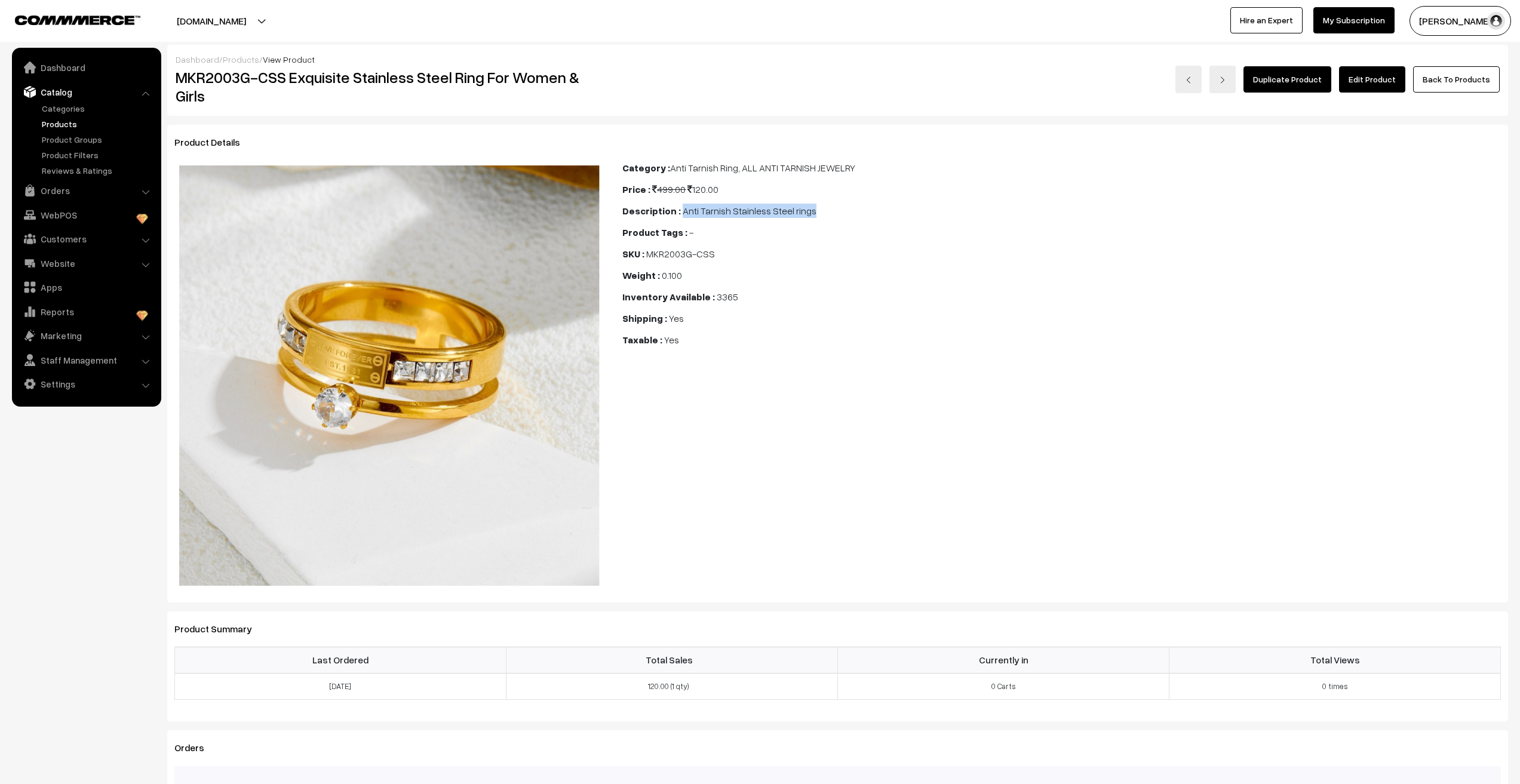
copy span "Anti Tarnish Stainless Steel rings"
click at [650, 253] on span "MKR2003G-CSS" at bounding box center [680, 254] width 69 height 12
click at [65, 126] on link "Products" at bounding box center [97, 123] width 118 height 13
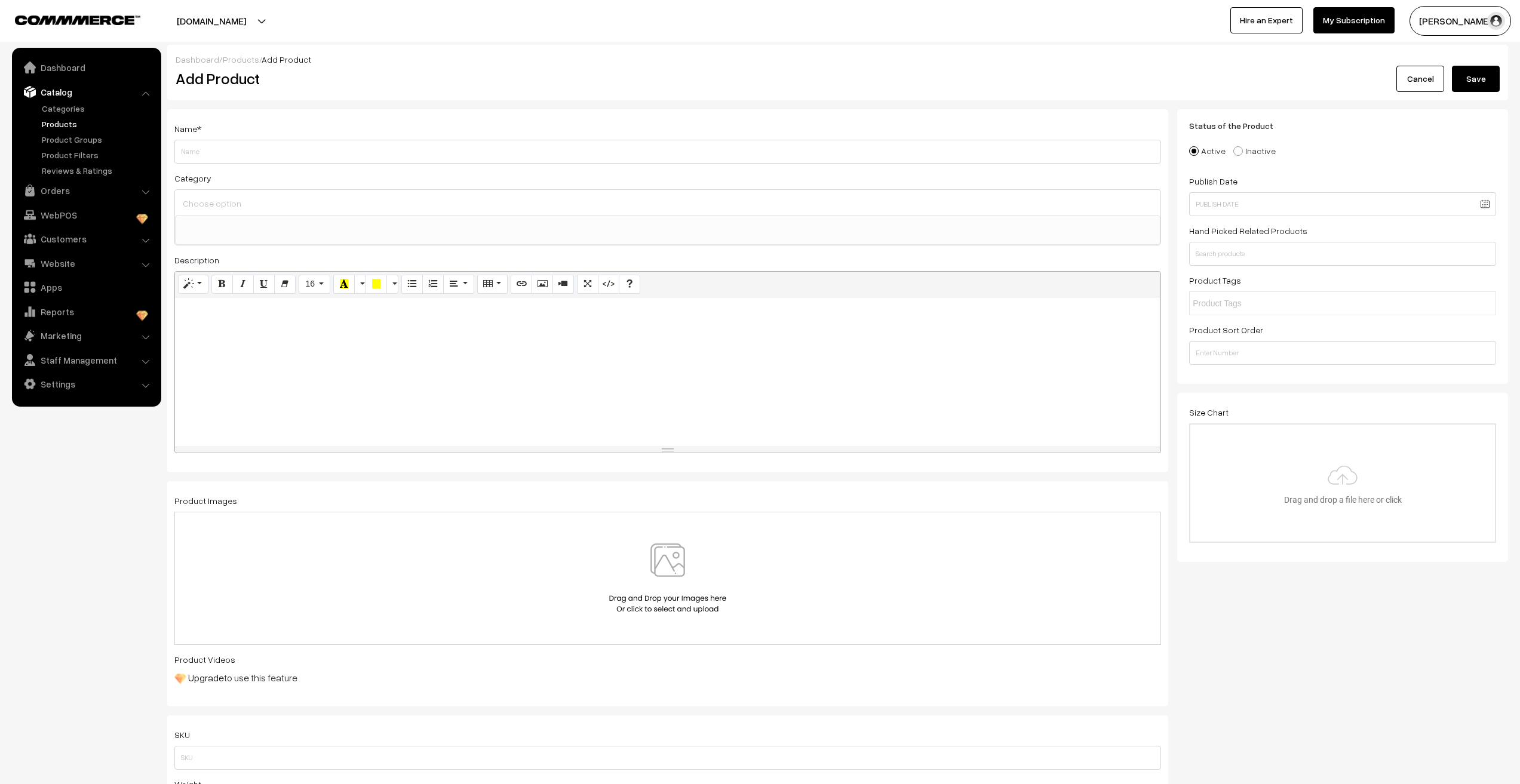
select select
paste input "Anti Tarnish Stainless Steel rings"
click at [180, 155] on input "Anti Tarnish Stainless Steel rings" at bounding box center [668, 151] width 987 height 24
paste input "MKR2024G-CSS"
click at [310, 151] on input "MKR2024G-CSS Anti Tarnish Stainless Steel rings" at bounding box center [668, 151] width 987 height 24
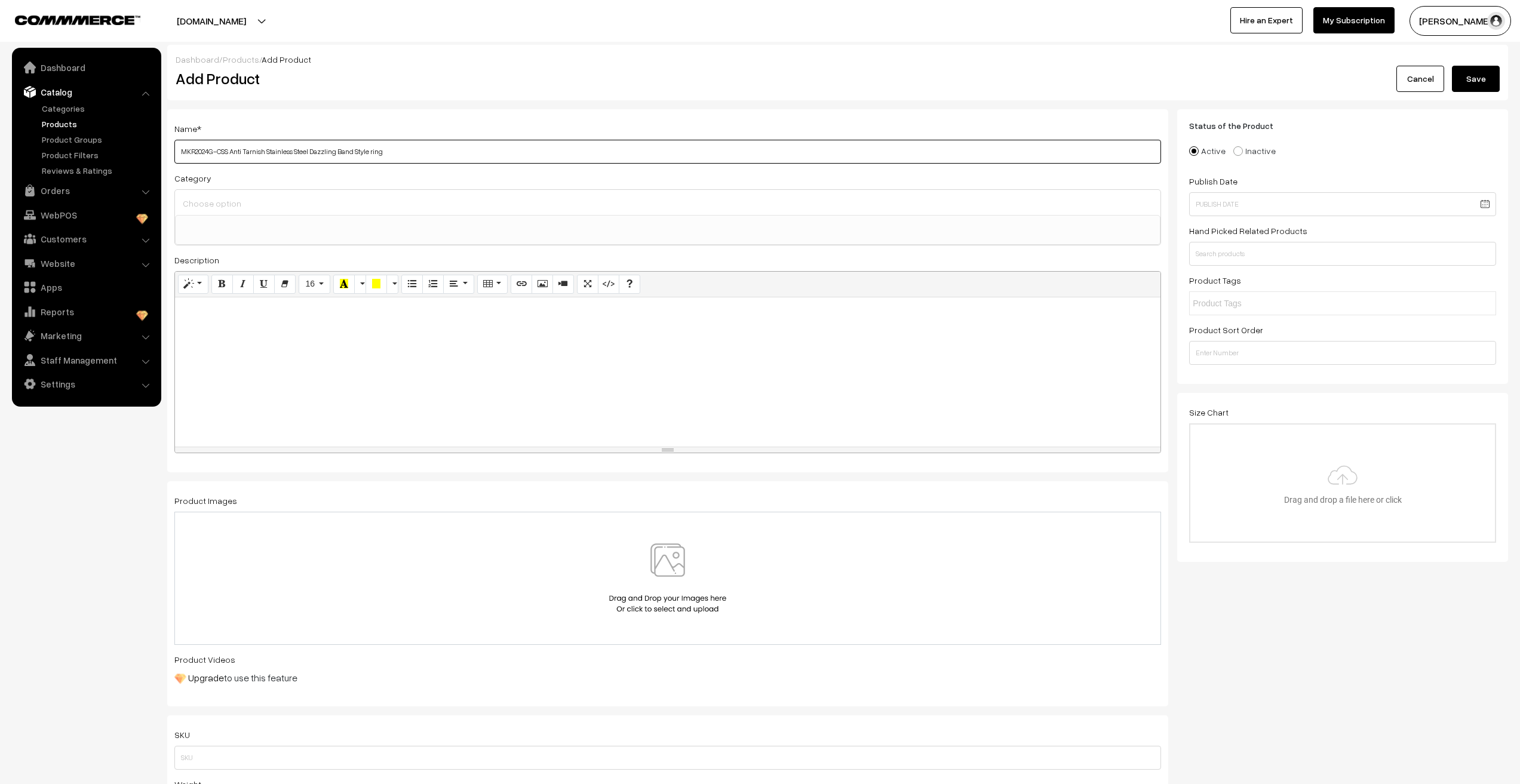
click at [217, 156] on input "MKR2024G-CSS Anti Tarnish Stainless Steel Dazzling Band Style ring" at bounding box center [668, 151] width 987 height 24
type input "MKR2024G-CSS Anti Tarnish Stainless Steel Dazzling Band Style ring"
click at [236, 340] on div at bounding box center [668, 372] width 985 height 149
paste div
click at [266, 195] on input at bounding box center [668, 204] width 976 height 17
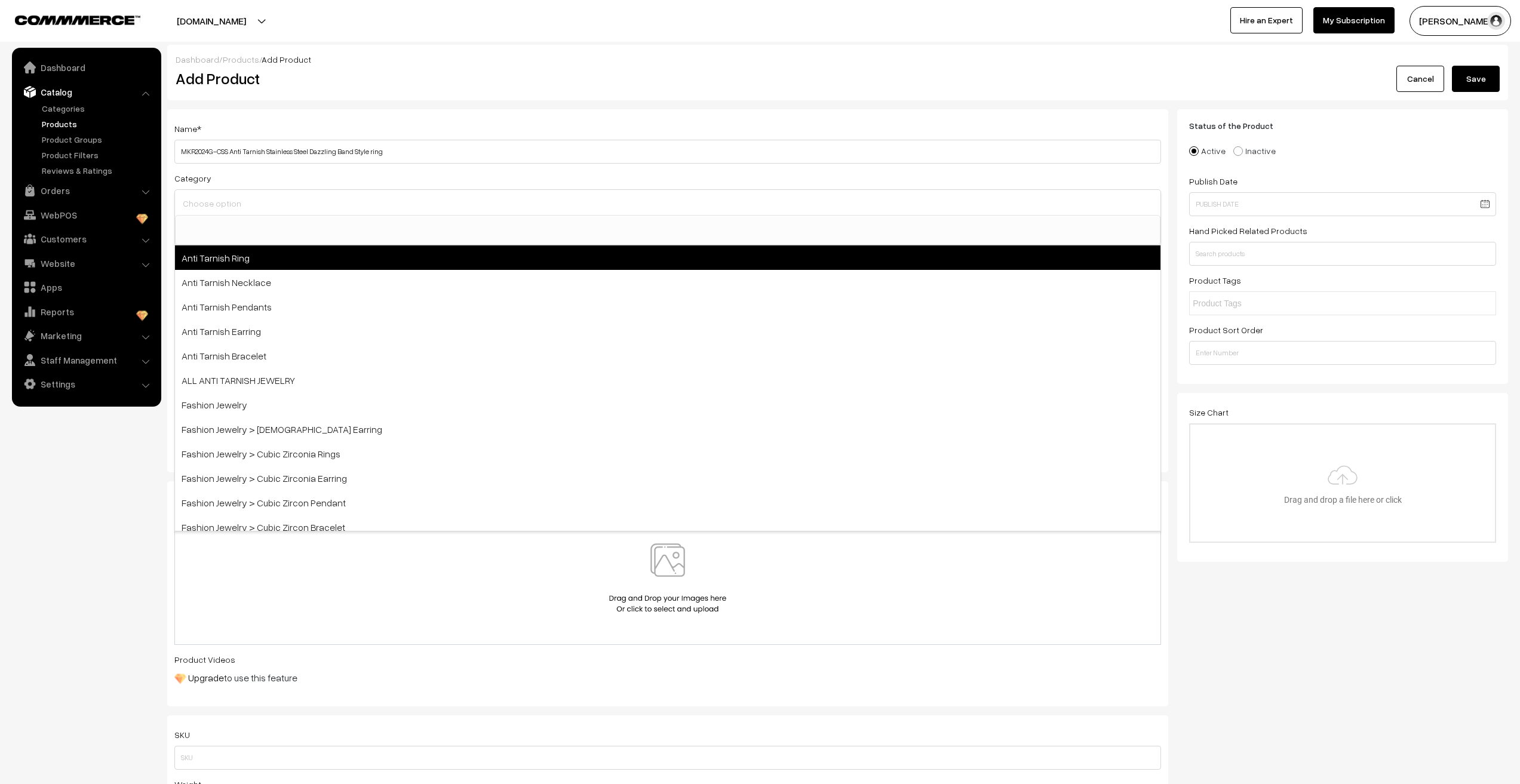
click at [238, 260] on span "Anti Tarnish Ring" at bounding box center [668, 258] width 985 height 25
select select "3"
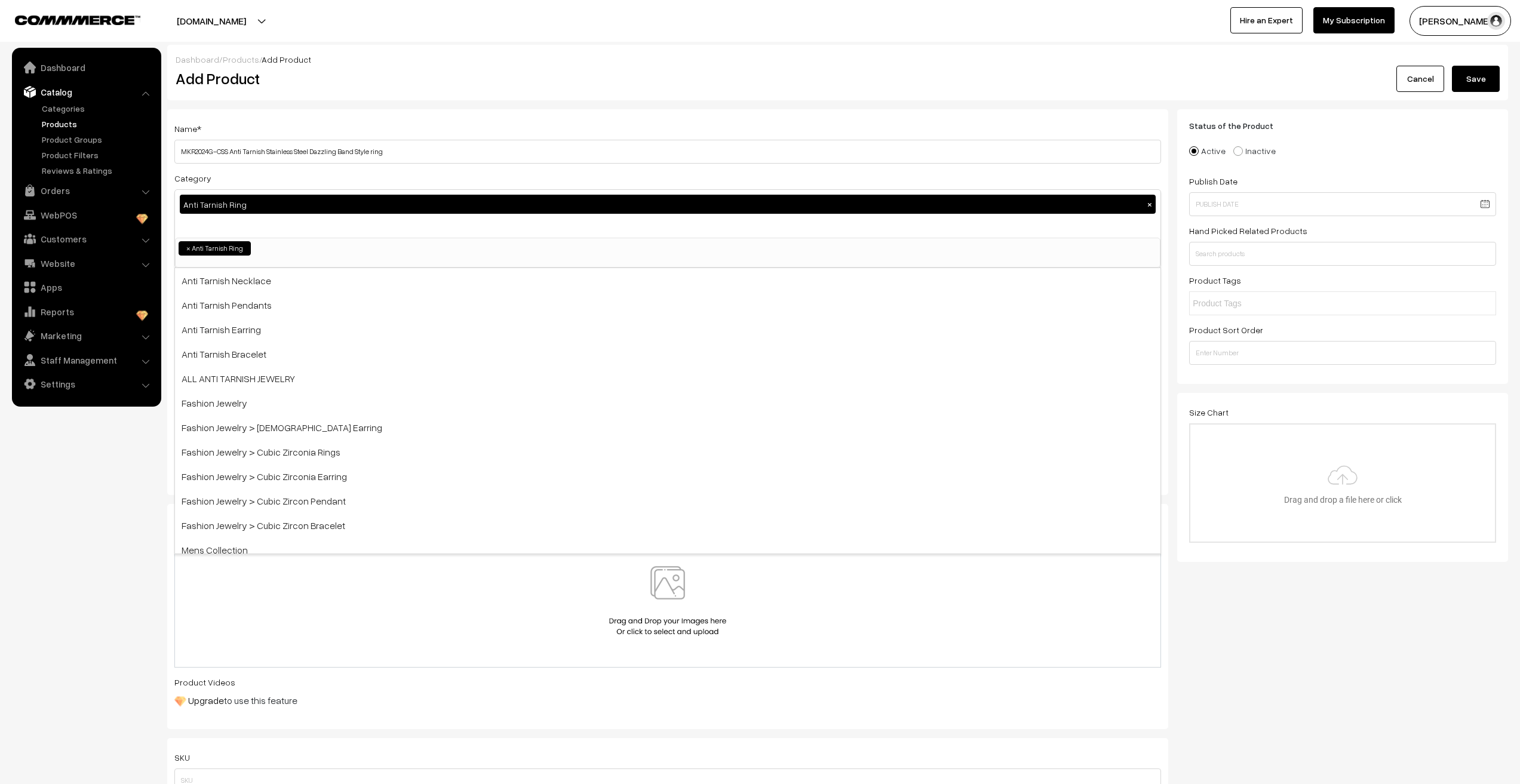
click at [242, 230] on div "Anti Tarnish Ring ×" at bounding box center [668, 214] width 985 height 48
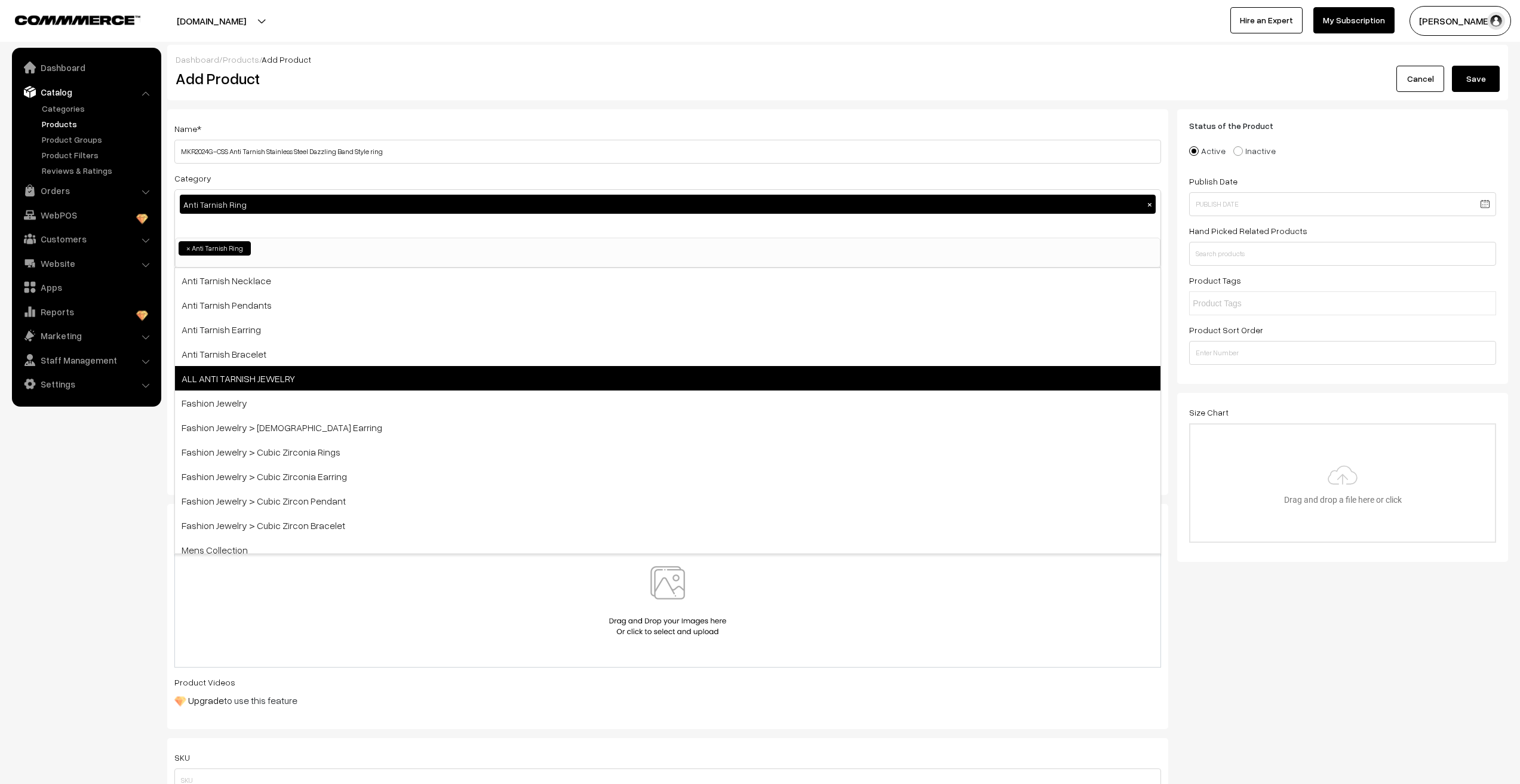
click at [247, 372] on span "ALL ANTI TARNISH JEWELRY" at bounding box center [668, 378] width 985 height 25
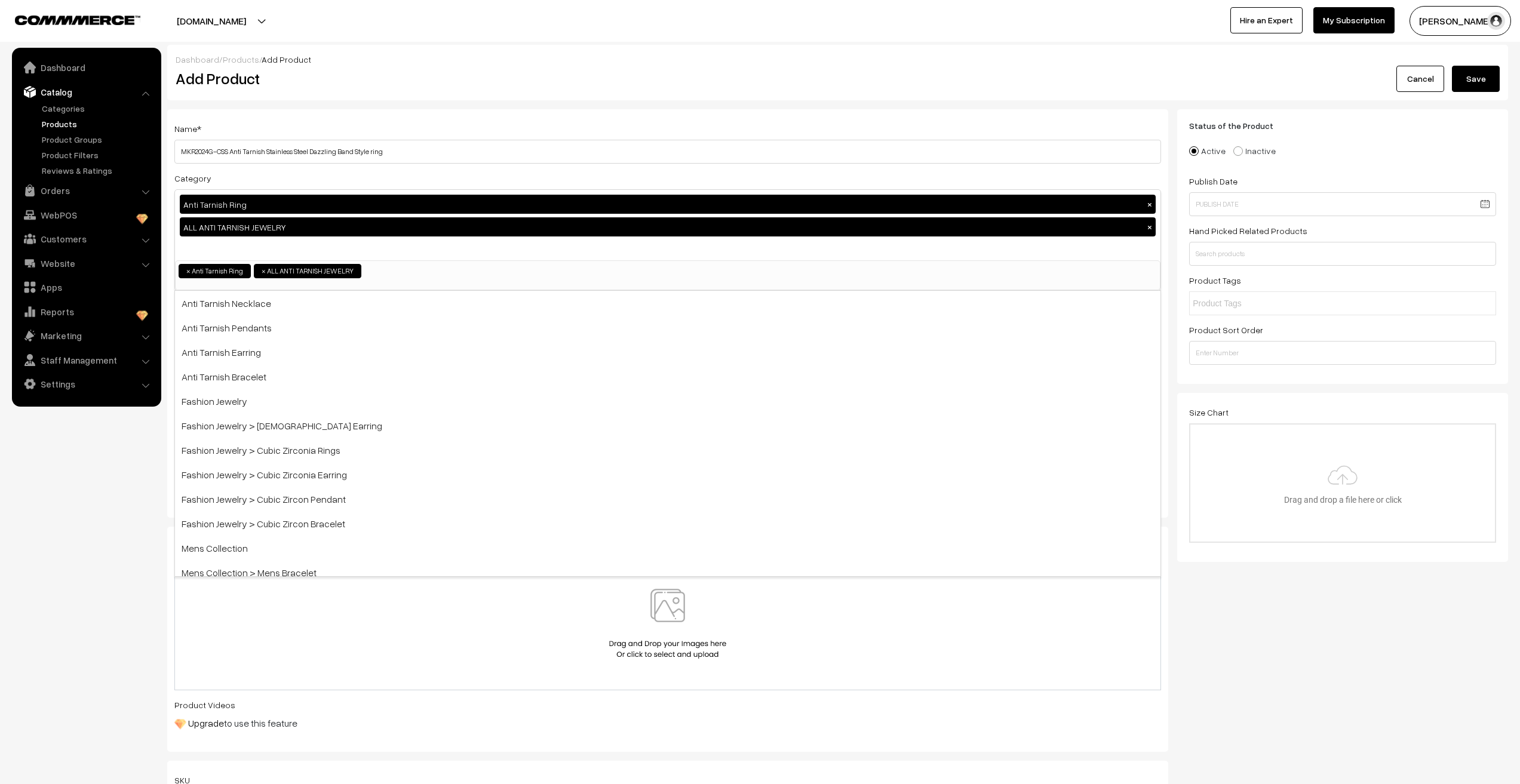
click at [82, 542] on nav "Dashboard Catalog" at bounding box center [81, 440] width 162 height 784
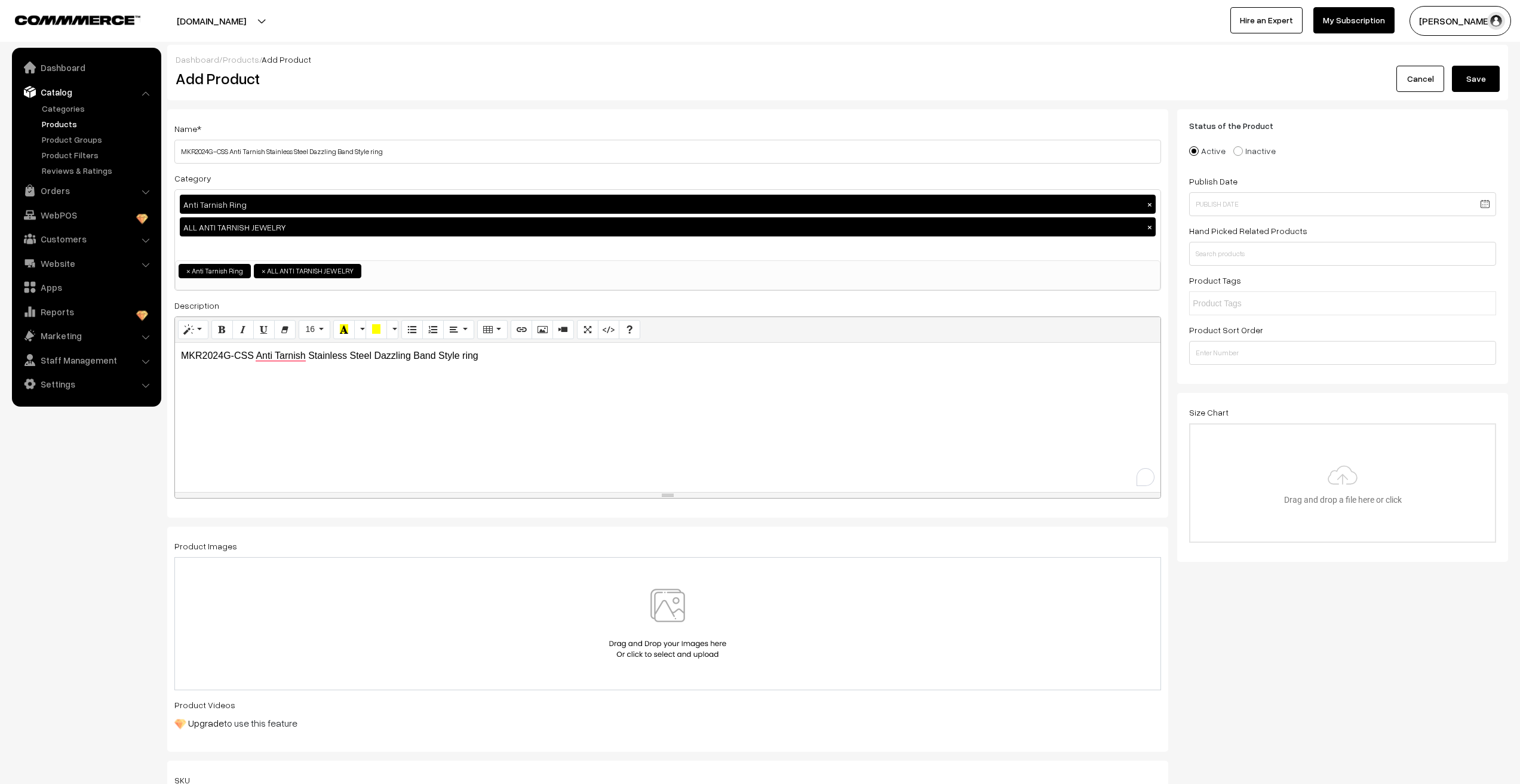
click at [661, 620] on img at bounding box center [668, 623] width 123 height 70
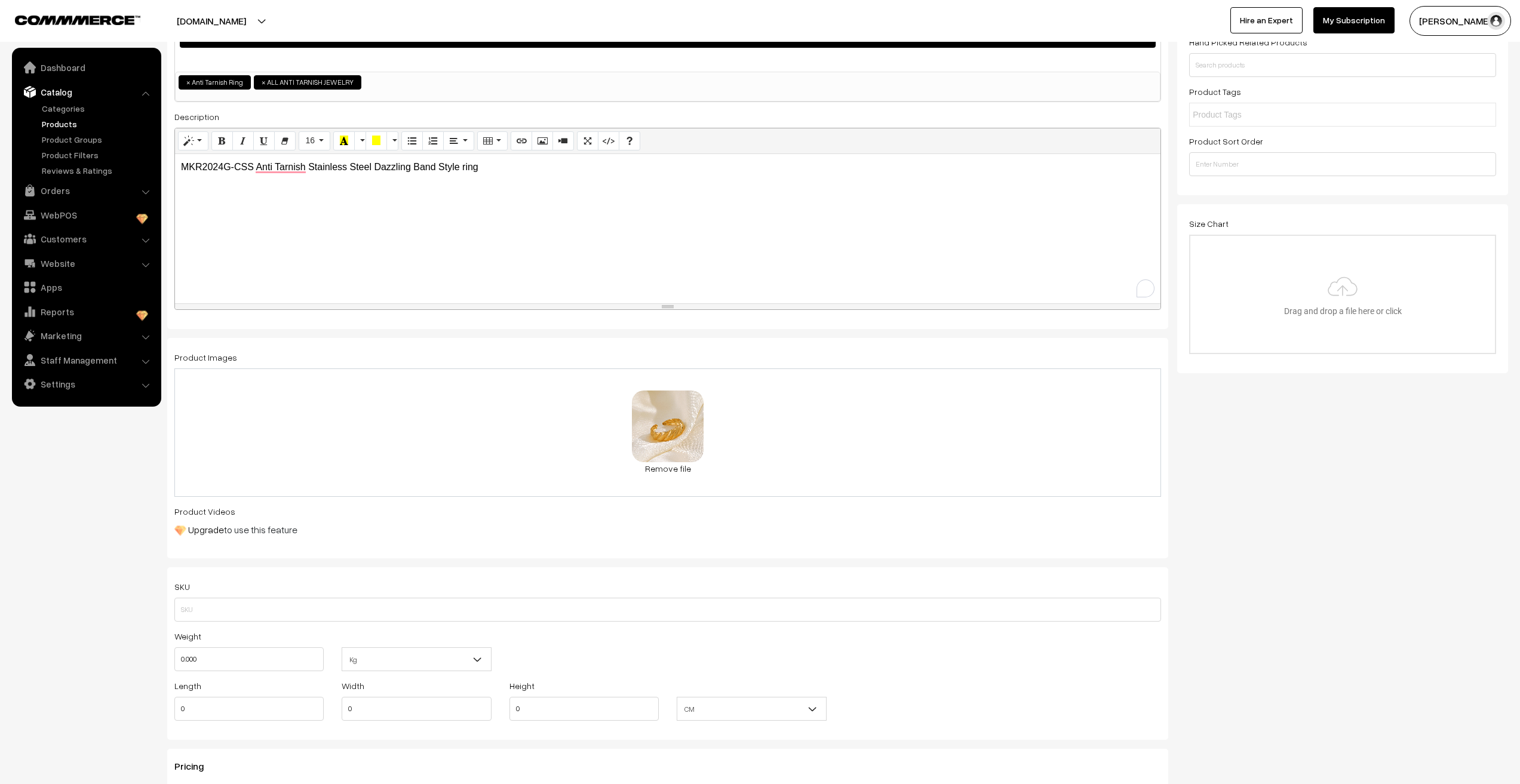
scroll to position [179, 0]
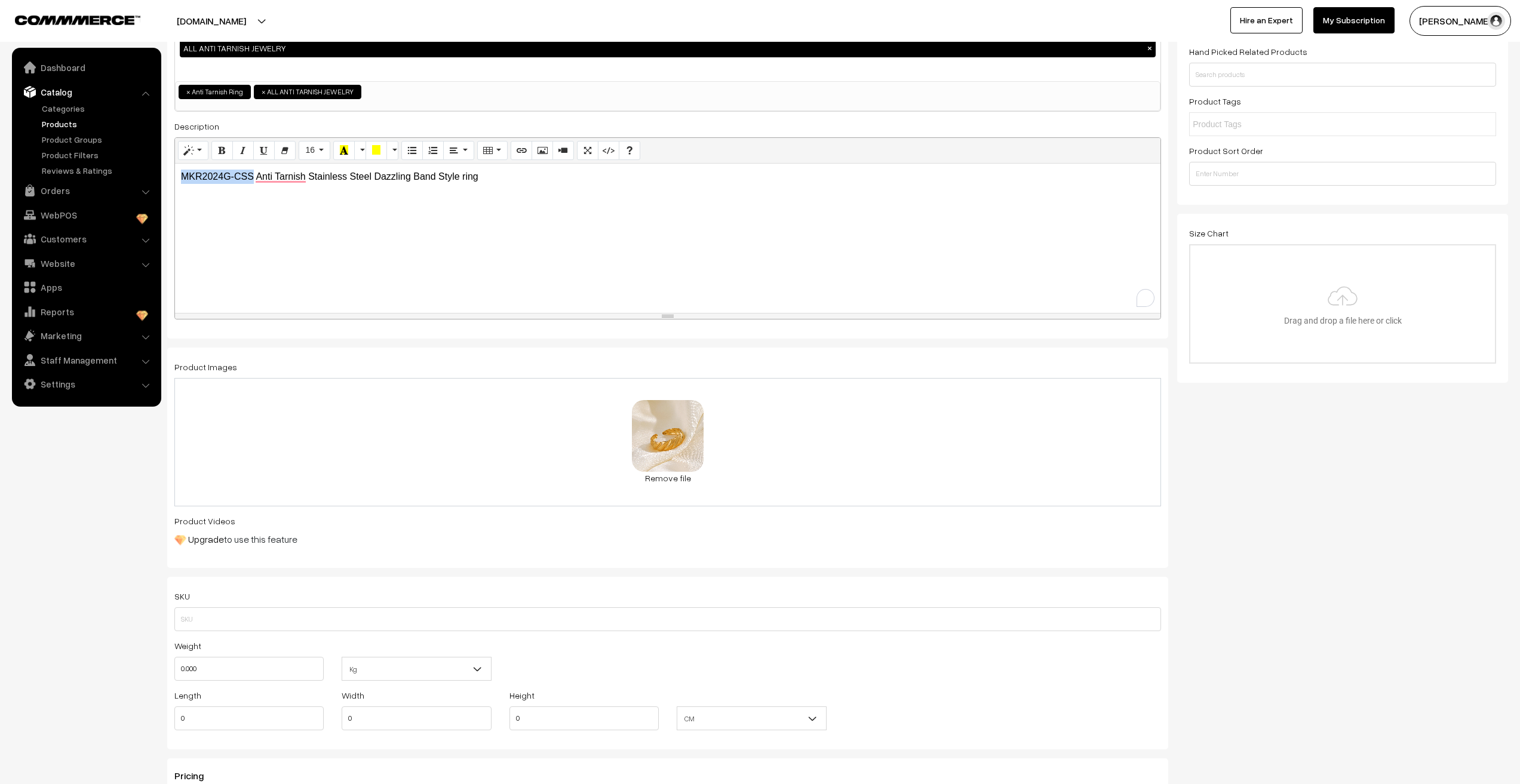
drag, startPoint x: 180, startPoint y: 179, endPoint x: 253, endPoint y: 179, distance: 73.0
click at [253, 179] on div "MKR2024G-CSS Anti Tarnish Stainless Steel Dazzling Band Style ring" at bounding box center [668, 238] width 985 height 149
copy p "MKR2024G-CSS"
click at [184, 627] on input "text" at bounding box center [668, 619] width 987 height 24
paste input "MKR2024G-CSS"
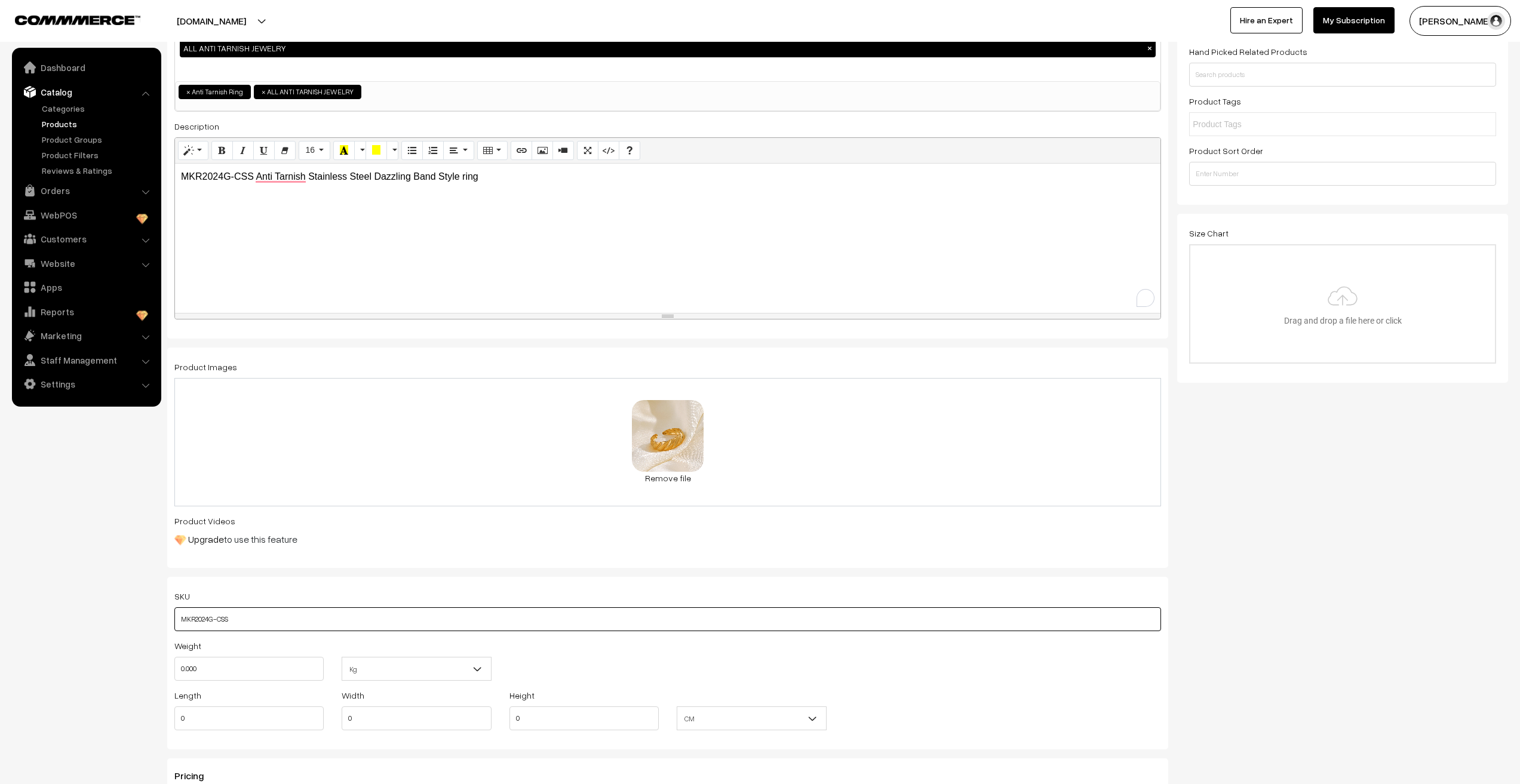
type input "MKR2024G-CSS"
click at [75, 685] on nav "Dashboard Catalog" at bounding box center [81, 440] width 162 height 784
click at [214, 665] on input "0.000" at bounding box center [249, 669] width 150 height 24
type input "0.01"
click at [134, 703] on nav "Dashboard Catalog" at bounding box center [81, 440] width 162 height 784
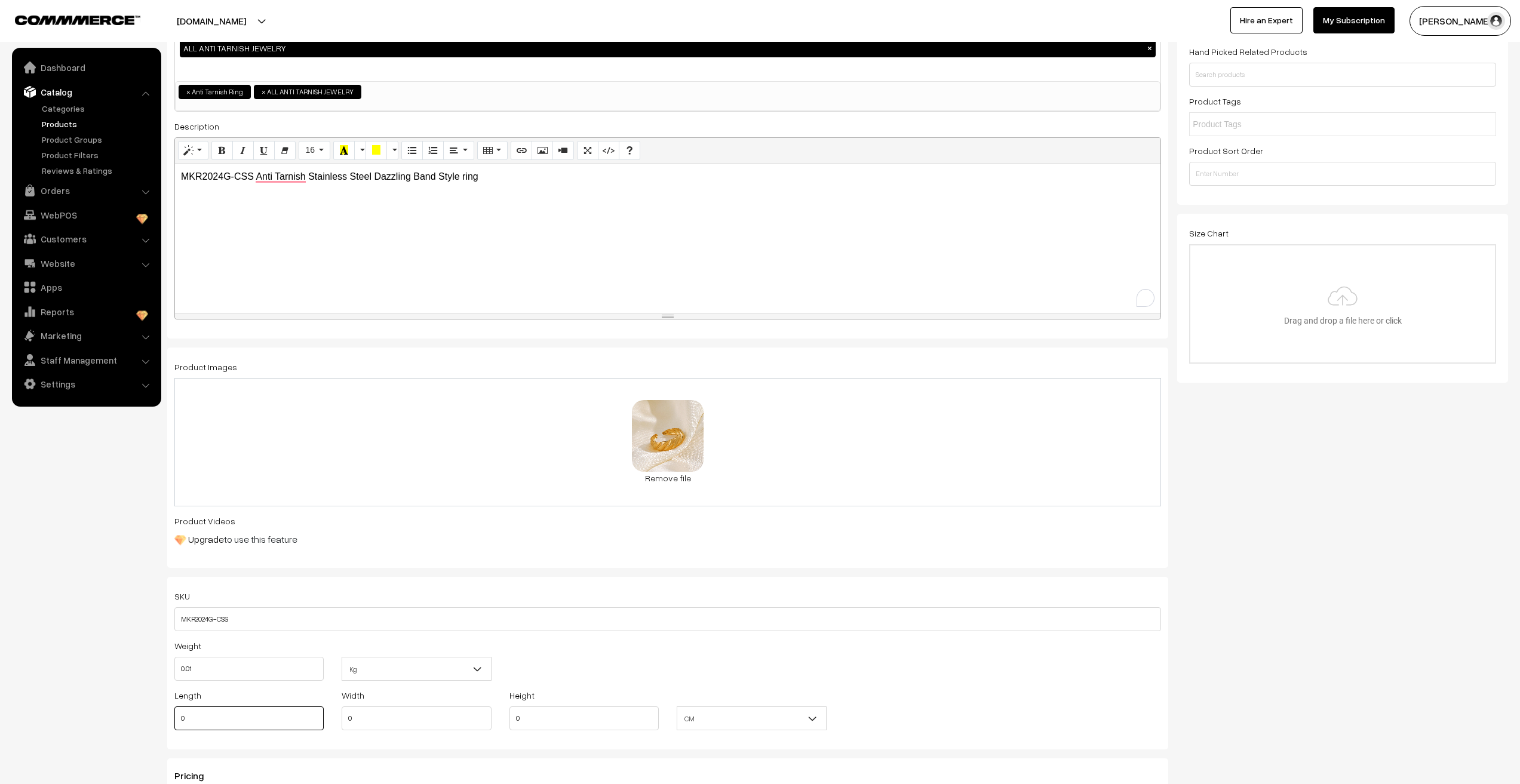
click at [182, 713] on input "0" at bounding box center [249, 719] width 150 height 24
type input "2"
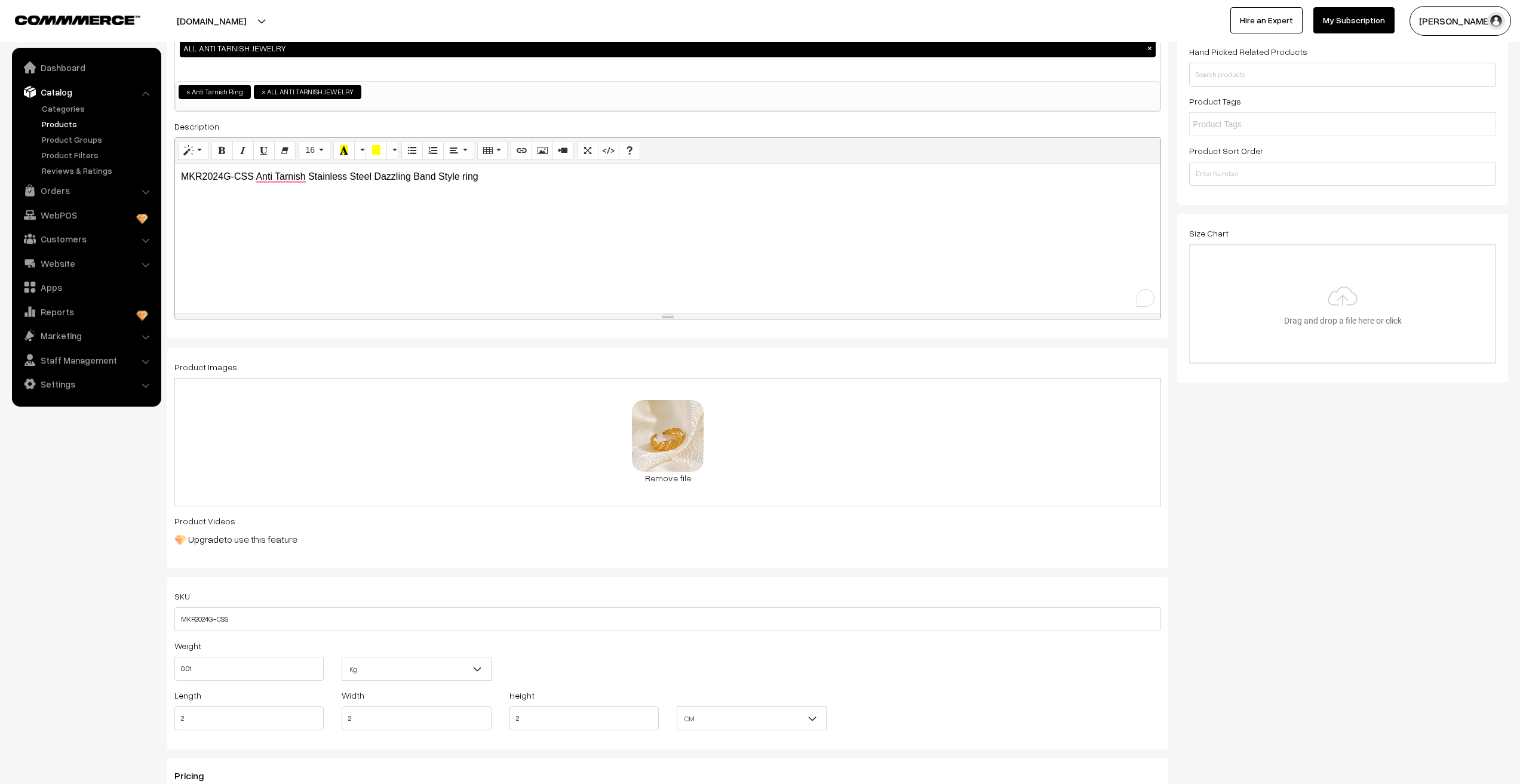
click at [53, 675] on nav "Dashboard Catalog" at bounding box center [81, 440] width 162 height 784
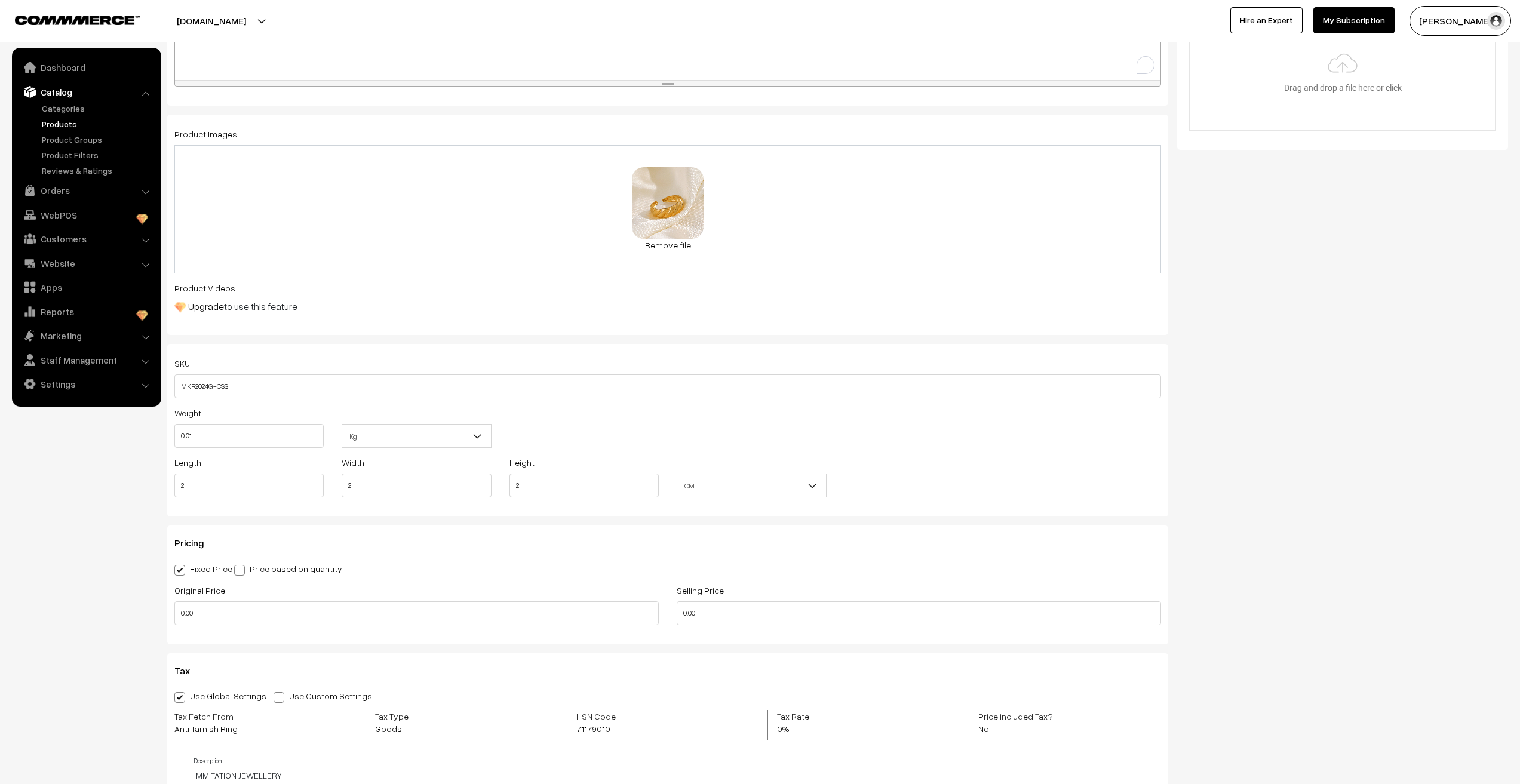
scroll to position [418, 0]
click at [255, 606] on input "0.00" at bounding box center [417, 607] width 485 height 24
type input "0"
type input "499"
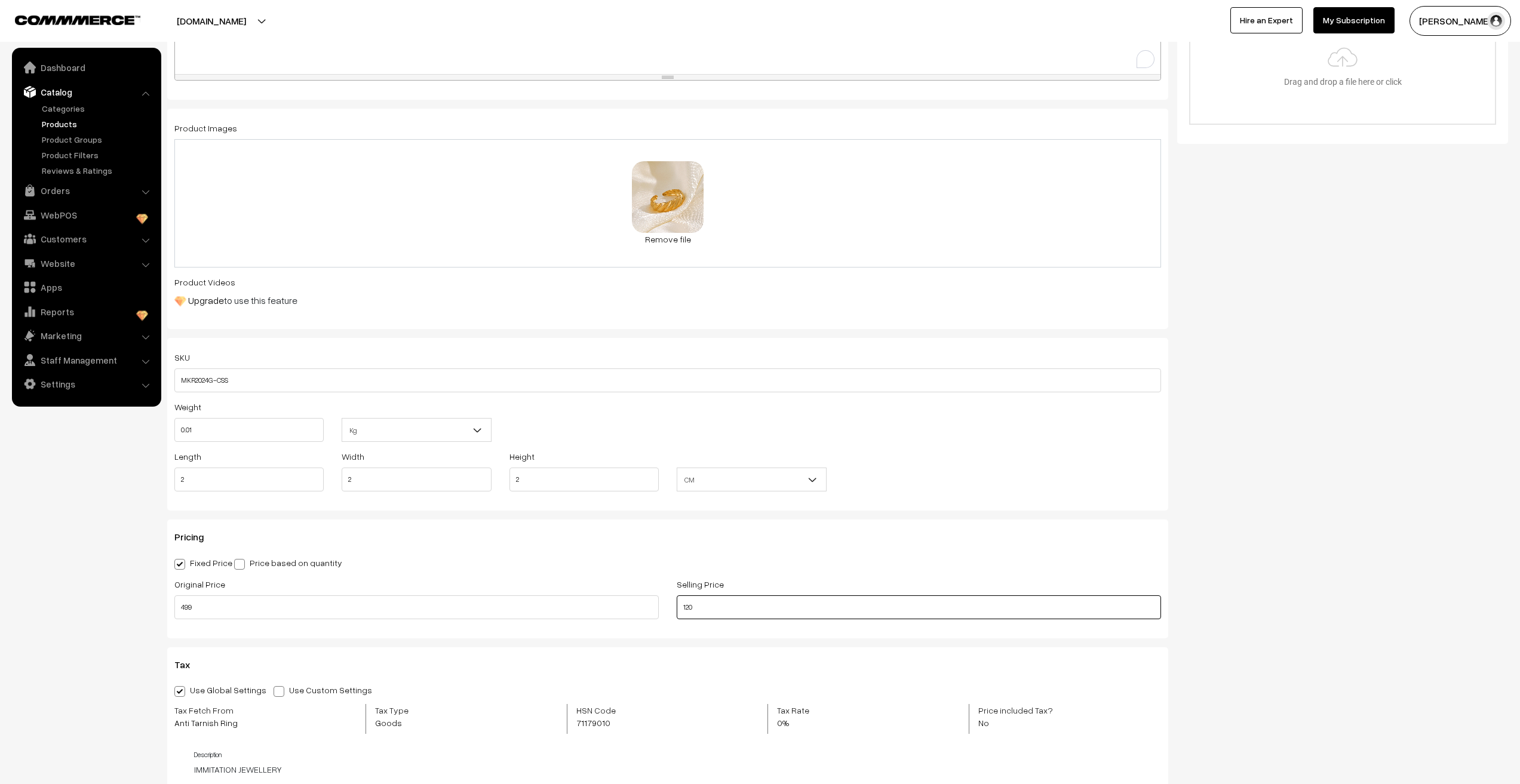
type input "120"
click at [69, 646] on nav "Dashboard Catalog" at bounding box center [81, 440] width 162 height 784
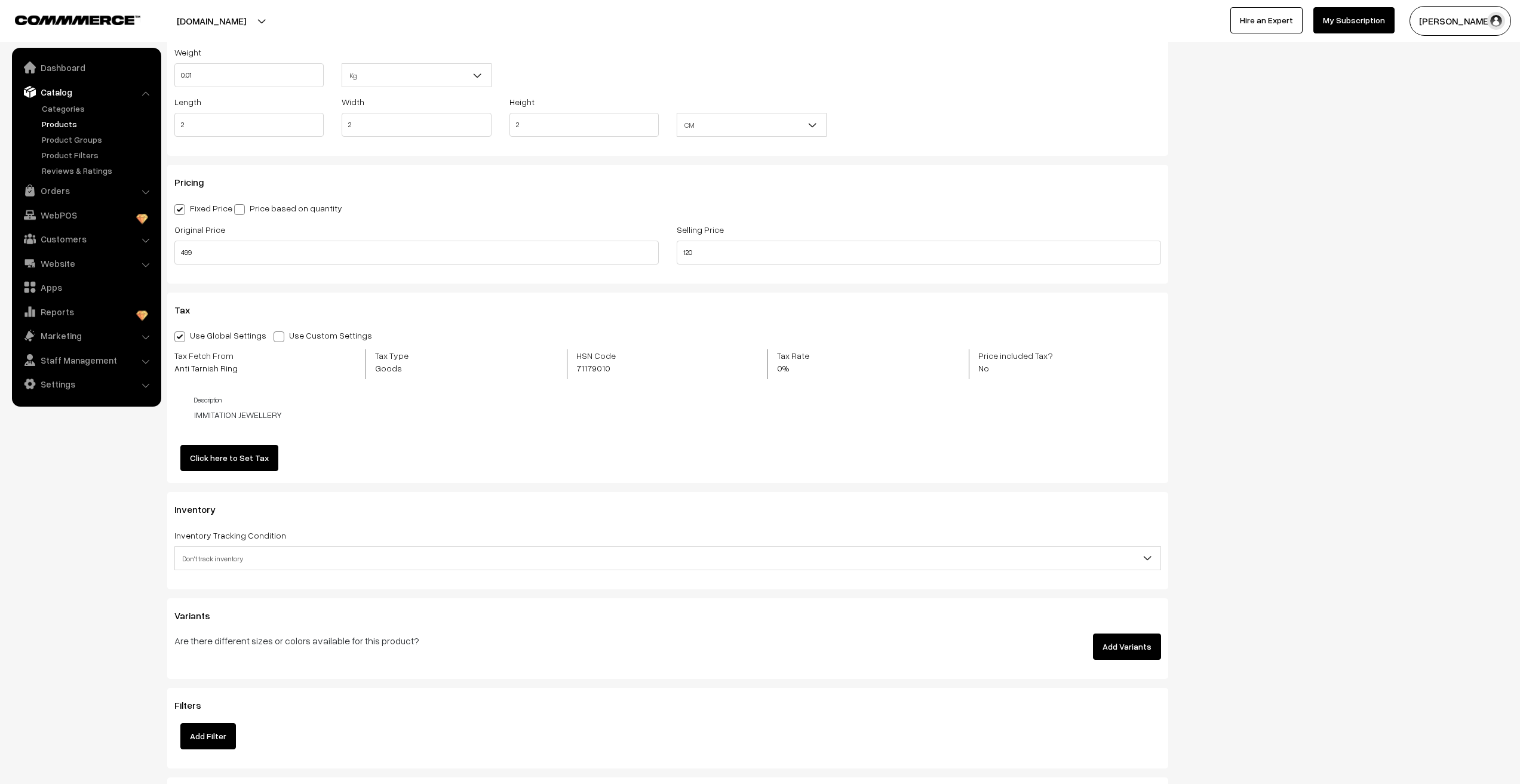
scroll to position [776, 0]
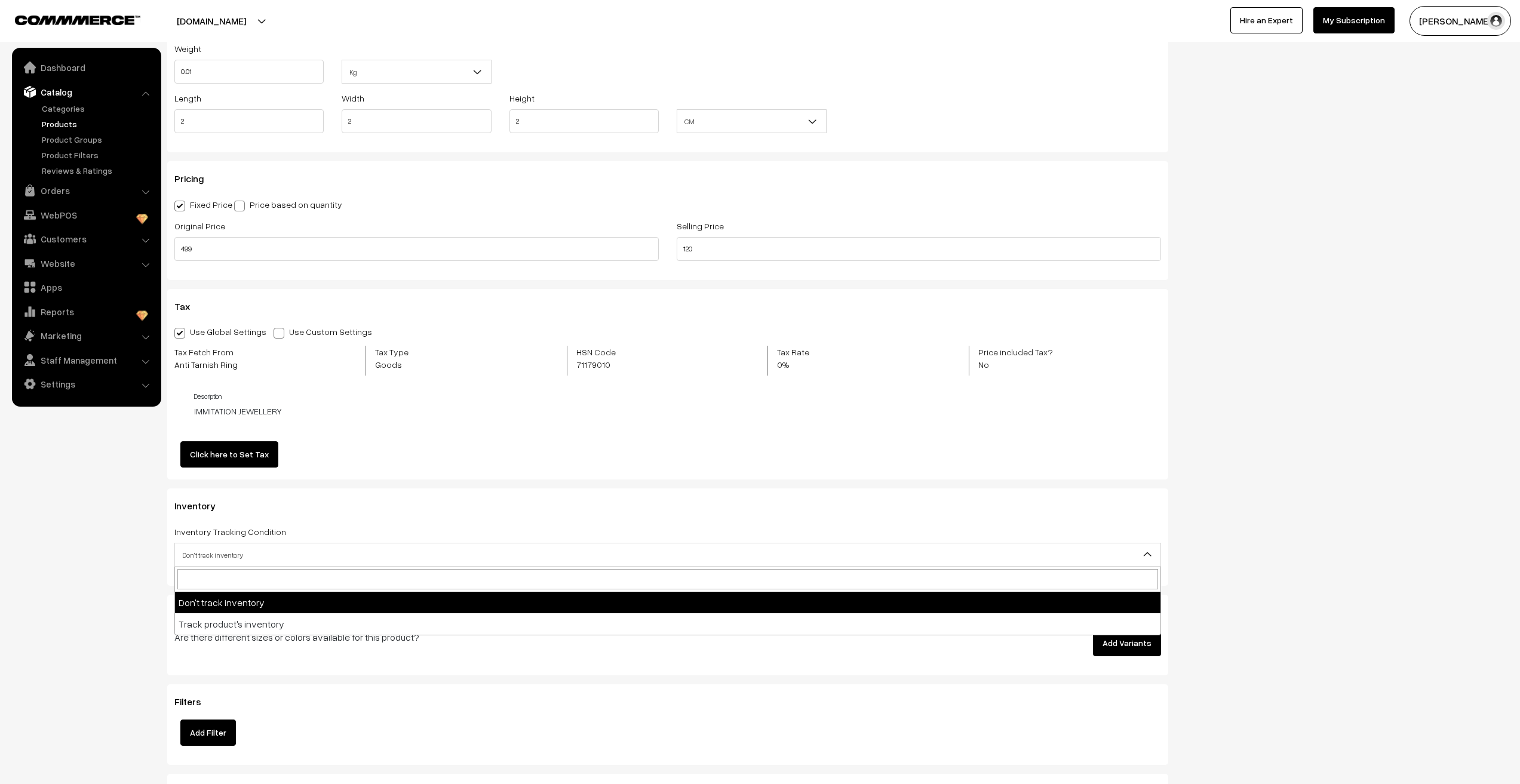
click at [202, 550] on span "Don't track inventory" at bounding box center [668, 554] width 985 height 21
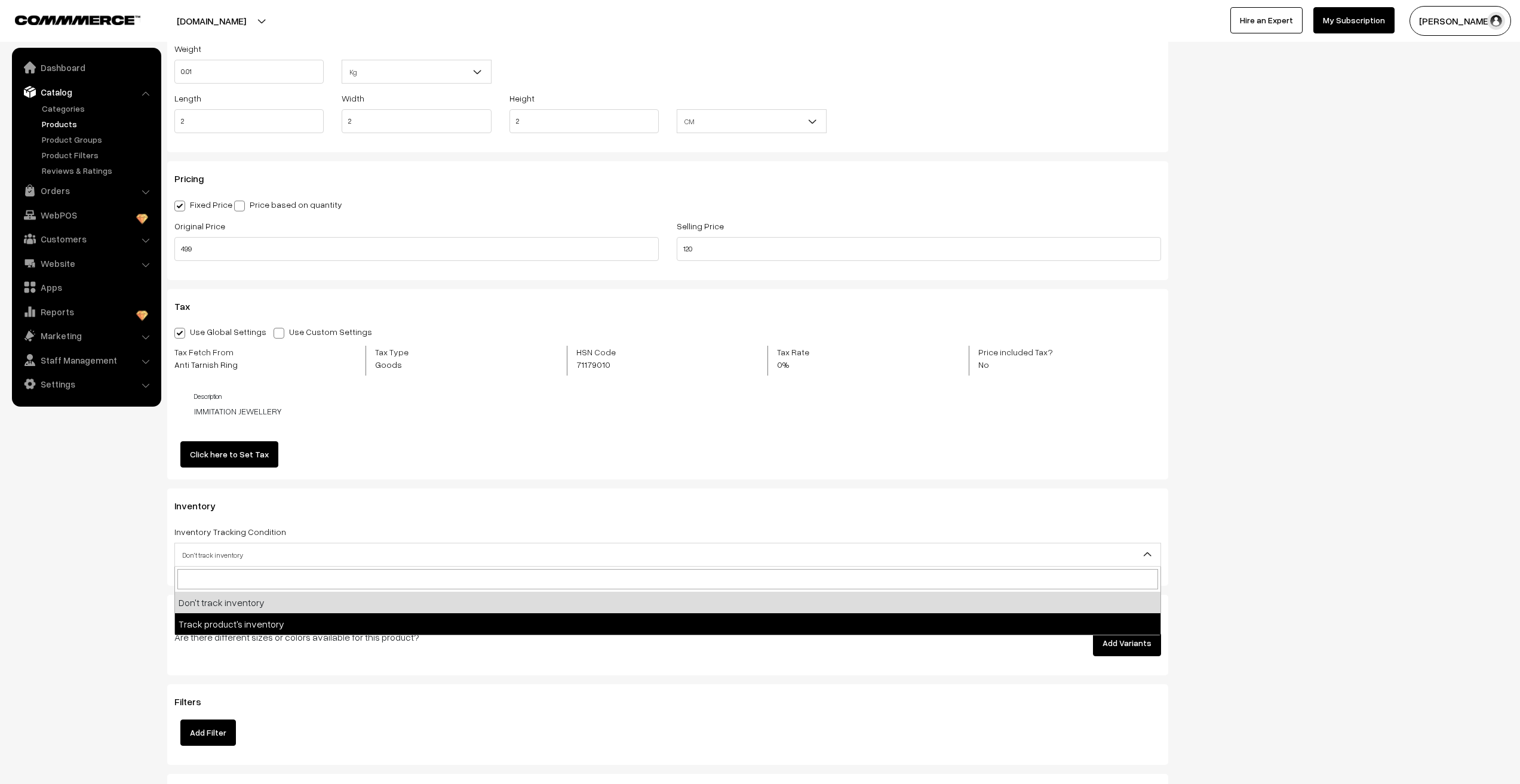
select select "2"
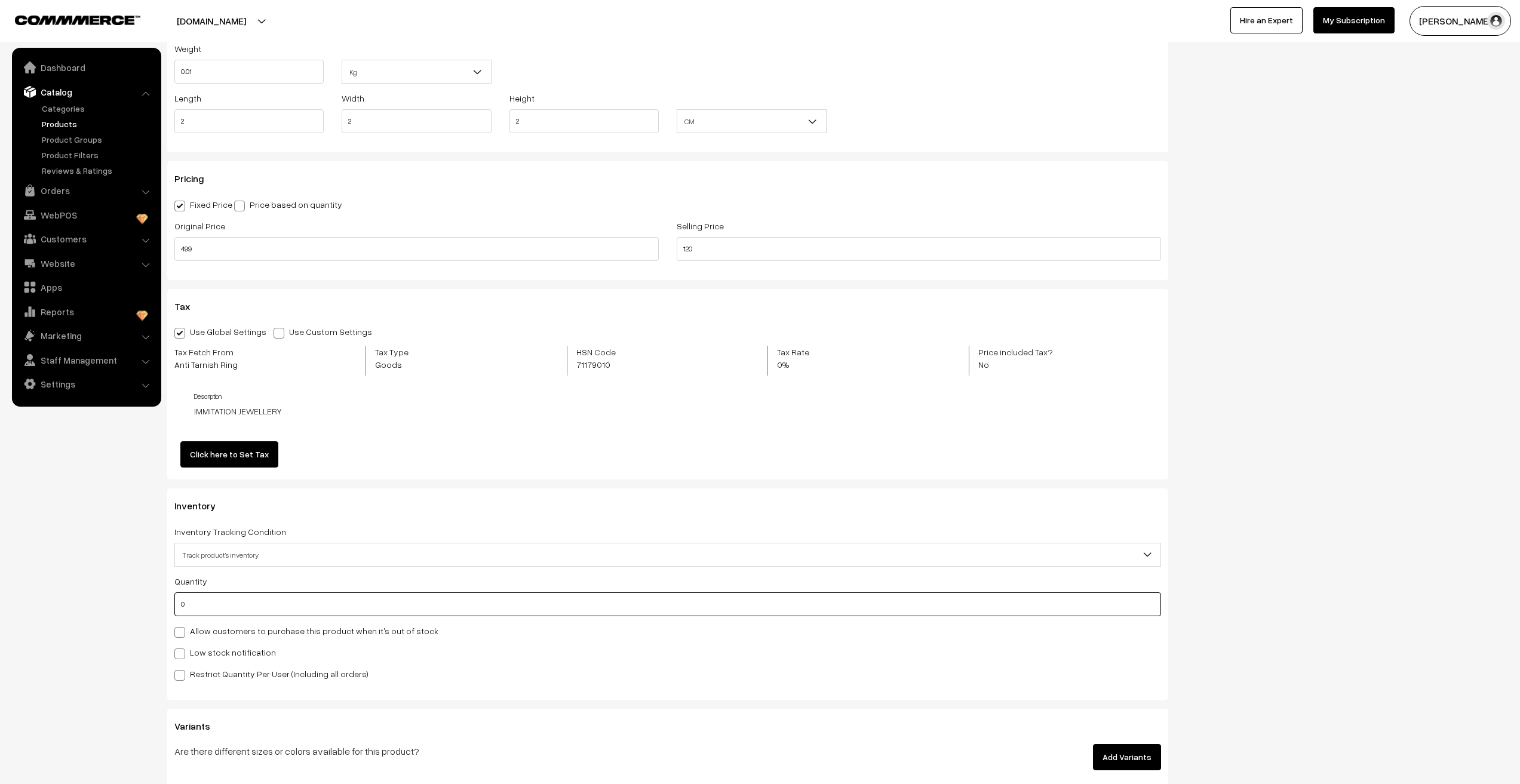
click at [206, 607] on input "0" at bounding box center [668, 605] width 987 height 24
type input "3366"
click at [86, 619] on nav "Dashboard Catalog" at bounding box center [81, 440] width 162 height 784
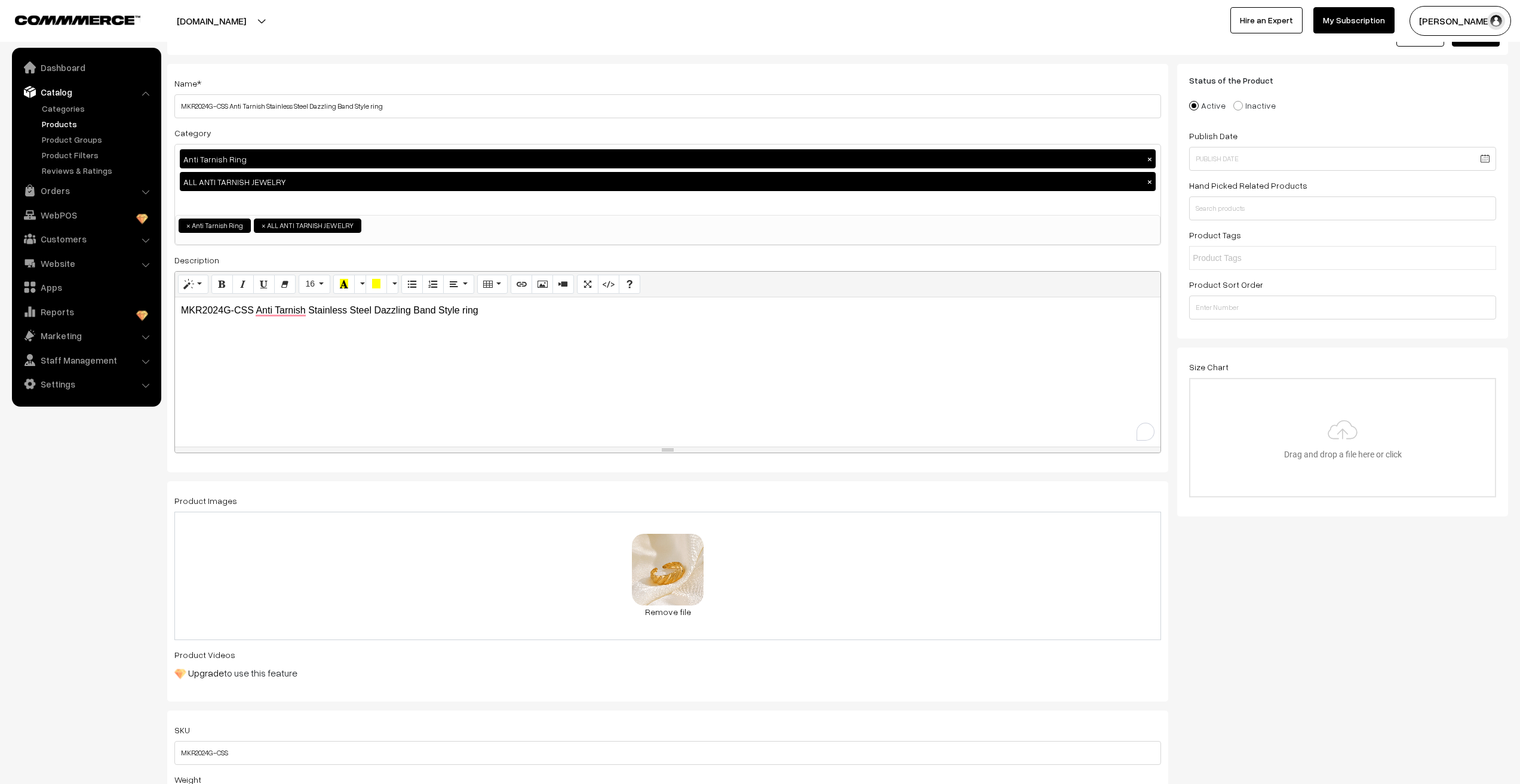
scroll to position [0, 0]
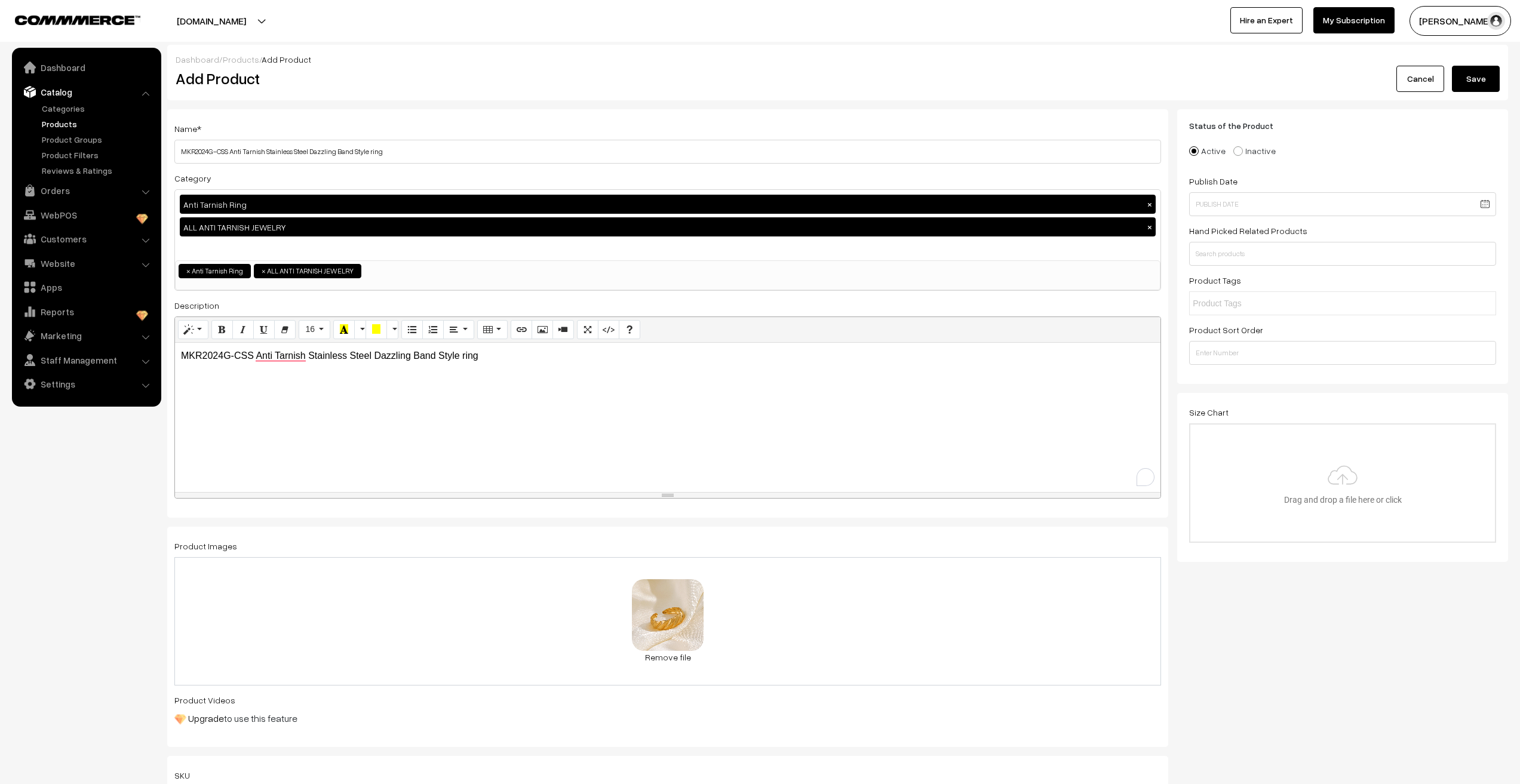
click at [303, 416] on div "MKR2024G-CSS Anti Tarnish Stainless Steel Dazzling Band Style ring" at bounding box center [668, 418] width 985 height 149
copy p "MKR2024G-CSS Anti Tarnish Stainless Steel Dazzling Band Style ring"
click at [125, 509] on nav "Dashboard Catalog" at bounding box center [81, 440] width 162 height 784
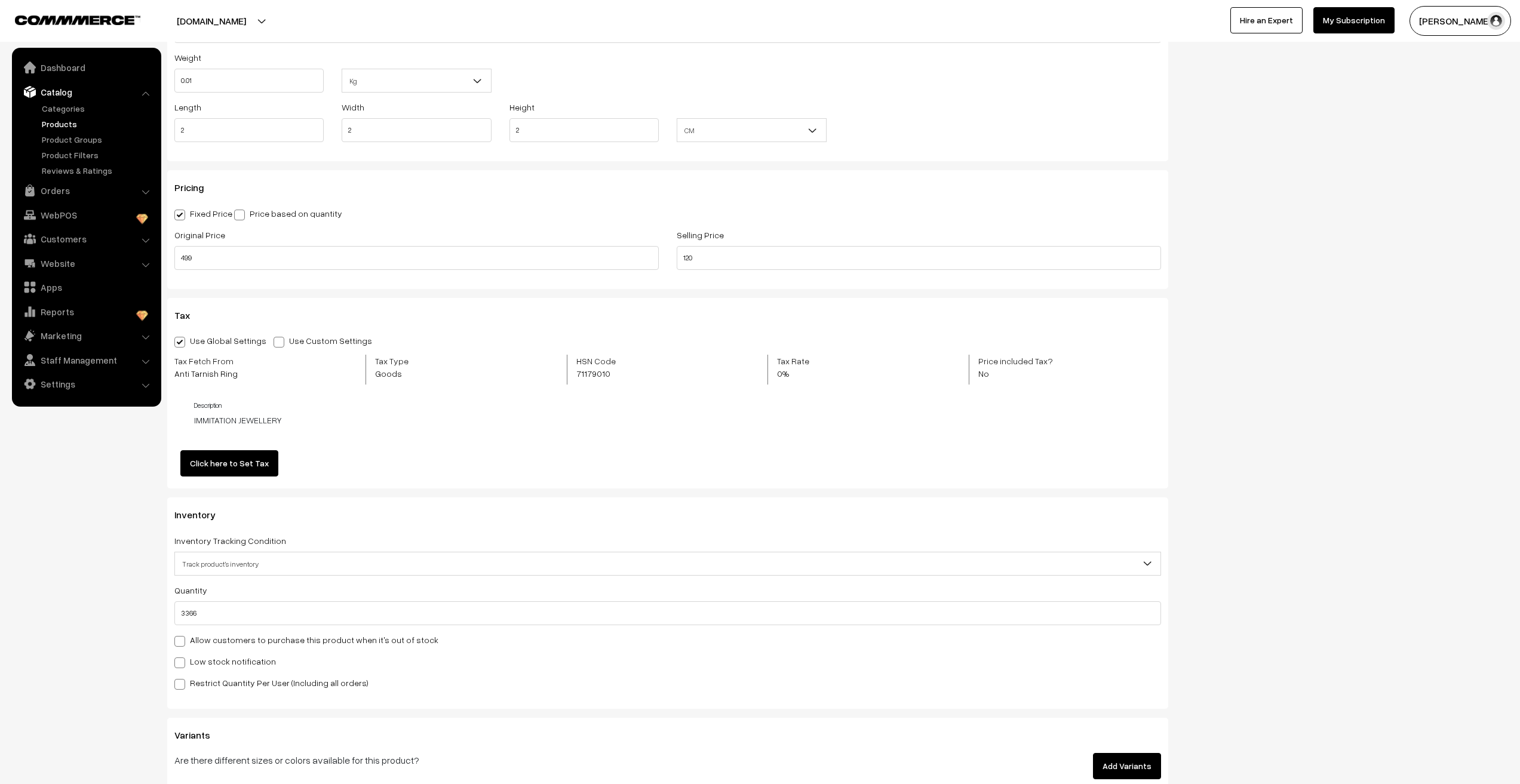
scroll to position [1411, 0]
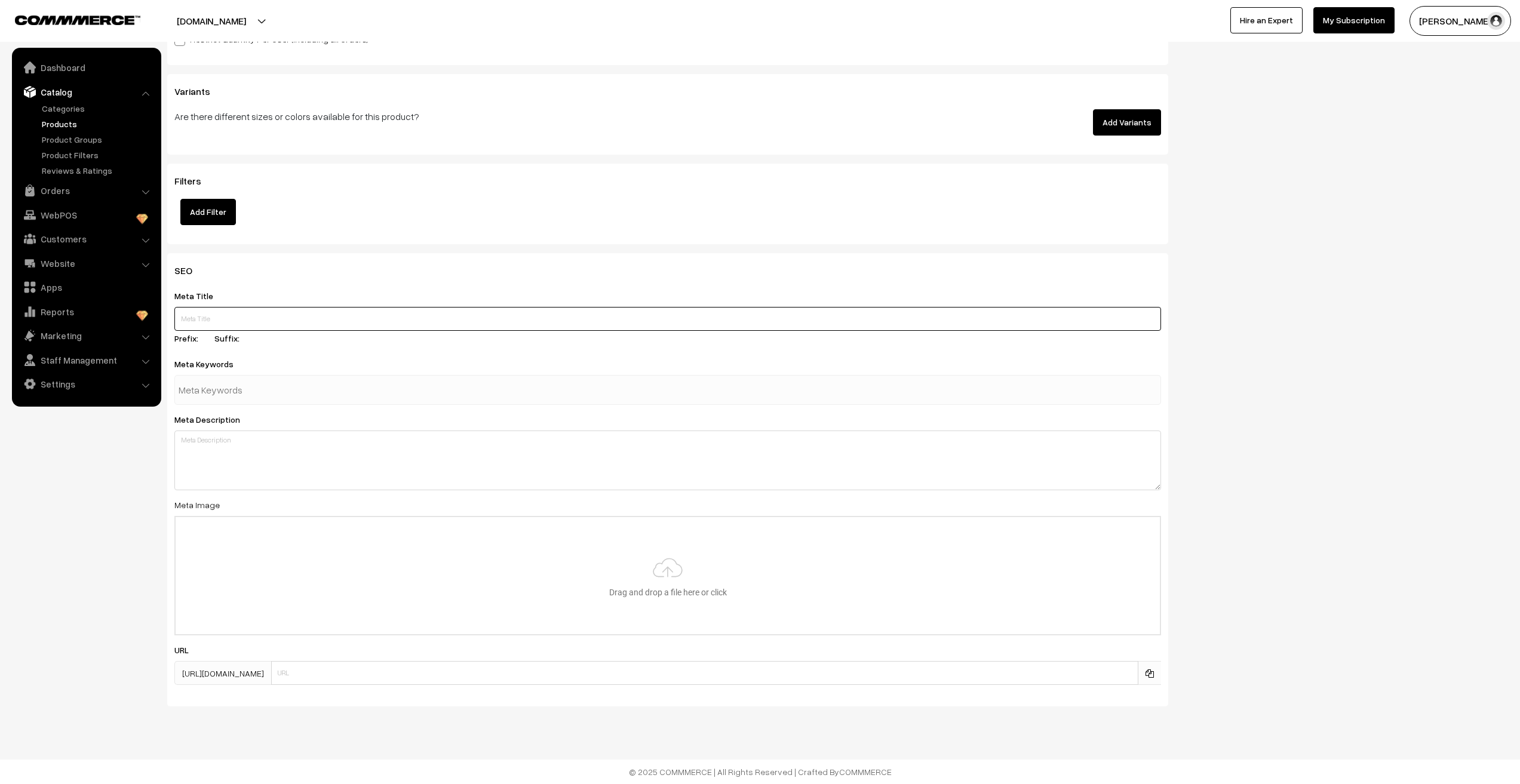
click at [220, 327] on input "text" at bounding box center [668, 319] width 987 height 24
paste input "MKR2024G-CSS Anti Tarnish Stainless Steel Dazzling Band Style ring"
type input "MKR2024G-CSS Anti Tarnish Stainless Steel Dazzling Band Style ring"
click at [226, 392] on input "text" at bounding box center [241, 390] width 124 height 24
paste input "MKR2024G-CSS Anti Tarnish Stainless Steel Dazzling Band Style ring"
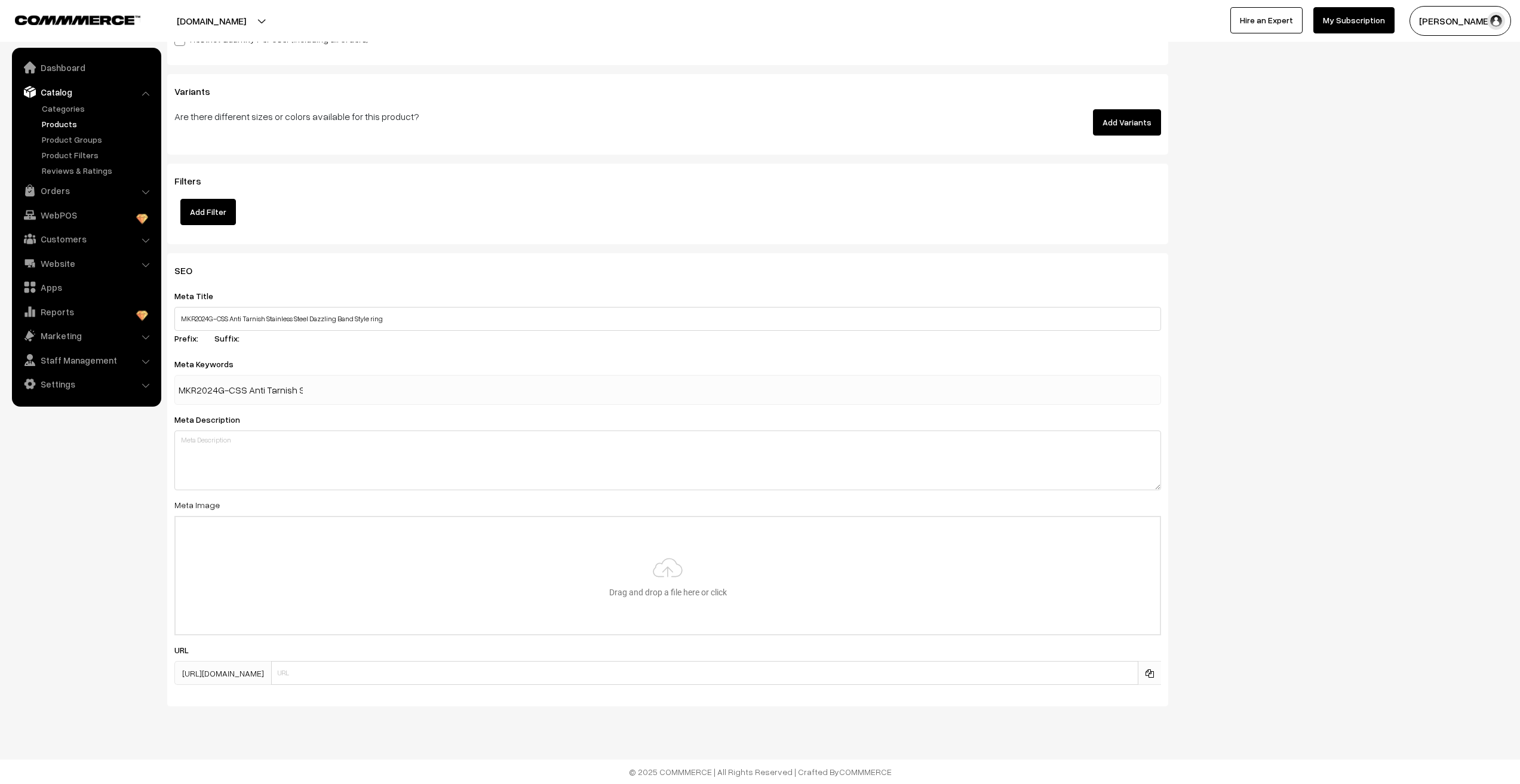
scroll to position [0, 146]
type input "MKR2024G-CSS Anti Tarnish Stainless Steel Dazzling Band Style ring"
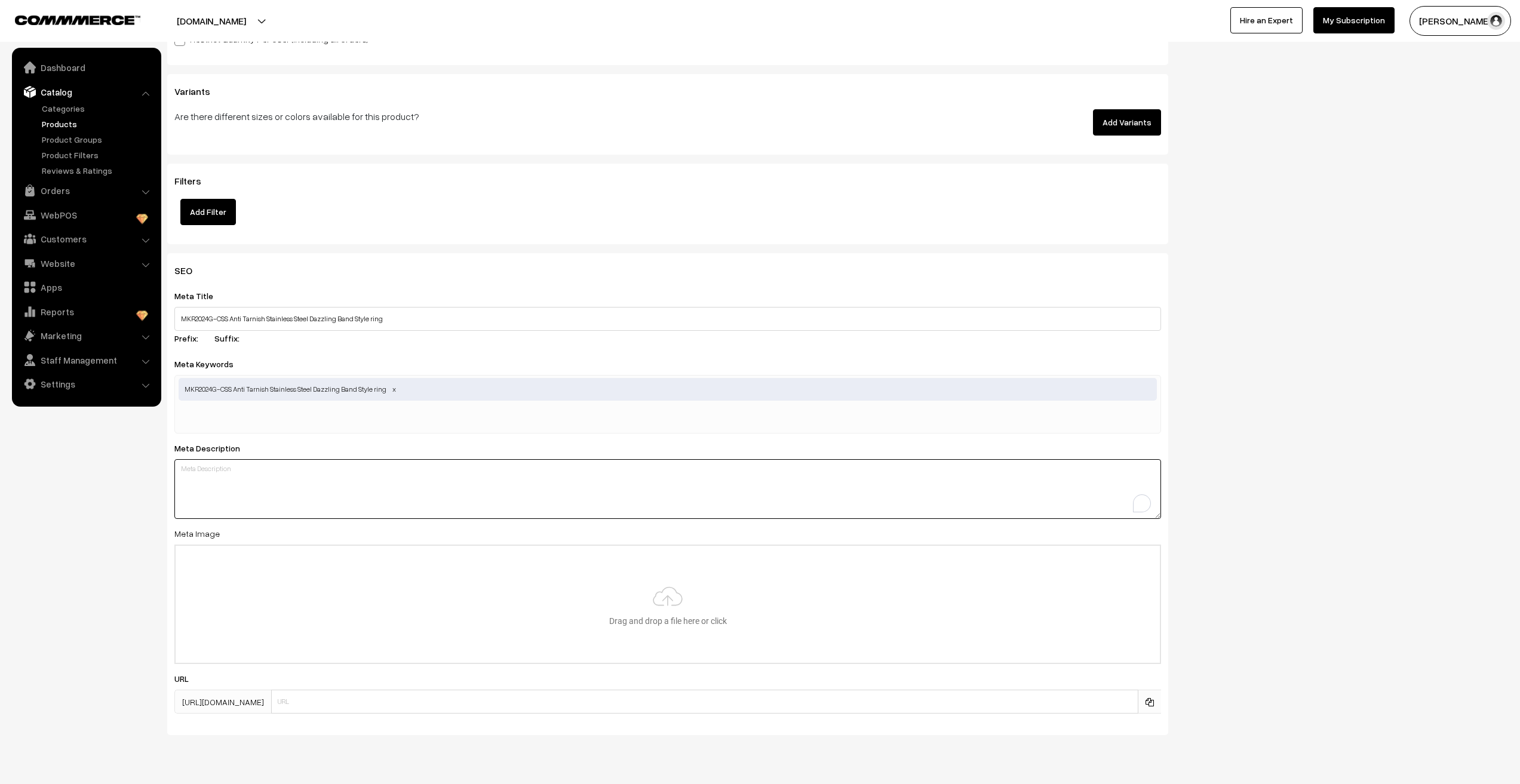
click at [224, 464] on textarea "To enrich screen reader interactions, please activate Accessibility in Grammarl…" at bounding box center [668, 488] width 987 height 59
paste textarea "MKR2024G-CSS Anti Tarnish Stainless Steel Dazzling Band Style ring"
type textarea "MKR2024G-CSS Anti Tarnish Stainless Steel Dazzling Band Style ring"
click at [109, 587] on nav "Dashboard Catalog" at bounding box center [81, 440] width 162 height 784
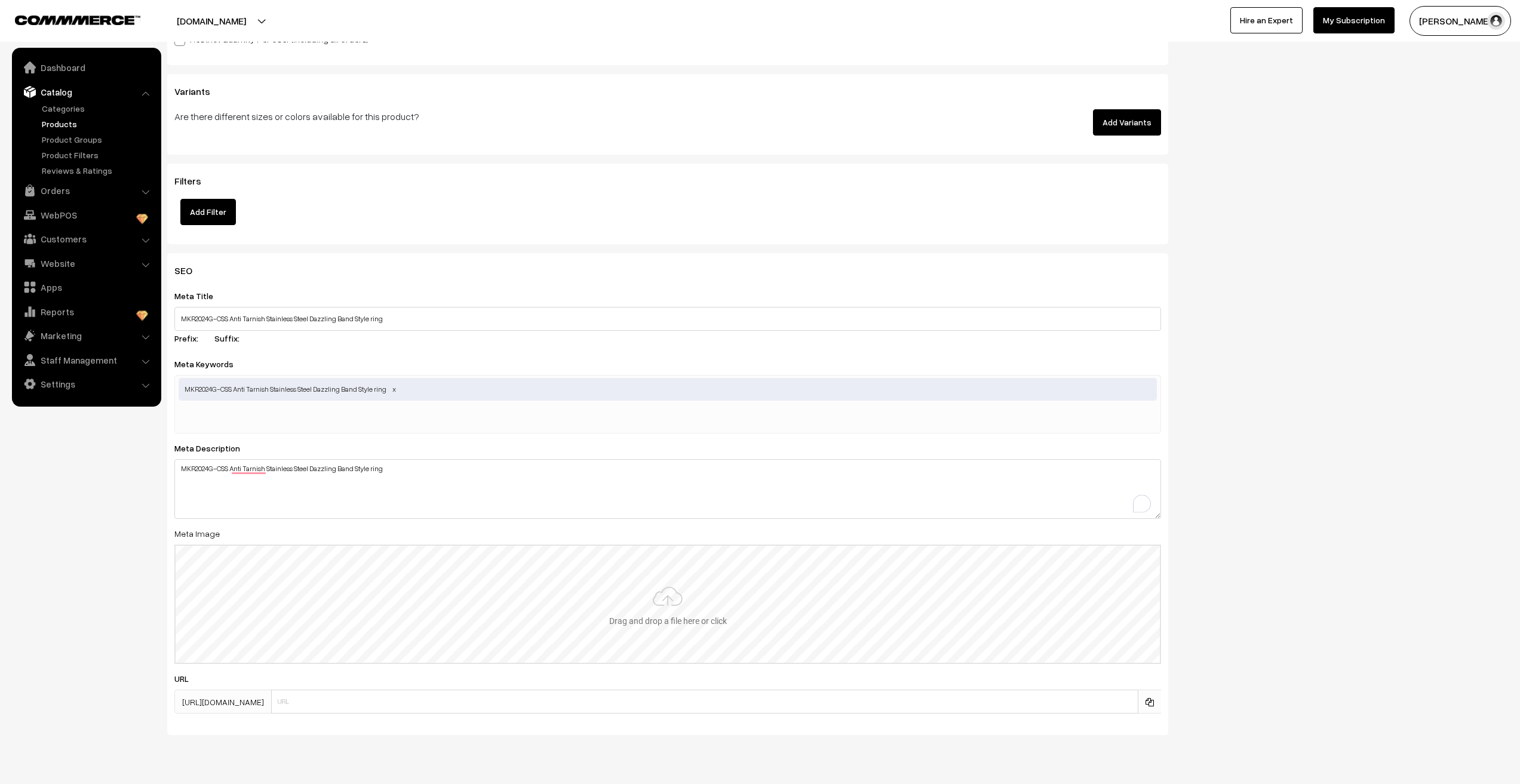
click at [658, 622] on input "file" at bounding box center [668, 604] width 985 height 117
type input "C:\fakepath\2024g (1).jpg"
click at [104, 586] on nav "Dashboard Catalog" at bounding box center [81, 440] width 162 height 784
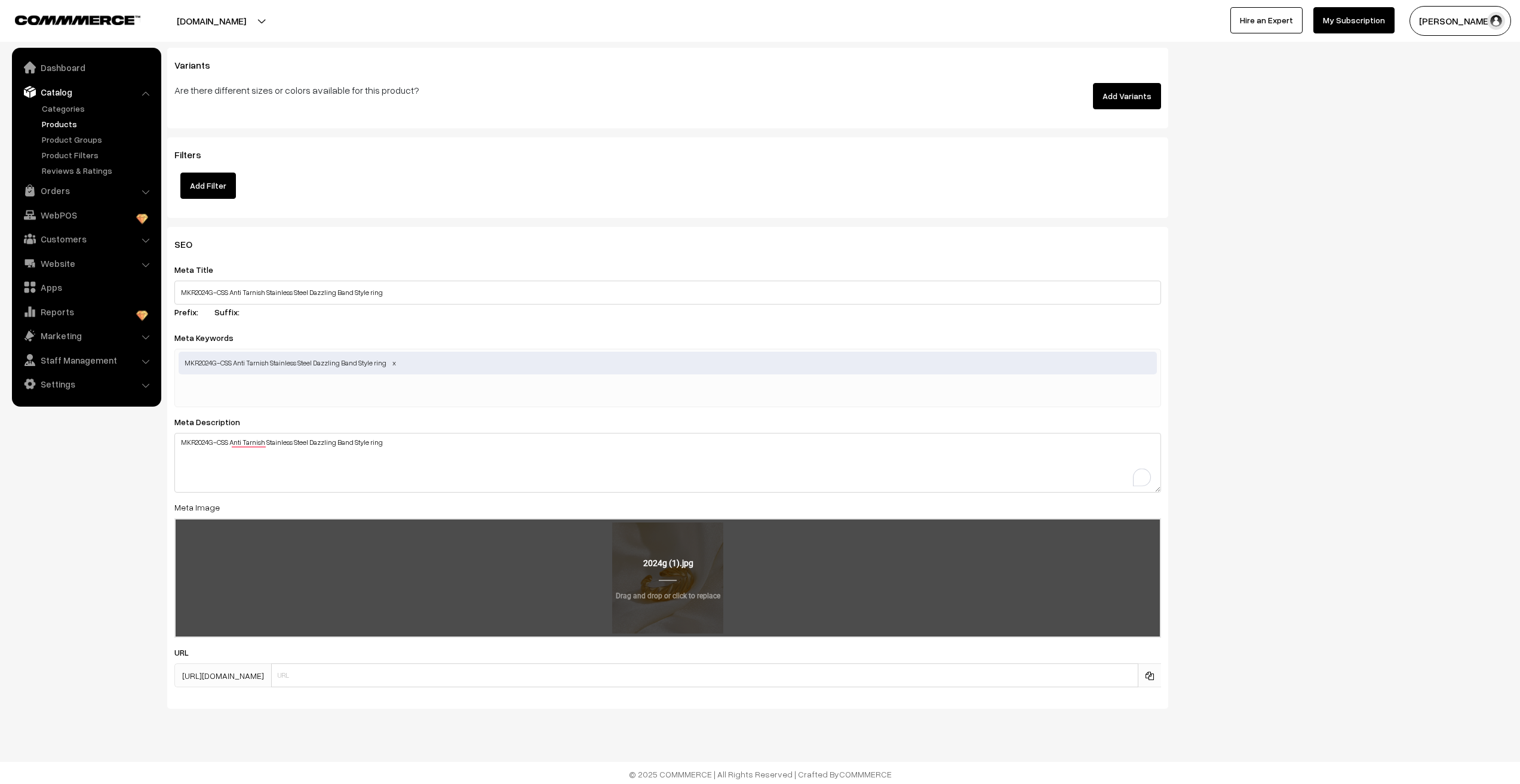
scroll to position [1439, 0]
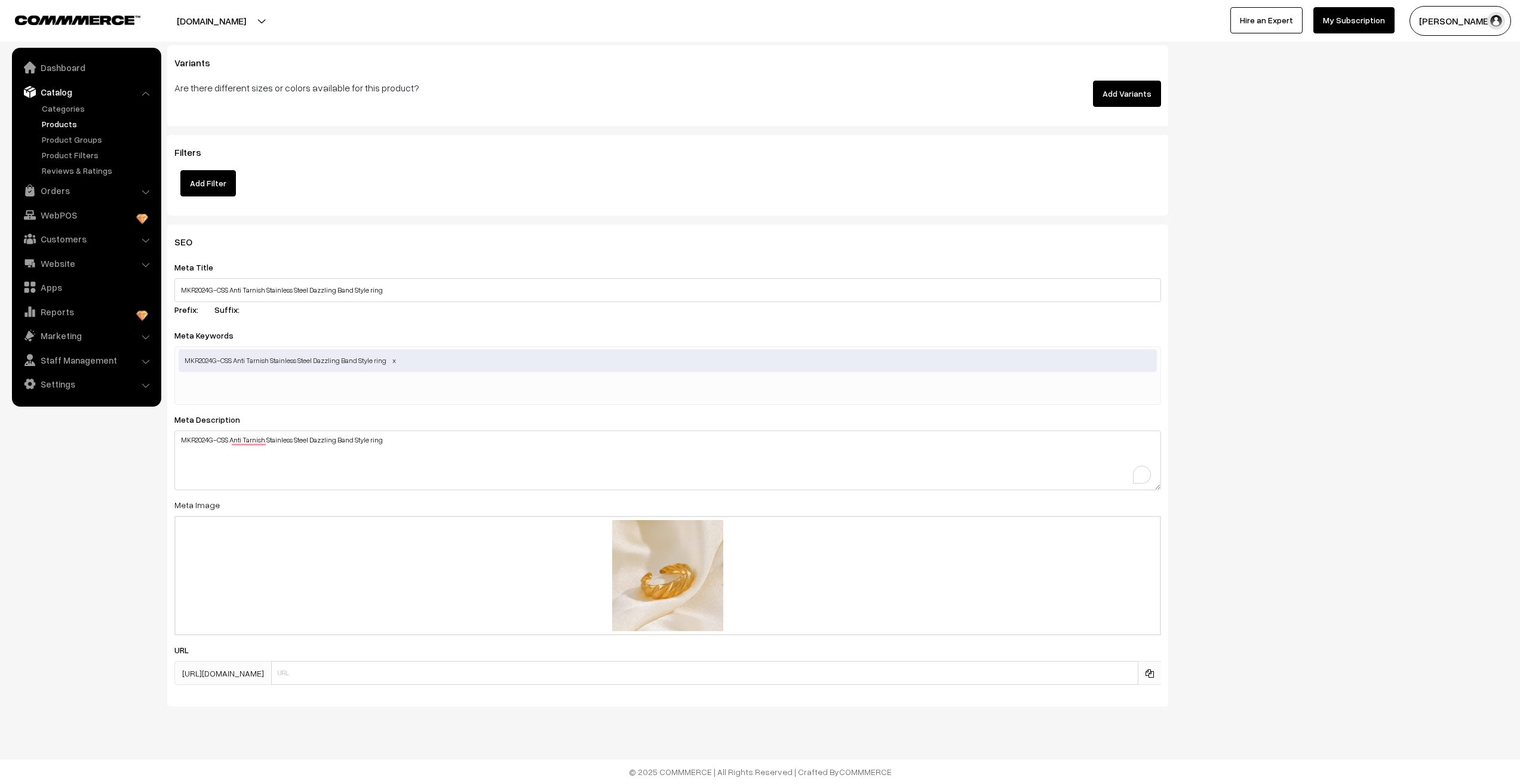
click at [1241, 318] on div "SEO Meta Title MKR2024G-CSS Anti Tarnish Stainless Steel Dazzling Band Style ri…" at bounding box center [838, 470] width 1359 height 491
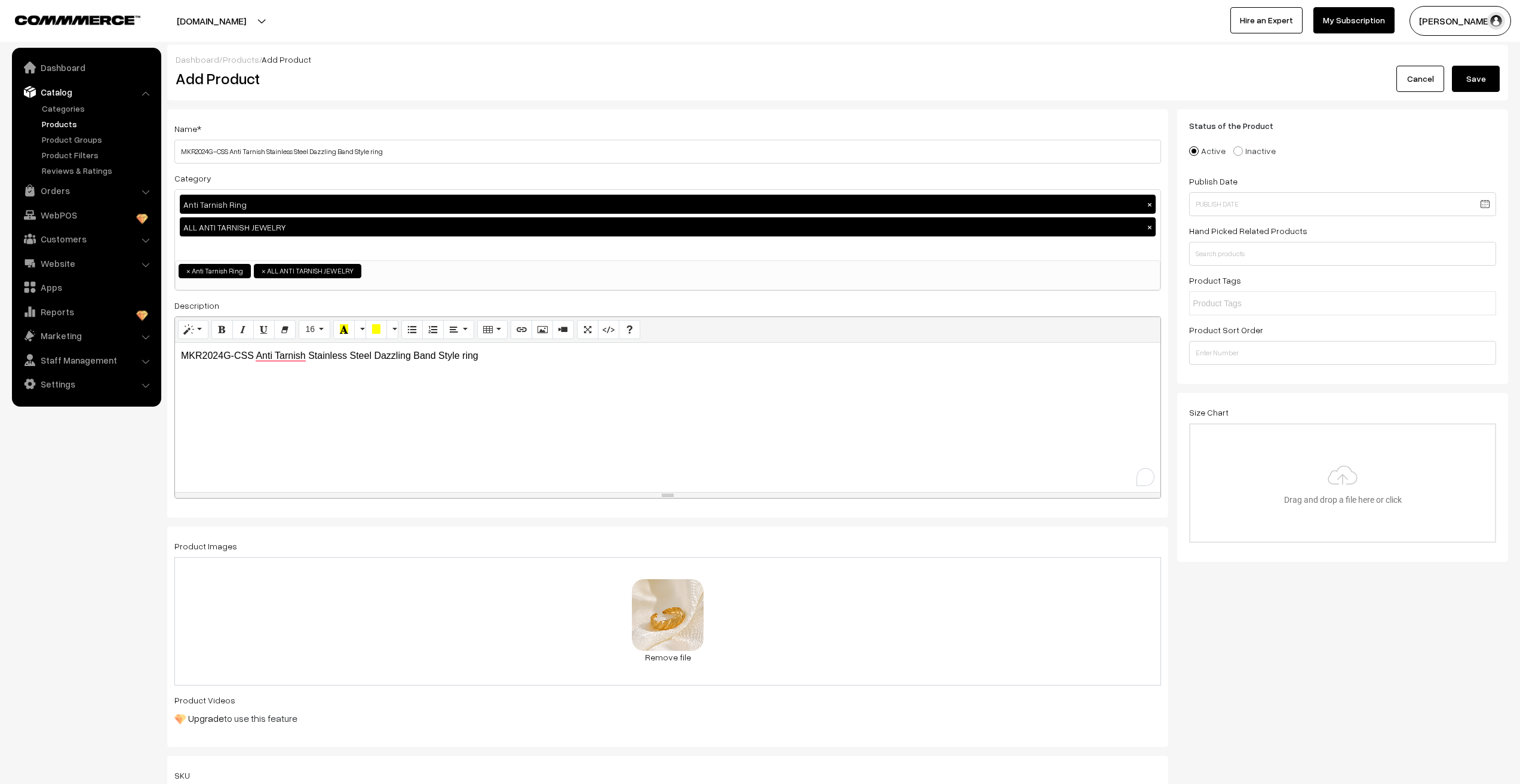
click at [1462, 79] on button "Save" at bounding box center [1476, 78] width 48 height 26
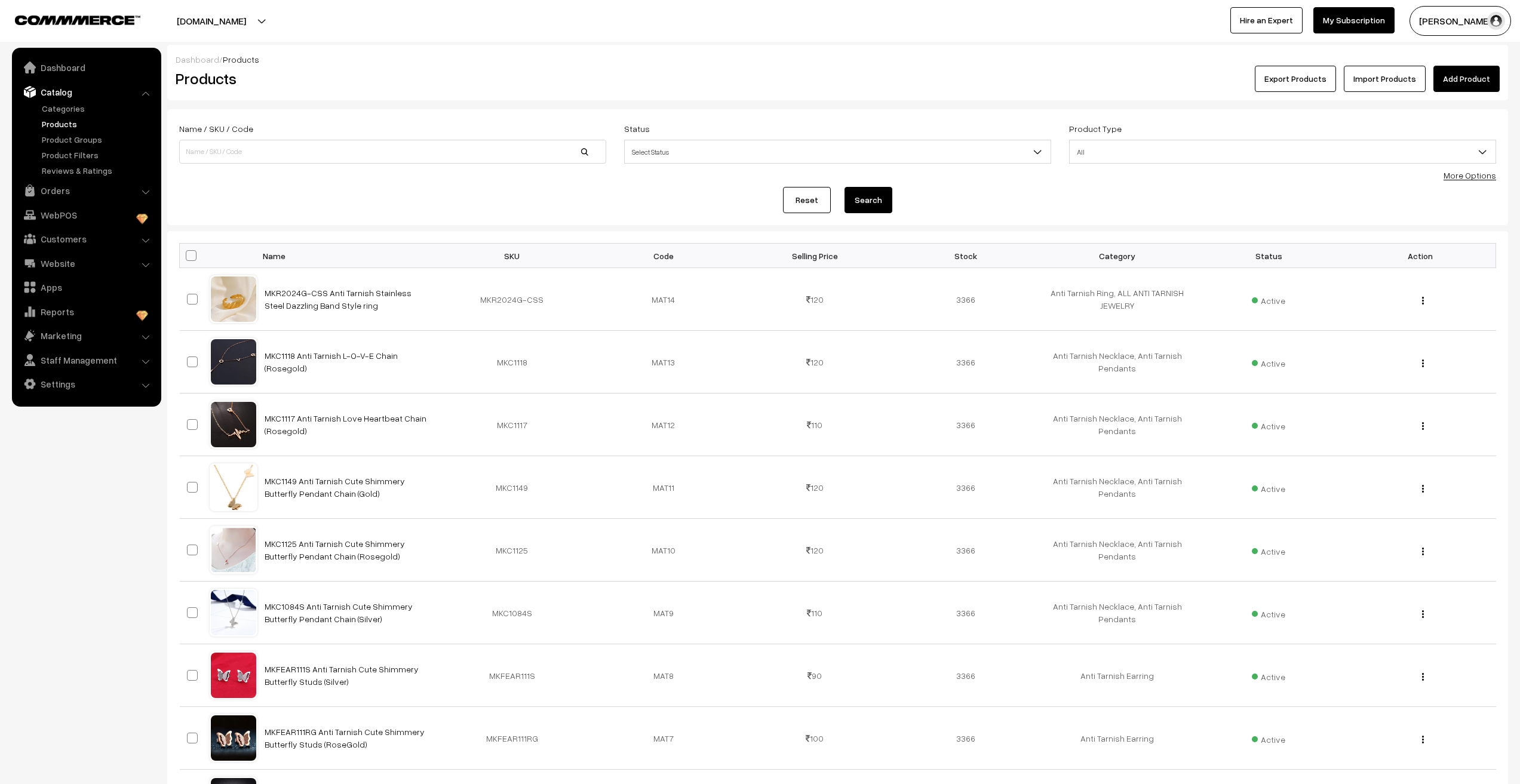
click at [29, 536] on nav "Dashboard Catalog" at bounding box center [81, 440] width 162 height 784
click at [270, 154] on input at bounding box center [393, 151] width 427 height 24
type input "MKR5"
click at [854, 203] on button "Search" at bounding box center [868, 200] width 48 height 26
click at [238, 153] on input at bounding box center [393, 151] width 427 height 24
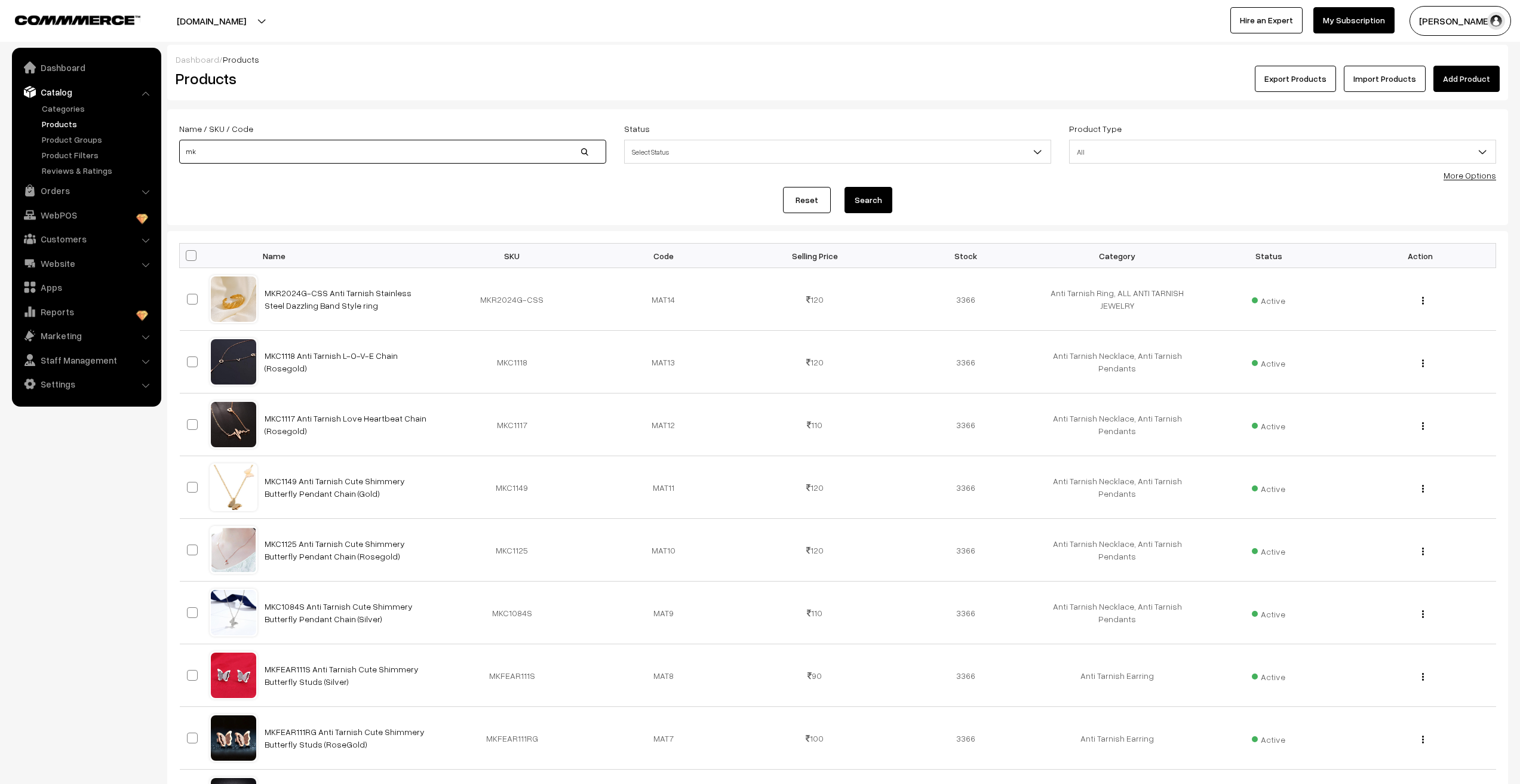
type input "m"
type input "MKR605"
click at [851, 204] on button "Search" at bounding box center [868, 200] width 48 height 26
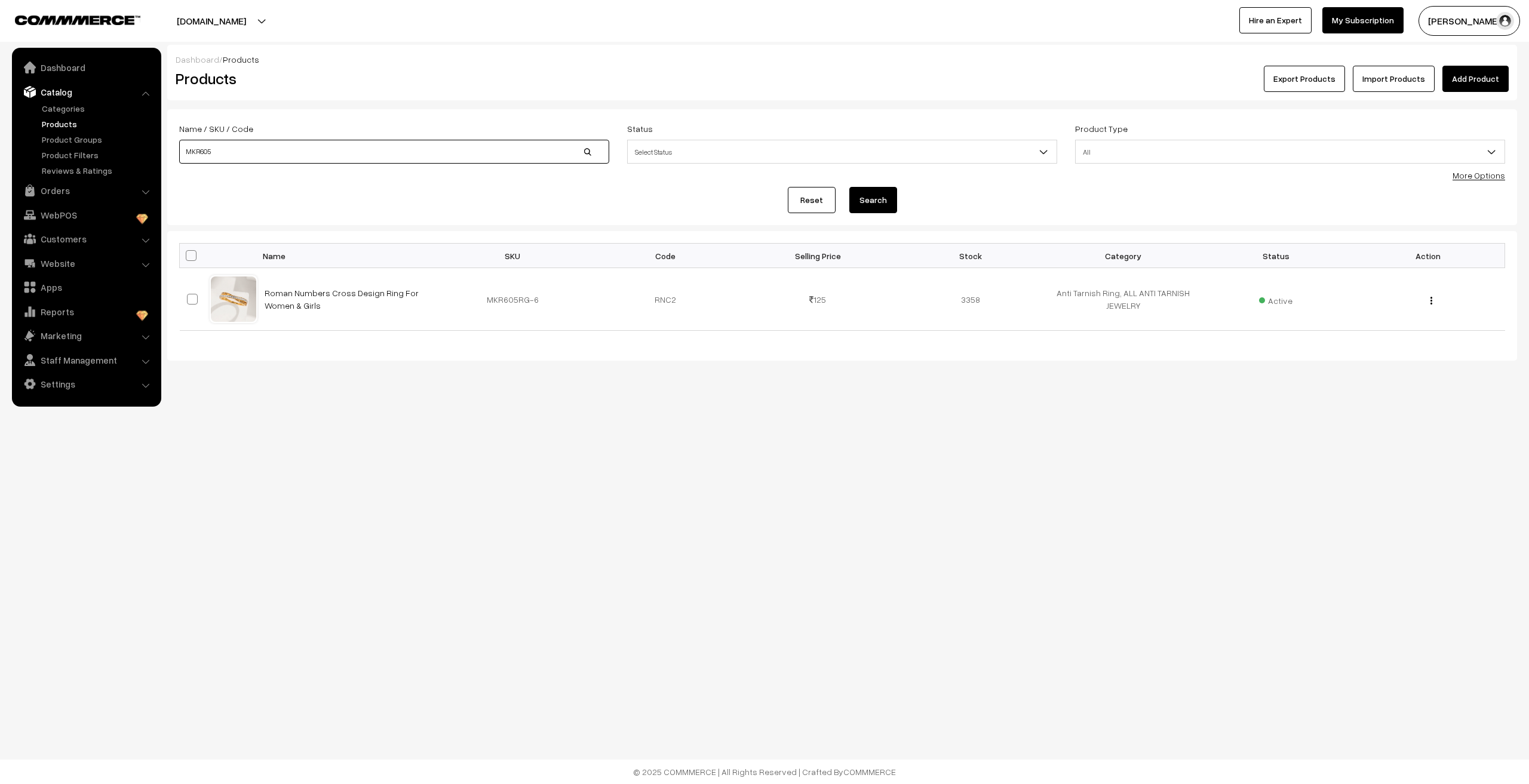
click at [268, 144] on input "MKR605" at bounding box center [394, 151] width 430 height 24
type input "MKR606"
click at [874, 187] on button "Search" at bounding box center [873, 200] width 48 height 26
click at [821, 524] on body "Thank you for showing interest. Our team will call you shortly. Close [DOMAIN_N…" at bounding box center [764, 392] width 1529 height 784
click at [292, 151] on input "MKR606" at bounding box center [394, 151] width 430 height 24
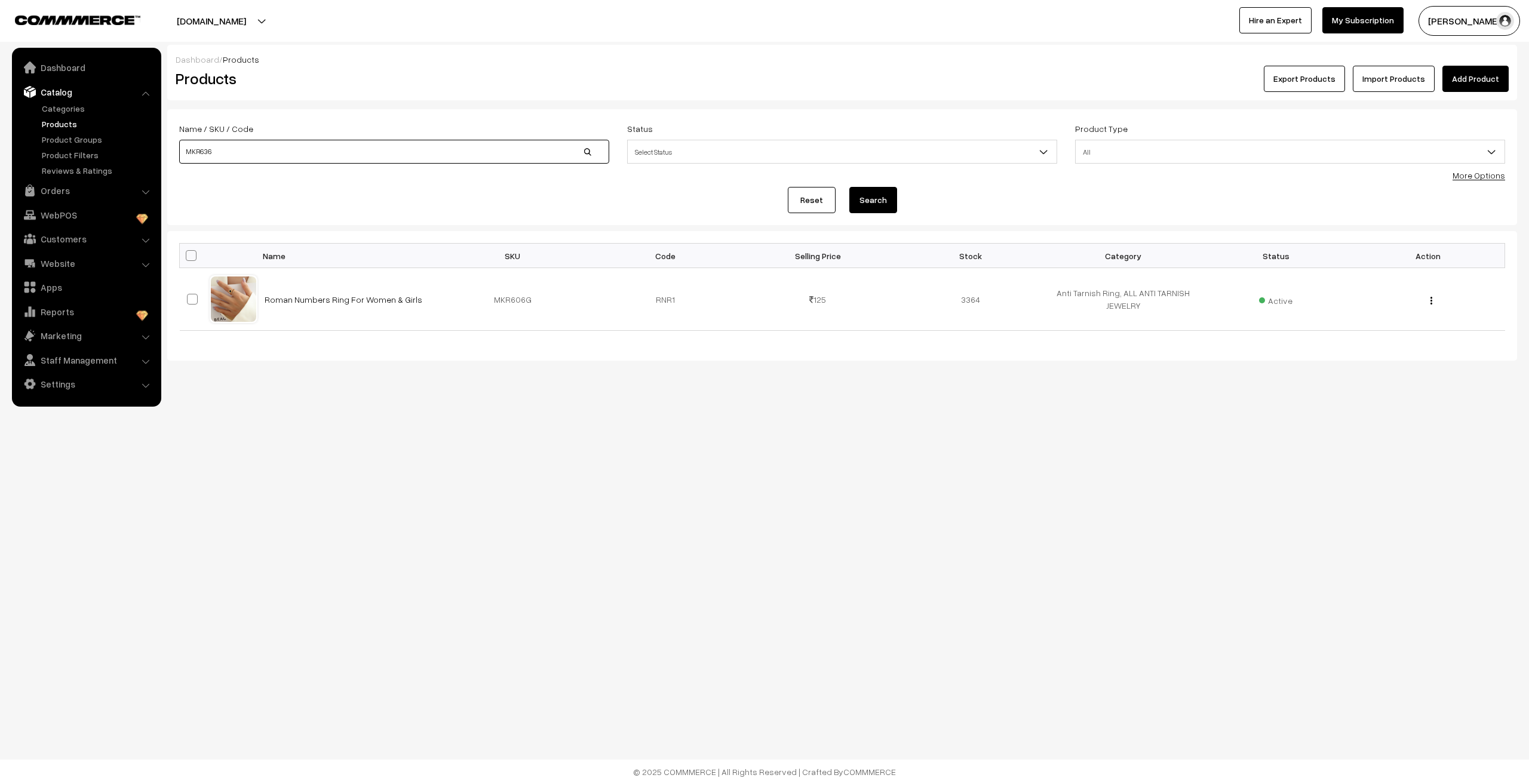
type input "MKR636"
click at [868, 202] on button "Search" at bounding box center [873, 200] width 48 height 26
click at [434, 160] on input "MKR636" at bounding box center [394, 151] width 430 height 24
type input "MKR643"
click at [849, 187] on button "Search" at bounding box center [873, 200] width 48 height 26
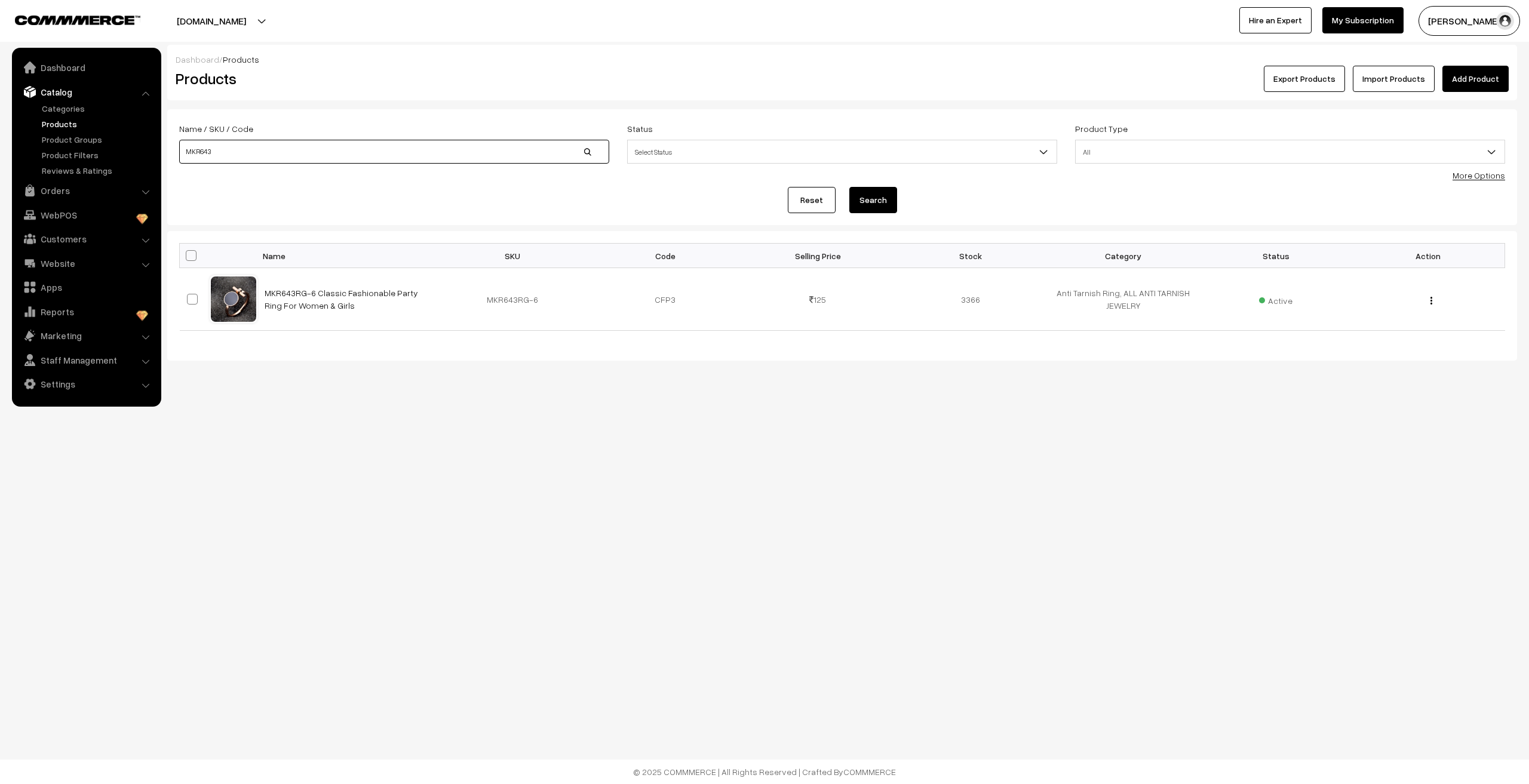
click at [434, 160] on input "MKR643" at bounding box center [394, 151] width 430 height 24
type input "MKR644"
click at [849, 187] on button "Search" at bounding box center [873, 200] width 48 height 26
click at [420, 156] on input "MKR644" at bounding box center [394, 151] width 430 height 24
type input "MKR65"
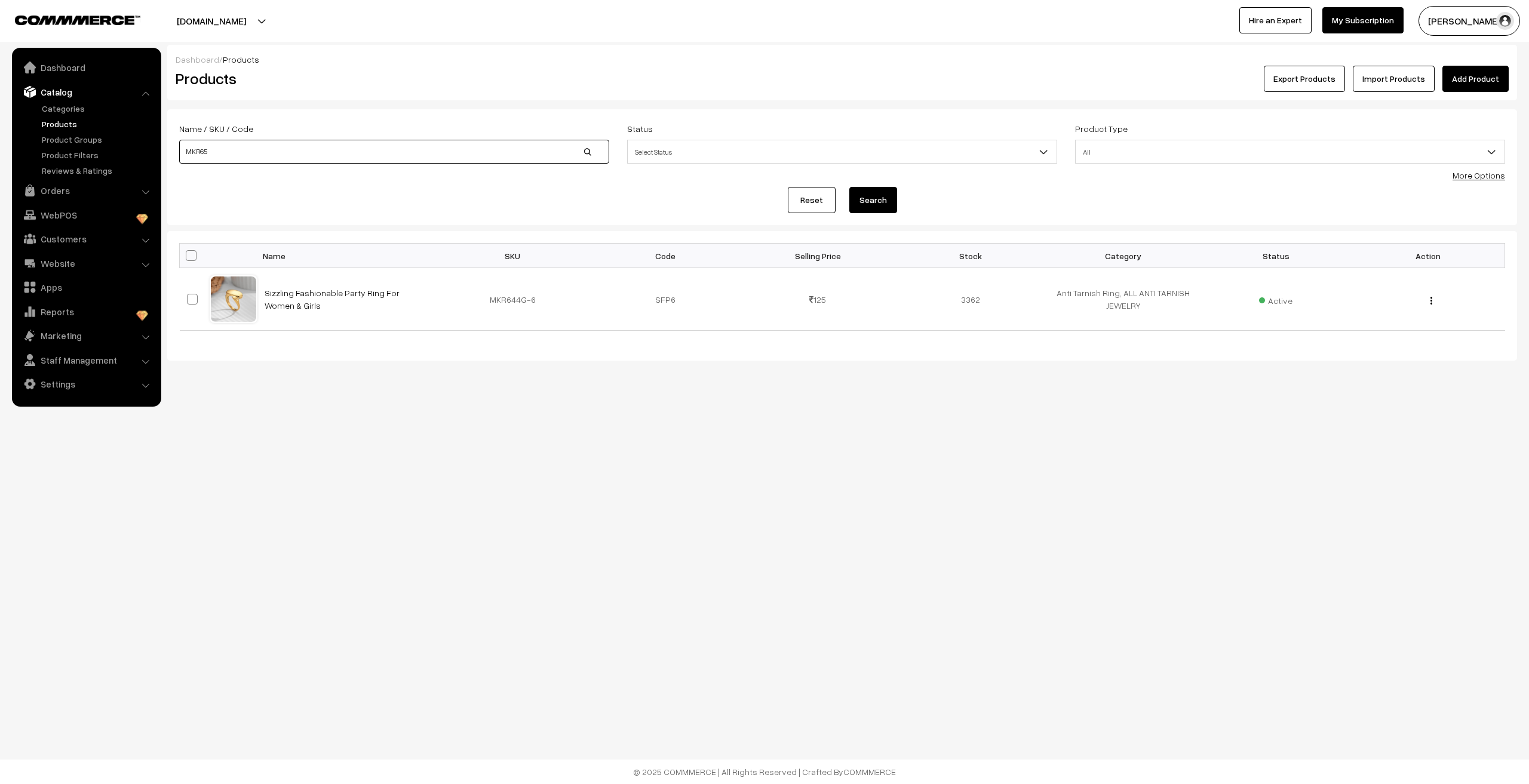
click at [849, 187] on button "Search" at bounding box center [873, 200] width 48 height 26
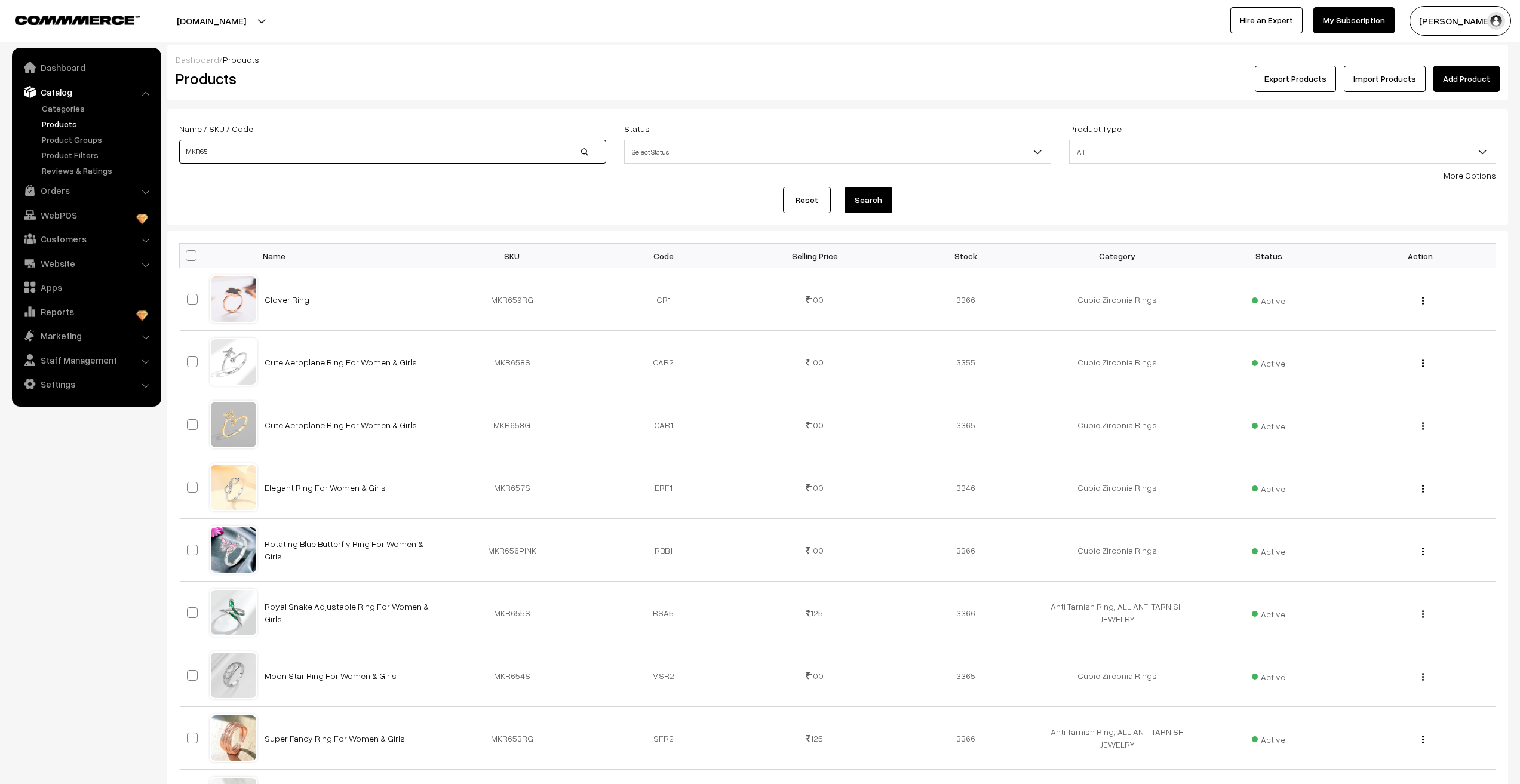
click at [326, 153] on input "MKR65" at bounding box center [393, 151] width 427 height 24
type input "MKR66"
click at [844, 187] on button "Search" at bounding box center [868, 200] width 48 height 26
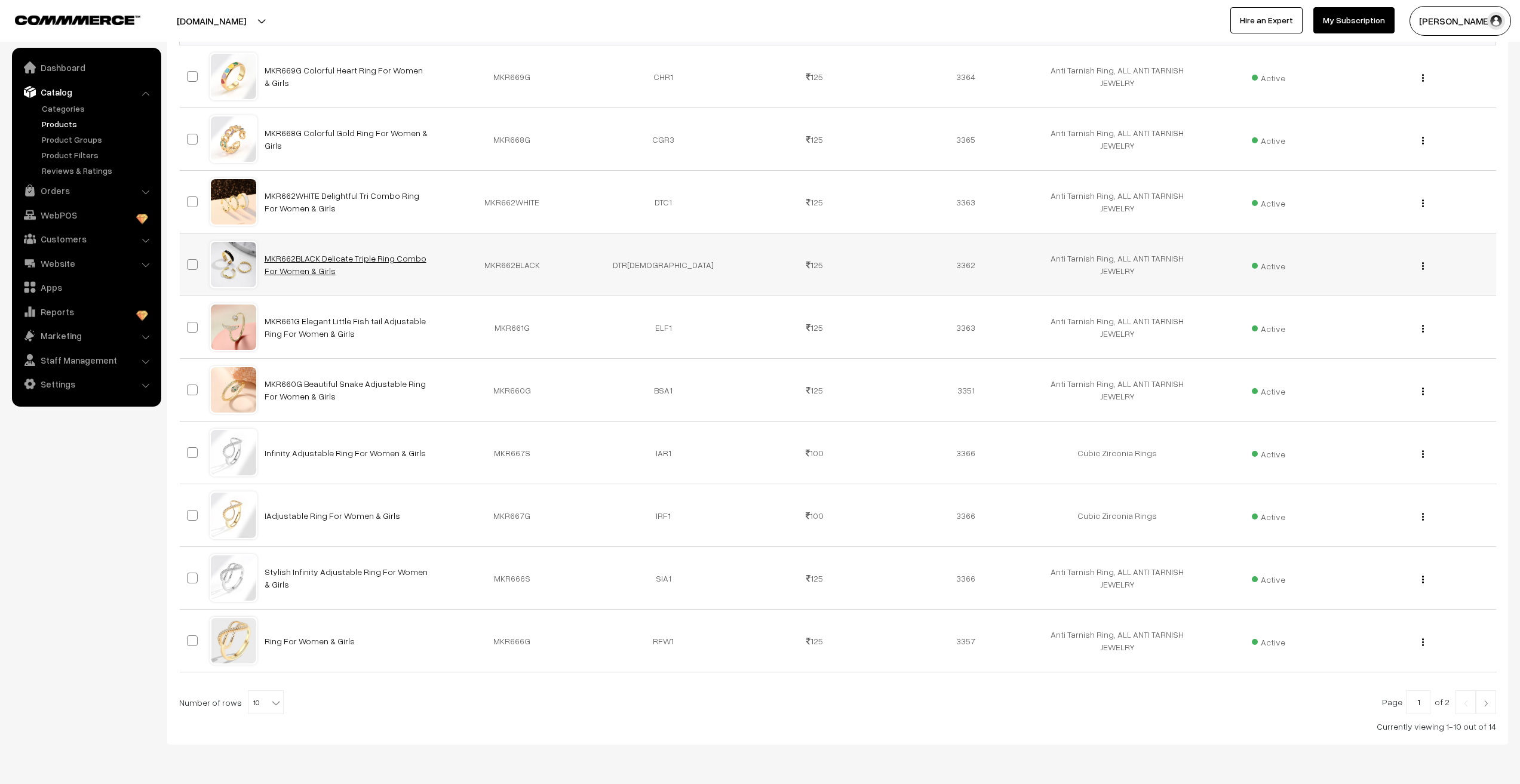
scroll to position [261, 0]
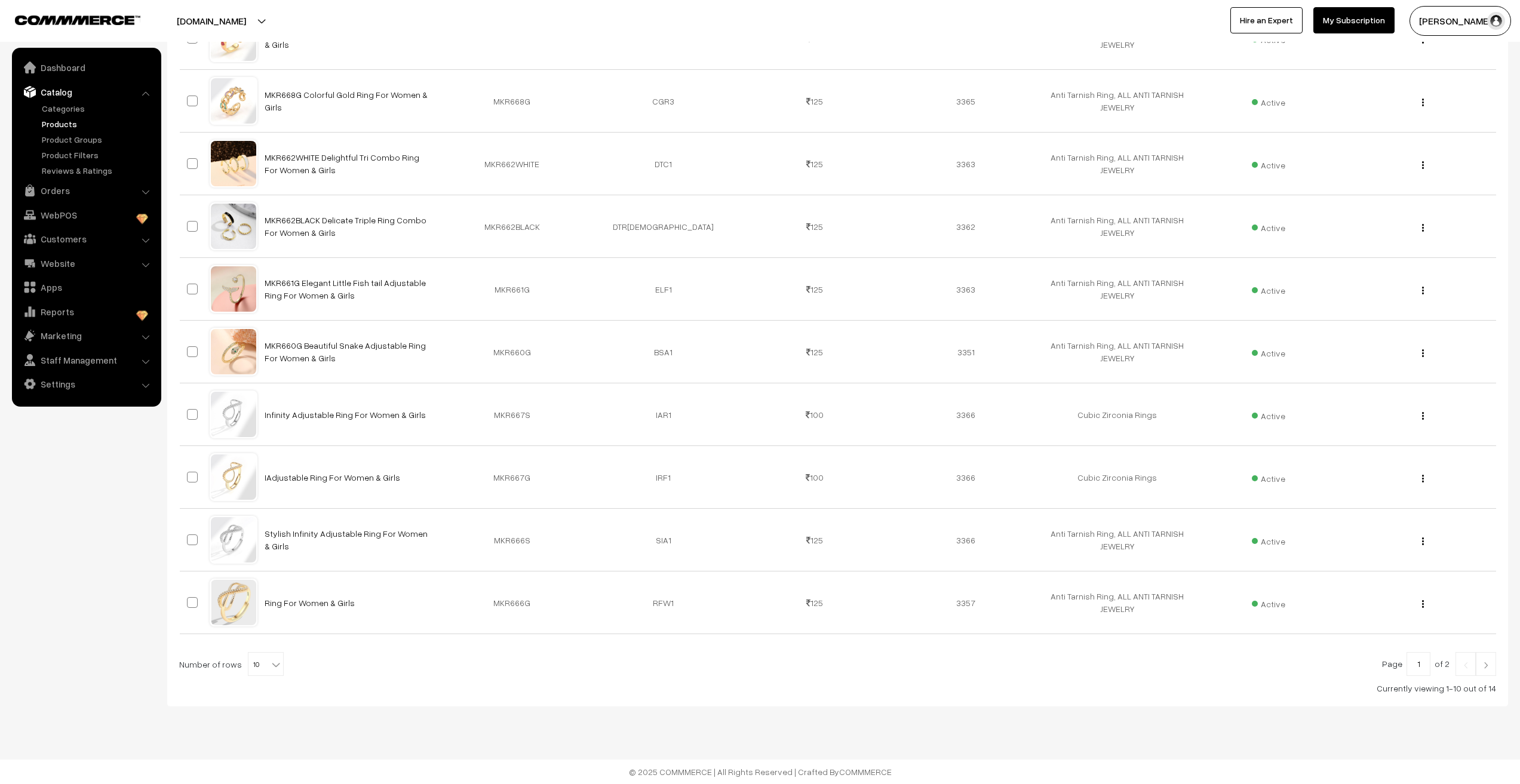
click at [262, 673] on span "10" at bounding box center [266, 665] width 35 height 24
select select "100"
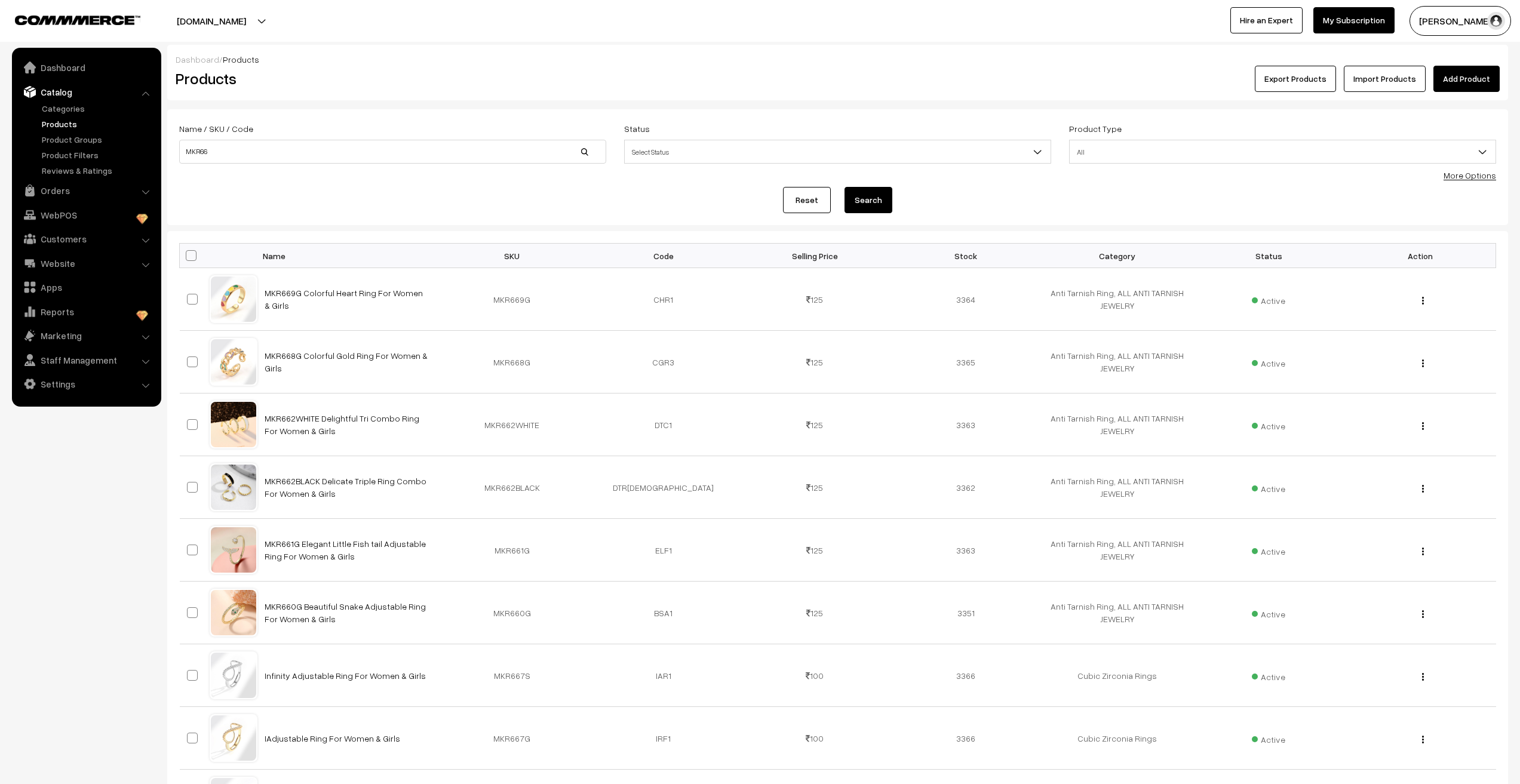
click at [87, 679] on nav "Dashboard Catalog" at bounding box center [81, 440] width 162 height 784
click at [296, 151] on input "MKR66" at bounding box center [393, 151] width 427 height 24
type input "MKR67"
click at [844, 187] on button "Search" at bounding box center [868, 200] width 48 height 26
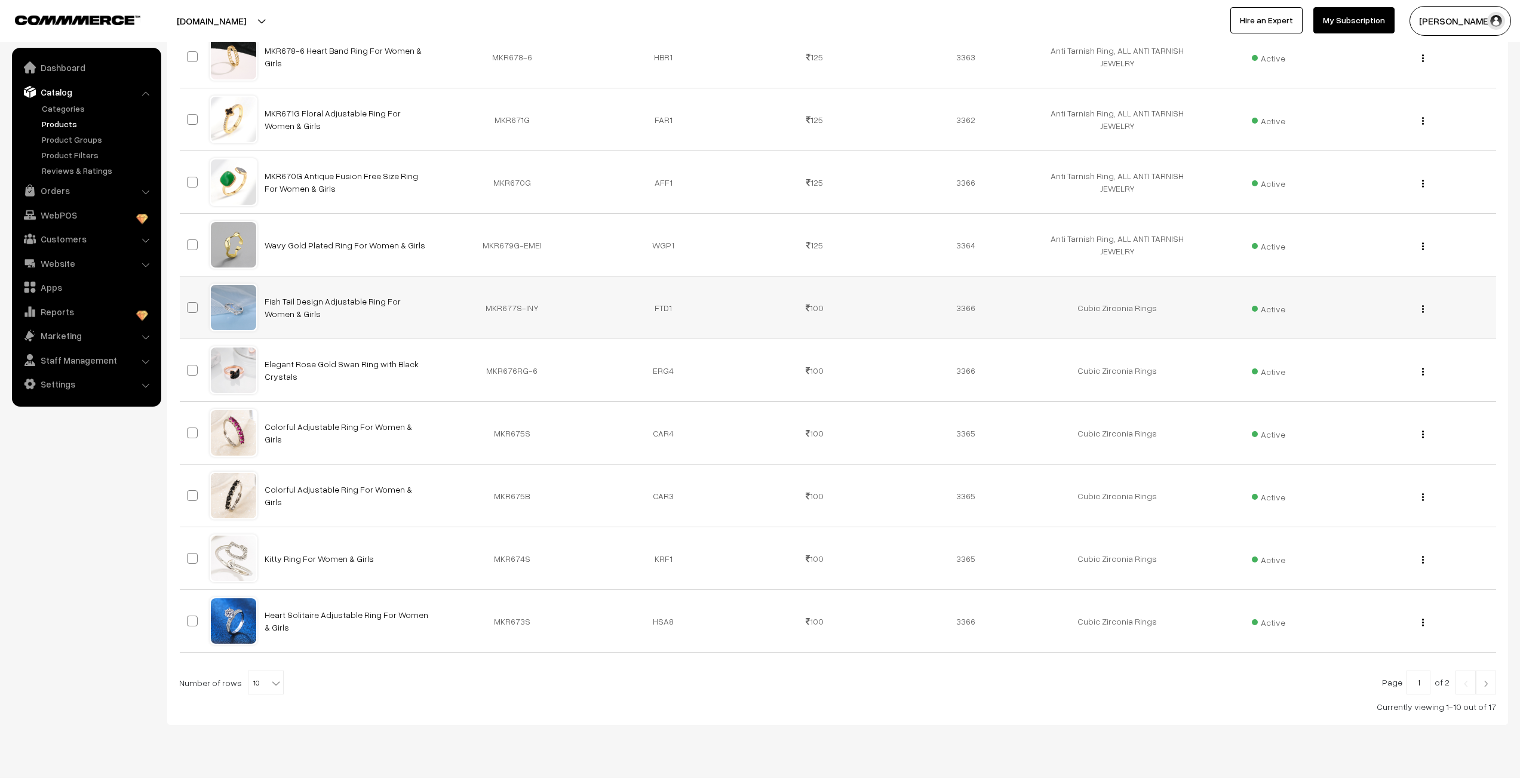
scroll to position [261, 0]
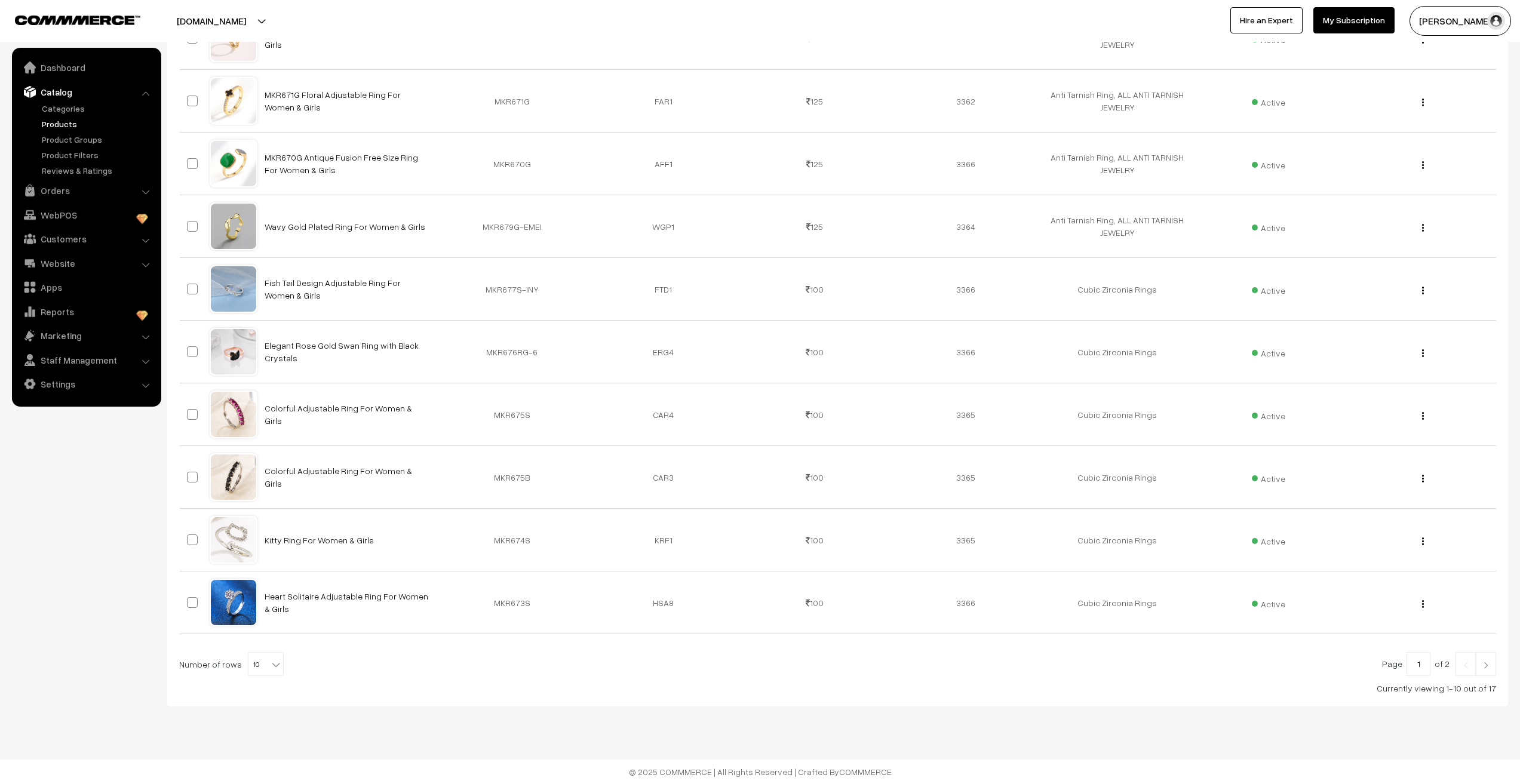
click at [262, 661] on span "10" at bounding box center [266, 665] width 35 height 24
select select "100"
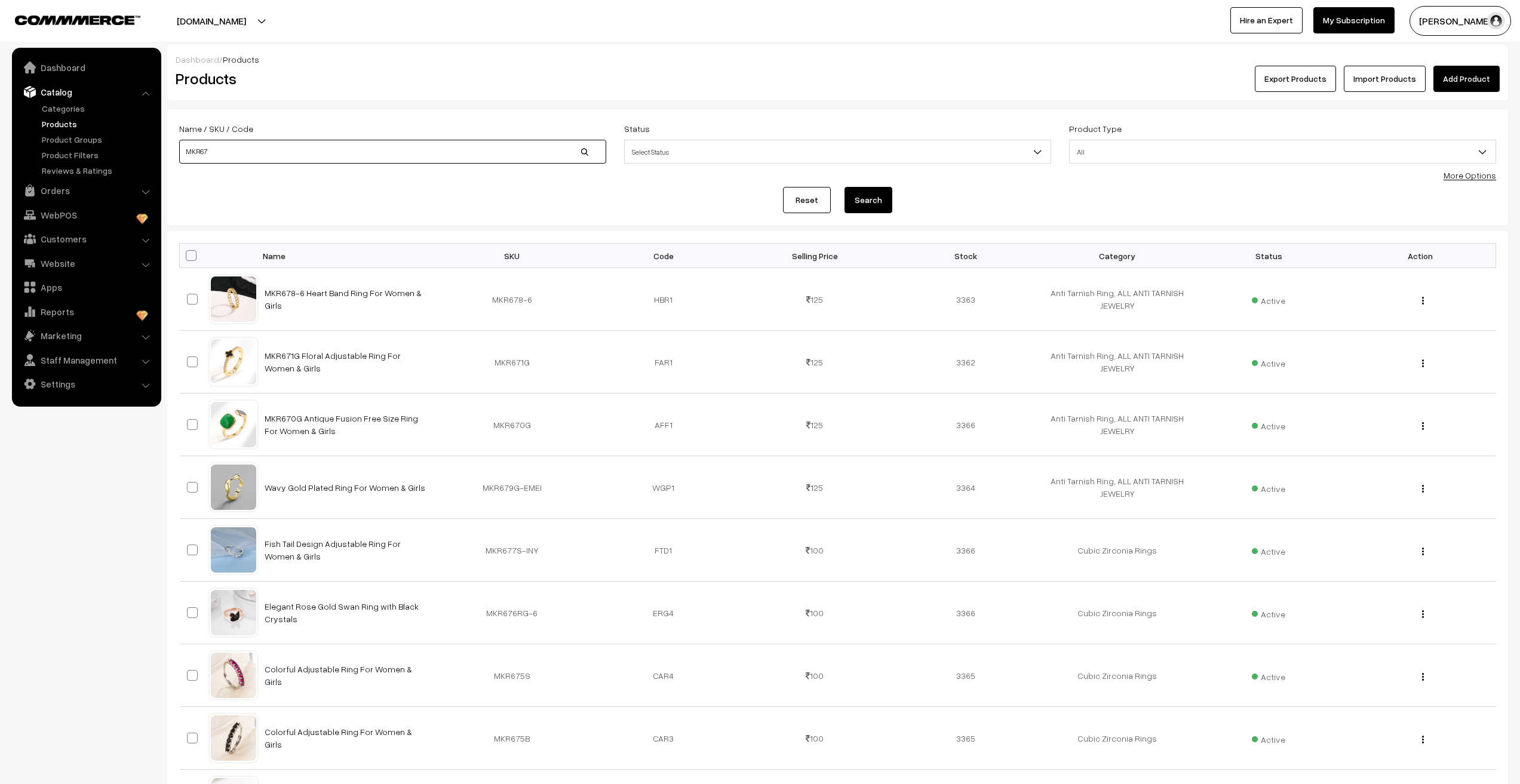
click at [280, 146] on input "MKR67" at bounding box center [393, 151] width 427 height 24
type input "MKR68"
click at [844, 187] on button "Search" at bounding box center [868, 200] width 48 height 26
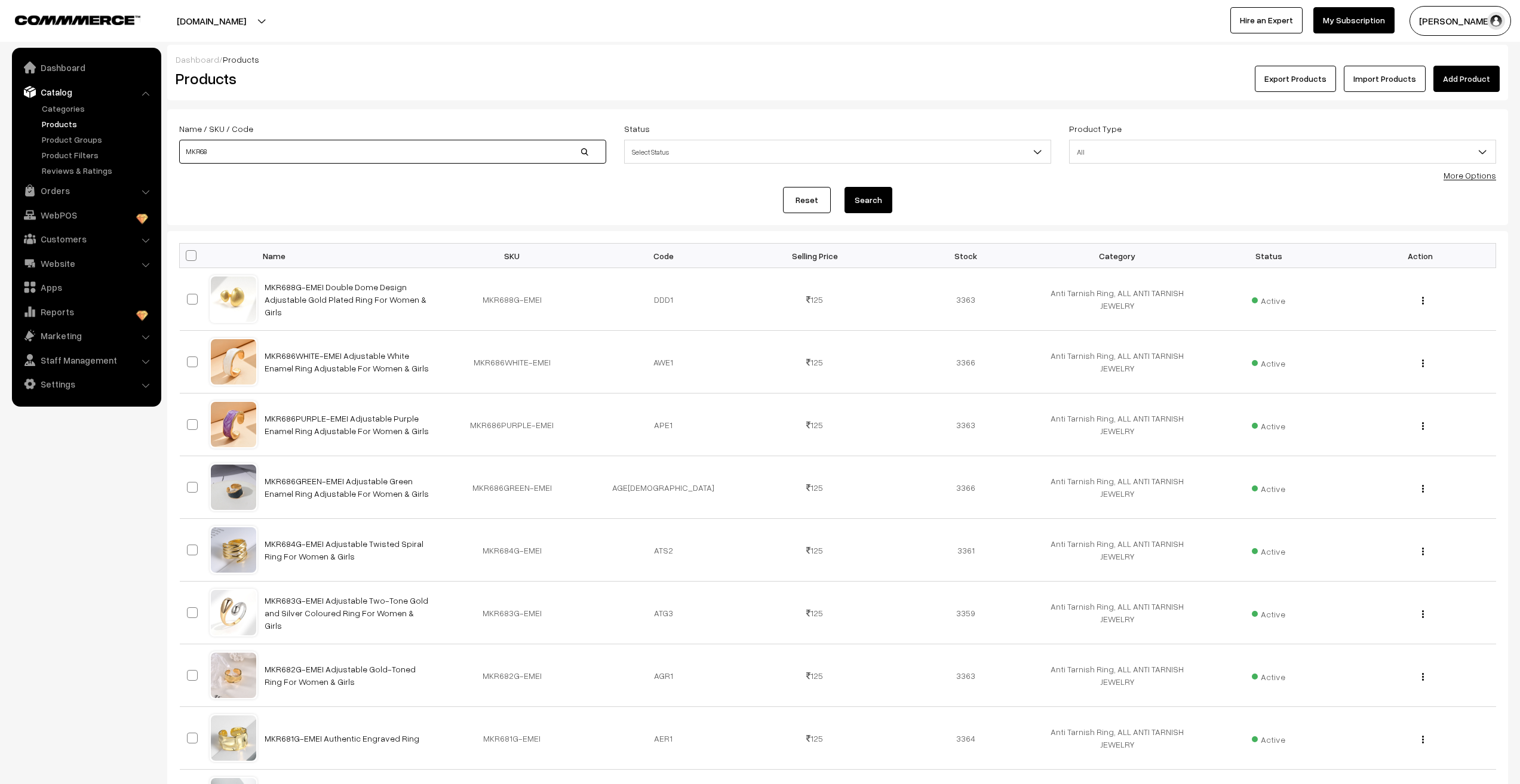
click at [217, 147] on input "MKR68" at bounding box center [393, 151] width 427 height 24
type input "MKR69"
click at [844, 187] on button "Search" at bounding box center [868, 200] width 48 height 26
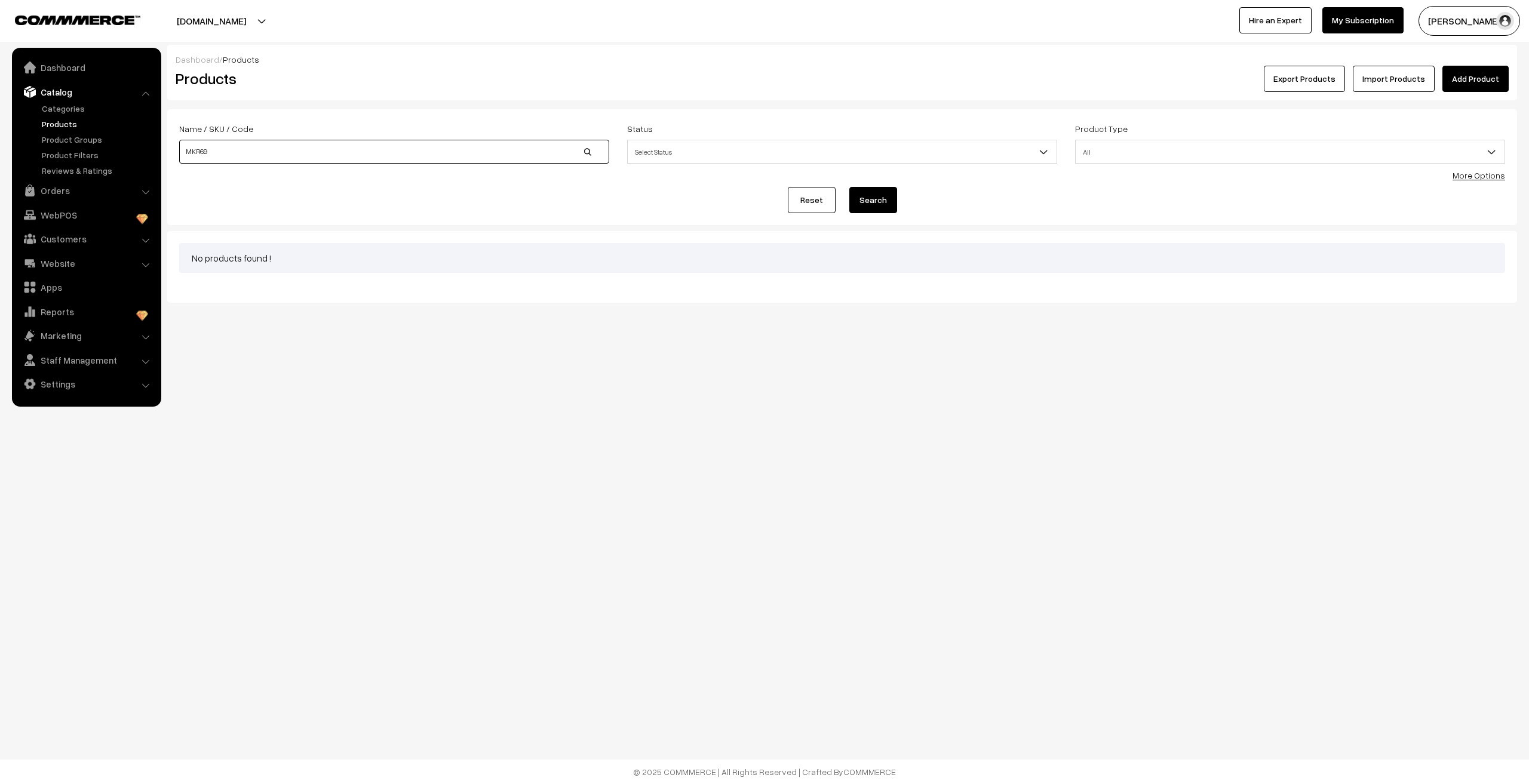
click at [222, 151] on input "MKR69" at bounding box center [394, 151] width 430 height 24
type input "MKR"
click at [1460, 81] on link "Add Product" at bounding box center [1475, 78] width 66 height 26
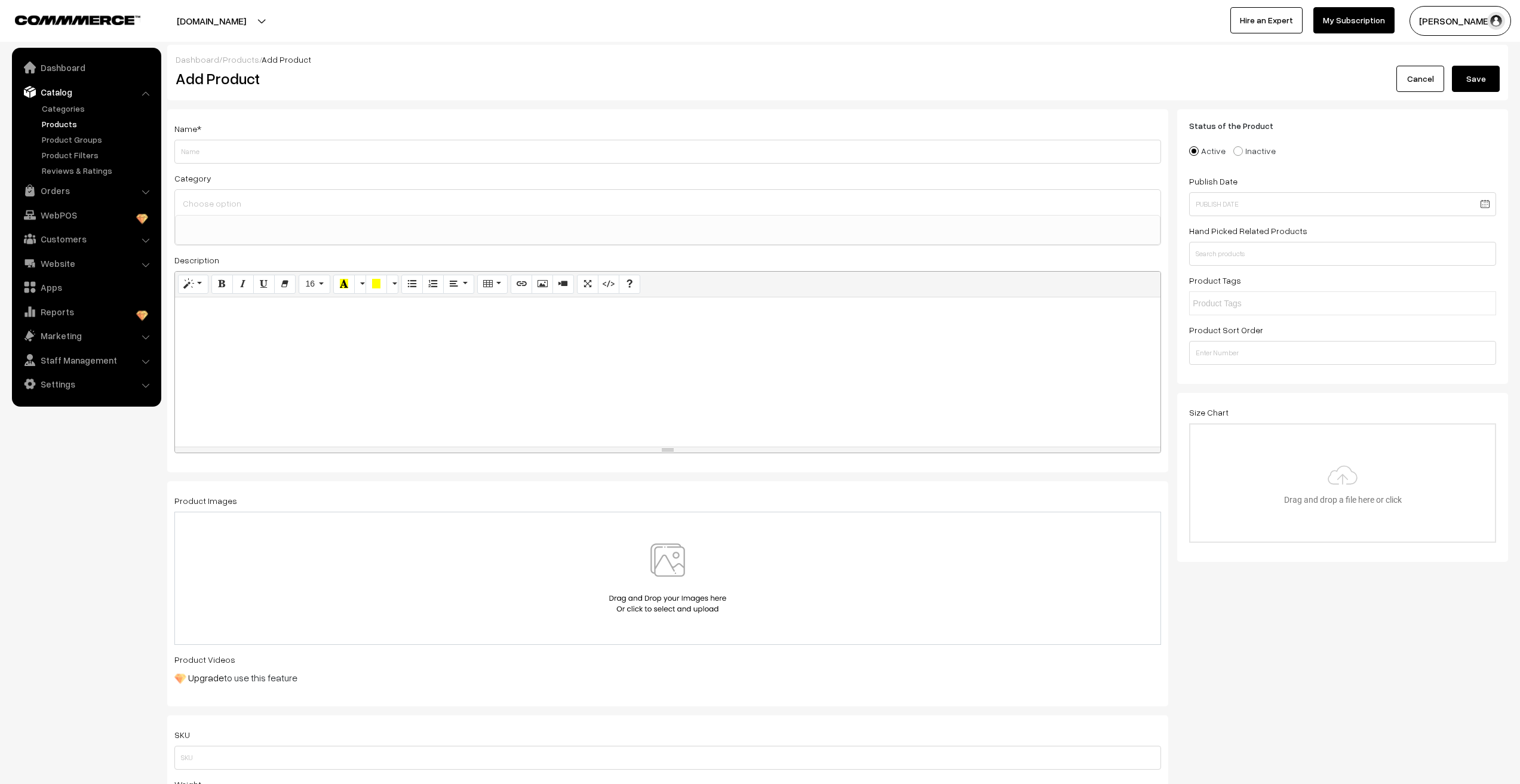
select select
click at [207, 151] on input "Weight" at bounding box center [668, 151] width 987 height 24
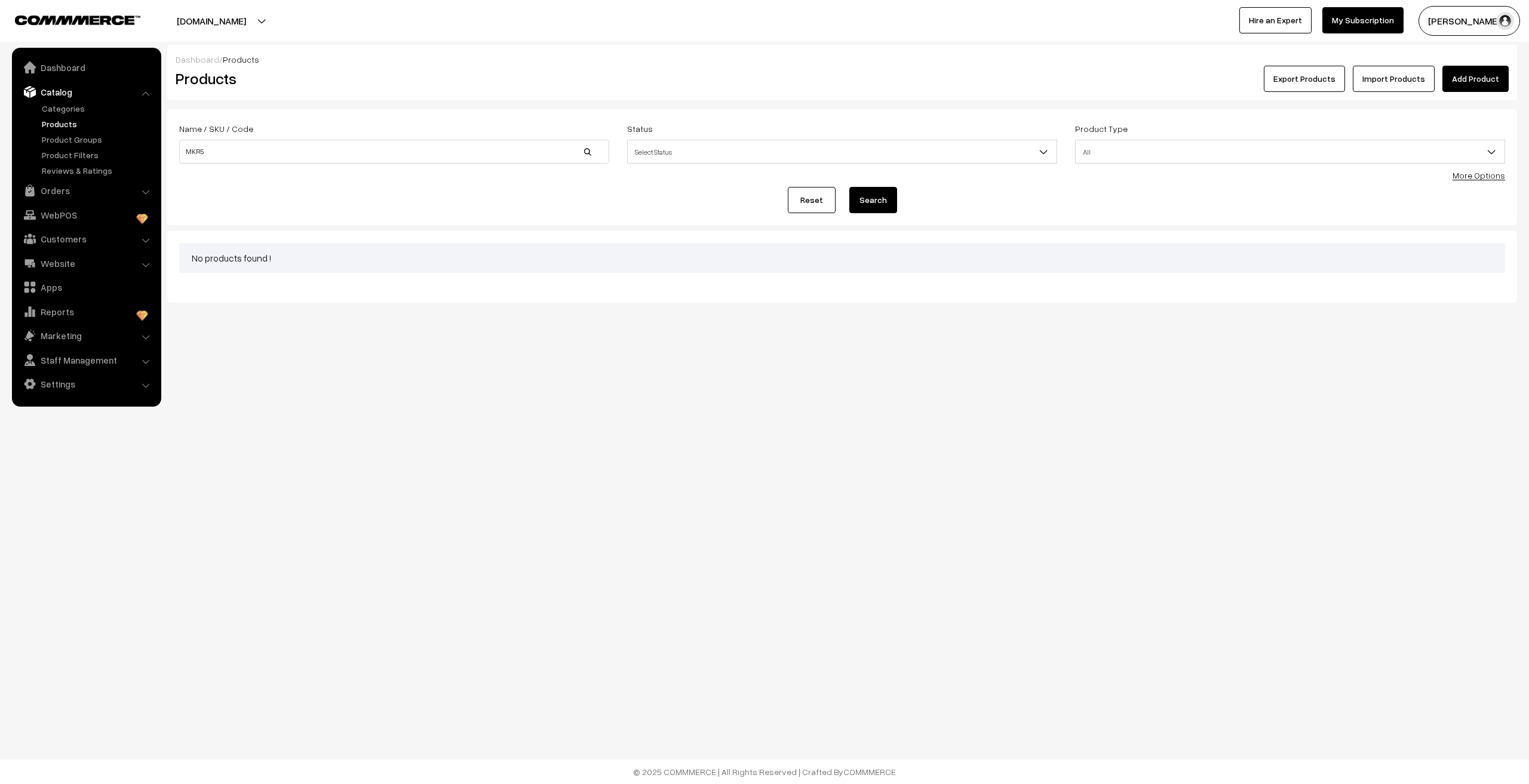
click at [50, 119] on link "Products" at bounding box center [97, 123] width 118 height 13
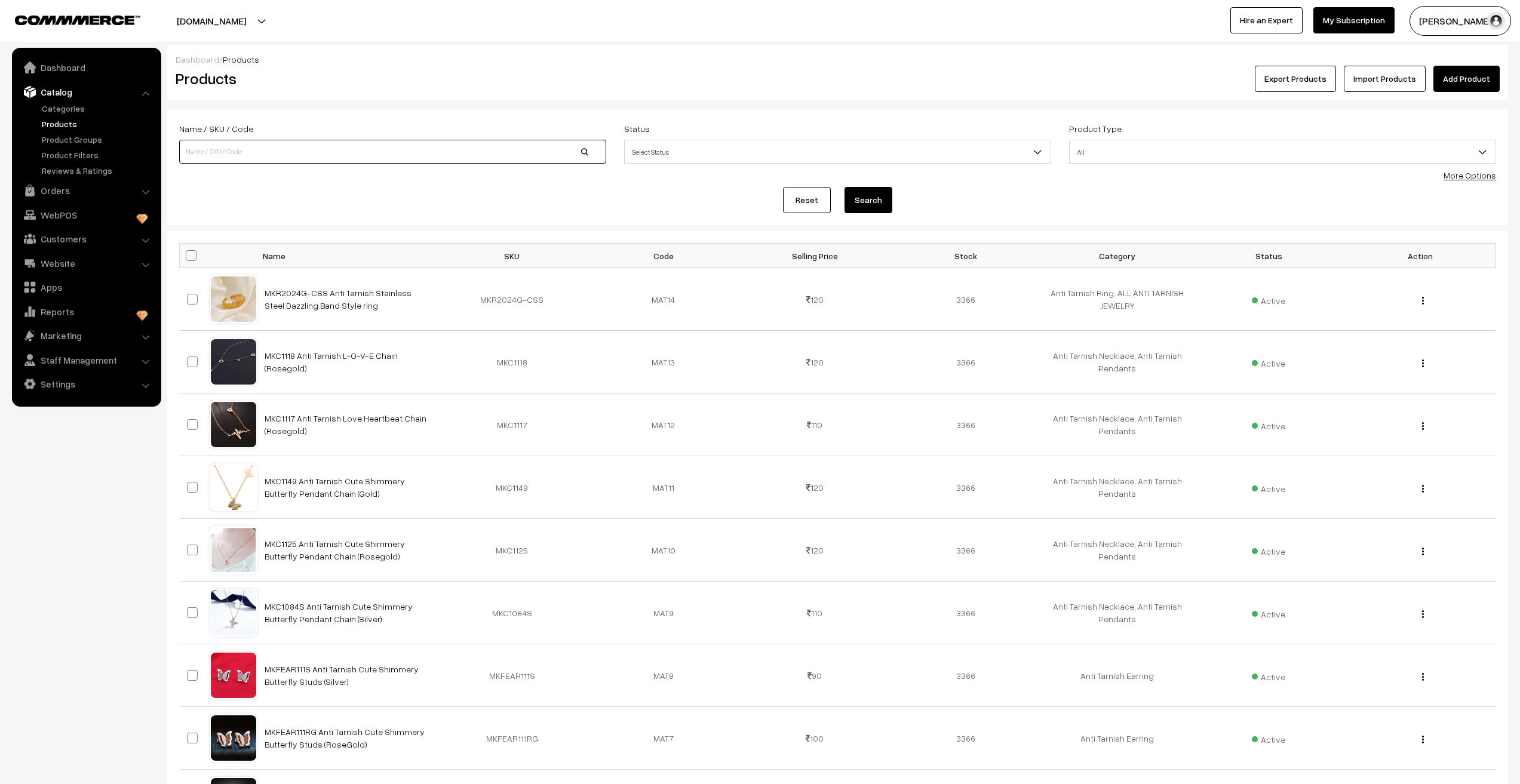
click at [233, 157] on input at bounding box center [393, 151] width 427 height 24
click at [283, 151] on input at bounding box center [393, 151] width 427 height 24
type input "MKR5"
click at [844, 187] on button "Search" at bounding box center [868, 200] width 48 height 26
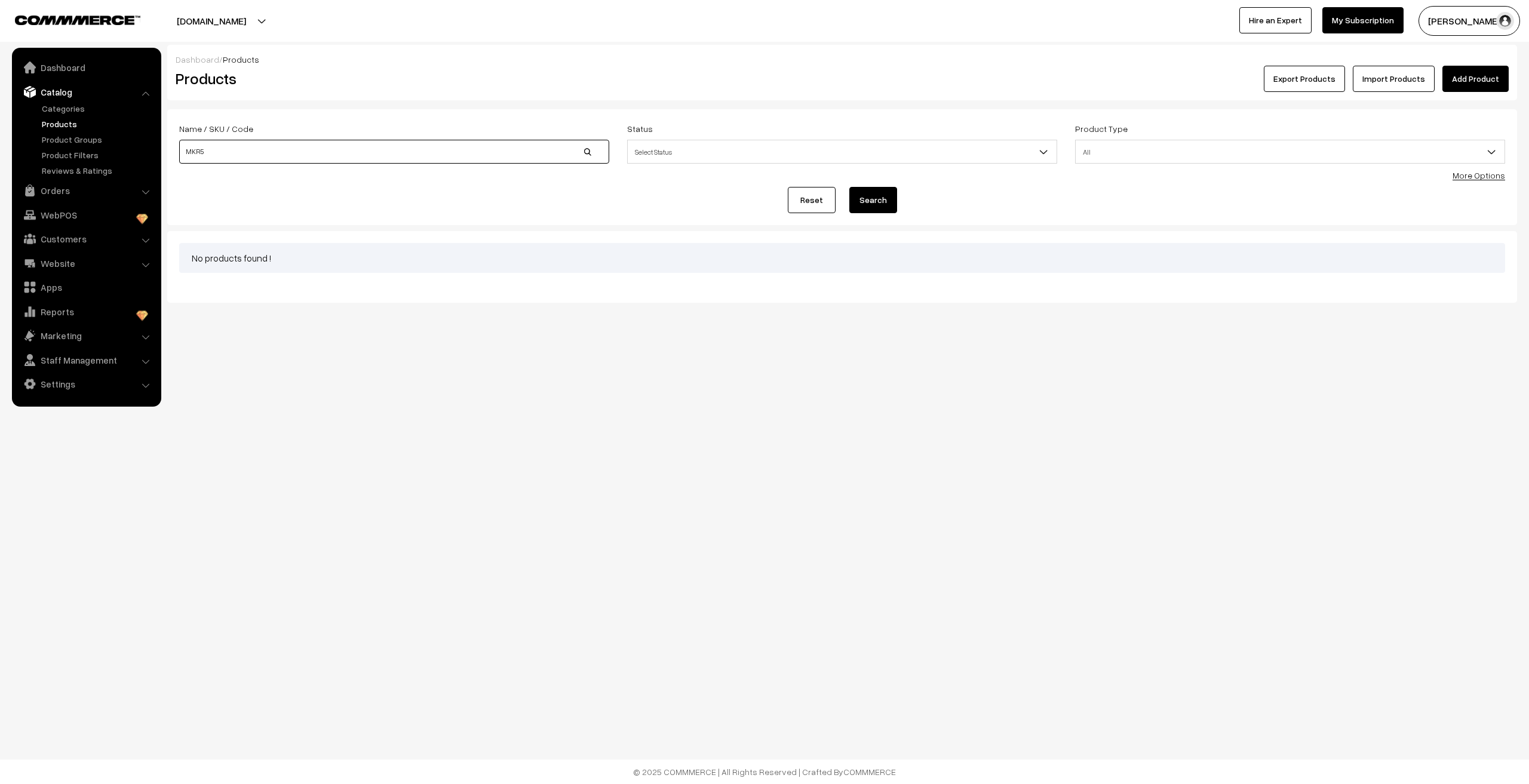
click at [283, 151] on input "MKR5" at bounding box center [394, 151] width 430 height 24
click at [219, 157] on input "MKR5" at bounding box center [394, 151] width 430 height 24
type input "MKR4"
click at [849, 187] on button "Search" at bounding box center [873, 200] width 48 height 26
click at [857, 206] on button "Search" at bounding box center [873, 200] width 48 height 26
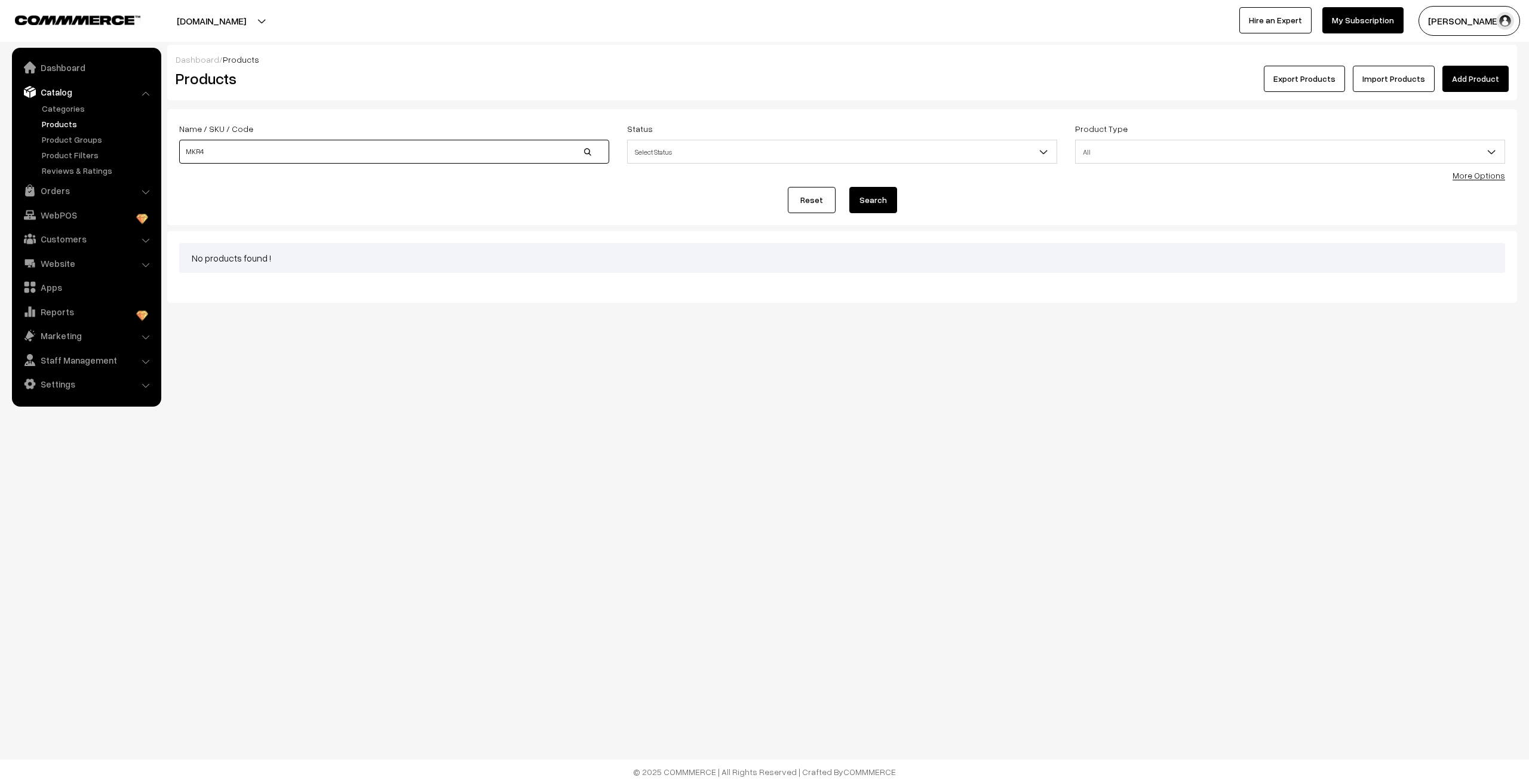
click at [374, 152] on input "MKR4" at bounding box center [394, 151] width 430 height 24
type input "MKR3"
click at [860, 201] on button "Search" at bounding box center [873, 200] width 48 height 26
click at [395, 155] on input "MKR3" at bounding box center [394, 151] width 430 height 24
type input "MKR2"
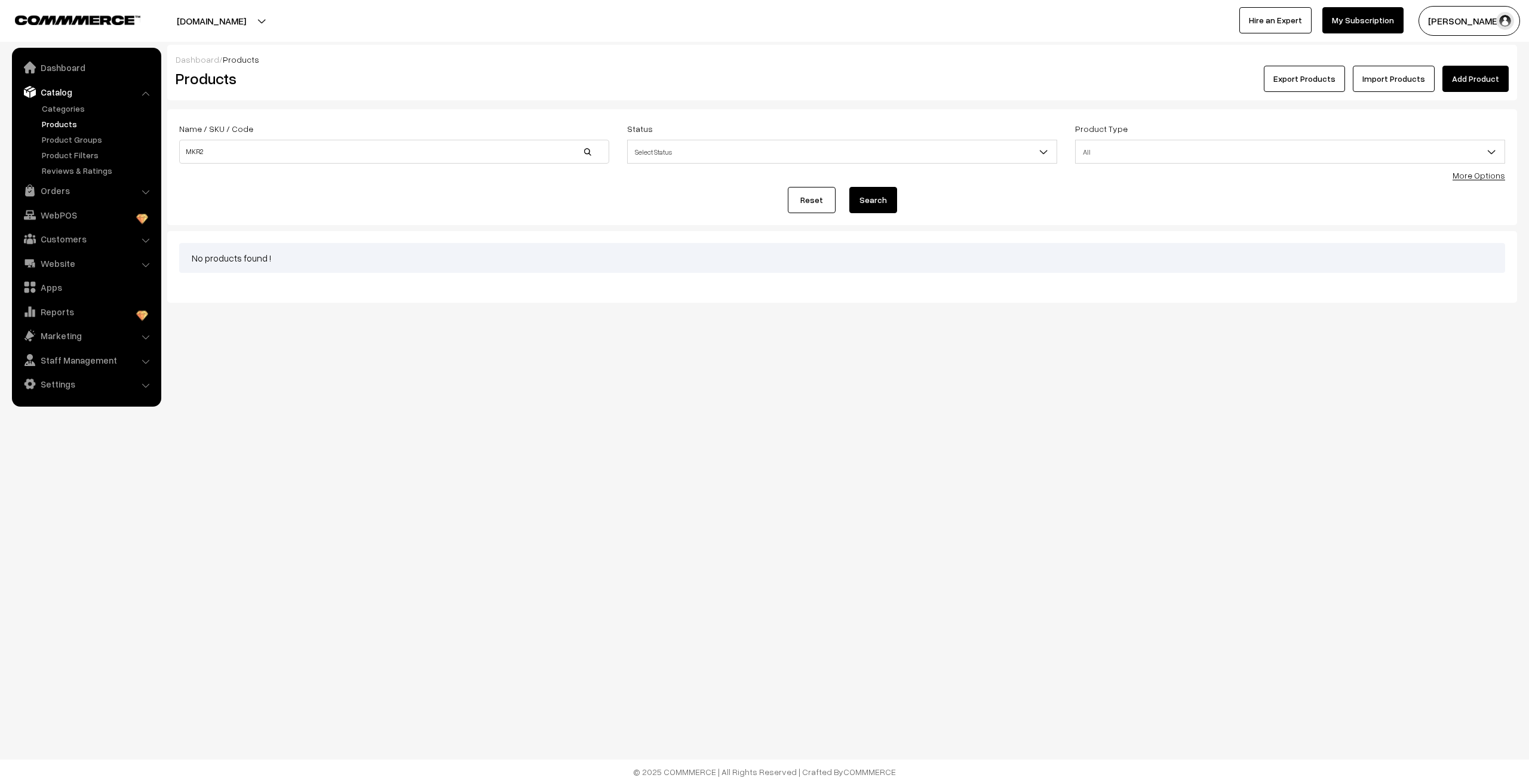
click at [872, 193] on button "Search" at bounding box center [873, 200] width 48 height 26
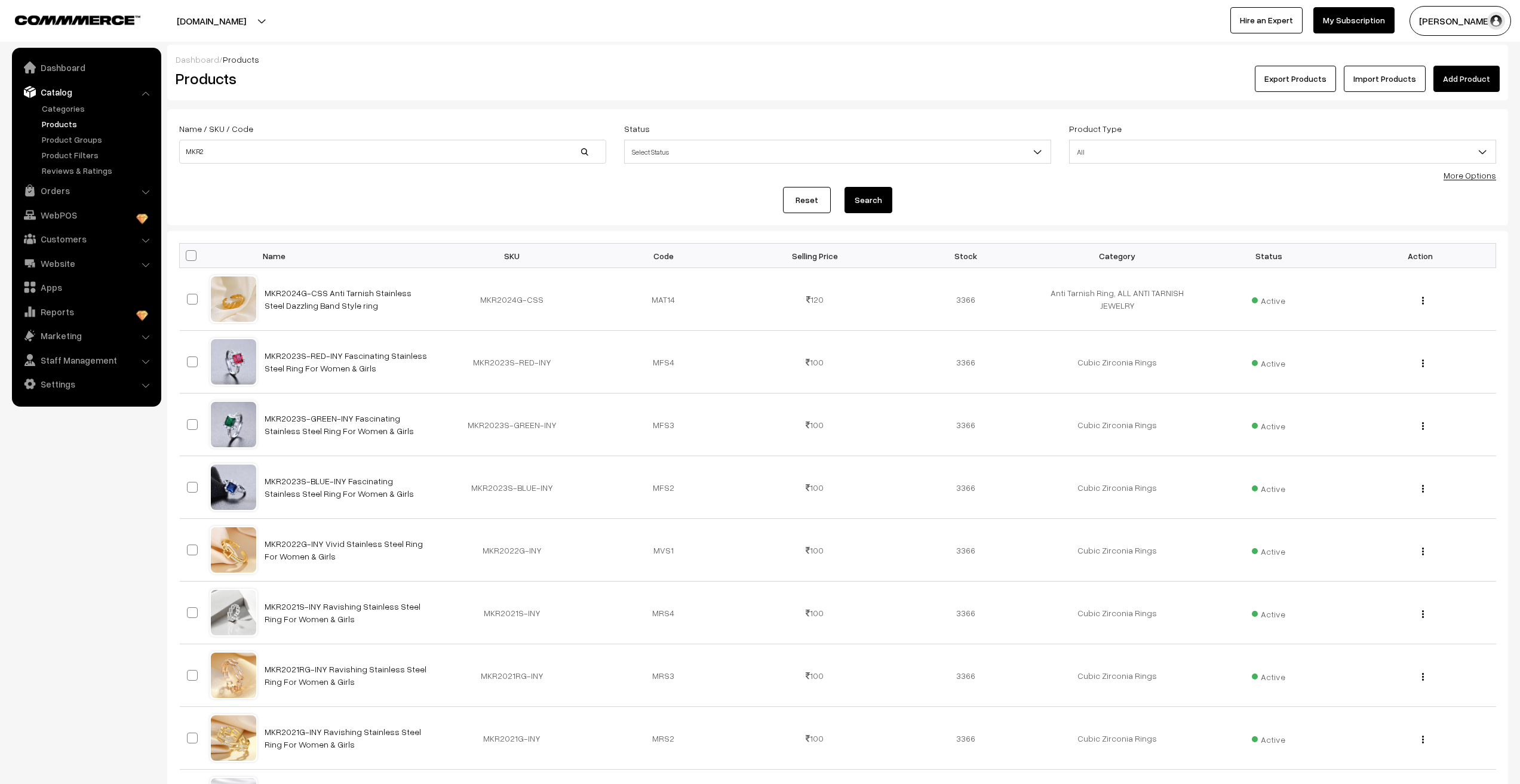
click at [368, 214] on form "Name / SKU / Code MKR2 Status Select Status Active Inactive Select Status Produ…" at bounding box center [838, 167] width 1341 height 116
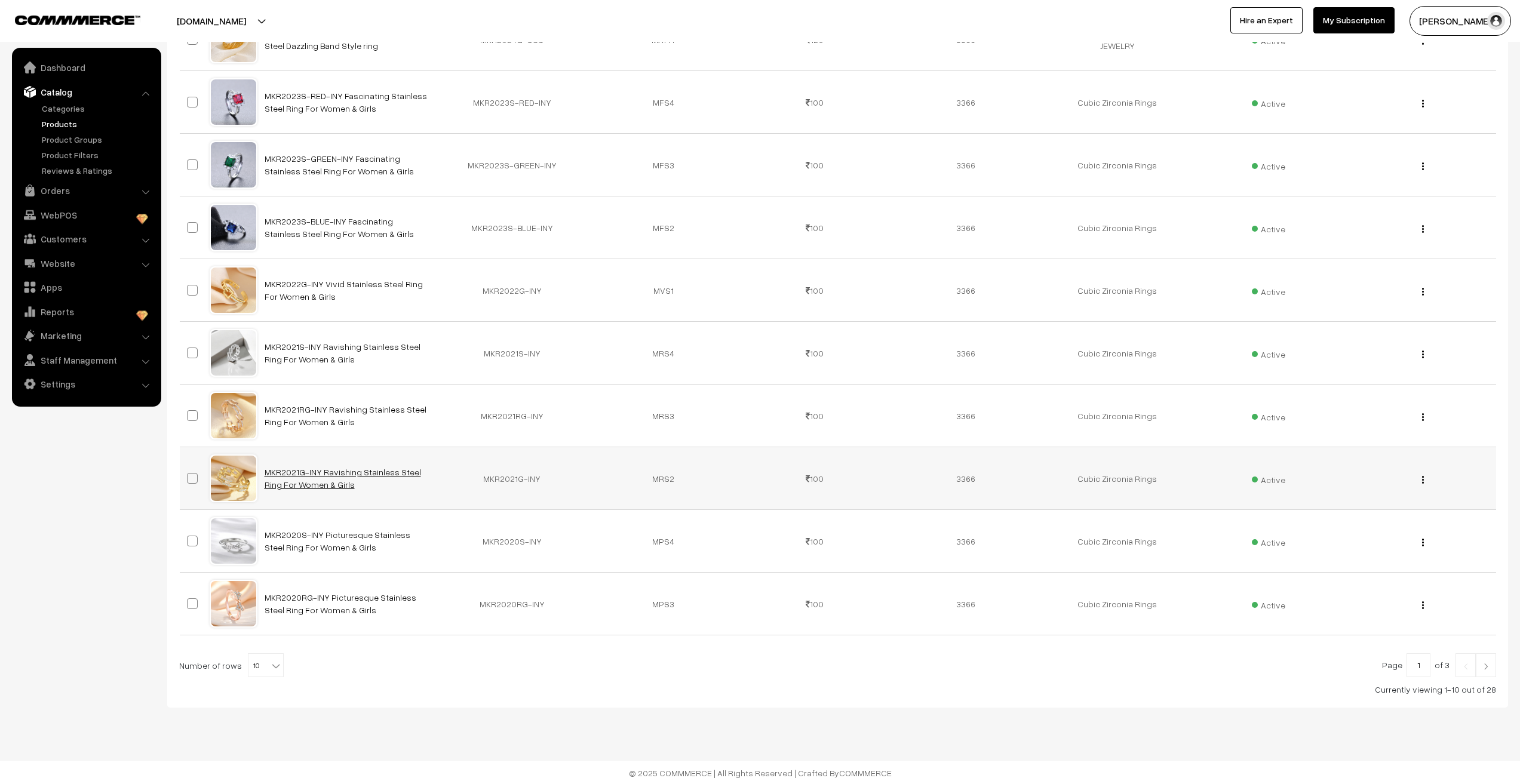
scroll to position [261, 0]
click at [248, 665] on span "10" at bounding box center [266, 665] width 35 height 24
select select "100"
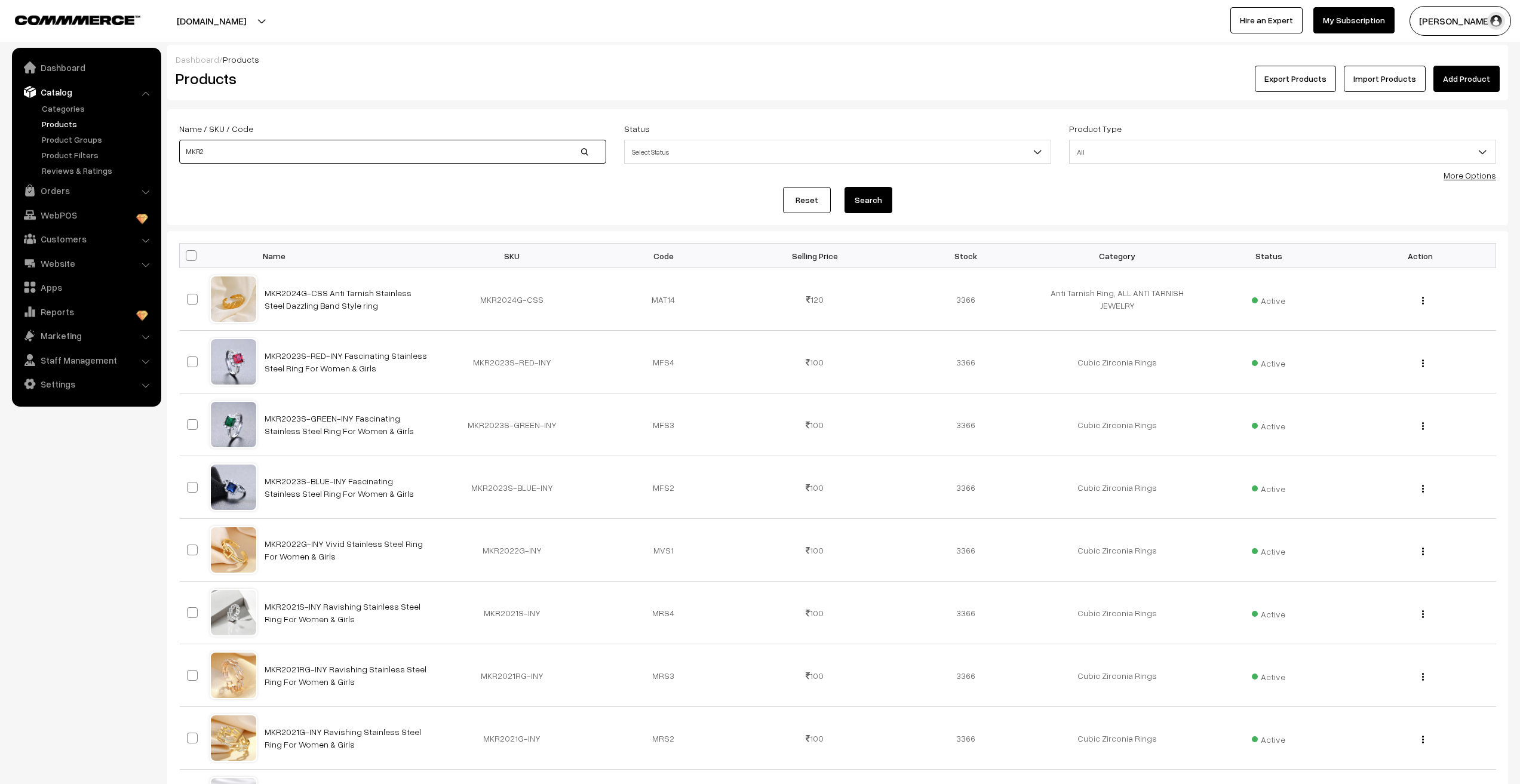
click at [250, 156] on input "MKR2" at bounding box center [393, 151] width 427 height 24
type input "MKR1"
click at [860, 202] on button "Search" at bounding box center [868, 200] width 48 height 26
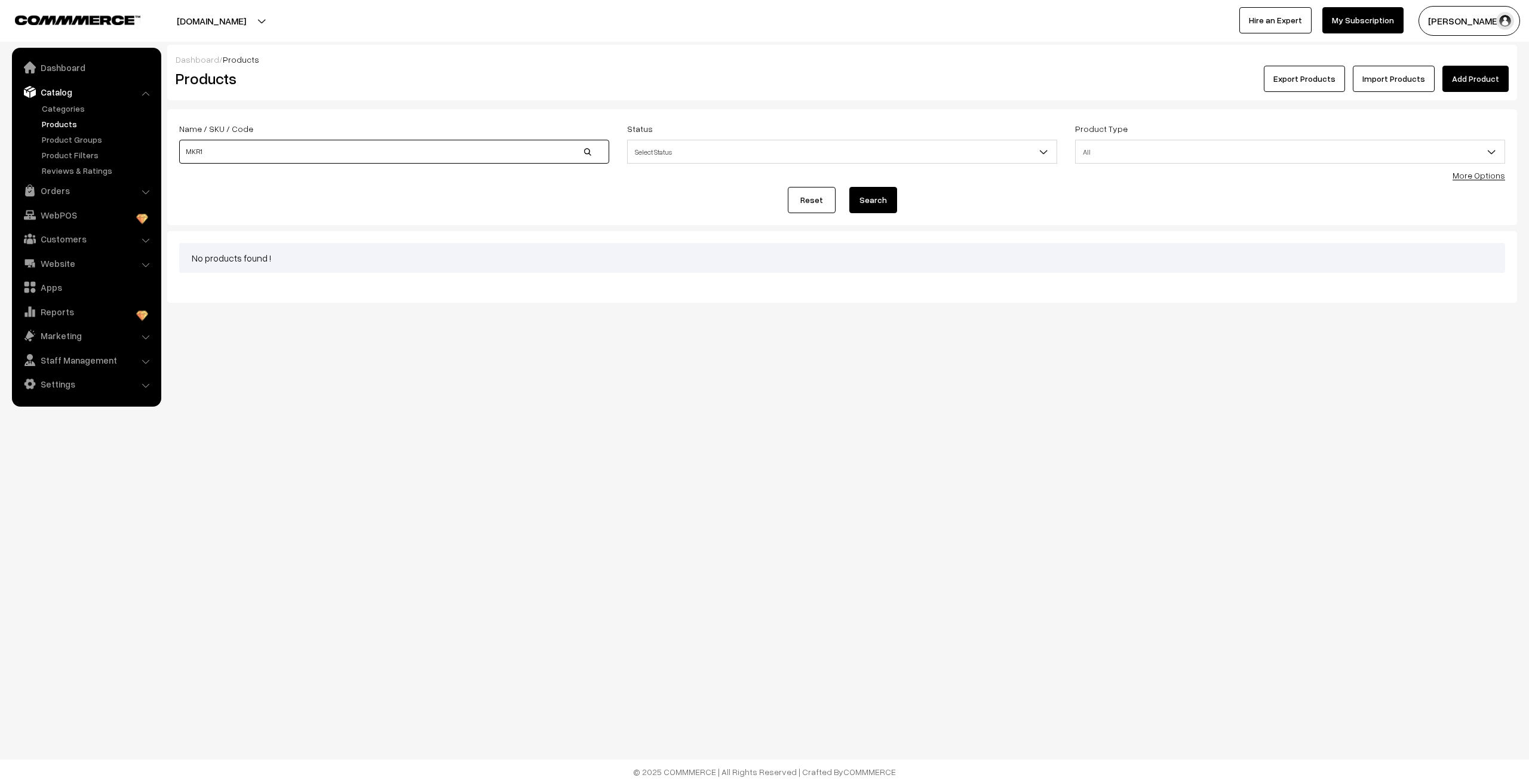
click at [290, 152] on input "MKR1" at bounding box center [394, 151] width 430 height 24
type input "MKR709"
click at [867, 202] on button "Search" at bounding box center [873, 200] width 48 height 26
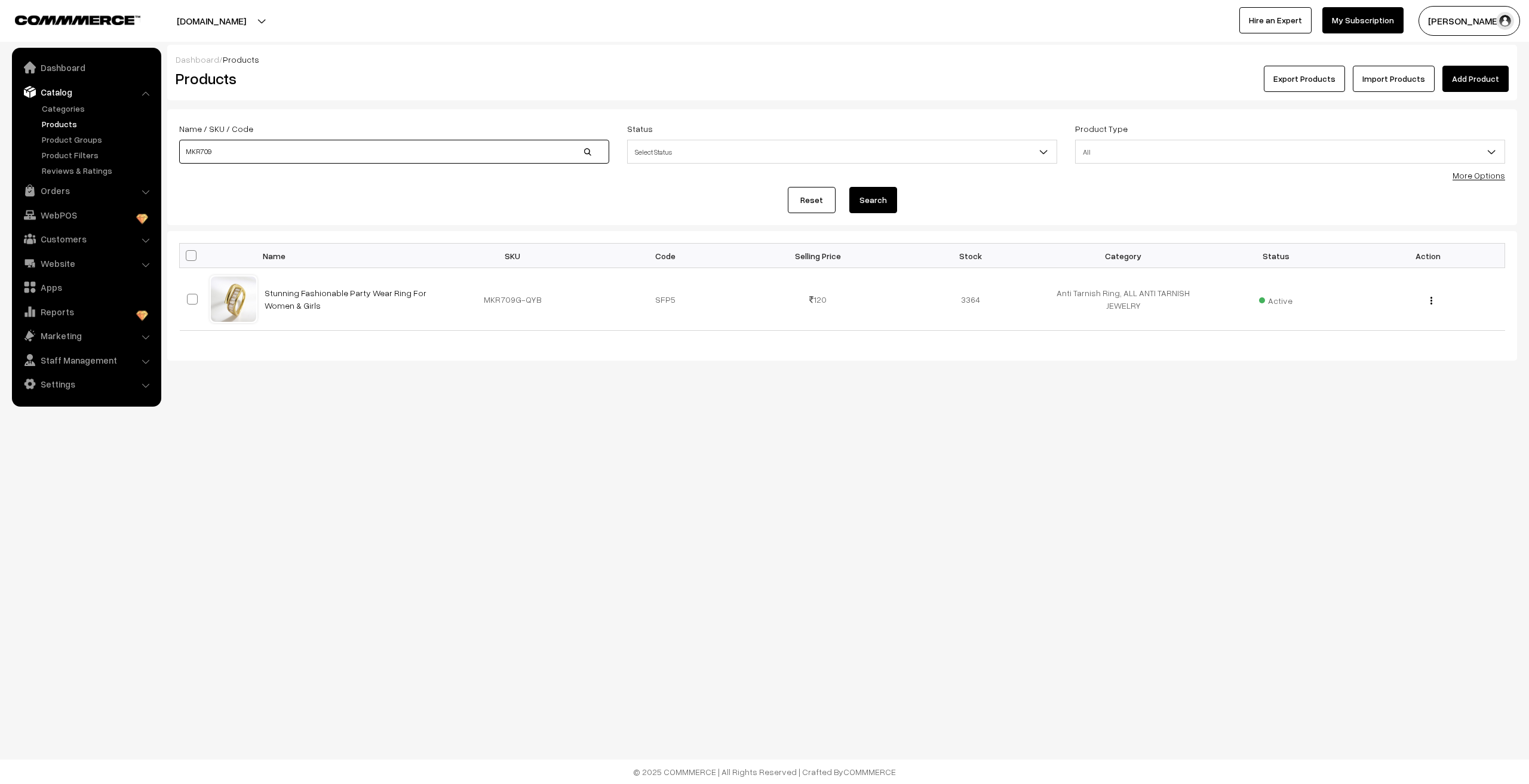
click at [313, 149] on input "MKR709" at bounding box center [394, 151] width 430 height 24
type input "MKR701"
click at [856, 200] on button "Search" at bounding box center [873, 200] width 48 height 26
click at [249, 150] on input "MKR701" at bounding box center [394, 151] width 430 height 24
type input "MKR71"
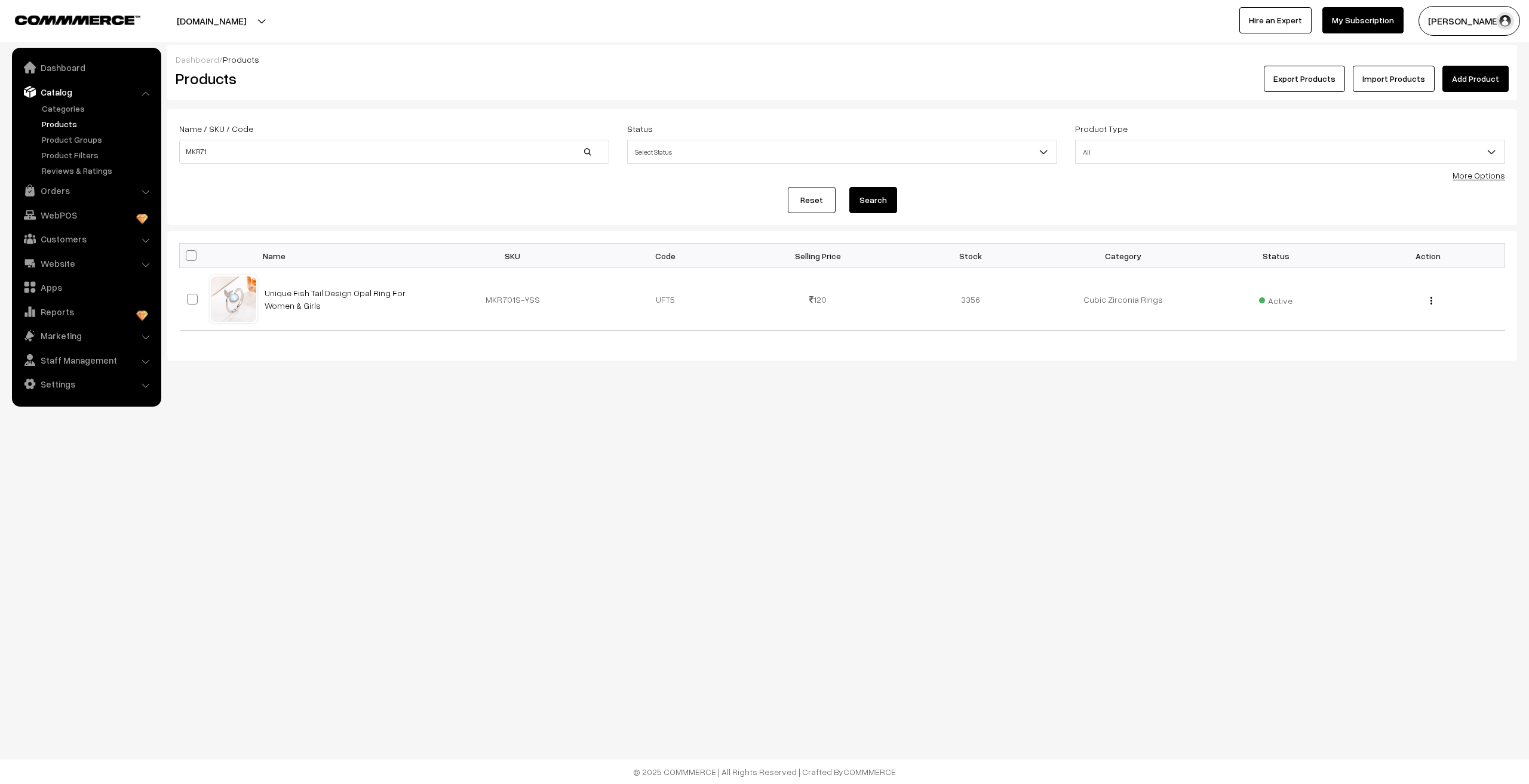
click at [883, 204] on button "Search" at bounding box center [873, 200] width 48 height 26
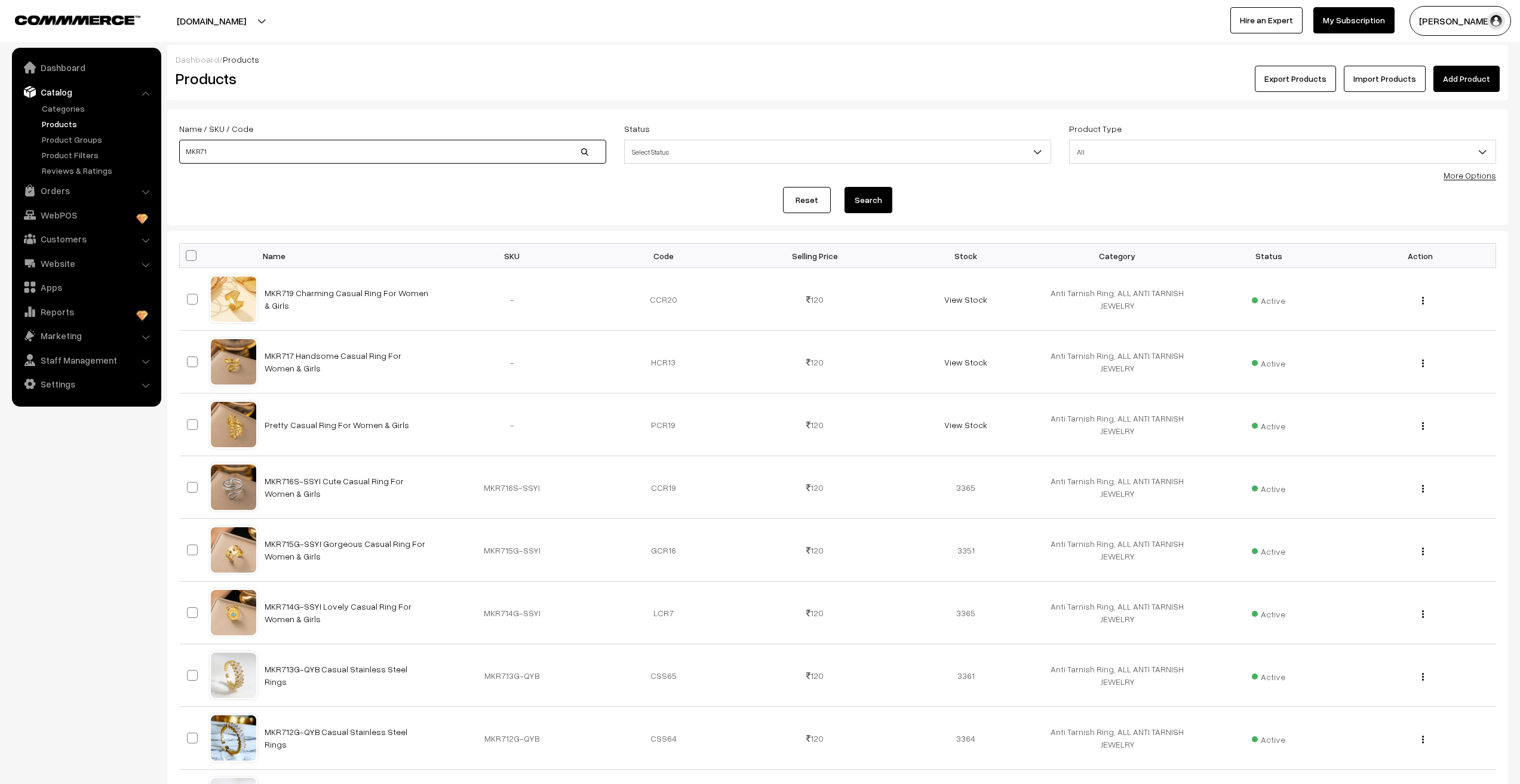
click at [400, 145] on input "MKR71" at bounding box center [393, 151] width 427 height 24
type input "MKR710"
click at [844, 187] on button "Search" at bounding box center [868, 200] width 48 height 26
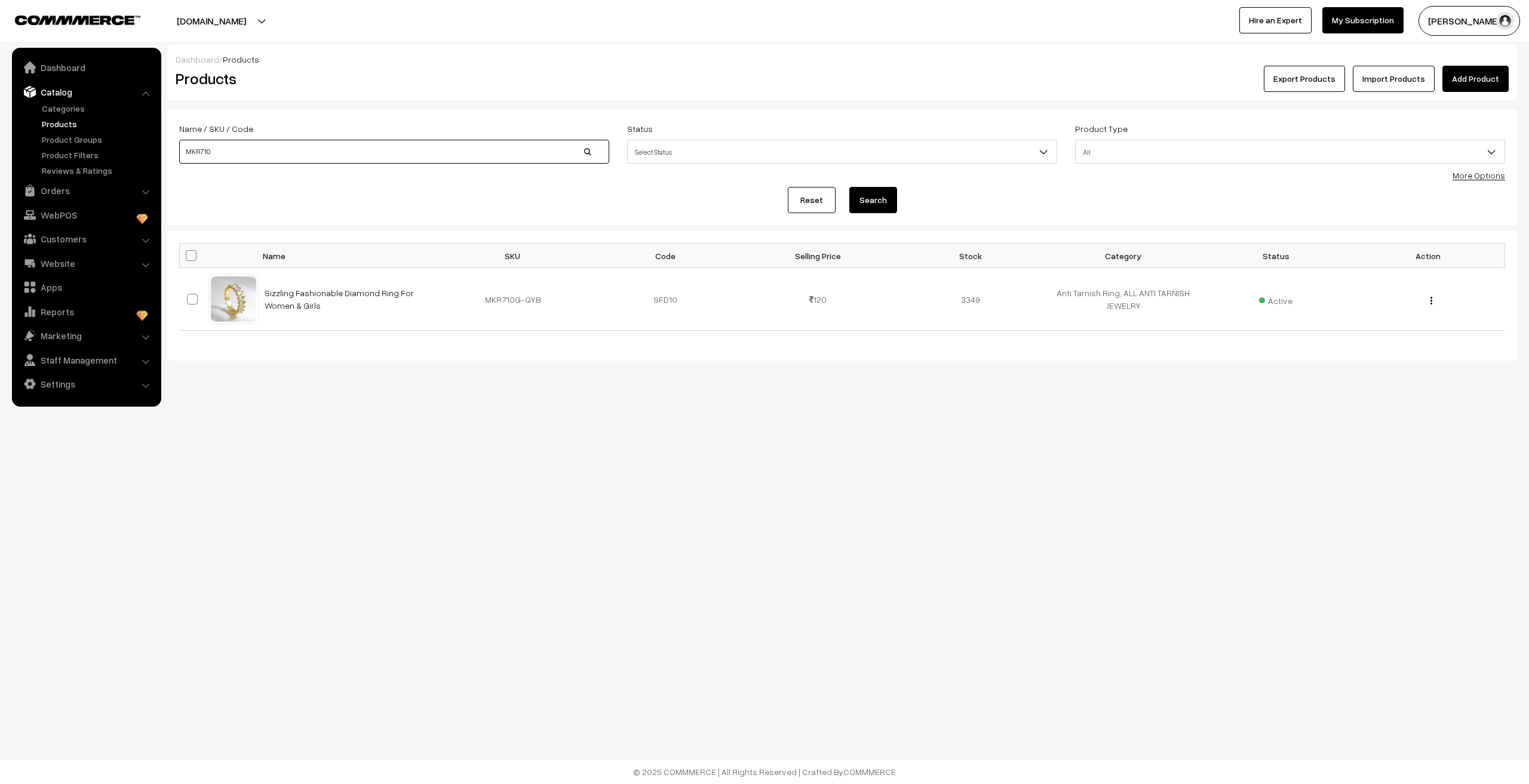
click at [404, 154] on input "MKR710" at bounding box center [394, 151] width 430 height 24
type input "MKR711"
click at [849, 187] on button "Search" at bounding box center [873, 200] width 48 height 26
drag, startPoint x: 0, startPoint y: 0, endPoint x: 404, endPoint y: 154, distance: 432.4
click at [404, 154] on input "MKR711" at bounding box center [394, 151] width 430 height 24
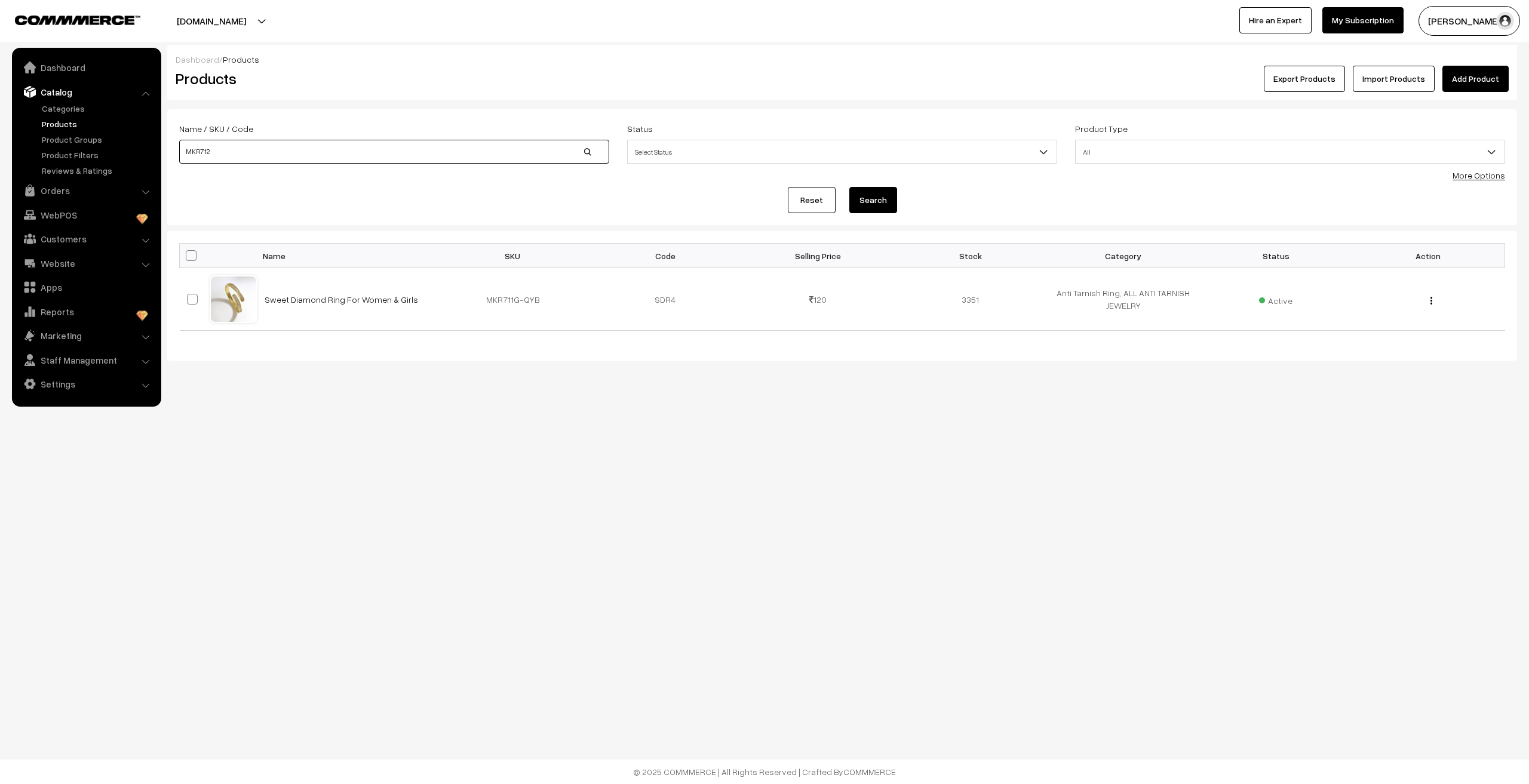
type input "MKR712"
click at [849, 187] on button "Search" at bounding box center [873, 200] width 48 height 26
drag, startPoint x: 0, startPoint y: 0, endPoint x: 404, endPoint y: 154, distance: 432.4
click at [404, 154] on input "MKR712" at bounding box center [394, 151] width 430 height 24
type input "MKR713"
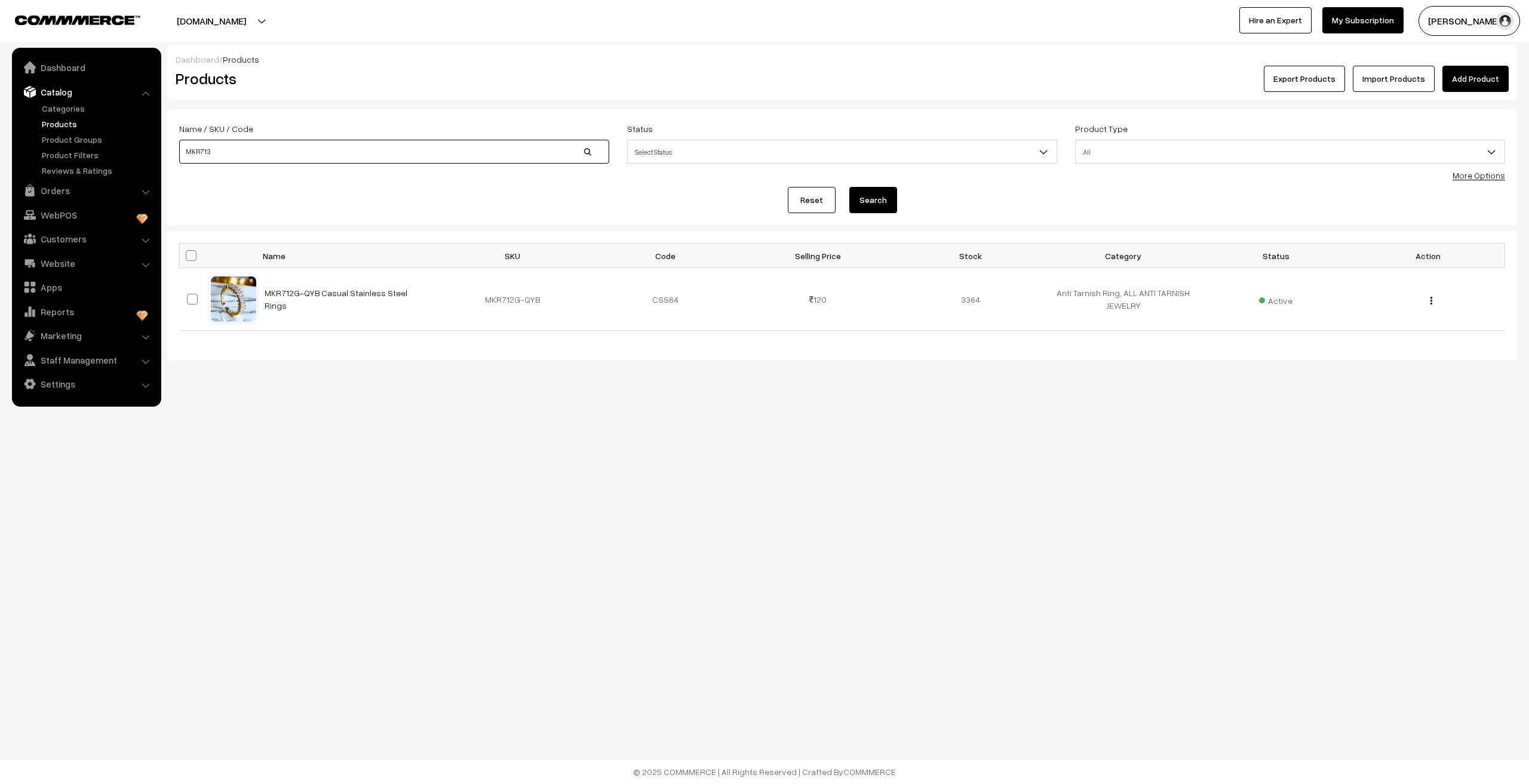
click at [849, 187] on button "Search" at bounding box center [873, 200] width 48 height 26
click at [245, 157] on input "MKR713" at bounding box center [394, 151] width 430 height 24
type input "MKR7"
click at [866, 198] on button "Search" at bounding box center [873, 200] width 48 height 26
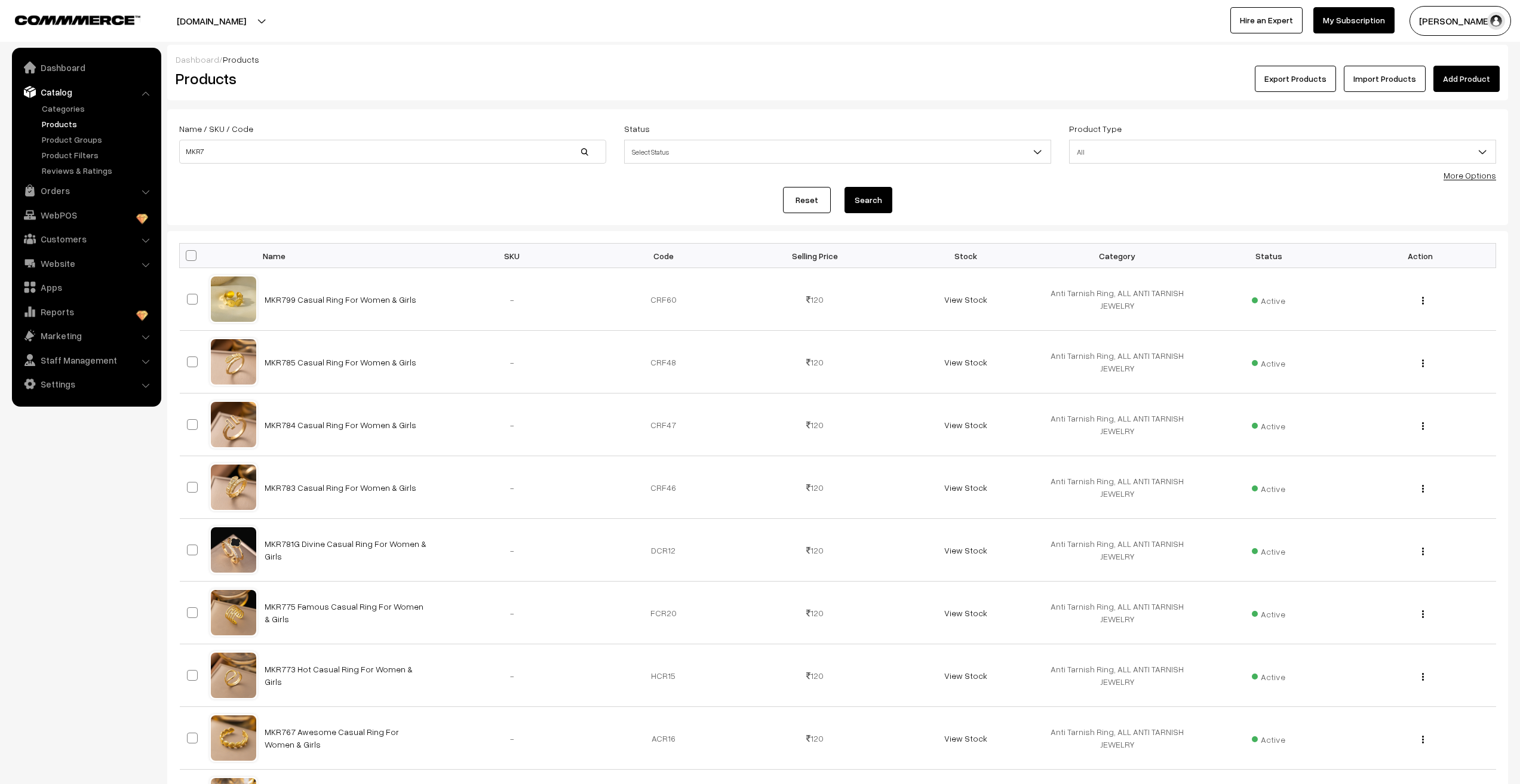
click at [633, 204] on div "Reset Search" at bounding box center [837, 200] width 1317 height 26
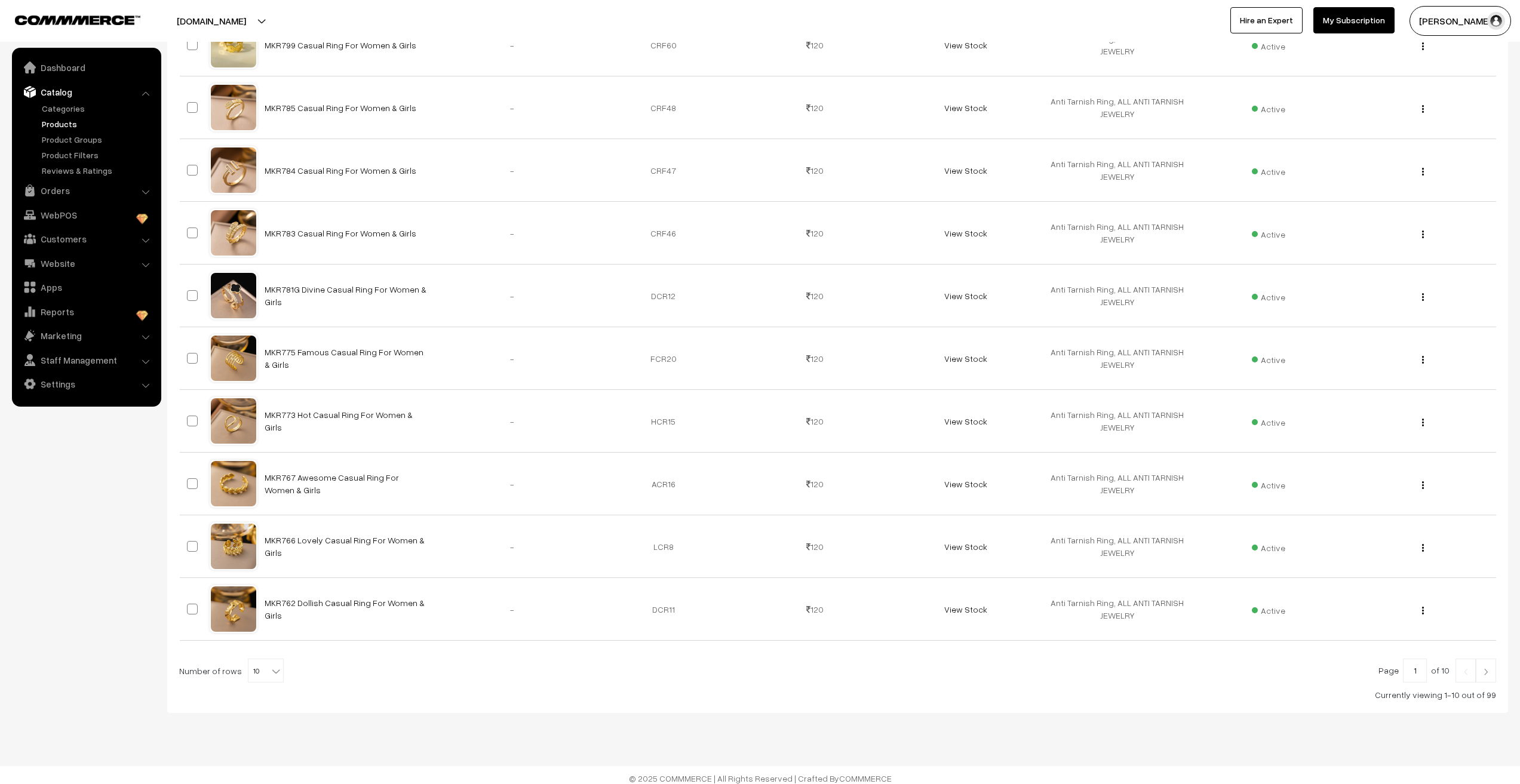
scroll to position [261, 0]
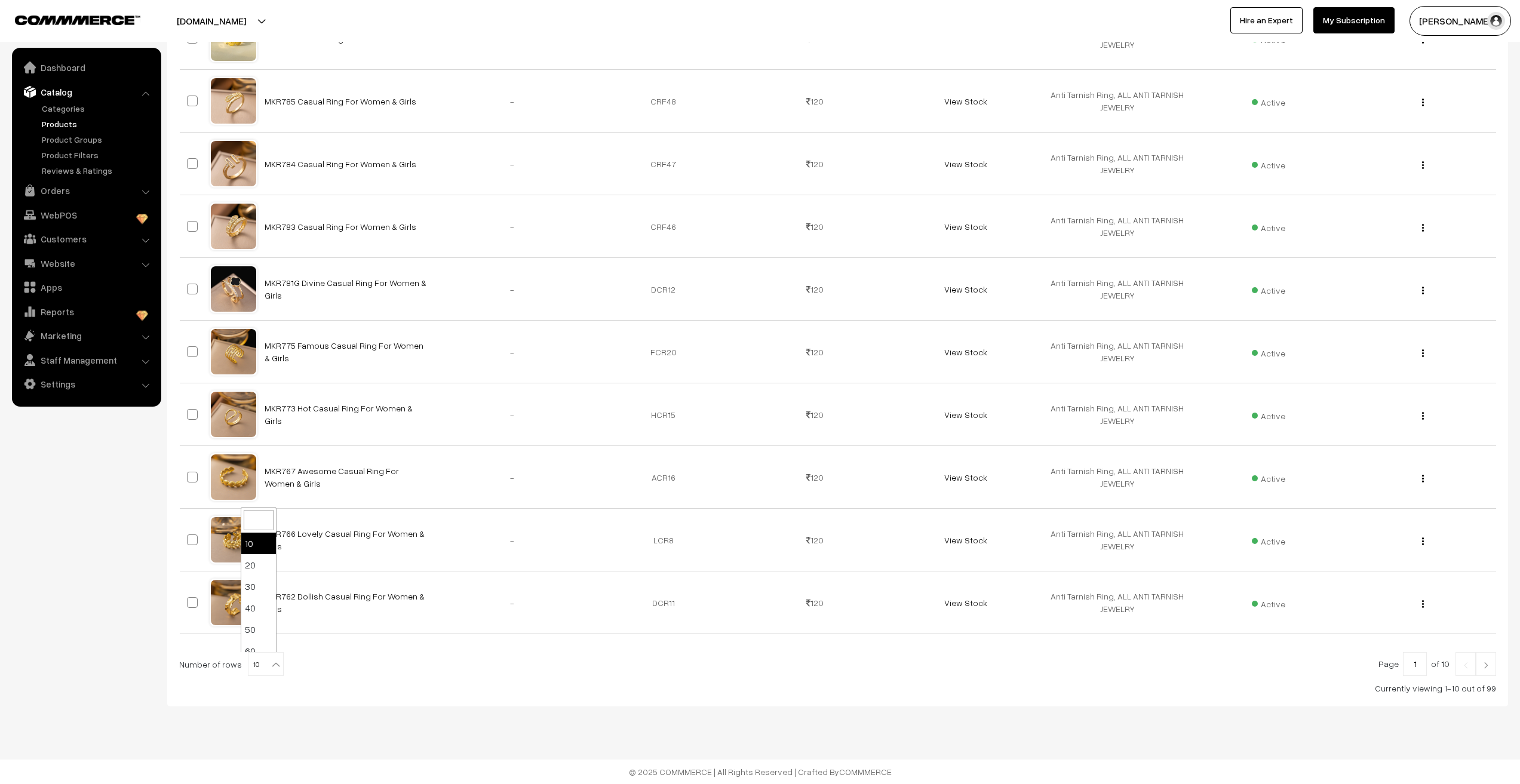
click at [270, 663] on b at bounding box center [276, 665] width 12 height 12
select select "100"
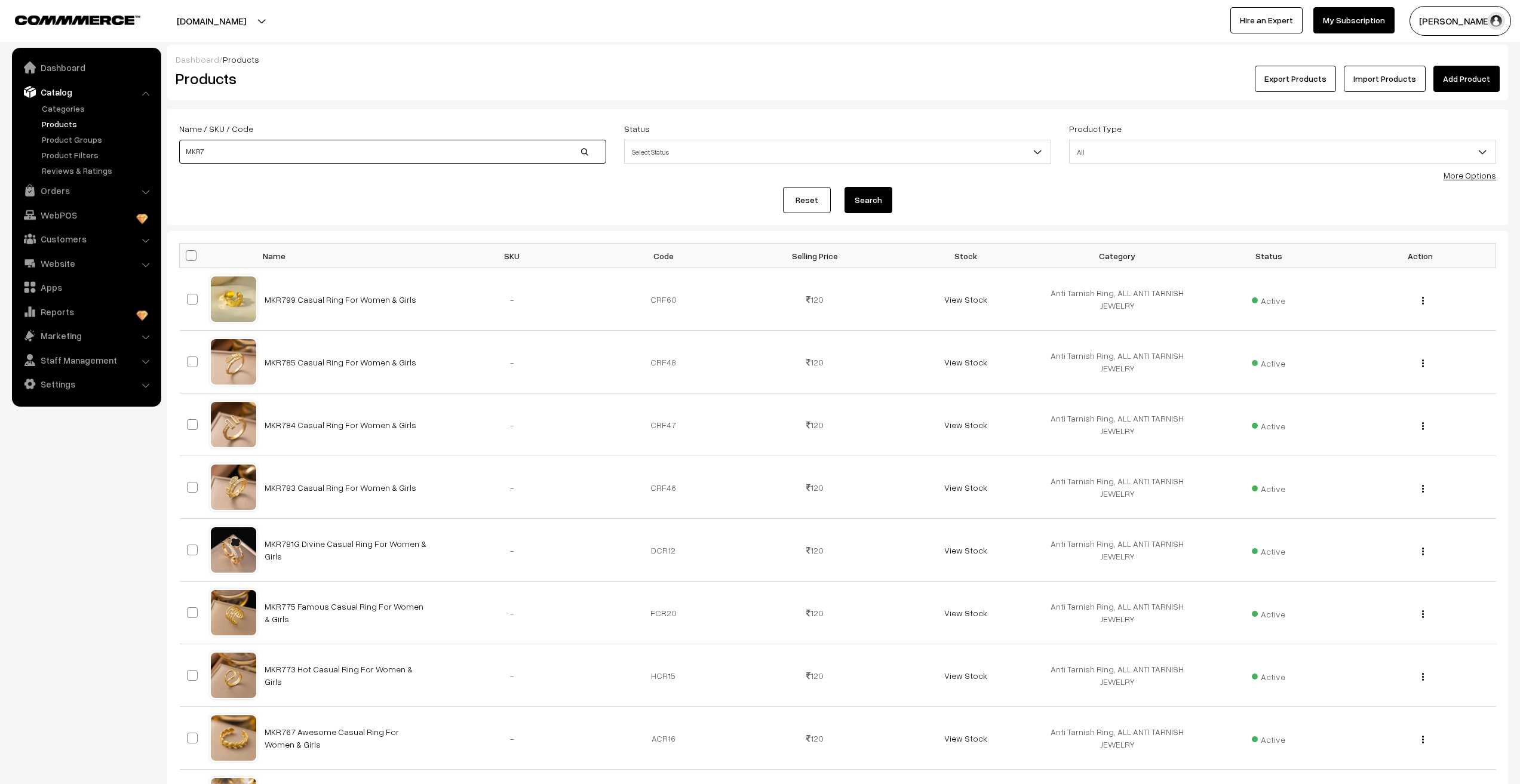
click at [236, 155] on input "MKR7" at bounding box center [393, 151] width 427 height 24
type input "MKR799"
click at [853, 202] on button "Search" at bounding box center [868, 200] width 48 height 26
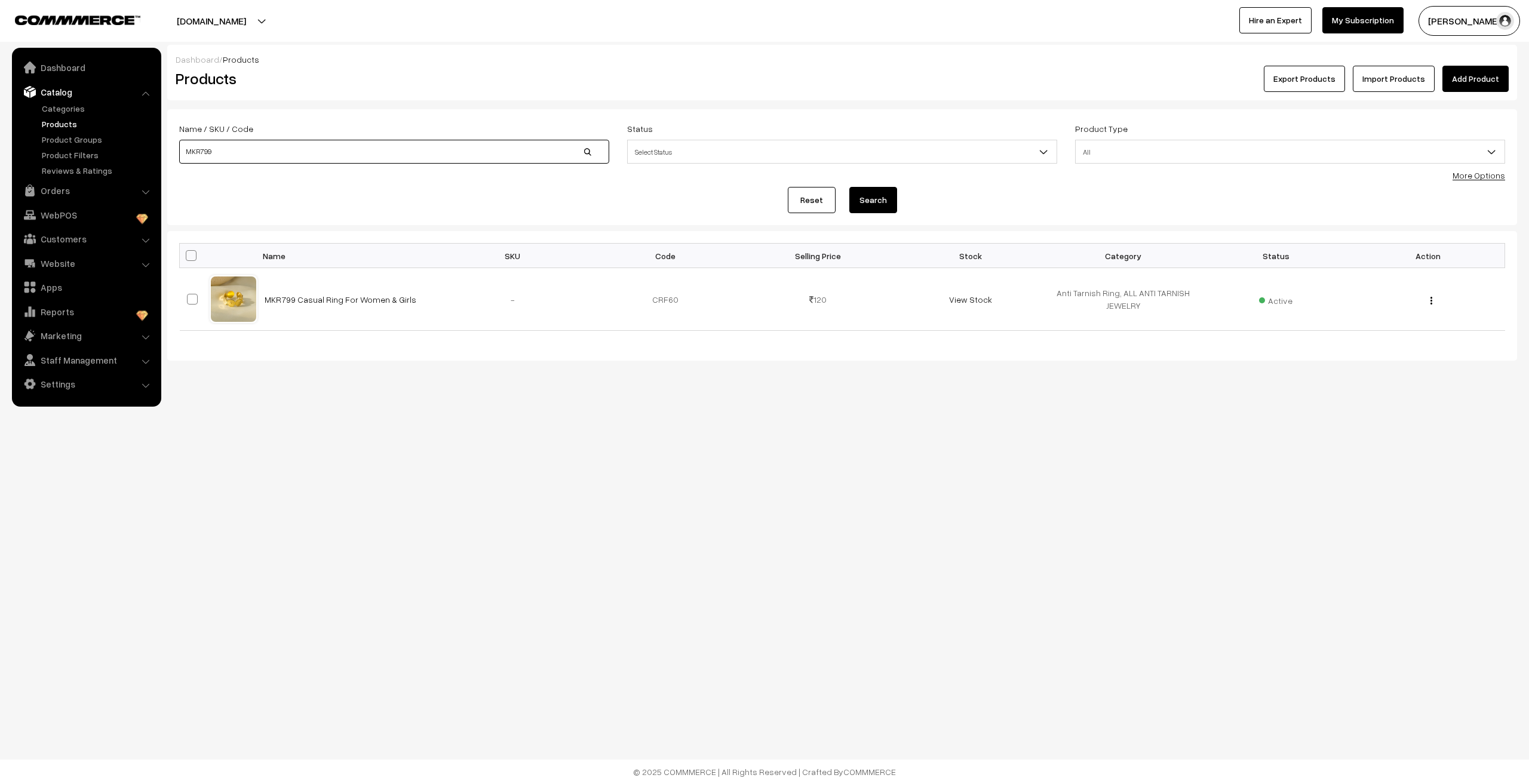
click at [256, 159] on input "MKR799" at bounding box center [394, 151] width 430 height 24
type input "MK50"
click at [864, 208] on button "Search" at bounding box center [873, 200] width 48 height 26
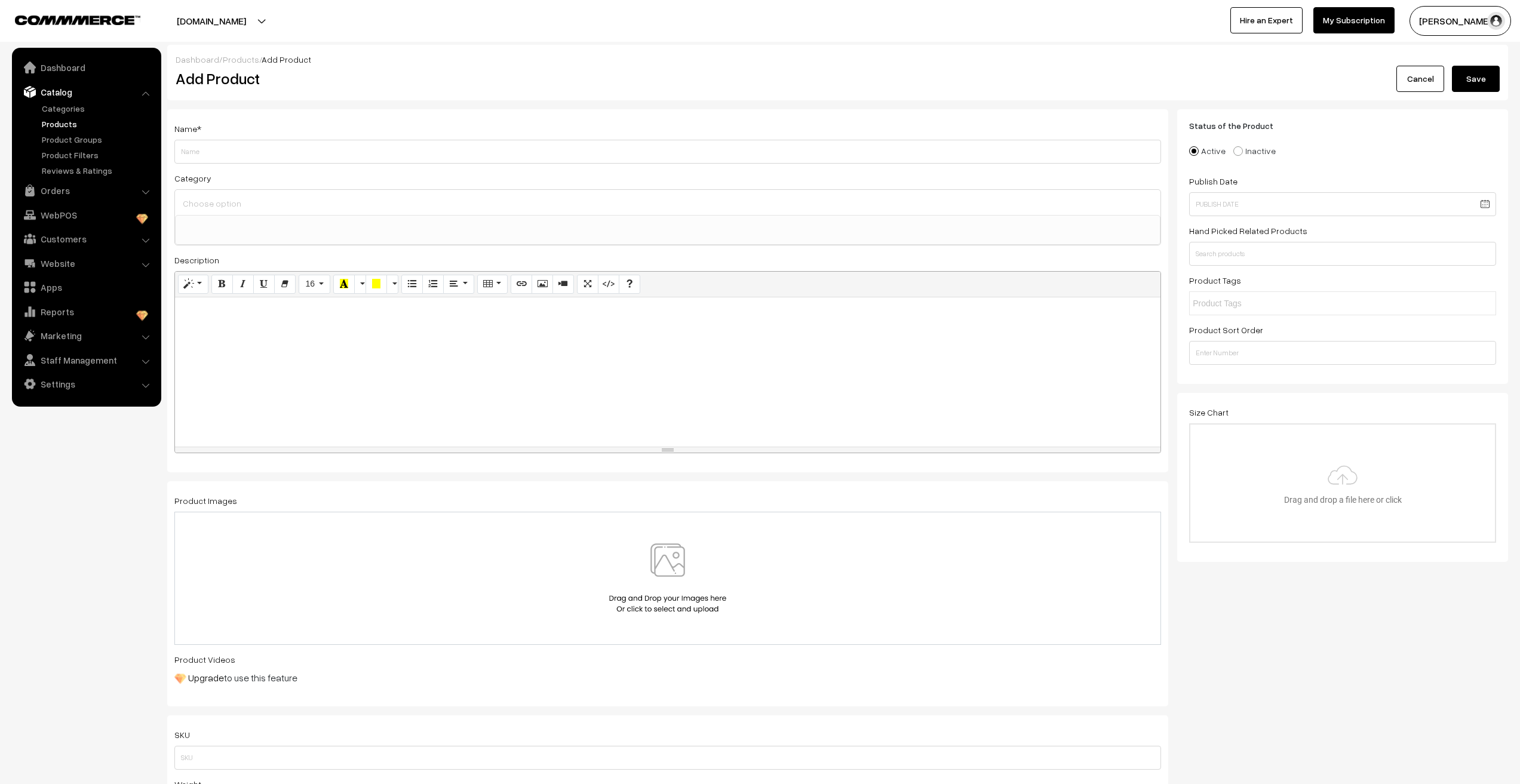
select select
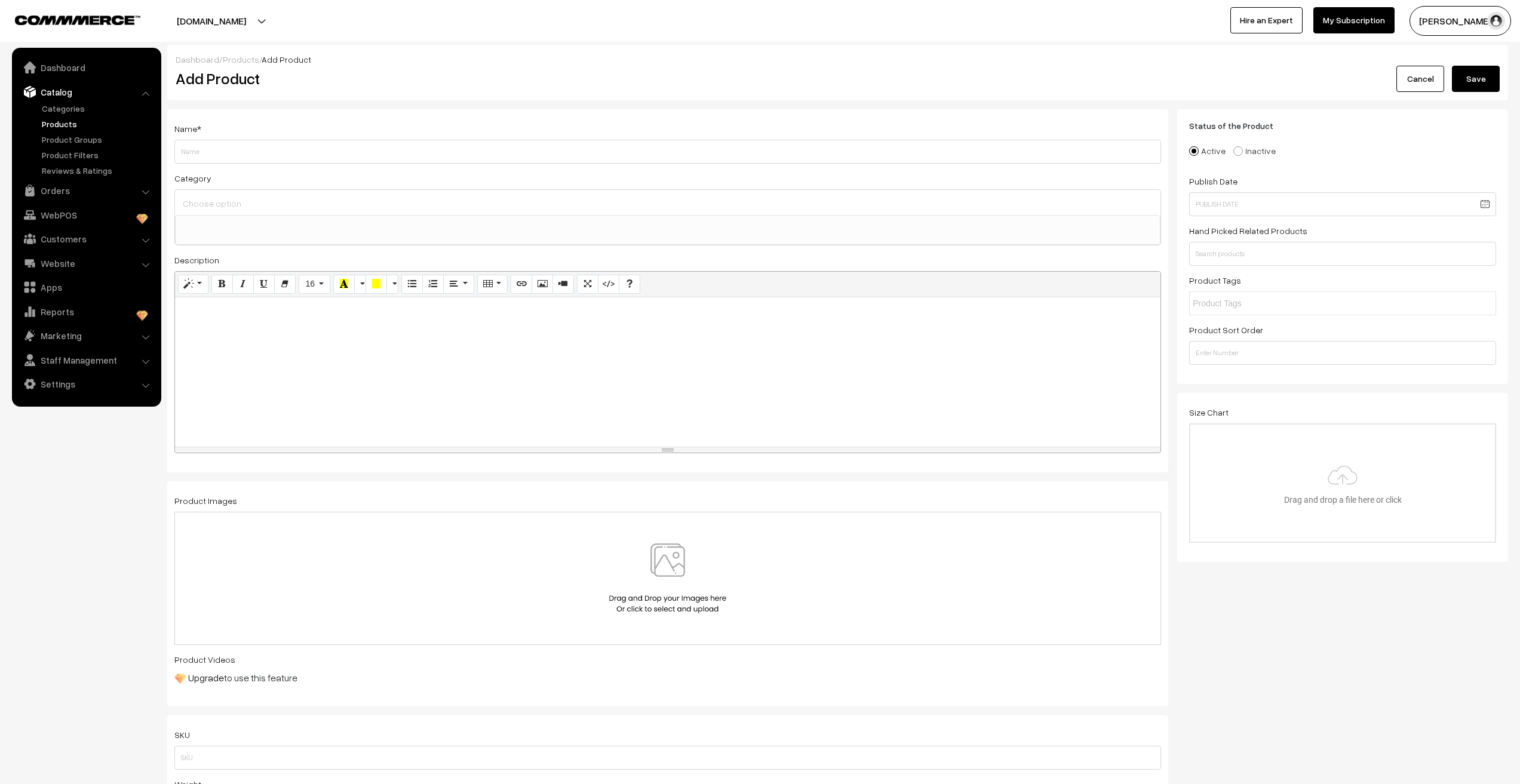
select select
